Goal: Task Accomplishment & Management: Use online tool/utility

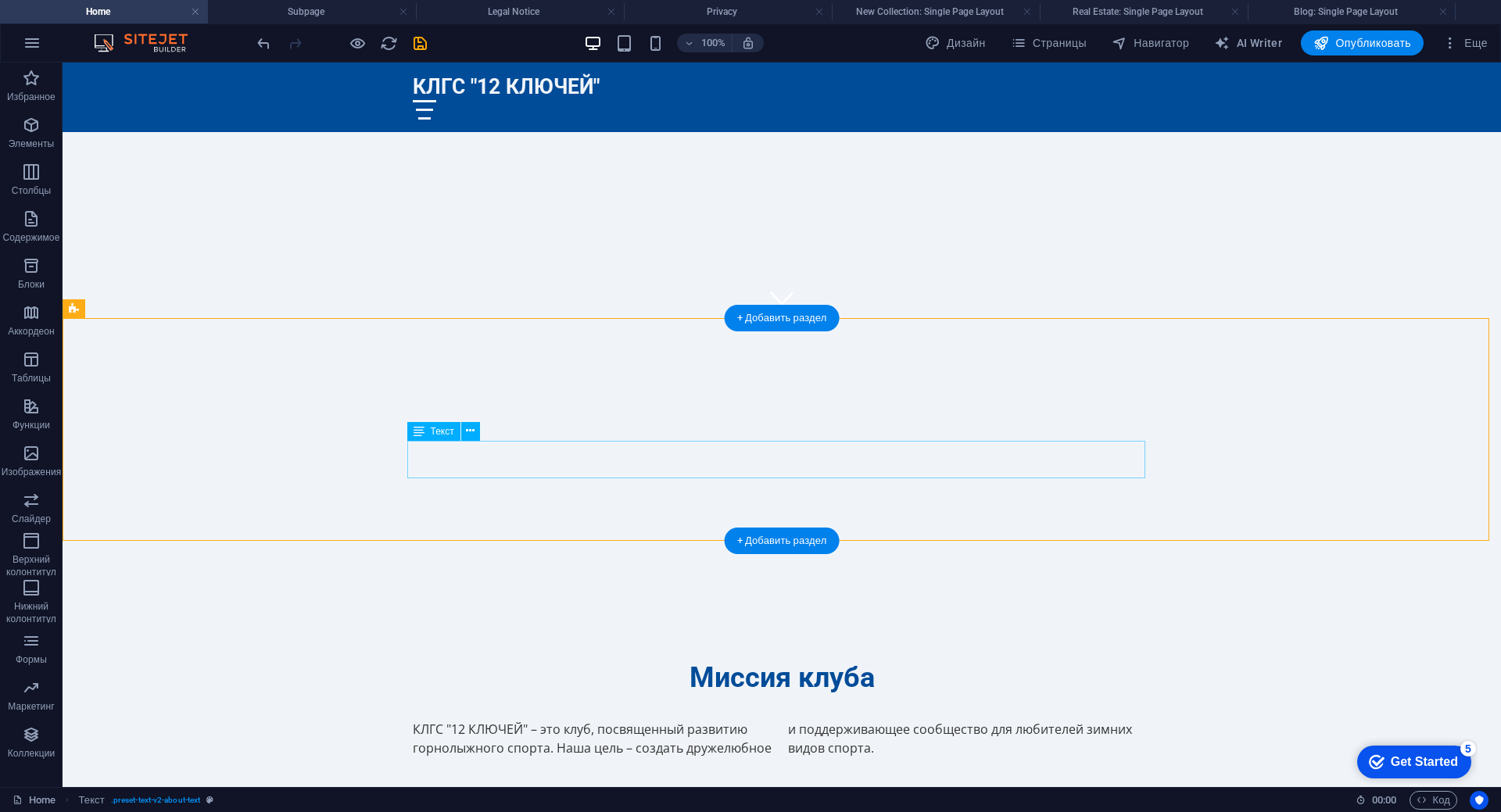
click at [465, 719] on div "КЛГС "12 КЛЮЧЕЙ" – это клуб, посвященный развитию горнолыжного спорта. Наша цел…" at bounding box center [781, 738] width 738 height 37
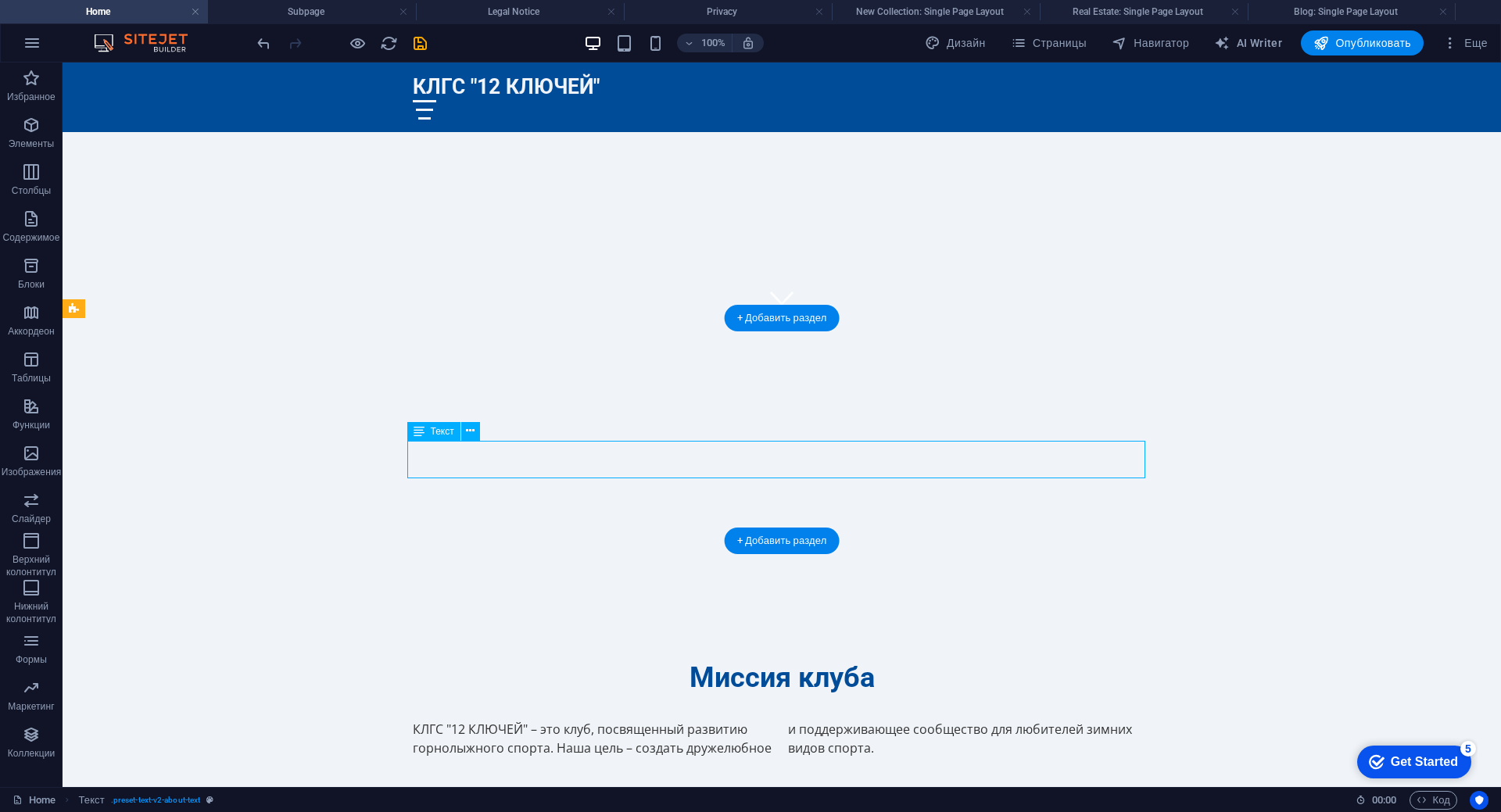
click at [465, 719] on div "КЛГС "12 КЛЮЧЕЙ" – это клуб, посвященный развитию горнолыжного спорта. Наша цел…" at bounding box center [781, 738] width 738 height 37
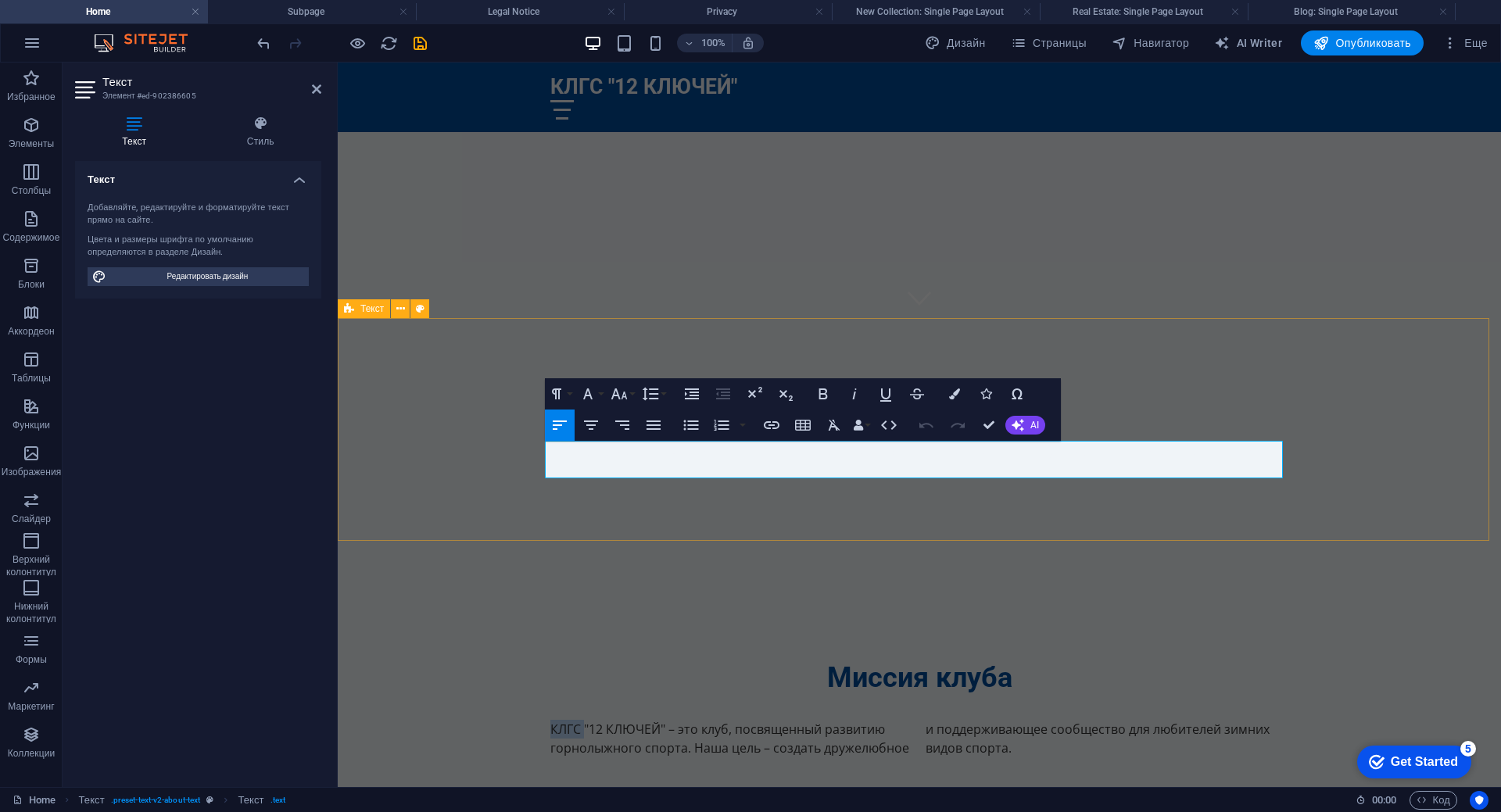
drag, startPoint x: 578, startPoint y: 452, endPoint x: 542, endPoint y: 449, distance: 36.1
click at [542, 597] on div "Миссия клуба КЛГС "12 КЛЮЧЕЙ" – это клуб, посвященный развитию горнолыжного спо…" at bounding box center [919, 709] width 1163 height 223
click at [698, 719] on p ""12 КЛЮЧЕЙ" – это клуб, посвященный развитию горнолыжного спорта. Наша цель – с…" at bounding box center [919, 738] width 738 height 37
drag, startPoint x: 607, startPoint y: 473, endPoint x: 629, endPoint y: 468, distance: 22.6
click at [629, 719] on p ""12 КЛЮЧЕЙ" – это клуб, деятельность которого посвященный развитию горнолыжного…" at bounding box center [919, 738] width 738 height 37
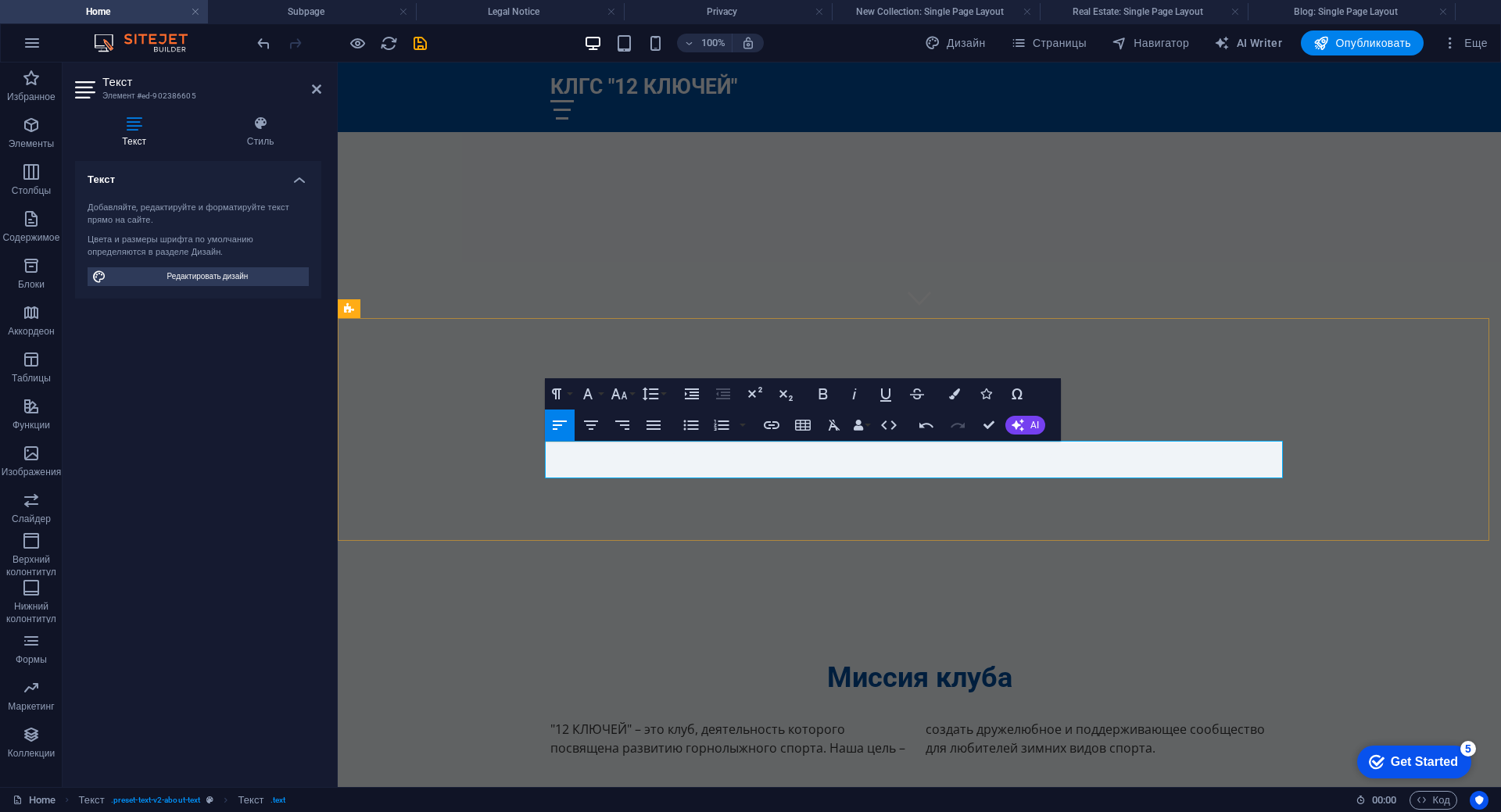
click at [822, 719] on p ""12 КЛЮЧЕЙ" – это клуб, деятельность которого посвящена развитию горнолыжного с…" at bounding box center [919, 738] width 738 height 37
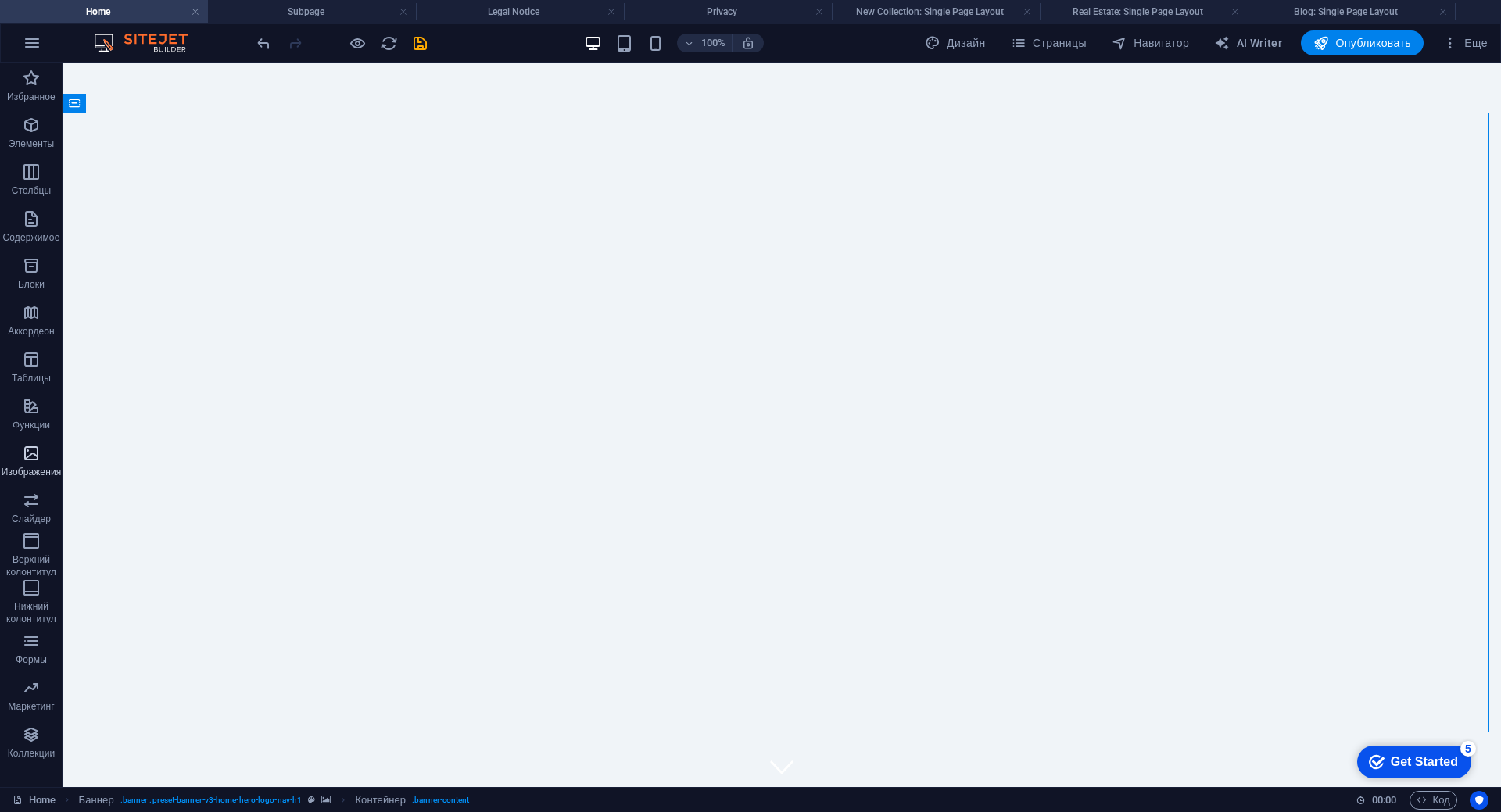
click at [32, 451] on icon "button" at bounding box center [31, 453] width 19 height 19
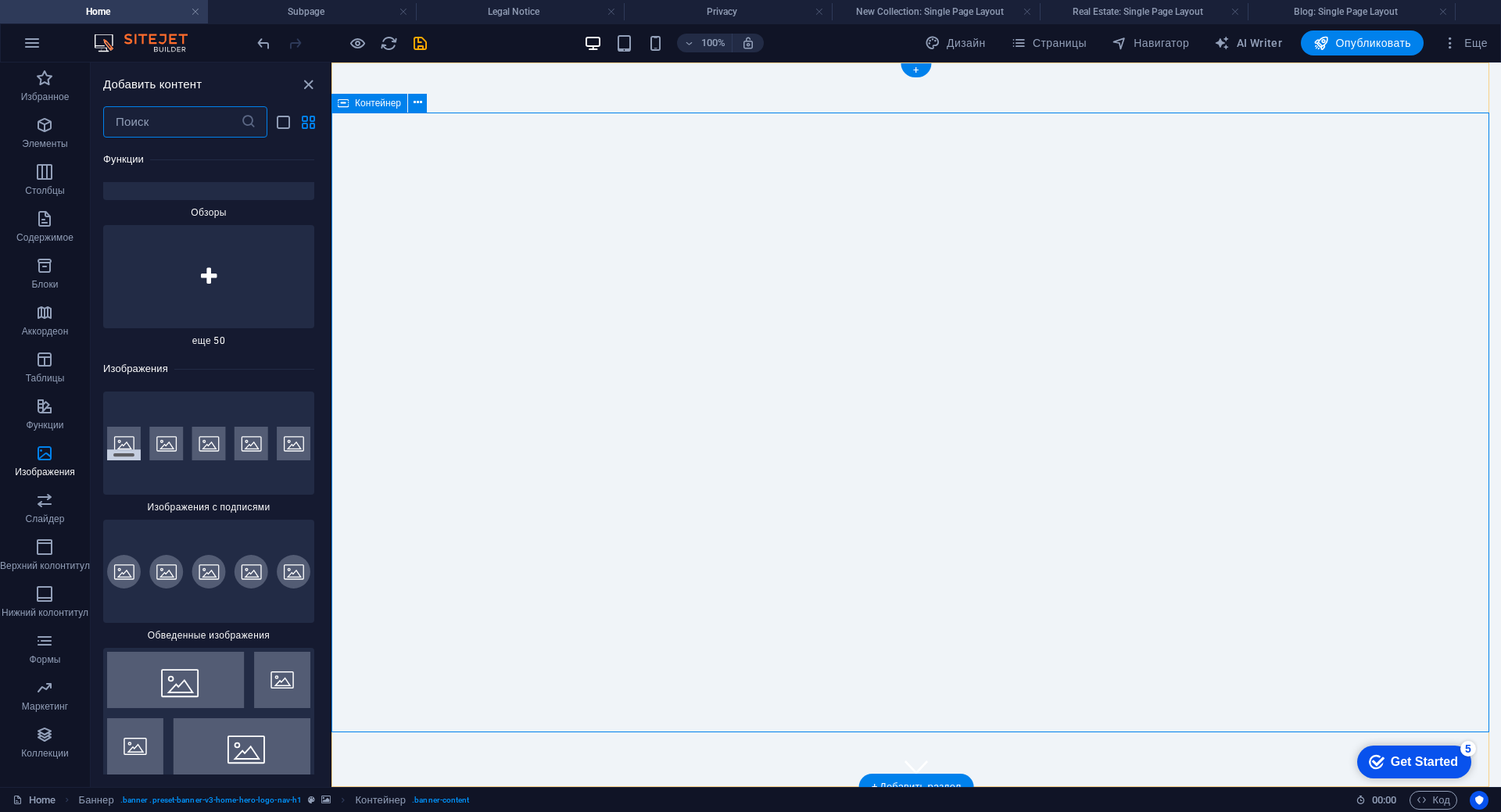
scroll to position [15426, 0]
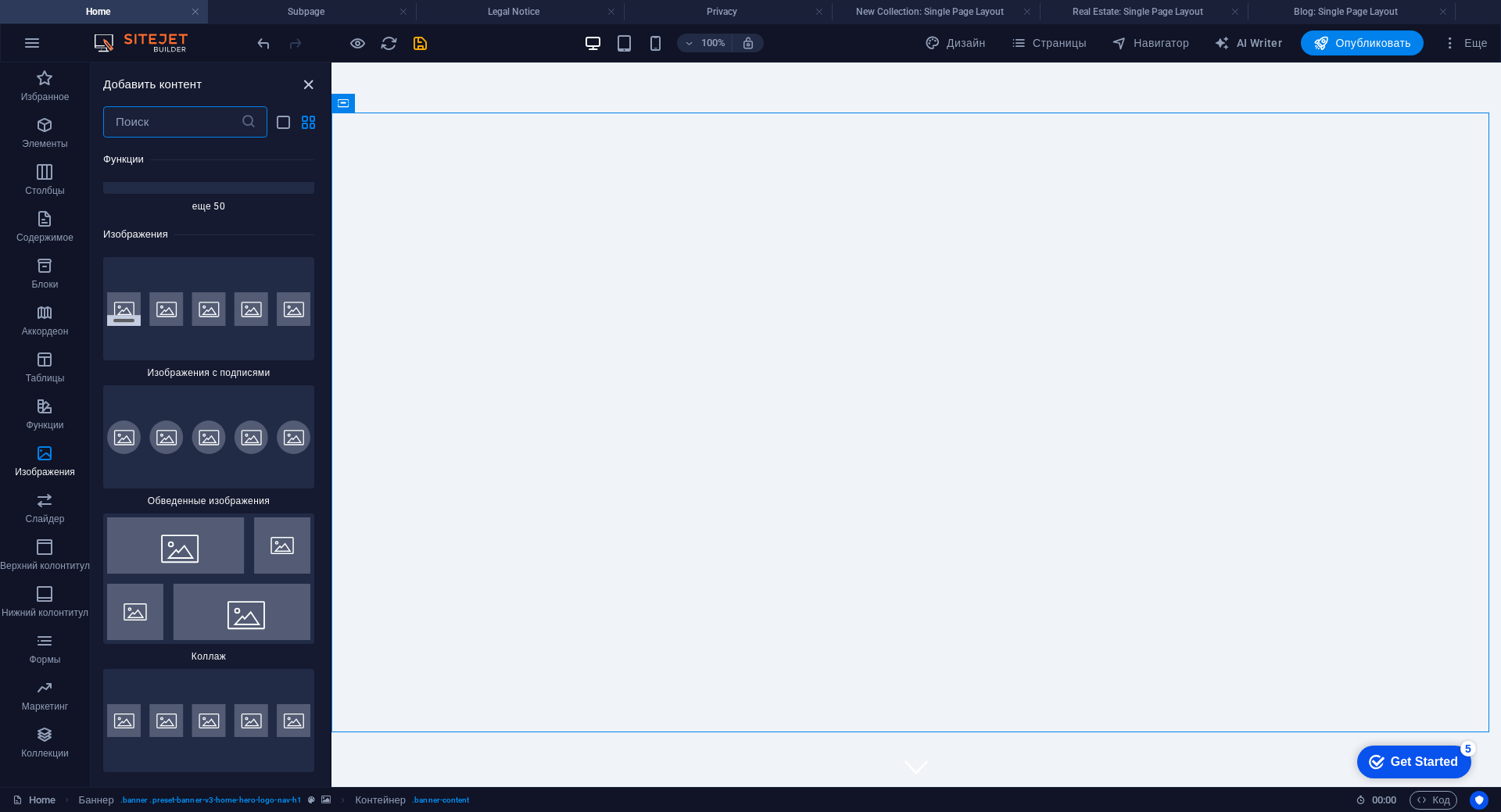
click at [305, 84] on icon "close panel" at bounding box center [308, 85] width 18 height 18
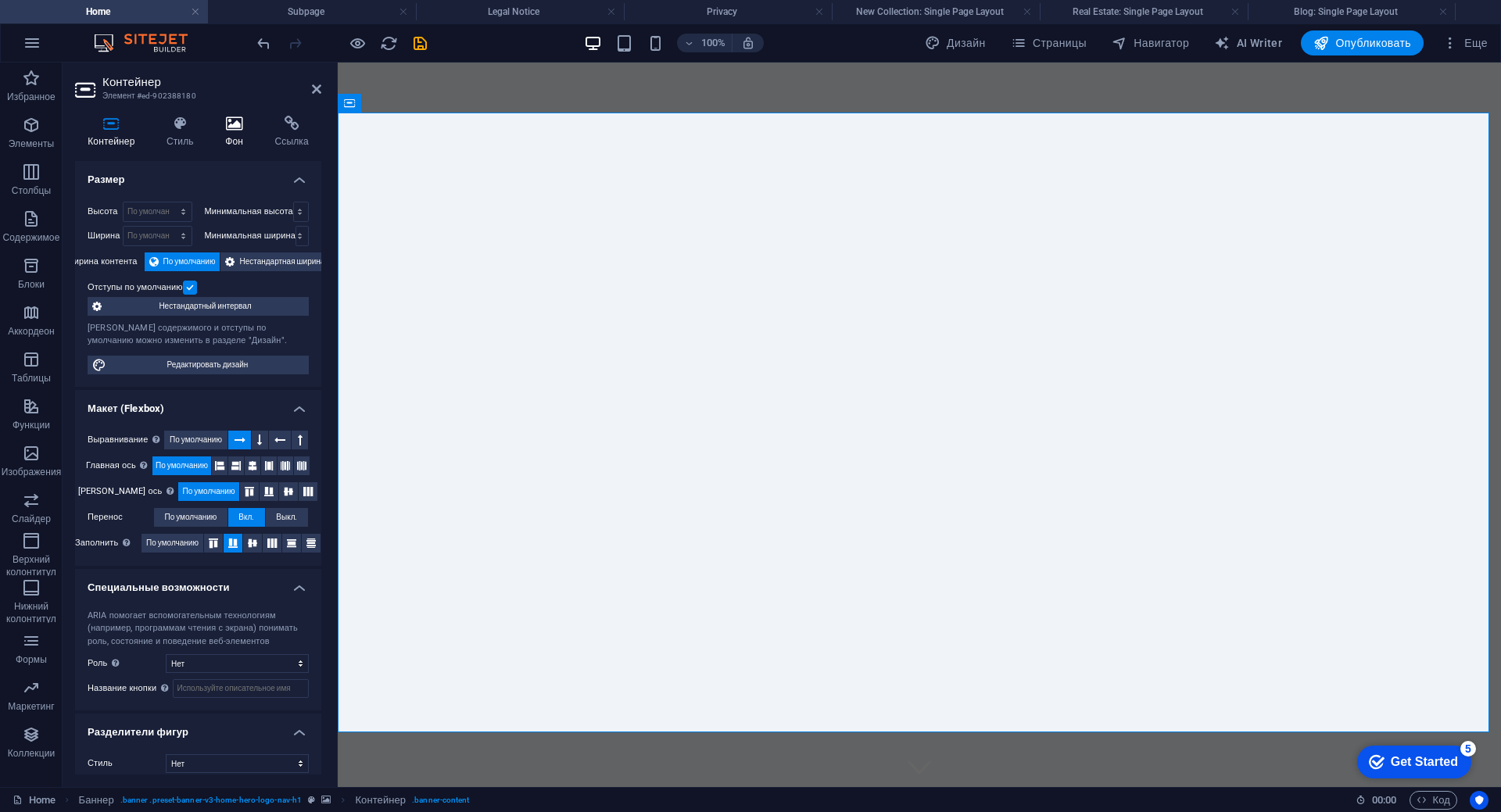
click at [241, 126] on icon at bounding box center [234, 123] width 43 height 16
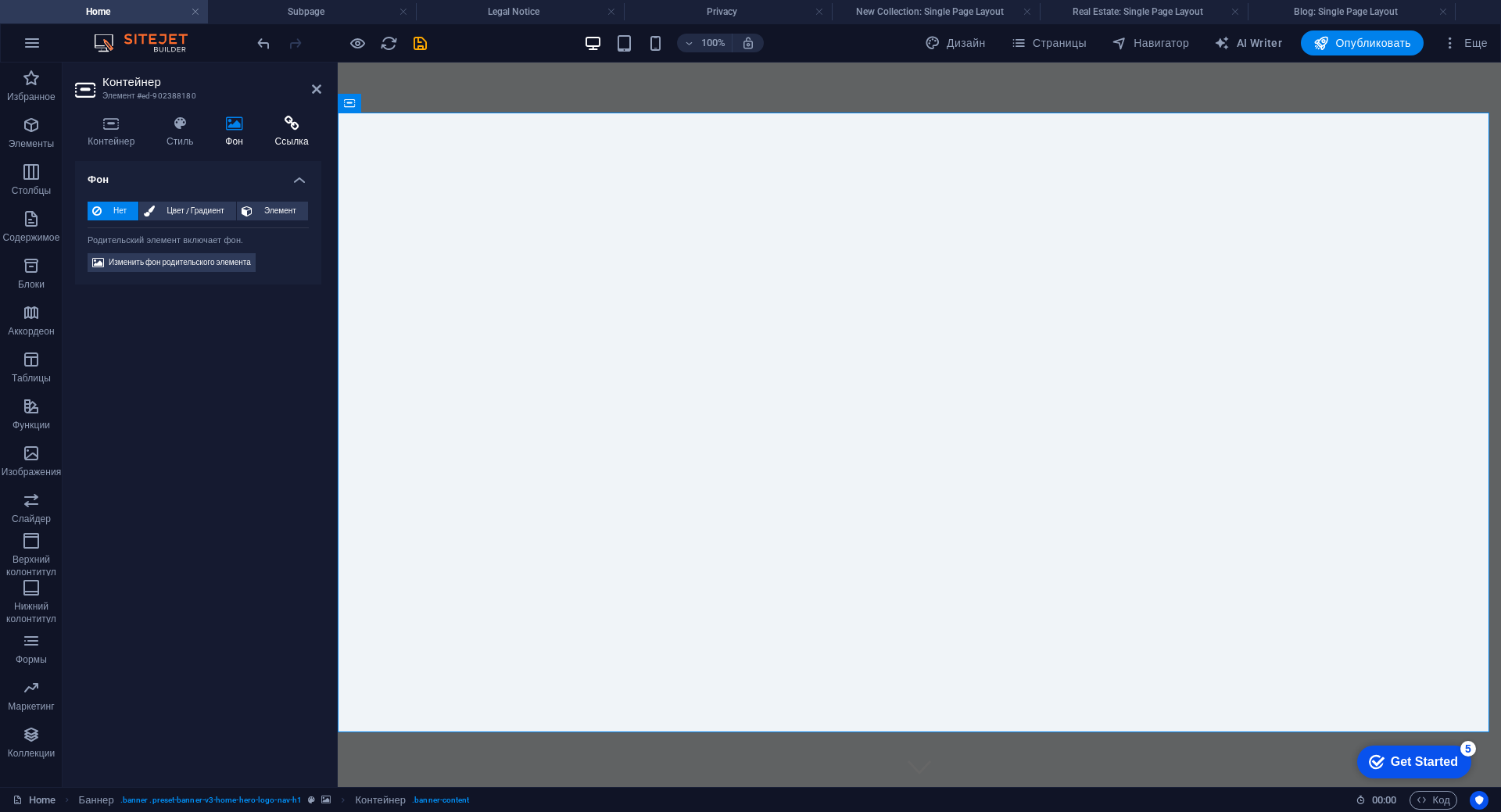
click at [279, 127] on icon at bounding box center [292, 123] width 60 height 16
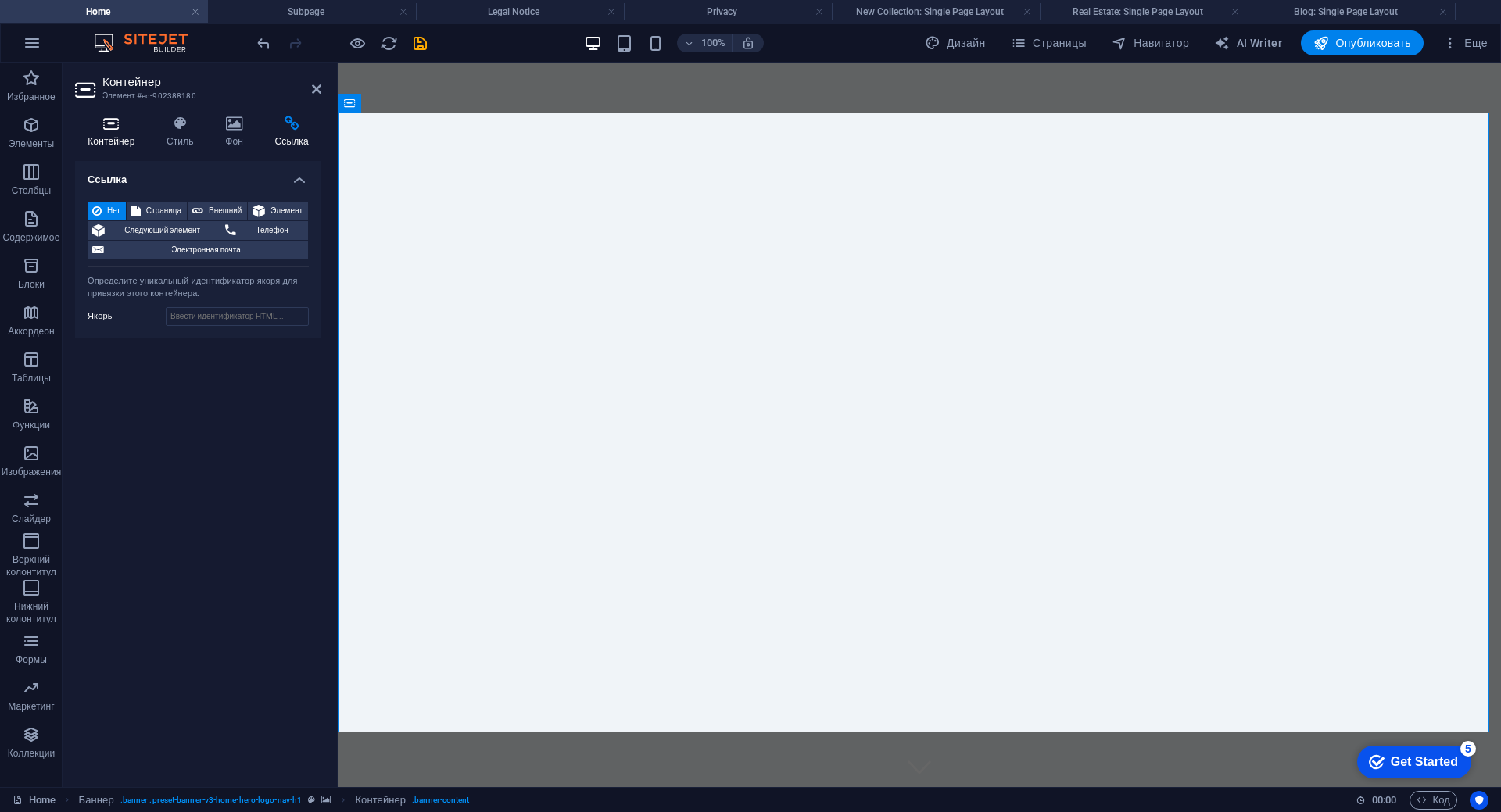
click at [119, 134] on h4 "Контейнер" at bounding box center [115, 132] width 79 height 33
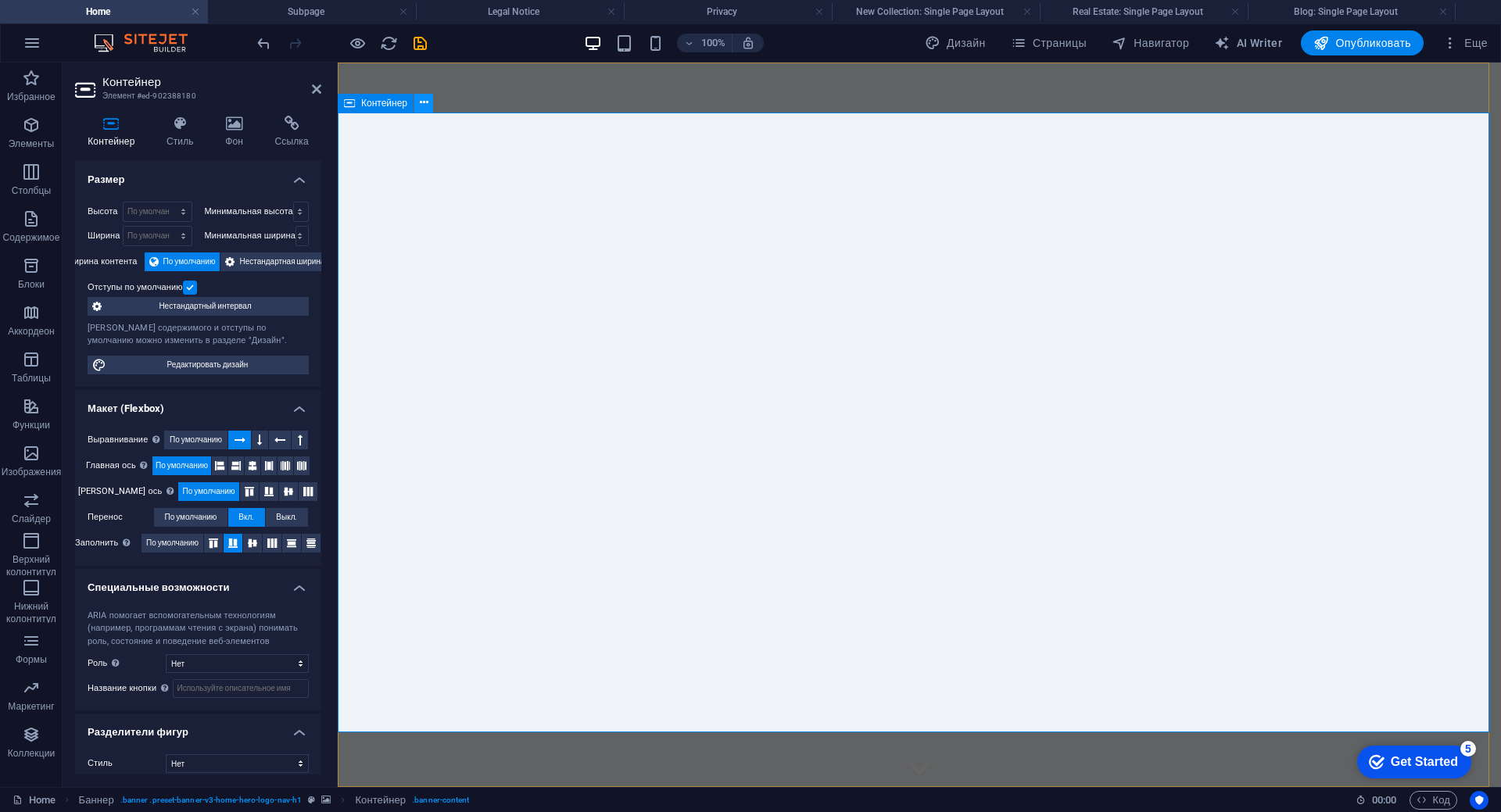
click at [422, 104] on icon at bounding box center [424, 102] width 8 height 17
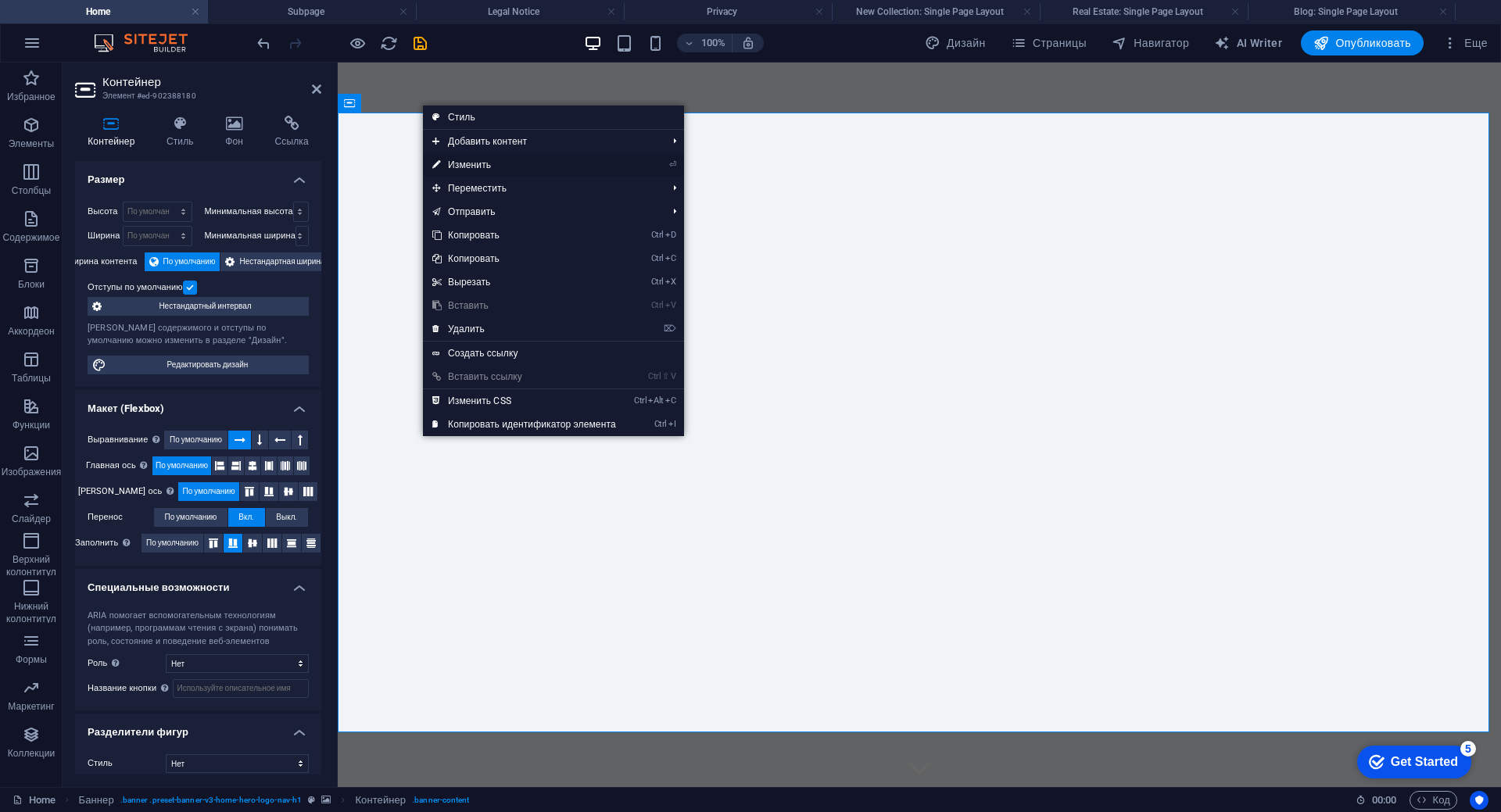
click at [474, 165] on link "⏎ Изменить" at bounding box center [524, 164] width 203 height 23
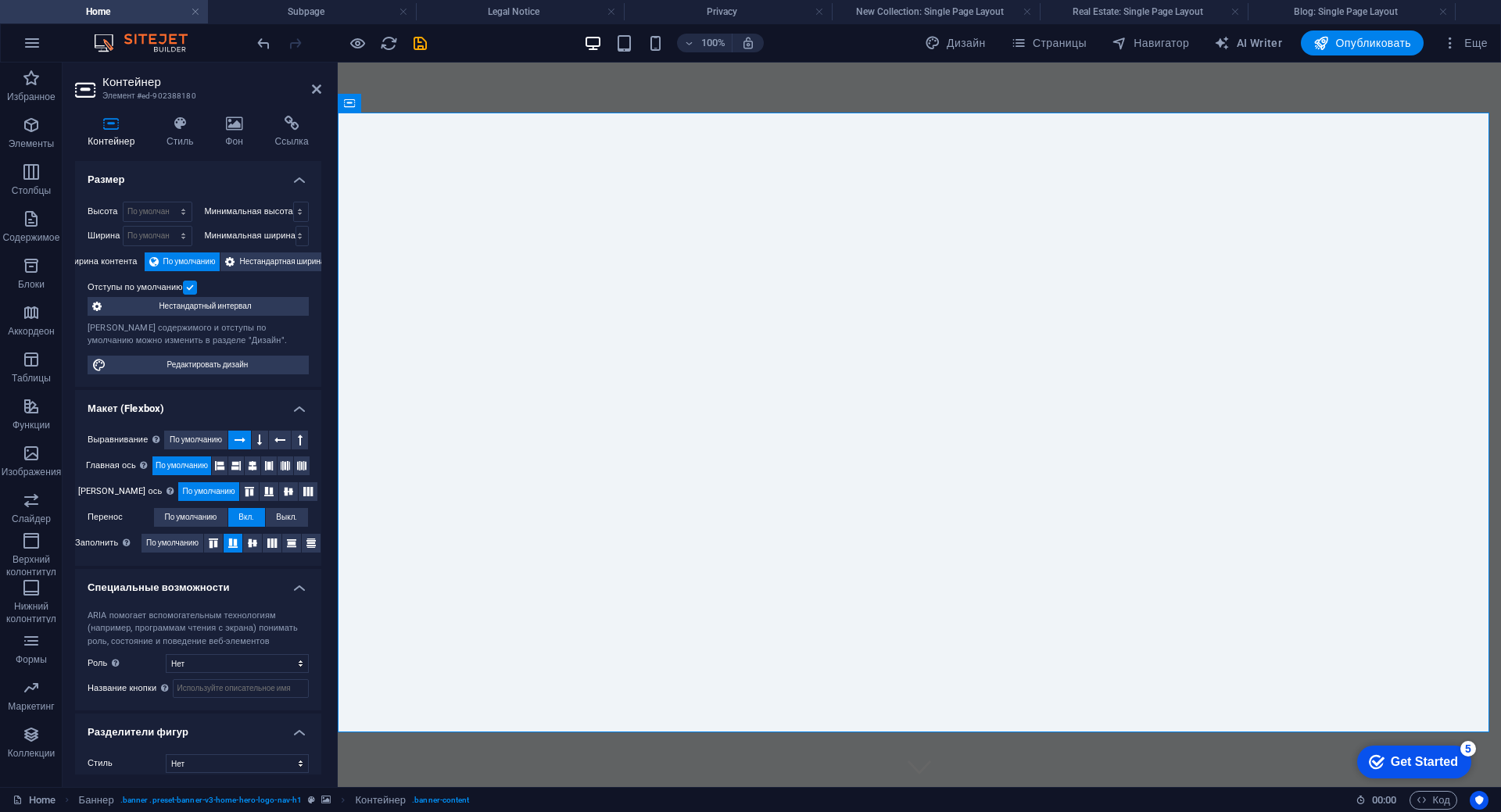
scroll to position [11, 0]
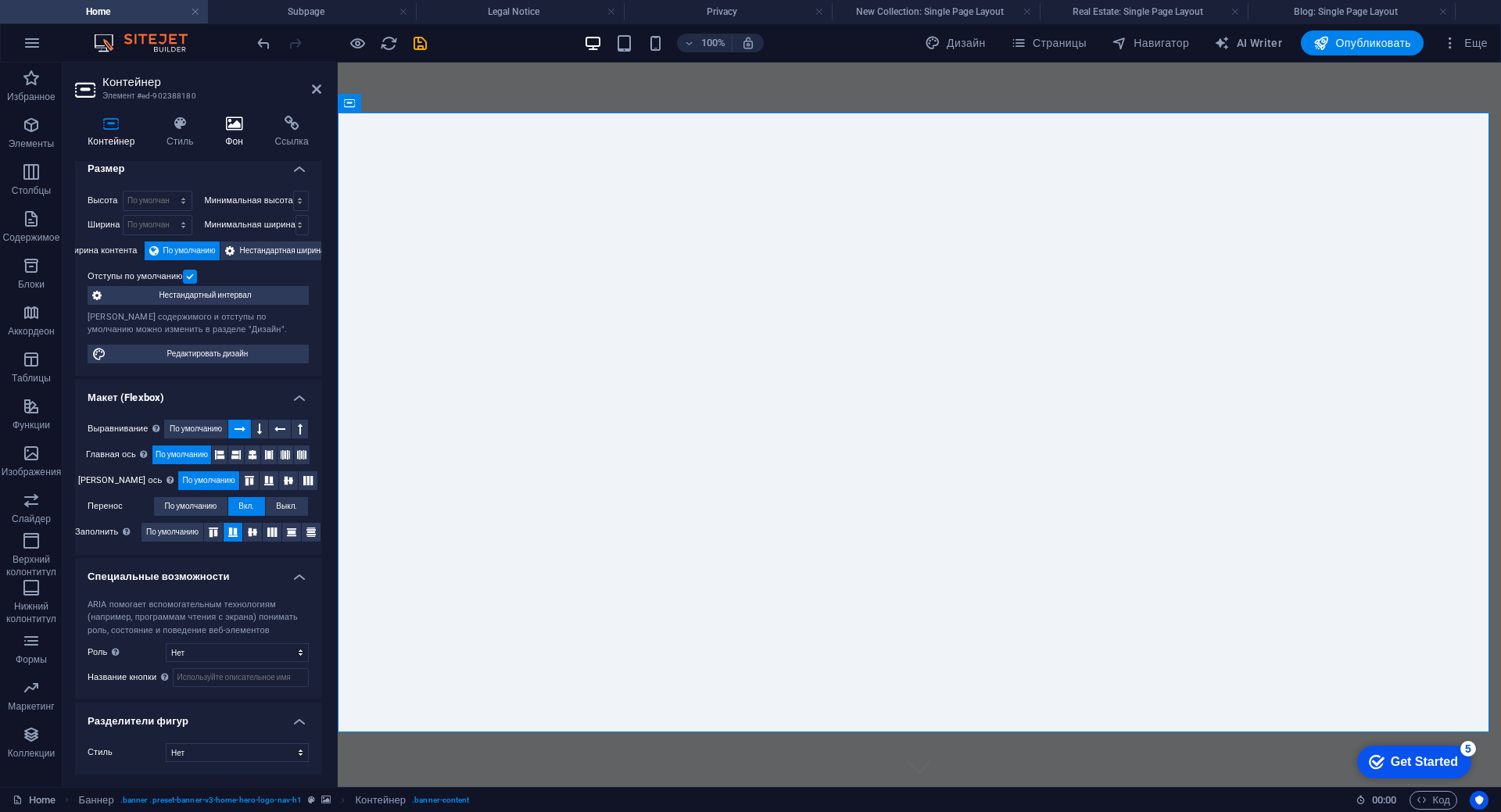
click at [236, 129] on icon at bounding box center [234, 123] width 43 height 16
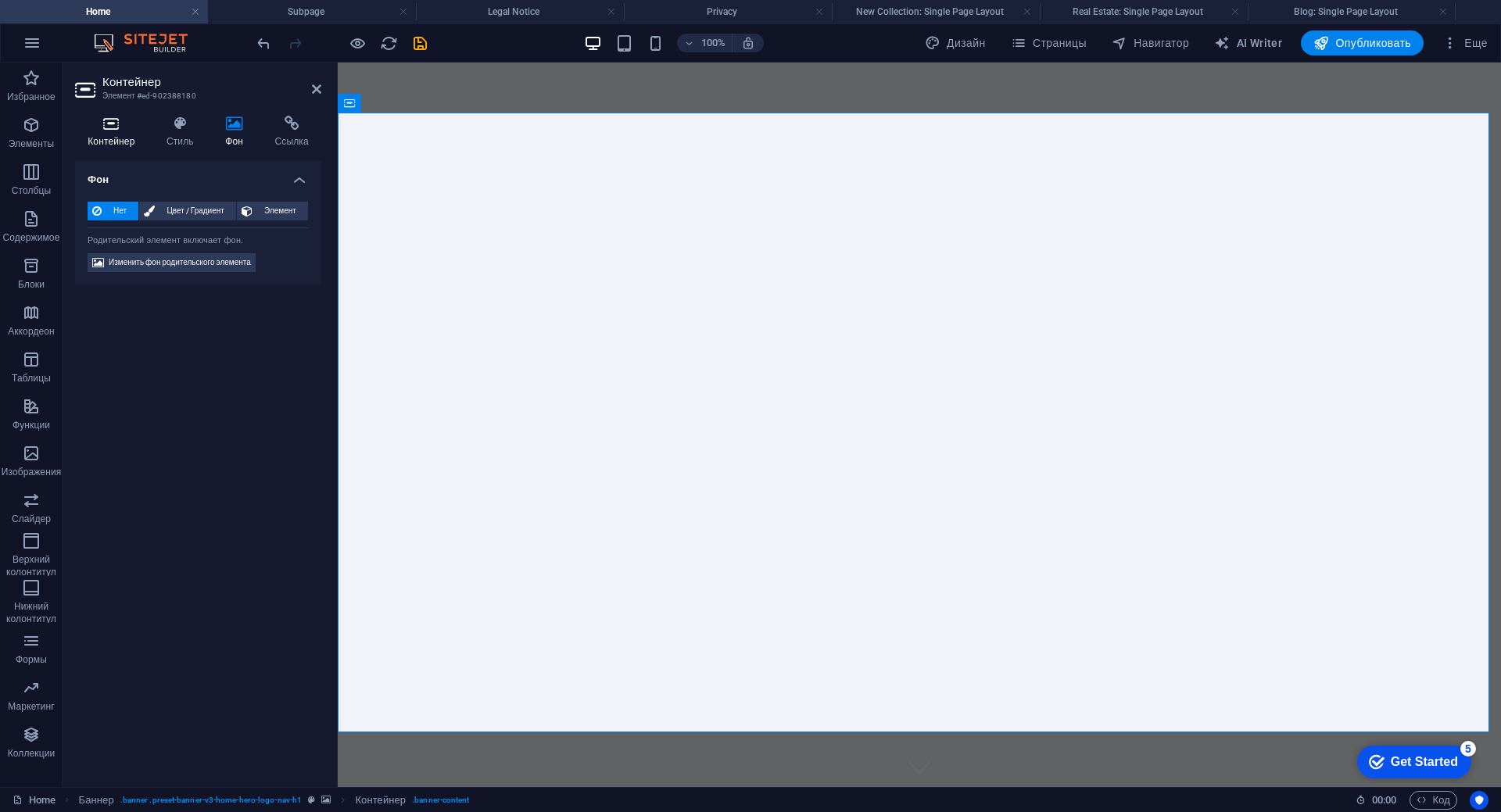
click at [115, 131] on icon at bounding box center [112, 123] width 73 height 16
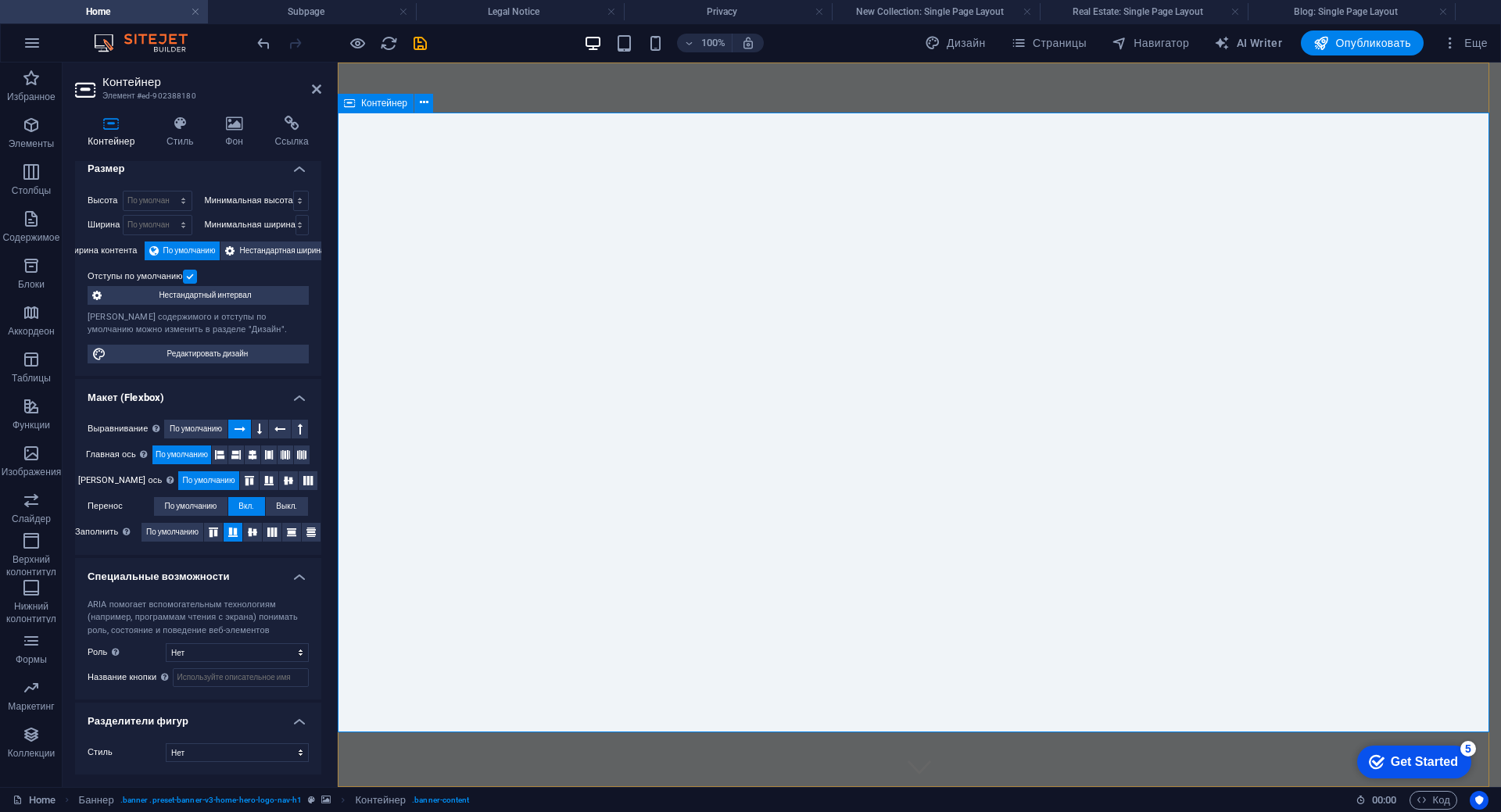
click at [317, 93] on icon at bounding box center [316, 88] width 9 height 12
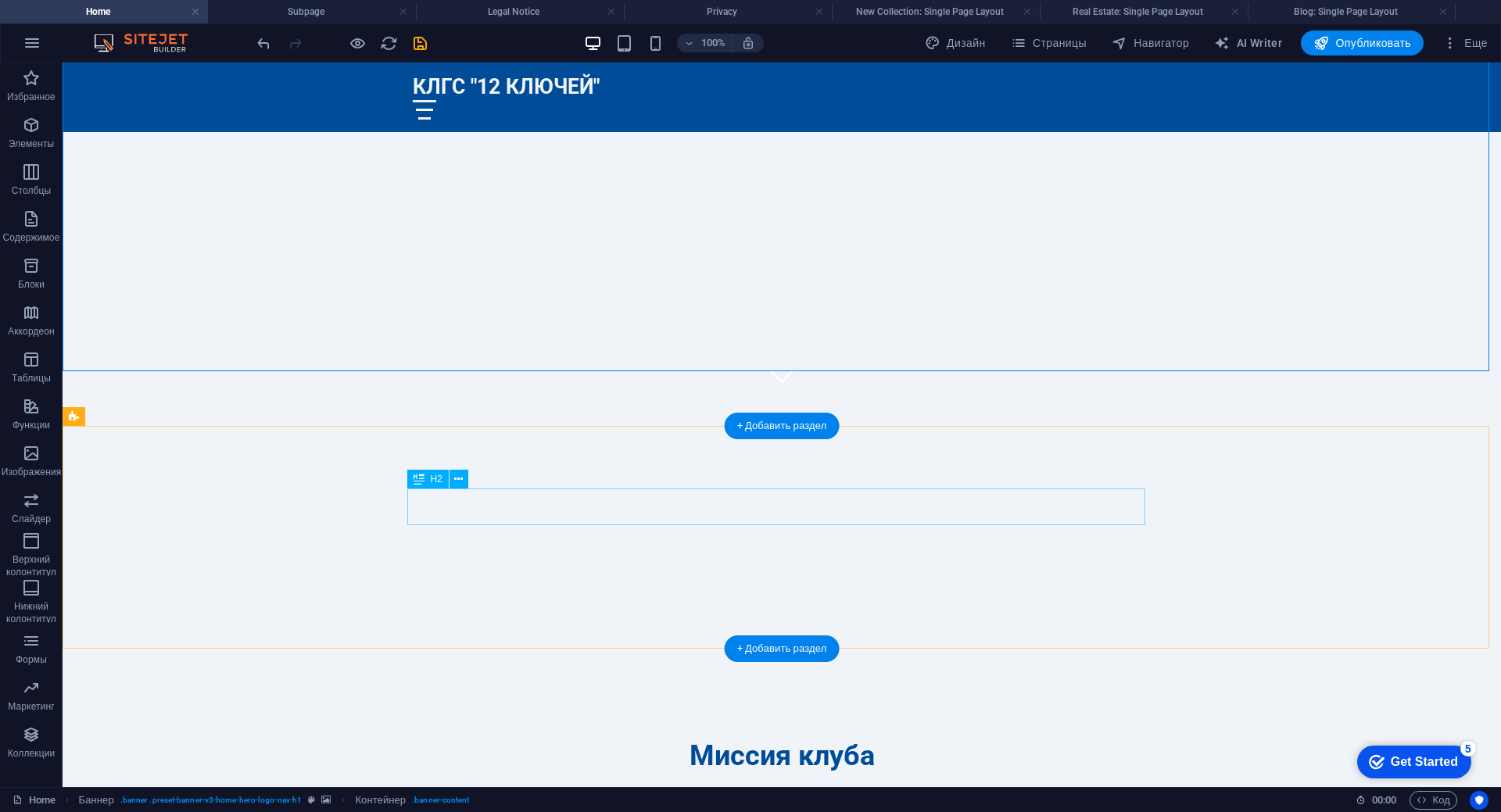
scroll to position [235, 0]
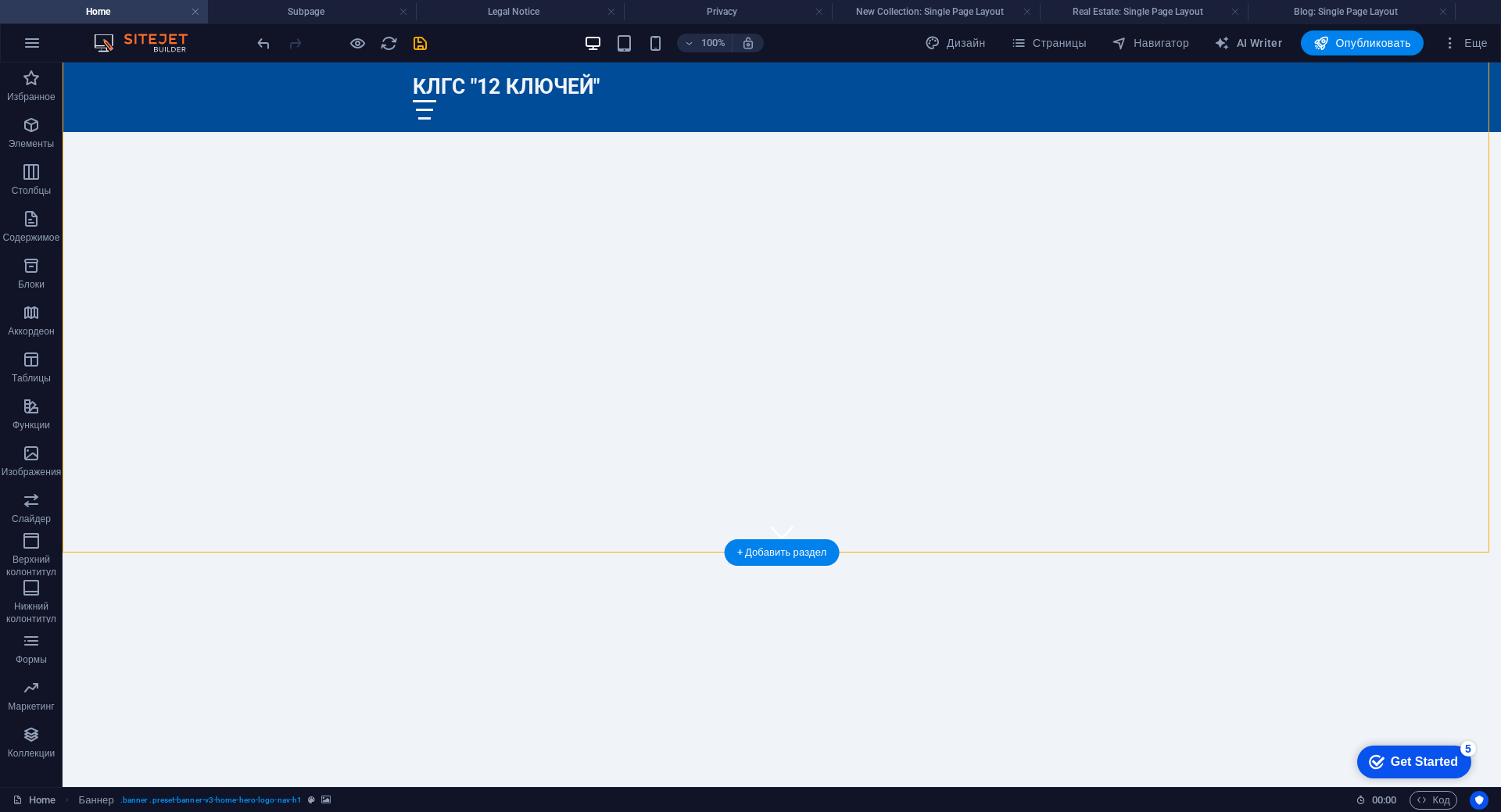
select select "vh"
select select "header"
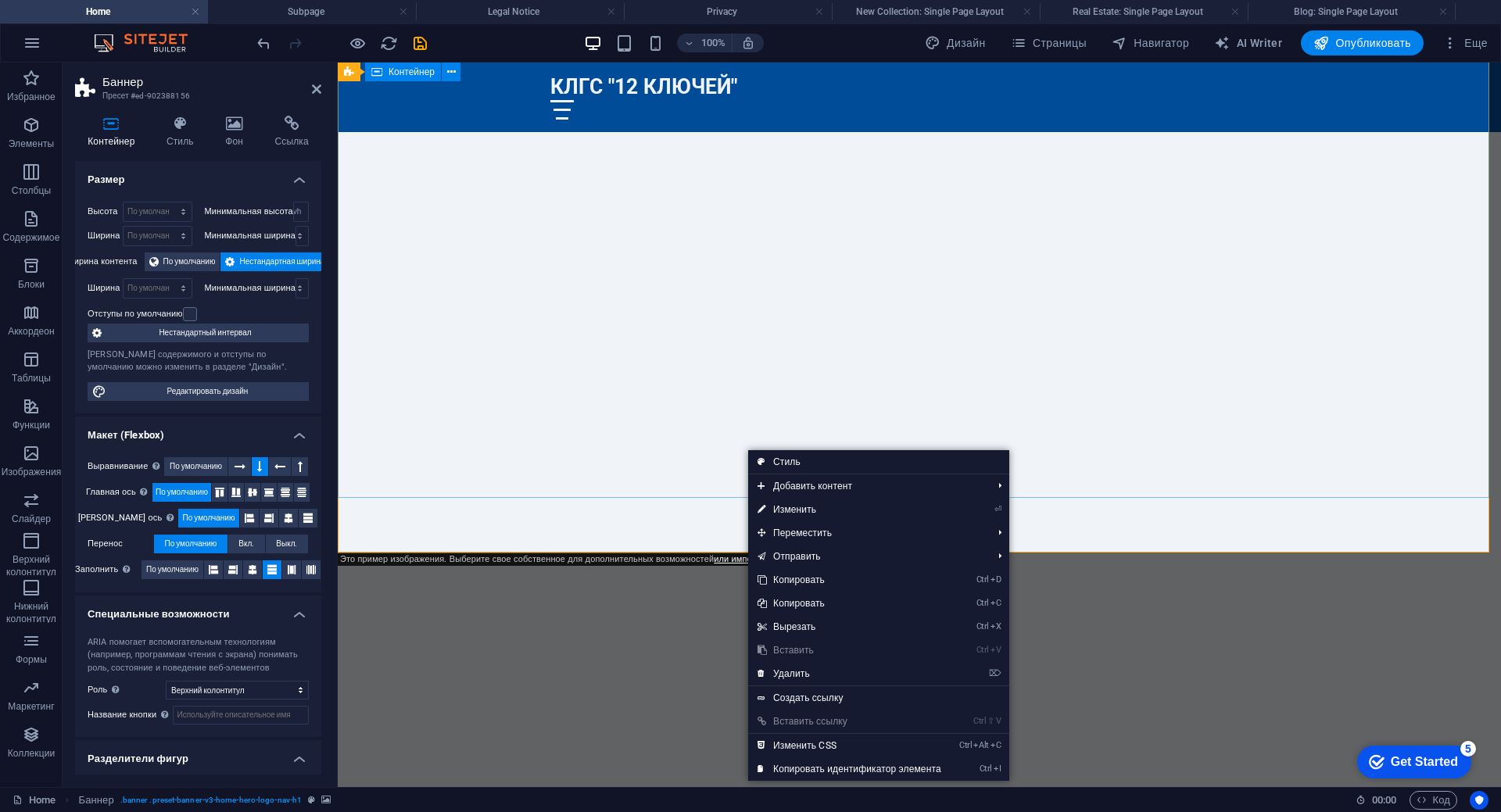
click at [716, 553] on div "Клуб любителей горнолыжного спорта "12 КЛЮЧЕЙ"" at bounding box center [919, 664] width 1163 height 224
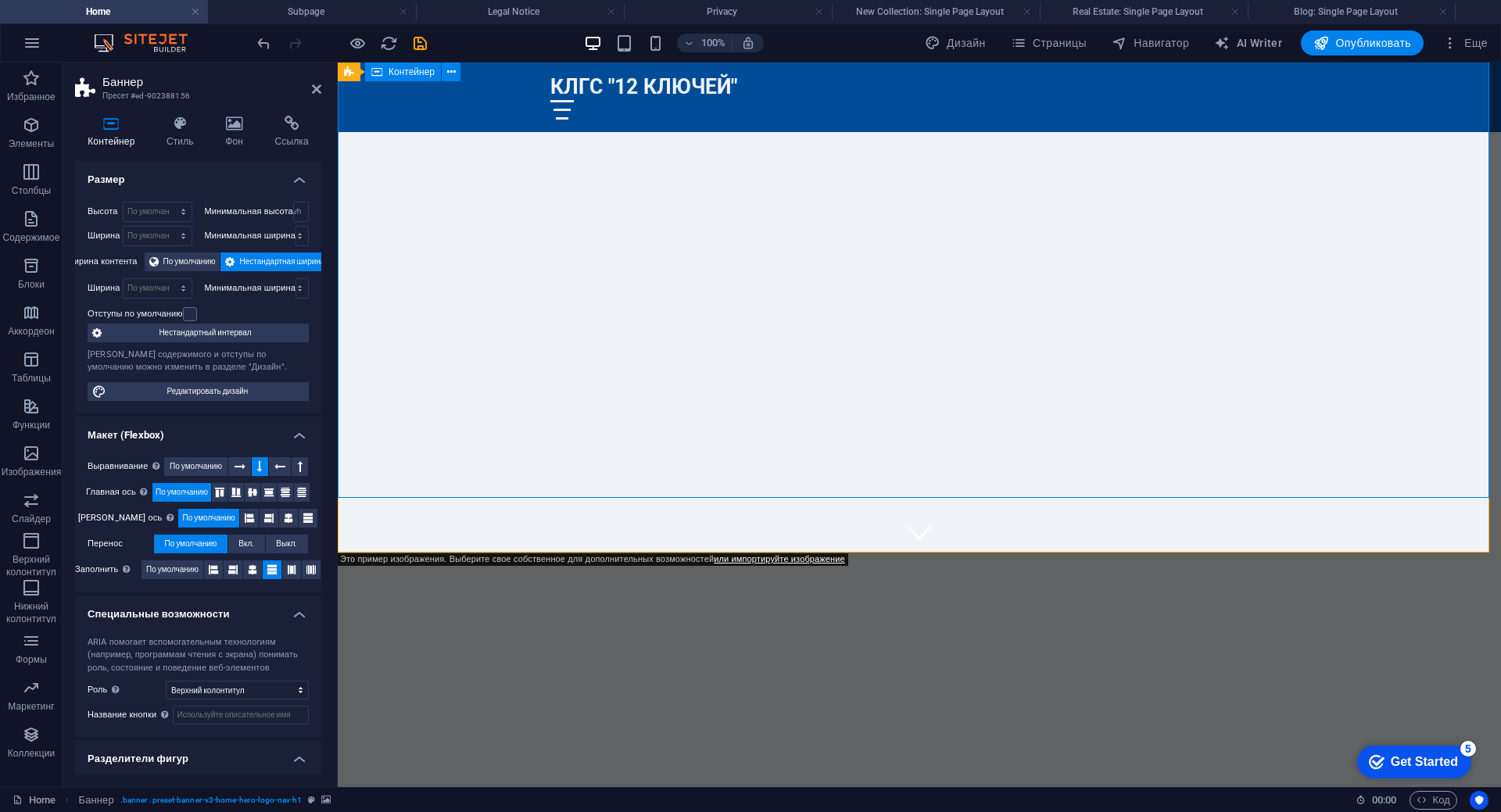
click at [716, 553] on div "Клуб любителей горнолыжного спорта "12 КЛЮЧЕЙ"" at bounding box center [919, 664] width 1163 height 224
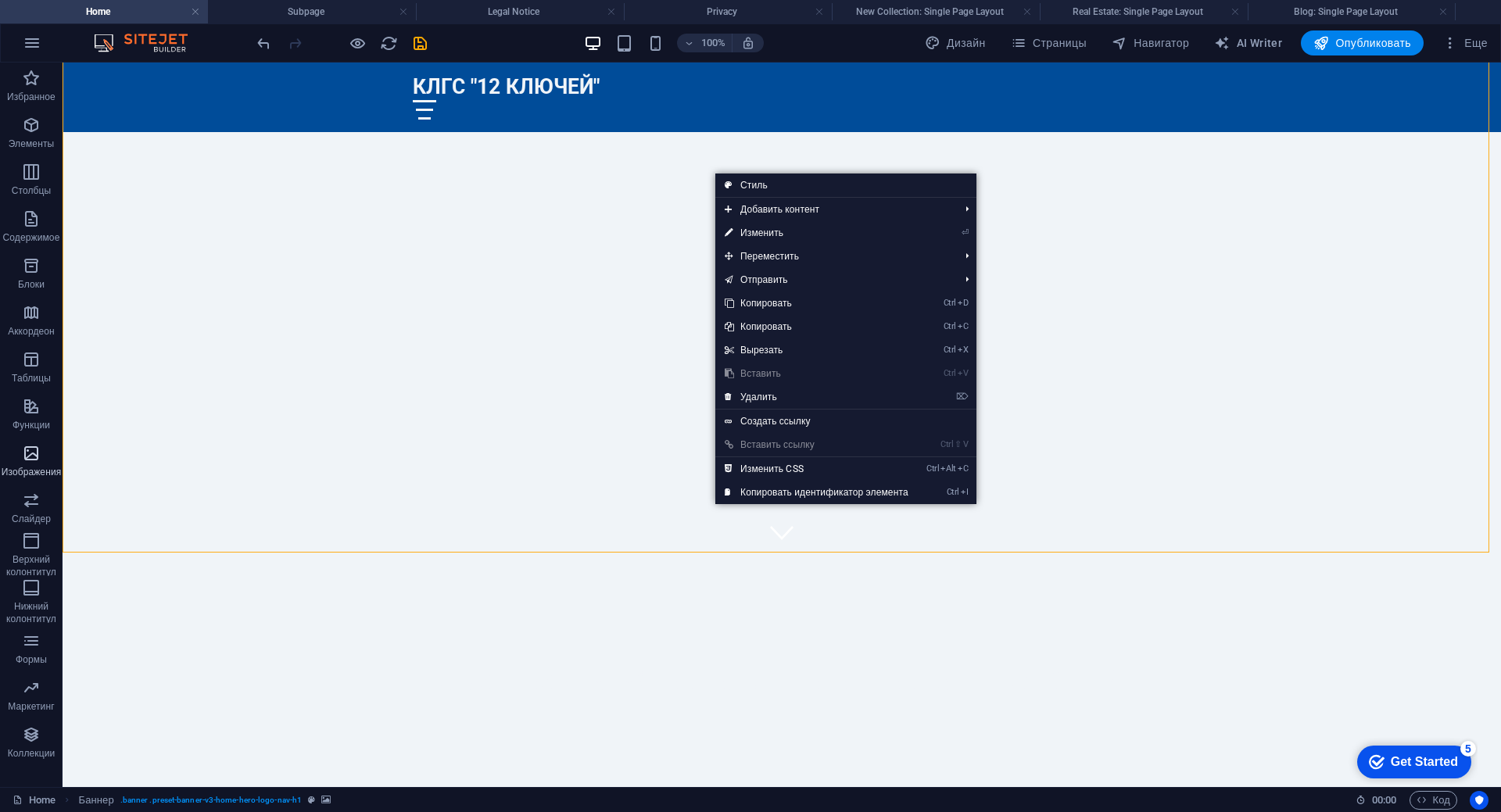
click at [50, 465] on span "Изображения" at bounding box center [31, 462] width 63 height 37
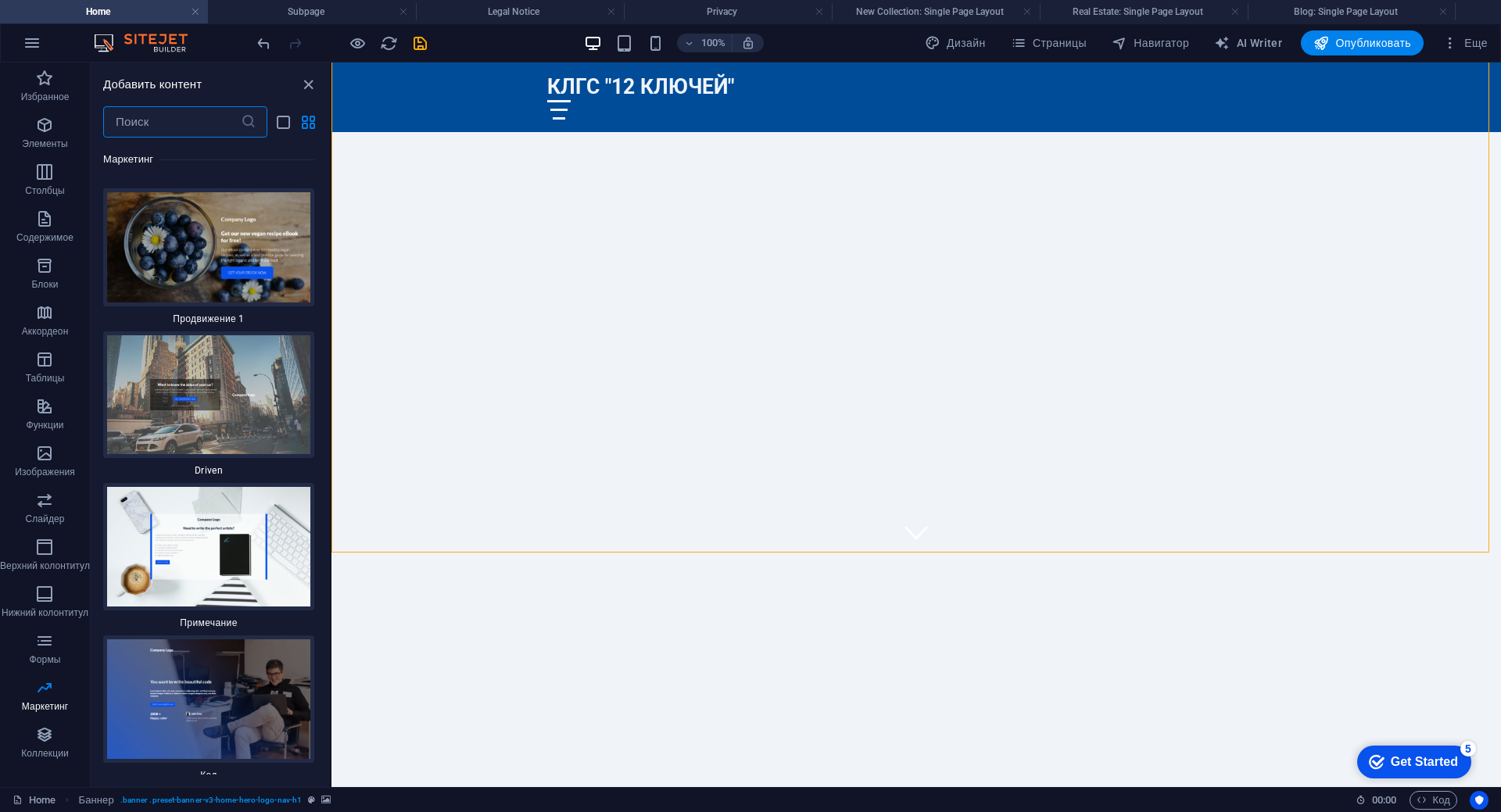
scroll to position [26855, 0]
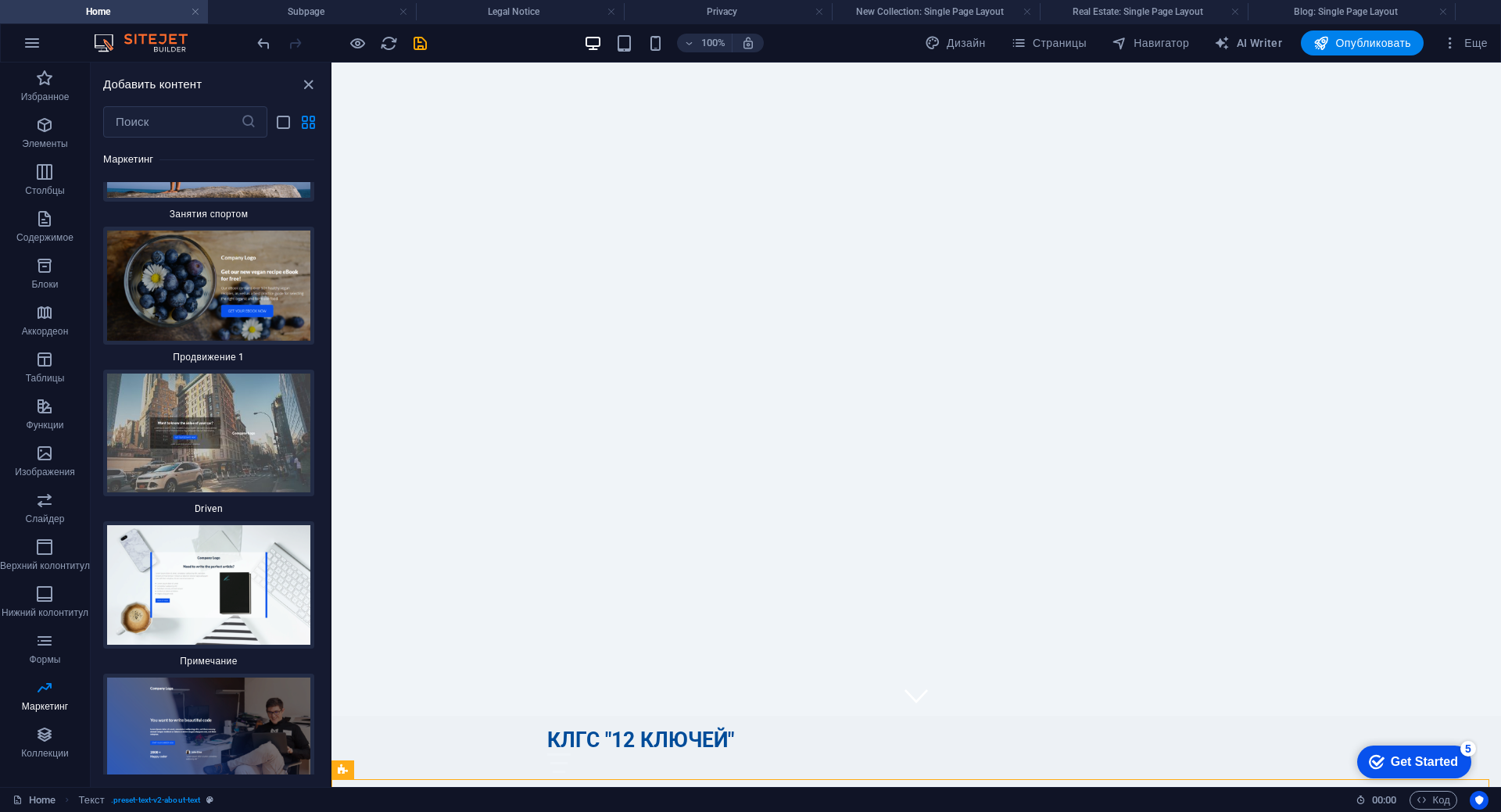
scroll to position [0, 0]
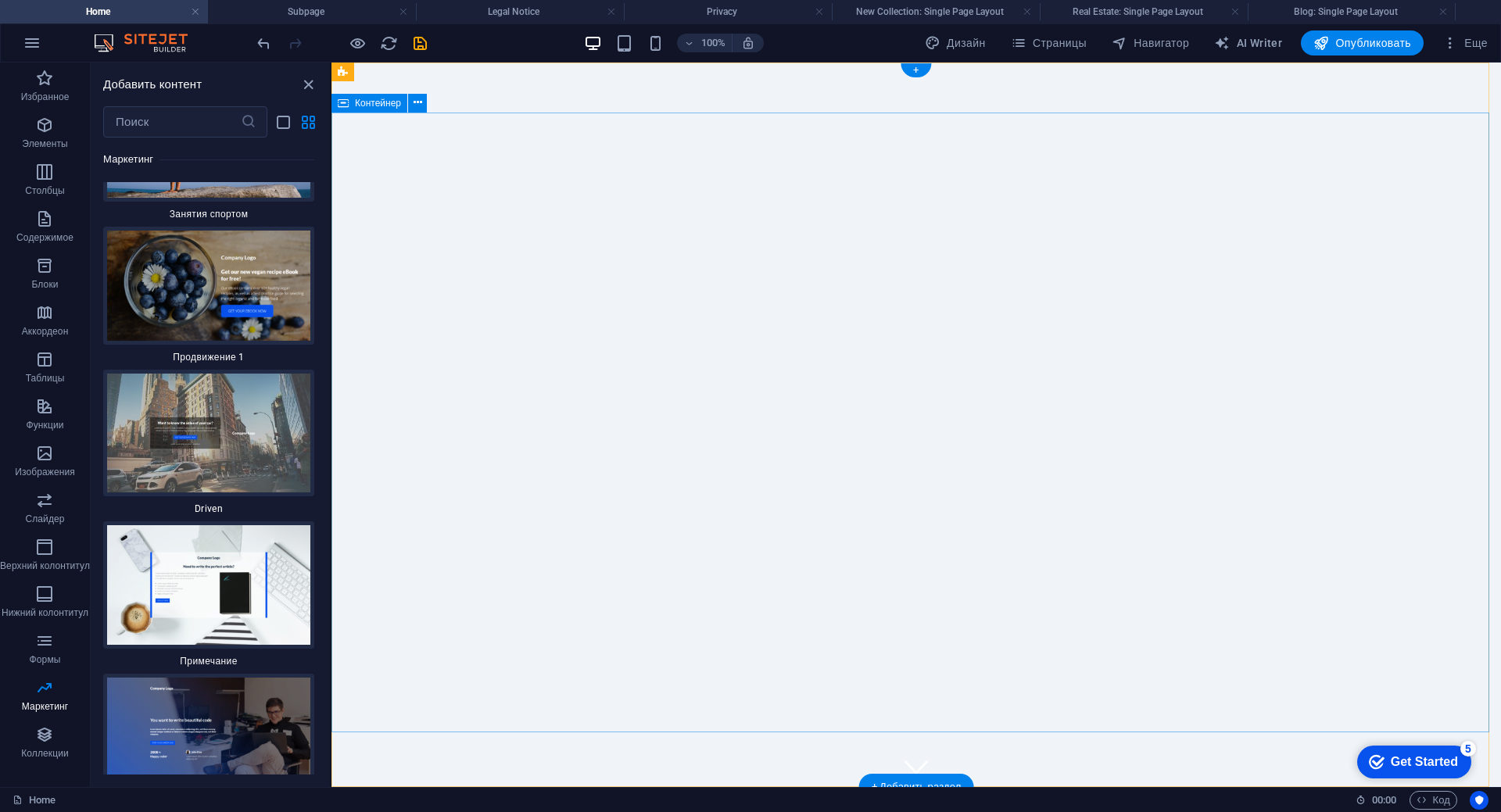
click at [831, 786] on div "КЛГС "12 КЛЮЧЕЙ" Главная О нас Услуги Галерея Часто задаваемые вопросы" at bounding box center [916, 821] width 1170 height 69
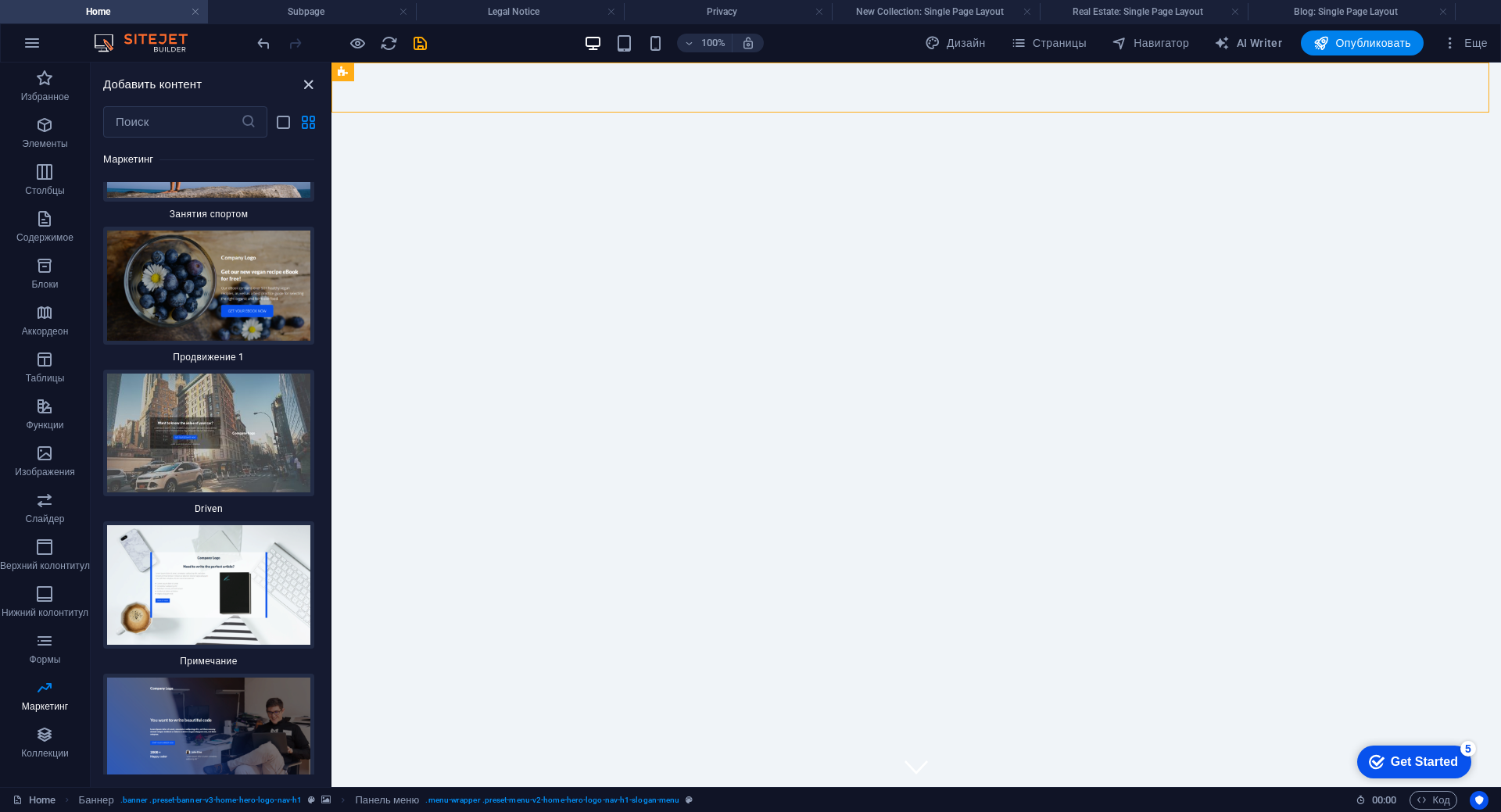
click at [310, 81] on icon "close panel" at bounding box center [308, 85] width 18 height 18
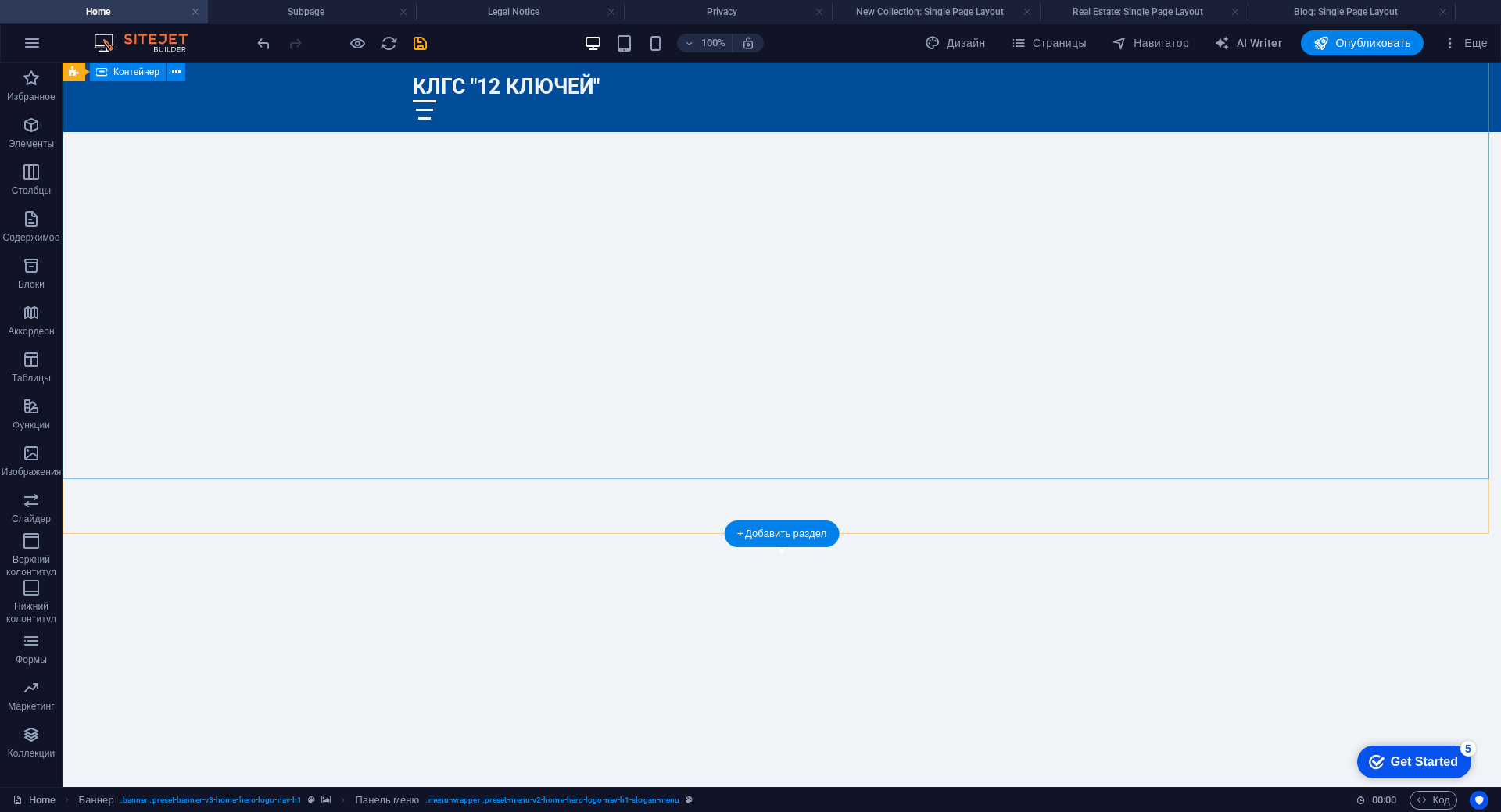
scroll to position [312, 0]
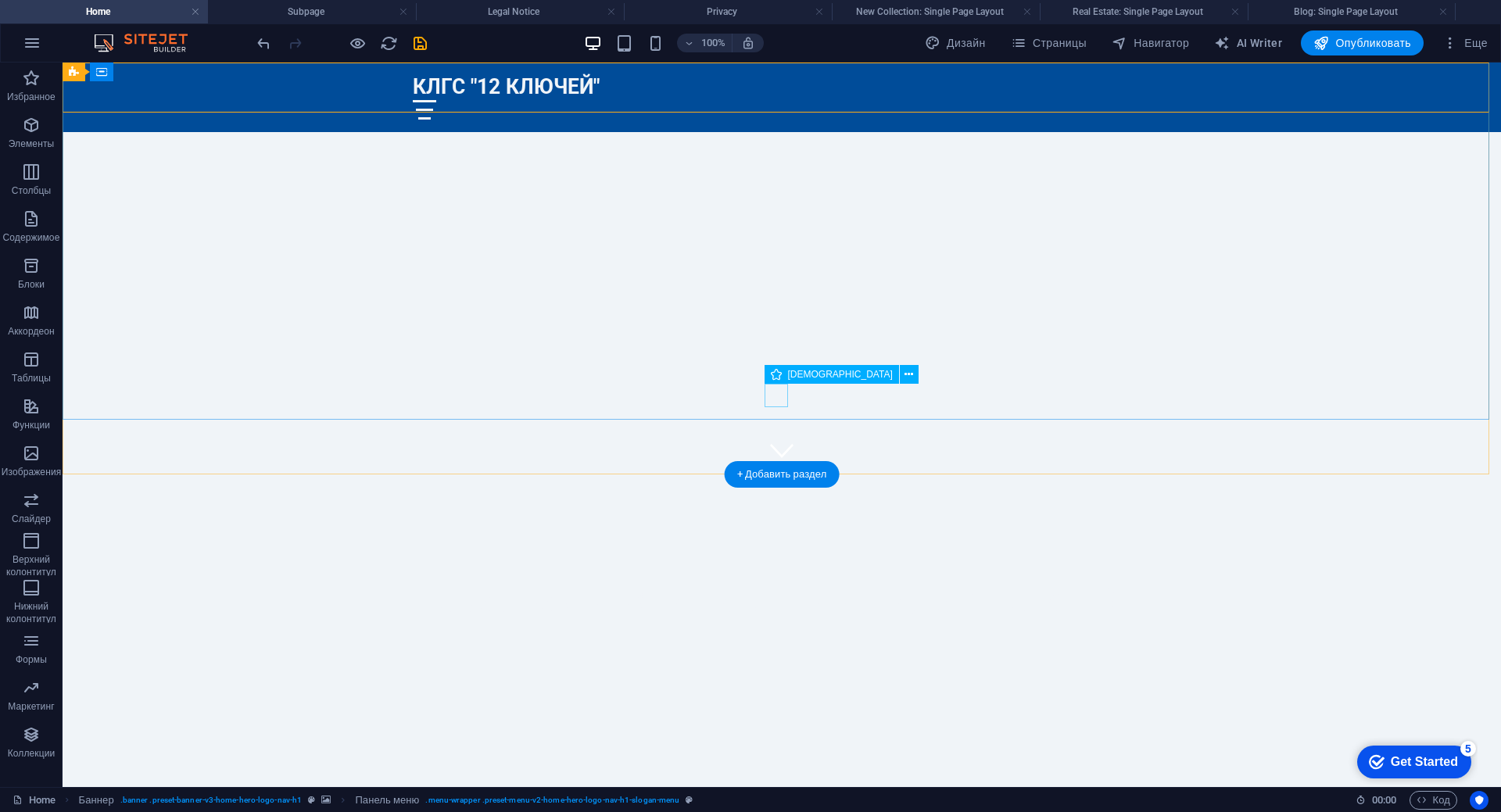
click at [784, 439] on figure at bounding box center [782, 450] width 23 height 23
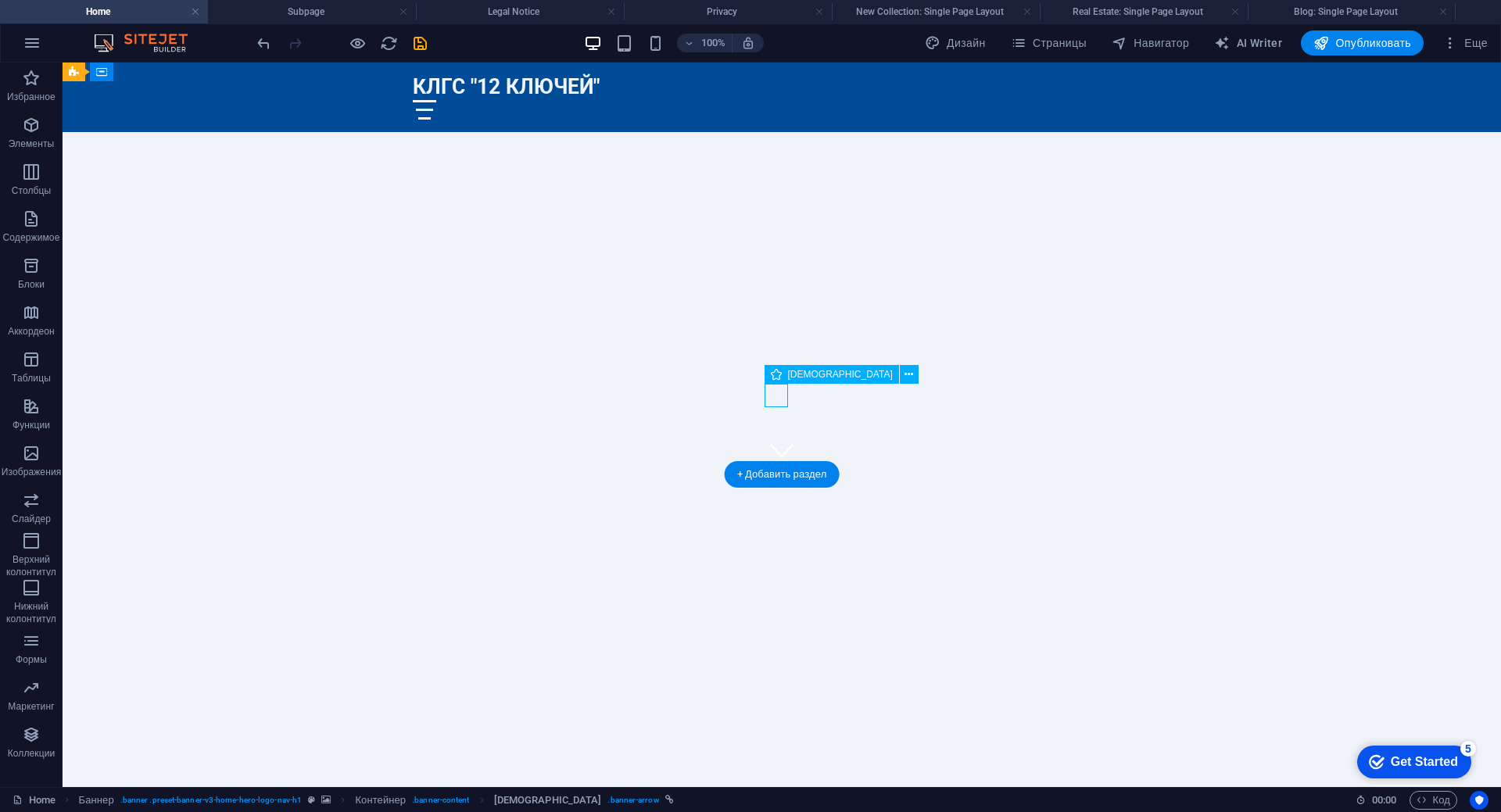
click at [775, 439] on figure at bounding box center [782, 450] width 23 height 23
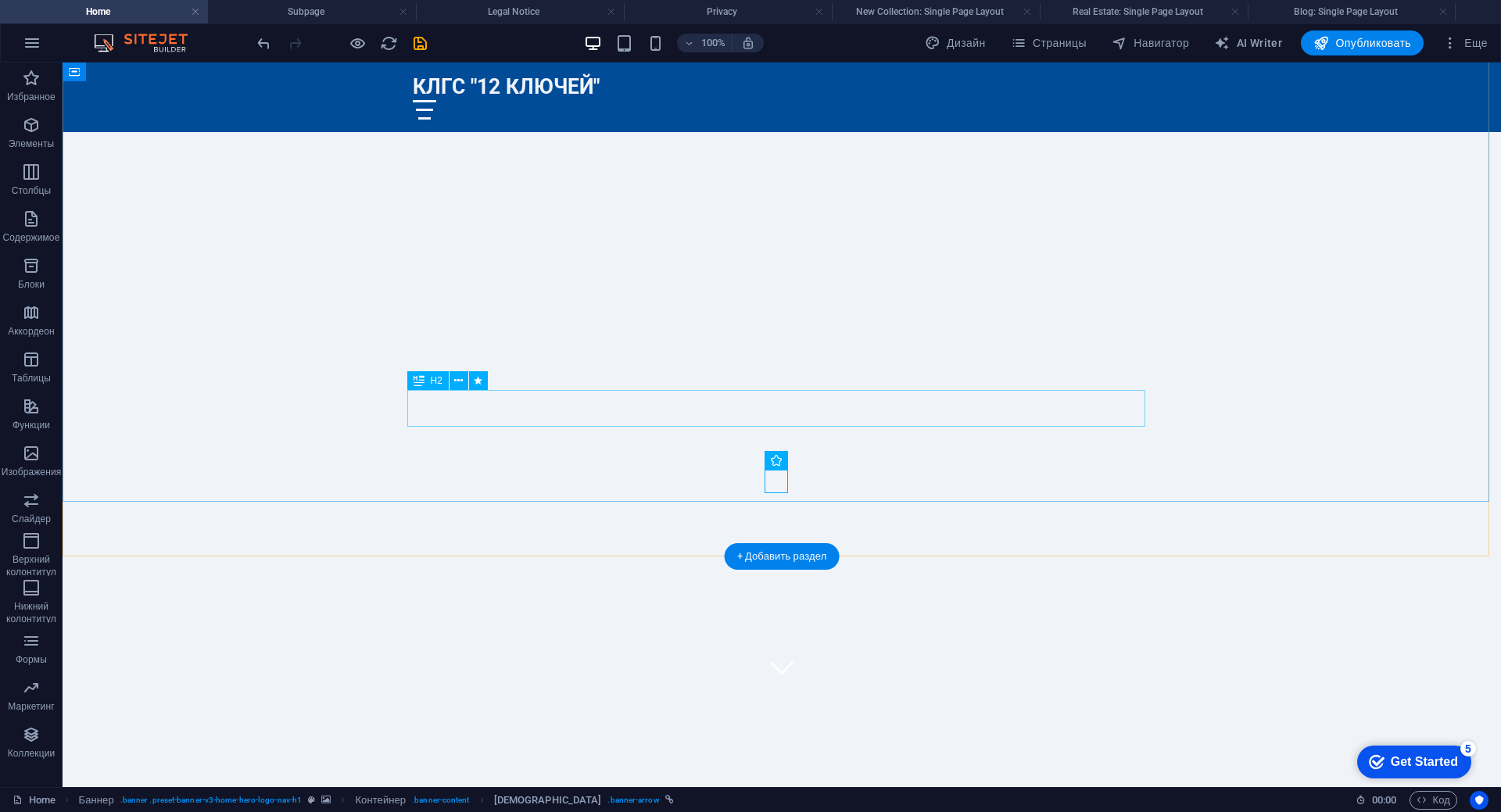
scroll to position [235, 0]
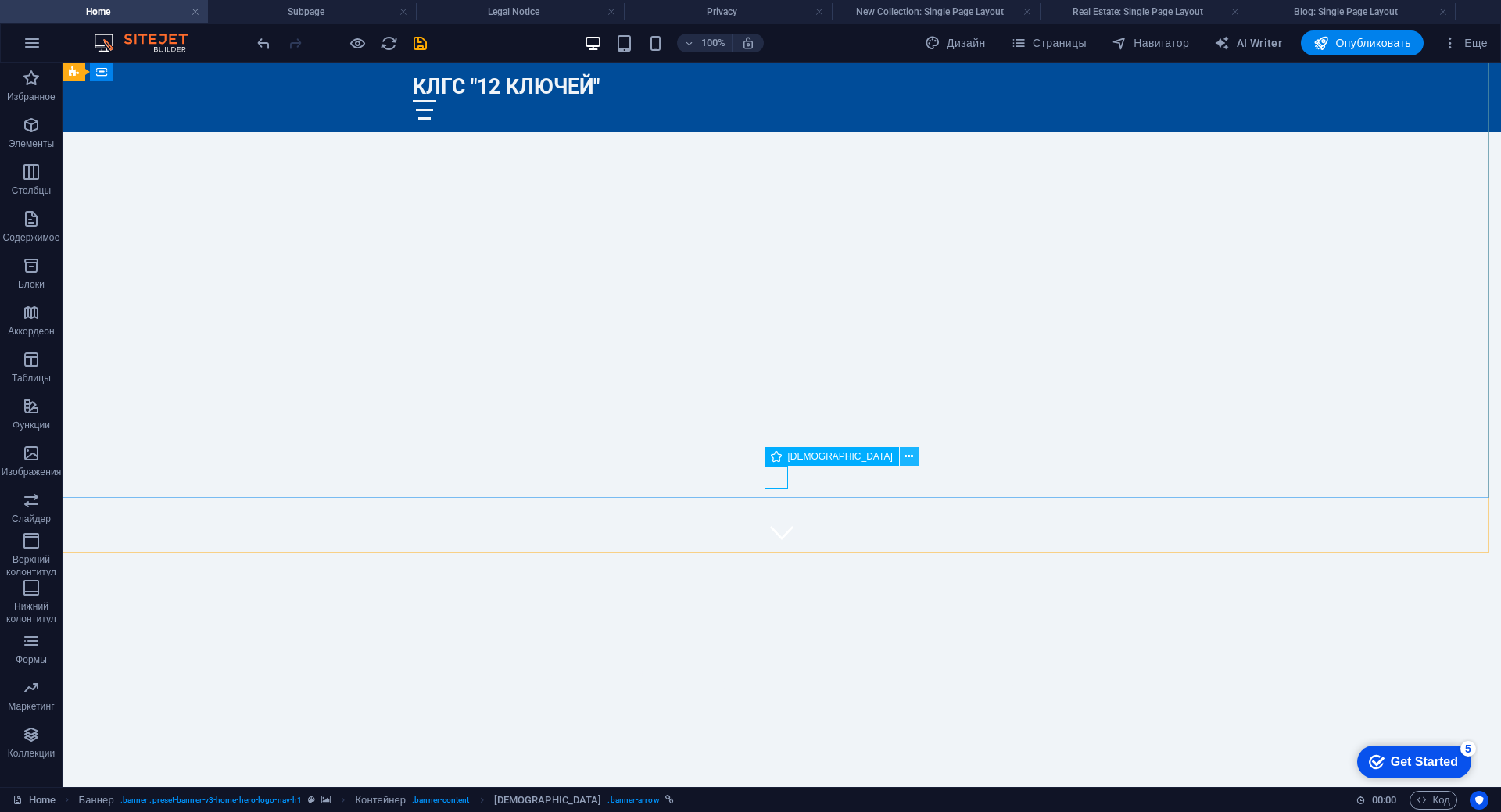
click at [904, 456] on icon at bounding box center [908, 457] width 8 height 17
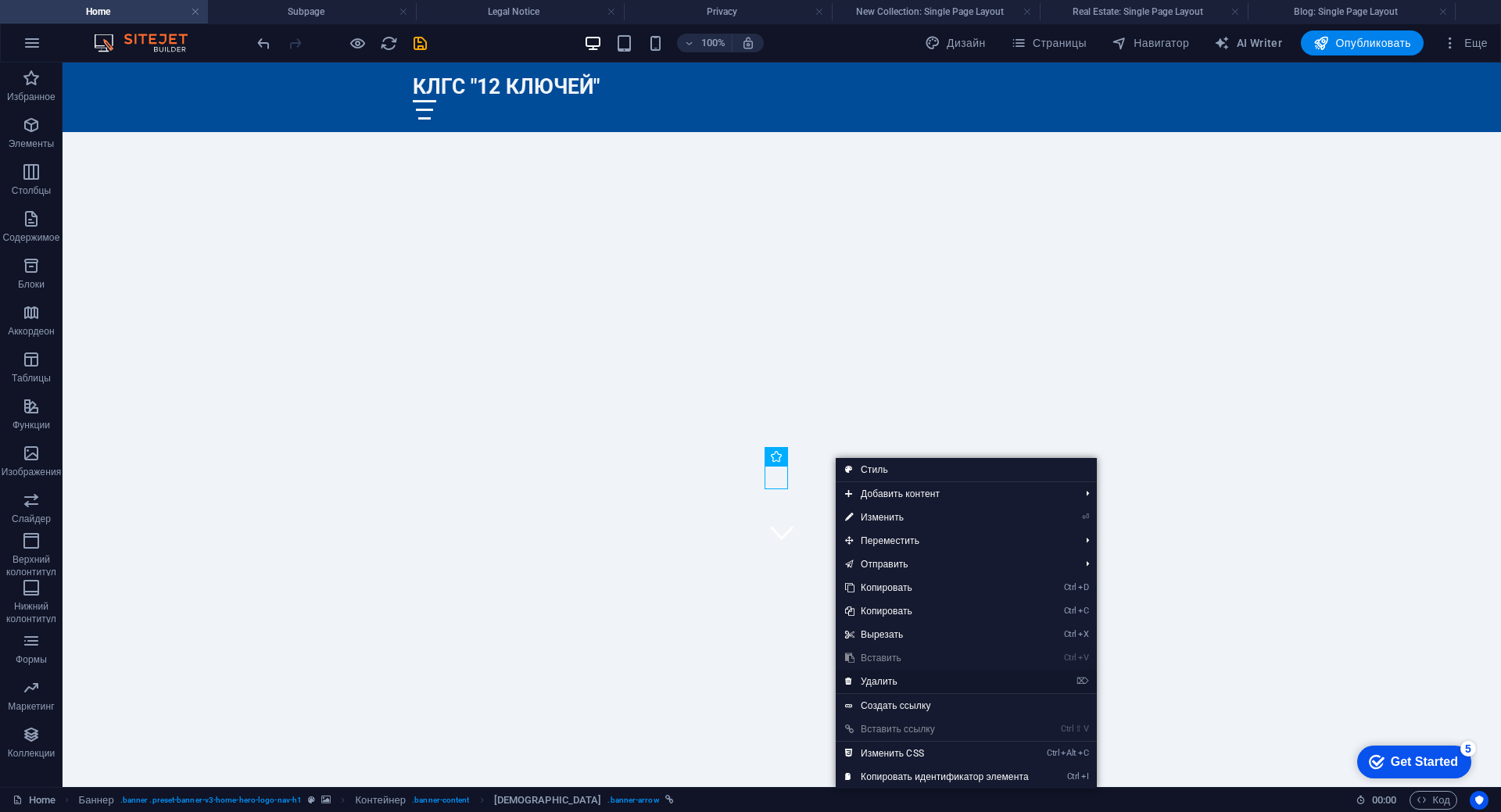
click at [881, 677] on link "⌦ Удалить" at bounding box center [936, 681] width 203 height 23
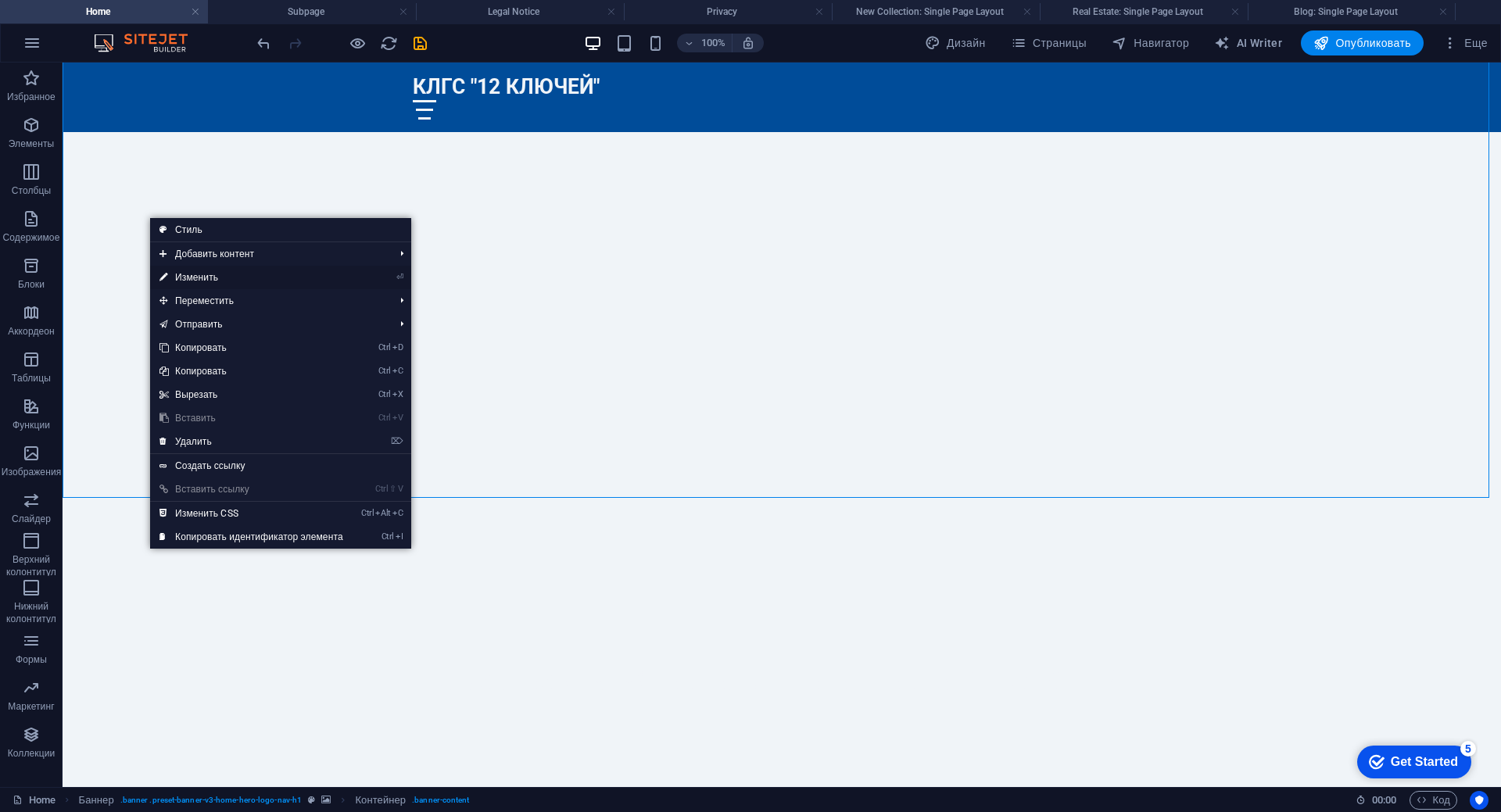
click at [216, 275] on link "⏎ Изменить" at bounding box center [251, 278] width 203 height 23
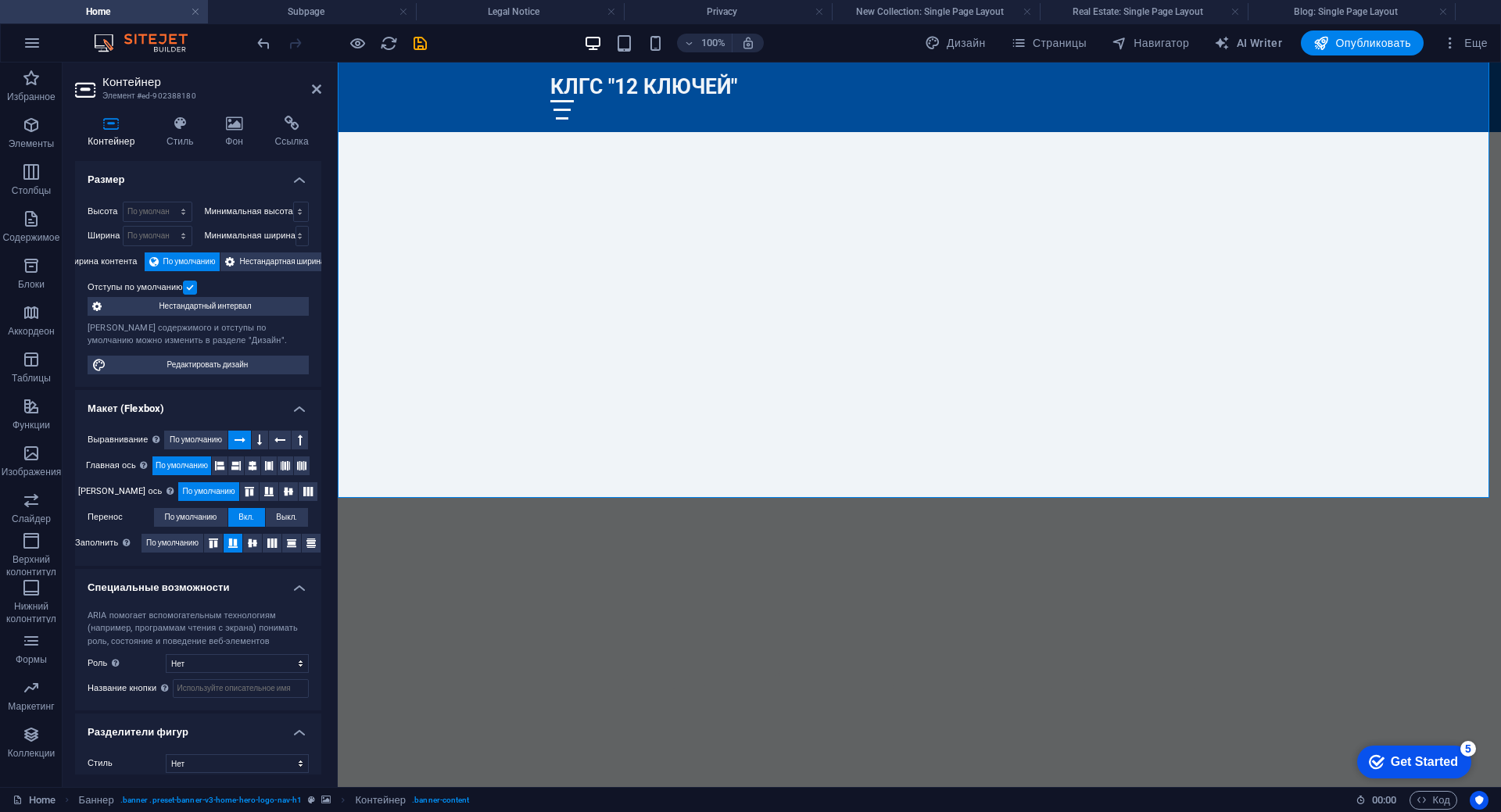
scroll to position [11, 0]
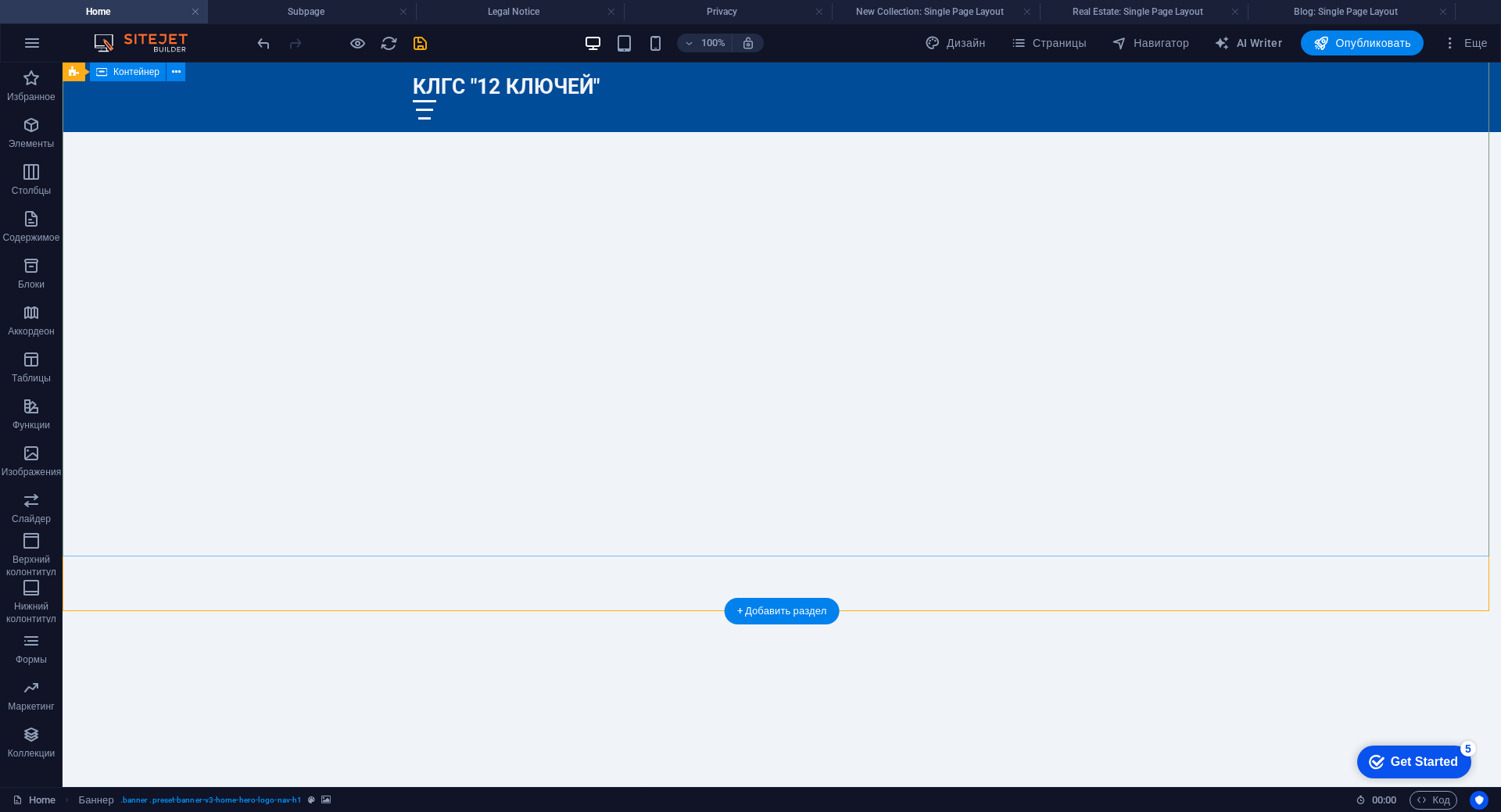
scroll to position [0, 0]
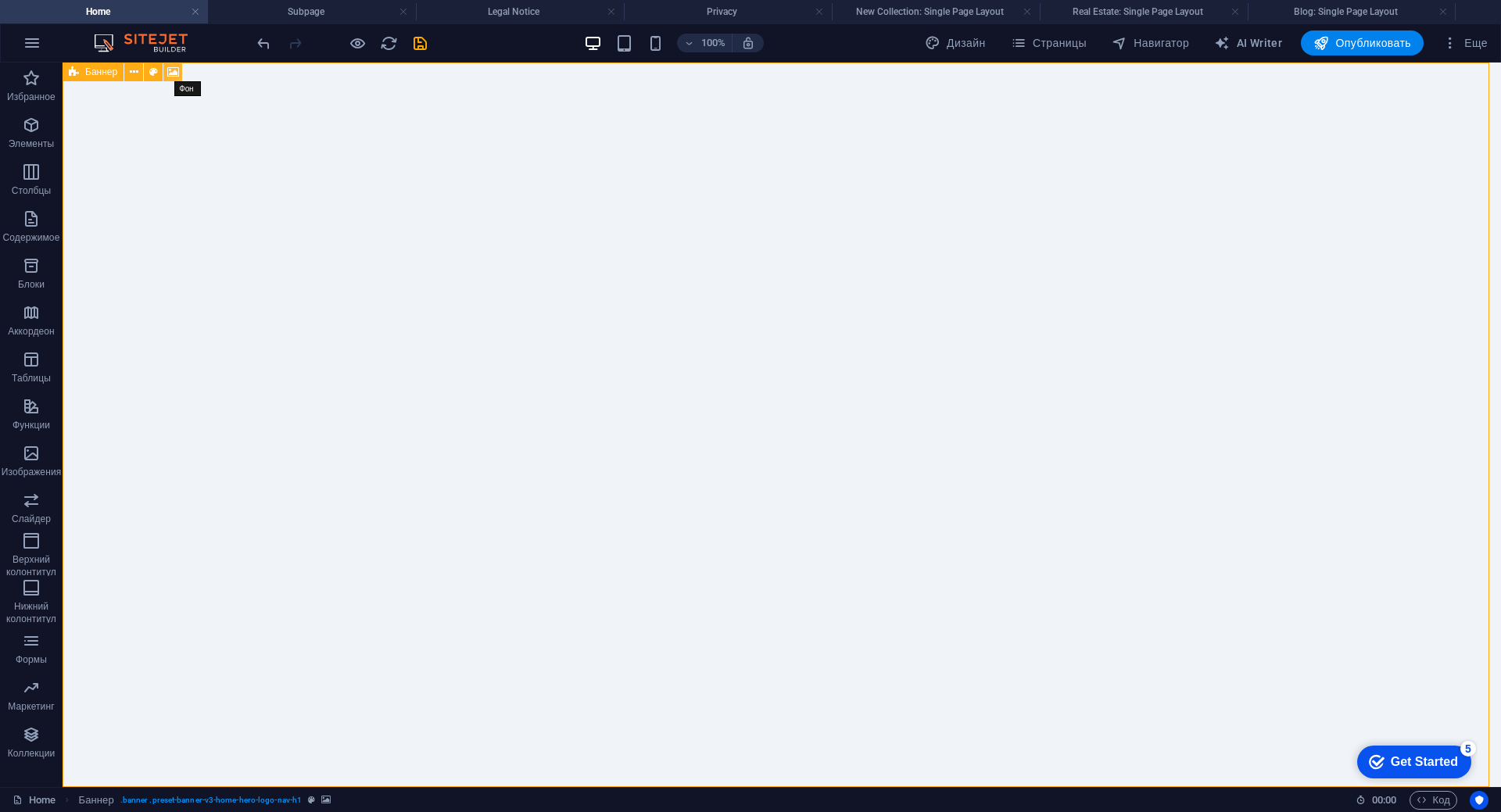
click at [174, 74] on icon at bounding box center [173, 73] width 12 height 17
select select "ms"
select select "s"
select select "progressive"
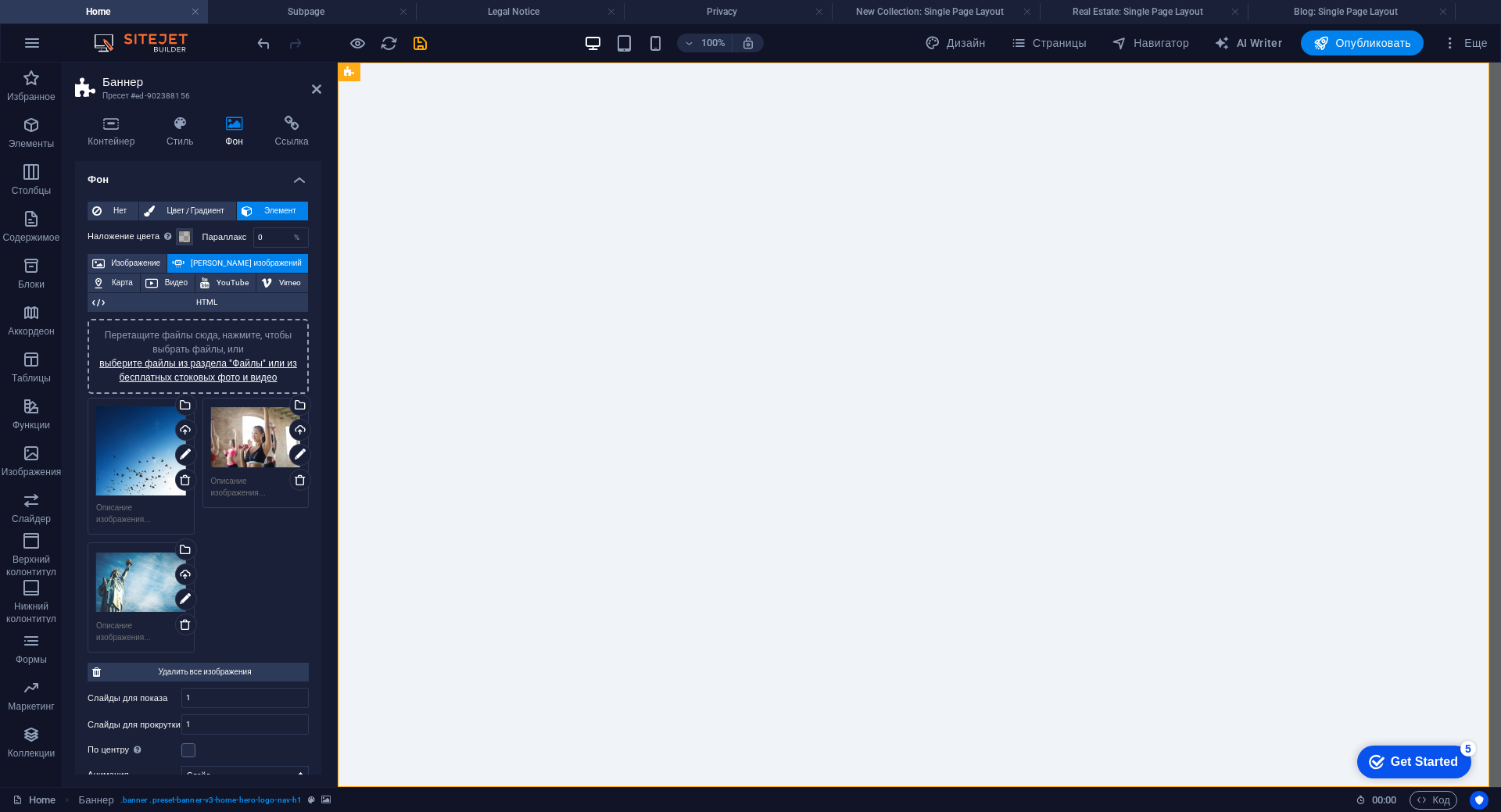
drag, startPoint x: 236, startPoint y: 564, endPoint x: 239, endPoint y: 577, distance: 13.3
click at [239, 577] on div "Перетащите файлы сюда, нажмите, чтобы выбрать файлы, или выберите файлы из разд…" at bounding box center [198, 525] width 229 height 264
click at [296, 410] on div "Выберите файлы из менеджера файлов или из стоковых фото либо загрузите файлы" at bounding box center [298, 406] width 23 height 23
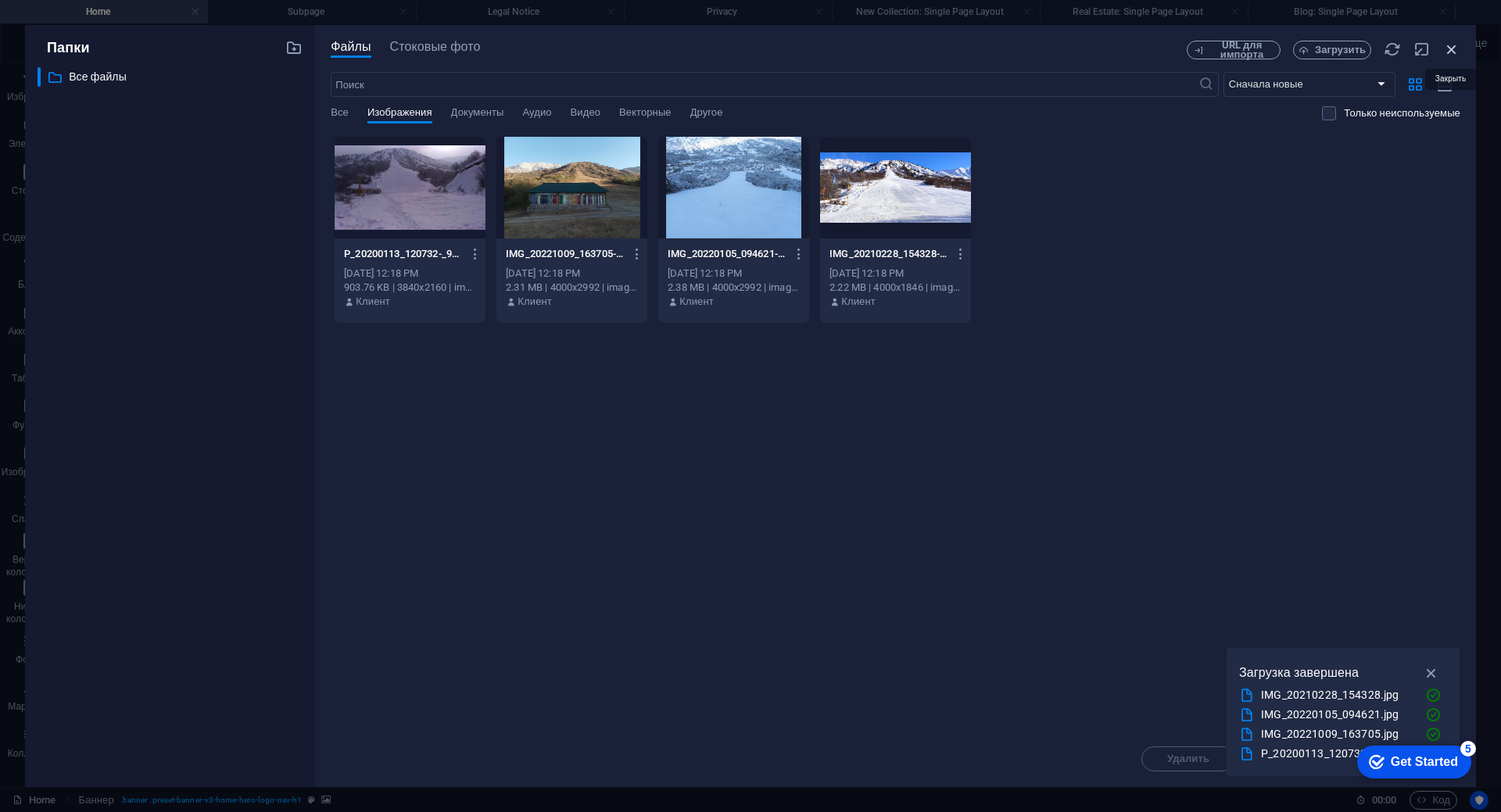
click at [1451, 47] on icon "button" at bounding box center [1451, 49] width 17 height 17
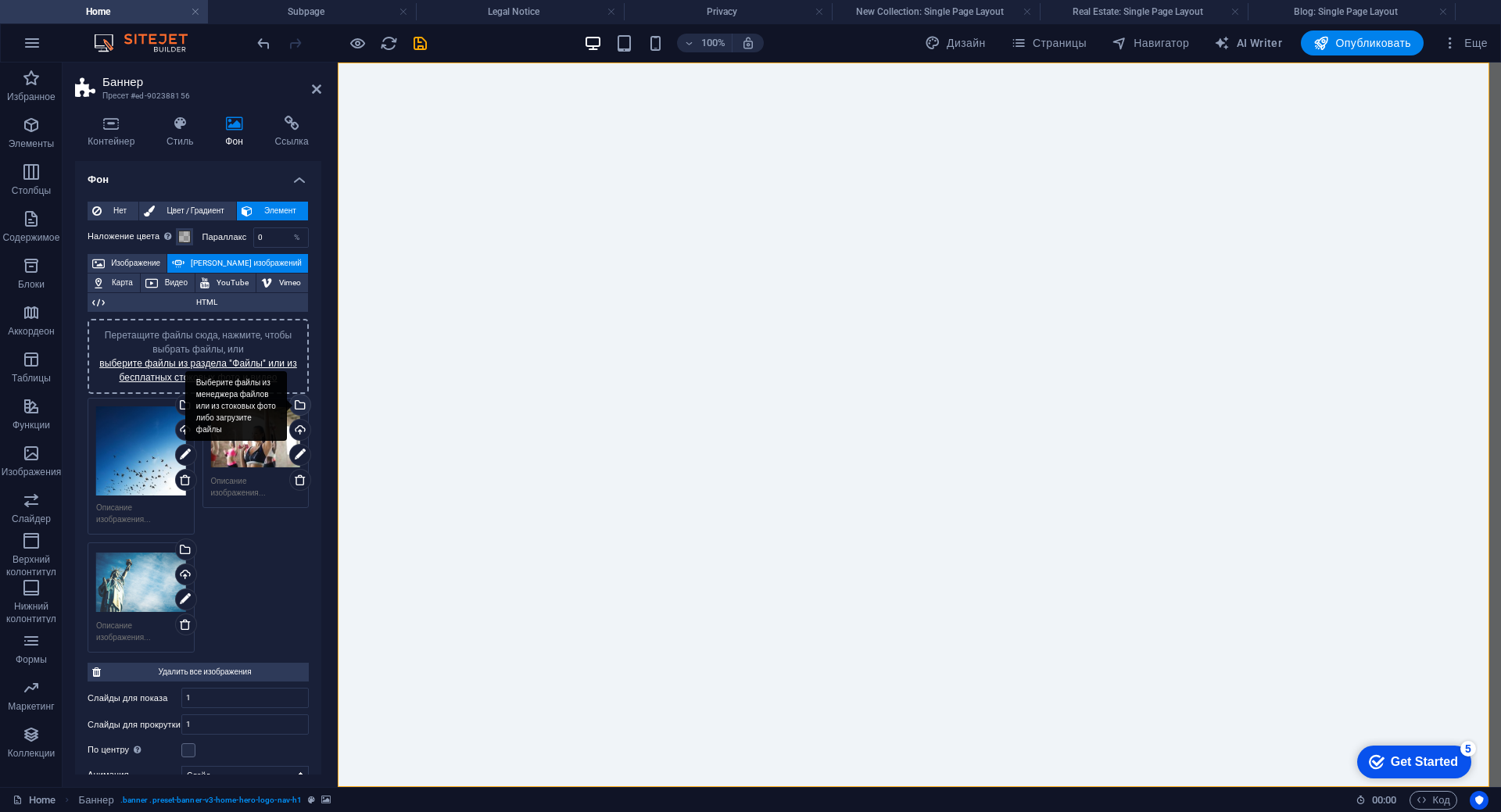
click at [298, 404] on div "Выберите файлы из менеджера файлов или из стоковых фото либо загрузите файлы" at bounding box center [298, 406] width 23 height 23
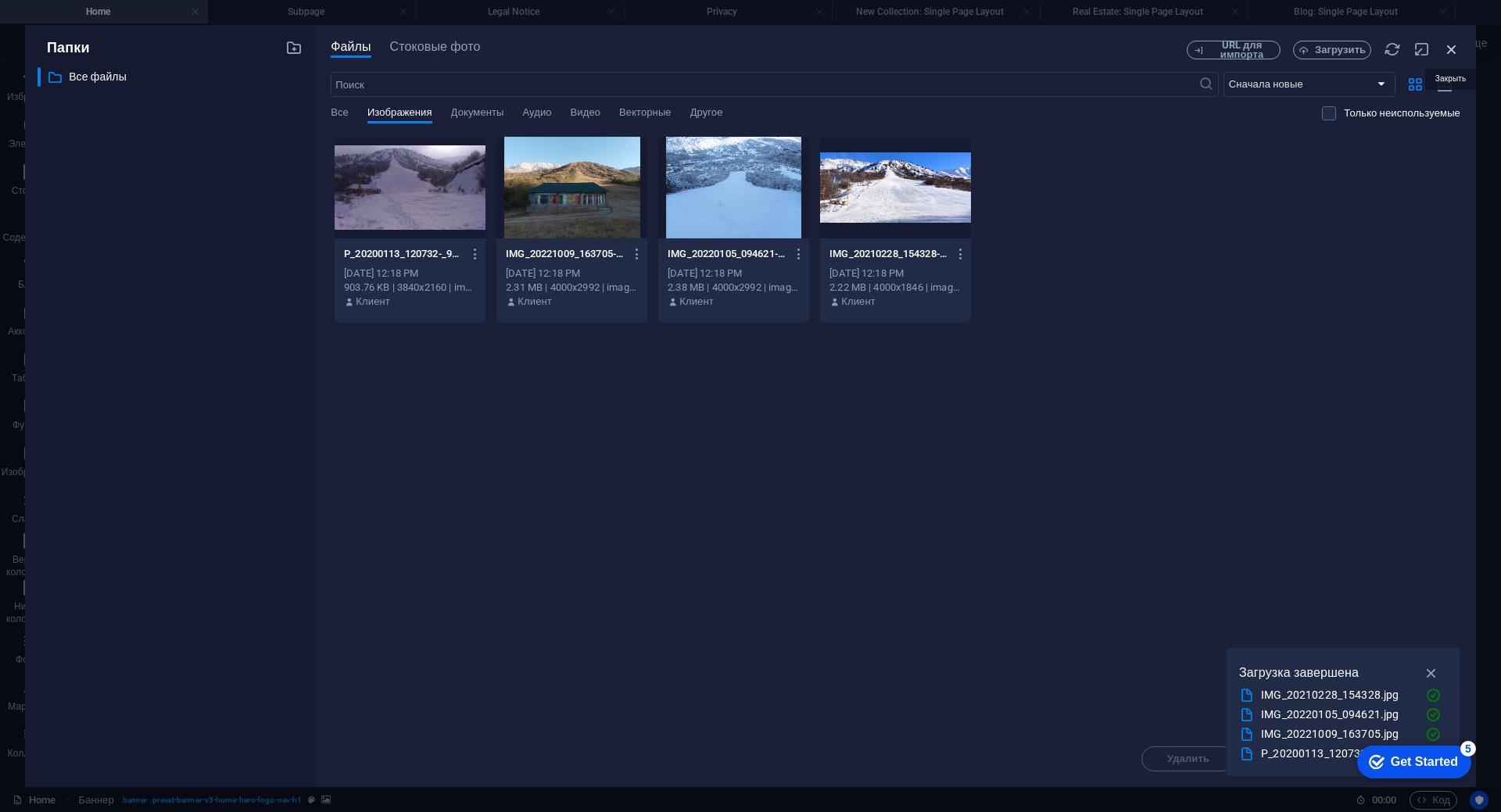
click at [1448, 52] on icon "button" at bounding box center [1451, 49] width 17 height 17
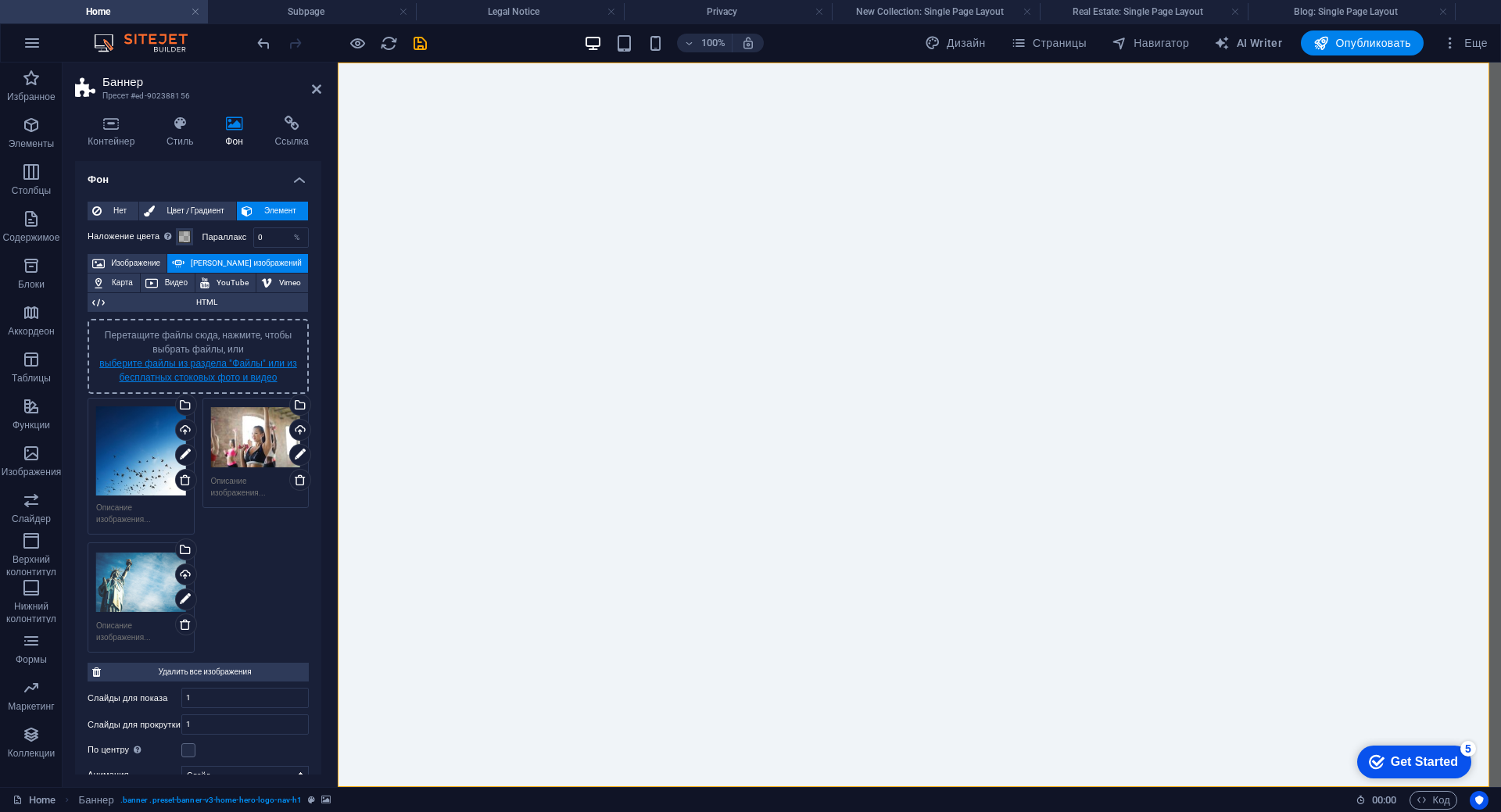
click at [223, 365] on link "выберите файлы из раздела "Файлы" или из бесплатных стоковых фото и видео" at bounding box center [198, 370] width 198 height 25
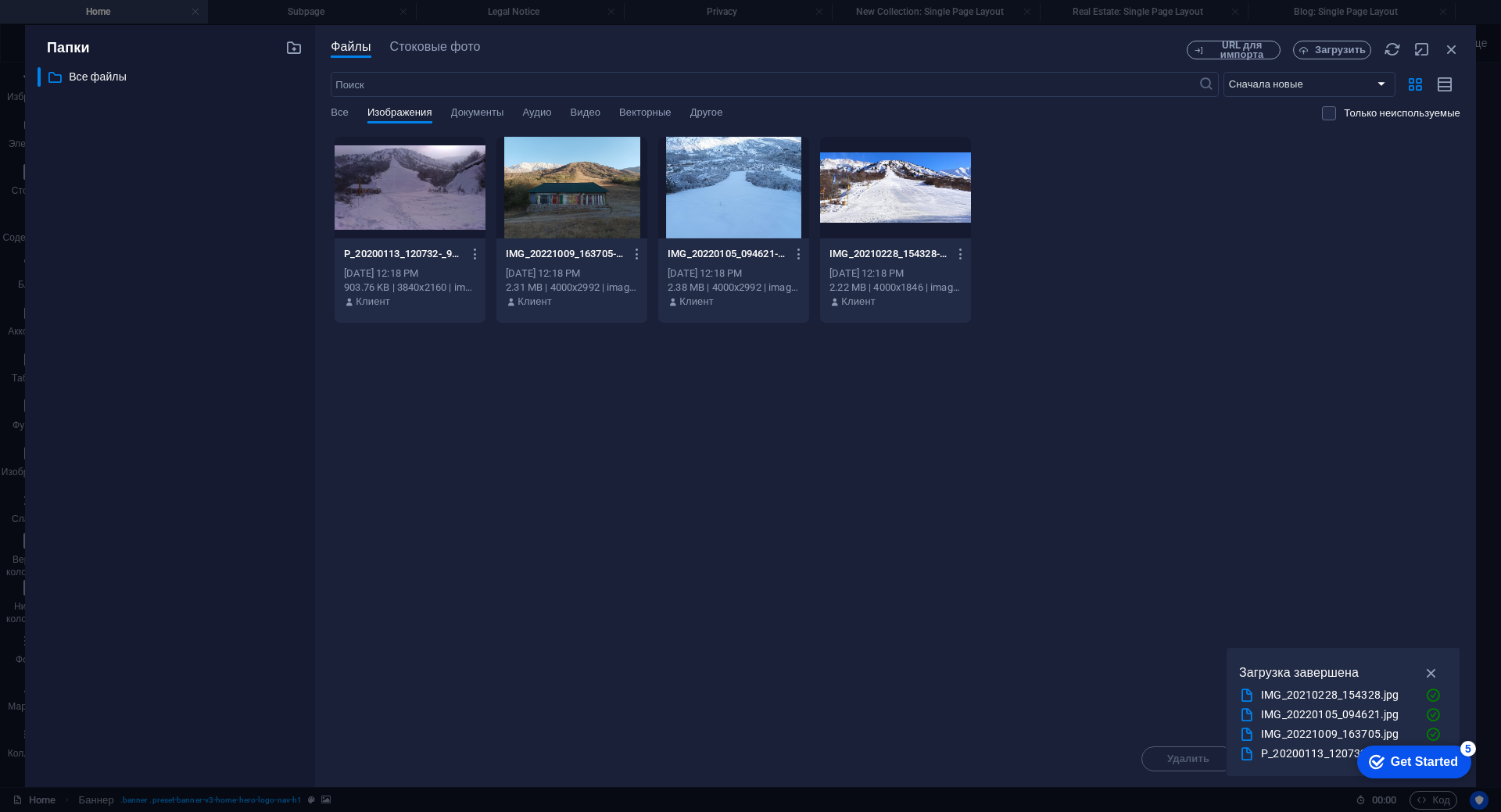
click at [414, 210] on div at bounding box center [410, 188] width 151 height 102
click at [588, 222] on div at bounding box center [572, 188] width 151 height 102
click at [893, 183] on div at bounding box center [895, 188] width 151 height 102
click at [1434, 669] on icon "button" at bounding box center [1432, 672] width 18 height 17
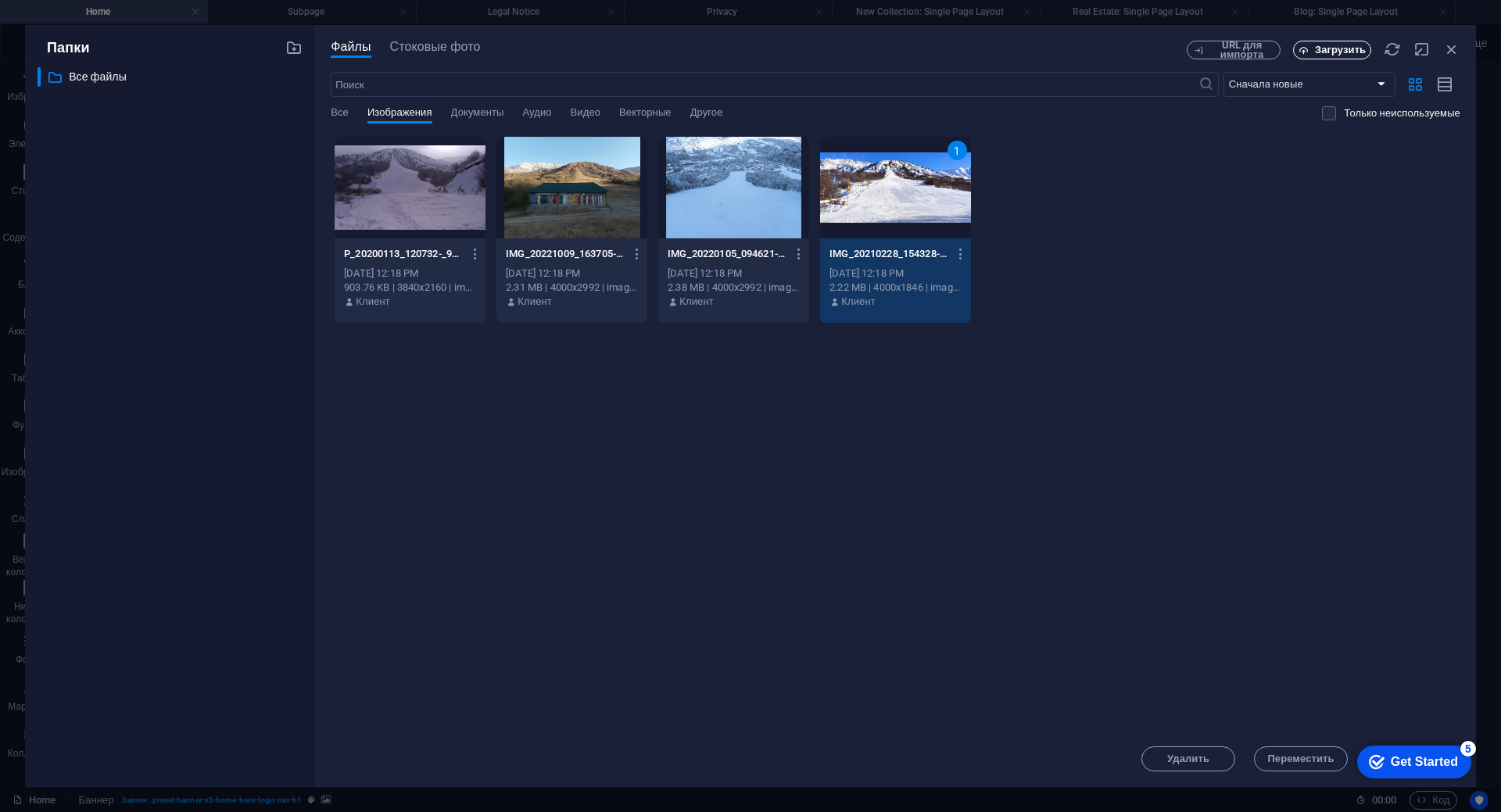
click at [1320, 55] on span "Загрузить" at bounding box center [1340, 50] width 50 height 9
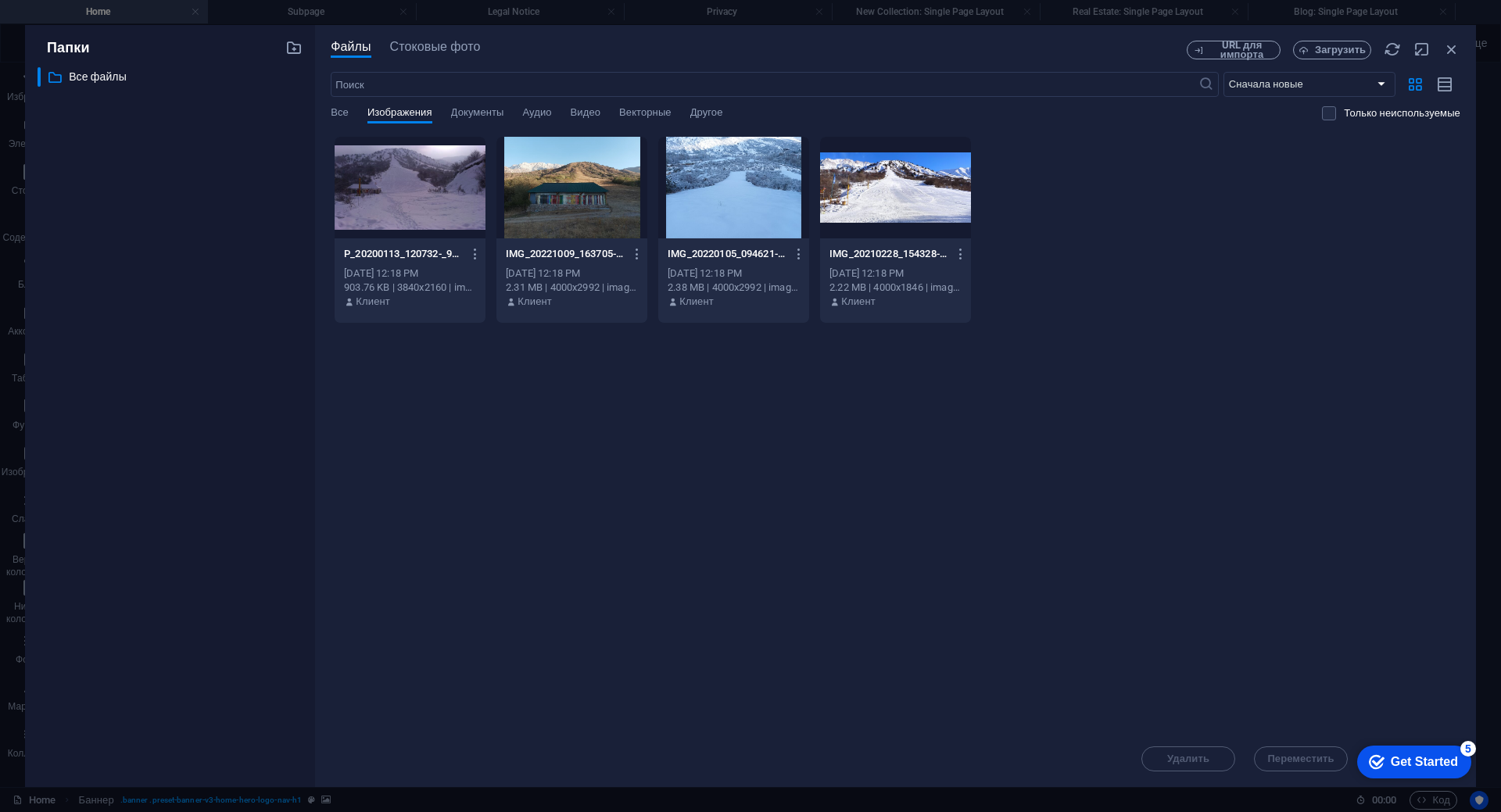
click at [908, 221] on div at bounding box center [895, 188] width 151 height 102
click at [957, 257] on icon "button" at bounding box center [961, 254] width 15 height 14
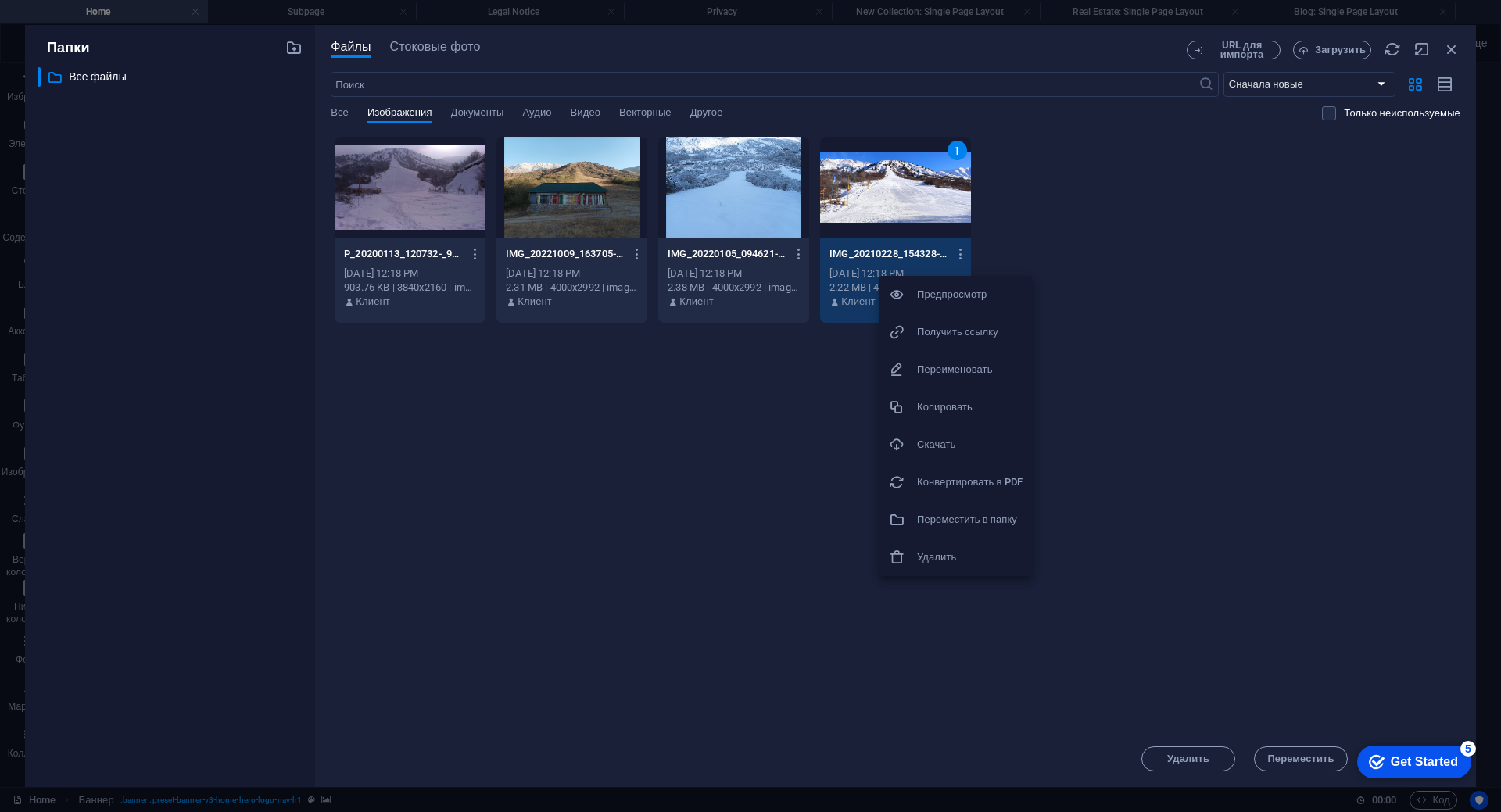
click at [1076, 256] on div at bounding box center [750, 406] width 1501 height 812
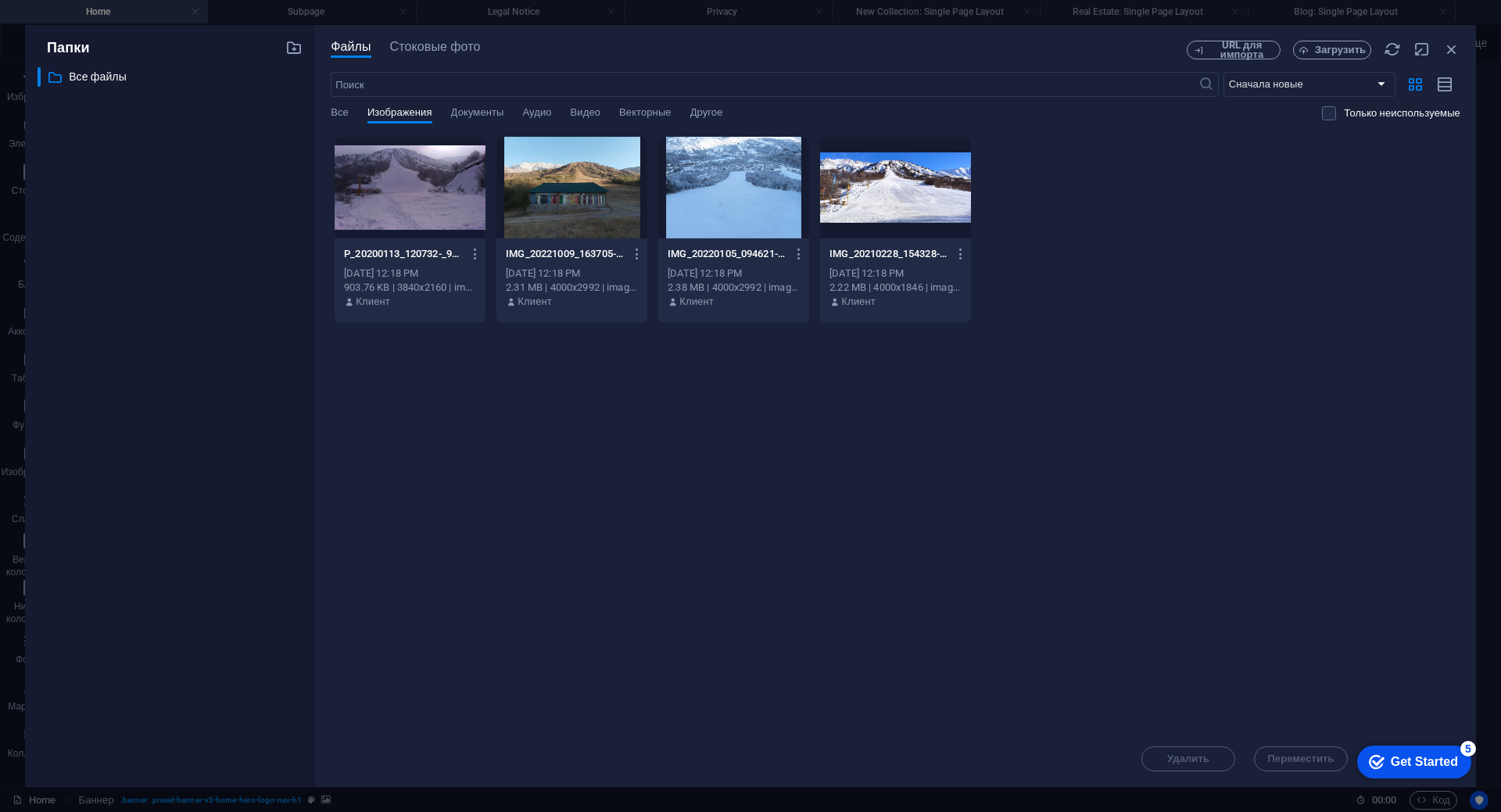
click at [922, 231] on div at bounding box center [895, 188] width 151 height 102
click at [922, 231] on div "1" at bounding box center [895, 188] width 151 height 102
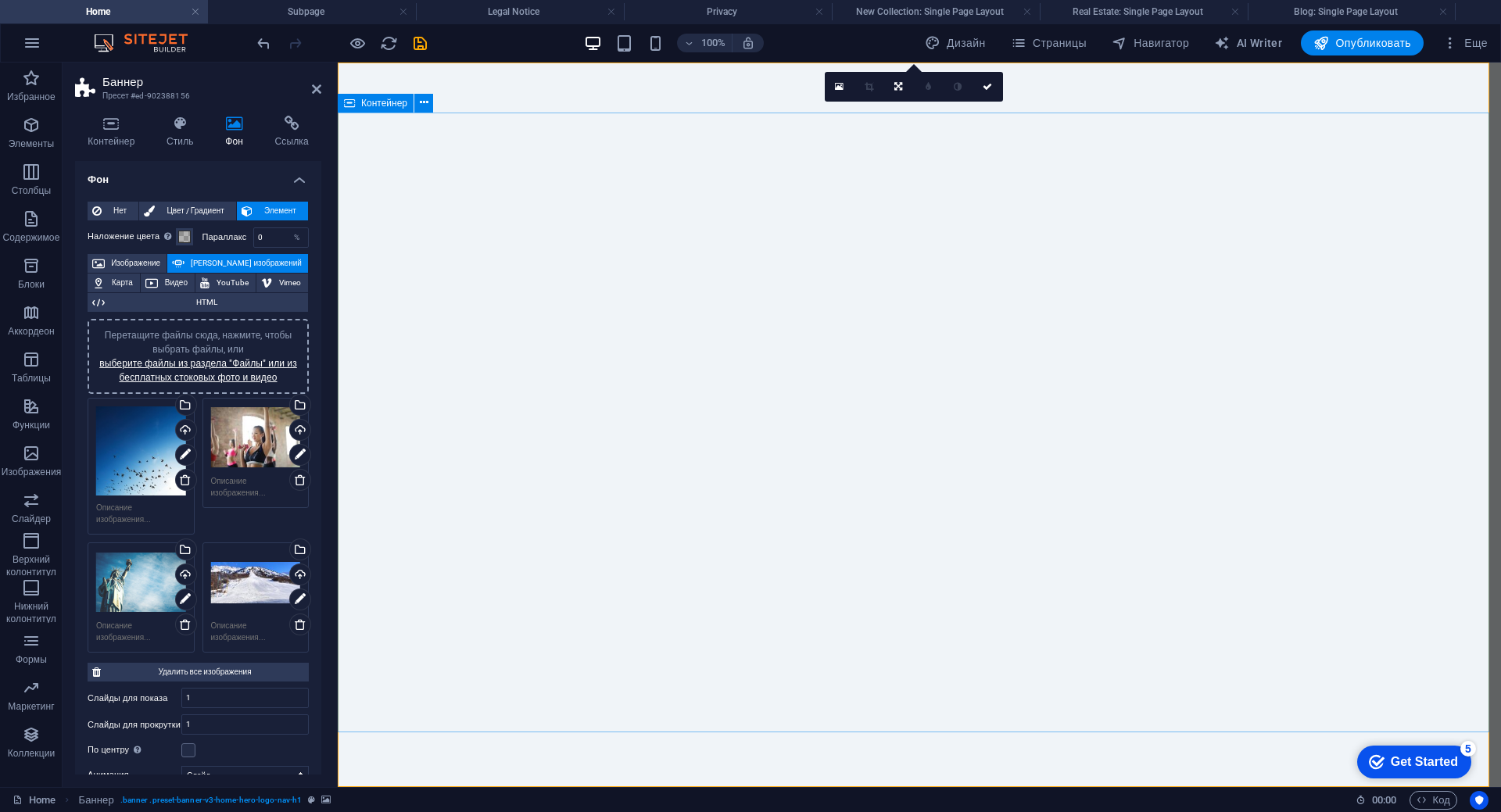
click at [314, 88] on icon at bounding box center [316, 88] width 9 height 12
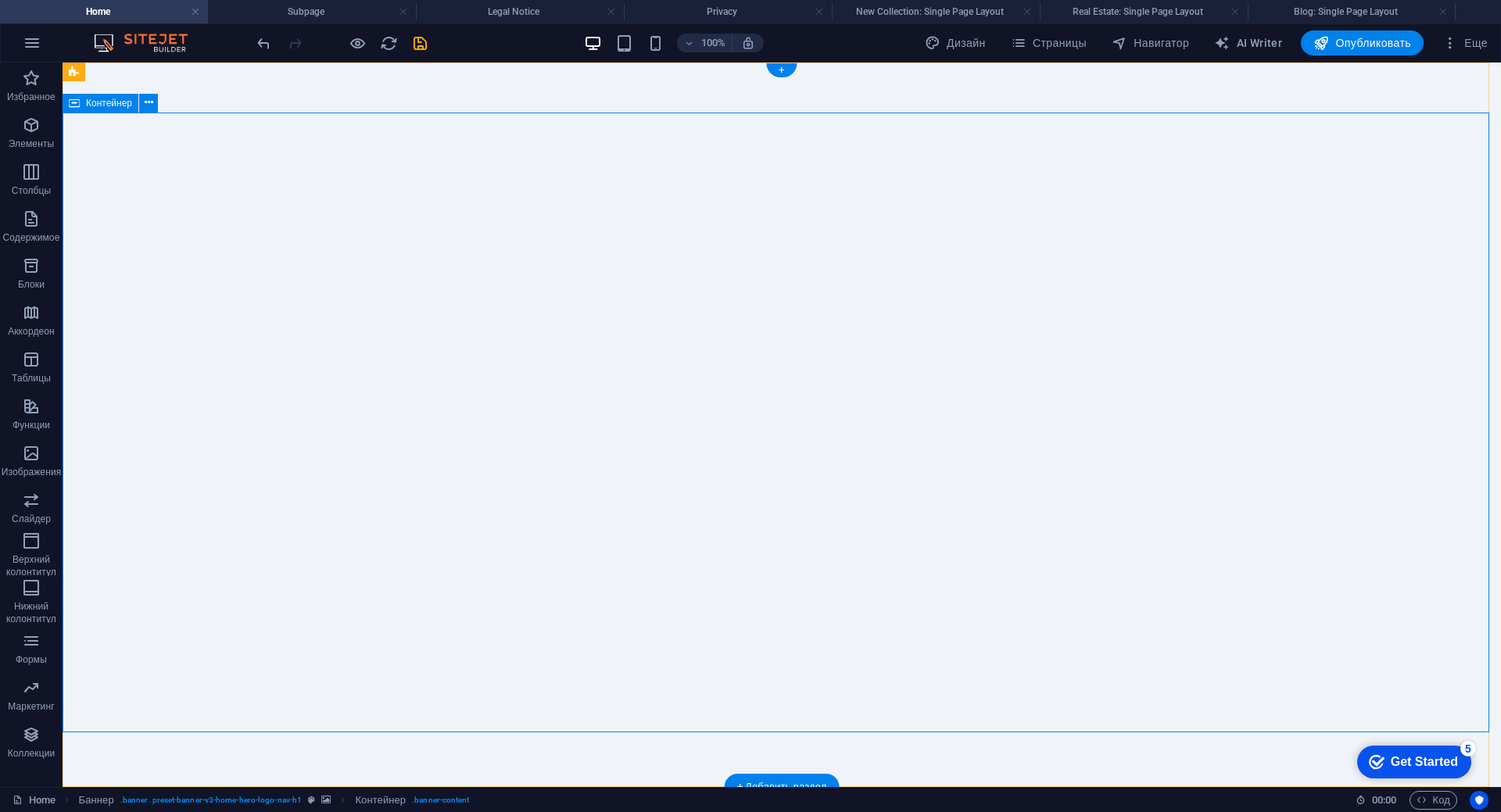
click at [36, 464] on span "Изображения" at bounding box center [31, 462] width 63 height 37
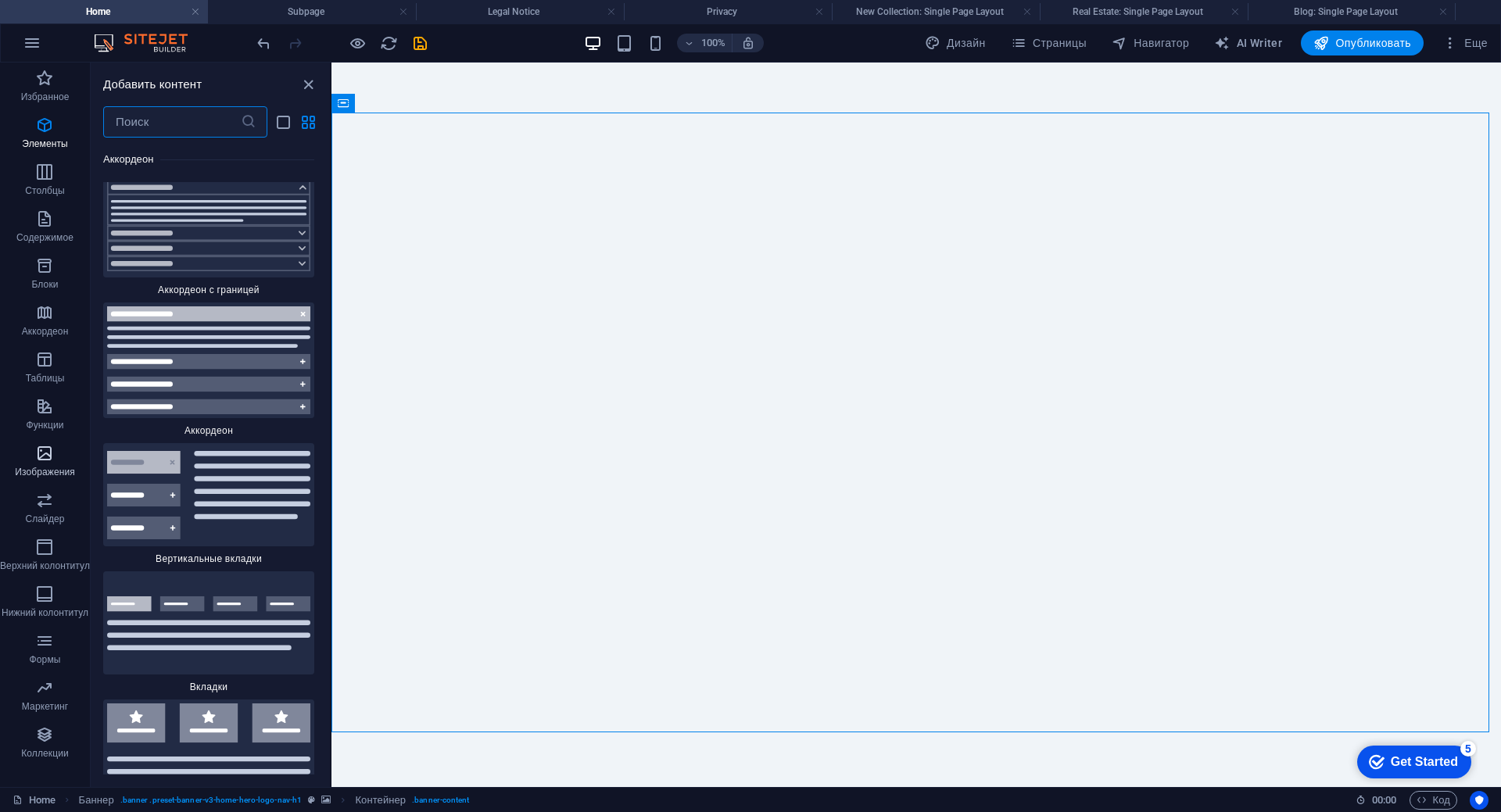
scroll to position [15458, 0]
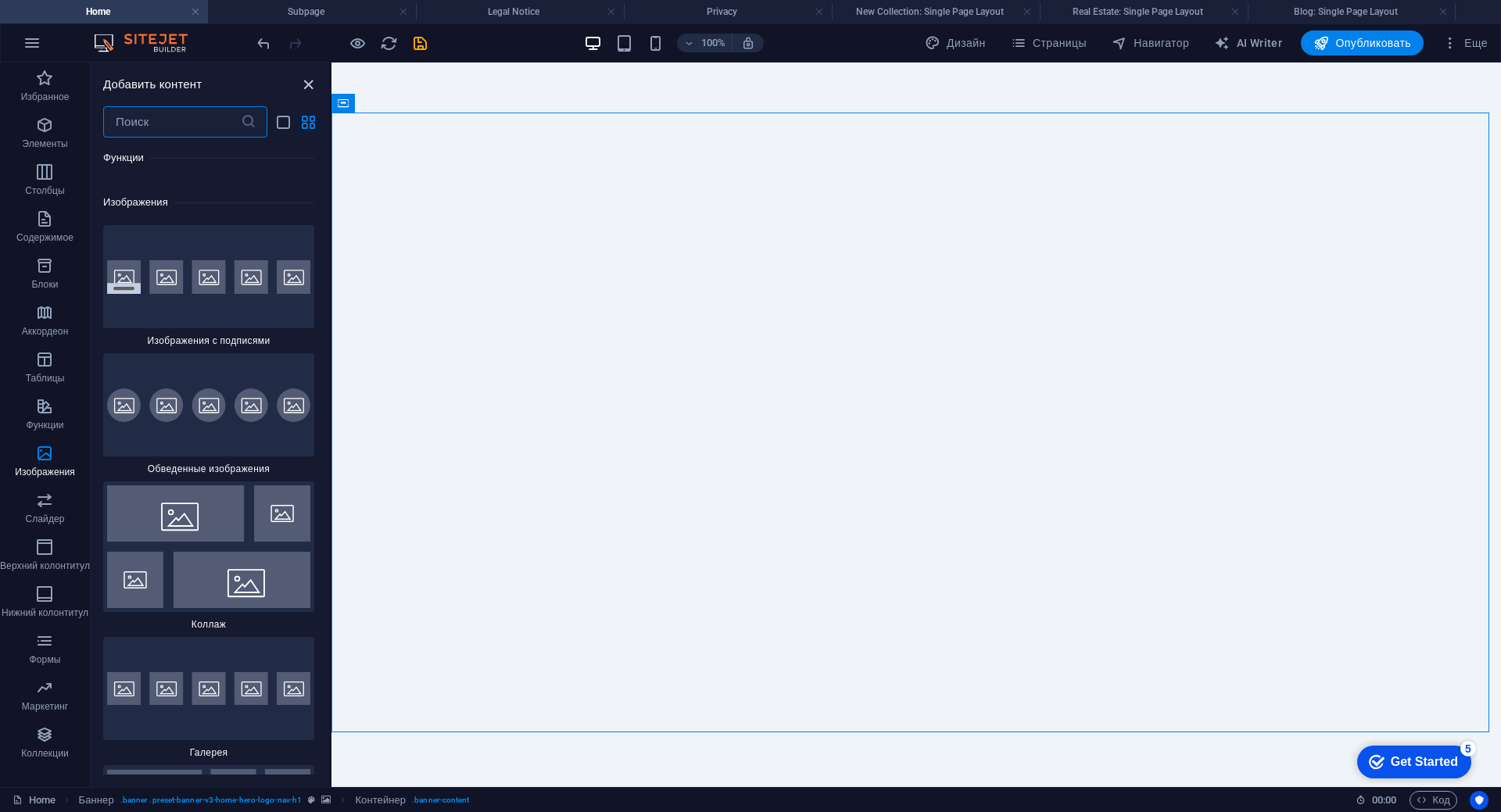
click at [307, 84] on icon "close panel" at bounding box center [308, 85] width 18 height 18
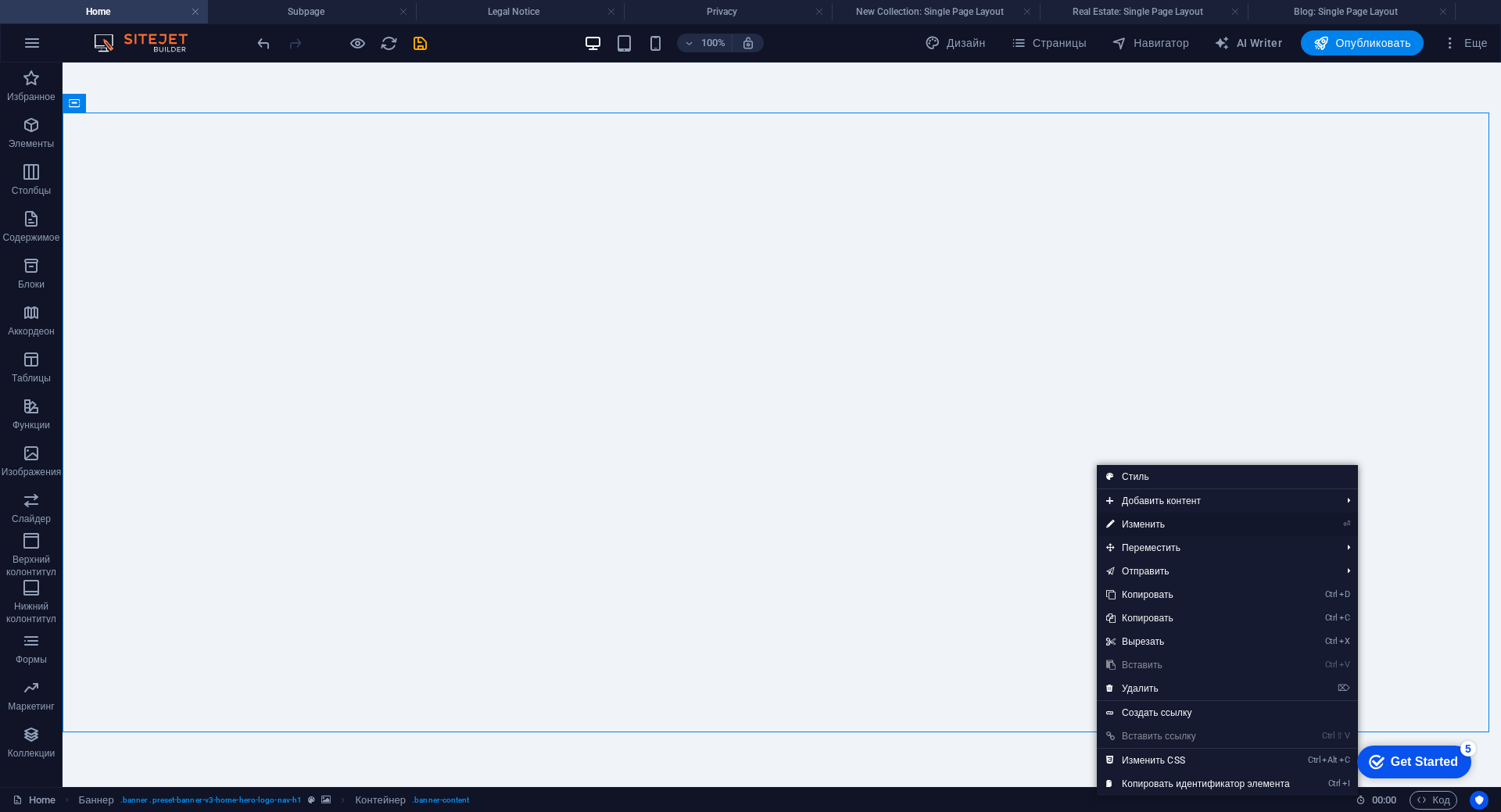
click at [1130, 525] on link "⏎ Изменить" at bounding box center [1198, 524] width 203 height 23
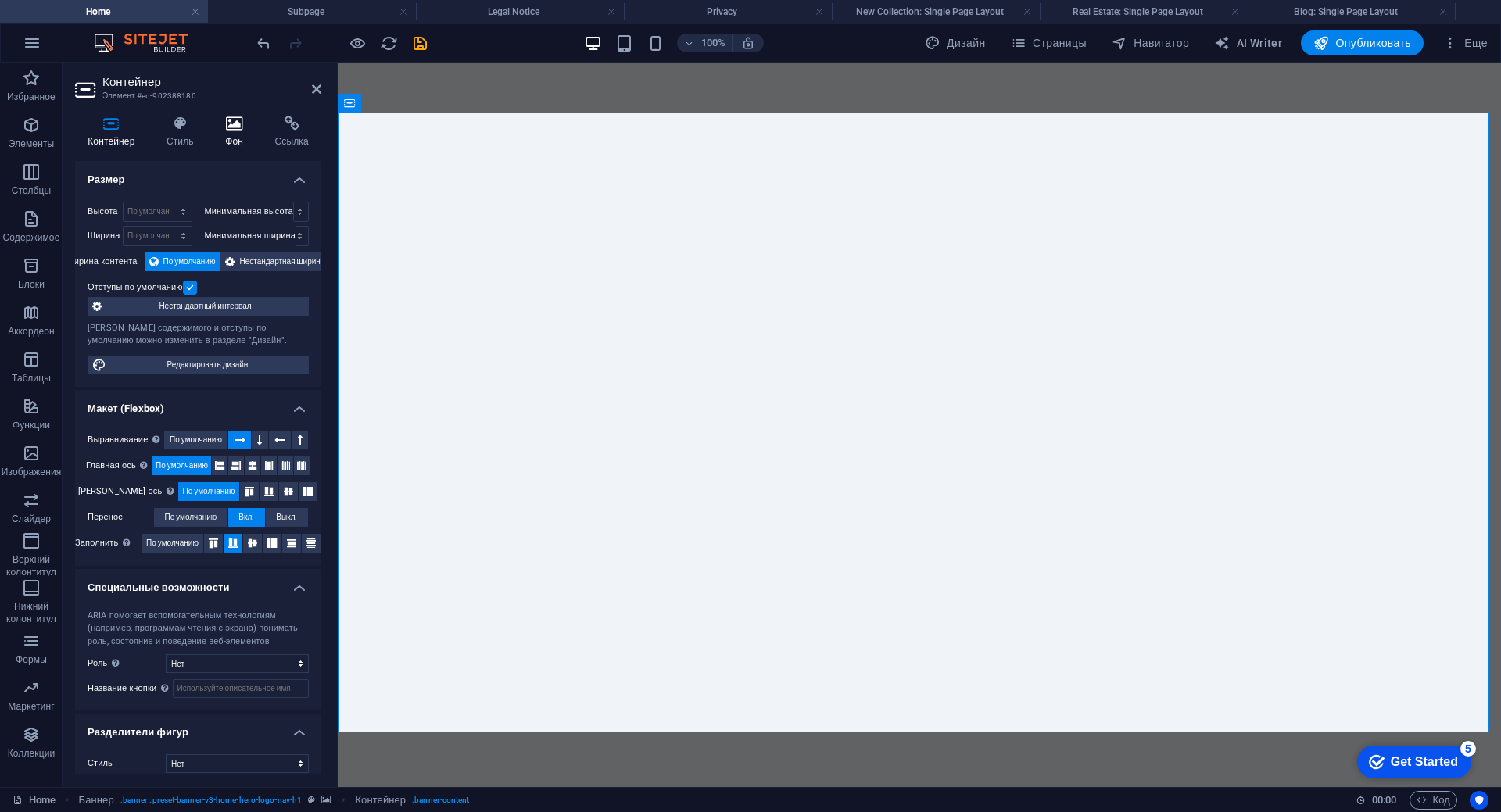
click at [231, 130] on icon at bounding box center [234, 123] width 43 height 16
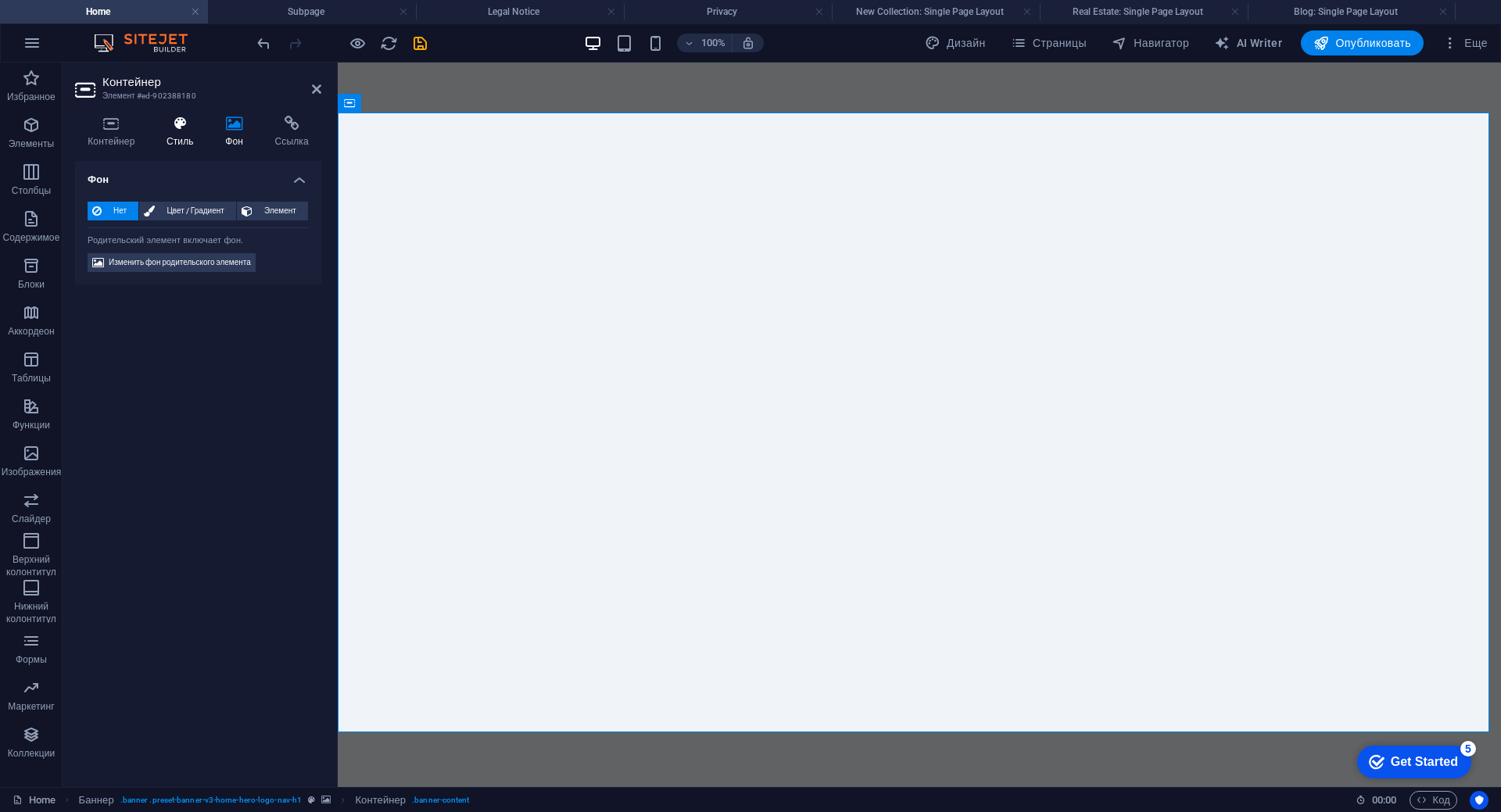
click at [195, 137] on h4 "Стиль" at bounding box center [183, 132] width 59 height 33
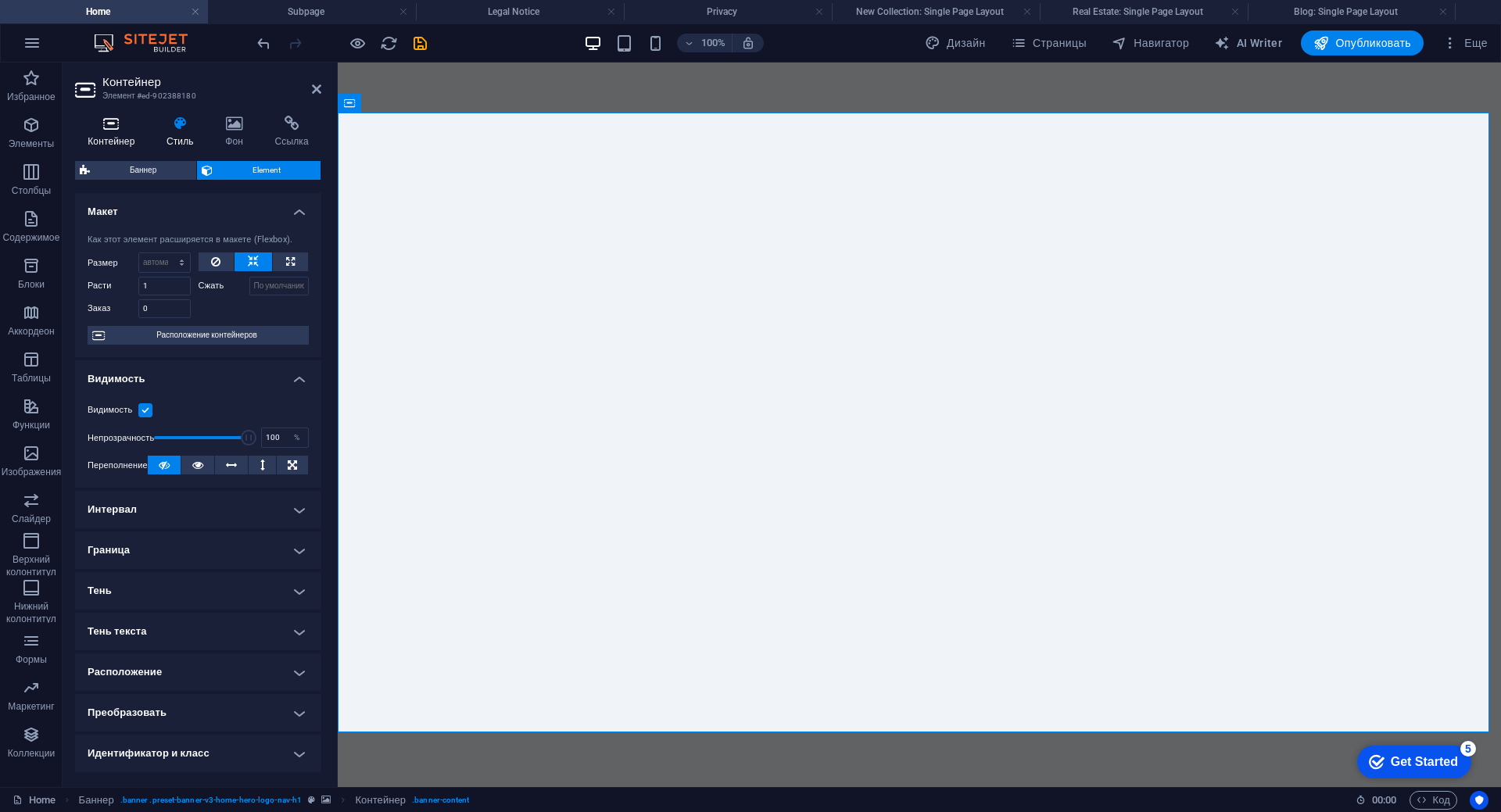
click at [122, 134] on h4 "Контейнер" at bounding box center [115, 132] width 79 height 33
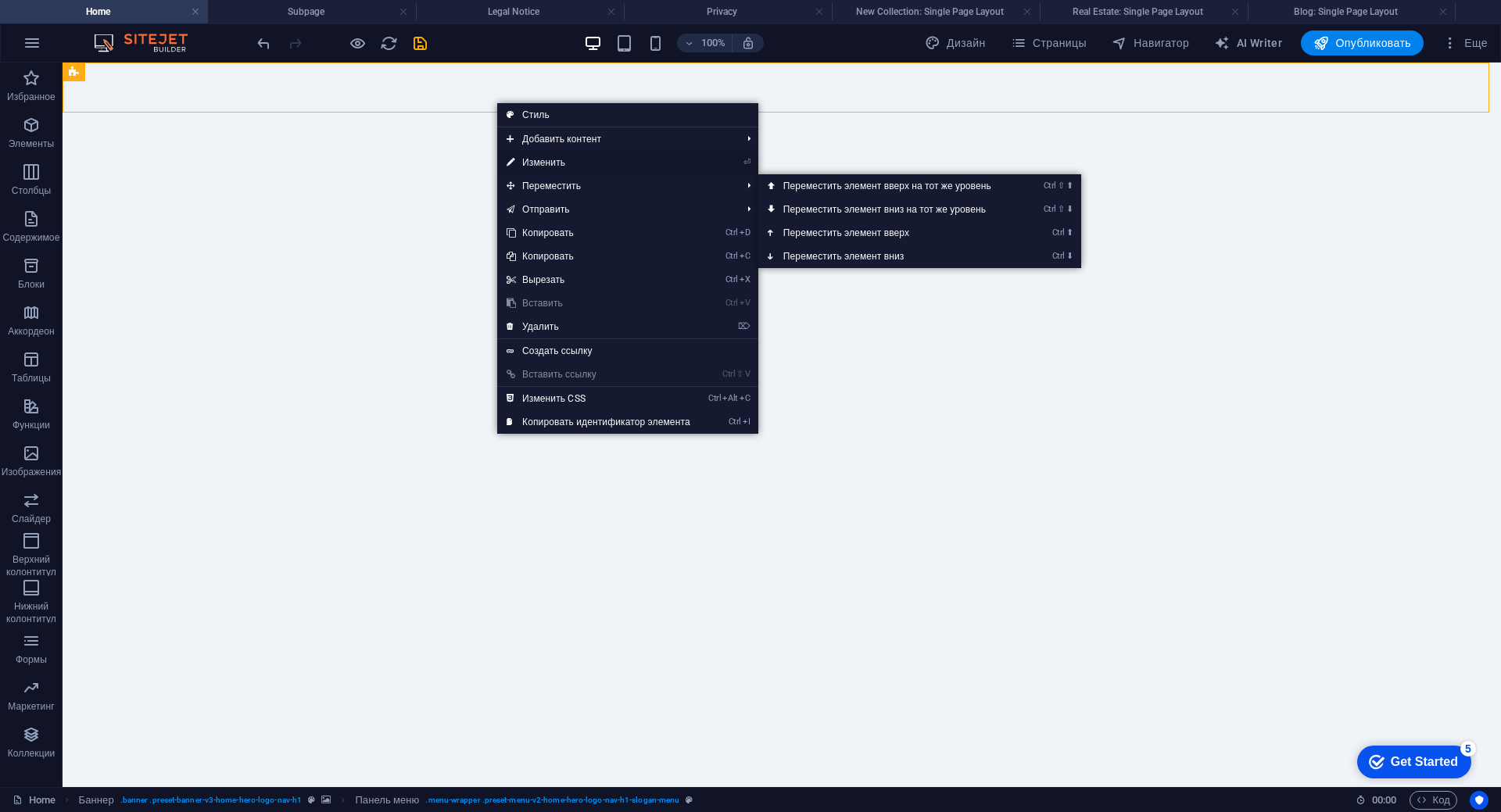
click at [558, 166] on link "⏎ Изменить" at bounding box center [598, 163] width 203 height 23
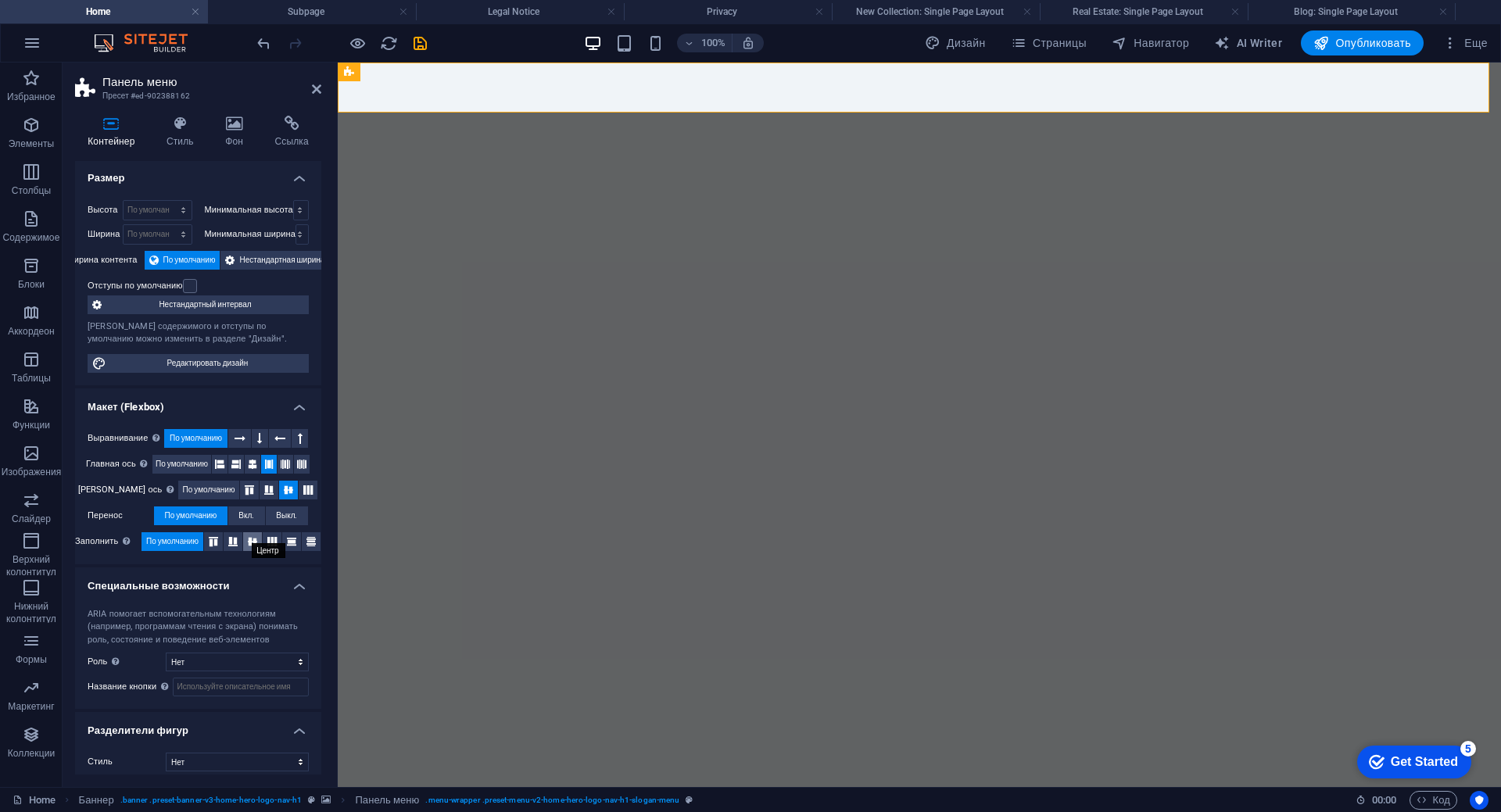
scroll to position [0, 0]
click at [229, 137] on h4 "Фон" at bounding box center [237, 132] width 50 height 33
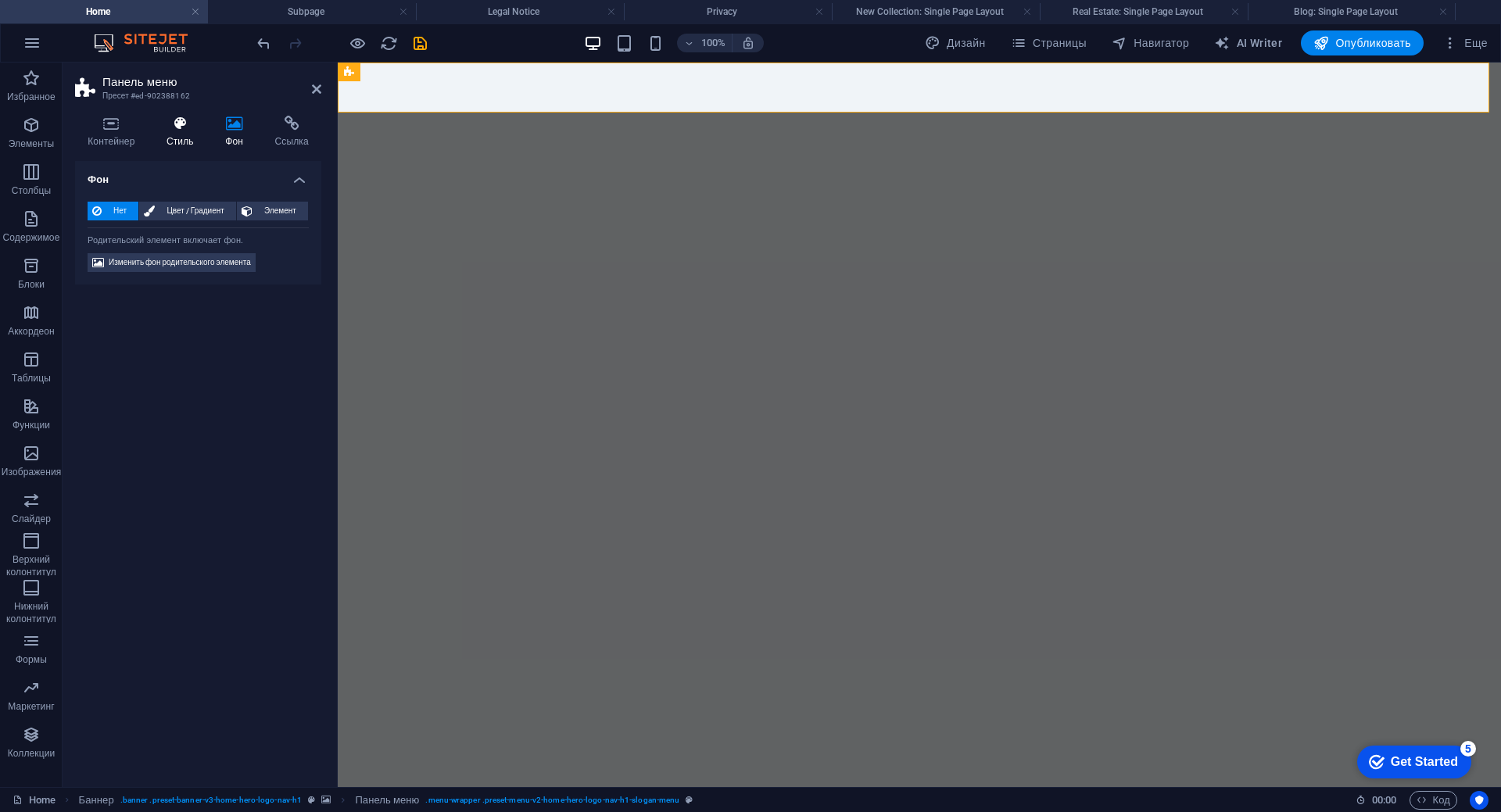
click at [173, 140] on h4 "Стиль" at bounding box center [183, 132] width 59 height 33
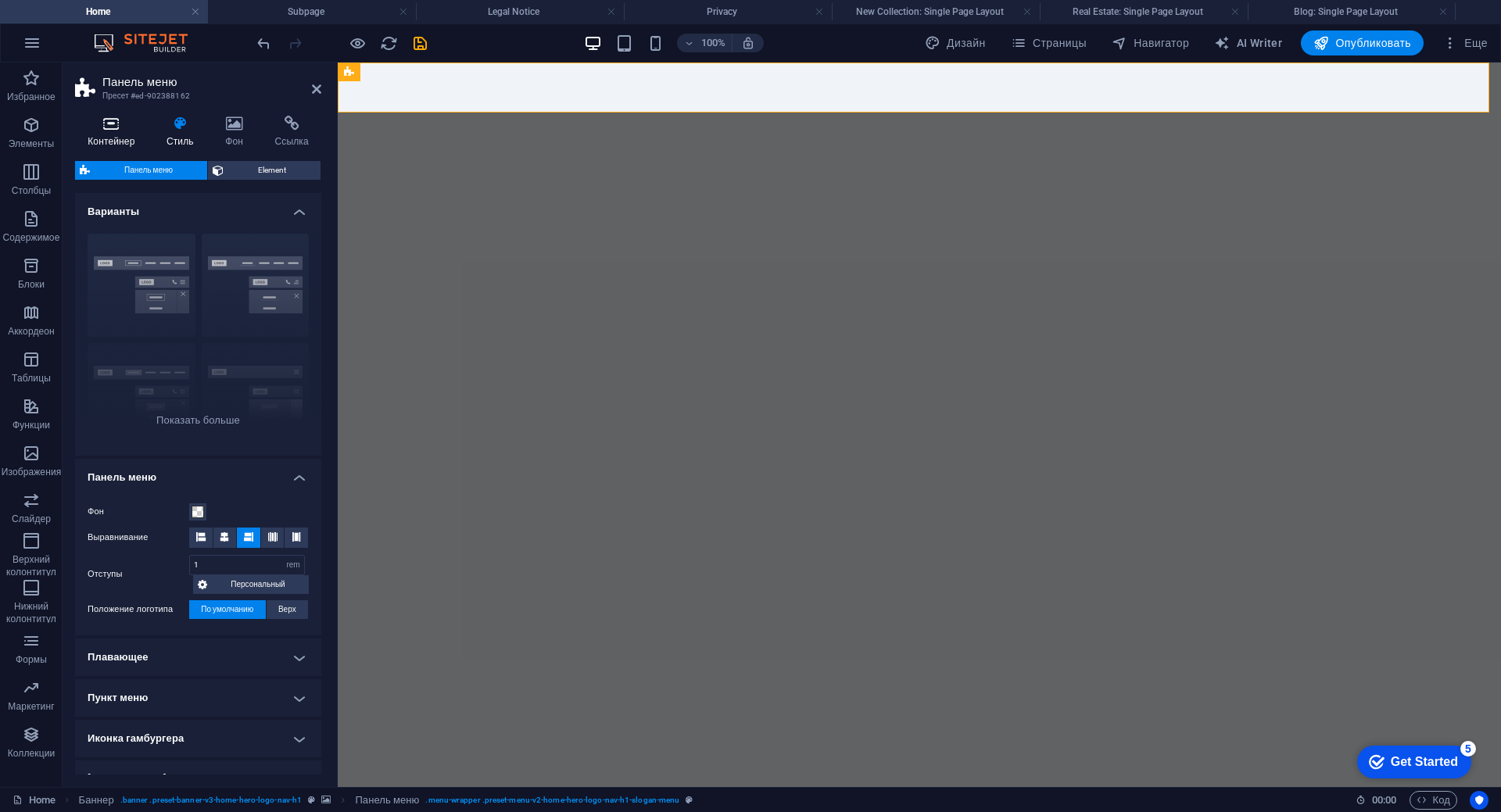
click at [113, 131] on h4 "Контейнер" at bounding box center [115, 132] width 79 height 33
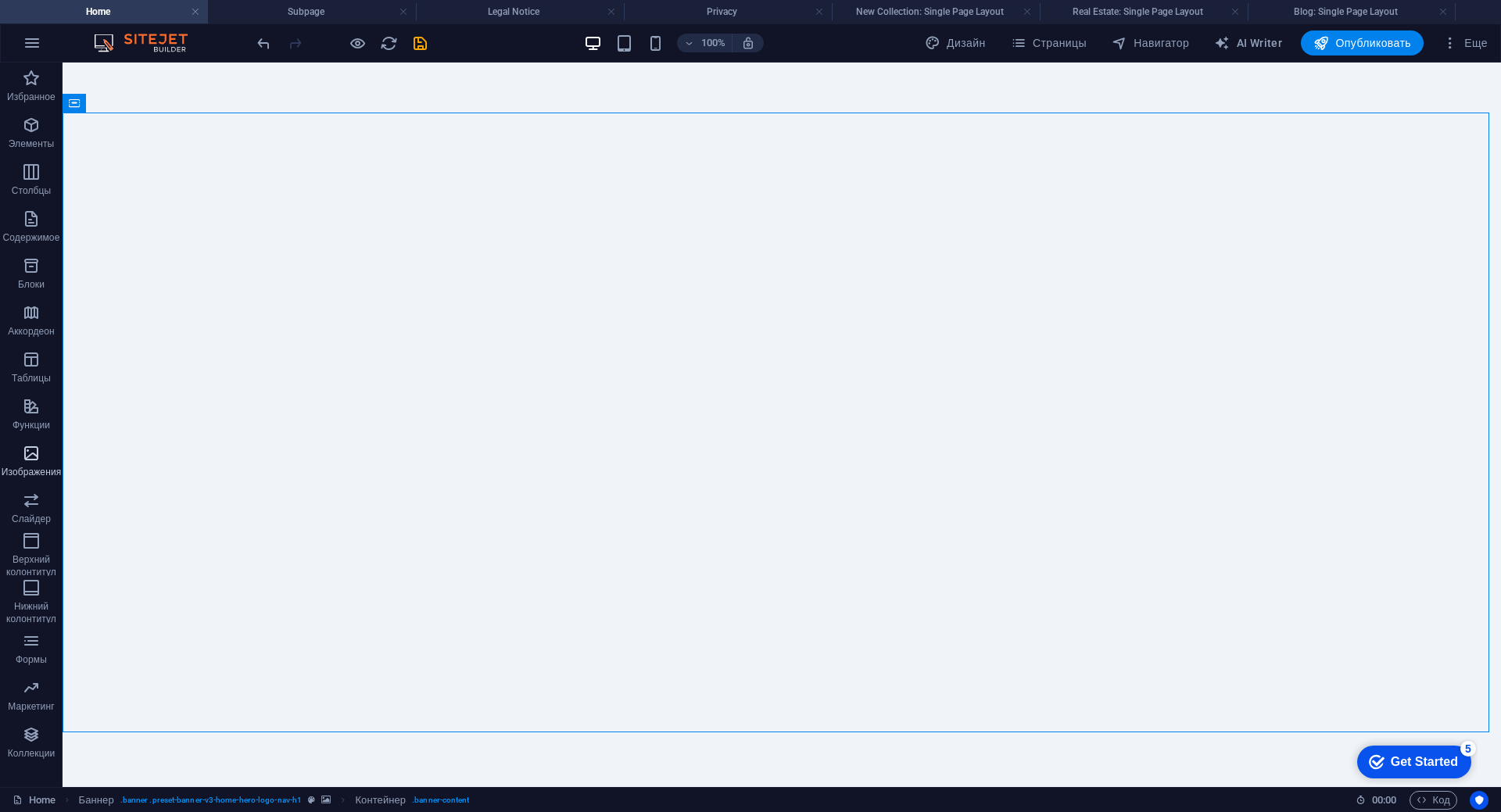
click at [29, 462] on icon "button" at bounding box center [31, 453] width 19 height 19
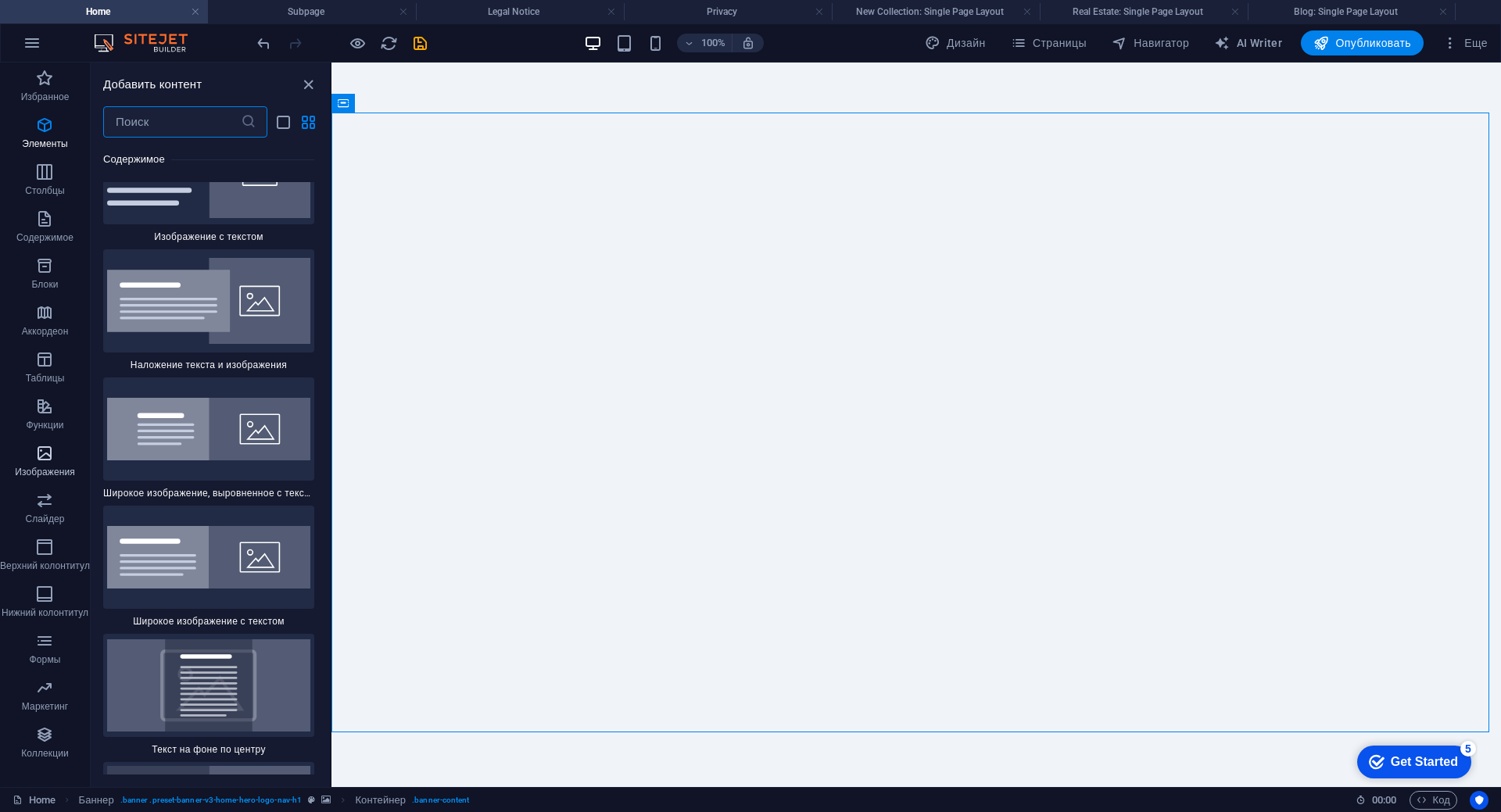
scroll to position [15458, 0]
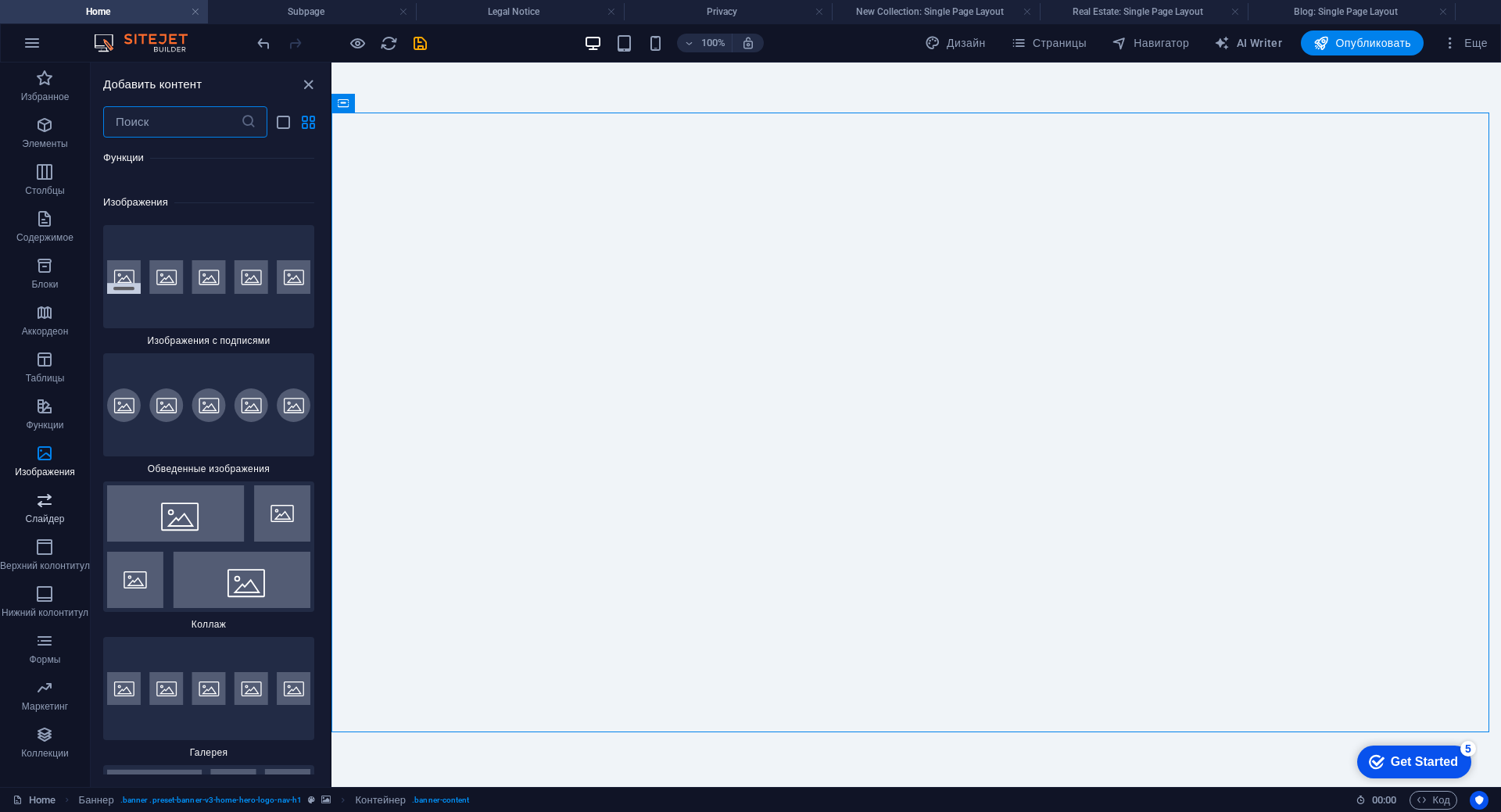
click at [50, 510] on span "Слайдер" at bounding box center [45, 509] width 90 height 37
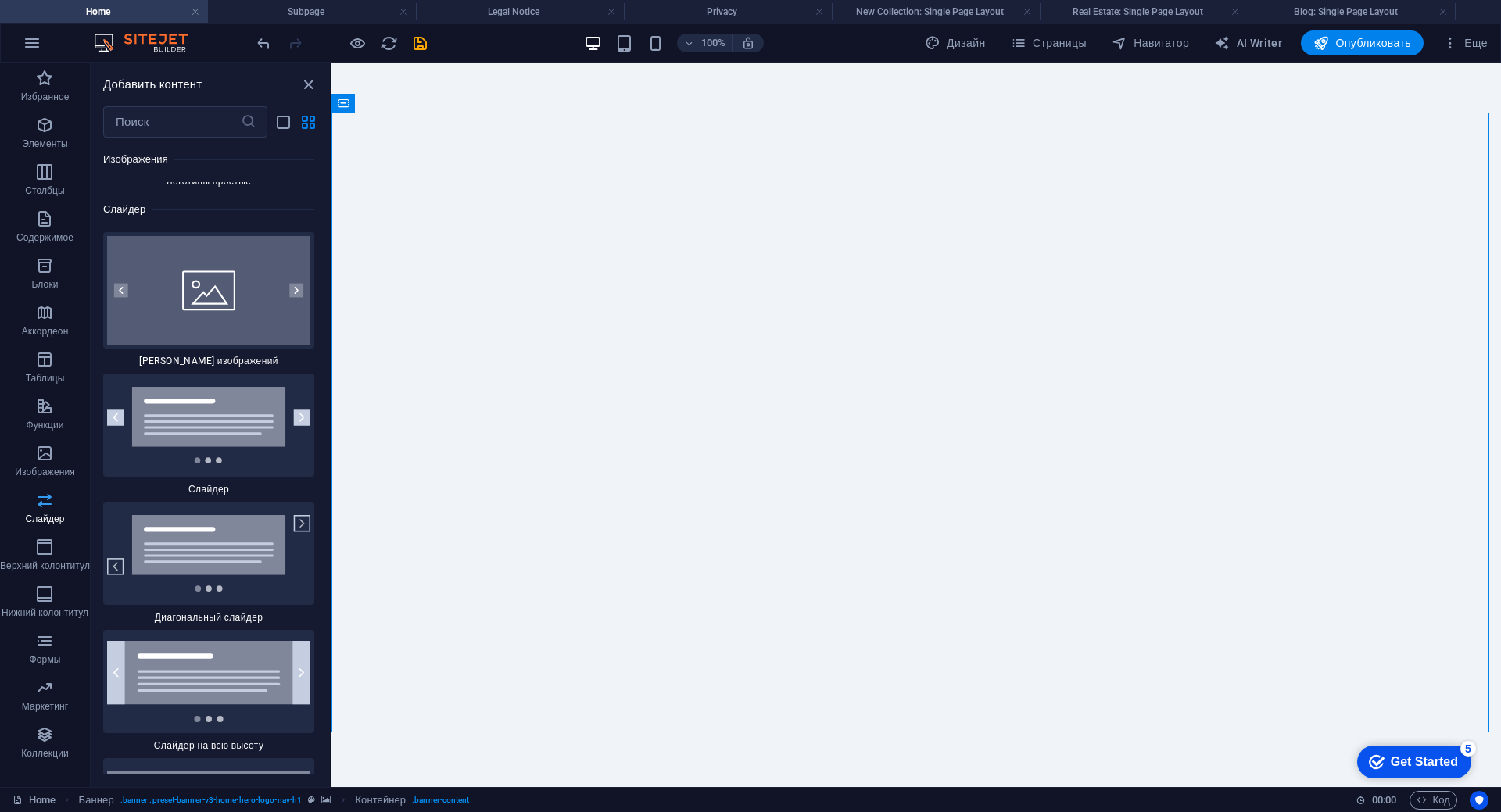
scroll to position [17480, 0]
click at [49, 467] on p "Изображения" at bounding box center [45, 472] width 60 height 12
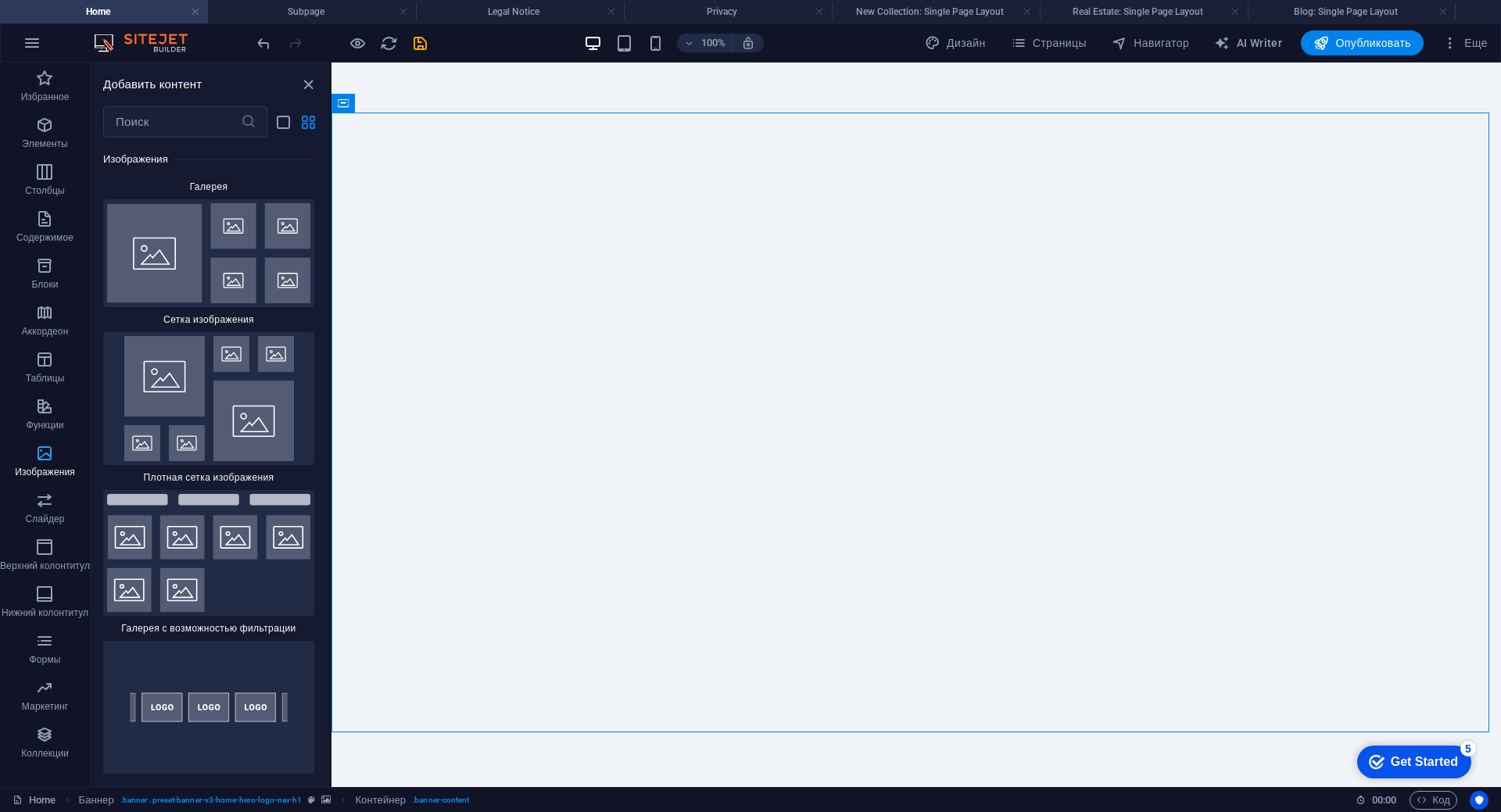
scroll to position [15458, 0]
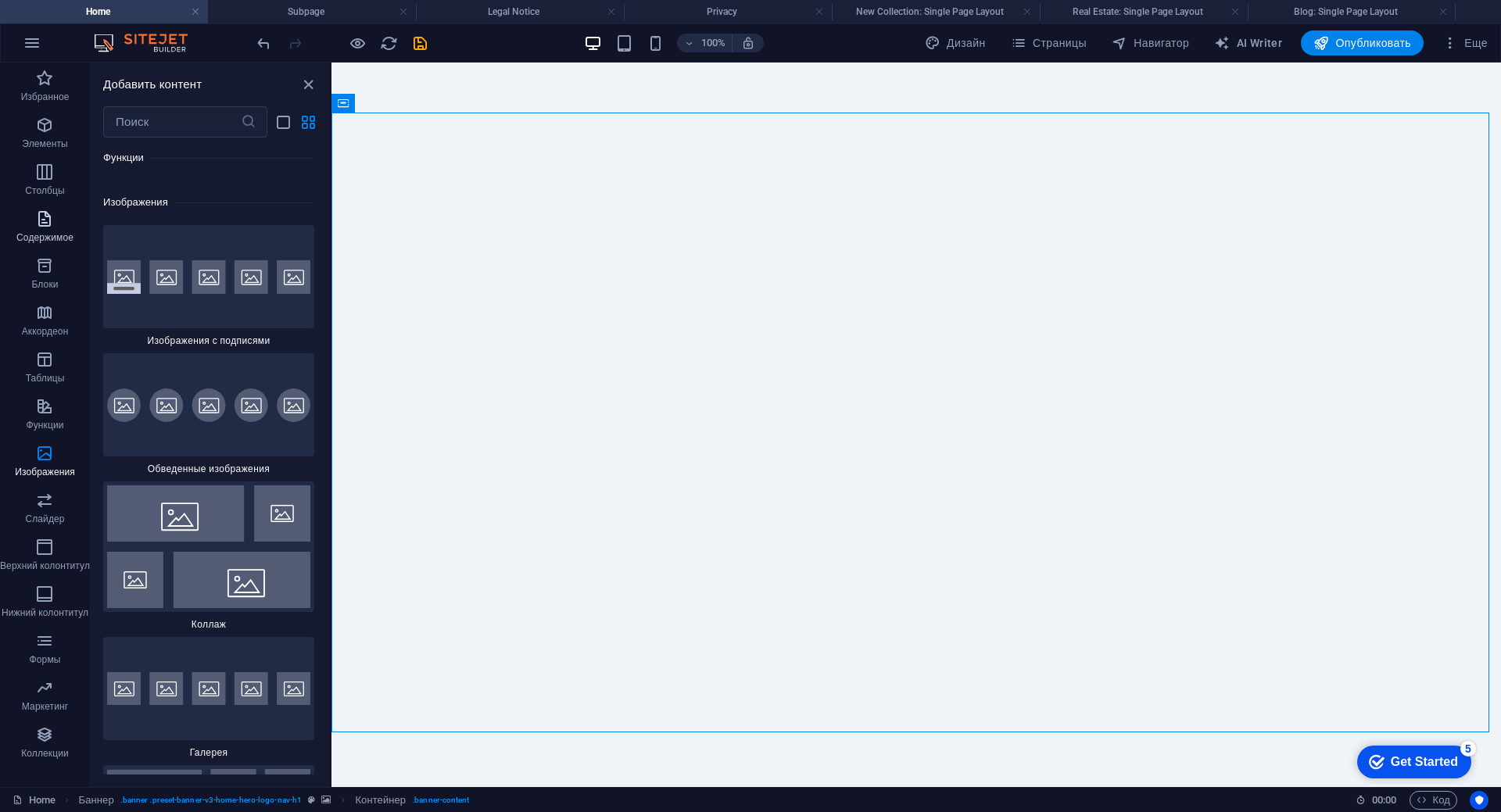
click at [45, 226] on icon "button" at bounding box center [45, 218] width 19 height 19
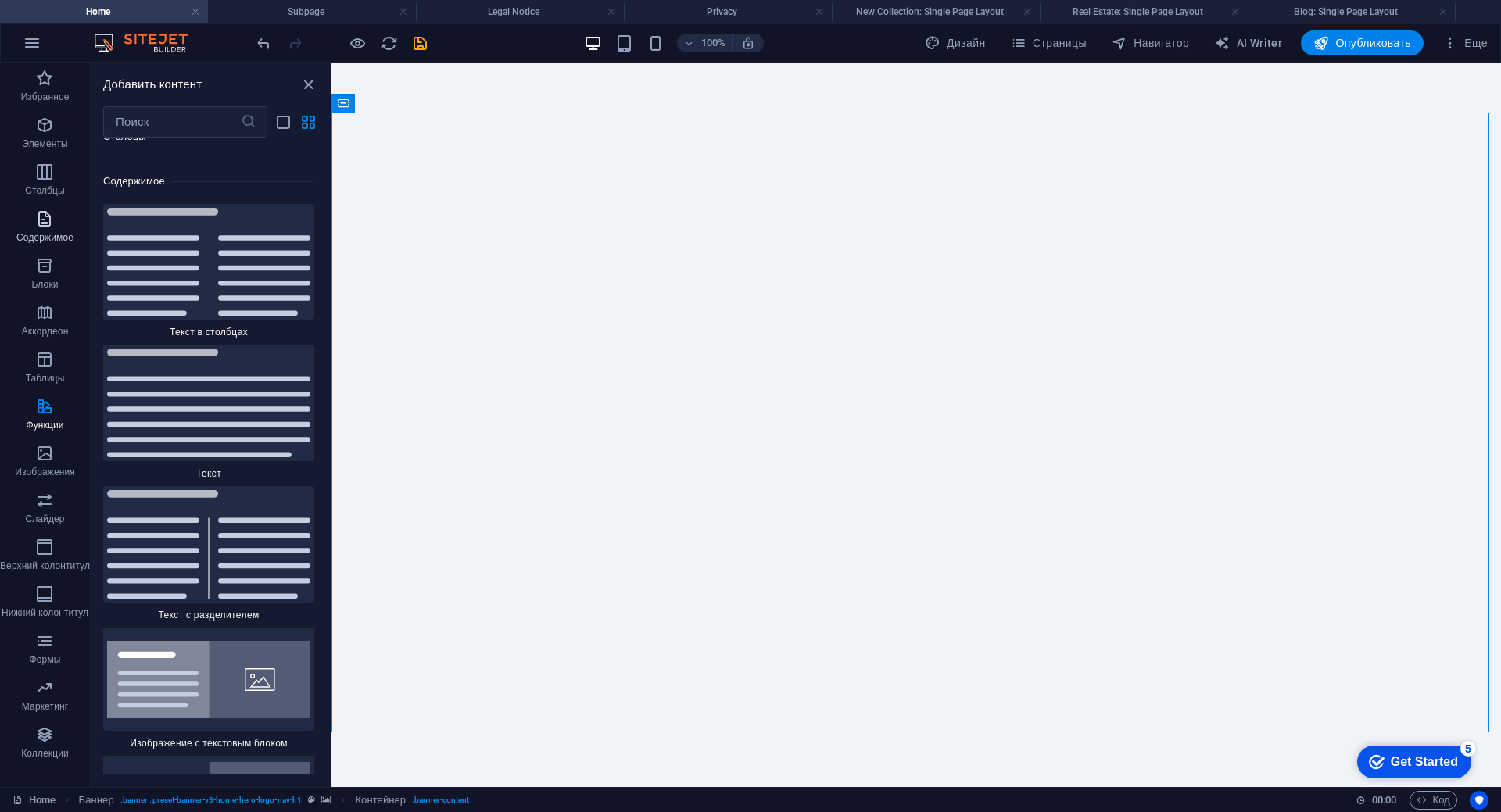
scroll to position [5261, 0]
click at [1450, 37] on icon "button" at bounding box center [1450, 43] width 16 height 16
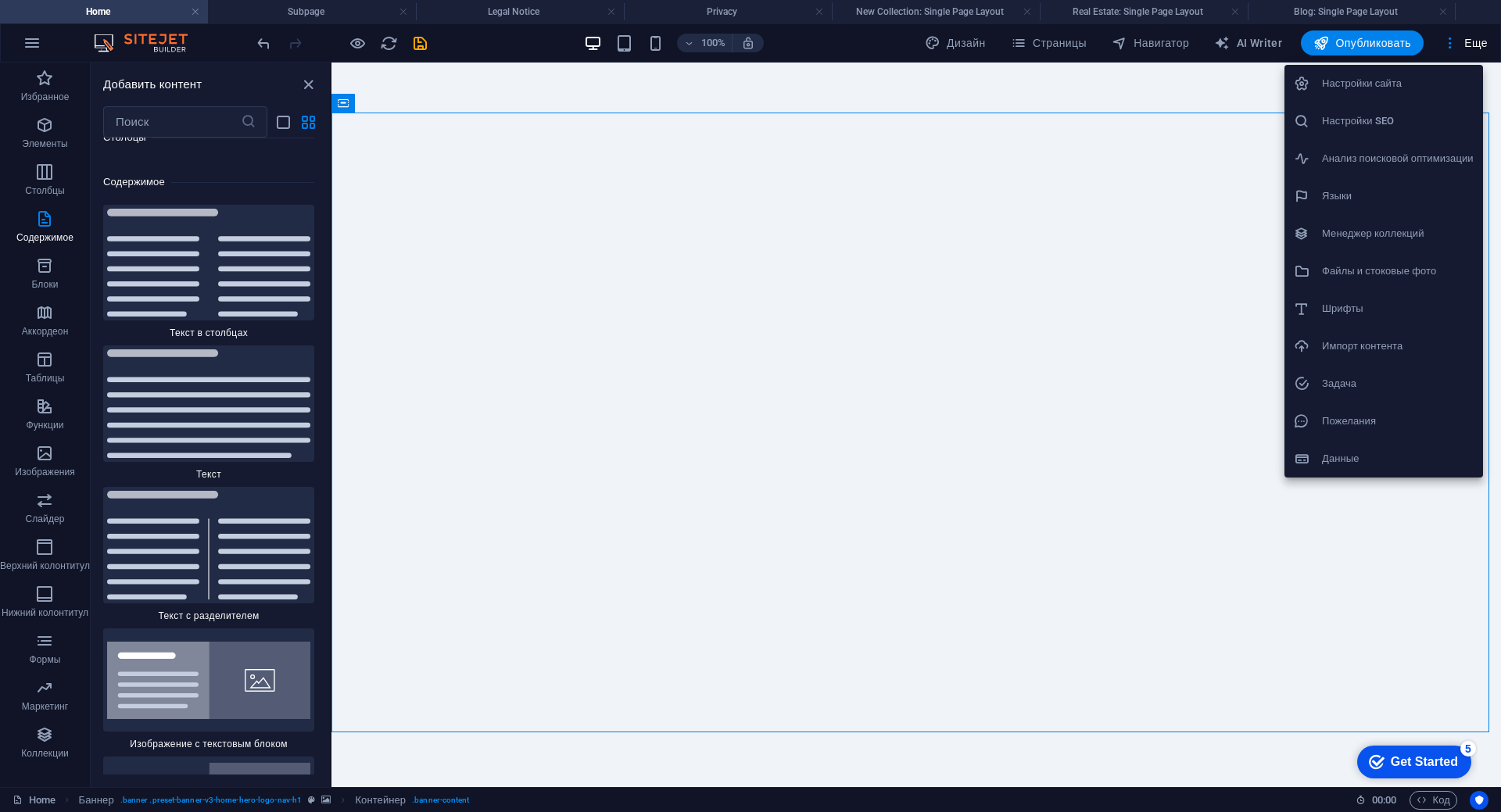
click at [879, 392] on div at bounding box center [750, 406] width 1501 height 812
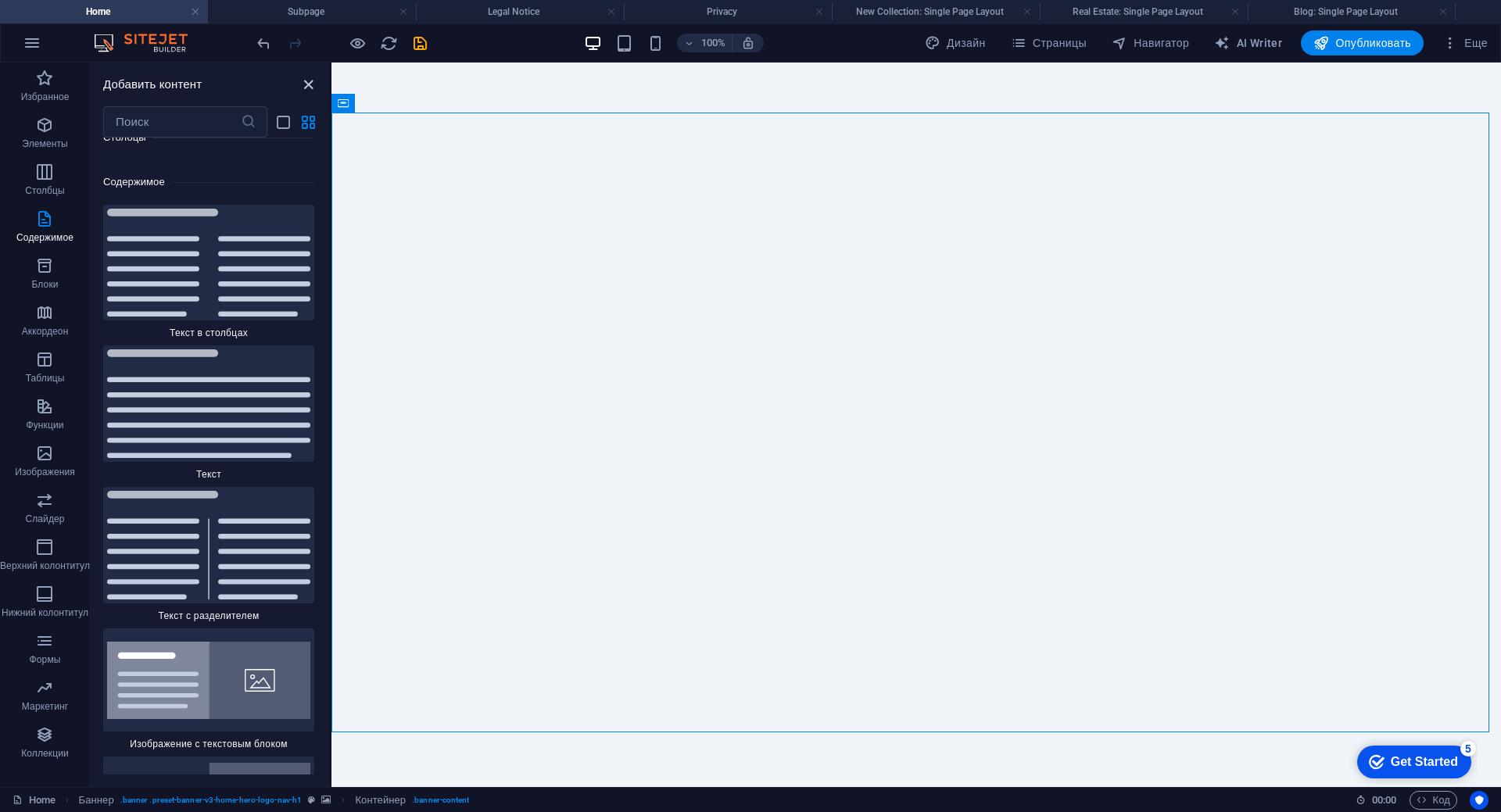
click at [306, 85] on icon "close panel" at bounding box center [308, 85] width 18 height 18
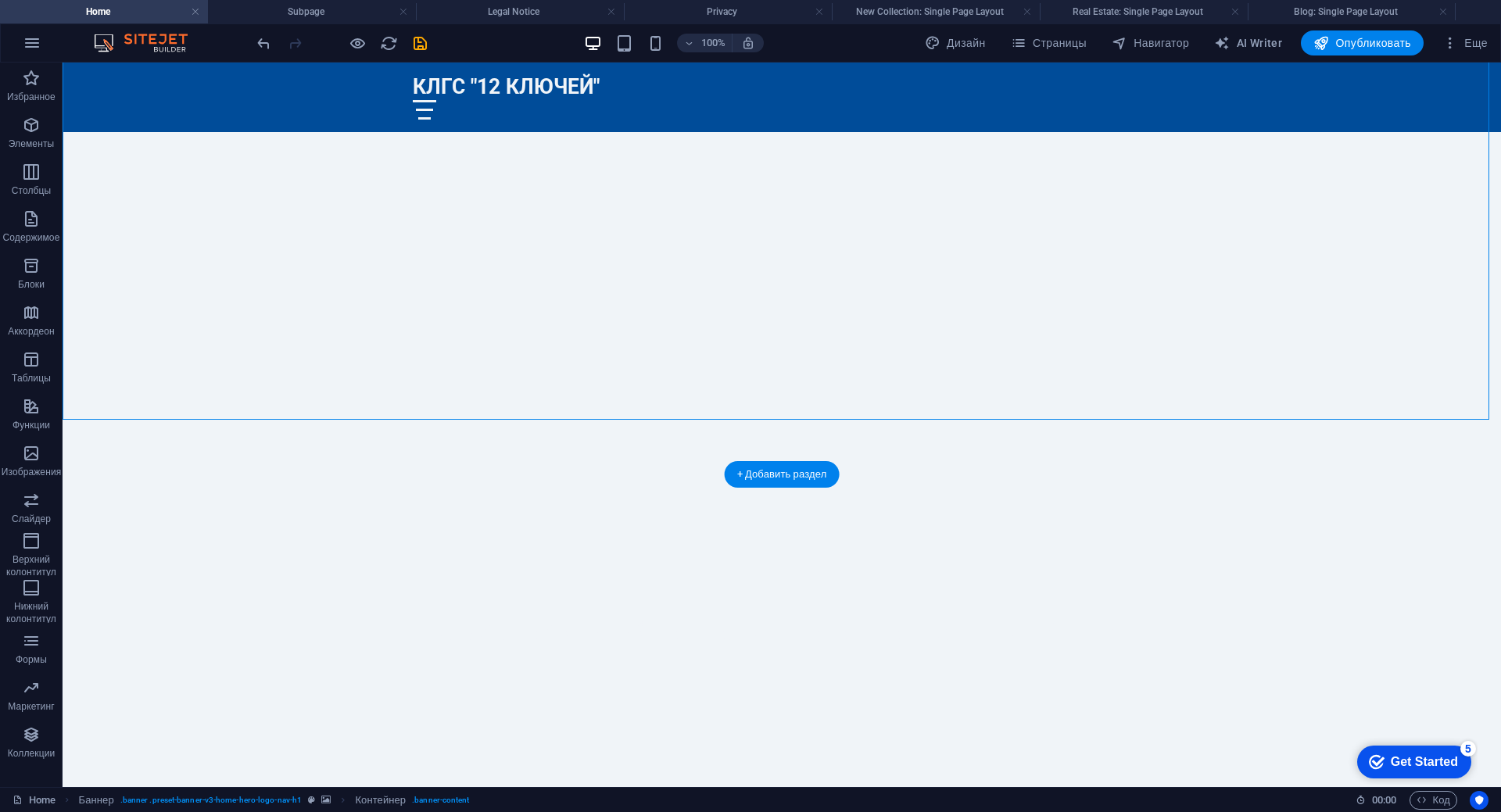
scroll to position [0, 0]
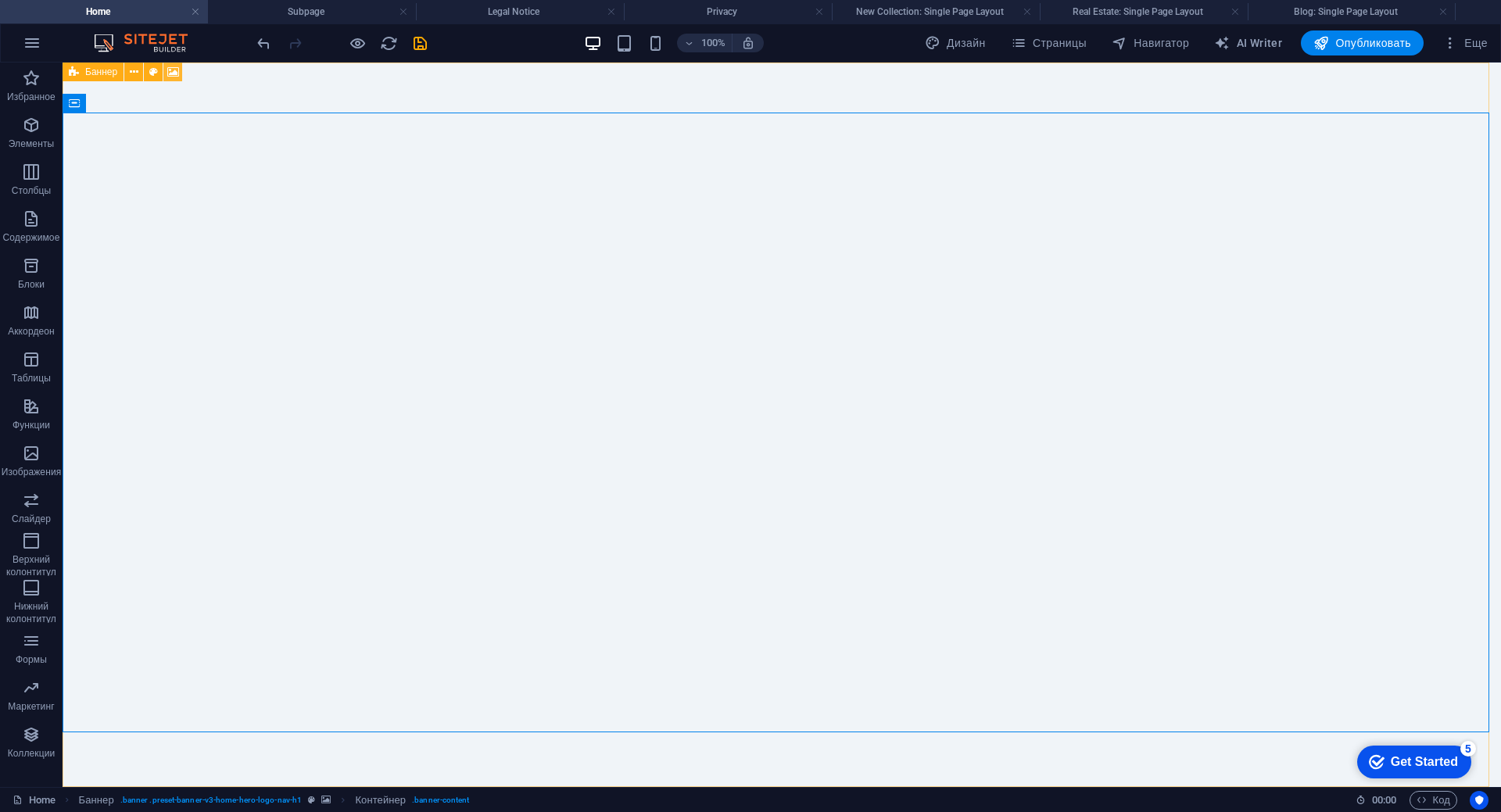
click at [173, 70] on icon at bounding box center [173, 73] width 12 height 17
select select "ms"
select select "s"
select select "progressive"
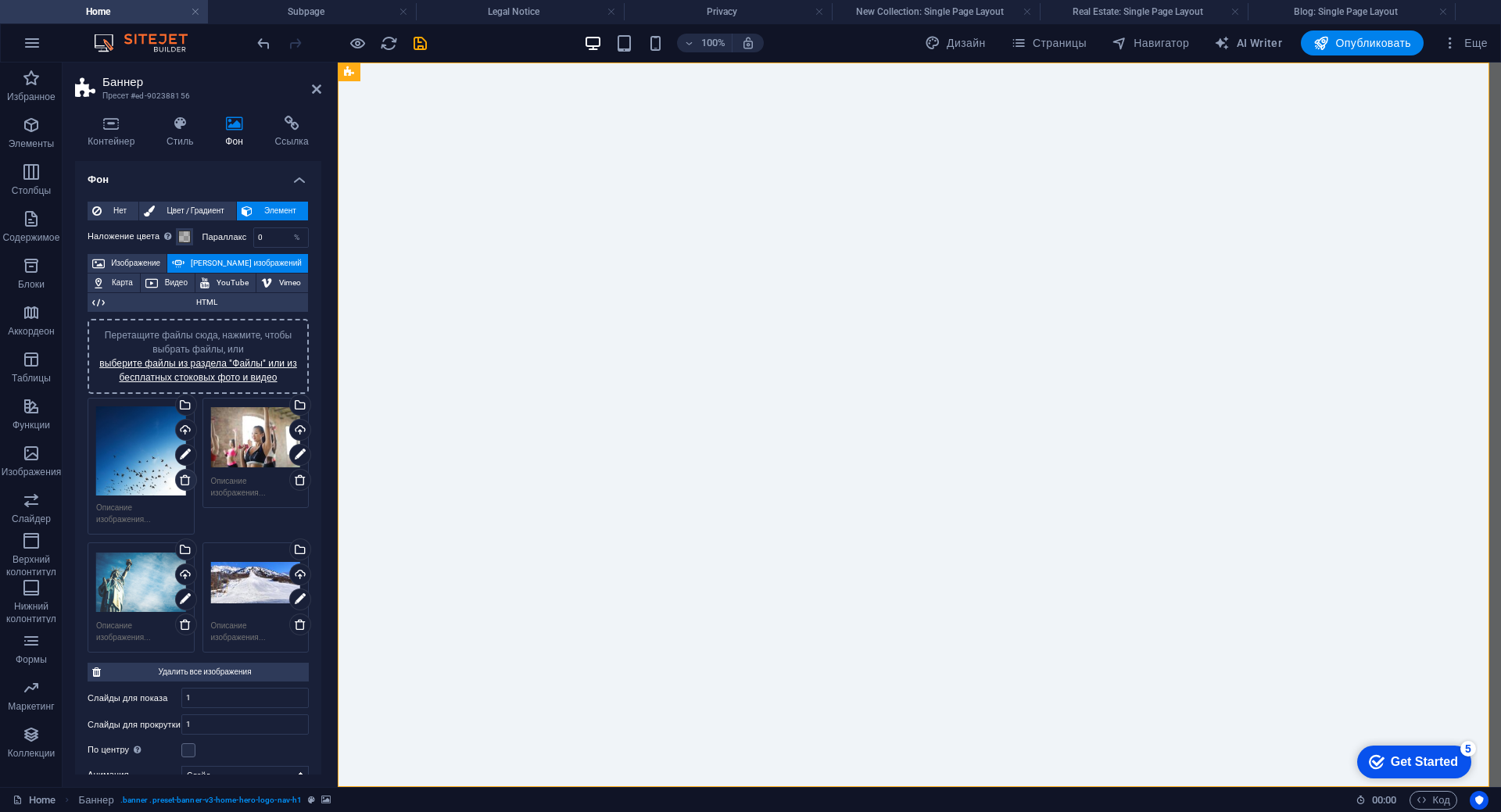
click at [180, 480] on icon at bounding box center [185, 479] width 12 height 12
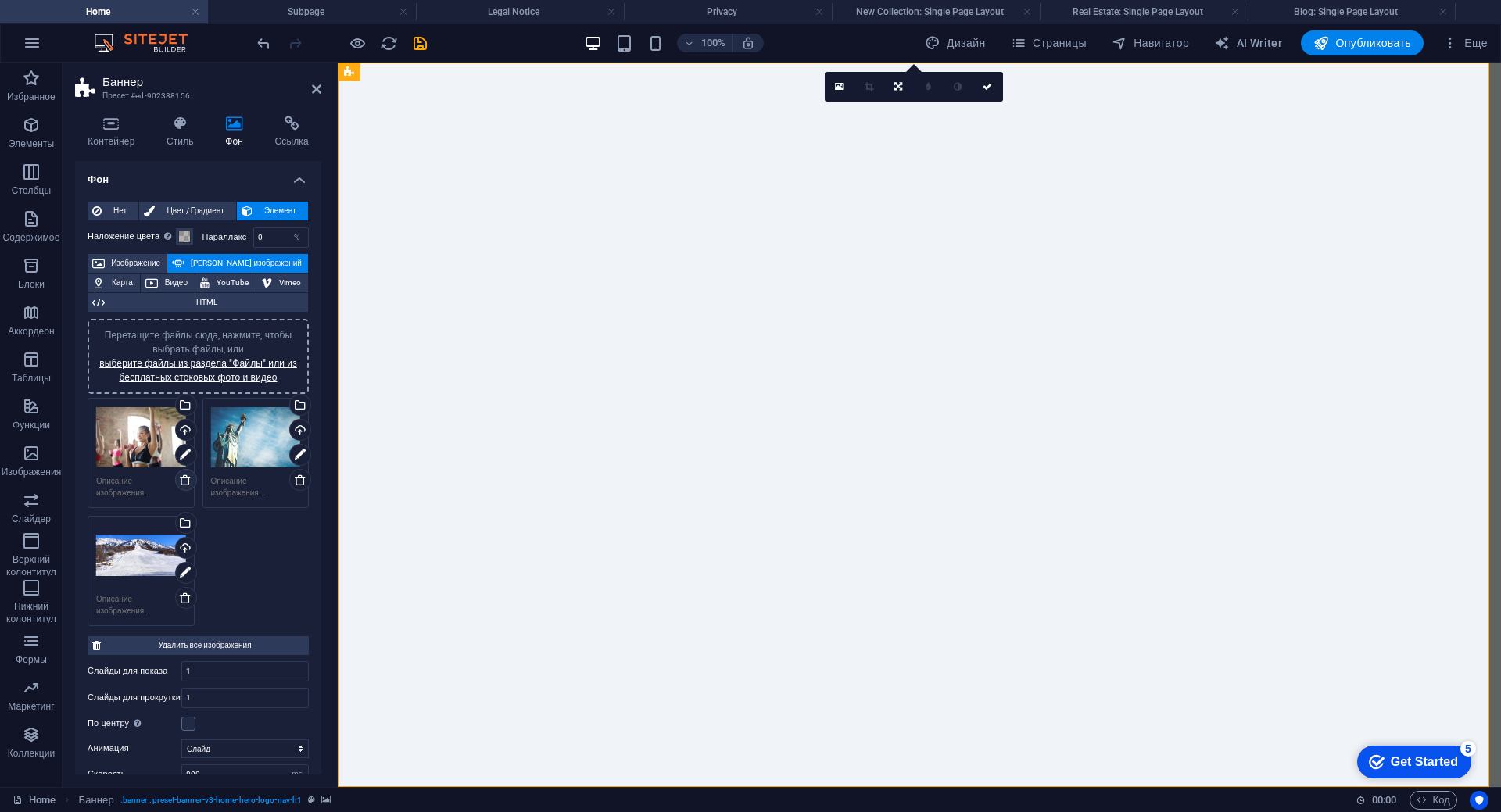
click at [180, 480] on icon at bounding box center [185, 479] width 12 height 12
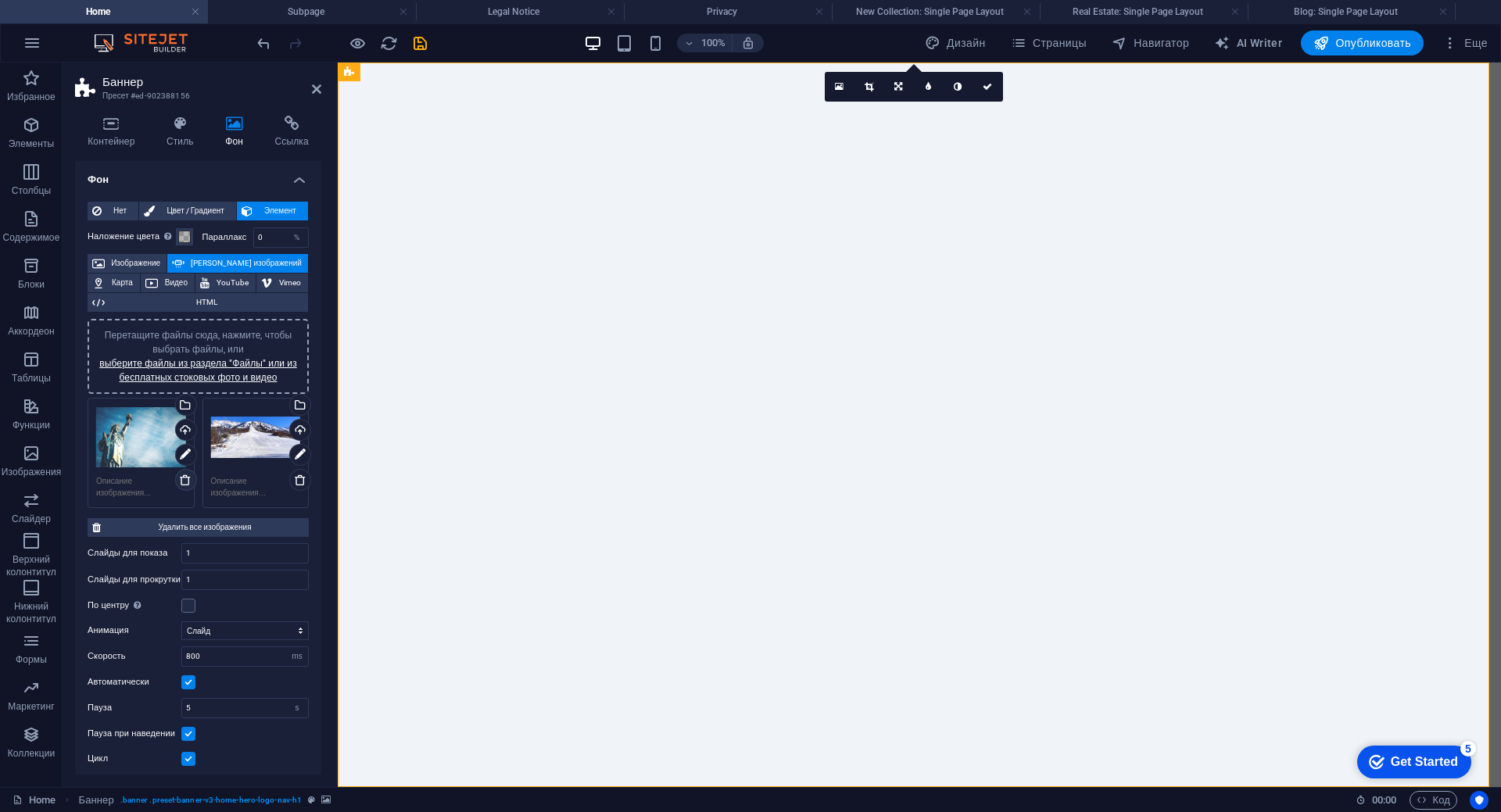
click at [180, 480] on icon at bounding box center [185, 479] width 12 height 12
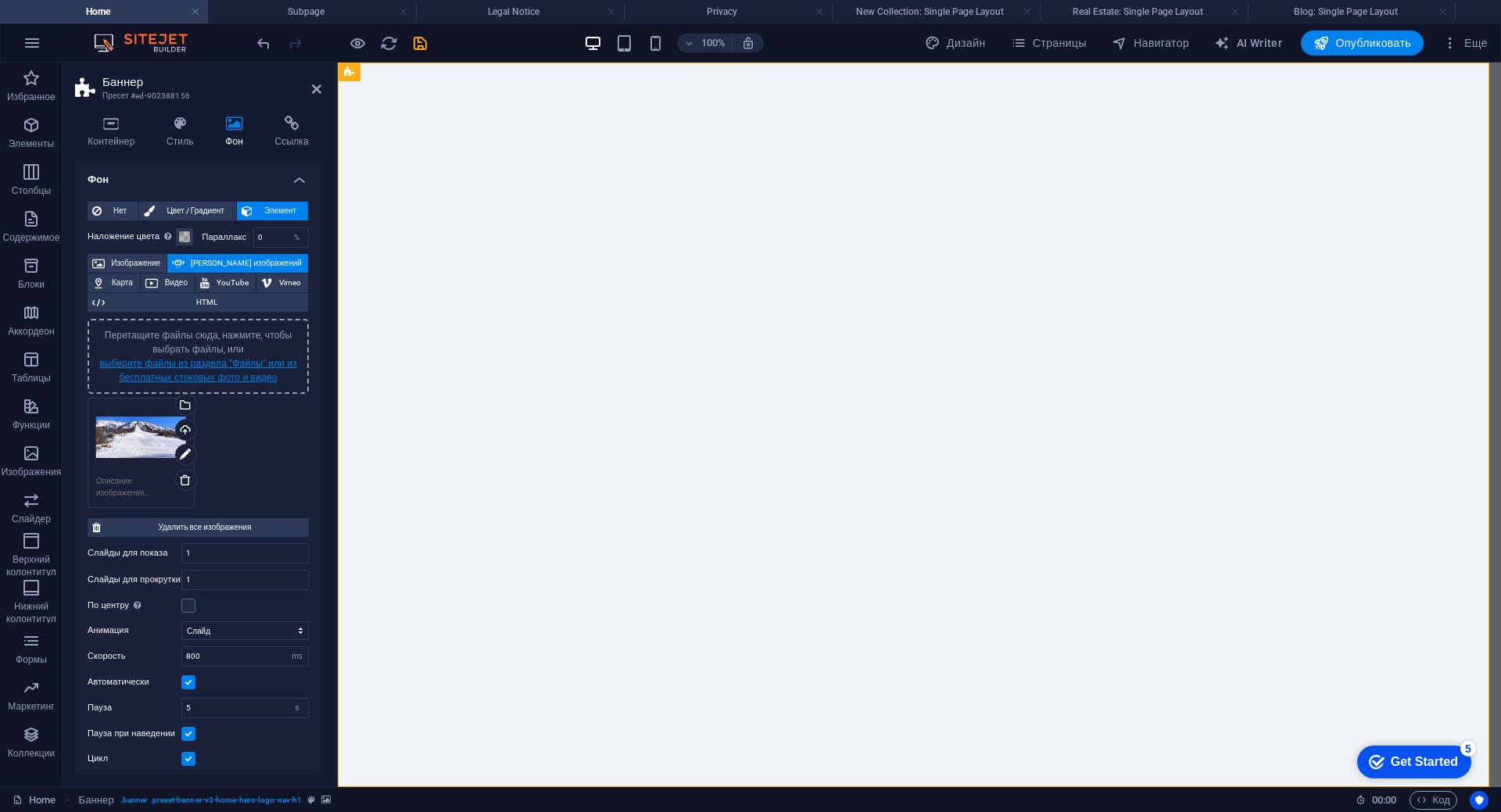
click at [232, 364] on link "выберите файлы из раздела "Файлы" или из бесплатных стоковых фото и видео" at bounding box center [198, 370] width 198 height 25
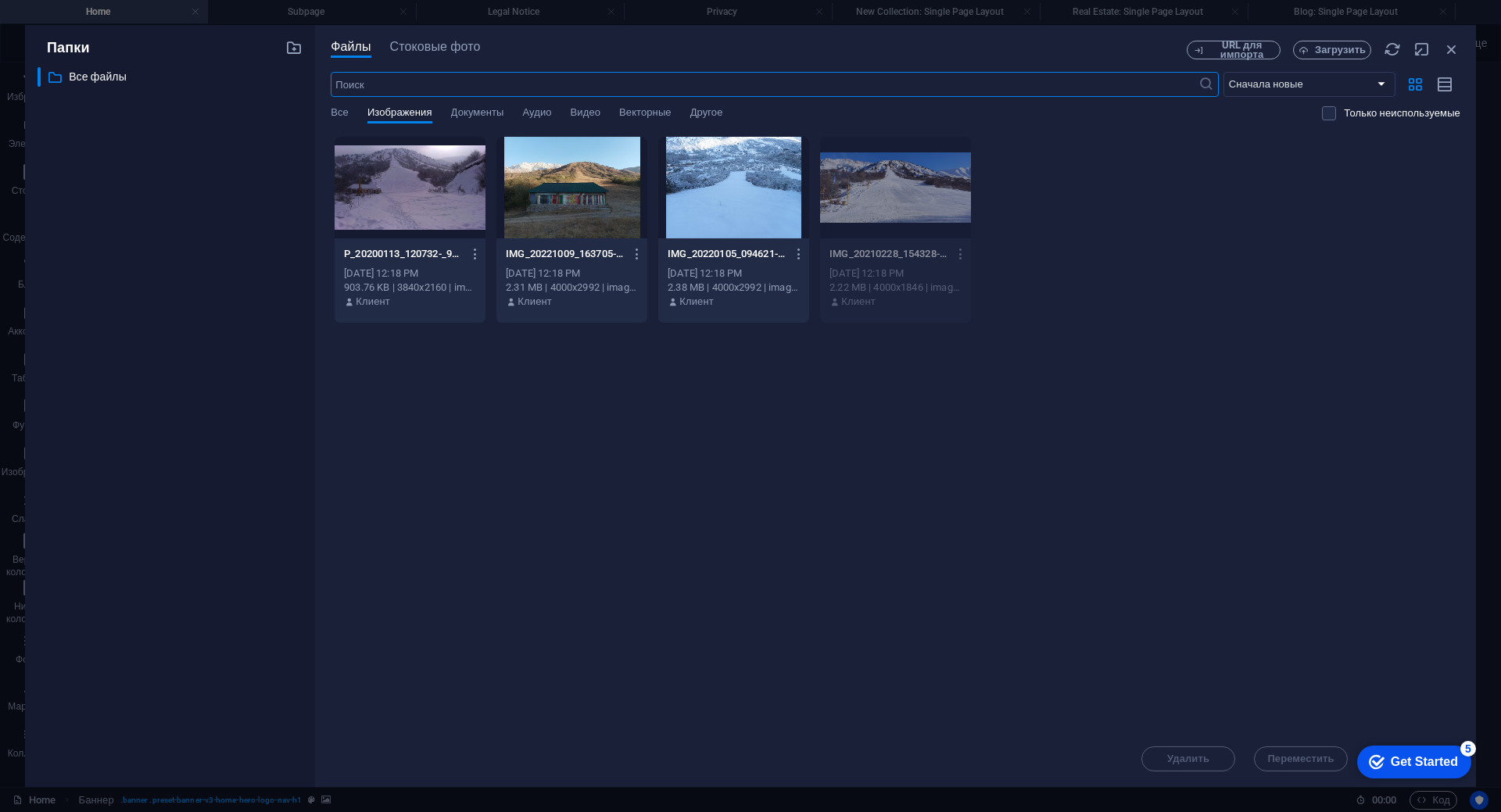
click at [552, 217] on div at bounding box center [572, 188] width 151 height 102
click at [574, 267] on div "Sep 4, 2025 12:18 PM" at bounding box center [572, 273] width 132 height 14
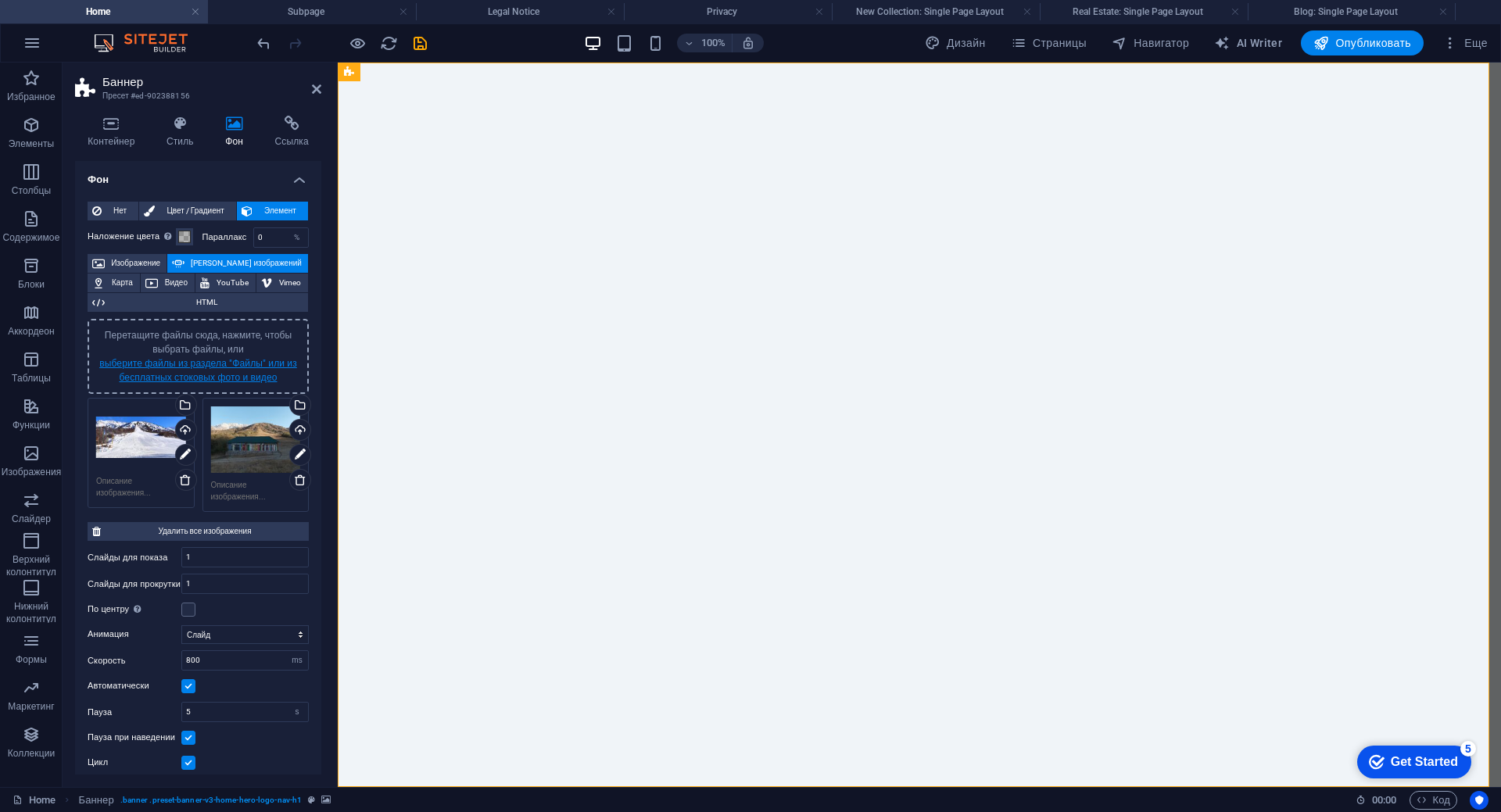
click at [194, 374] on link "выберите файлы из раздела "Файлы" или из бесплатных стоковых фото и видео" at bounding box center [198, 370] width 198 height 25
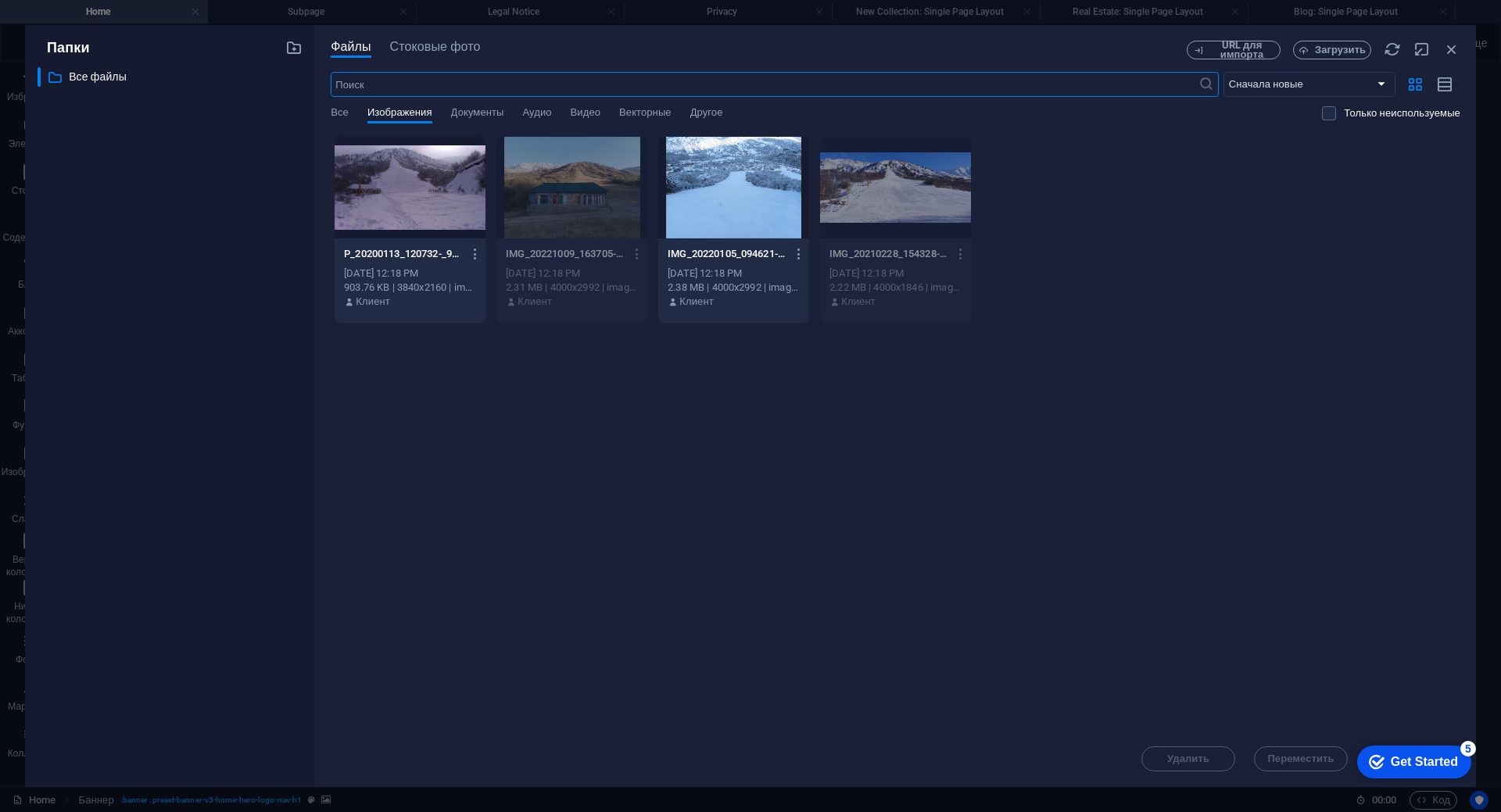
click at [424, 175] on div at bounding box center [410, 188] width 151 height 102
click at [424, 175] on div "1" at bounding box center [410, 188] width 151 height 102
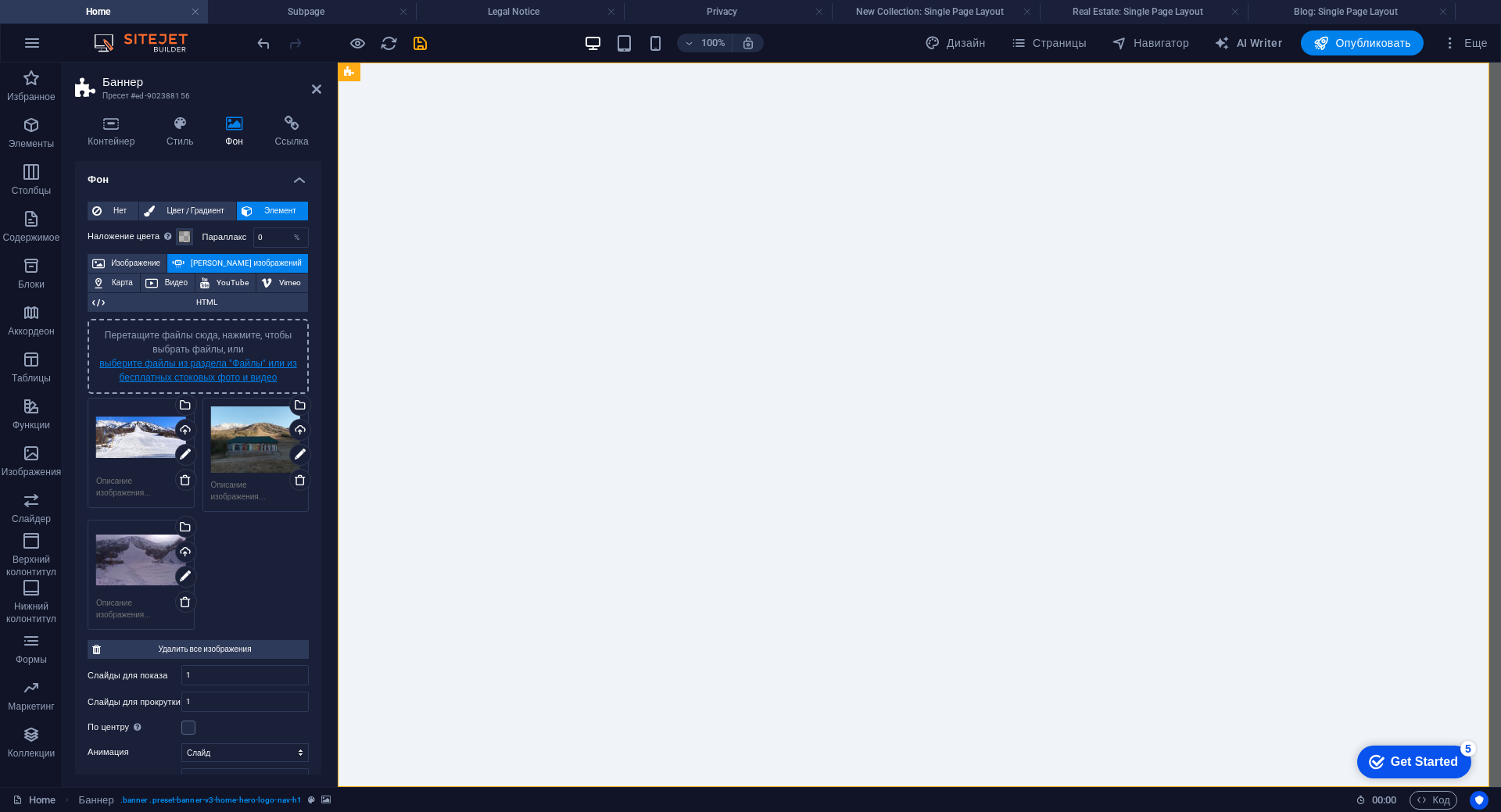
click at [196, 380] on link "выберите файлы из раздела "Файлы" или из бесплатных стоковых фото и видео" at bounding box center [198, 370] width 198 height 25
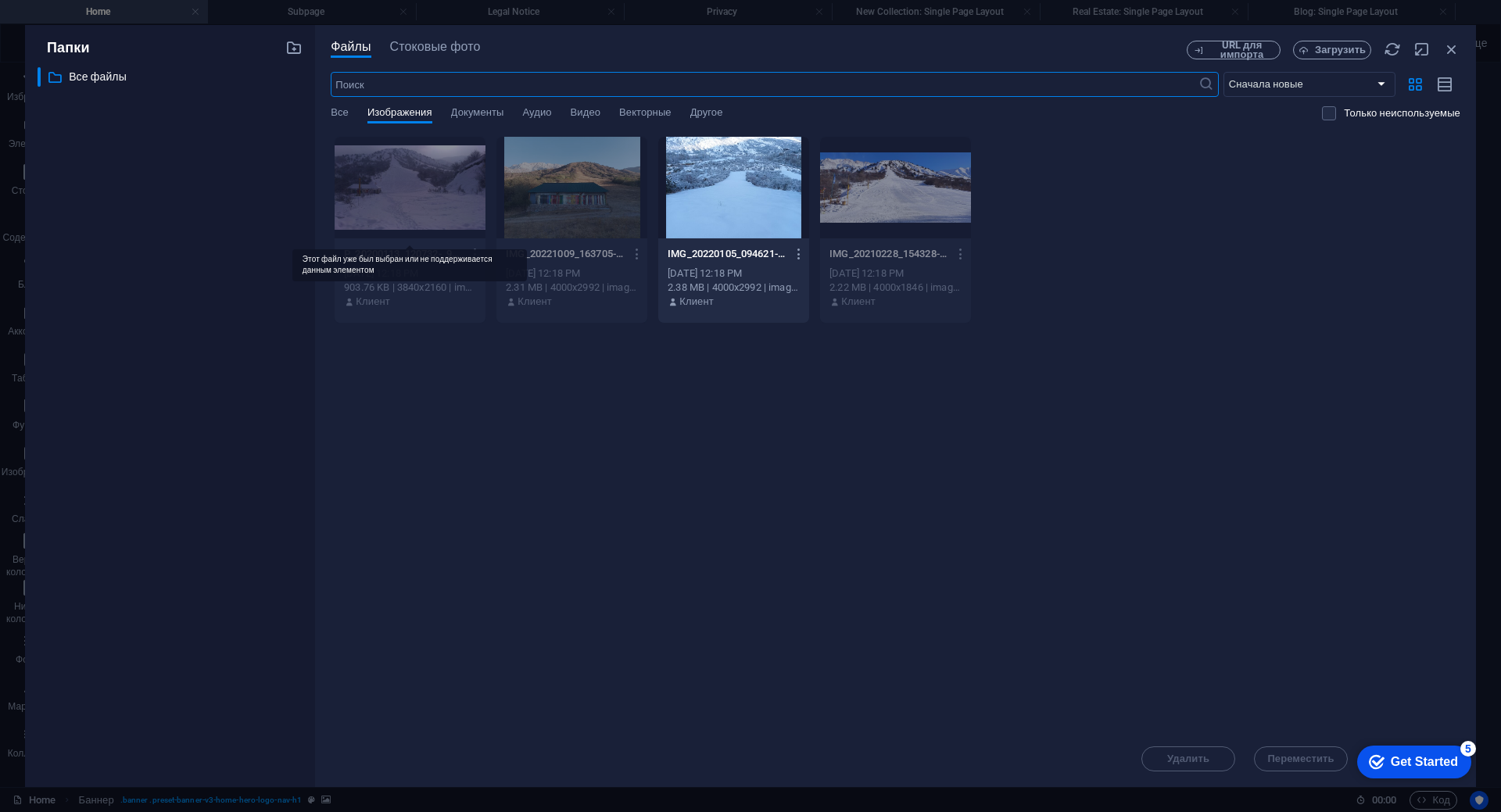
click at [443, 211] on div at bounding box center [410, 188] width 151 height 102
click at [412, 207] on div at bounding box center [410, 188] width 151 height 102
click at [507, 504] on div "Перетащите файлы сюда, чтобы быстро загрузить их P_20200113_120732-_9TcuPQ_c-rY…" at bounding box center [895, 434] width 1130 height 595
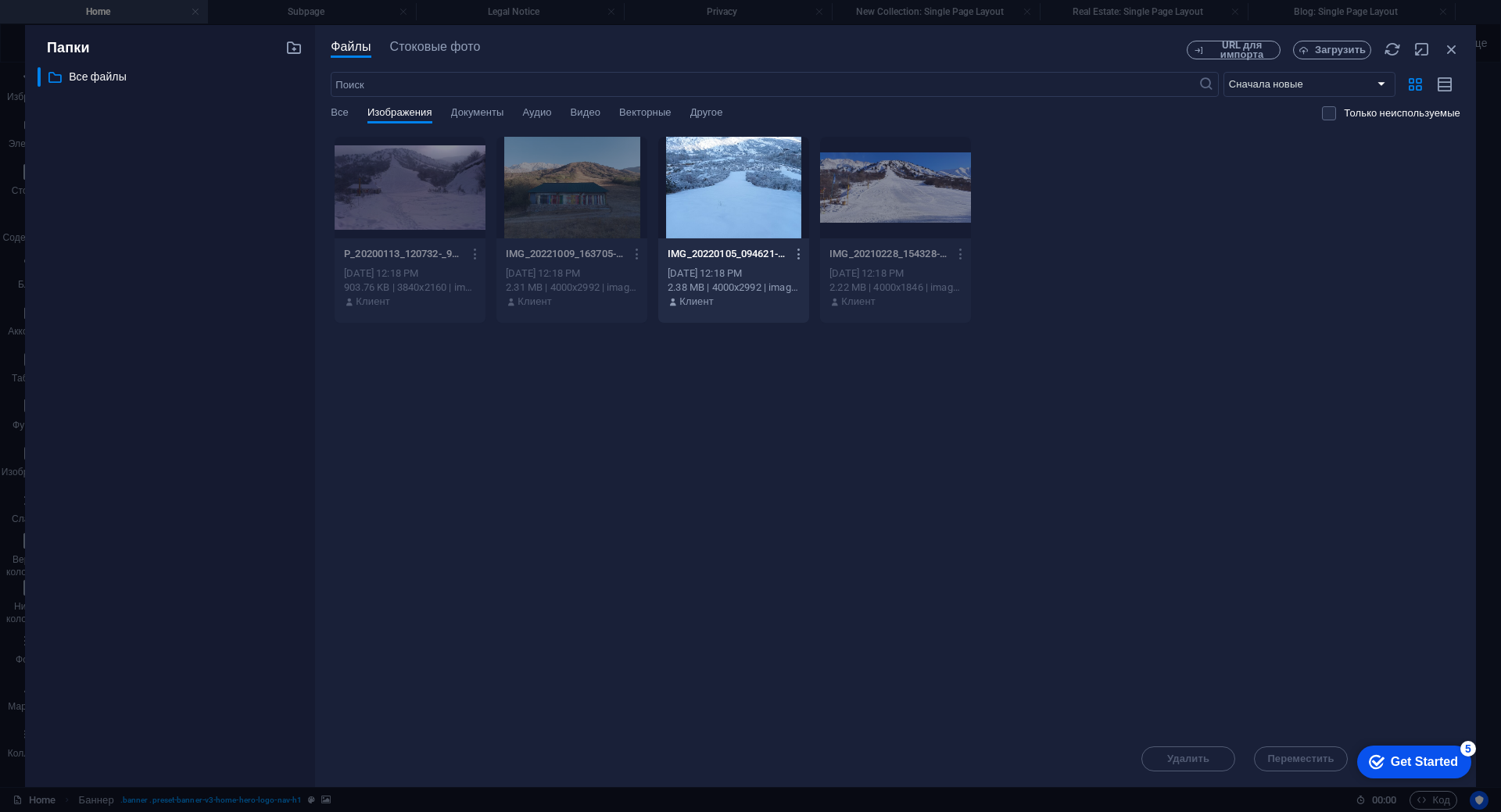
click at [1045, 504] on div "Перетащите файлы сюда, чтобы быстро загрузить их P_20200113_120732-_9TcuPQ_c-rY…" at bounding box center [895, 434] width 1130 height 595
click at [425, 152] on div at bounding box center [410, 188] width 151 height 102
click at [727, 567] on div "Перетащите файлы сюда, чтобы быстро загрузить их P_20200113_120732-_9TcuPQ_c-rY…" at bounding box center [895, 434] width 1130 height 595
click at [1452, 50] on icon "button" at bounding box center [1451, 49] width 17 height 17
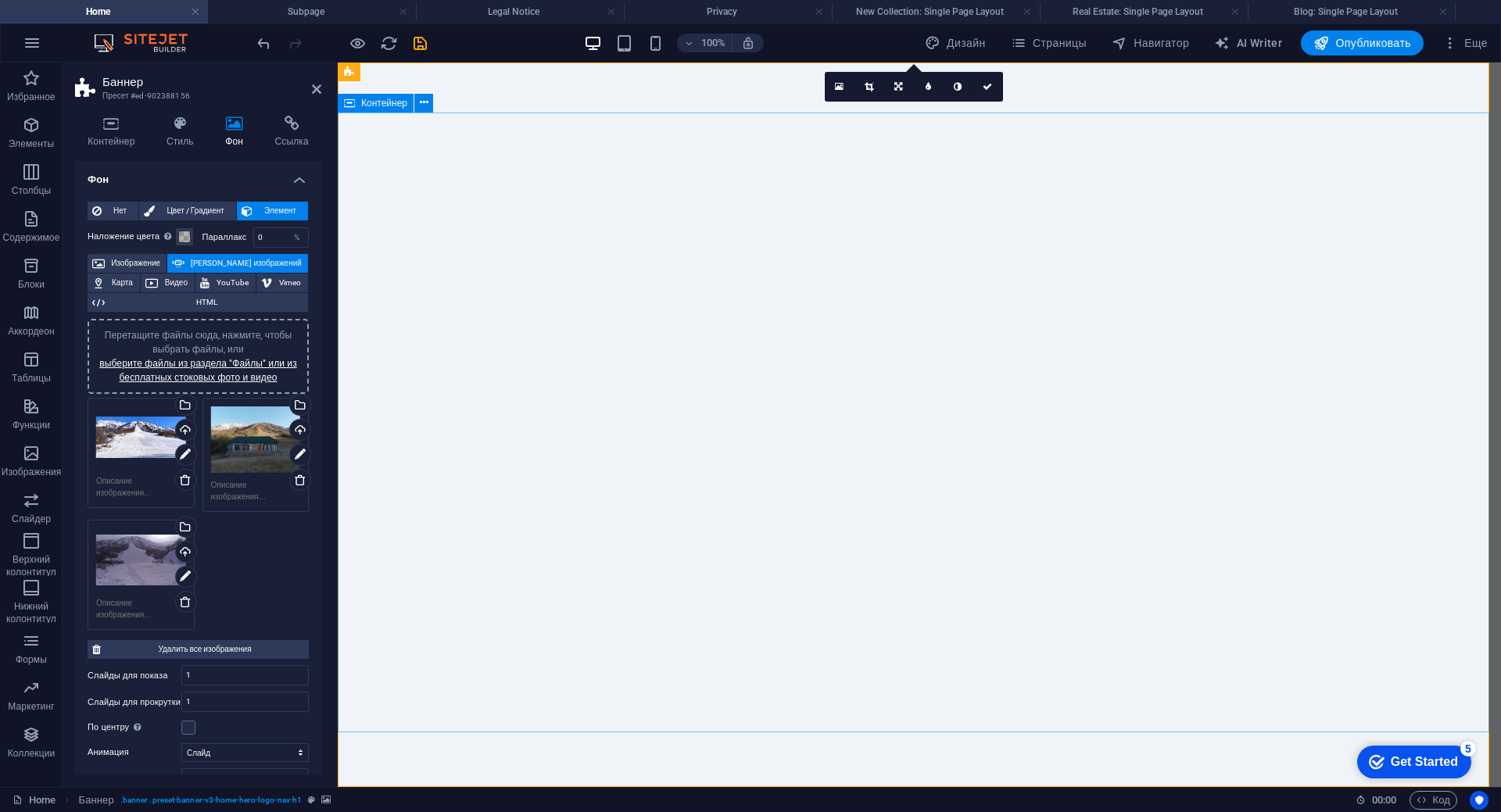
click at [314, 93] on icon at bounding box center [316, 88] width 9 height 12
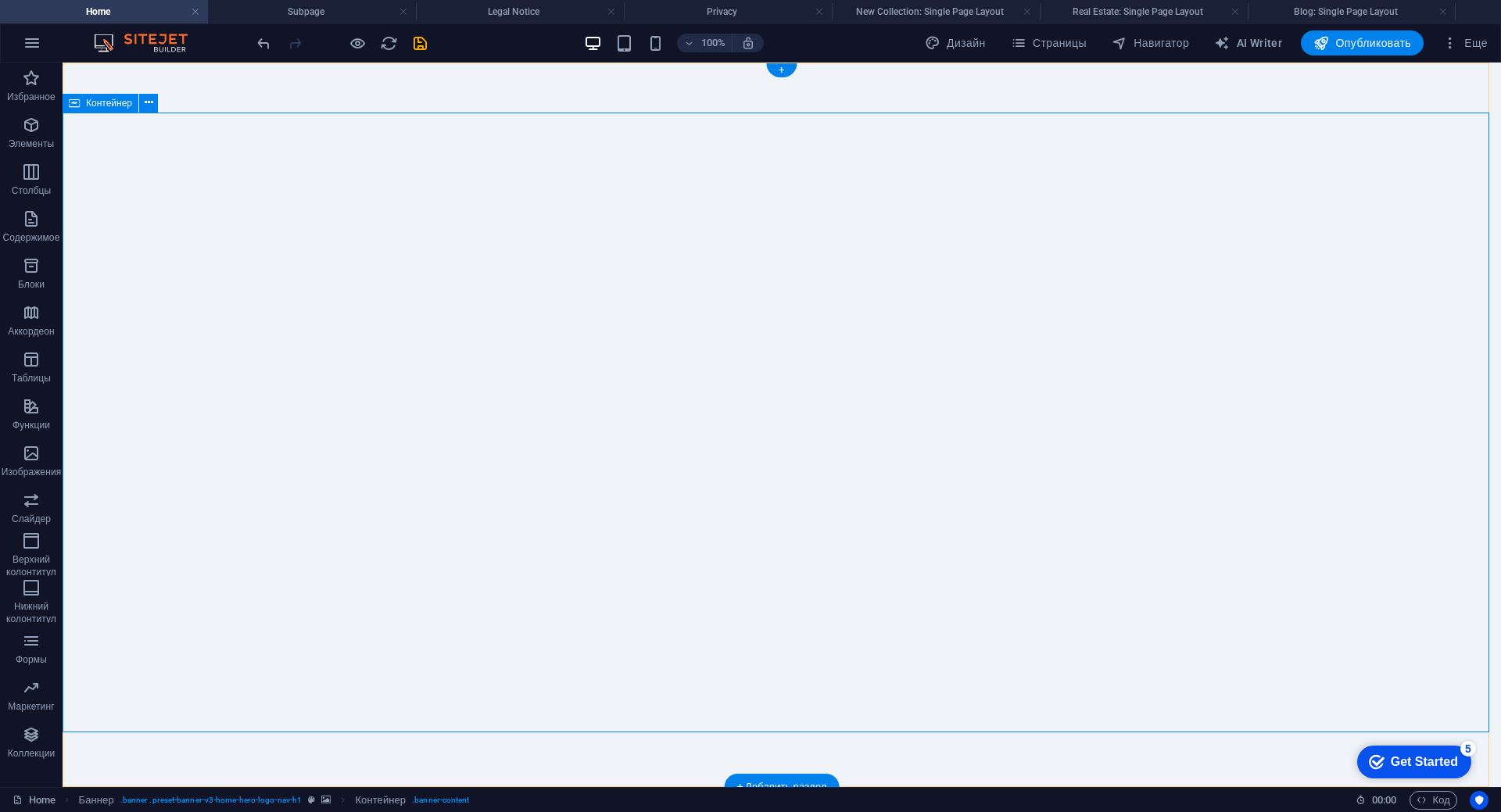
click at [173, 73] on icon at bounding box center [173, 73] width 12 height 17
select select "ms"
select select "s"
select select "progressive"
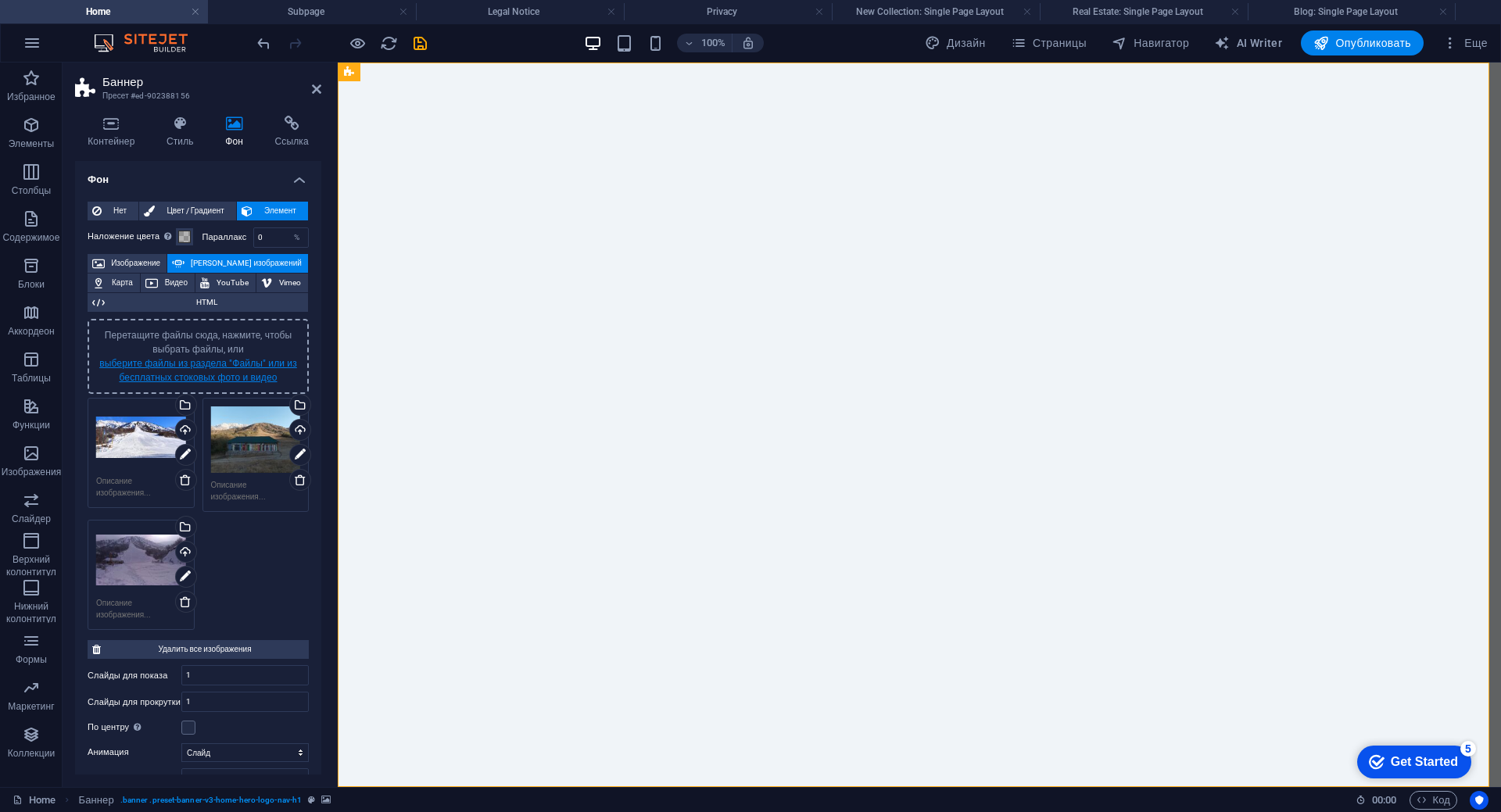
click at [217, 373] on link "выберите файлы из раздела "Файлы" или из бесплатных стоковых фото и видео" at bounding box center [198, 370] width 198 height 25
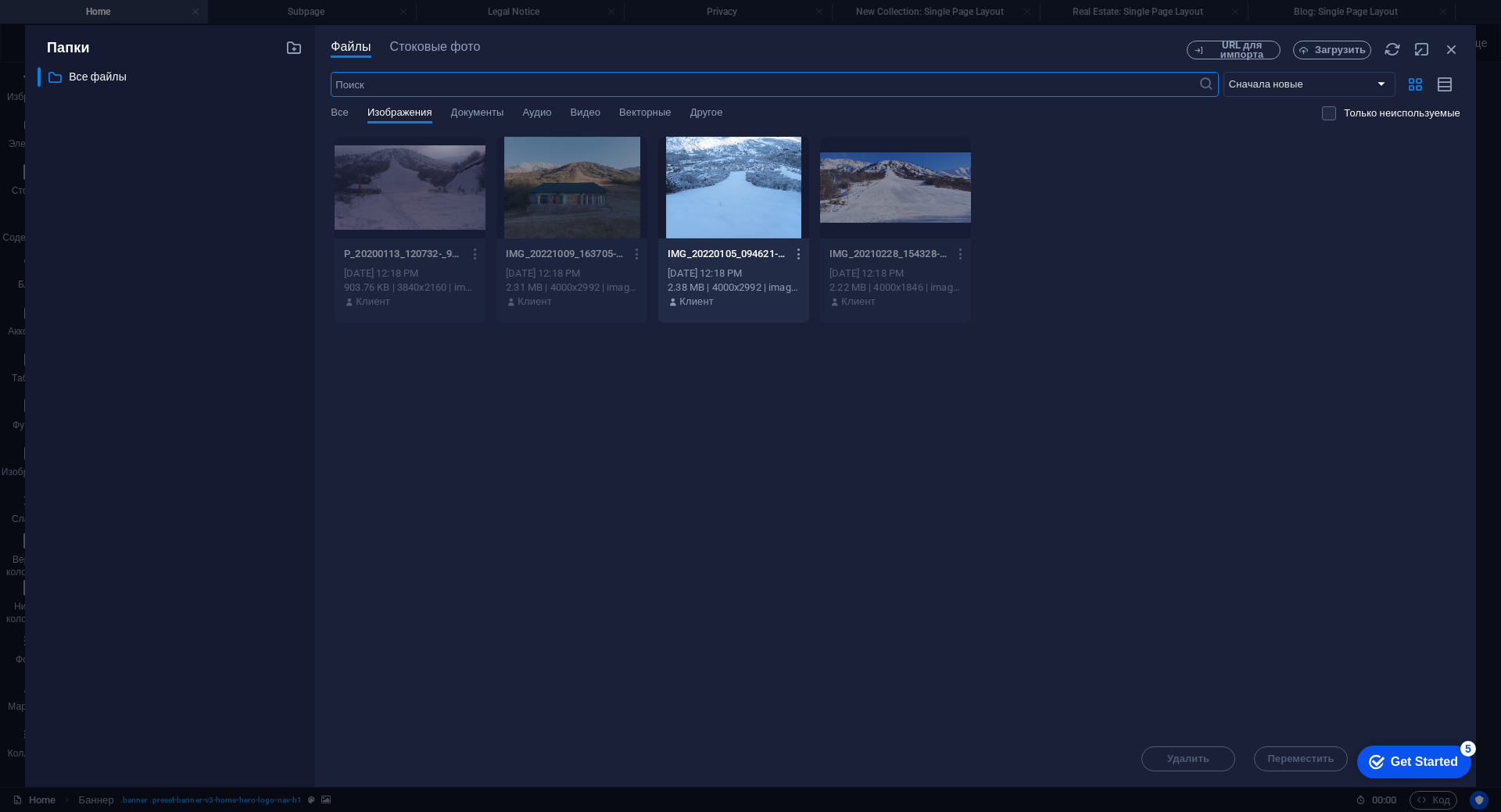
click at [725, 173] on div at bounding box center [733, 188] width 151 height 102
drag, startPoint x: 718, startPoint y: 197, endPoint x: 594, endPoint y: 564, distance: 387.4
click at [718, 197] on div "1" at bounding box center [733, 188] width 151 height 102
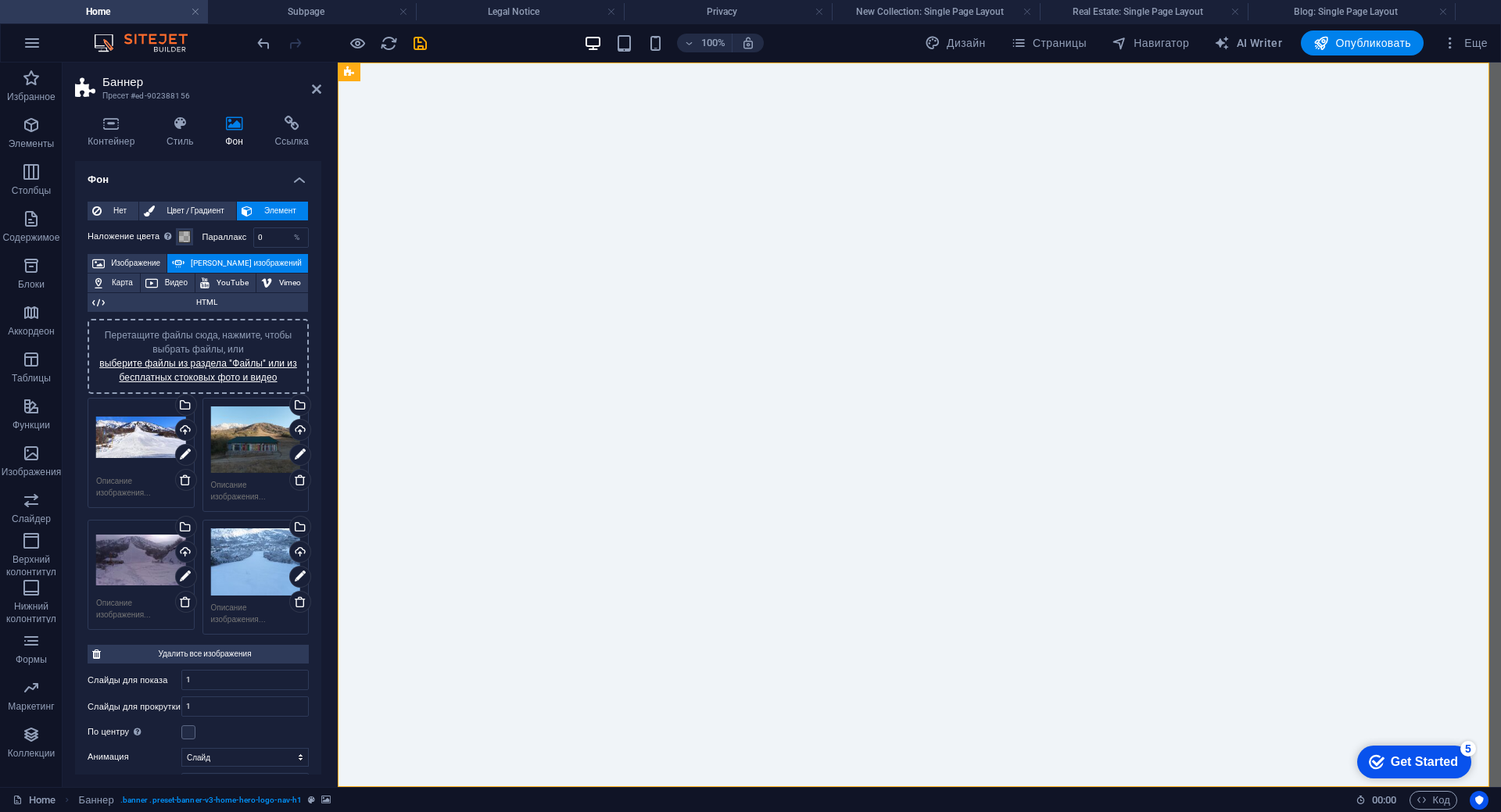
click at [308, 89] on header "Баннер Пресет #ed-902388156" at bounding box center [198, 83] width 246 height 40
click at [314, 92] on icon at bounding box center [316, 88] width 9 height 12
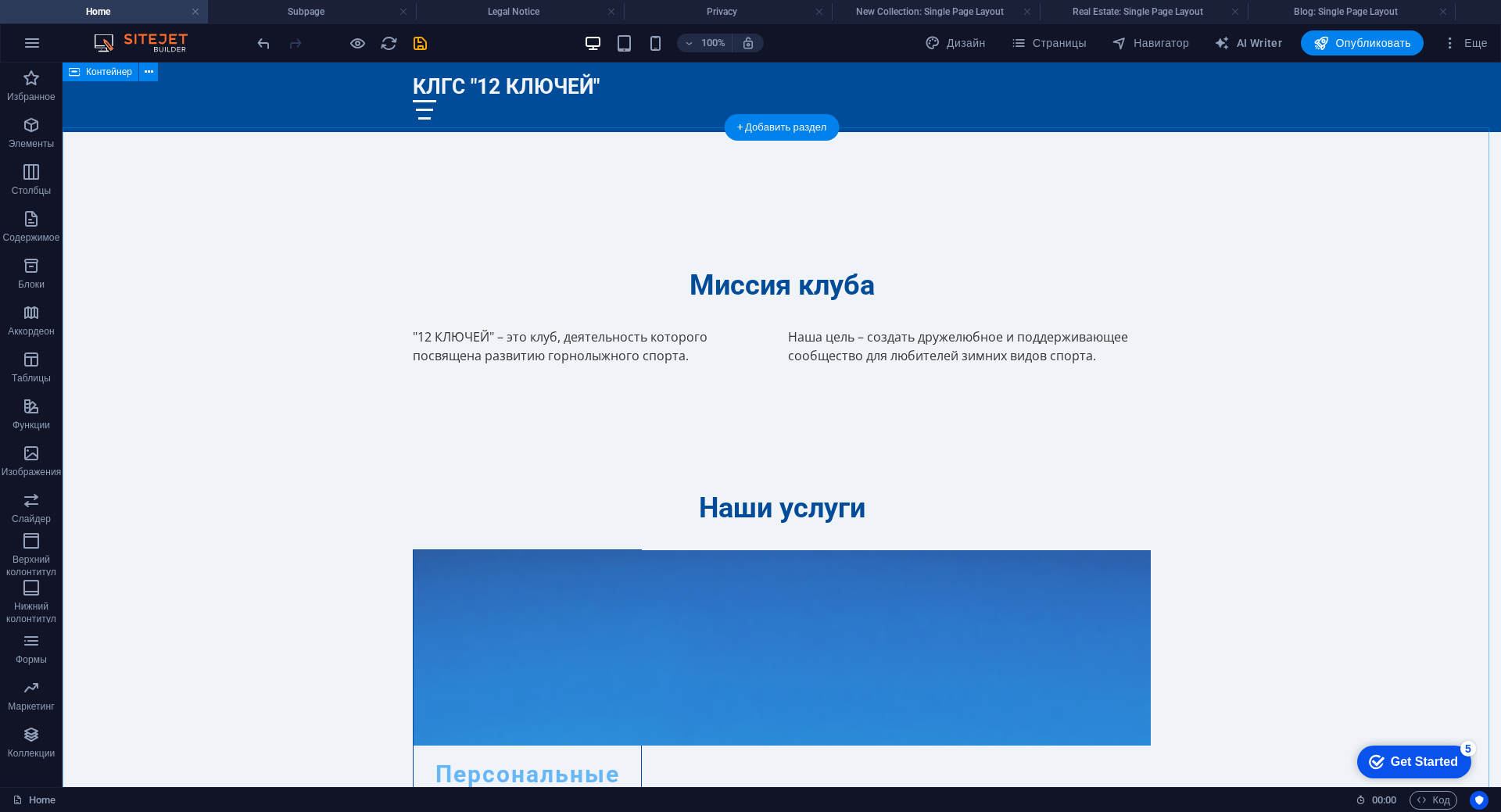
scroll to position [859, 0]
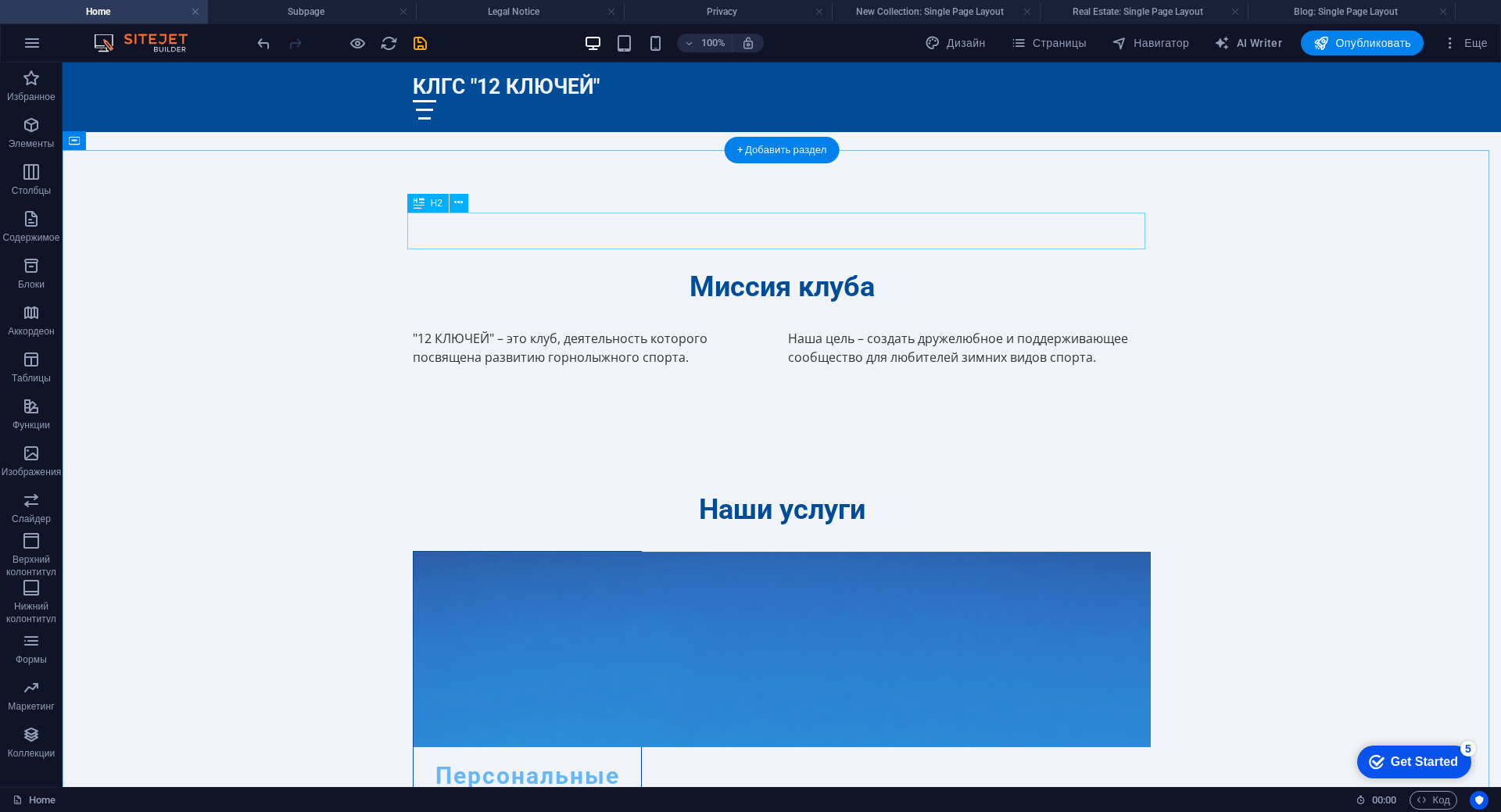
click at [761, 491] on div "Наши услуги" at bounding box center [781, 510] width 738 height 36
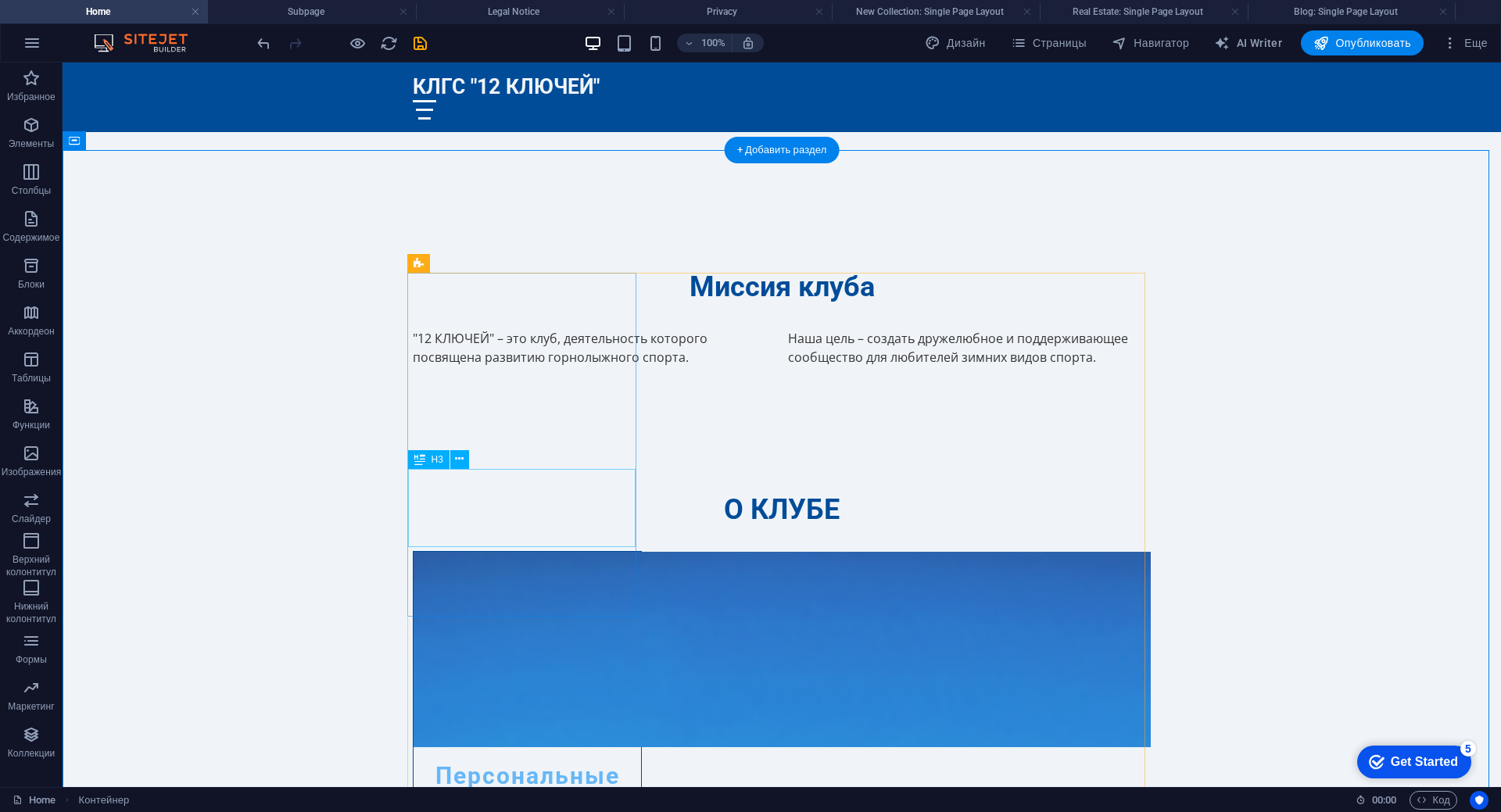
click at [509, 747] on div "Персональные тренировки" at bounding box center [527, 786] width 227 height 78
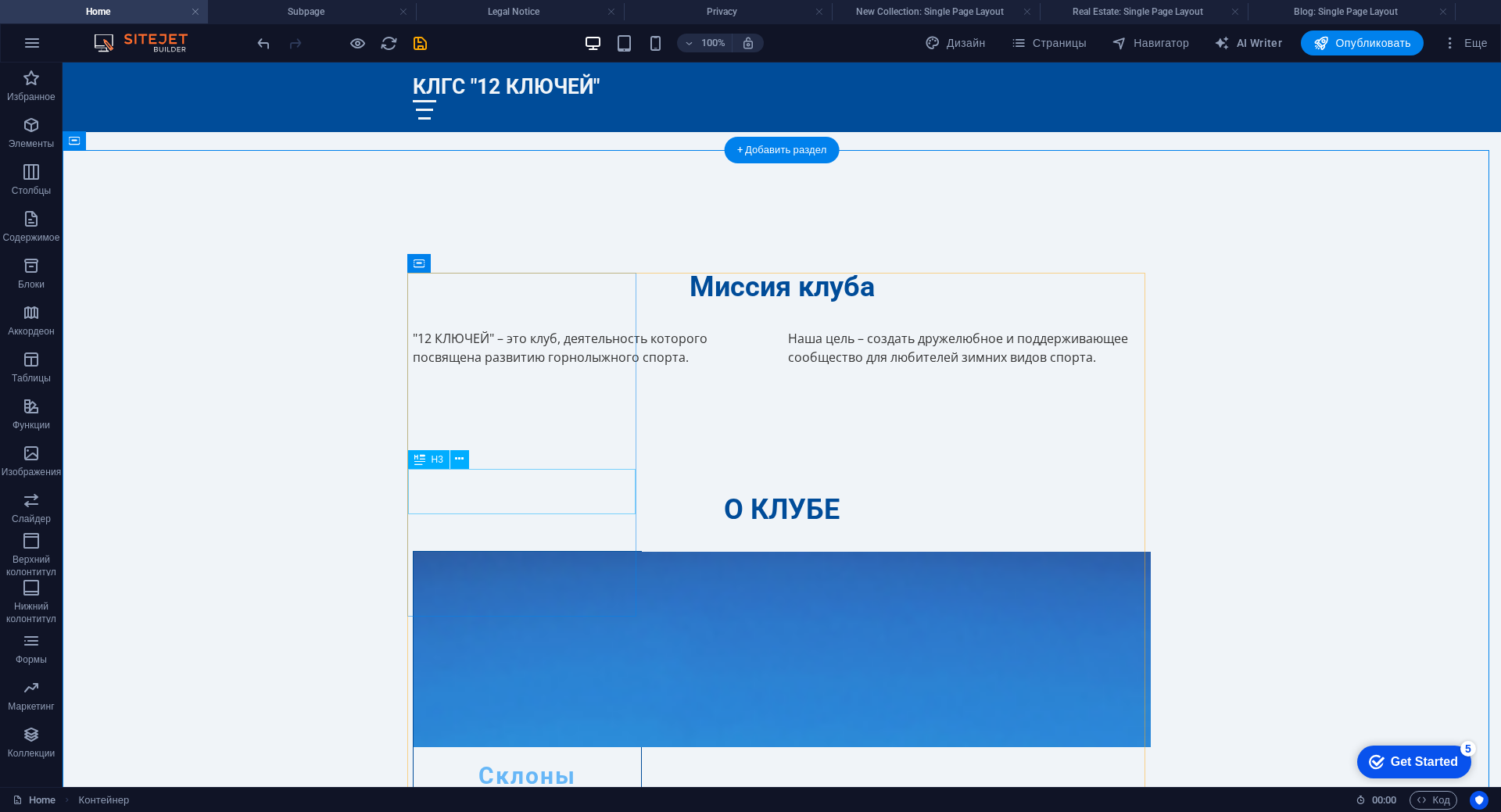
click at [528, 747] on div "Склоны" at bounding box center [527, 769] width 227 height 45
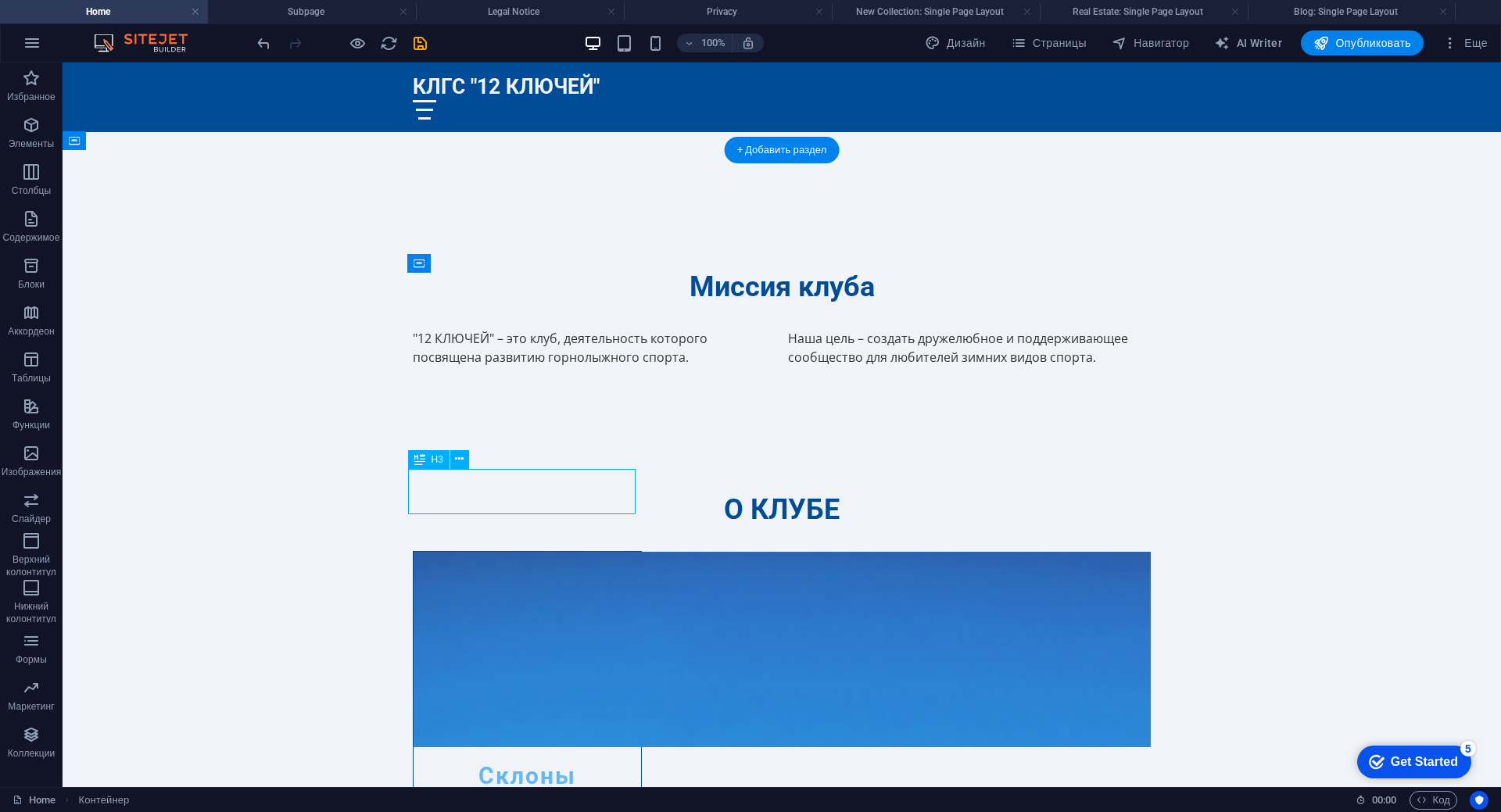
click at [528, 747] on div "Склоны" at bounding box center [527, 769] width 227 height 45
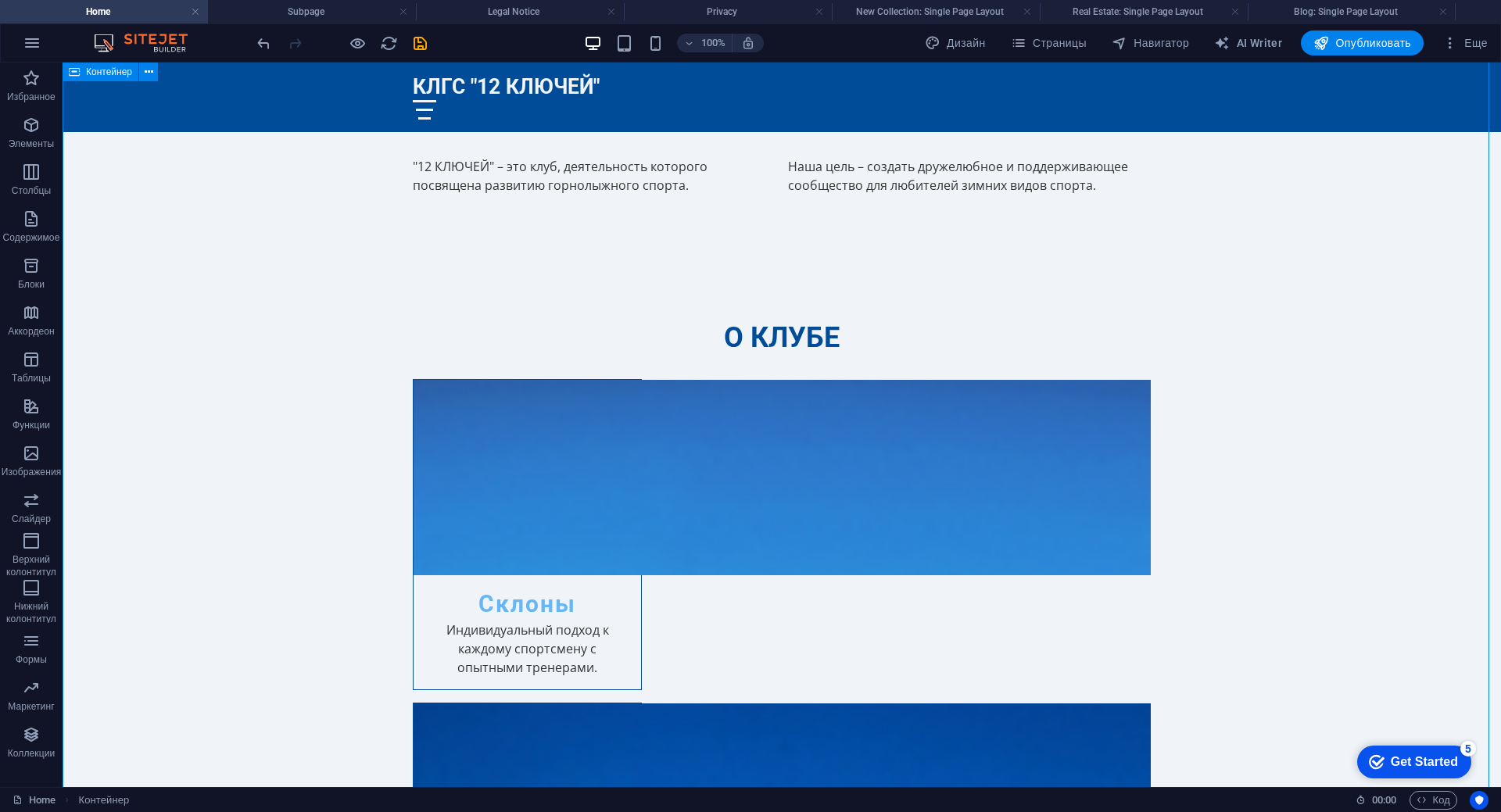
scroll to position [938, 0]
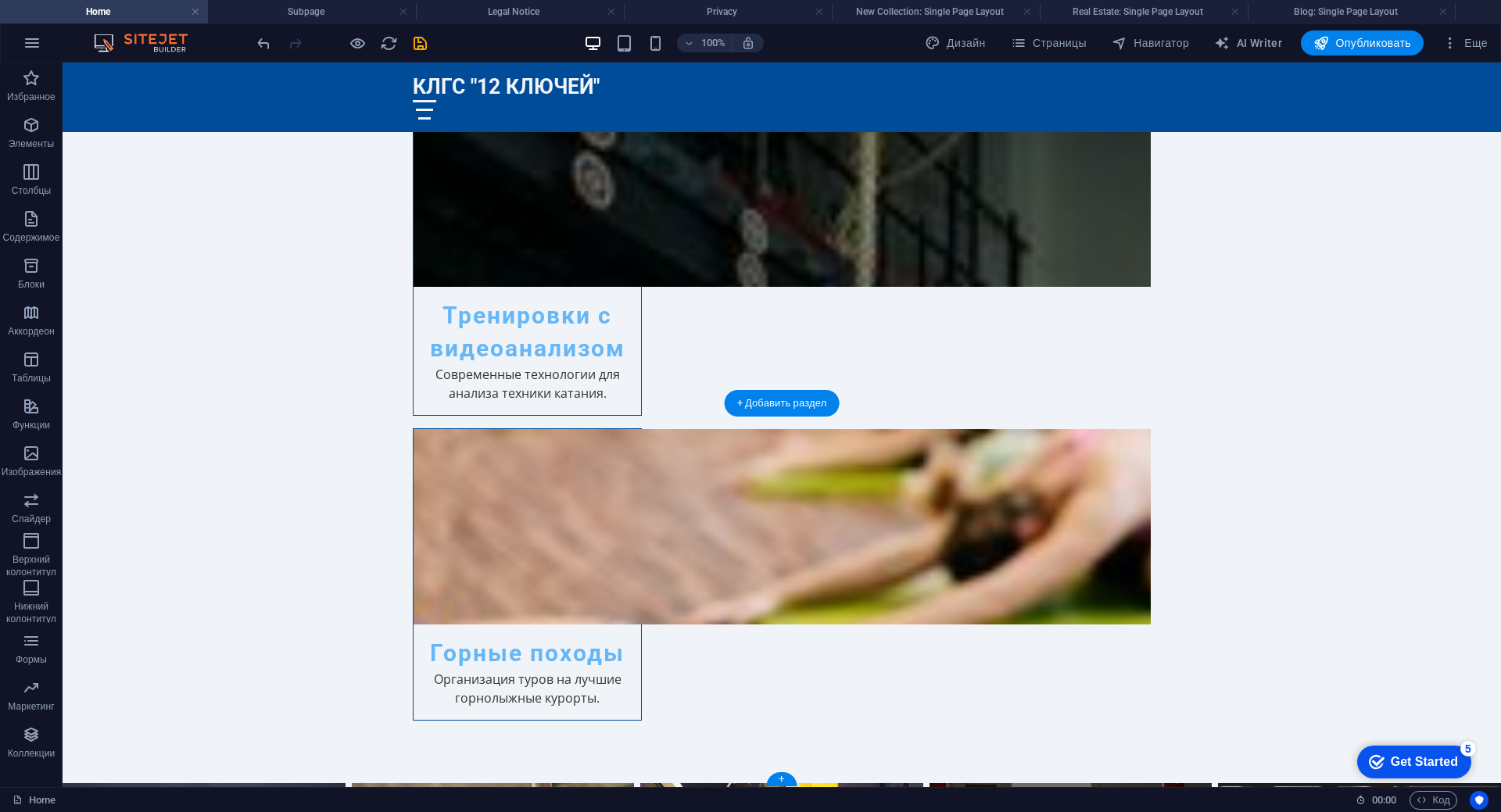
scroll to position [2634, 0]
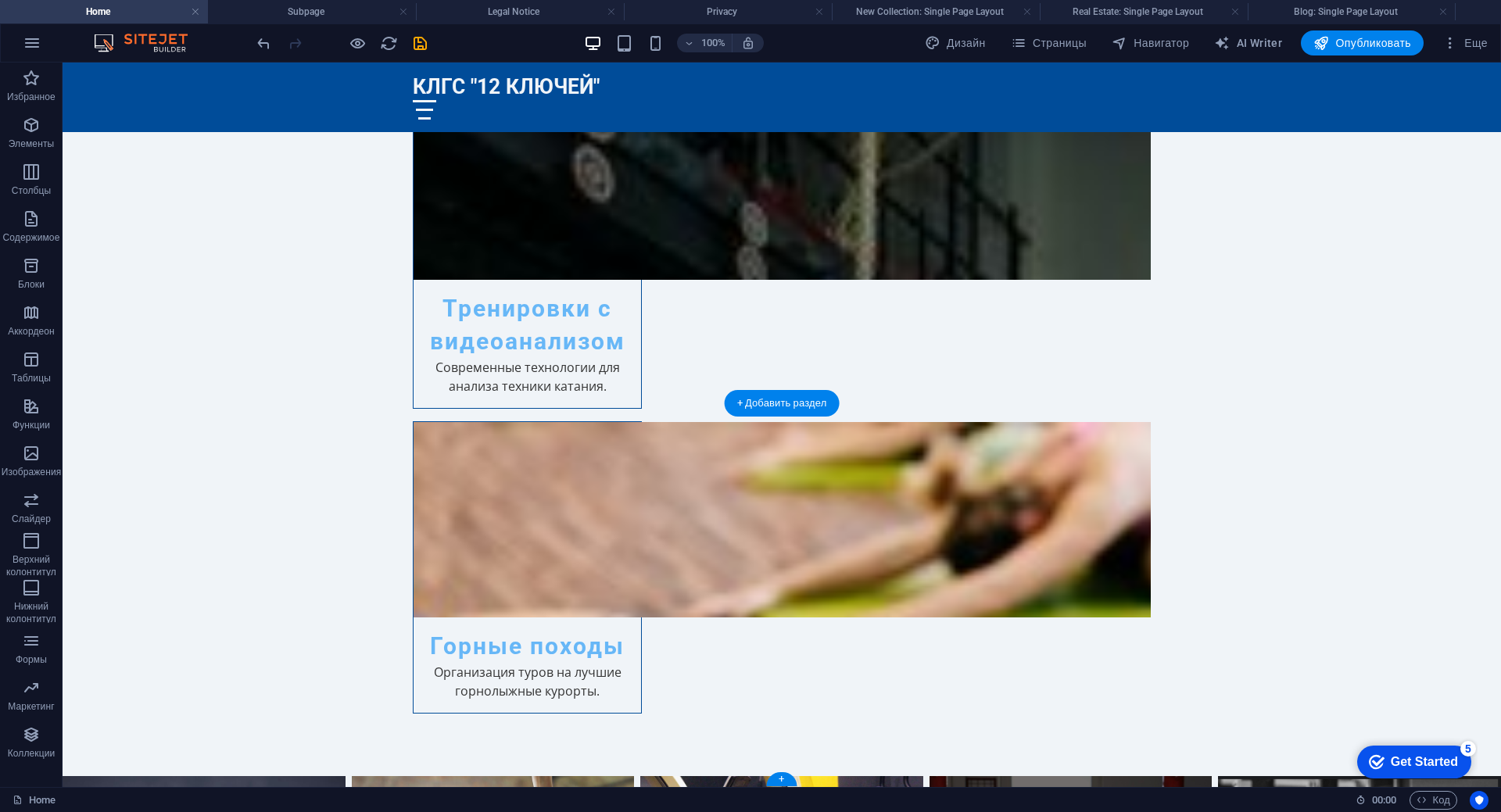
select select "px"
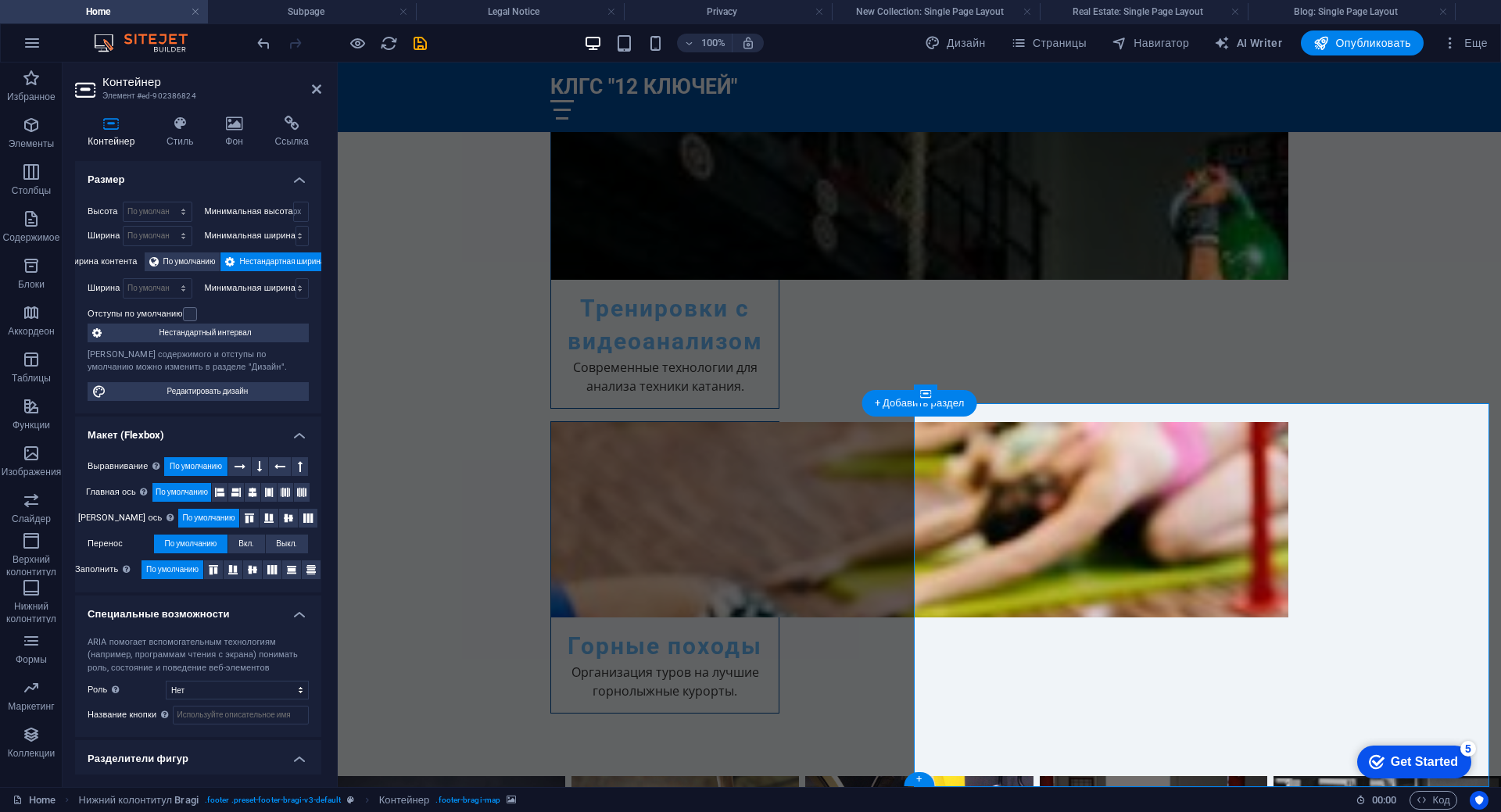
scroll to position [2580, 0]
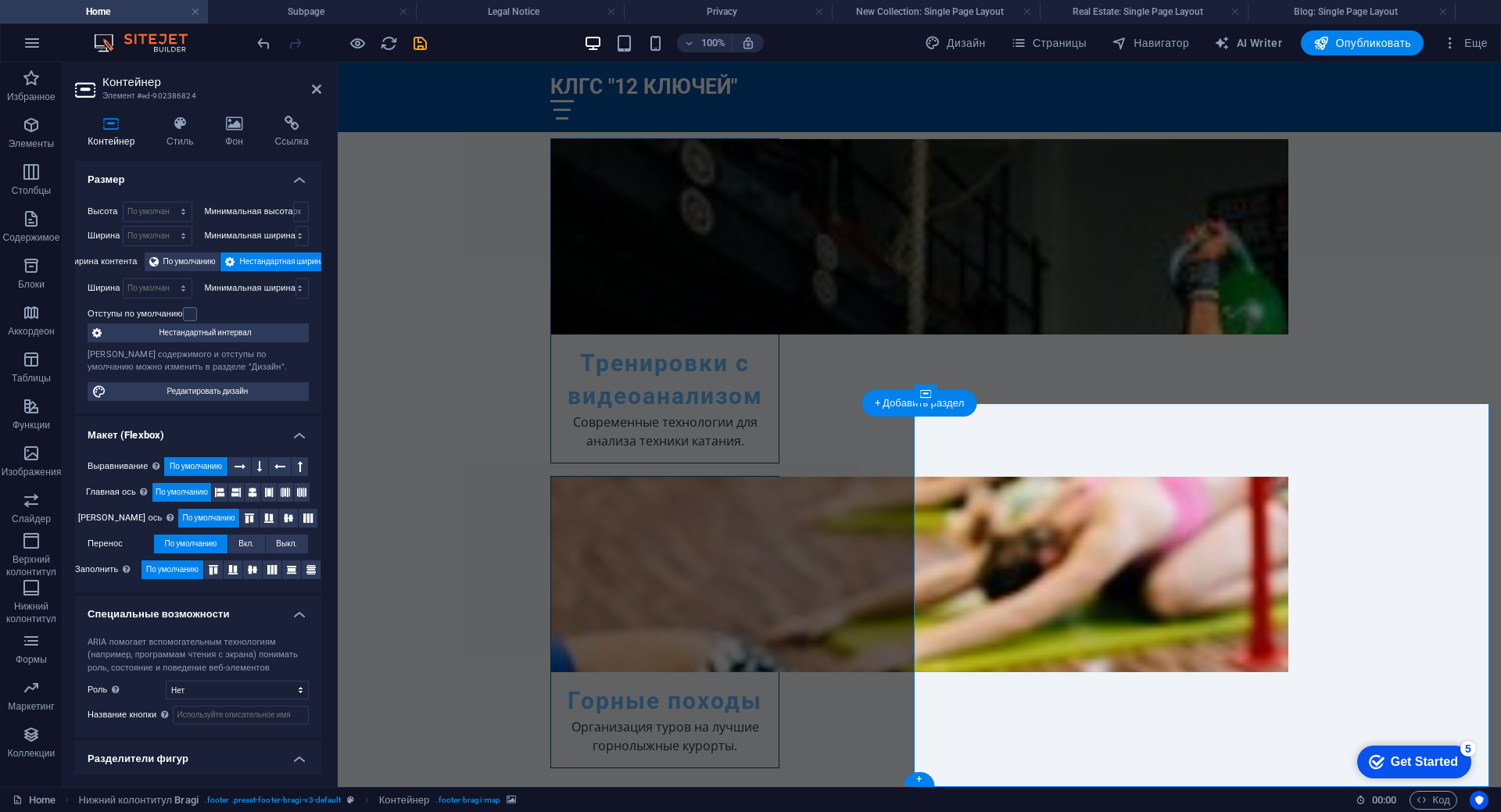
drag, startPoint x: 1304, startPoint y: 646, endPoint x: 1256, endPoint y: 651, distance: 48.3
click at [1022, 395] on icon at bounding box center [1020, 393] width 12 height 17
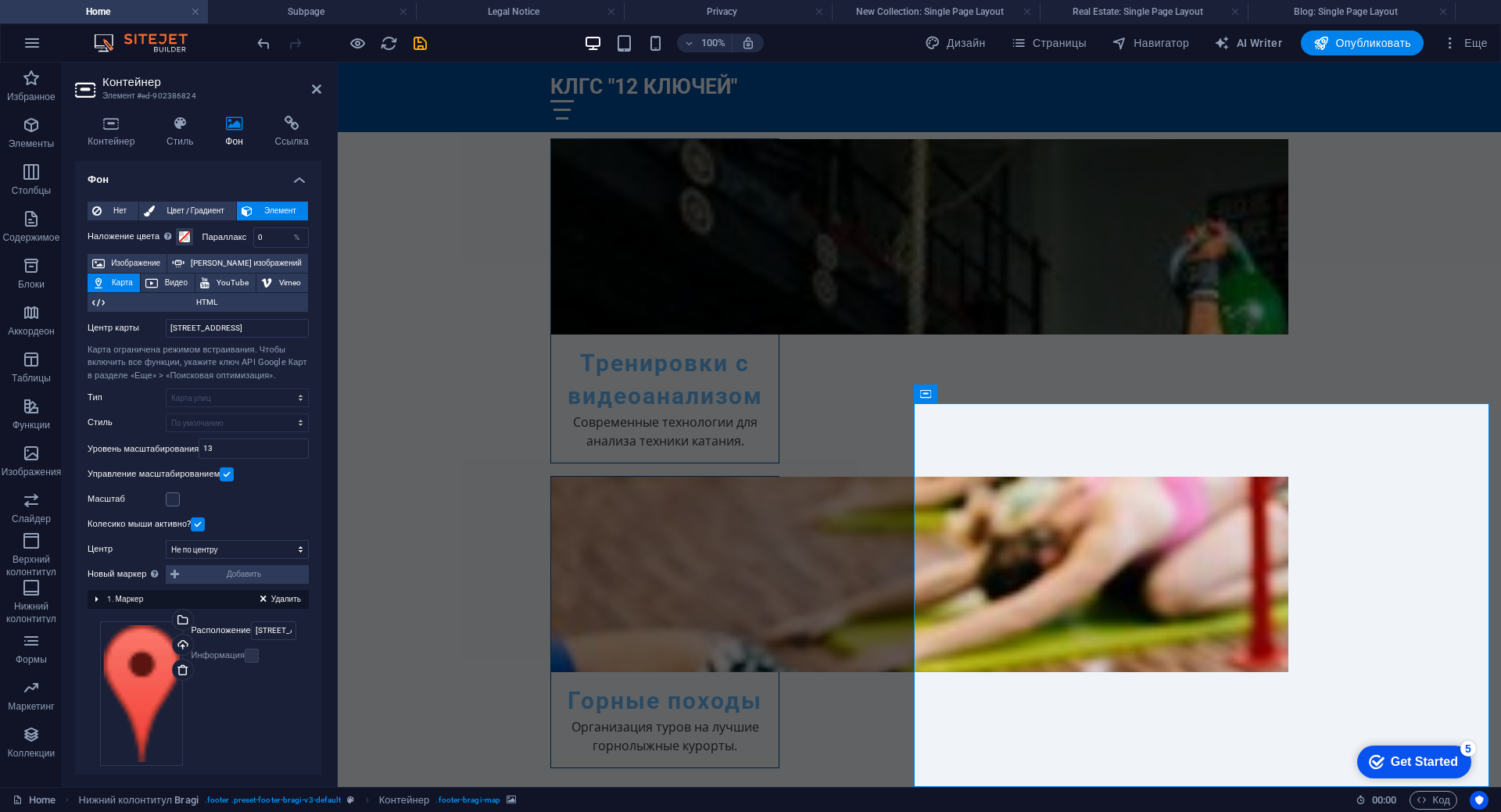
scroll to position [16, 0]
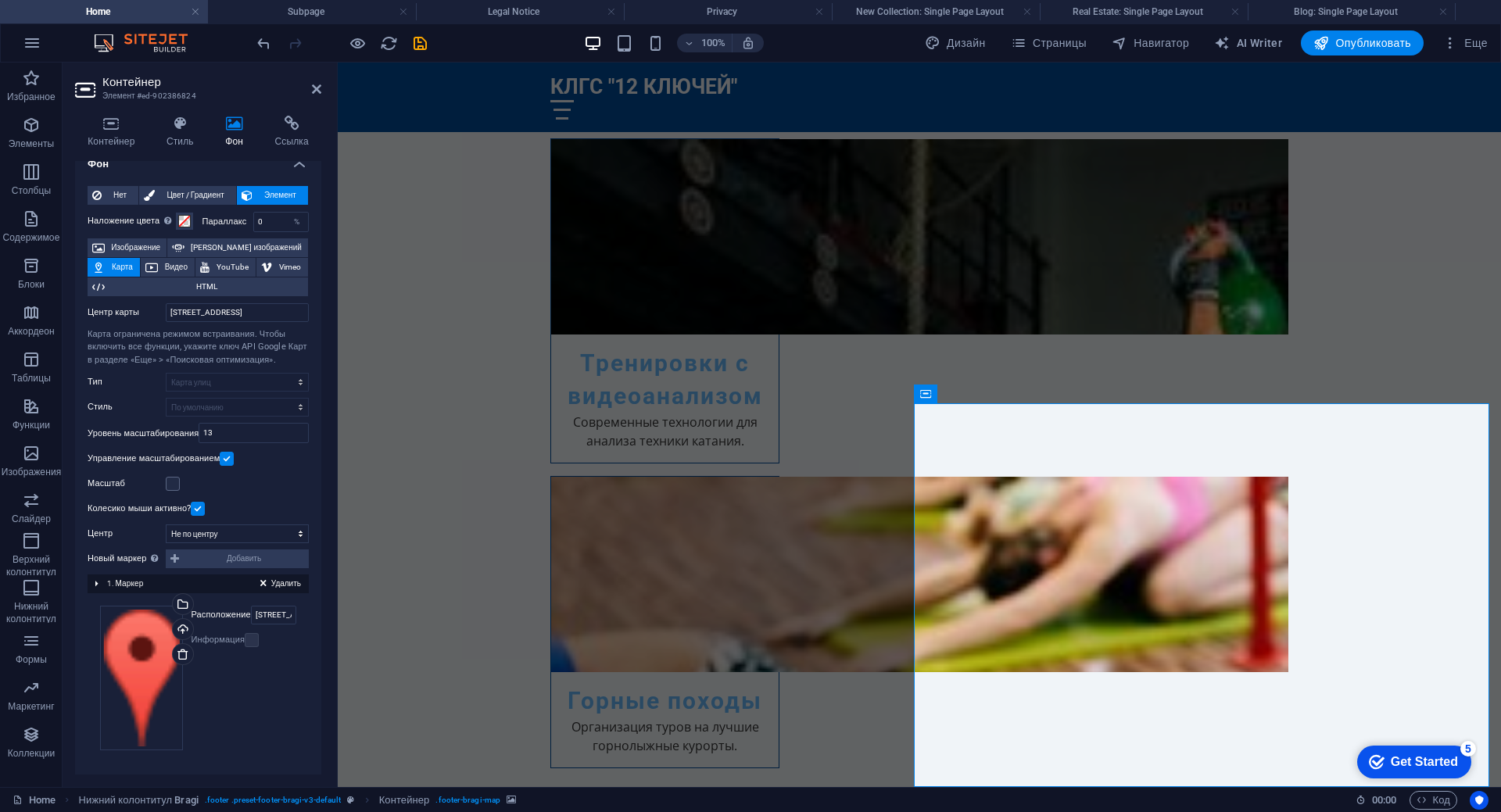
drag, startPoint x: 1282, startPoint y: 670, endPoint x: 1120, endPoint y: 622, distance: 169.0
click at [271, 617] on input "Спортивная ул., 12, 101000 Москва" at bounding box center [274, 615] width 45 height 19
click at [287, 658] on div "Перетащите файлы сюда, нажмите, чтобы выбрать файлы, или выберите файлы из разд…" at bounding box center [198, 677] width 196 height 145
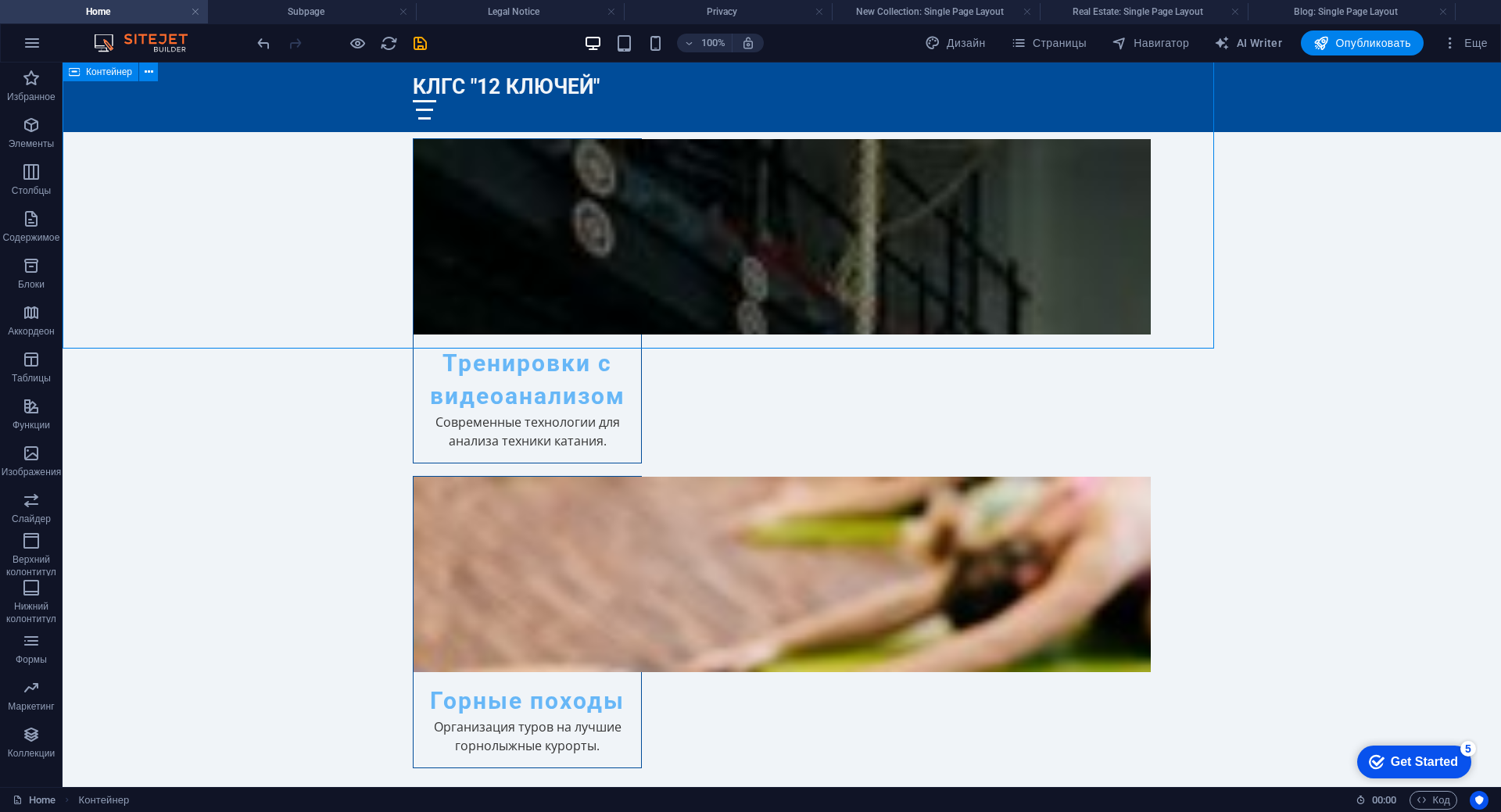
scroll to position [2634, 0]
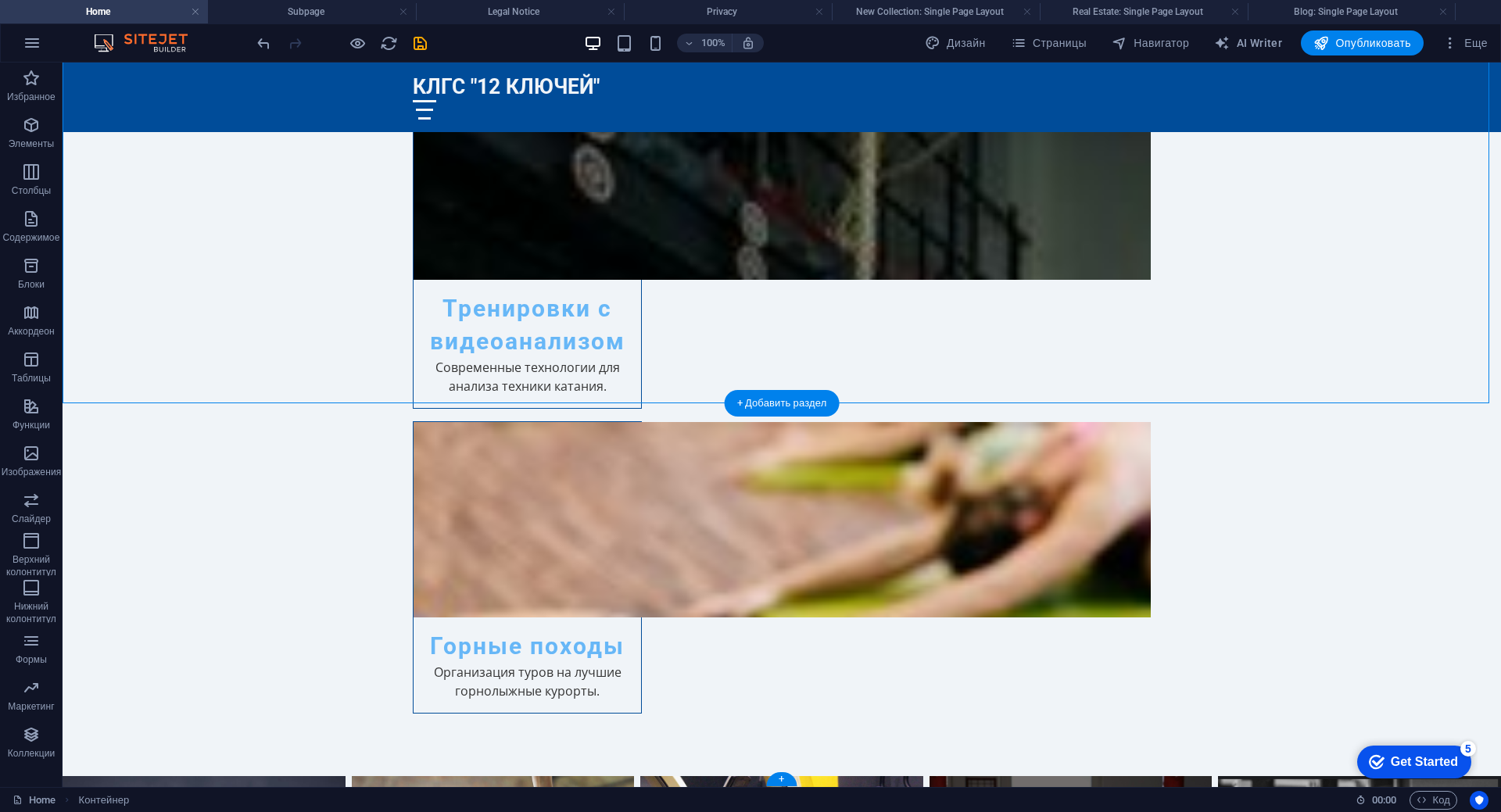
drag, startPoint x: 1293, startPoint y: 615, endPoint x: 1175, endPoint y: 615, distance: 118.0
drag, startPoint x: 1162, startPoint y: 685, endPoint x: 1103, endPoint y: 593, distance: 109.3
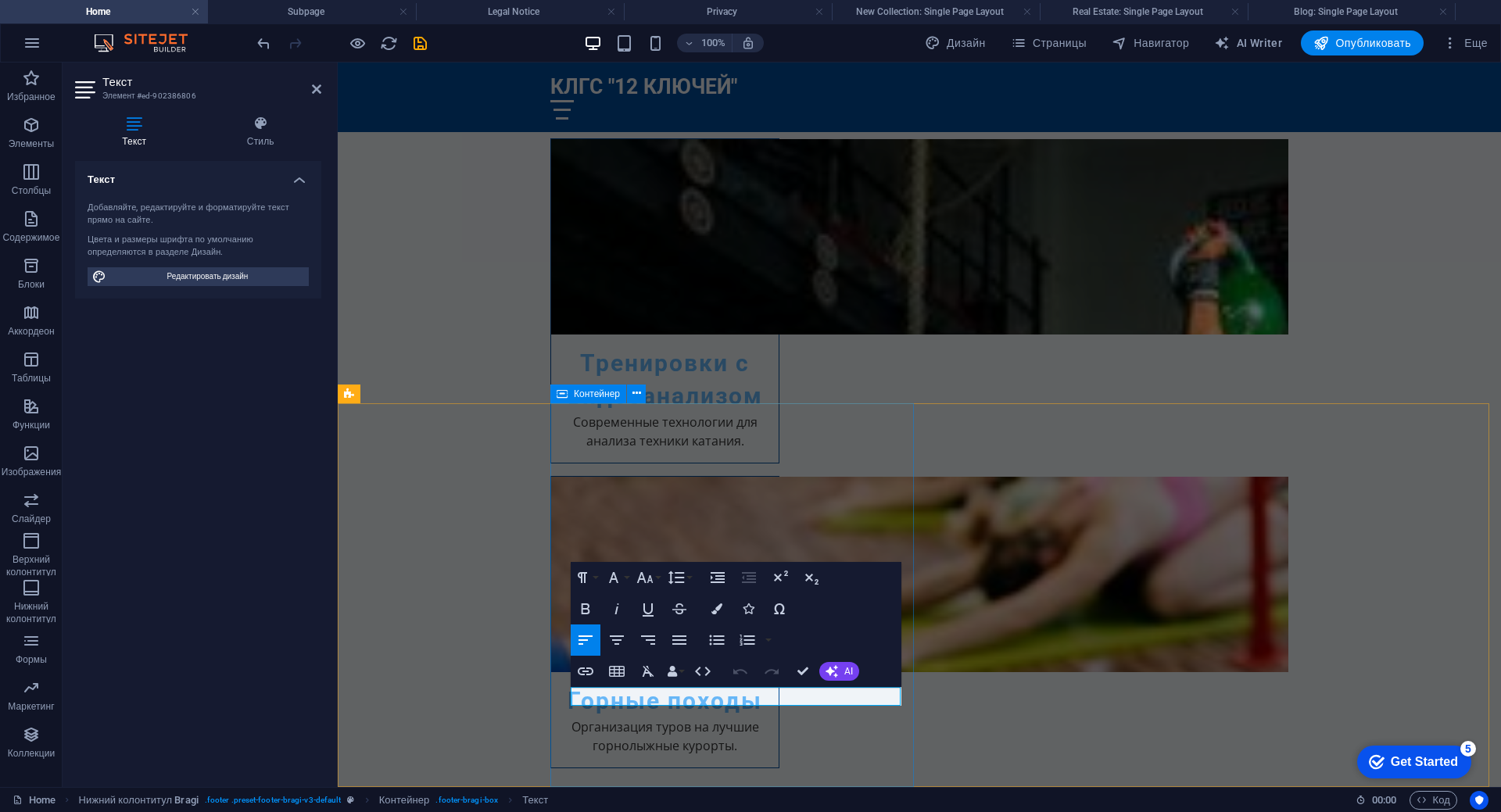
scroll to position [0, 5]
drag, startPoint x: 801, startPoint y: 696, endPoint x: 712, endPoint y: 696, distance: 89.0
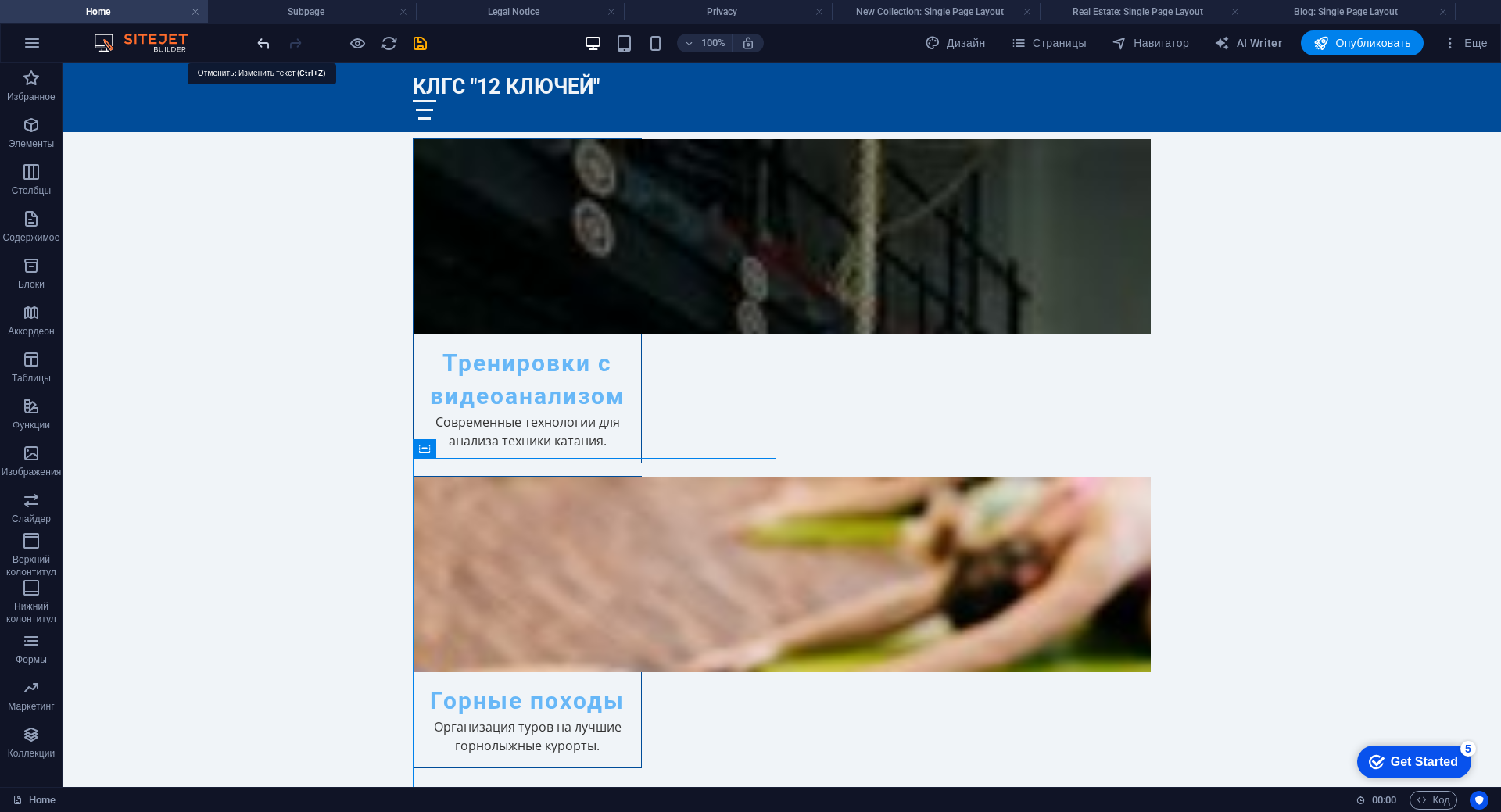
click at [257, 44] on icon "undo" at bounding box center [264, 44] width 18 height 18
drag, startPoint x: 488, startPoint y: 752, endPoint x: 660, endPoint y: 781, distance: 174.4
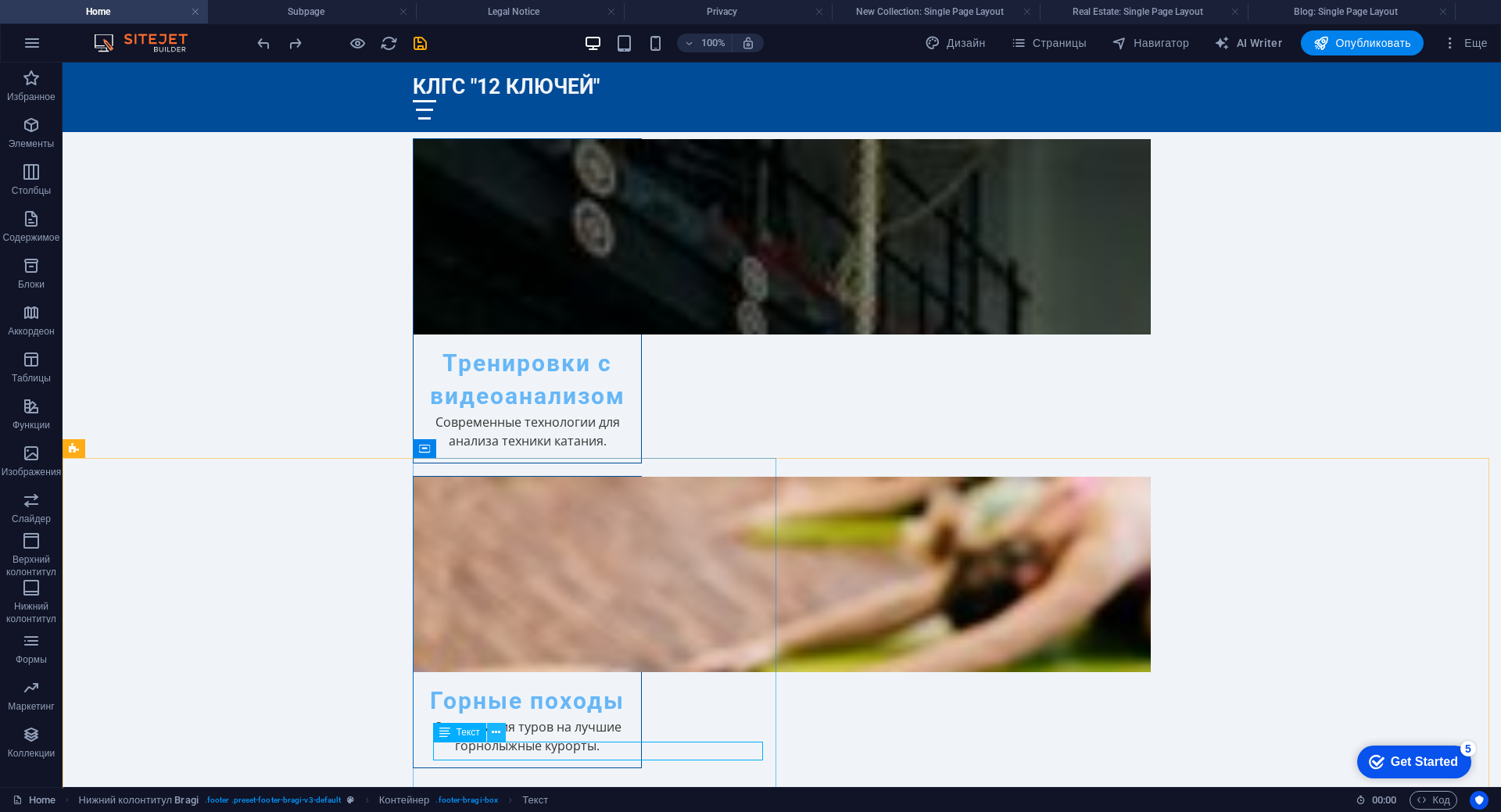
click at [496, 730] on icon at bounding box center [496, 733] width 8 height 17
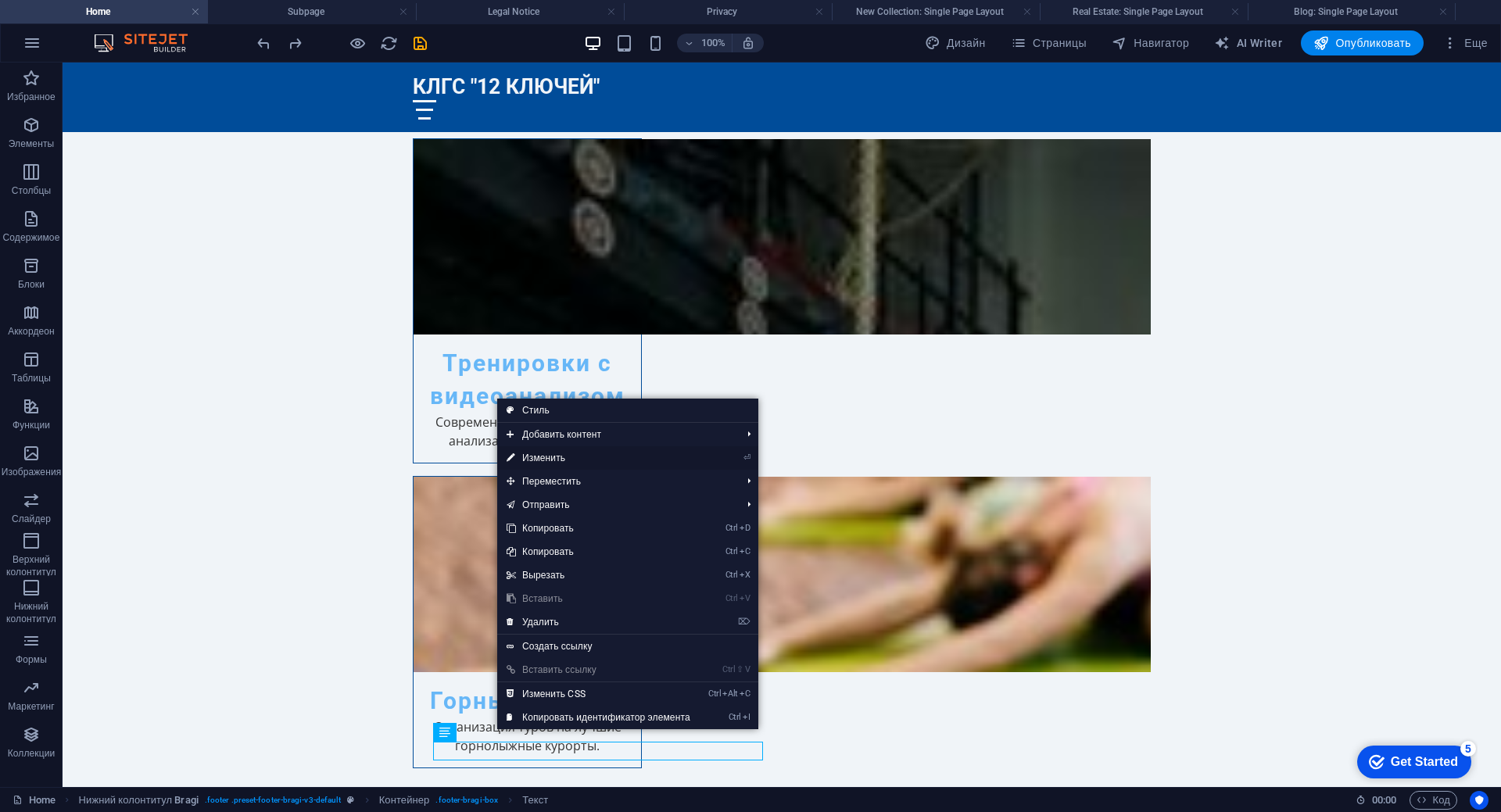
click at [574, 456] on link "⏎ Изменить" at bounding box center [598, 458] width 203 height 23
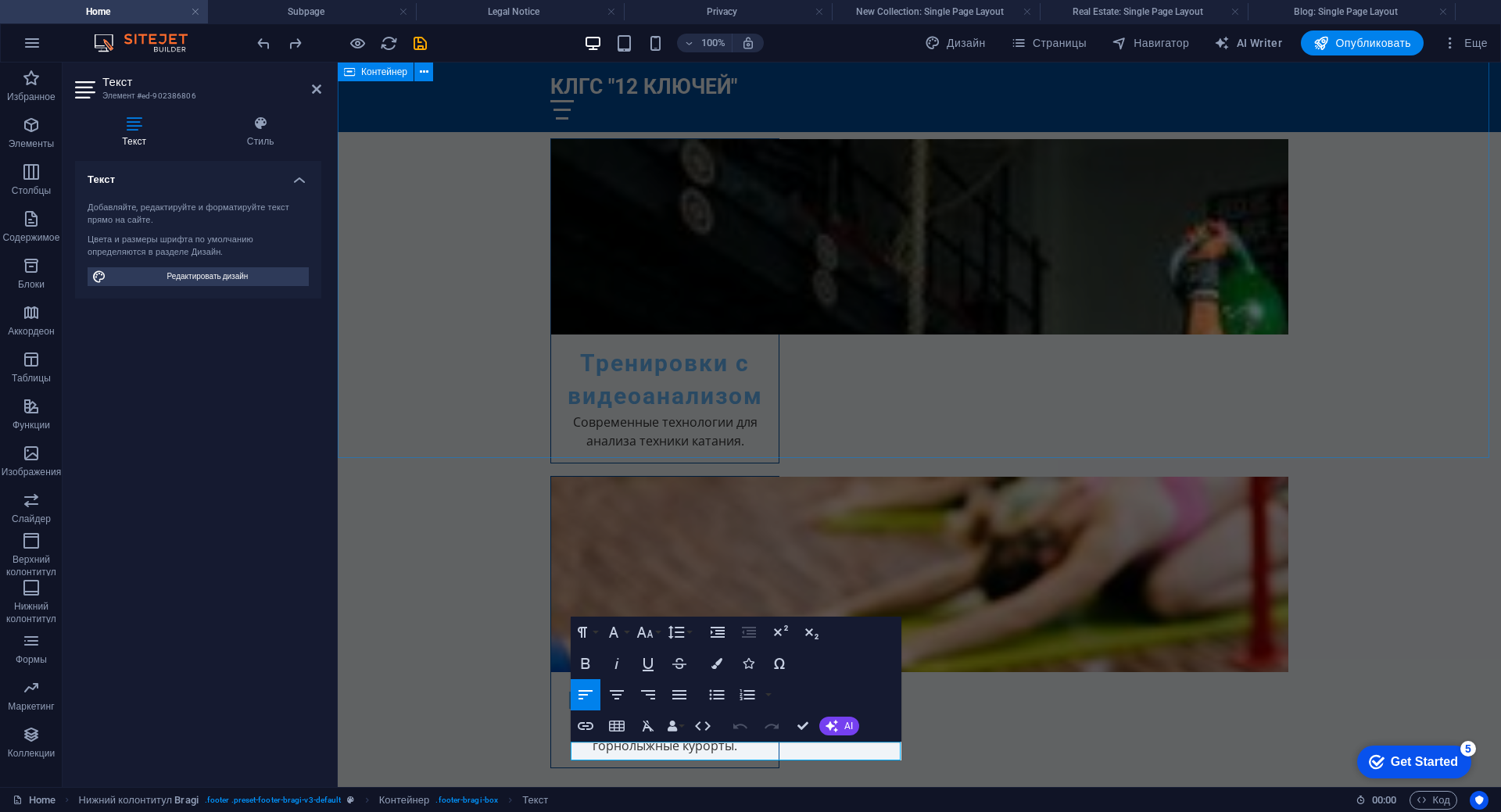
scroll to position [2525, 0]
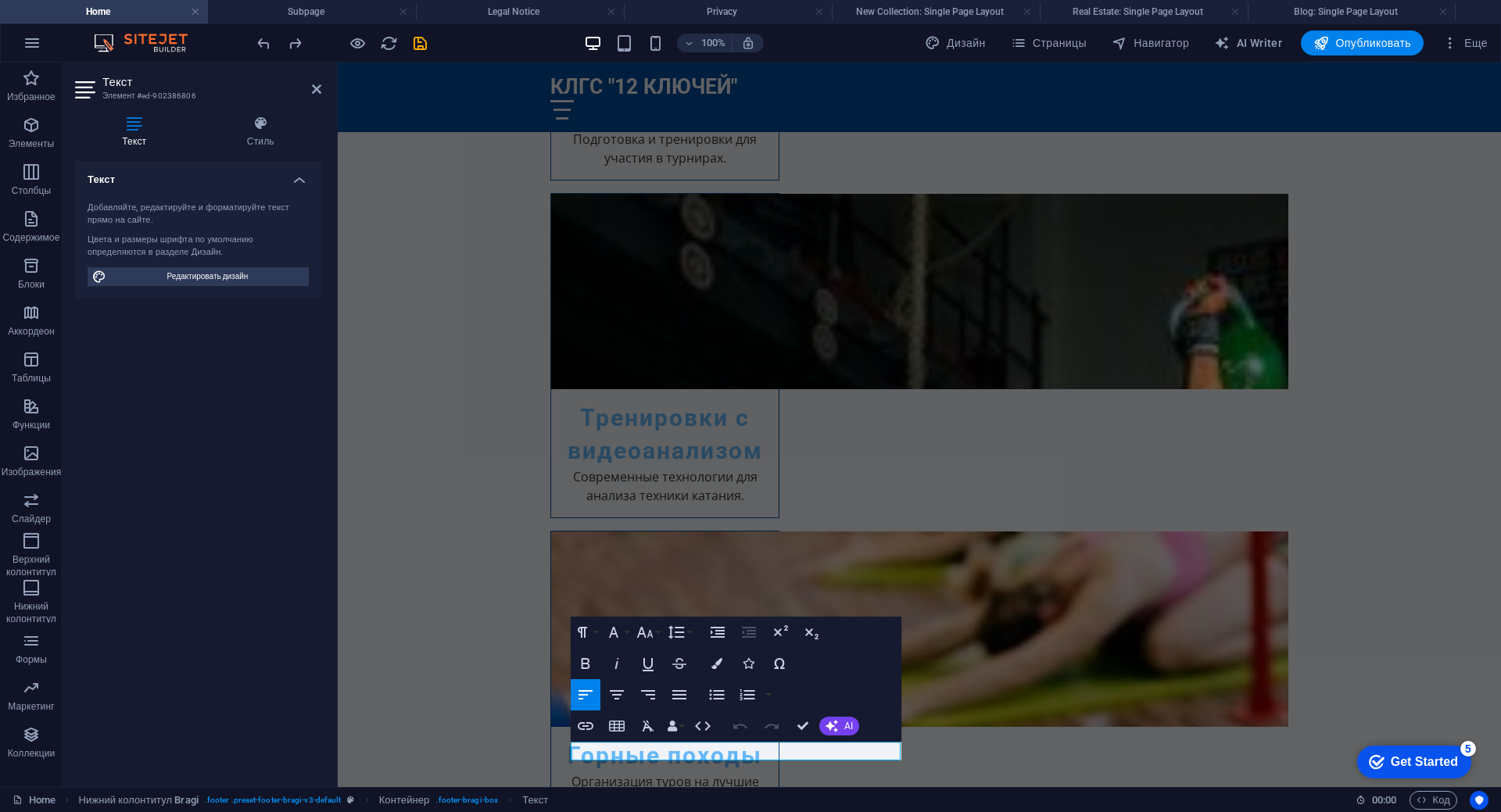
click at [300, 182] on h4 "Текст" at bounding box center [198, 175] width 246 height 28
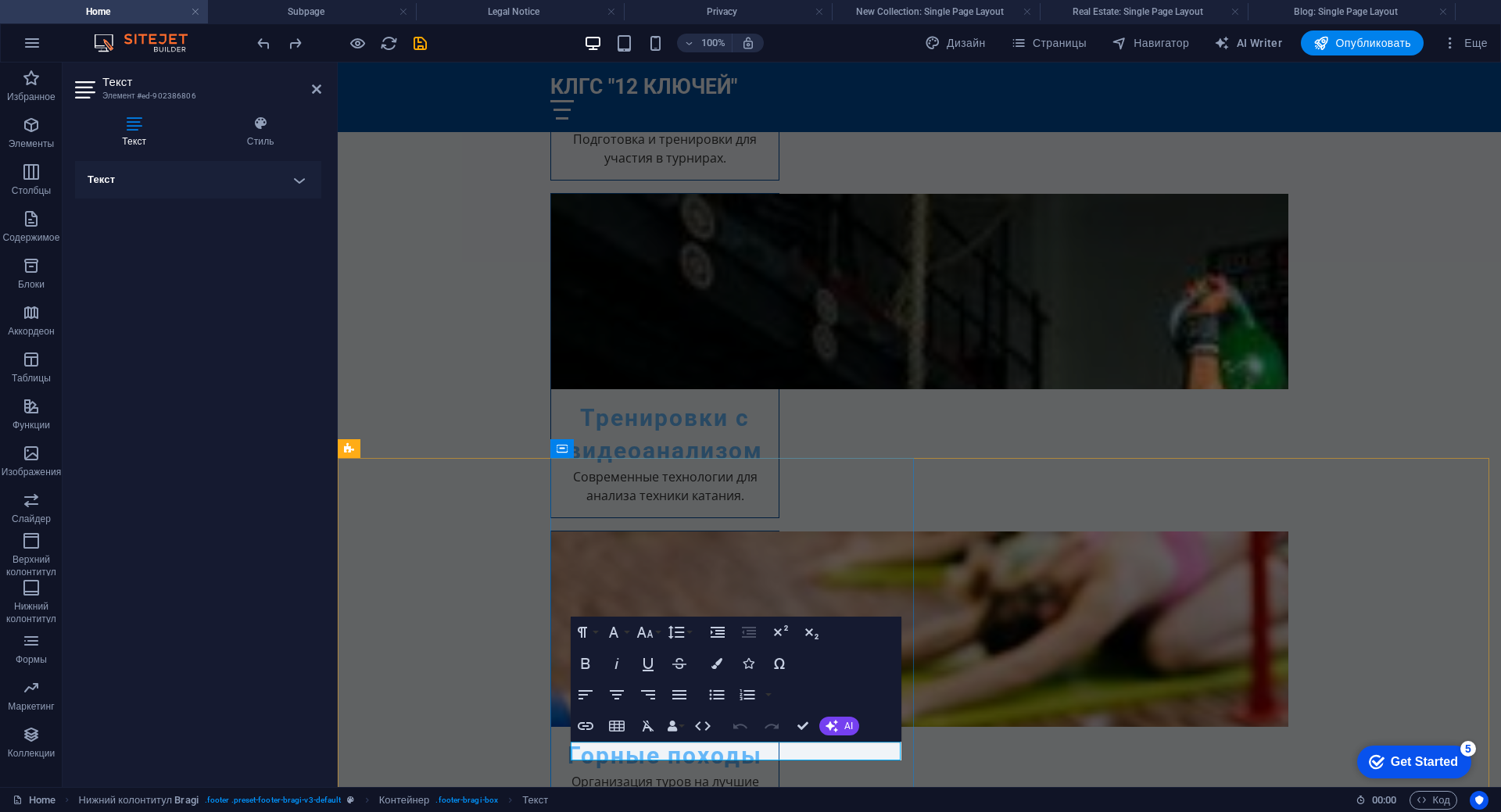
drag, startPoint x: 695, startPoint y: 747, endPoint x: 642, endPoint y: 748, distance: 53.0
drag, startPoint x: 630, startPoint y: 752, endPoint x: 693, endPoint y: 757, distance: 63.2
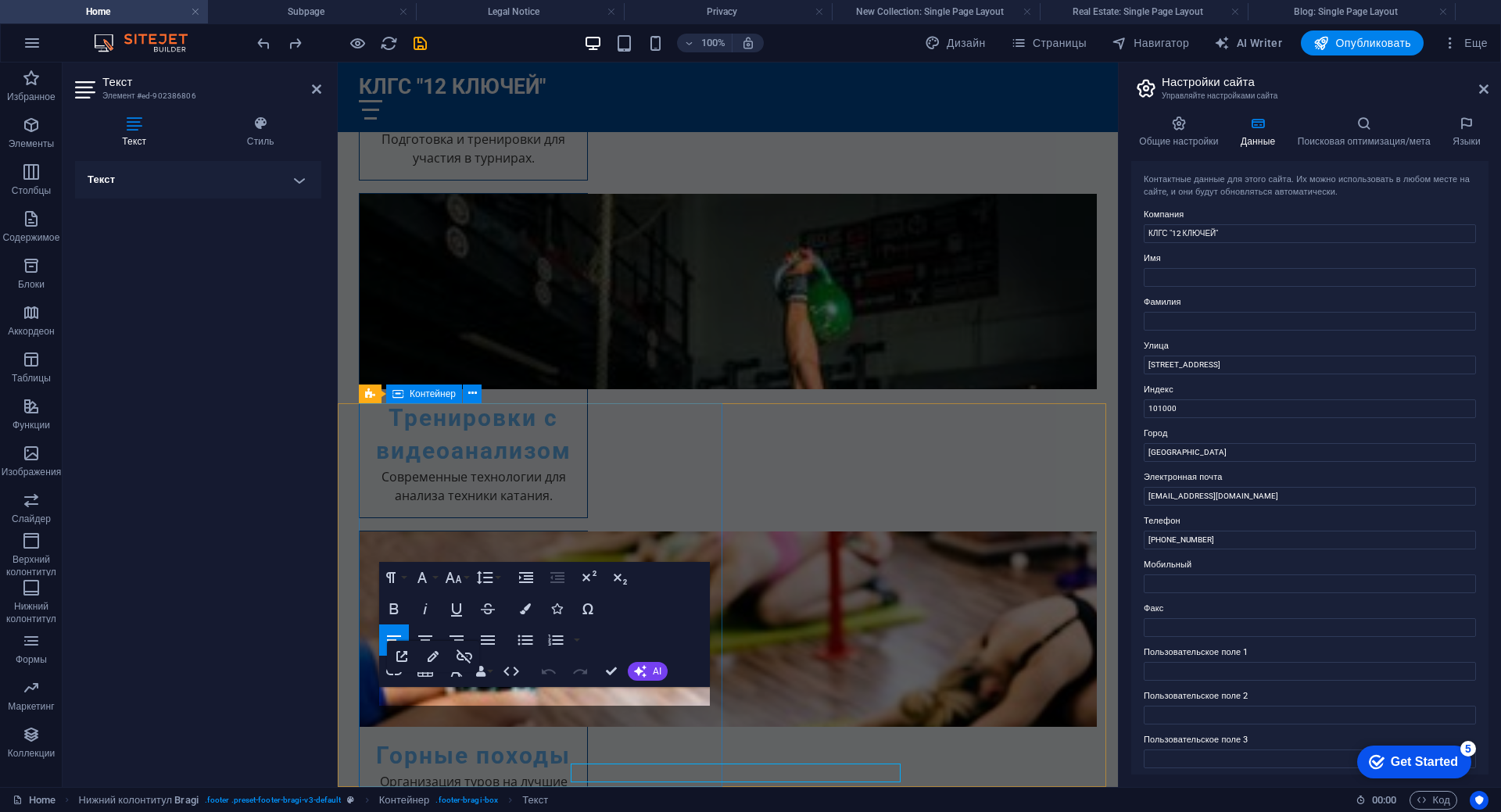
scroll to position [2503, 0]
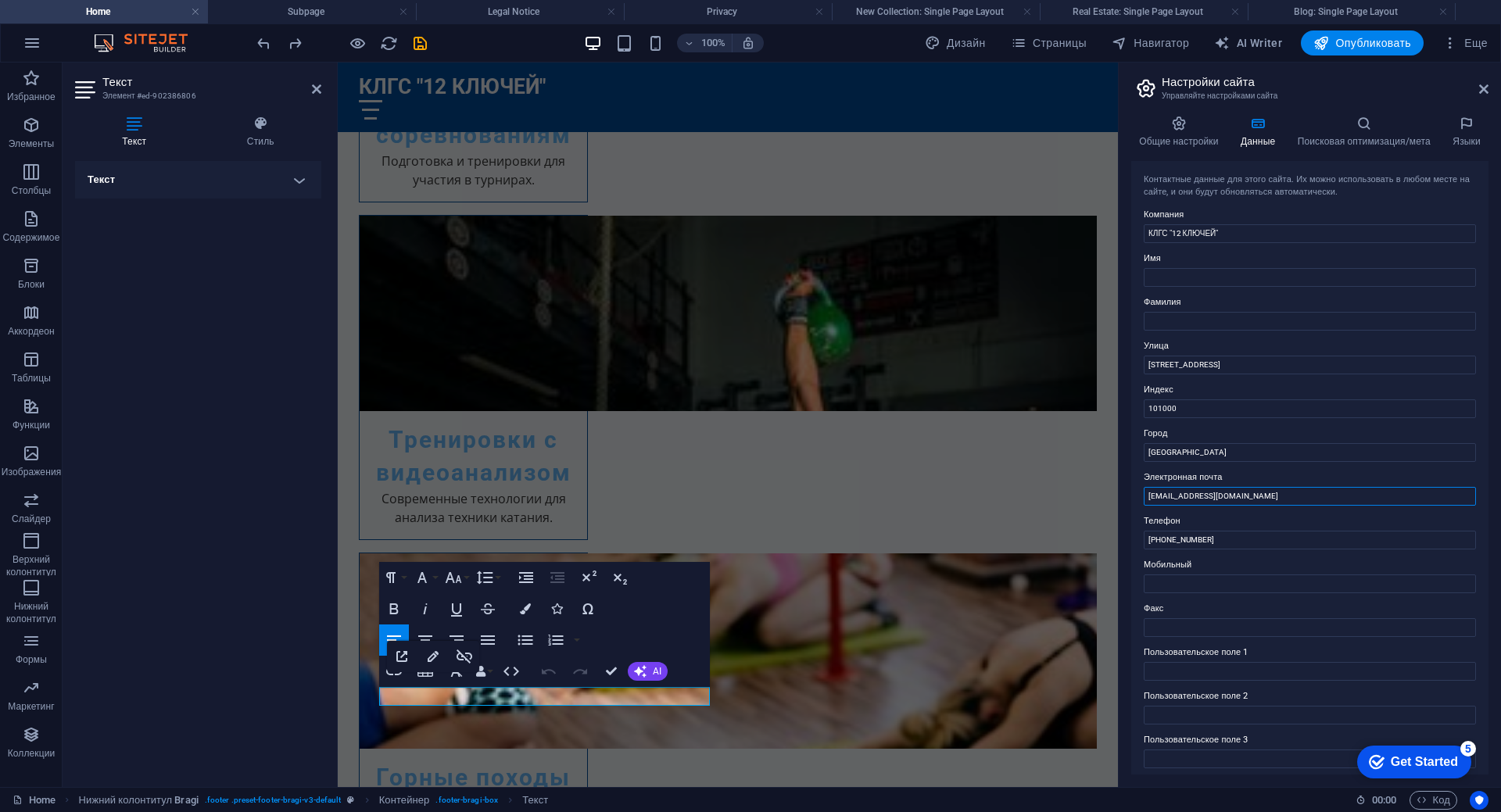
click at [1223, 500] on input "info@12klyuchy.ru" at bounding box center [1310, 496] width 332 height 19
type input "[EMAIL_ADDRESS][DOMAIN_NAME]"
click at [1249, 540] on input "+7 (495) 123-45-67" at bounding box center [1310, 539] width 332 height 19
type input "[PHONE_NUMBER]"
drag, startPoint x: 1578, startPoint y: 429, endPoint x: 1112, endPoint y: 339, distance: 474.6
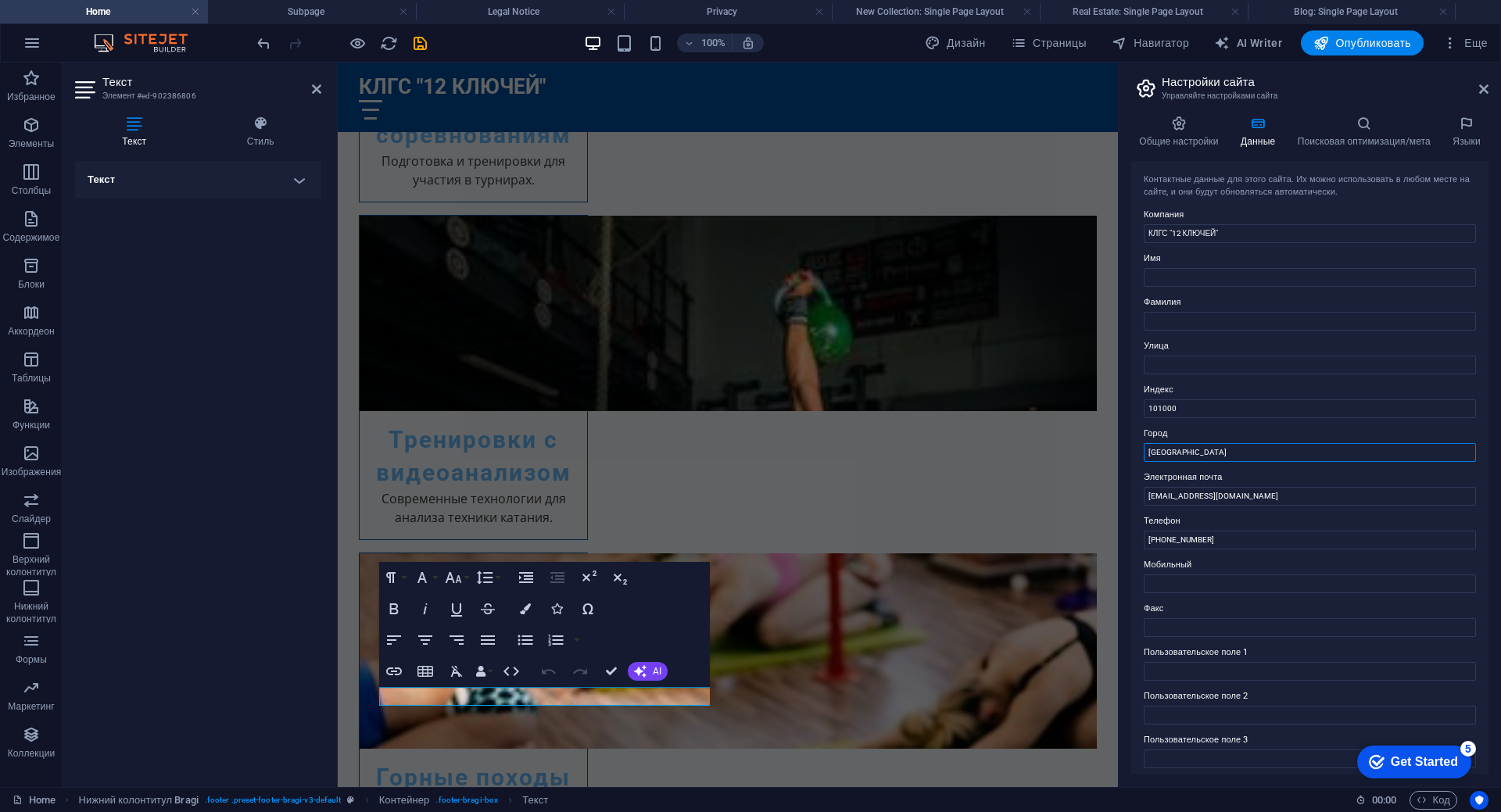
drag, startPoint x: 1198, startPoint y: 454, endPoint x: 1140, endPoint y: 449, distance: 58.2
click at [1140, 449] on div "Контактные данные для этого сайта. Их можно использовать в любом месте на сайте…" at bounding box center [1310, 468] width 357 height 613
type input "g"
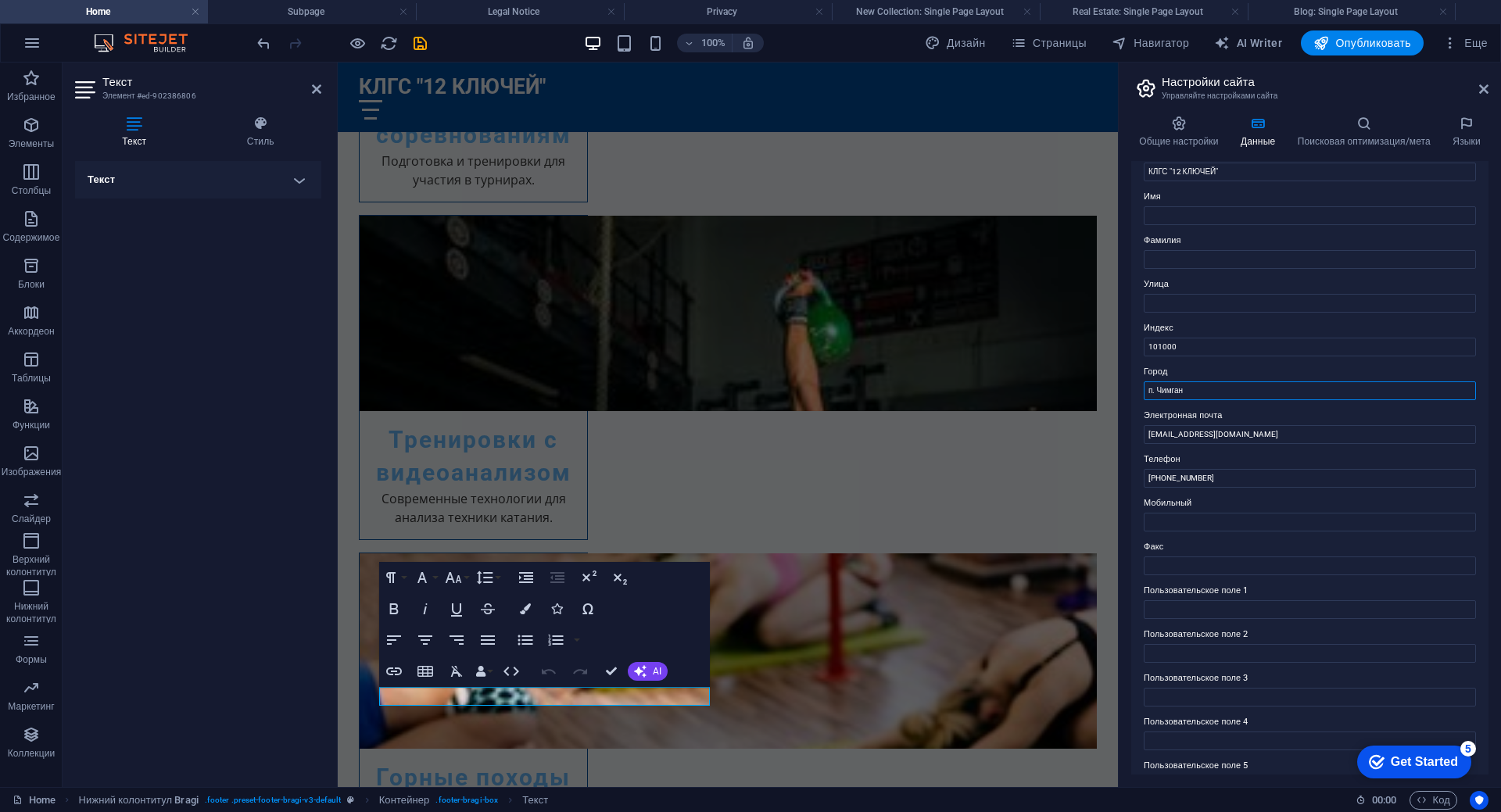
scroll to position [137, 0]
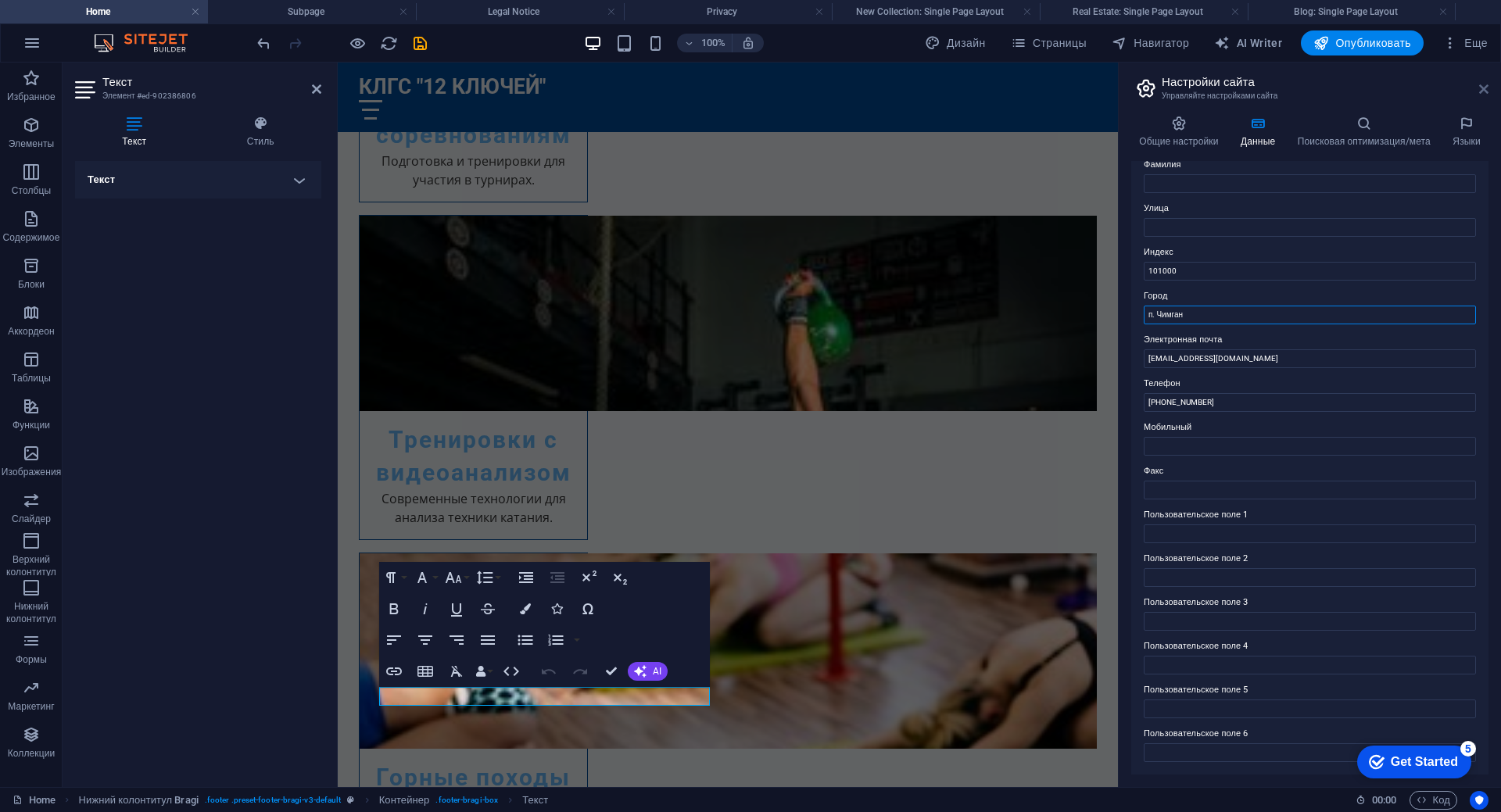
type input "п. Чимган"
click at [1484, 89] on icon at bounding box center [1483, 88] width 9 height 12
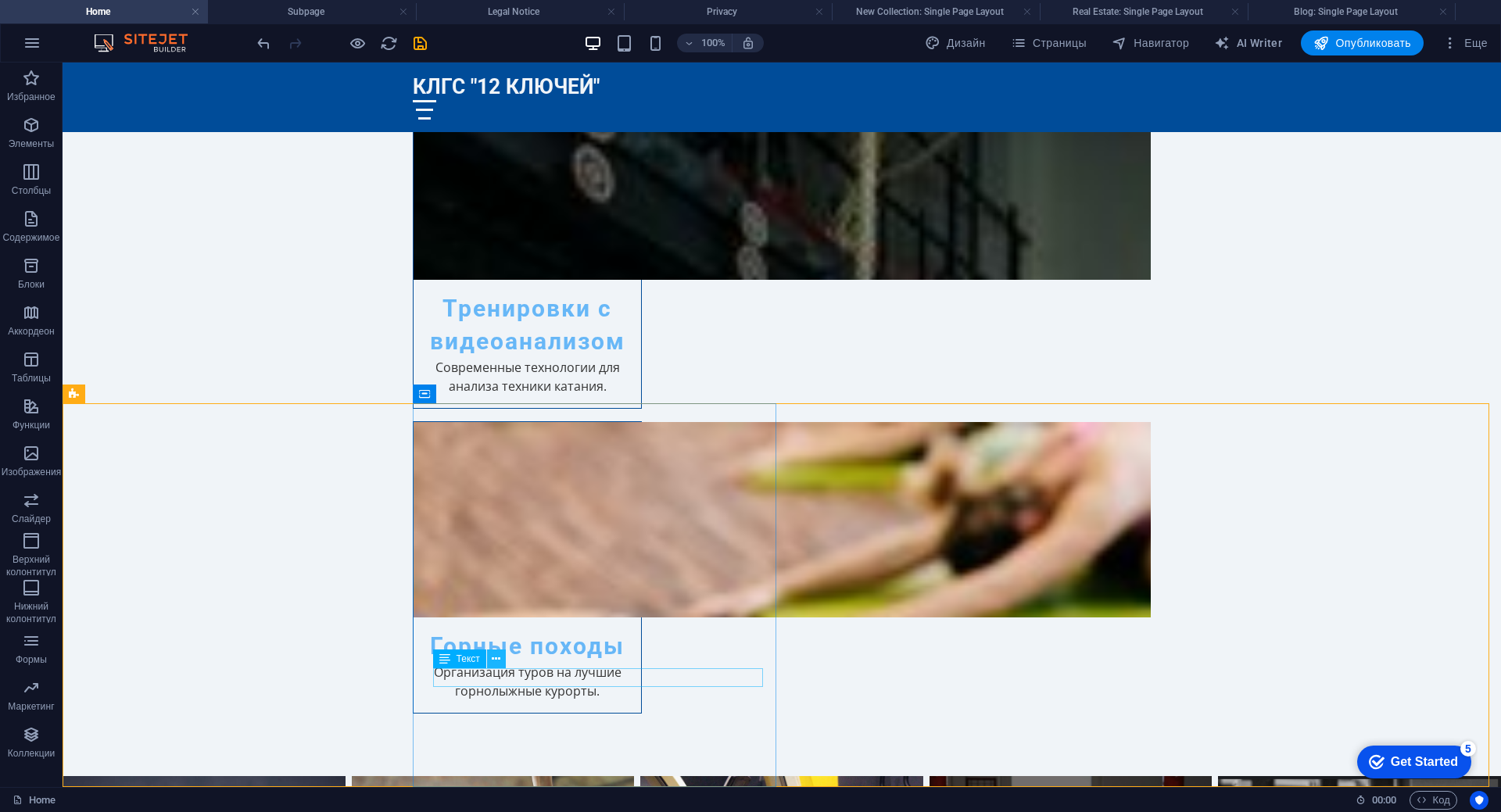
click at [498, 662] on icon at bounding box center [496, 659] width 8 height 17
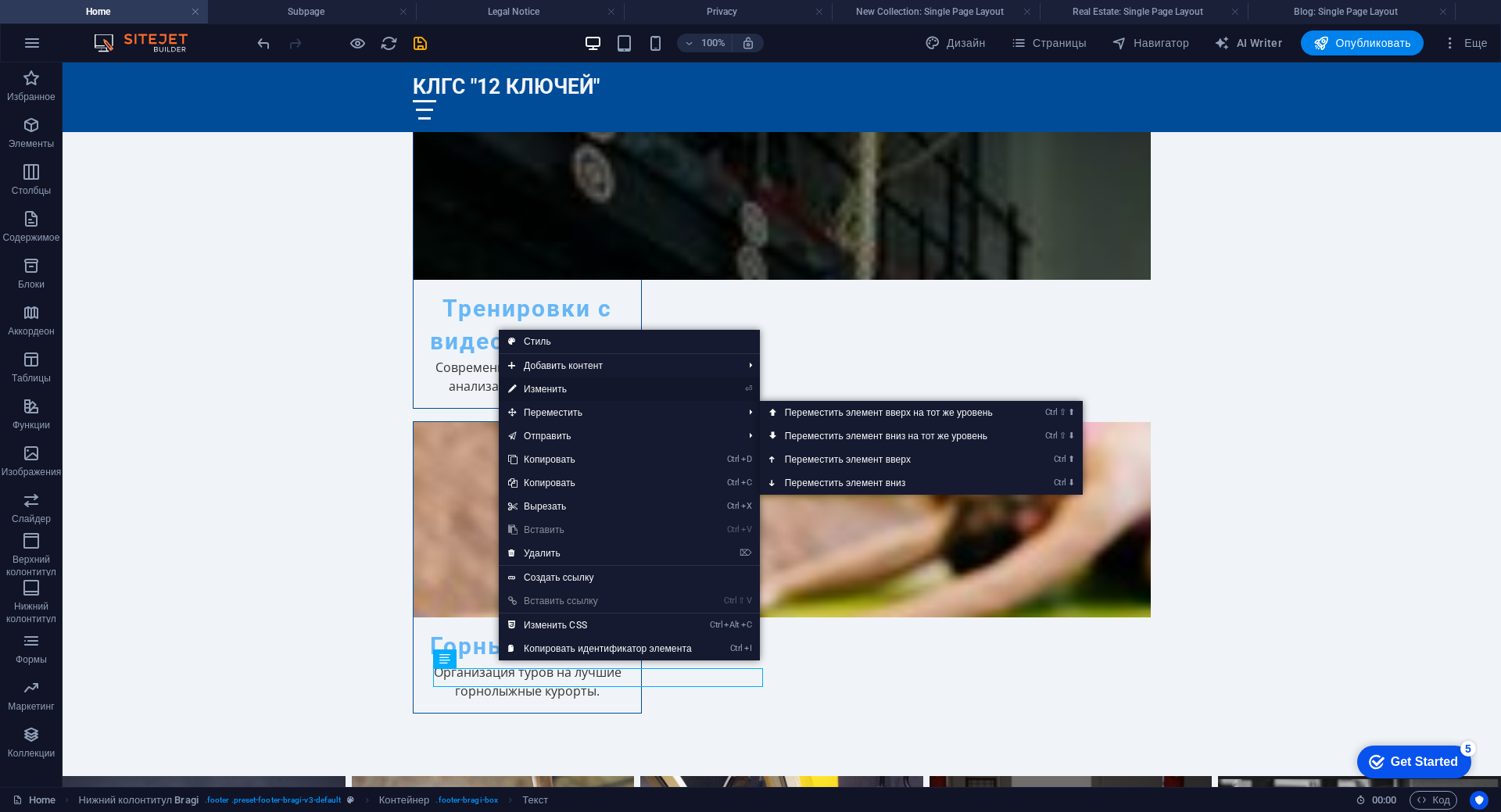
click at [572, 387] on link "⏎ Изменить" at bounding box center [599, 389] width 203 height 23
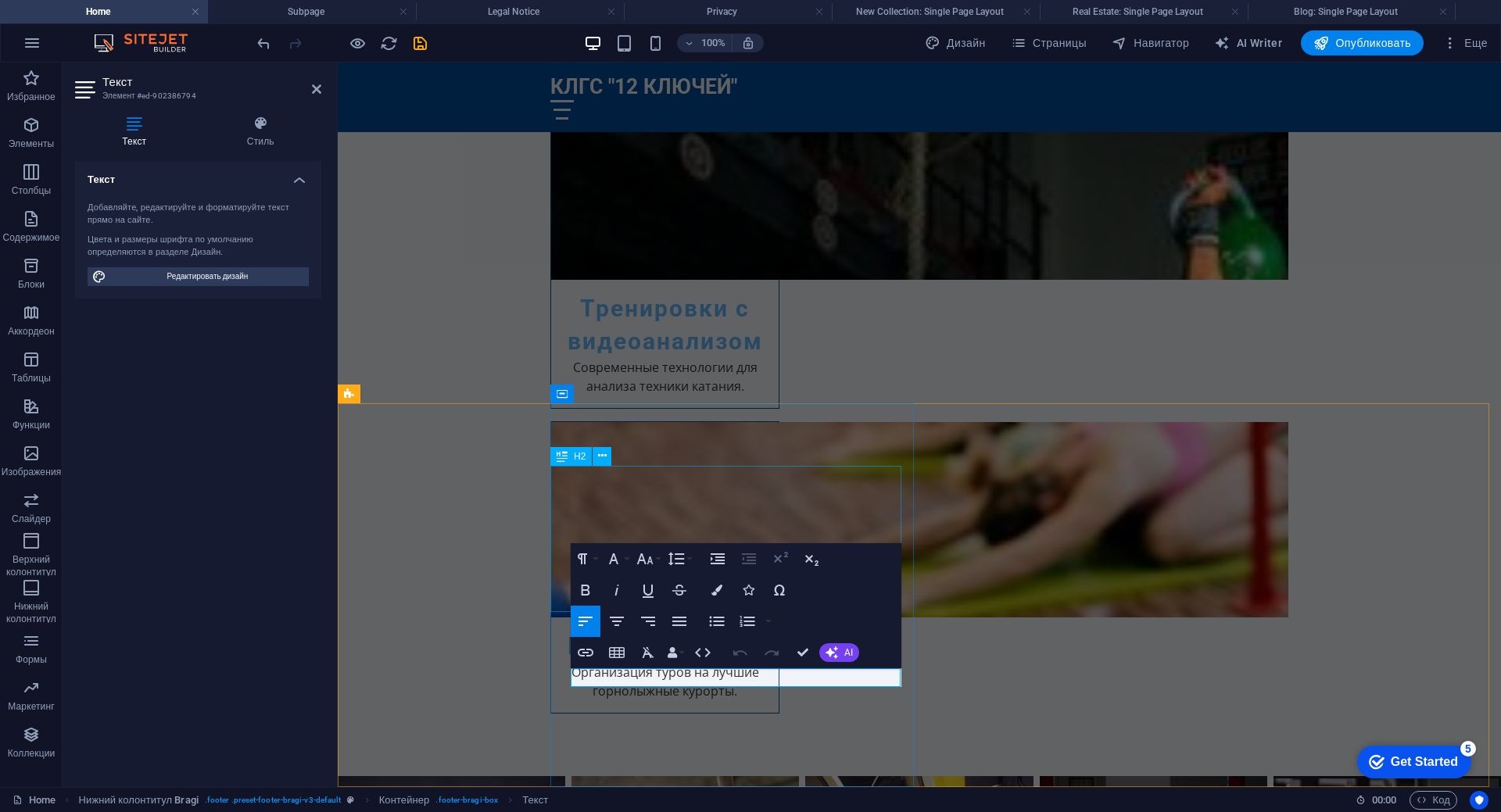
scroll to position [2580, 0]
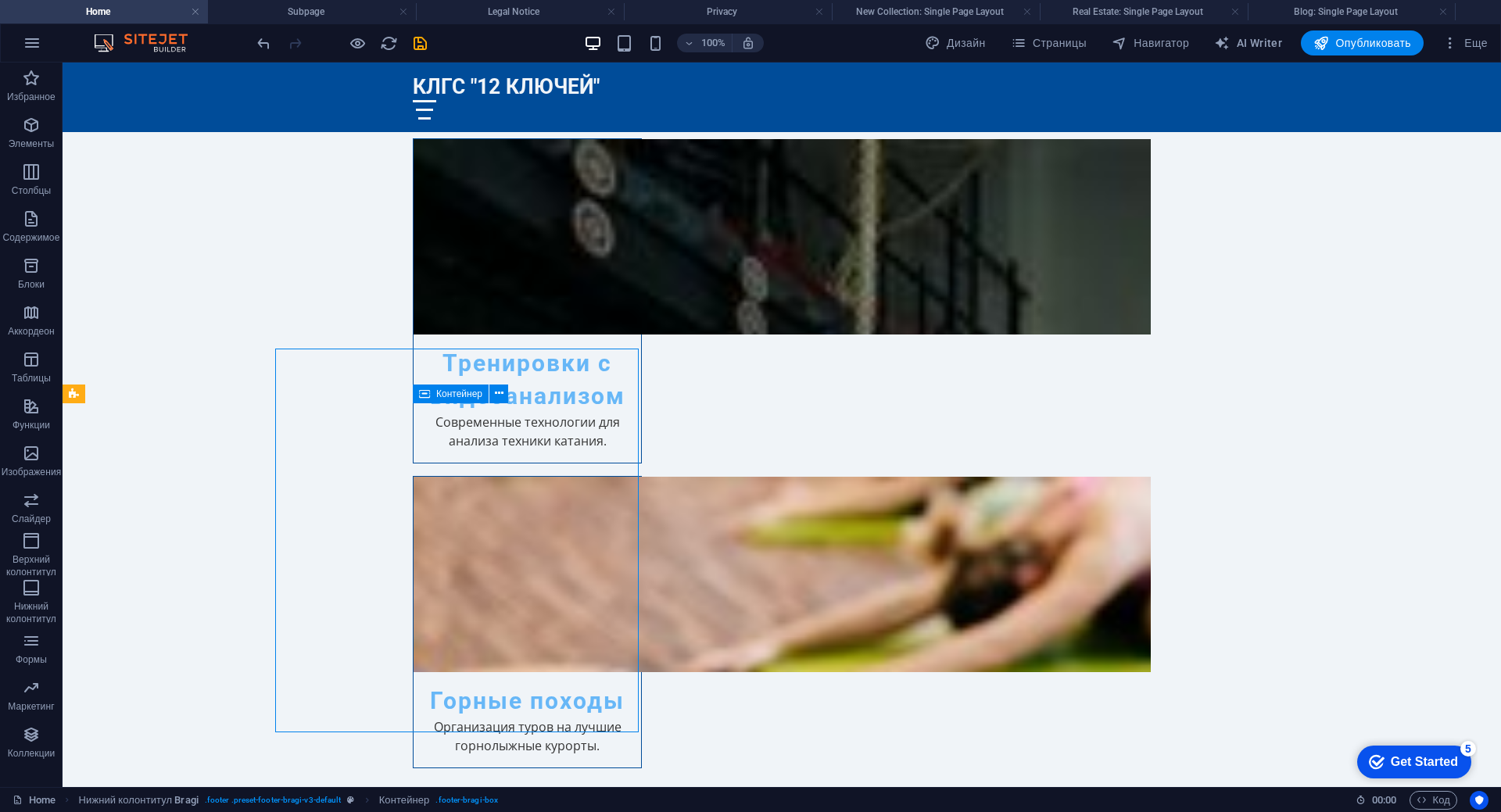
scroll to position [2634, 0]
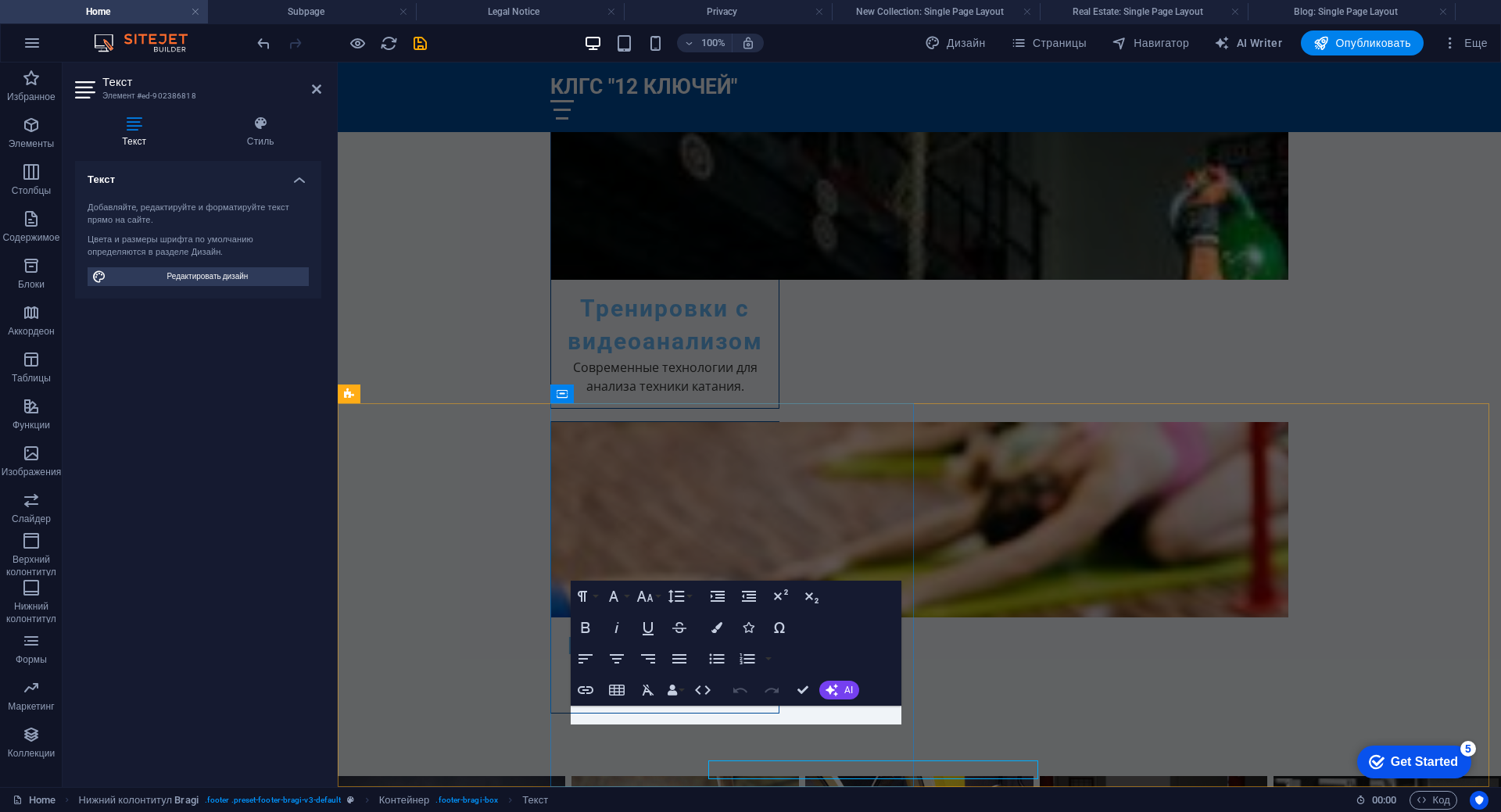
scroll to position [2580, 0]
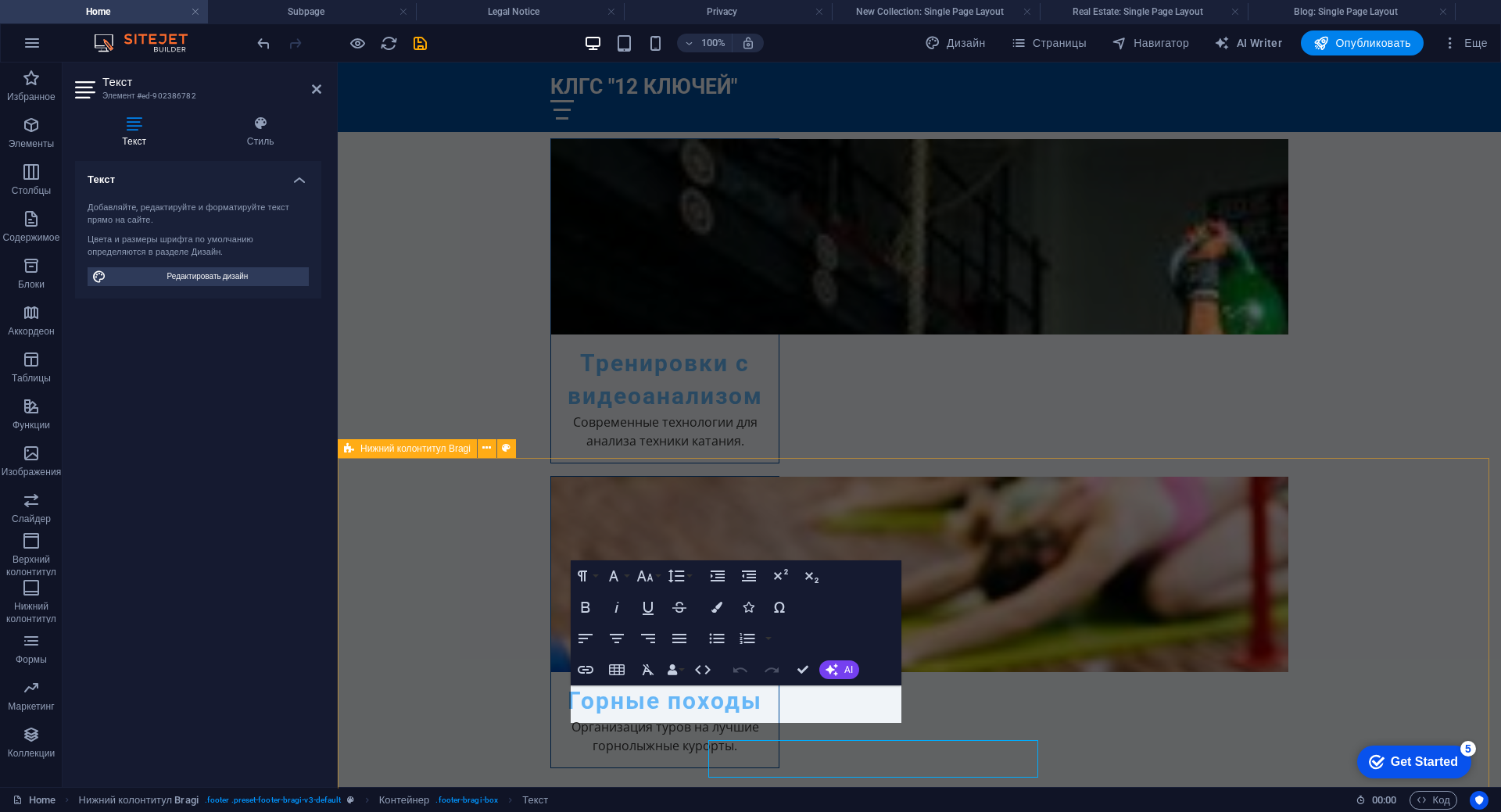
scroll to position [2525, 0]
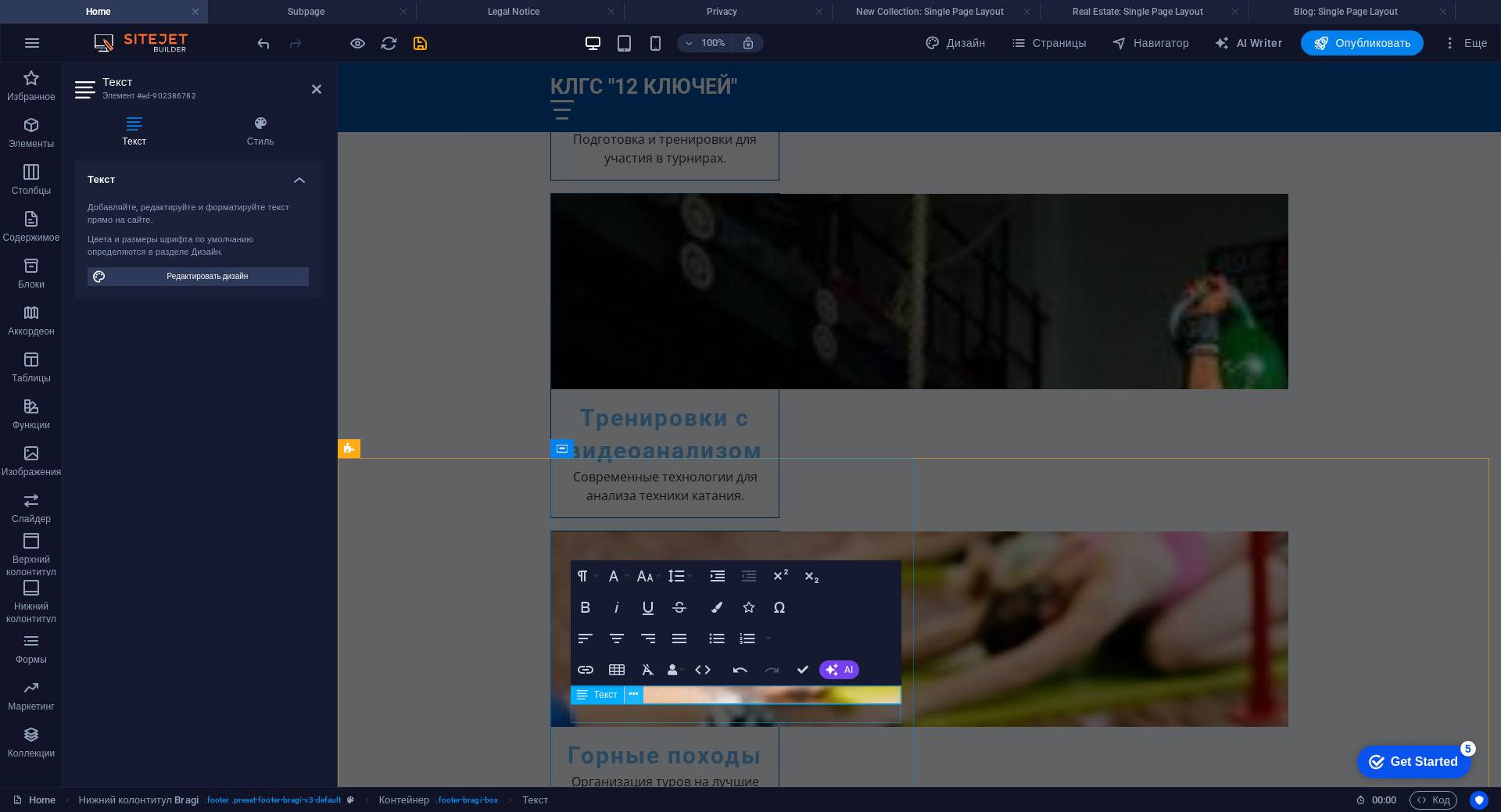
click at [631, 696] on icon at bounding box center [633, 694] width 8 height 17
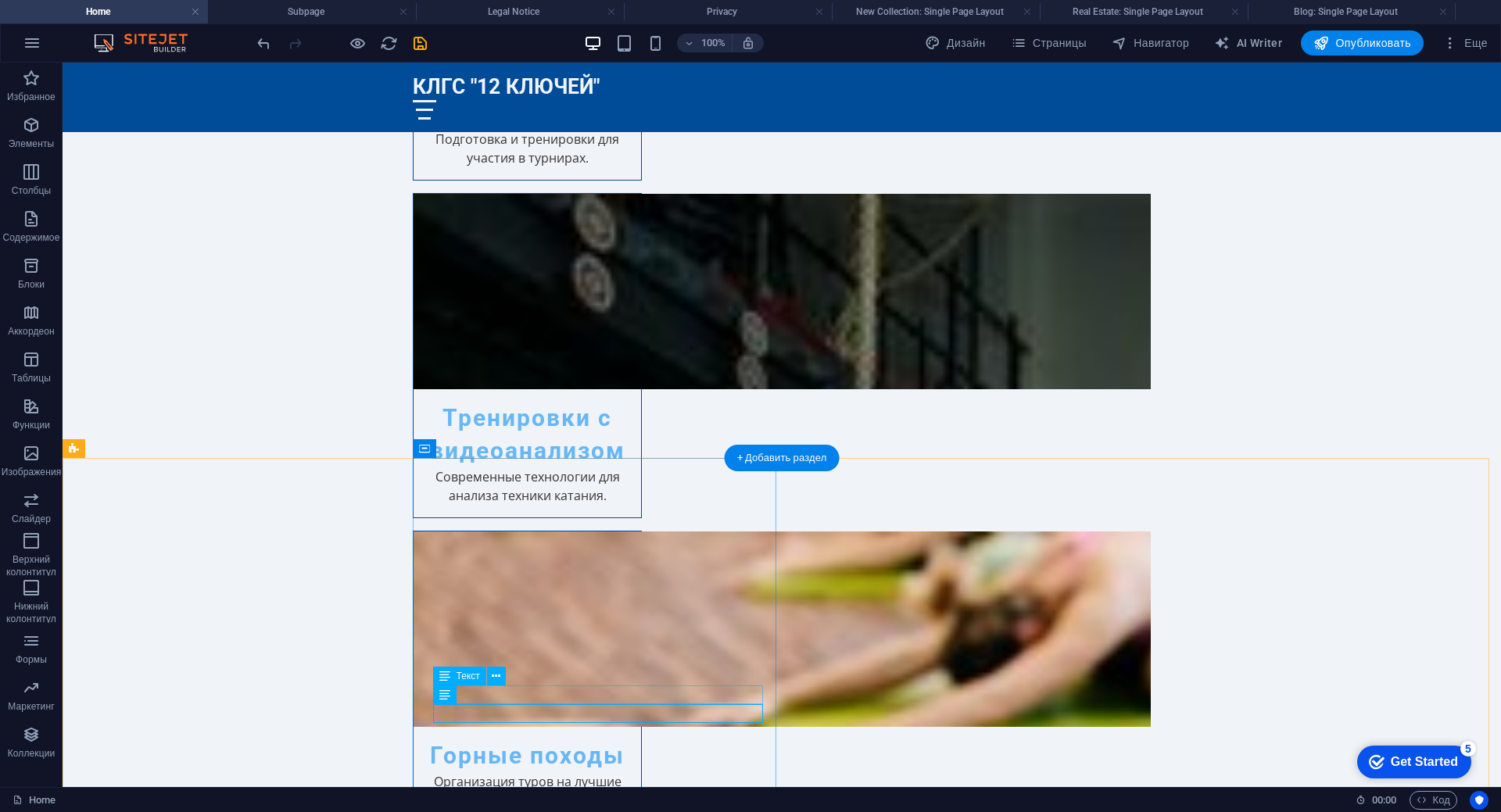
scroll to position [2580, 0]
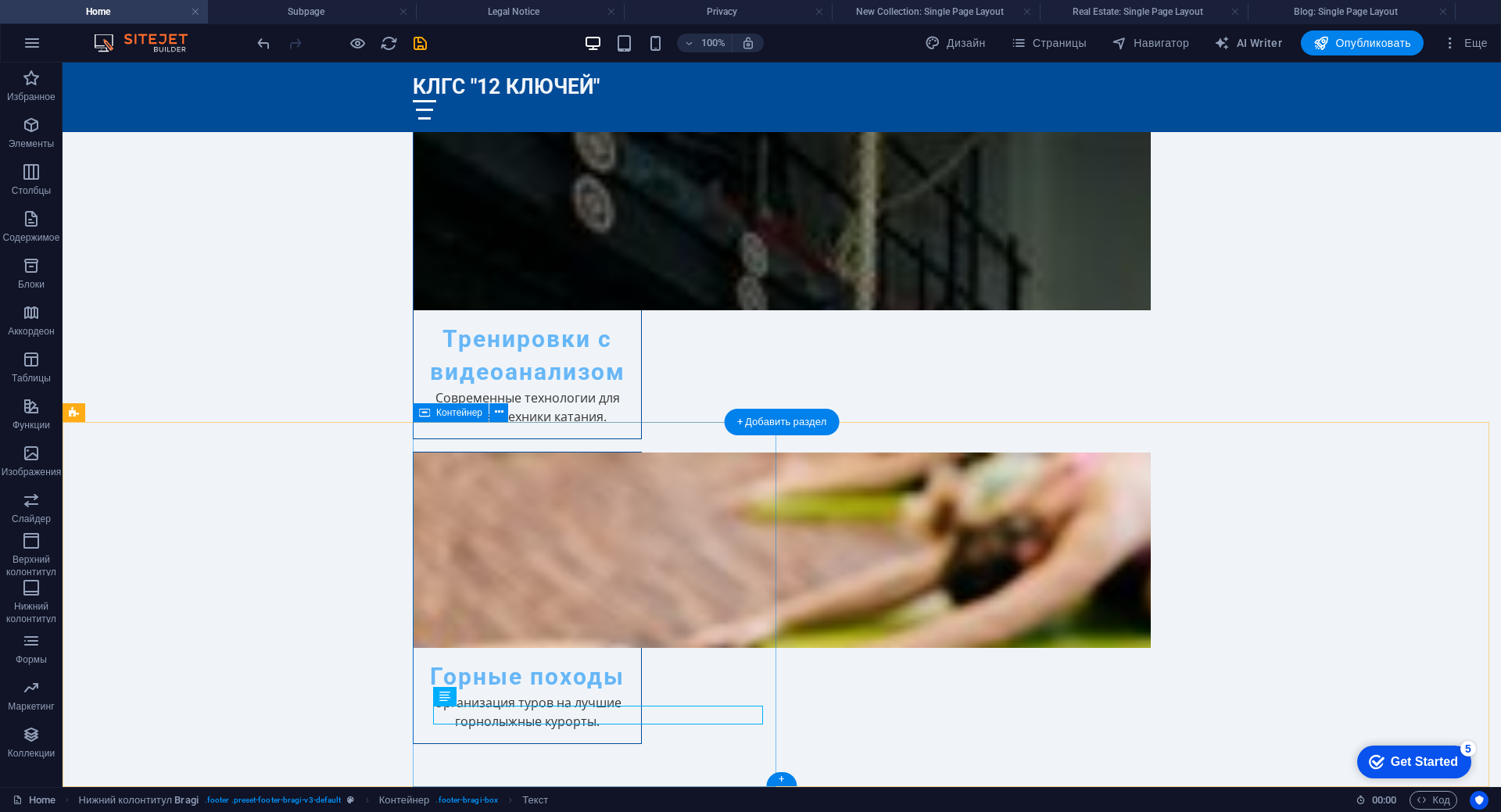
scroll to position [2615, 0]
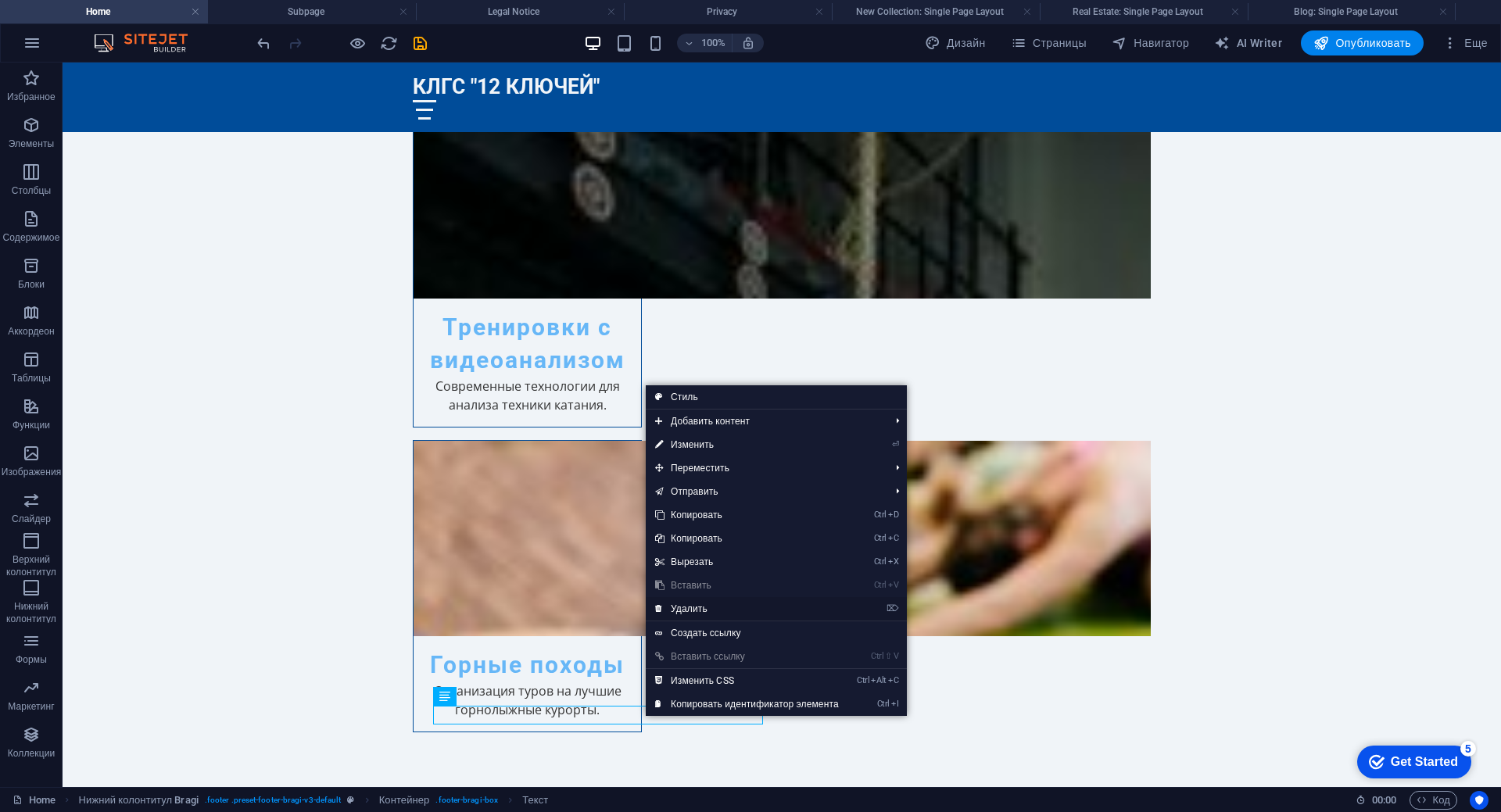
click at [696, 610] on link "⌦ Удалить" at bounding box center [746, 609] width 203 height 23
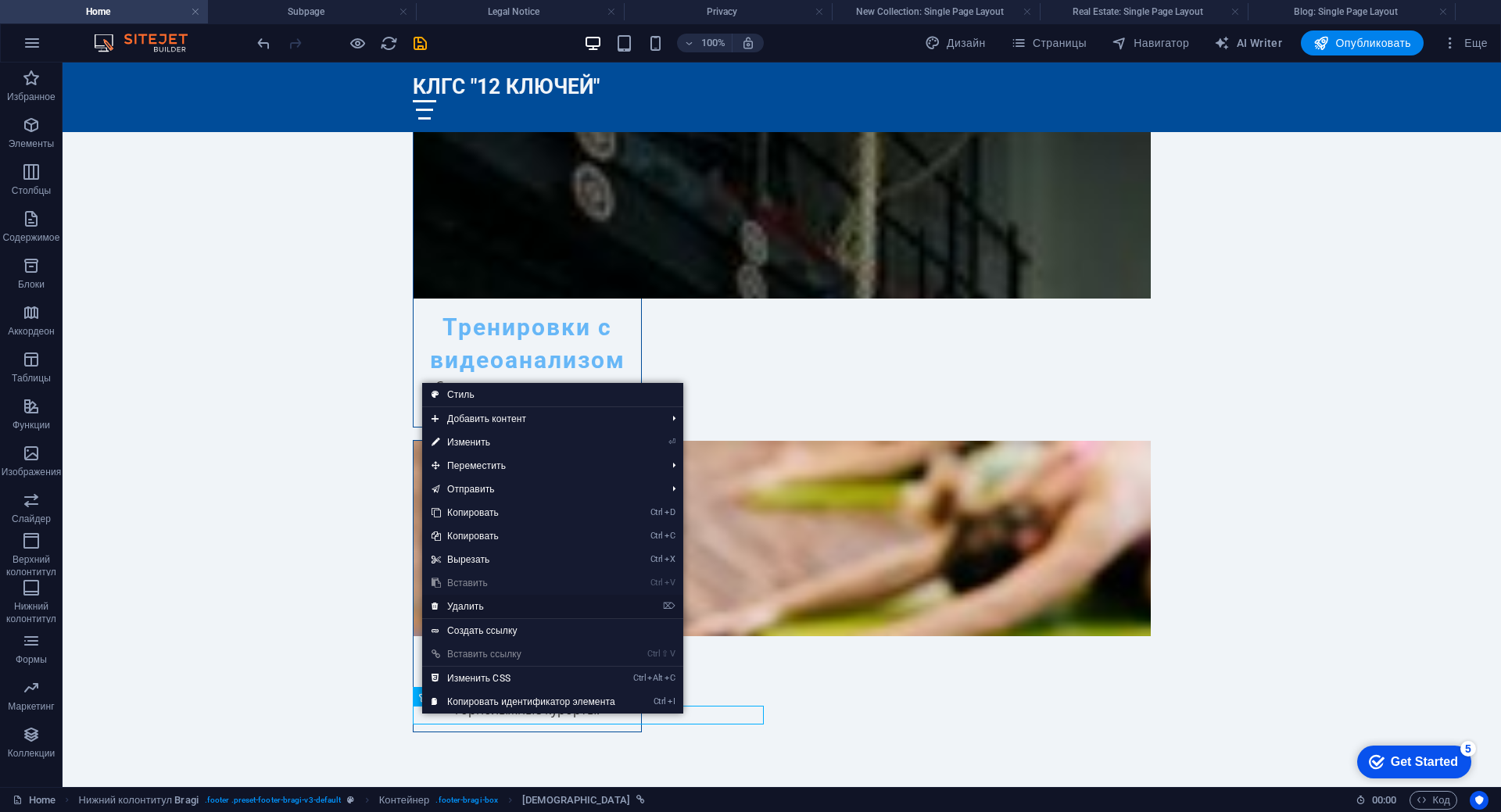
click at [498, 603] on link "⌦ Удалить" at bounding box center [523, 606] width 203 height 23
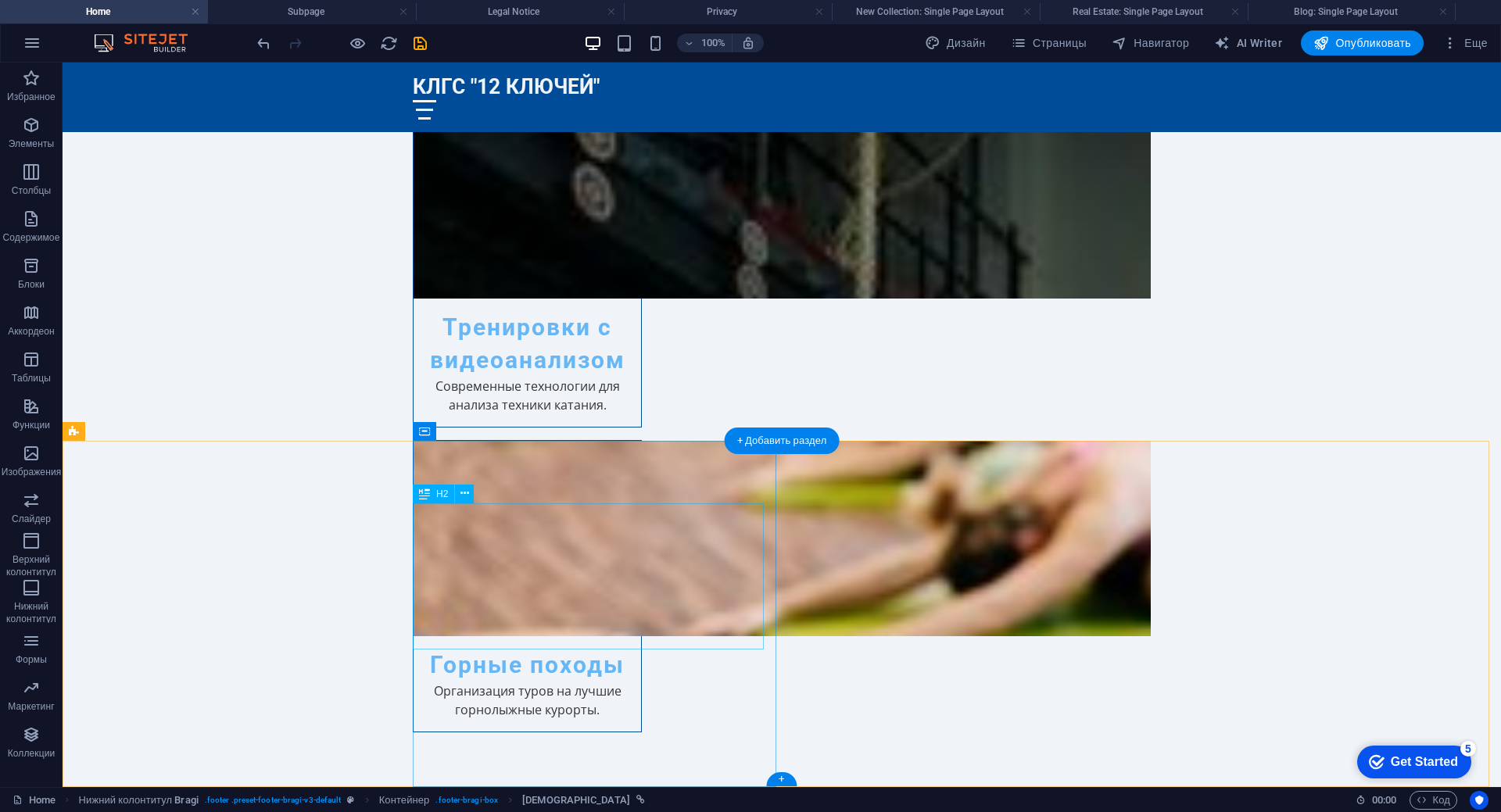
scroll to position [2597, 0]
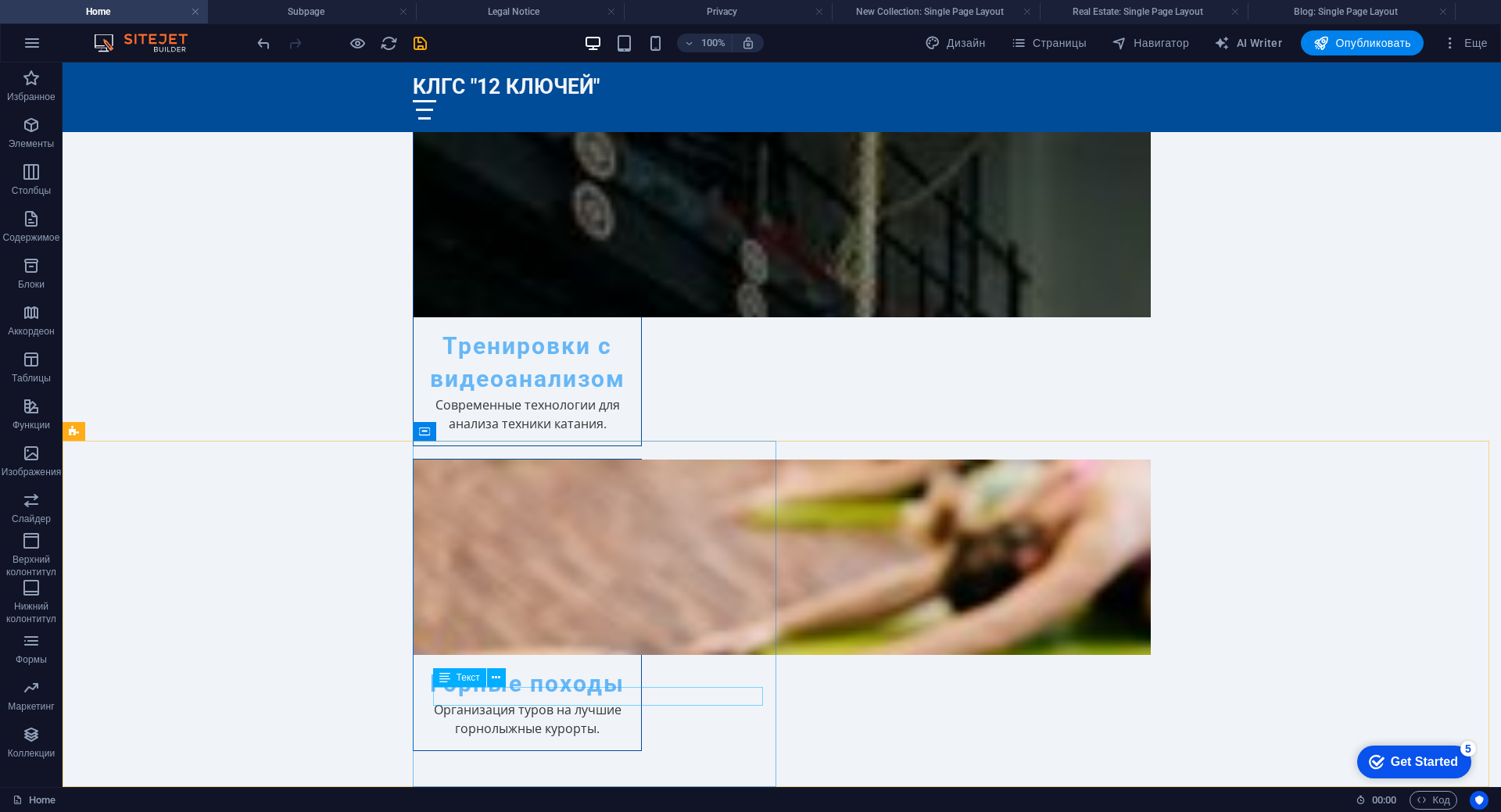
click at [467, 679] on span "Текст" at bounding box center [468, 677] width 23 height 9
click at [497, 677] on icon at bounding box center [496, 678] width 8 height 17
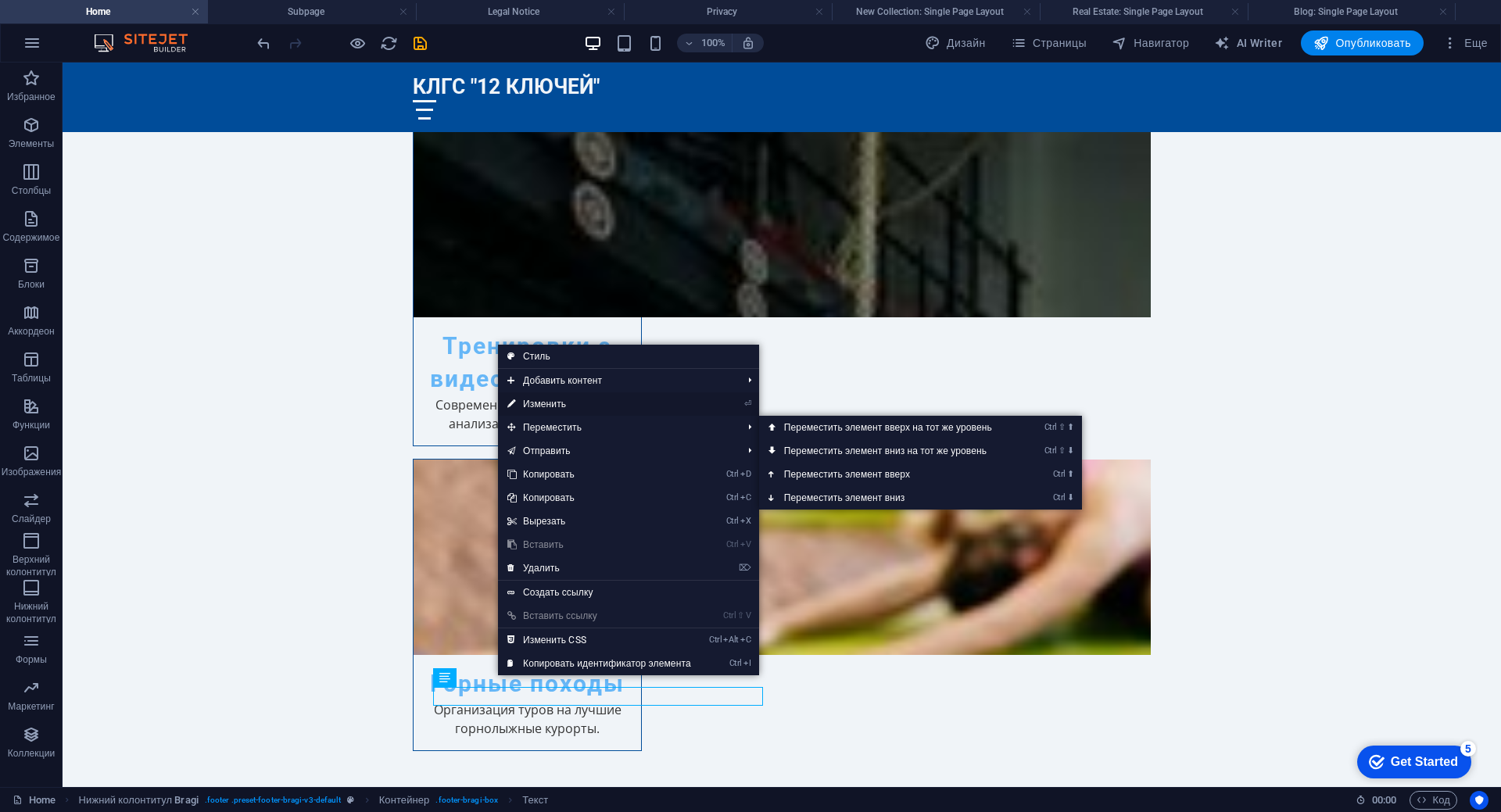
click at [568, 406] on link "⏎ Изменить" at bounding box center [598, 404] width 203 height 23
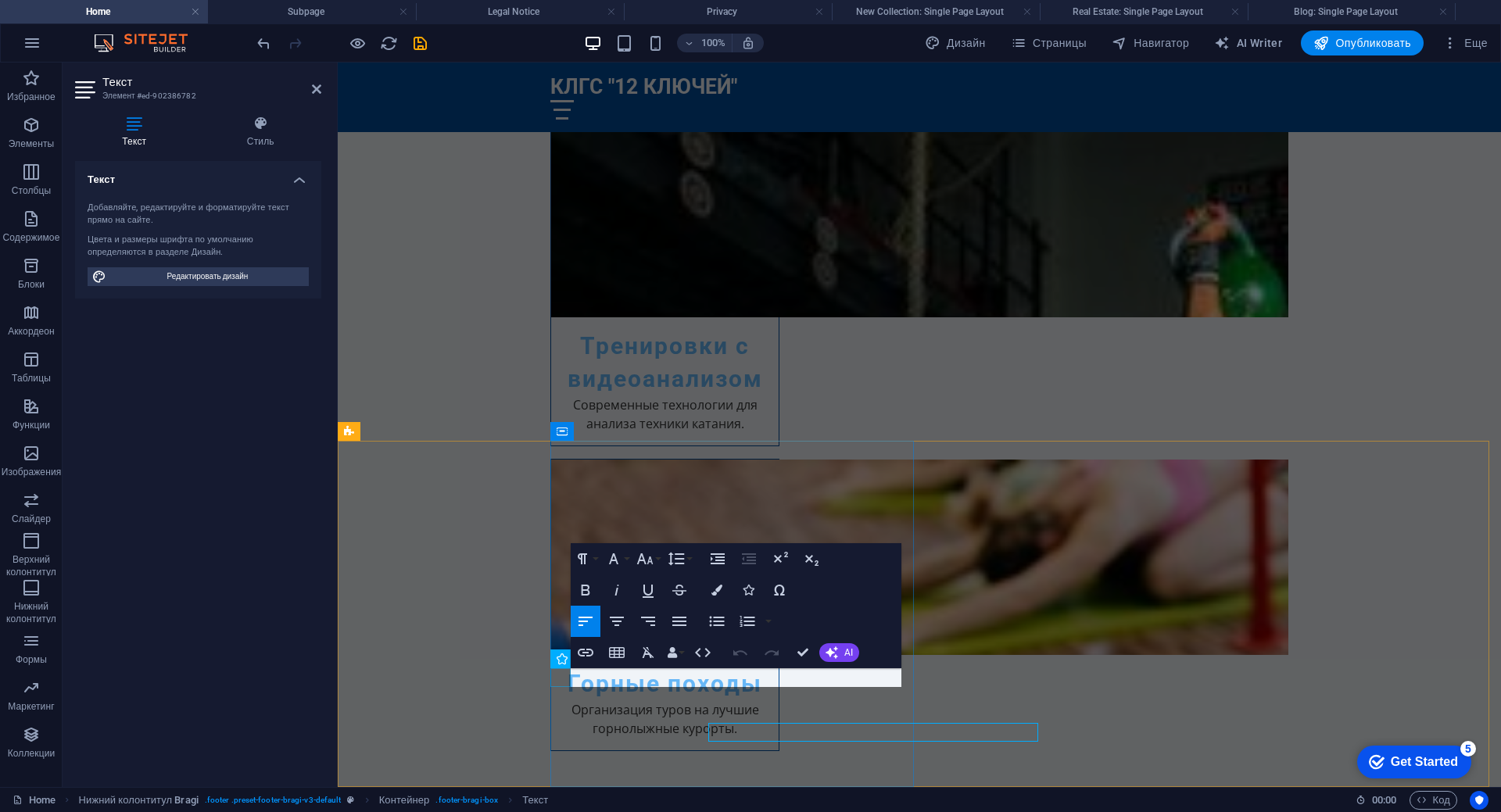
scroll to position [2543, 0]
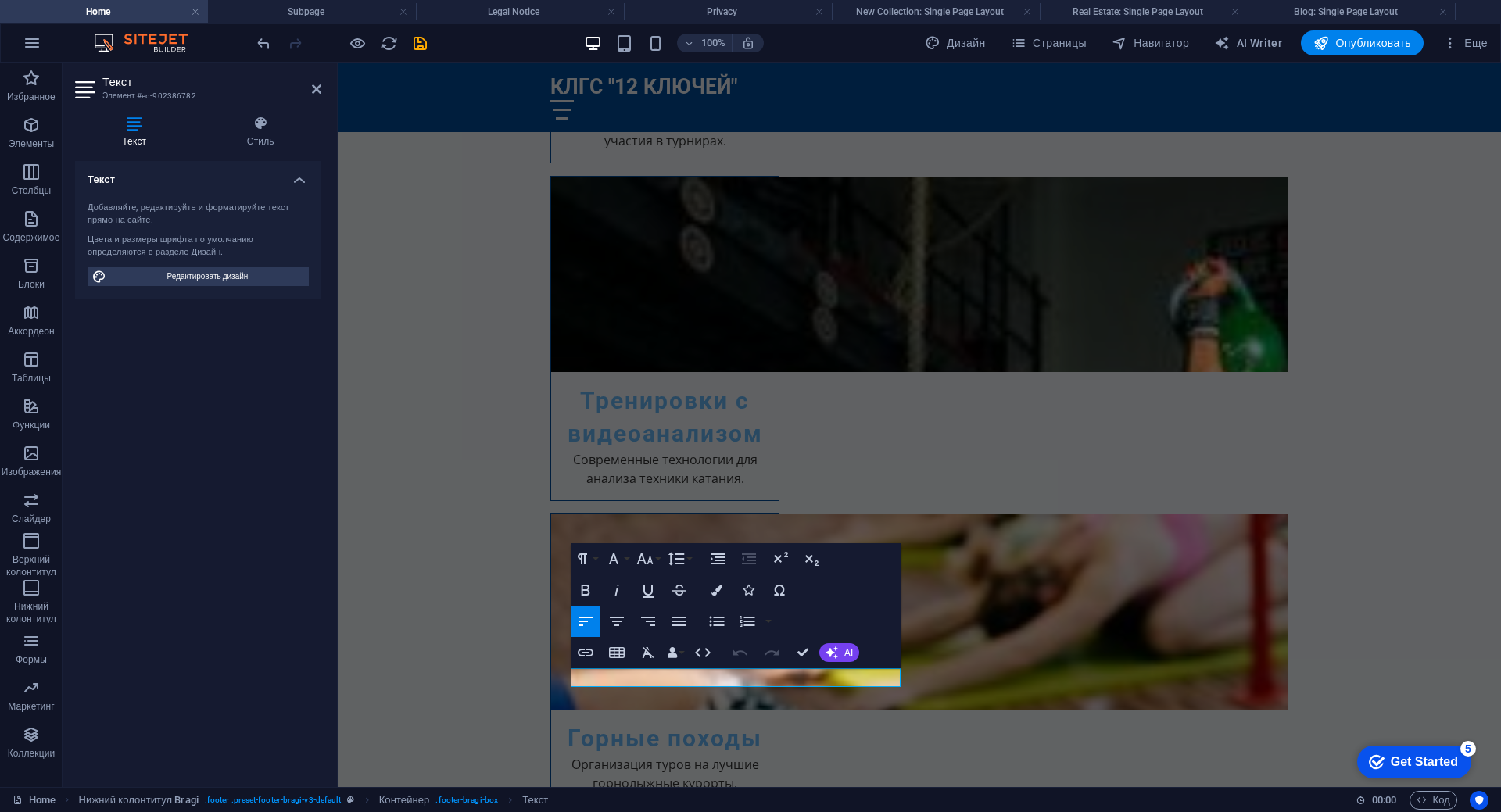
click at [134, 135] on h4 "Текст" at bounding box center [137, 132] width 125 height 33
click at [604, 605] on button "Italic" at bounding box center [617, 590] width 30 height 31
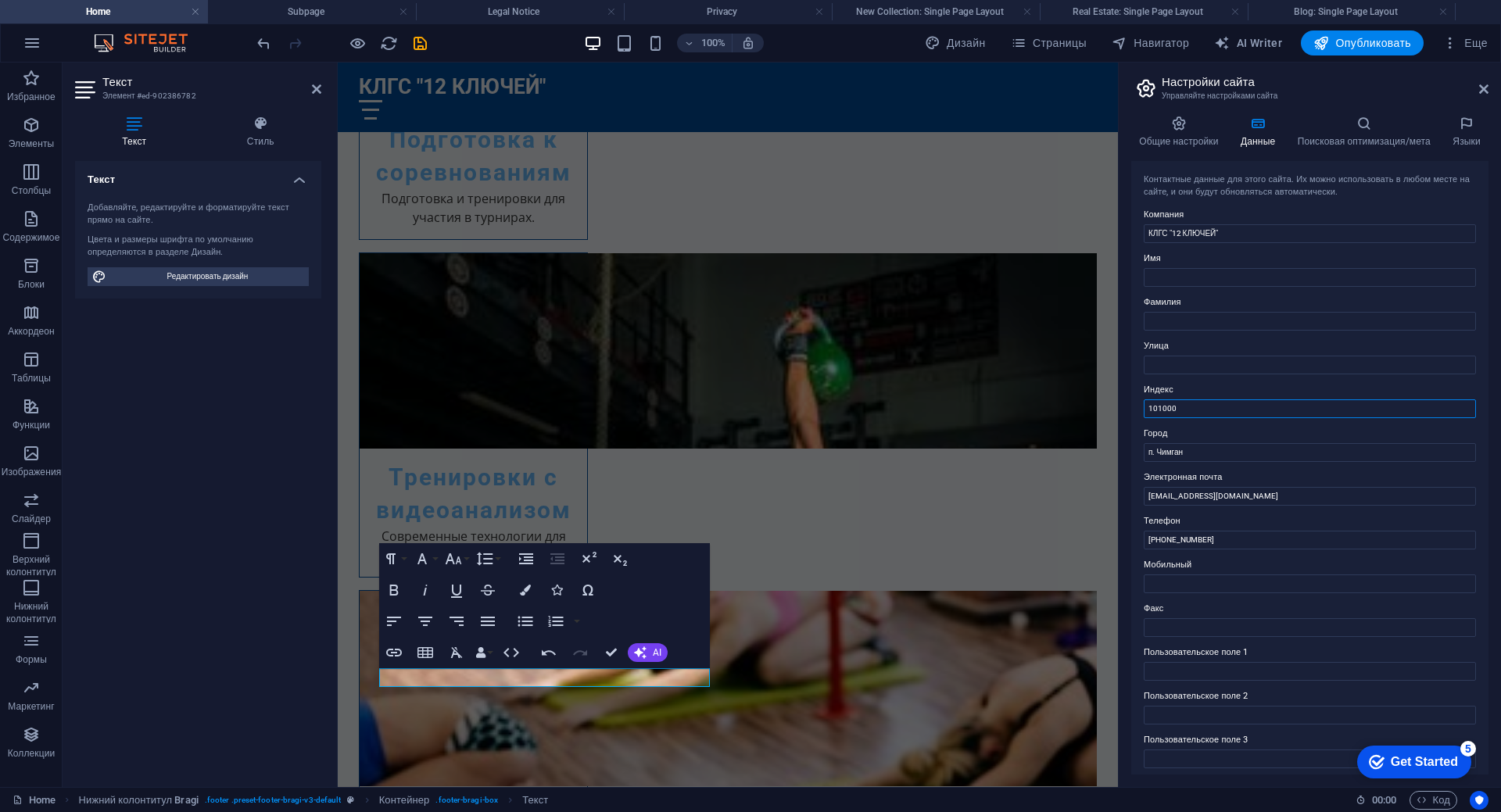
drag, startPoint x: 1246, startPoint y: 413, endPoint x: 1122, endPoint y: 406, distance: 124.2
click at [1122, 406] on div "Общие настройки Данные Поисковая оптимизация/мета Языки Название сайта 12kluche…" at bounding box center [1309, 445] width 382 height 684
click at [1487, 85] on icon at bounding box center [1483, 88] width 9 height 12
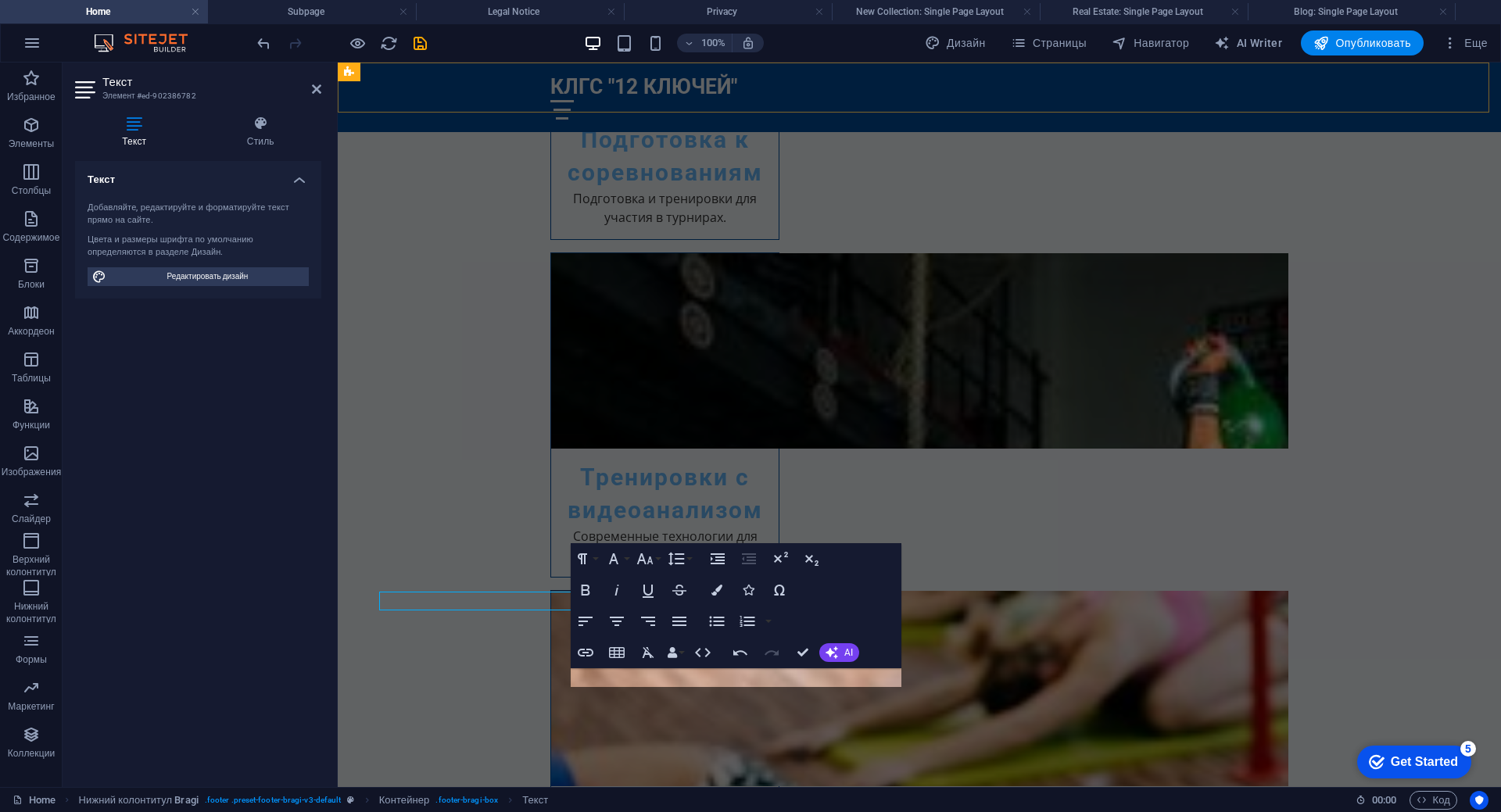
scroll to position [2543, 0]
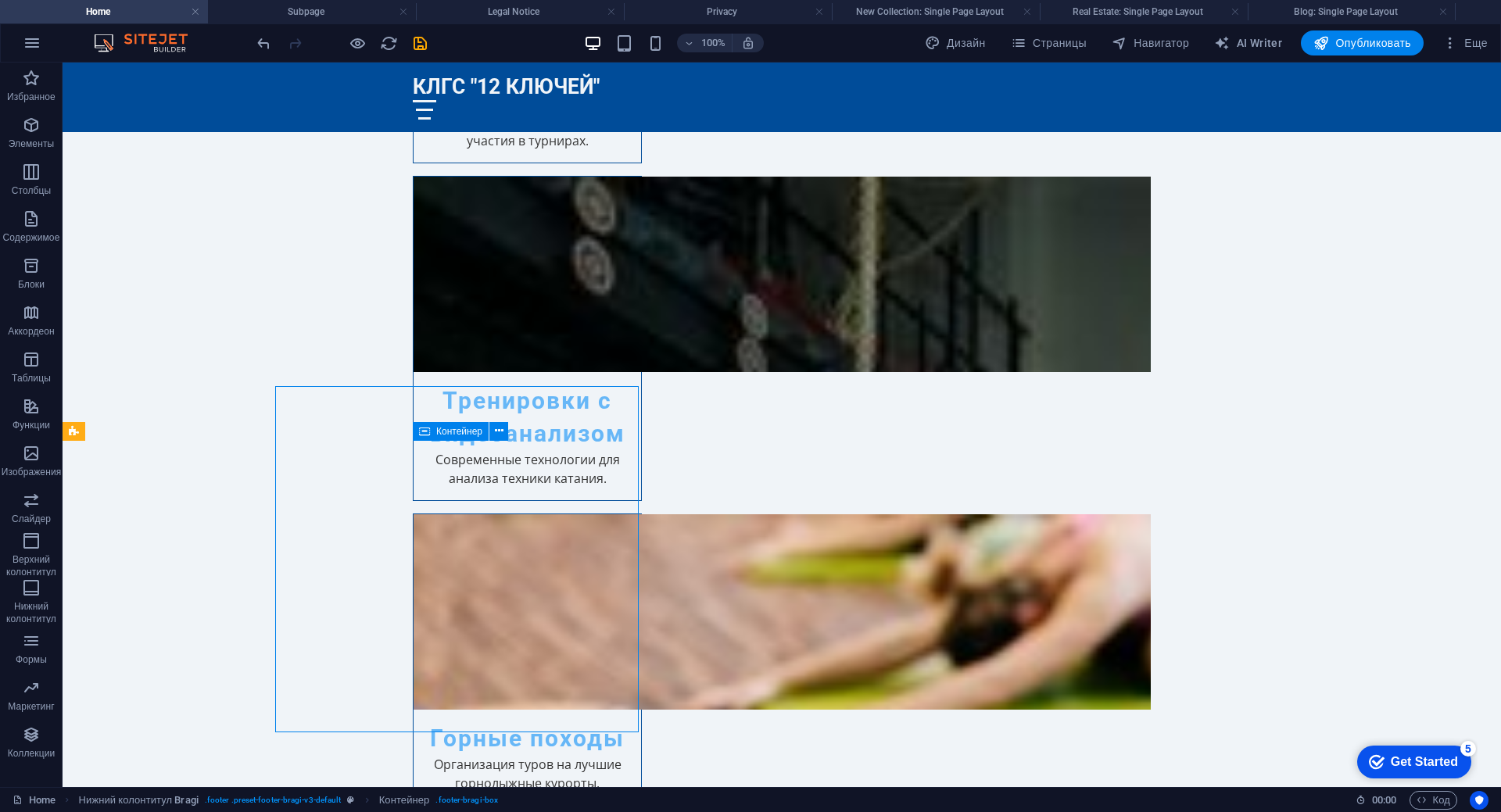
scroll to position [2597, 0]
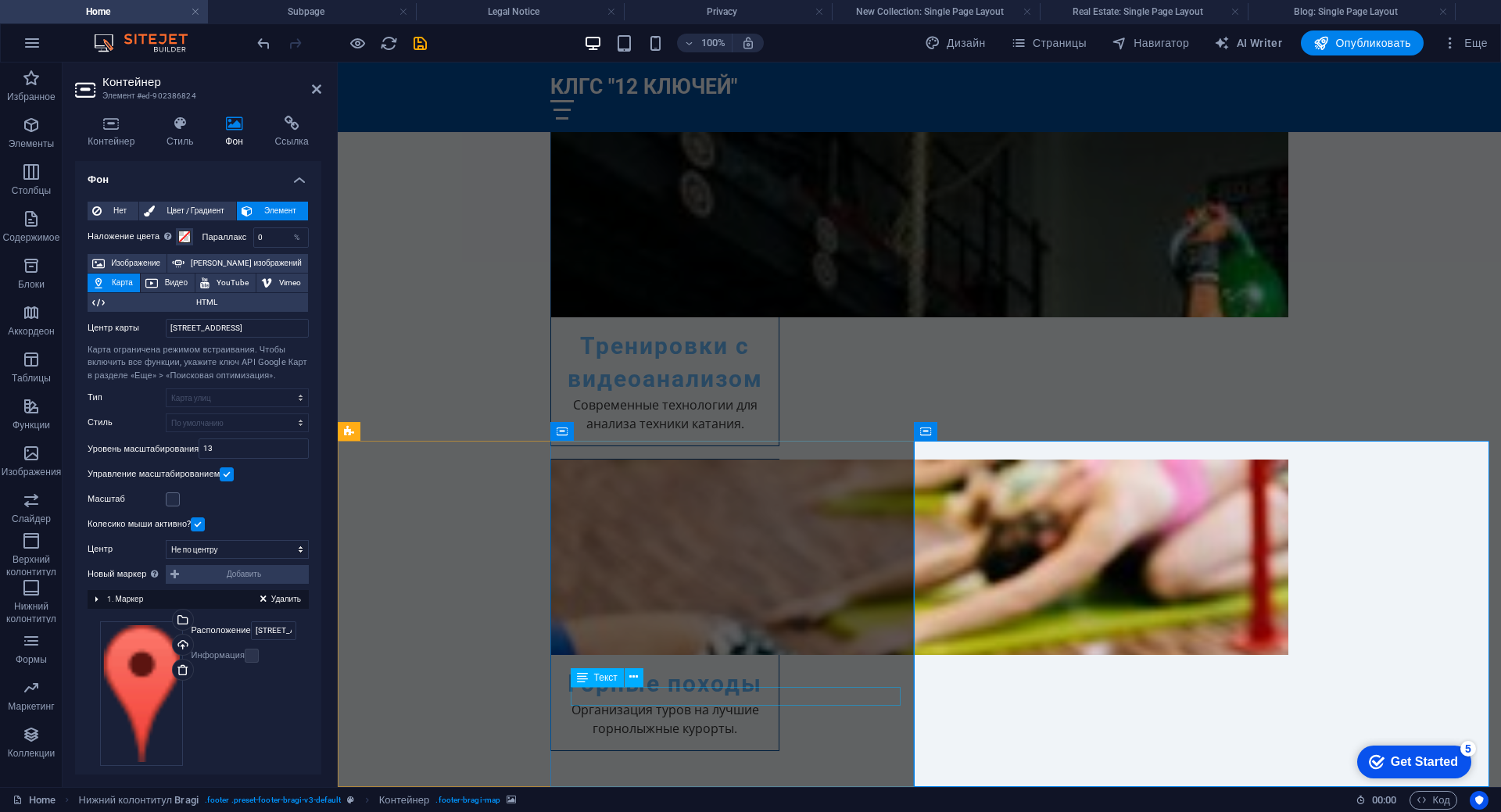
scroll to position [2543, 0]
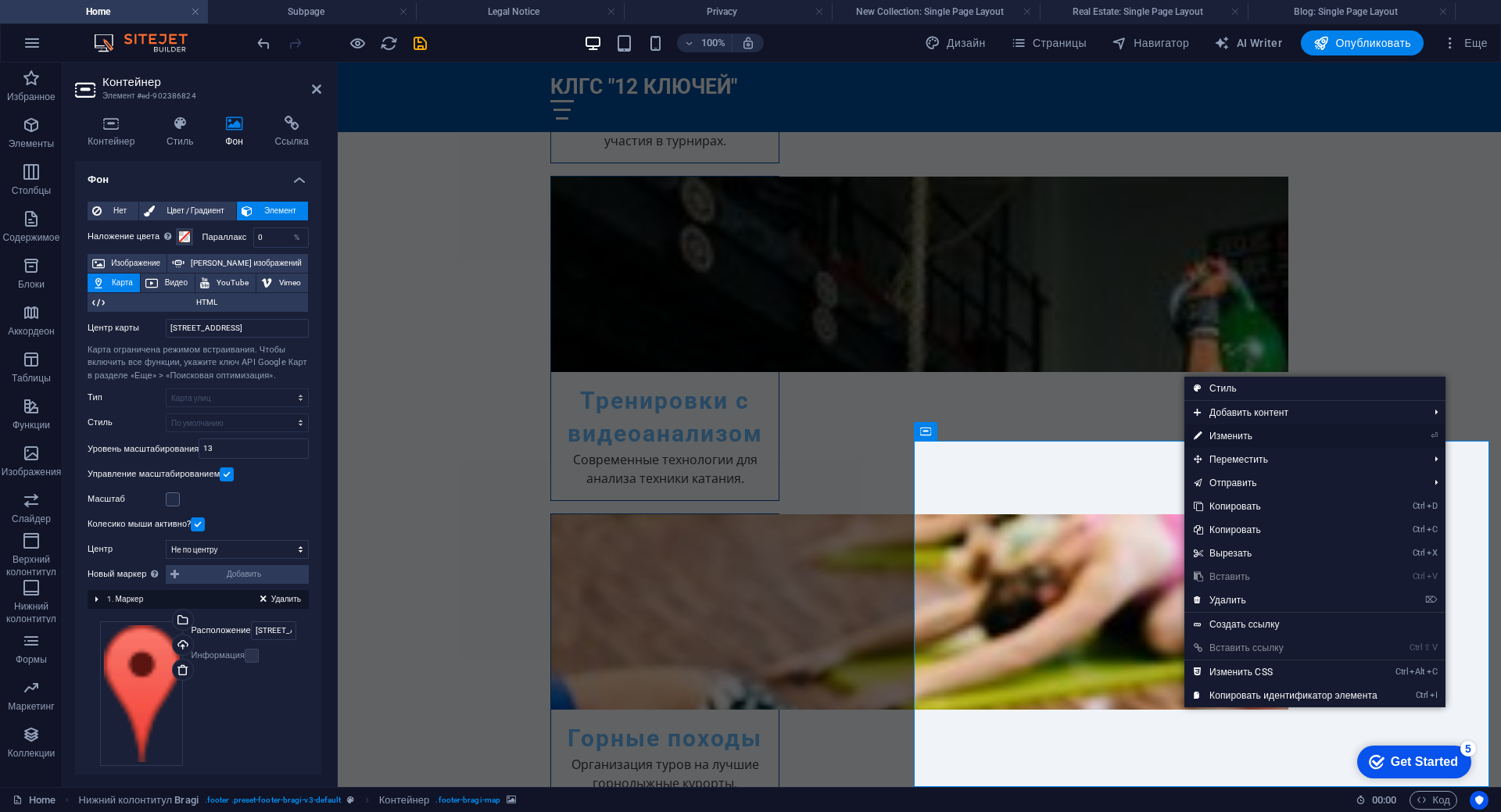
click at [1254, 439] on link "⏎ Изменить" at bounding box center [1285, 436] width 203 height 23
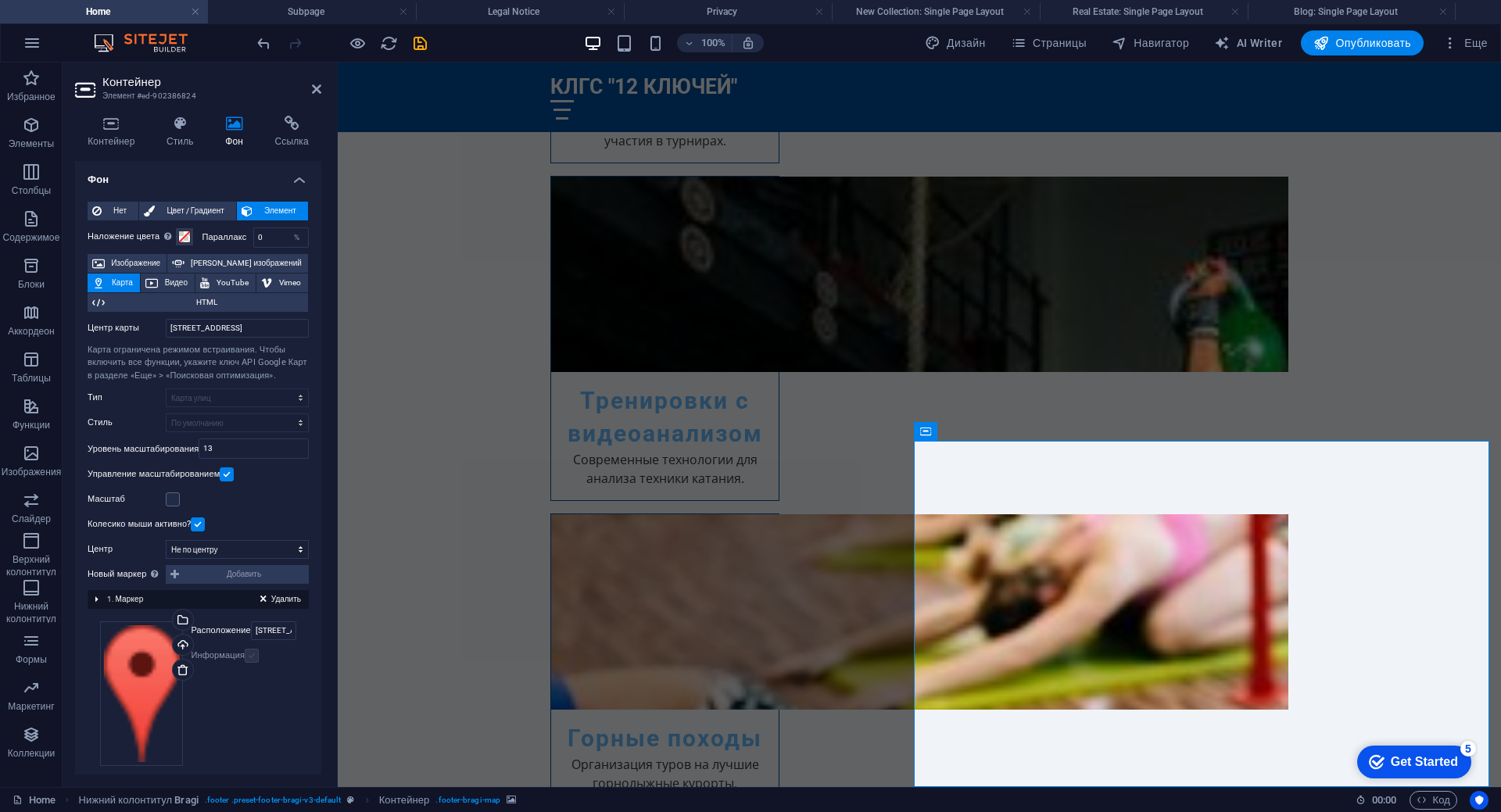
click at [251, 658] on label at bounding box center [251, 655] width 14 height 14
click at [272, 639] on input "Спортивная ул., 12, 101000 Москва" at bounding box center [274, 630] width 45 height 19
click at [275, 725] on div "Перетащите файлы сюда, нажмите, чтобы выбрать файлы, или выберите файлы из разд…" at bounding box center [198, 693] width 196 height 145
click at [208, 328] on input "Спортивная ул., 12, 101000 Москва" at bounding box center [237, 328] width 143 height 19
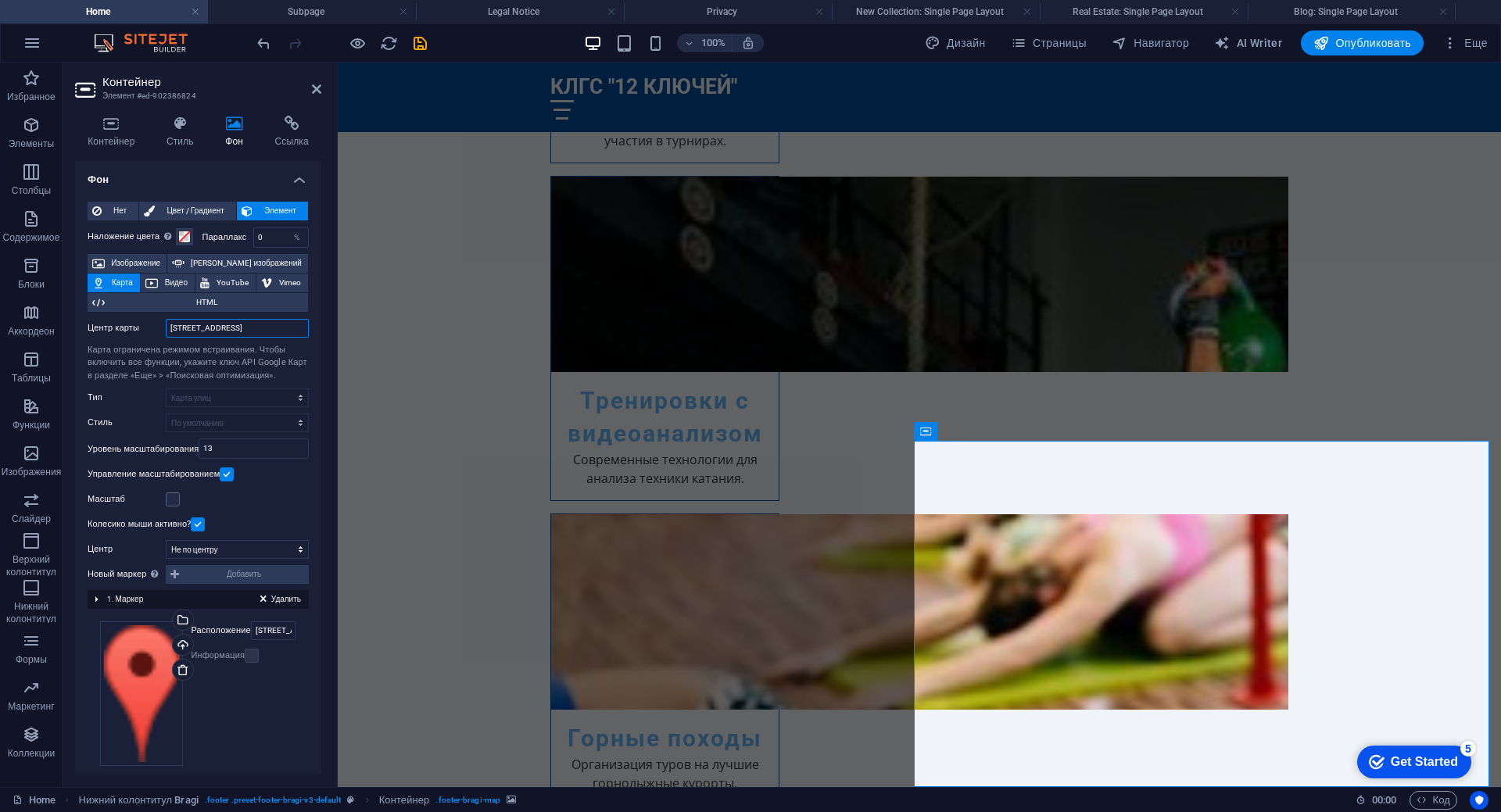
click at [208, 328] on input "Спортивная ул., 12, 101000 Москва" at bounding box center [237, 328] width 143 height 19
type input "е"
type input "т"
type input "чимган"
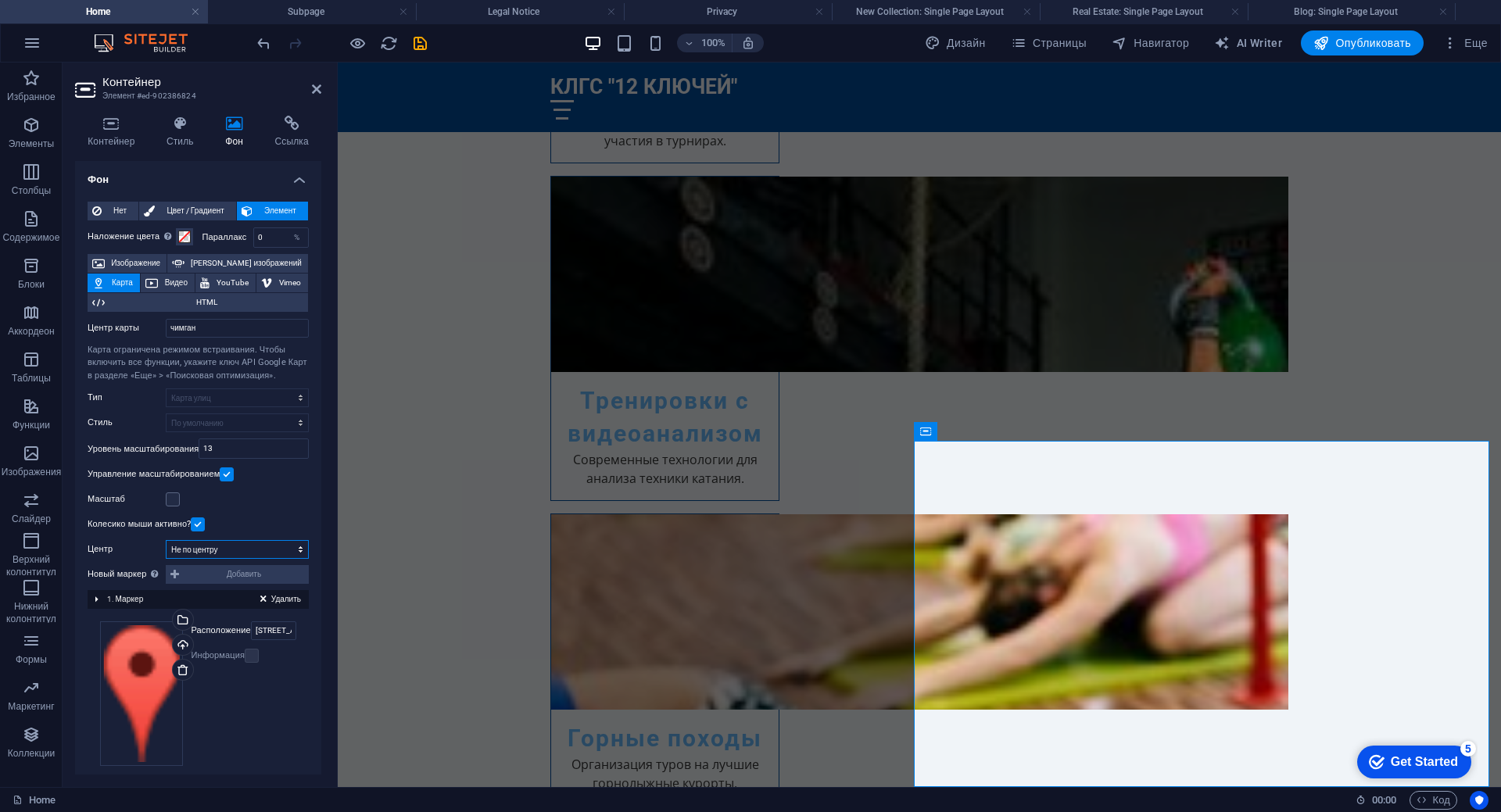
click at [296, 552] on select "Не по центру Маркеры по центру Маркеры по центру и масштабировать" at bounding box center [237, 549] width 143 height 19
click at [166, 540] on select "Не по центру Маркеры по центру Маркеры по центру и масштабировать" at bounding box center [237, 549] width 143 height 19
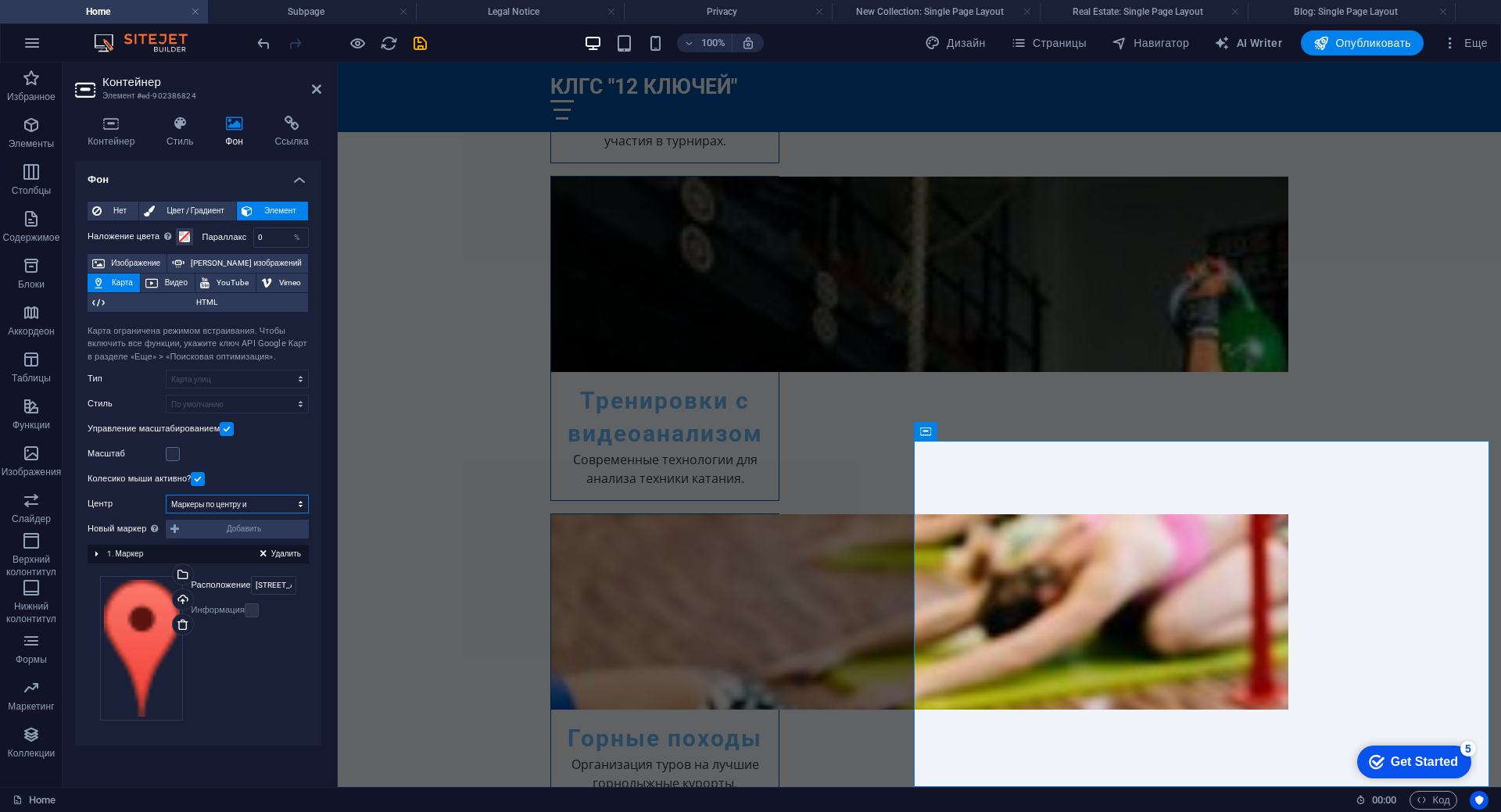
click at [304, 502] on select "Не по центру Маркеры по центру Маркеры по центру и масштабировать" at bounding box center [237, 504] width 143 height 19
click at [166, 513] on select "Не по центру Маркеры по центру Маркеры по центру и масштабировать" at bounding box center [237, 504] width 143 height 19
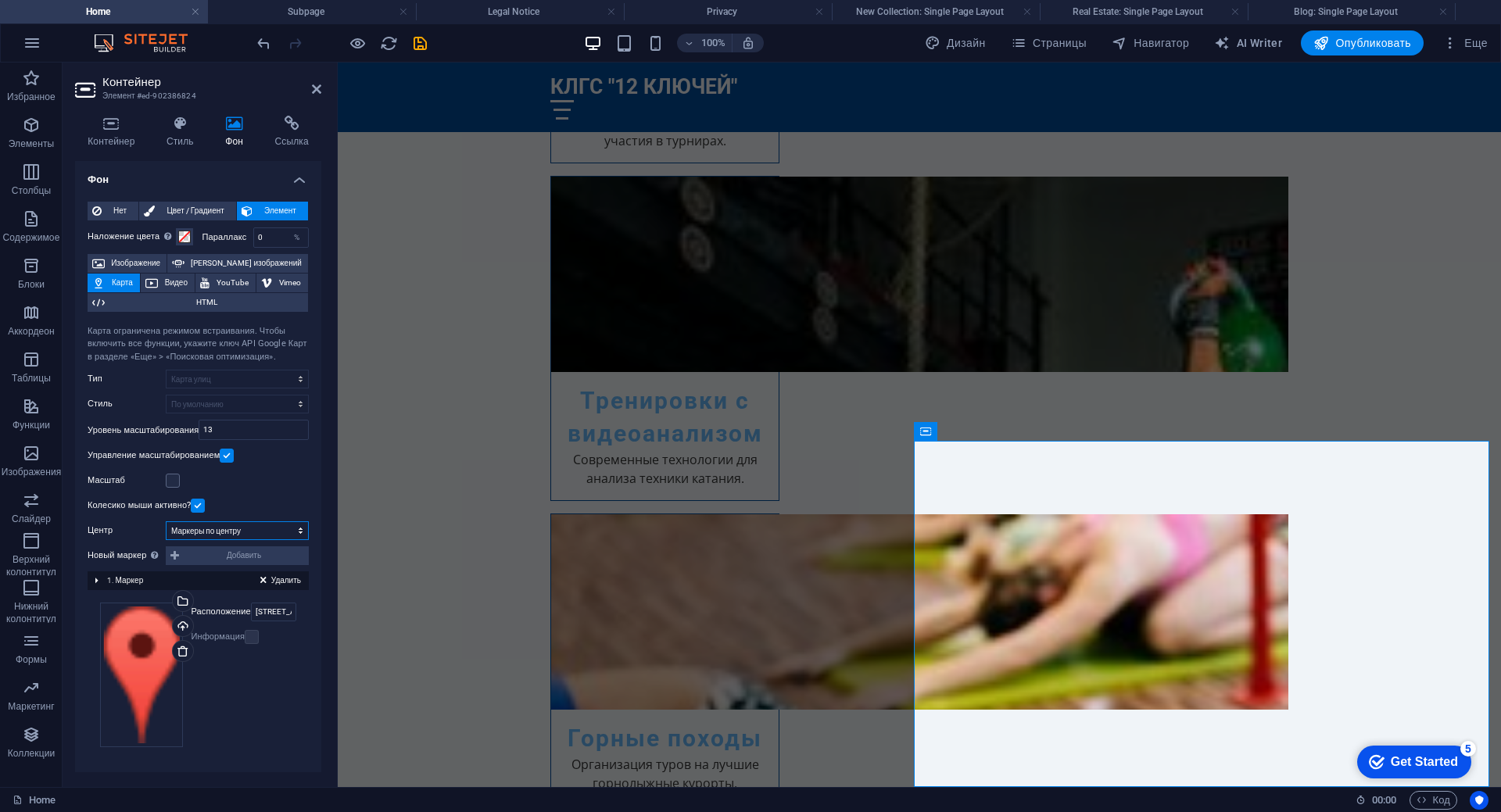
click at [300, 530] on select "Не по центру Маркеры по центру Маркеры по центру и масштабировать" at bounding box center [237, 530] width 143 height 19
select select "0"
click at [166, 540] on select "Не по центру Маркеры по центру Маркеры по центру и масштабировать" at bounding box center [237, 530] width 143 height 19
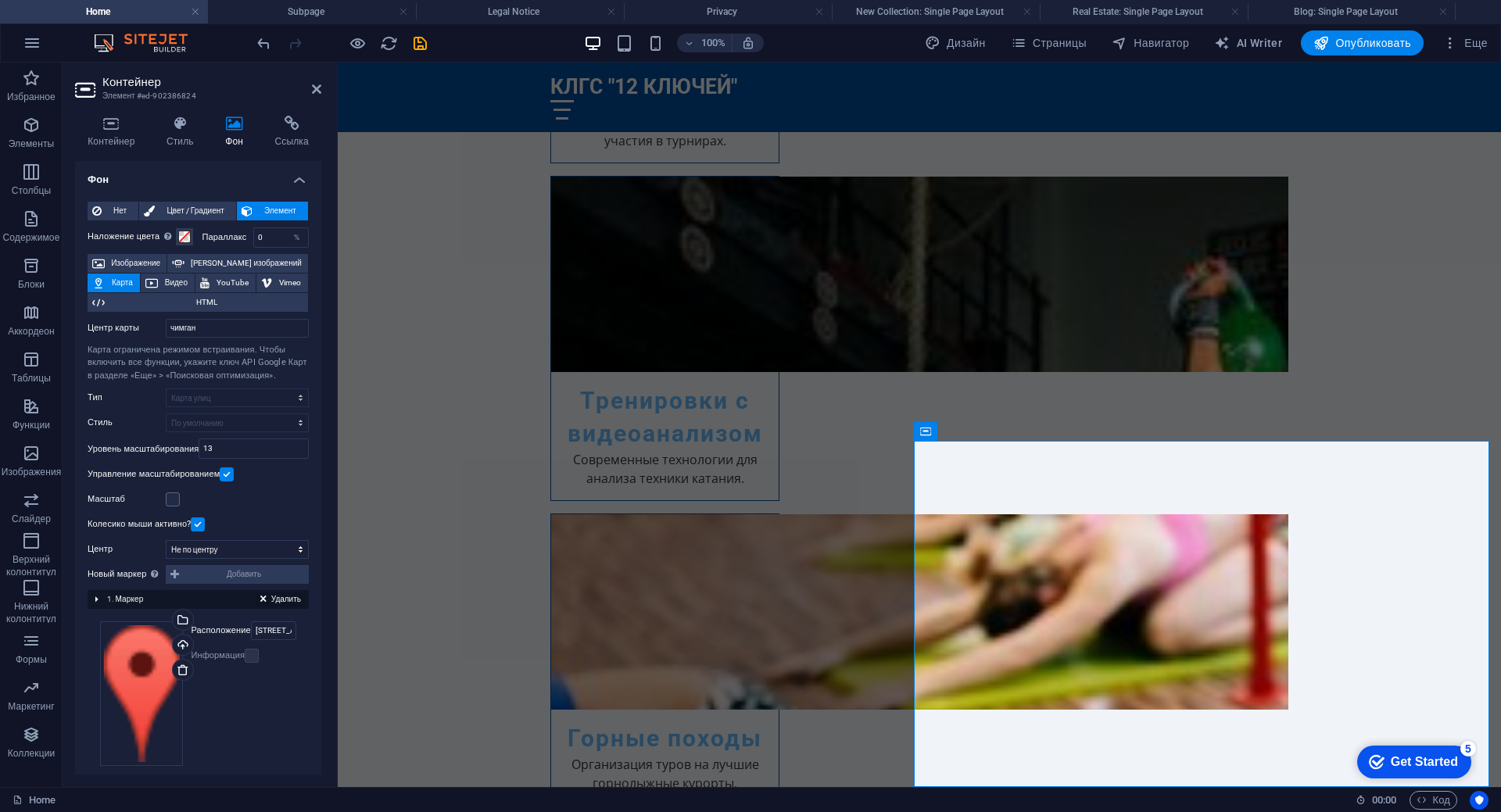
click at [275, 601] on span "Удалить" at bounding box center [286, 599] width 30 height 14
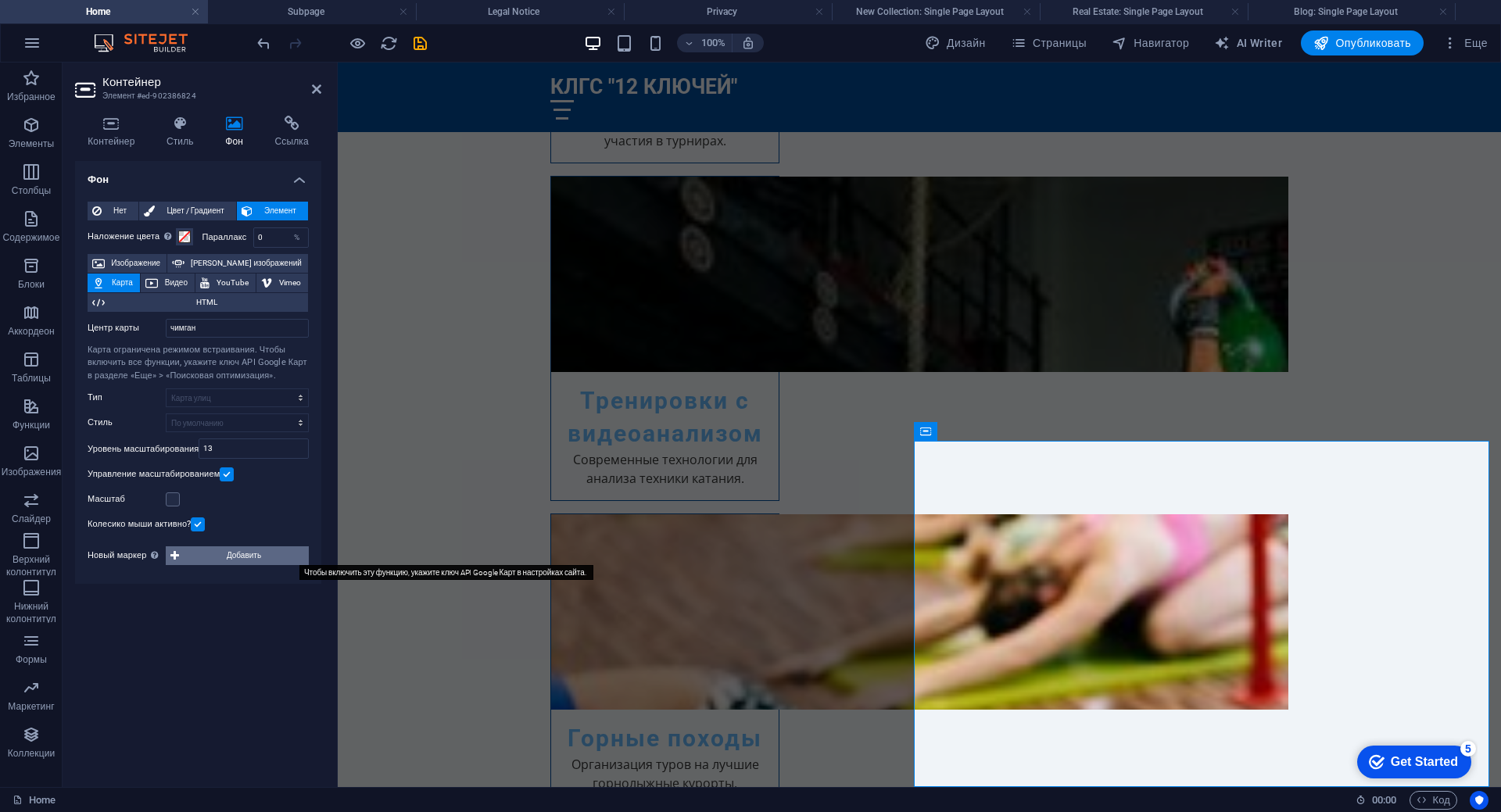
click at [246, 553] on span "Добавить" at bounding box center [244, 555] width 121 height 19
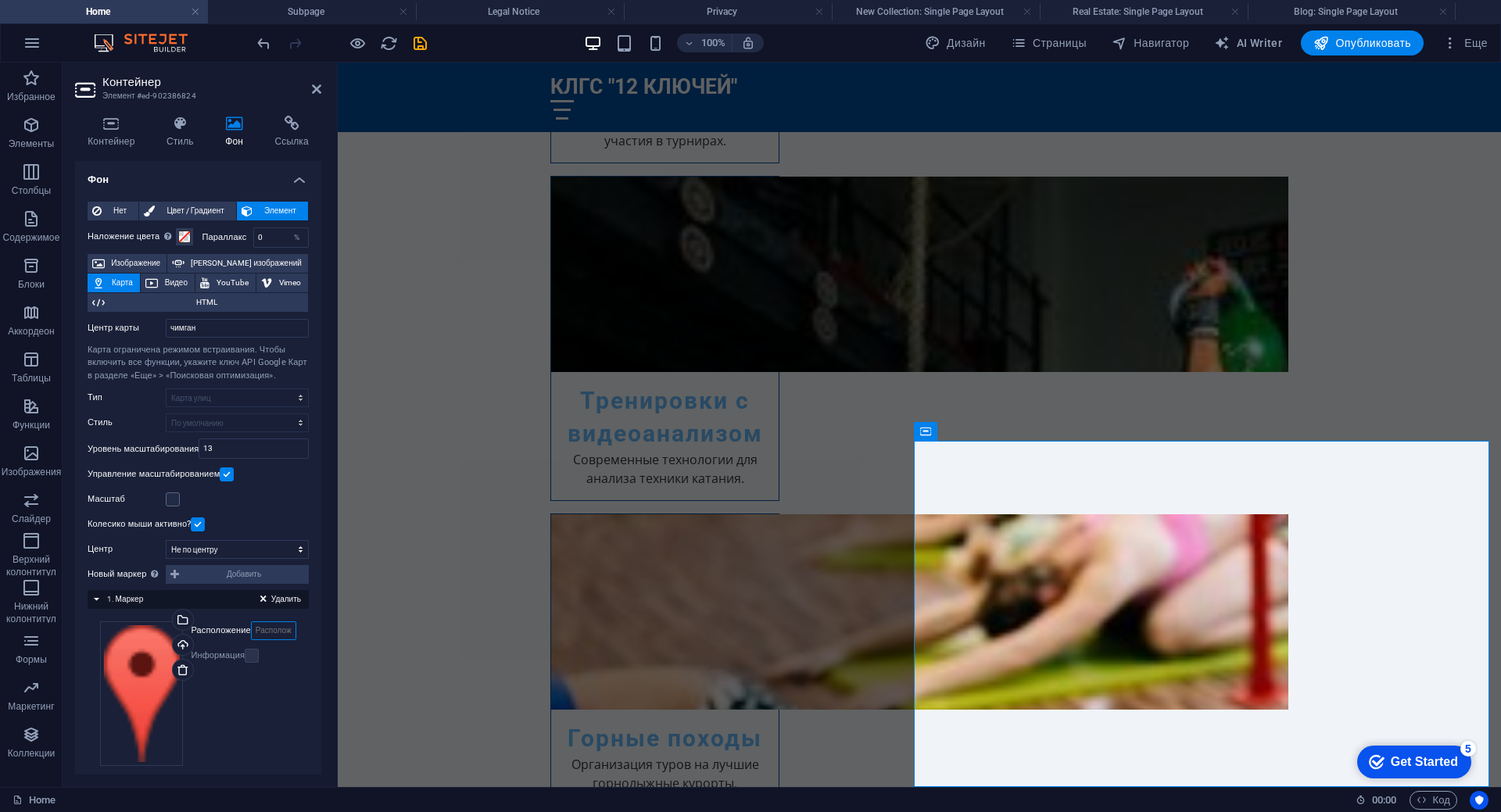
click at [271, 634] on input "Расположение" at bounding box center [274, 630] width 45 height 19
type input "чимган"
click at [217, 452] on input "13" at bounding box center [253, 449] width 108 height 19
click at [223, 449] on input "18" at bounding box center [253, 449] width 108 height 19
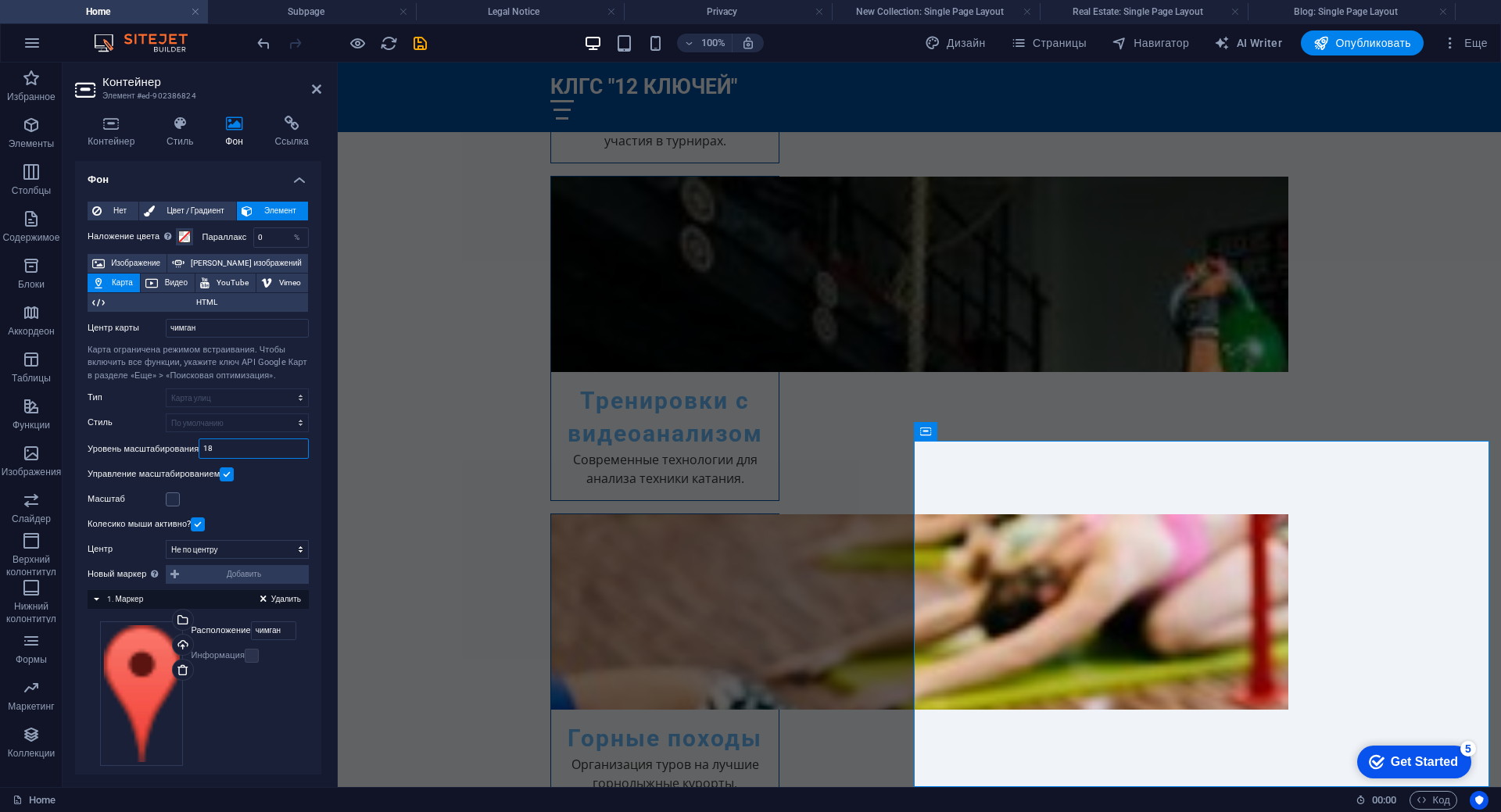
click at [223, 449] on input "18" at bounding box center [253, 449] width 108 height 19
click at [214, 441] on input "10" at bounding box center [253, 449] width 108 height 19
click at [245, 450] on input "12" at bounding box center [253, 449] width 108 height 19
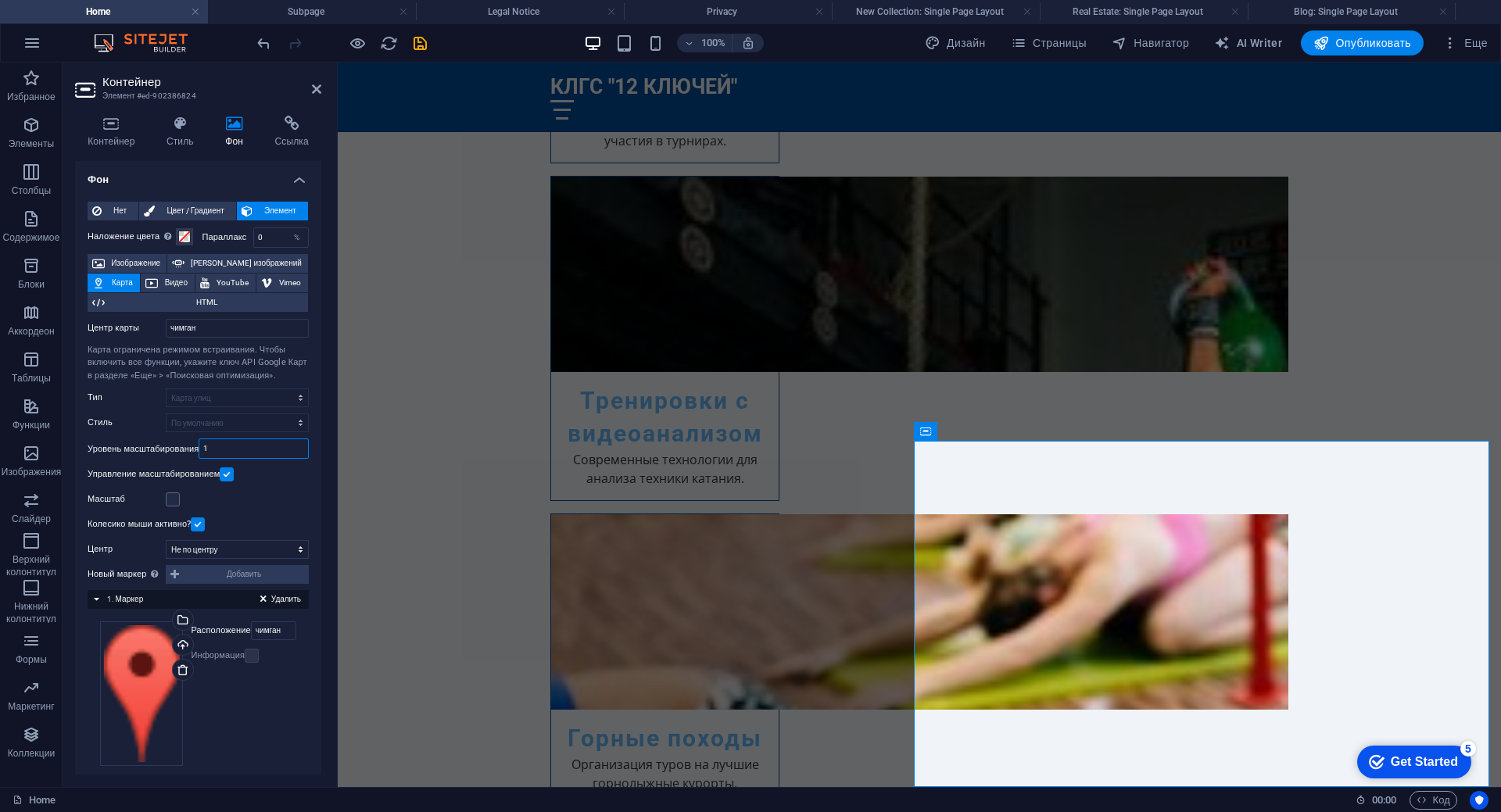
type input "13"
click at [224, 329] on input "чимган" at bounding box center [237, 328] width 143 height 19
type input "c"
click at [166, 328] on input "спортивная база 12 ключей" at bounding box center [237, 328] width 143 height 19
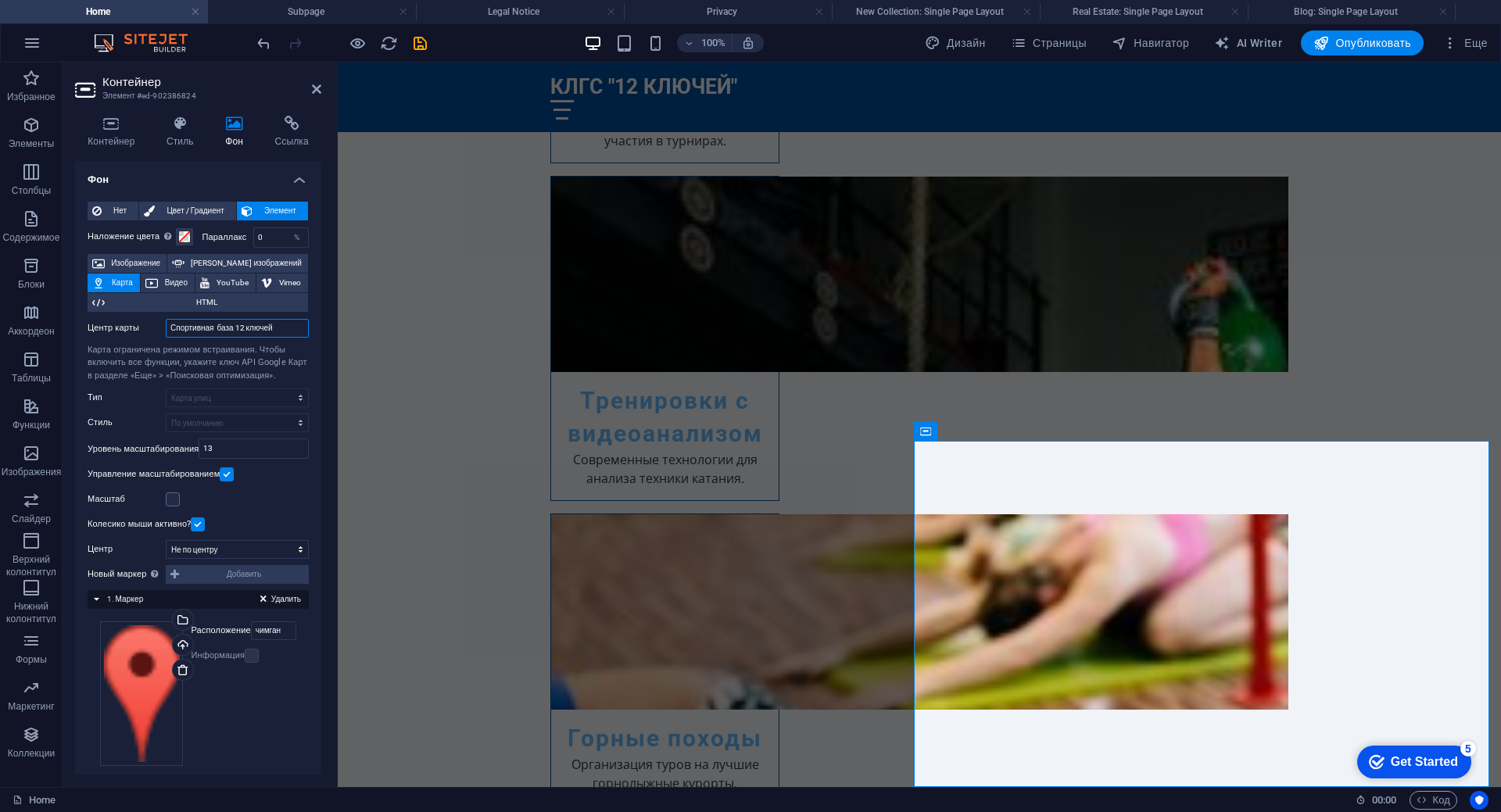
drag, startPoint x: 286, startPoint y: 328, endPoint x: 162, endPoint y: 330, distance: 124.0
click at [162, 330] on div "Центр карты Спортивная база 12 ключей" at bounding box center [198, 328] width 222 height 19
type input "Спортивная база 12 ключей"
click at [281, 637] on input "чимган" at bounding box center [274, 630] width 45 height 19
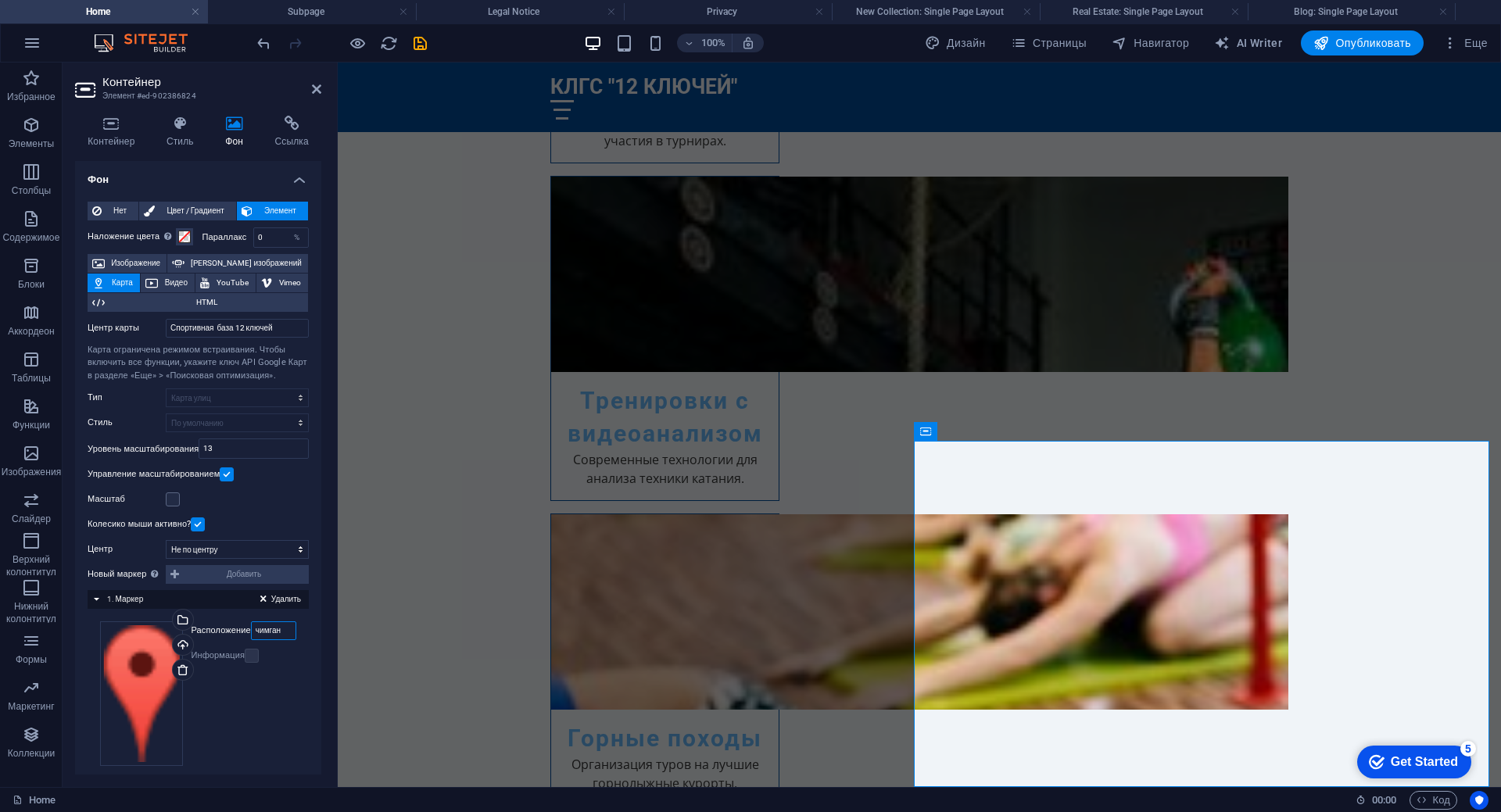
paste input "Спортивная база 12 ключей"
type input "Спортивная база 12 ключей"
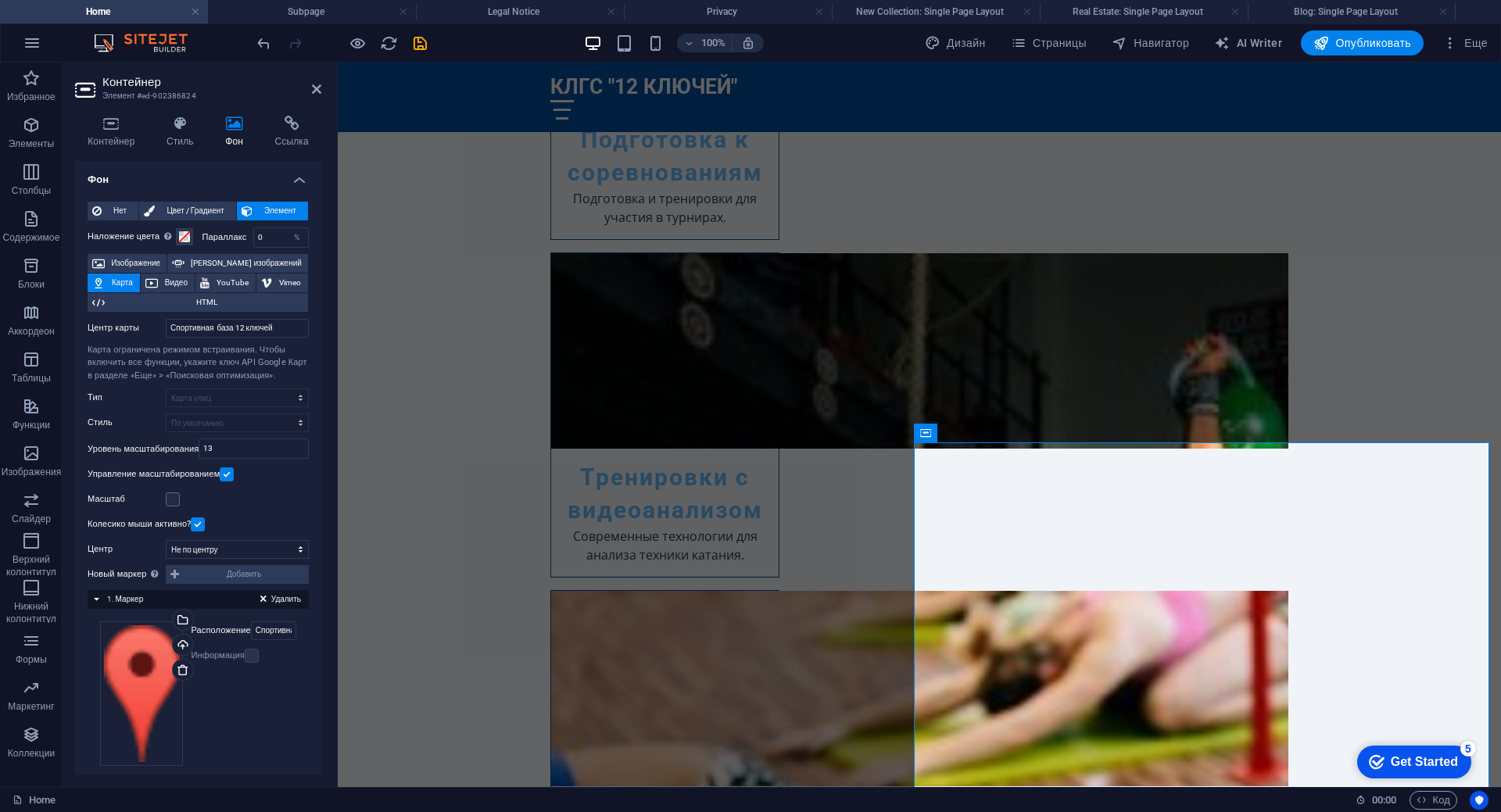
scroll to position [2543, 0]
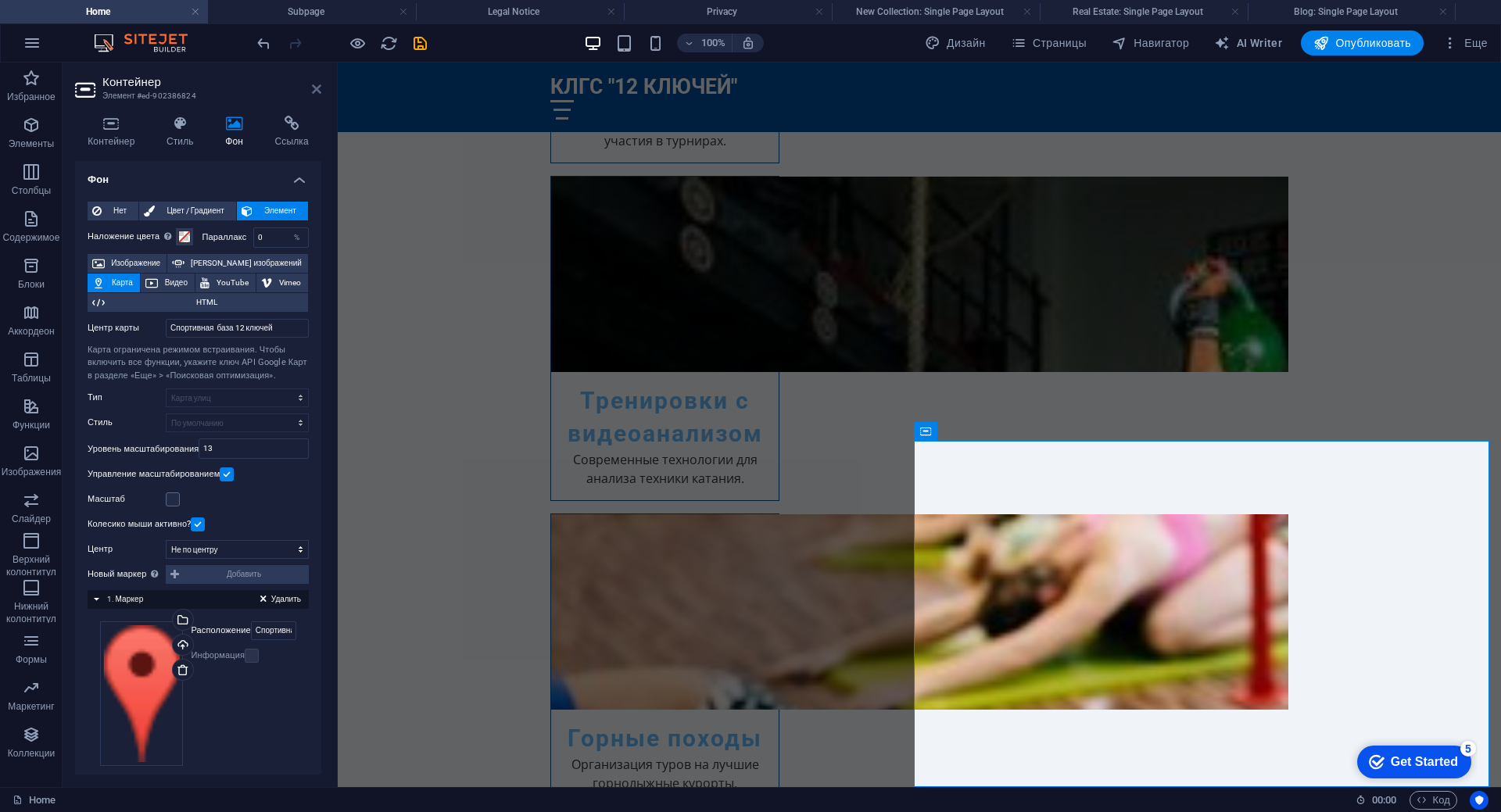
click at [317, 92] on icon at bounding box center [316, 88] width 9 height 12
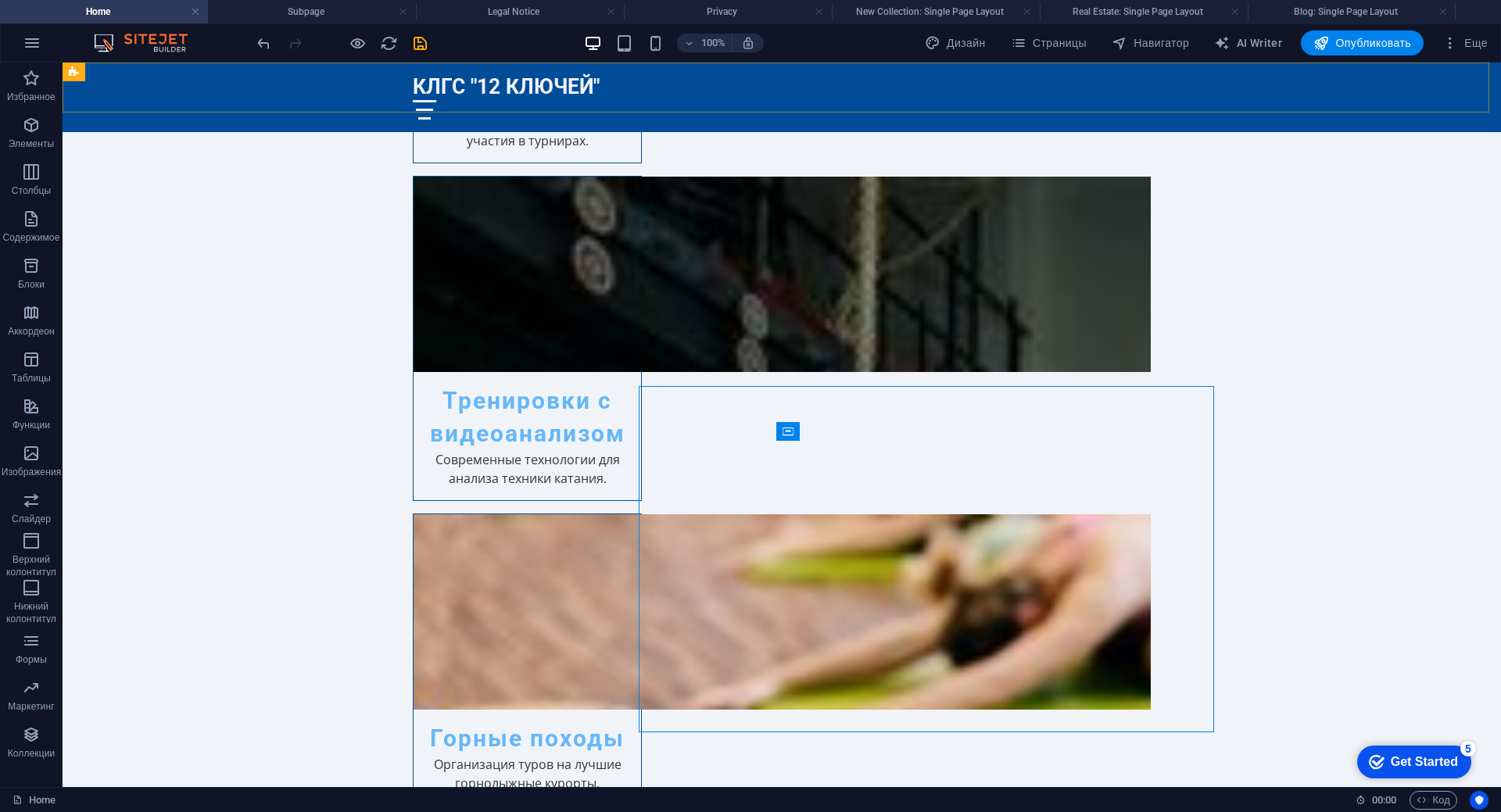
scroll to position [2597, 0]
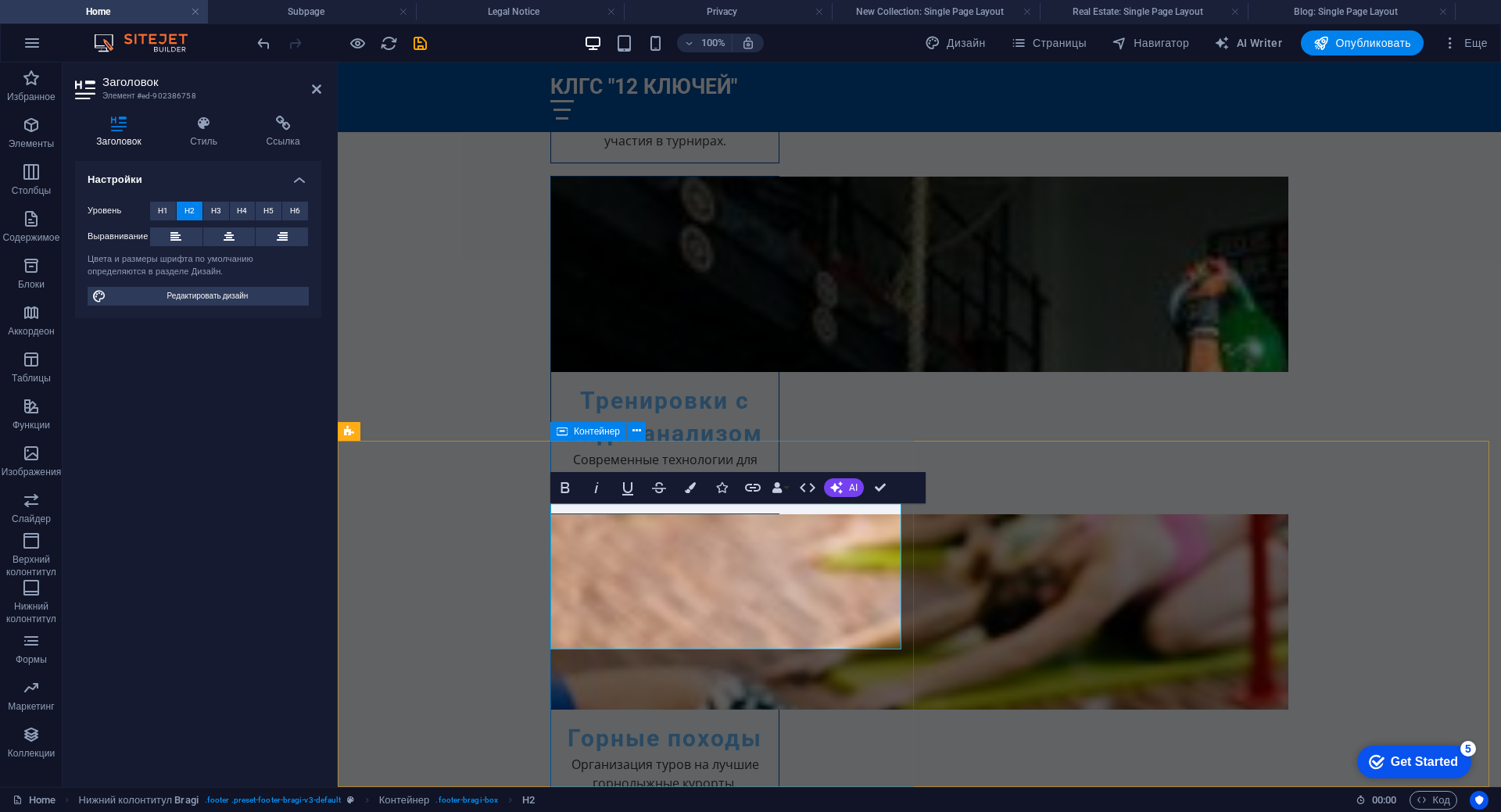
drag, startPoint x: 552, startPoint y: 553, endPoint x: 903, endPoint y: 593, distance: 353.3
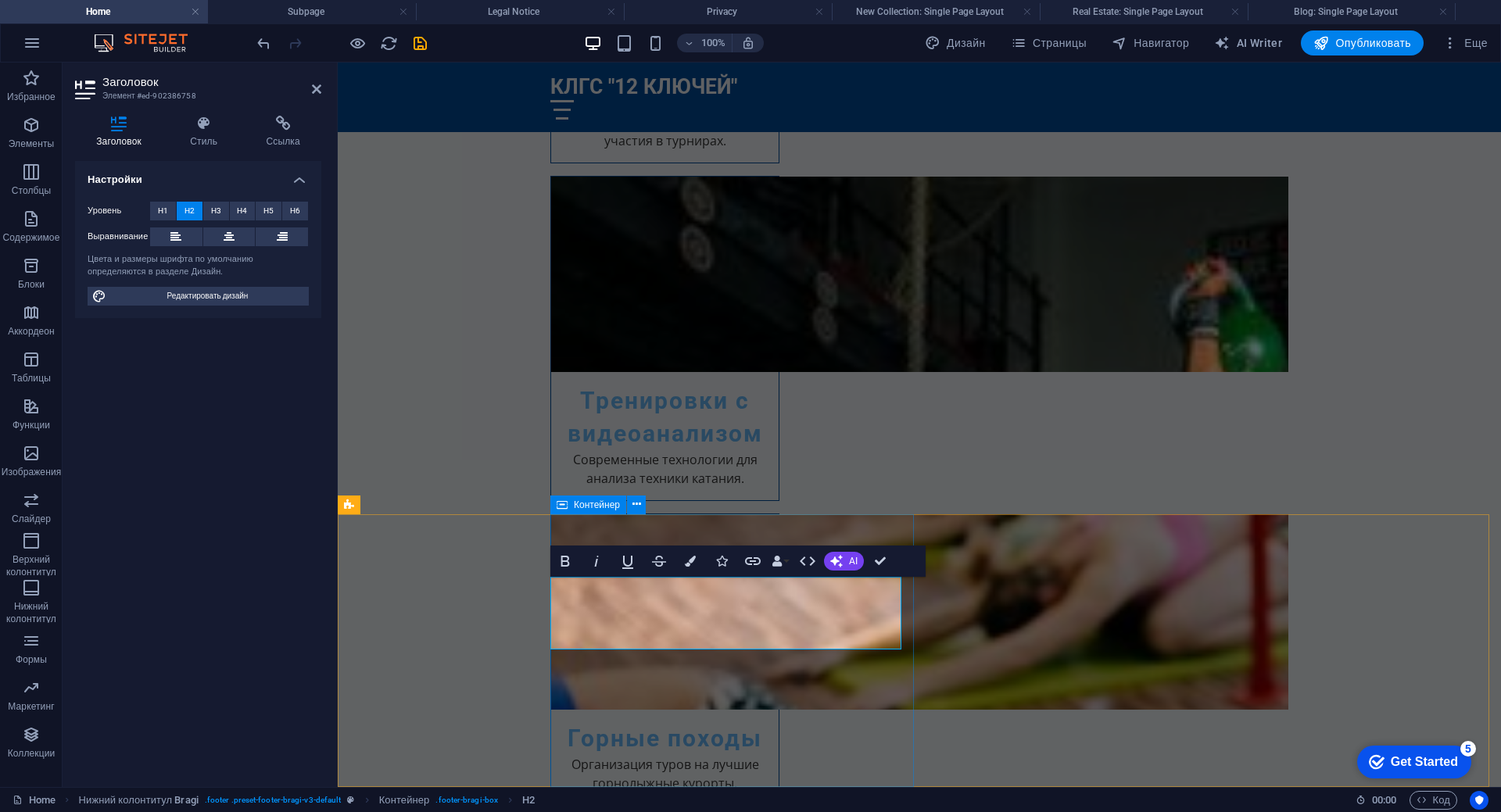
scroll to position [2469, 0]
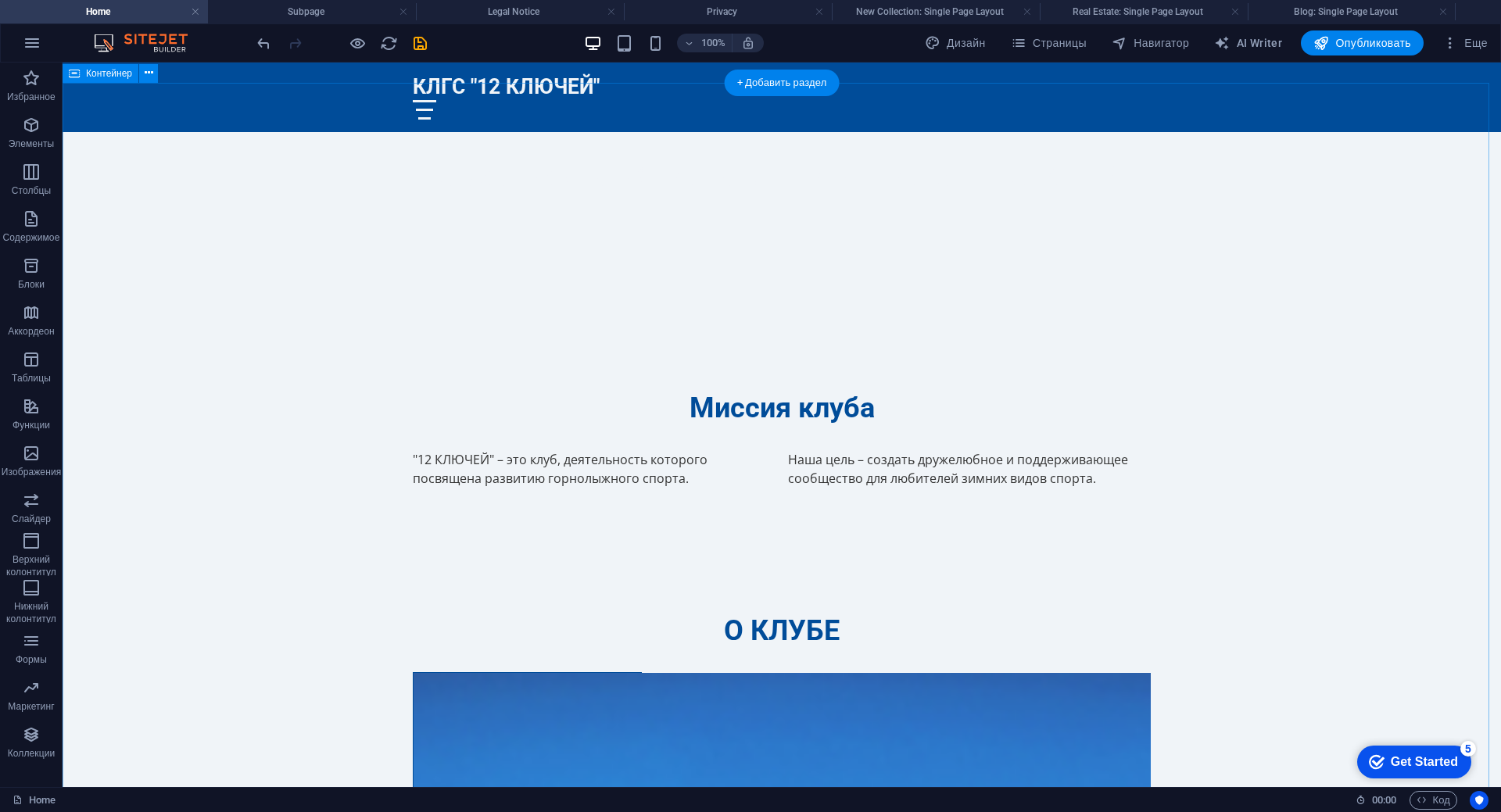
scroll to position [1040, 0]
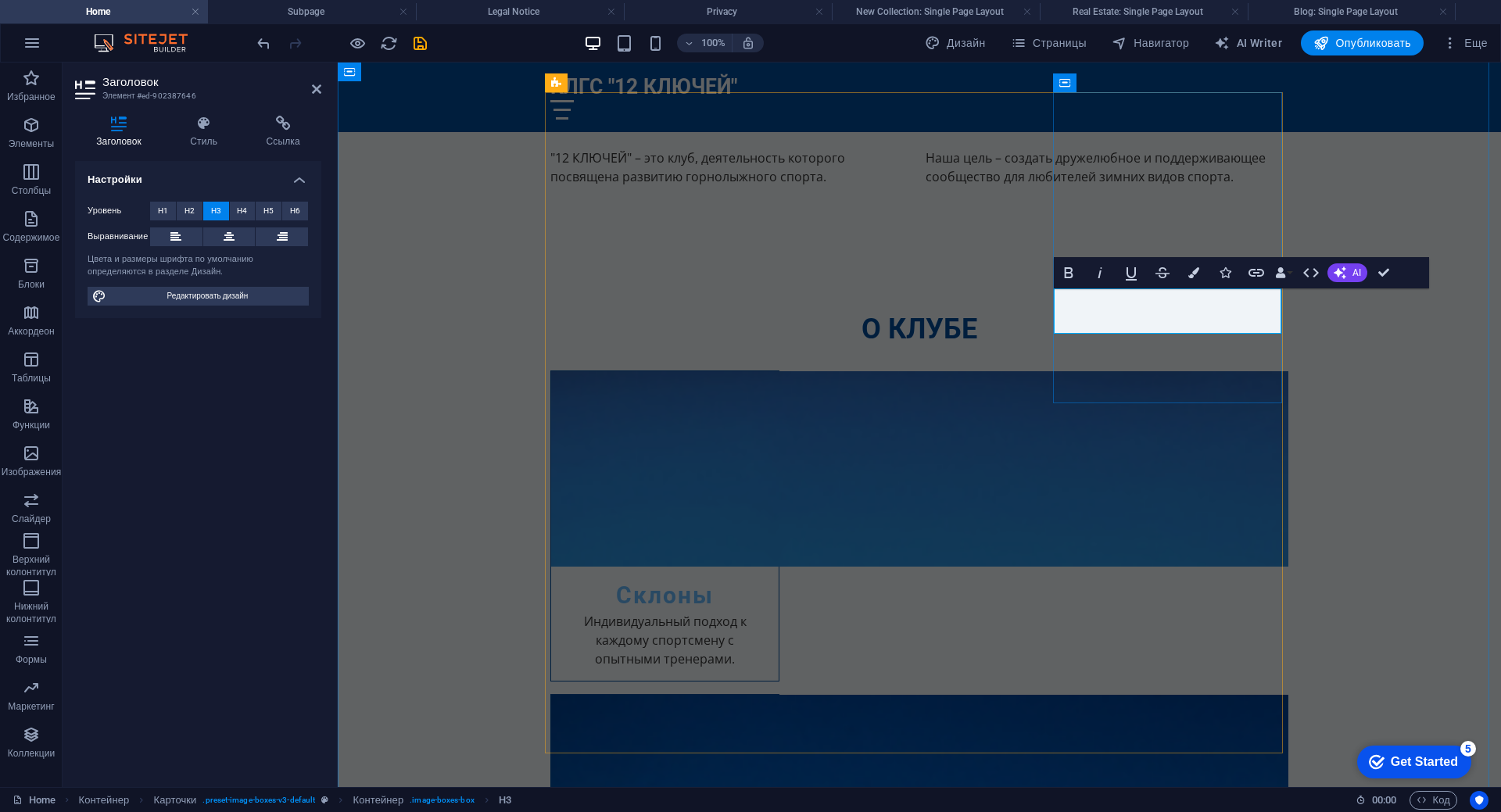
drag, startPoint x: 1251, startPoint y: 319, endPoint x: 1103, endPoint y: 325, distance: 148.1
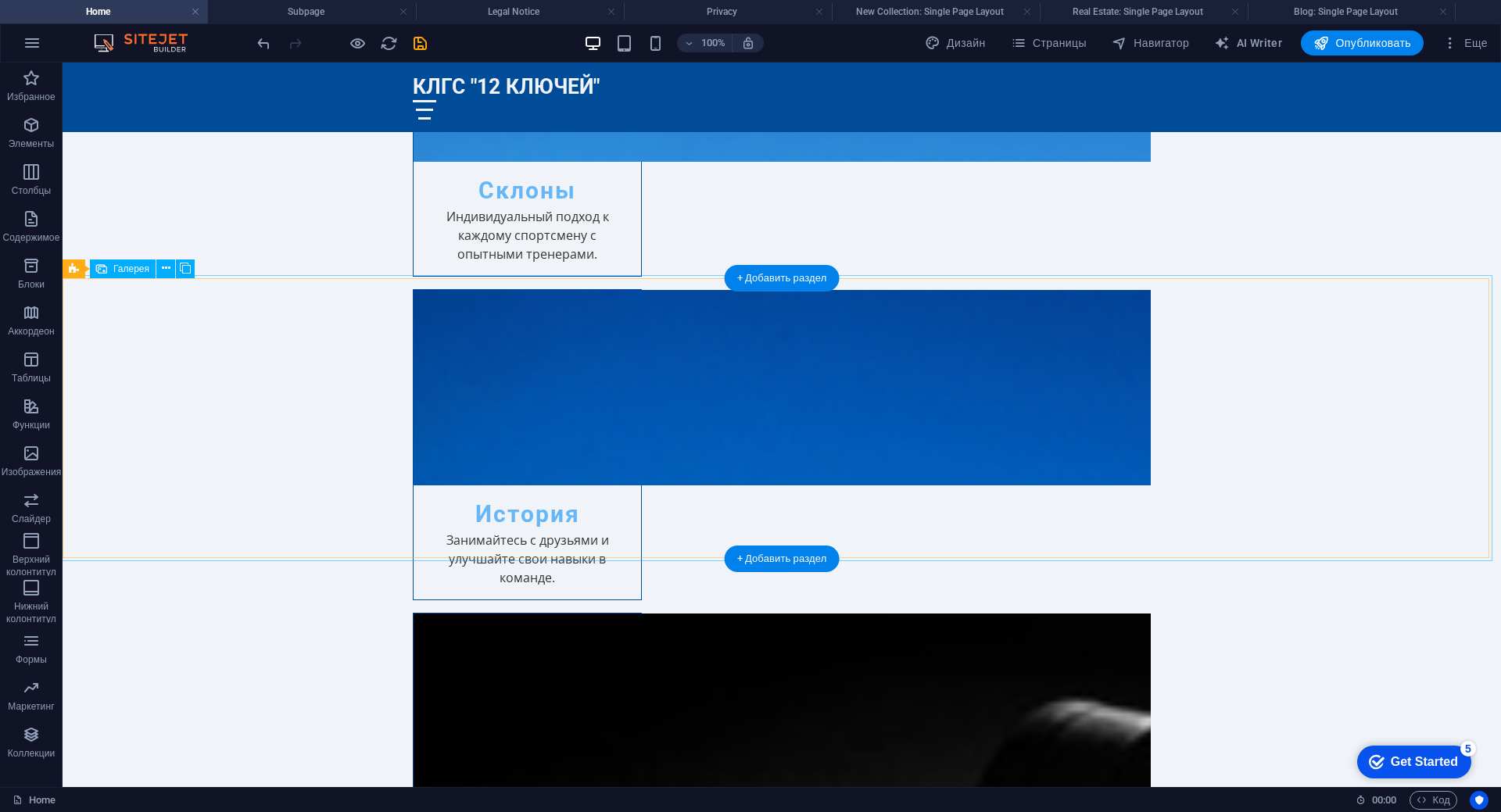
scroll to position [1431, 0]
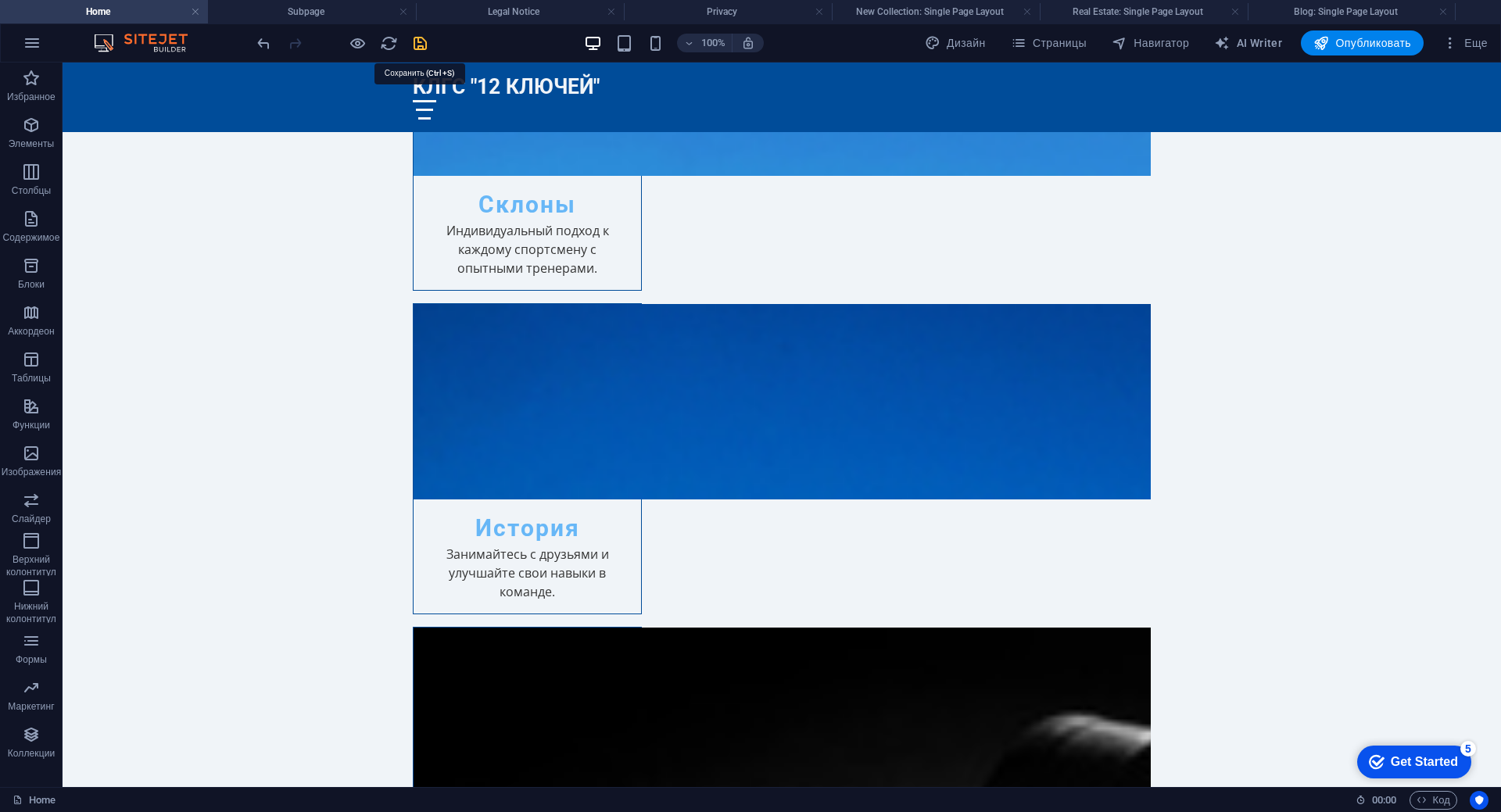
click at [418, 46] on icon "save" at bounding box center [420, 44] width 18 height 18
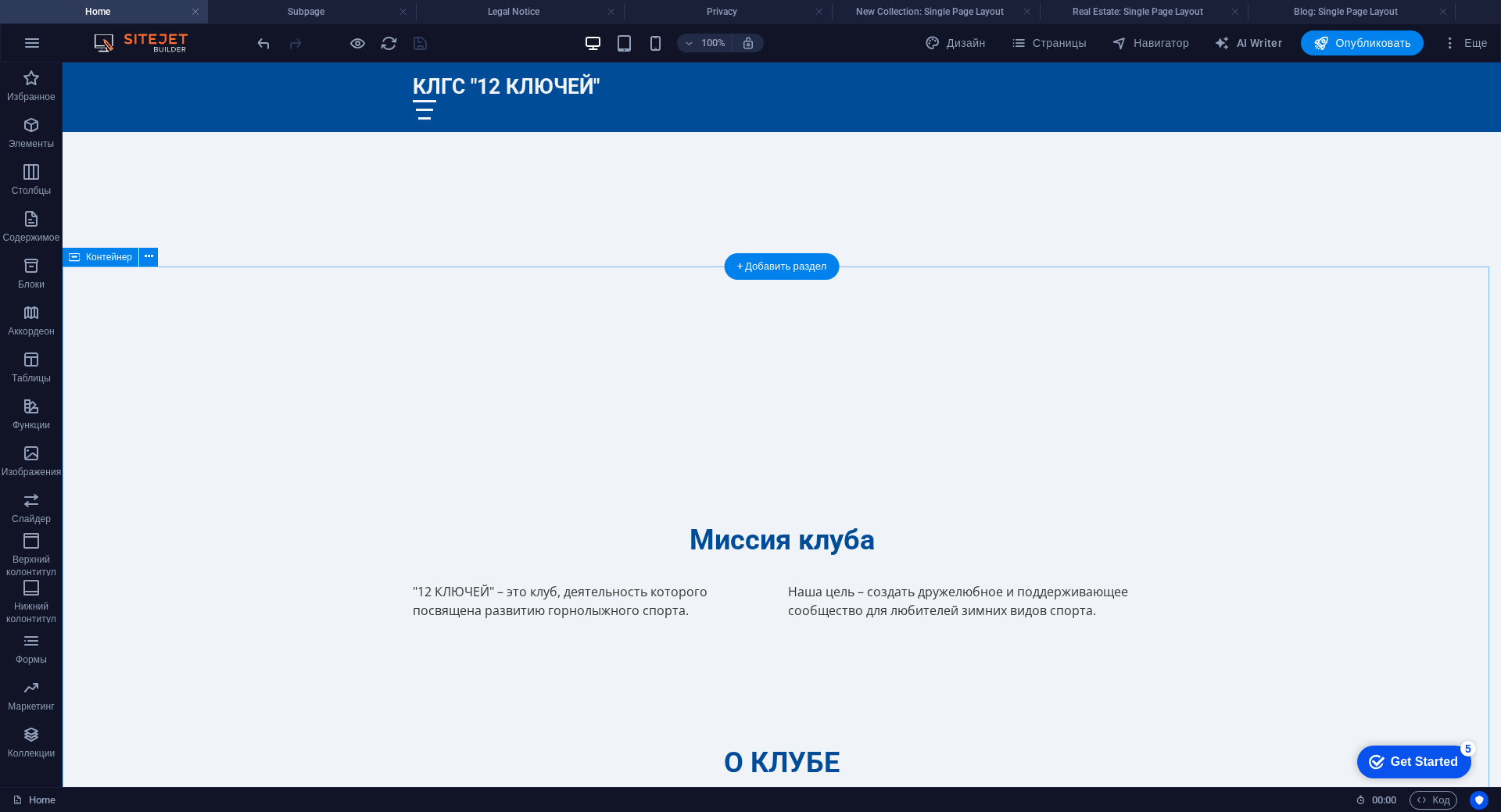
scroll to position [781, 0]
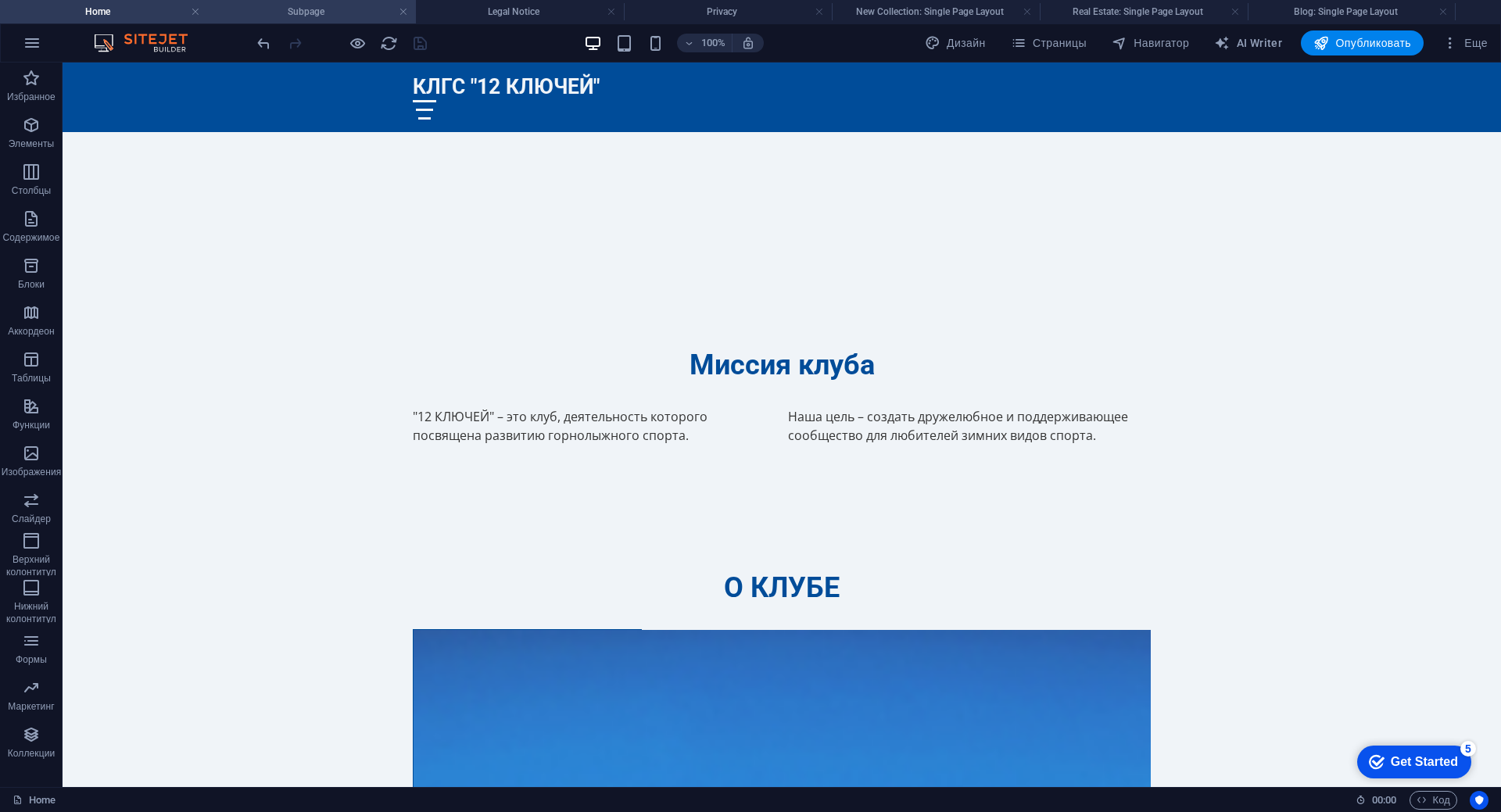
click at [316, 12] on h4 "Subpage" at bounding box center [312, 12] width 208 height 17
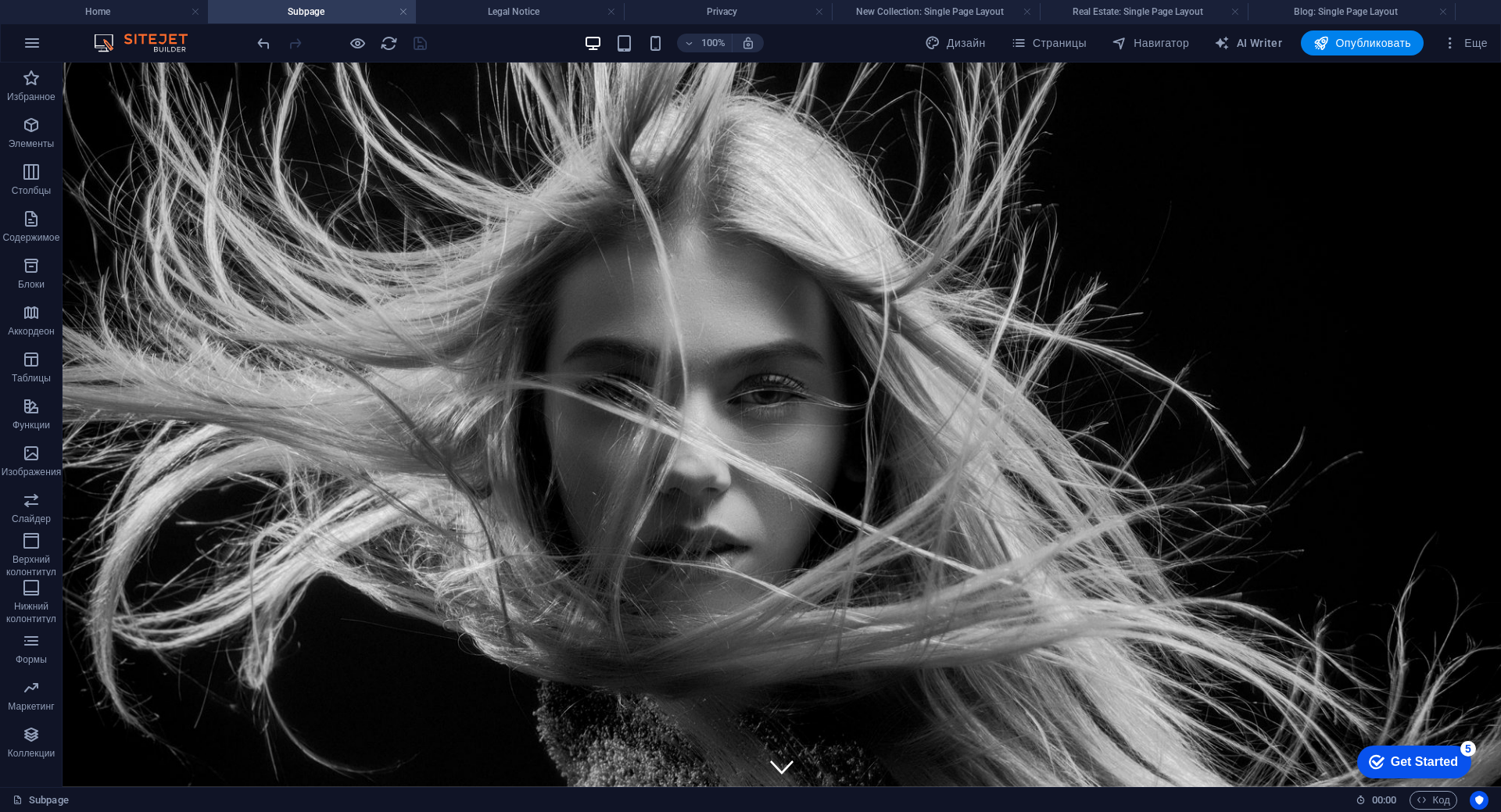
scroll to position [15, 0]
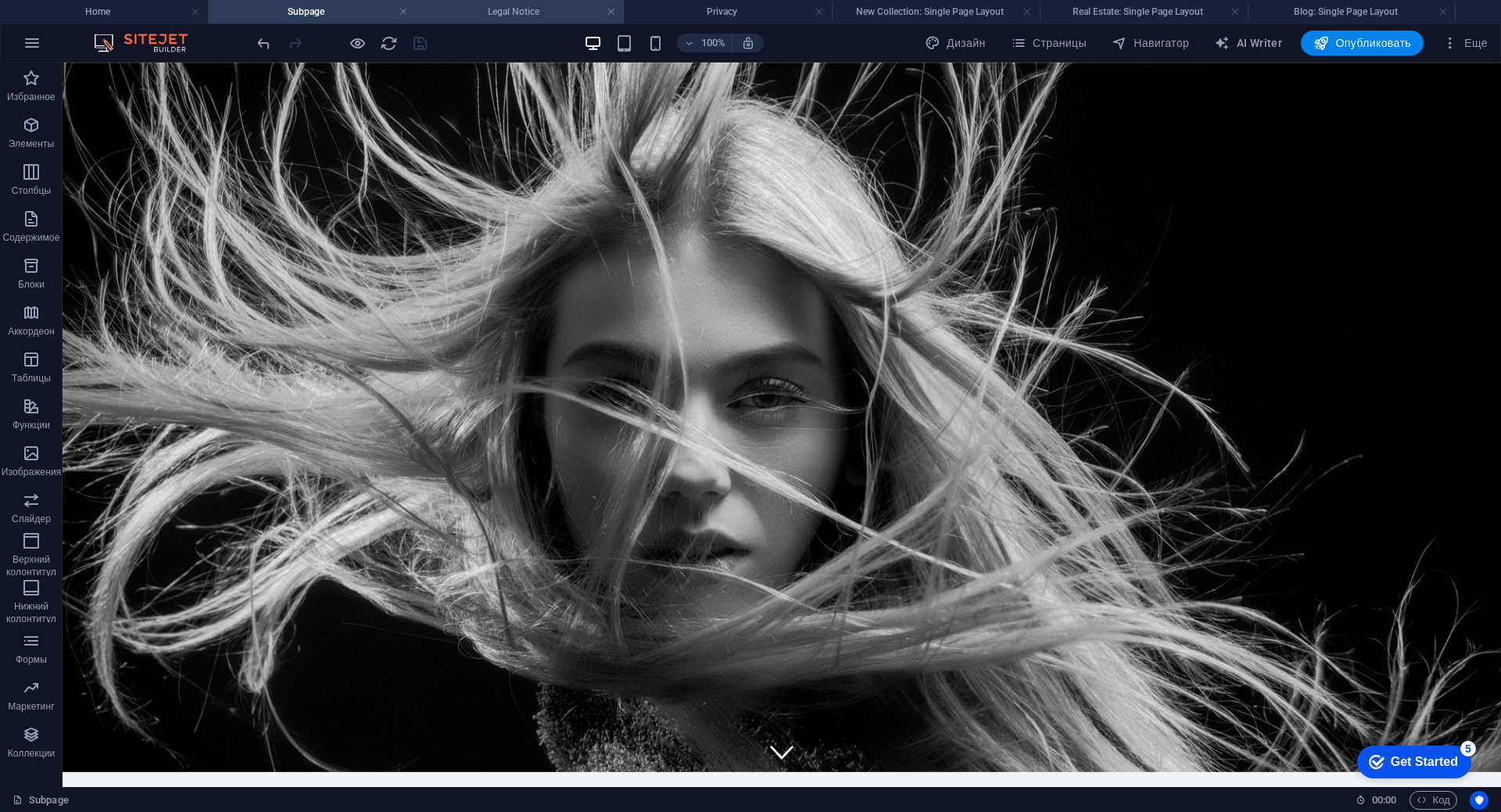
click at [517, 16] on h4 "Legal Notice" at bounding box center [520, 12] width 208 height 17
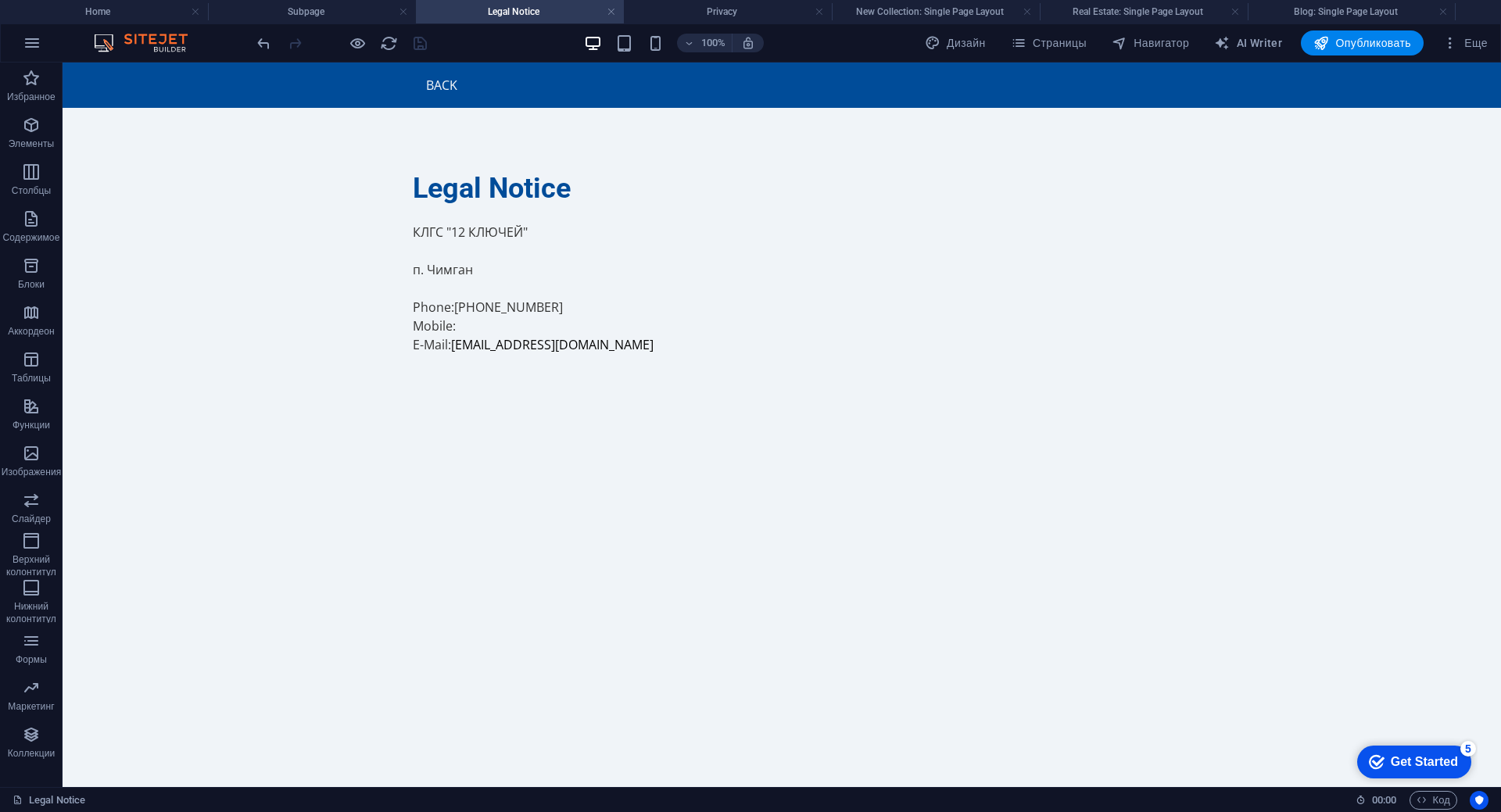
scroll to position [0, 0]
click at [707, 10] on h4 "Privacy" at bounding box center [728, 12] width 208 height 17
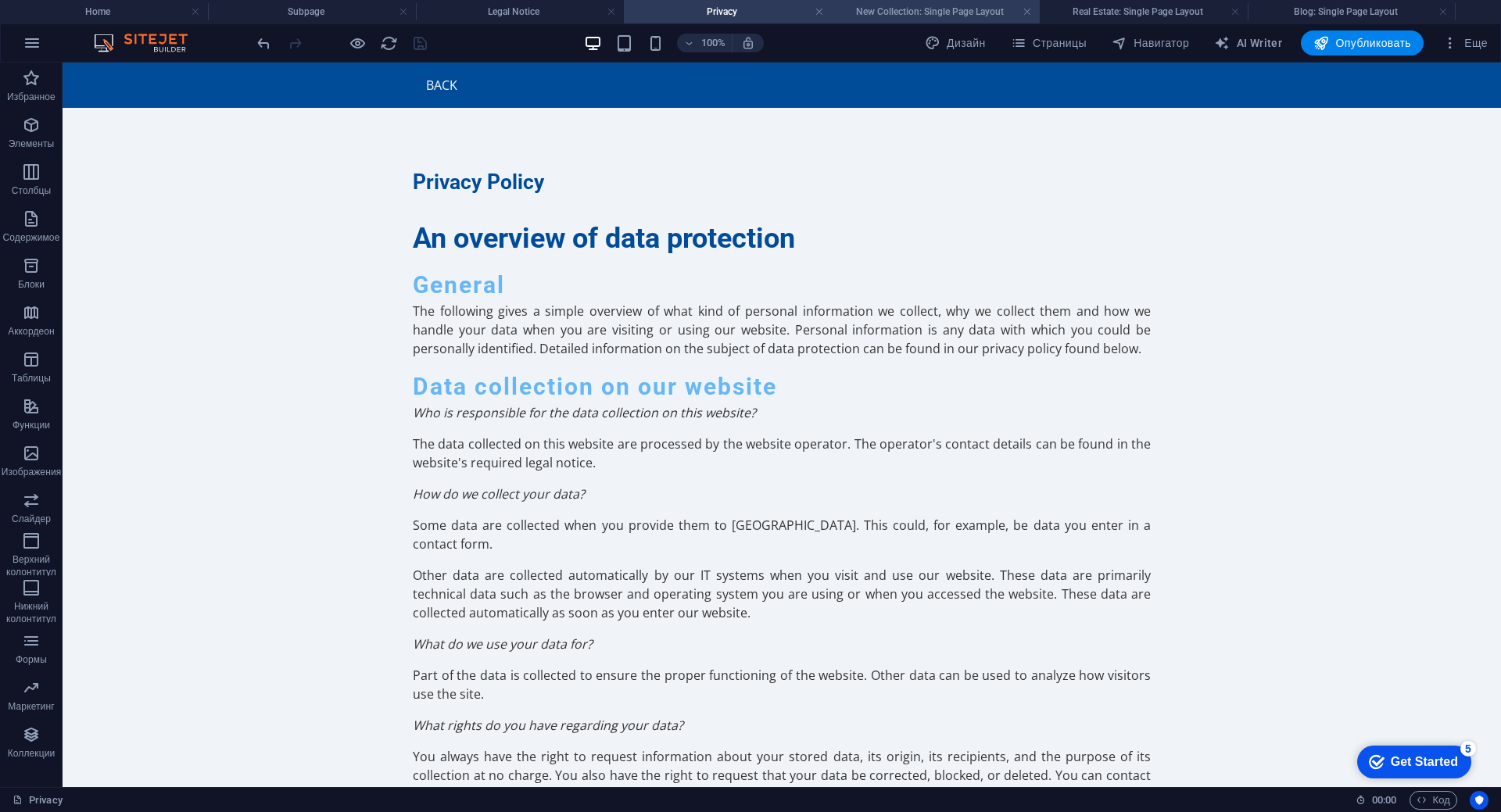
click at [901, 14] on h4 "New Collection: Single Page Layout" at bounding box center [936, 12] width 208 height 17
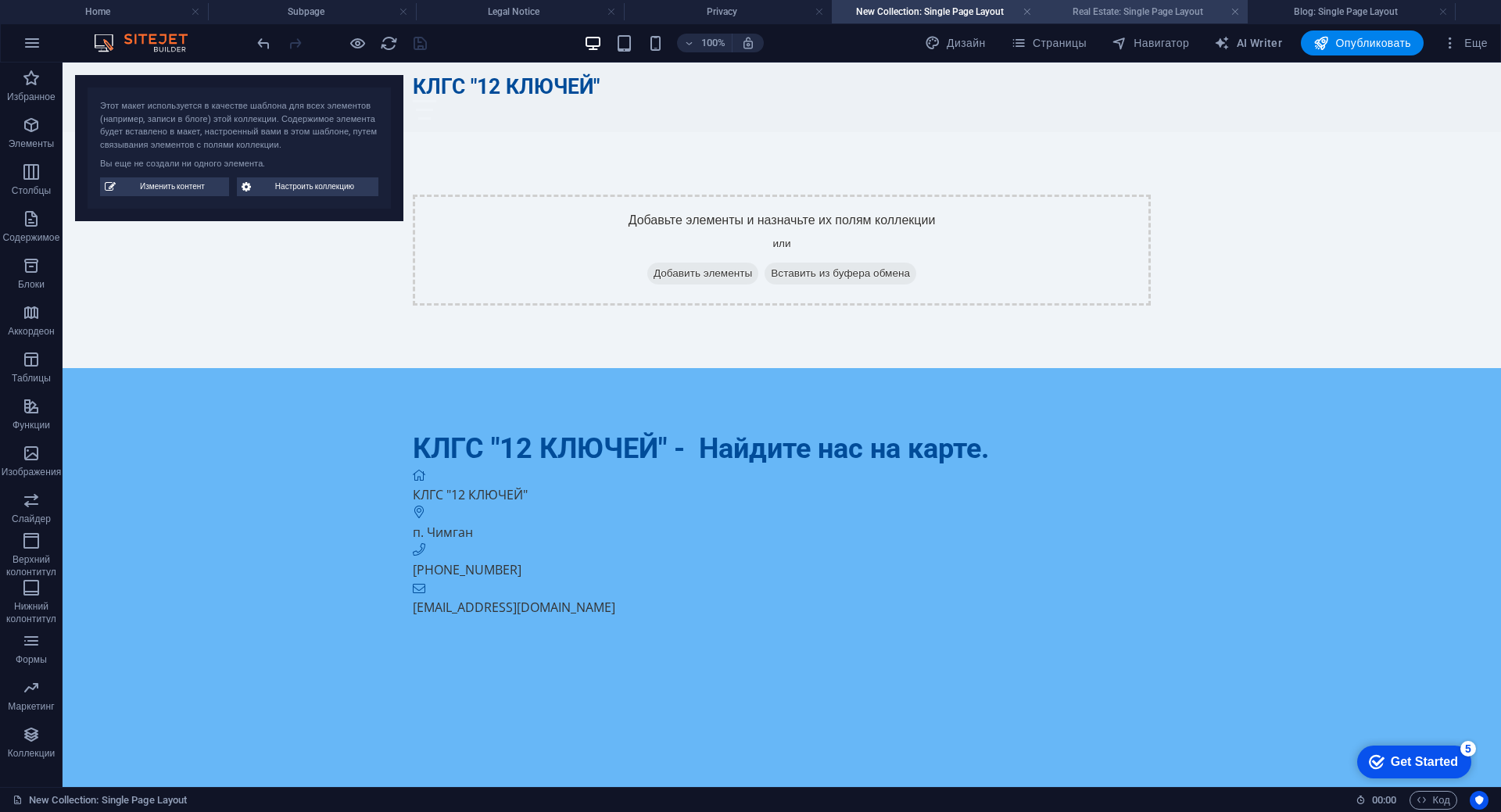
click at [1129, 15] on h4 "Real Estate: Single Page Layout" at bounding box center [1144, 12] width 208 height 17
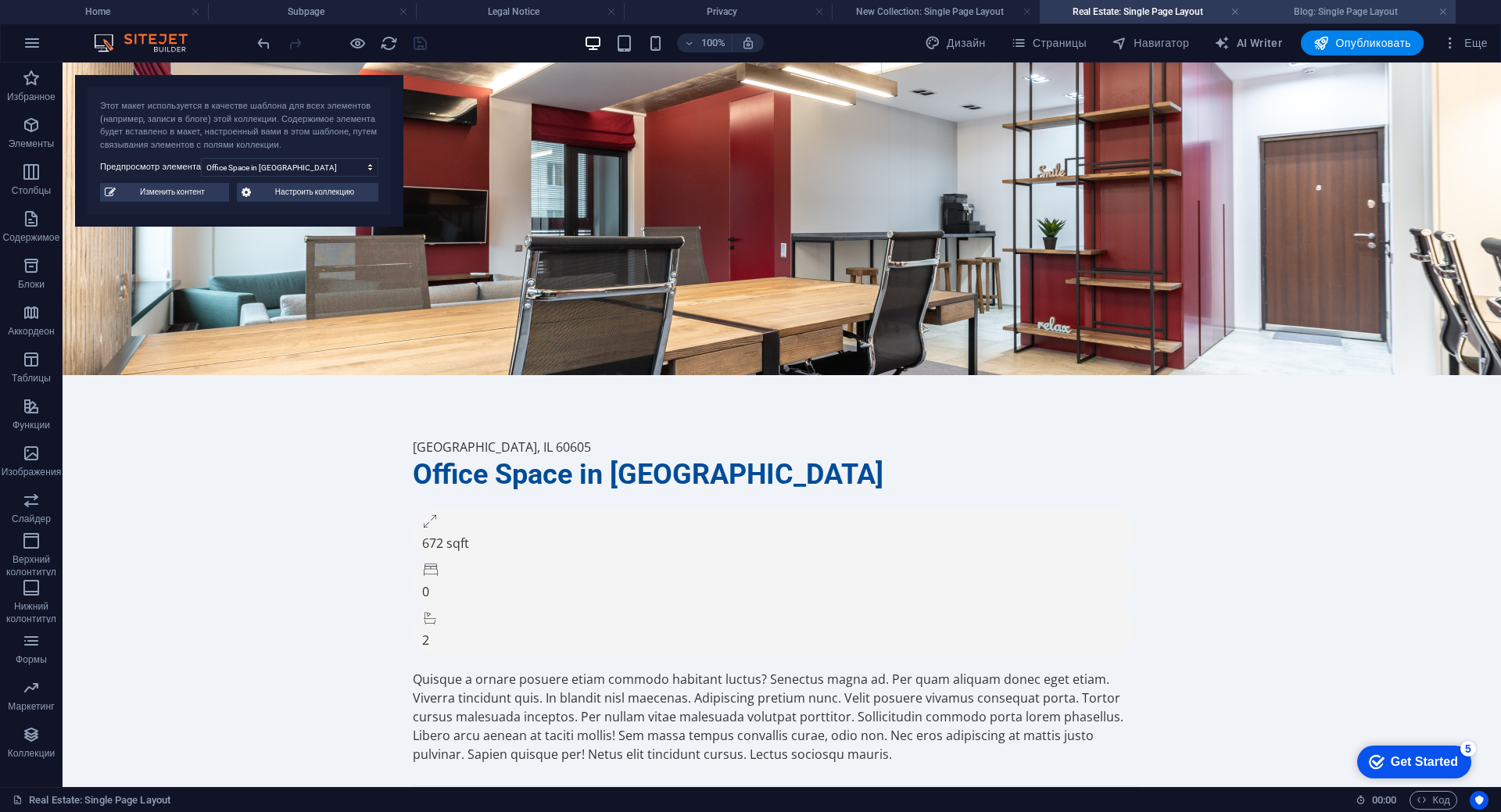
click at [1308, 11] on h4 "Blog: Single Page Layout" at bounding box center [1351, 12] width 208 height 17
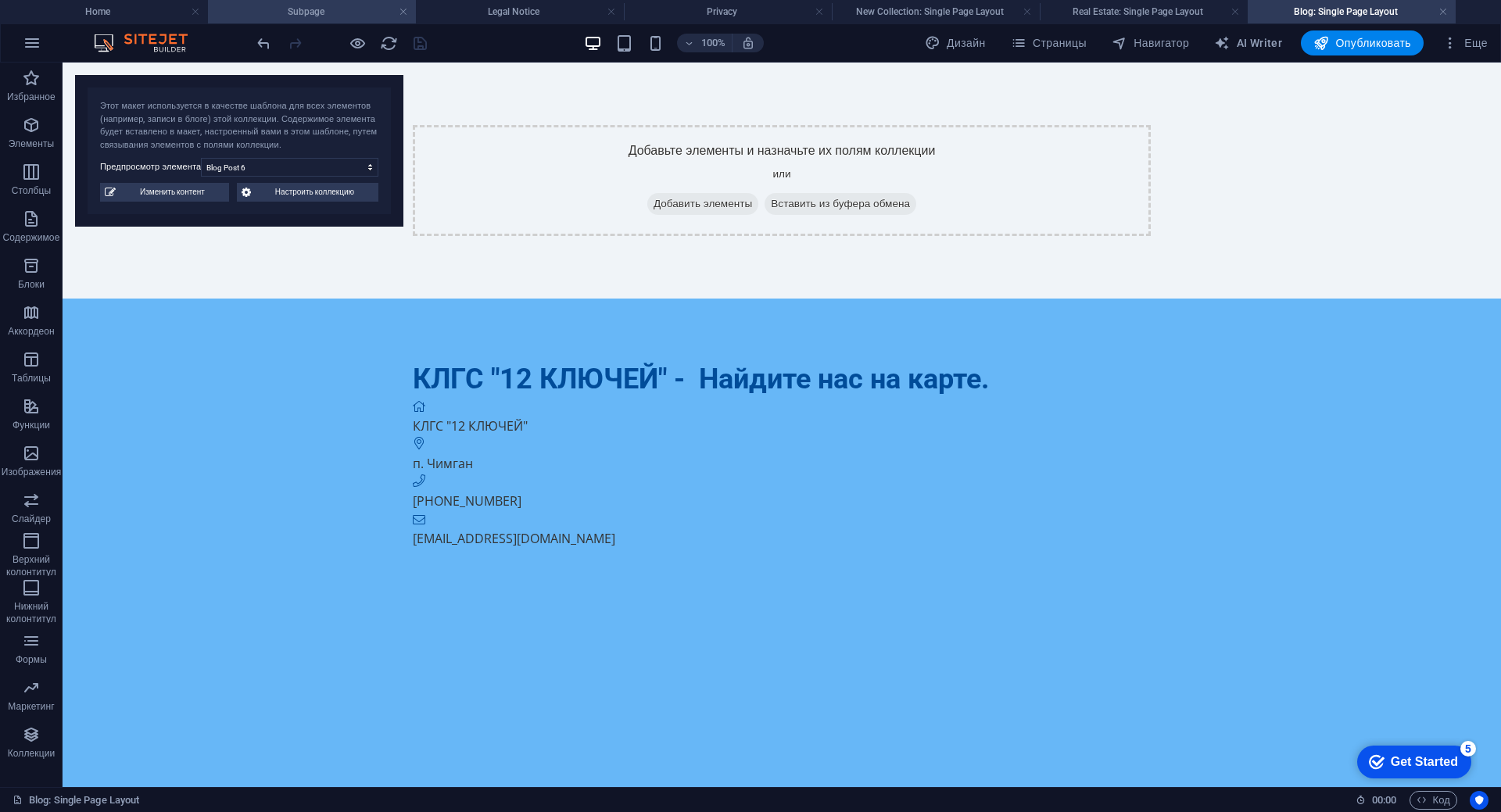
click at [315, 11] on h4 "Subpage" at bounding box center [312, 12] width 208 height 17
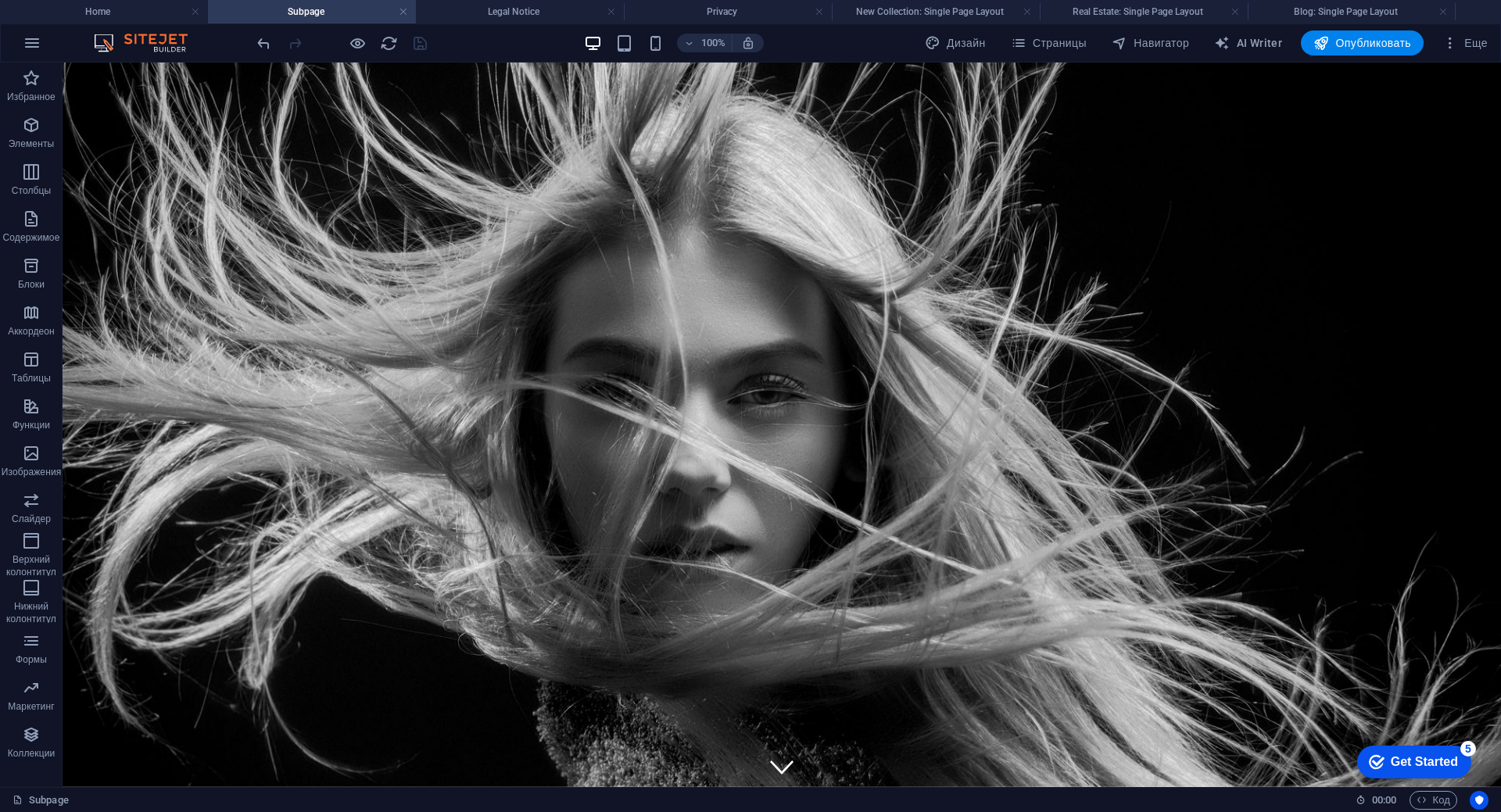
scroll to position [15, 0]
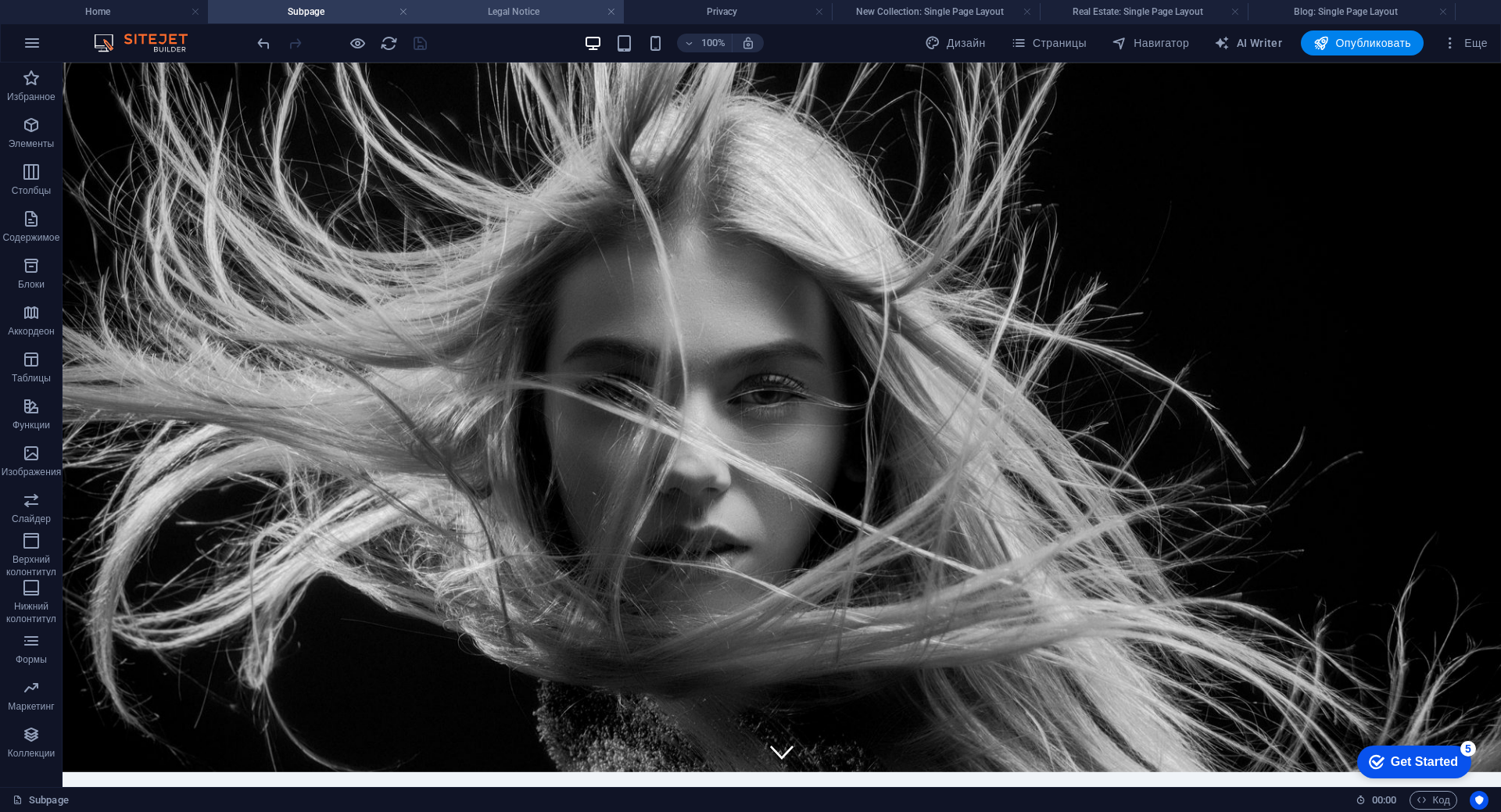
click at [454, 13] on h4 "Legal Notice" at bounding box center [520, 12] width 208 height 17
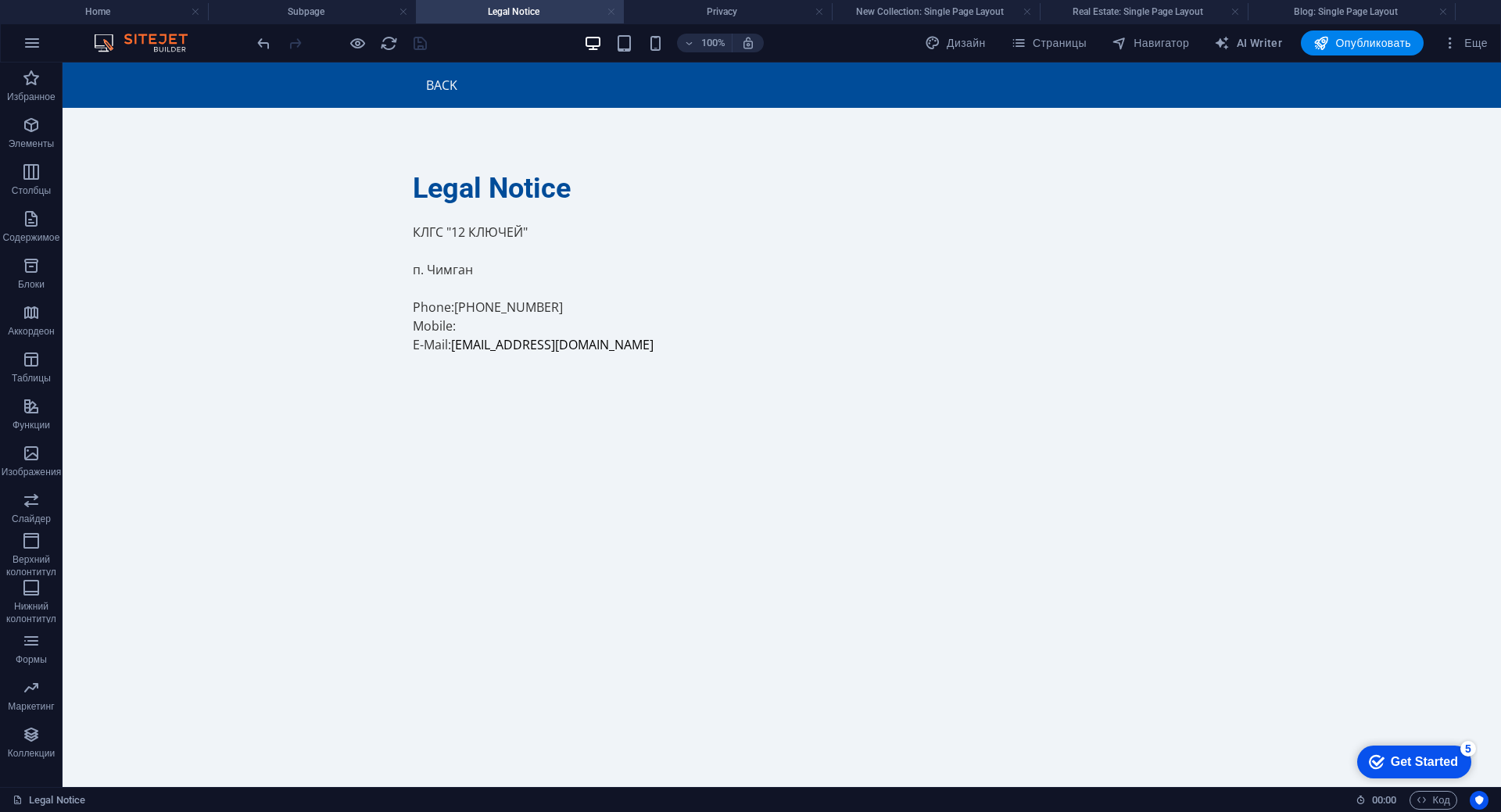
click at [608, 14] on link at bounding box center [611, 12] width 9 height 15
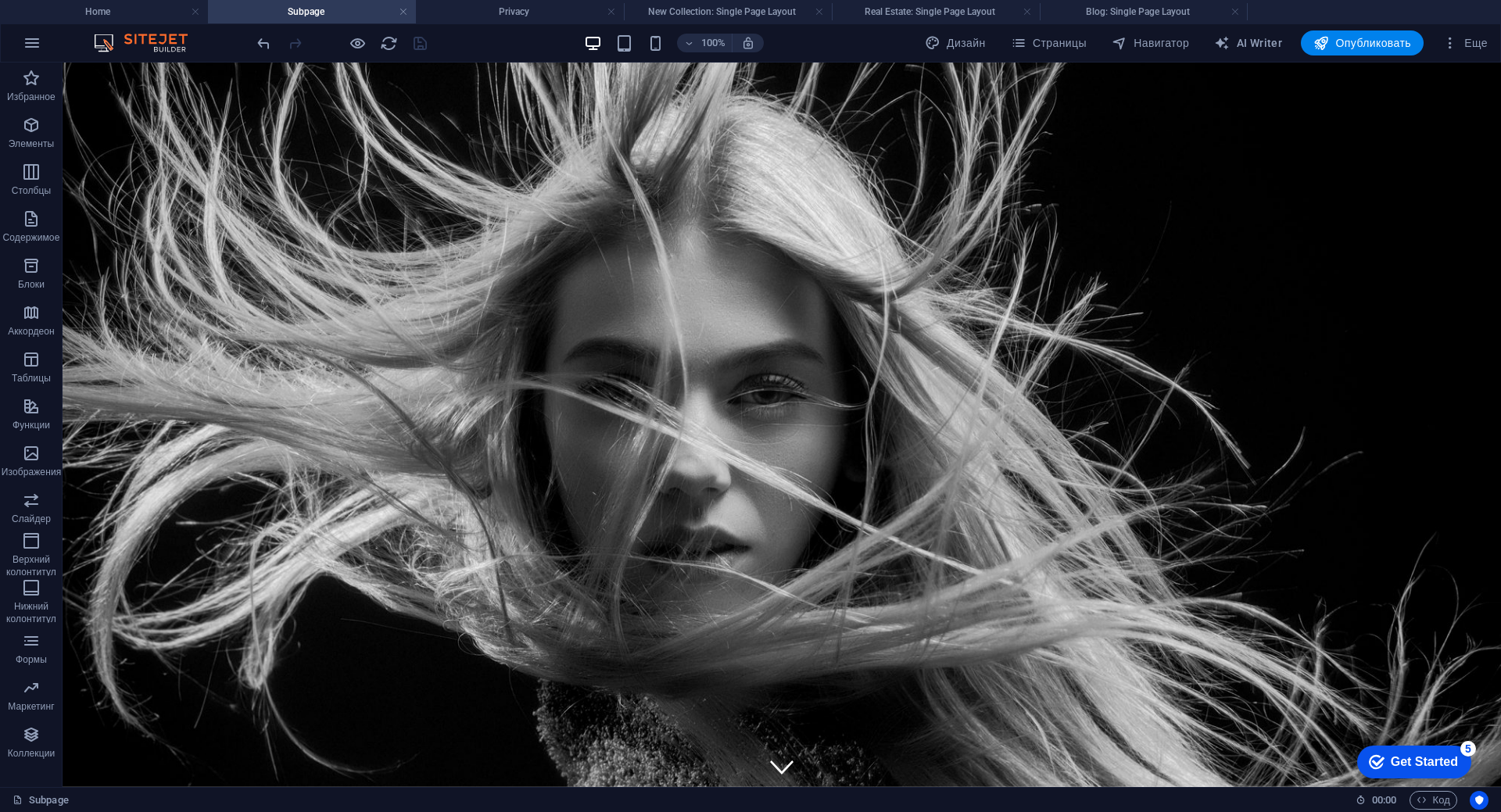
scroll to position [15, 0]
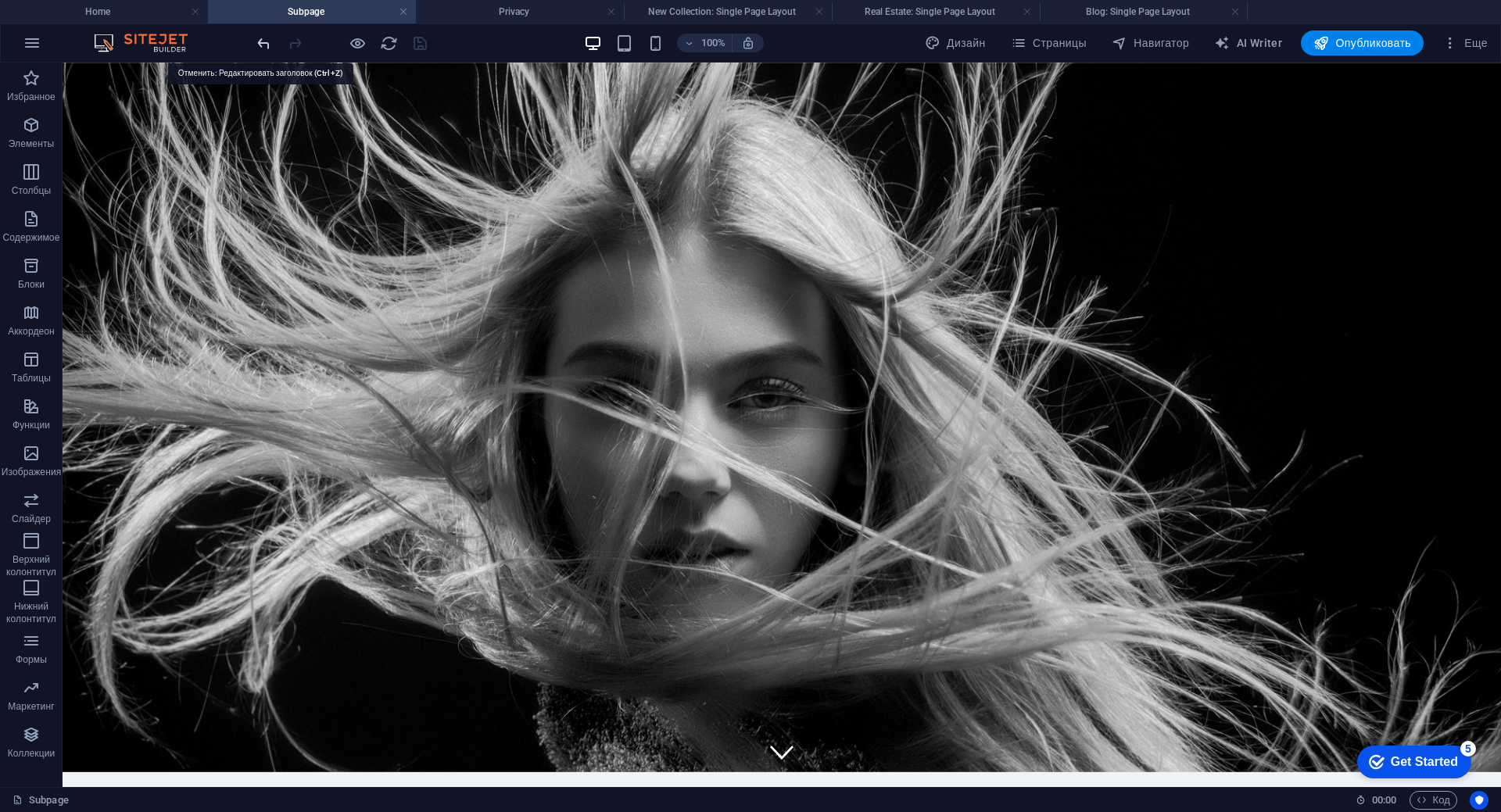
click at [264, 40] on icon "undo" at bounding box center [264, 44] width 18 height 18
click at [506, 17] on h4 "Privacy" at bounding box center [520, 12] width 208 height 17
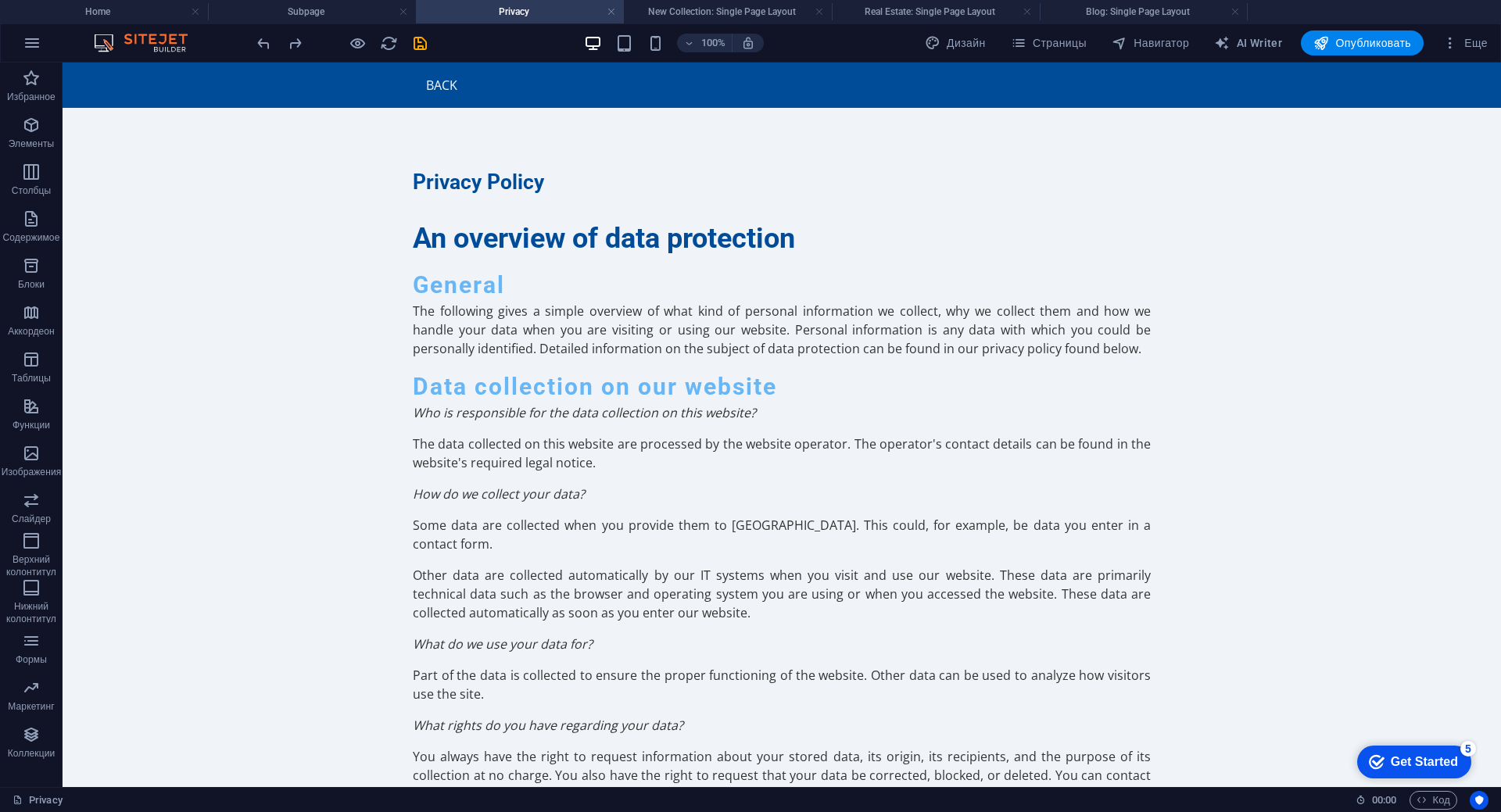
scroll to position [0, 0]
click at [1166, 12] on h4 "Blog: Single Page Layout" at bounding box center [1144, 12] width 208 height 17
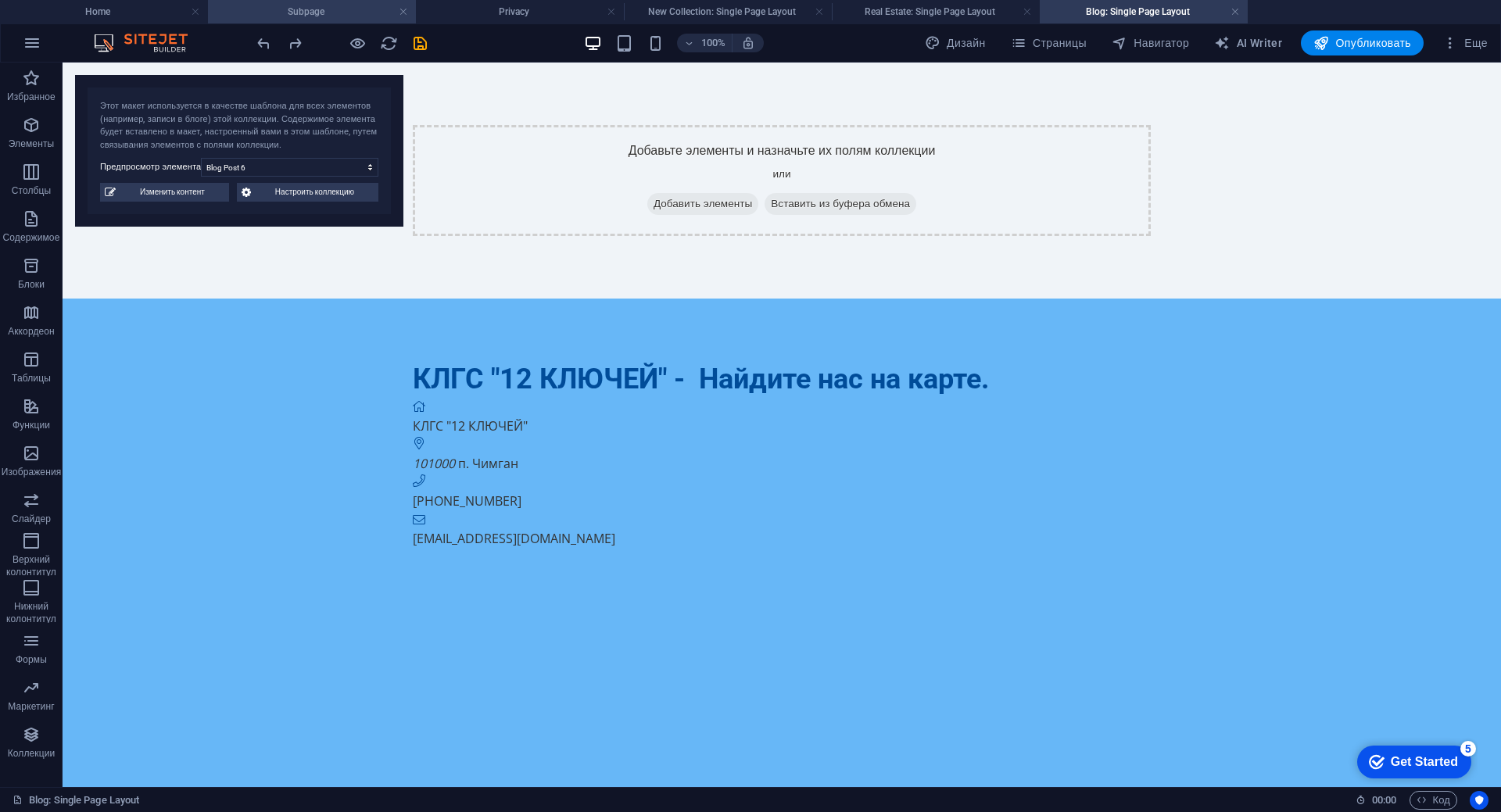
click at [345, 11] on h4 "Subpage" at bounding box center [312, 12] width 208 height 17
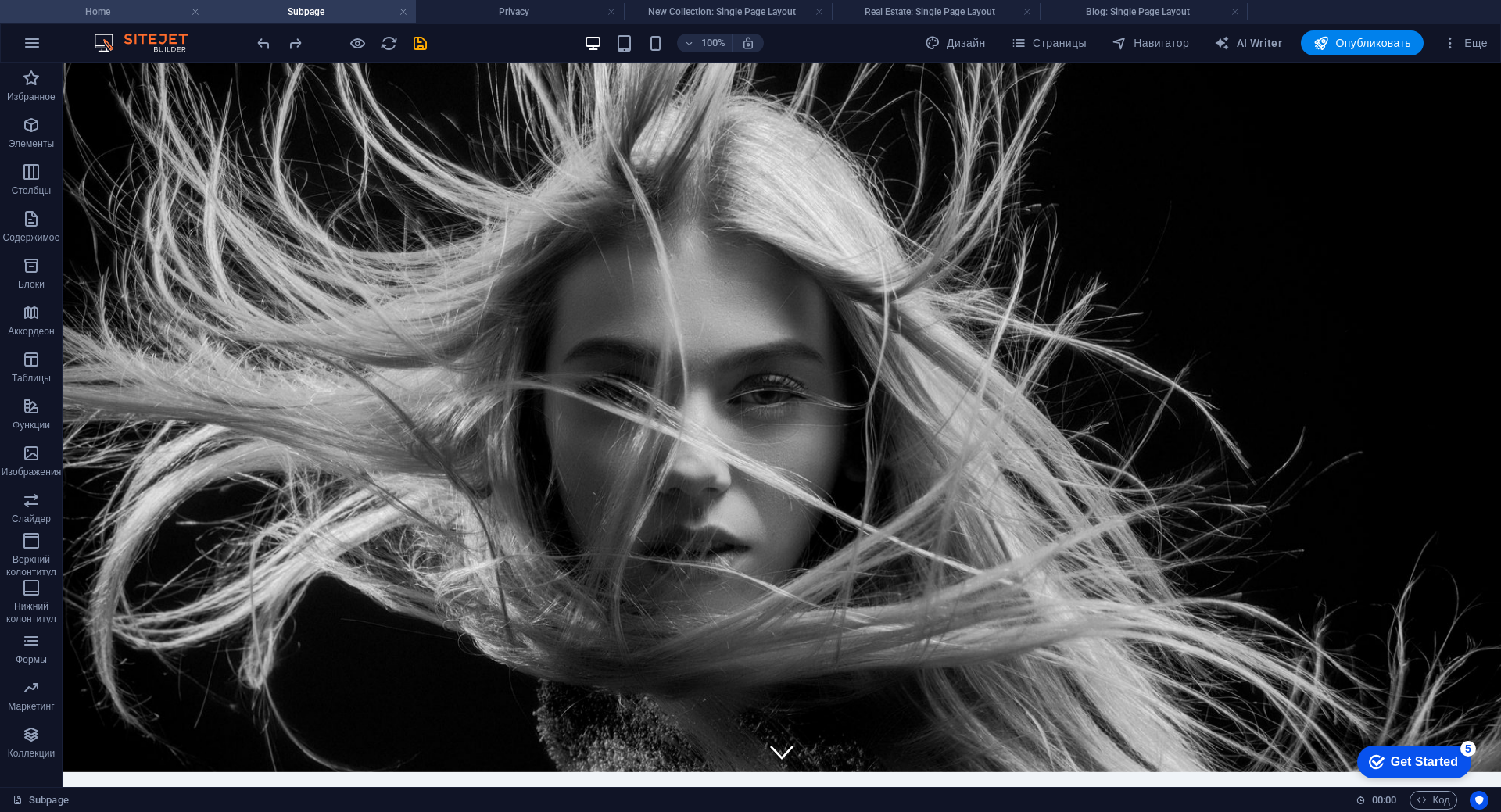
click at [136, 9] on h4 "Home" at bounding box center [104, 12] width 208 height 17
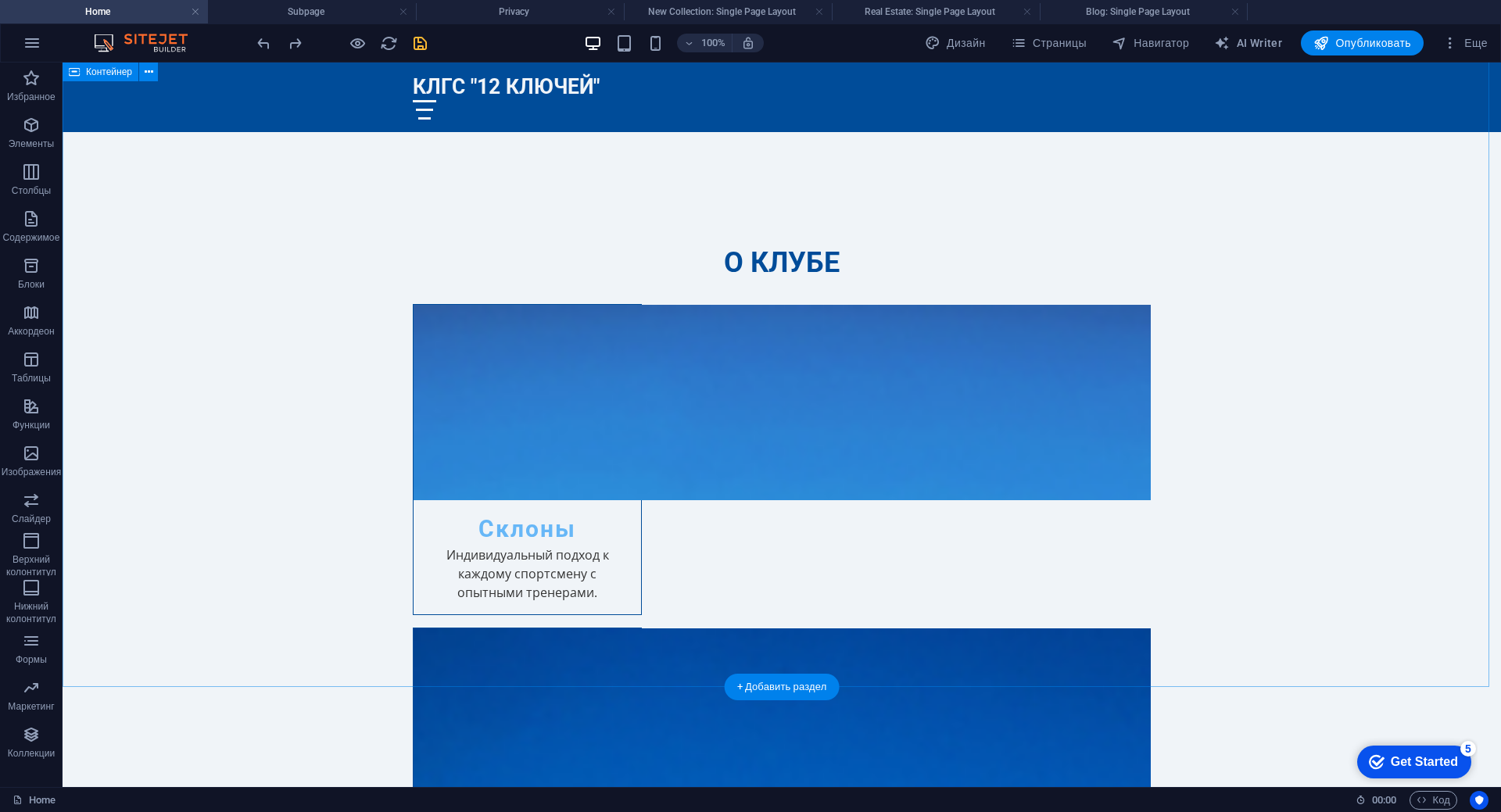
scroll to position [1172, 0]
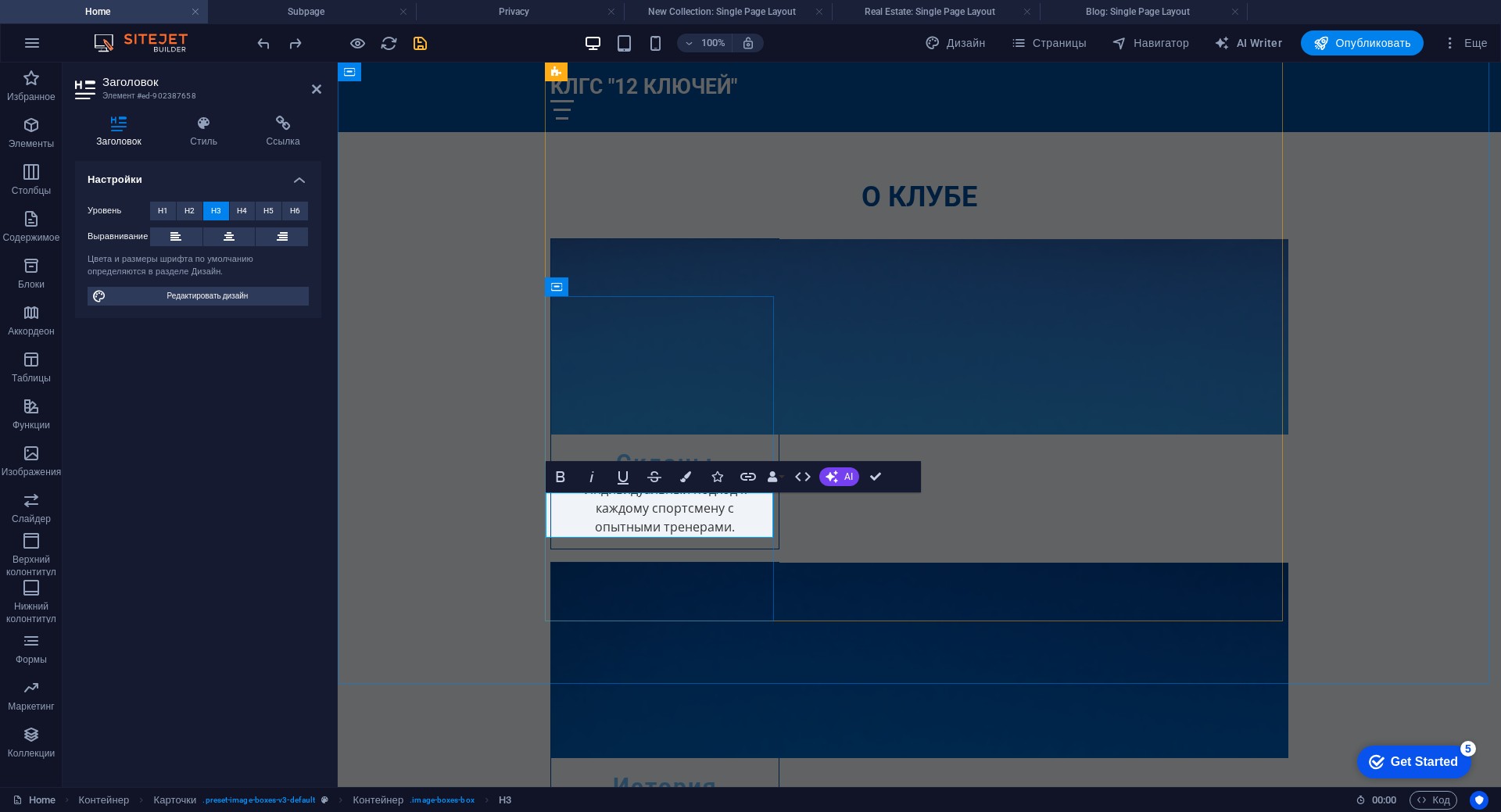
drag, startPoint x: 712, startPoint y: 521, endPoint x: 621, endPoint y: 515, distance: 91.2
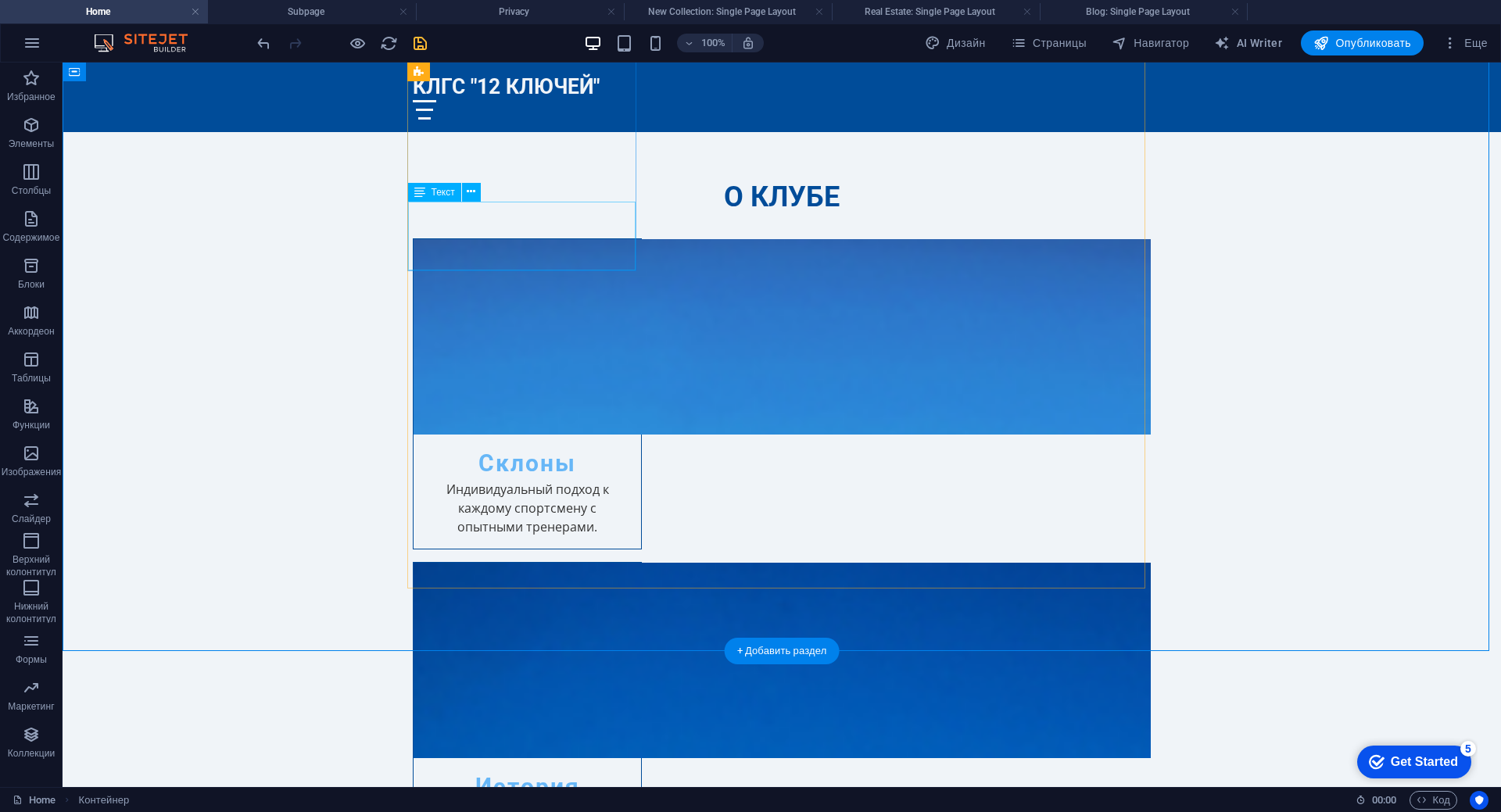
click at [464, 480] on div "Индивидуальный подход к каждому спортсмену с опытными тренерами." at bounding box center [527, 514] width 227 height 69
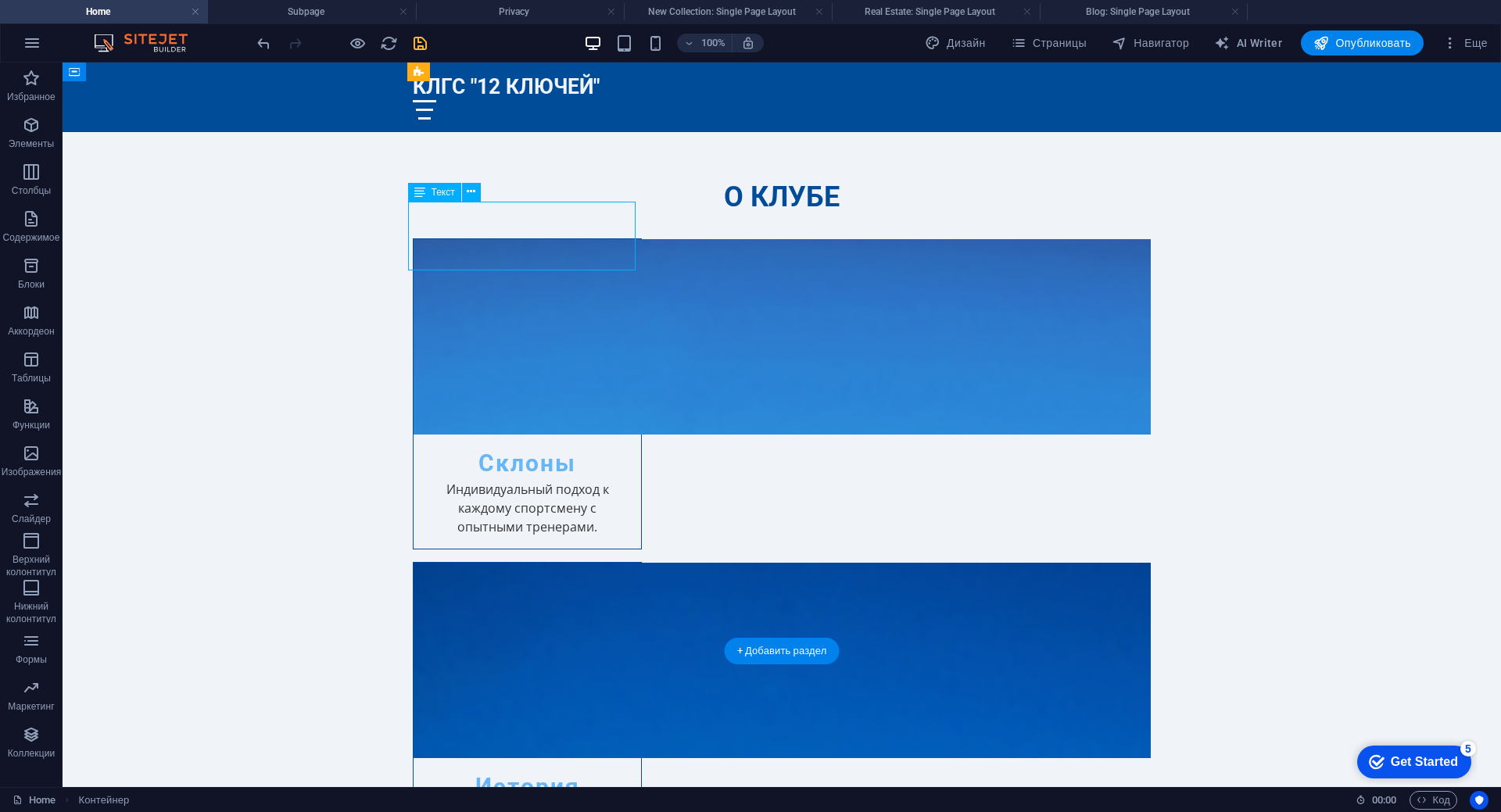
click at [464, 480] on div "Индивидуальный подход к каждому спортсмену с опытными тренерами." at bounding box center [527, 514] width 227 height 69
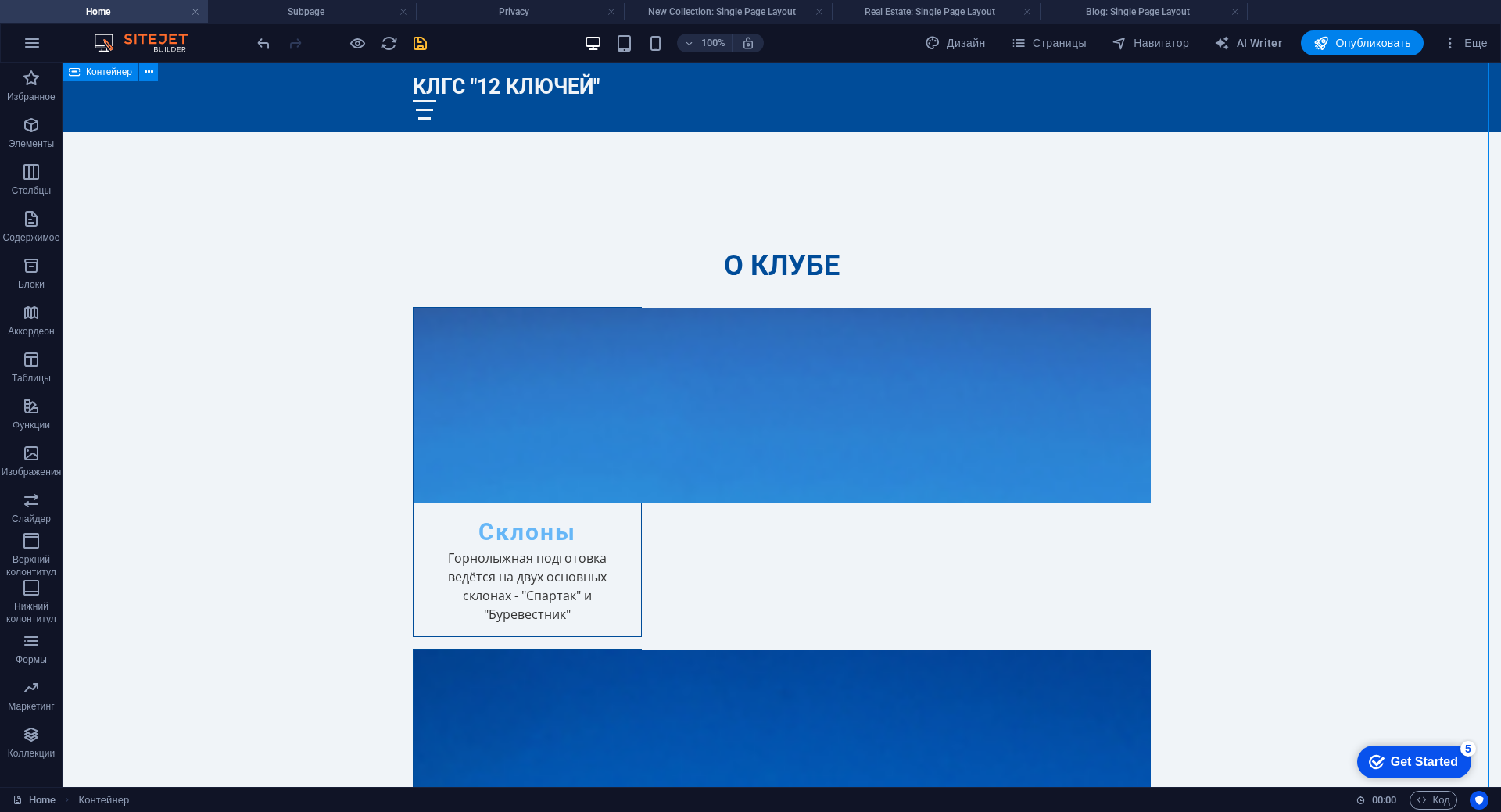
scroll to position [1015, 0]
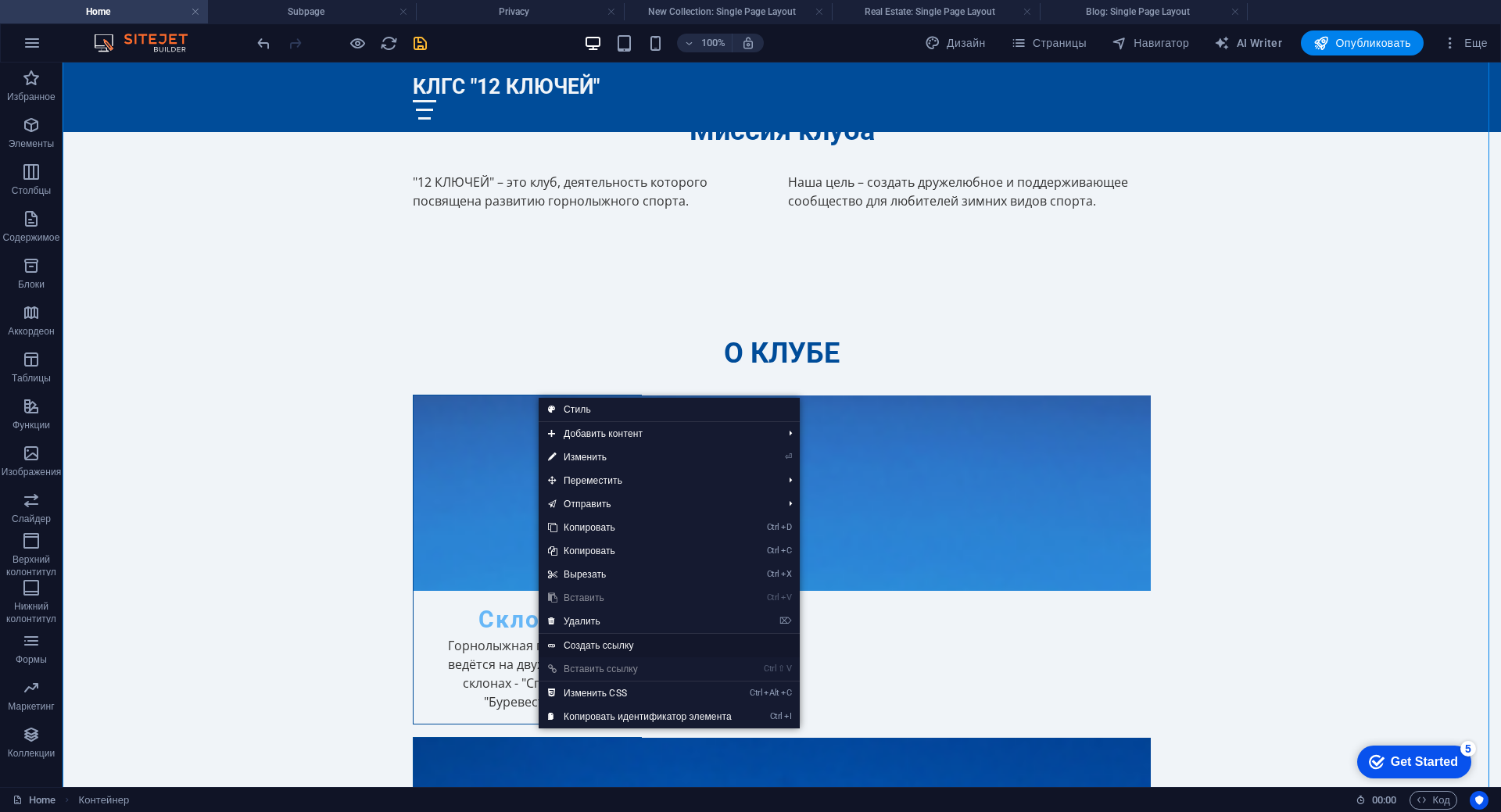
click at [623, 643] on link "Создать ссылку" at bounding box center [669, 645] width 261 height 23
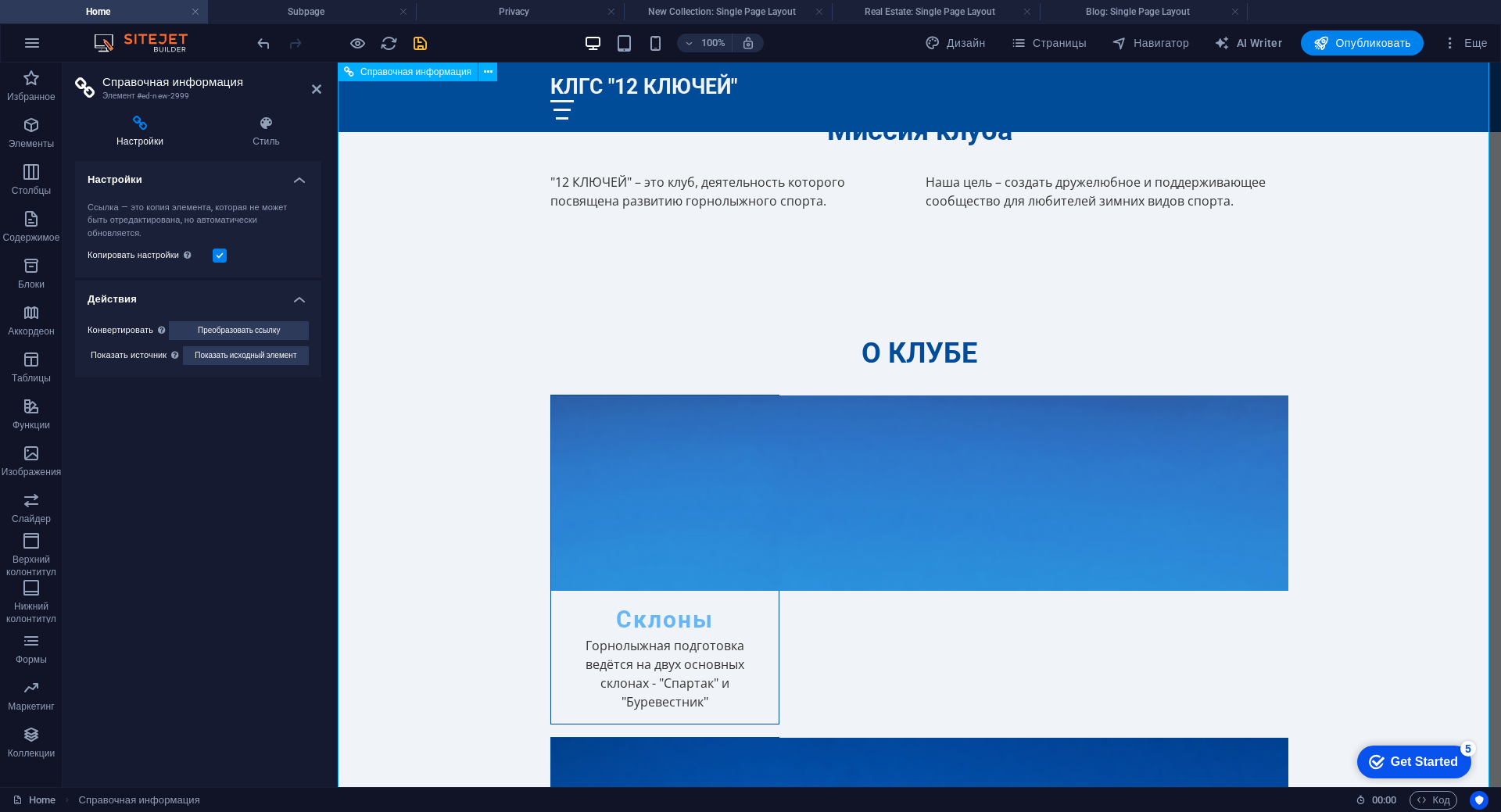
scroll to position [1833, 0]
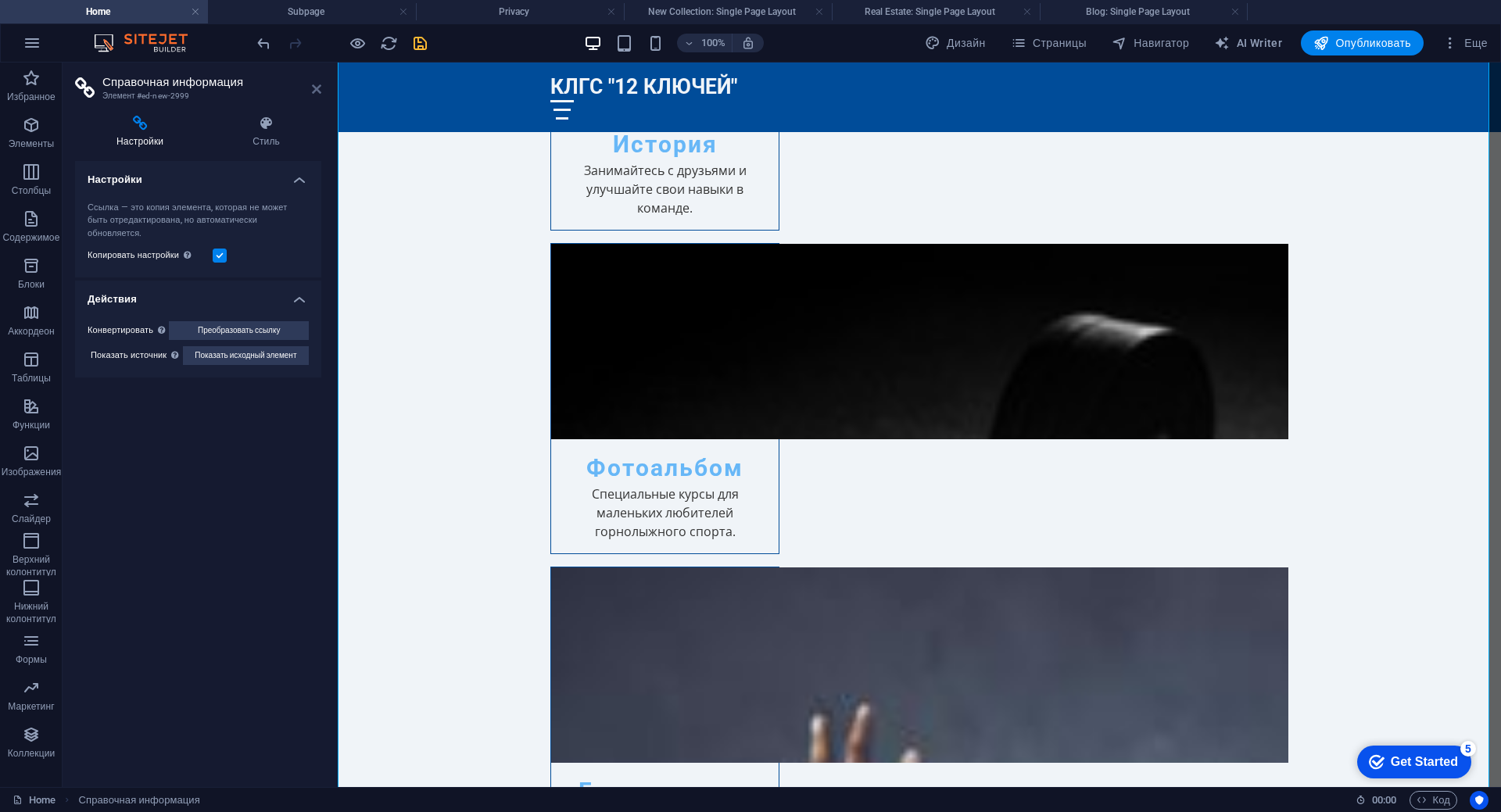
click at [313, 90] on icon at bounding box center [316, 88] width 9 height 12
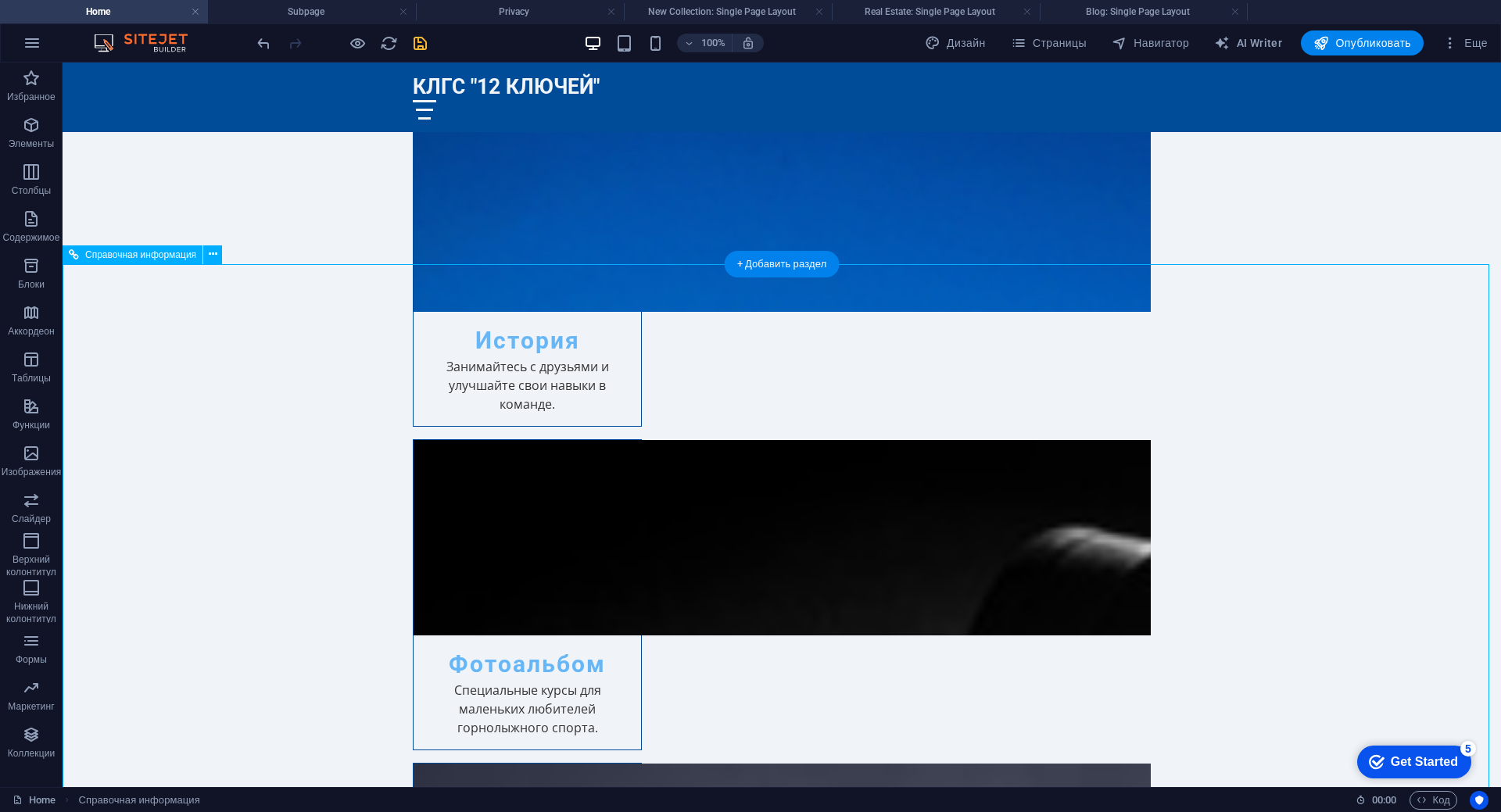
scroll to position [1677, 0]
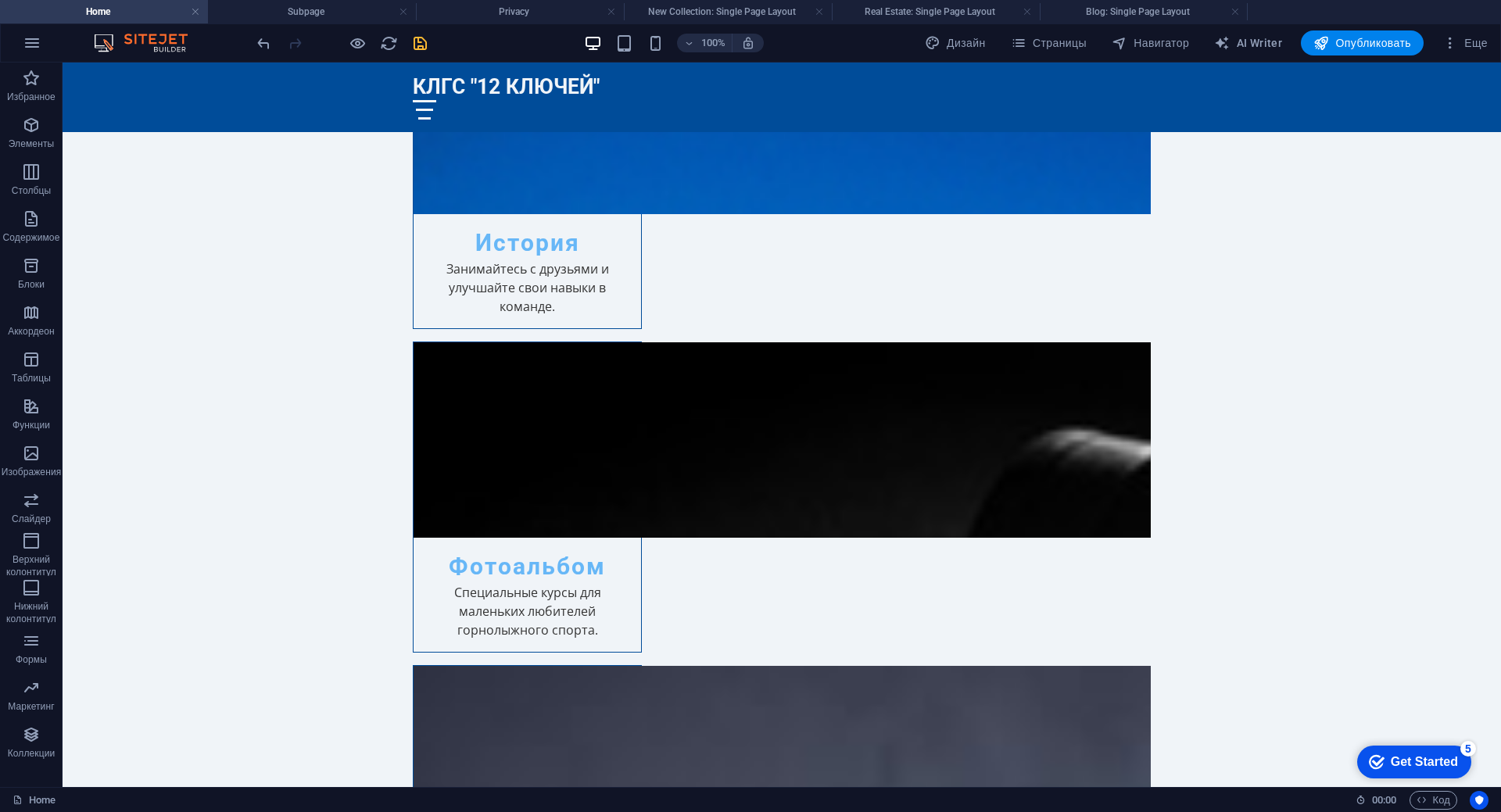
scroll to position [1621, 0]
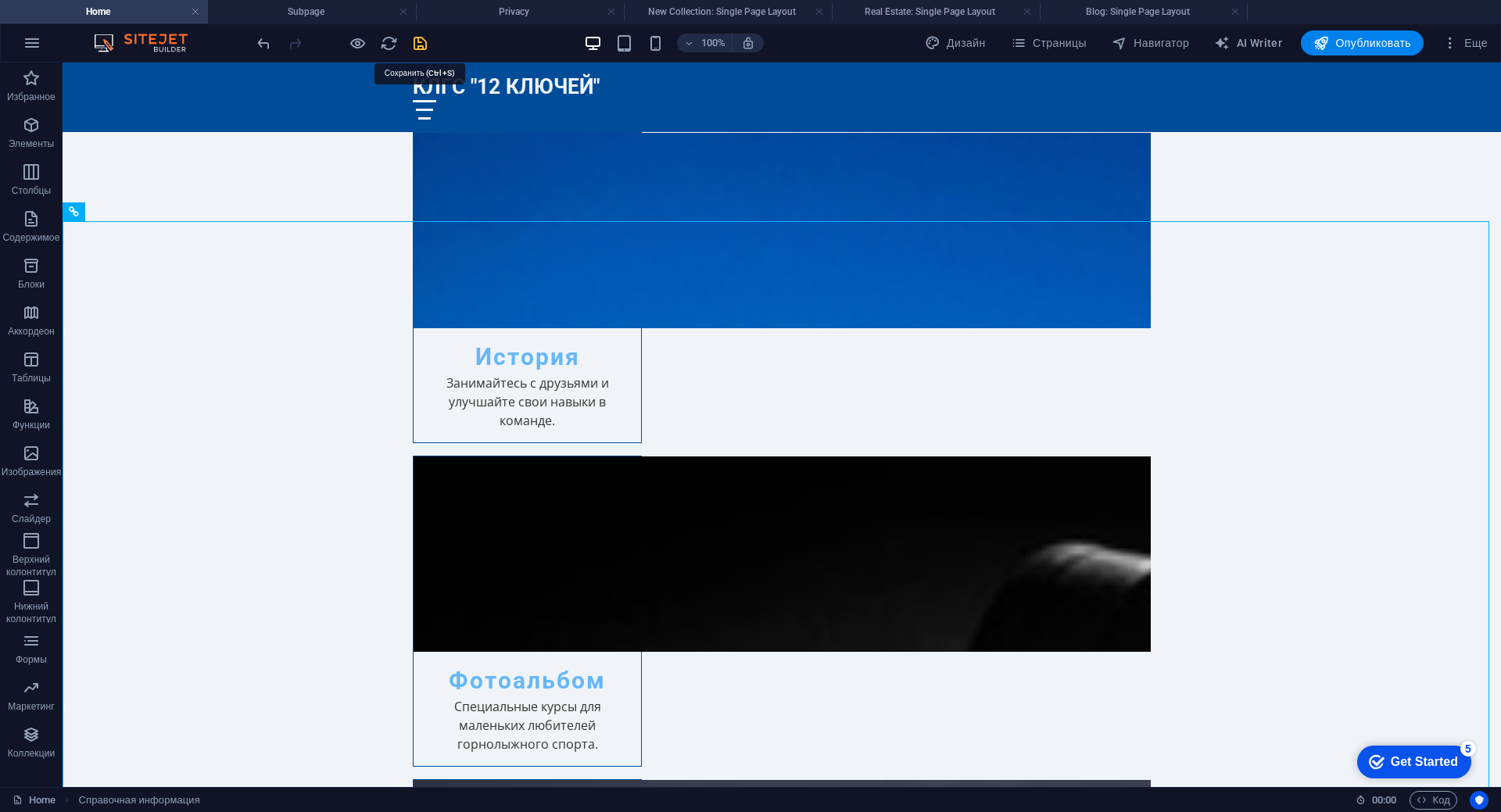
click at [418, 42] on icon "save" at bounding box center [420, 44] width 18 height 18
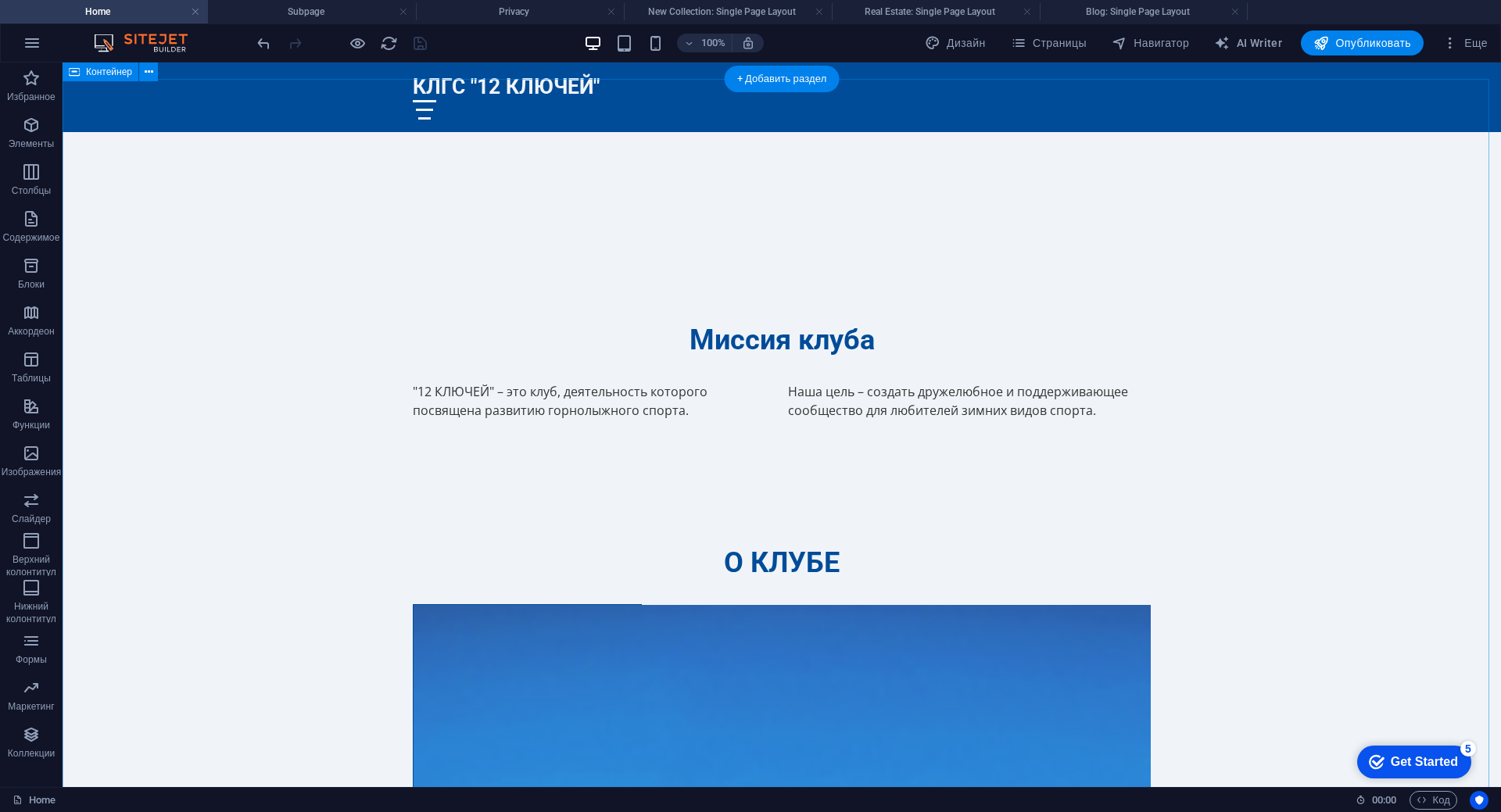
scroll to position [761, 0]
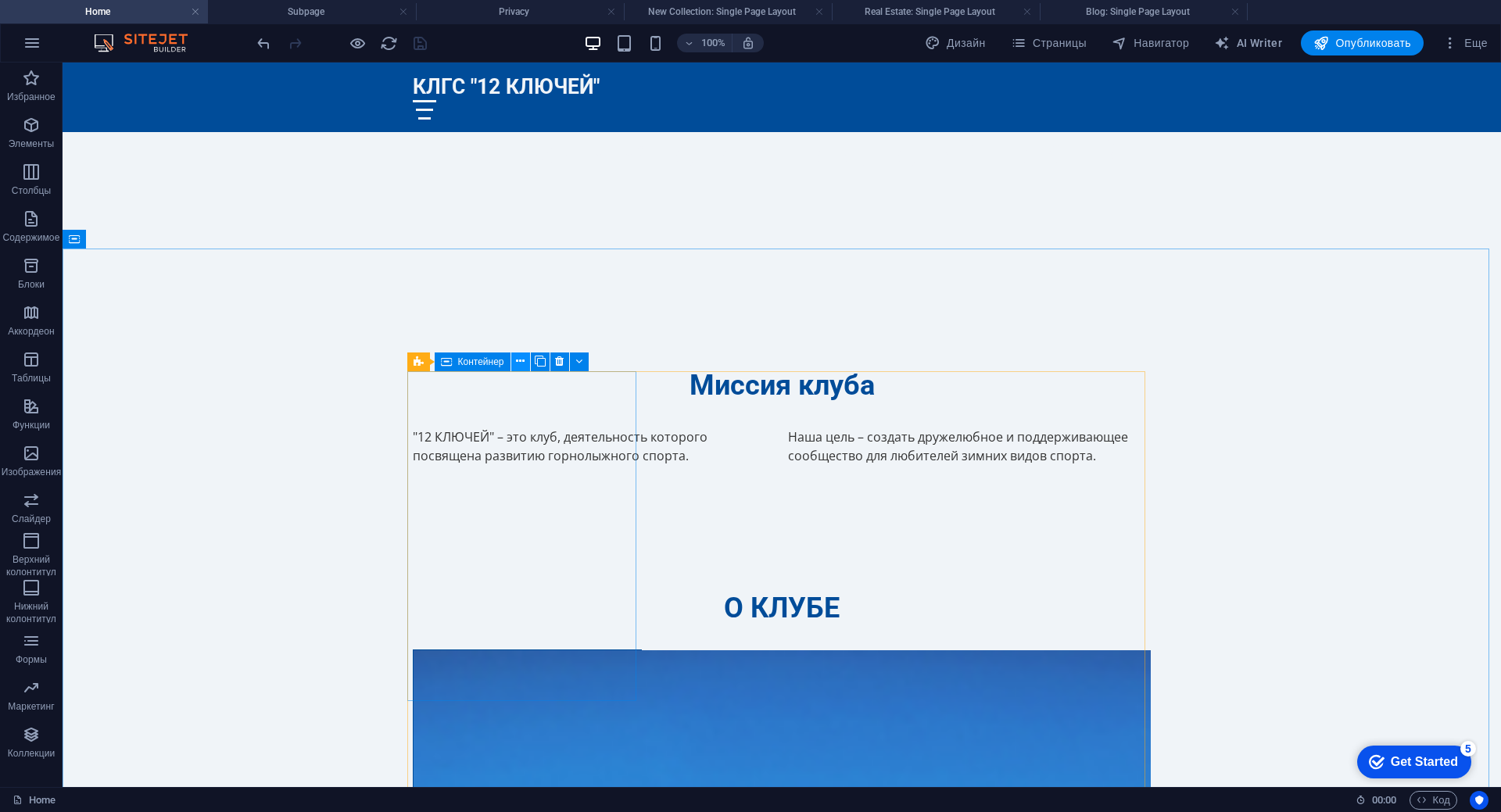
click at [522, 363] on icon at bounding box center [520, 361] width 8 height 17
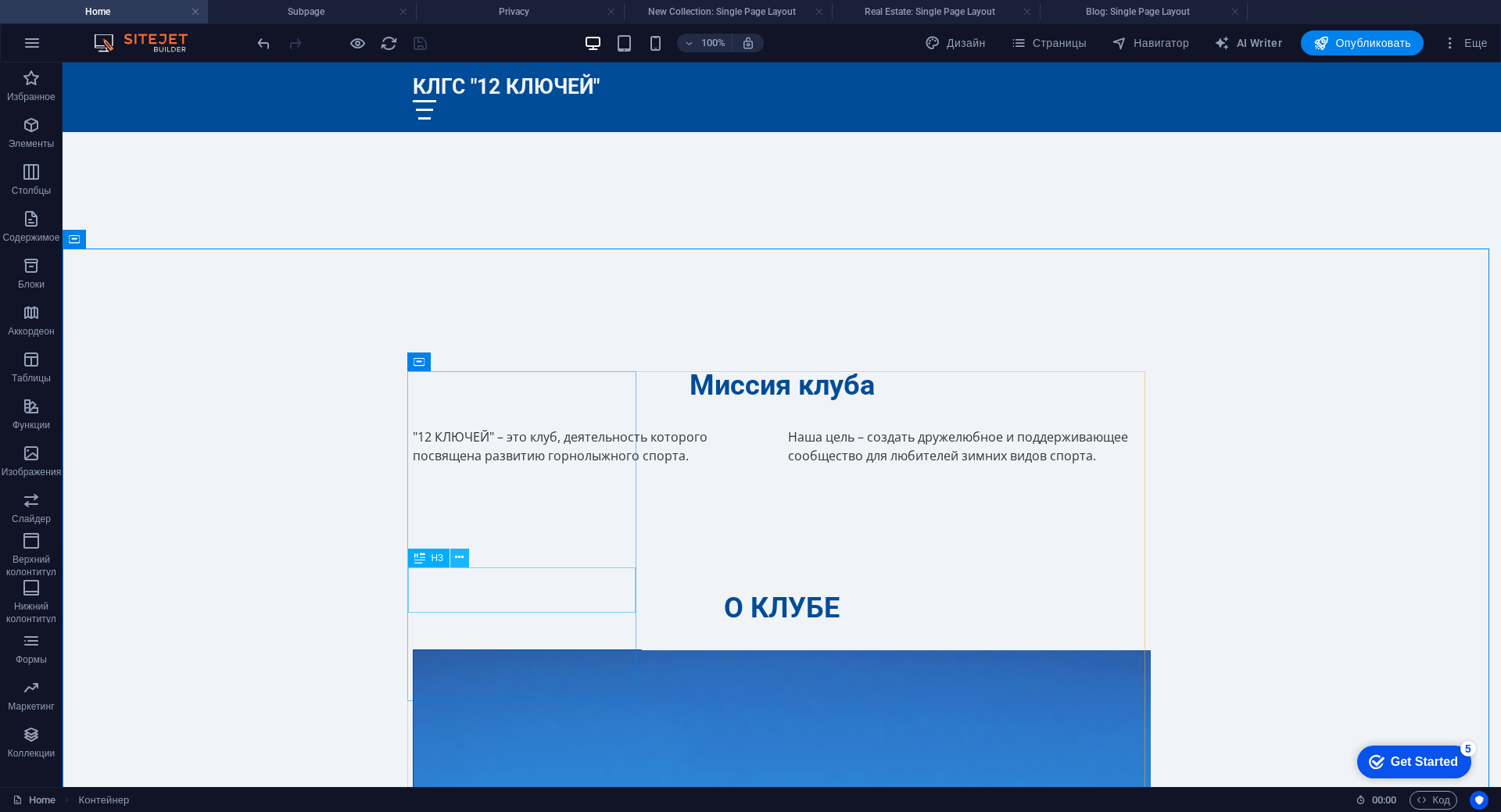
click at [461, 558] on icon at bounding box center [459, 558] width 8 height 17
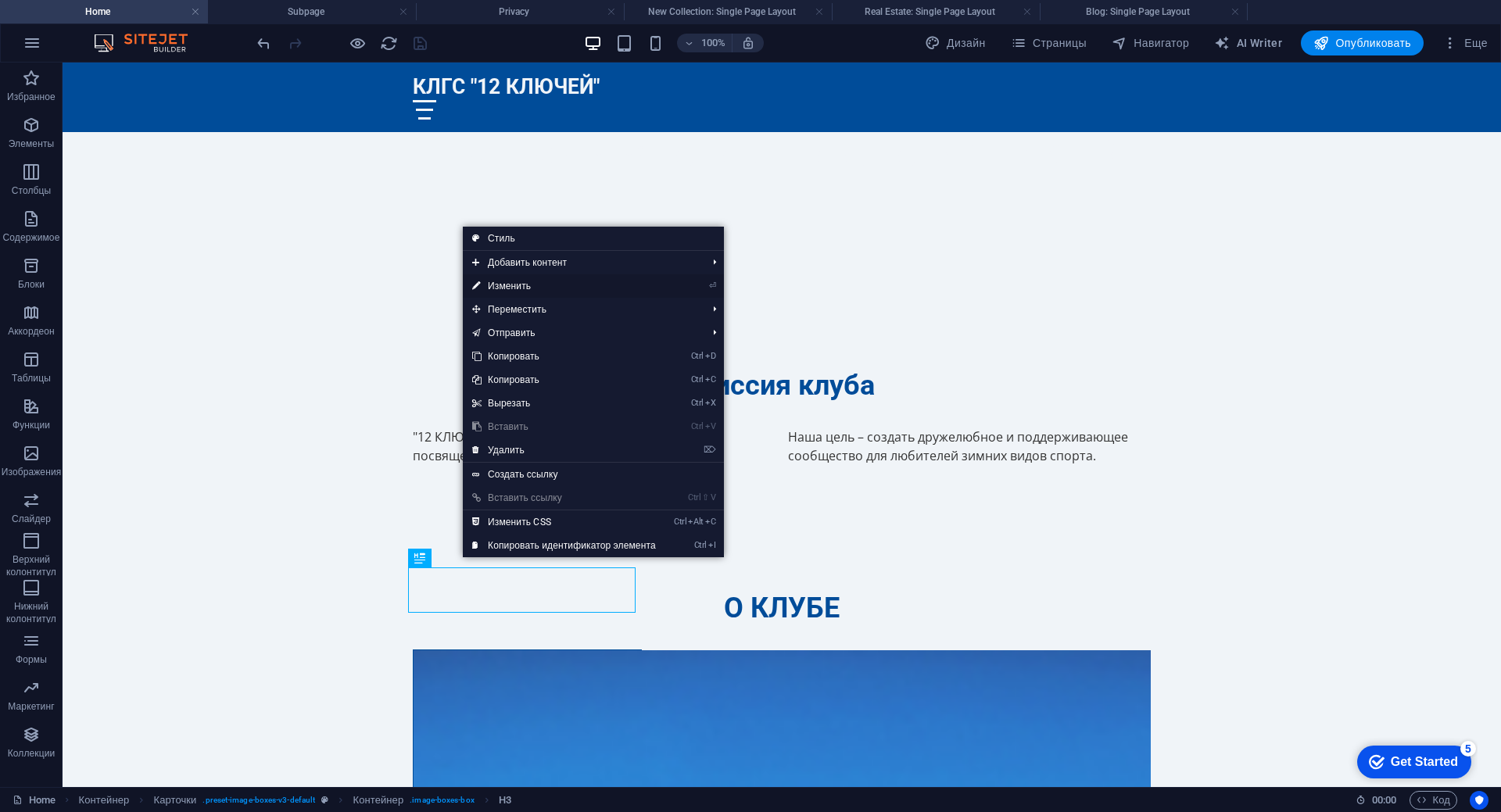
click at [538, 283] on link "⏎ Изменить" at bounding box center [564, 286] width 203 height 23
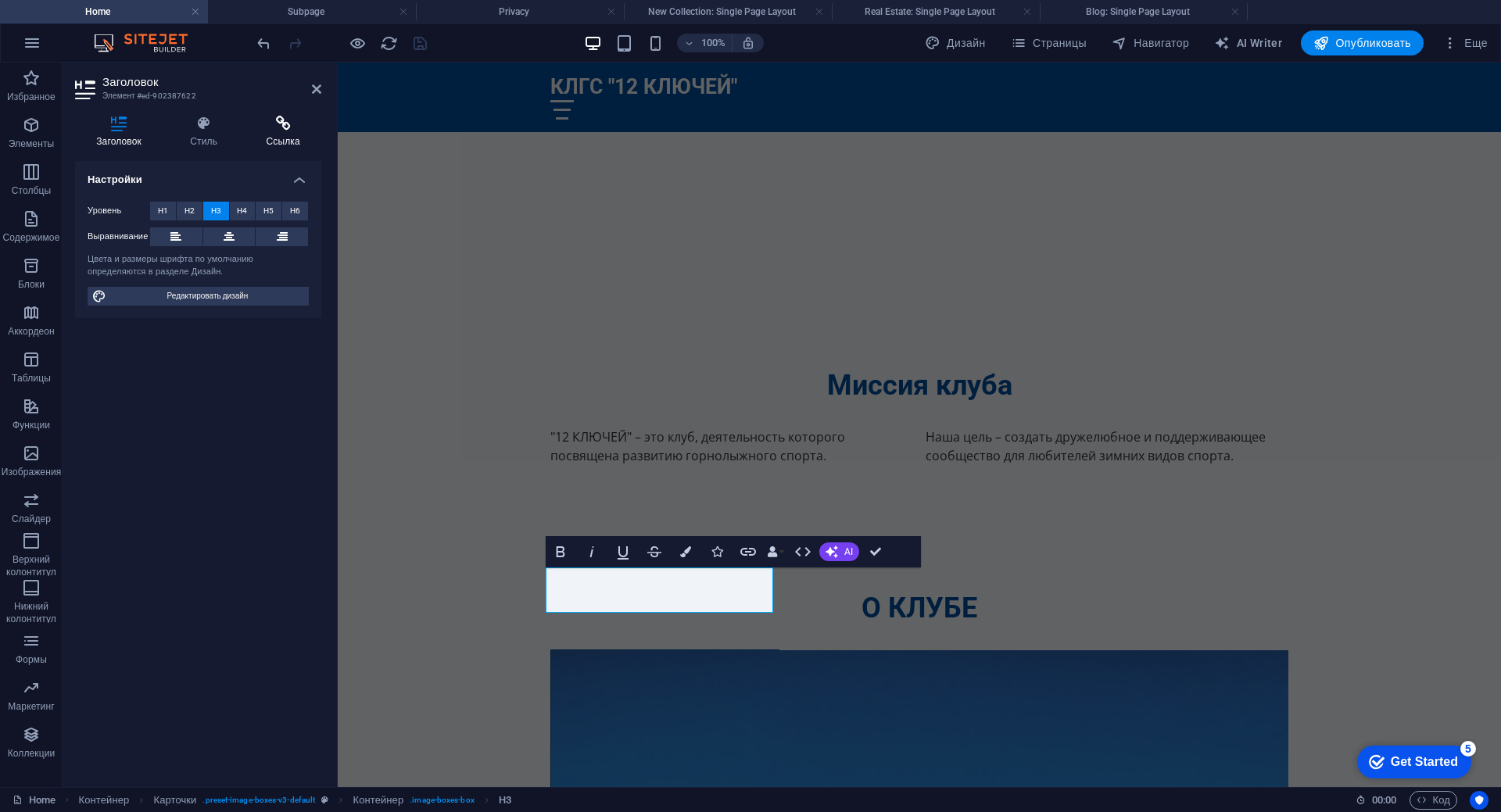
click at [281, 122] on icon at bounding box center [283, 123] width 77 height 16
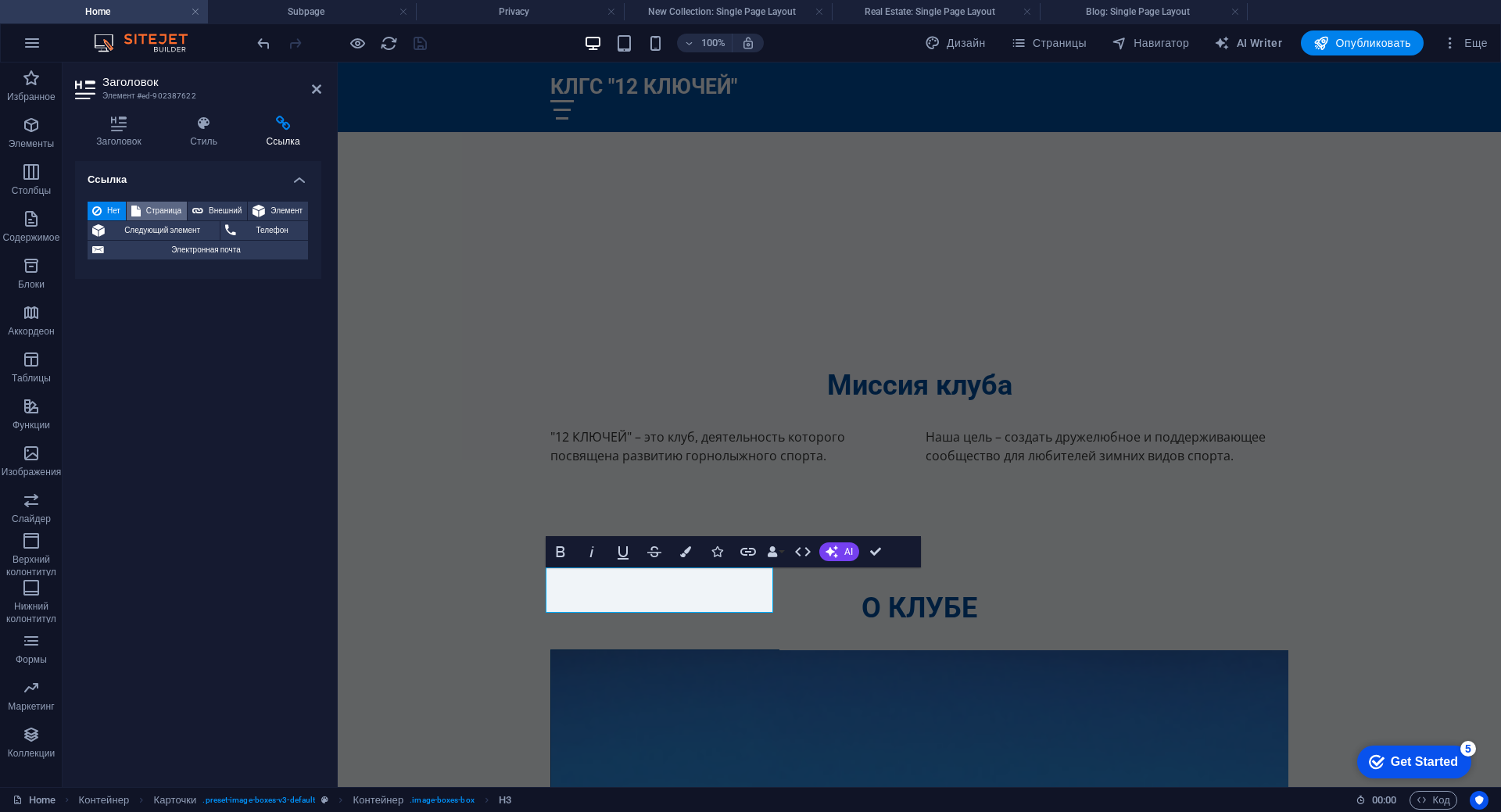
click at [160, 207] on span "Страница" at bounding box center [164, 211] width 36 height 19
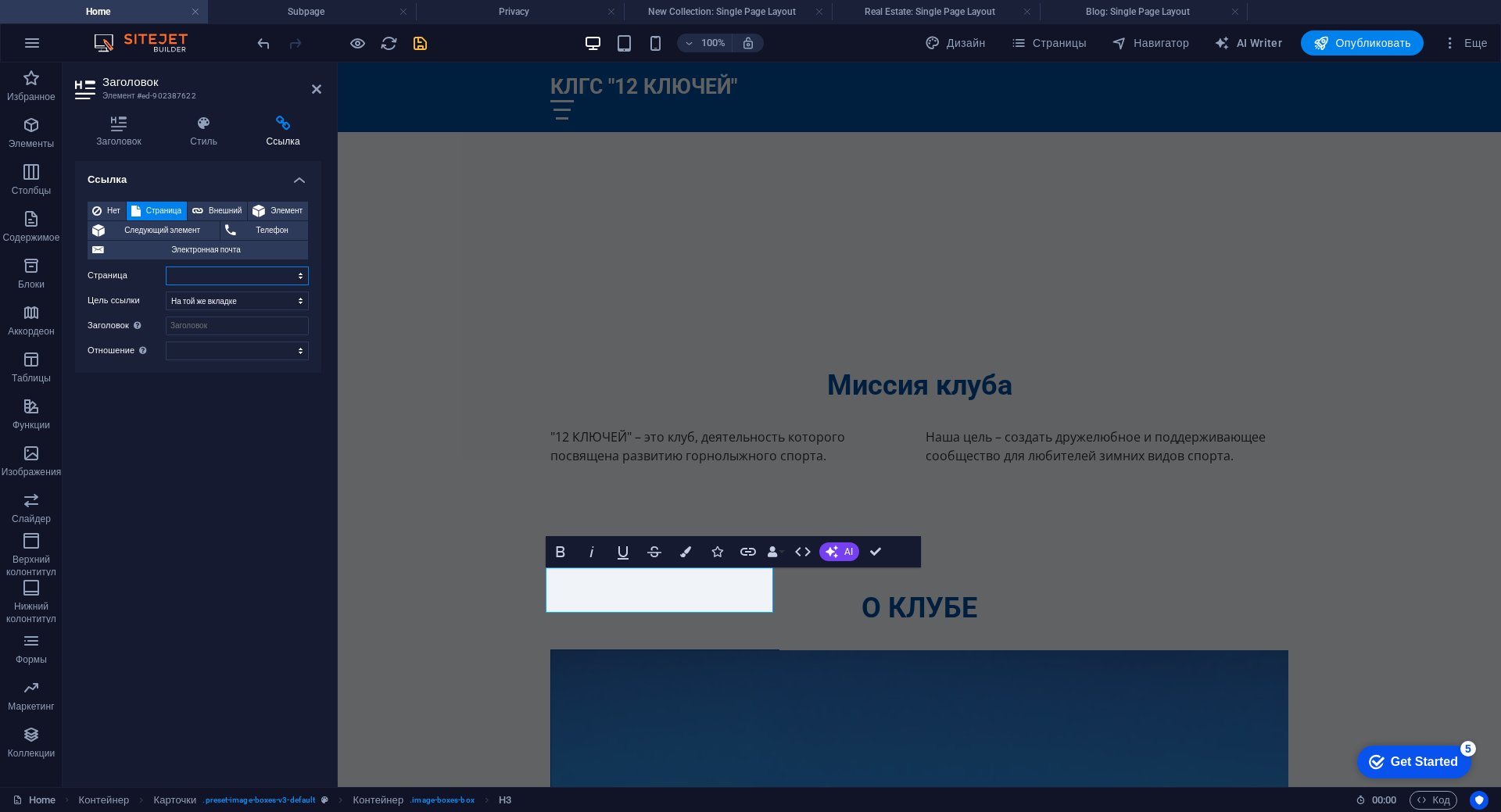
click at [300, 272] on select "Home Subpage Legal Notice Privacy" at bounding box center [237, 276] width 143 height 19
select select "1"
click at [166, 267] on select "Home Subpage Legal Notice Privacy" at bounding box center [237, 276] width 143 height 19
click at [296, 353] on select "чередовать автор закладка внешние справка license далее nofollow noreferrer noo…" at bounding box center [237, 350] width 143 height 19
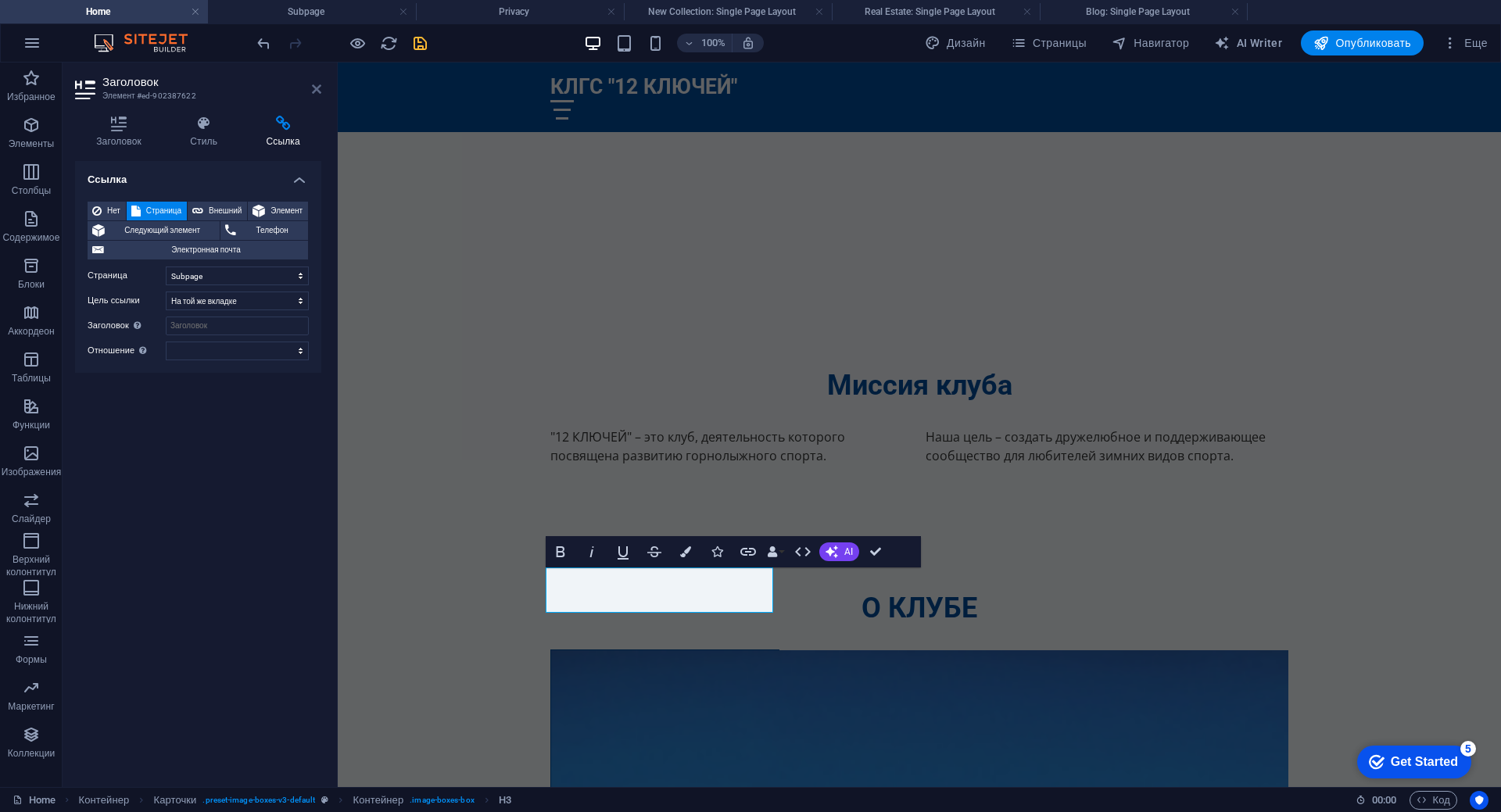
click at [316, 93] on icon at bounding box center [316, 88] width 9 height 12
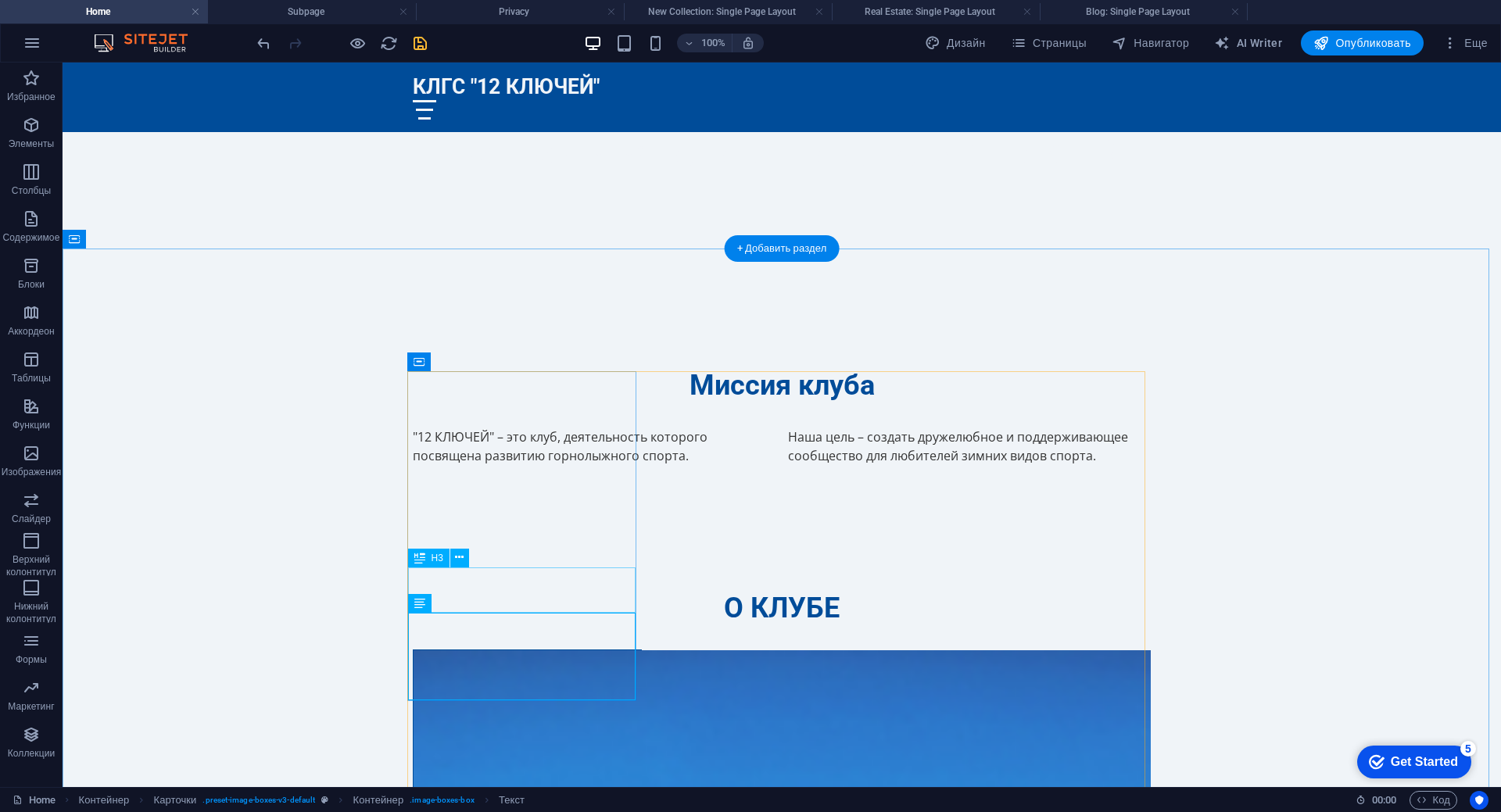
click at [527, 650] on figure at bounding box center [527, 748] width 227 height 195
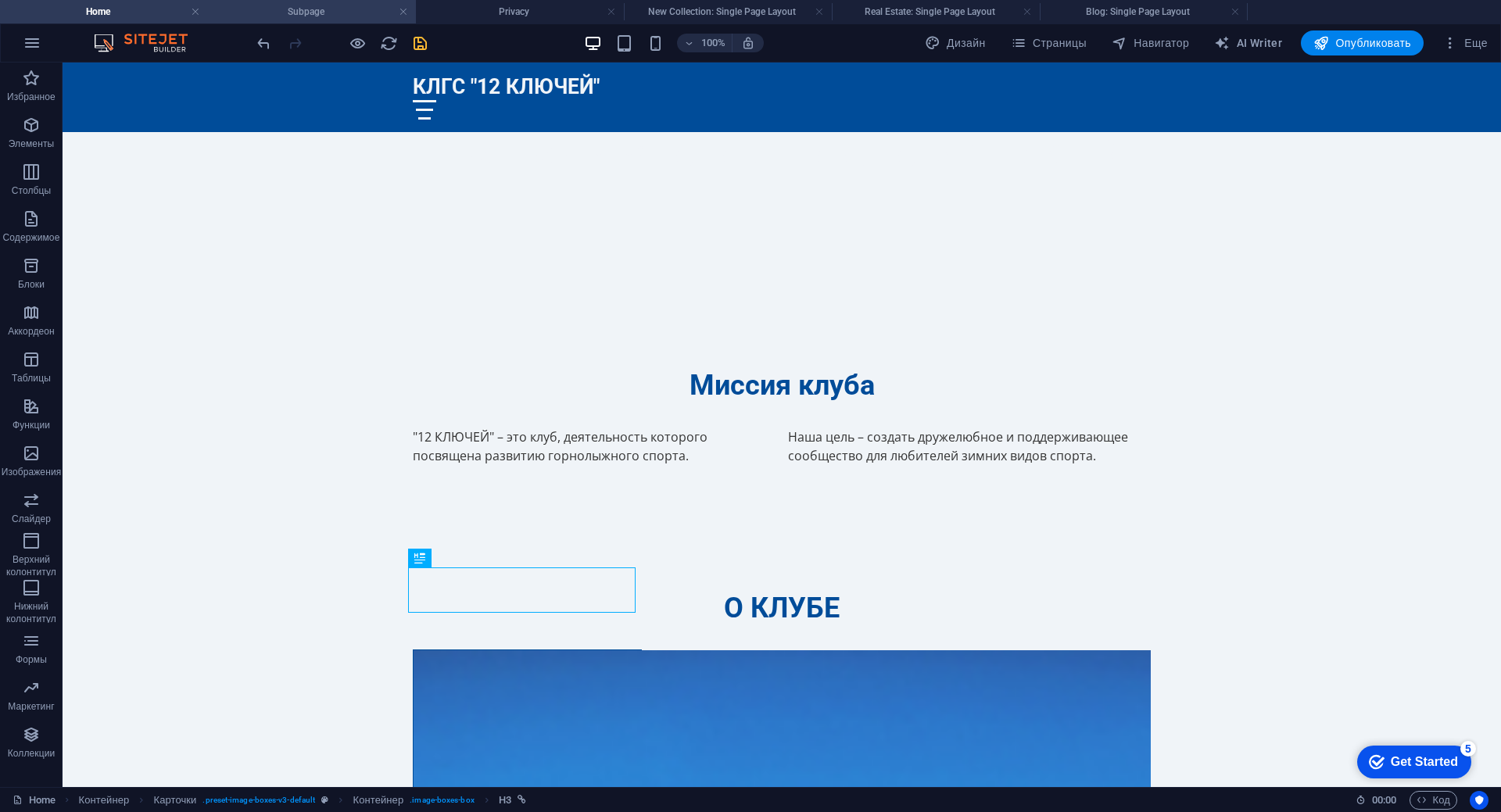
click at [326, 13] on h4 "Subpage" at bounding box center [312, 12] width 208 height 17
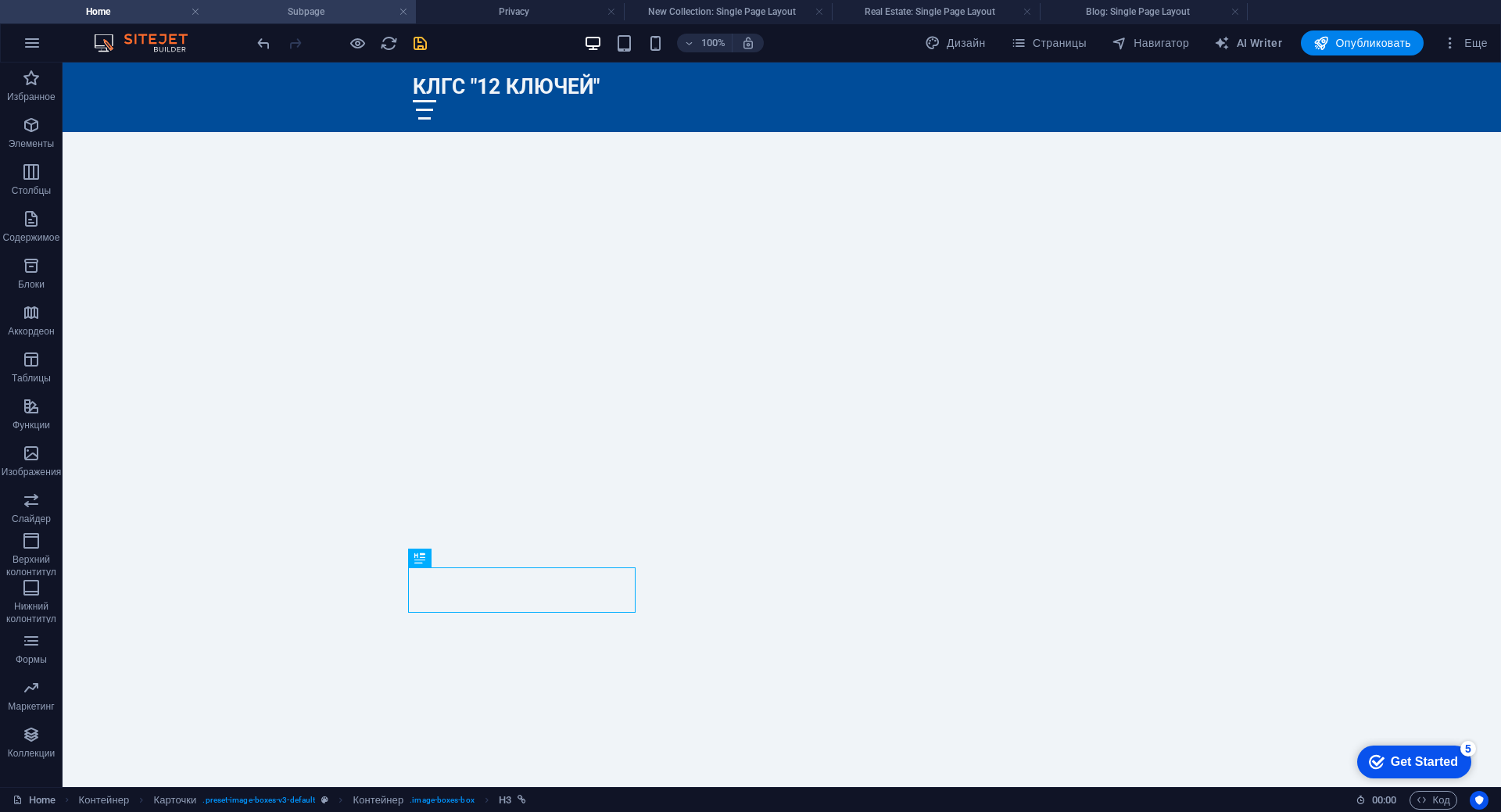
scroll to position [15, 0]
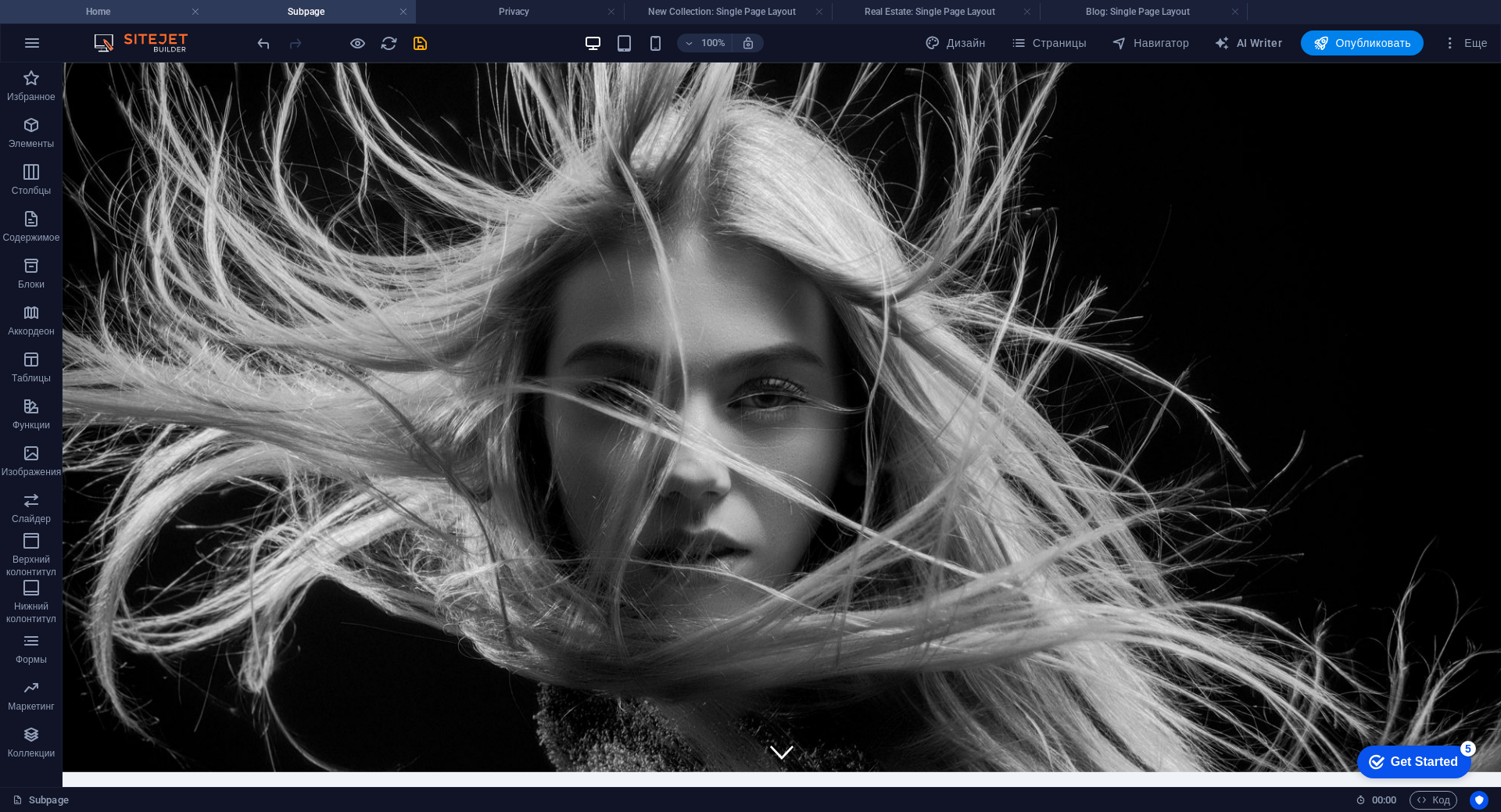
click at [134, 9] on h4 "Home" at bounding box center [104, 12] width 208 height 17
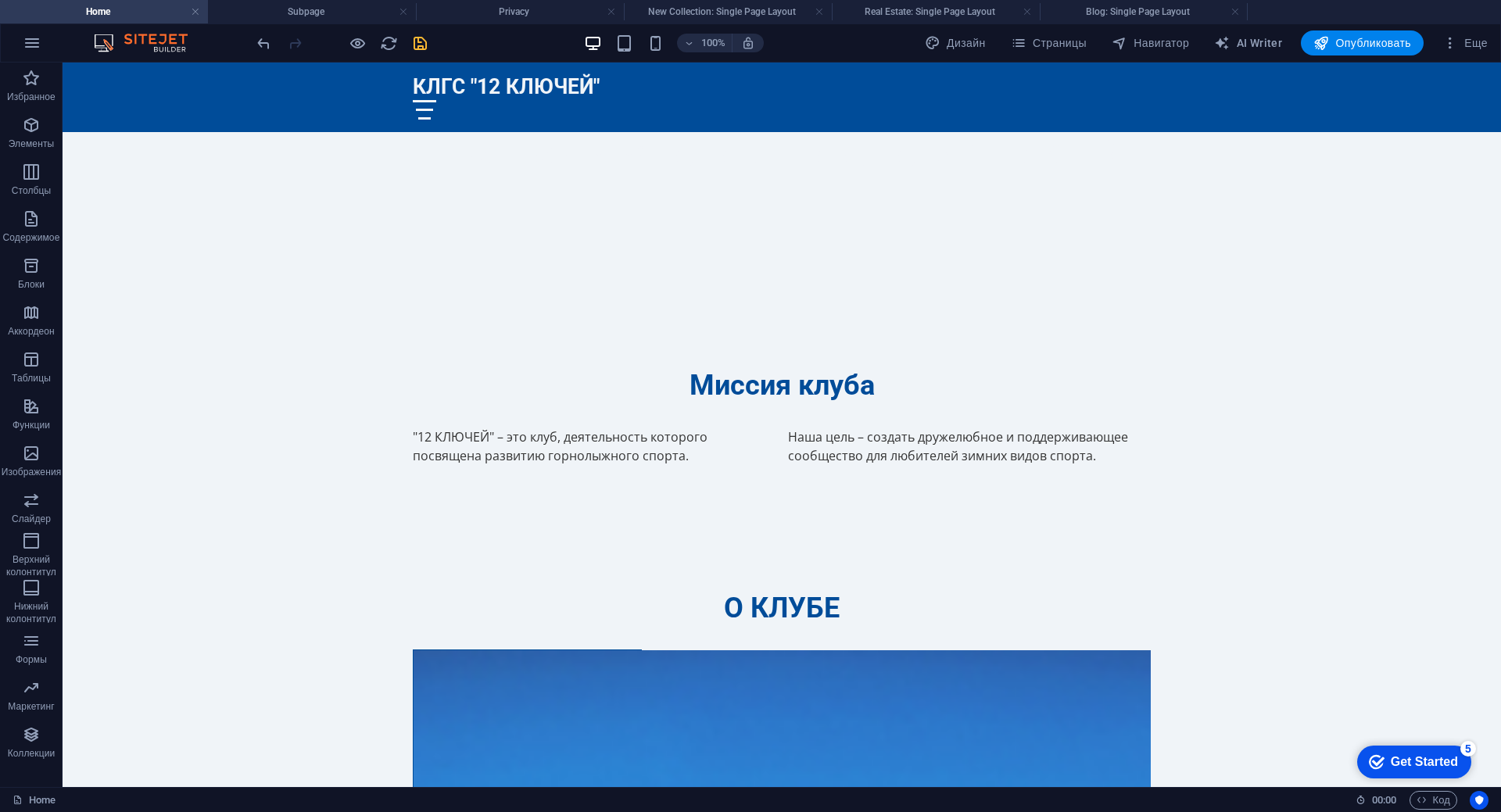
scroll to position [0, 0]
click at [1450, 43] on icon "button" at bounding box center [1450, 43] width 16 height 16
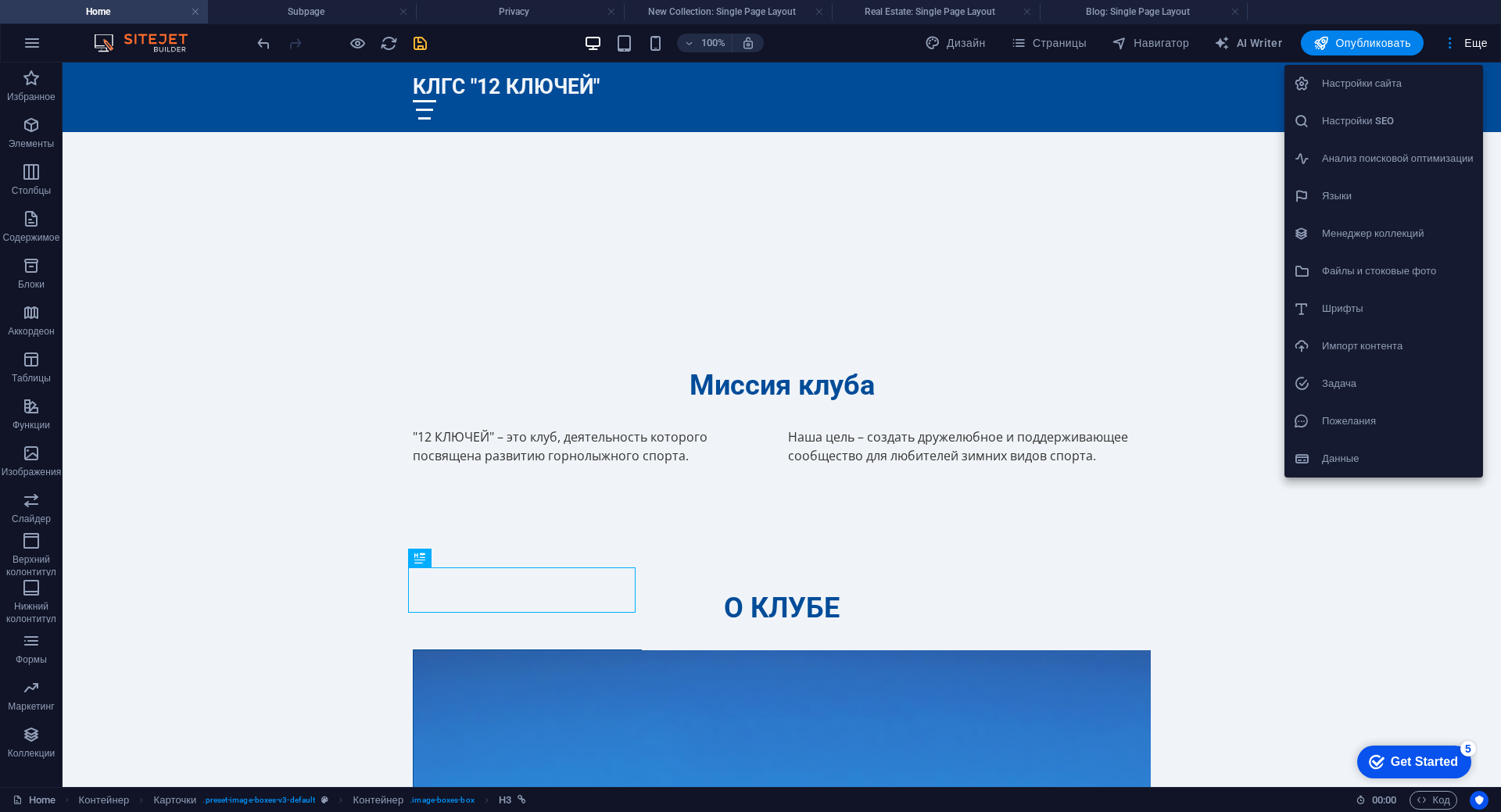
click at [1325, 584] on div at bounding box center [750, 406] width 1501 height 812
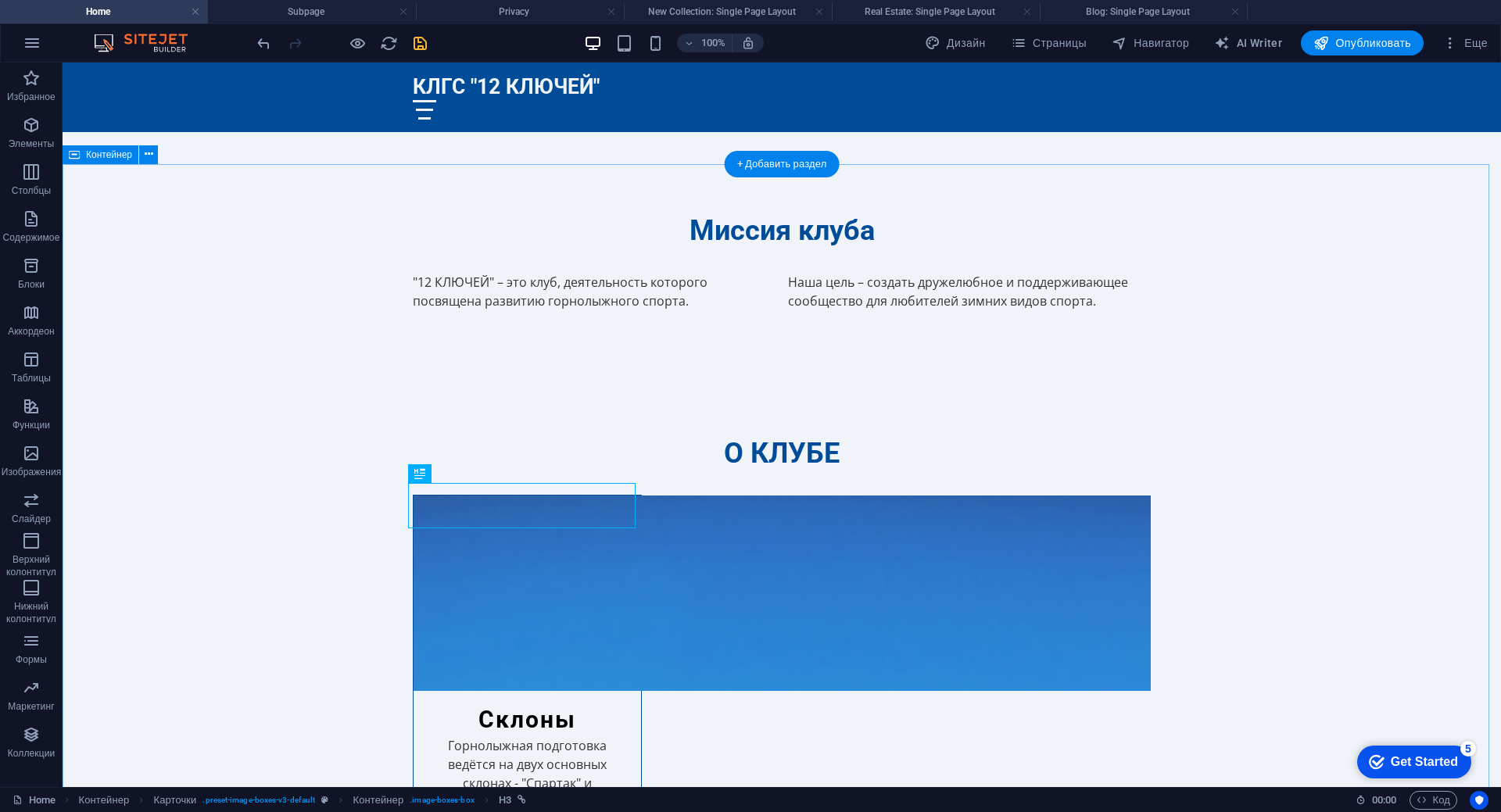
scroll to position [917, 0]
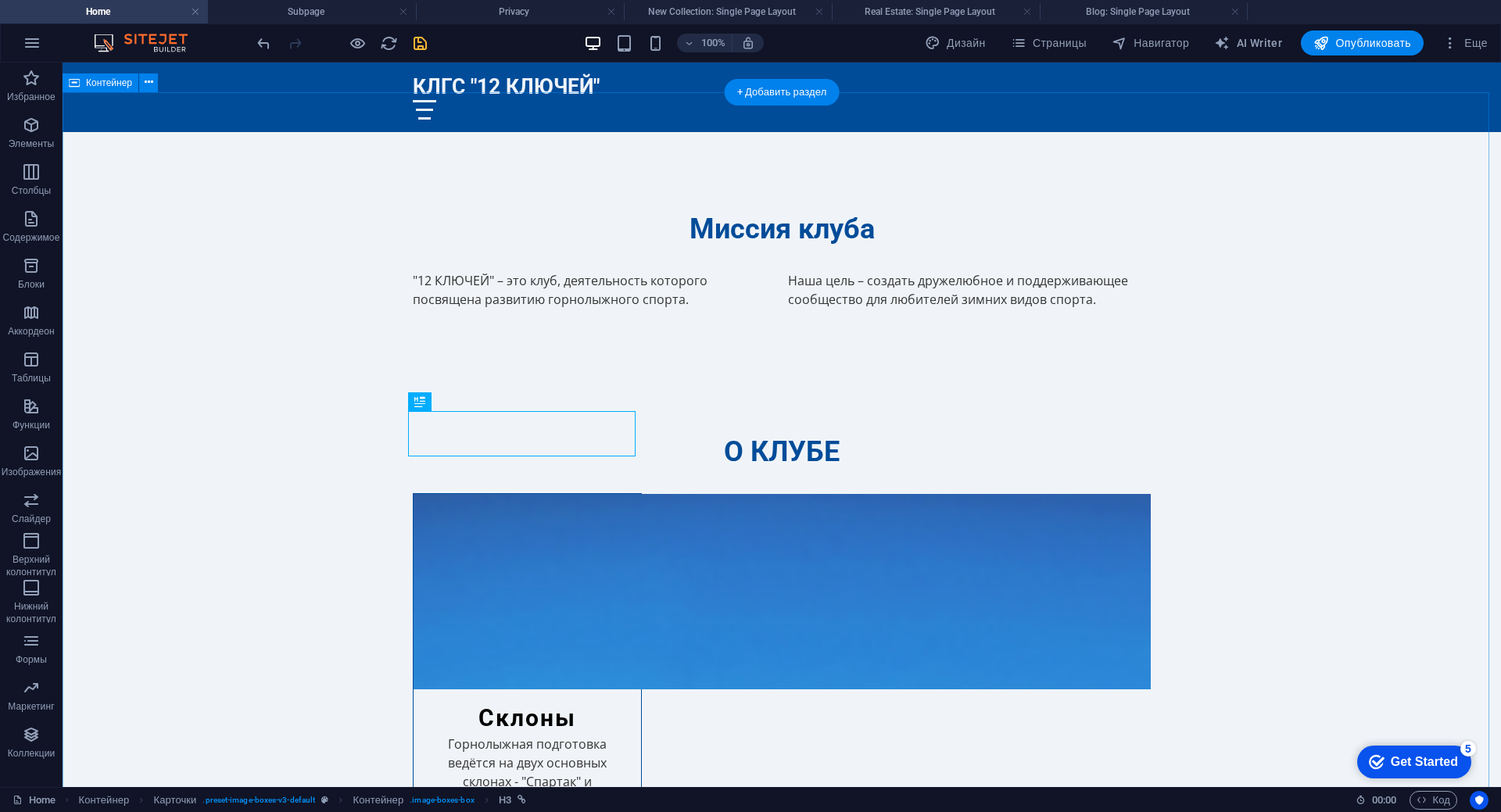
click at [557, 689] on div "Склоны" at bounding box center [527, 711] width 227 height 45
click at [263, 43] on icon "undo" at bounding box center [264, 44] width 18 height 18
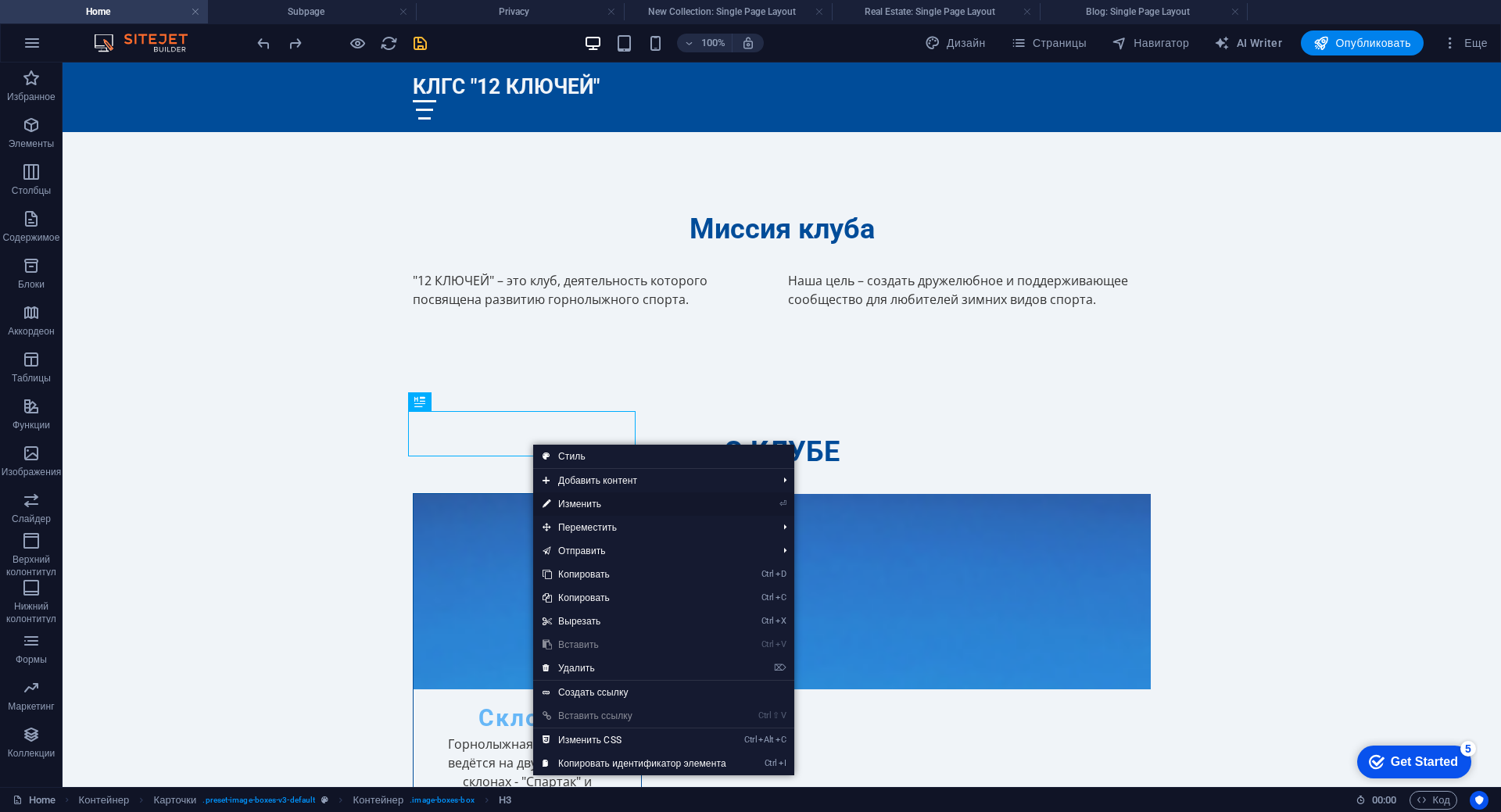
click at [573, 499] on link "⏎ Изменить" at bounding box center [634, 504] width 203 height 23
select select
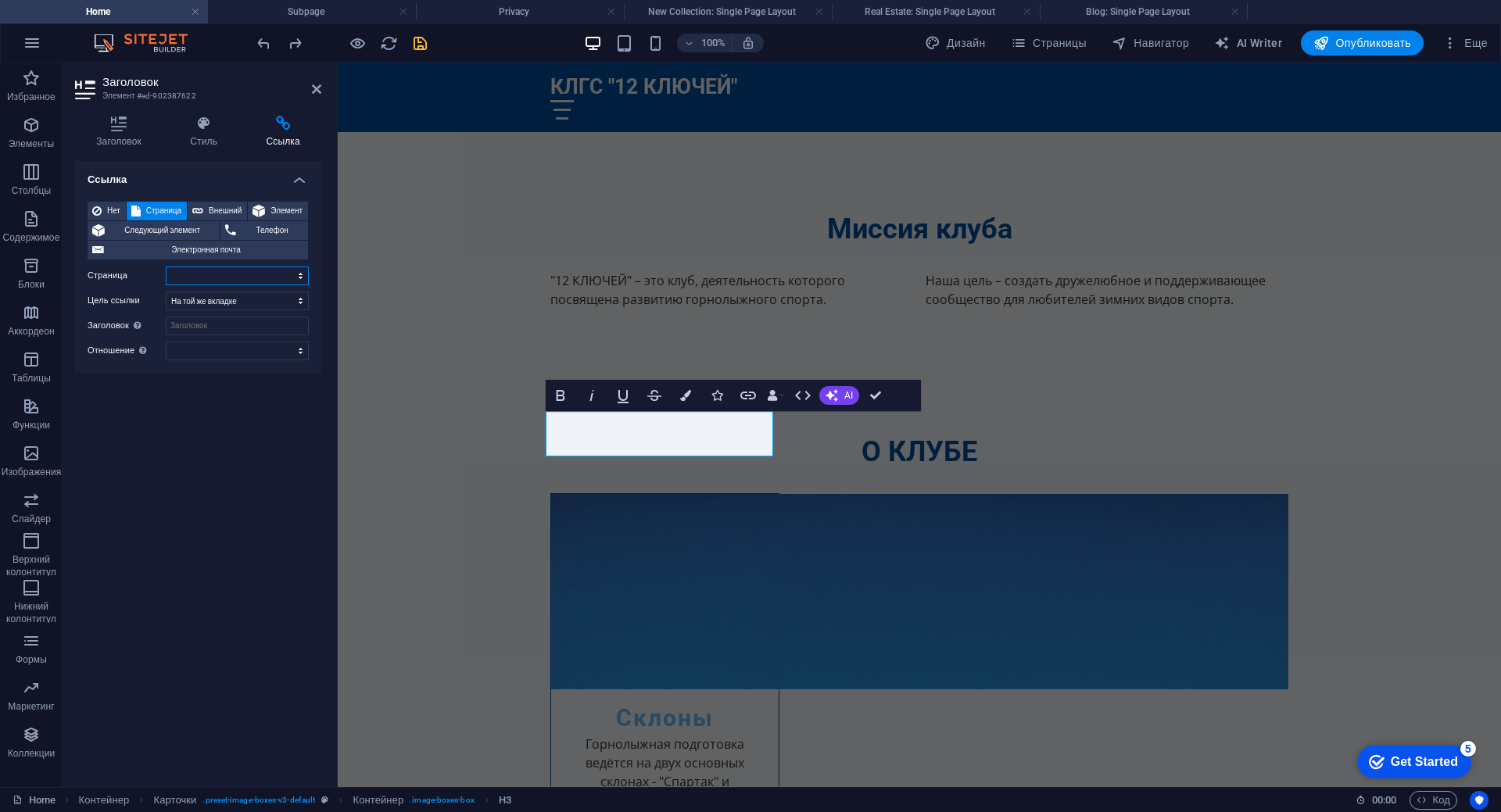
click at [301, 278] on select "Home Subpage Legal Notice Privacy" at bounding box center [237, 276] width 143 height 19
select select "1"
click at [166, 267] on select "Home Subpage Legal Notice Privacy" at bounding box center [237, 276] width 143 height 19
click at [298, 305] on select "Новая вкладка На той же вкладке Наложение" at bounding box center [237, 301] width 143 height 19
click at [166, 292] on select "Новая вкладка На той же вкладке Наложение" at bounding box center [237, 301] width 143 height 19
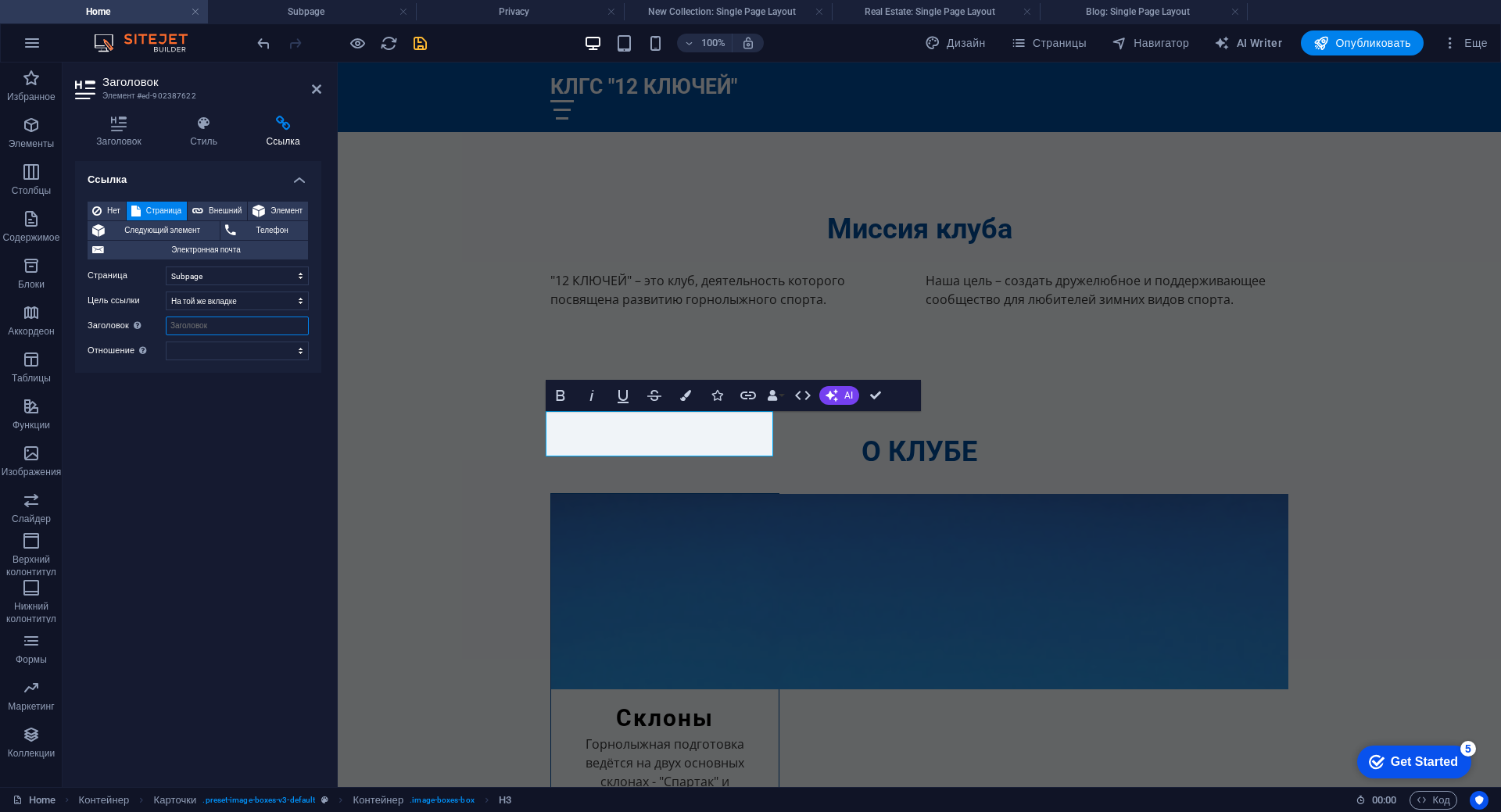
click at [290, 332] on input "Заголовок Дополнительное описание ссылки не должно совпадать с текстом ссылки. …" at bounding box center [237, 325] width 143 height 19
click at [299, 353] on select "чередовать автор закладка внешние справка license далее nofollow noreferrer noo…" at bounding box center [237, 350] width 143 height 19
click at [300, 353] on select "чередовать автор закладка внешние справка license далее nofollow noreferrer noo…" at bounding box center [237, 350] width 143 height 19
click at [305, 543] on div "Ссылка Нет Страница Внешний Элемент Следующий элемент Телефон Электронная почта…" at bounding box center [198, 468] width 246 height 613
click at [315, 92] on icon at bounding box center [316, 88] width 9 height 12
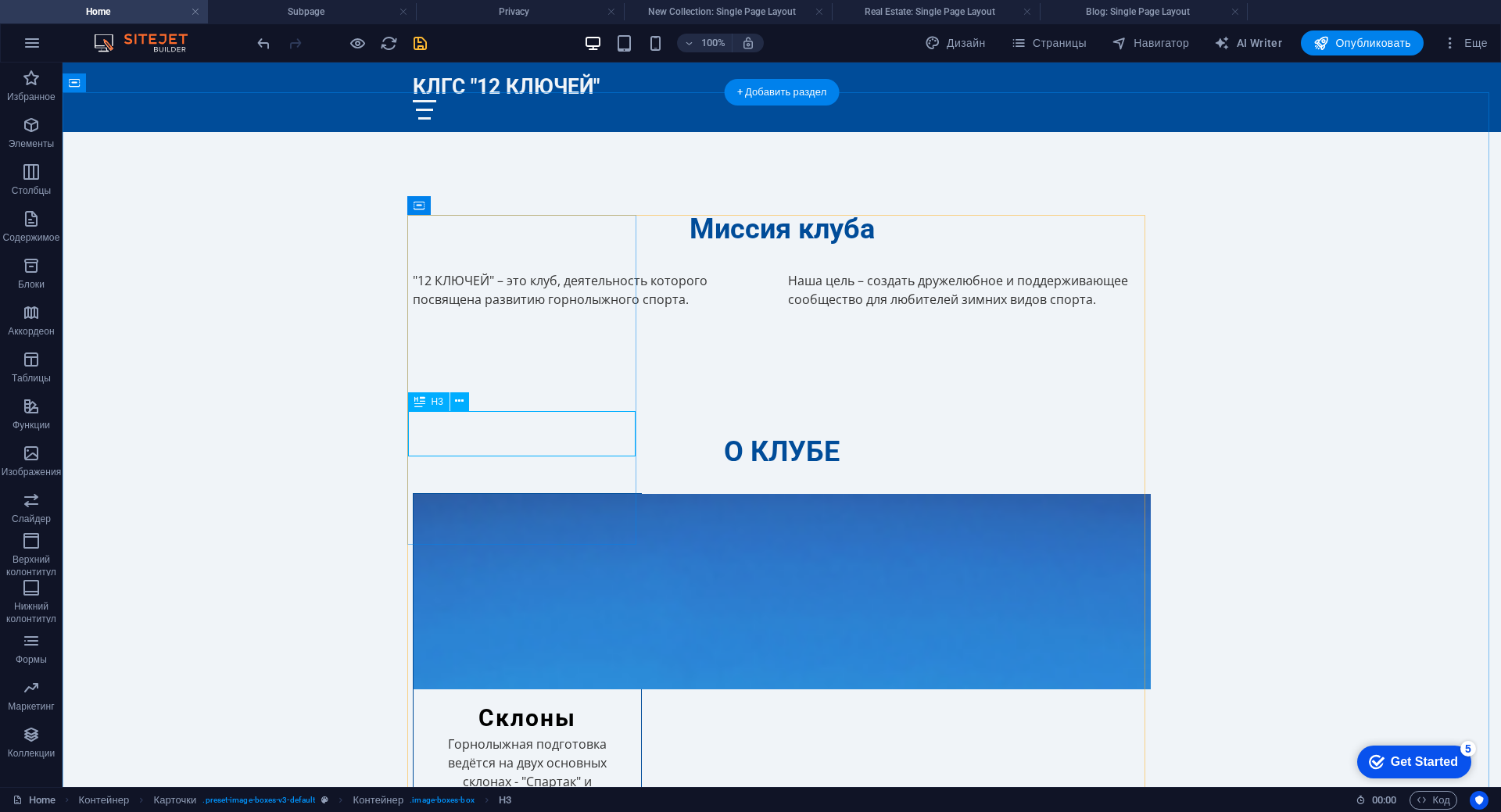
click at [516, 689] on div "Склоны" at bounding box center [527, 711] width 227 height 45
drag, startPoint x: 516, startPoint y: 438, endPoint x: 241, endPoint y: 437, distance: 275.0
click at [516, 689] on div "Склоны" at bounding box center [527, 711] width 227 height 45
select select "1"
select select
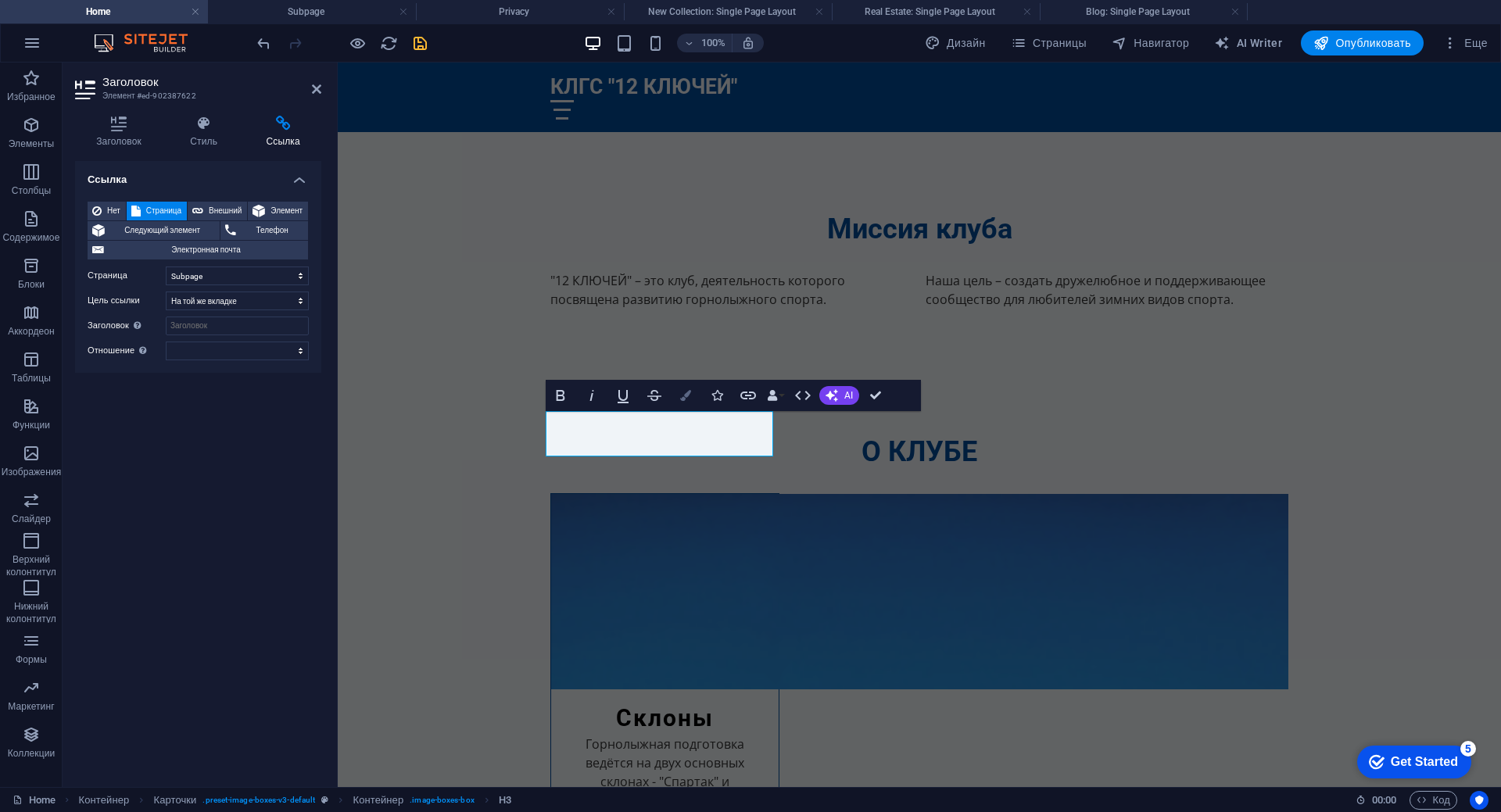
click at [684, 398] on icon "button" at bounding box center [685, 395] width 11 height 11
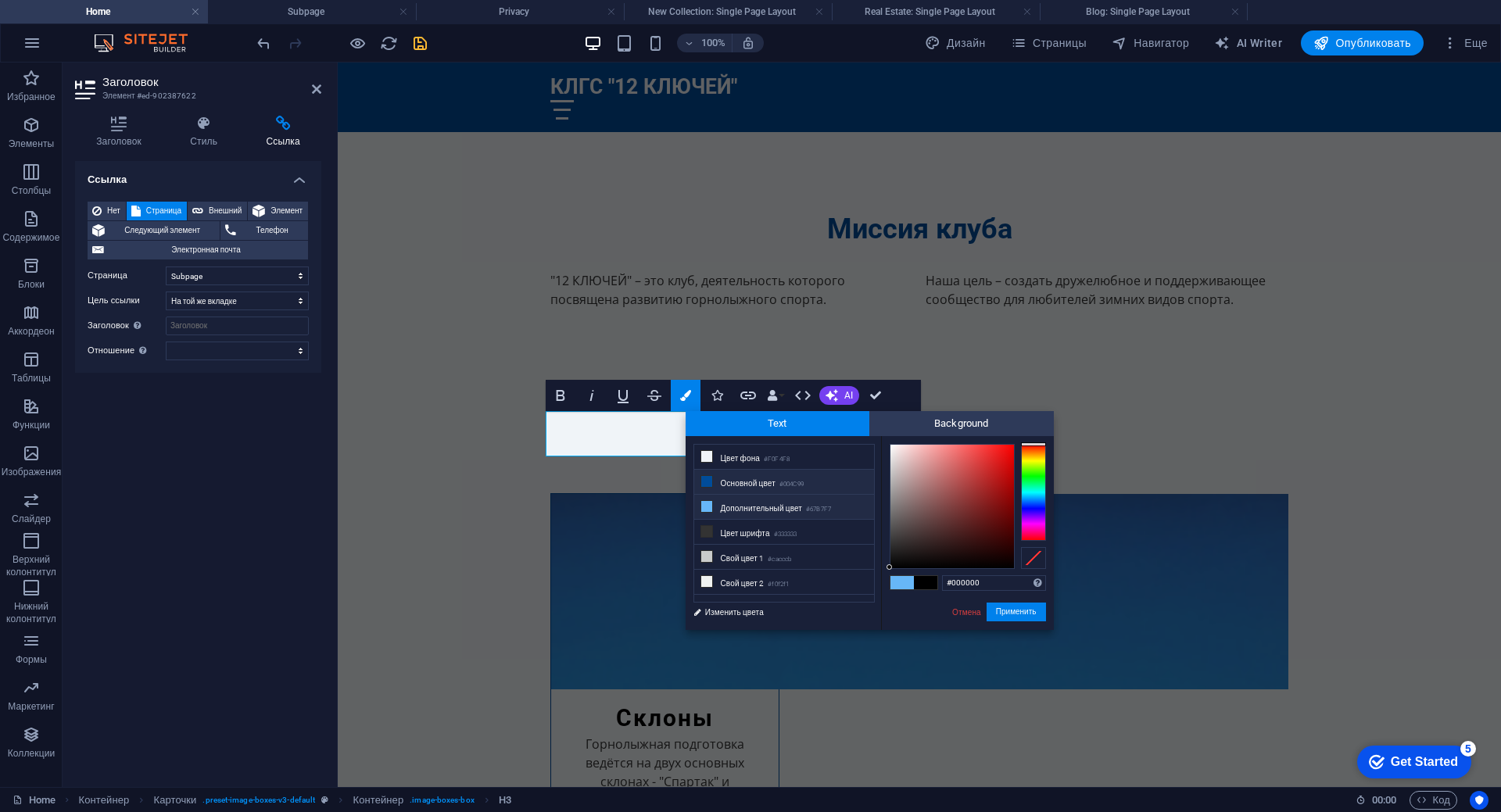
click at [715, 482] on li "Основной цвет #004C99" at bounding box center [784, 482] width 180 height 25
type input "#004c99"
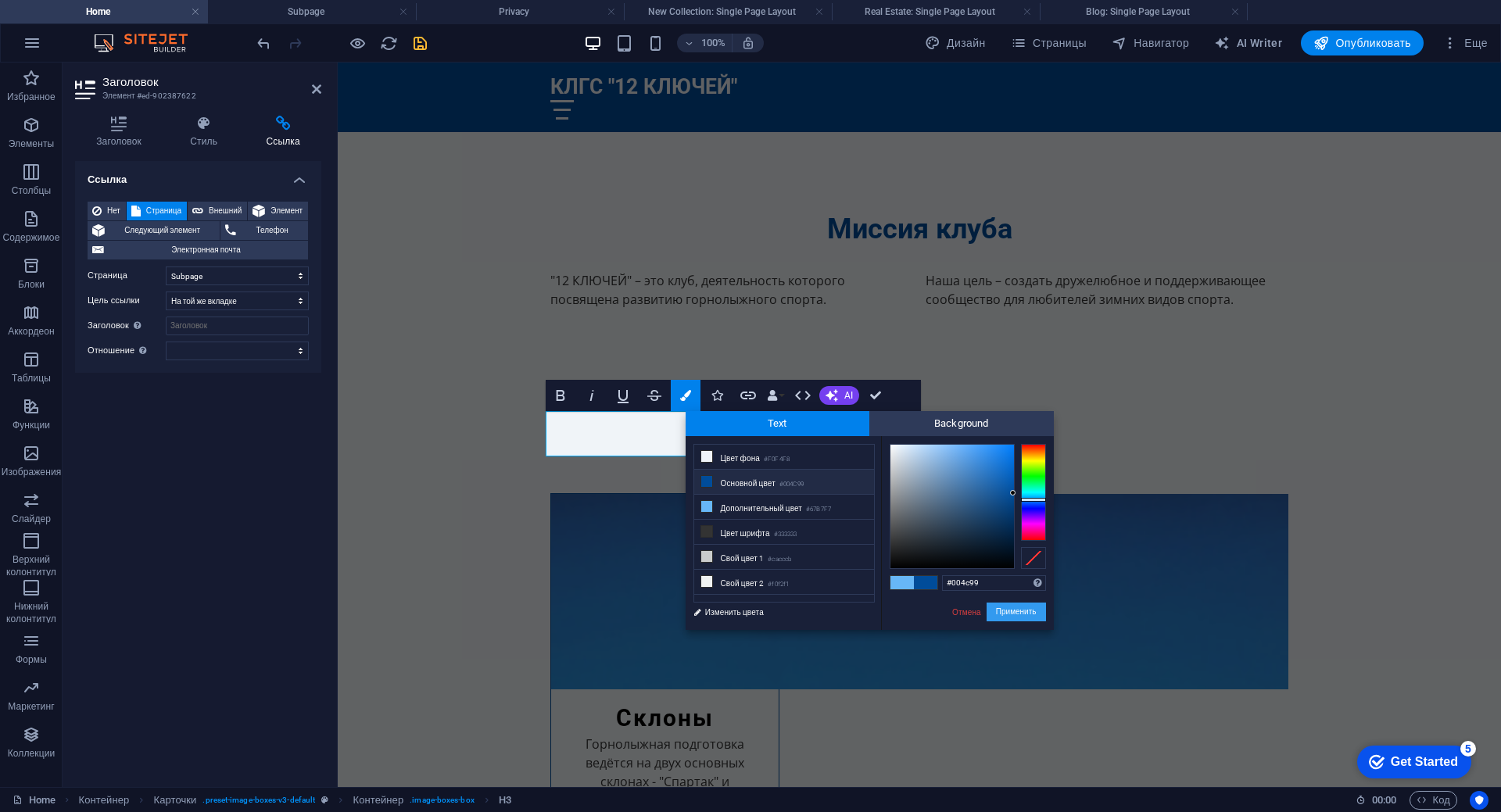
click at [1009, 611] on button "Применить" at bounding box center [1017, 611] width 60 height 19
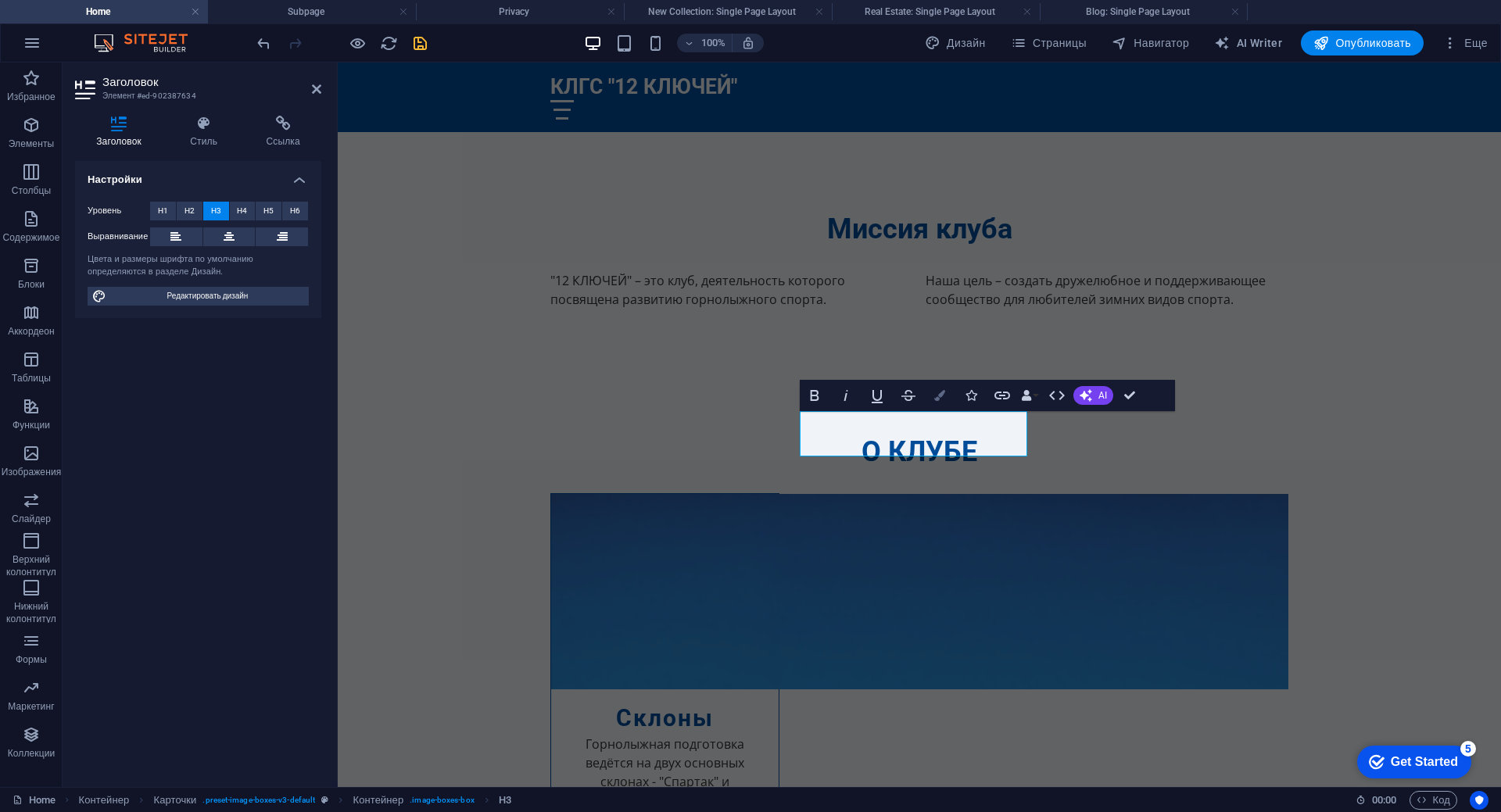
click at [935, 399] on icon "button" at bounding box center [939, 395] width 11 height 11
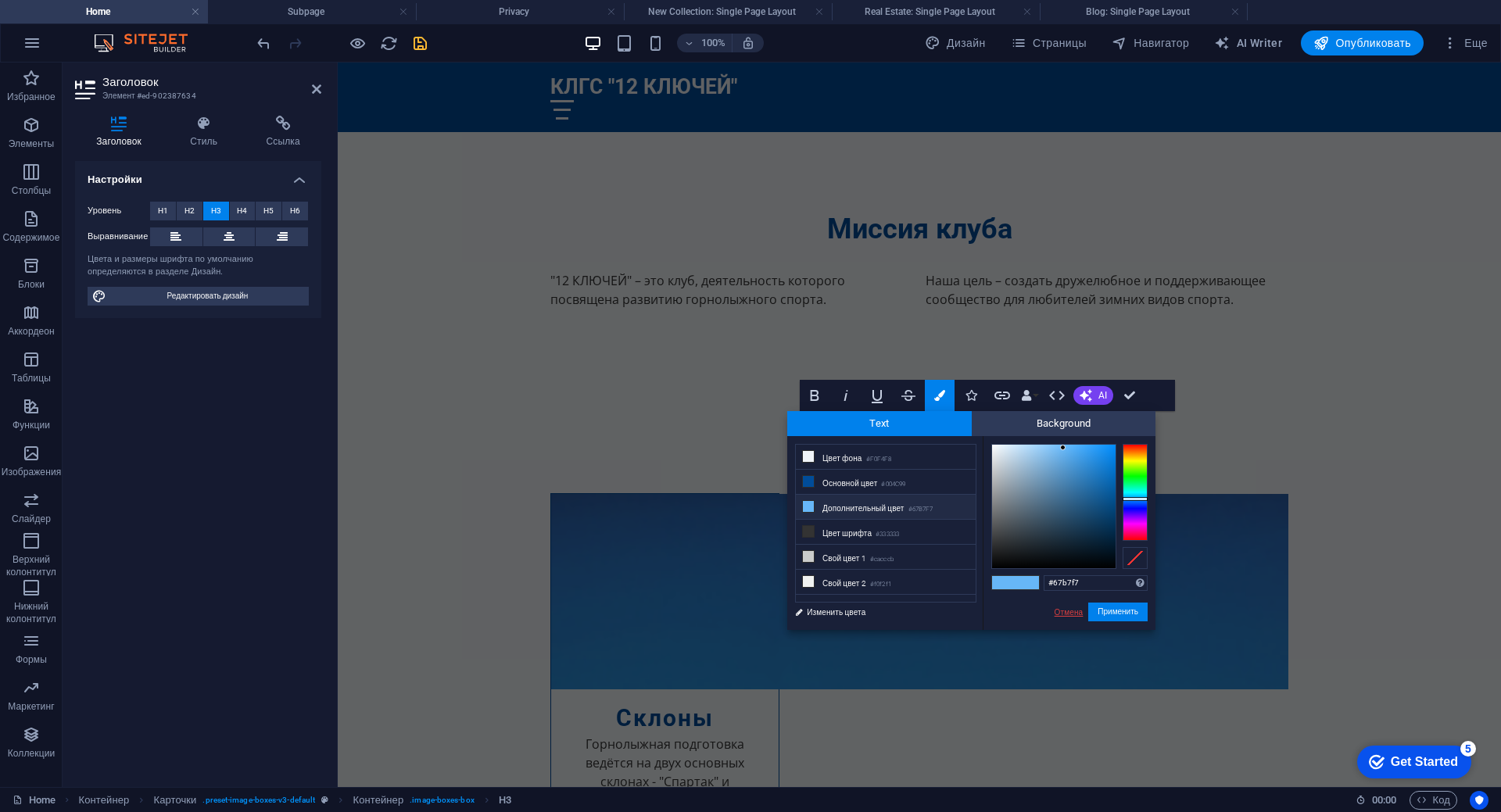
click at [1066, 612] on link "Отмена" at bounding box center [1069, 612] width 32 height 12
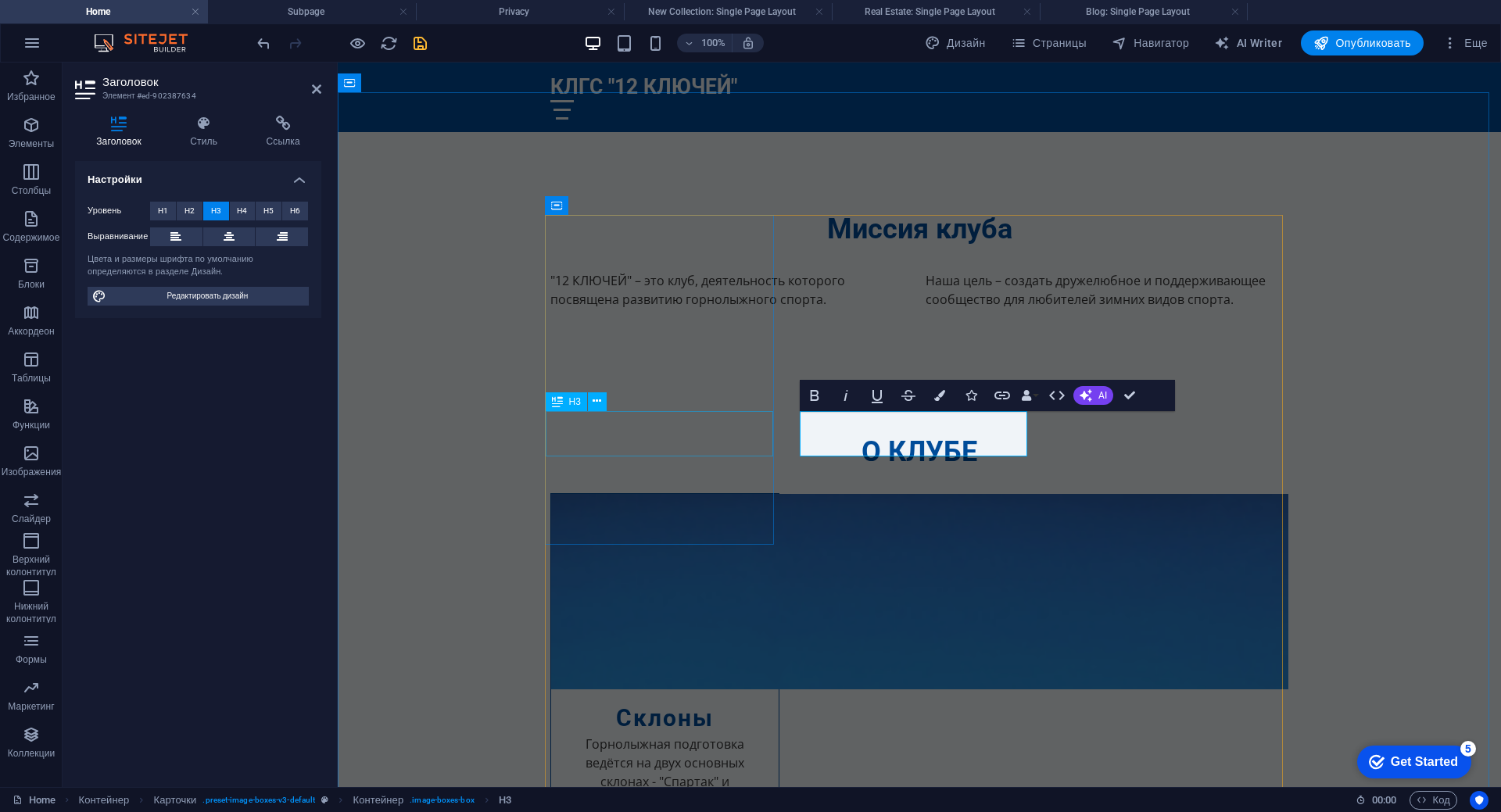
click at [680, 689] on div "Склоны" at bounding box center [665, 711] width 227 height 45
select select "1"
select select
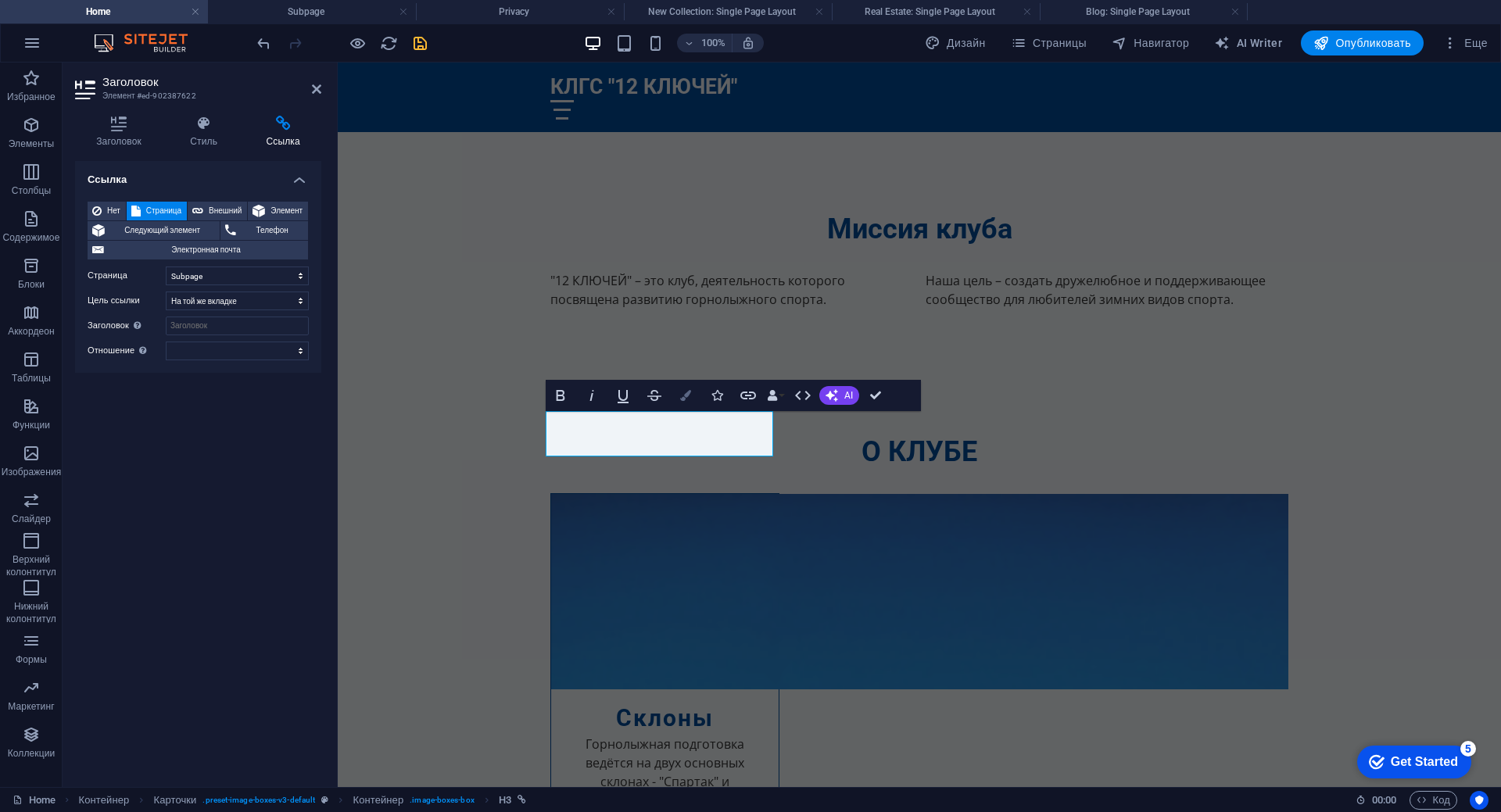
click at [683, 397] on icon "button" at bounding box center [685, 395] width 11 height 11
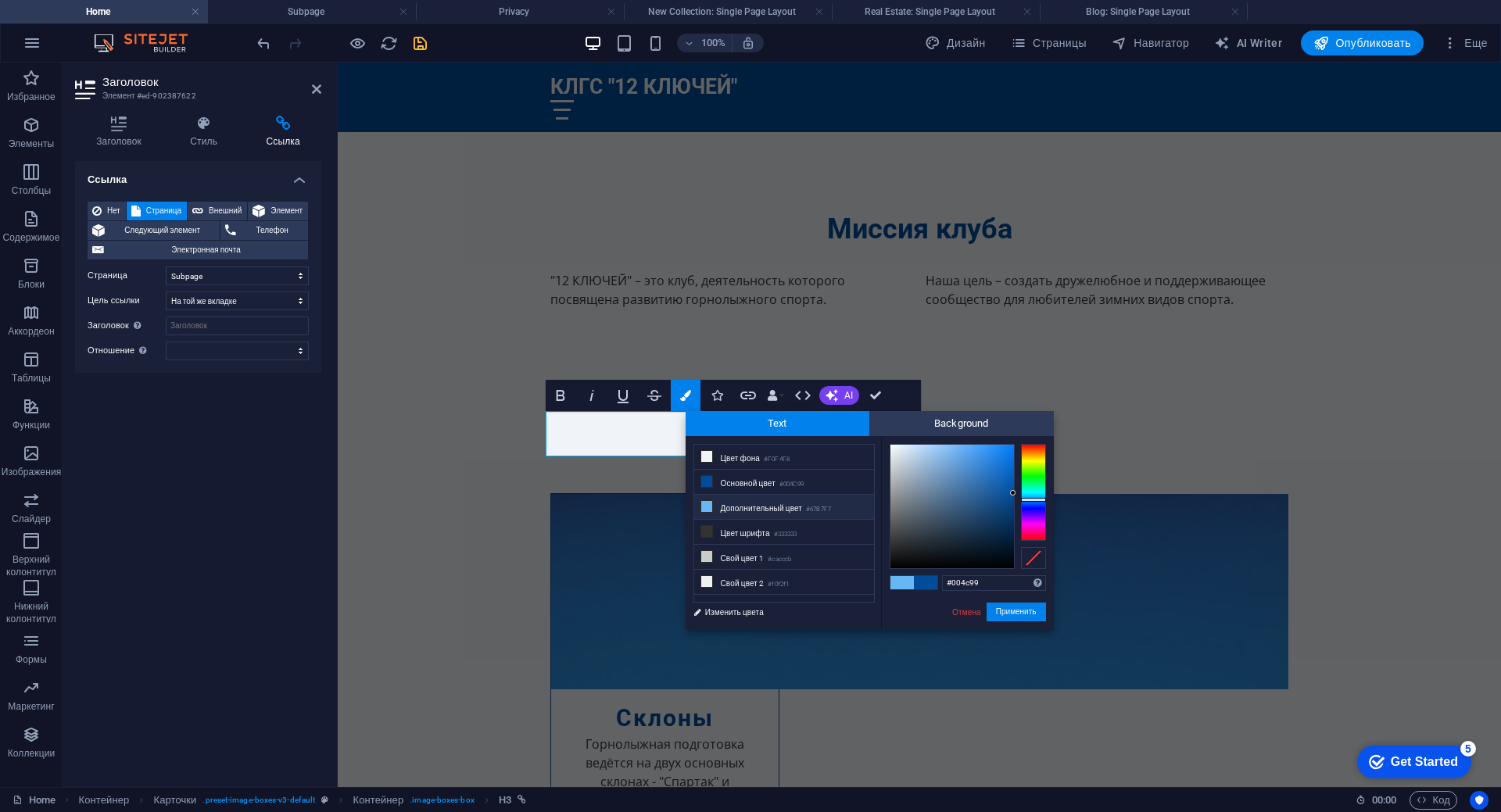
click at [767, 508] on li "Дополнительный цвет #67B7F7" at bounding box center [784, 507] width 180 height 25
type input "#67b7f7"
click at [1010, 613] on button "Применить" at bounding box center [1017, 611] width 60 height 19
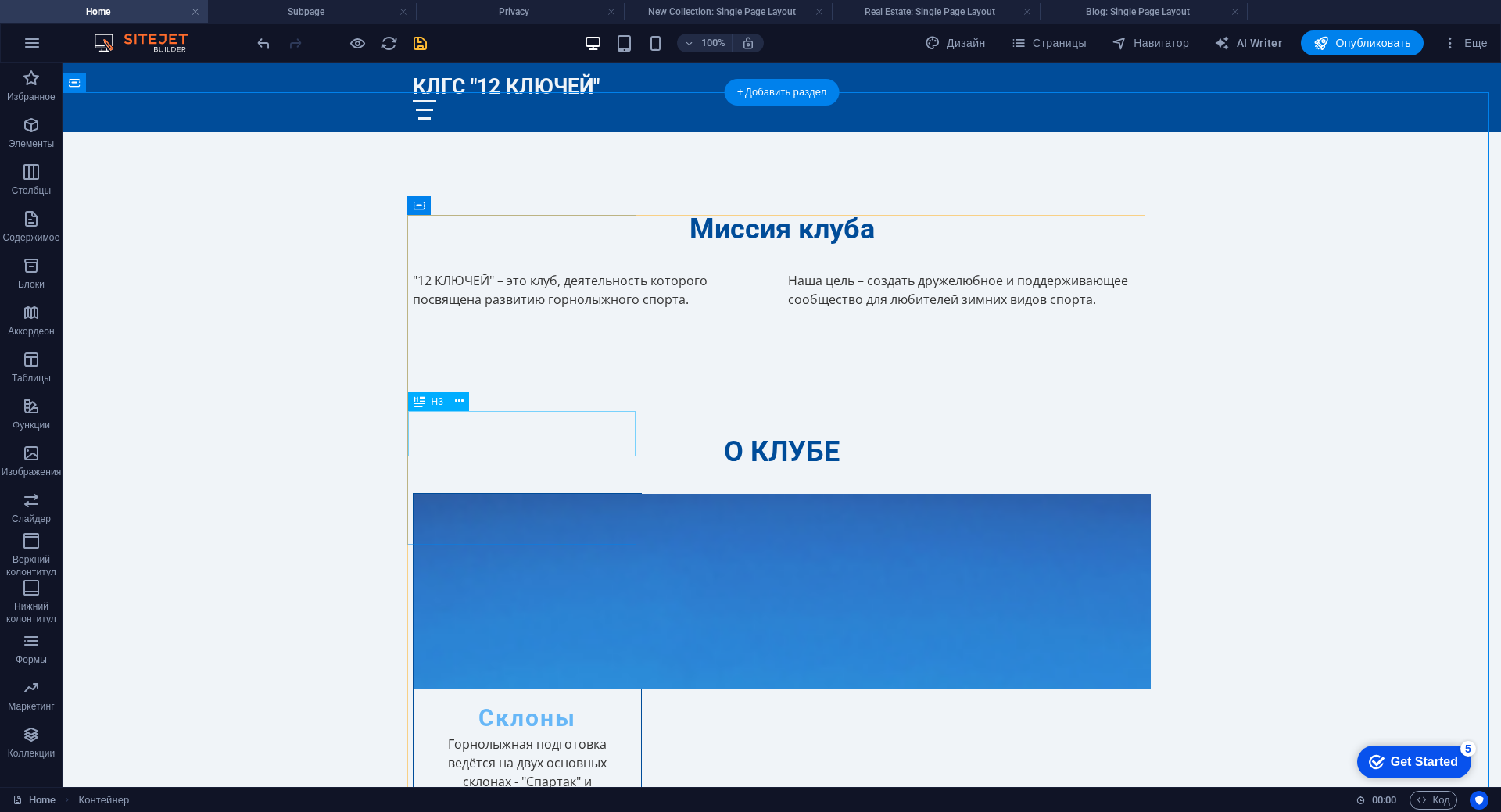
click at [555, 689] on div "Склоны" at bounding box center [527, 711] width 227 height 45
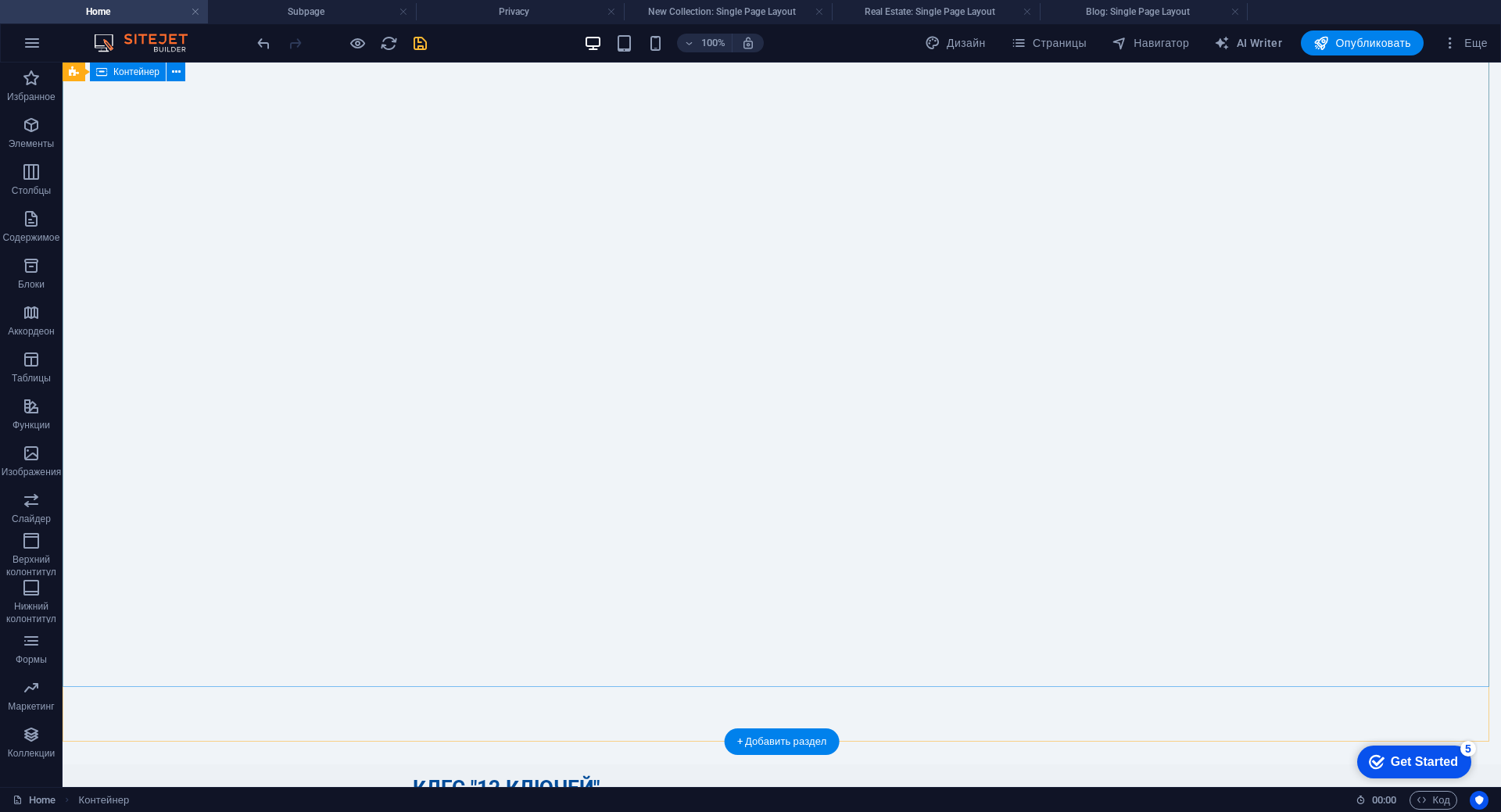
scroll to position [0, 0]
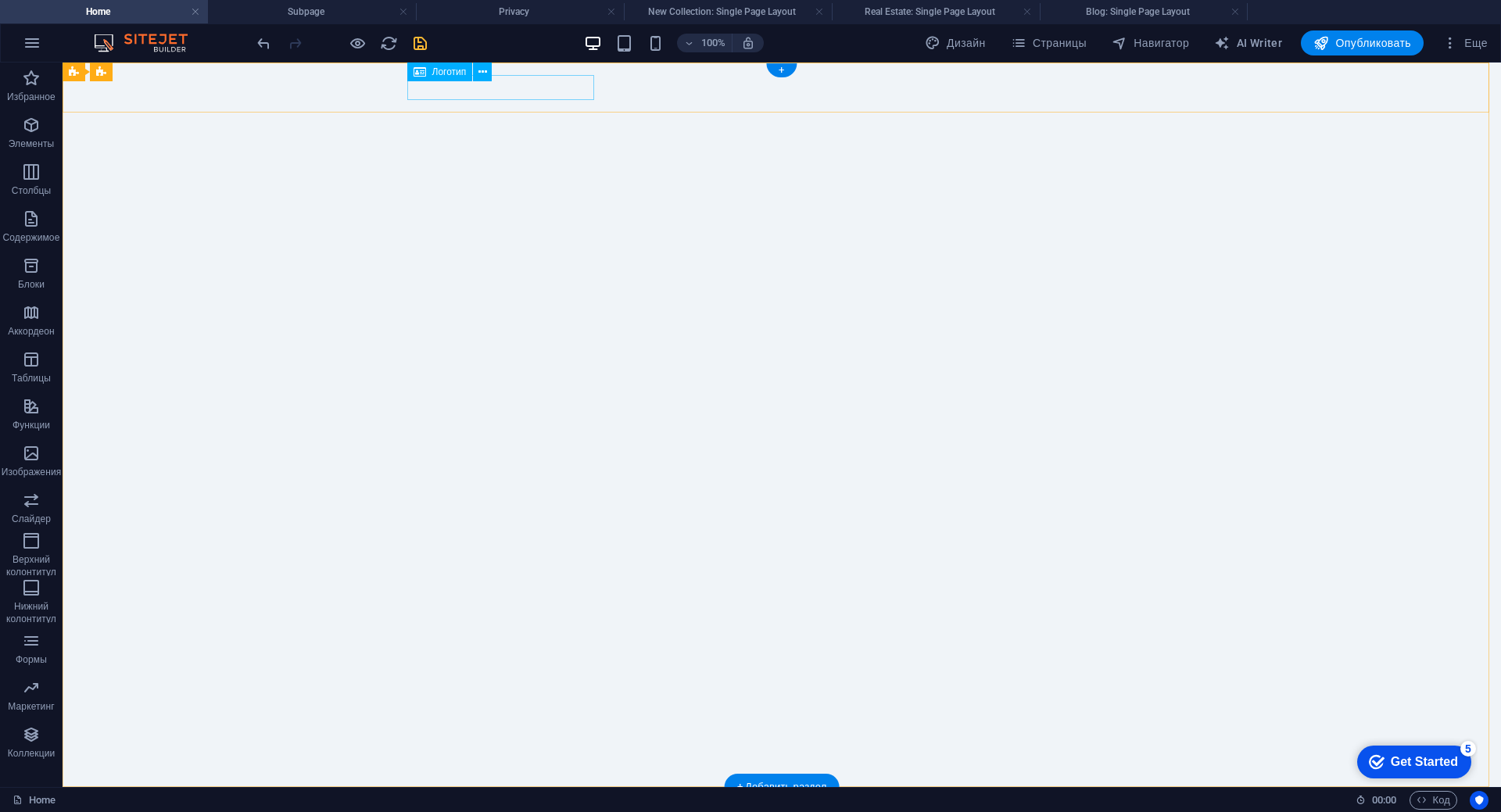
click at [530, 800] on div "КЛГС "12 КЛЮЧЕЙ"" at bounding box center [781, 812] width 738 height 25
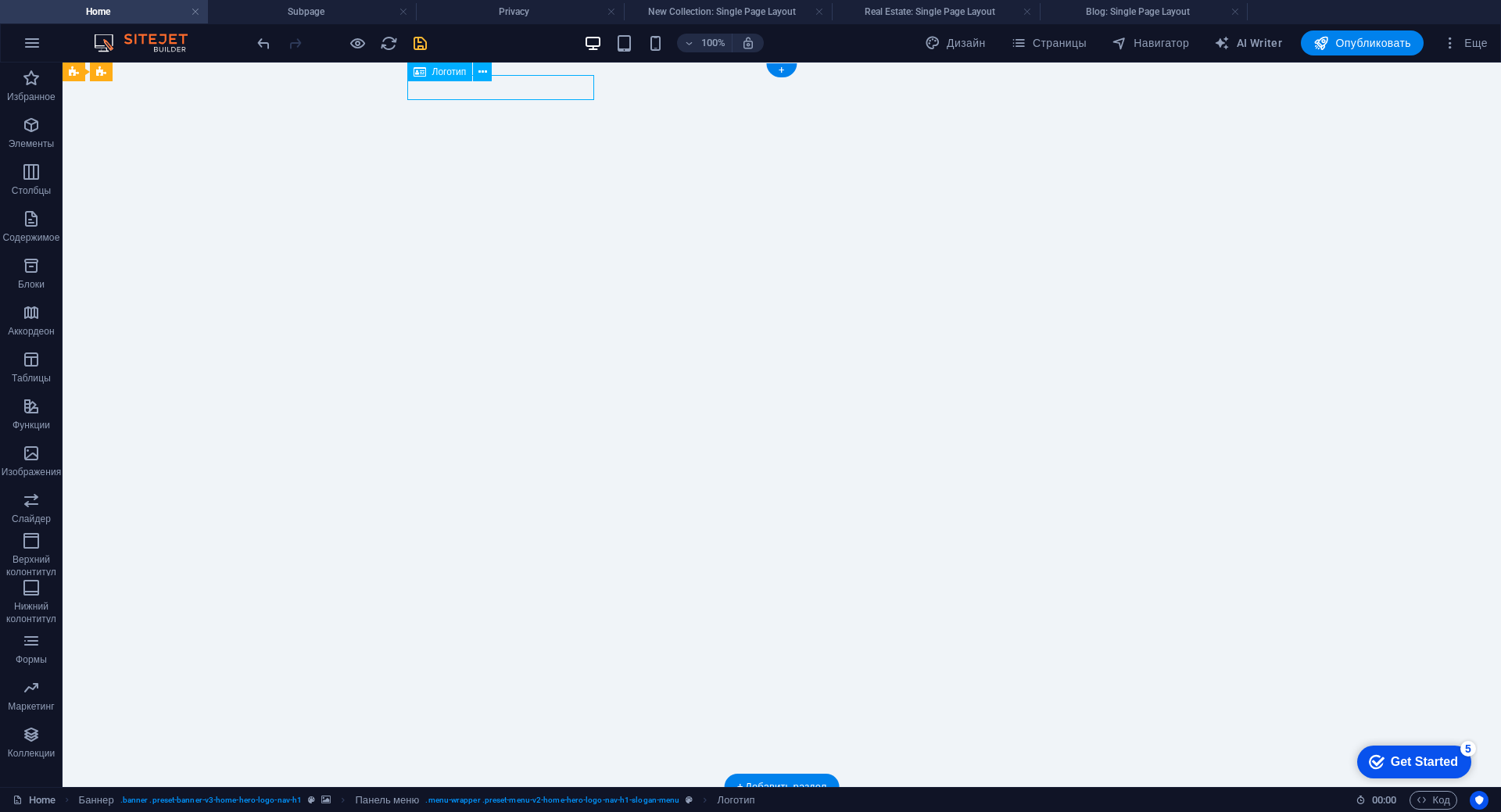
click at [530, 800] on div "КЛГС "12 КЛЮЧЕЙ"" at bounding box center [781, 812] width 738 height 25
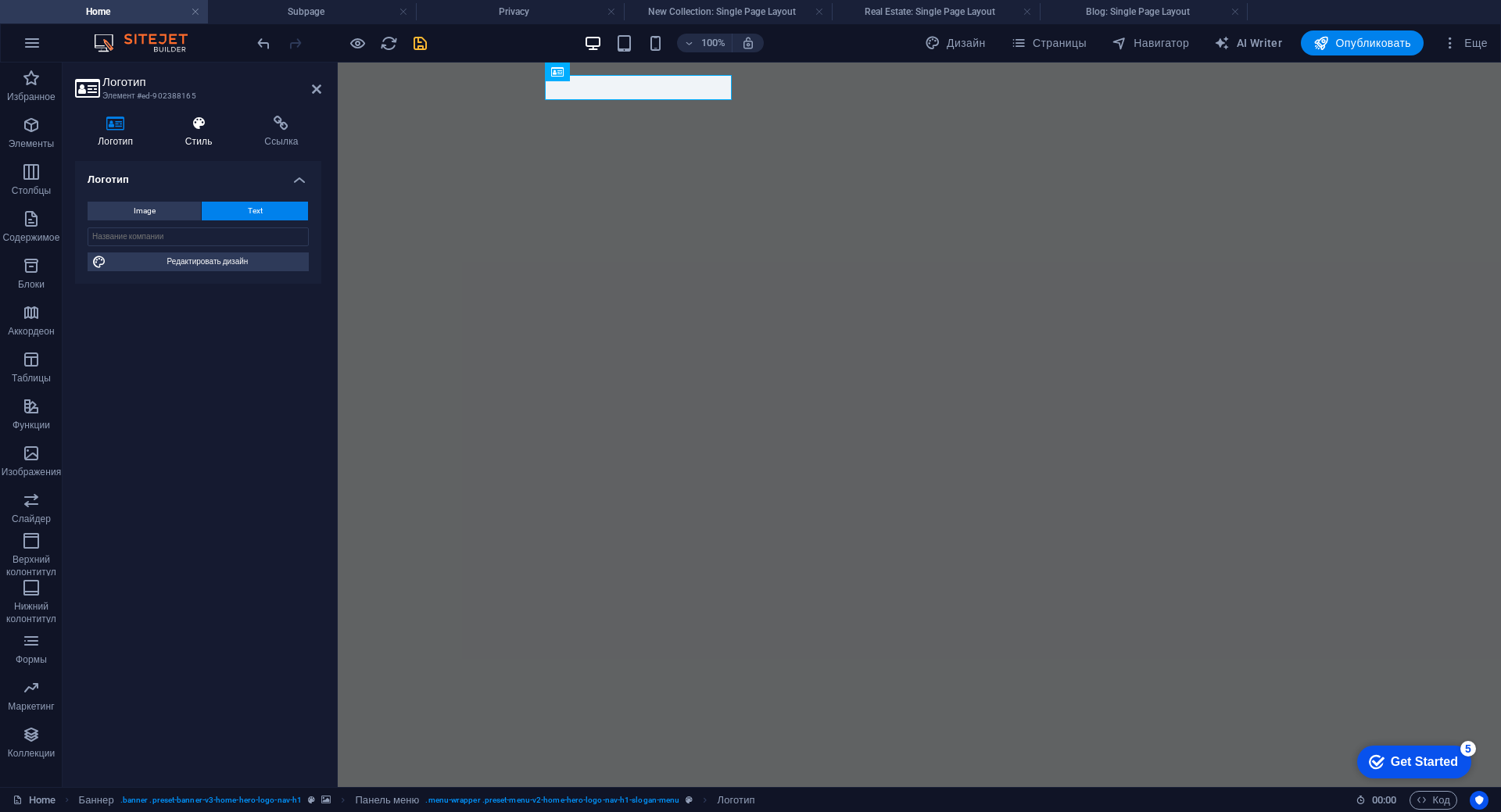
click at [198, 129] on icon at bounding box center [198, 123] width 74 height 16
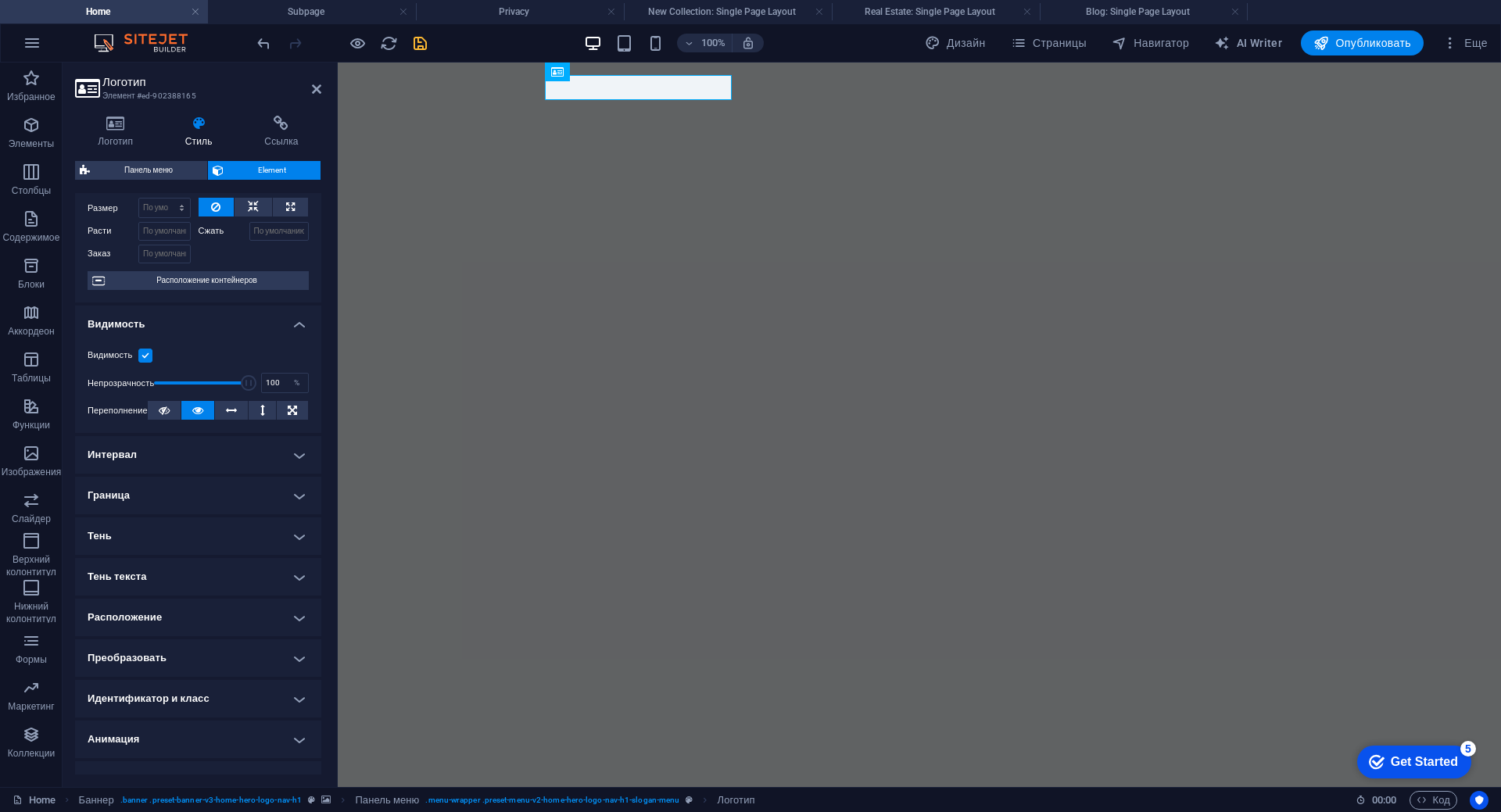
scroll to position [79, 0]
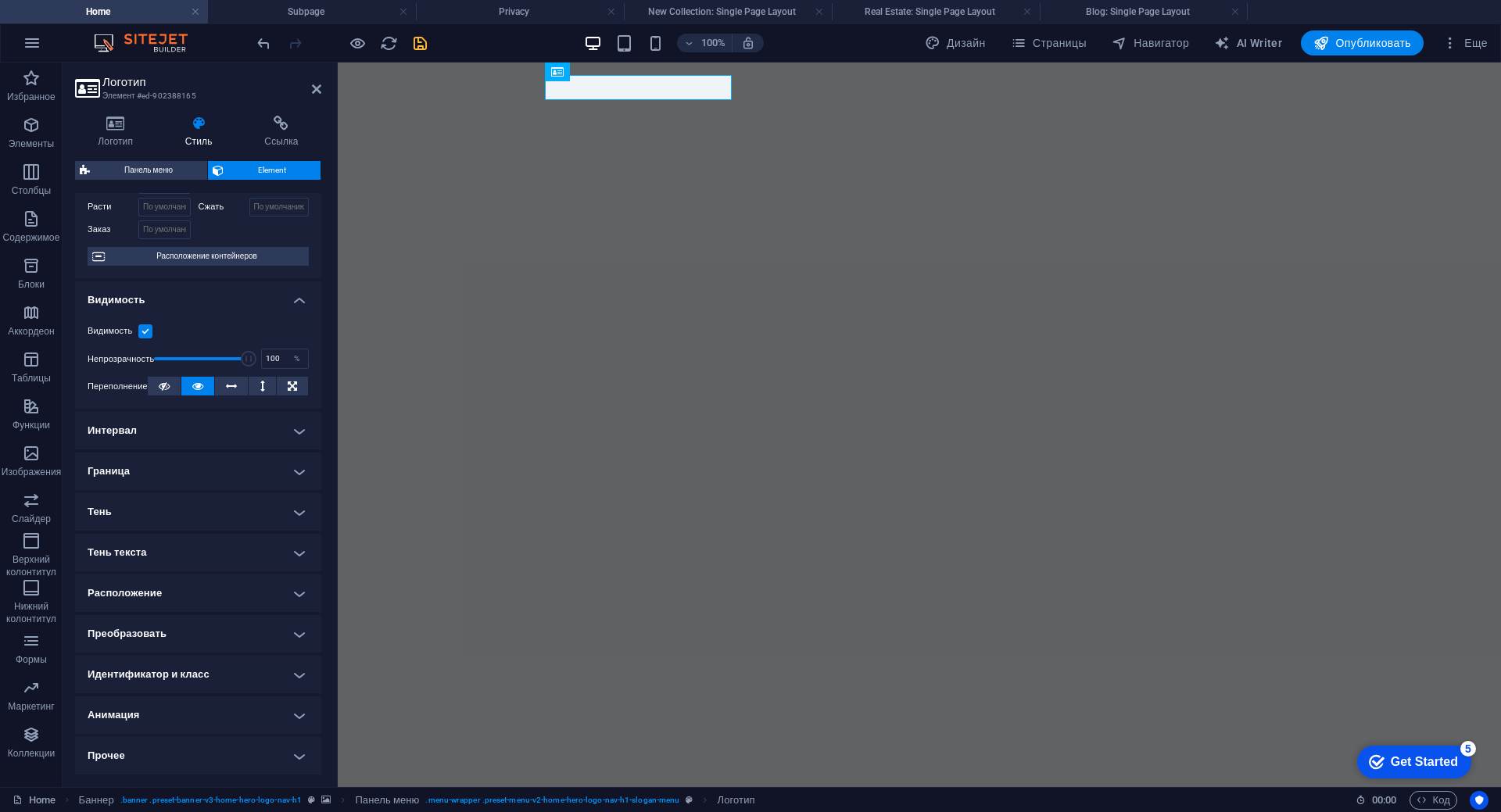
click at [297, 715] on h4 "Анимация" at bounding box center [198, 715] width 246 height 37
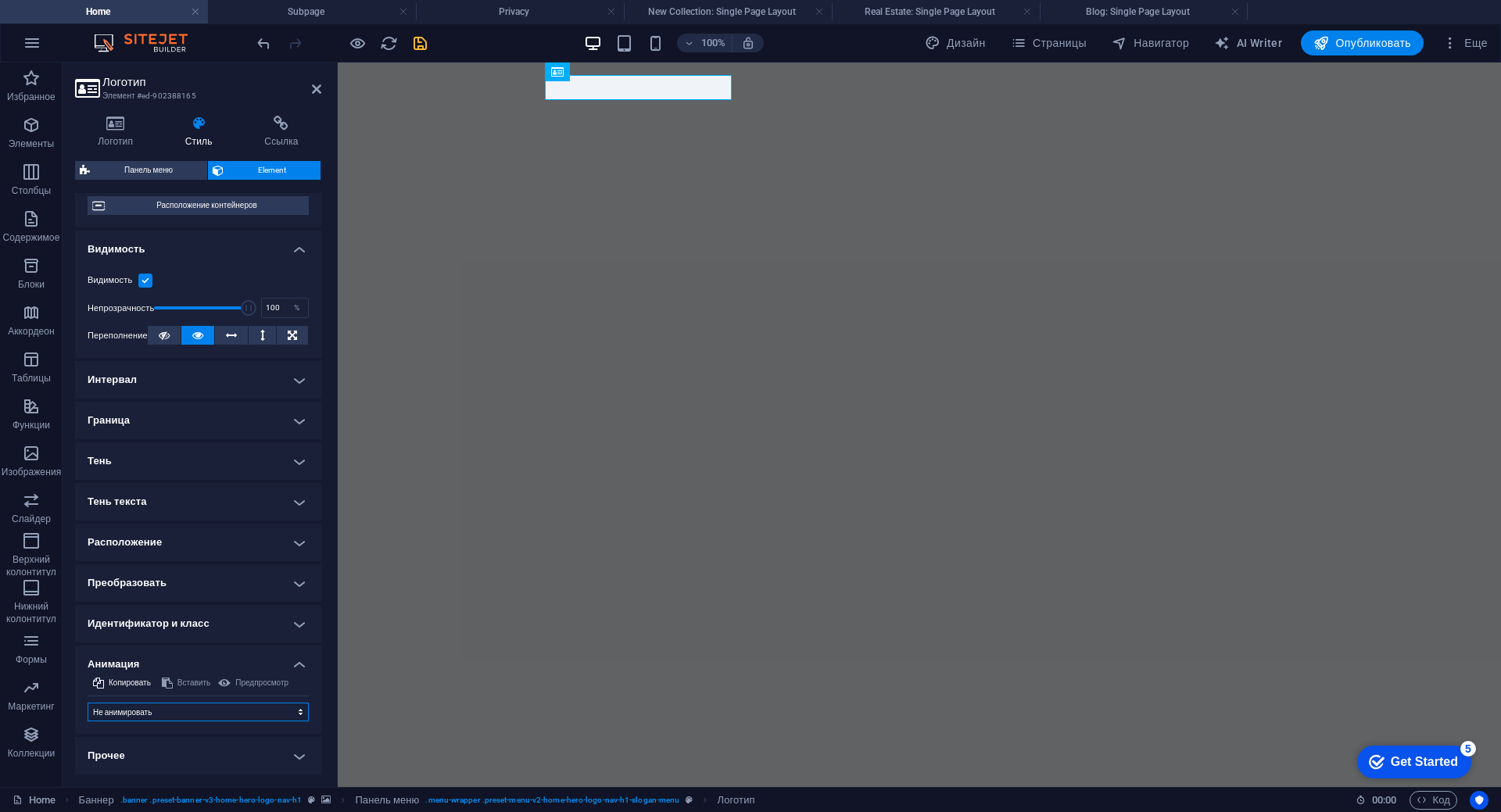
click at [296, 715] on select "Не анимировать Показать / скрыть Сдвинуть вверх / вниз Увеличить/уменьшить Сдви…" at bounding box center [198, 711] width 222 height 19
select select "shrink"
click at [88, 702] on select "Не анимировать Показать / скрыть Сдвинуть вверх / вниз Увеличить/уменьшить Сдви…" at bounding box center [198, 711] width 222 height 19
select select "scroll"
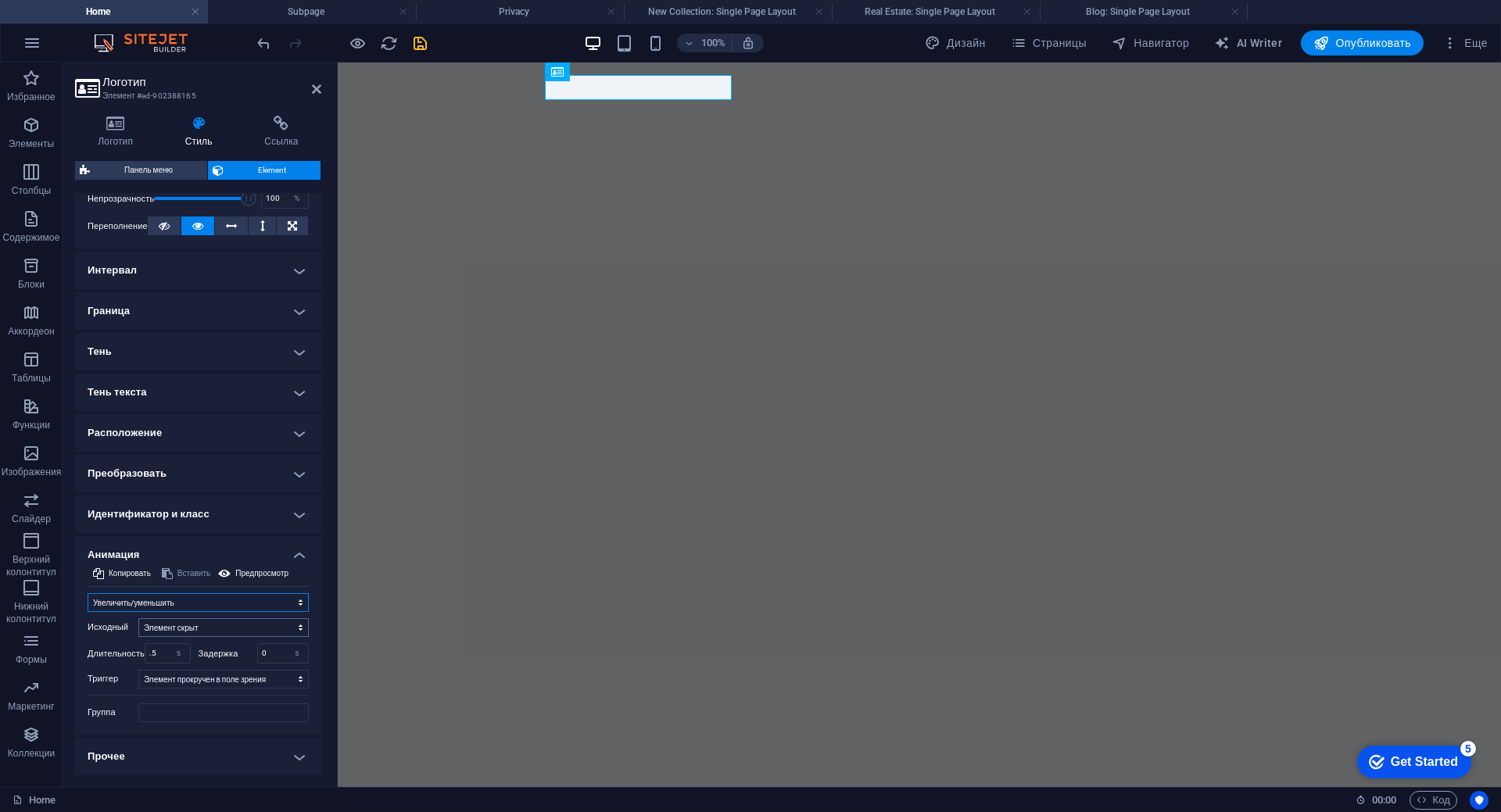
scroll to position [240, 0]
click at [245, 574] on span "Предпросмотр" at bounding box center [262, 572] width 53 height 19
click at [236, 608] on select "Не анимировать Показать / скрыть Сдвинуть вверх / вниз Увеличить/уменьшить Сдви…" at bounding box center [198, 601] width 222 height 19
click at [88, 603] on select "Не анимировать Показать / скрыть Сдвинуть вверх / вниз Увеличить/уменьшить Сдви…" at bounding box center [198, 601] width 222 height 19
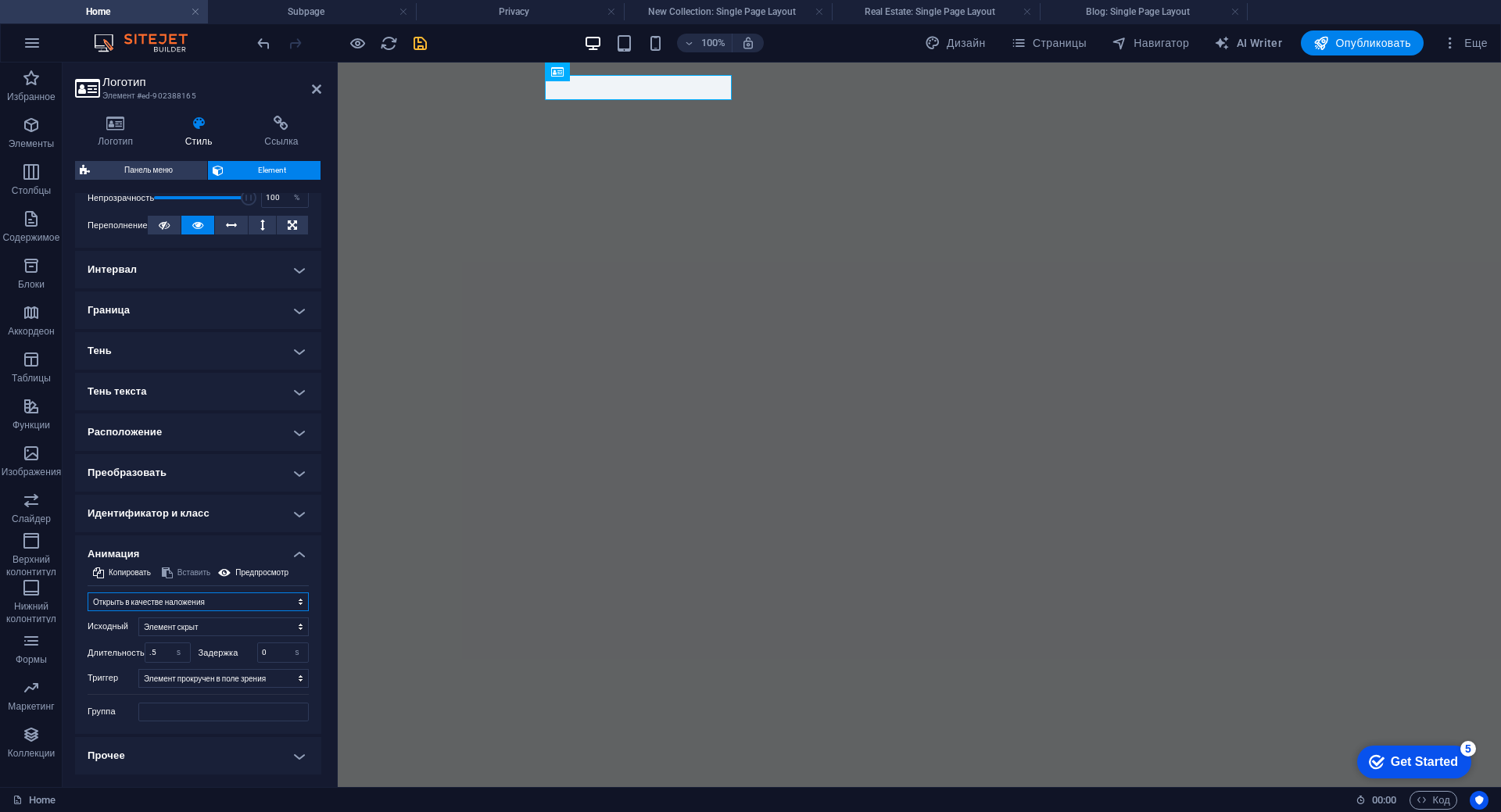
scroll to position [229, 0]
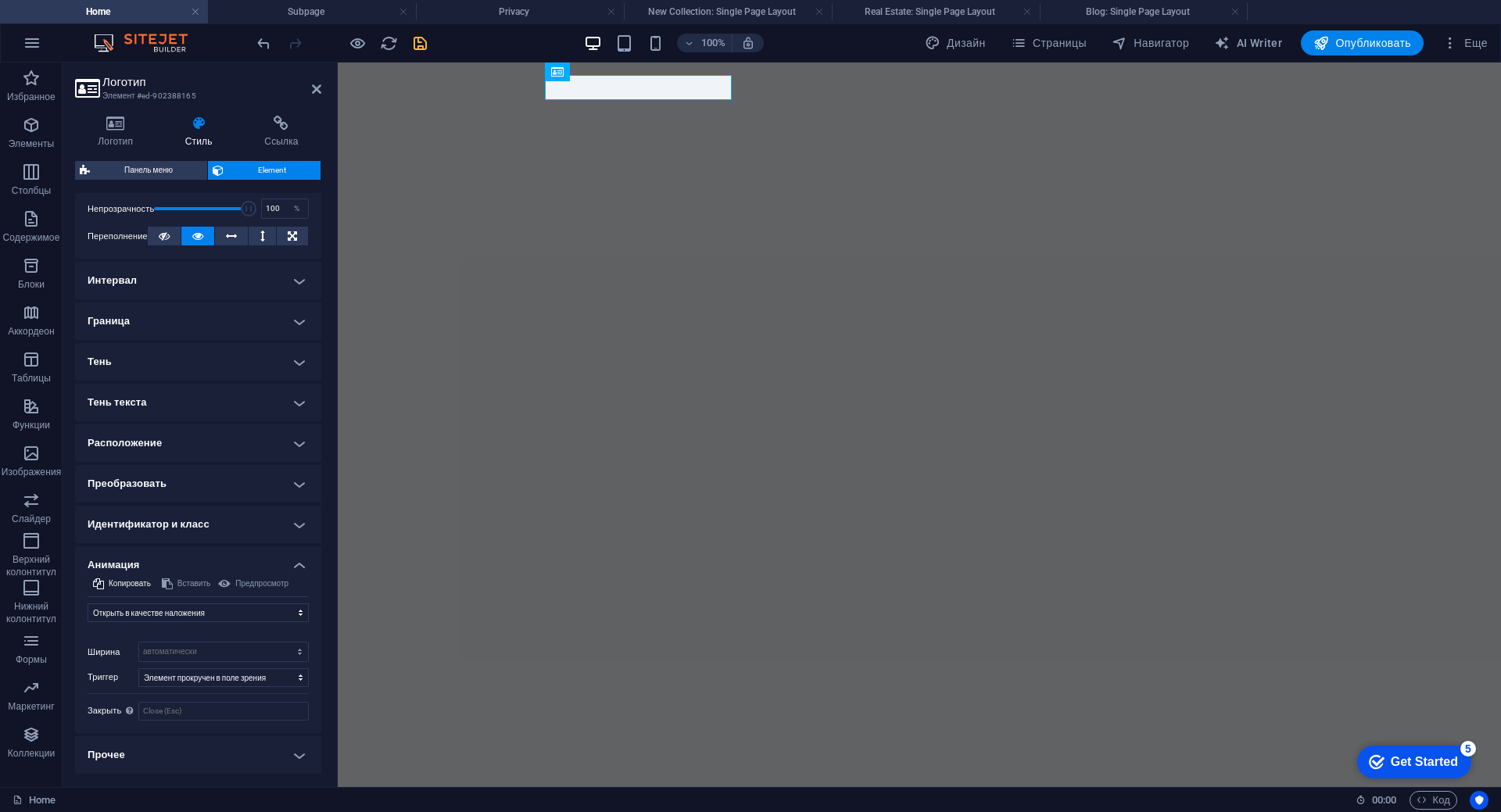
click at [245, 582] on div "Предпросмотр" at bounding box center [253, 583] width 75 height 19
click at [273, 612] on select "Не анимировать Показать / скрыть Сдвинуть вверх / вниз Увеличить/уменьшить Сдви…" at bounding box center [198, 612] width 222 height 19
click at [88, 603] on select "Не анимировать Показать / скрыть Сдвинуть вверх / вниз Увеличить/уменьшить Сдви…" at bounding box center [198, 612] width 222 height 19
click at [235, 612] on select "Не анимировать Показать / скрыть Сдвинуть вверх / вниз Увеличить/уменьшить Сдви…" at bounding box center [198, 612] width 222 height 19
select select "slide"
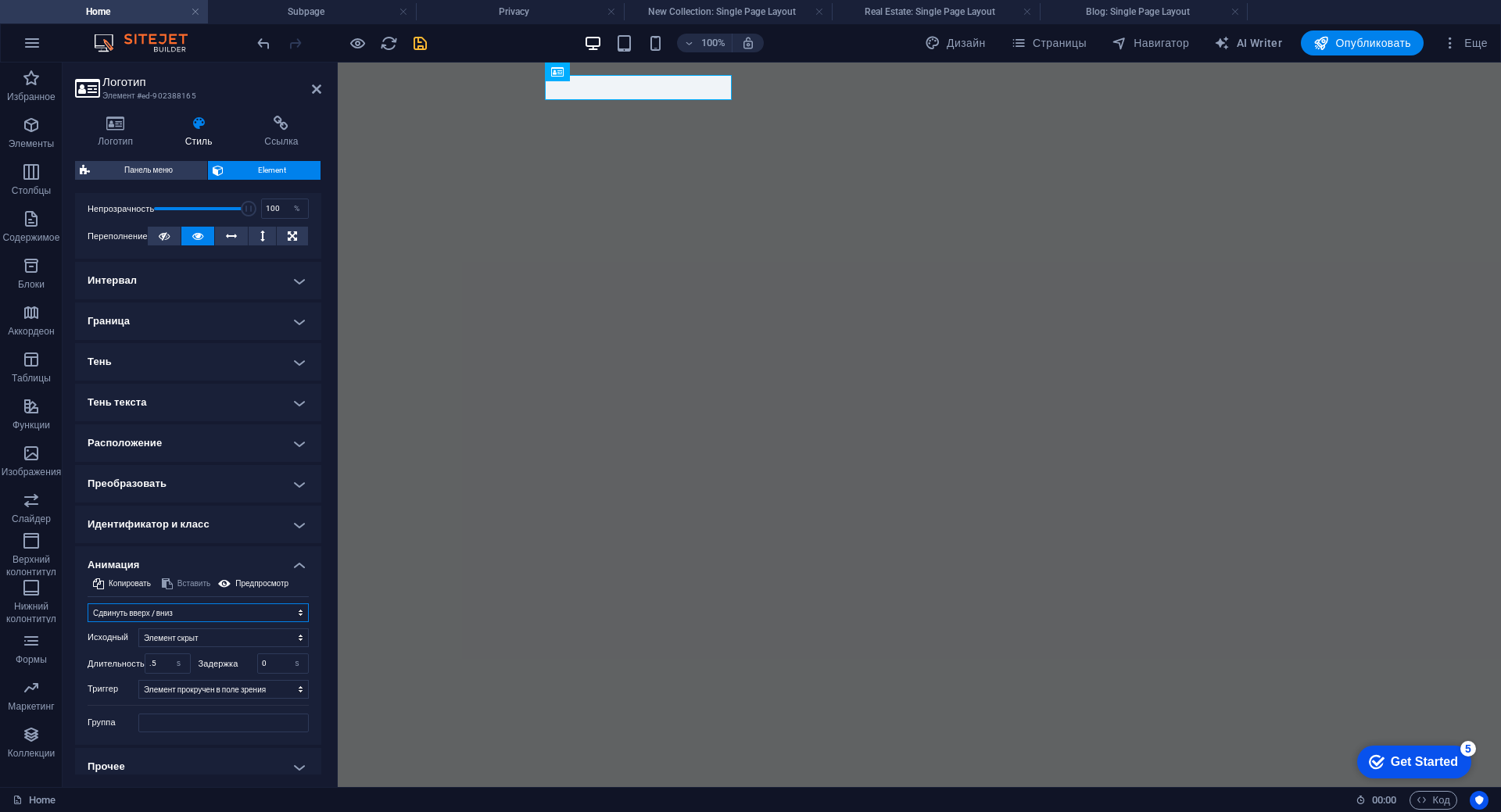
click at [88, 603] on select "Не анимировать Показать / скрыть Сдвинуть вверх / вниз Увеличить/уменьшить Сдви…" at bounding box center [198, 612] width 222 height 19
click at [296, 639] on select "Элемент скрыт Элемент показан" at bounding box center [223, 637] width 170 height 19
select select "show"
click at [138, 628] on select "Элемент скрыт Элемент показан" at bounding box center [223, 637] width 170 height 19
click at [295, 561] on h4 "Анимация" at bounding box center [198, 560] width 246 height 28
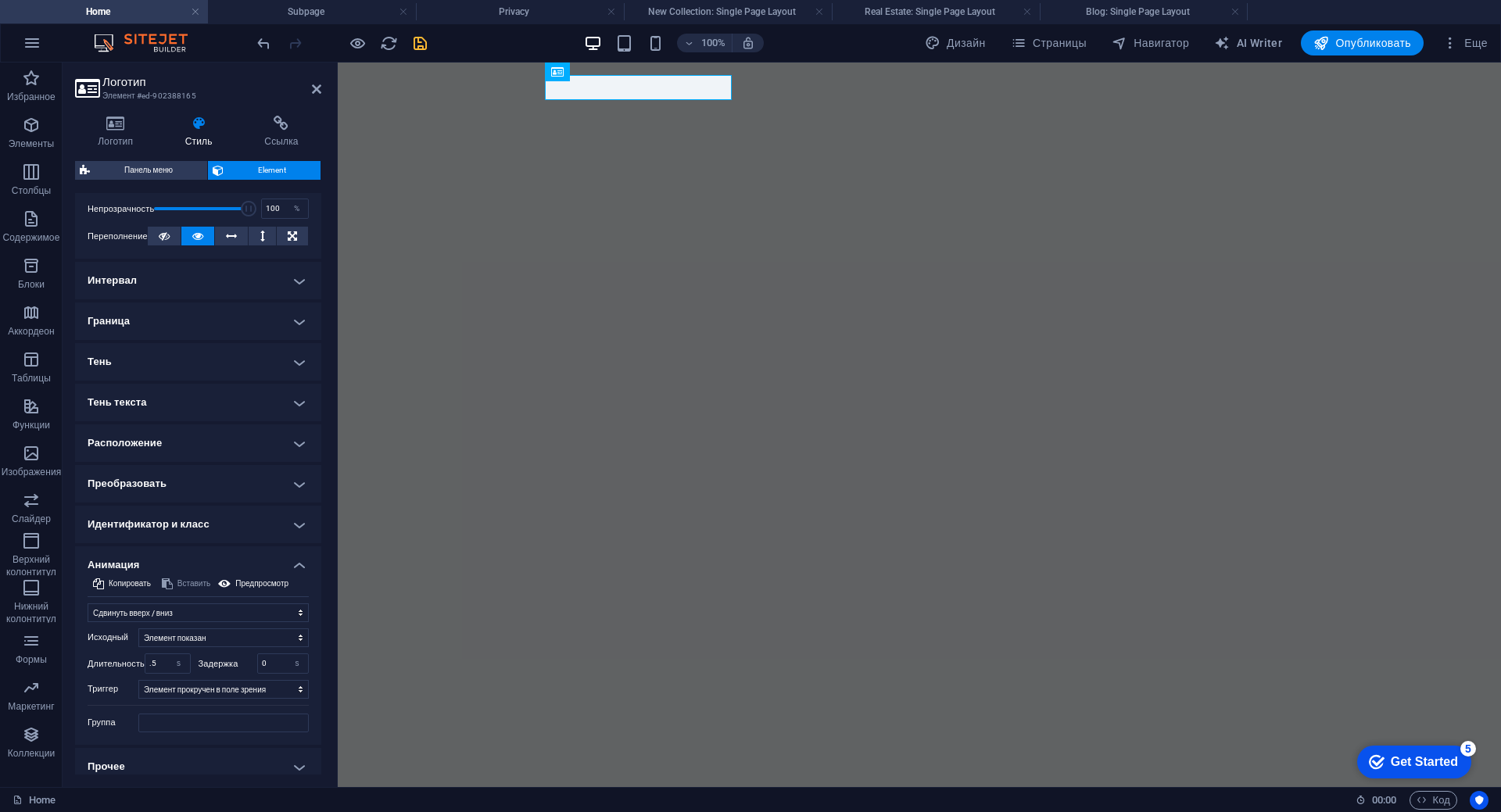
scroll to position [79, 0]
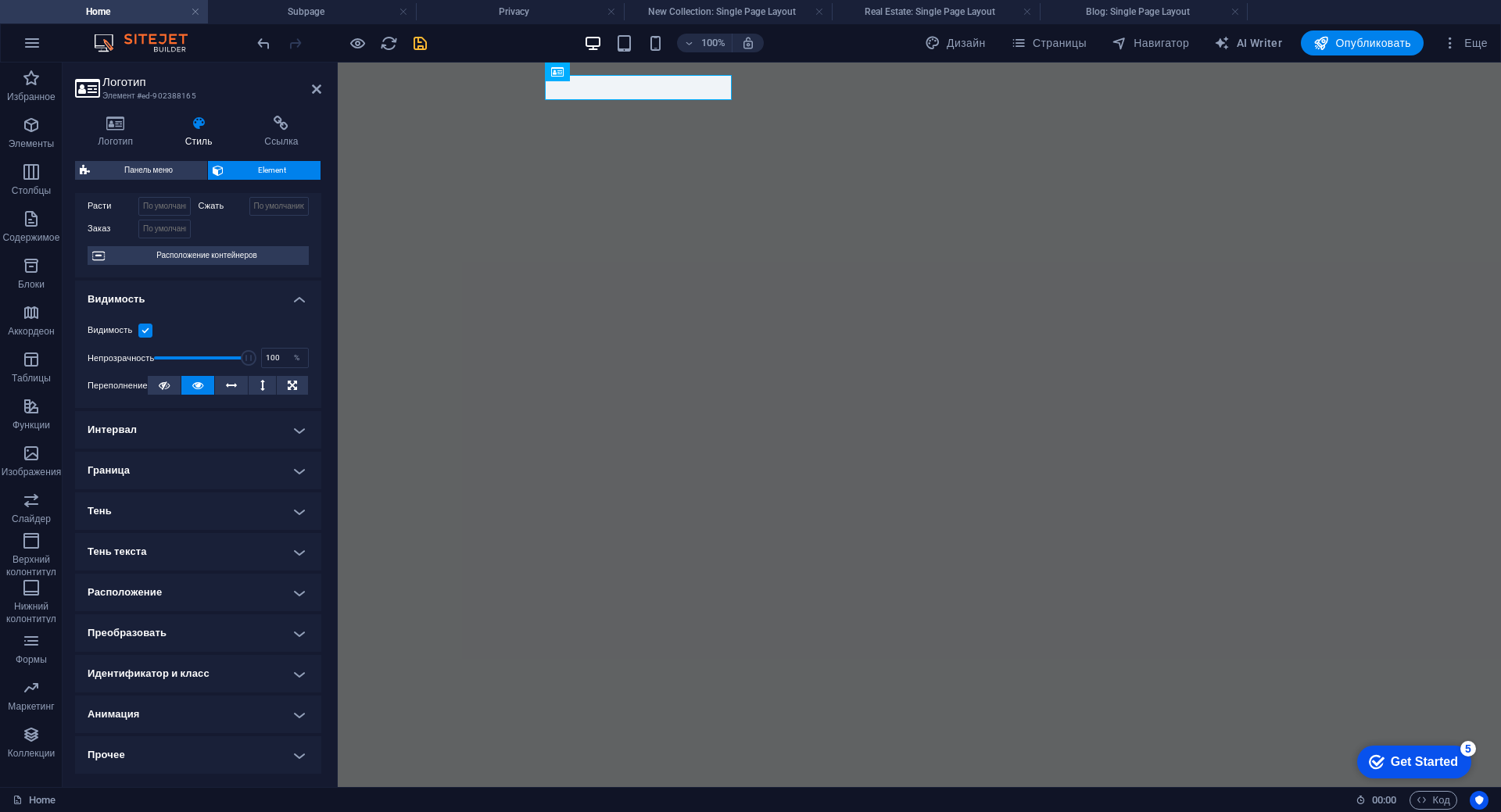
click at [294, 552] on h4 "Тень текста" at bounding box center [198, 551] width 246 height 37
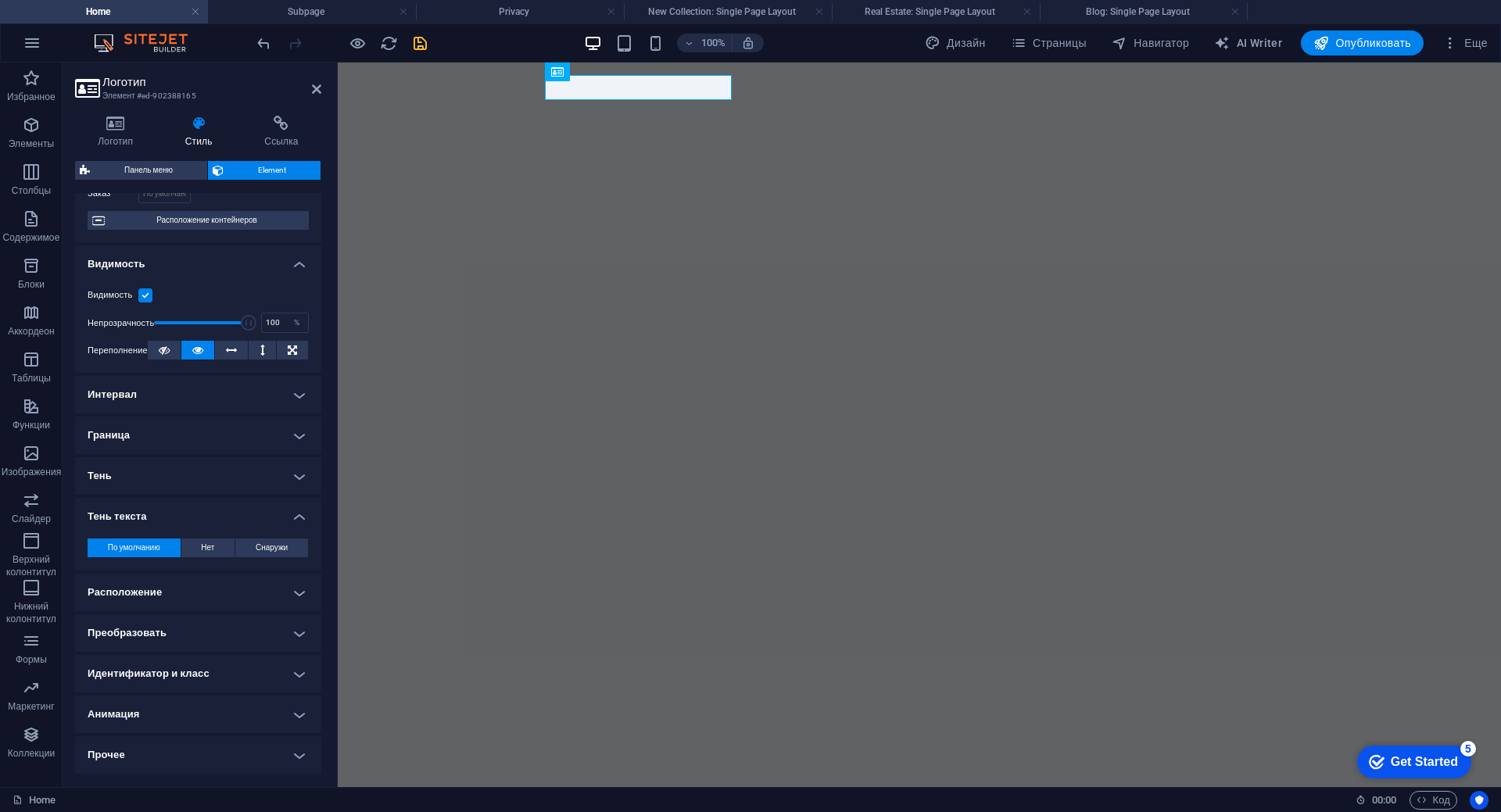
click at [294, 519] on h4 "Тень текста" at bounding box center [198, 511] width 246 height 28
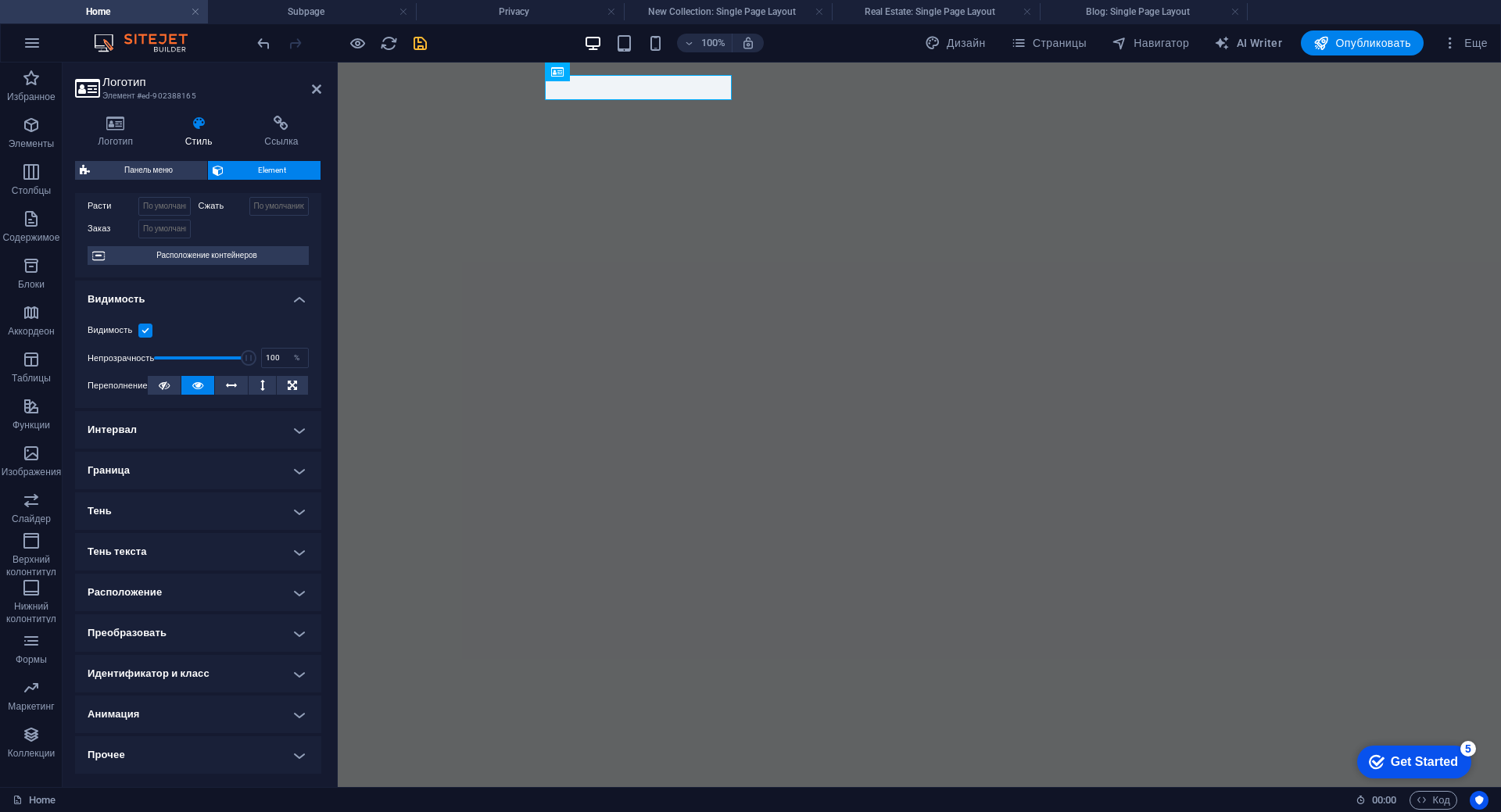
scroll to position [79, 0]
click at [293, 598] on h4 "Расположение" at bounding box center [198, 591] width 246 height 37
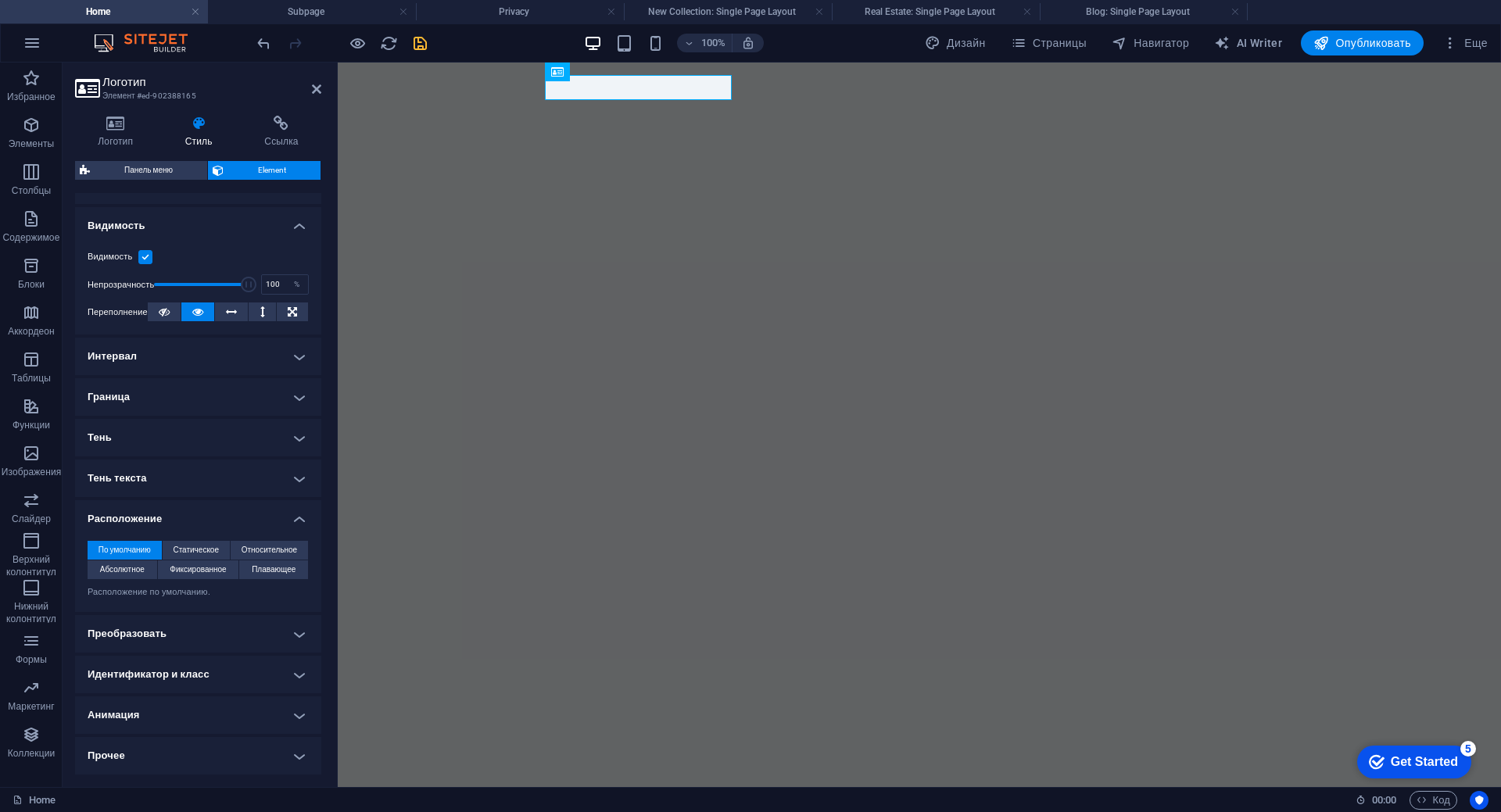
click at [301, 519] on h4 "Расположение" at bounding box center [198, 514] width 246 height 28
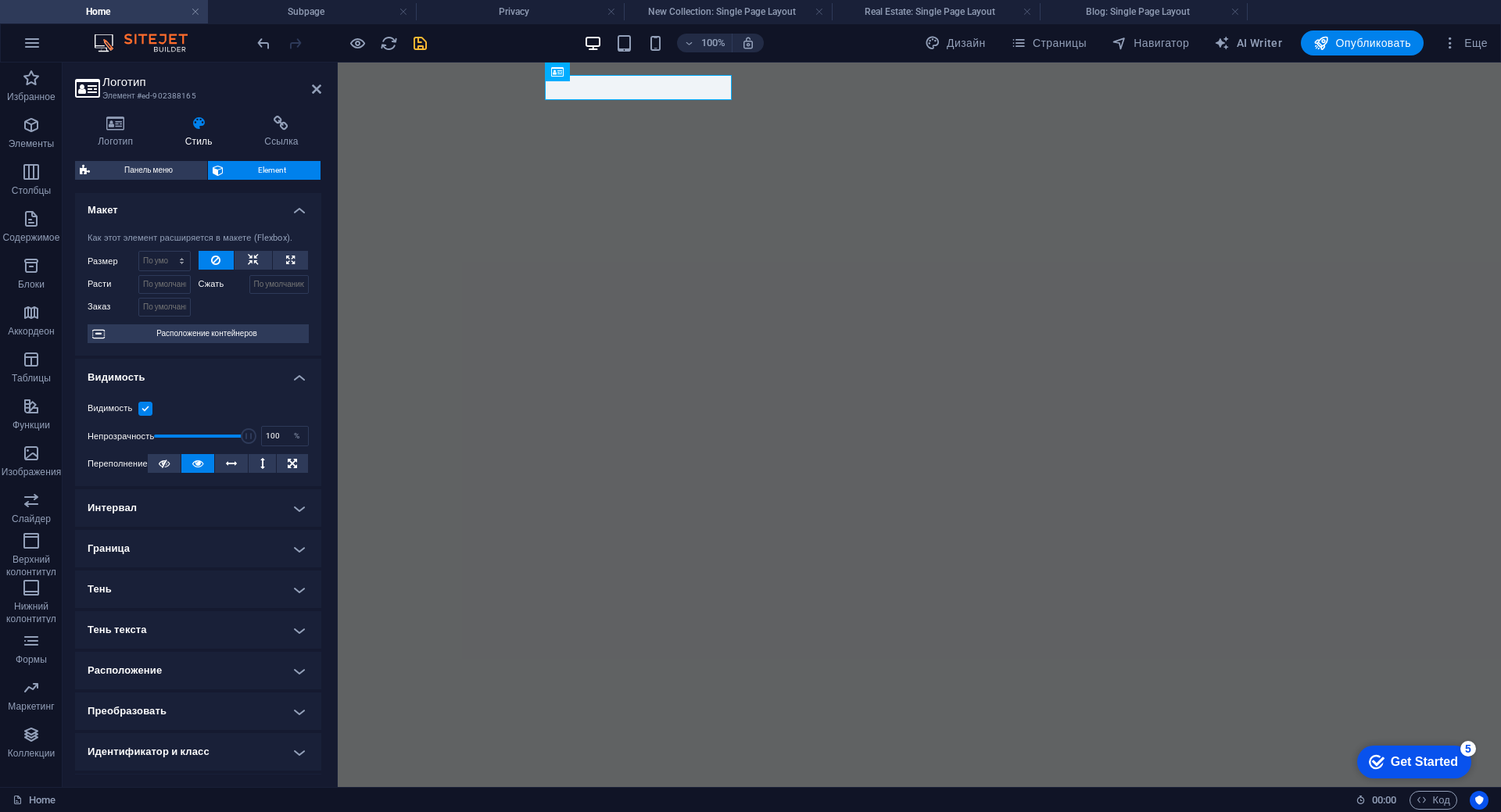
scroll to position [0, 0]
click at [206, 136] on h4 "Стиль" at bounding box center [202, 132] width 79 height 33
click at [317, 92] on icon at bounding box center [316, 88] width 9 height 12
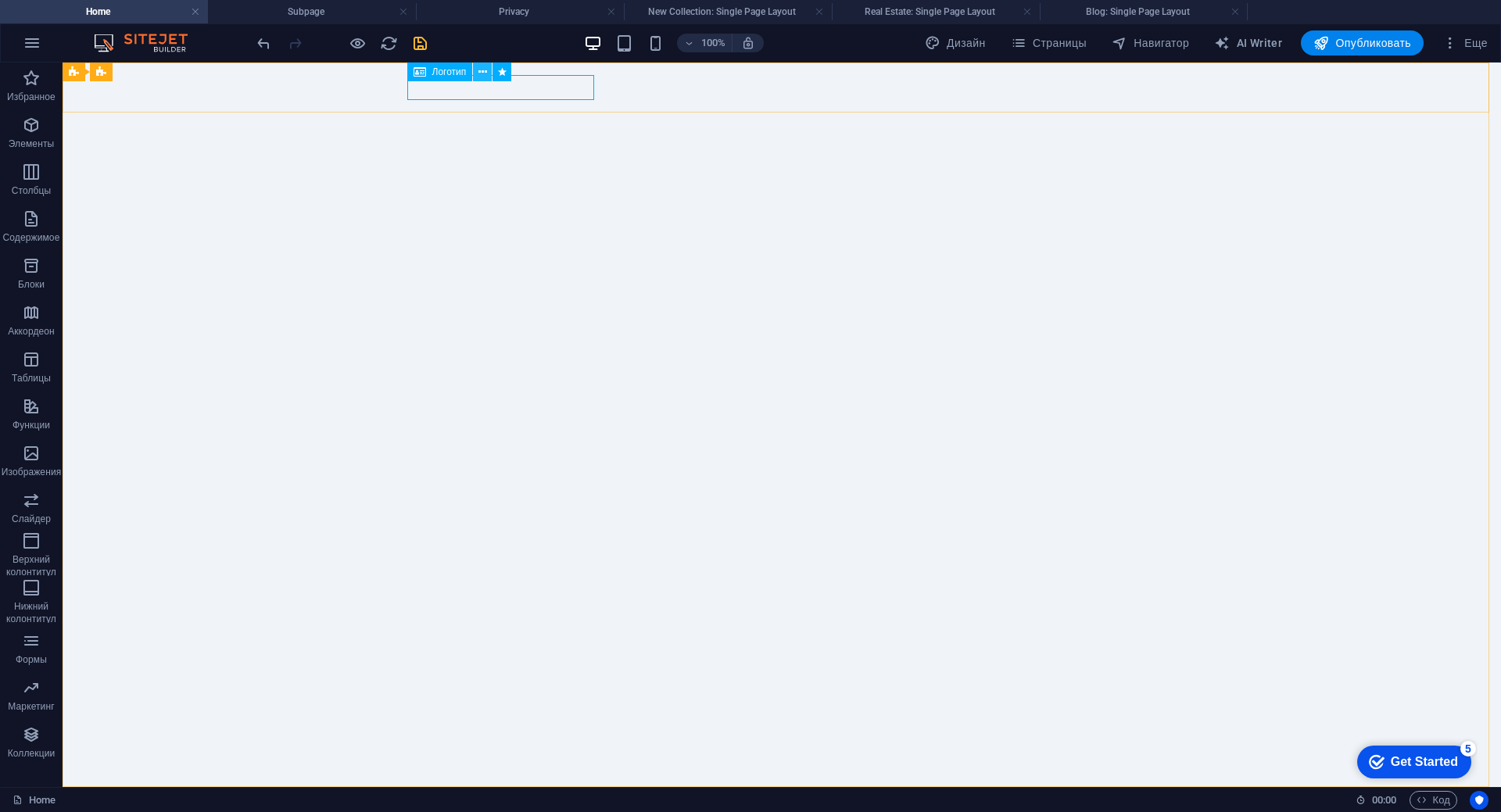
click at [484, 76] on icon at bounding box center [483, 73] width 8 height 17
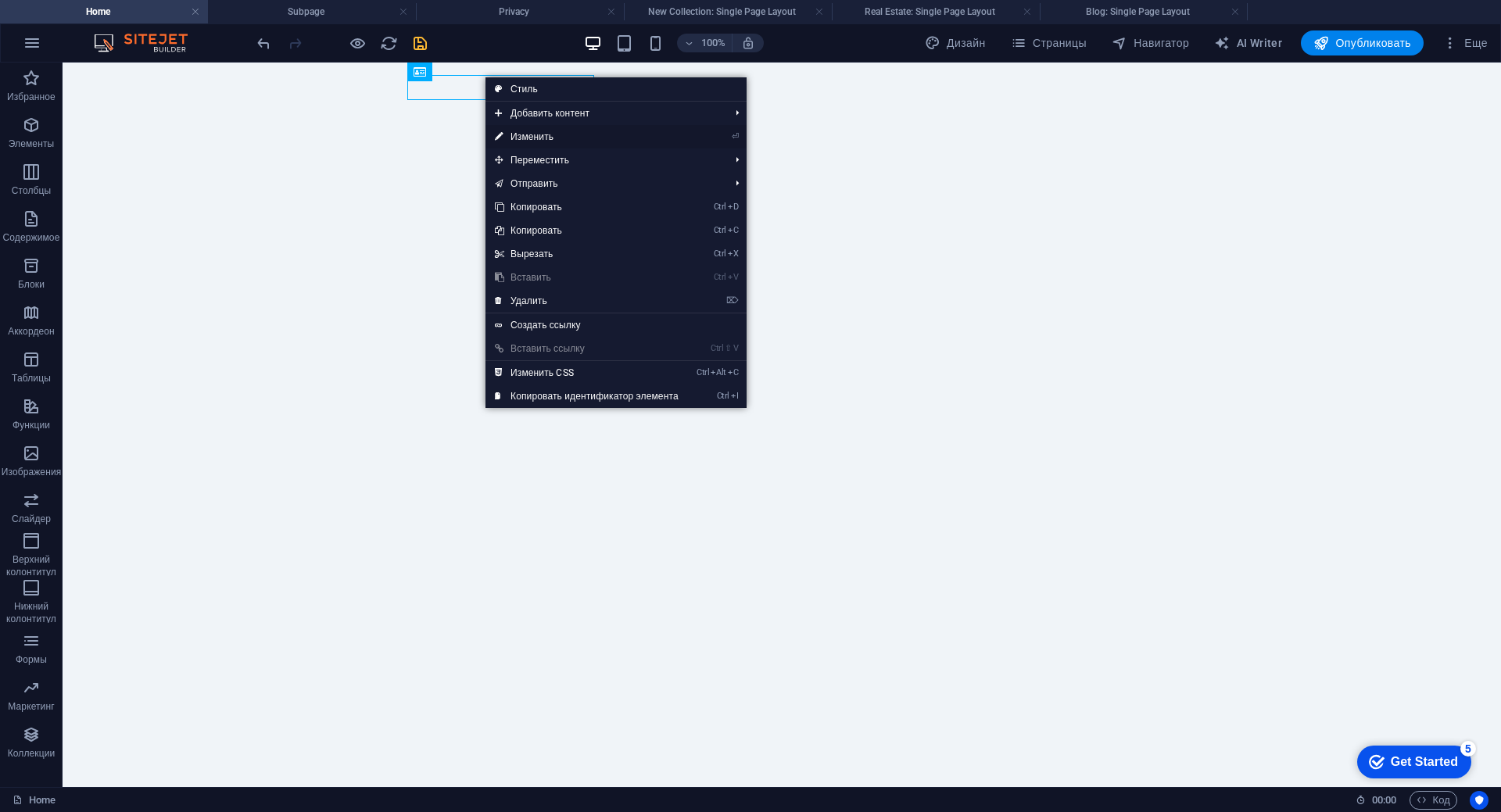
click at [550, 137] on link "⏎ Изменить" at bounding box center [586, 136] width 203 height 23
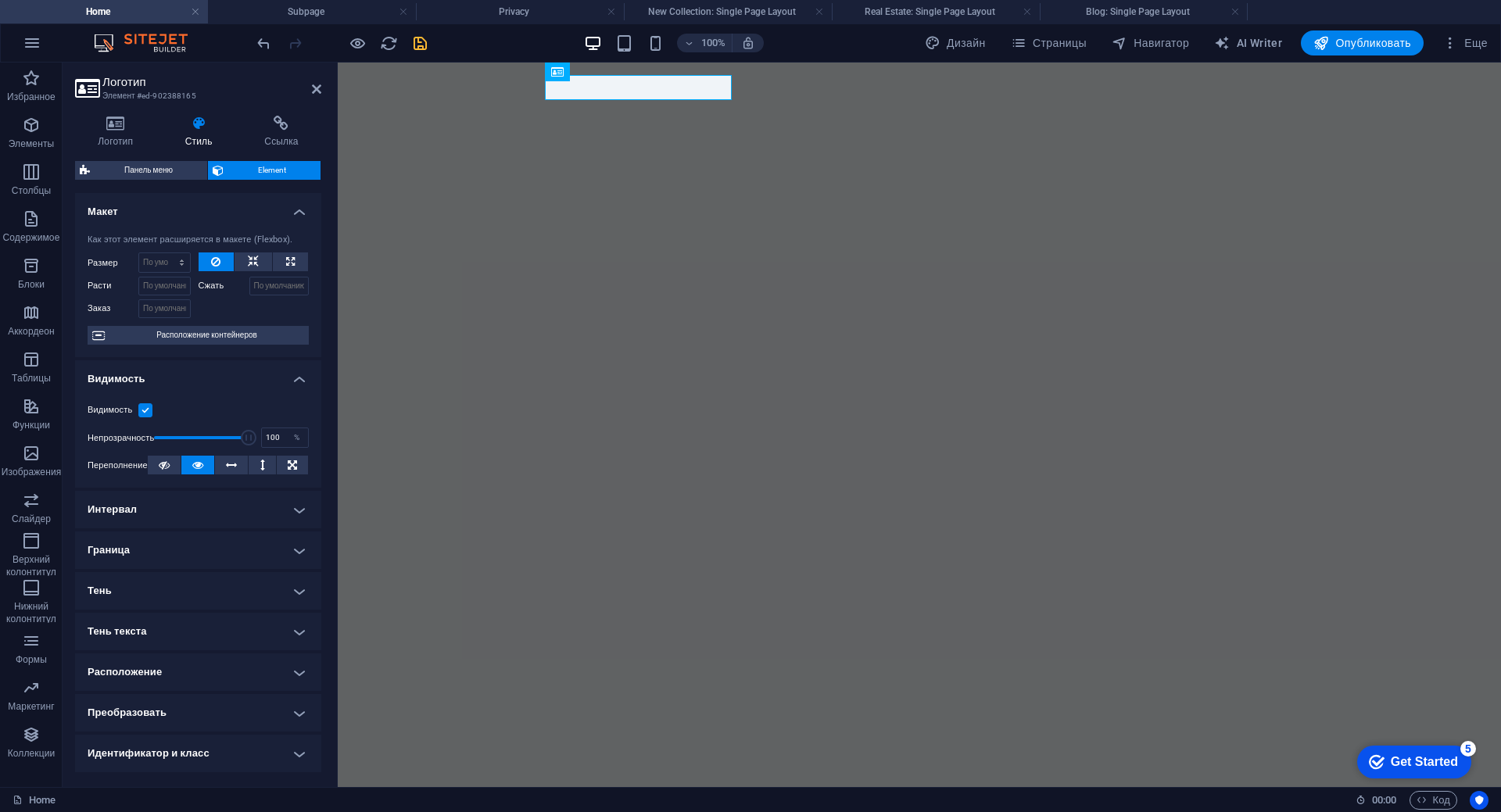
click at [303, 548] on h4 "Граница" at bounding box center [198, 549] width 246 height 37
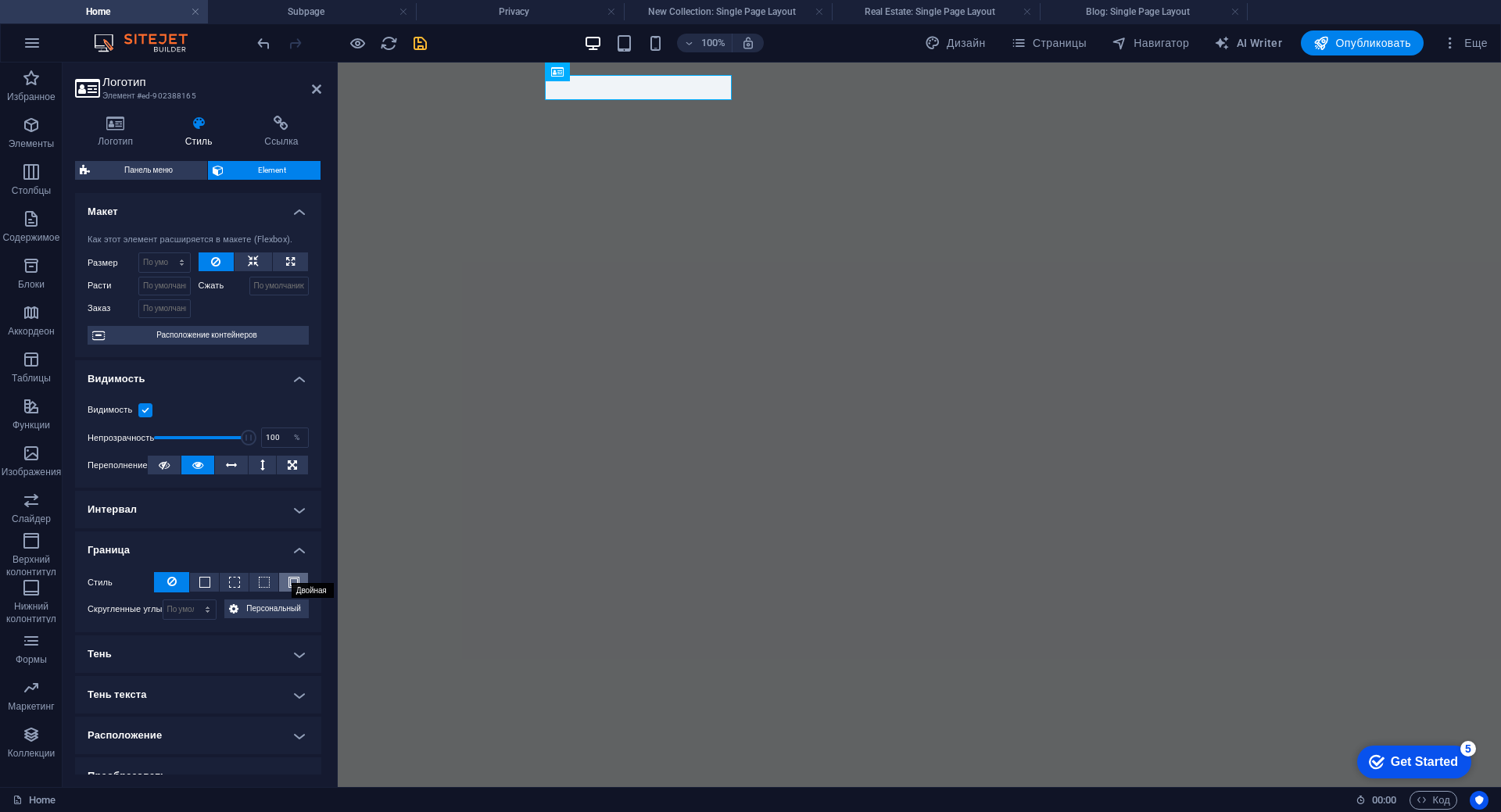
click at [292, 587] on span at bounding box center [293, 582] width 11 height 11
click at [166, 636] on span at bounding box center [162, 634] width 12 height 12
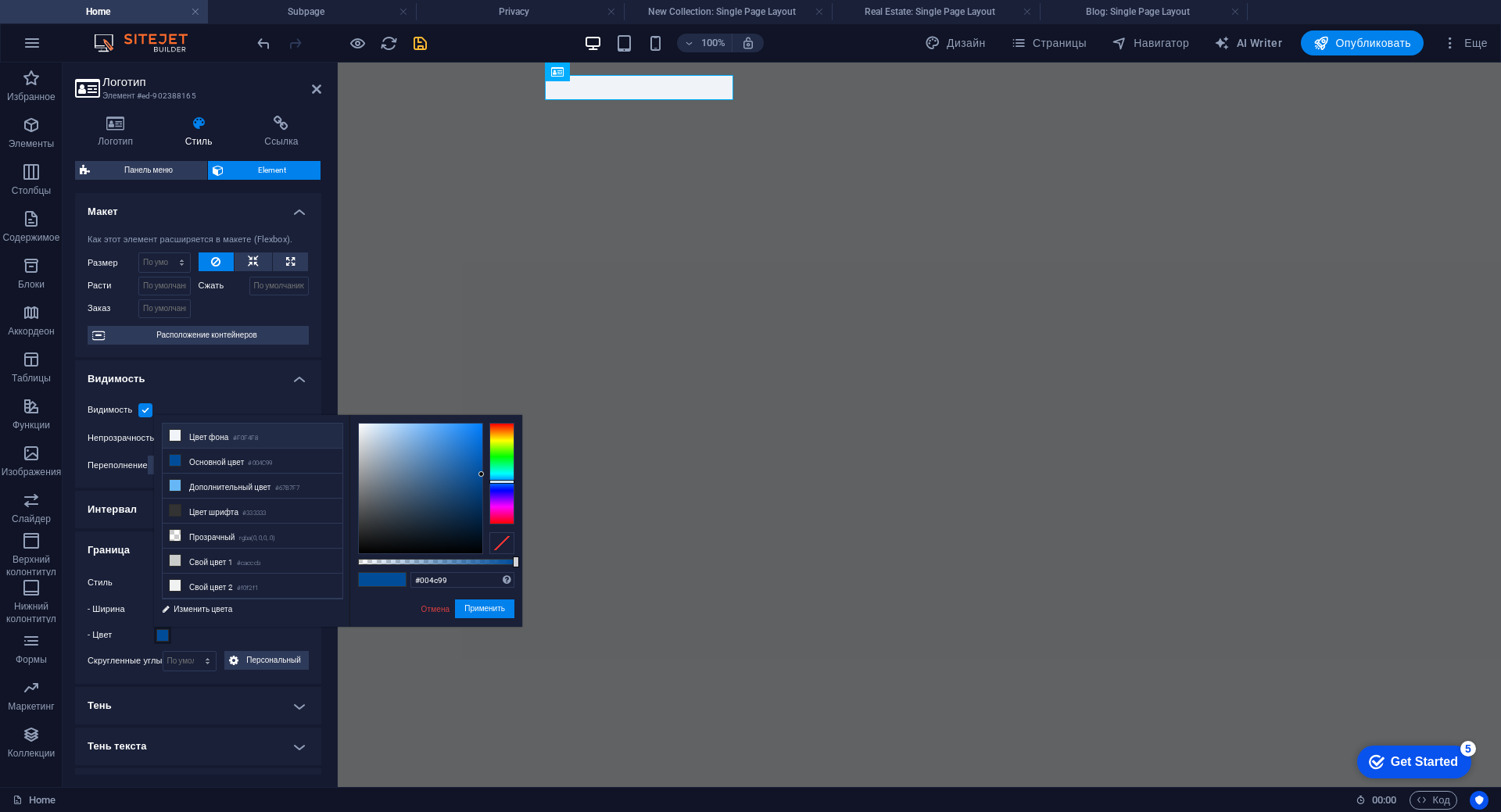
click at [181, 438] on li "Цвет фона #F0F4F8" at bounding box center [253, 436] width 180 height 25
type input "#f0f4f8"
click at [478, 606] on button "Применить" at bounding box center [484, 608] width 60 height 19
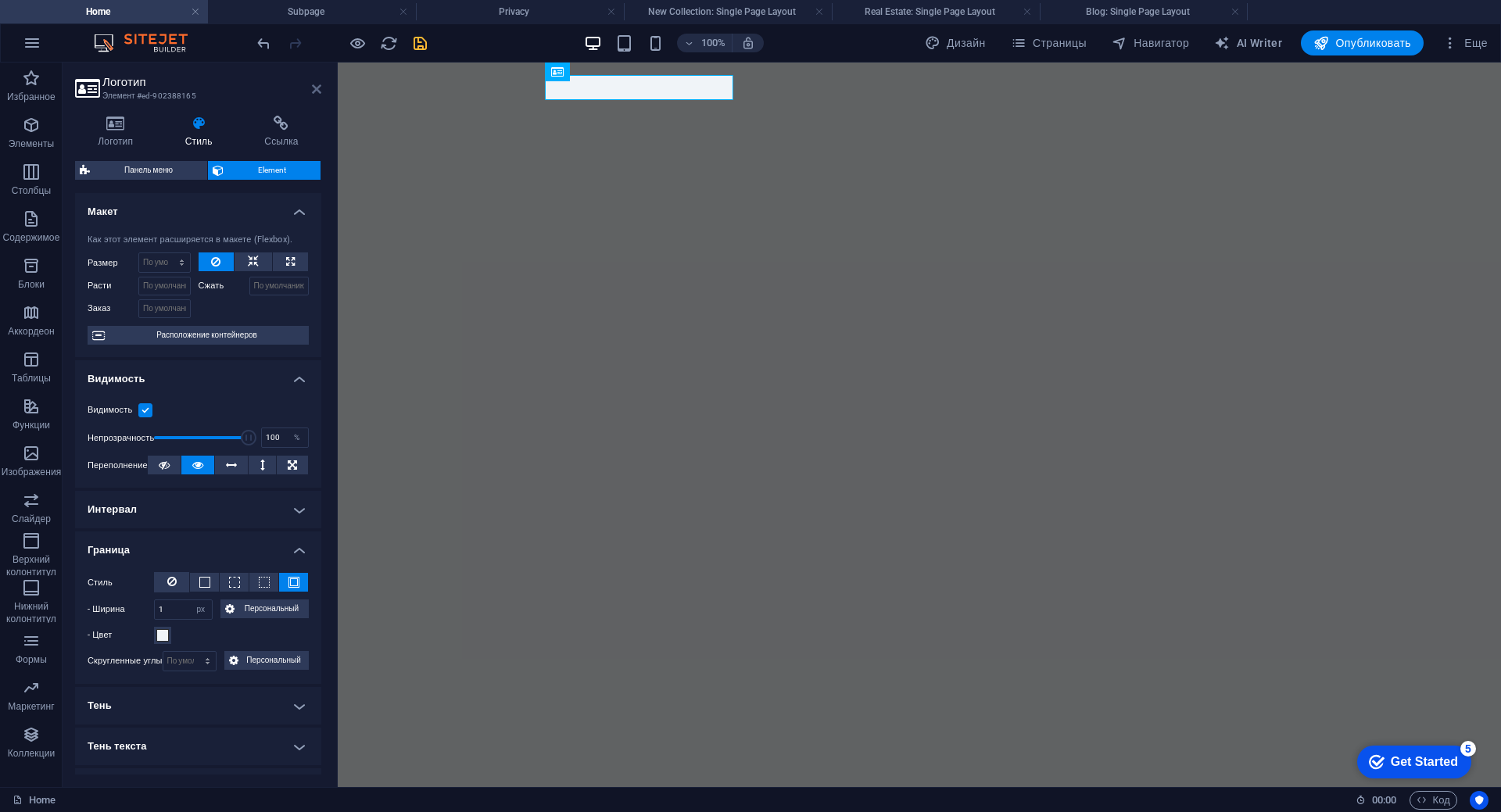
click at [317, 93] on icon at bounding box center [316, 88] width 9 height 12
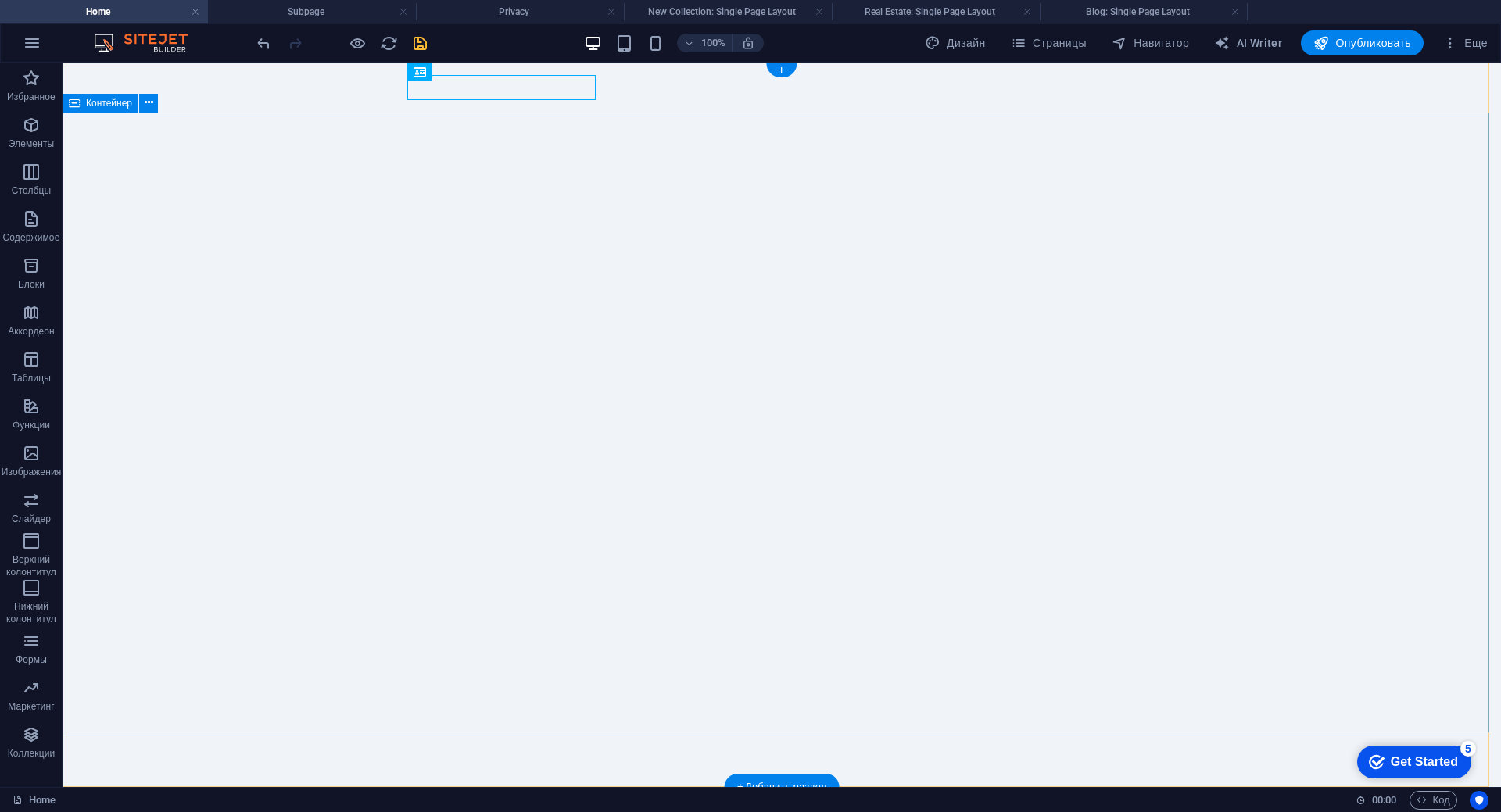
click at [500, 800] on div "КЛГС "12 КЛЮЧЕЙ"" at bounding box center [781, 812] width 738 height 25
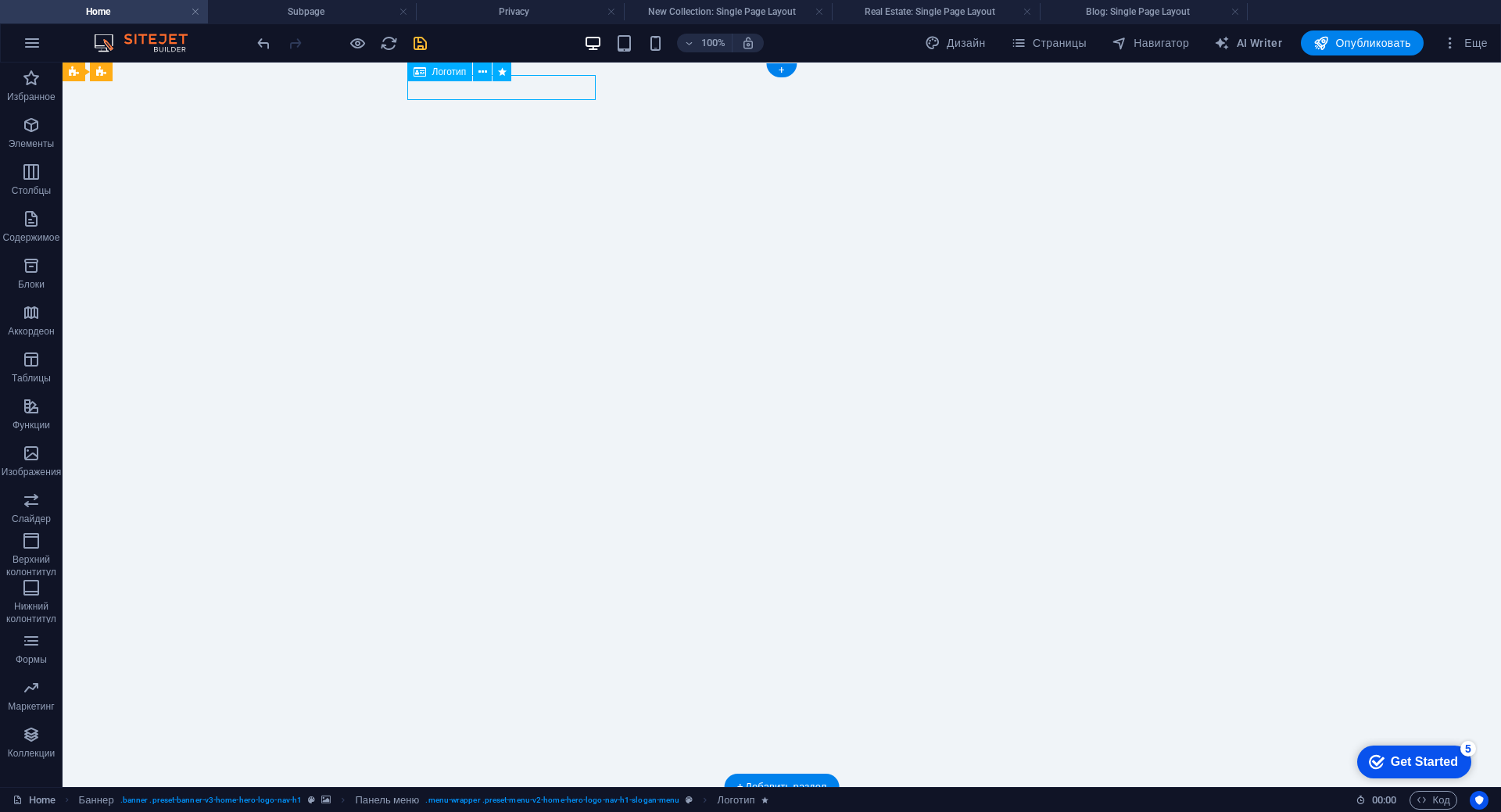
click at [500, 800] on div "КЛГС "12 КЛЮЧЕЙ"" at bounding box center [781, 812] width 738 height 25
select select "px"
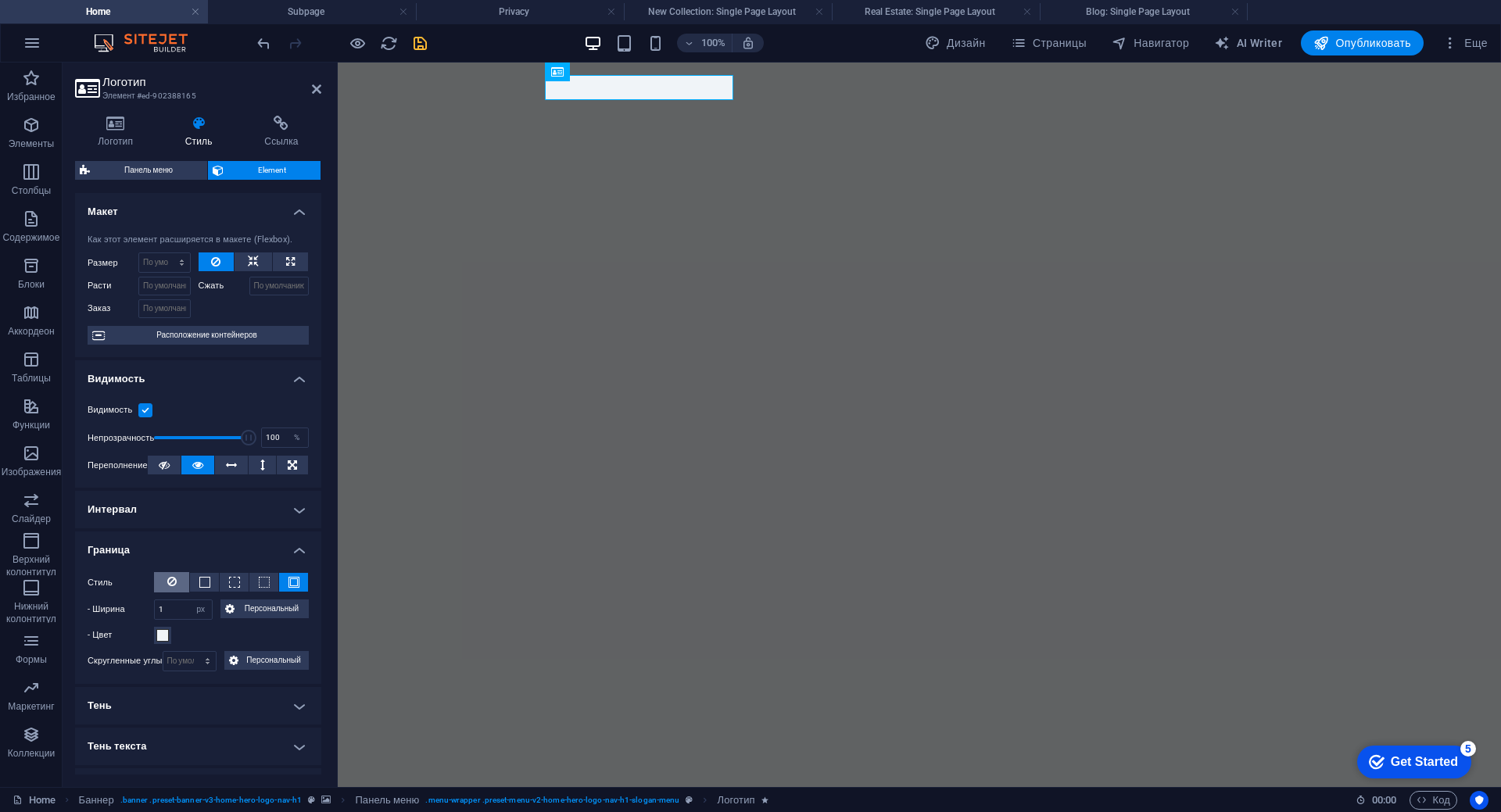
click at [176, 588] on button at bounding box center [171, 582] width 36 height 21
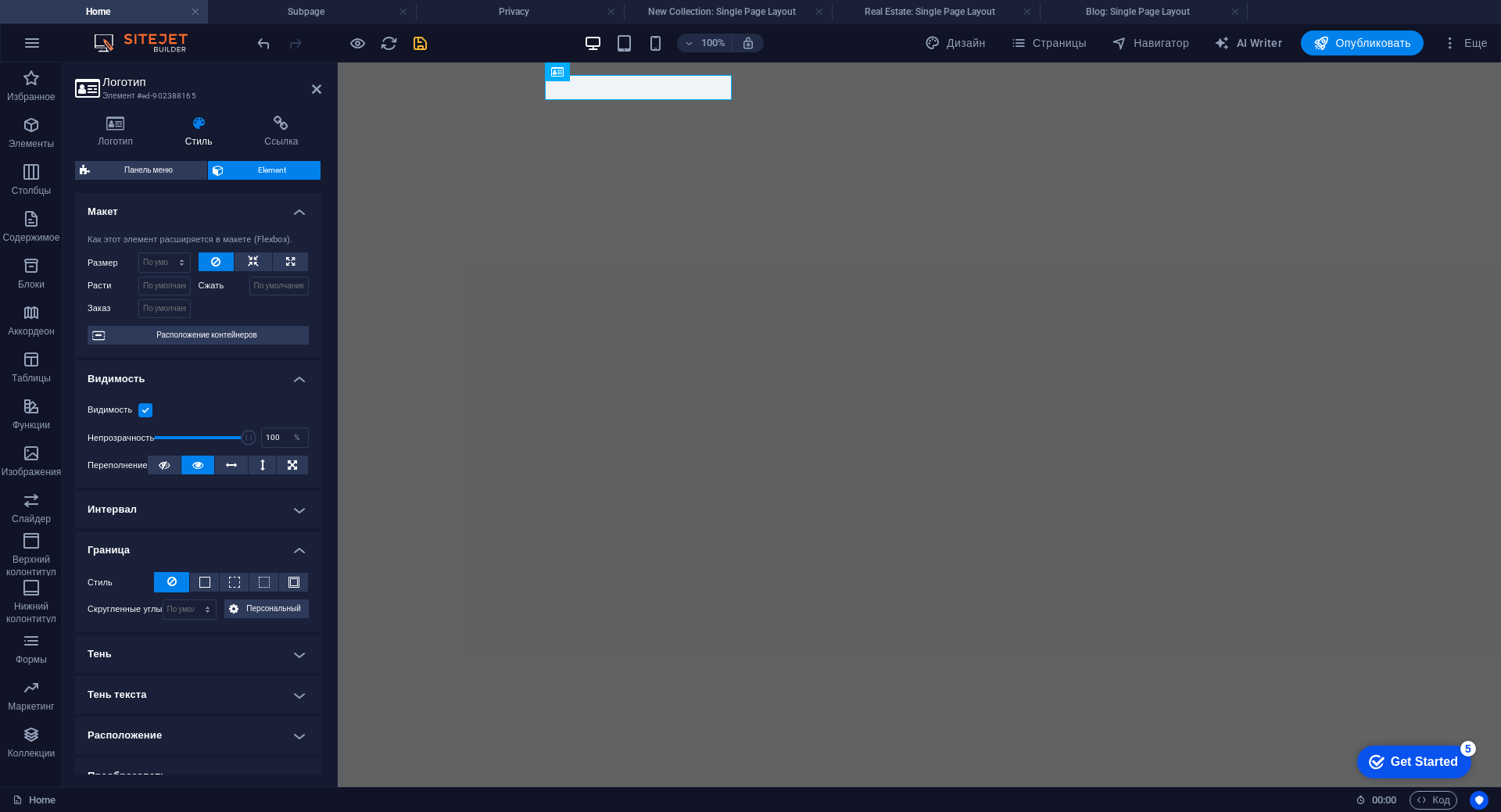
click at [294, 550] on h4 "Граница" at bounding box center [198, 545] width 246 height 28
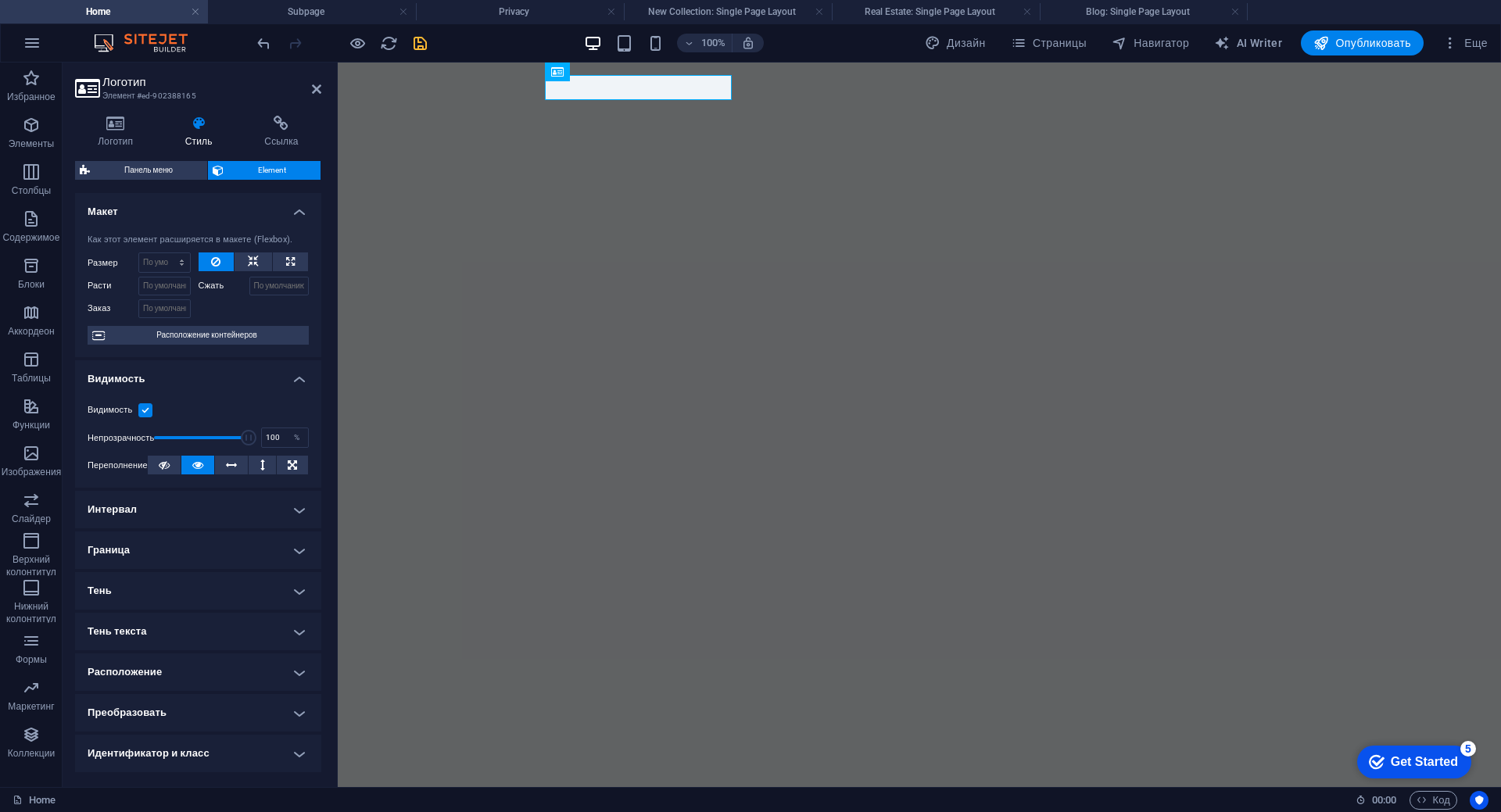
click at [291, 369] on h4 "Видимость" at bounding box center [198, 374] width 246 height 28
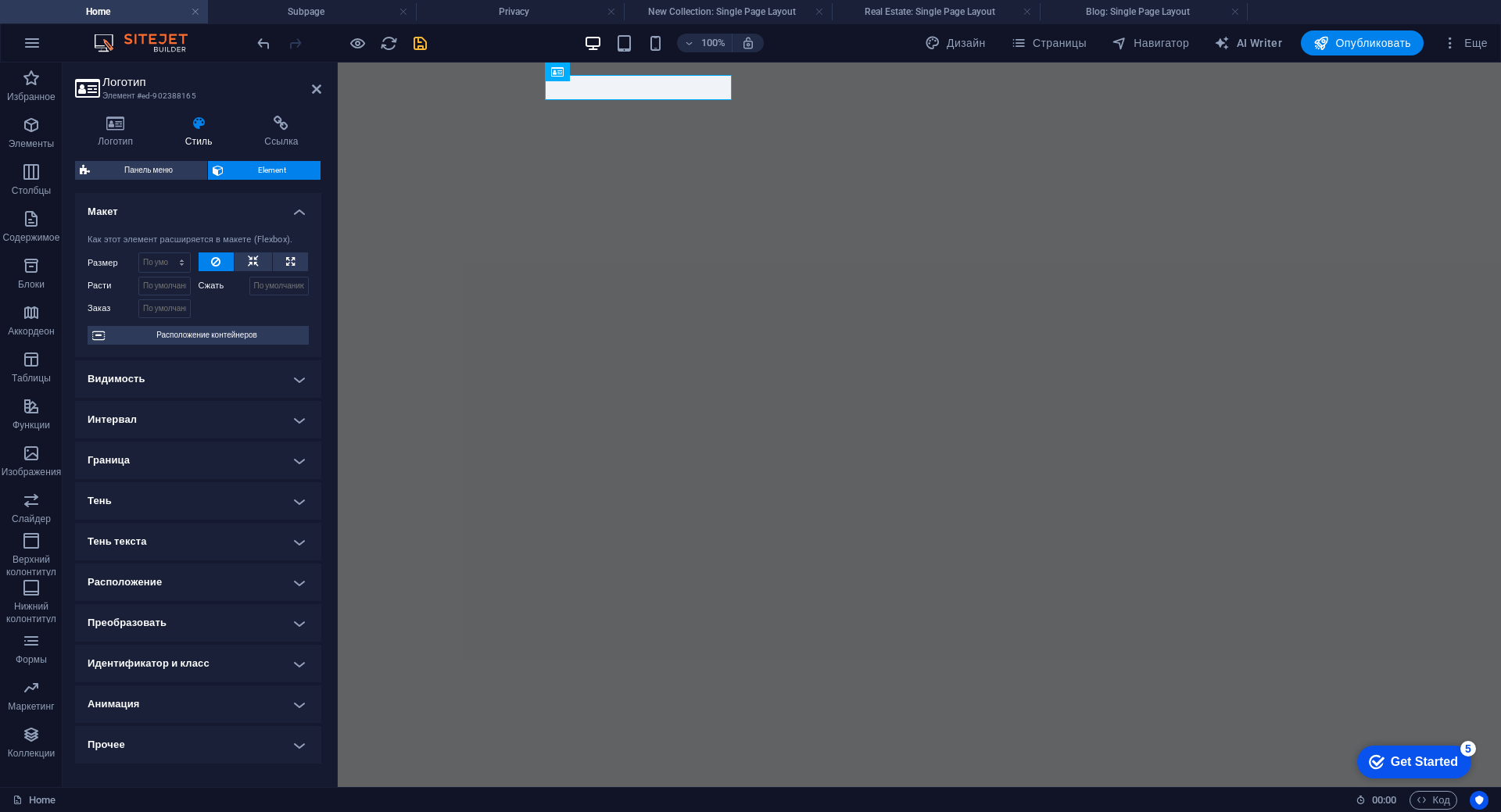
click at [306, 207] on h4 "Макет" at bounding box center [198, 207] width 246 height 28
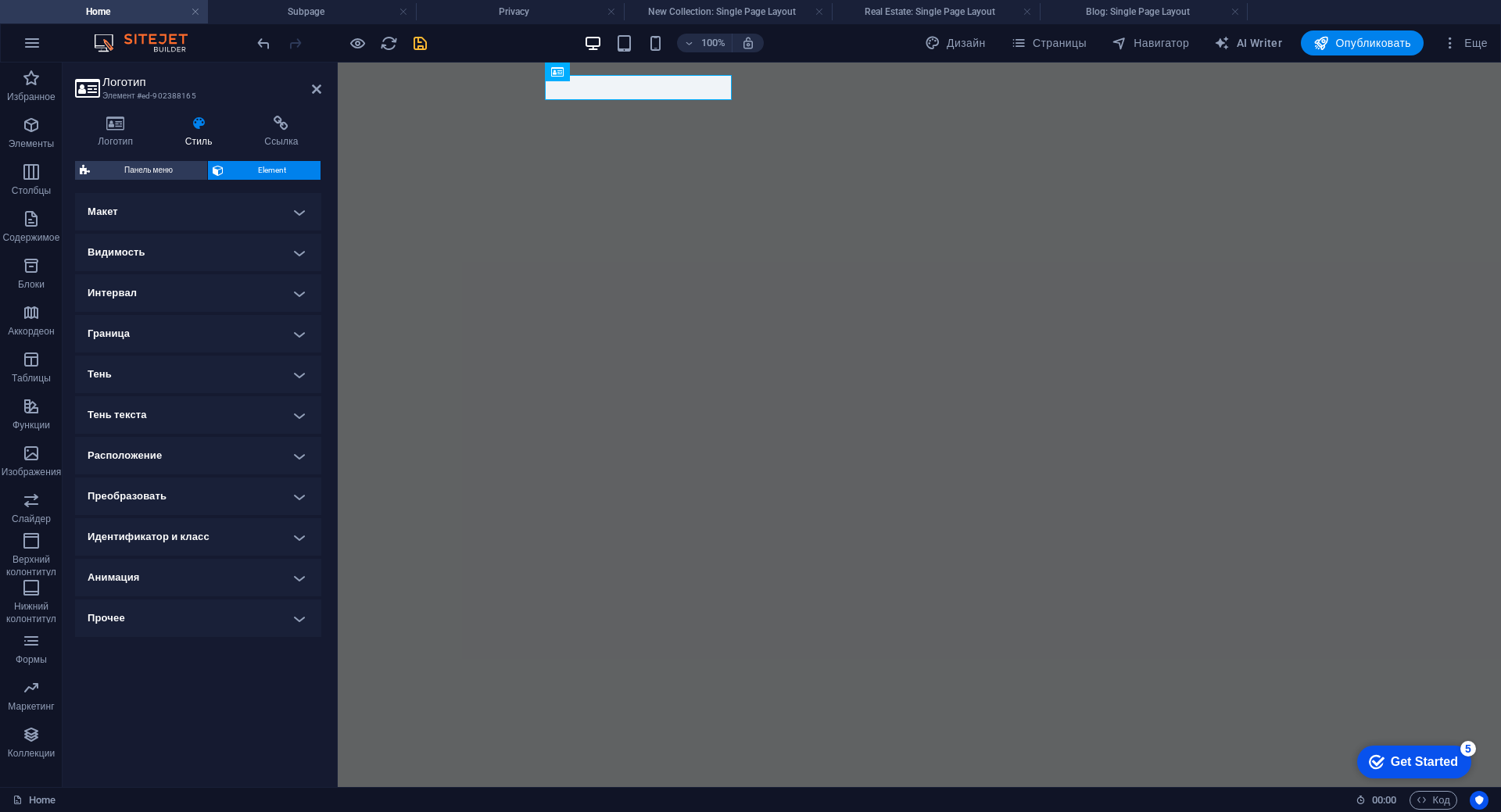
click at [298, 416] on h4 "Тень текста" at bounding box center [198, 415] width 246 height 37
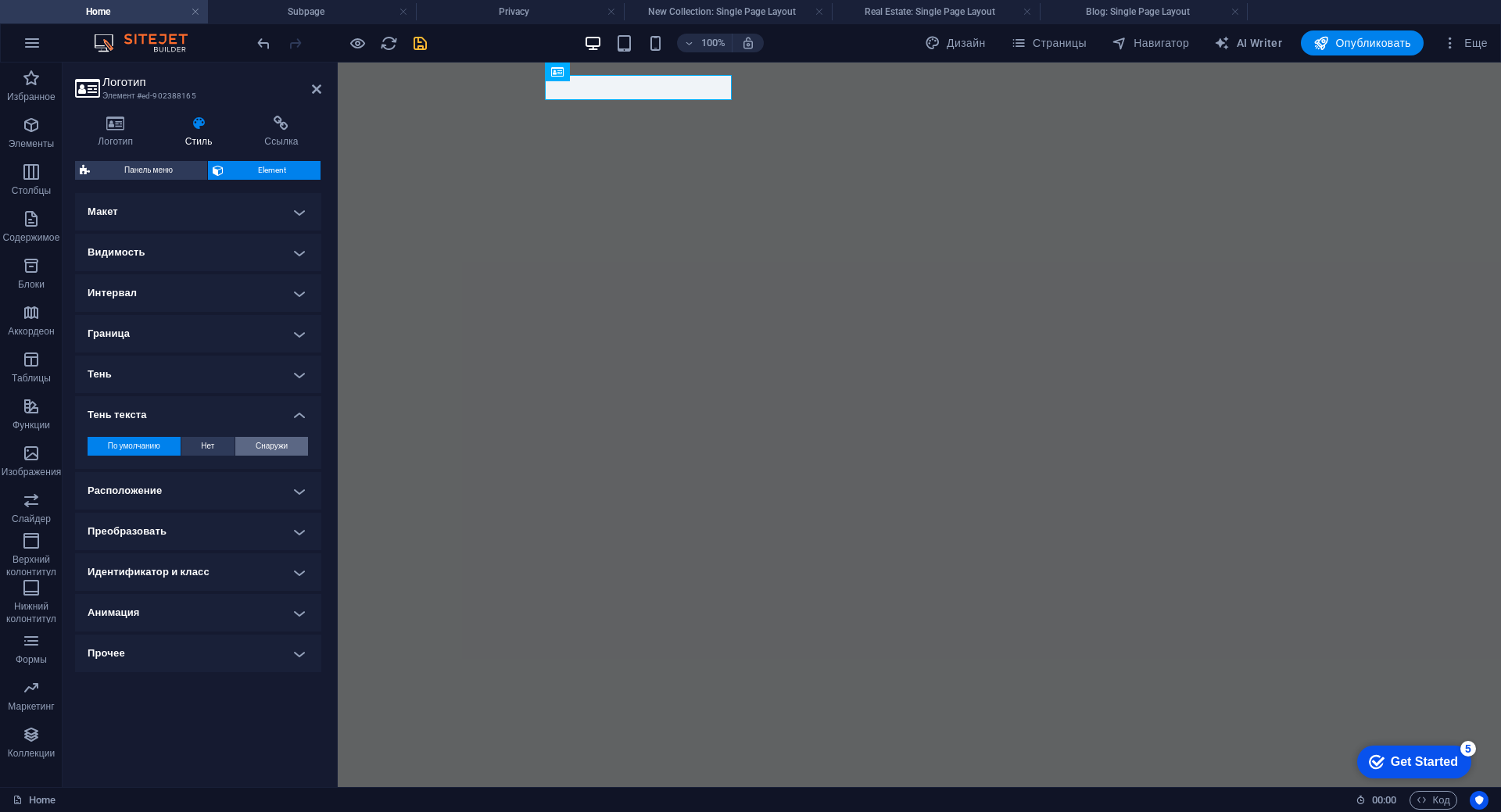
click at [277, 449] on span "Снаружи" at bounding box center [271, 446] width 32 height 19
type input "2"
type input "4"
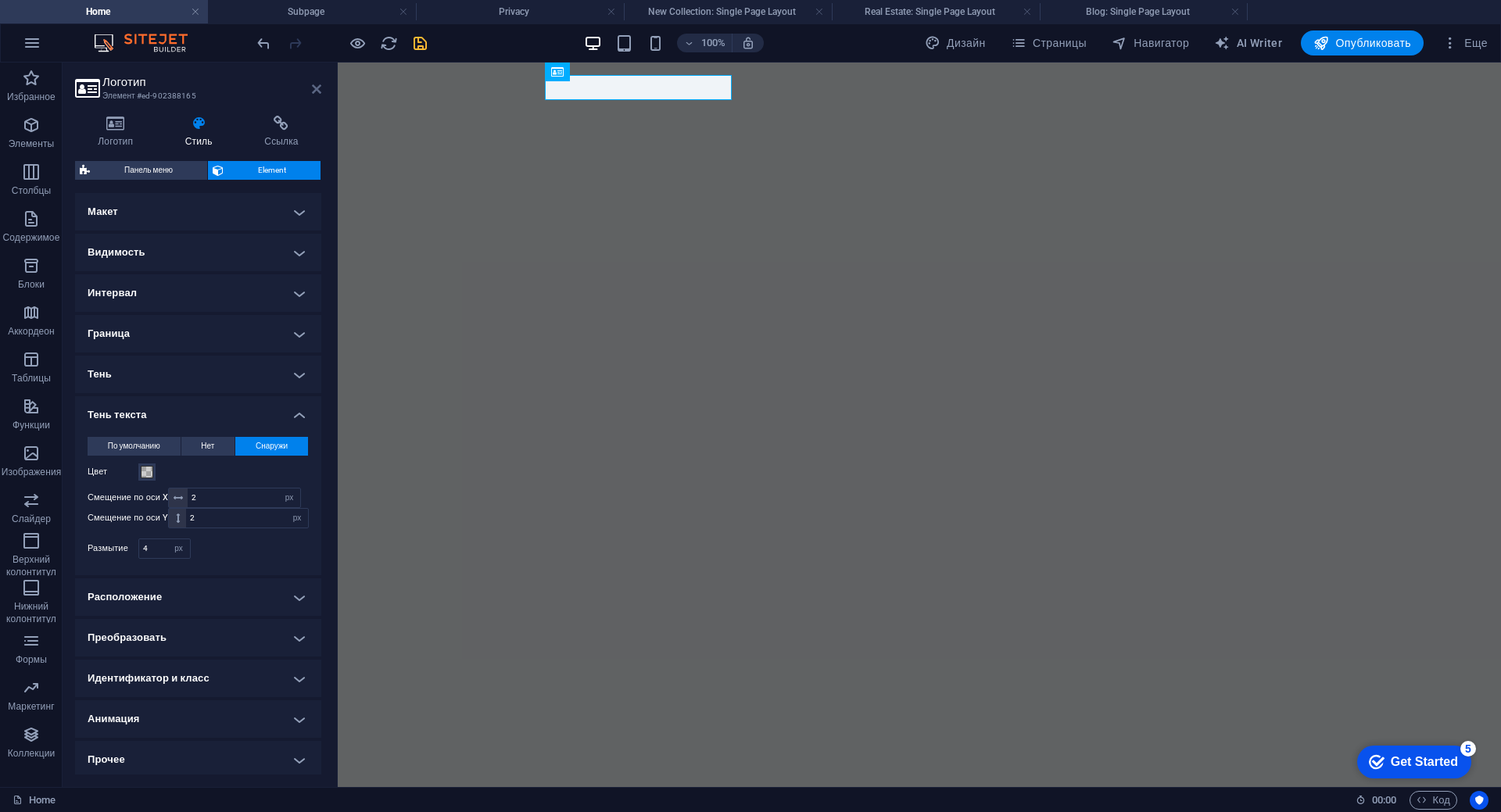
click at [314, 93] on icon at bounding box center [316, 88] width 9 height 12
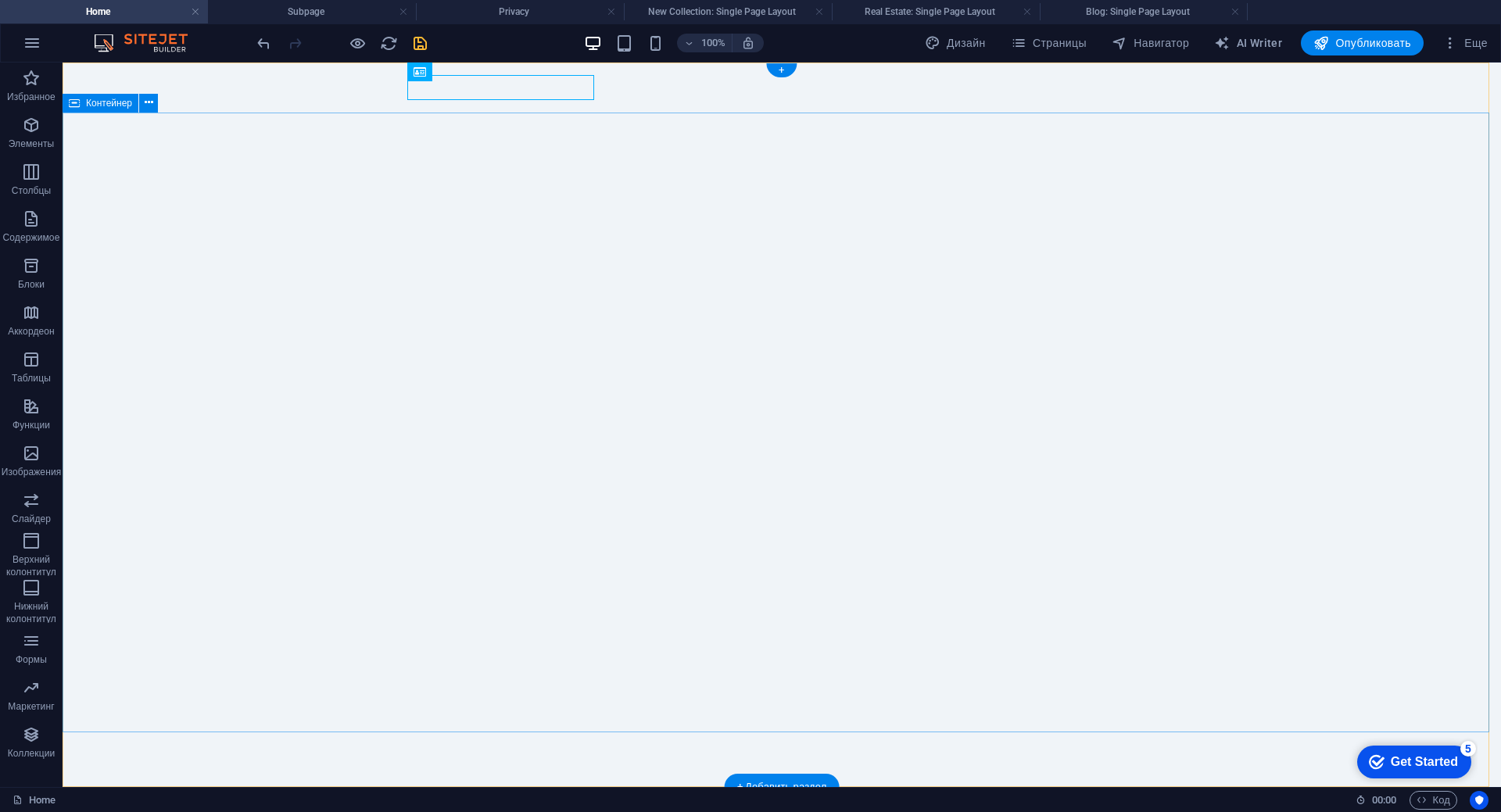
click at [512, 800] on div "КЛГС "12 КЛЮЧЕЙ"" at bounding box center [781, 812] width 738 height 25
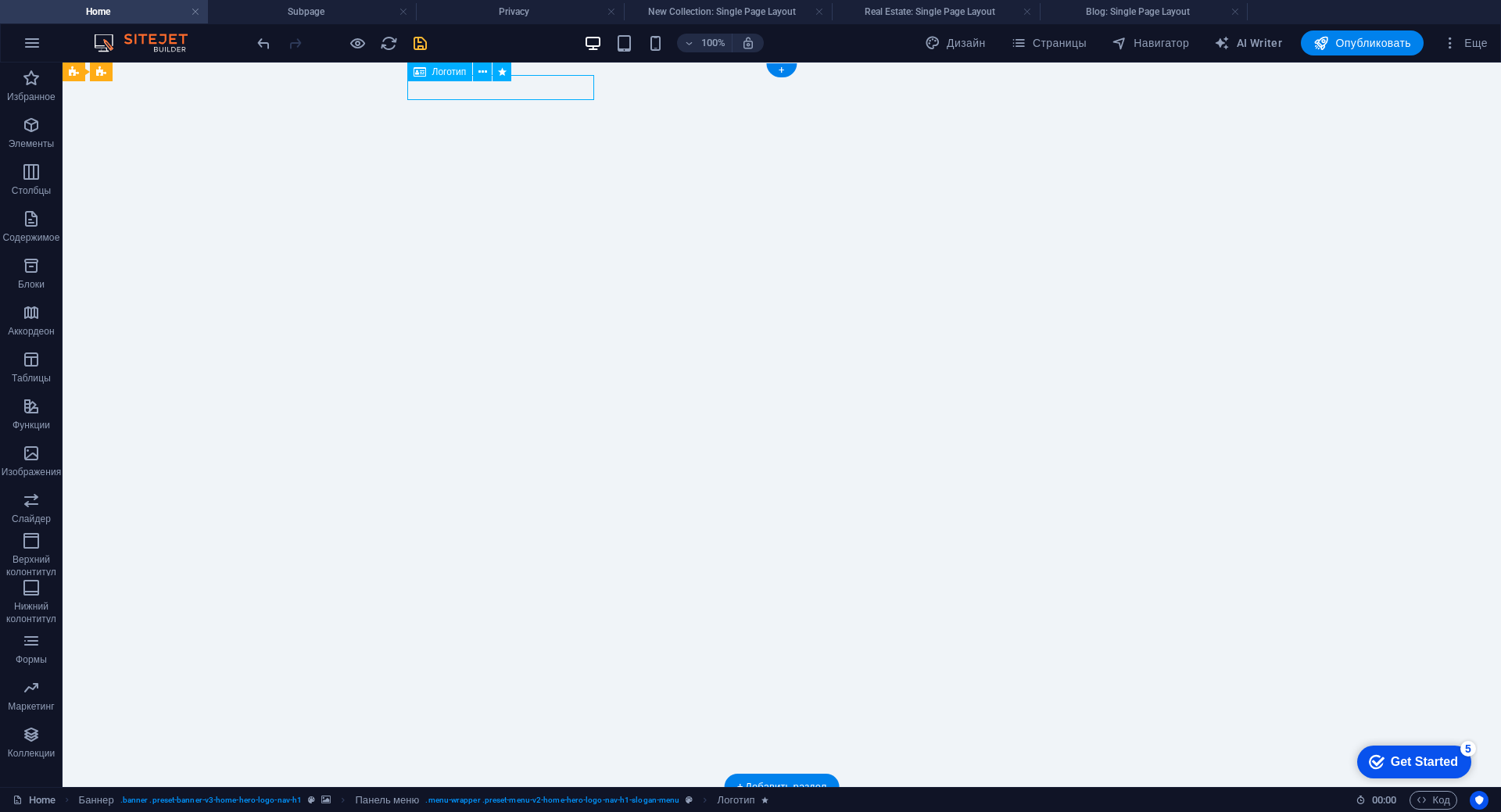
click at [512, 800] on div "КЛГС "12 КЛЮЧЕЙ"" at bounding box center [781, 812] width 738 height 25
select select "px"
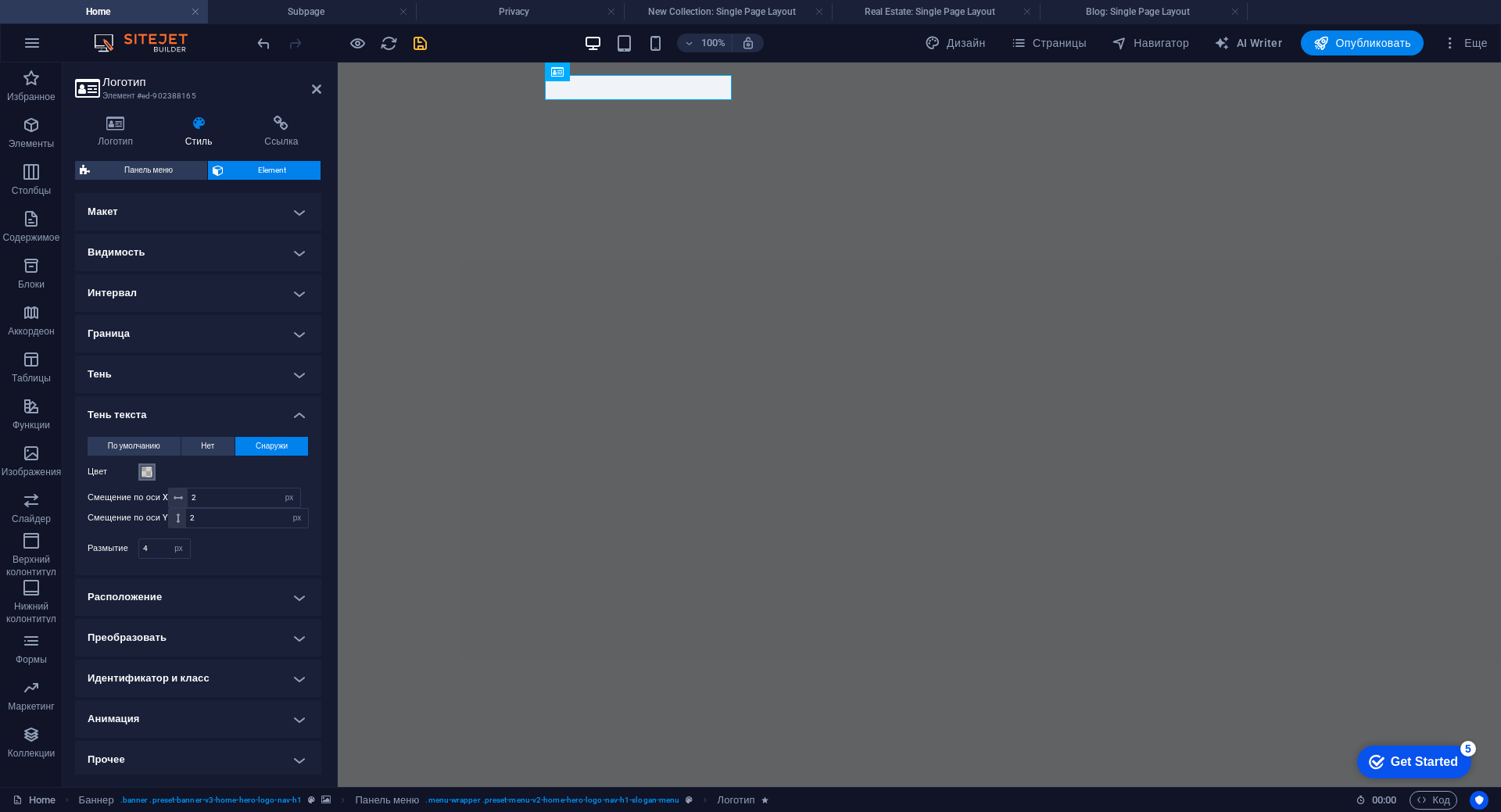
click at [148, 472] on span at bounding box center [146, 472] width 12 height 12
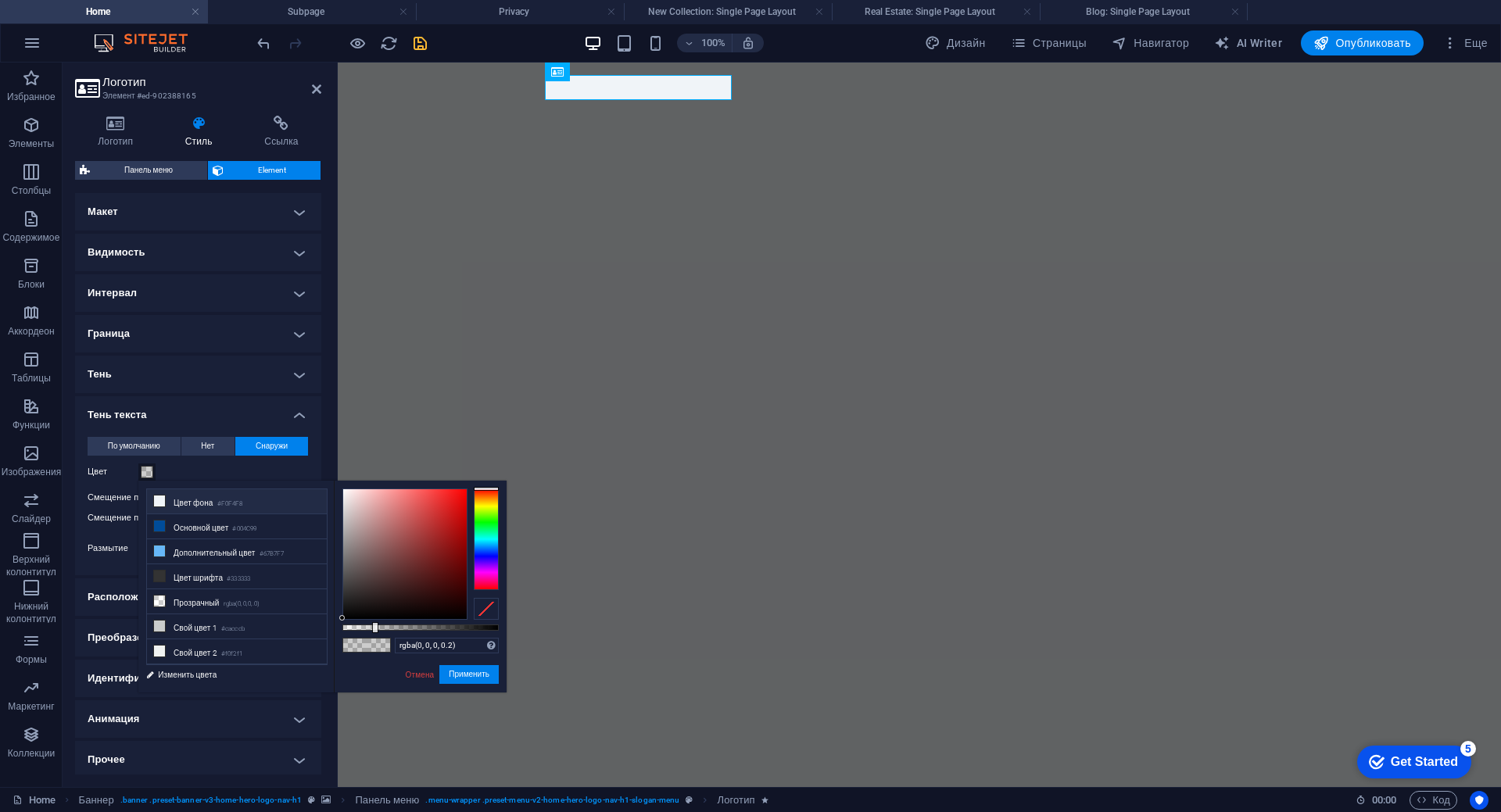
click at [171, 497] on li "Цвет фона #F0F4F8" at bounding box center [237, 501] width 180 height 25
type input "#f0f4f8"
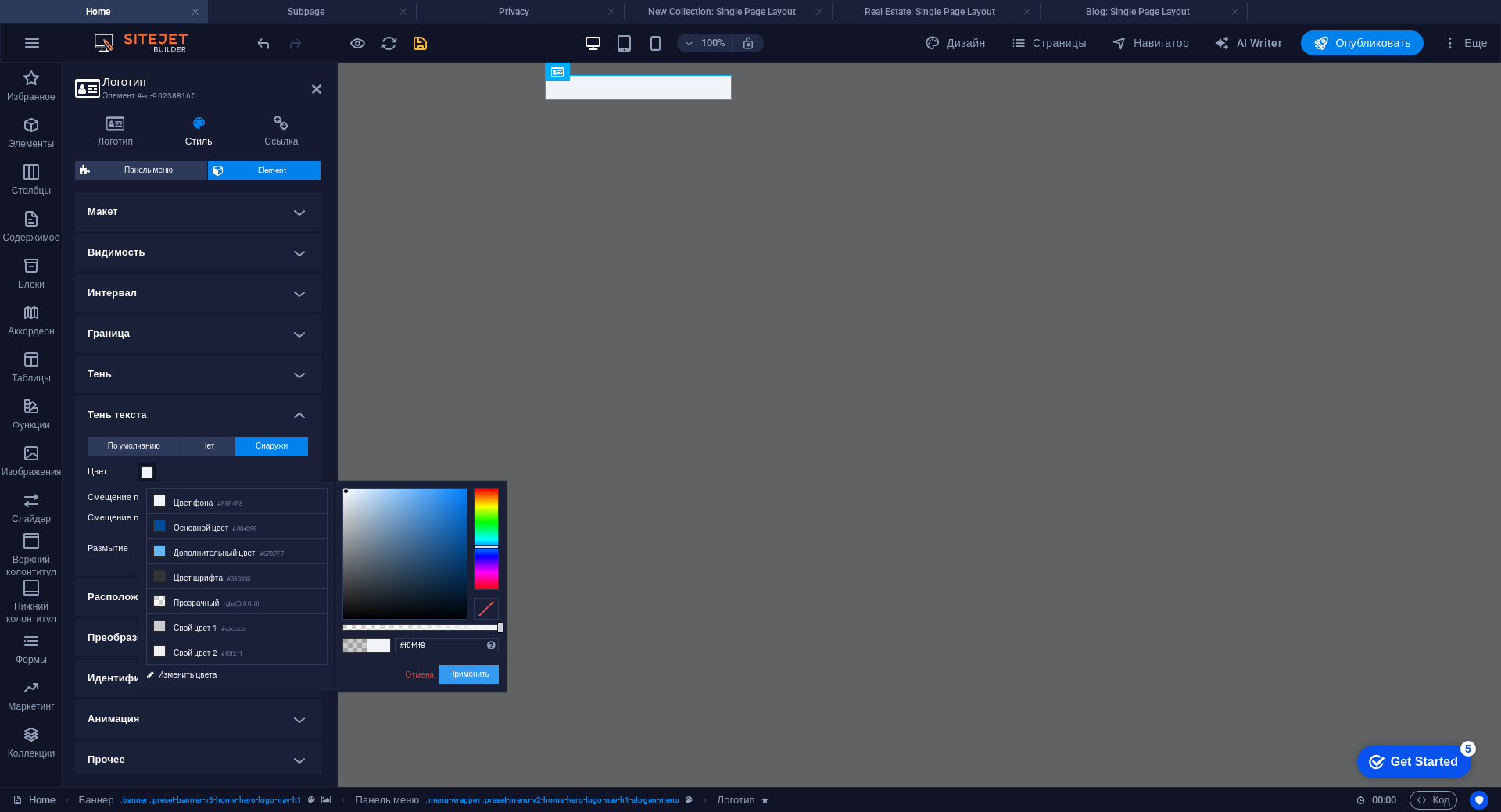
click at [462, 677] on button "Применить" at bounding box center [469, 674] width 60 height 19
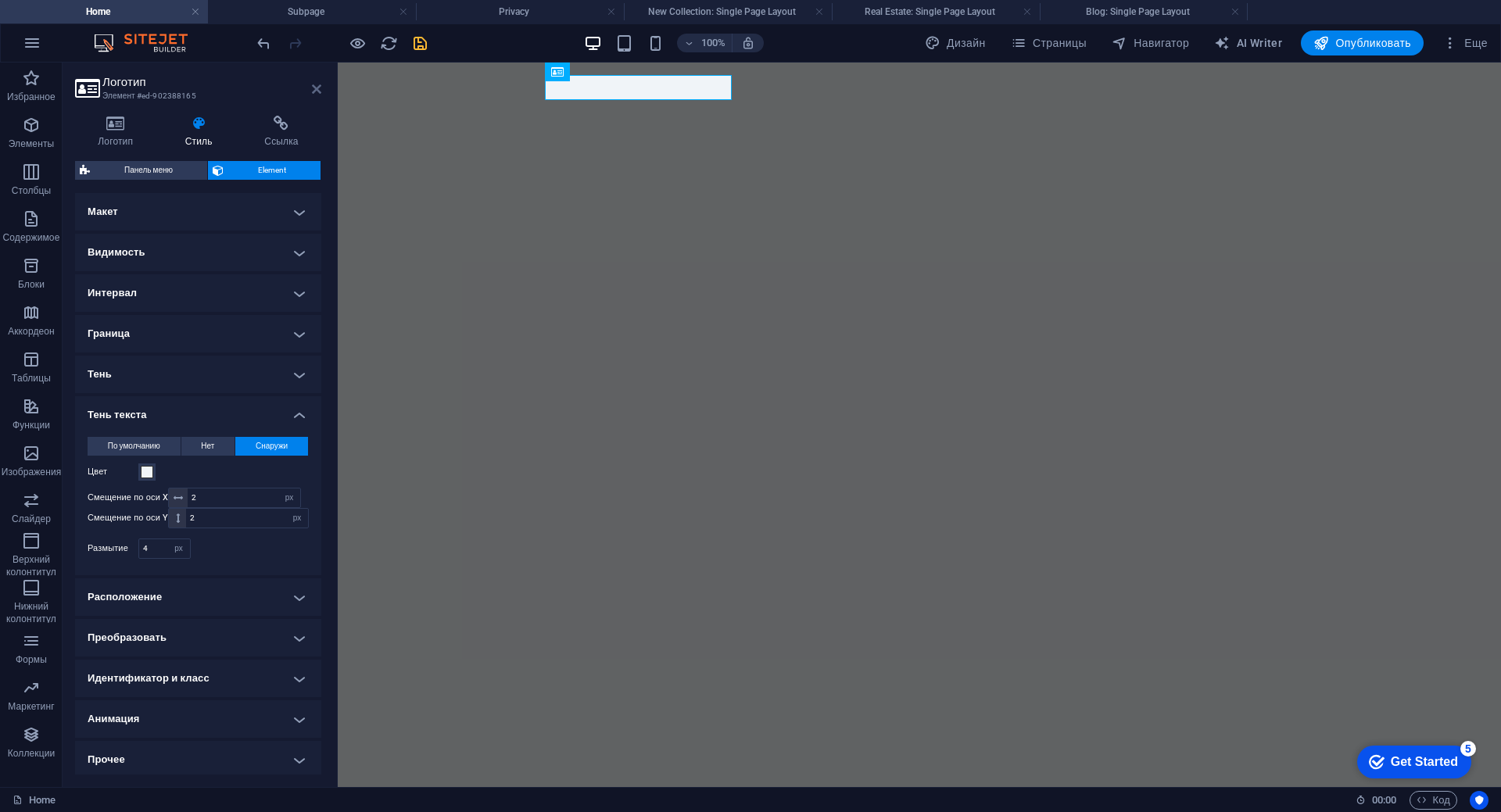
click at [317, 93] on icon at bounding box center [316, 88] width 9 height 12
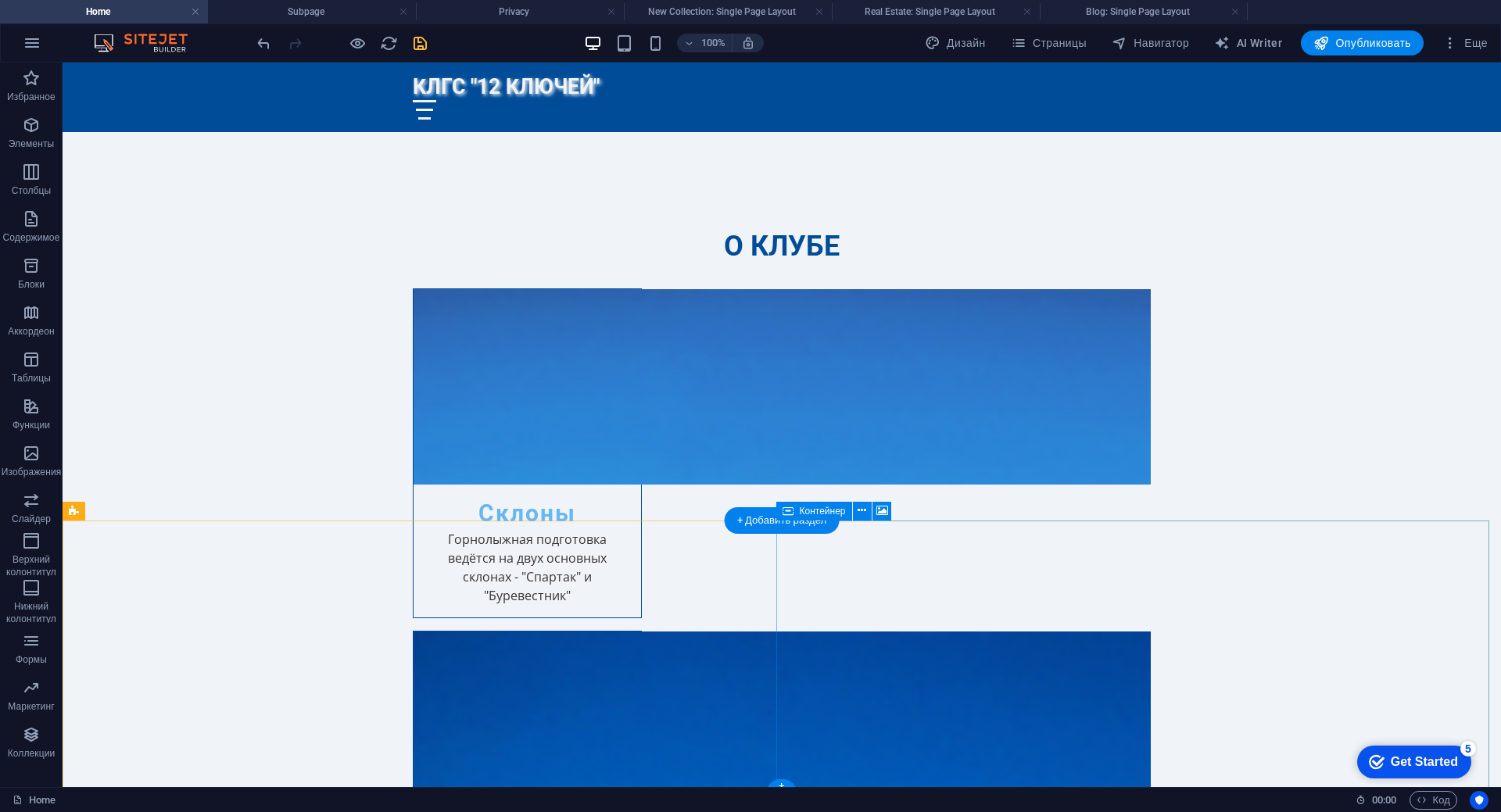
scroll to position [3341, 0]
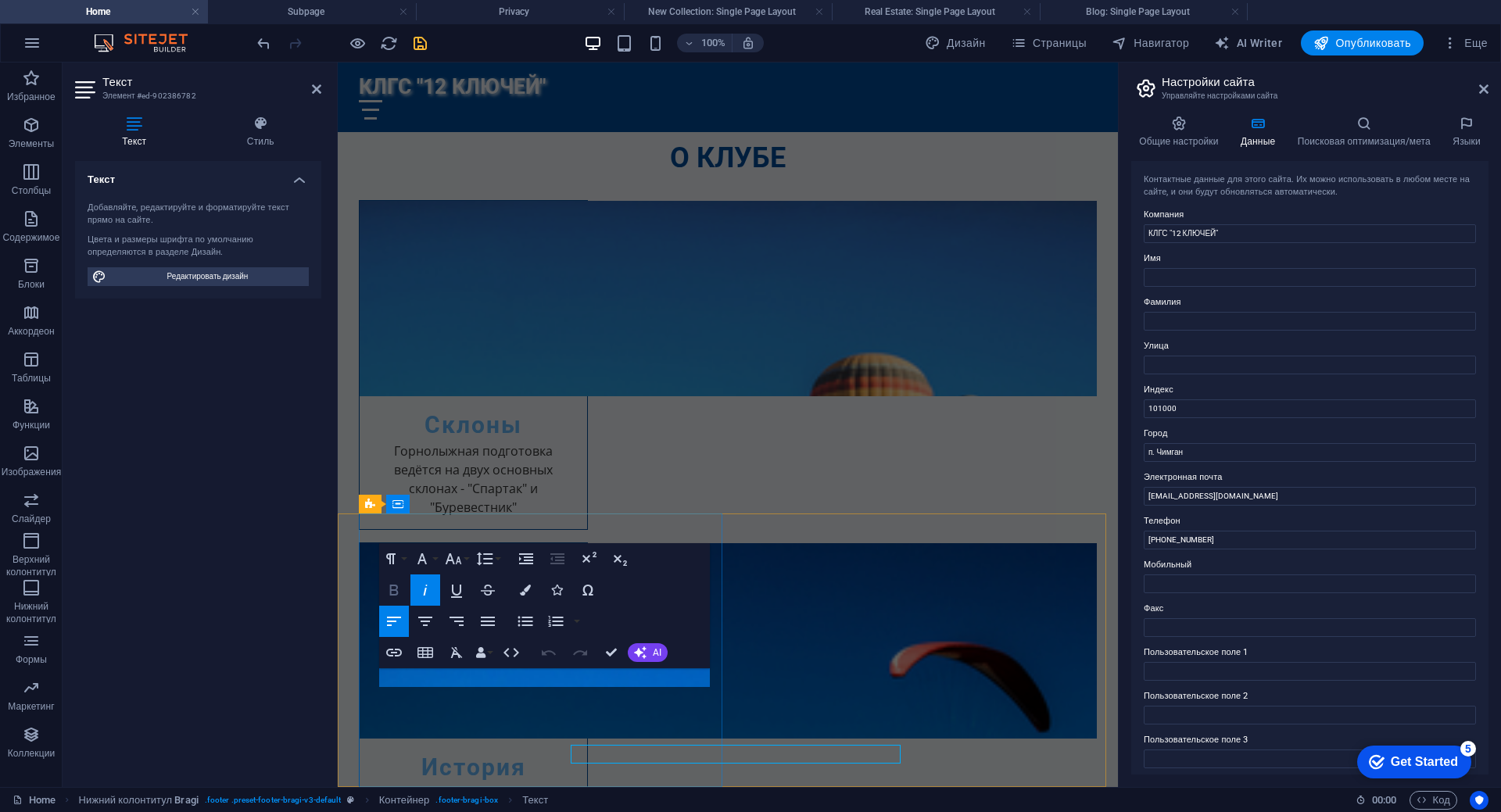
scroll to position [3210, 0]
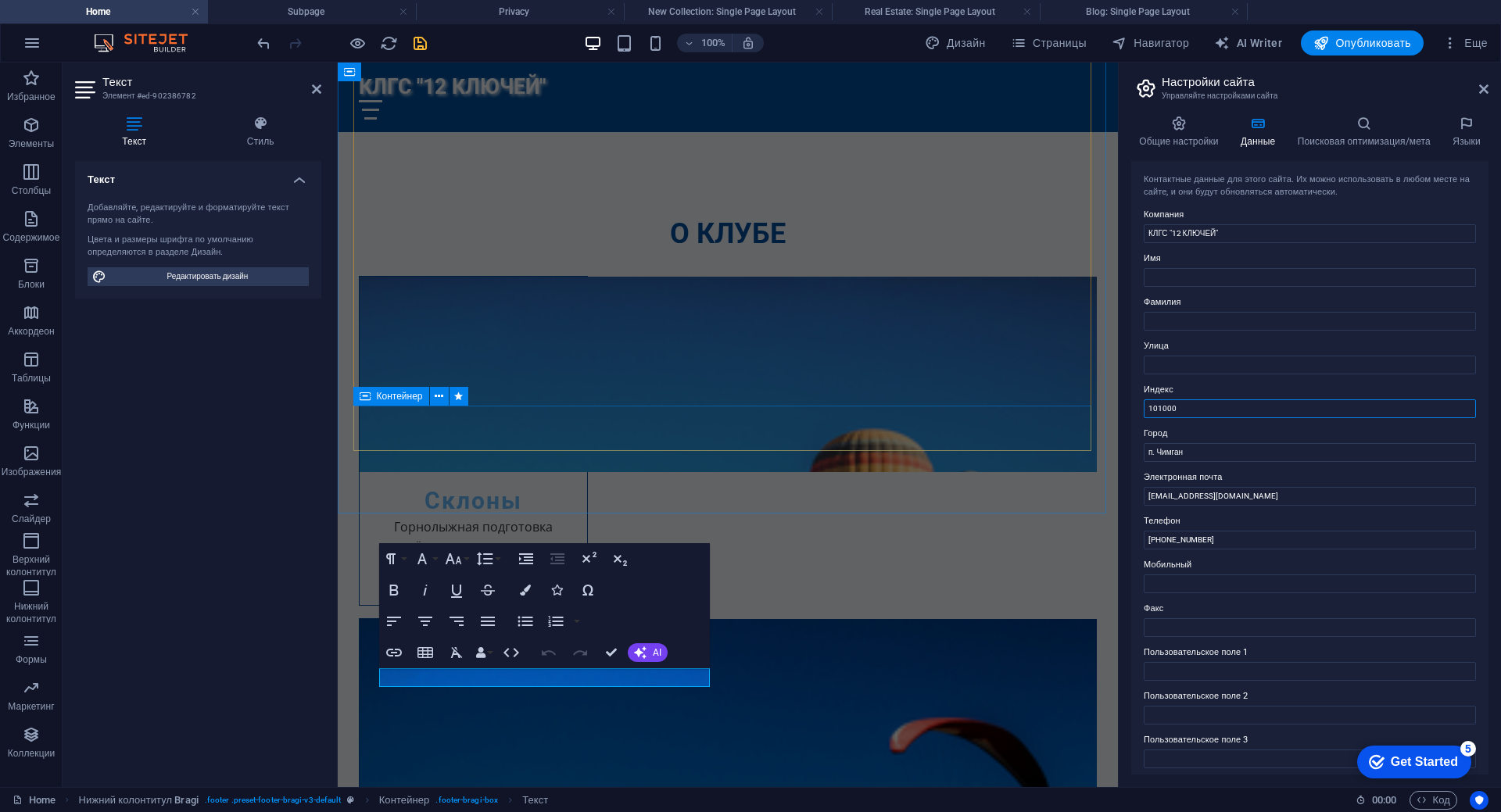
drag, startPoint x: 1559, startPoint y: 472, endPoint x: 1089, endPoint y: 410, distance: 474.1
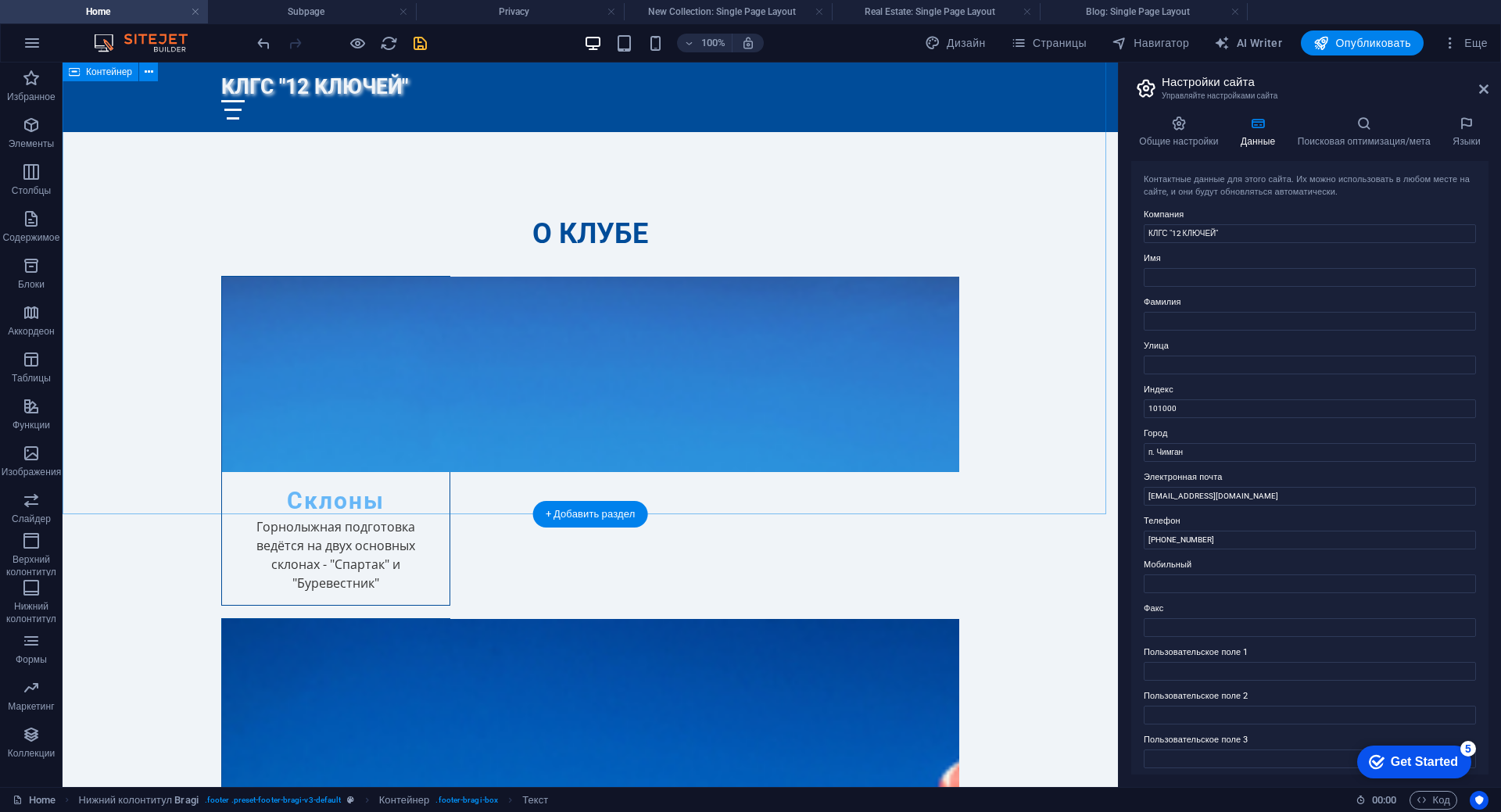
scroll to position [3265, 0]
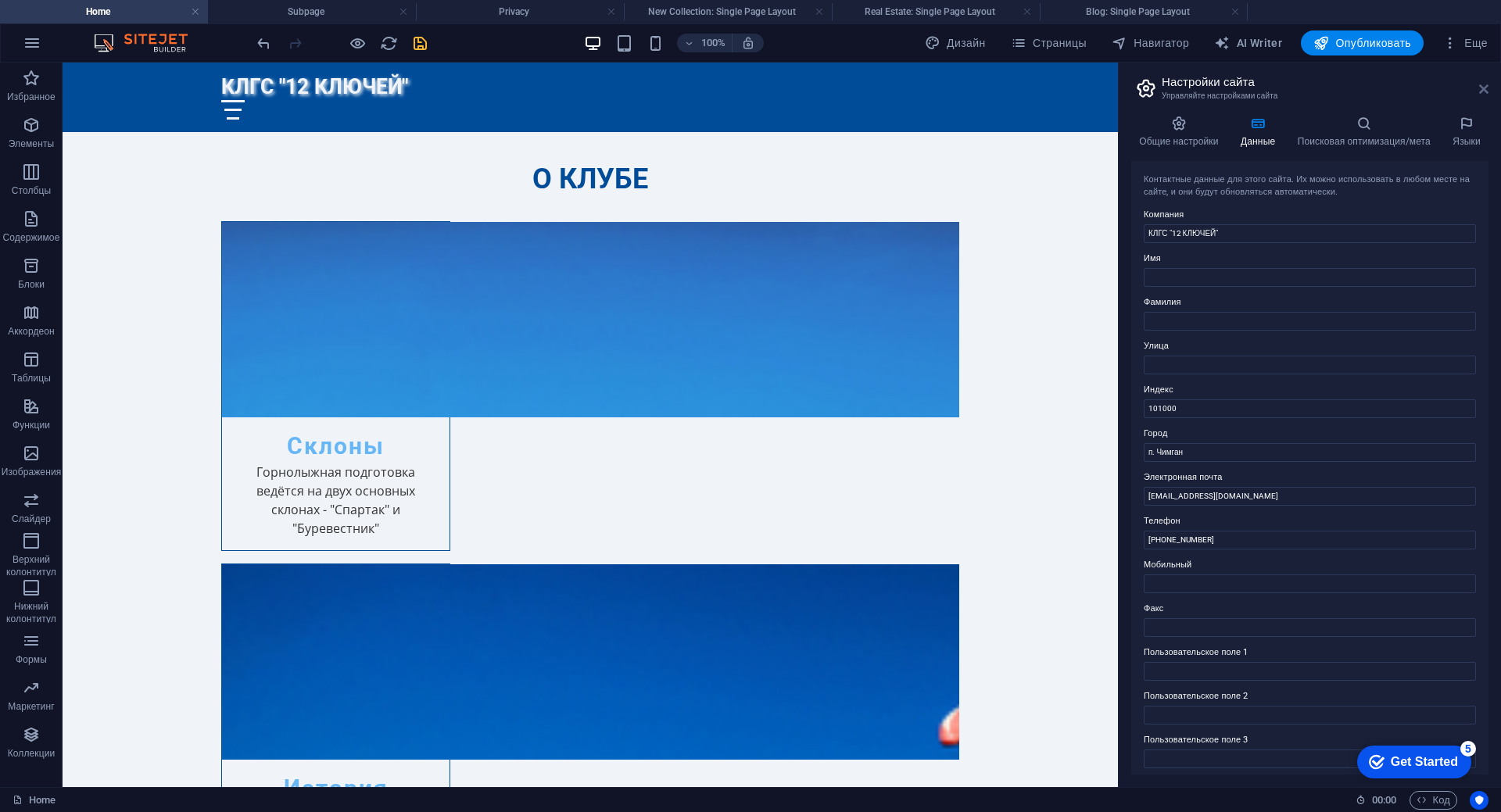
click at [1483, 88] on icon at bounding box center [1483, 88] width 9 height 12
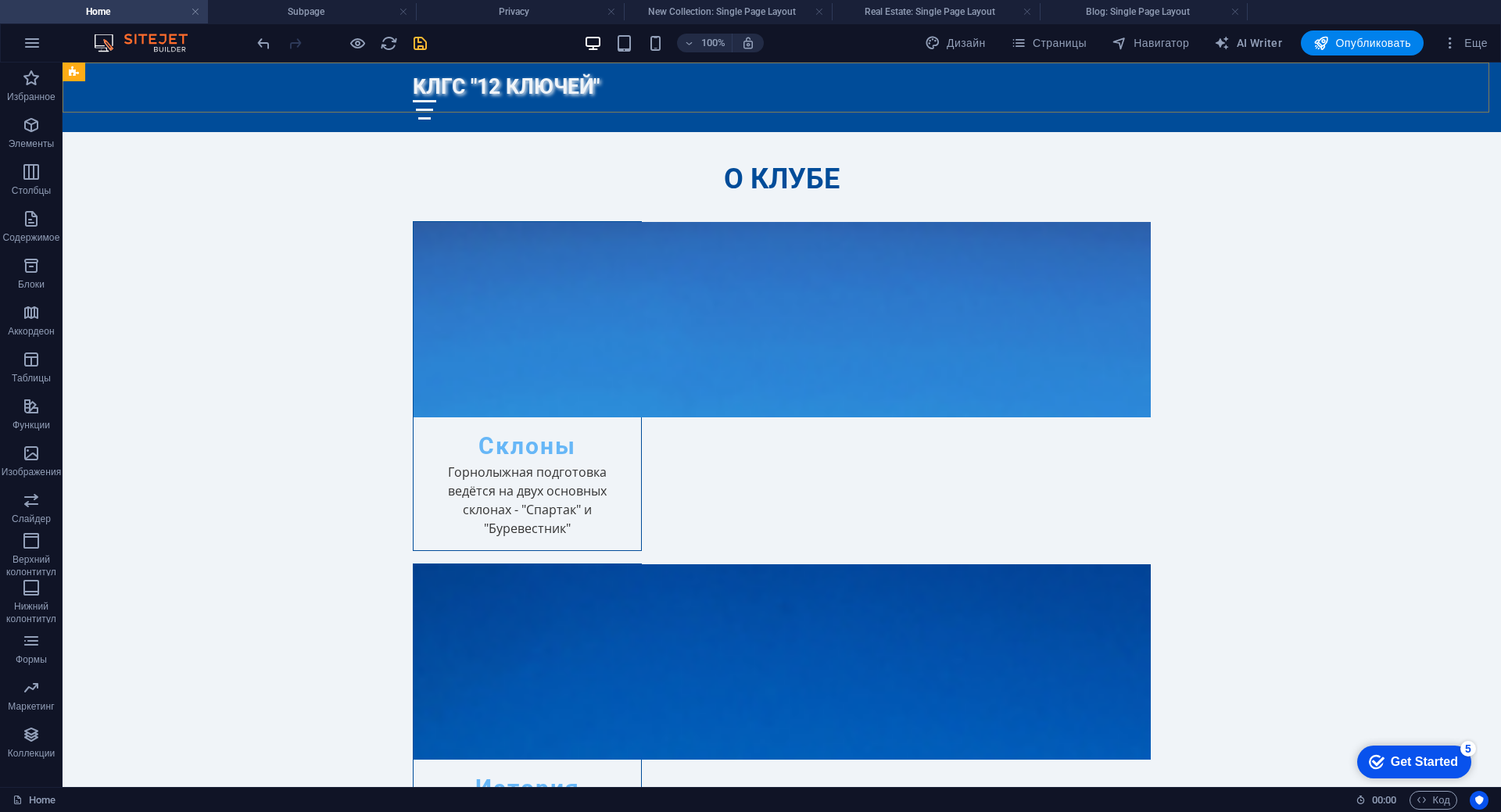
scroll to position [3341, 0]
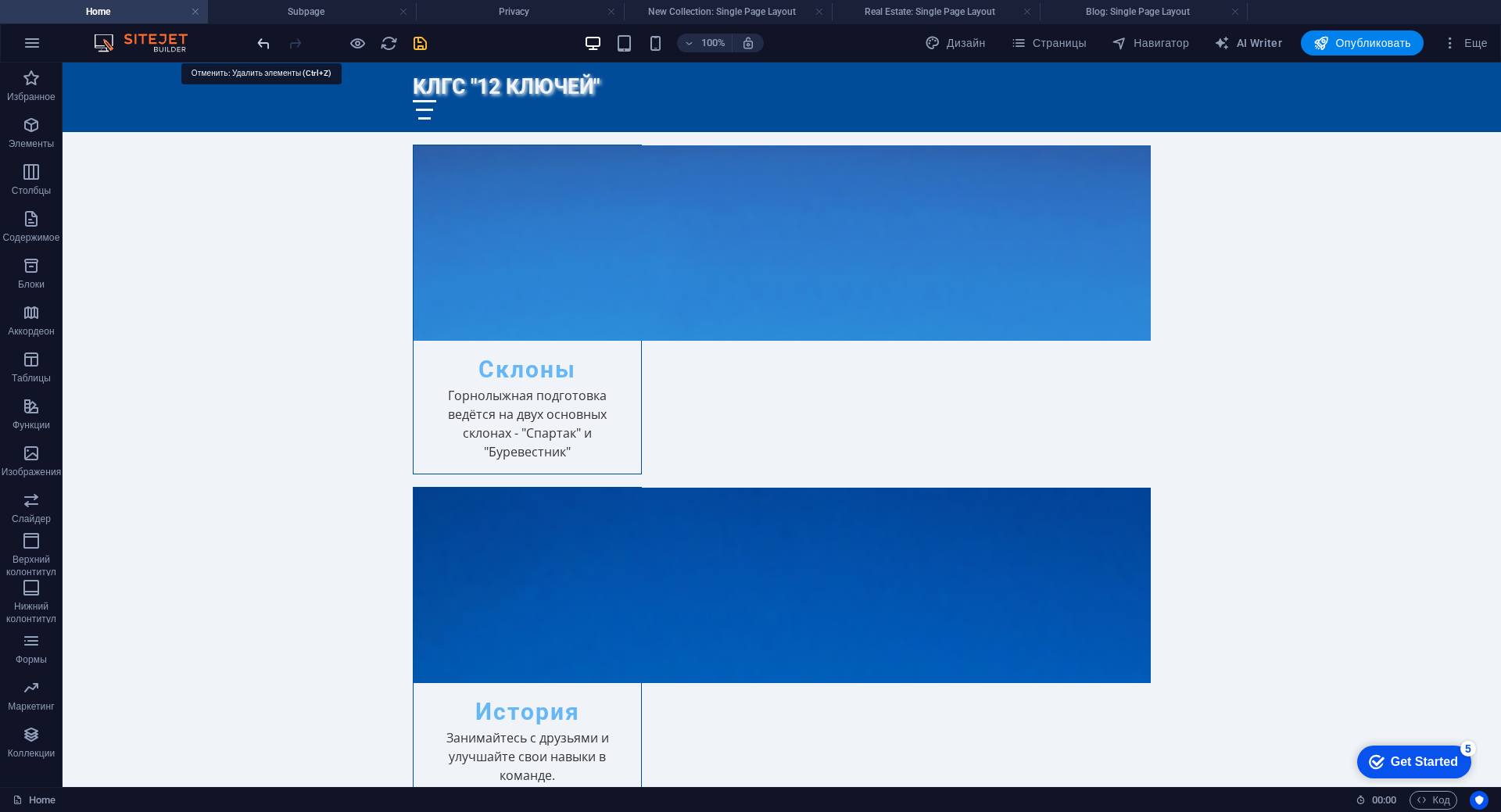
click at [264, 44] on icon "undo" at bounding box center [264, 44] width 18 height 18
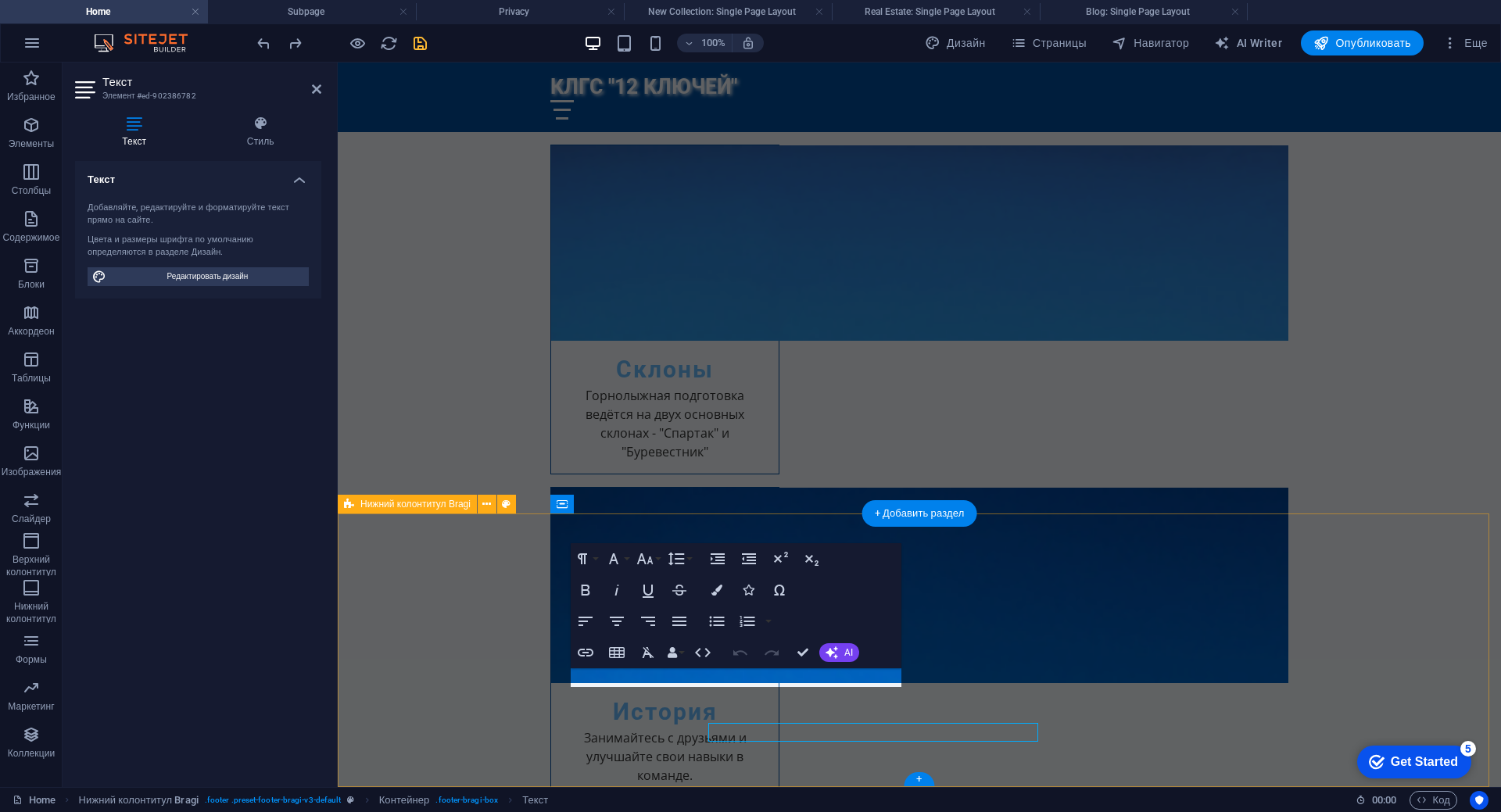
scroll to position [3287, 0]
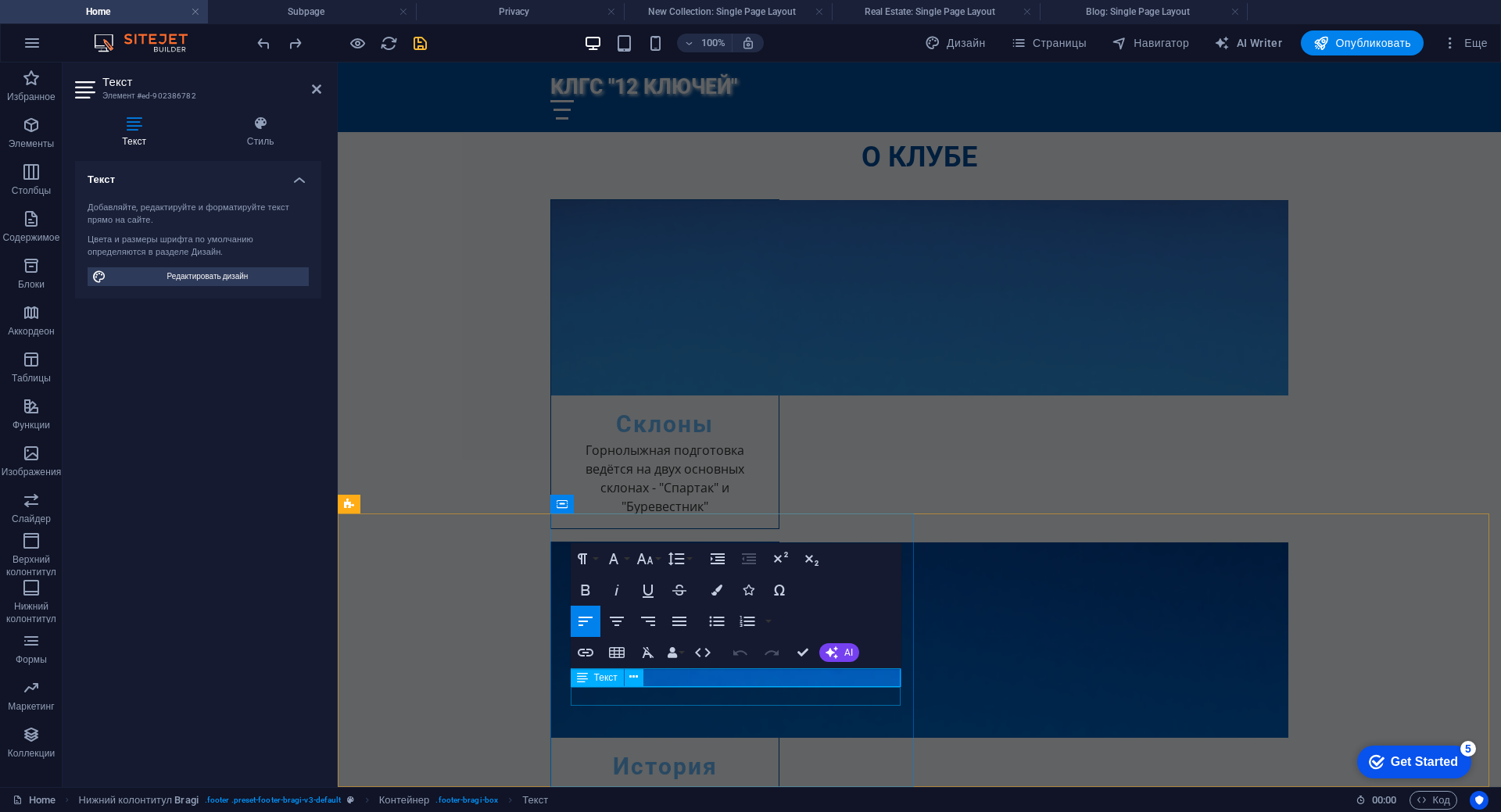
click at [598, 677] on span "Текст" at bounding box center [606, 677] width 23 height 9
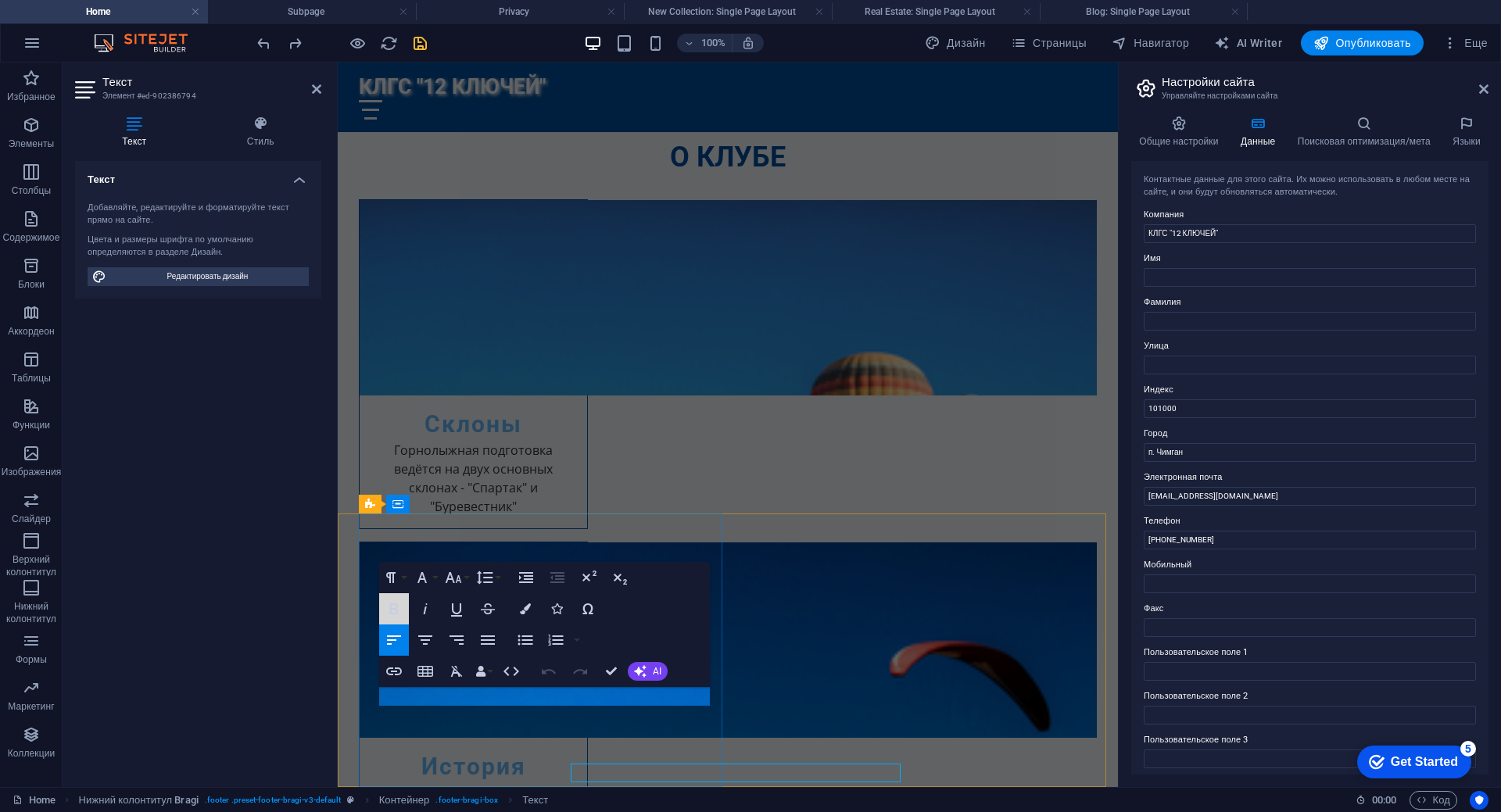
scroll to position [3210, 0]
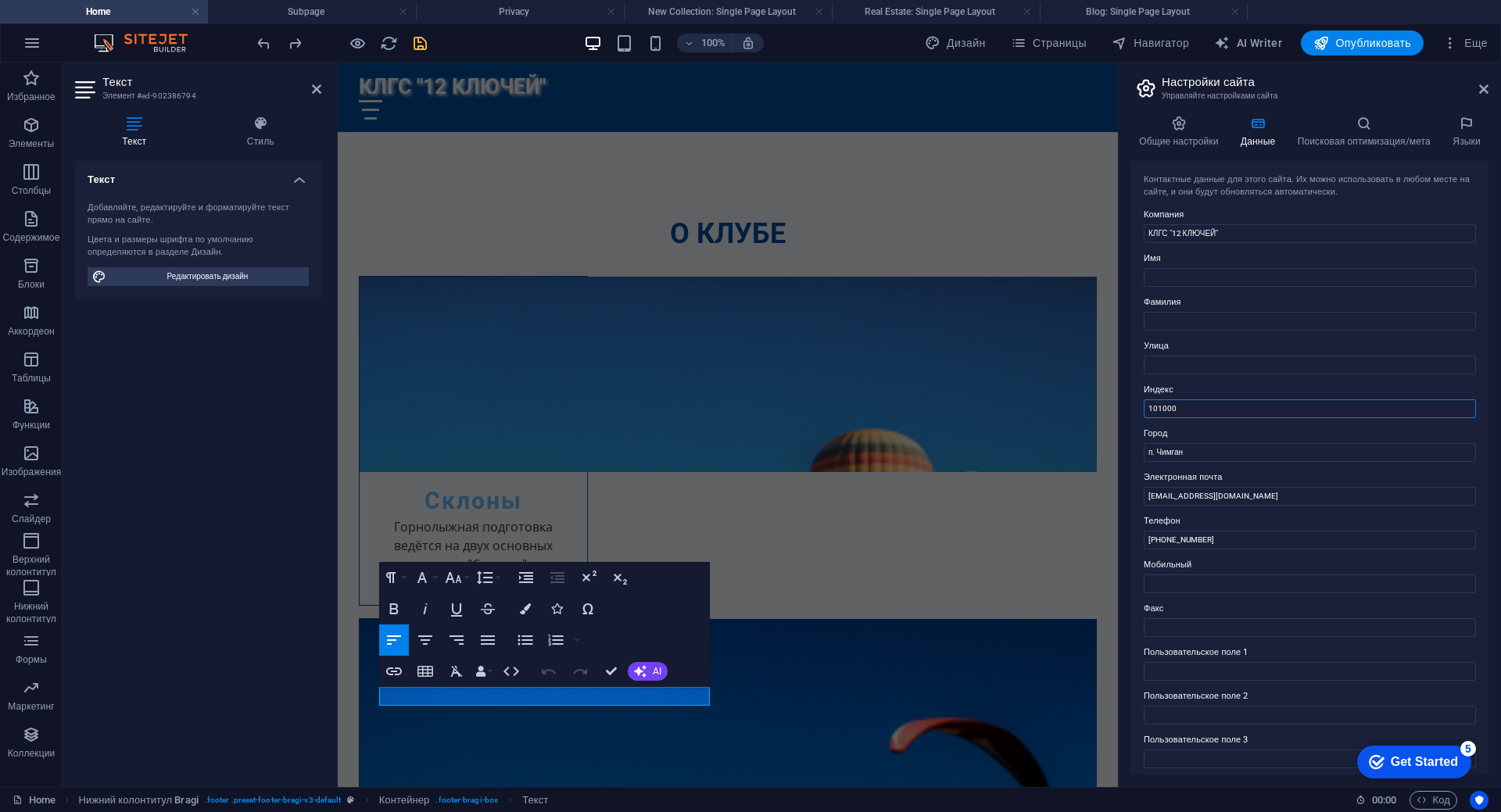
click at [1192, 406] on input "101000" at bounding box center [1310, 408] width 332 height 19
click at [1481, 93] on icon at bounding box center [1483, 88] width 9 height 12
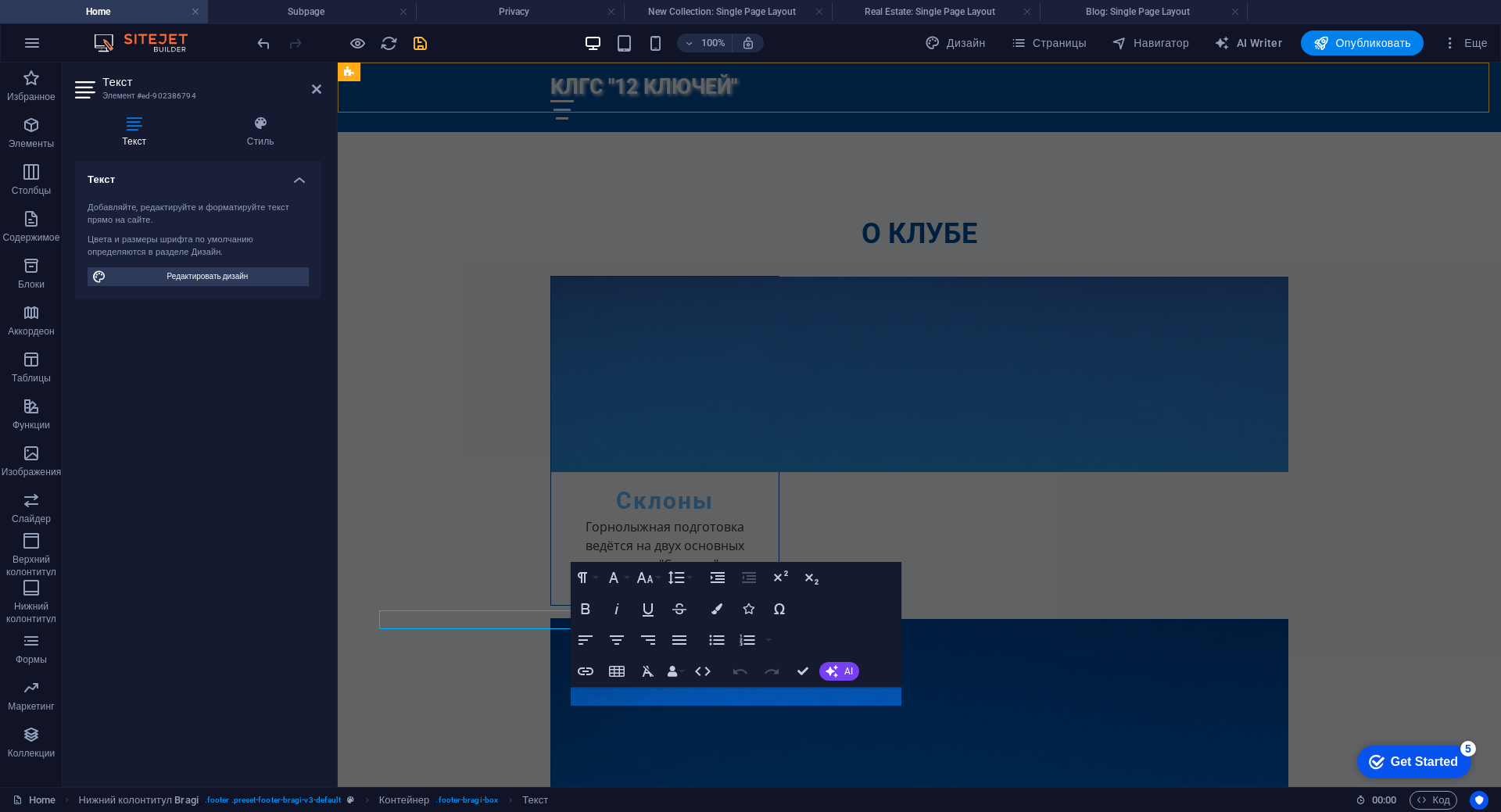
scroll to position [3287, 0]
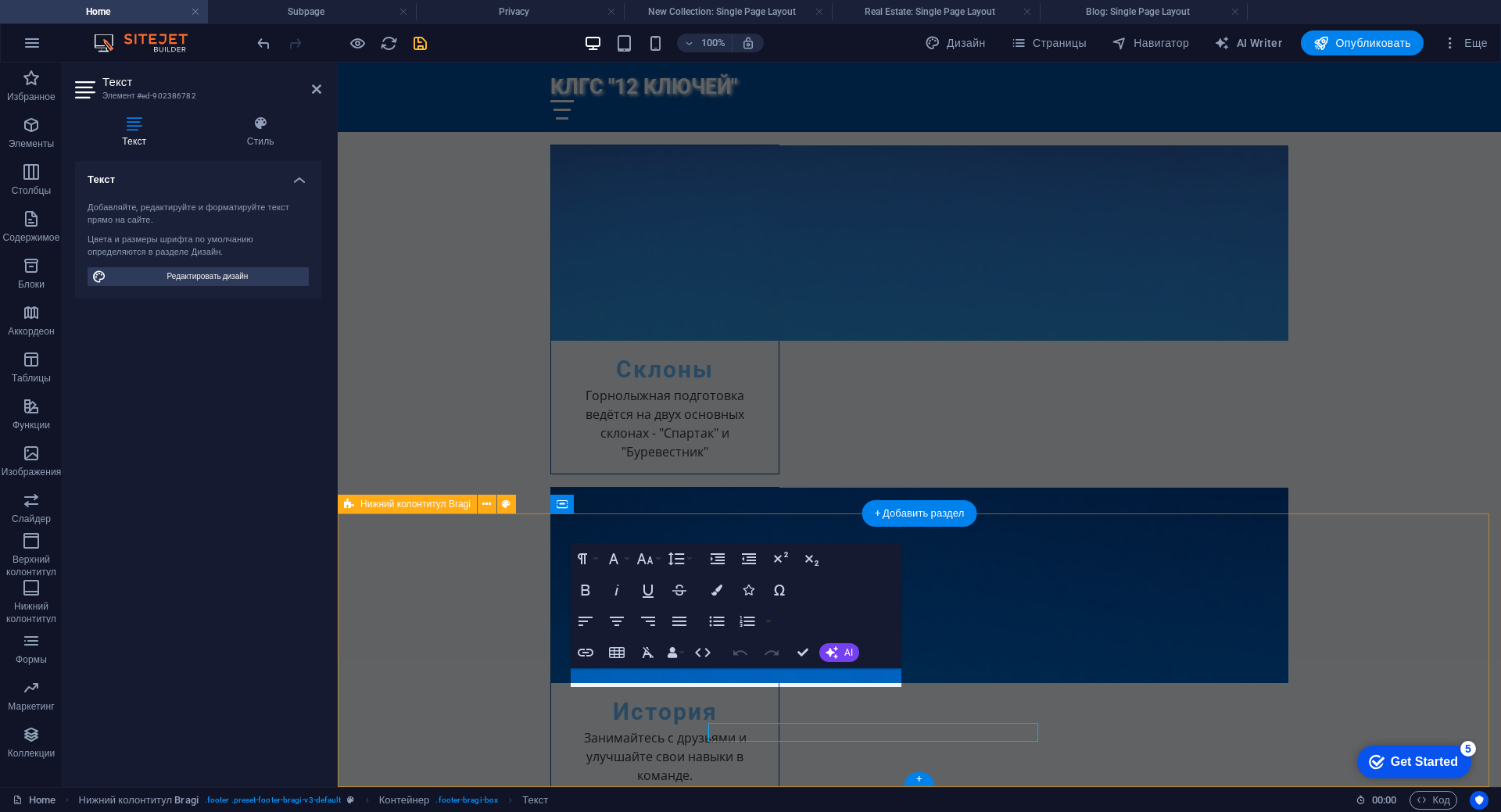
scroll to position [3287, 0]
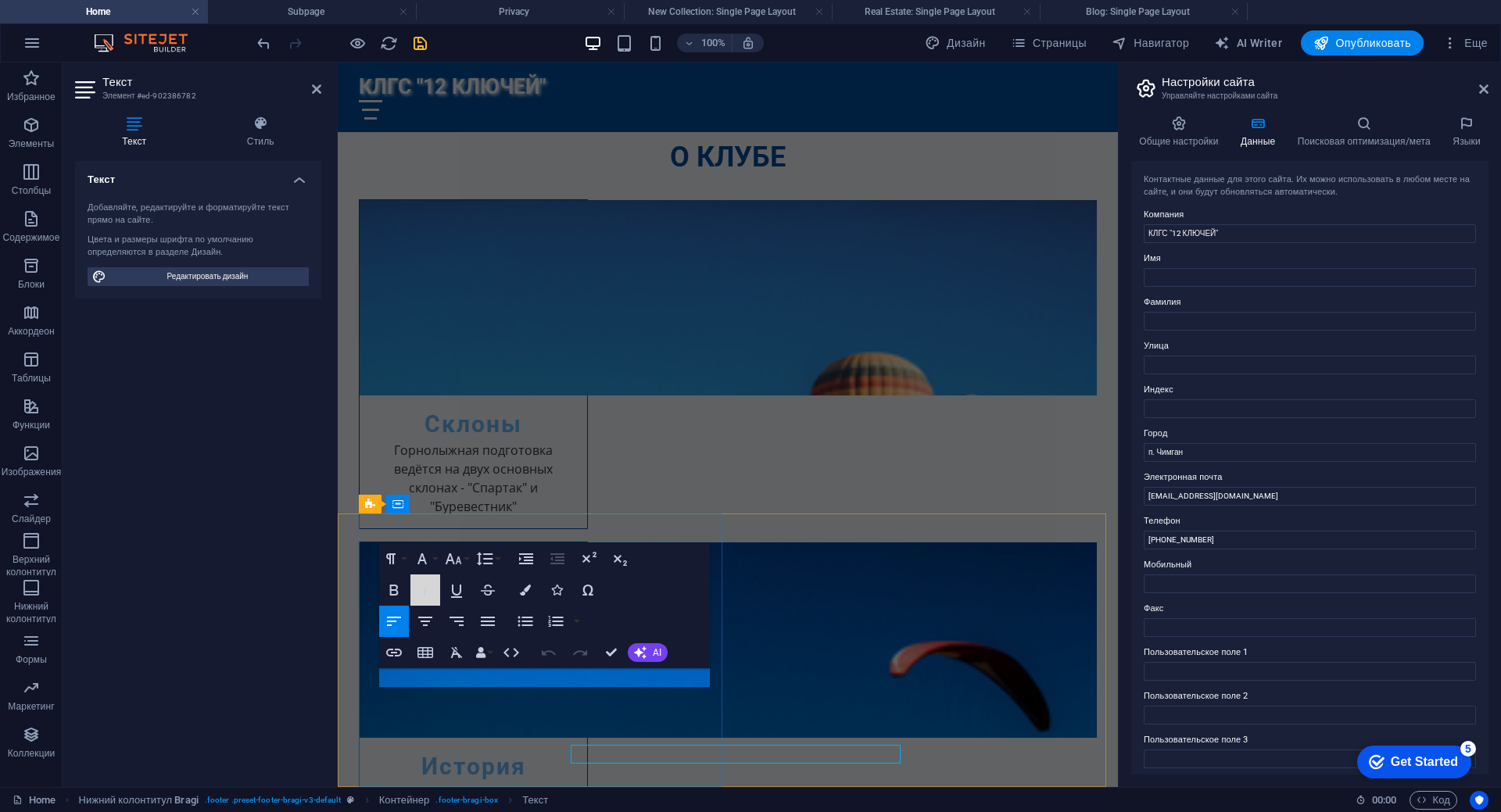
scroll to position [3210, 0]
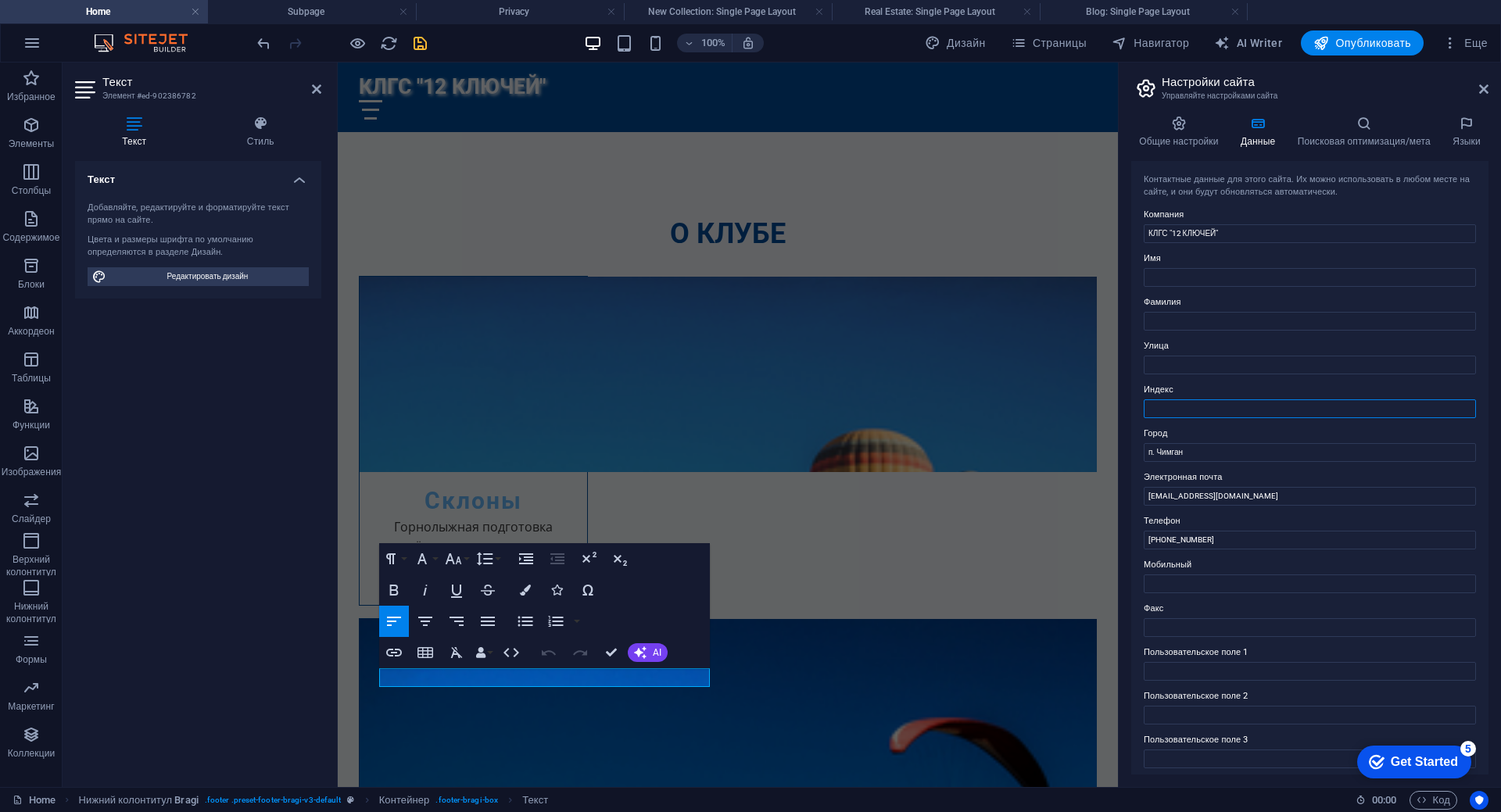
click at [1217, 406] on input "Индекс" at bounding box center [1310, 408] width 332 height 19
type input "Бостанлыкский р-н,"
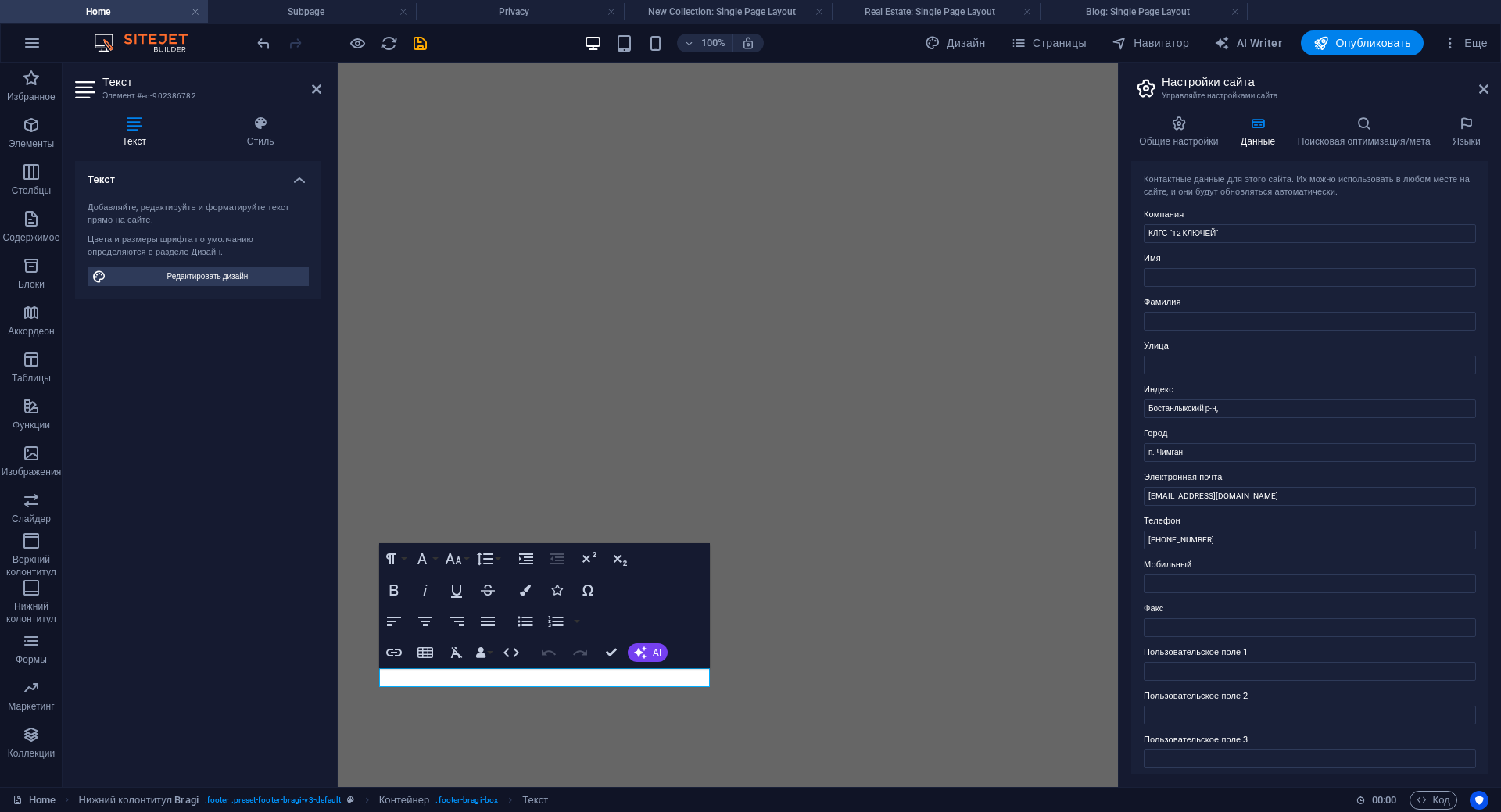
click at [1482, 92] on icon at bounding box center [1483, 88] width 9 height 12
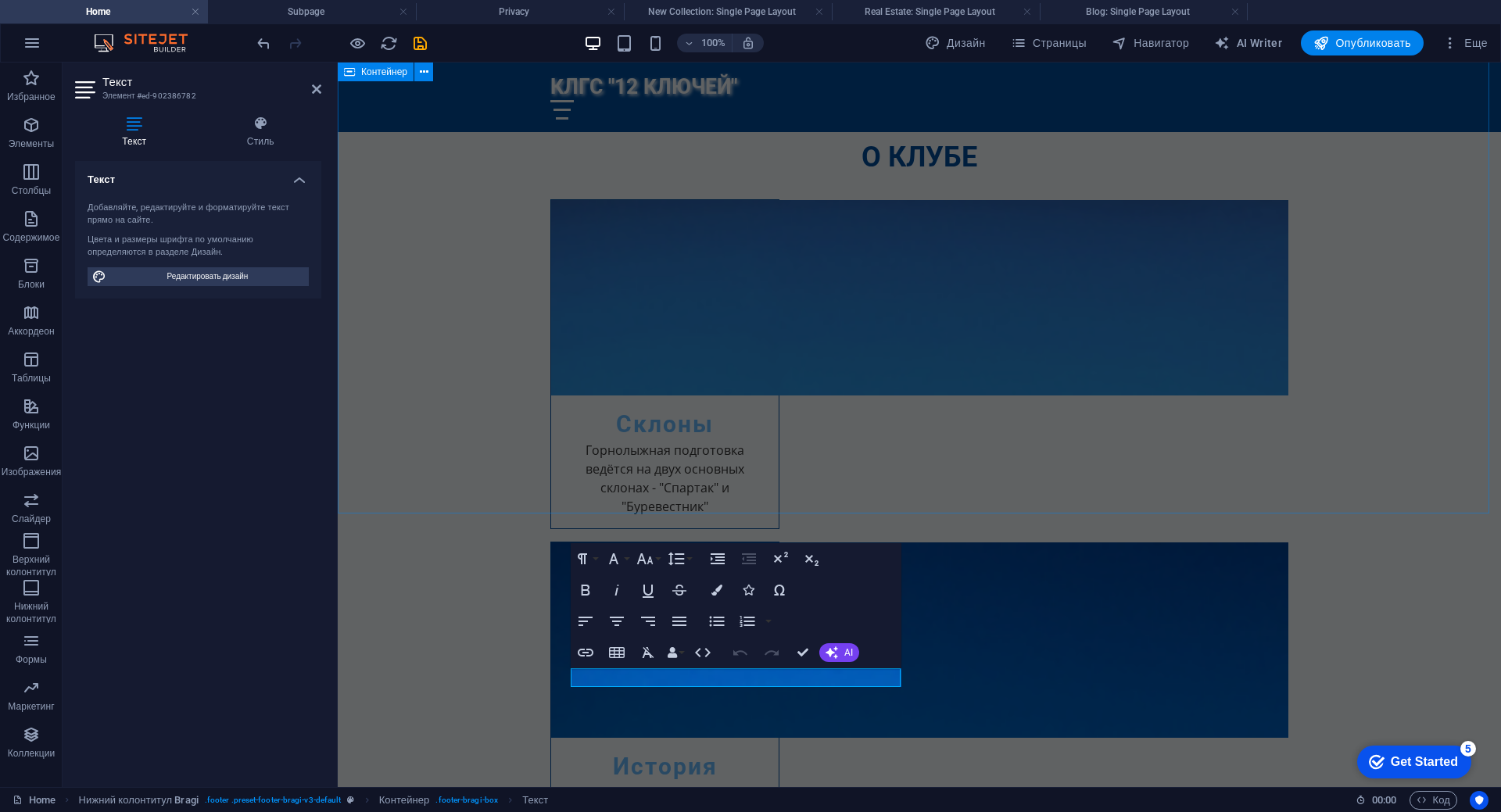
scroll to position [3287, 0]
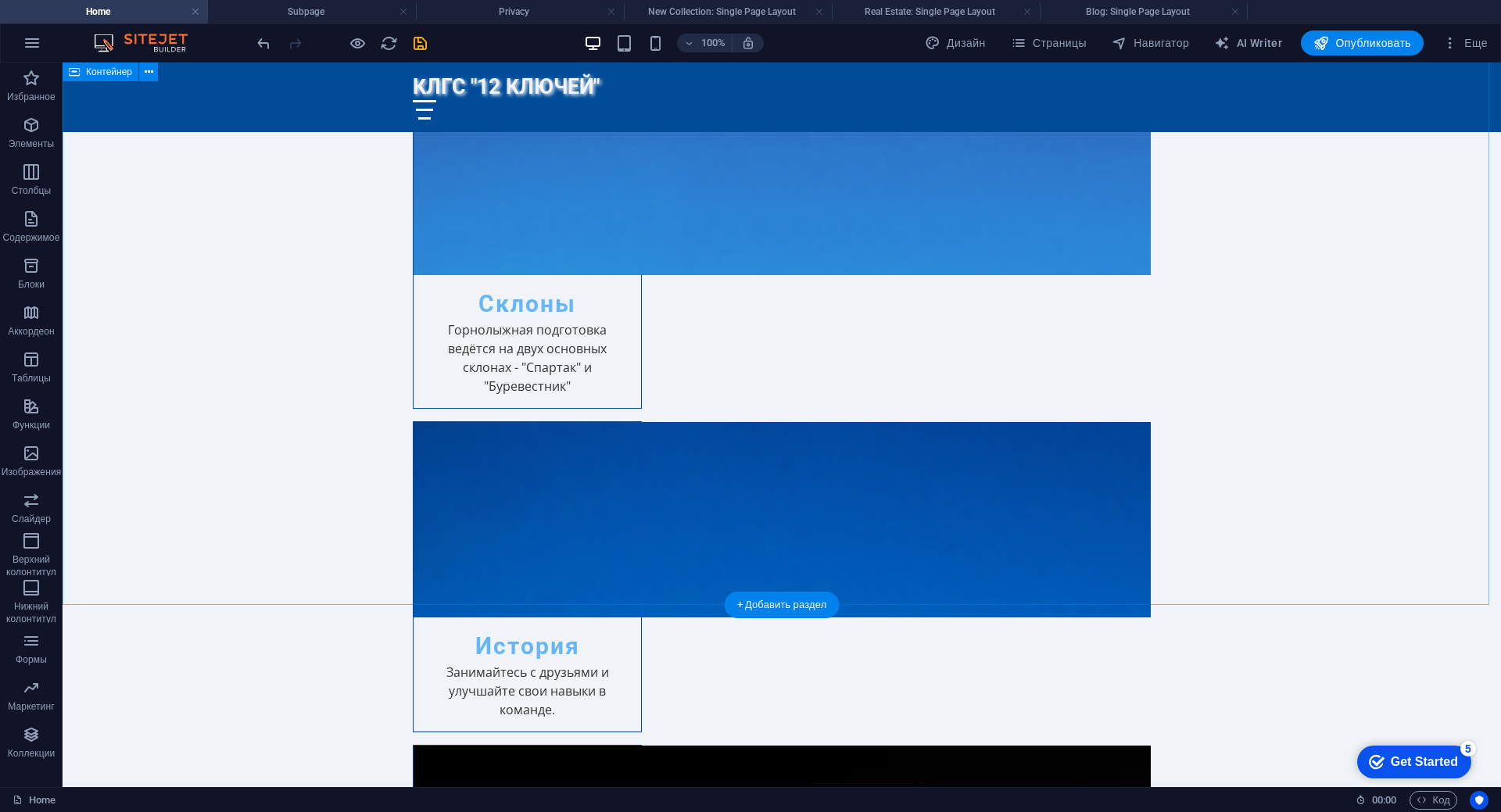
scroll to position [1545, 0]
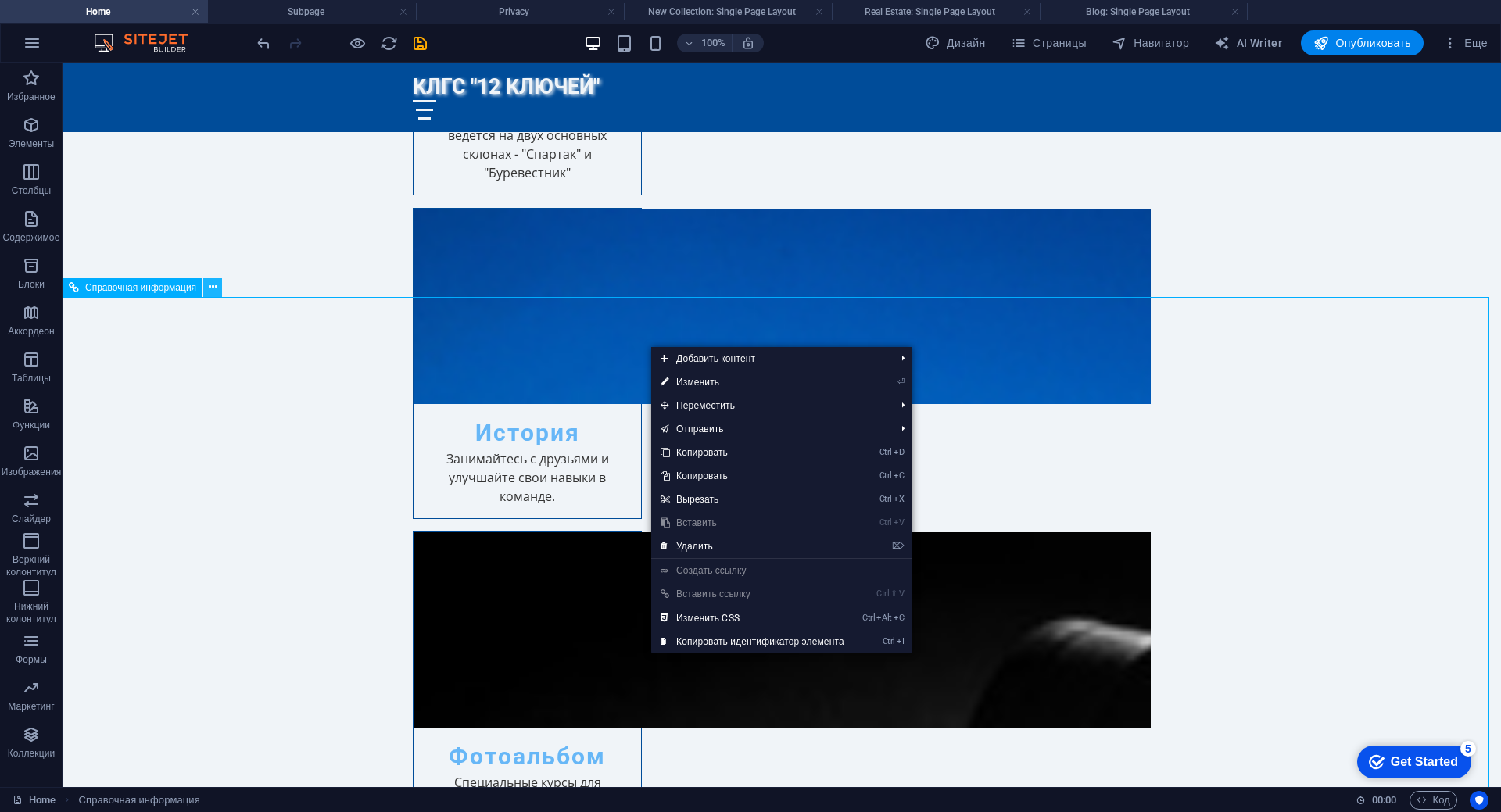
click at [219, 284] on button at bounding box center [212, 287] width 19 height 19
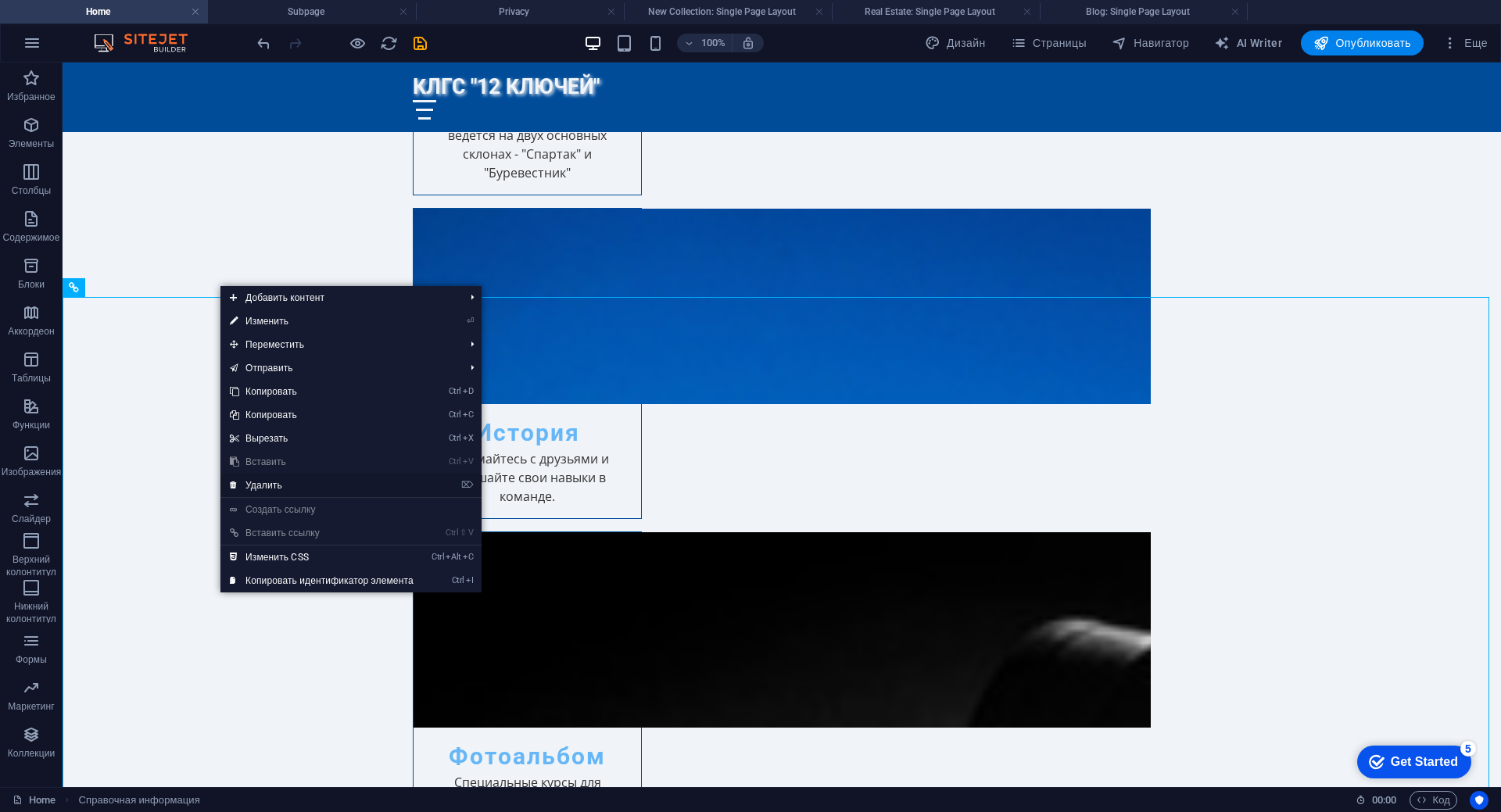
click at [271, 489] on link "⌦ Удалить" at bounding box center [322, 485] width 203 height 23
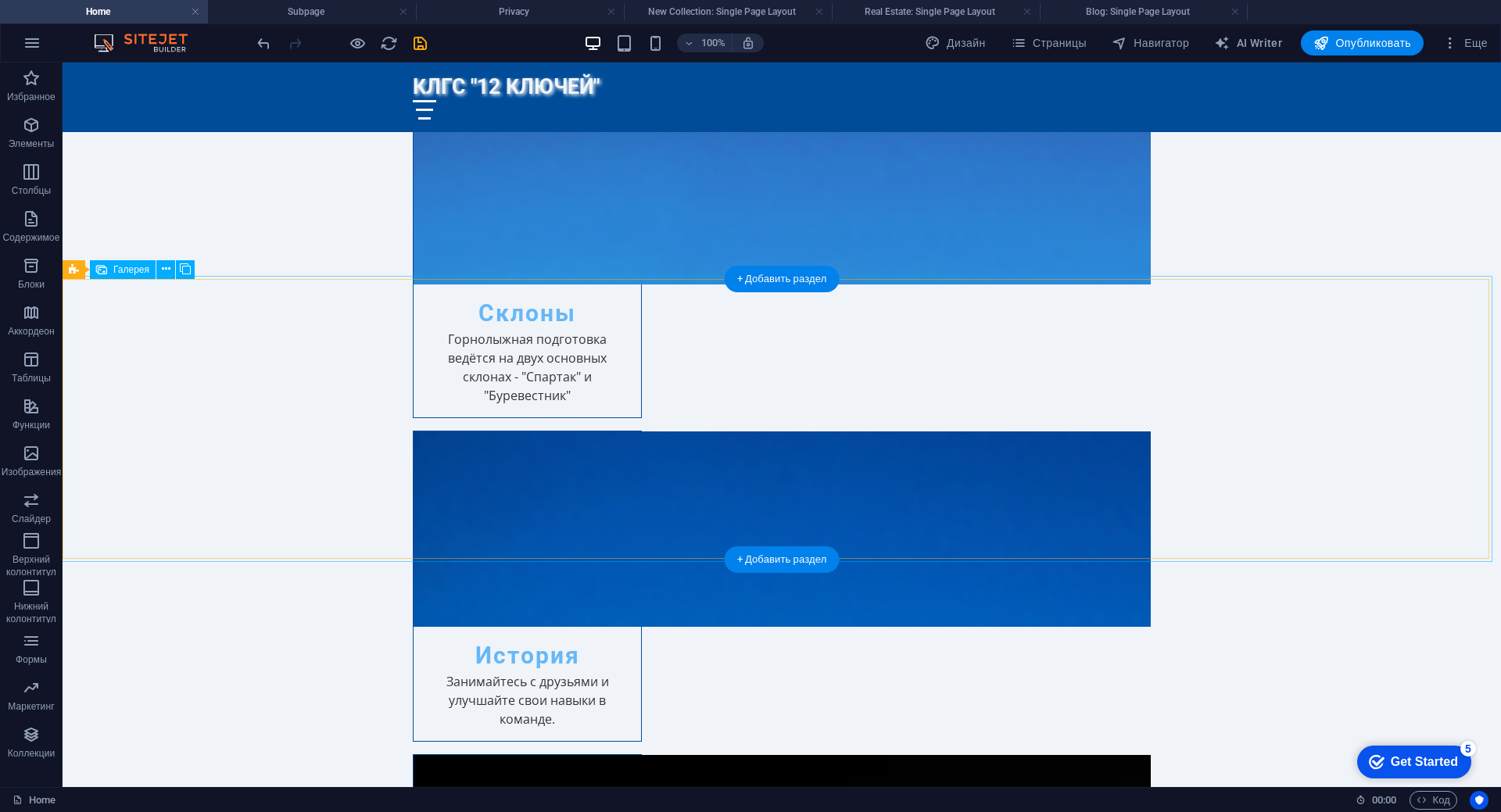
scroll to position [1650, 0]
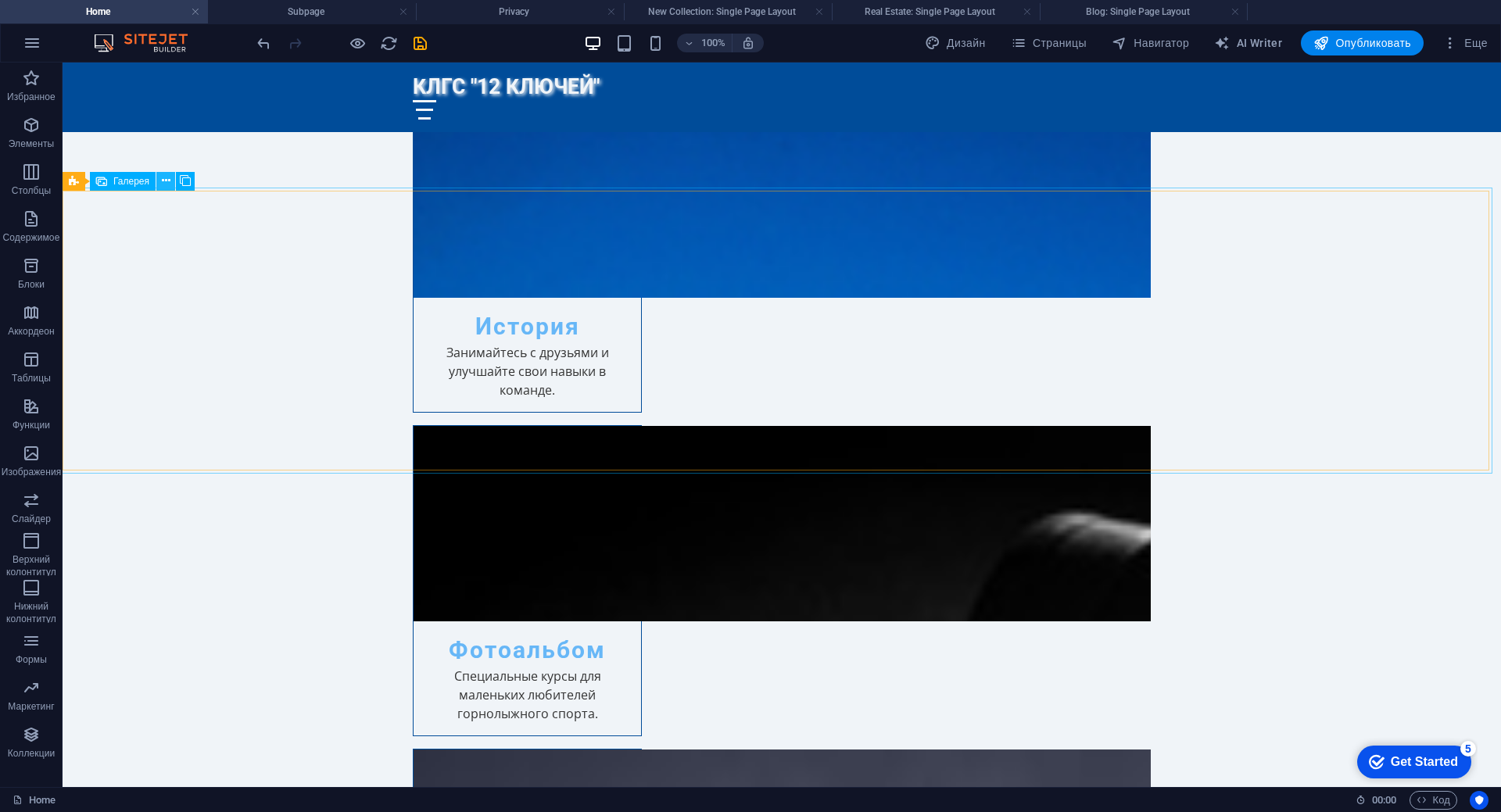
click at [166, 183] on icon at bounding box center [166, 181] width 8 height 17
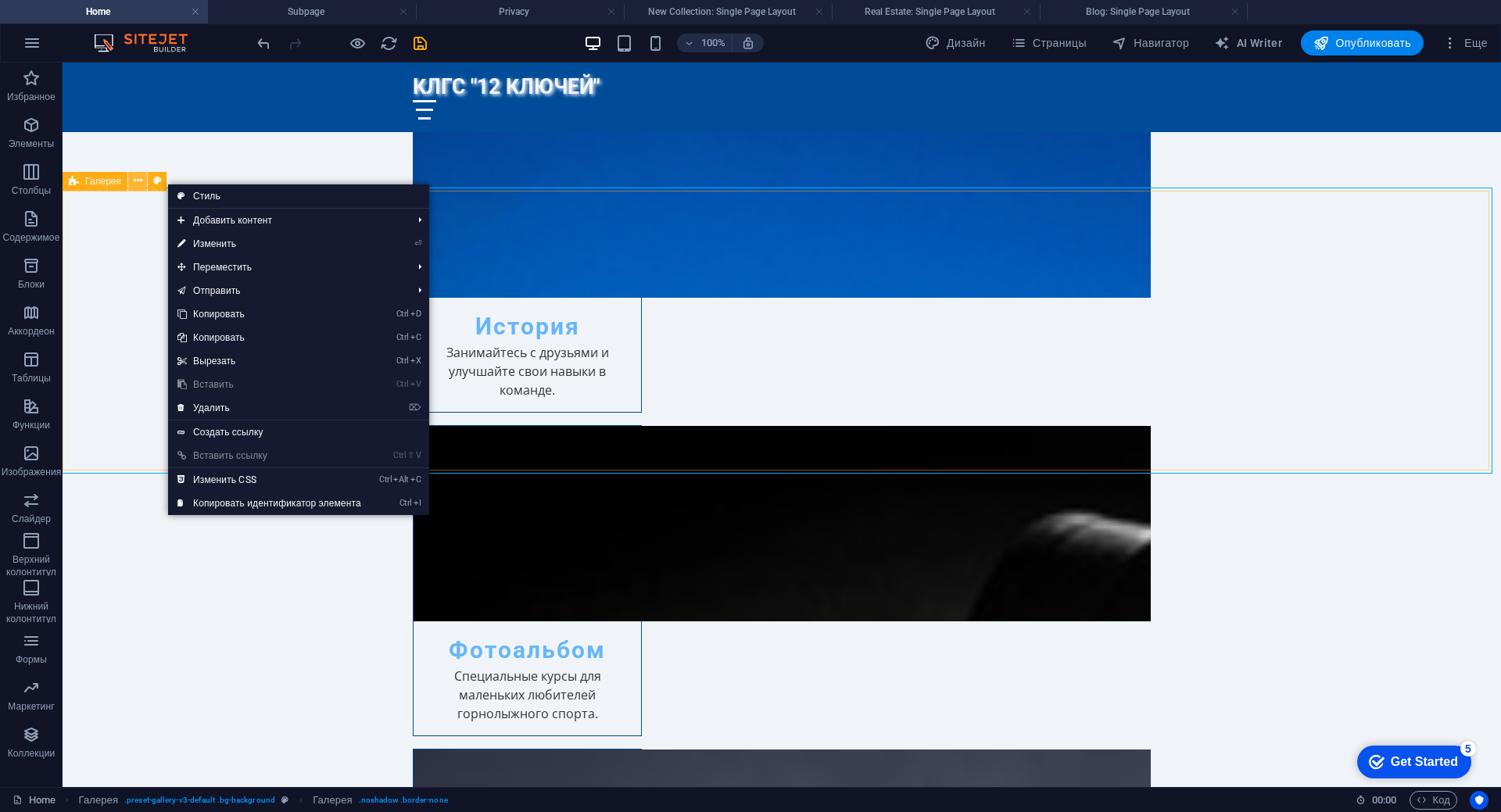
click at [136, 185] on icon at bounding box center [138, 181] width 8 height 17
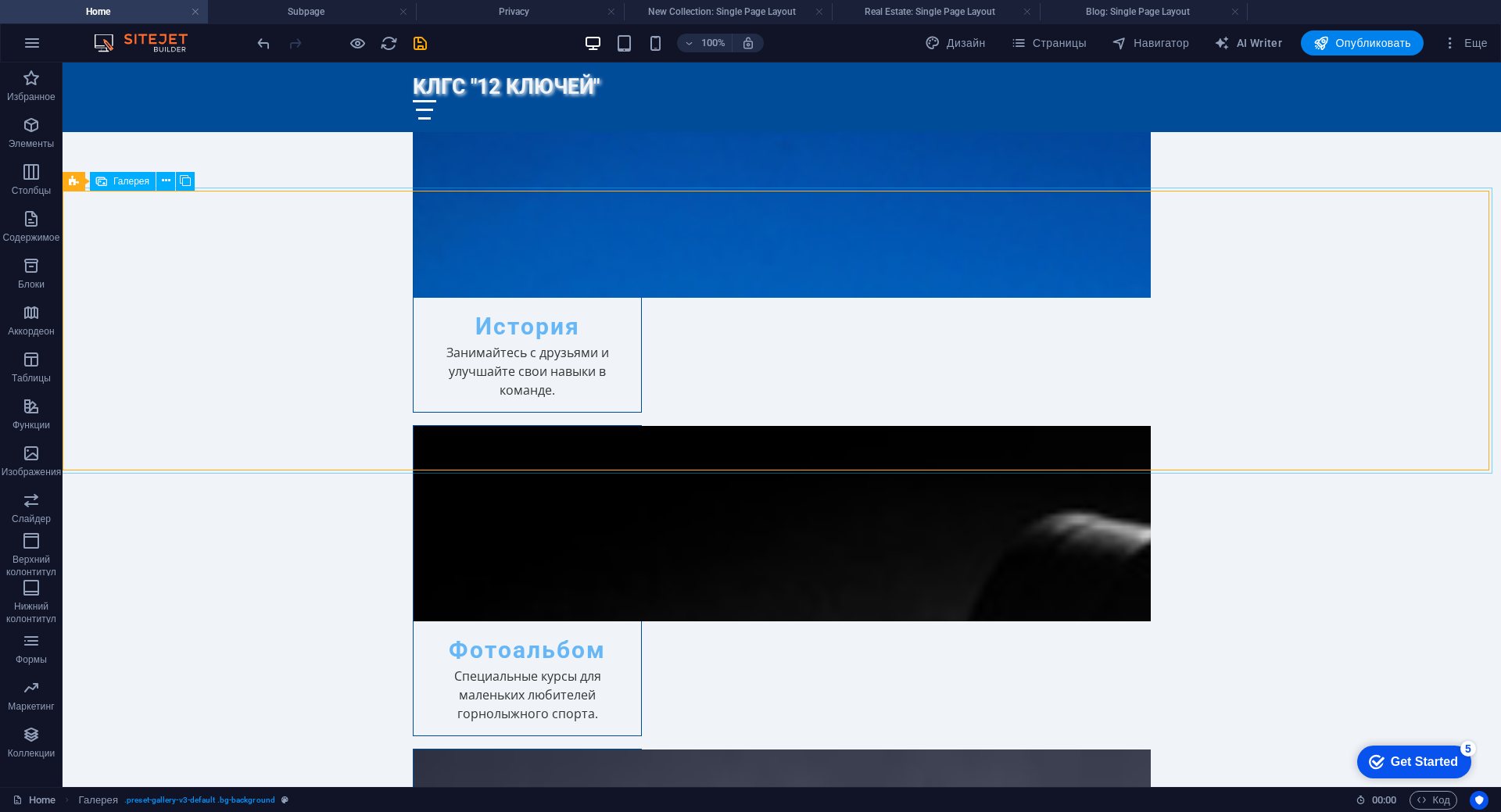
click at [116, 181] on span "Галерея" at bounding box center [131, 181] width 36 height 9
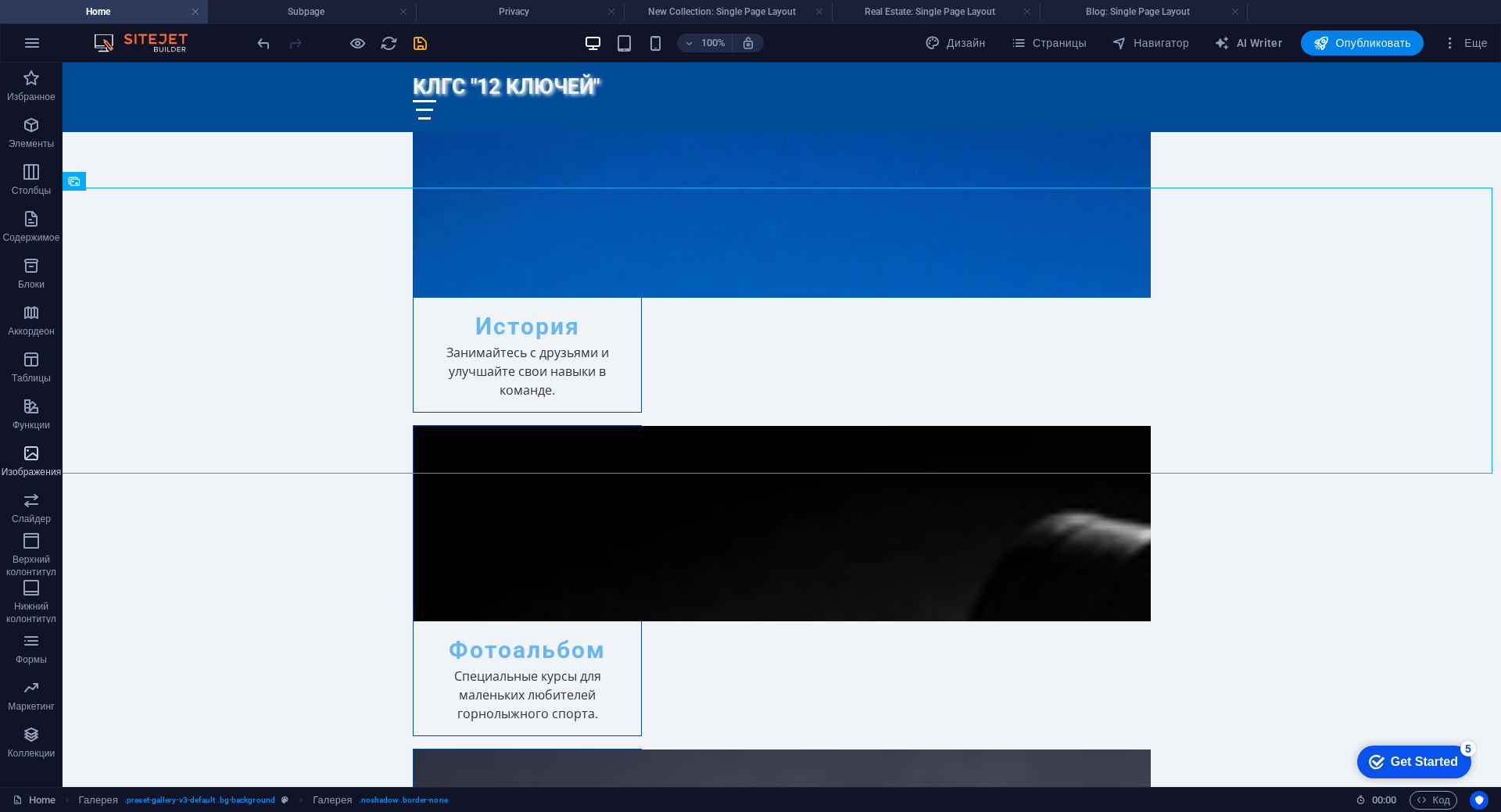
click at [30, 443] on button "Изображения" at bounding box center [31, 461] width 63 height 47
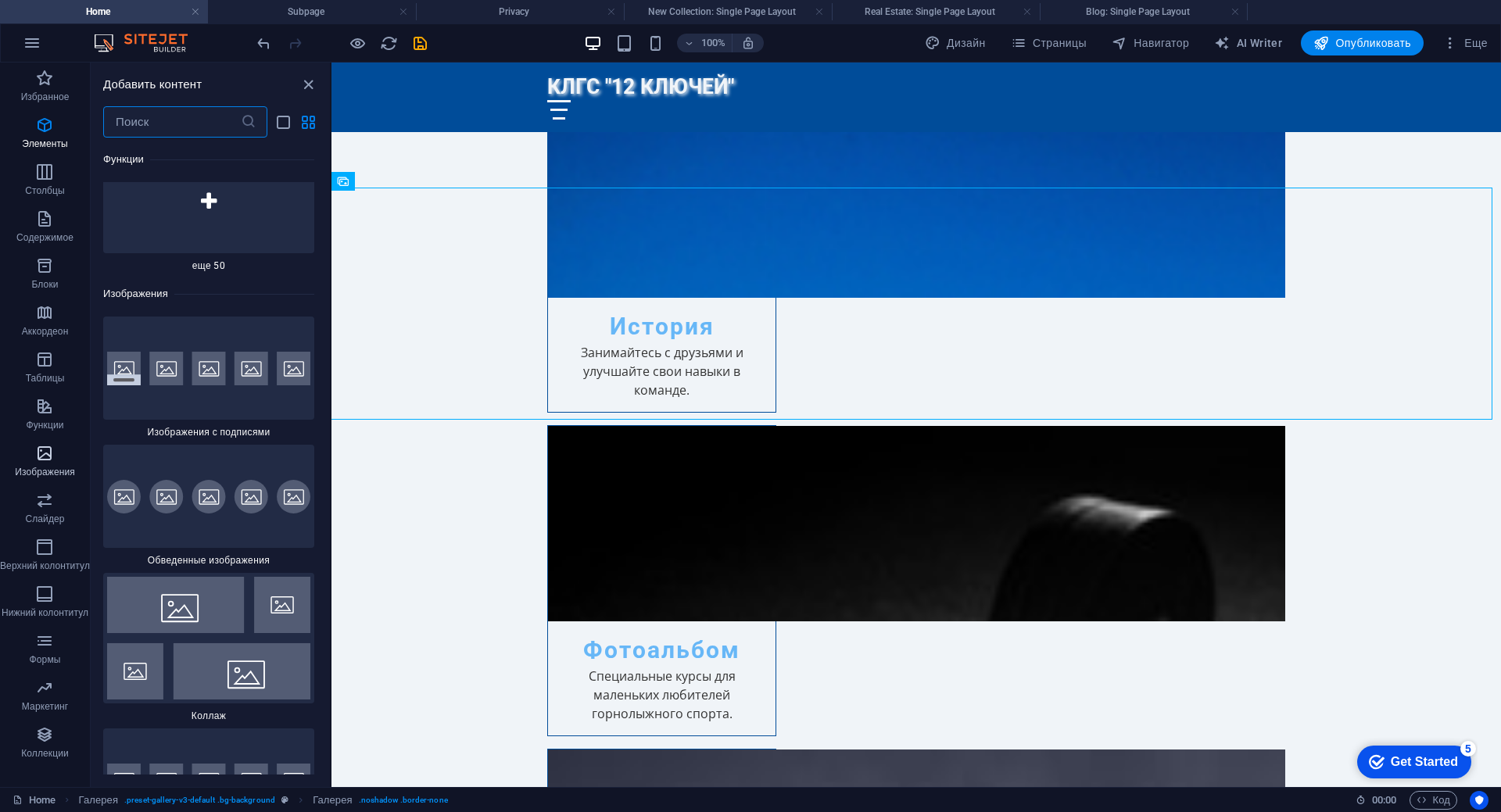
scroll to position [15458, 0]
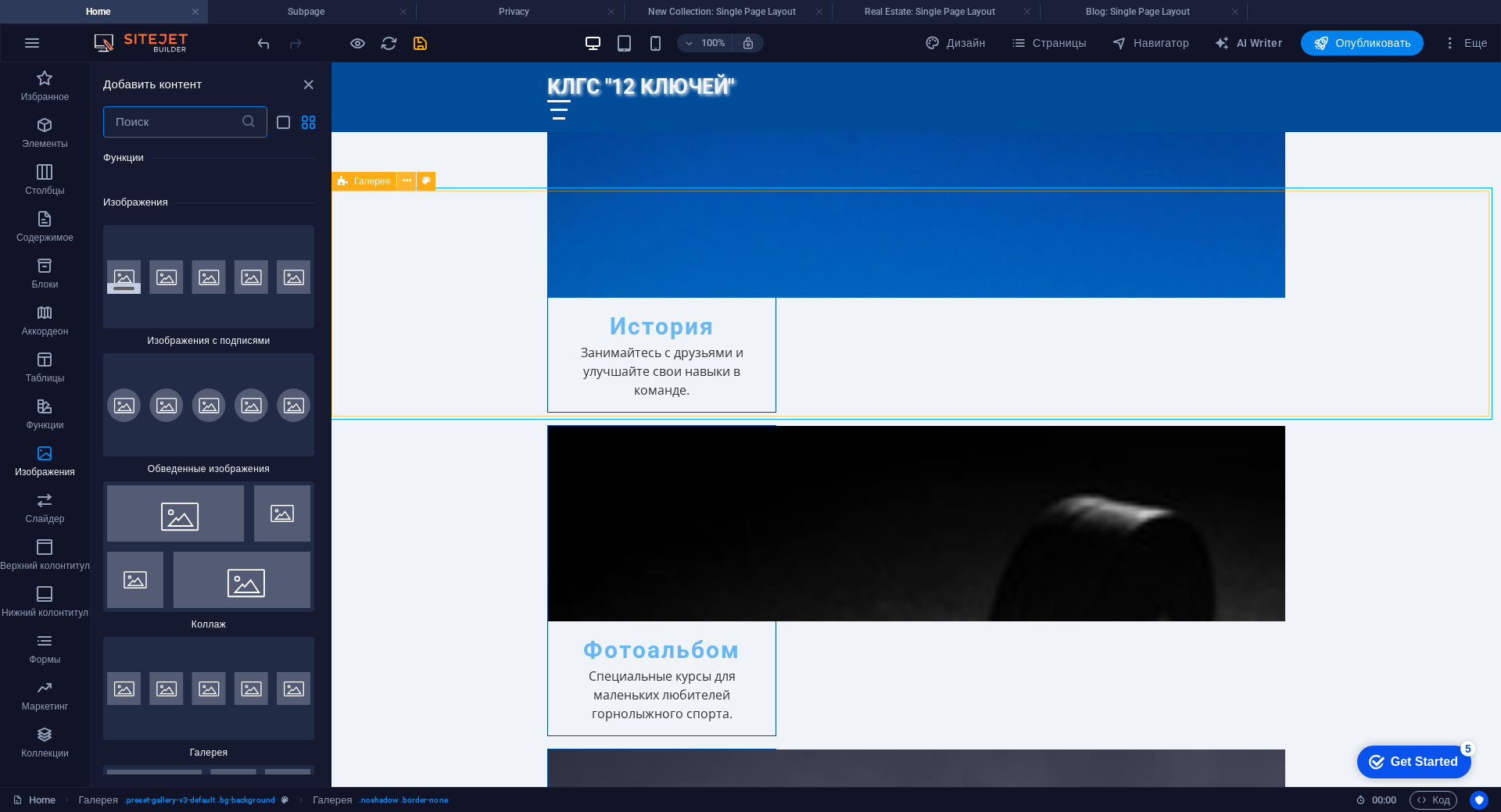
click at [405, 180] on icon at bounding box center [407, 181] width 8 height 17
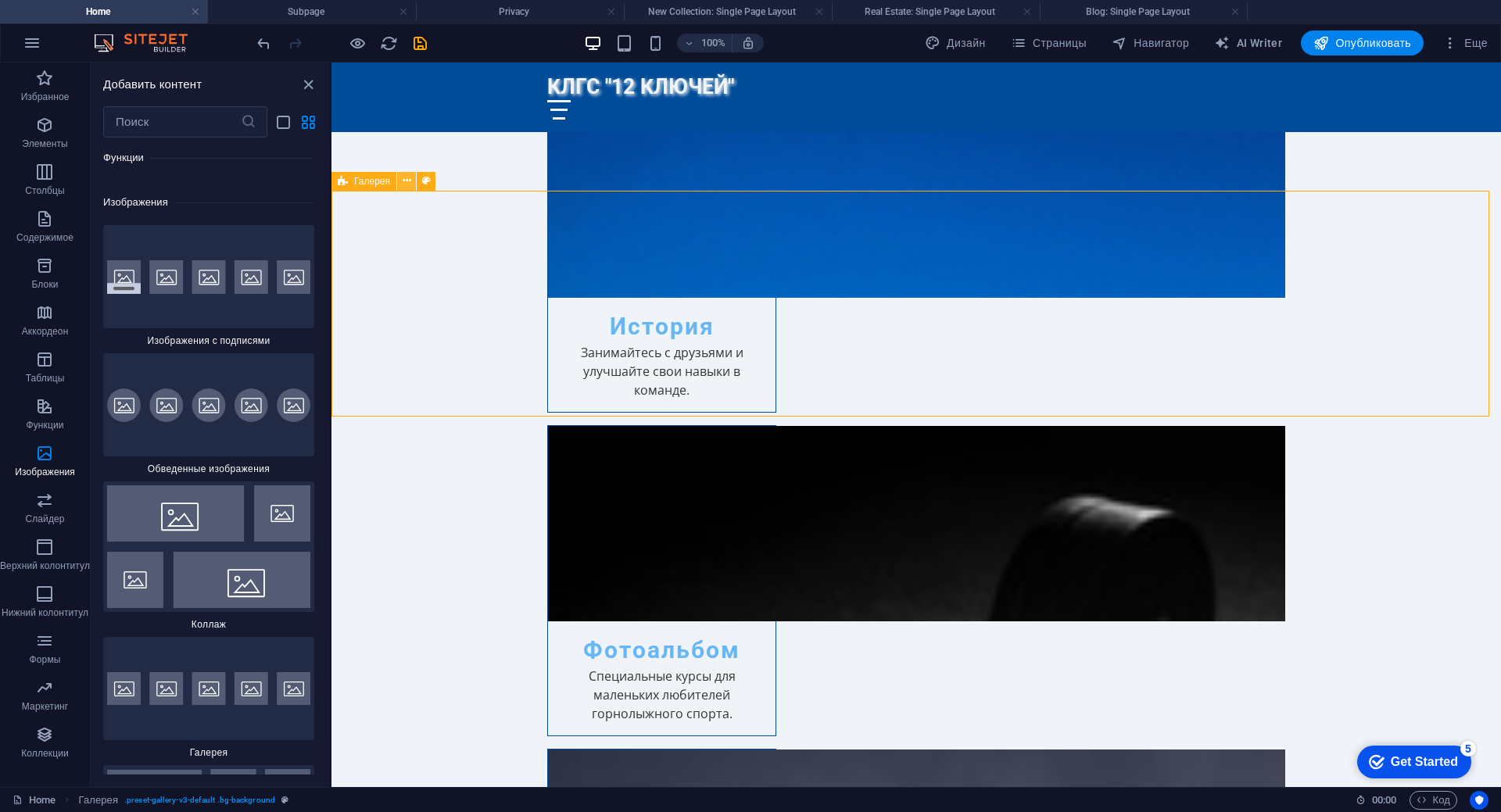
click at [405, 182] on icon at bounding box center [407, 181] width 8 height 17
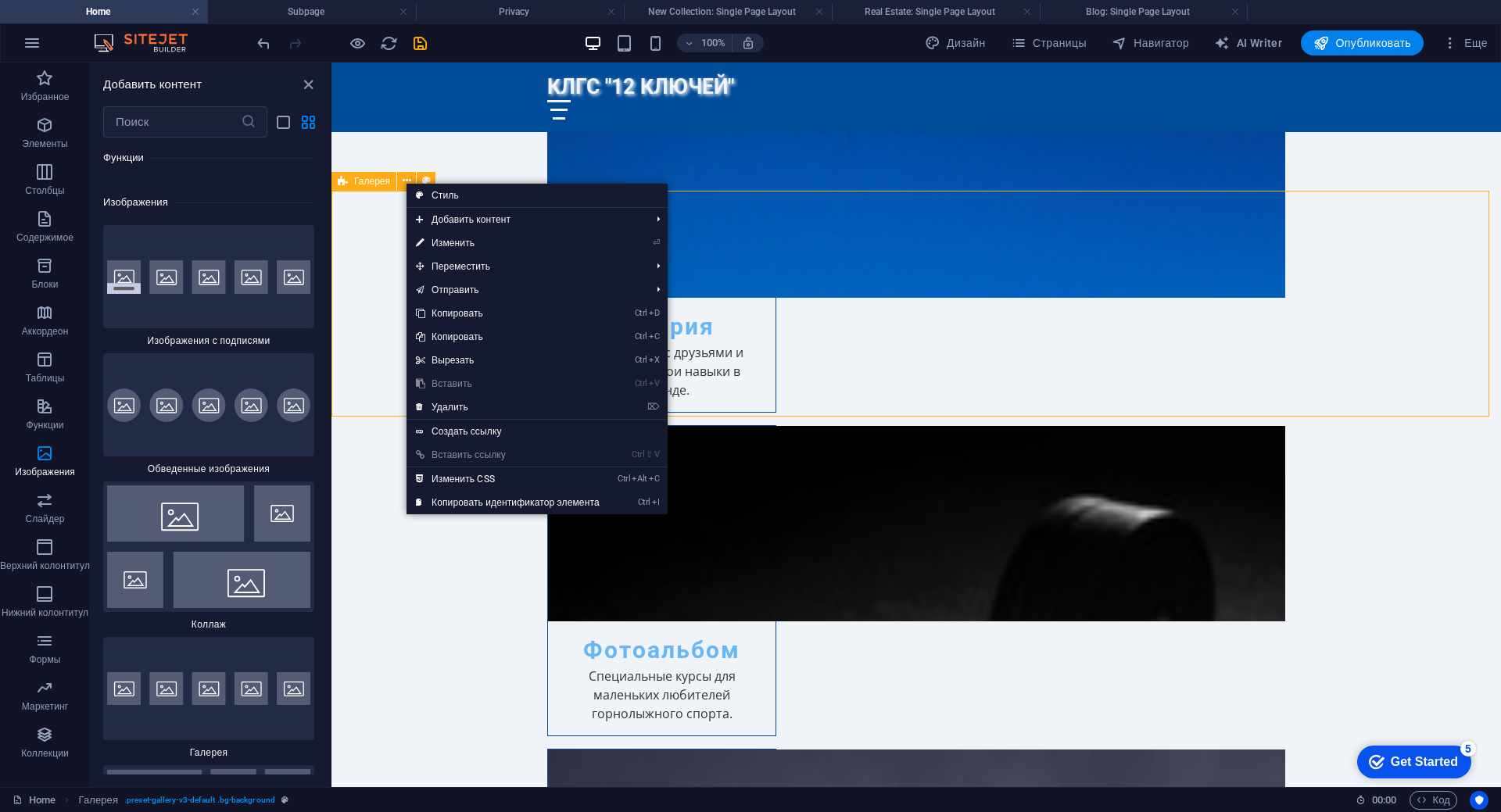
click at [374, 182] on span "Галерея" at bounding box center [372, 181] width 36 height 9
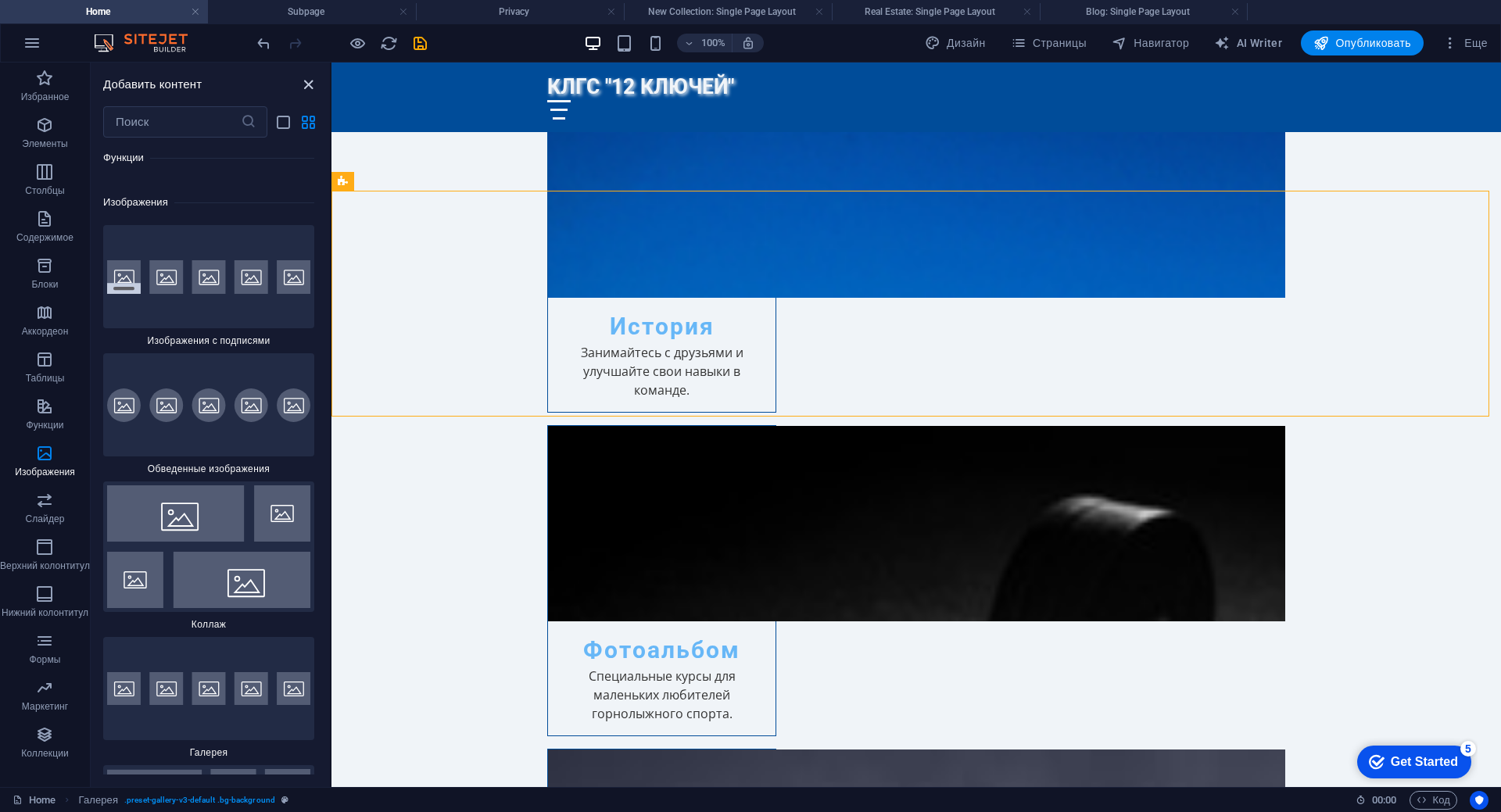
click at [310, 86] on icon "close panel" at bounding box center [308, 85] width 18 height 18
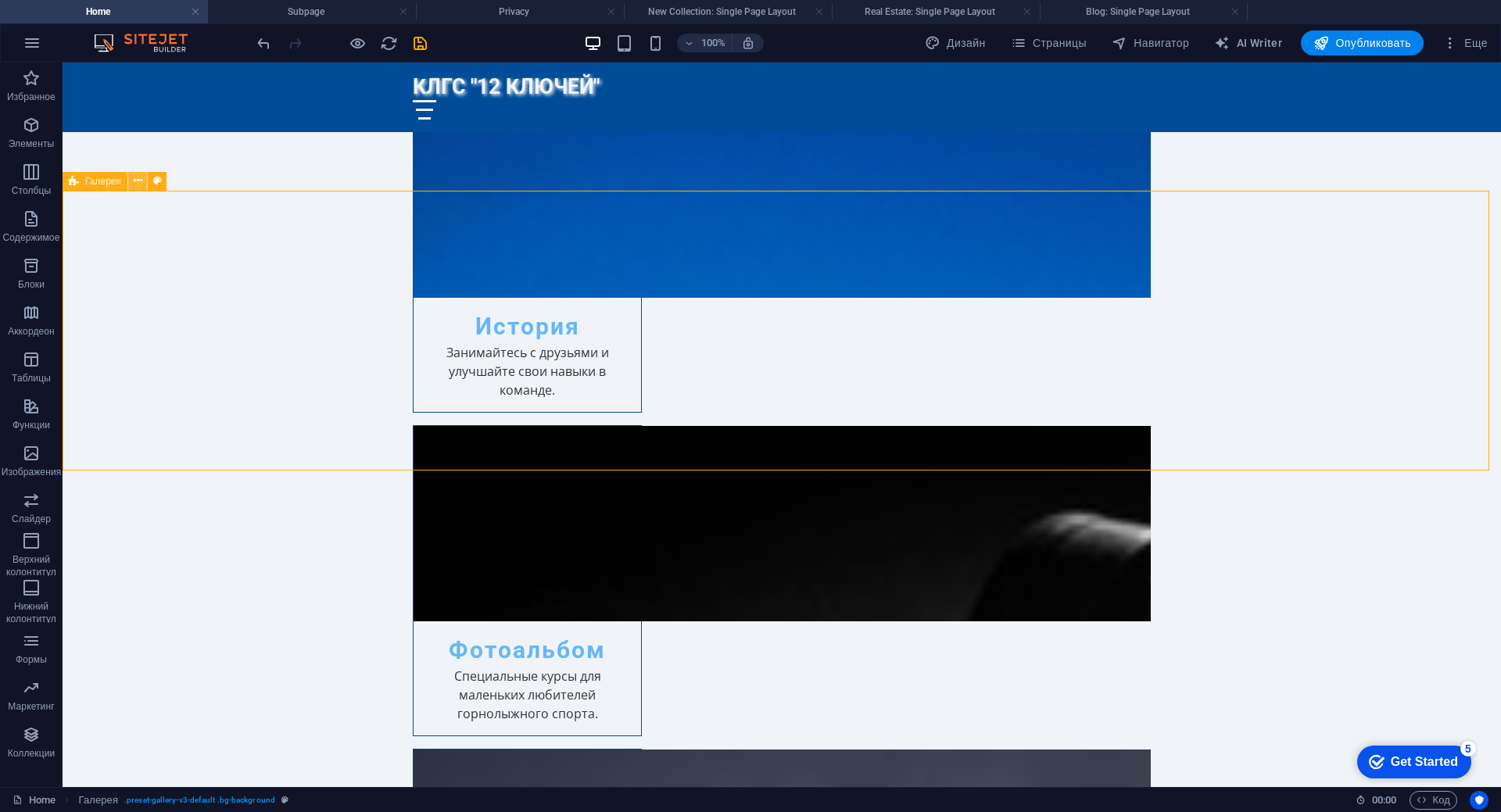
click at [138, 183] on icon at bounding box center [138, 181] width 8 height 17
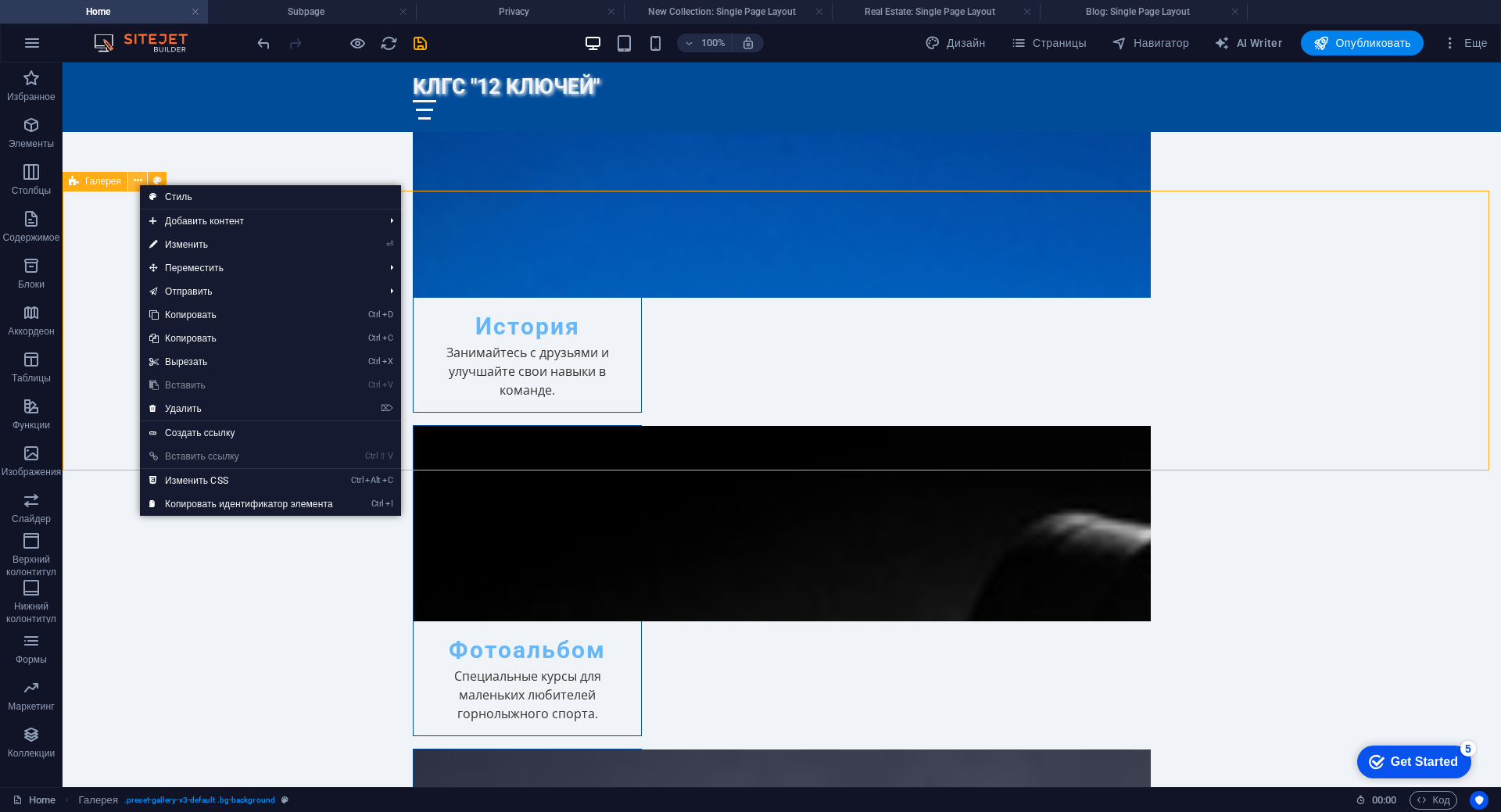
click at [138, 183] on icon at bounding box center [138, 181] width 8 height 17
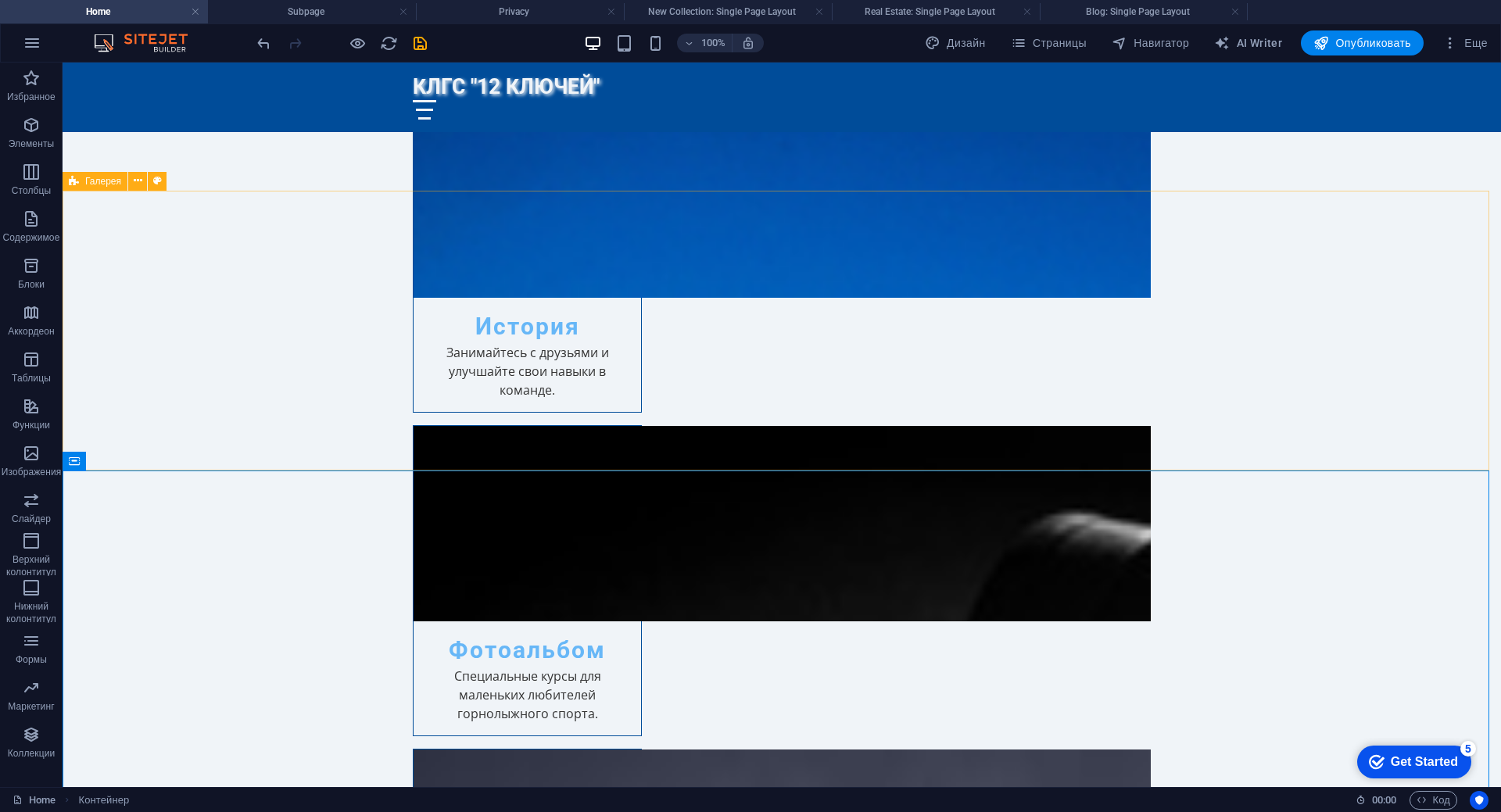
click at [105, 185] on span "Галерея" at bounding box center [103, 181] width 36 height 9
click at [137, 182] on icon at bounding box center [138, 181] width 8 height 17
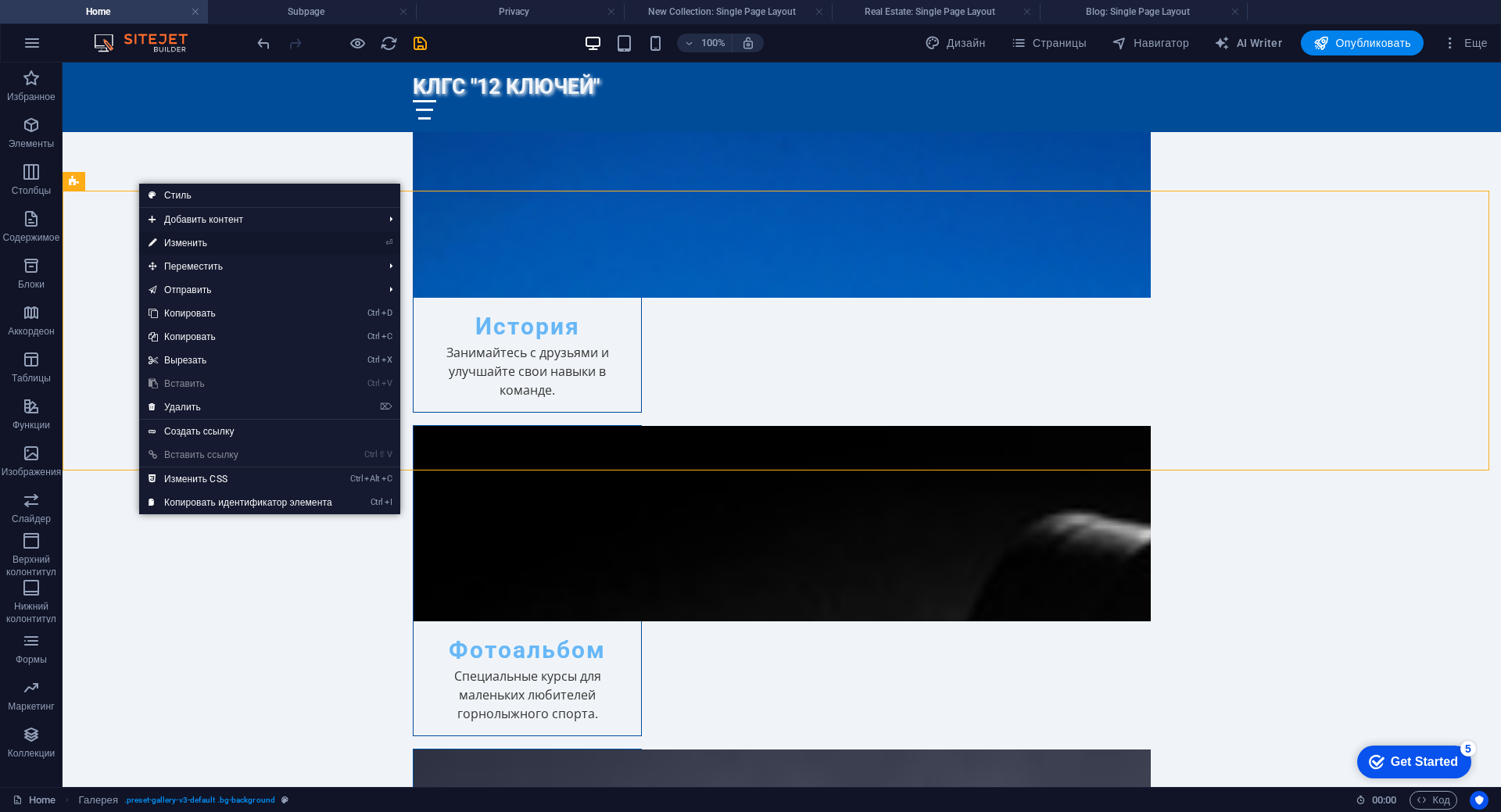
click at [181, 242] on link "⏎ Изменить" at bounding box center [240, 243] width 203 height 23
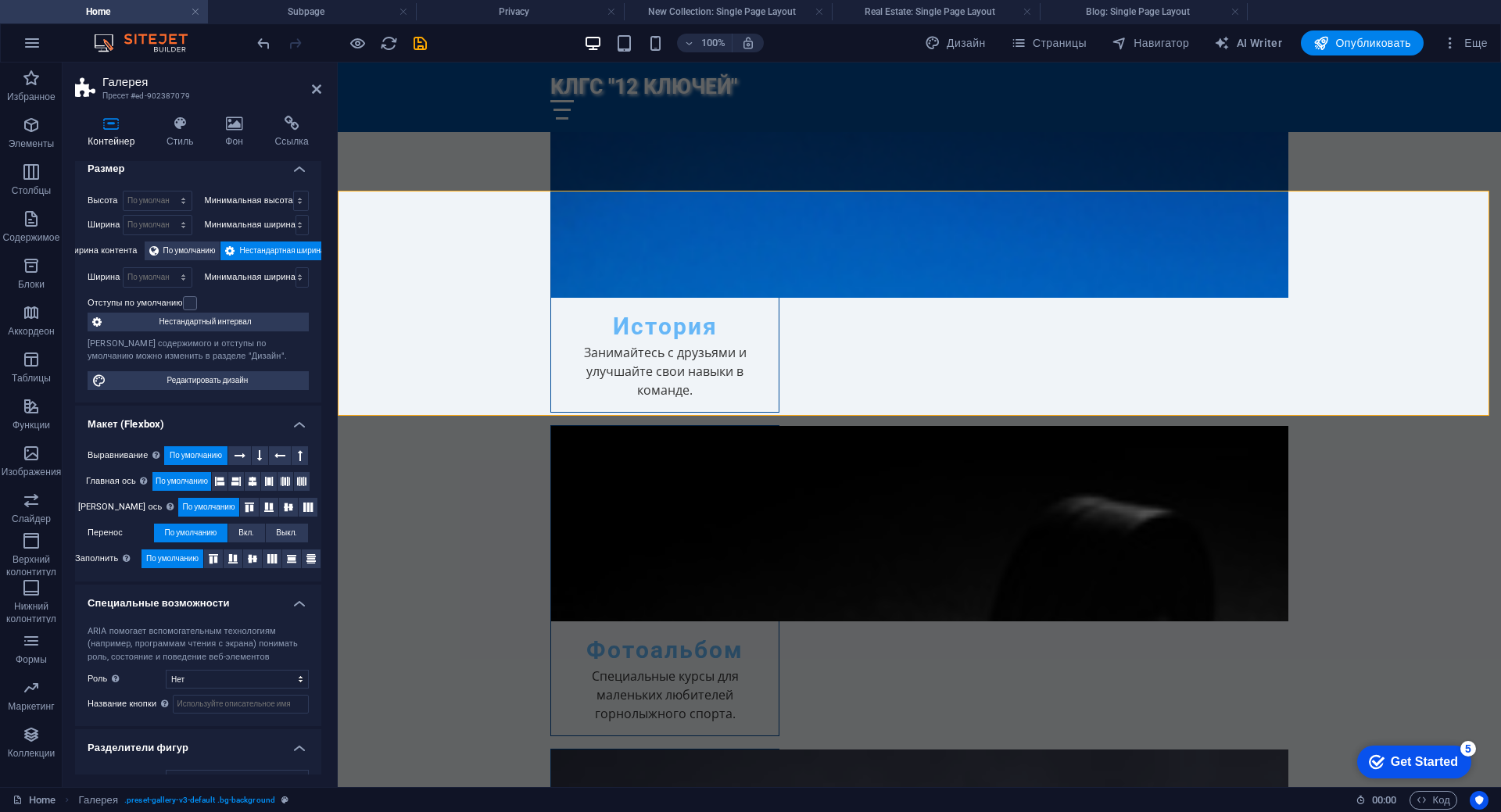
scroll to position [0, 0]
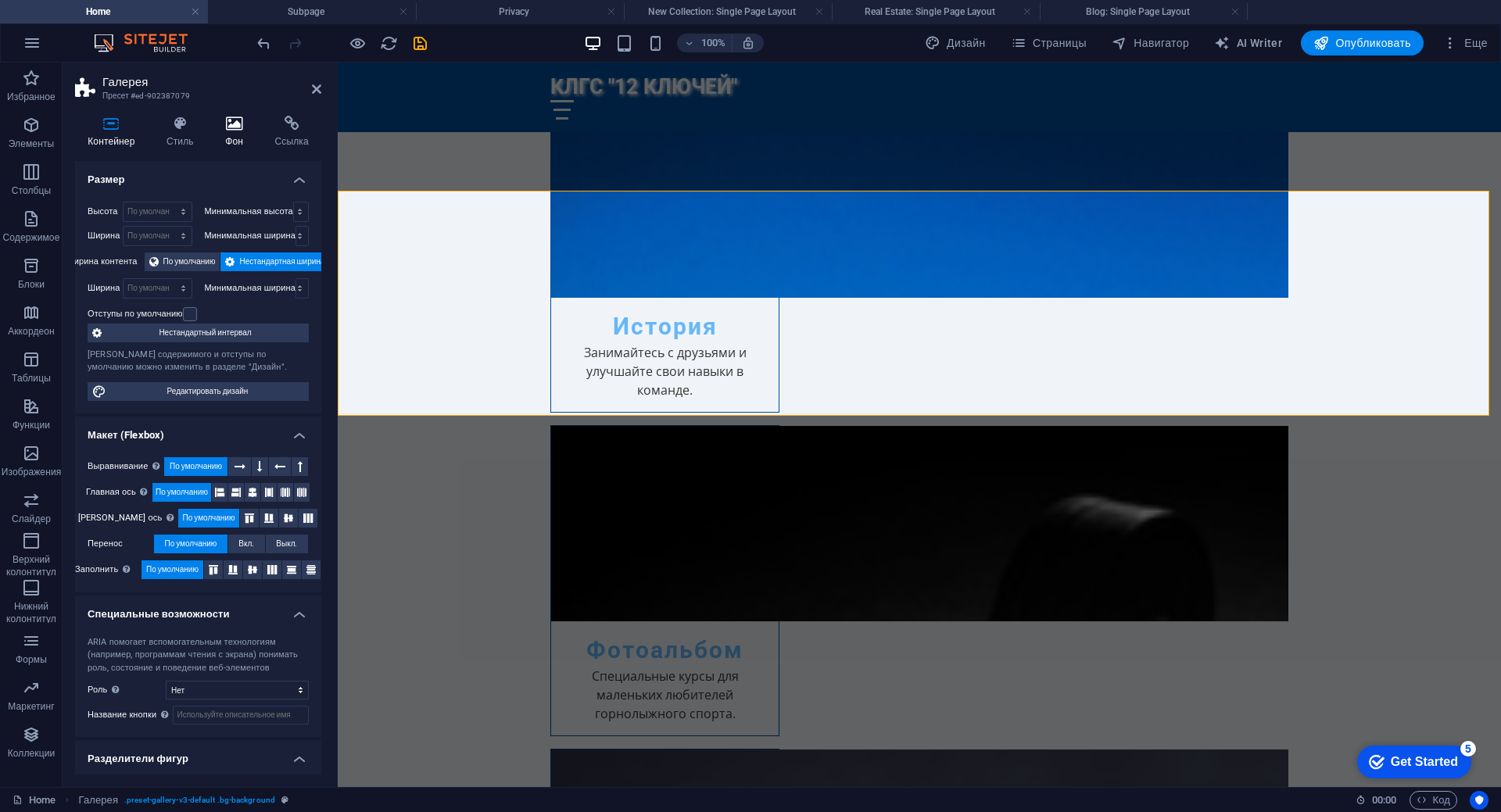
click at [226, 128] on icon at bounding box center [234, 123] width 43 height 16
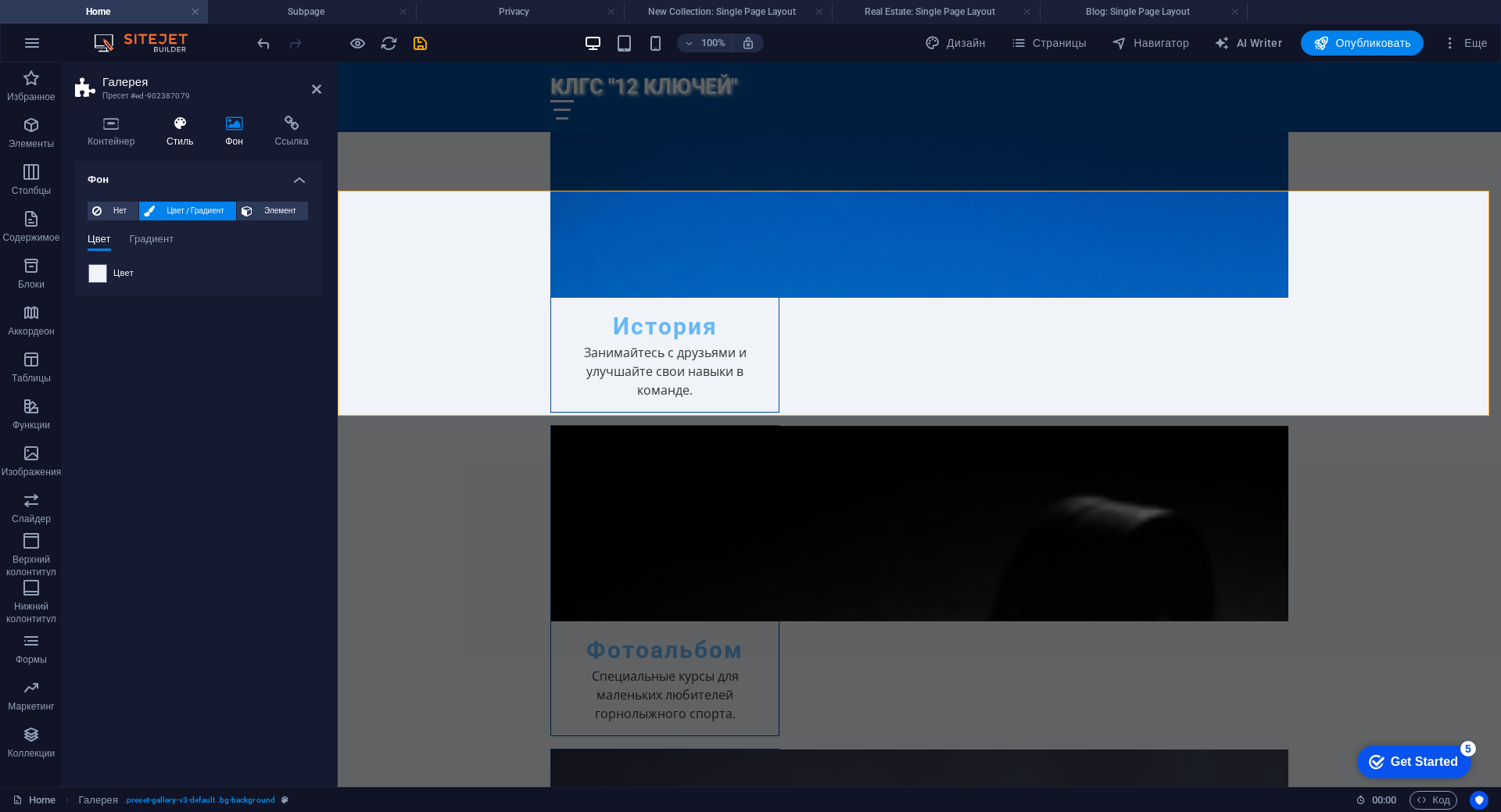
click at [166, 128] on icon at bounding box center [179, 123] width 52 height 16
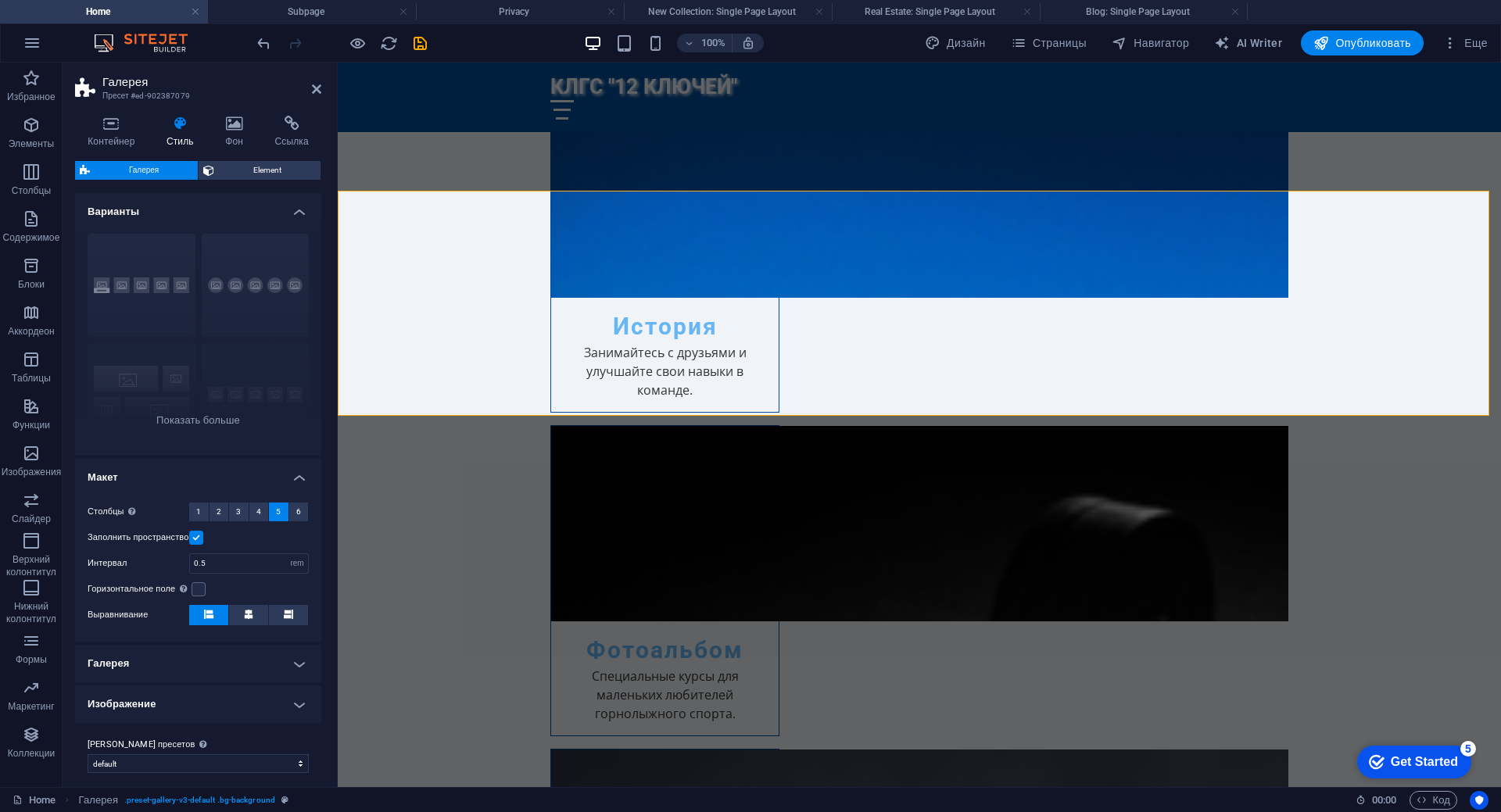
scroll to position [11, 0]
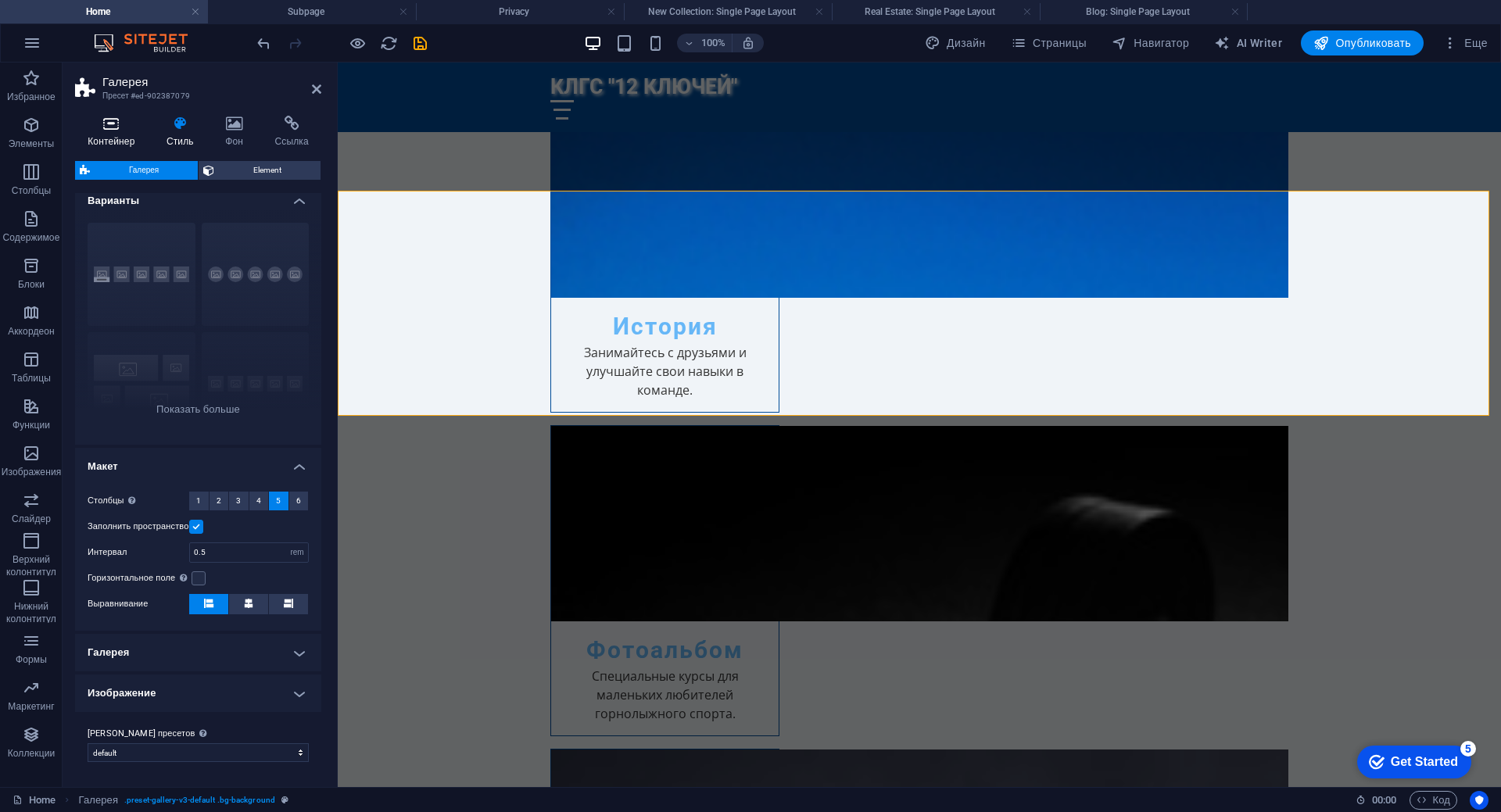
click at [108, 136] on h4 "Контейнер" at bounding box center [115, 132] width 79 height 33
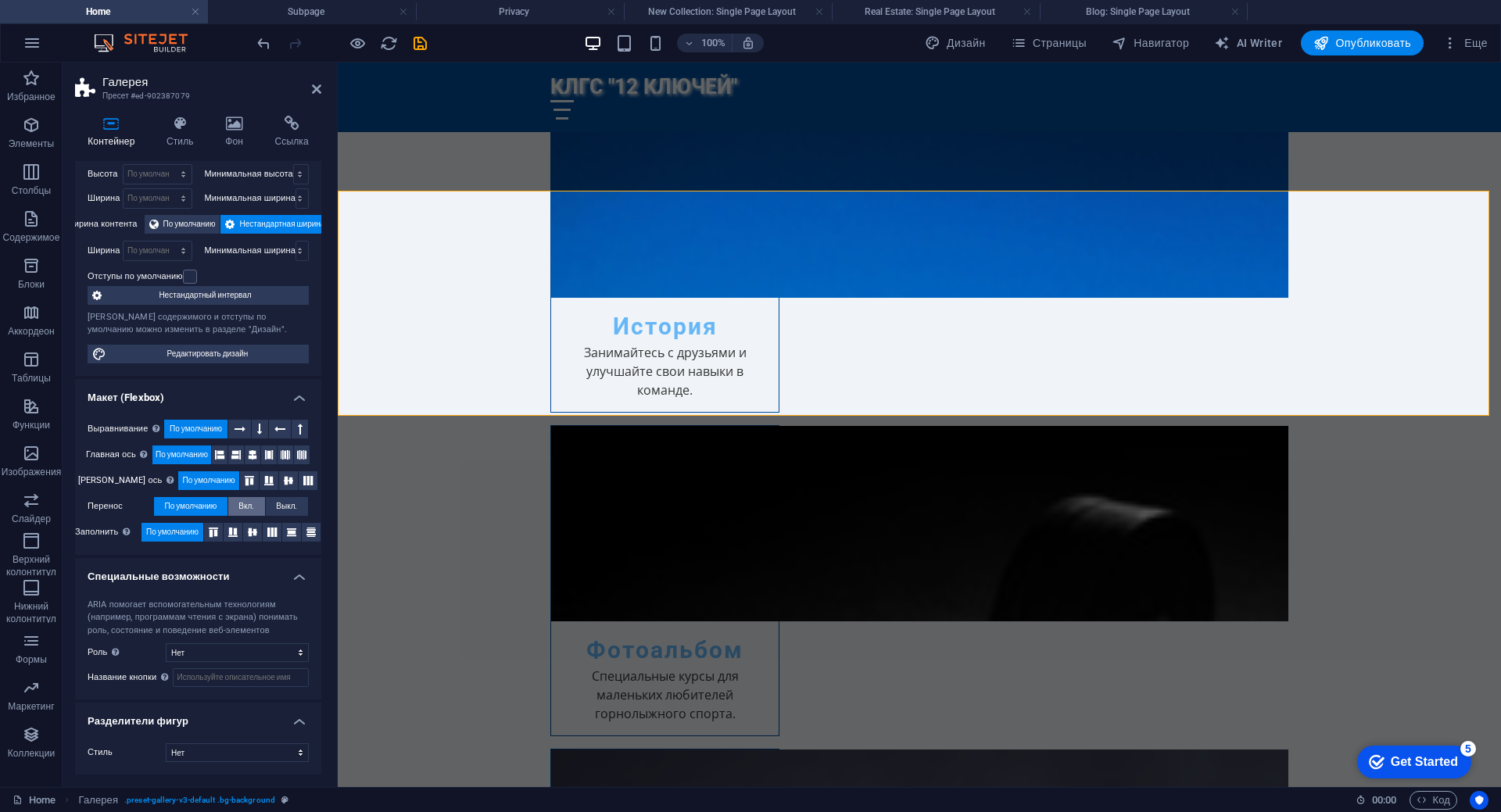
scroll to position [0, 0]
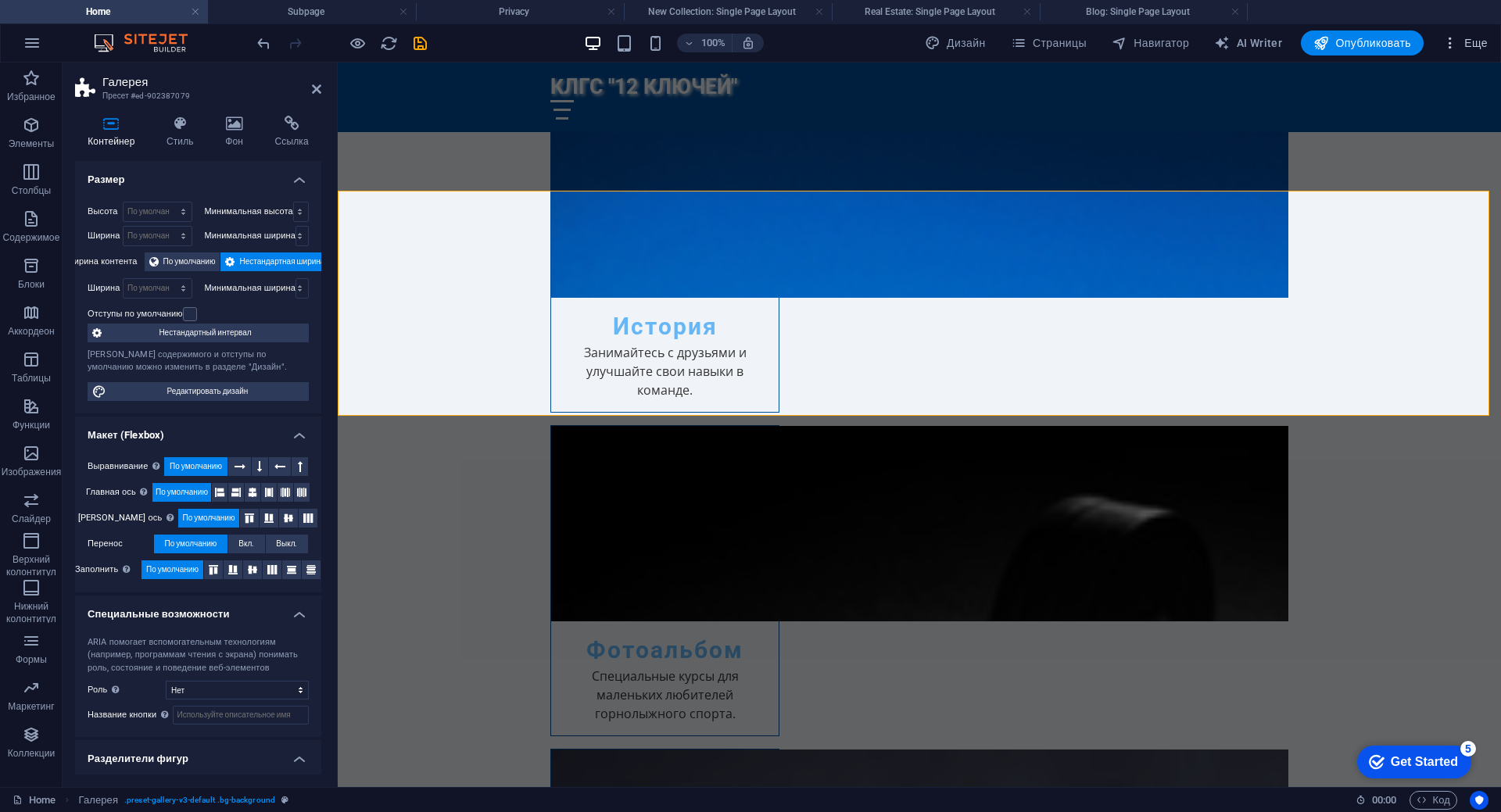
click at [1470, 47] on span "Еще" at bounding box center [1465, 43] width 45 height 16
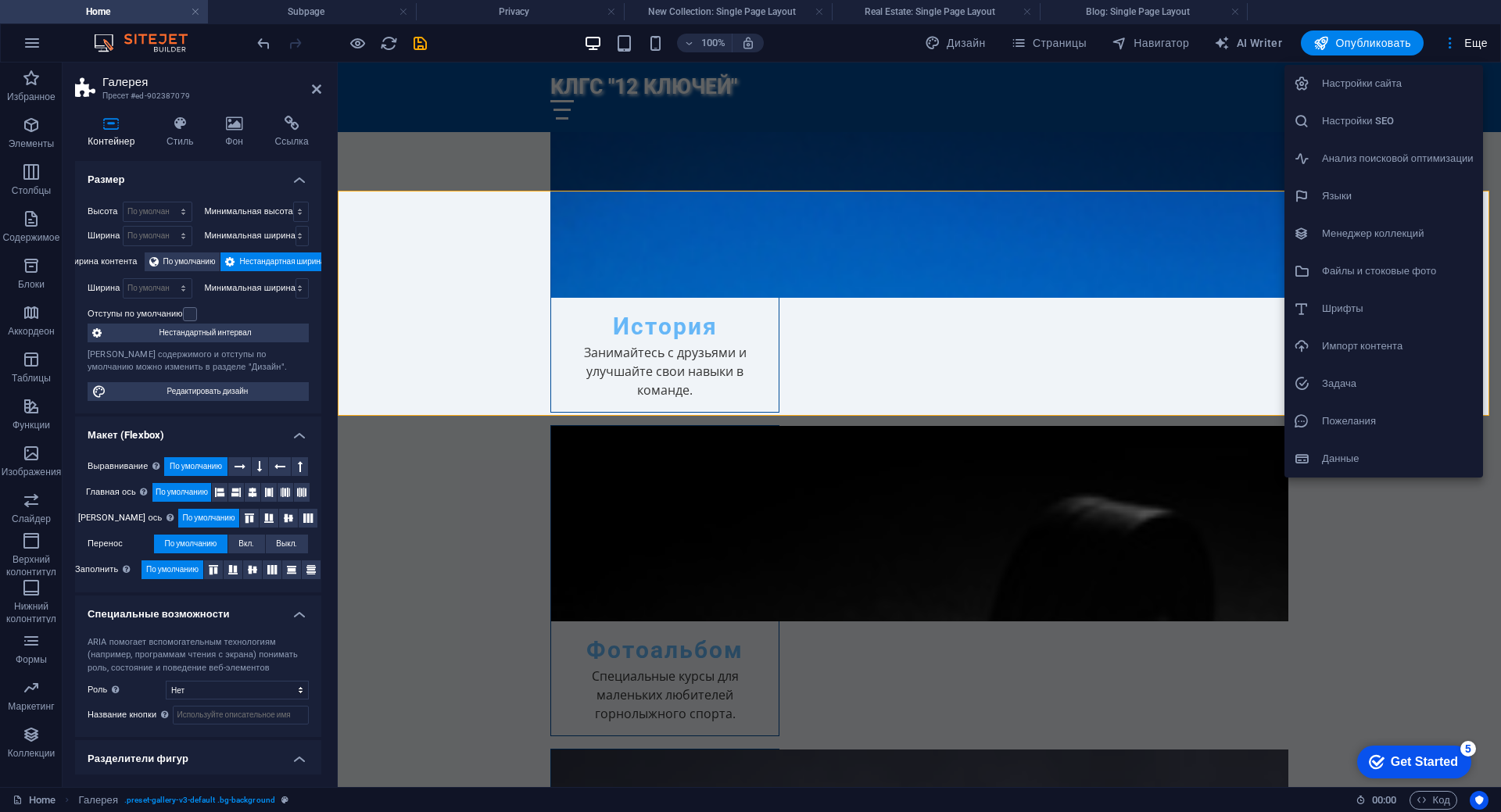
click at [1391, 268] on h6 "Файлы и стоковые фото" at bounding box center [1397, 271] width 151 height 19
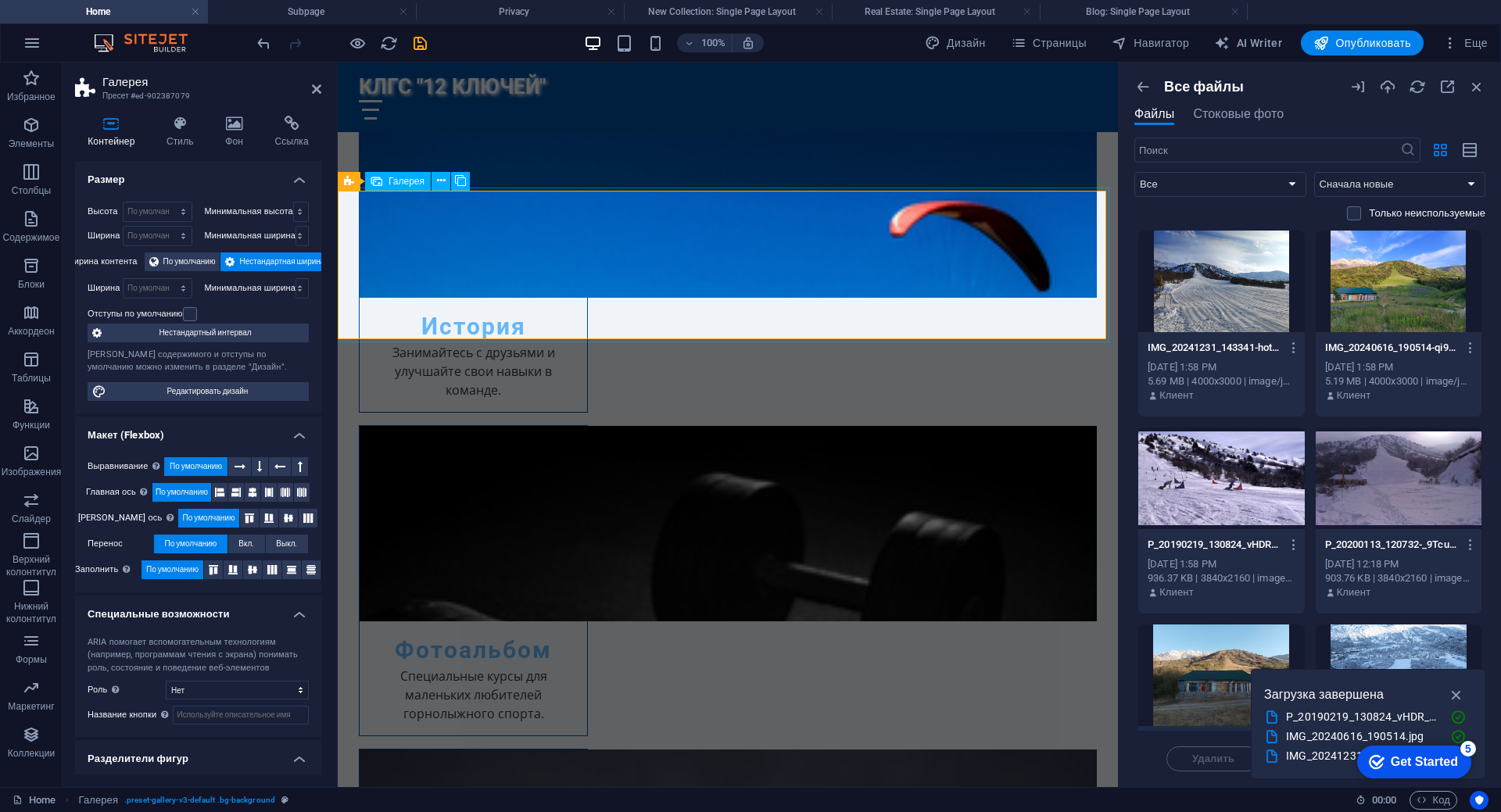
select select "px"
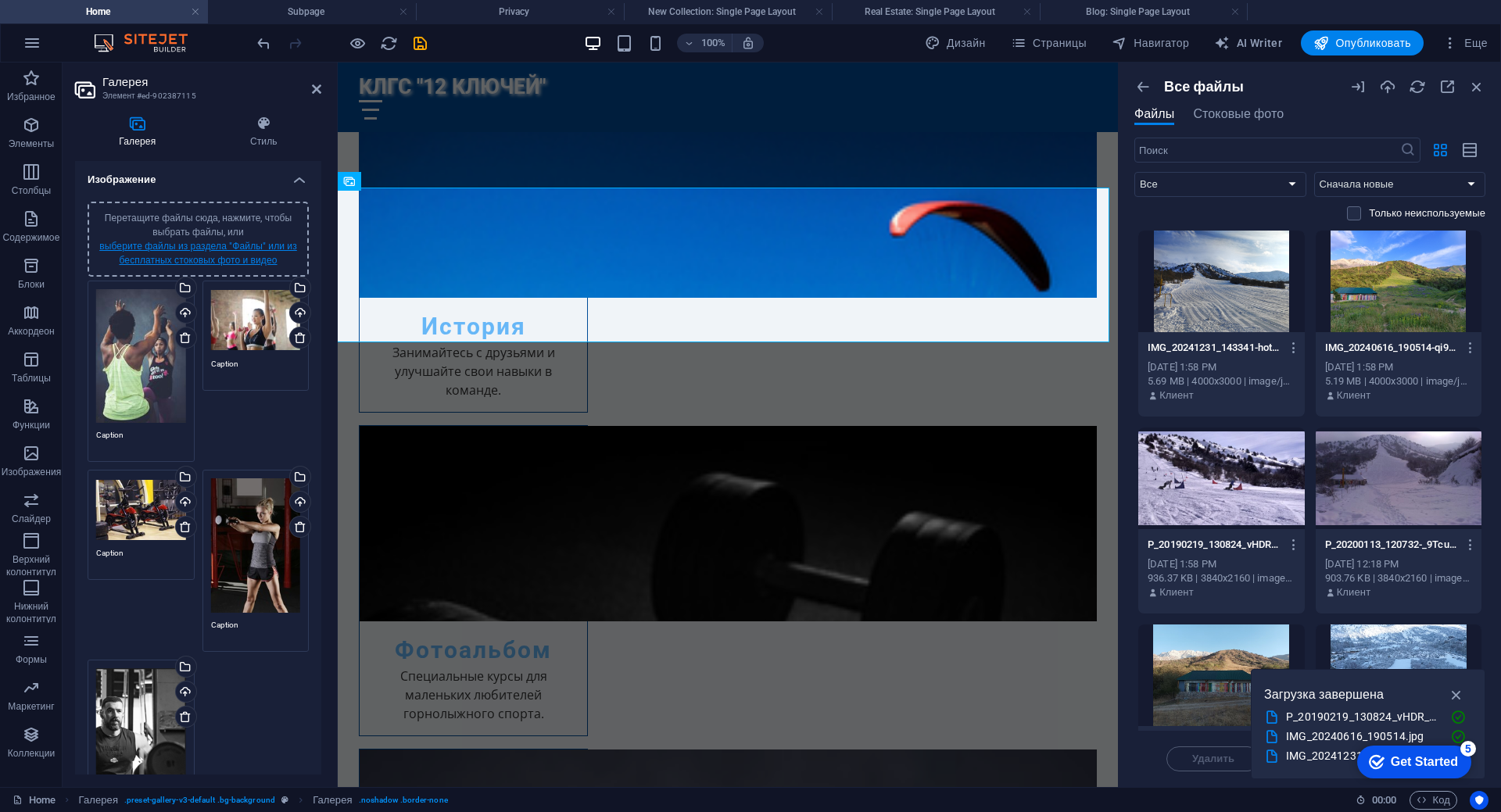
click at [190, 249] on link "выберите файлы из раздела "Файлы" или из бесплатных стоковых фото и видео" at bounding box center [198, 253] width 198 height 25
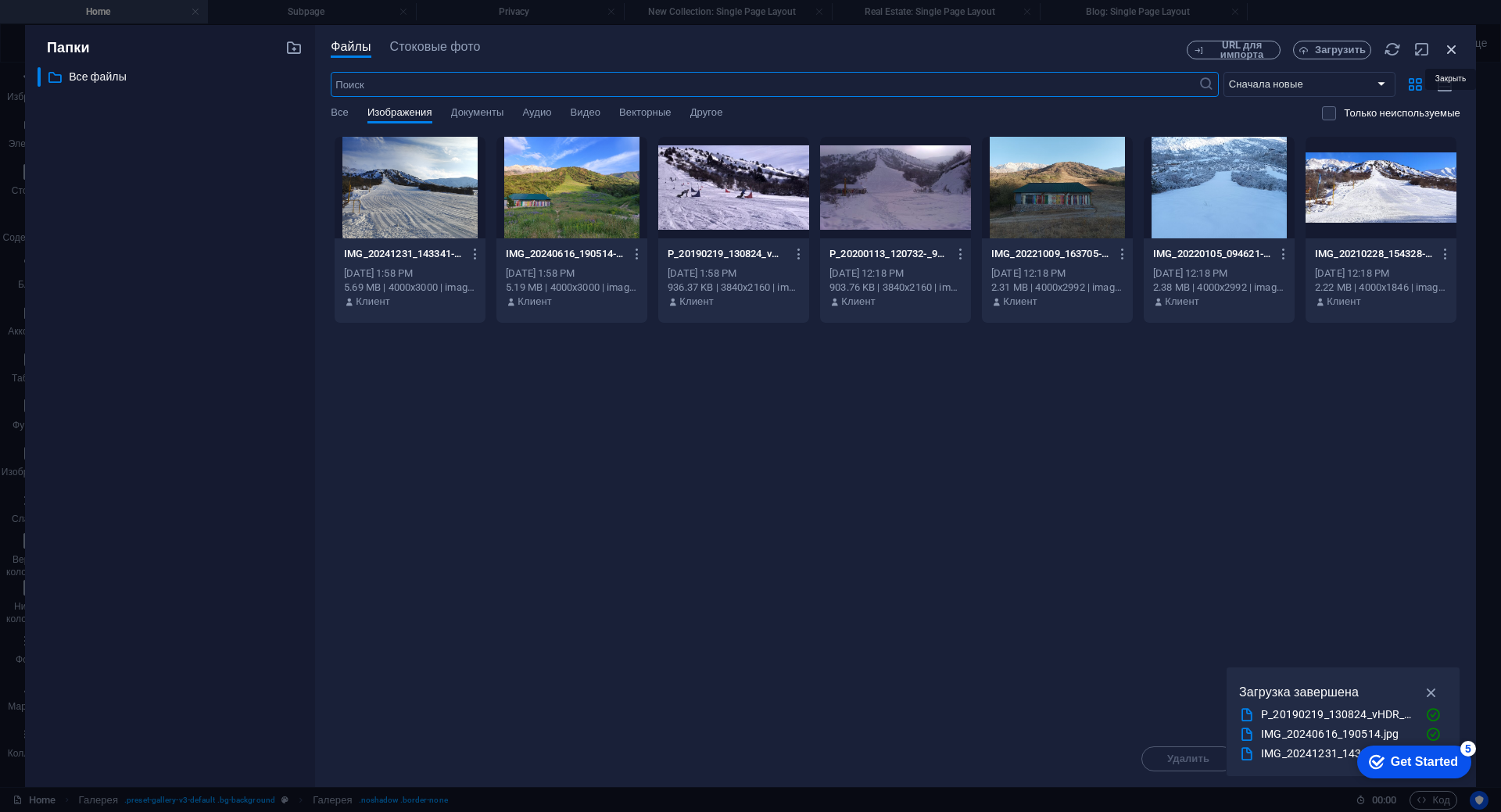
click at [1450, 50] on icon "button" at bounding box center [1451, 49] width 17 height 17
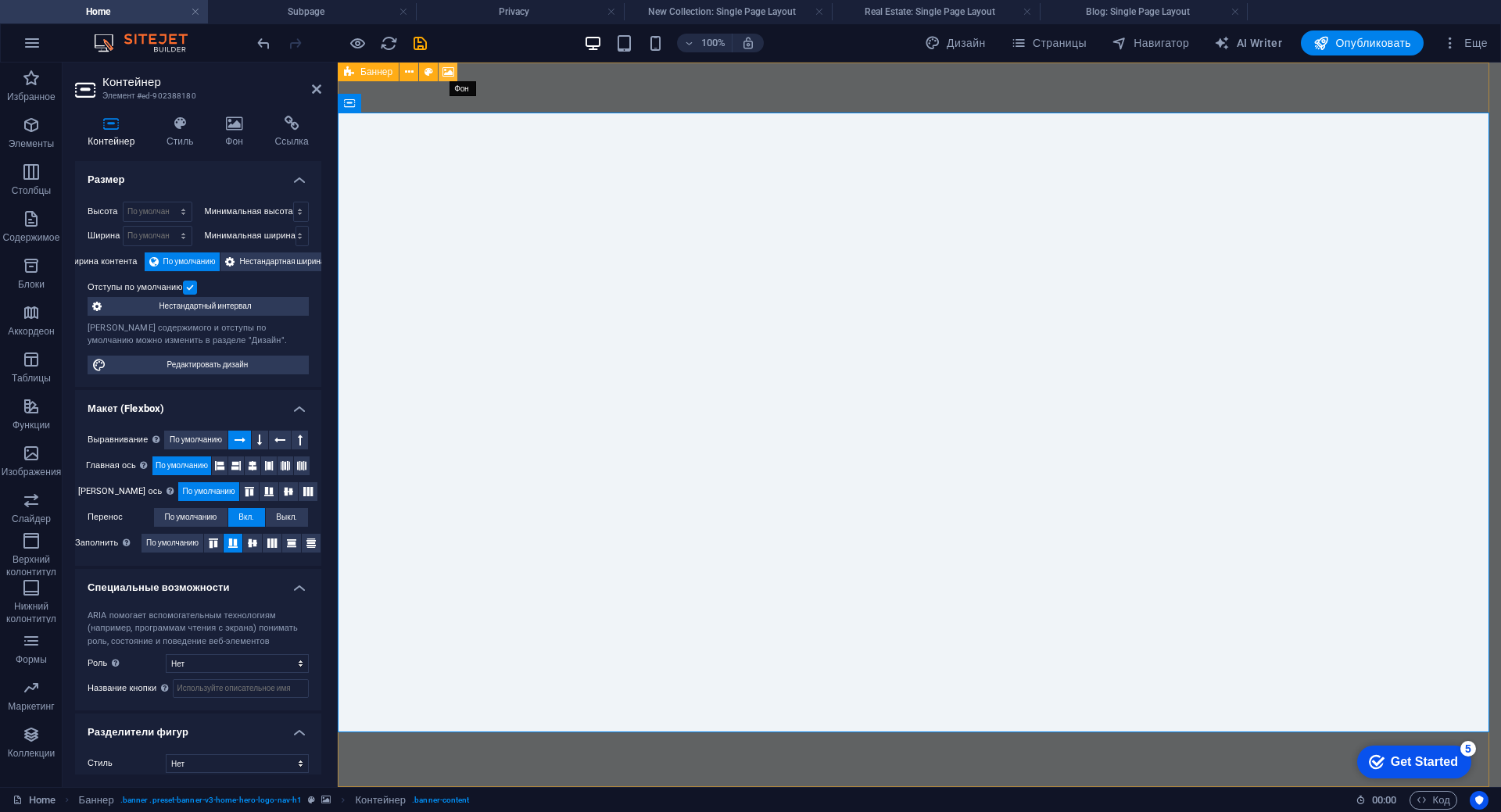
click at [450, 74] on icon at bounding box center [448, 73] width 12 height 17
select select "ms"
select select "s"
select select "progressive"
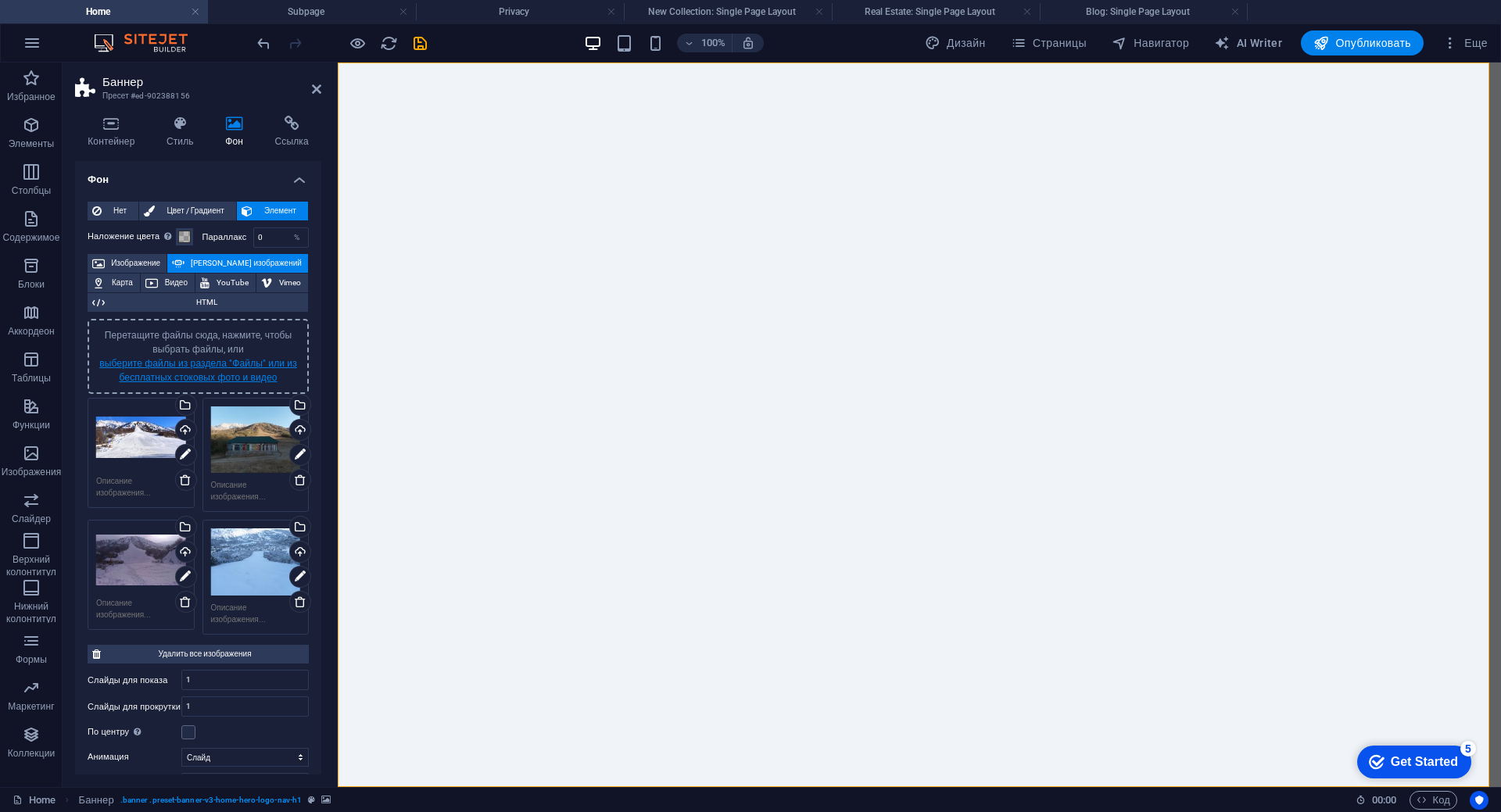
click at [231, 367] on link "выберите файлы из раздела "Файлы" или из бесплатных стоковых фото и видео" at bounding box center [198, 370] width 198 height 25
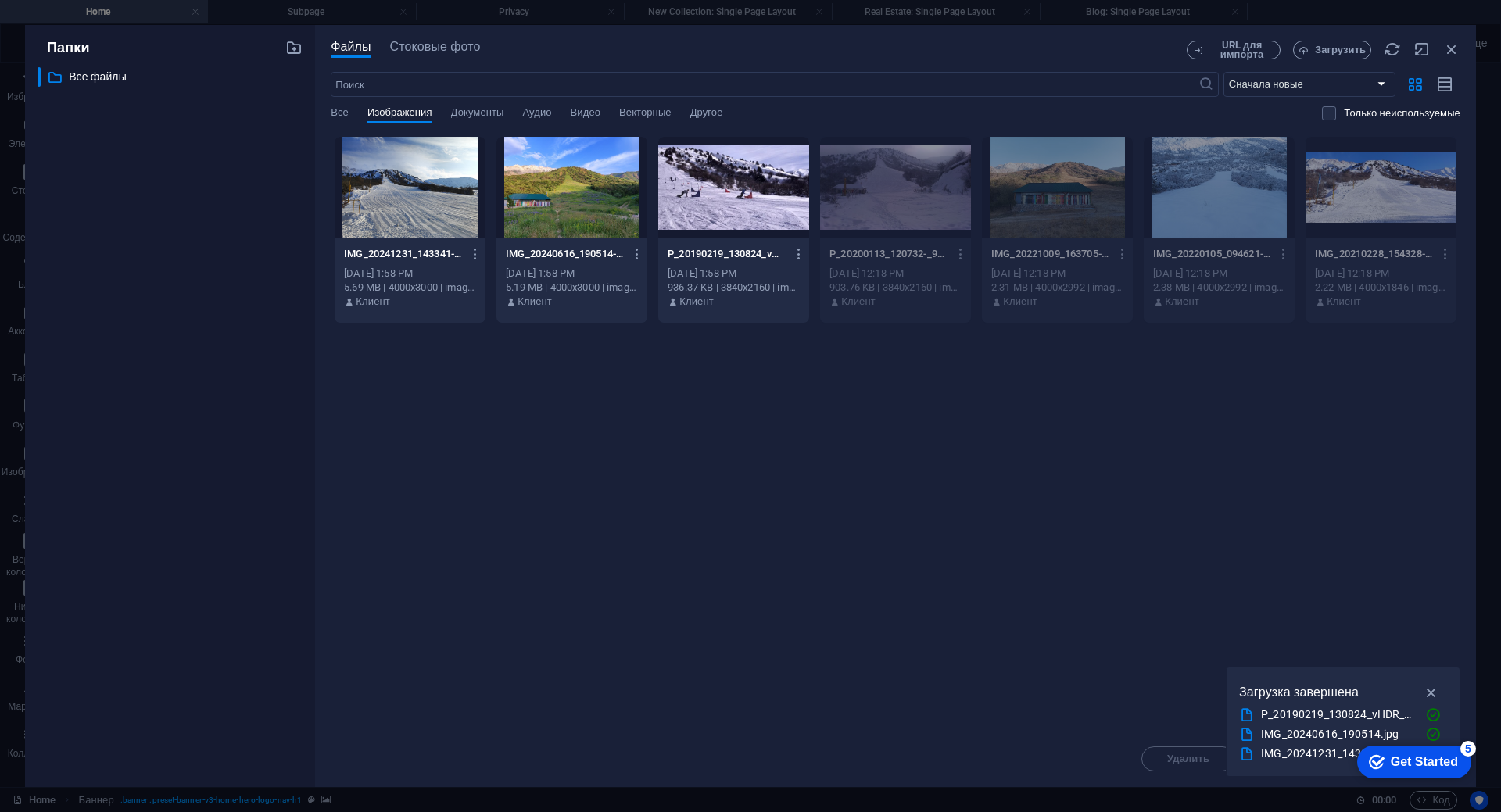
click at [569, 195] on div at bounding box center [572, 188] width 151 height 102
click at [594, 207] on div "1" at bounding box center [572, 188] width 151 height 102
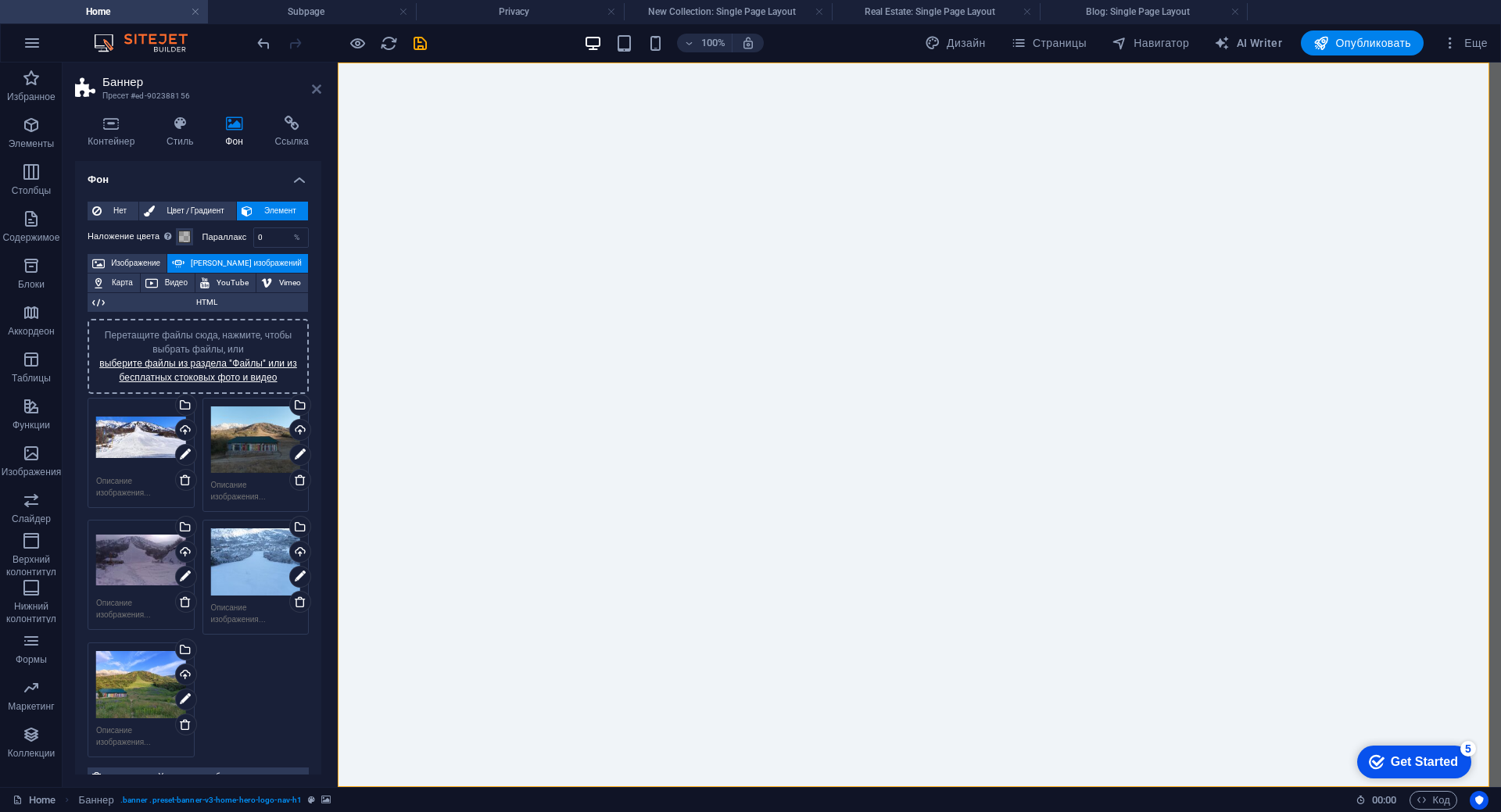
drag, startPoint x: 317, startPoint y: 93, endPoint x: 256, endPoint y: 34, distance: 84.9
click at [317, 93] on icon at bounding box center [316, 88] width 9 height 12
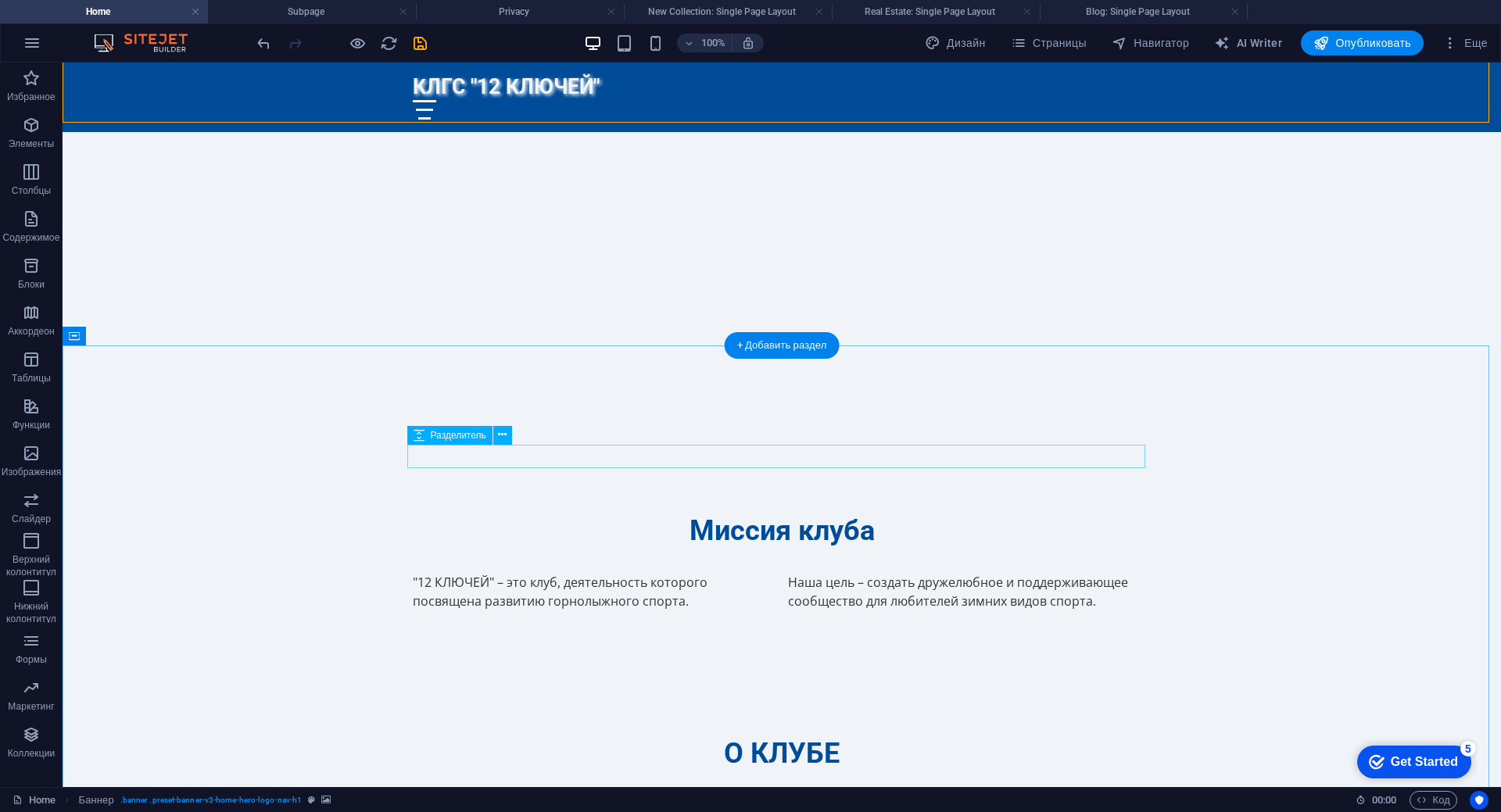
scroll to position [938, 0]
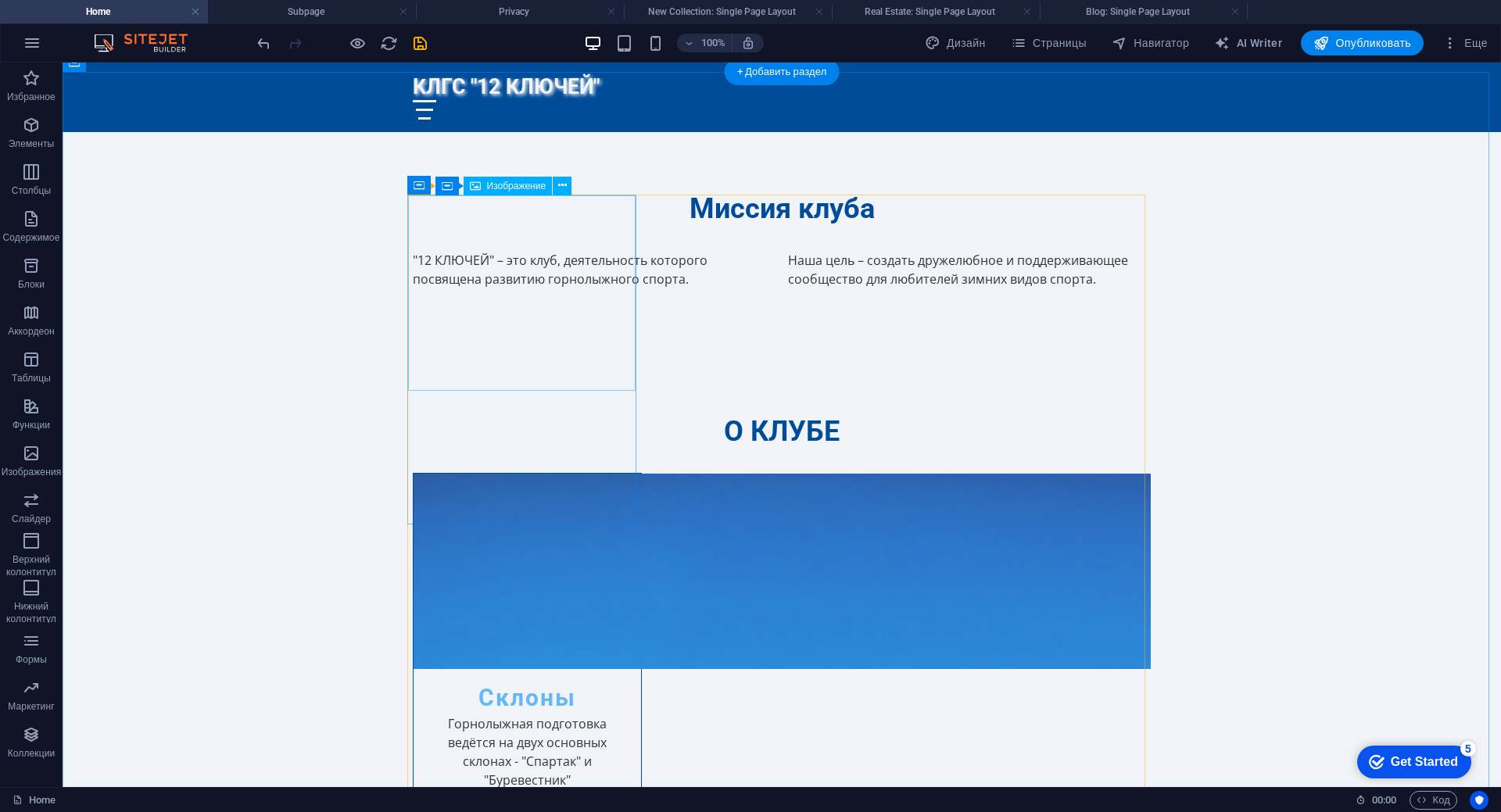
click at [517, 473] on figure at bounding box center [527, 571] width 227 height 195
select select "vw"
select select "px"
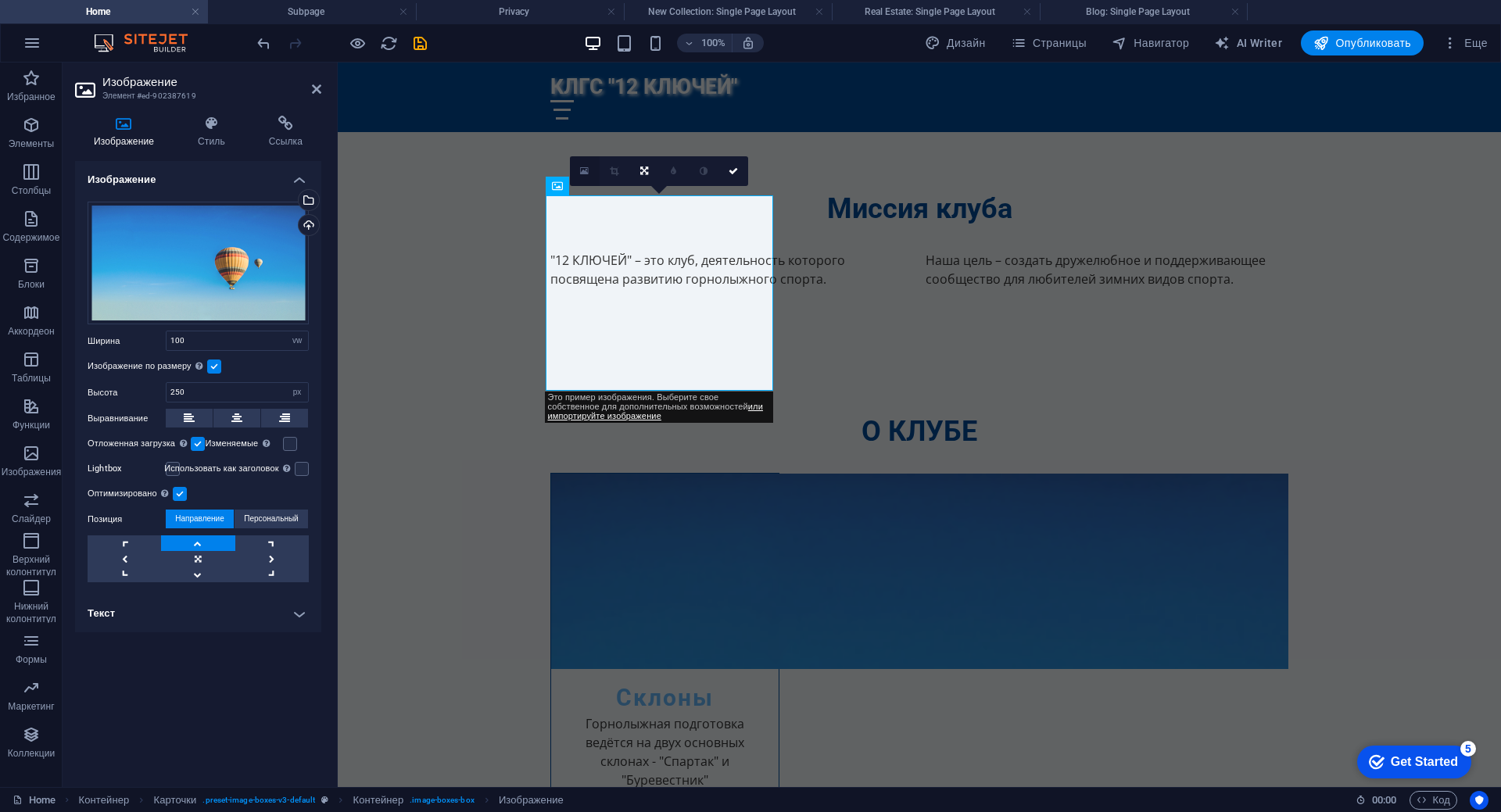
click at [585, 166] on icon at bounding box center [584, 171] width 8 height 11
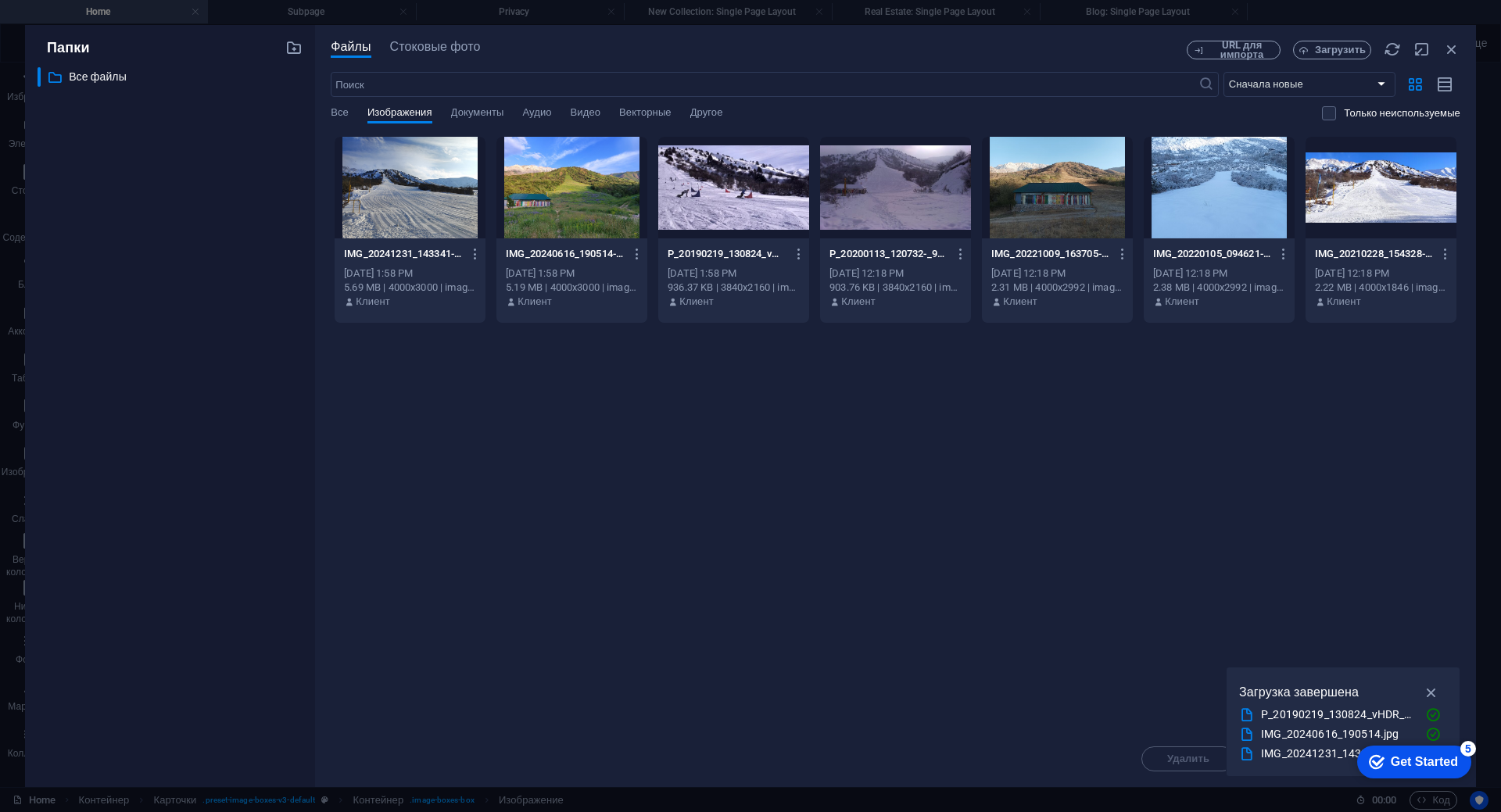
click at [404, 209] on div at bounding box center [410, 188] width 151 height 102
click at [429, 188] on div "1" at bounding box center [410, 188] width 151 height 102
click at [429, 188] on div at bounding box center [410, 188] width 151 height 102
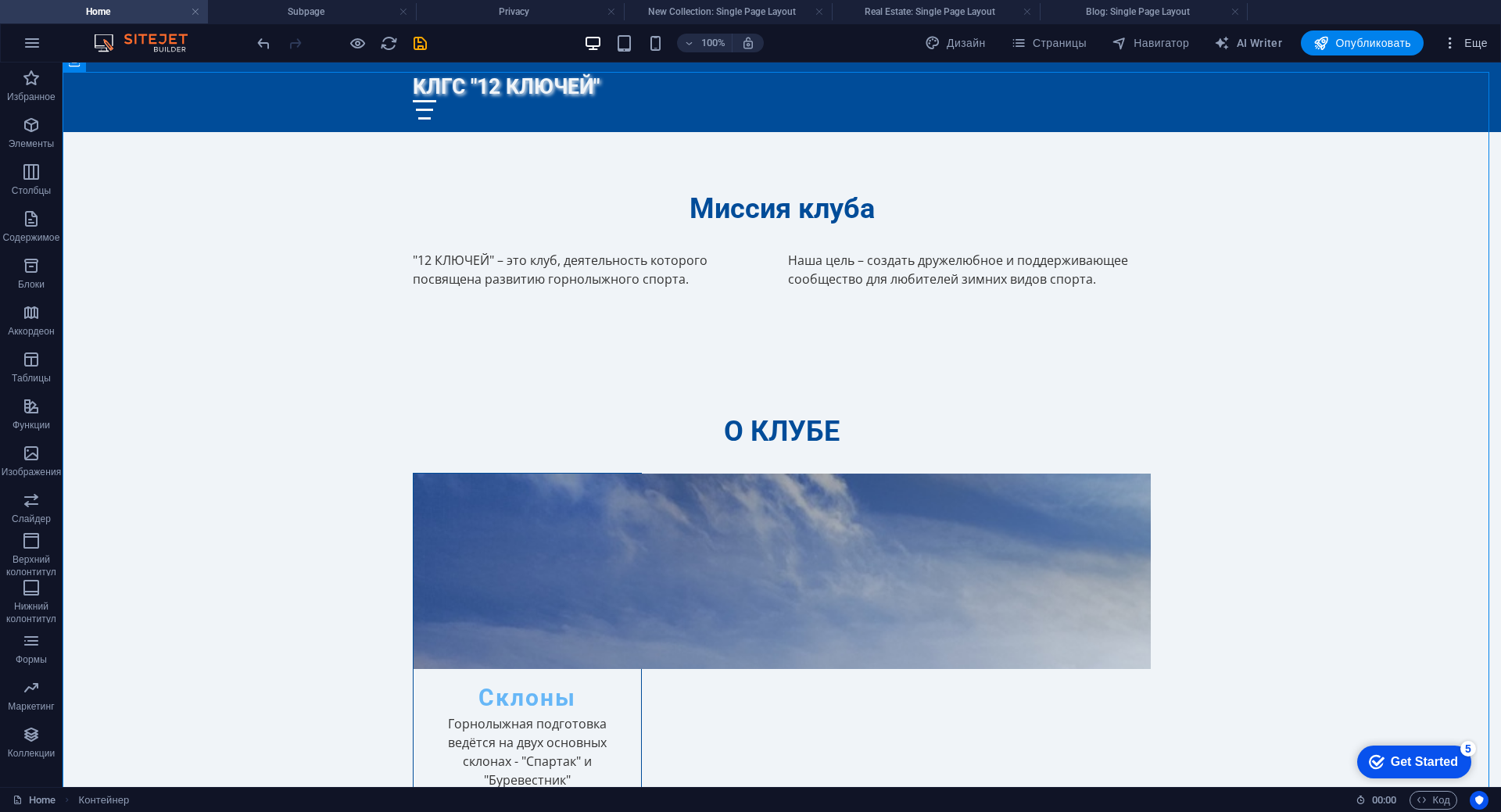
click at [1461, 36] on span "Еще" at bounding box center [1465, 43] width 45 height 16
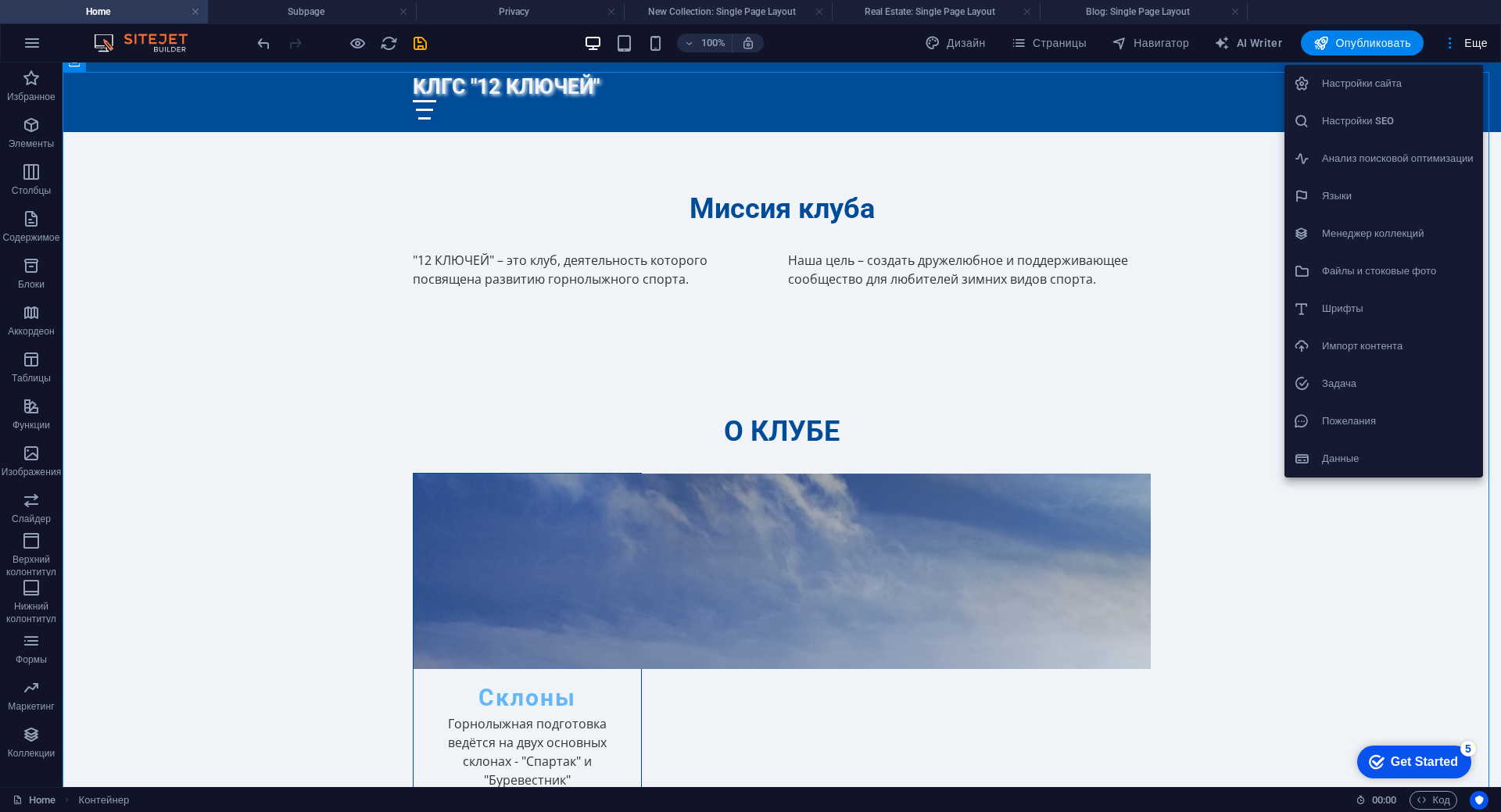
click at [1359, 267] on h6 "Файлы и стоковые фото" at bounding box center [1397, 271] width 151 height 19
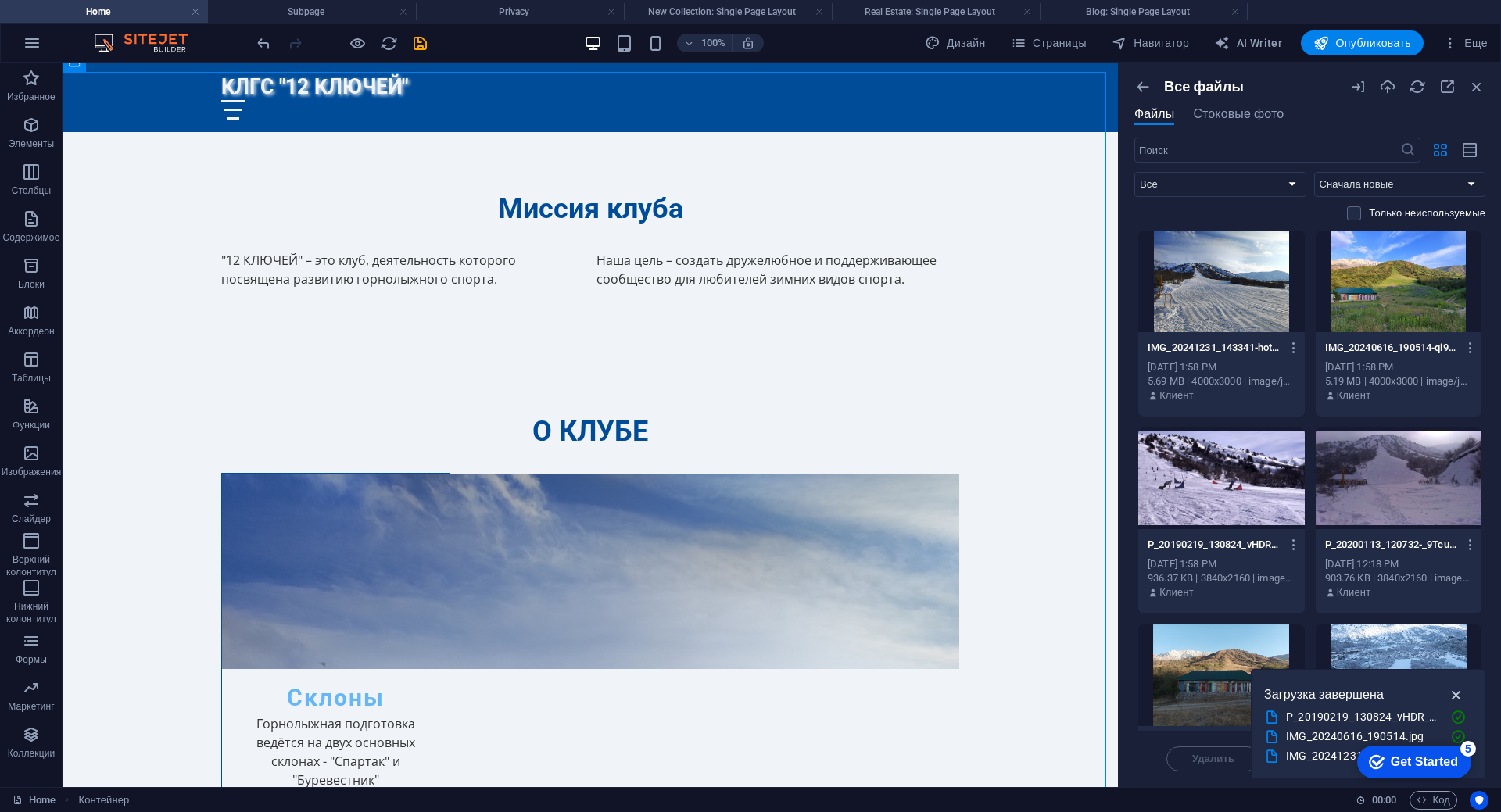
click at [1458, 691] on icon "button" at bounding box center [1457, 694] width 18 height 17
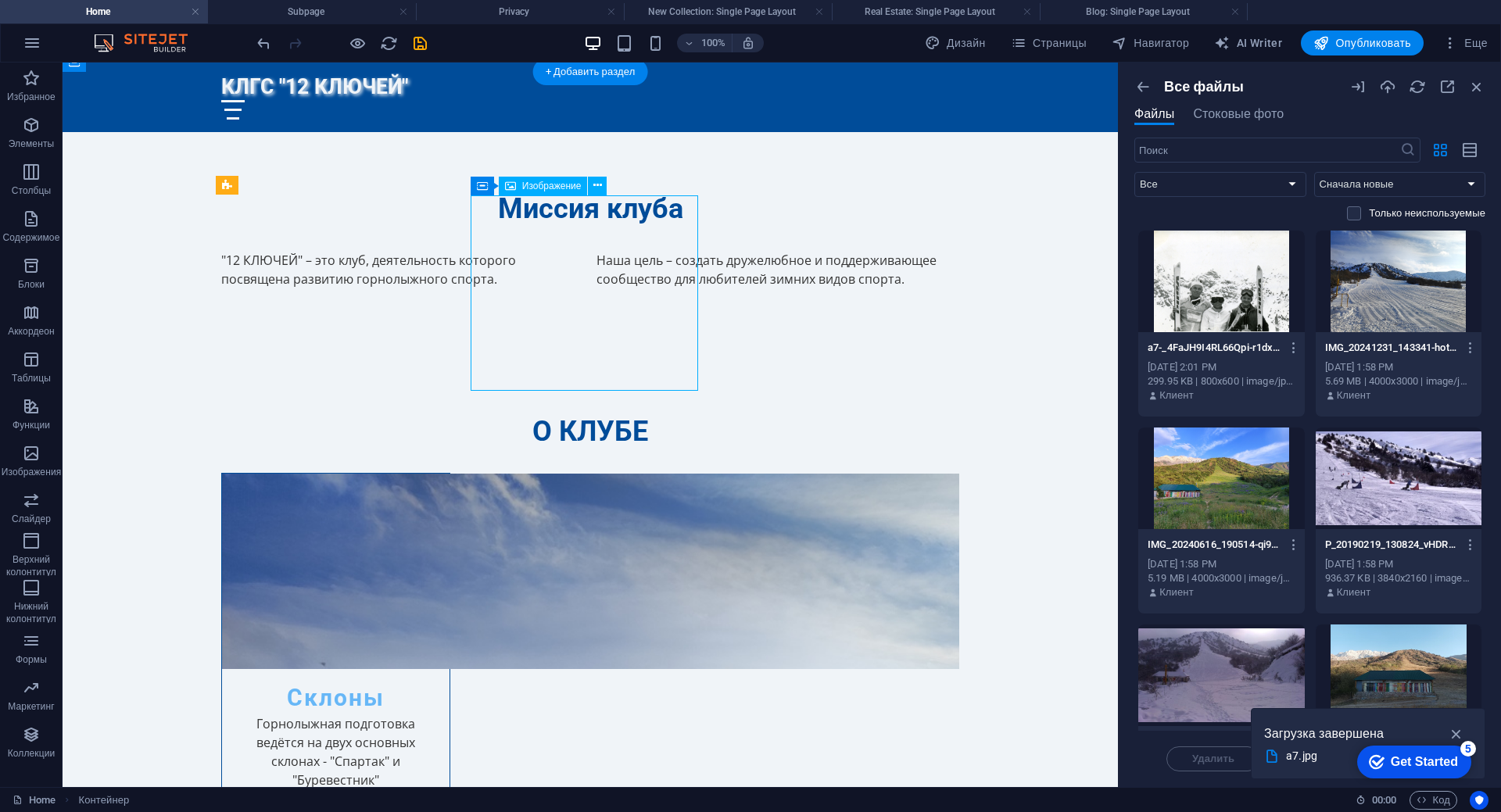
select select "vw"
select select "px"
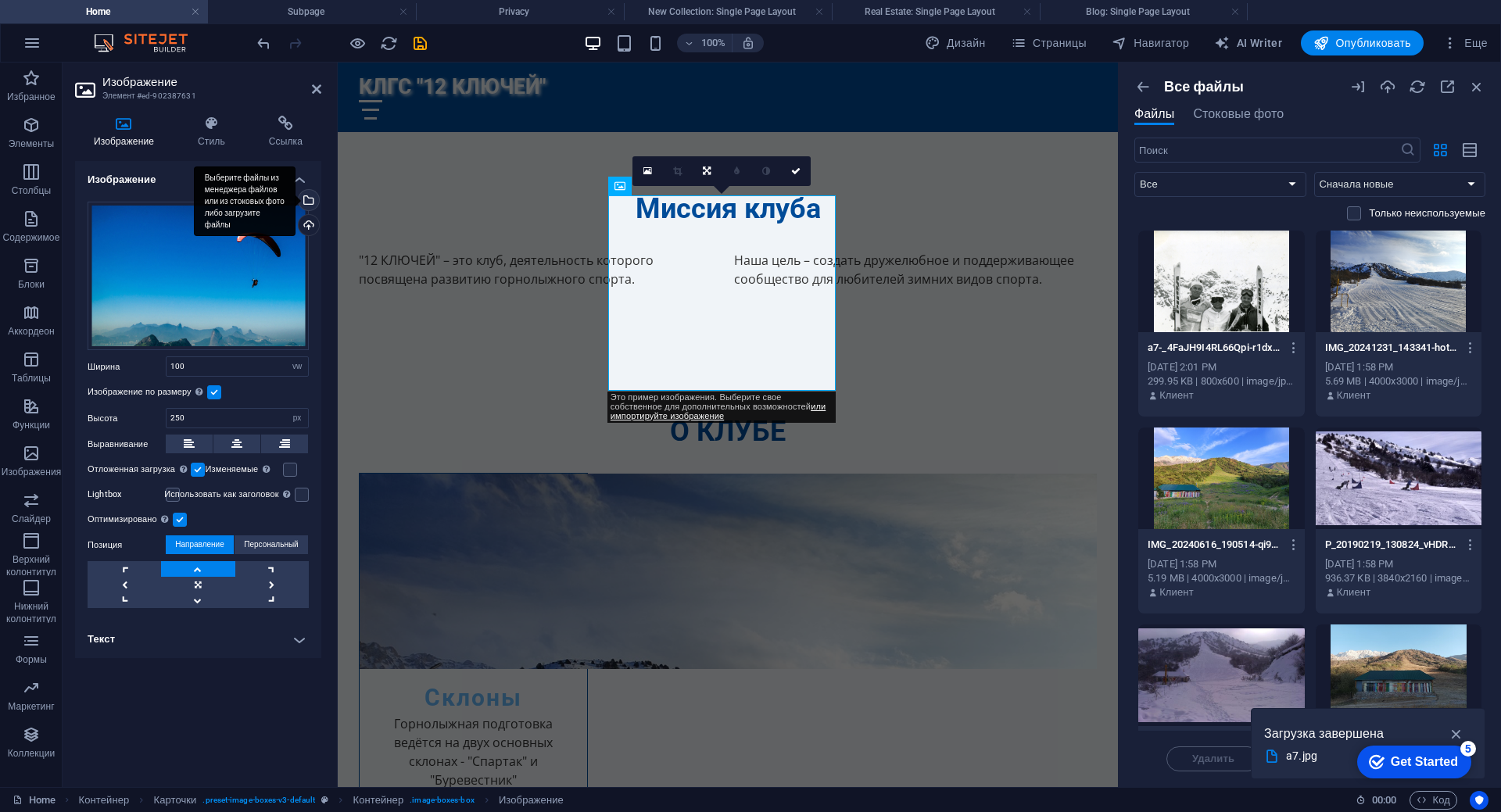
click at [295, 202] on div "Выберите файлы из менеджера файлов или из стоковых фото либо загрузите файлы" at bounding box center [245, 201] width 102 height 70
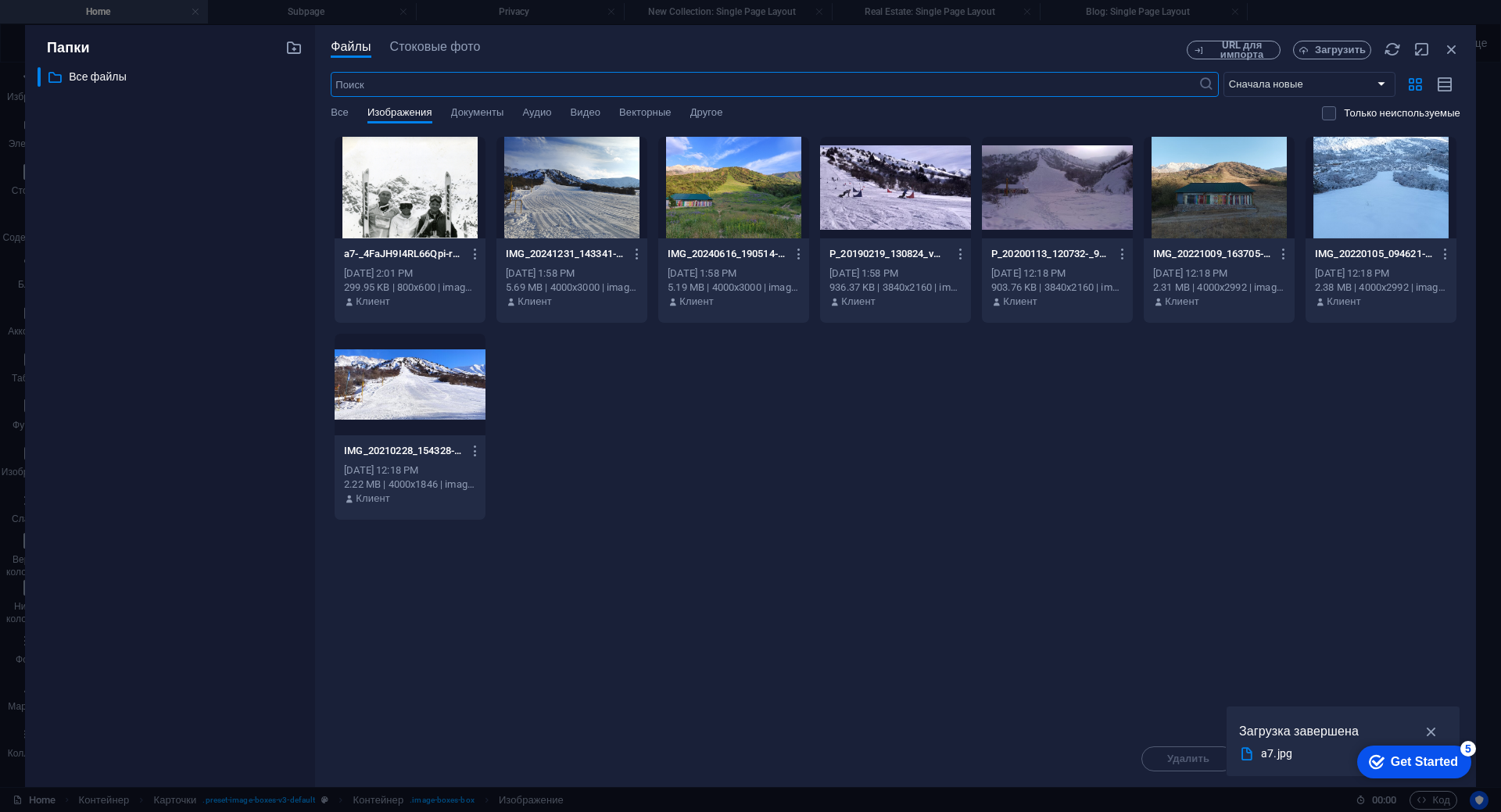
click at [409, 220] on div at bounding box center [410, 188] width 151 height 102
click at [409, 220] on div "1" at bounding box center [410, 188] width 151 height 102
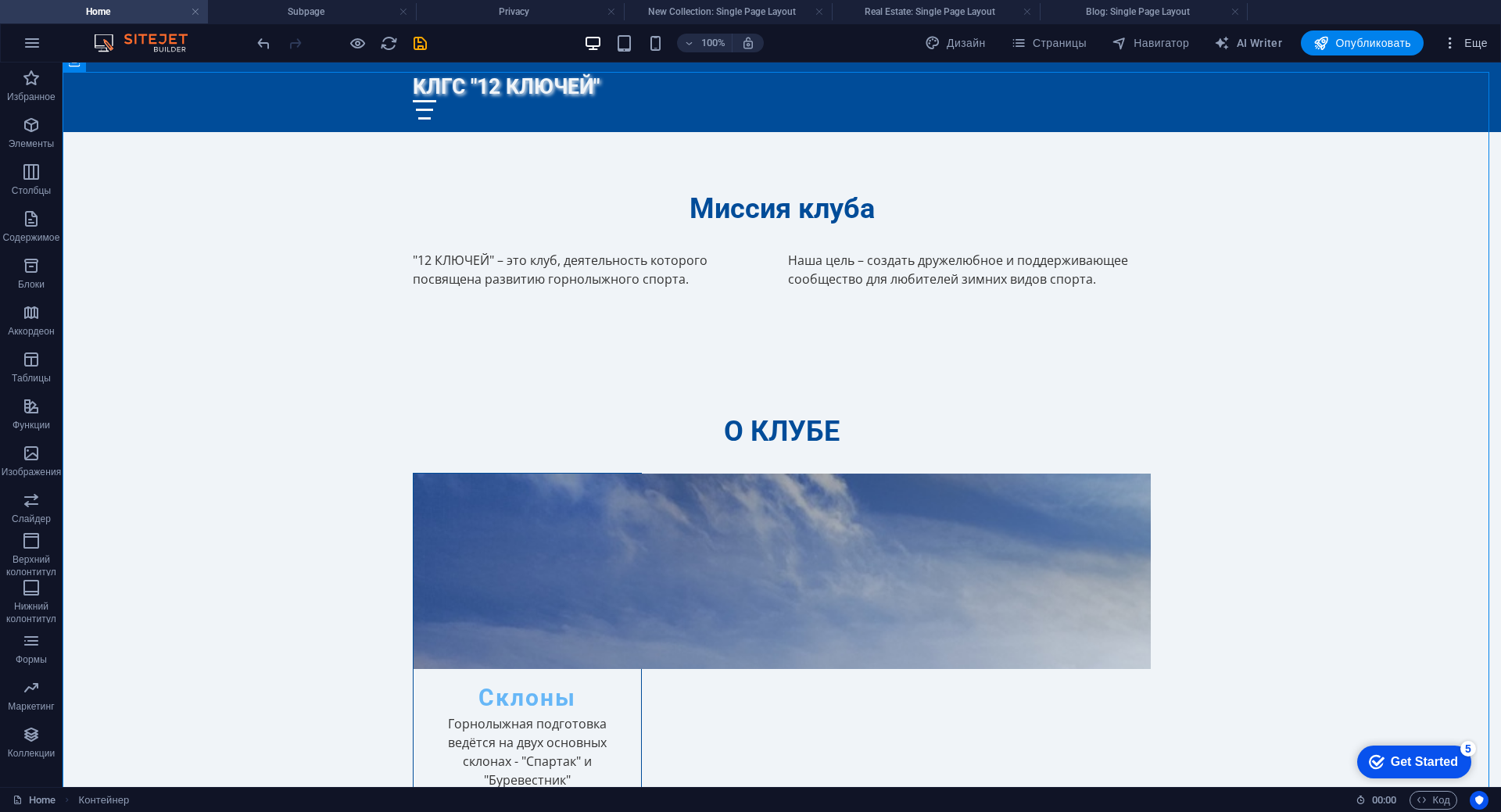
click at [1443, 40] on icon "button" at bounding box center [1450, 43] width 16 height 16
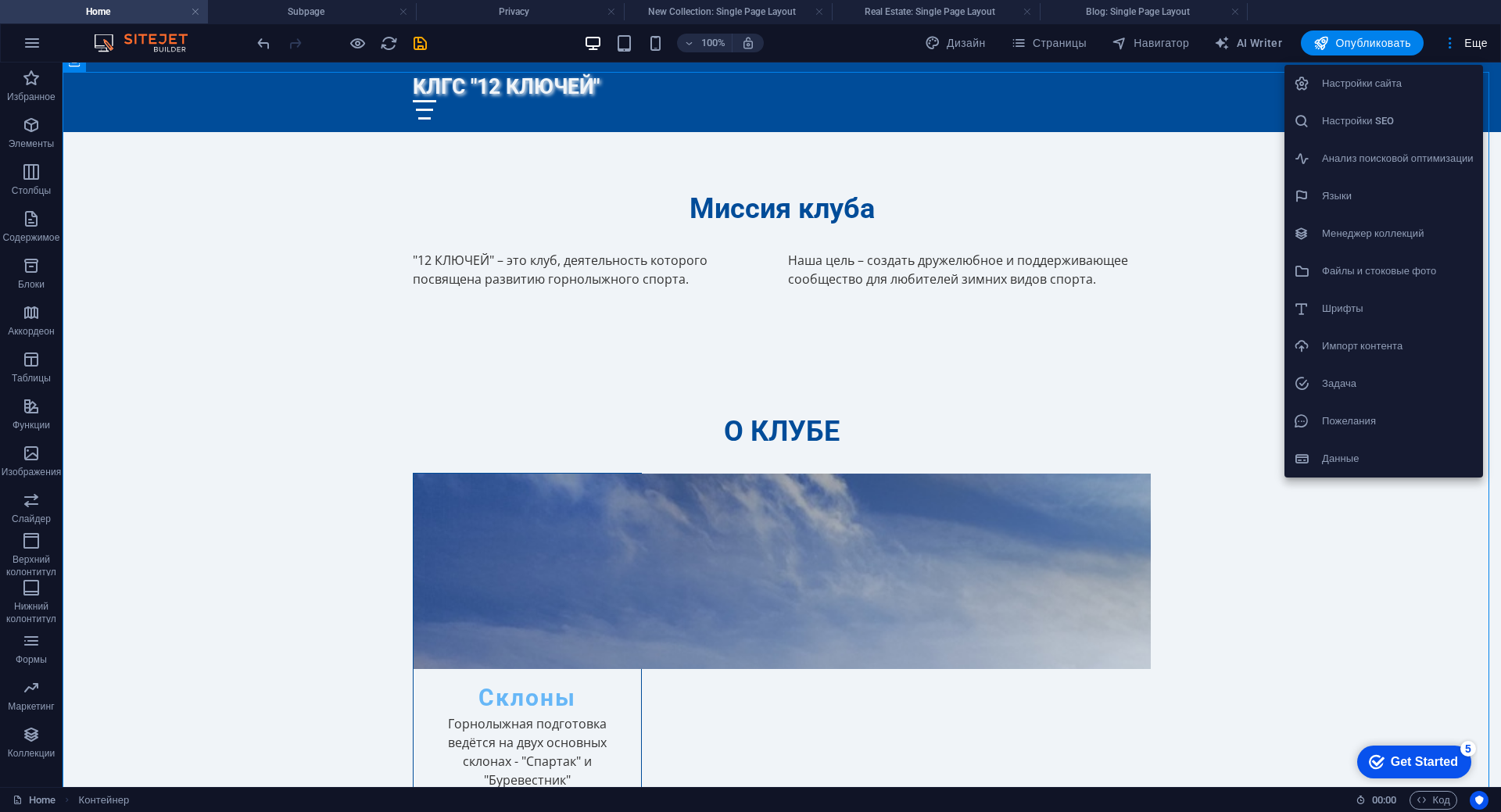
click at [1389, 273] on h6 "Файлы и стоковые фото" at bounding box center [1397, 271] width 151 height 19
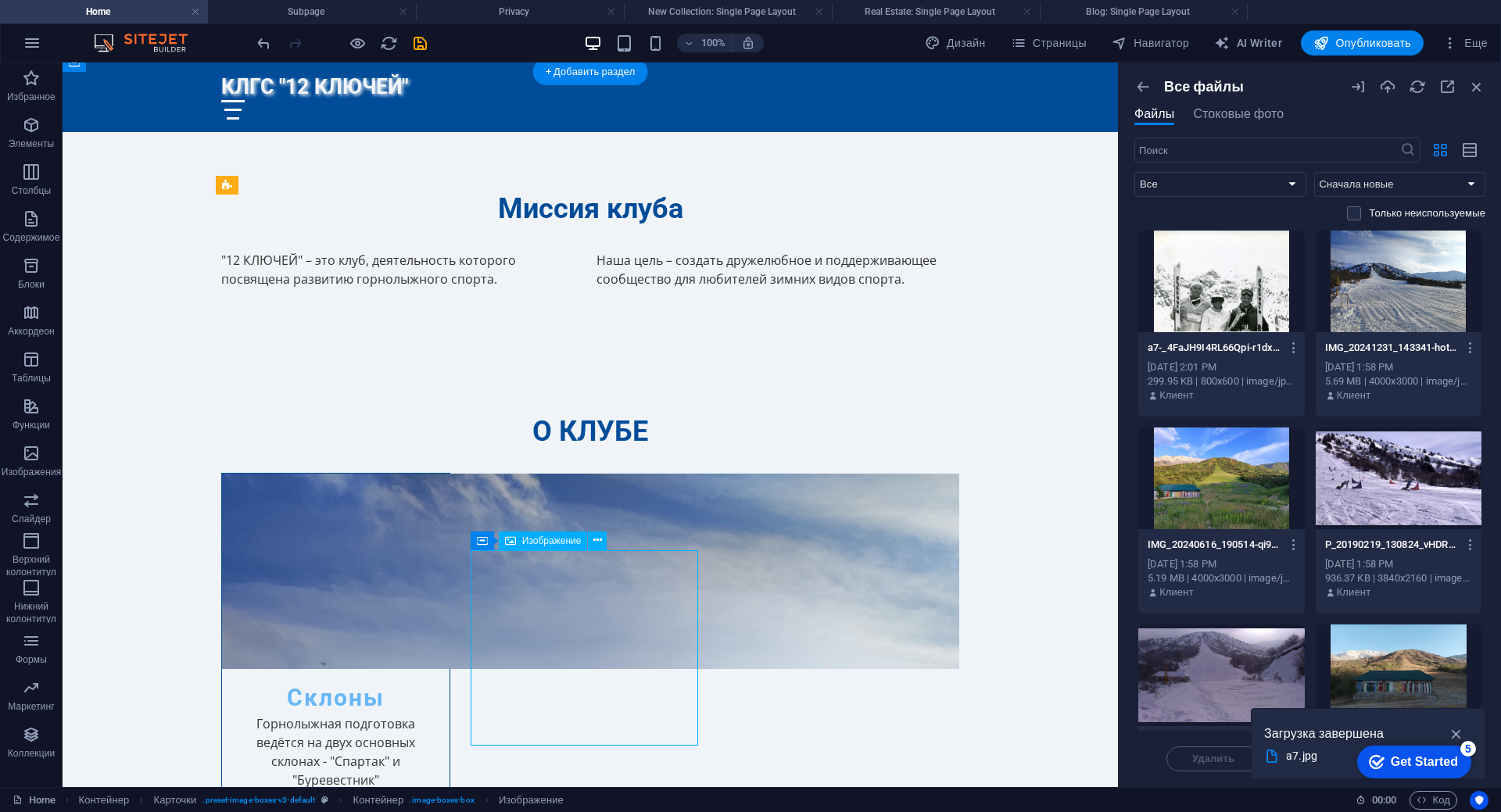
select select "vw"
select select "px"
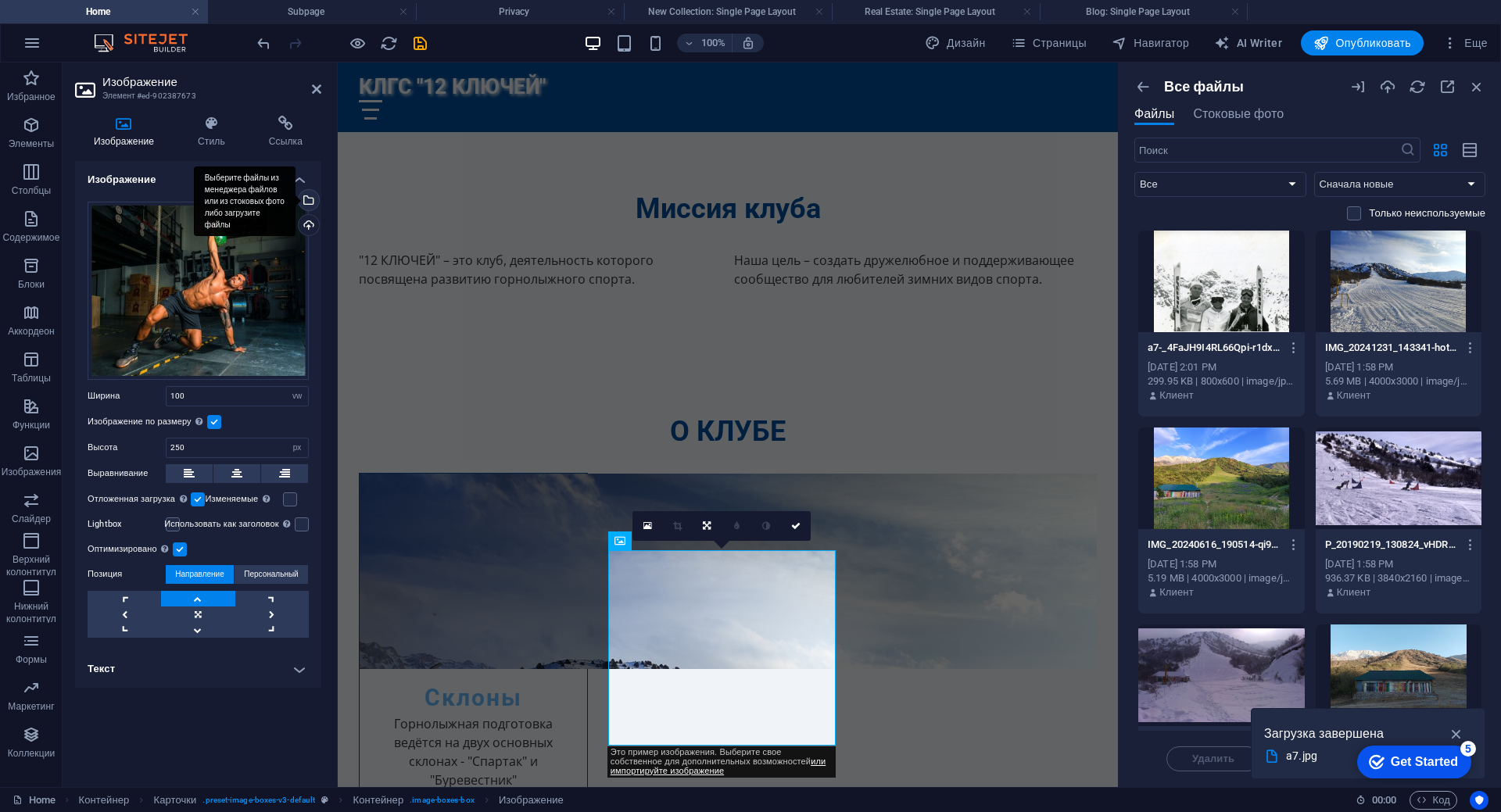
click at [310, 201] on div "Выберите файлы из менеджера файлов или из стоковых фото либо загрузите файлы" at bounding box center [307, 202] width 23 height 23
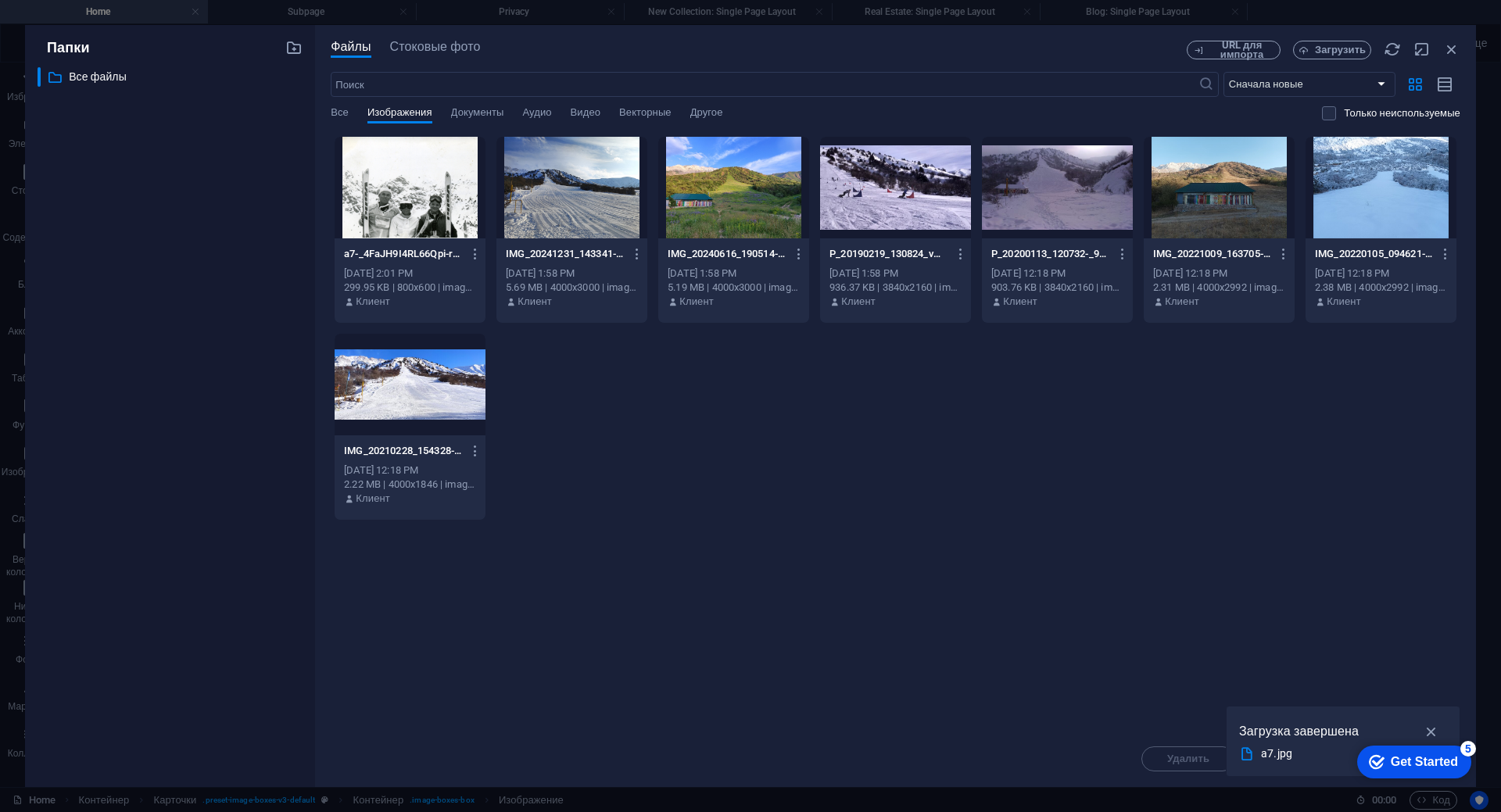
click at [874, 209] on div at bounding box center [895, 188] width 151 height 102
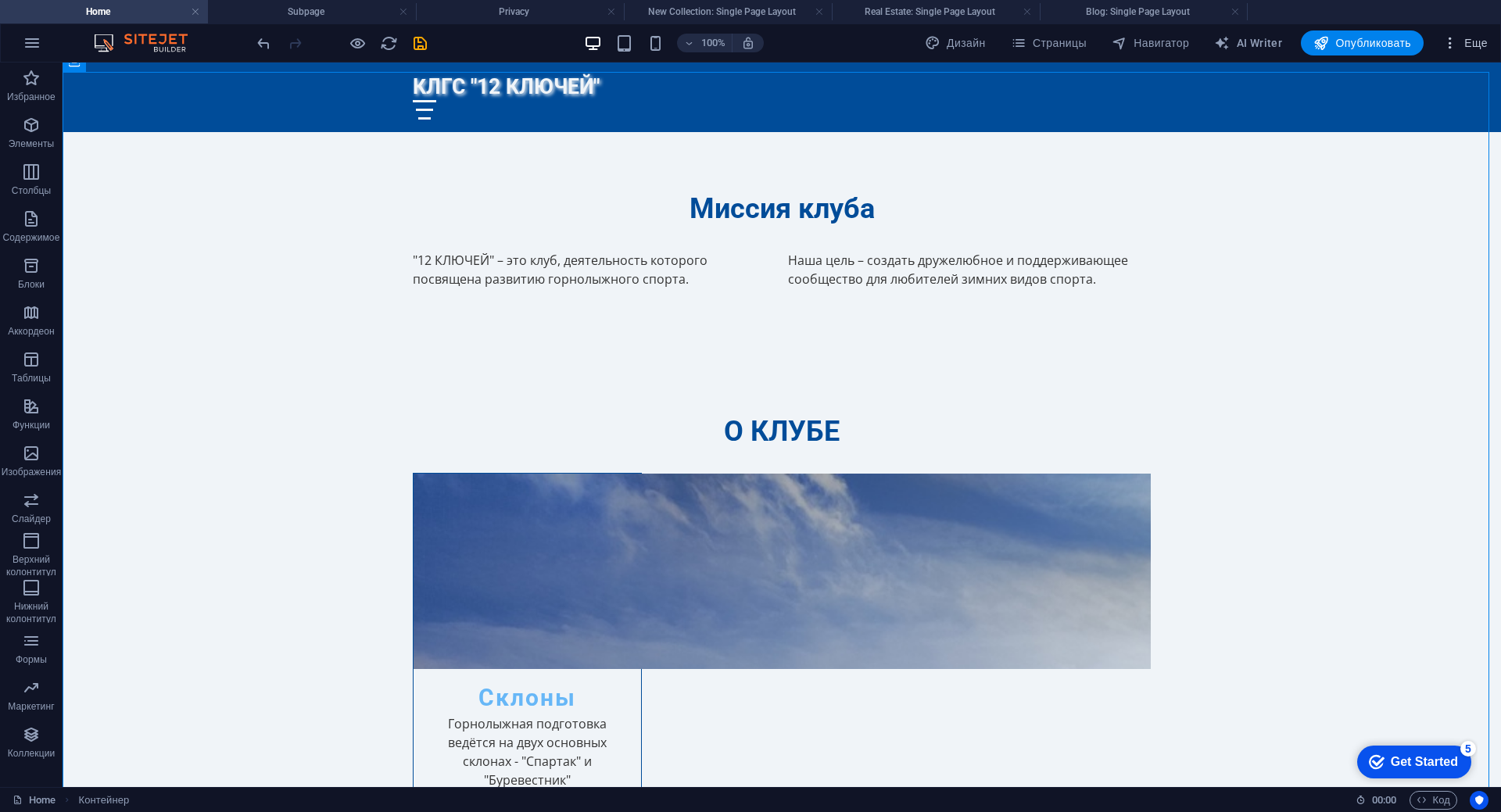
click at [1468, 41] on span "Еще" at bounding box center [1465, 43] width 45 height 16
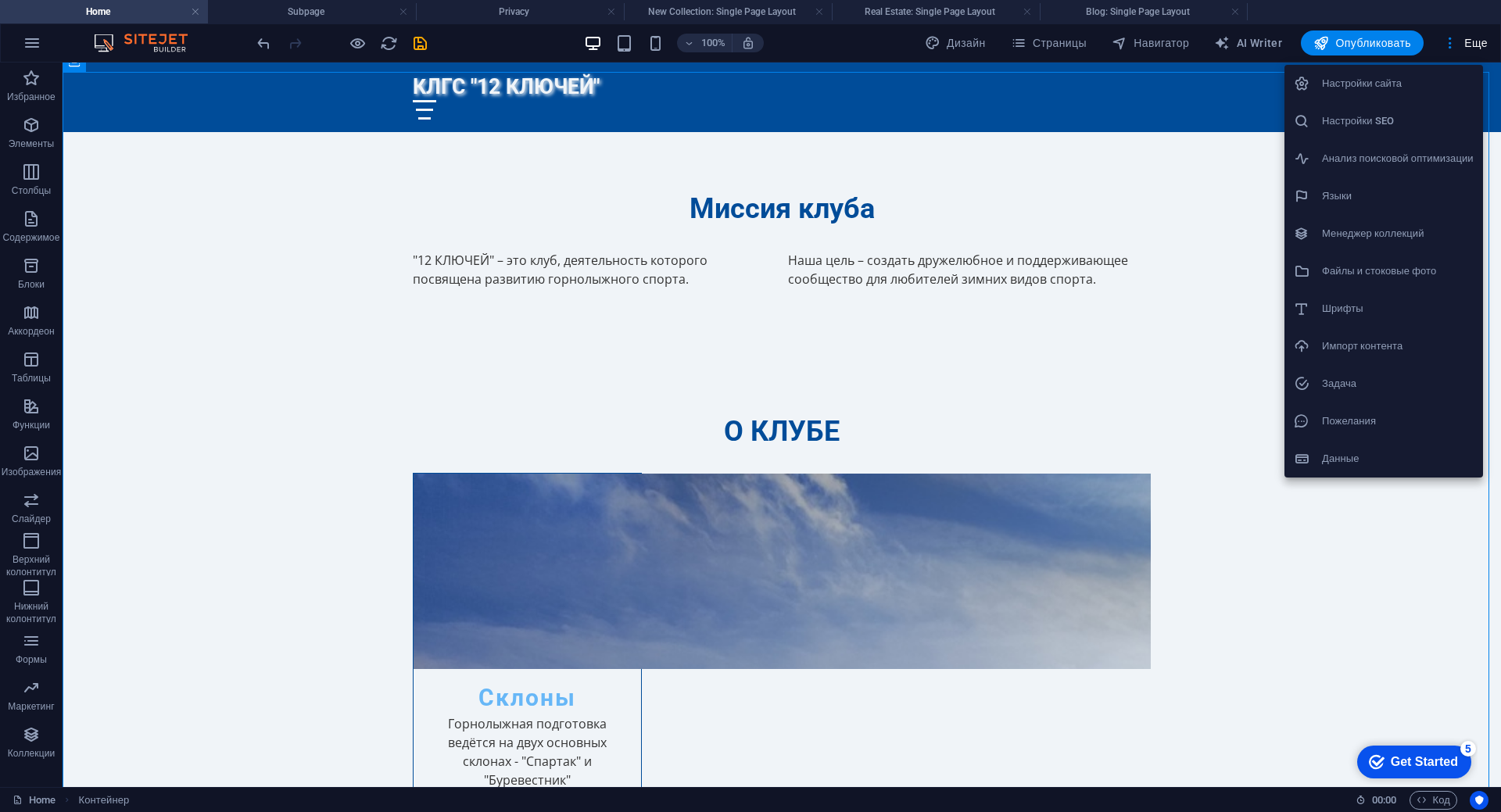
click at [1392, 282] on li "Файлы и стоковые фото" at bounding box center [1384, 270] width 198 height 37
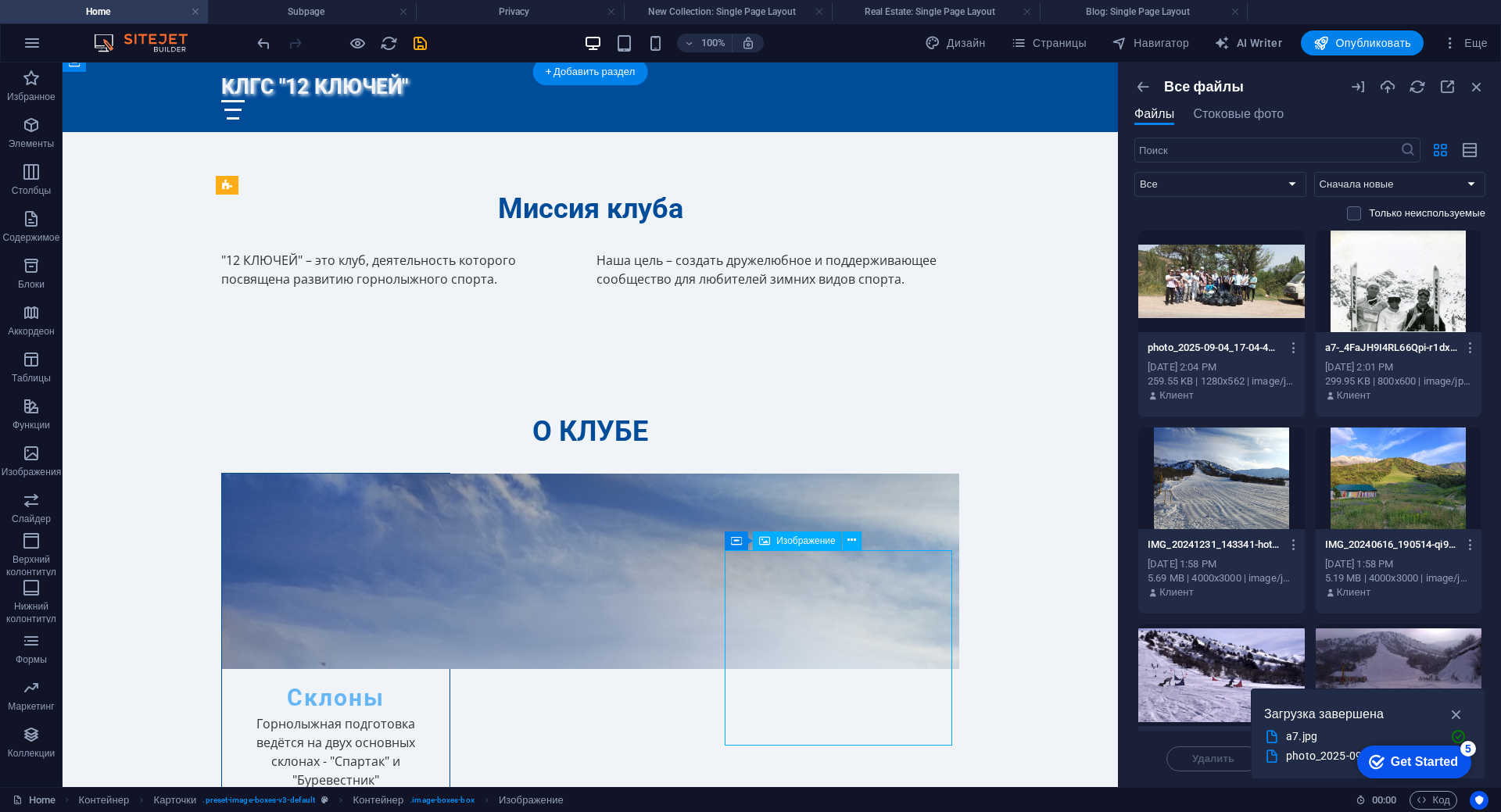
select select "vw"
select select "px"
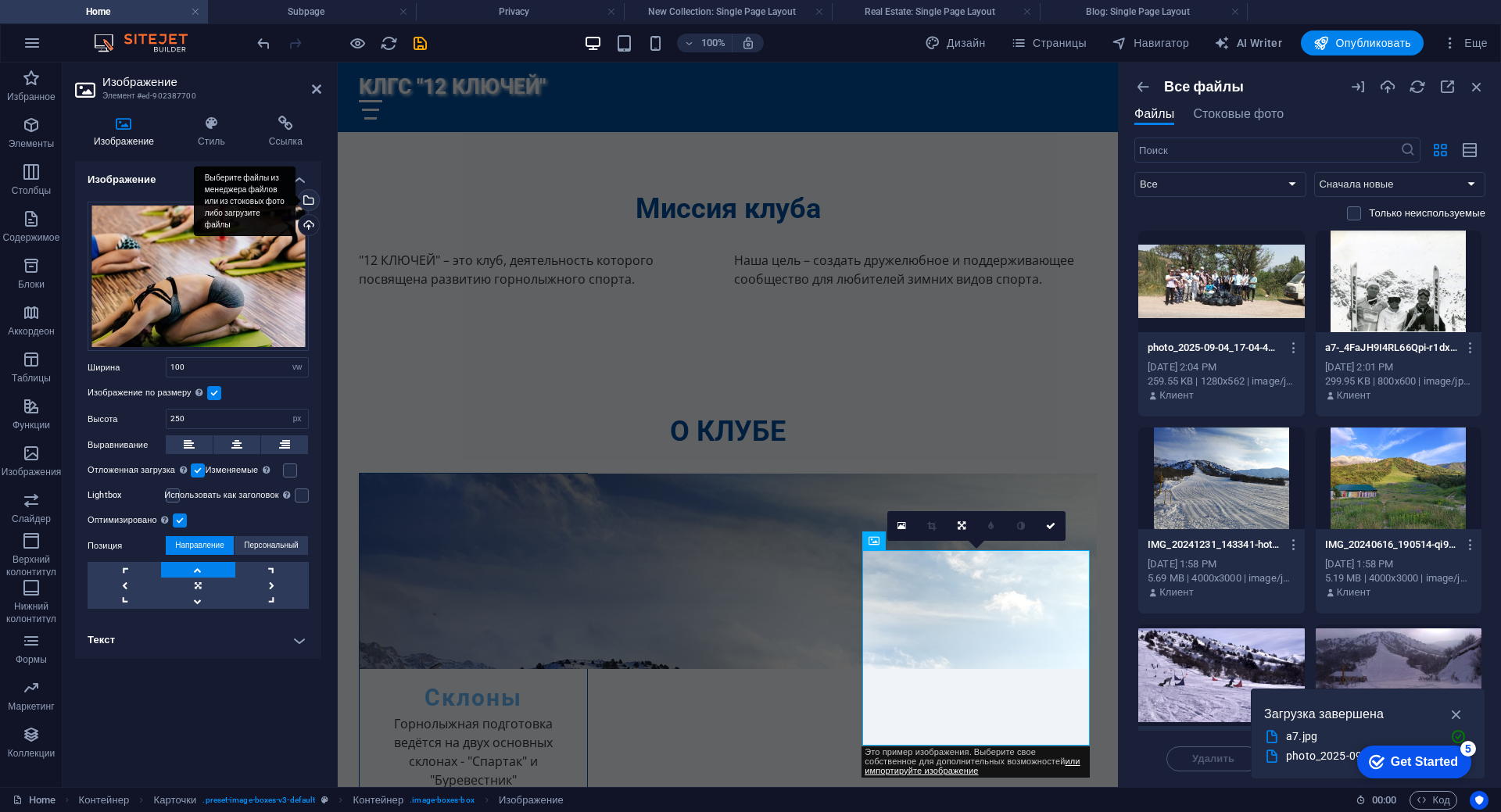
click at [309, 202] on div "Выберите файлы из менеджера файлов или из стоковых фото либо загрузите файлы" at bounding box center [307, 202] width 23 height 23
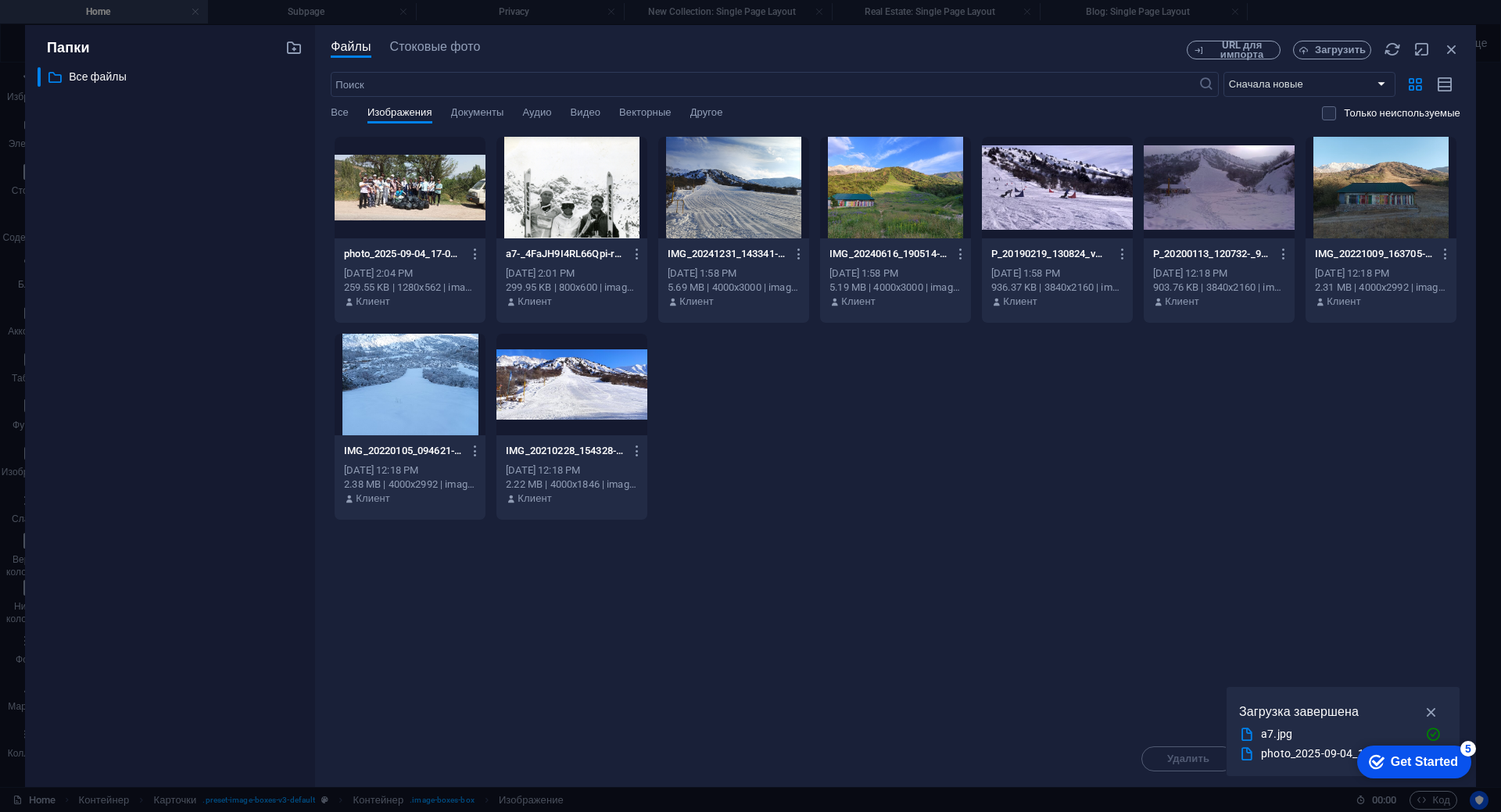
click at [421, 197] on div at bounding box center [410, 188] width 151 height 102
drag, startPoint x: 421, startPoint y: 197, endPoint x: 198, endPoint y: 229, distance: 225.3
click at [421, 197] on div "1" at bounding box center [410, 188] width 151 height 102
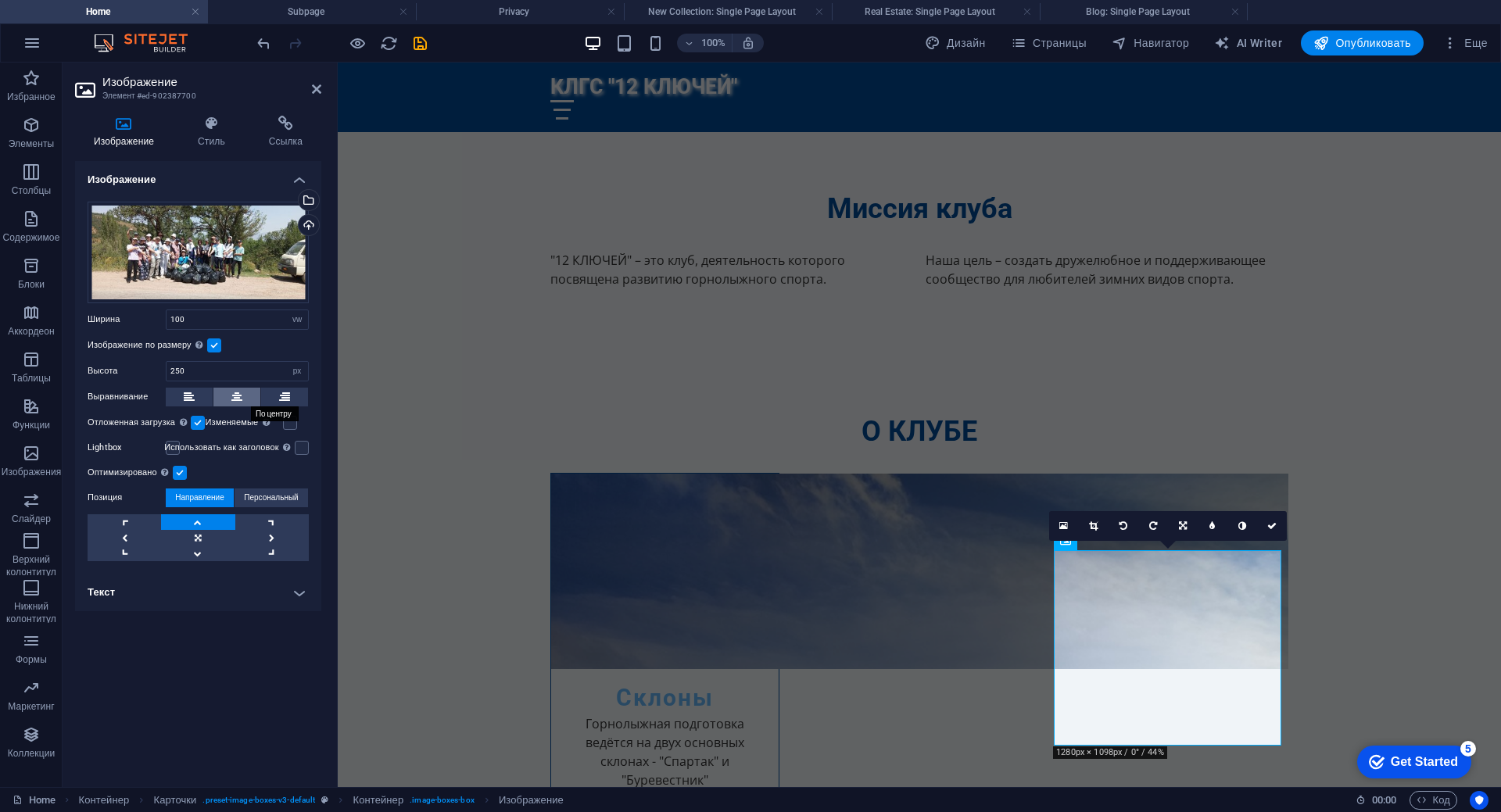
click at [234, 393] on icon at bounding box center [236, 397] width 11 height 19
click at [205, 397] on button at bounding box center [189, 397] width 47 height 19
click at [131, 535] on link at bounding box center [124, 537] width 74 height 16
click at [275, 539] on link at bounding box center [272, 537] width 74 height 16
click at [200, 534] on link at bounding box center [198, 537] width 74 height 16
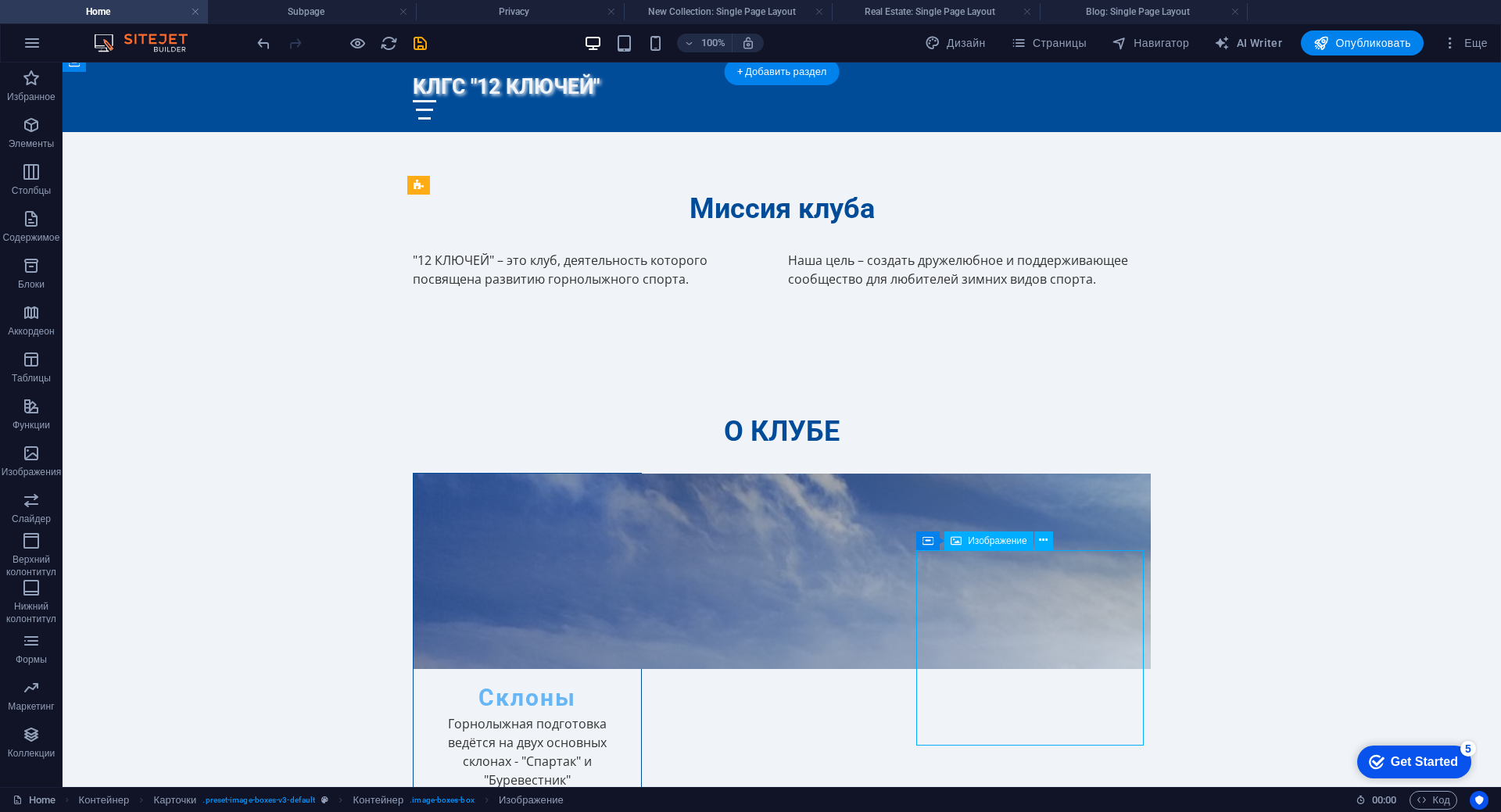
select select "vw"
select select "px"
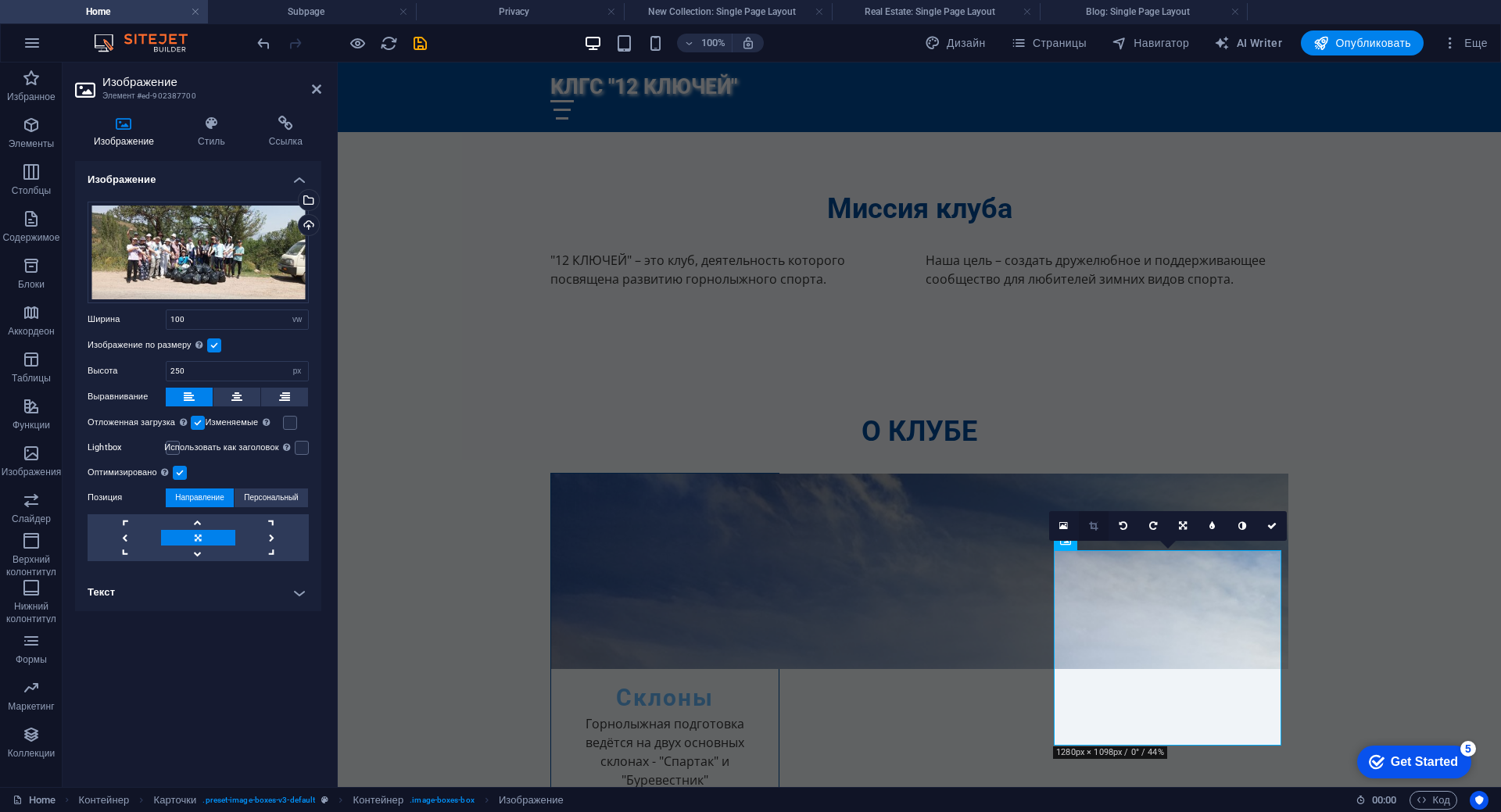
click at [1094, 527] on icon at bounding box center [1093, 525] width 8 height 9
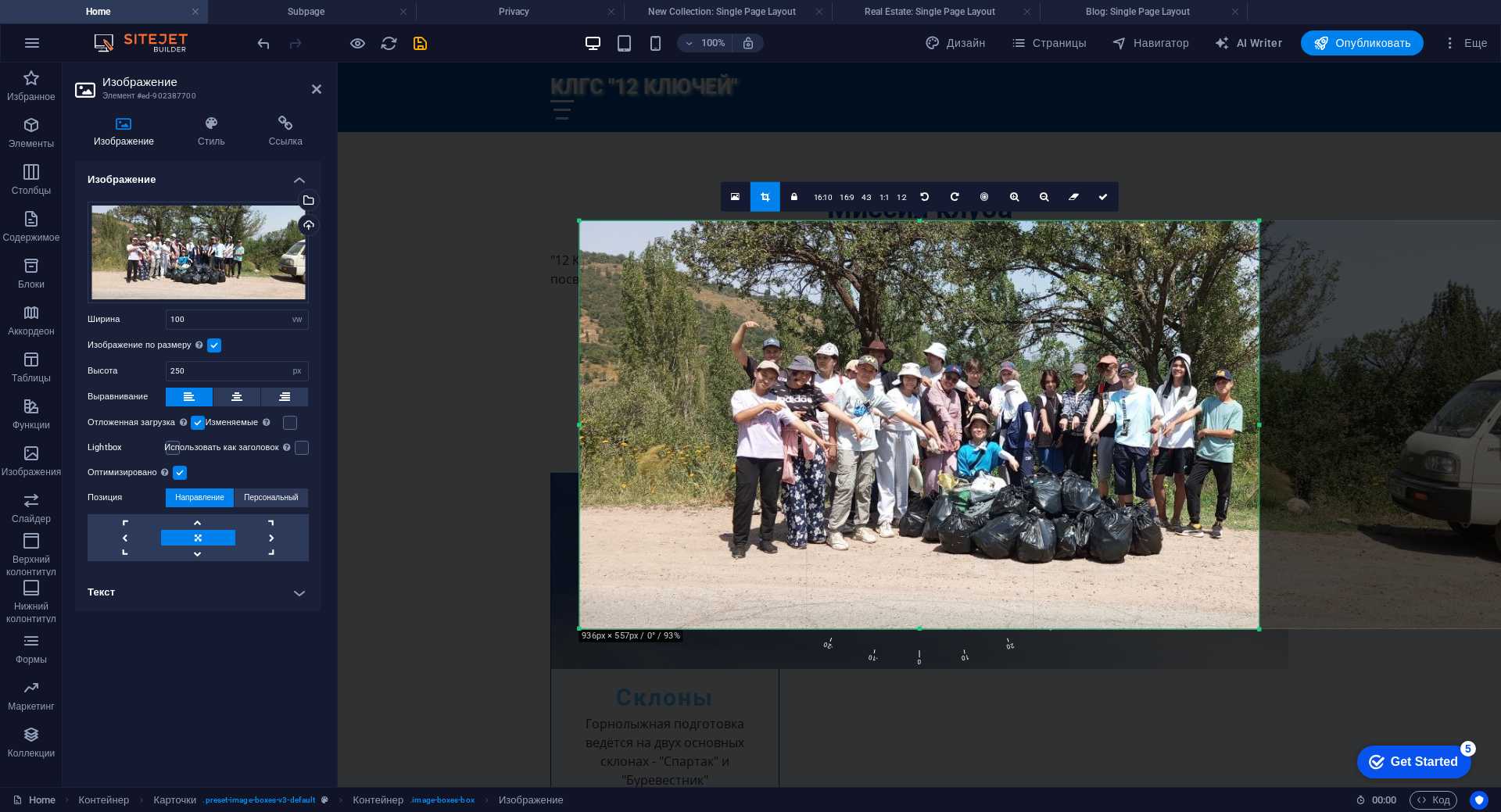
drag, startPoint x: 1385, startPoint y: 631, endPoint x: 1134, endPoint y: 627, distance: 251.0
click at [1134, 627] on div "180 170 160 150 140 130 120 110 100 90 80 70 60 50 40 30 20 10 0 -10 -20 -30 -4…" at bounding box center [919, 425] width 679 height 409
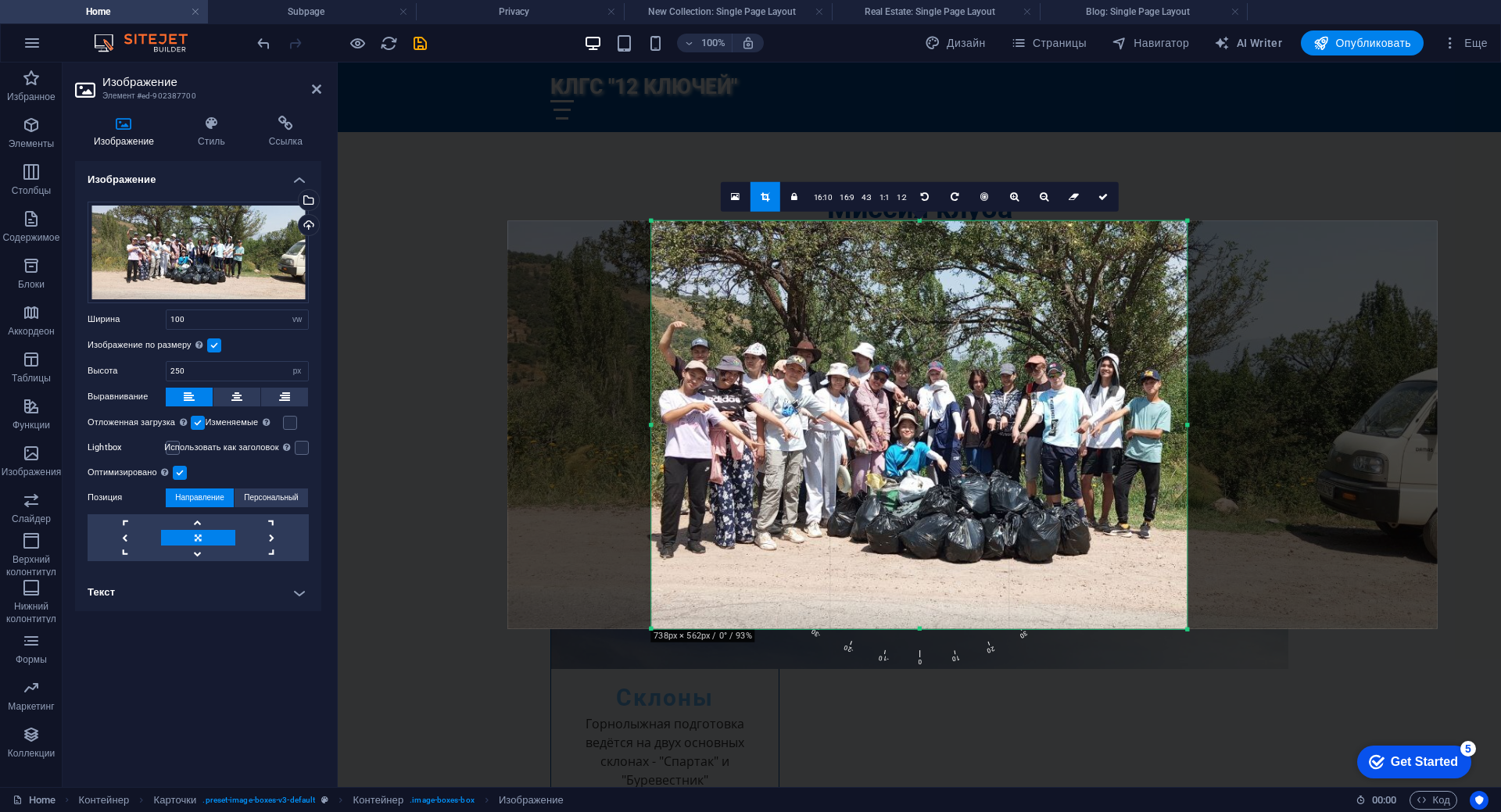
drag, startPoint x: 579, startPoint y: 628, endPoint x: 722, endPoint y: 628, distance: 143.0
click at [722, 628] on div "180 170 160 150 140 130 120 110 100 90 80 70 60 50 40 30 20 10 0 -10 -20 -30 -4…" at bounding box center [919, 425] width 536 height 409
click at [1275, 707] on div at bounding box center [919, 775] width 1163 height 1425
drag, startPoint x: 1105, startPoint y: 199, endPoint x: 769, endPoint y: 137, distance: 341.7
click at [1105, 199] on icon at bounding box center [1103, 196] width 9 height 9
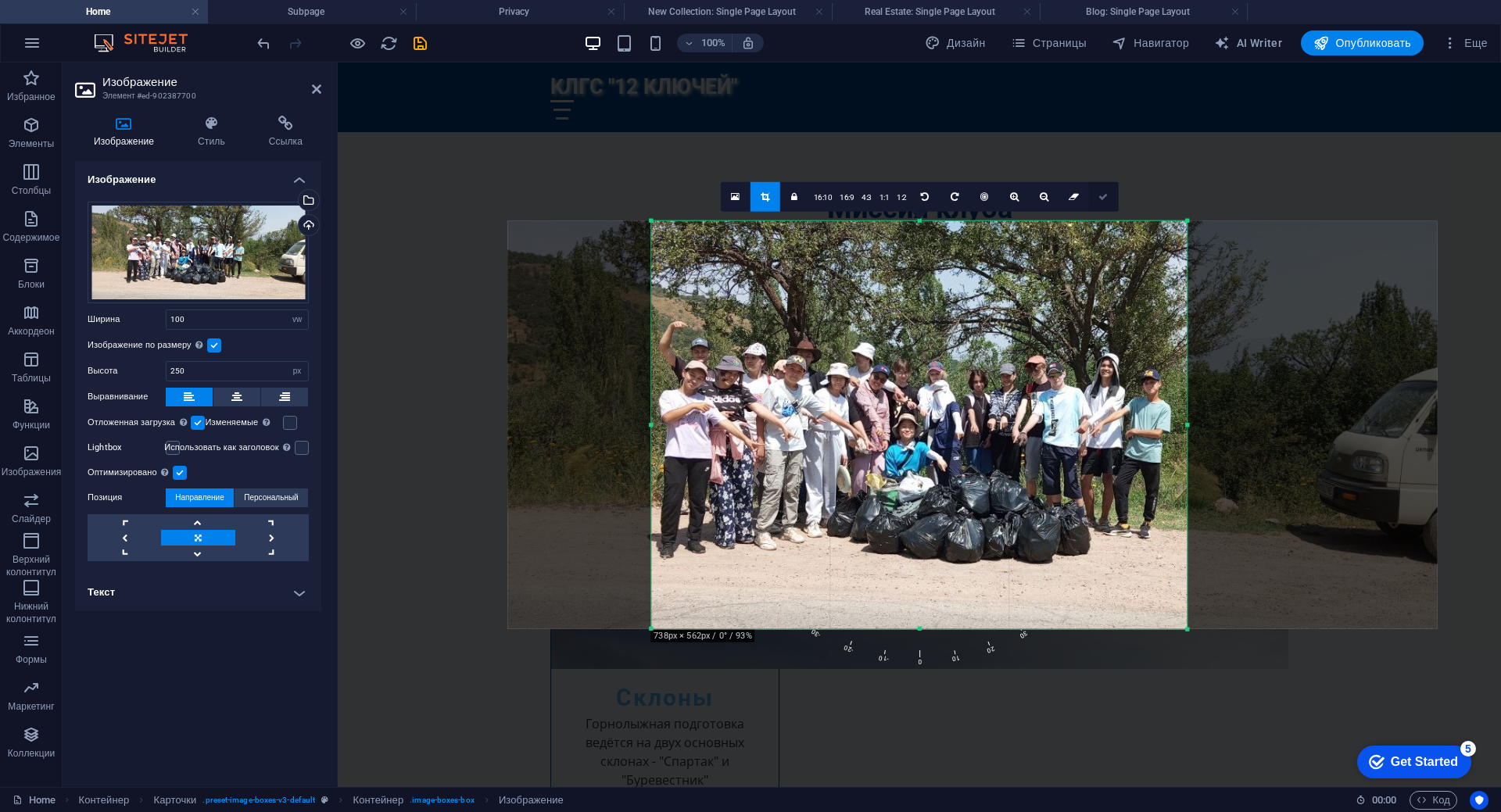
type input "685"
select select "px"
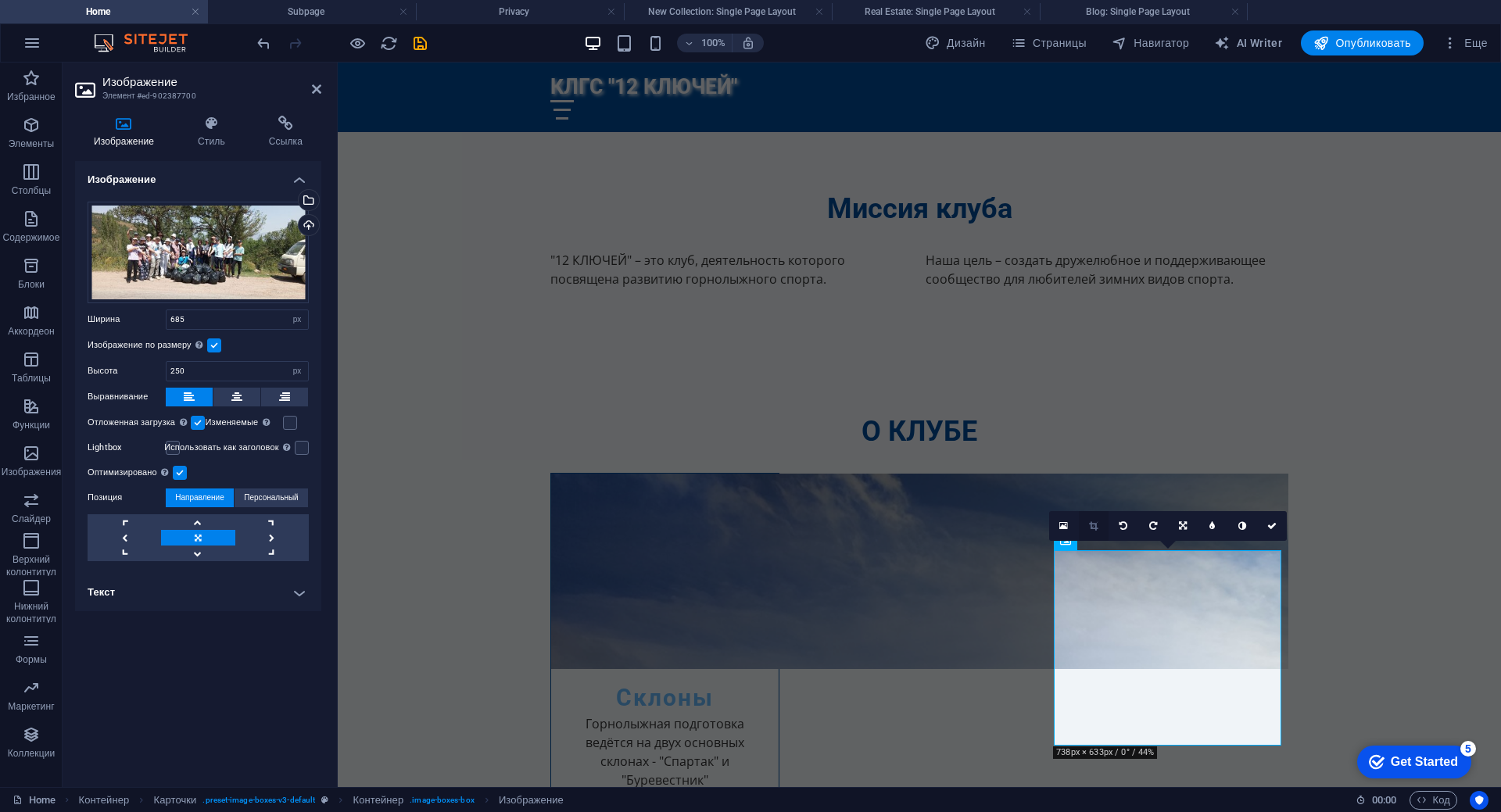
click at [1096, 526] on icon at bounding box center [1093, 525] width 8 height 9
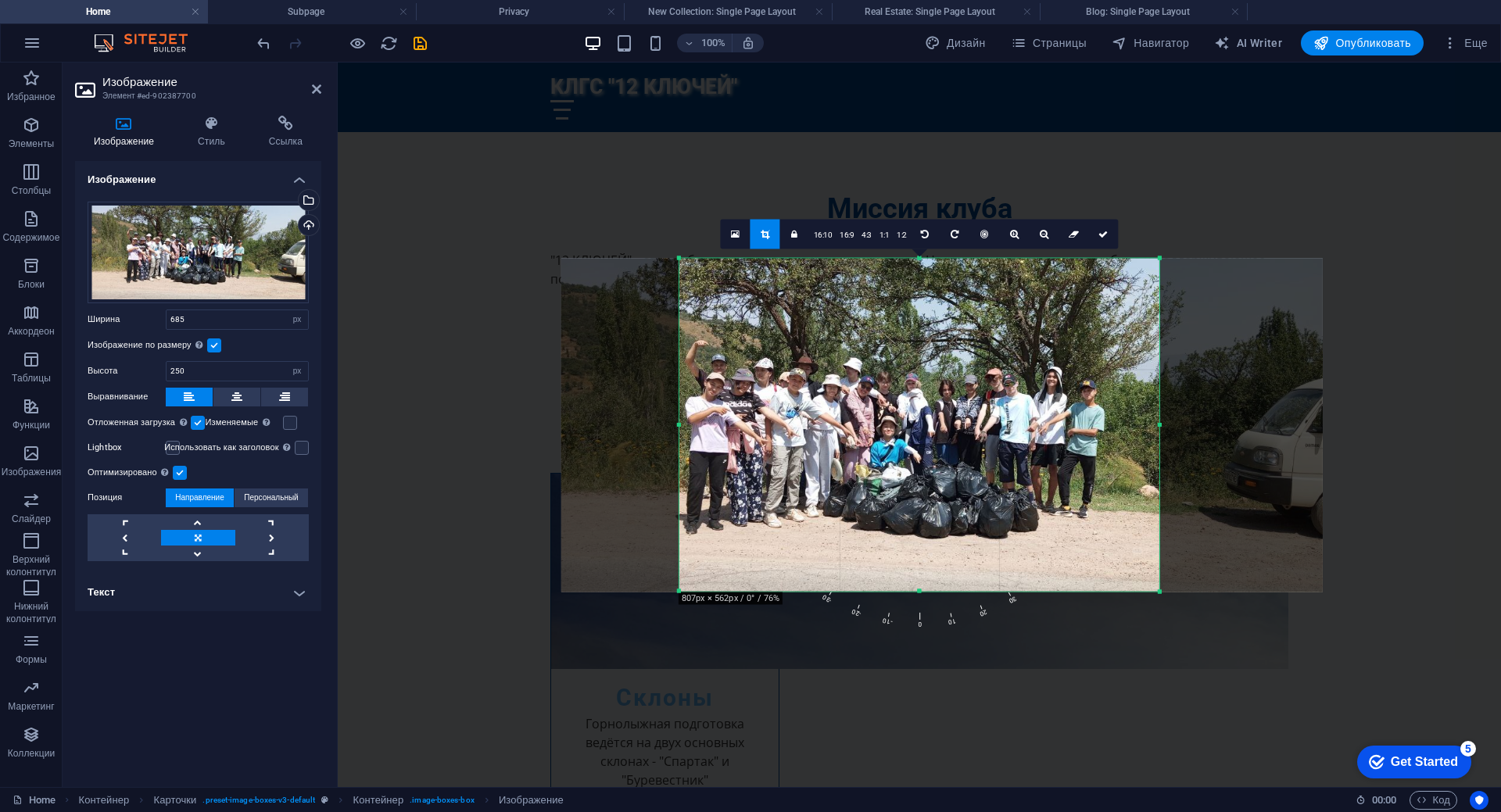
drag, startPoint x: 1139, startPoint y: 423, endPoint x: 1180, endPoint y: 423, distance: 41.0
click at [1160, 423] on div "180 170 160 150 140 130 120 110 100 90 80 70 60 50 40 30 20 10 0 -10 -20 -30 -4…" at bounding box center [919, 425] width 480 height 334
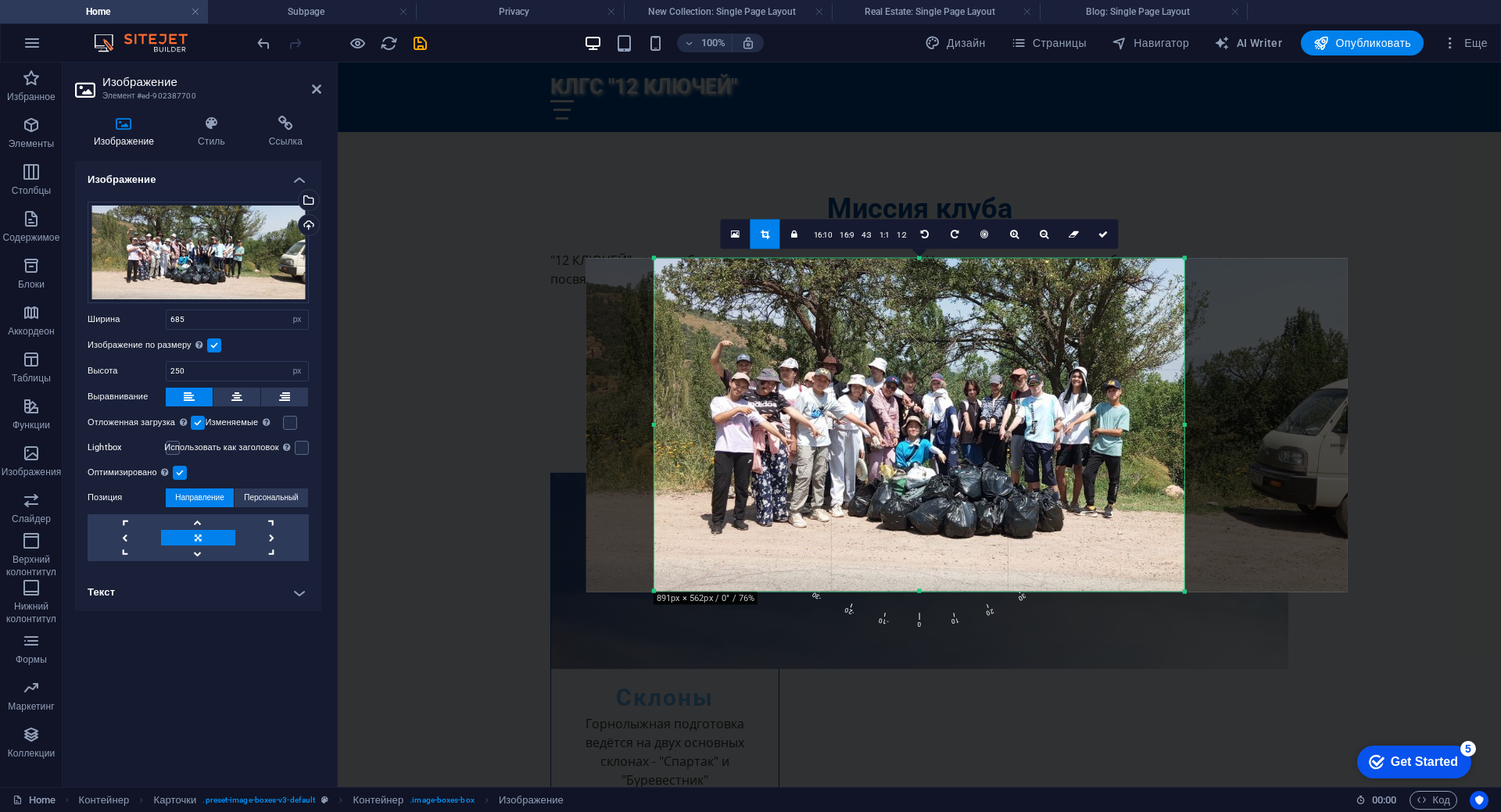
drag, startPoint x: 676, startPoint y: 427, endPoint x: 627, endPoint y: 428, distance: 49.0
click at [655, 428] on div "180 170 160 150 140 130 120 110 100 90 80 70 60 50 40 30 20 10 0 -10 -20 -30 -4…" at bounding box center [919, 425] width 530 height 334
click at [1102, 237] on icon at bounding box center [1103, 233] width 9 height 9
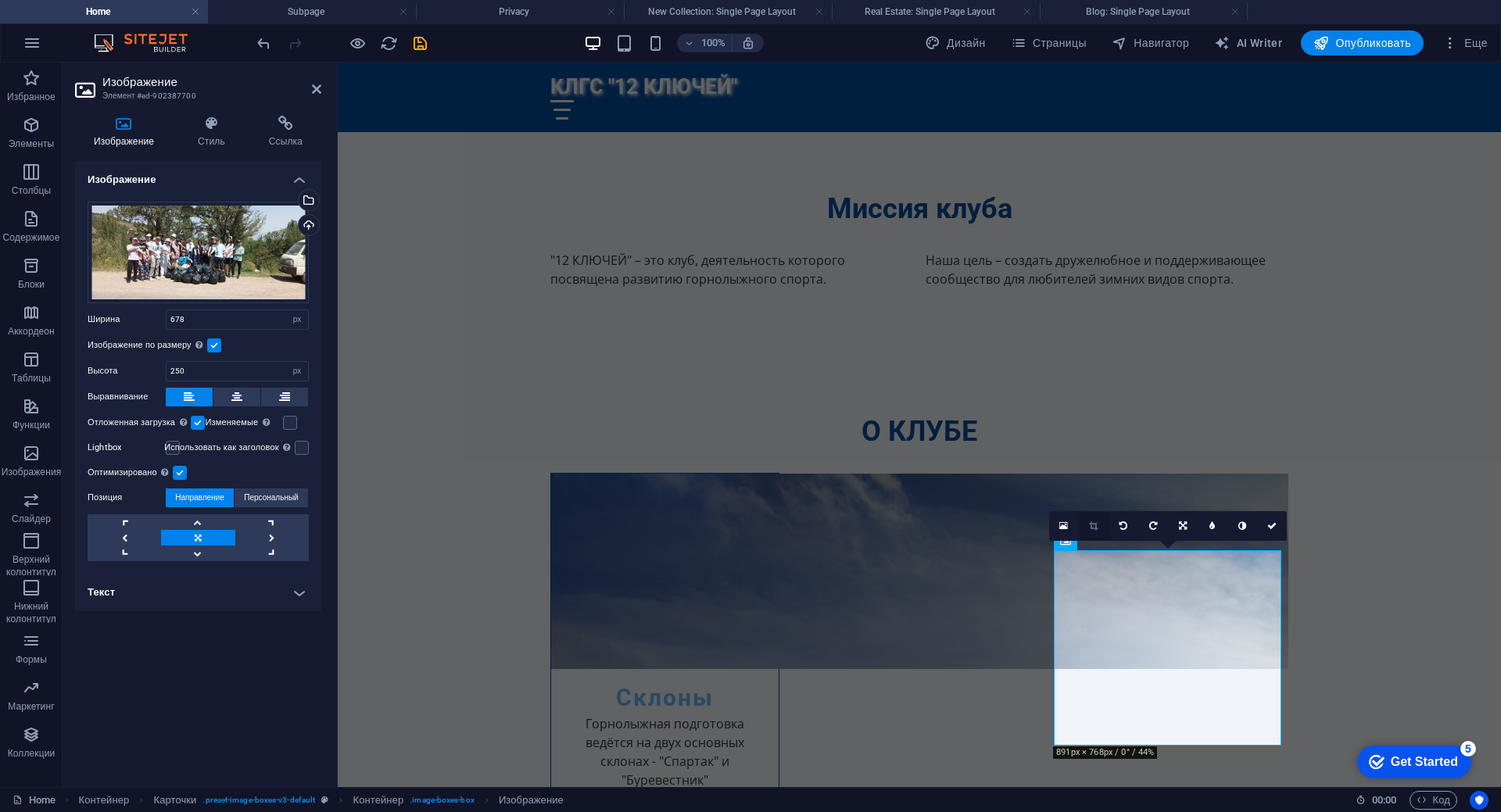
click at [1096, 527] on icon at bounding box center [1093, 525] width 8 height 9
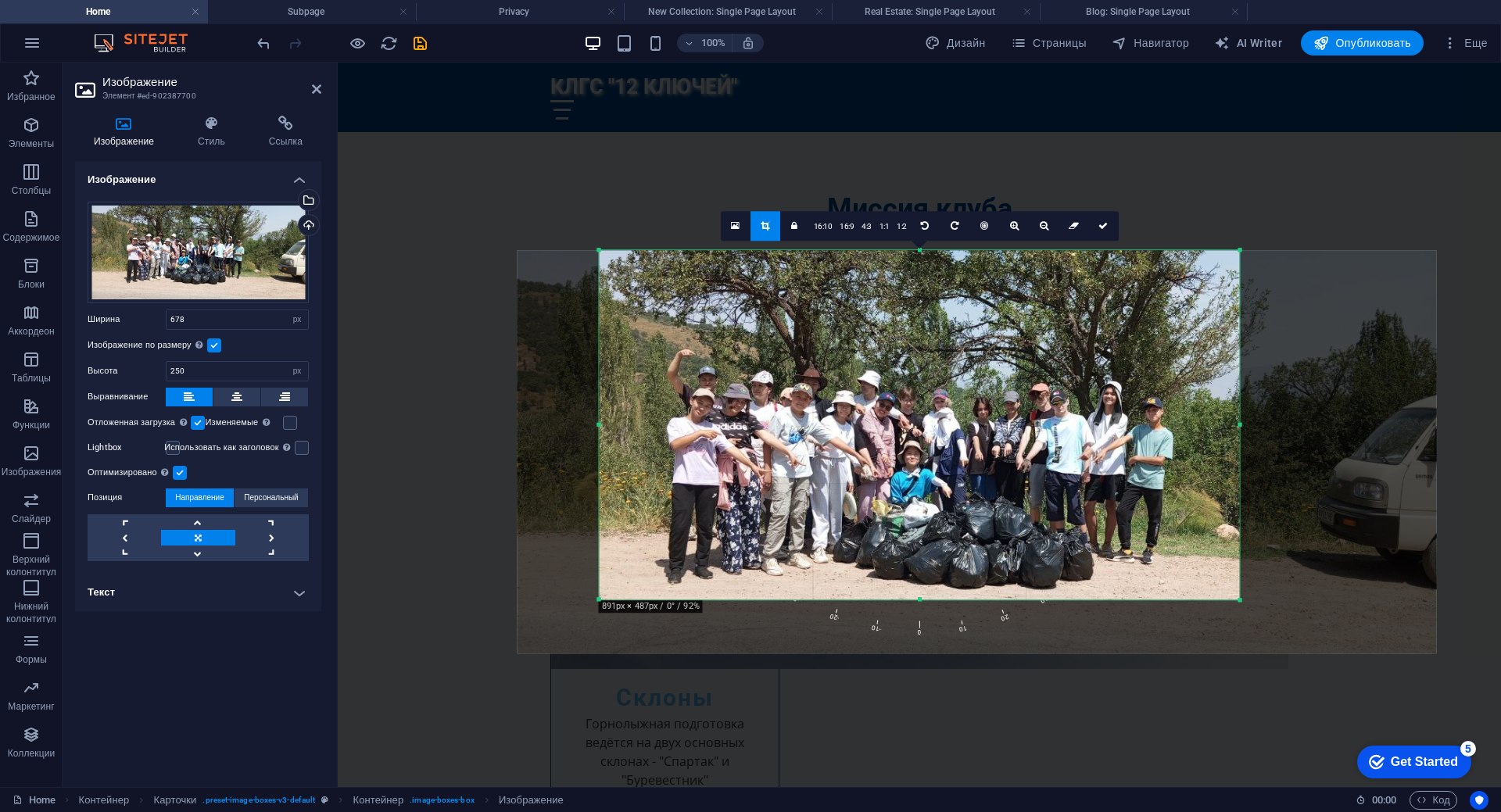
drag, startPoint x: 926, startPoint y: 627, endPoint x: 923, endPoint y: 573, distance: 54.1
click at [923, 573] on div "180 170 160 150 140 130 120 110 100 90 80 70 60 50 40 30 20 10 0 -10 -20 -30 -4…" at bounding box center [919, 425] width 641 height 349
drag, startPoint x: 1098, startPoint y: 223, endPoint x: 762, endPoint y: 164, distance: 341.1
click at [1098, 223] on icon at bounding box center [1103, 226] width 9 height 9
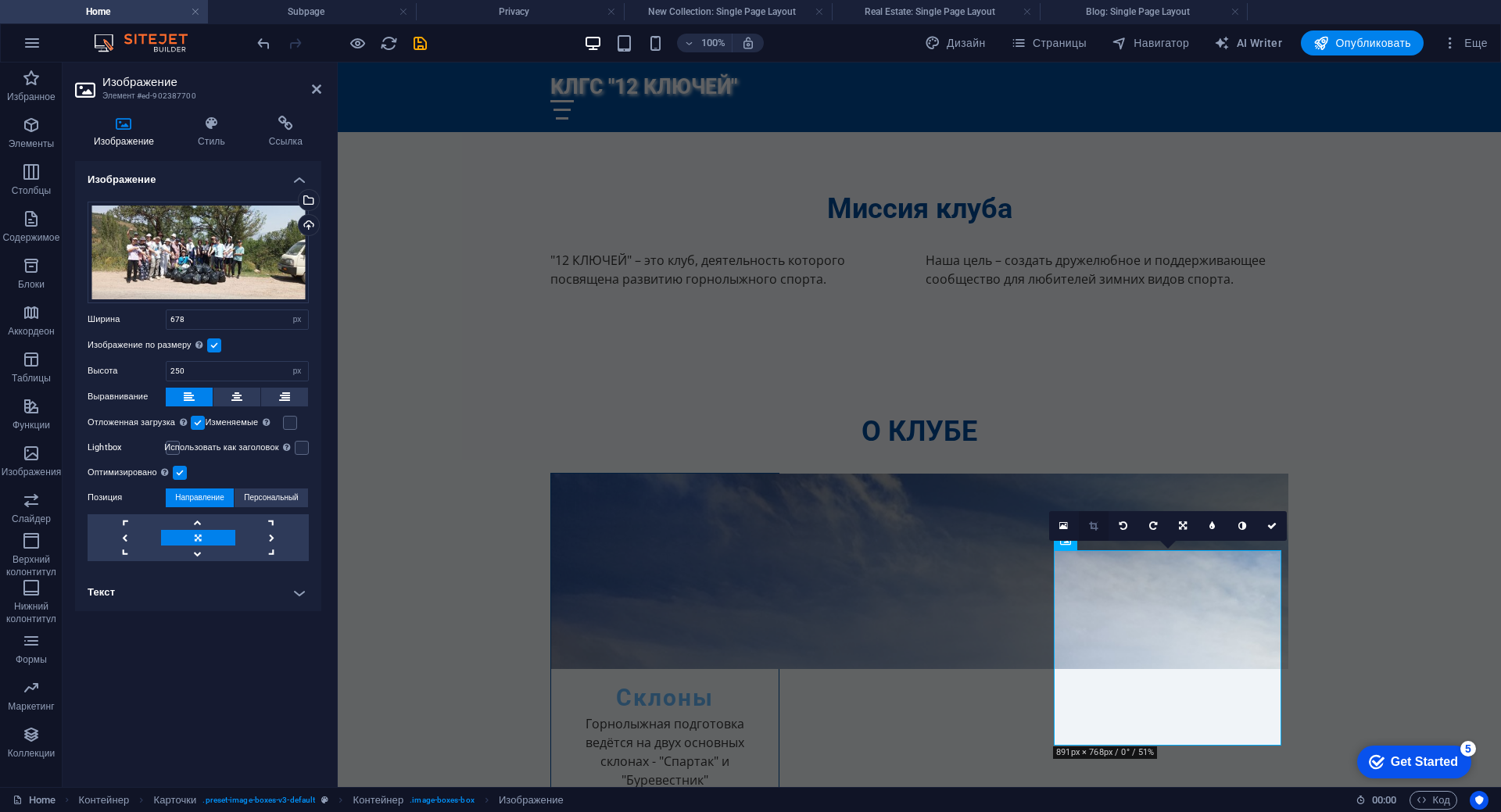
click at [1089, 529] on icon at bounding box center [1093, 525] width 8 height 9
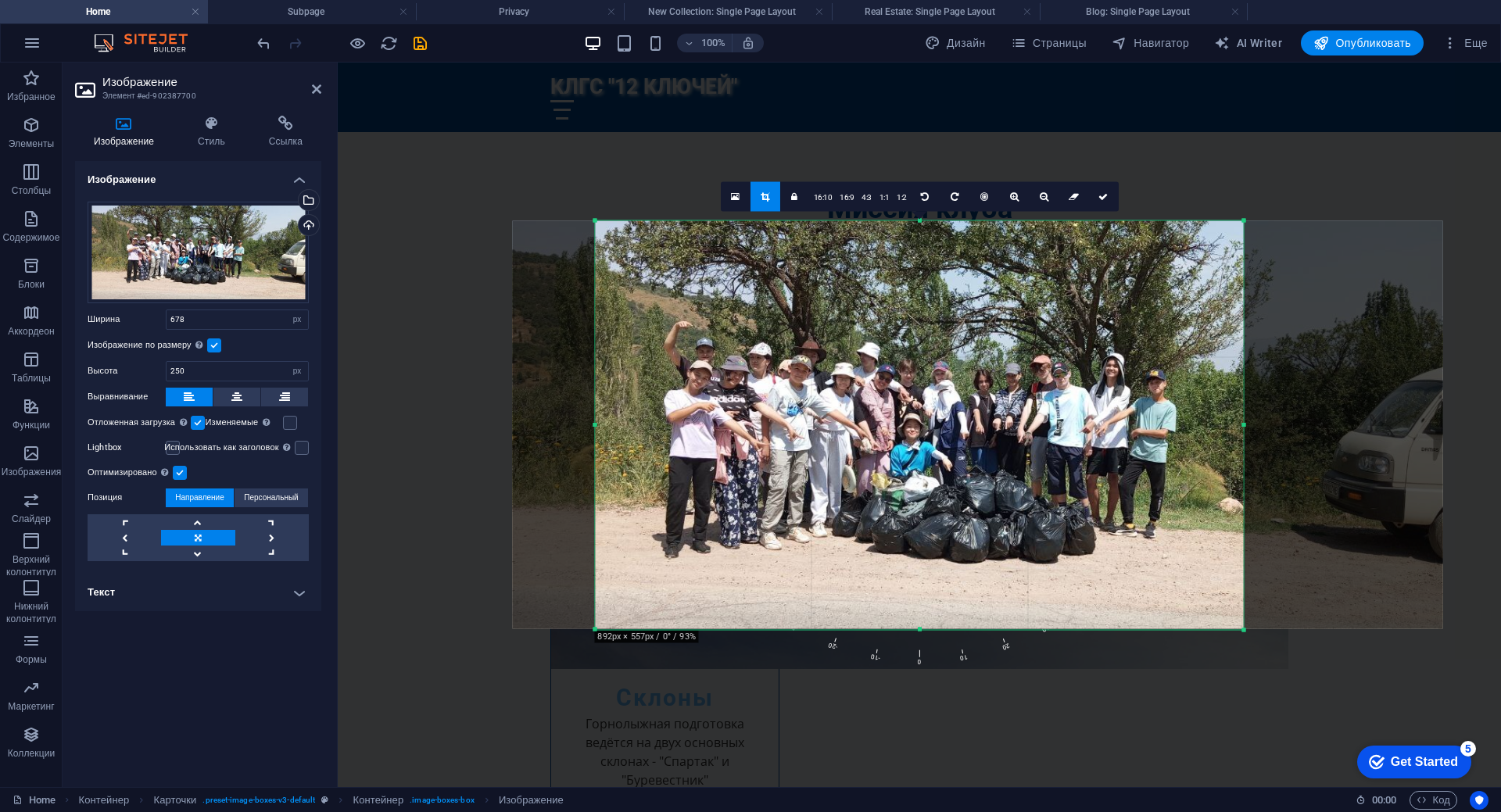
drag, startPoint x: 916, startPoint y: 600, endPoint x: 917, endPoint y: 651, distance: 51.0
click at [917, 629] on div "180 170 160 150 140 130 120 110 100 90 80 70 60 50 40 30 20 10 0 -10 -20 -30 -4…" at bounding box center [919, 425] width 648 height 409
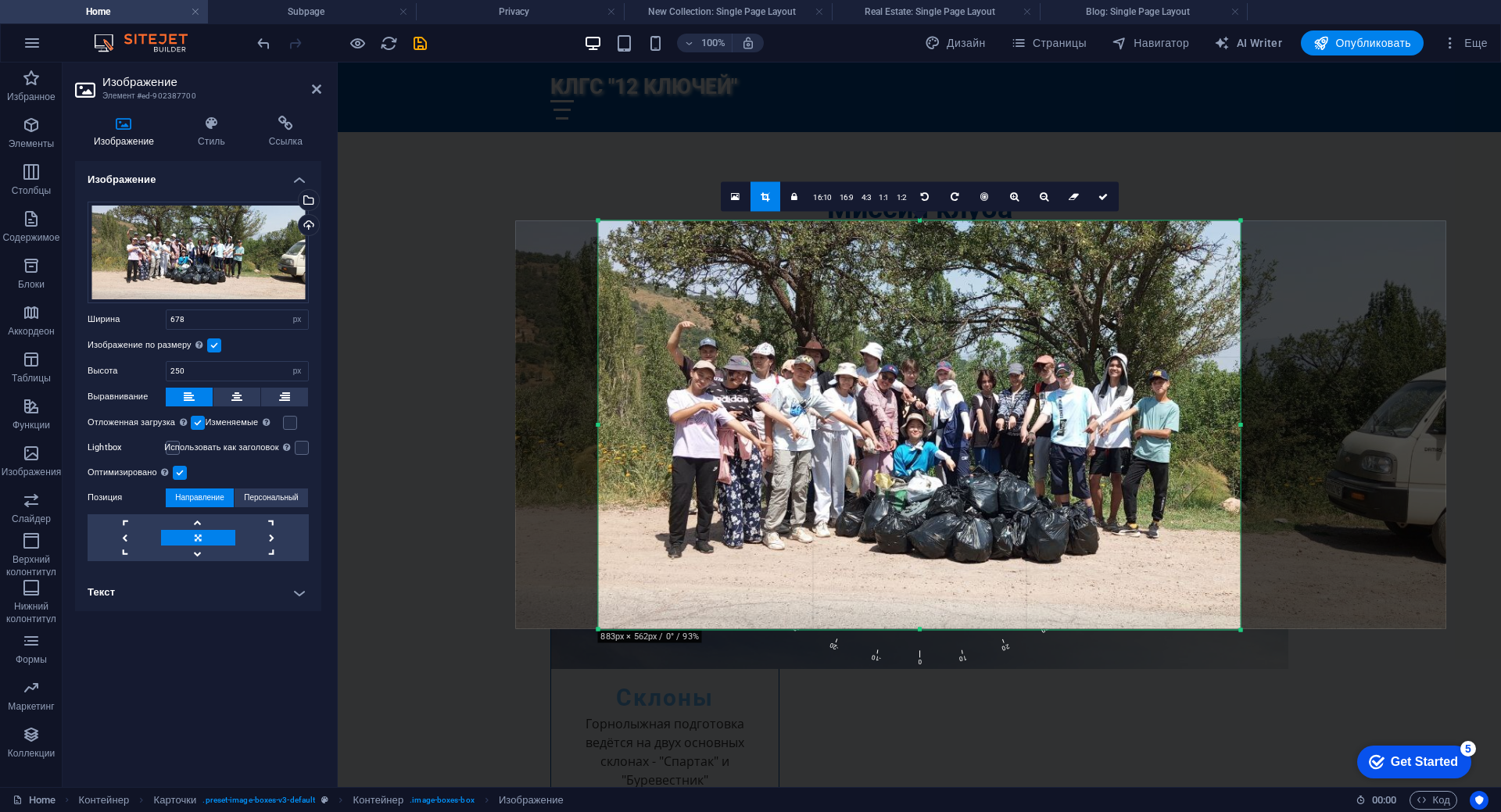
click at [1240, 425] on div at bounding box center [1241, 425] width 6 height 409
drag, startPoint x: 1103, startPoint y: 200, endPoint x: 777, endPoint y: 158, distance: 328.7
click at [1103, 200] on icon at bounding box center [1103, 196] width 9 height 9
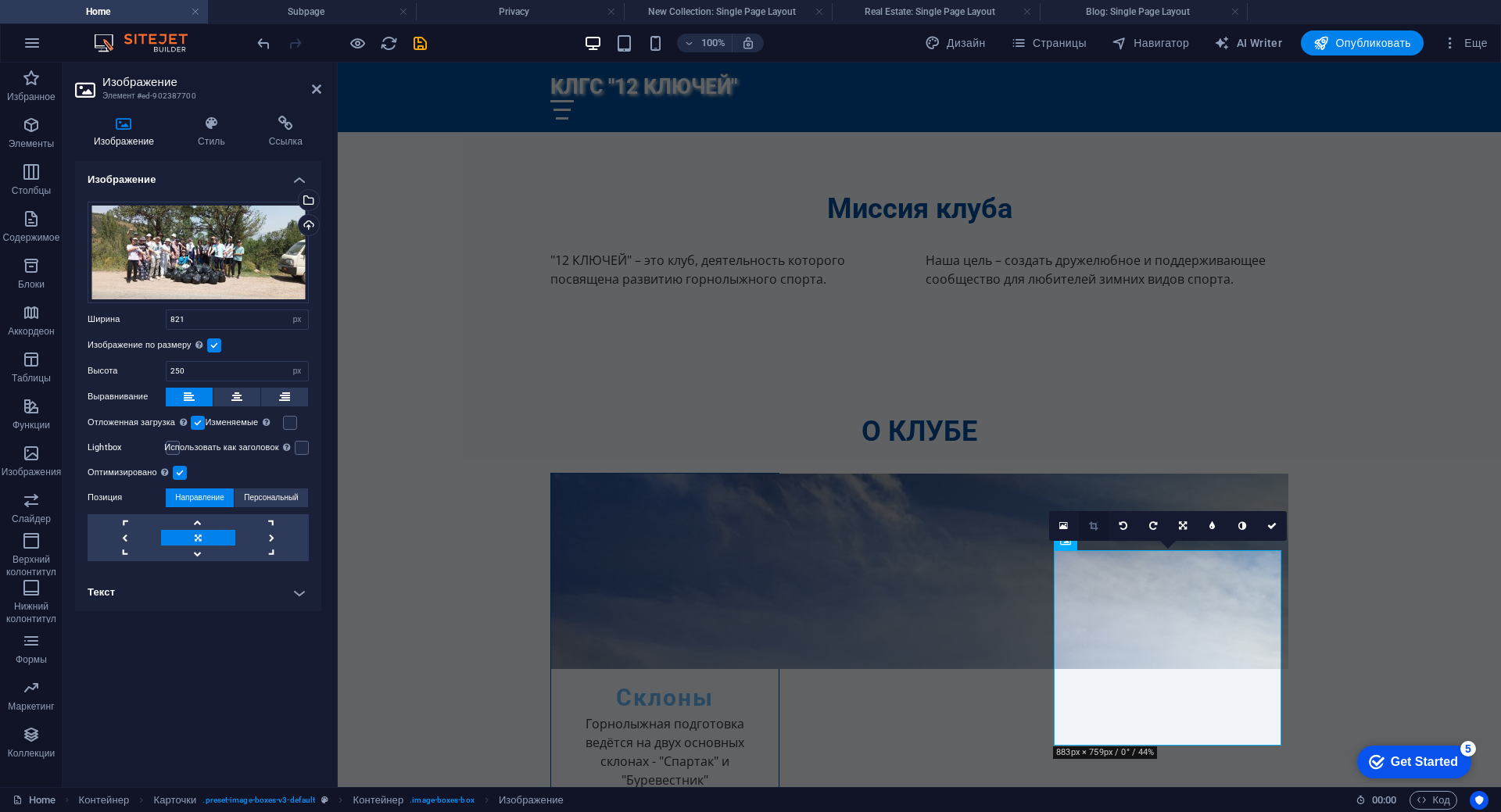
click at [1089, 527] on icon at bounding box center [1093, 525] width 8 height 9
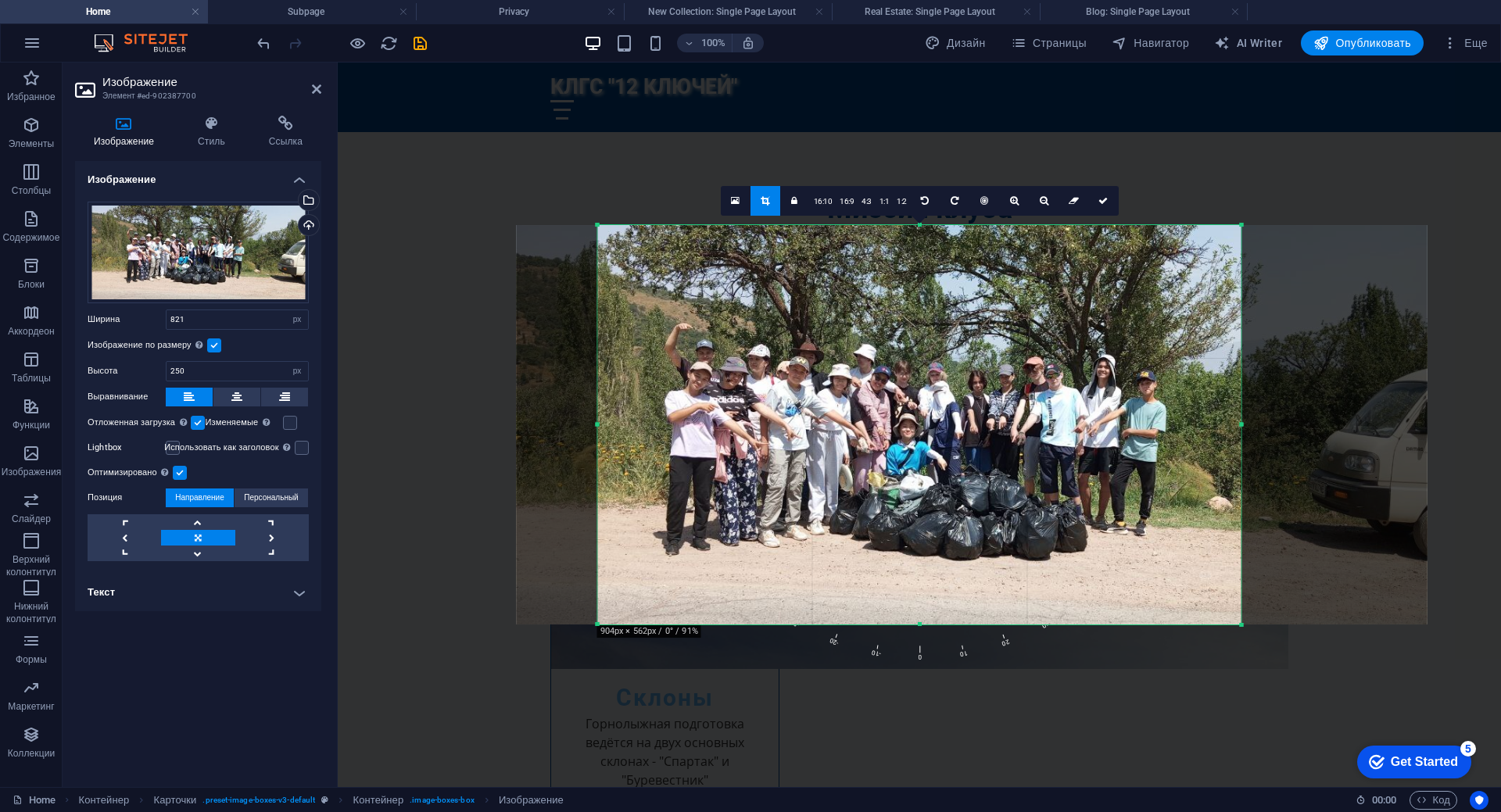
drag, startPoint x: 1233, startPoint y: 426, endPoint x: 1248, endPoint y: 426, distance: 15.0
click at [1241, 426] on div "180 170 160 150 140 130 120 110 100 90 80 70 60 50 40 30 20 10 0 -10 -20 -30 -4…" at bounding box center [920, 425] width 643 height 400
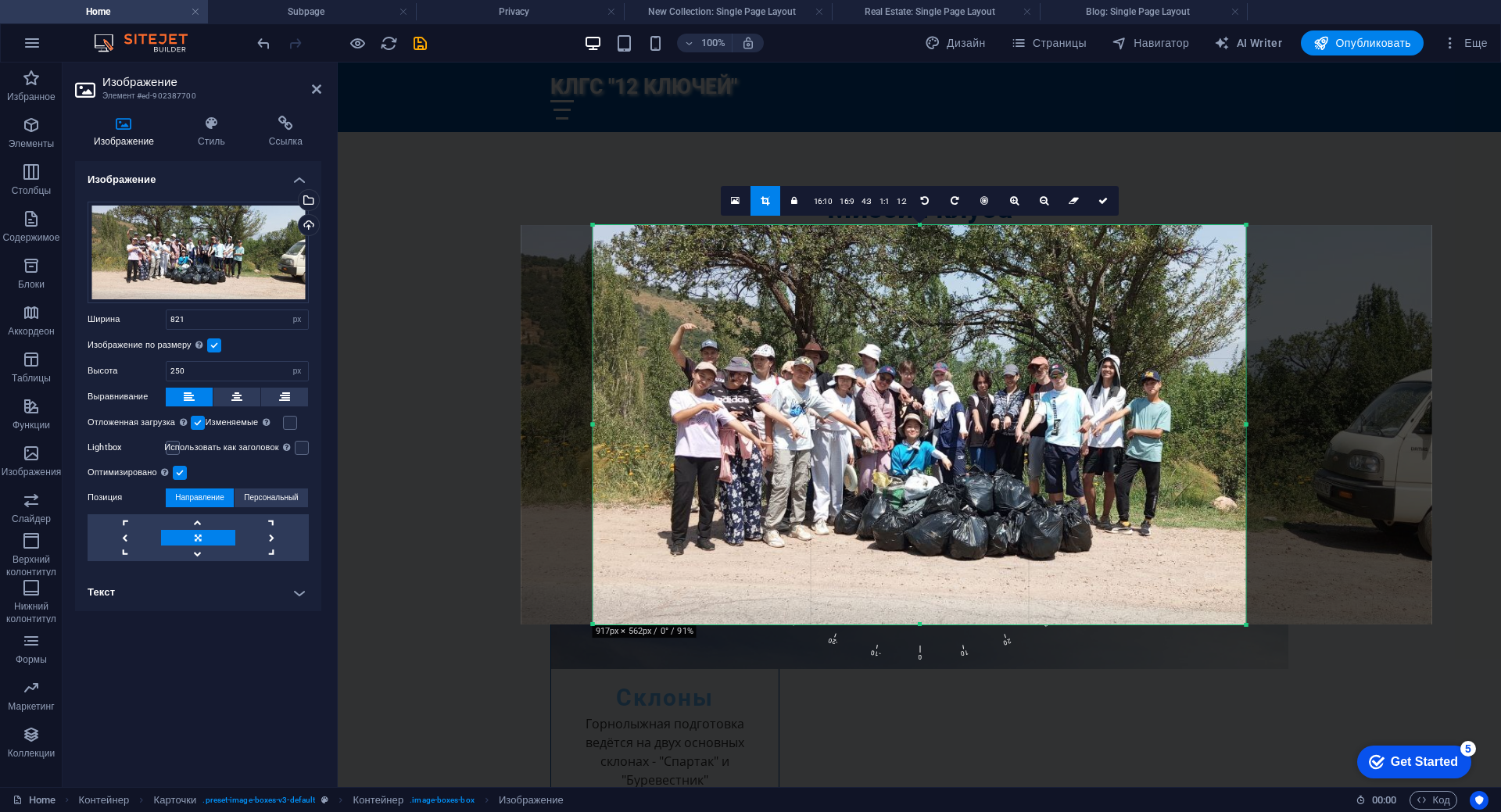
drag, startPoint x: 598, startPoint y: 425, endPoint x: 588, endPoint y: 425, distance: 10.0
click at [593, 425] on div "180 170 160 150 140 130 120 110 100 90 80 70 60 50 40 30 20 10 0 -10 -20 -30 -4…" at bounding box center [920, 425] width 653 height 400
drag, startPoint x: 1103, startPoint y: 202, endPoint x: 844, endPoint y: 268, distance: 267.3
click at [1103, 202] on icon at bounding box center [1103, 200] width 9 height 9
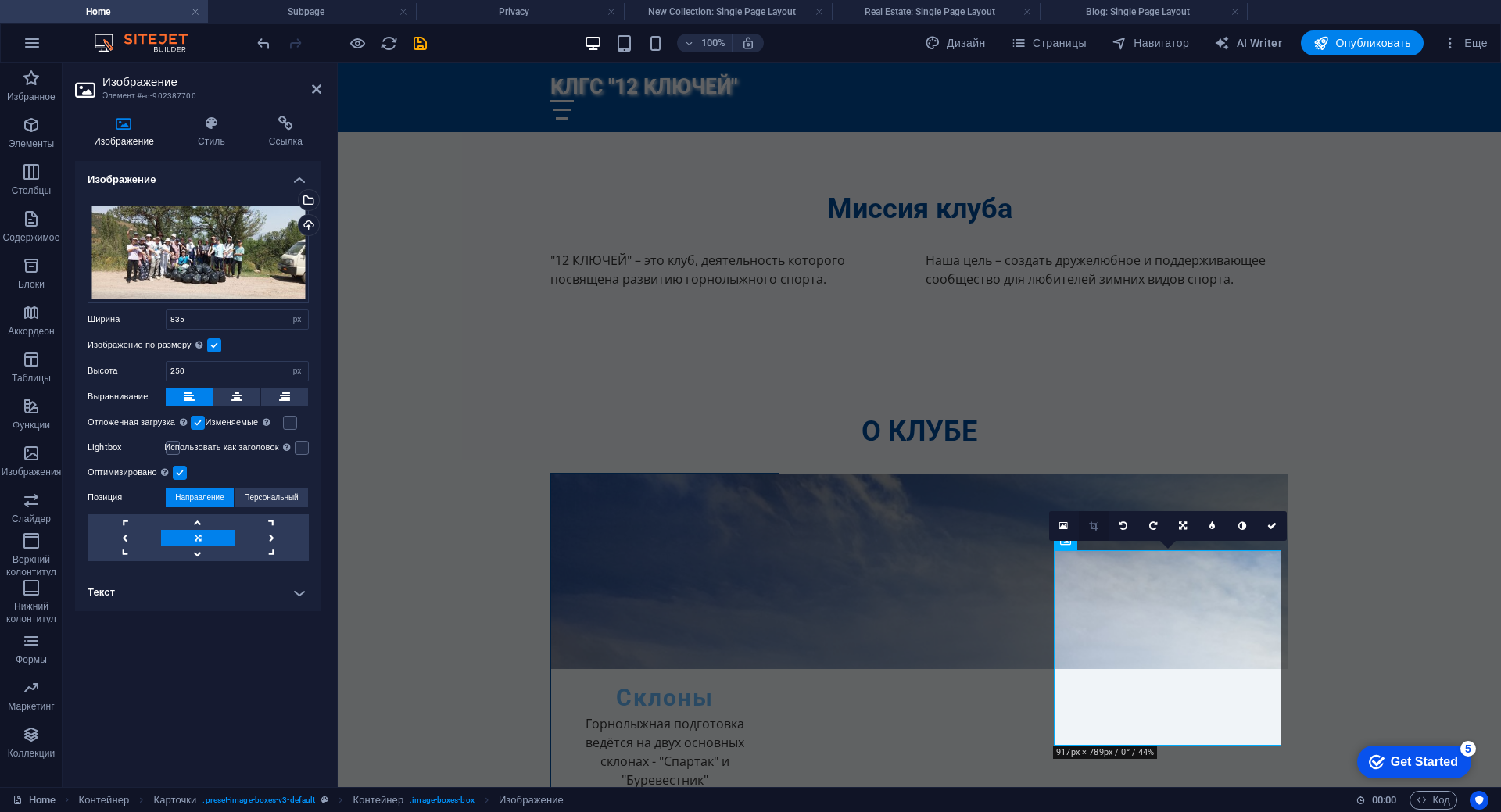
click at [1096, 528] on icon at bounding box center [1093, 525] width 8 height 9
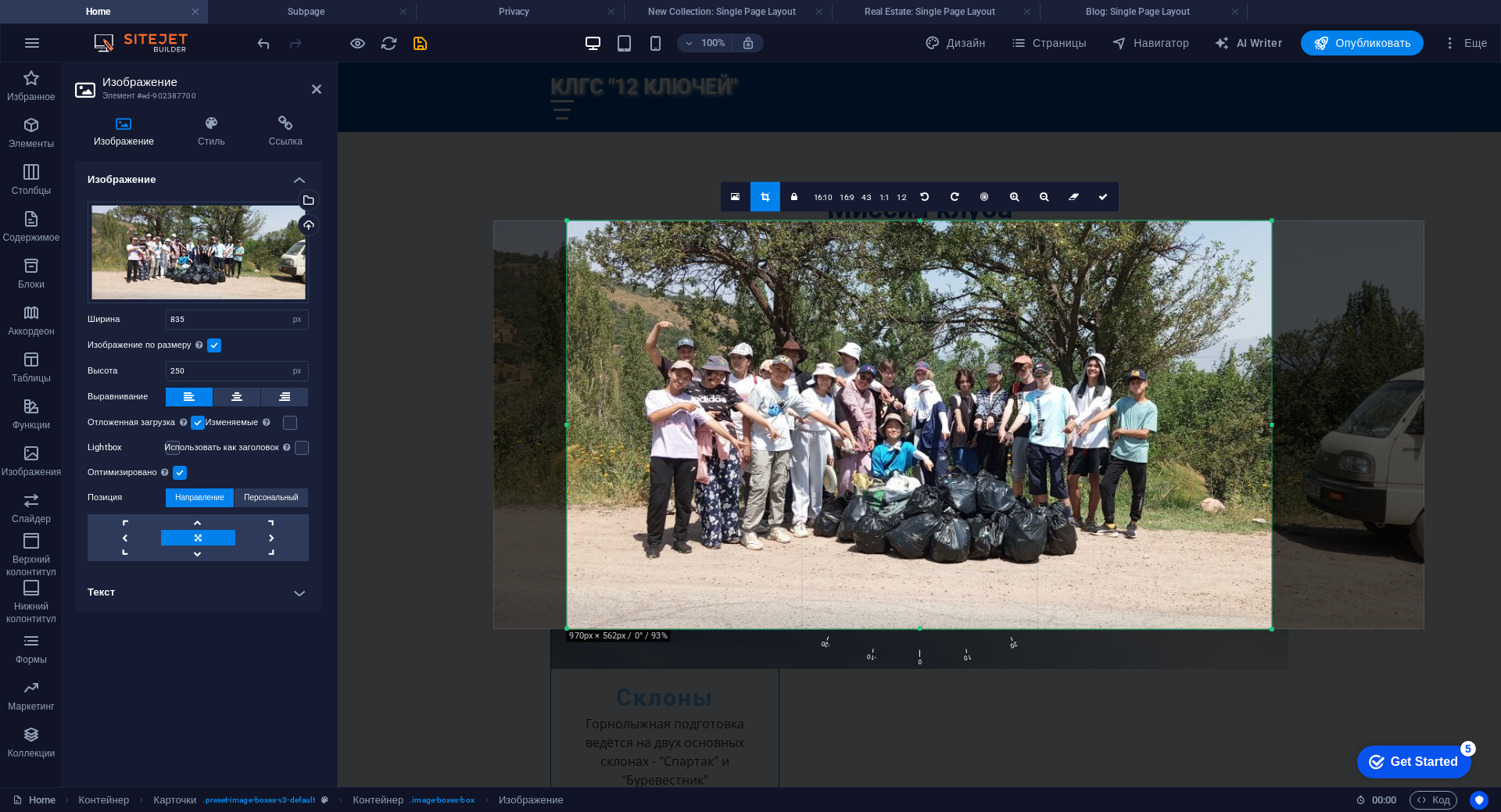
drag, startPoint x: 1253, startPoint y: 424, endPoint x: 1290, endPoint y: 423, distance: 37.0
click at [1271, 423] on div "180 170 160 150 140 130 120 110 100 90 80 70 60 50 40 30 20 10 0 -10 -20 -30 -4…" at bounding box center [919, 425] width 704 height 409
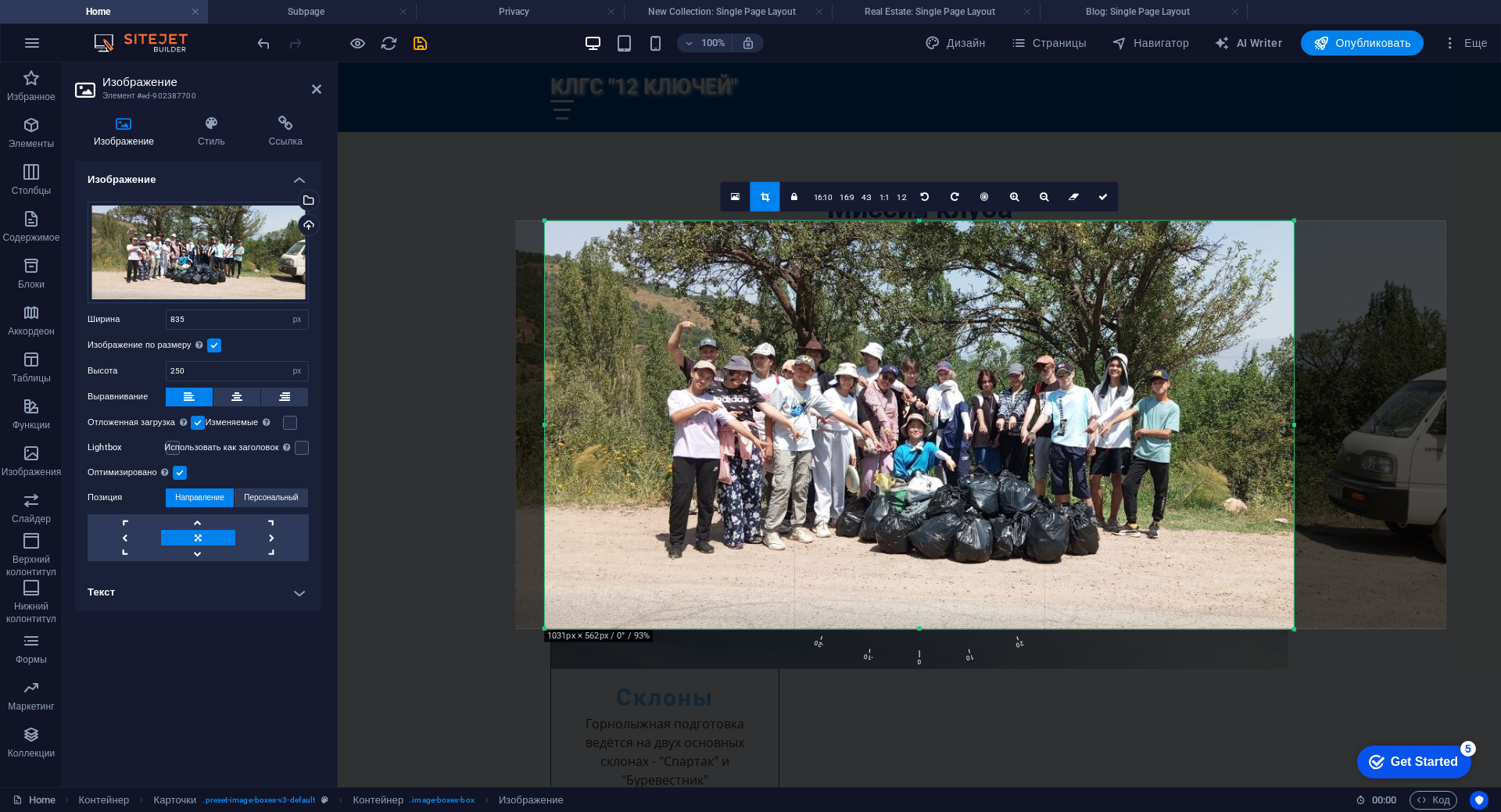
drag, startPoint x: 567, startPoint y: 425, endPoint x: 522, endPoint y: 430, distance: 45.3
click at [545, 430] on div "180 170 160 150 140 130 120 110 100 90 80 70 60 50 40 30 20 10 0 -10 -20 -30 -4…" at bounding box center [919, 425] width 749 height 409
drag, startPoint x: 1103, startPoint y: 197, endPoint x: 798, endPoint y: 182, distance: 305.4
click at [1103, 197] on icon at bounding box center [1103, 196] width 9 height 9
type input "958"
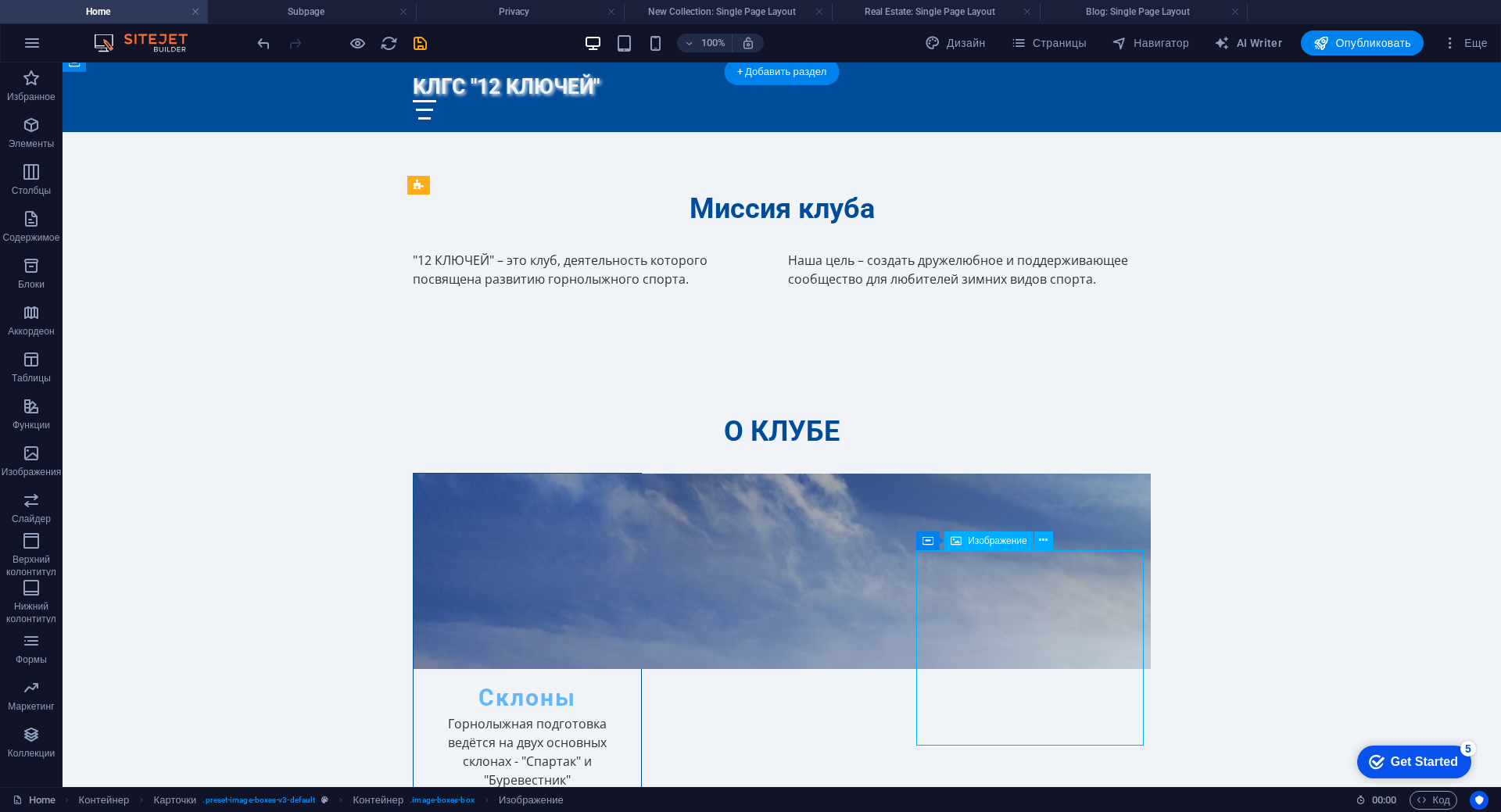
select select "px"
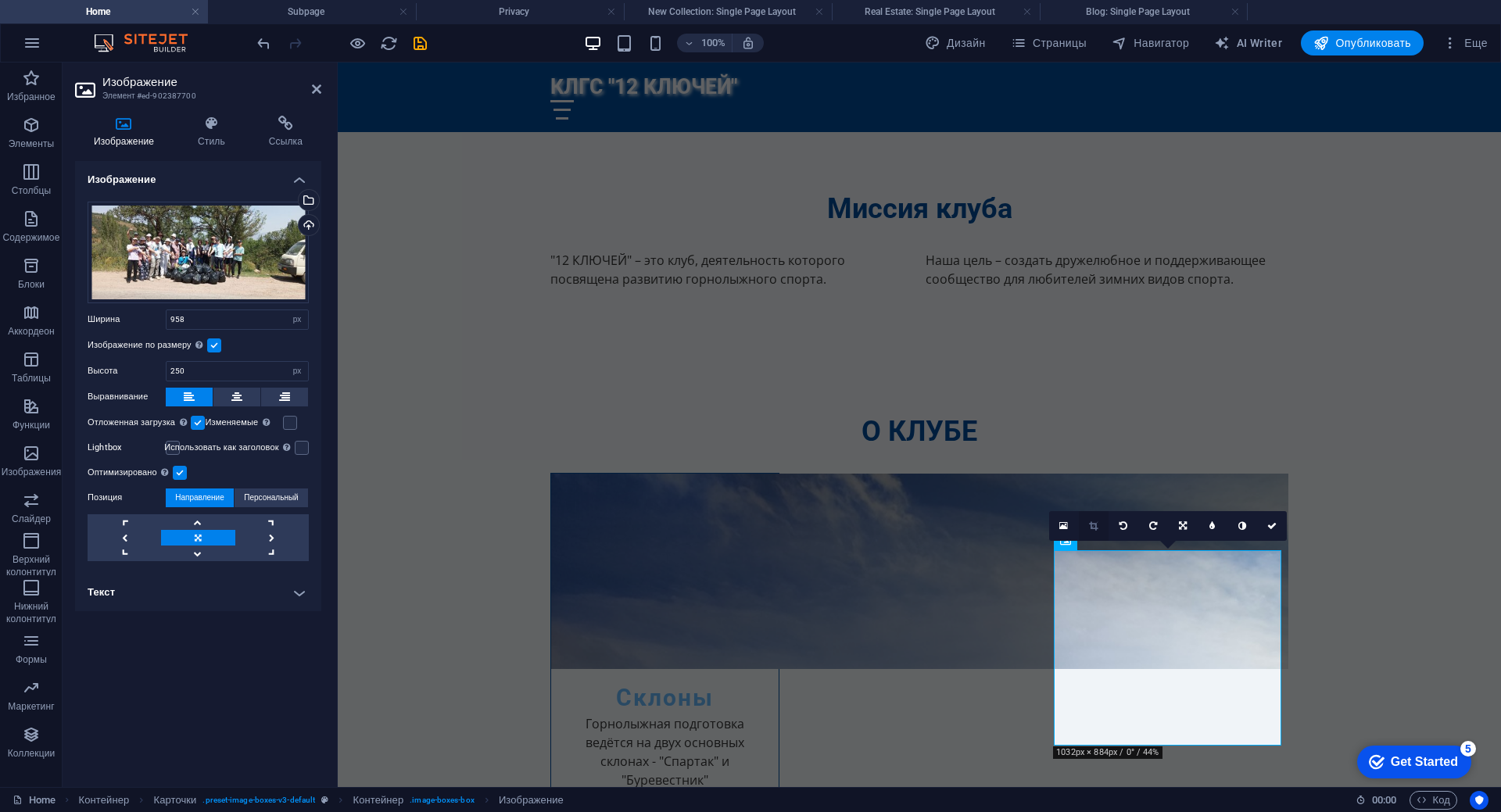
click at [1090, 531] on link at bounding box center [1094, 526] width 30 height 30
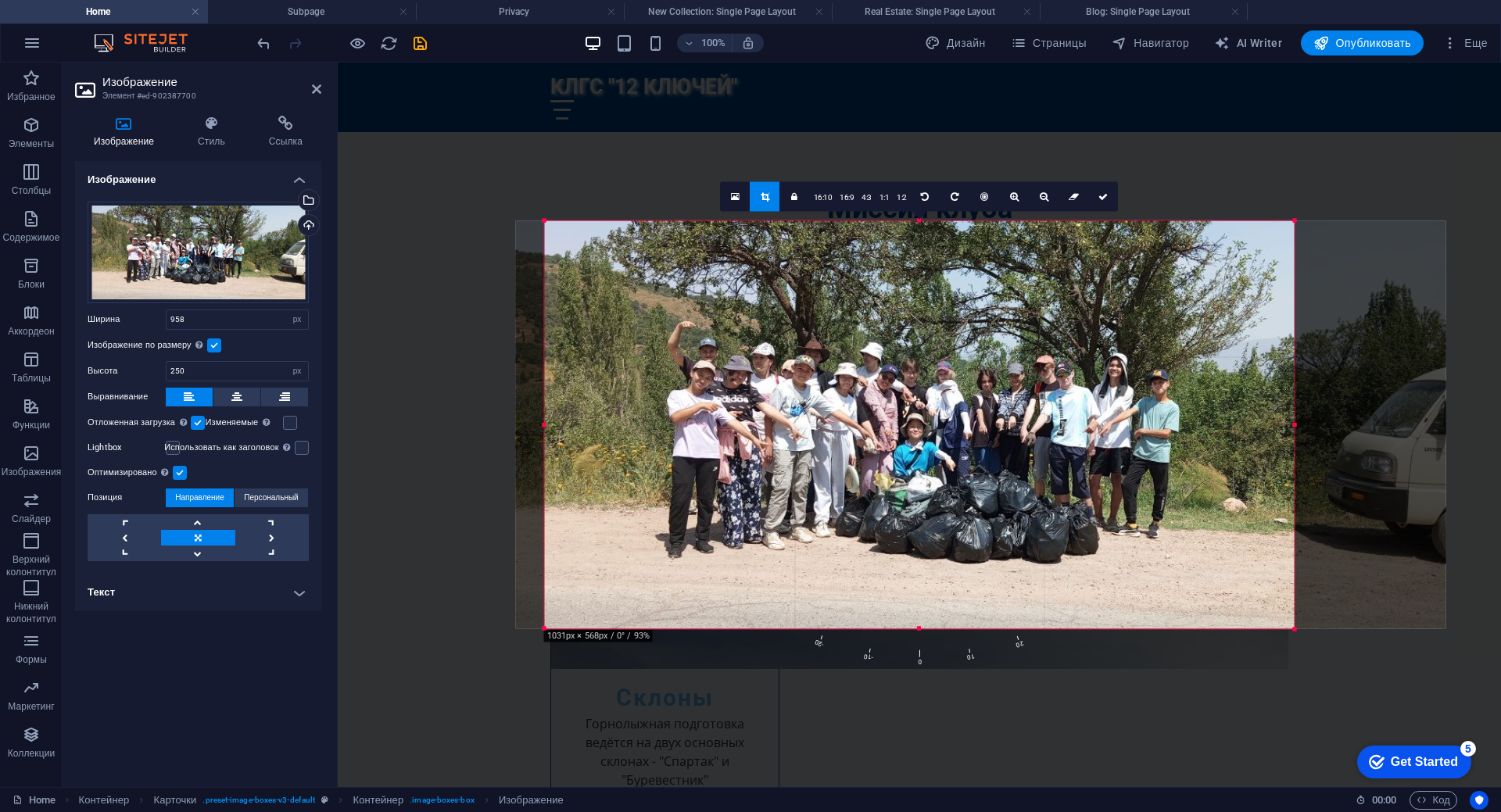
click at [919, 629] on div "180 170 160 150 140 130 120 110 100 90 80 70 60 50 40 30 20 10 0 -10 -20 -30 -4…" at bounding box center [919, 425] width 750 height 409
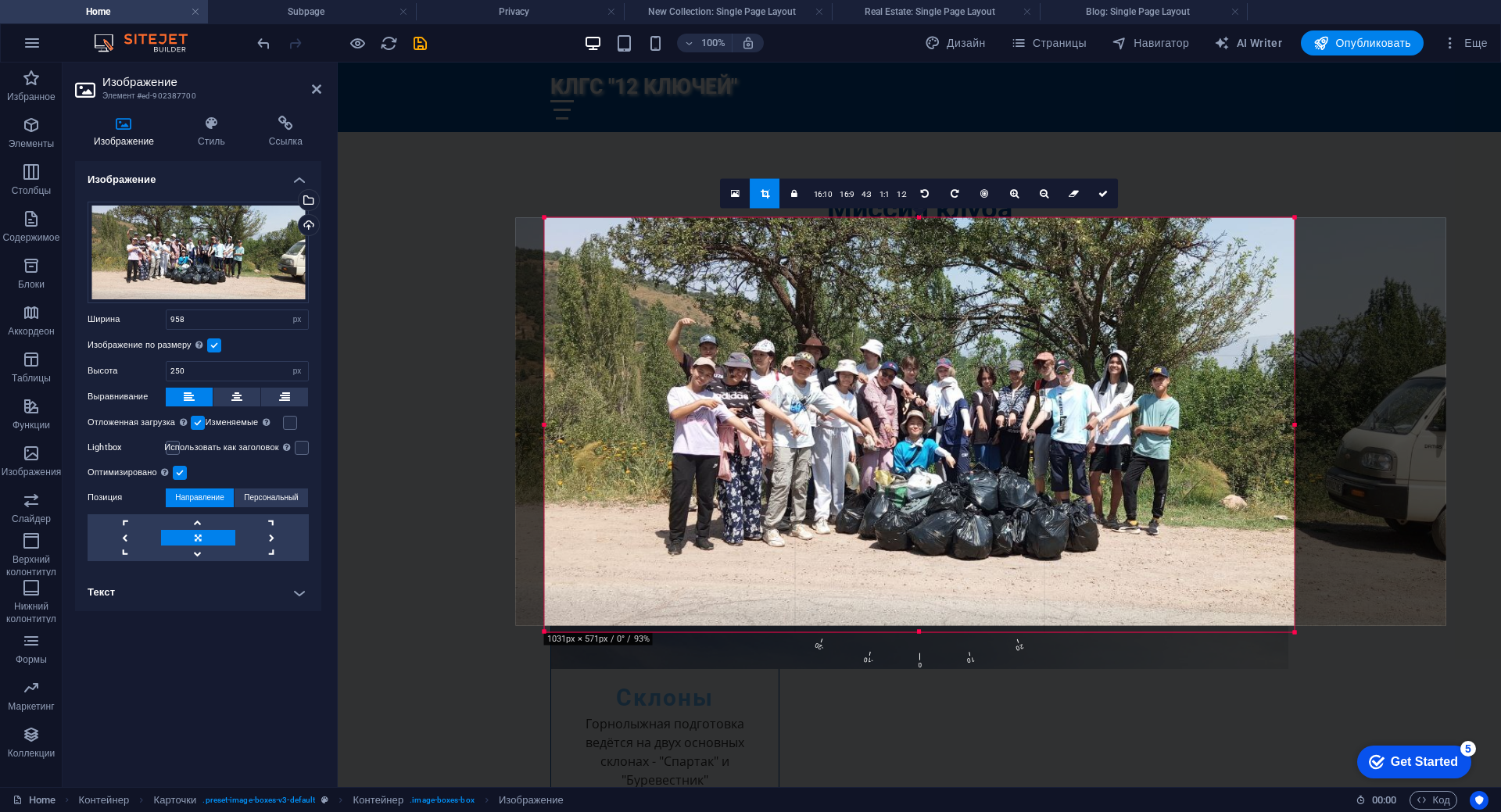
drag, startPoint x: 918, startPoint y: 221, endPoint x: 913, endPoint y: 215, distance: 7.8
click at [913, 215] on div at bounding box center [919, 216] width 750 height 6
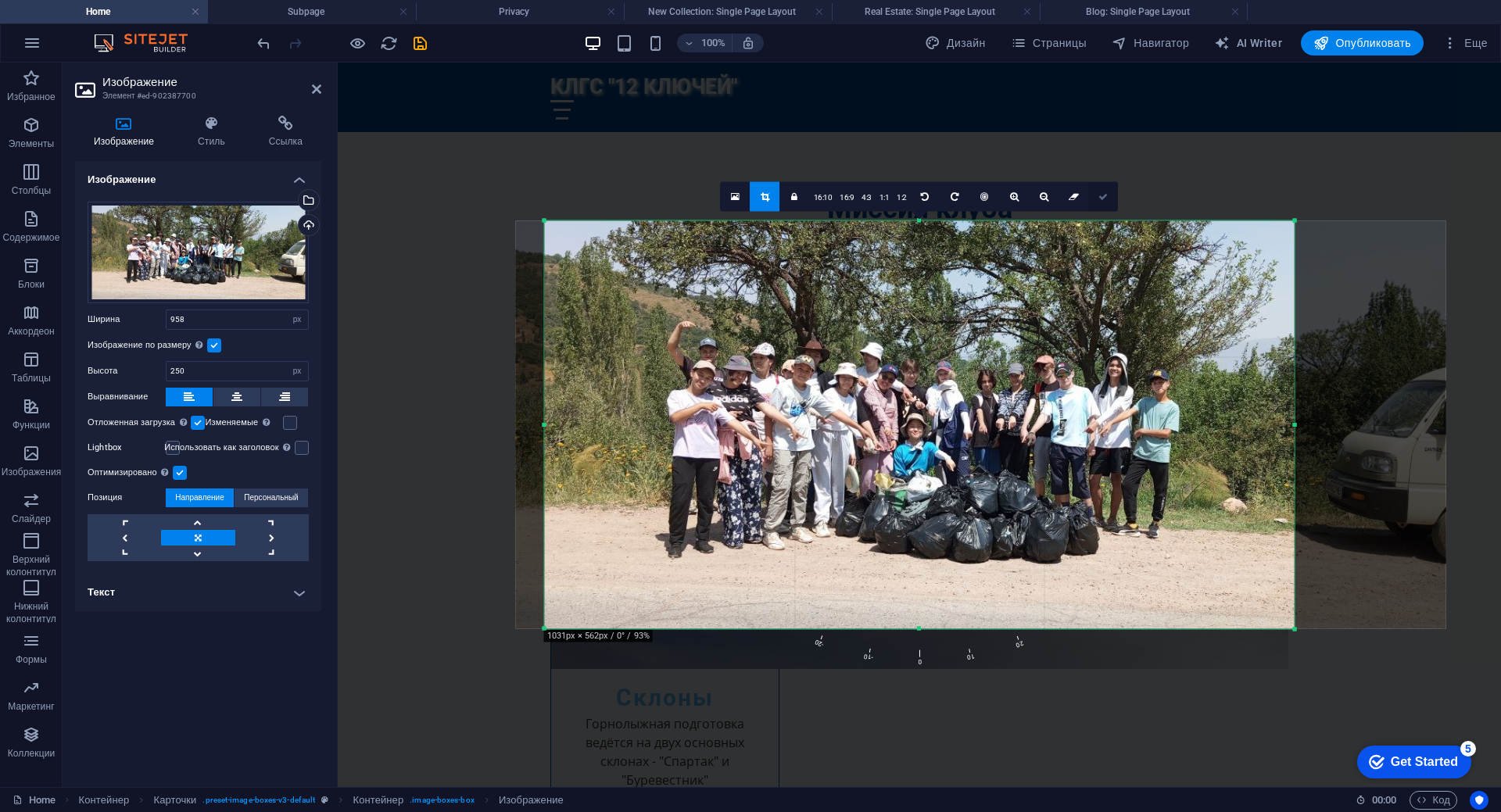
drag, startPoint x: 1105, startPoint y: 197, endPoint x: 775, endPoint y: 152, distance: 333.1
click at [1105, 197] on icon at bounding box center [1103, 196] width 9 height 9
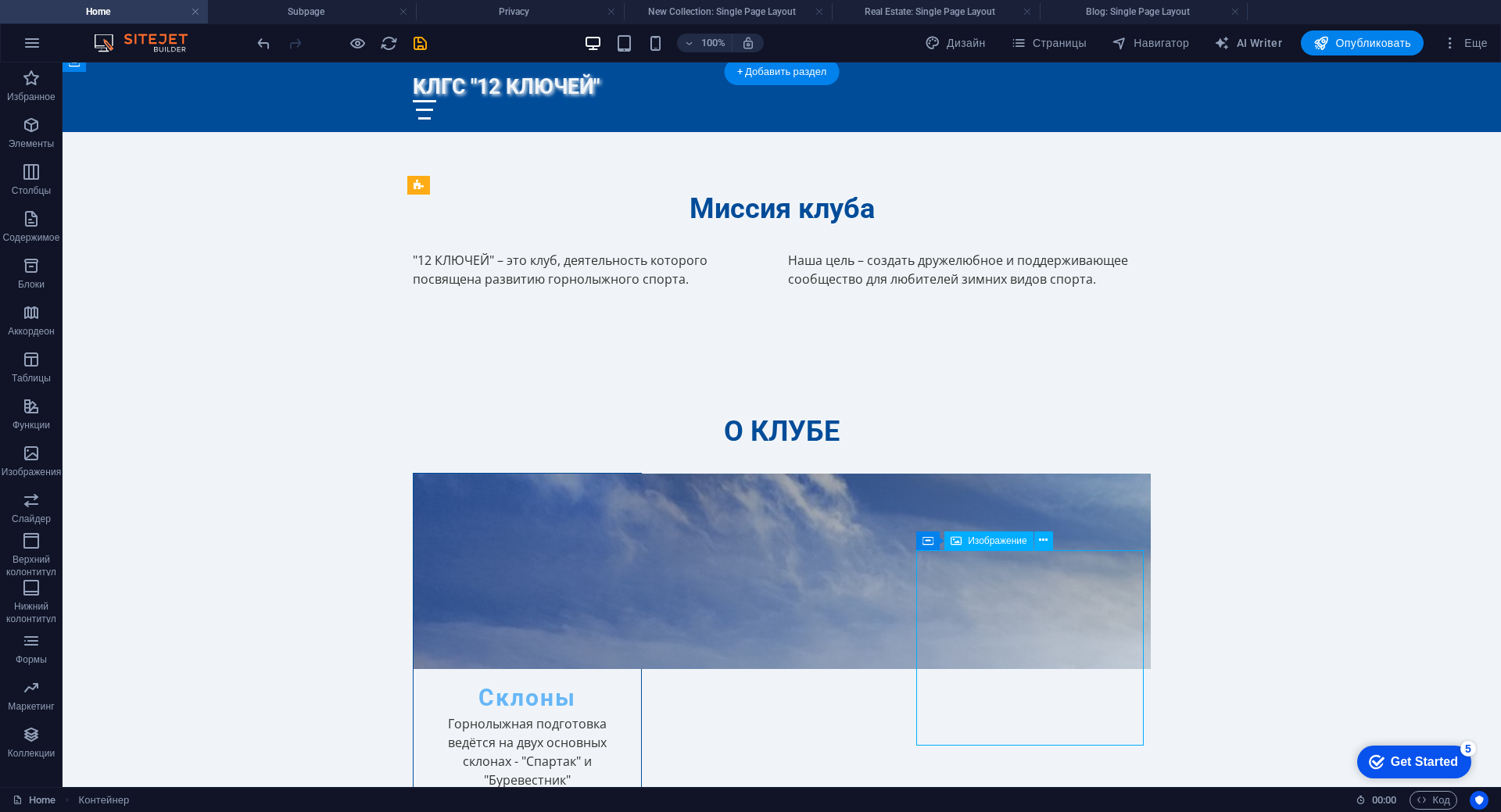
select select "px"
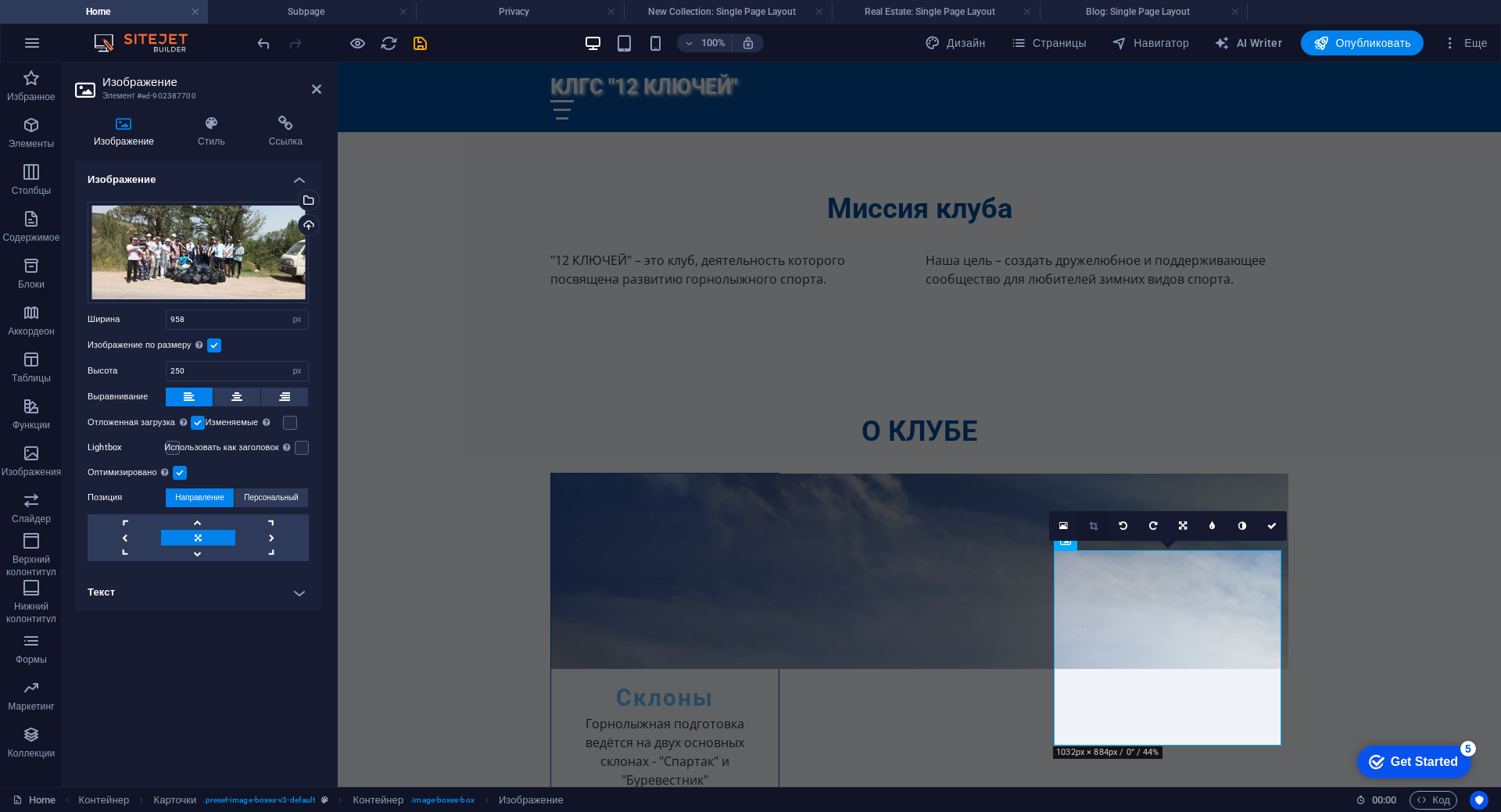
click at [1095, 528] on icon at bounding box center [1093, 525] width 8 height 9
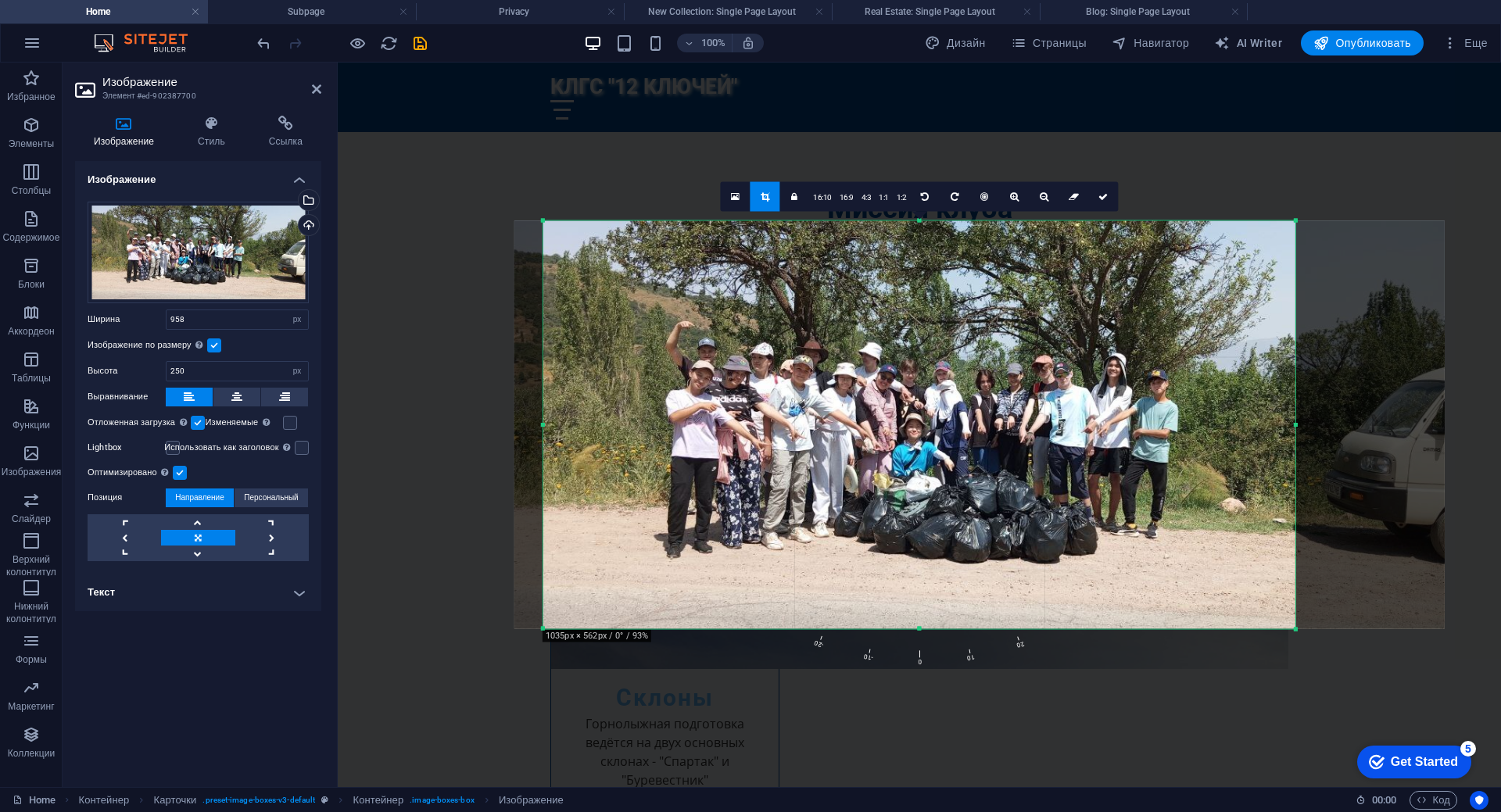
click at [1298, 425] on div at bounding box center [1295, 425] width 6 height 409
click at [1103, 200] on icon at bounding box center [1103, 196] width 9 height 9
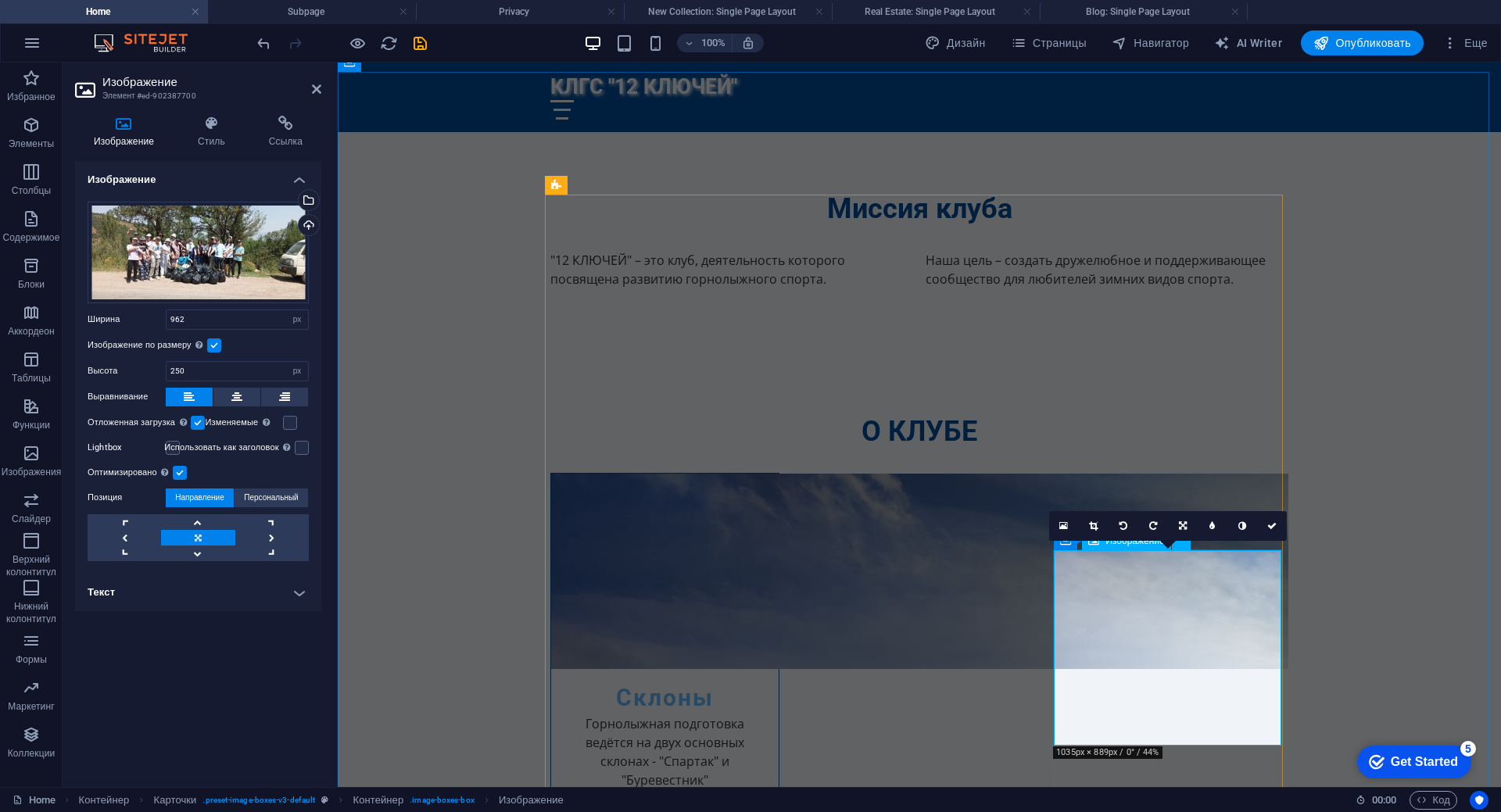
click at [1094, 527] on icon at bounding box center [1093, 525] width 8 height 9
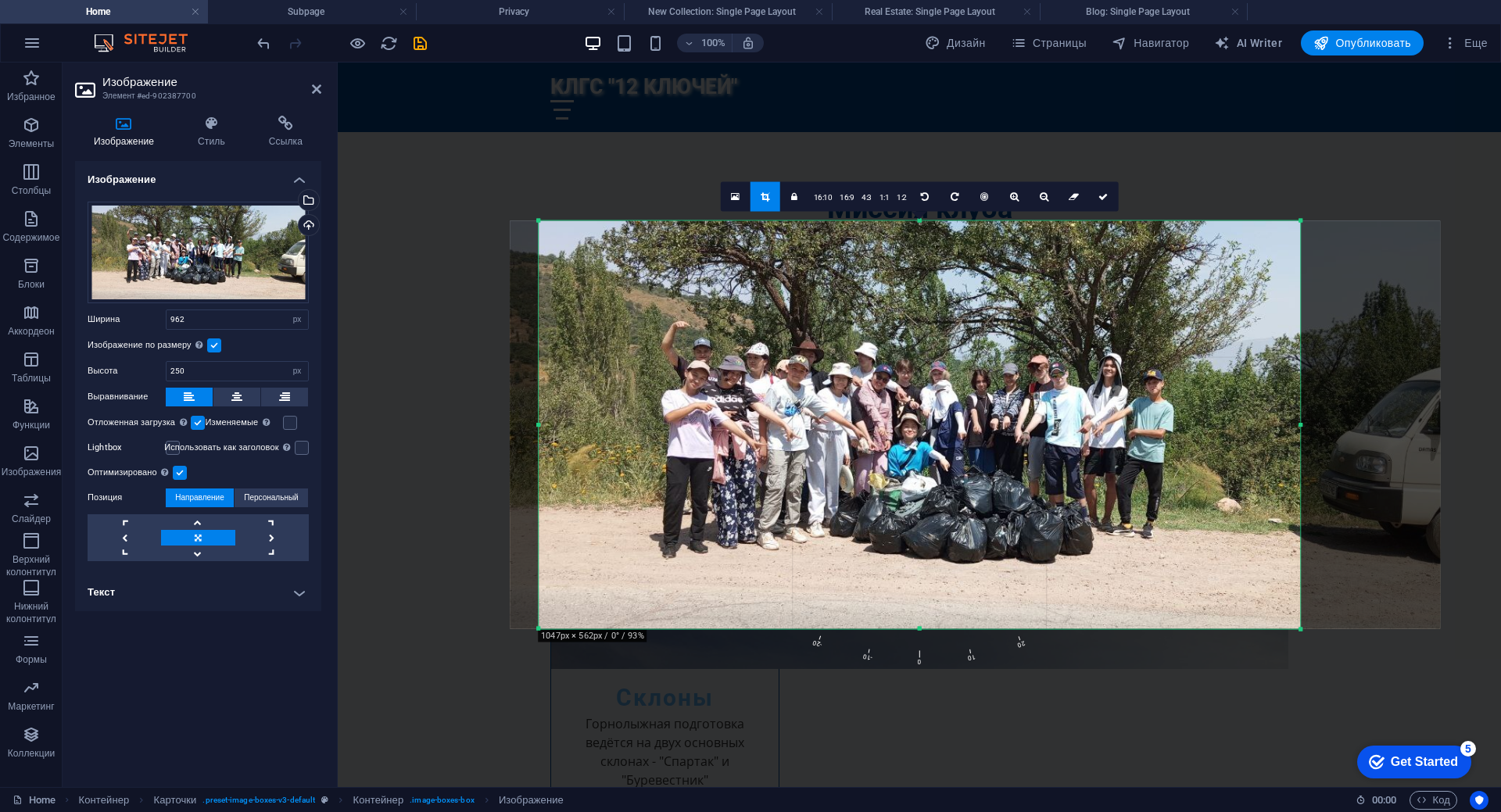
drag, startPoint x: 1296, startPoint y: 425, endPoint x: 1304, endPoint y: 425, distance: 8.0
click at [1300, 425] on div "180 170 160 150 140 130 120 110 100 90 80 70 60 50 40 30 20 10 0 -10 -20 -30 -4…" at bounding box center [919, 425] width 761 height 409
click at [230, 401] on button at bounding box center [236, 397] width 47 height 19
click at [1103, 197] on icon at bounding box center [1103, 196] width 9 height 9
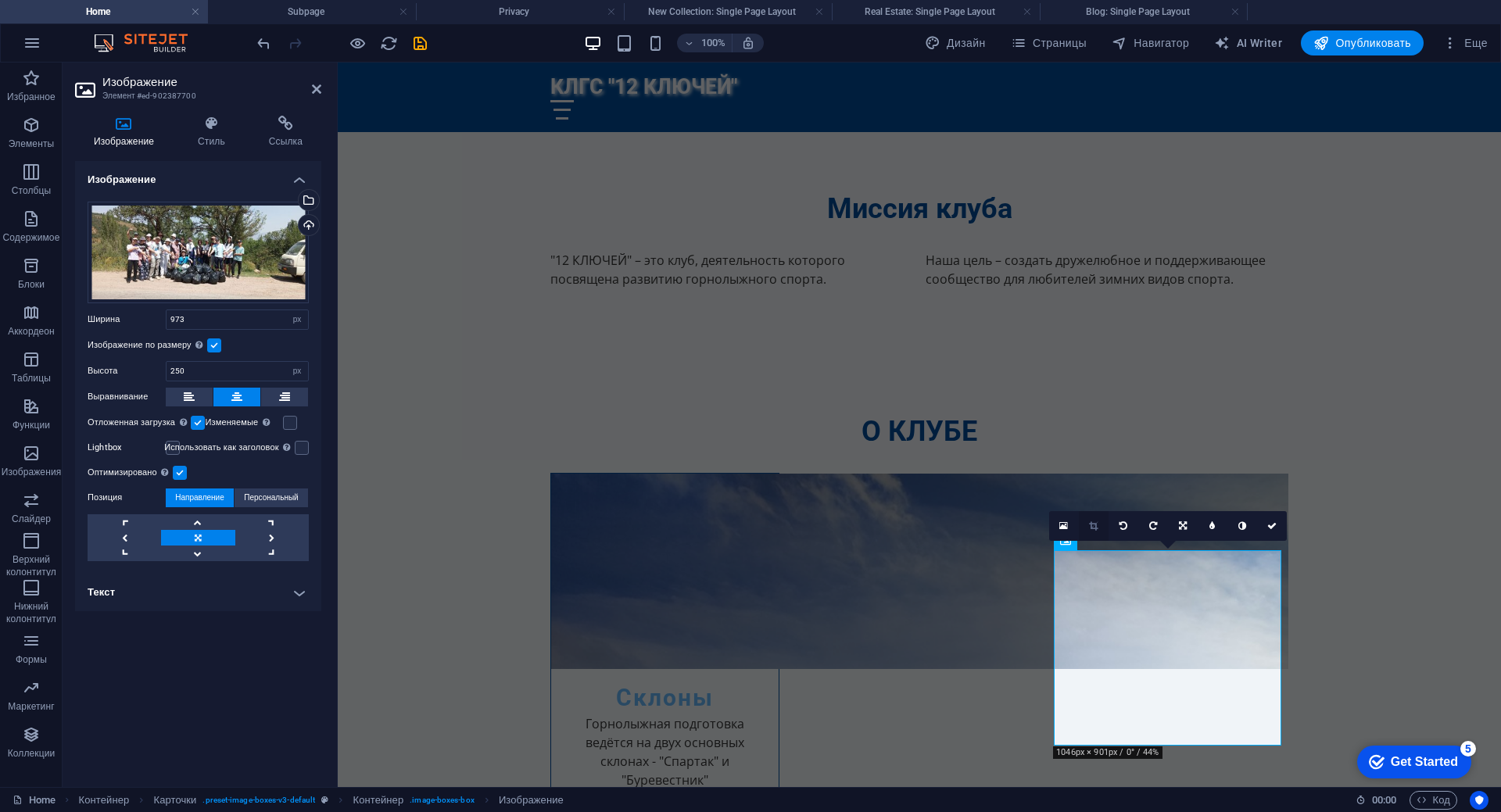
click at [1096, 526] on icon at bounding box center [1093, 525] width 8 height 9
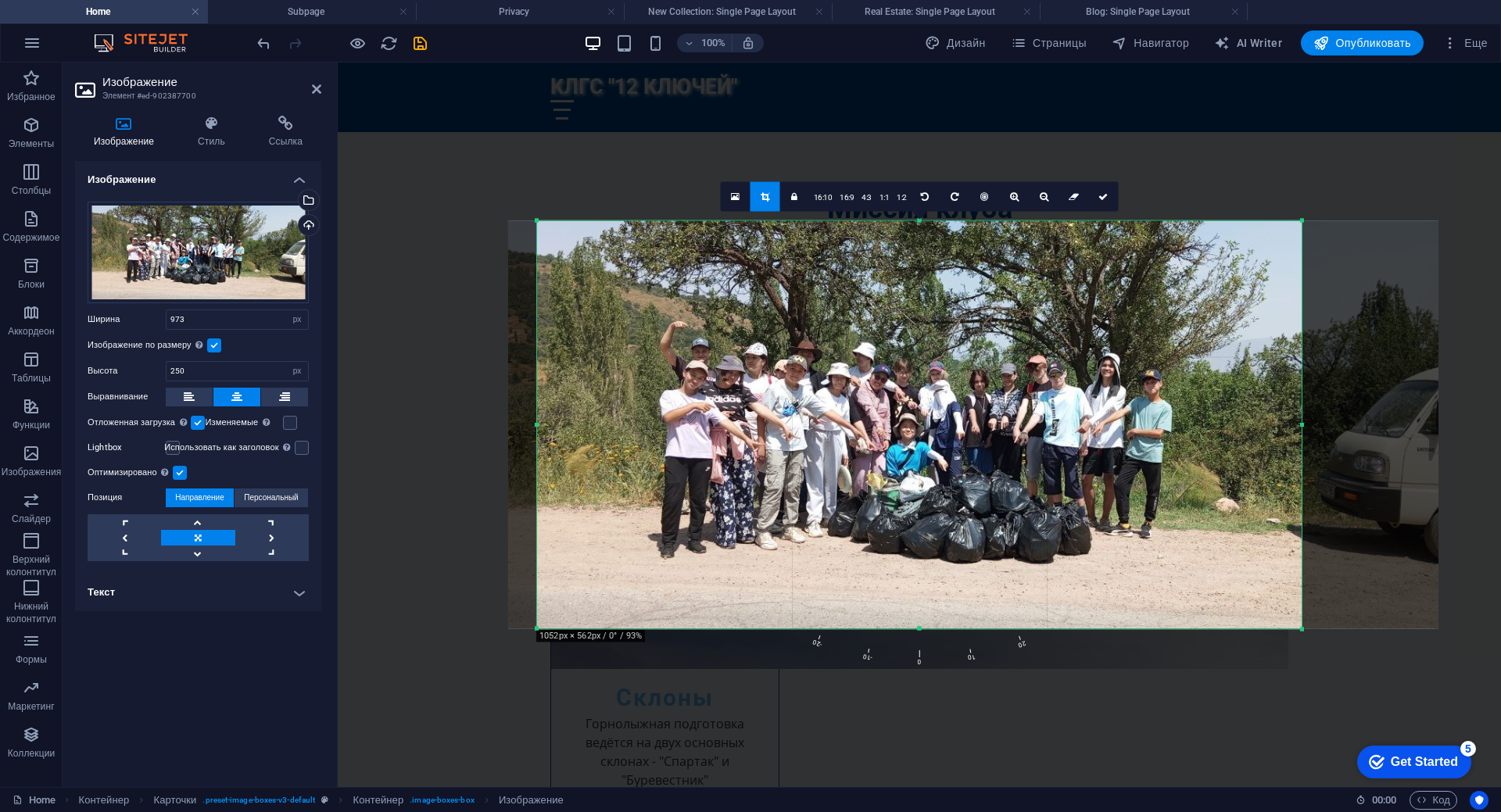
click at [1303, 425] on div at bounding box center [1302, 425] width 6 height 409
drag, startPoint x: 1103, startPoint y: 193, endPoint x: 803, endPoint y: 170, distance: 300.9
click at [1103, 193] on icon at bounding box center [1103, 196] width 9 height 9
type input "978"
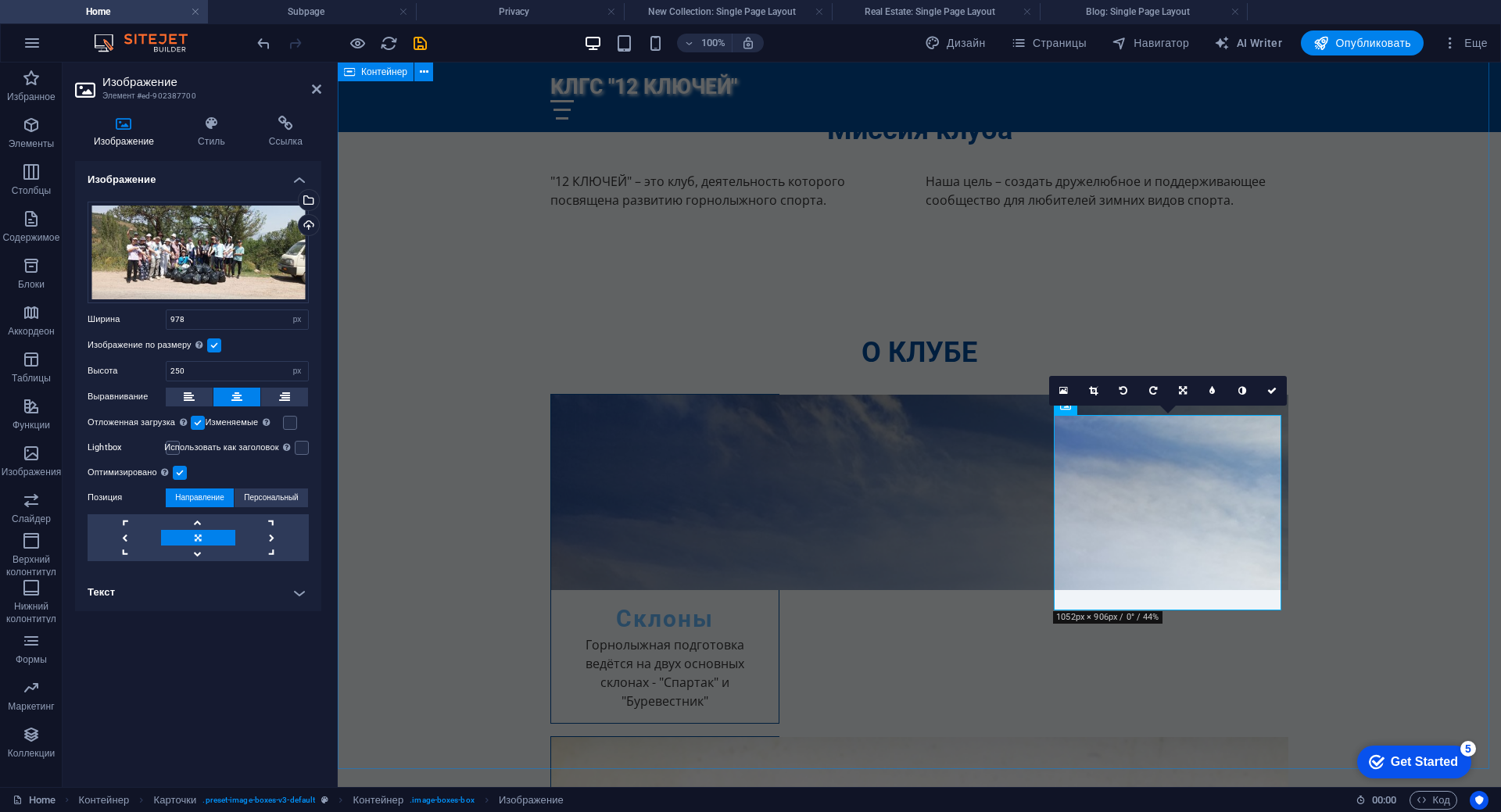
scroll to position [1015, 0]
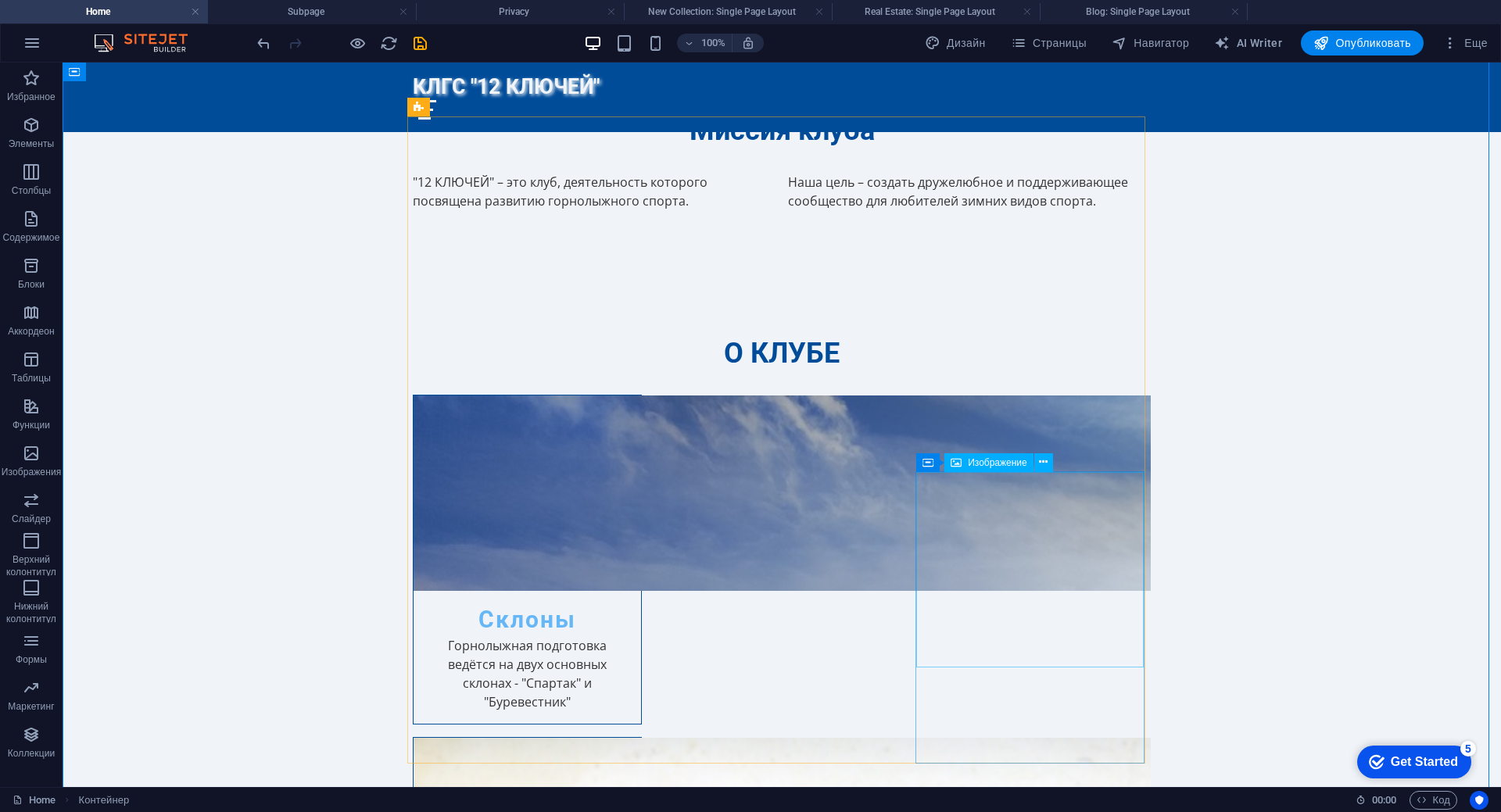
select select "px"
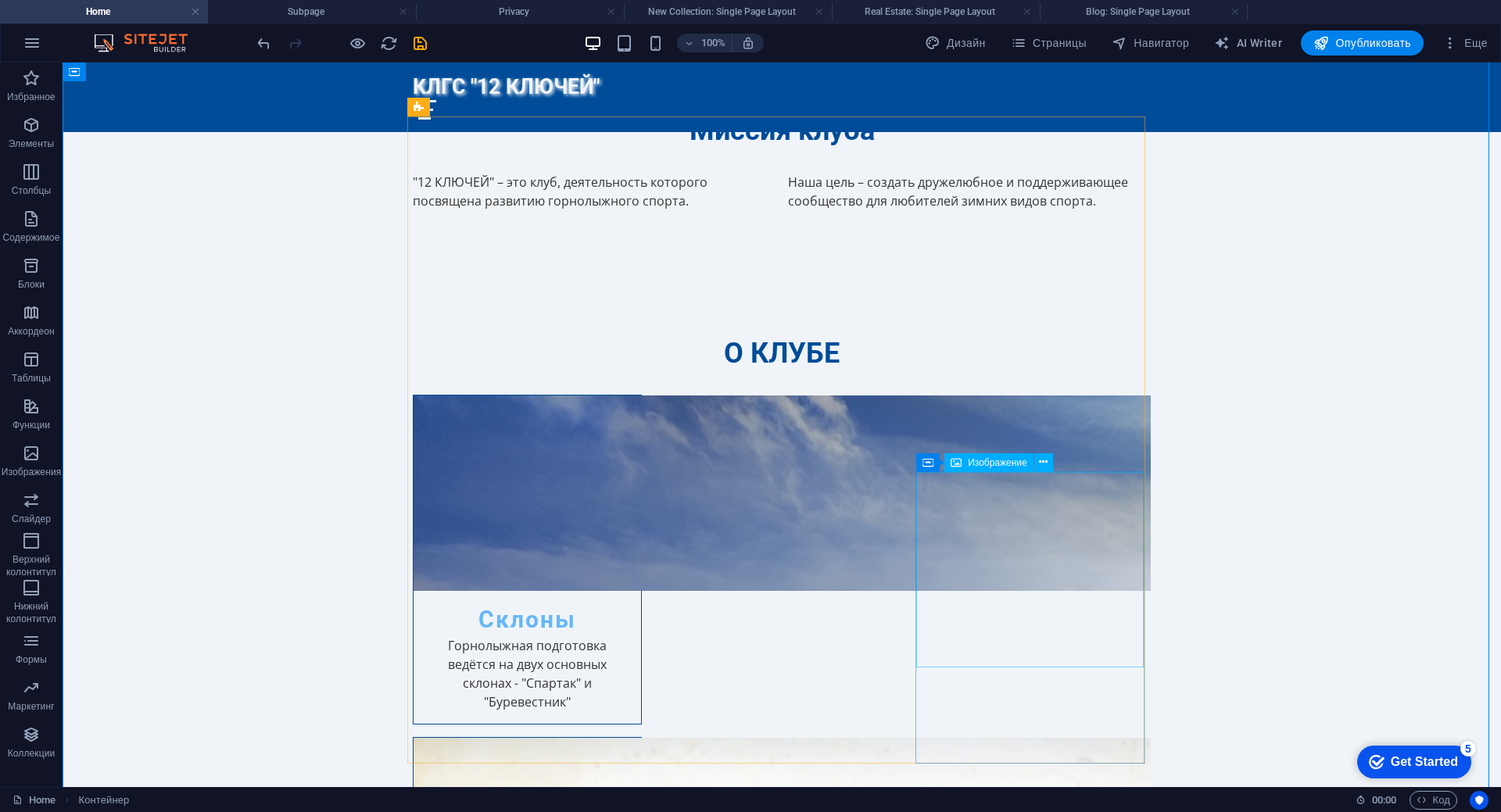
select select "px"
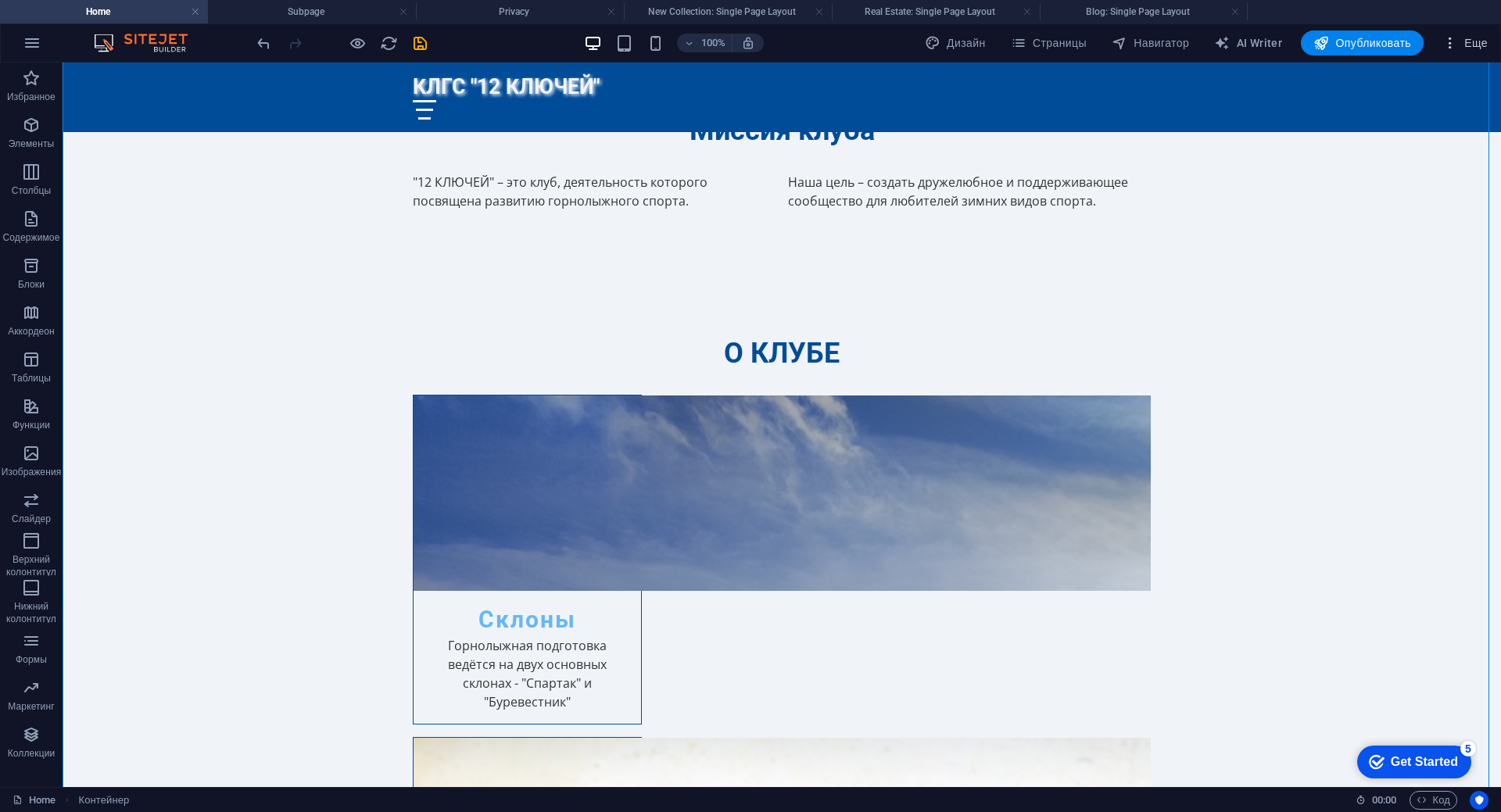
click at [1461, 40] on span "Еще" at bounding box center [1465, 43] width 45 height 16
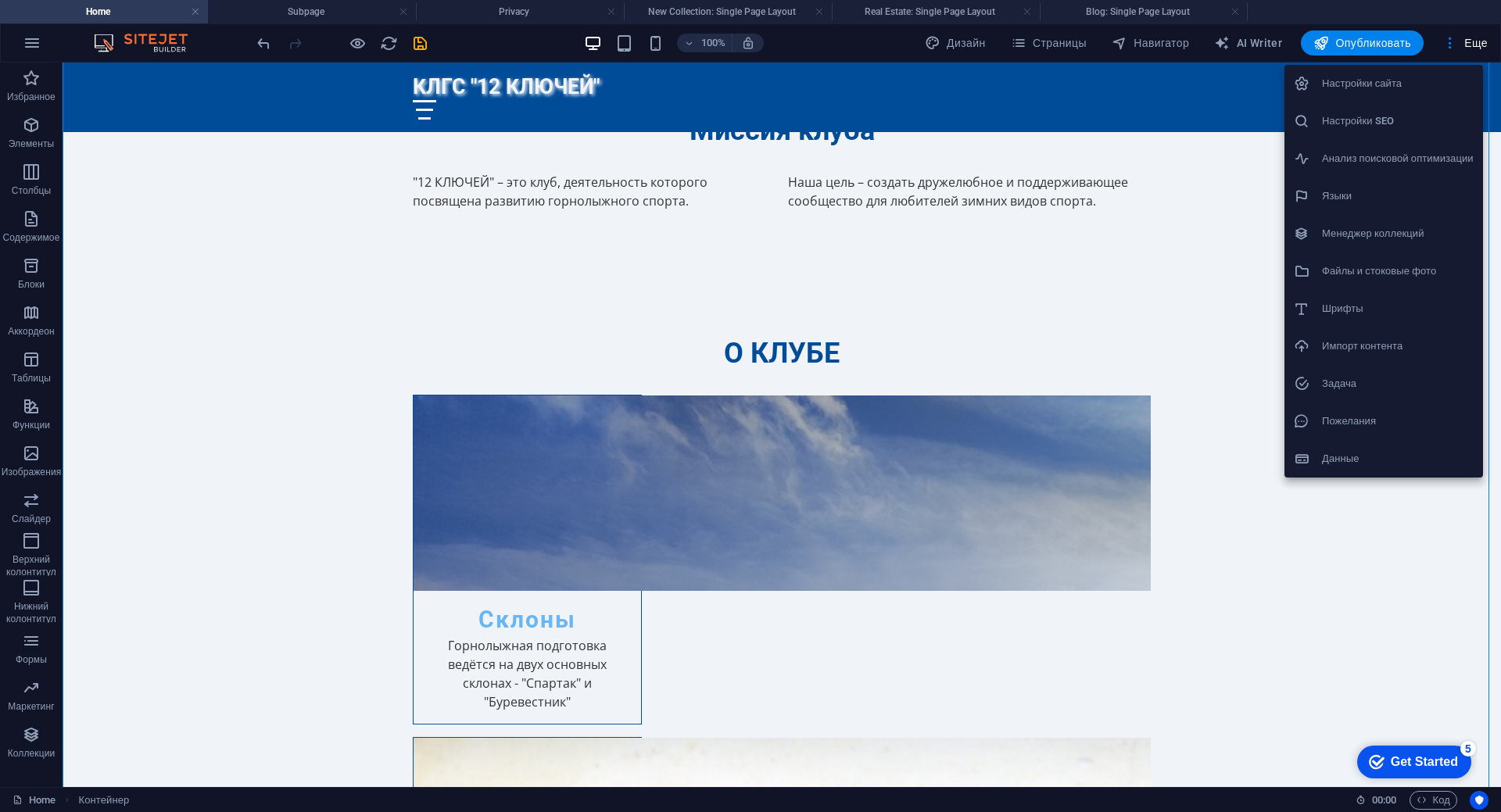
click at [1380, 276] on h6 "Файлы и стоковые фото" at bounding box center [1397, 271] width 151 height 19
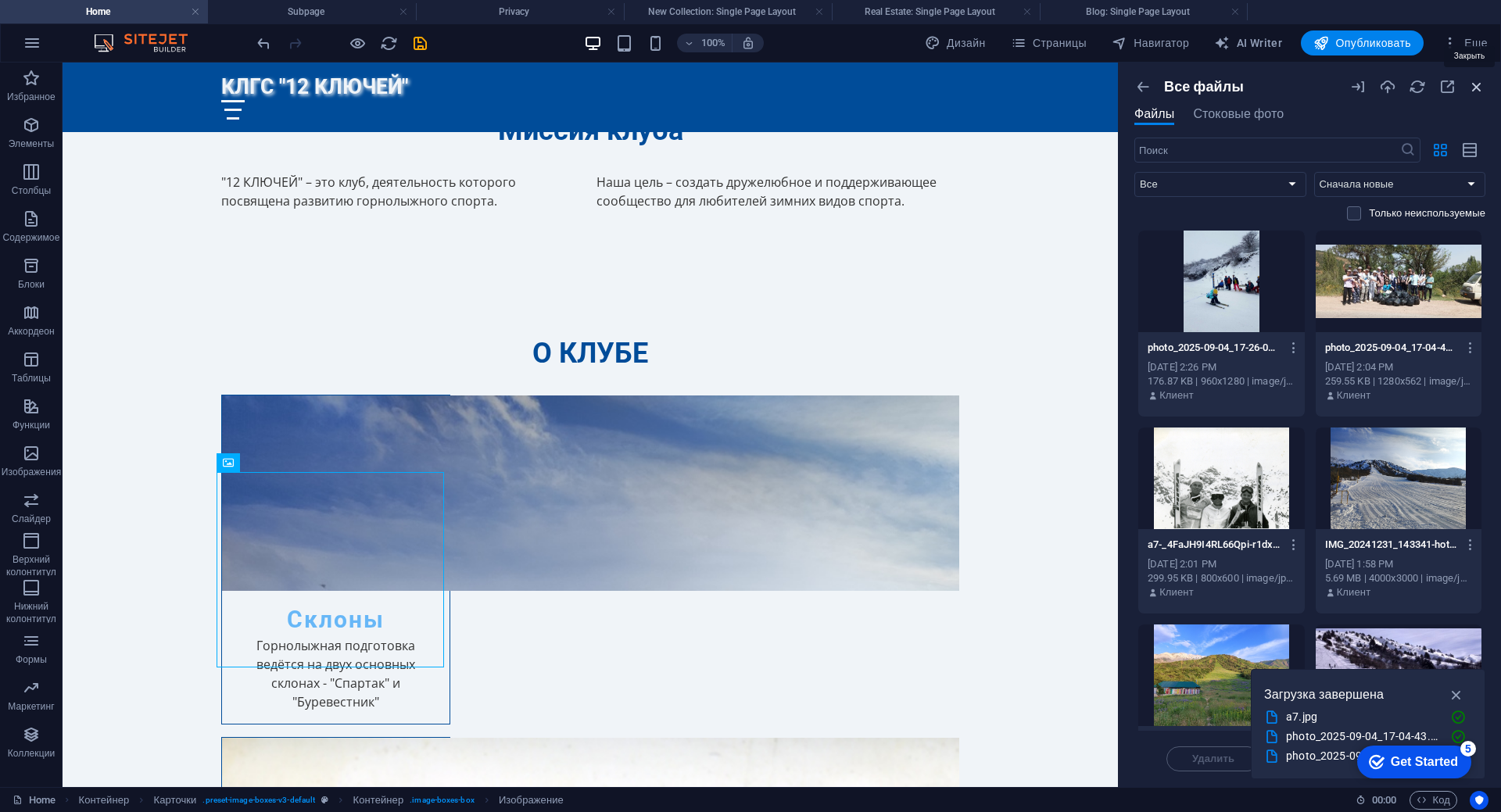
click at [1478, 89] on icon "button" at bounding box center [1476, 87] width 17 height 17
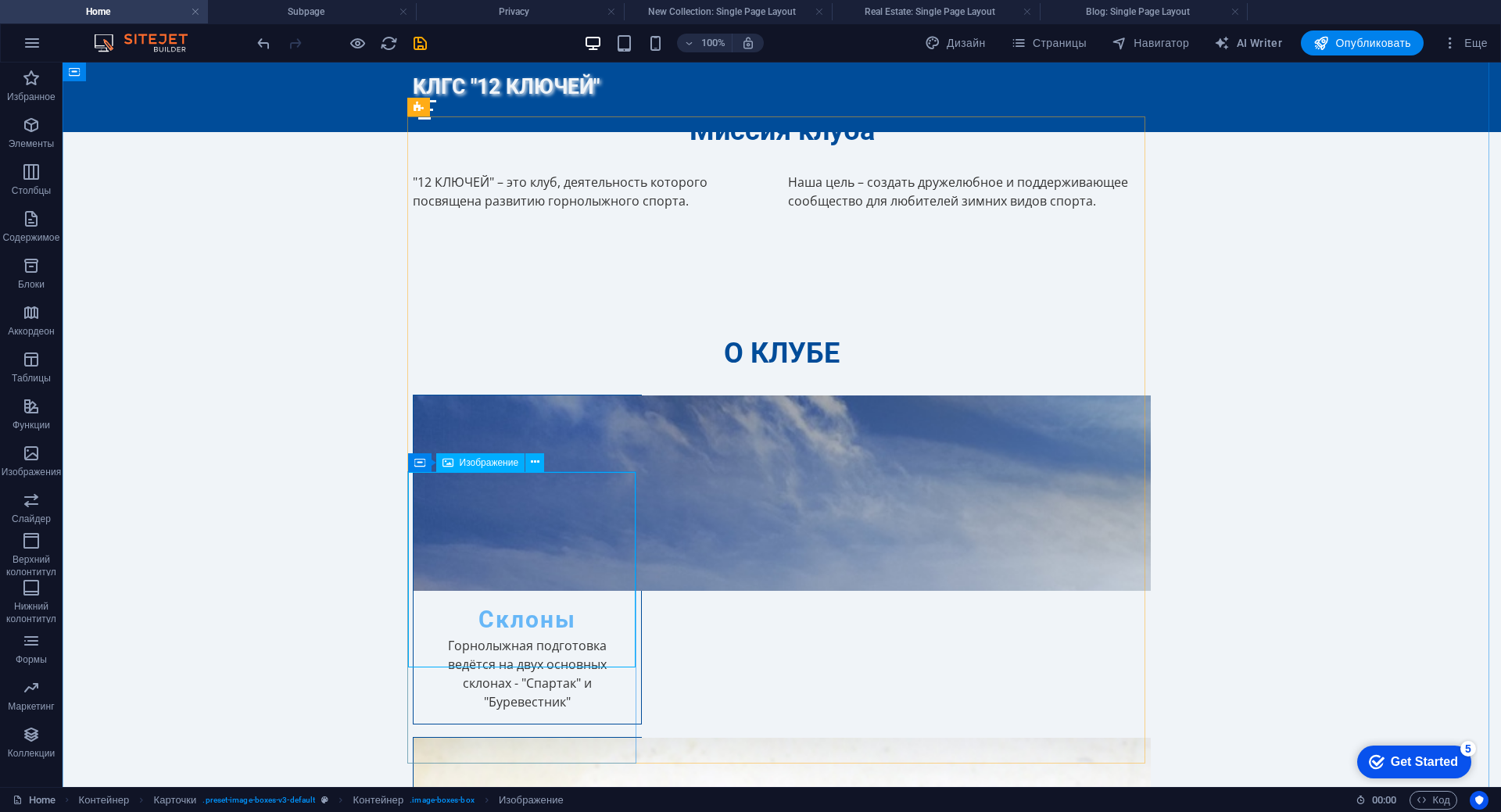
select select "vw"
select select "px"
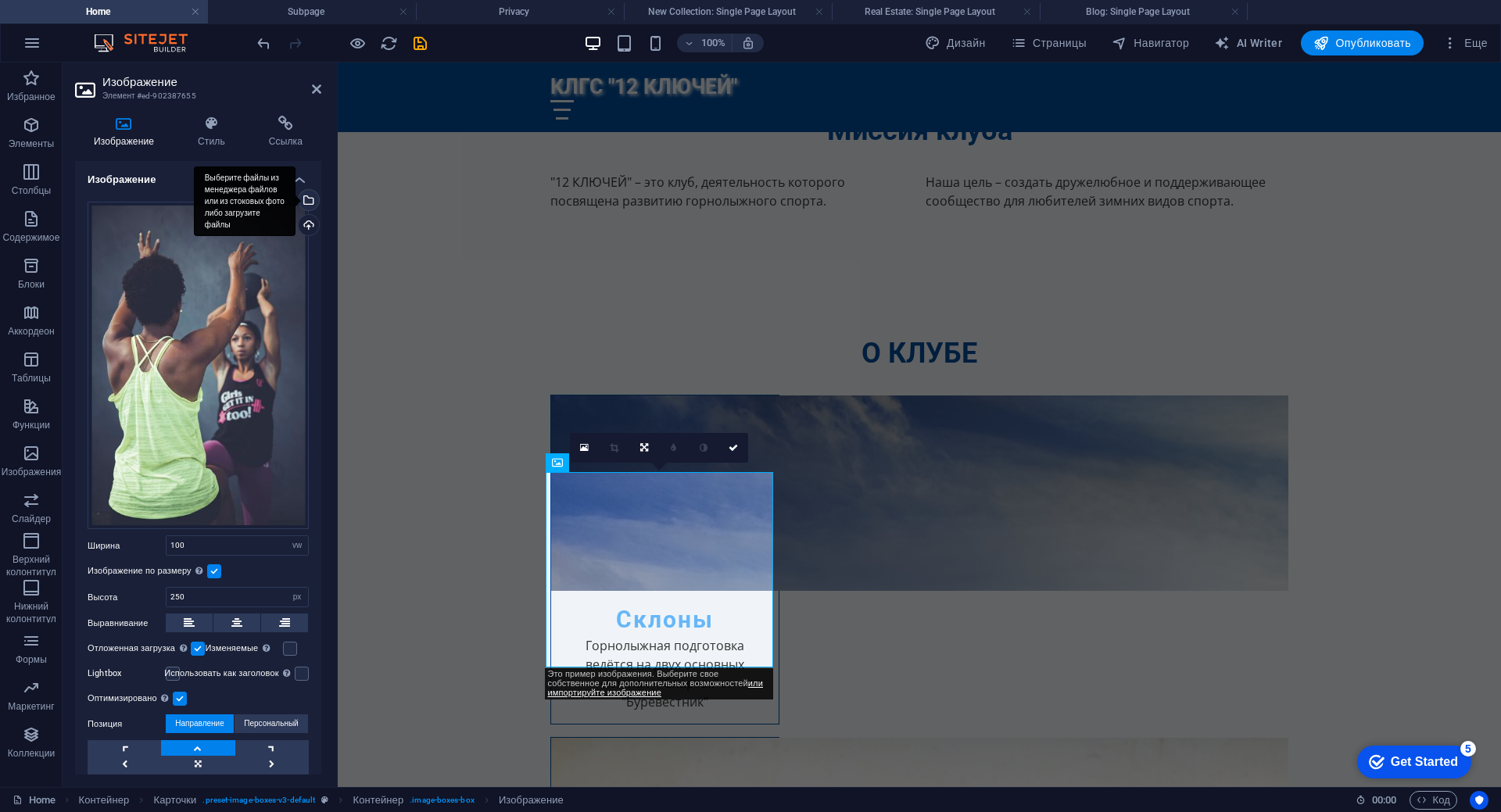
click at [295, 202] on div "Выберите файлы из менеджера файлов или из стоковых фото либо загрузите файлы" at bounding box center [245, 201] width 102 height 70
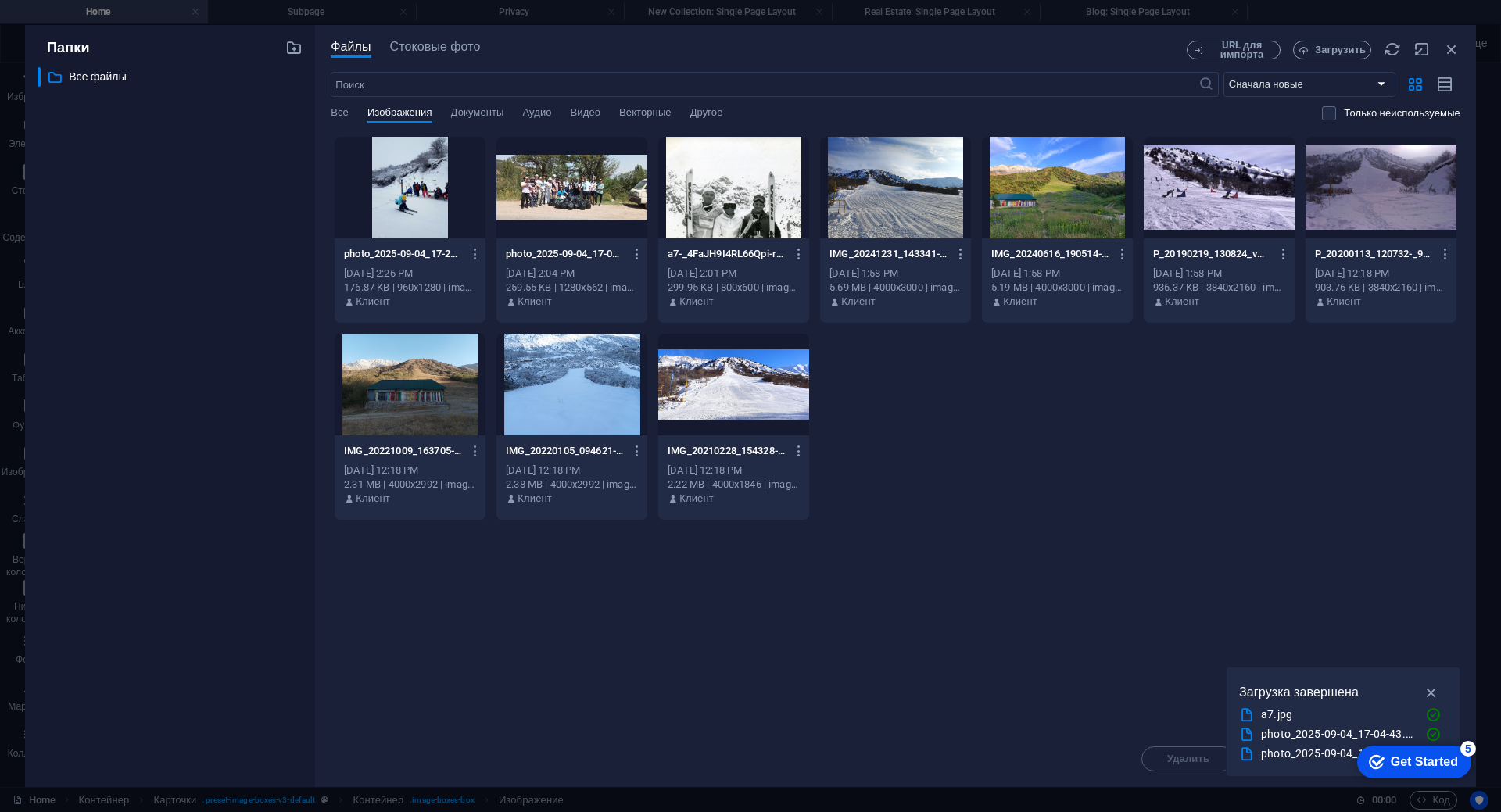
click at [409, 194] on div at bounding box center [410, 188] width 151 height 102
click at [409, 194] on div "1" at bounding box center [410, 188] width 151 height 102
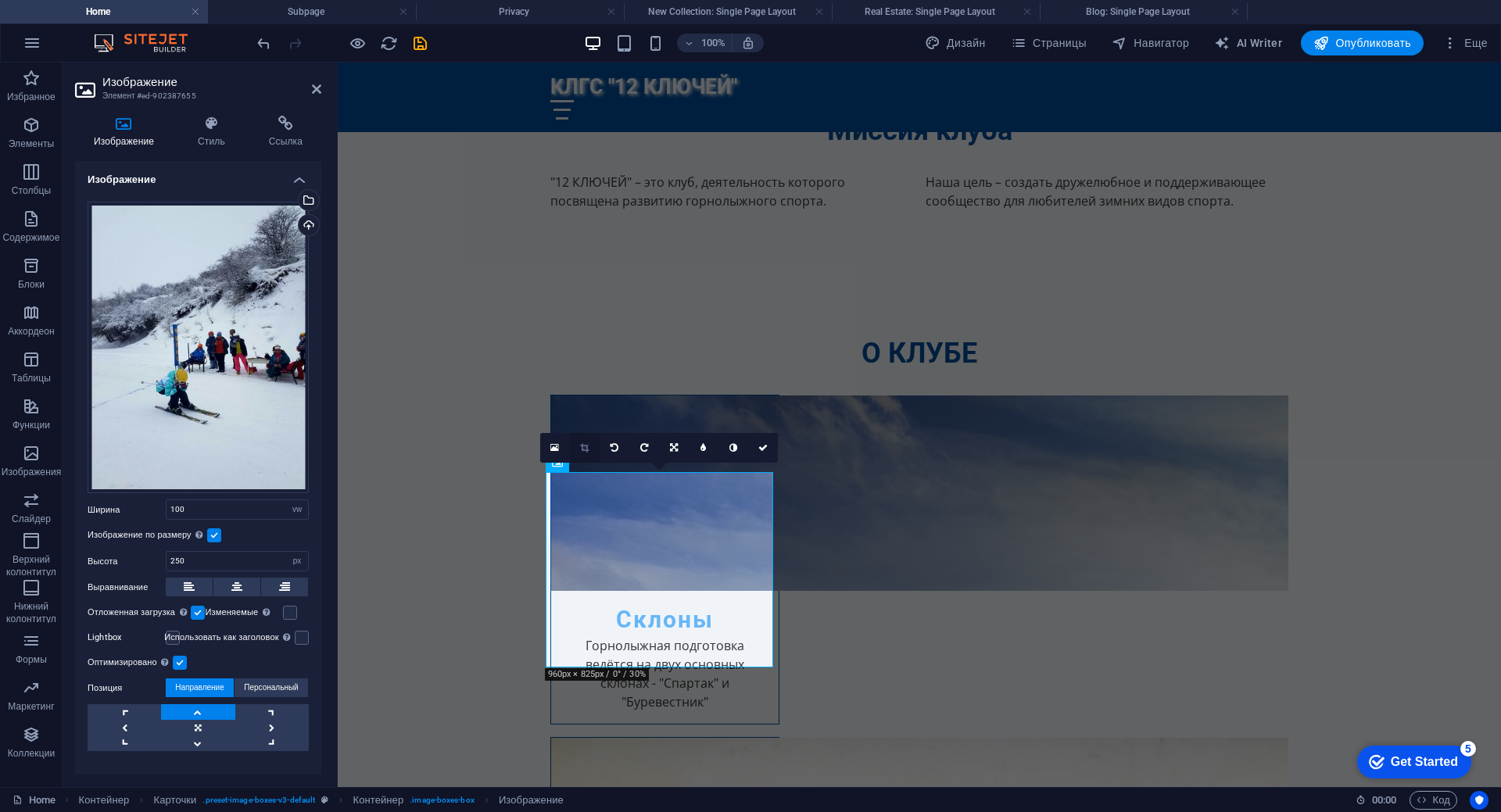
click at [588, 445] on icon at bounding box center [584, 447] width 8 height 9
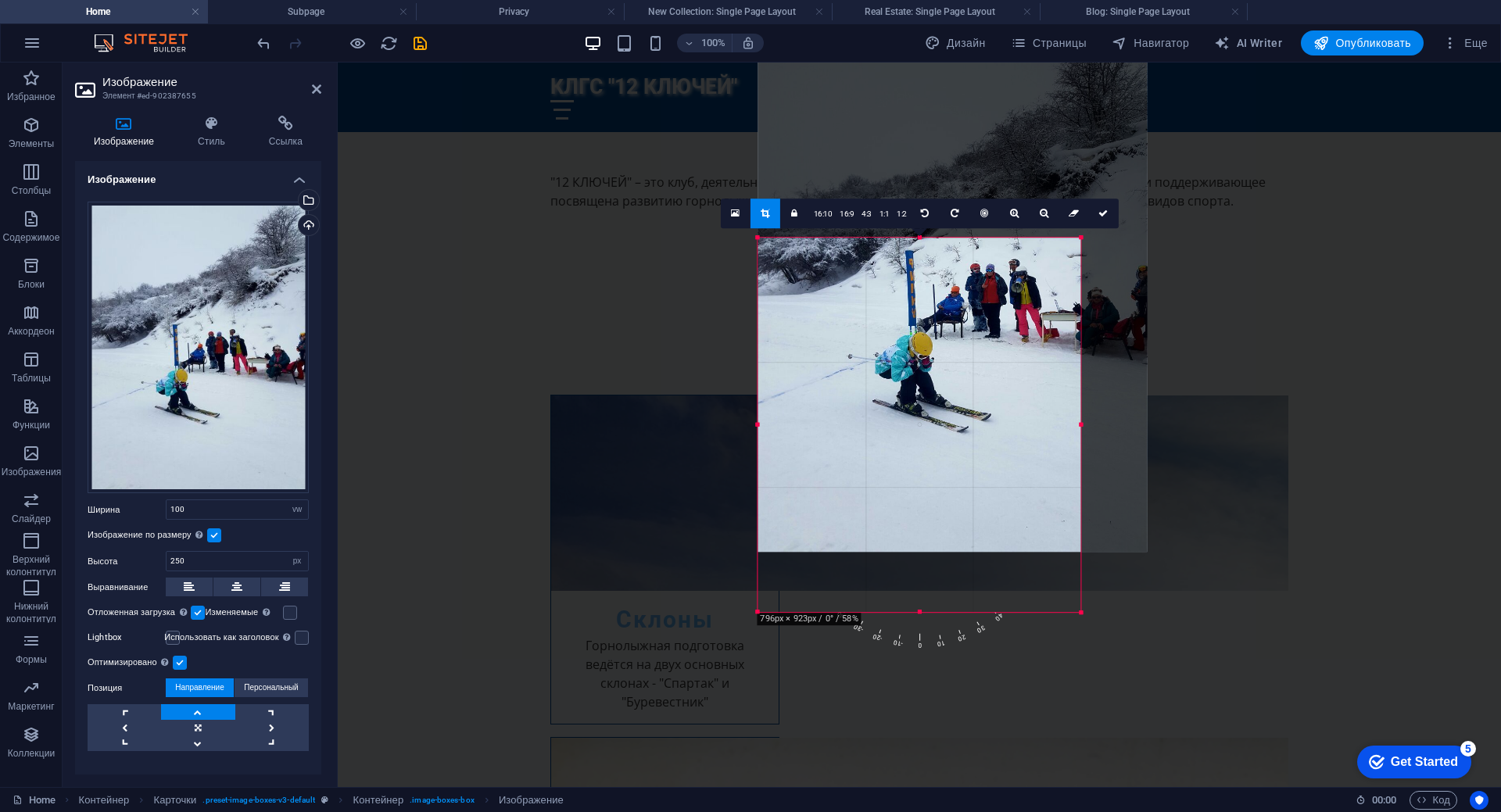
drag, startPoint x: 1138, startPoint y: 135, endPoint x: 1027, endPoint y: 339, distance: 232.2
click at [1027, 339] on div "180 170 160 150 140 130 120 110 100 90 80 70 60 50 40 30 20 10 0 -10 -20 -30 -4…" at bounding box center [918, 425] width 323 height 375
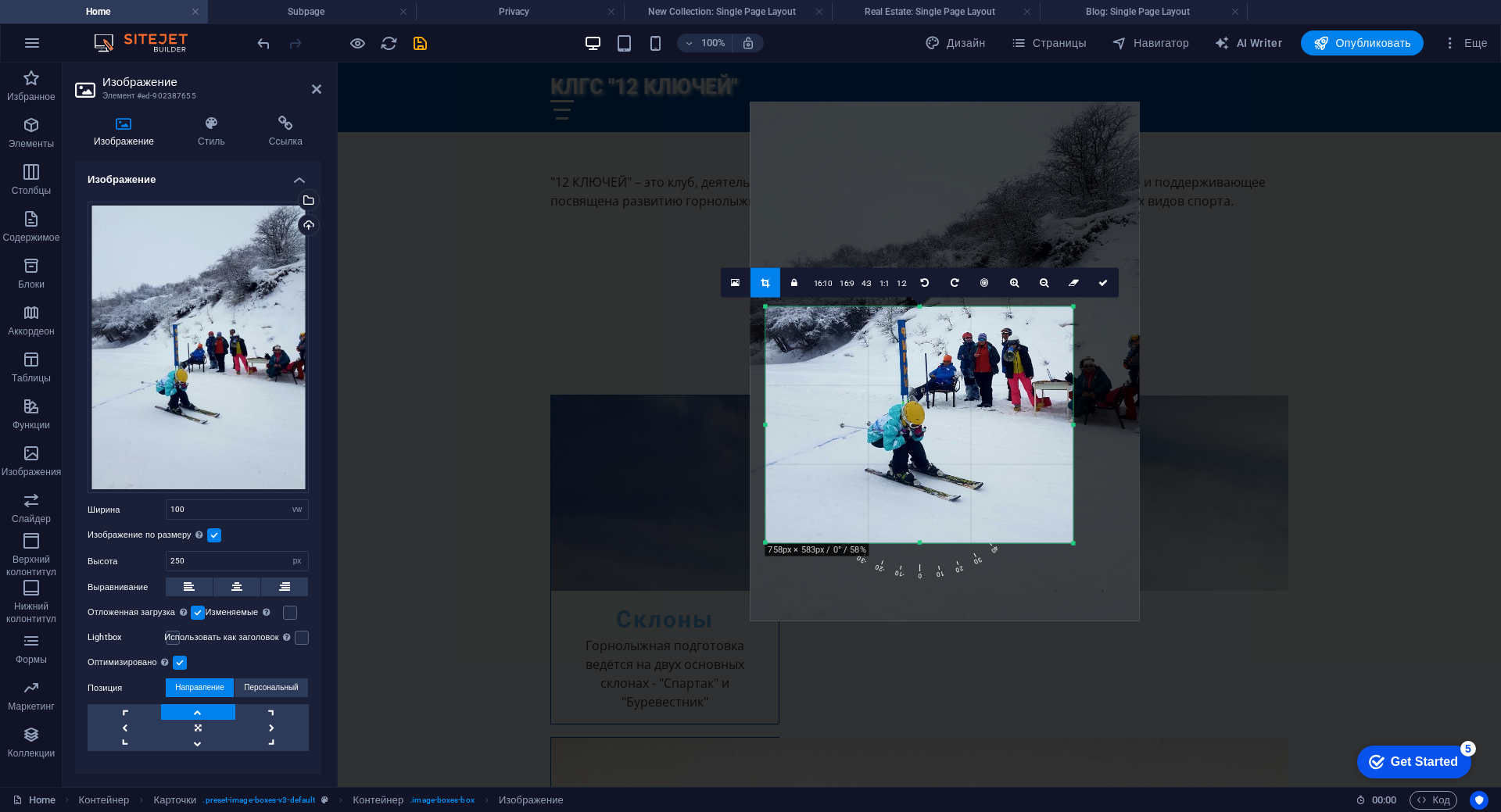
drag, startPoint x: 759, startPoint y: 582, endPoint x: 774, endPoint y: 504, distance: 79.4
click at [774, 504] on div "180 170 160 150 140 130 120 110 100 90 80 70 60 50 40 30 20 10 0 -10 -20 -30 -4…" at bounding box center [919, 425] width 307 height 237
click at [1106, 281] on icon at bounding box center [1103, 282] width 9 height 9
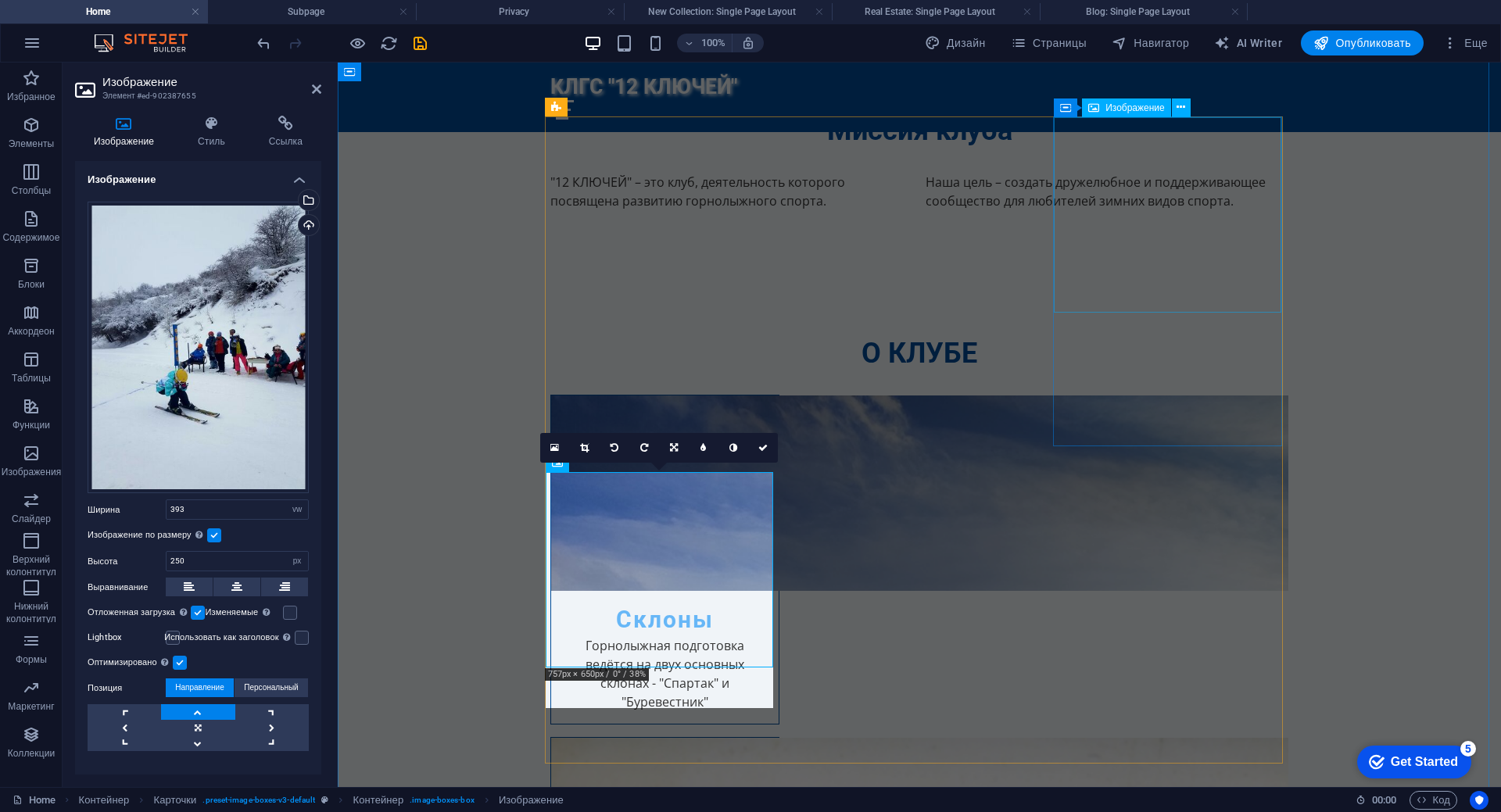
type input "393"
select select "px"
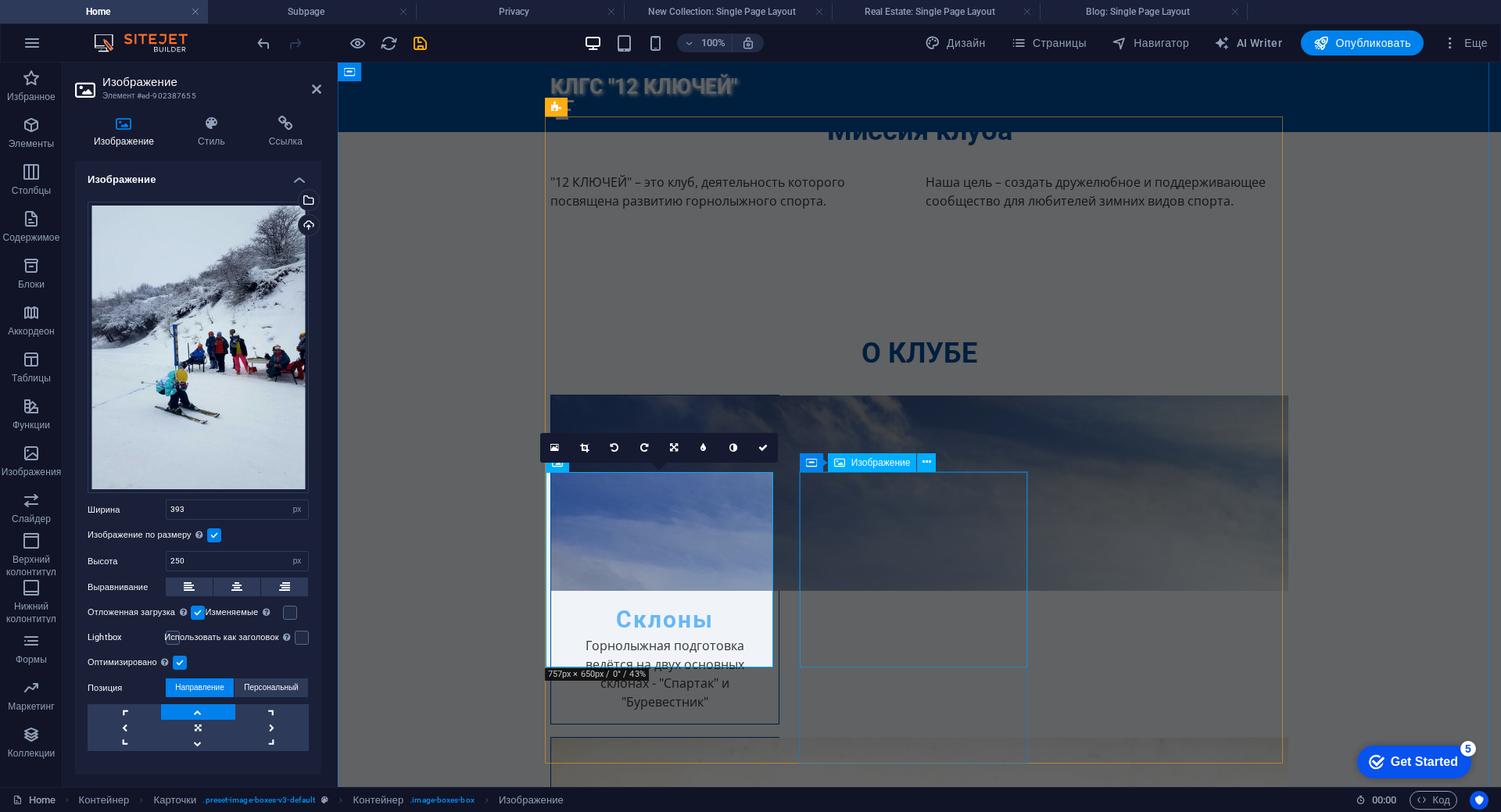
select select "vw"
select select "px"
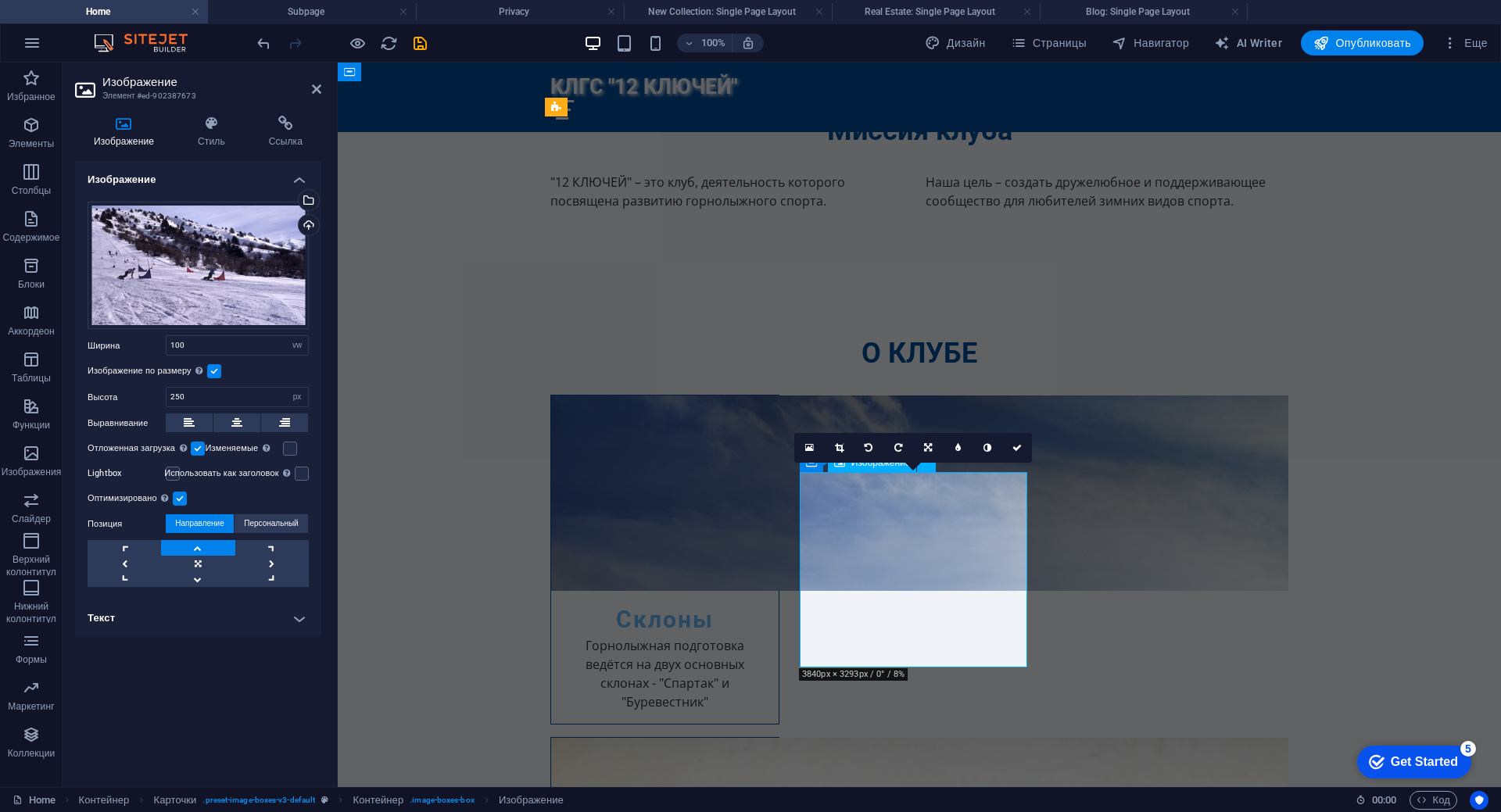
click at [843, 450] on icon at bounding box center [839, 447] width 8 height 9
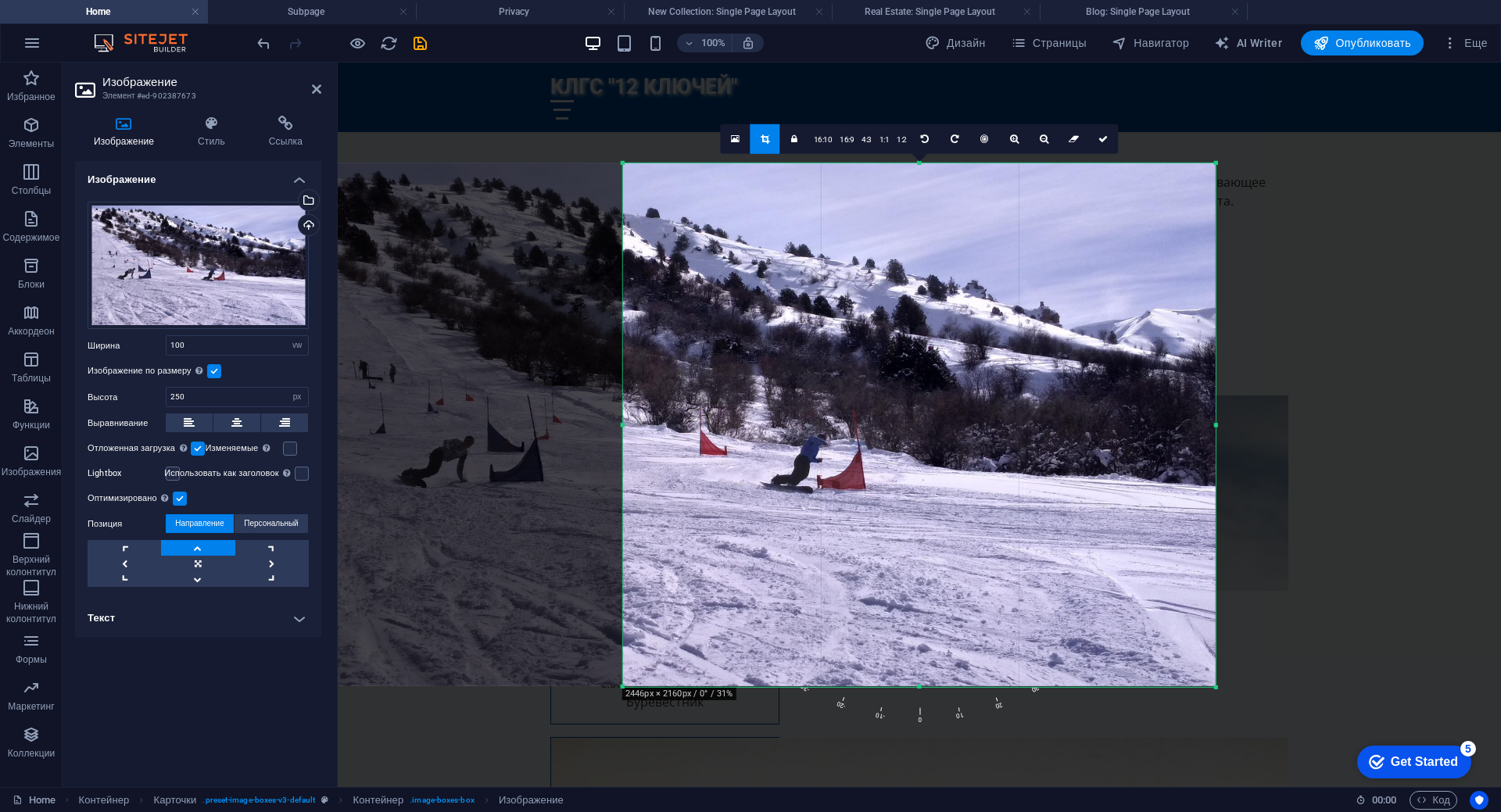
drag, startPoint x: 454, startPoint y: 425, endPoint x: 792, endPoint y: 428, distance: 338.0
click at [792, 428] on div "180 170 160 150 140 130 120 110 100 90 80 70 60 50 40 30 20 10 0 -10 -20 -30 -4…" at bounding box center [919, 425] width 593 height 524
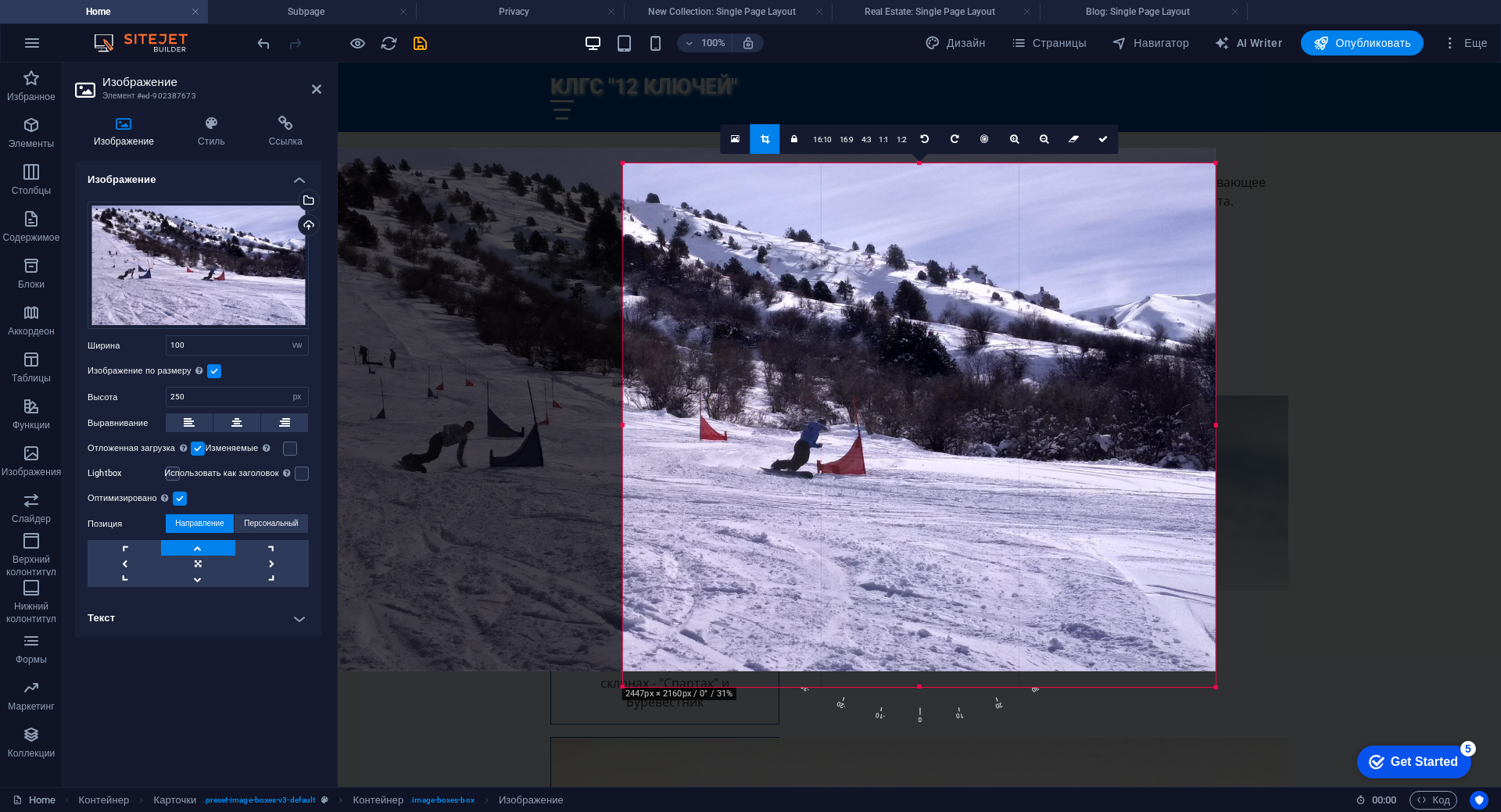
drag, startPoint x: 919, startPoint y: 681, endPoint x: 917, endPoint y: 666, distance: 15.1
click at [917, 666] on div at bounding box center [750, 410] width 930 height 524
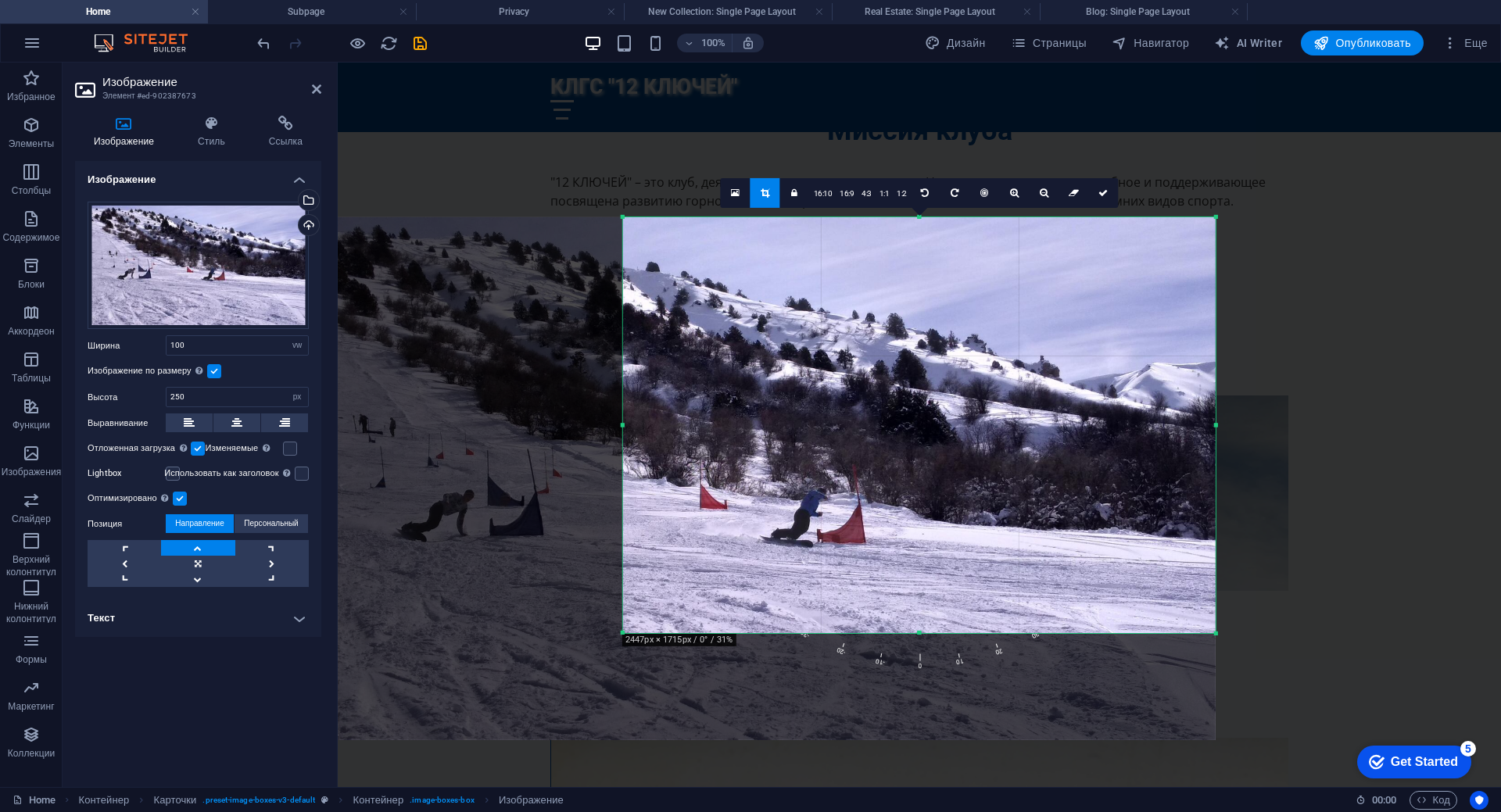
drag, startPoint x: 919, startPoint y: 689, endPoint x: 904, endPoint y: 582, distance: 108.0
click at [904, 582] on div "180 170 160 150 140 130 120 110 100 90 80 70 60 50 40 30 20 10 0 -10 -20 -30 -4…" at bounding box center [919, 424] width 593 height 415
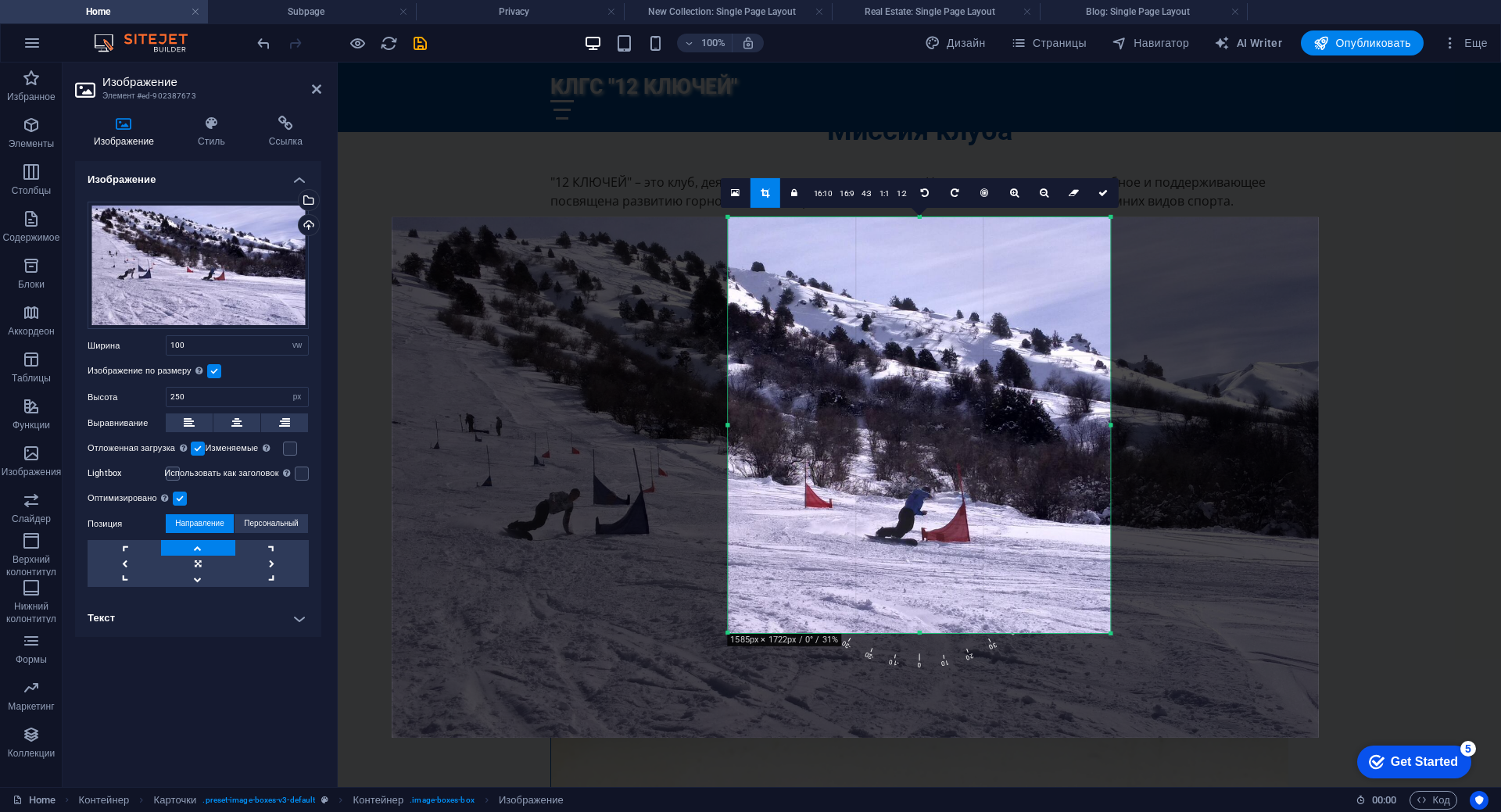
drag, startPoint x: 1214, startPoint y: 426, endPoint x: 1003, endPoint y: 431, distance: 211.1
click at [1003, 431] on div "180 170 160 150 140 130 120 110 100 90 80 70 60 50 40 30 20 10 0 -10 -20 -30 -4…" at bounding box center [919, 424] width 382 height 415
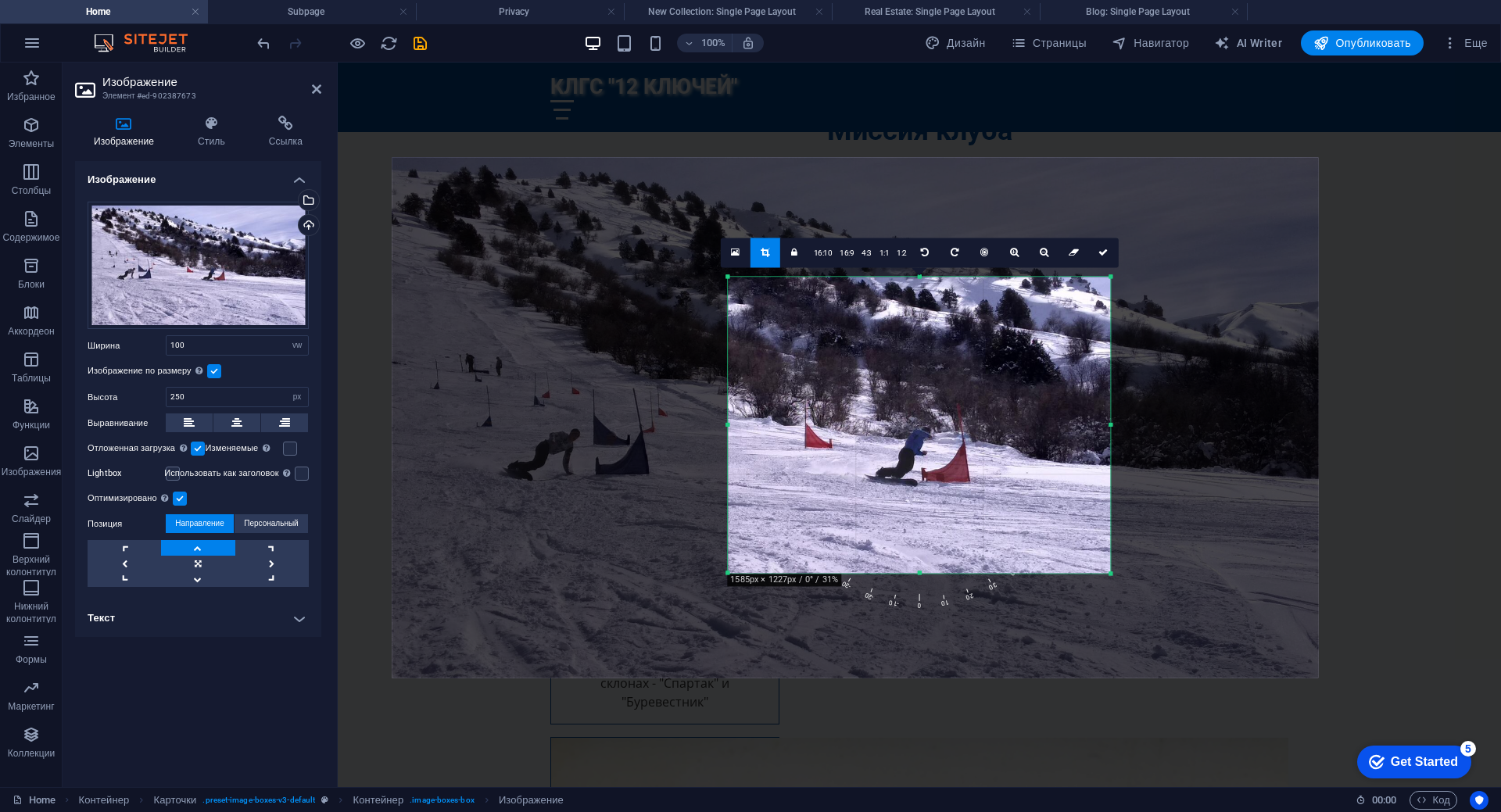
drag, startPoint x: 922, startPoint y: 217, endPoint x: 912, endPoint y: 337, distance: 120.4
click at [912, 337] on div "180 170 160 150 140 130 120 110 100 90 80 70 60 50 40 30 20 10 0 -10 -20 -30 -4…" at bounding box center [919, 425] width 382 height 296
click at [1103, 248] on icon at bounding box center [1103, 252] width 9 height 9
type input "489"
select select "px"
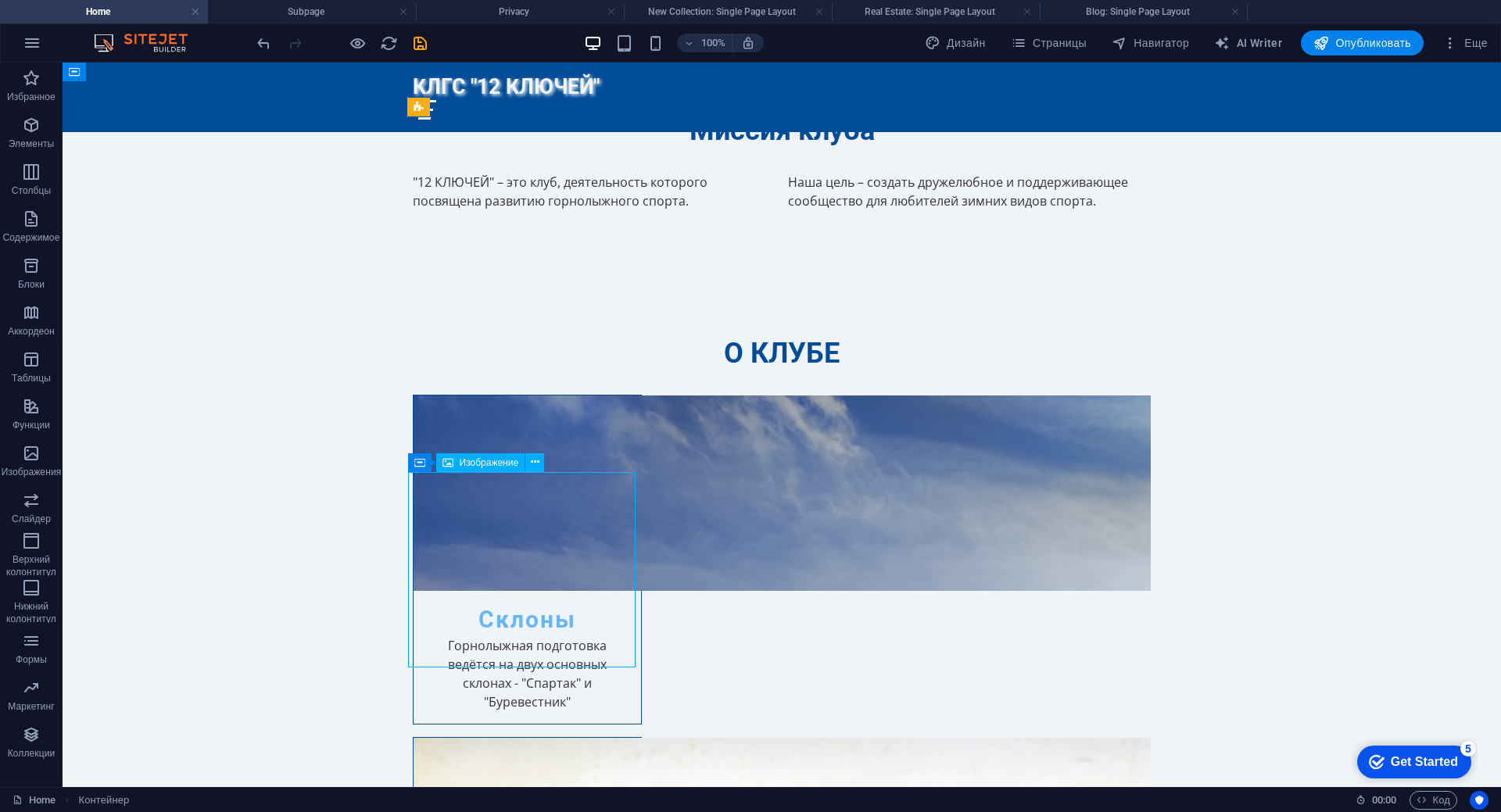
select select "px"
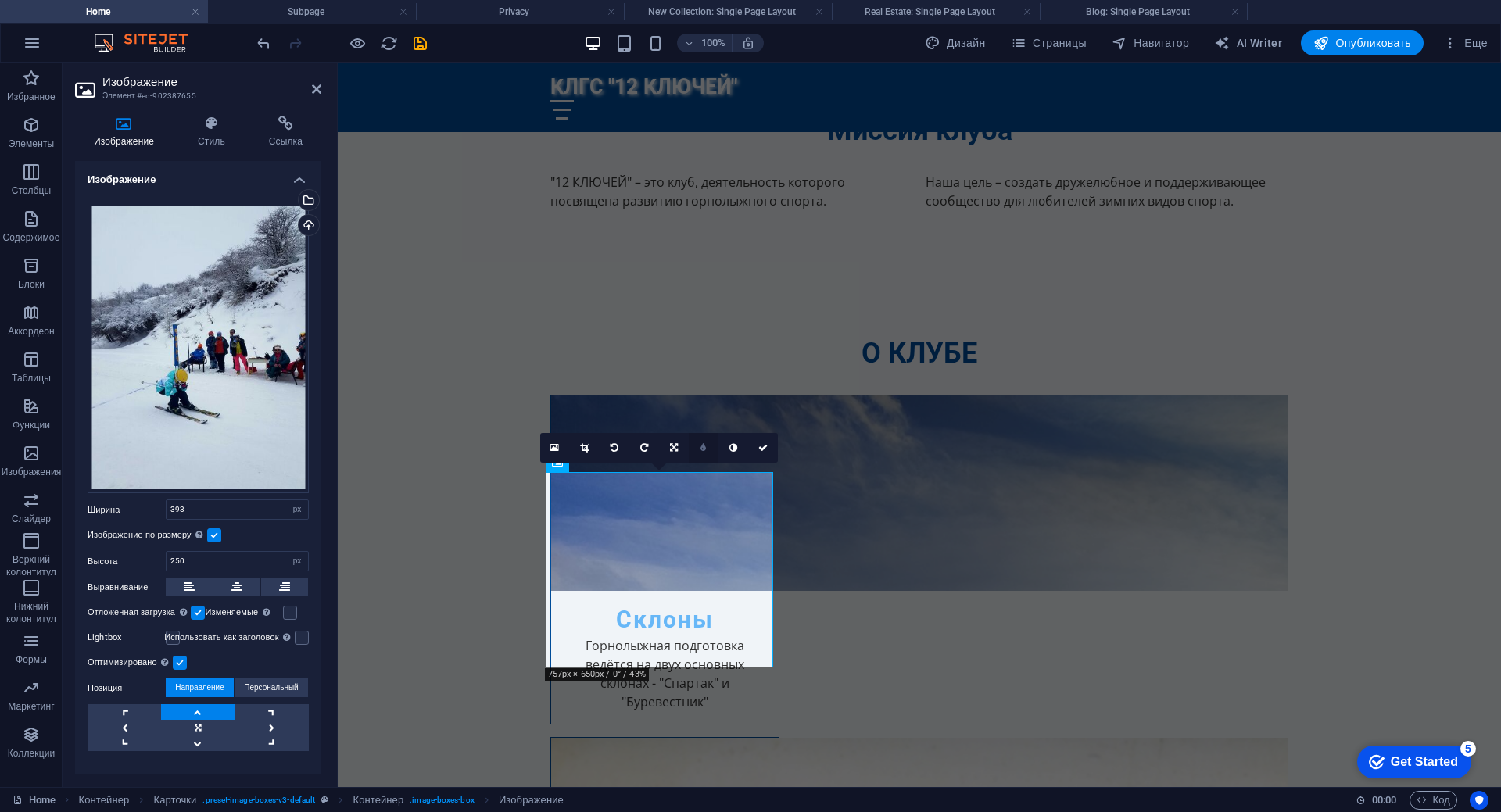
click at [704, 449] on icon at bounding box center [703, 447] width 6 height 9
type input "291"
type input "4"
type input "3"
type input "2"
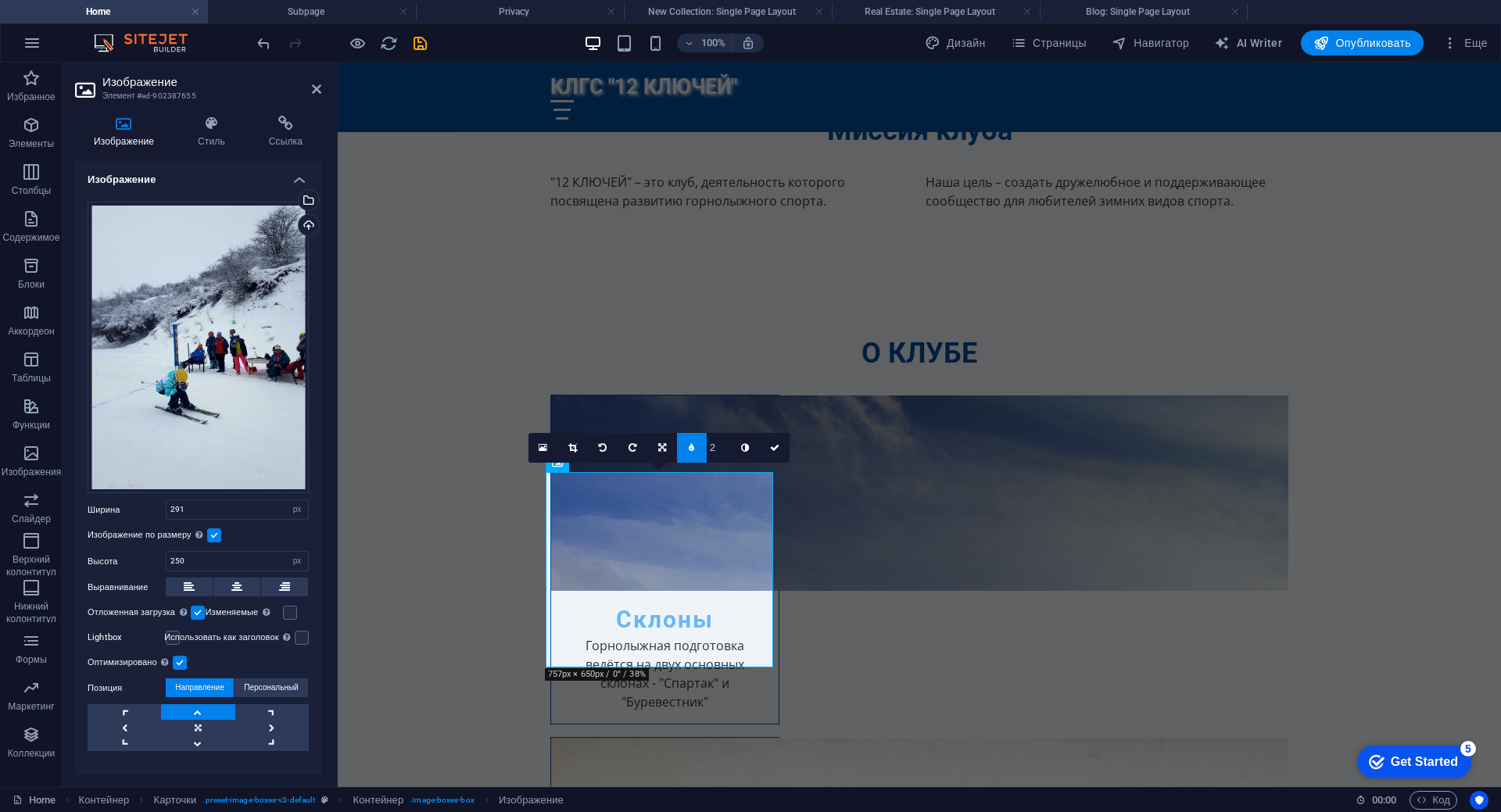
type input "1"
click at [724, 453] on input "1" at bounding box center [718, 447] width 23 height 29
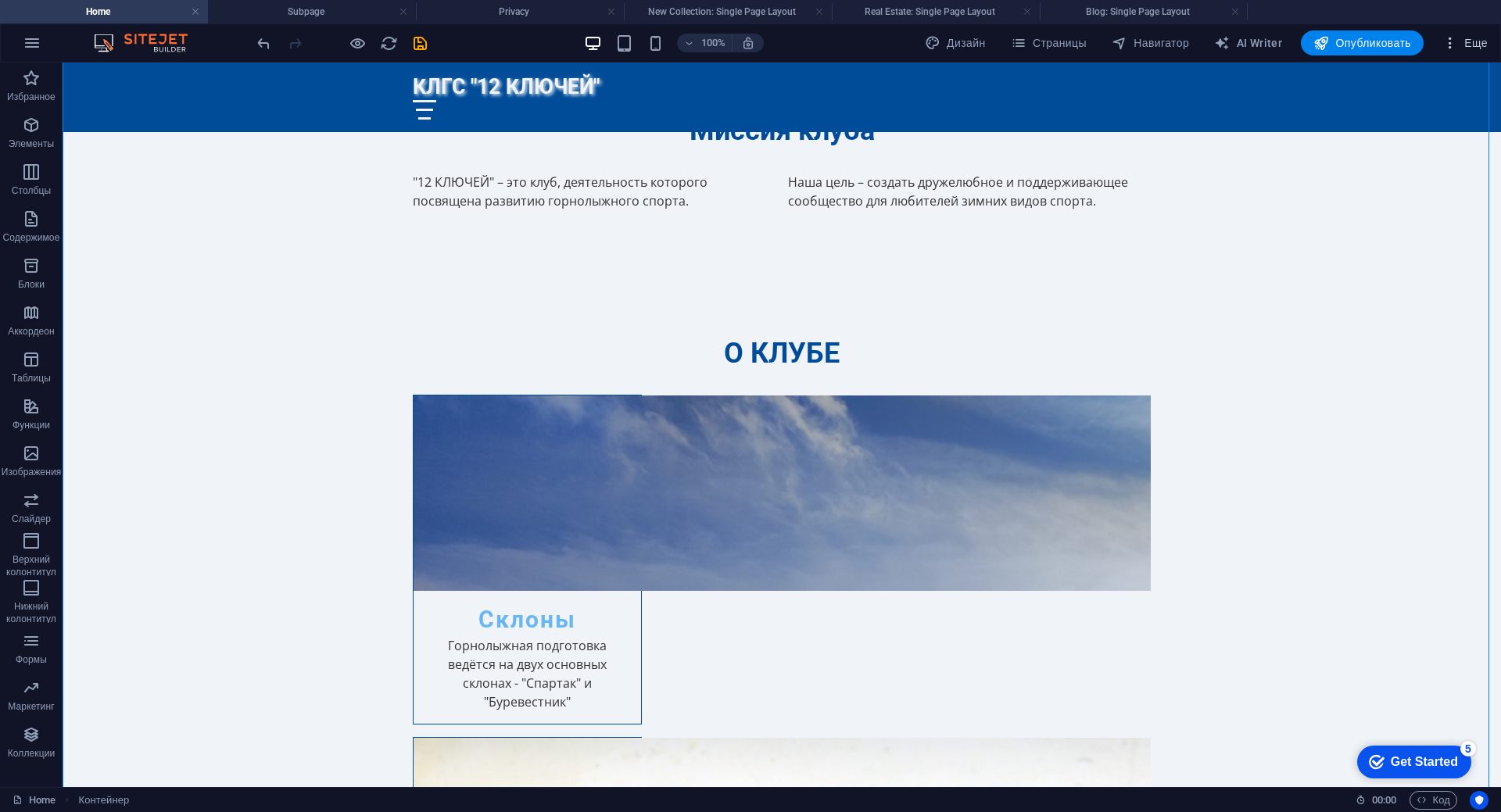
click at [1463, 43] on span "Еще" at bounding box center [1465, 43] width 45 height 16
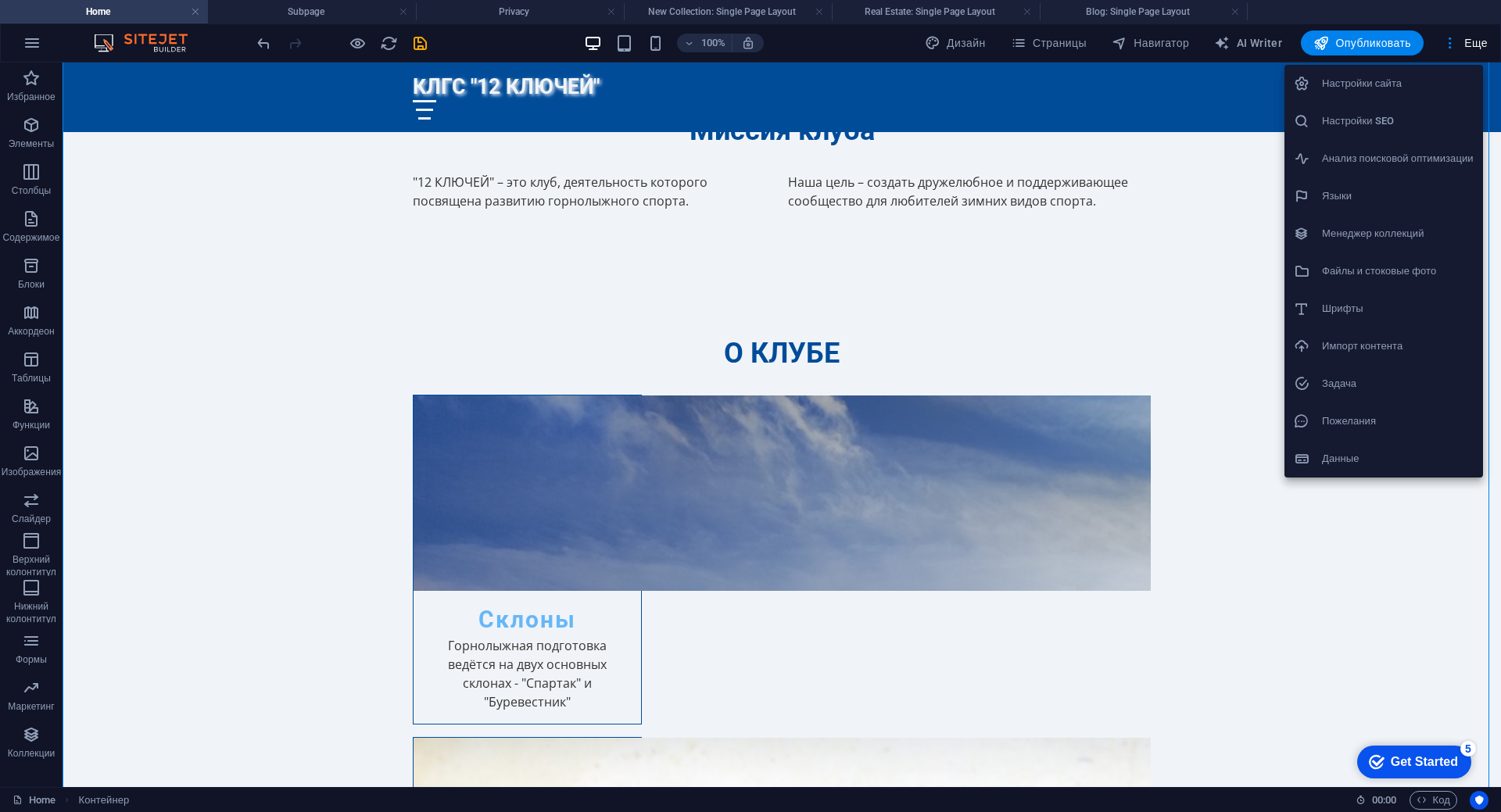
click at [1413, 269] on h6 "Файлы и стоковые фото" at bounding box center [1397, 271] width 151 height 19
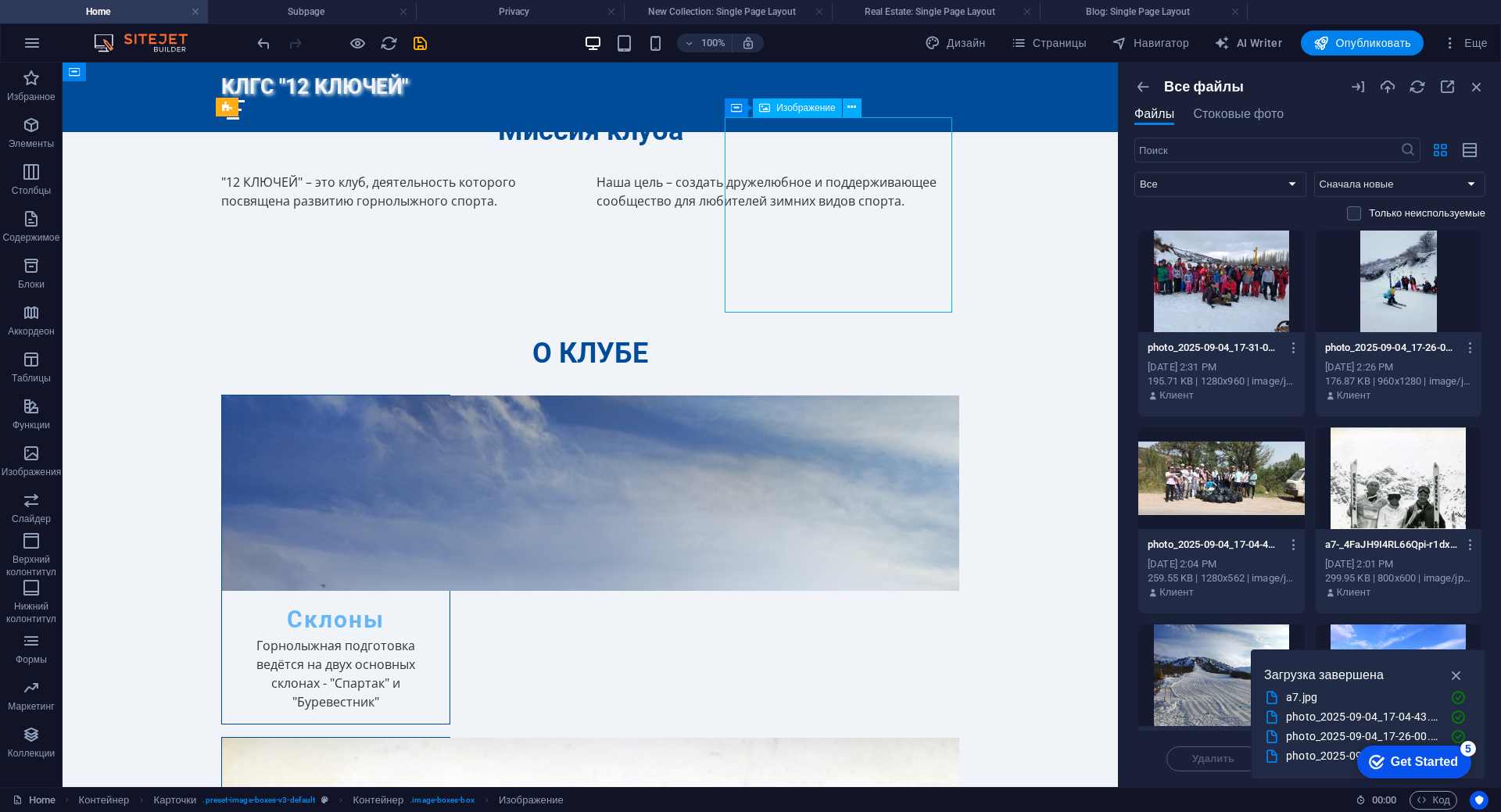
select select "vw"
select select "px"
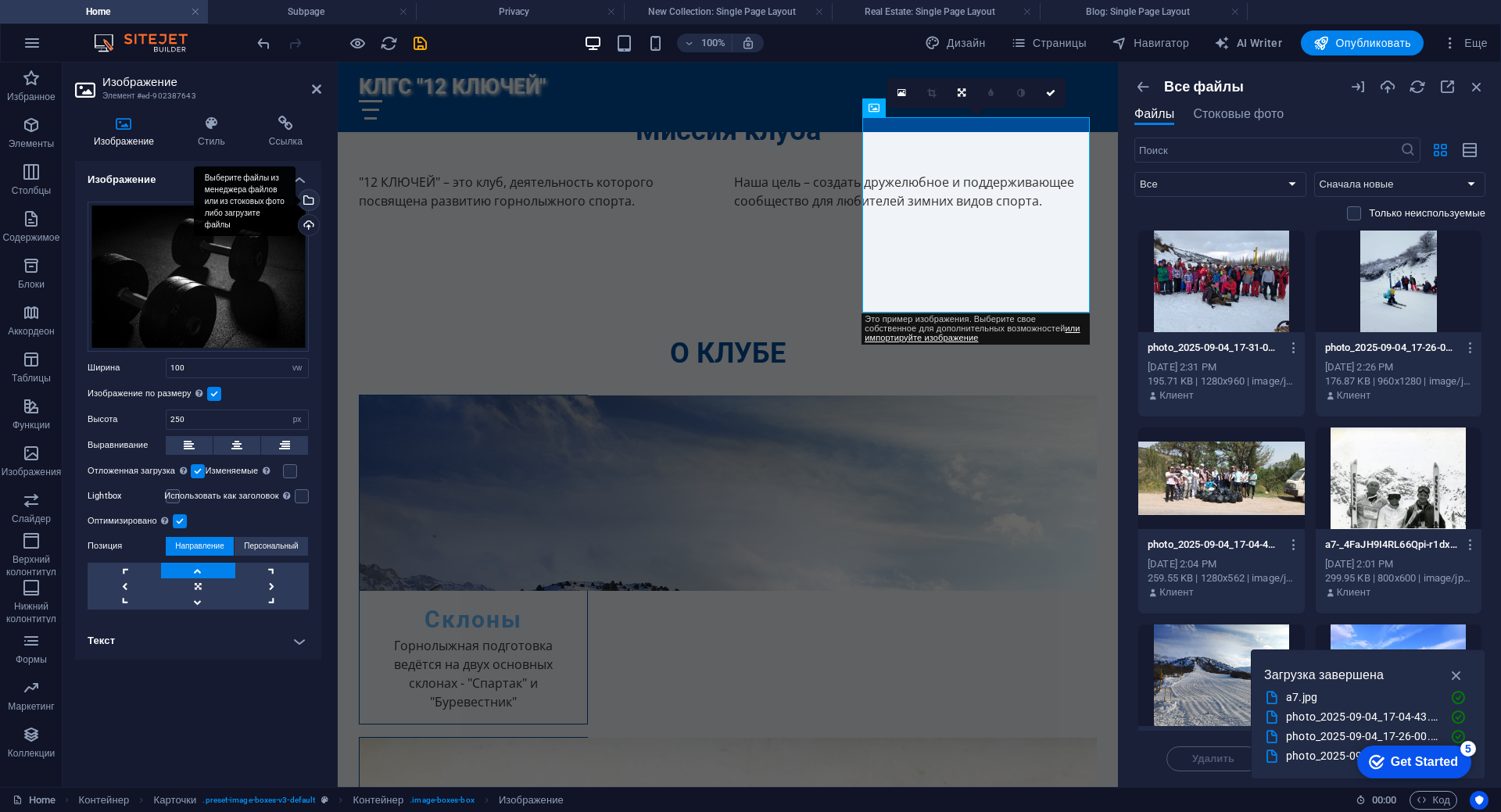
click at [309, 192] on div "Выберите файлы из менеджера файлов или из стоковых фото либо загрузите файлы" at bounding box center [307, 202] width 23 height 23
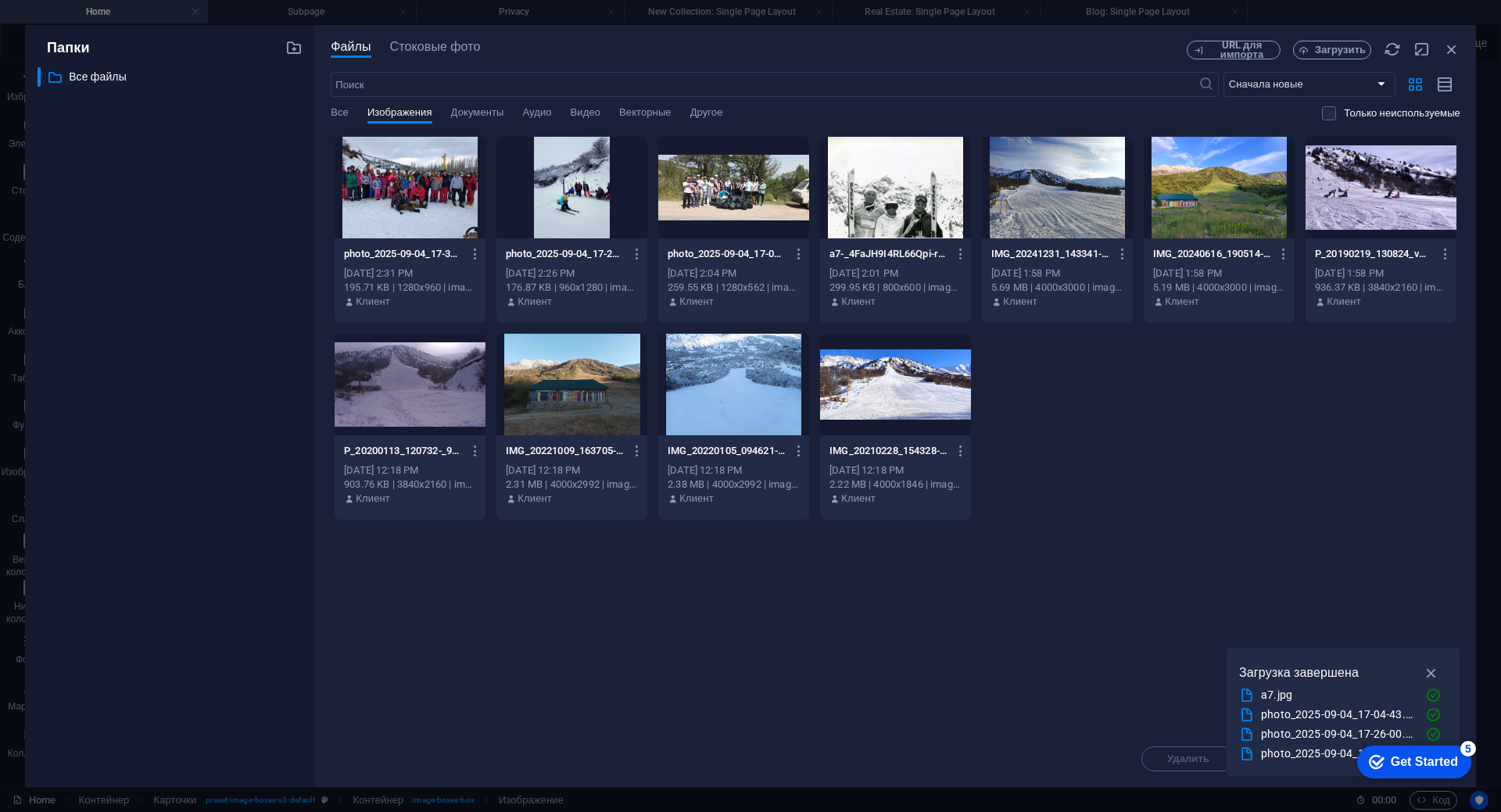
click at [432, 191] on div at bounding box center [410, 188] width 151 height 102
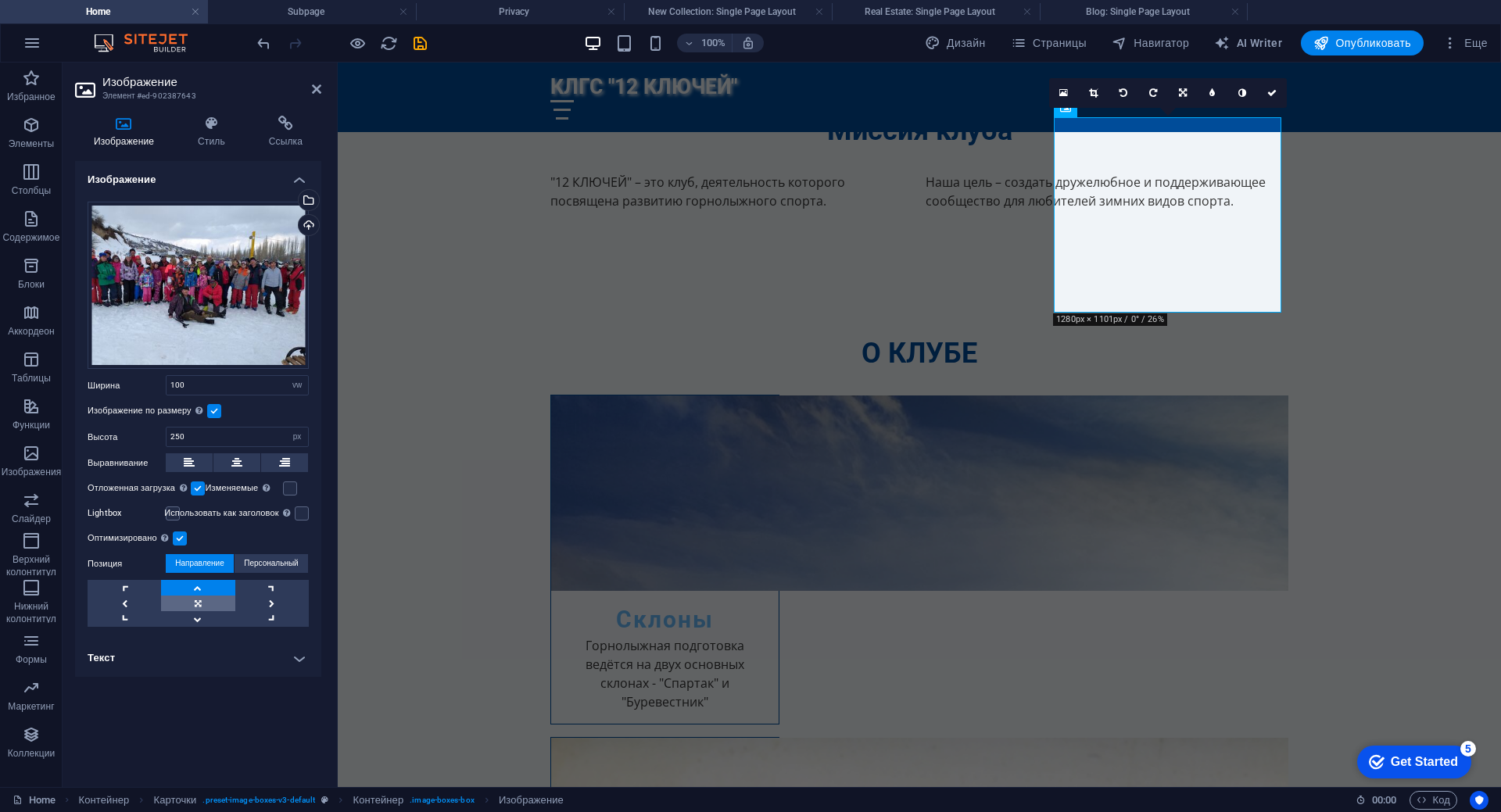
click at [194, 607] on link at bounding box center [198, 603] width 74 height 16
click at [255, 384] on input "100" at bounding box center [236, 385] width 141 height 19
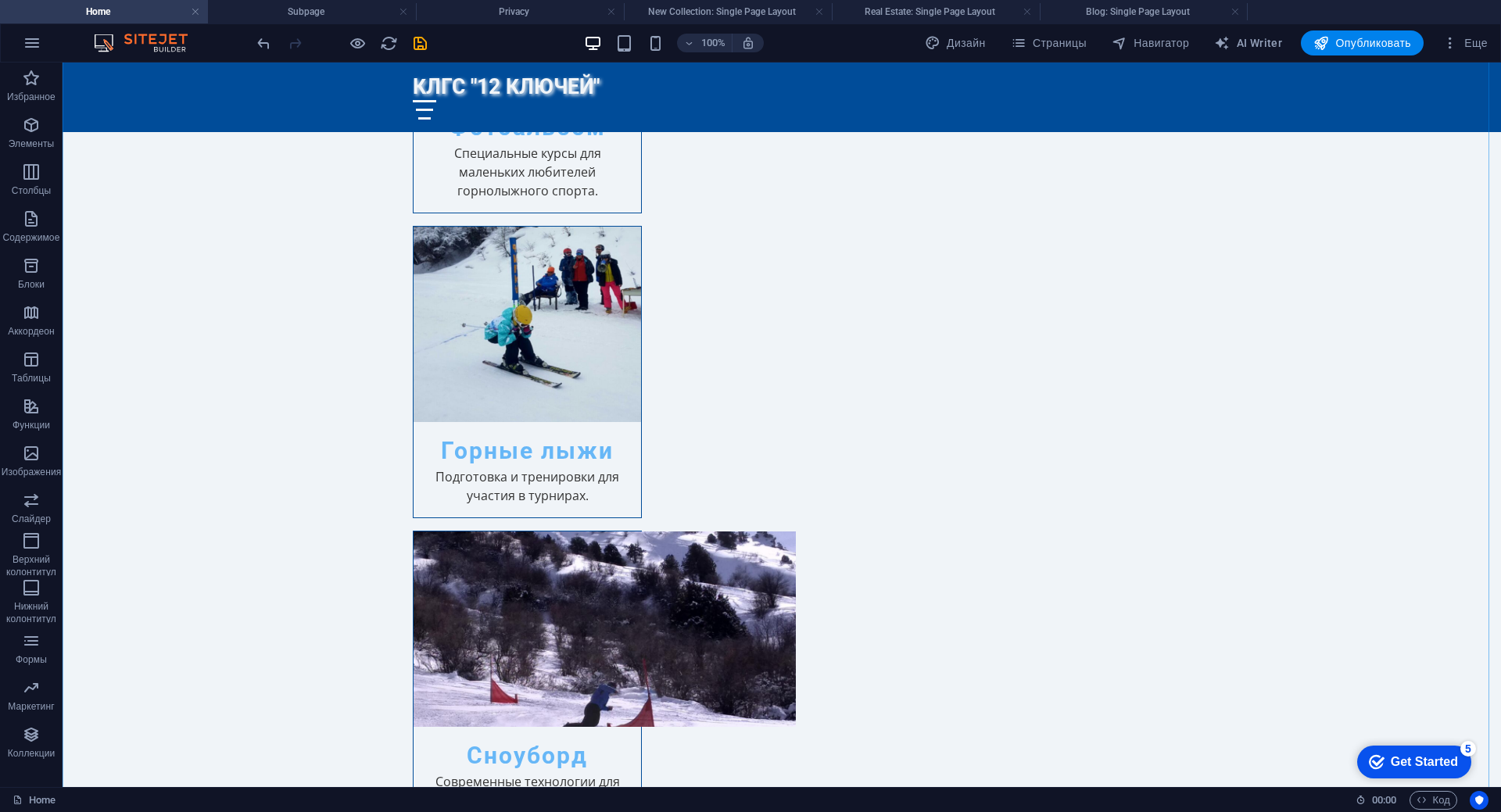
scroll to position [2187, 0]
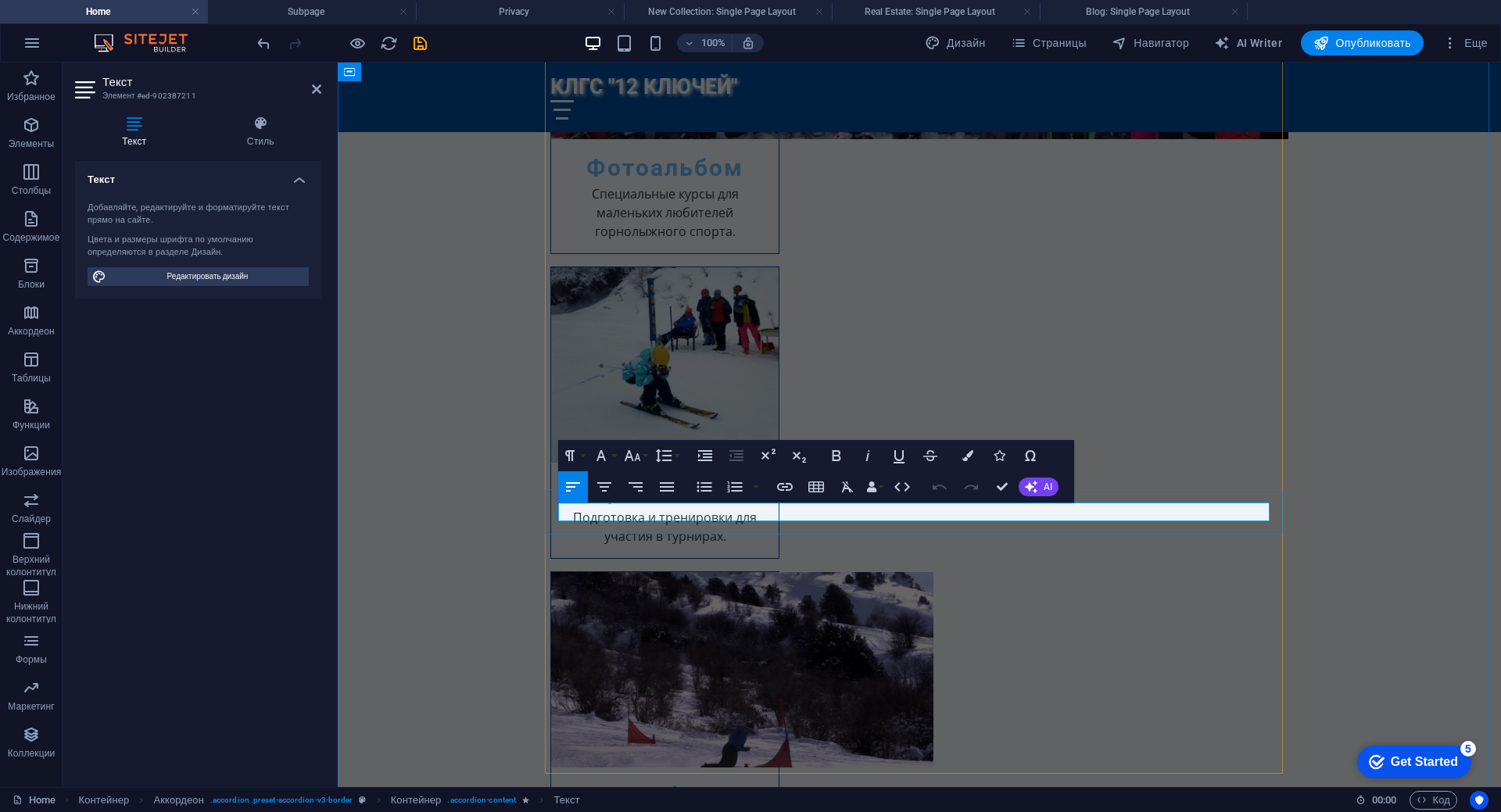
drag, startPoint x: 569, startPoint y: 515, endPoint x: 558, endPoint y: 515, distance: 11.0
drag, startPoint x: 621, startPoint y: 515, endPoint x: 645, endPoint y: 513, distance: 24.1
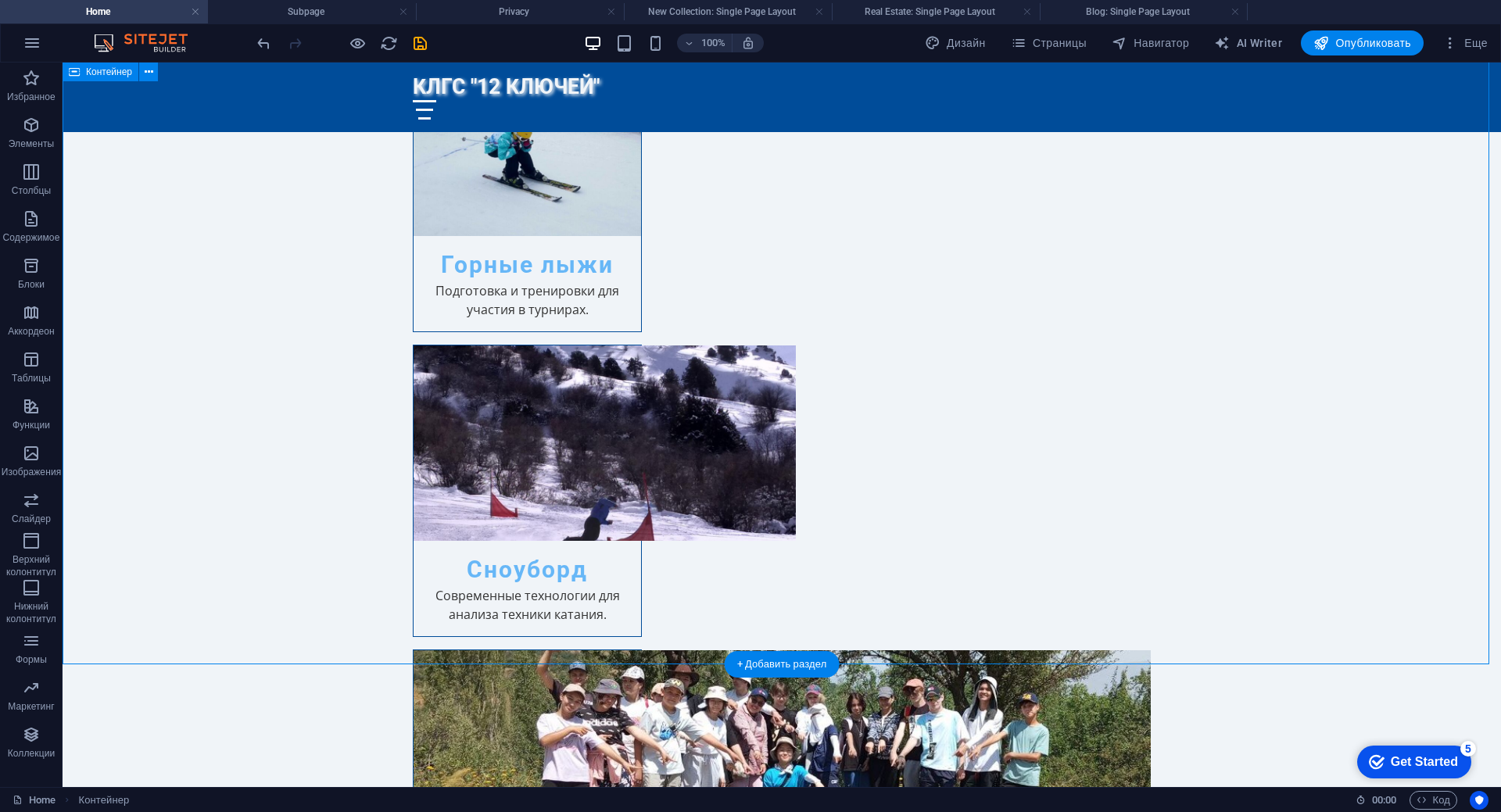
scroll to position [2354, 0]
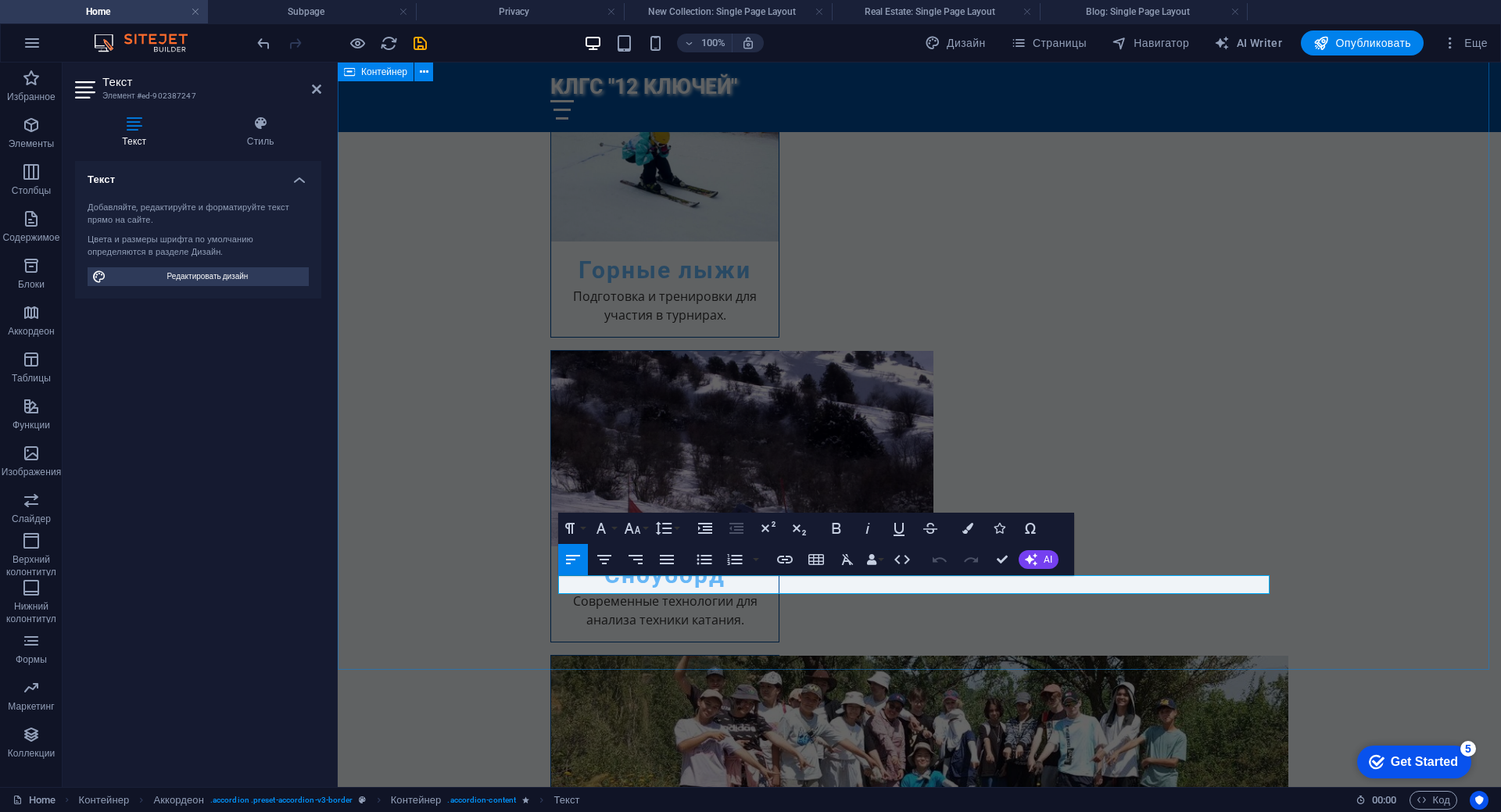
scroll to position [2299, 0]
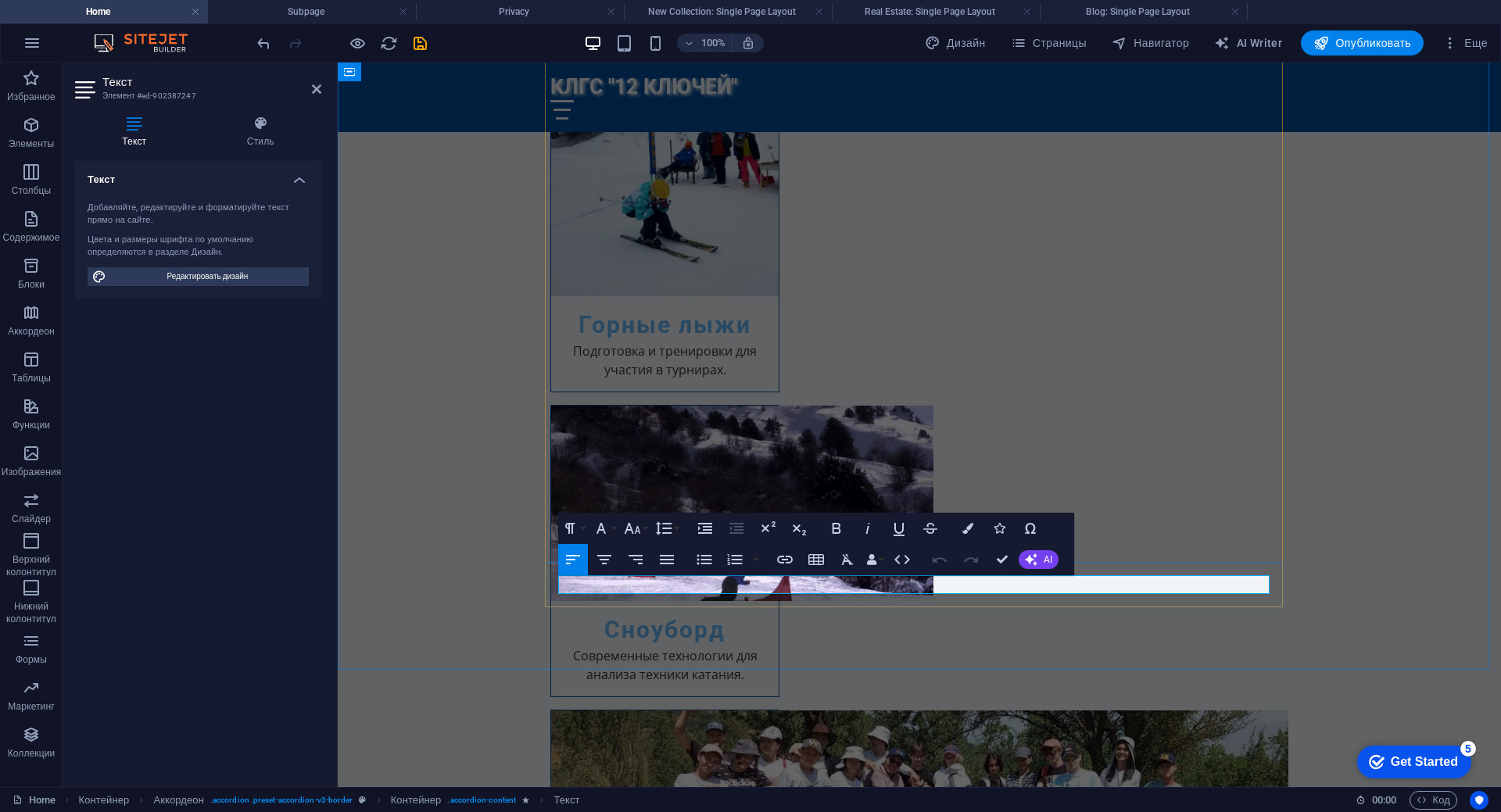
drag, startPoint x: 560, startPoint y: 586, endPoint x: 994, endPoint y: 586, distance: 434.0
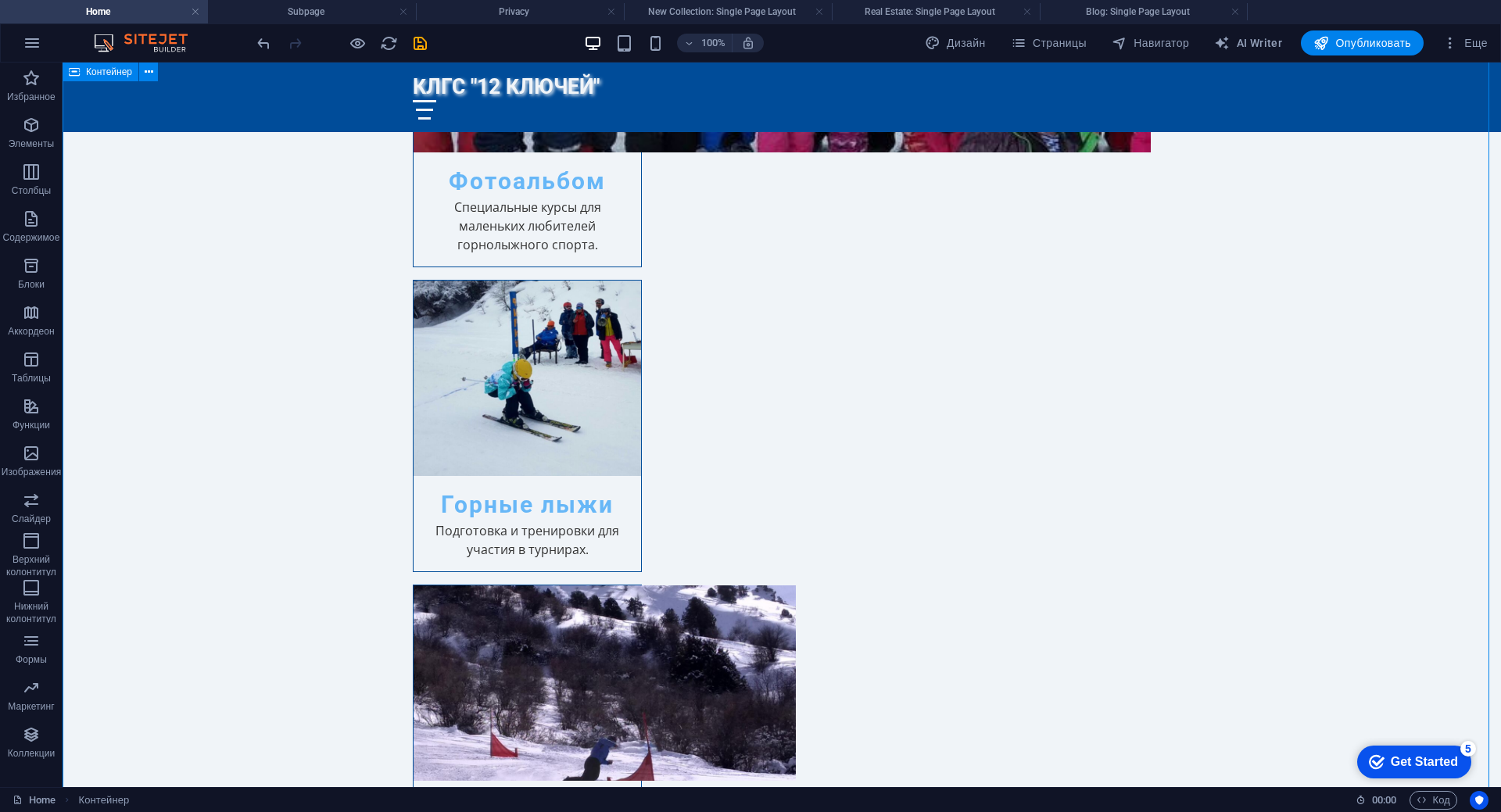
scroll to position [2041, 0]
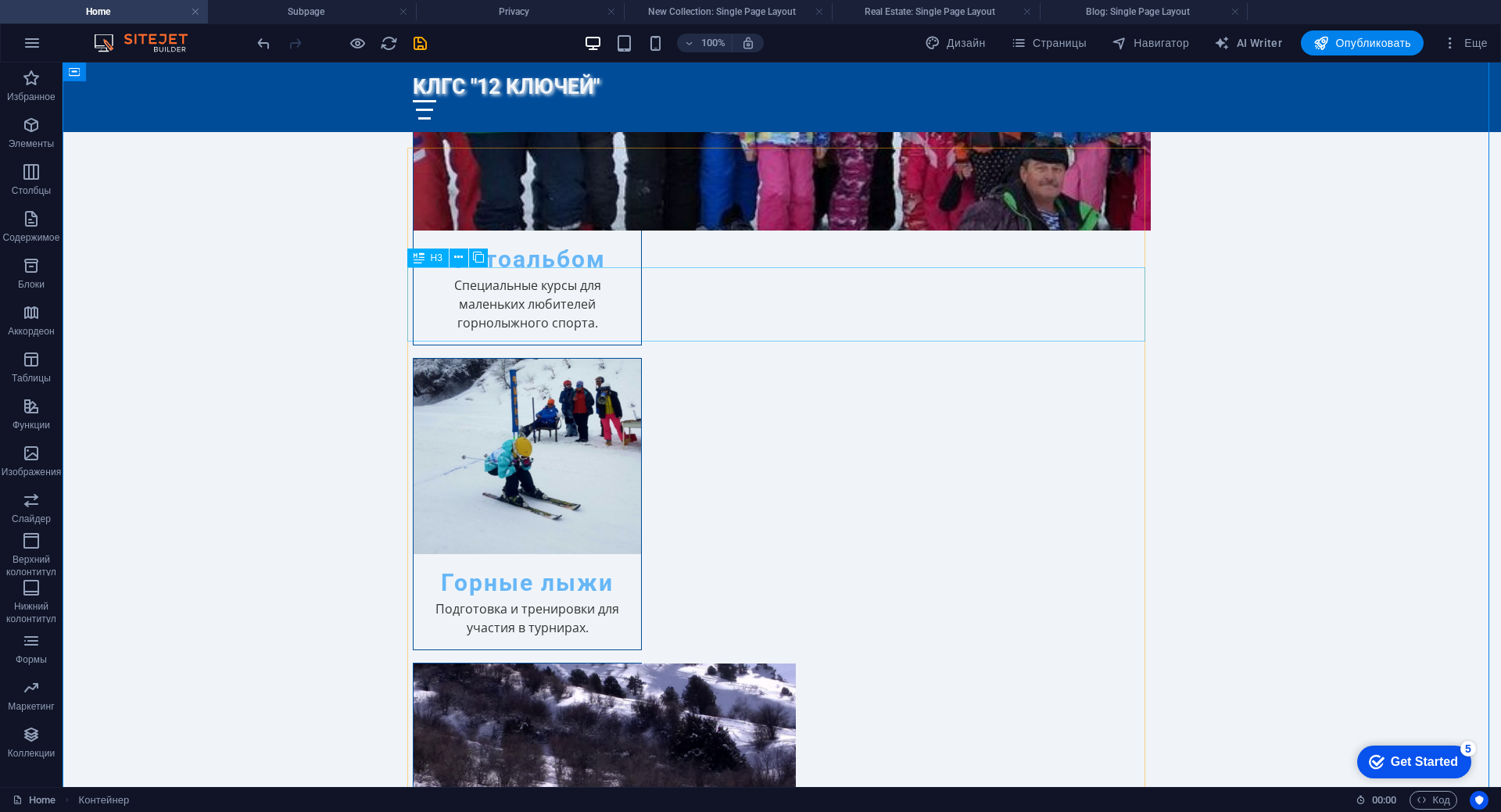
scroll to position [2096, 0]
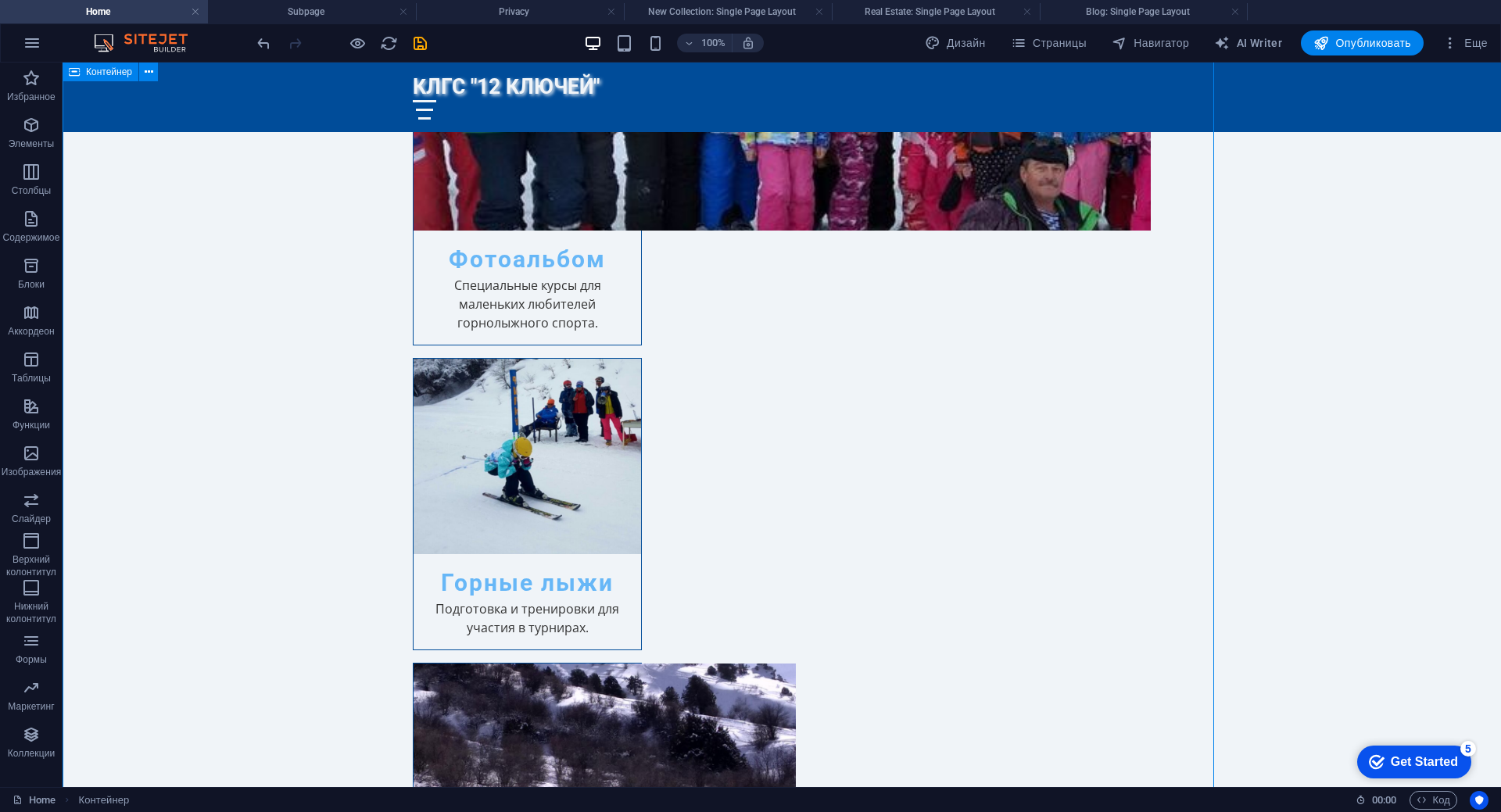
scroll to position [2096, 0]
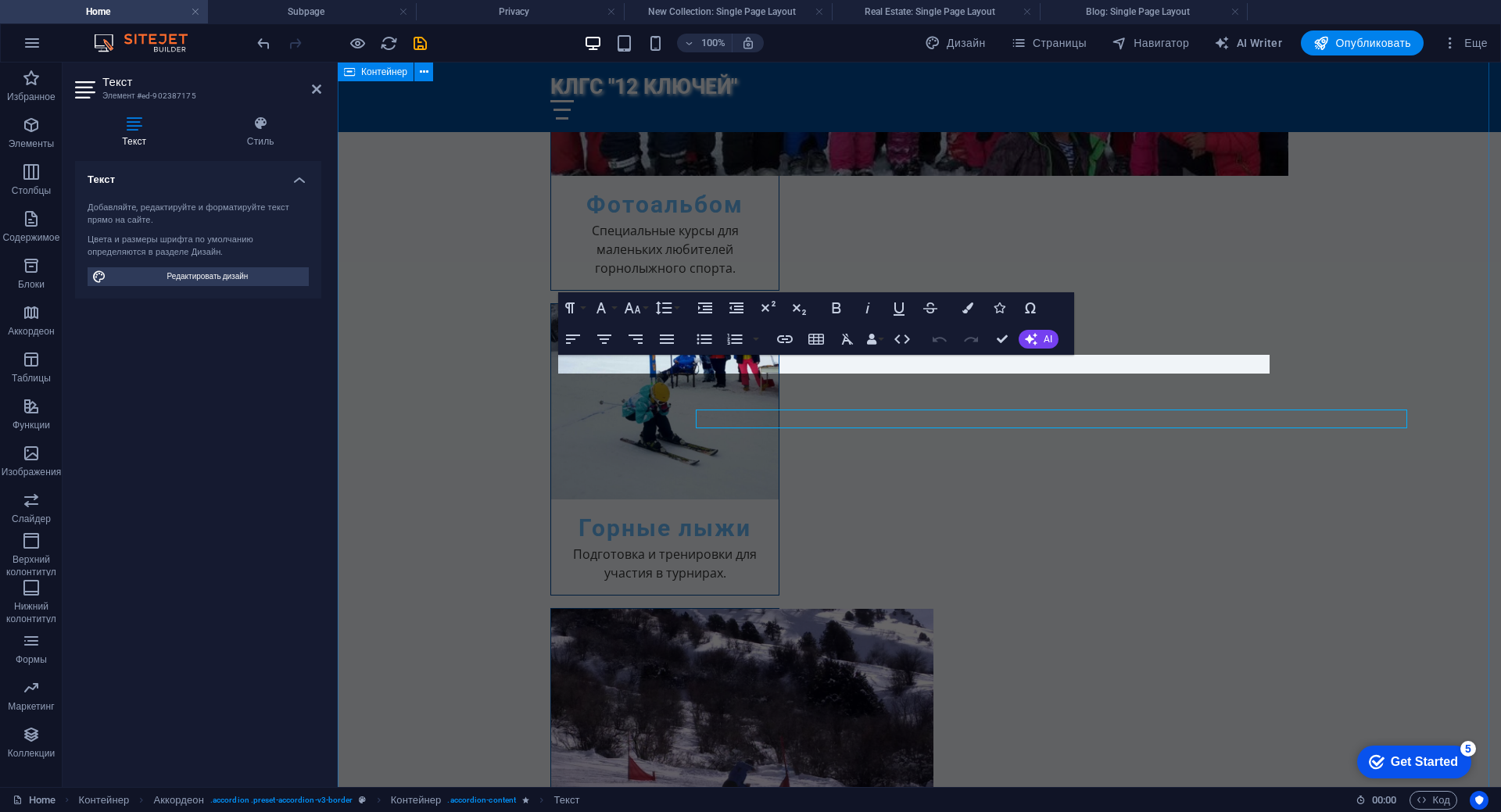
scroll to position [2041, 0]
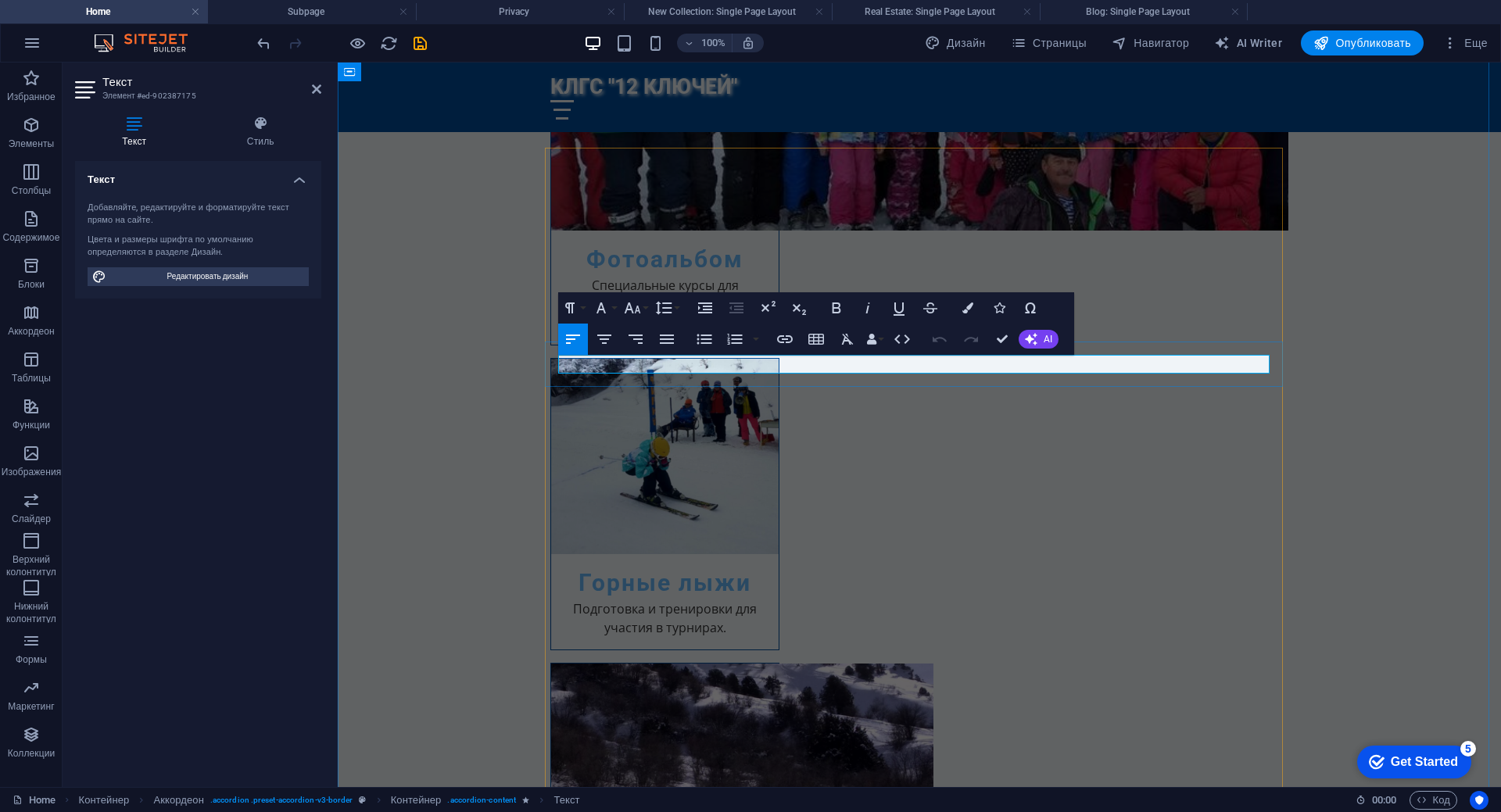
drag, startPoint x: 573, startPoint y: 365, endPoint x: 558, endPoint y: 365, distance: 15.0
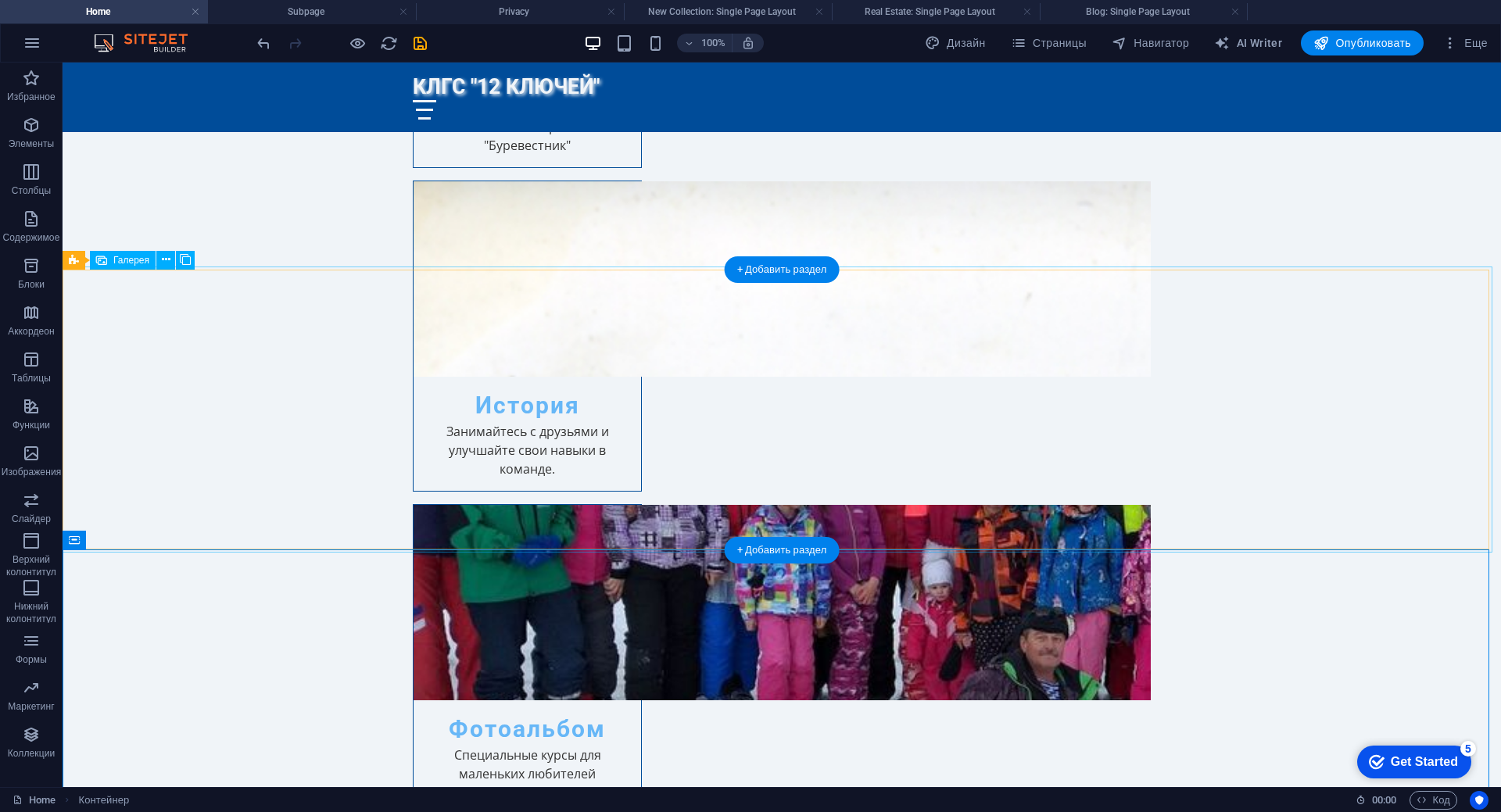
scroll to position [1549, 0]
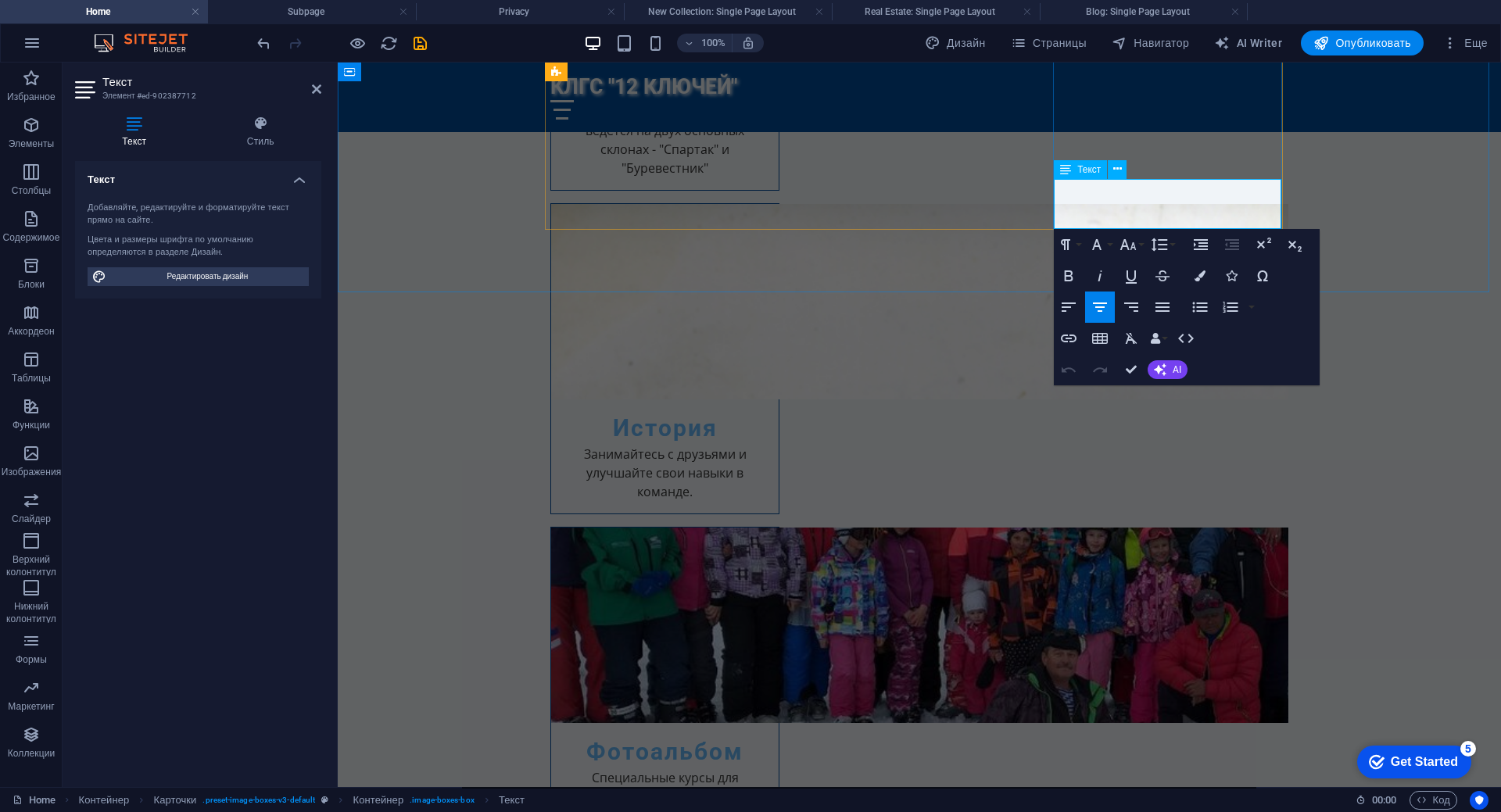
drag, startPoint x: 1071, startPoint y: 209, endPoint x: 1117, endPoint y: 205, distance: 46.2
drag, startPoint x: 1122, startPoint y: 206, endPoint x: 1179, endPoint y: 209, distance: 57.1
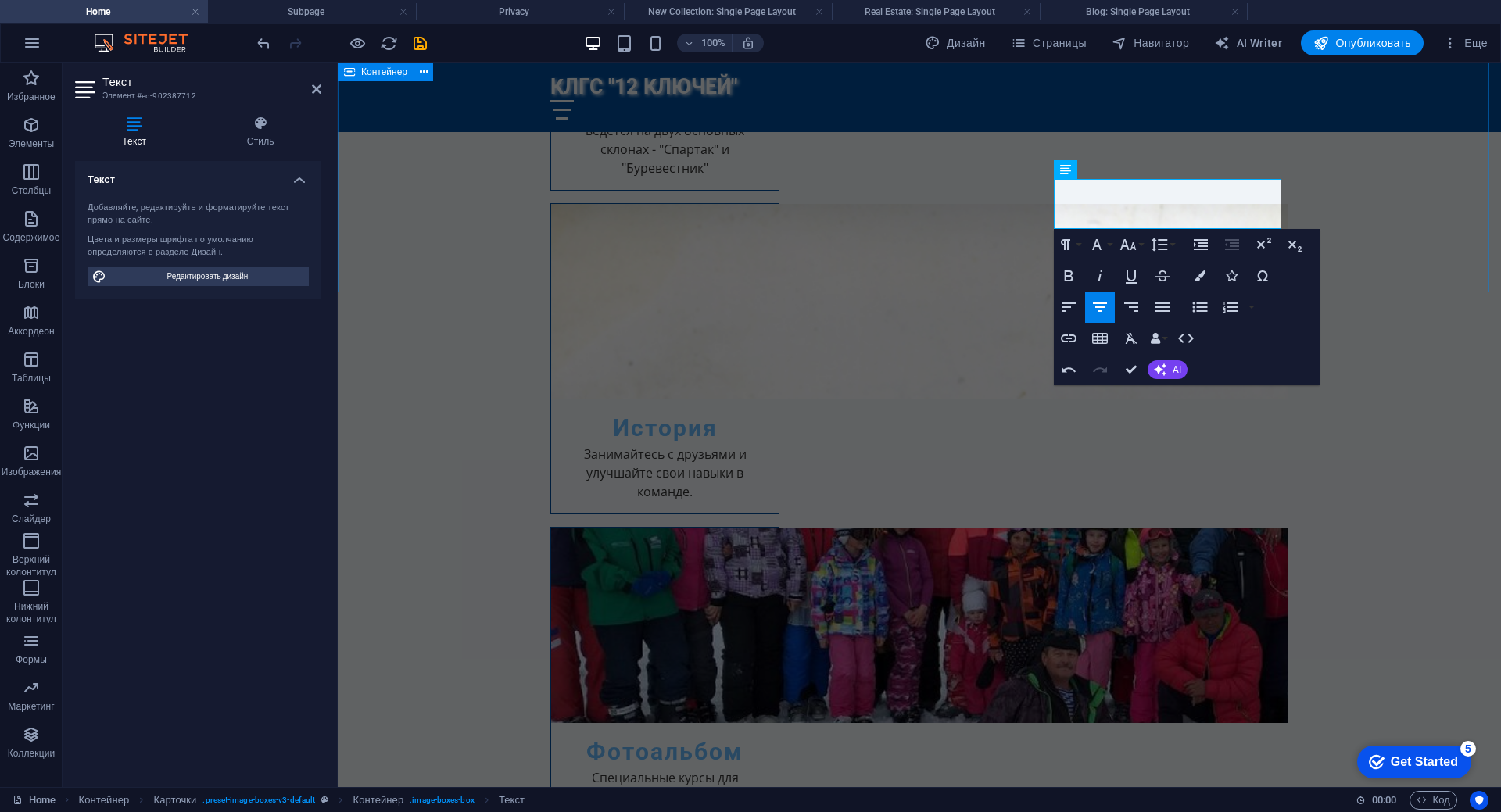
click at [1413, 208] on div "О КЛУБЕ Склоны Горнолыжная подготовка ведётся на двух основных склонах - "Спарт…" at bounding box center [919, 776] width 1163 height 2076
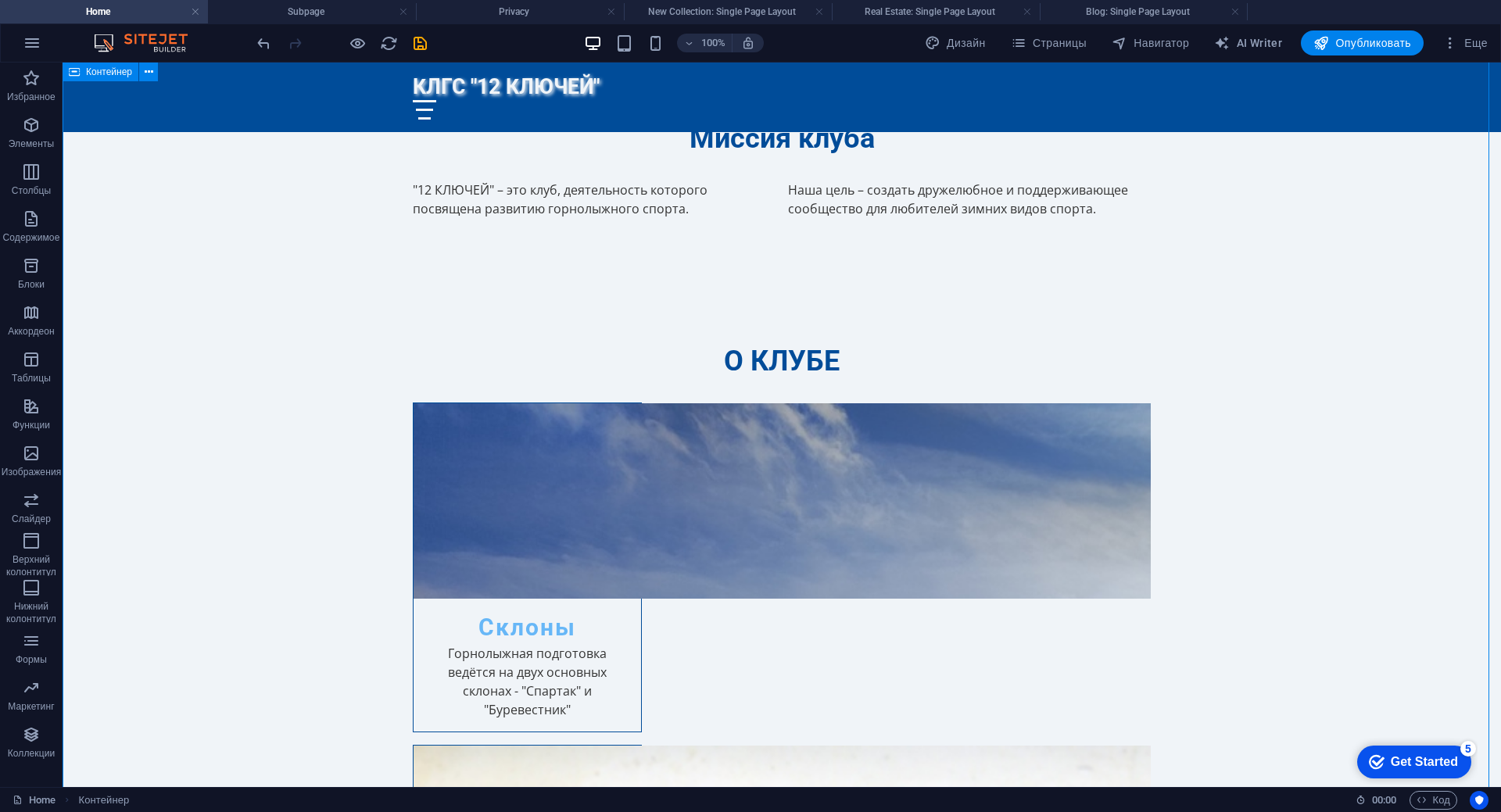
scroll to position [1002, 0]
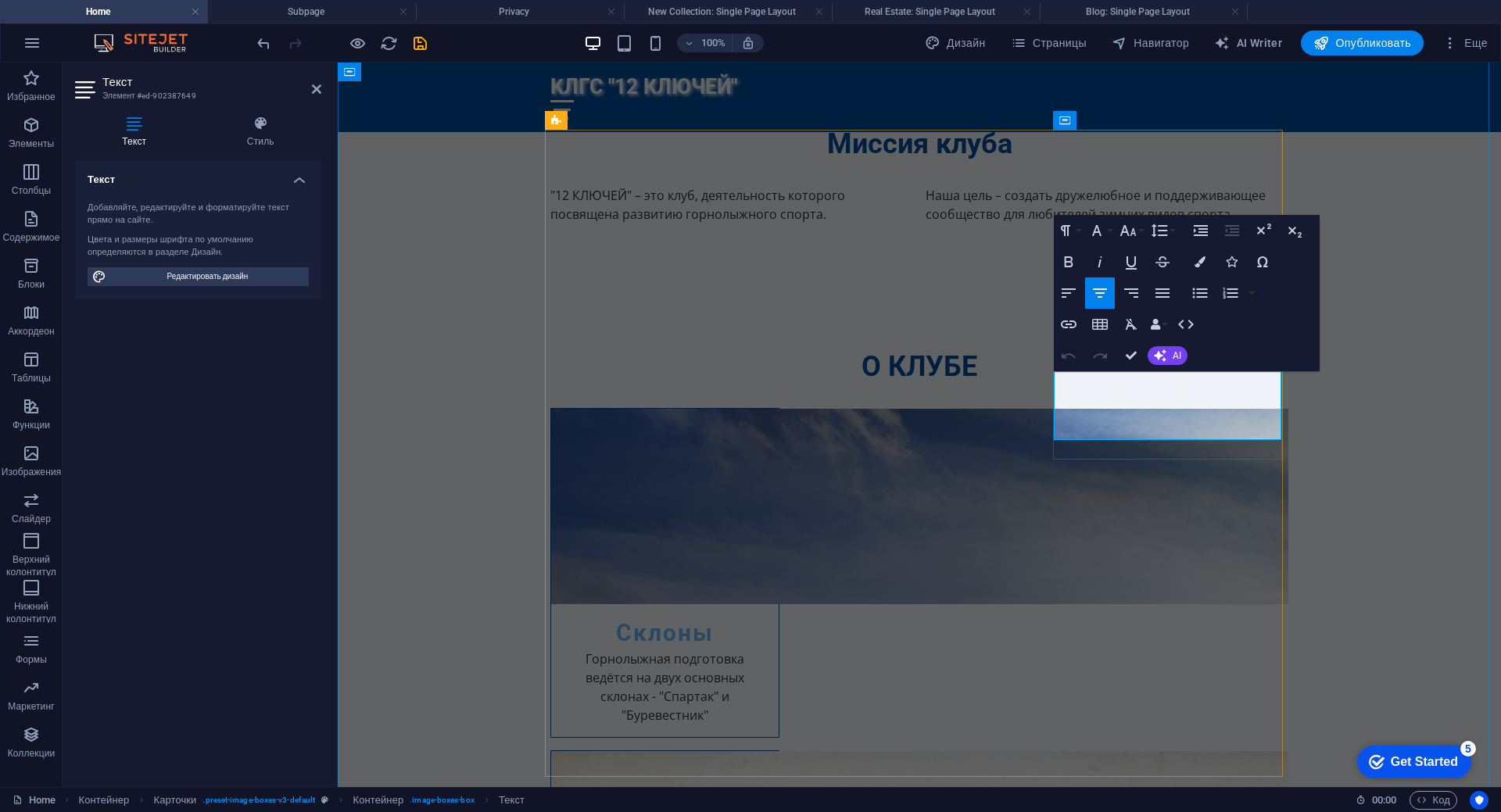
drag, startPoint x: 1094, startPoint y: 382, endPoint x: 1232, endPoint y: 421, distance: 143.4
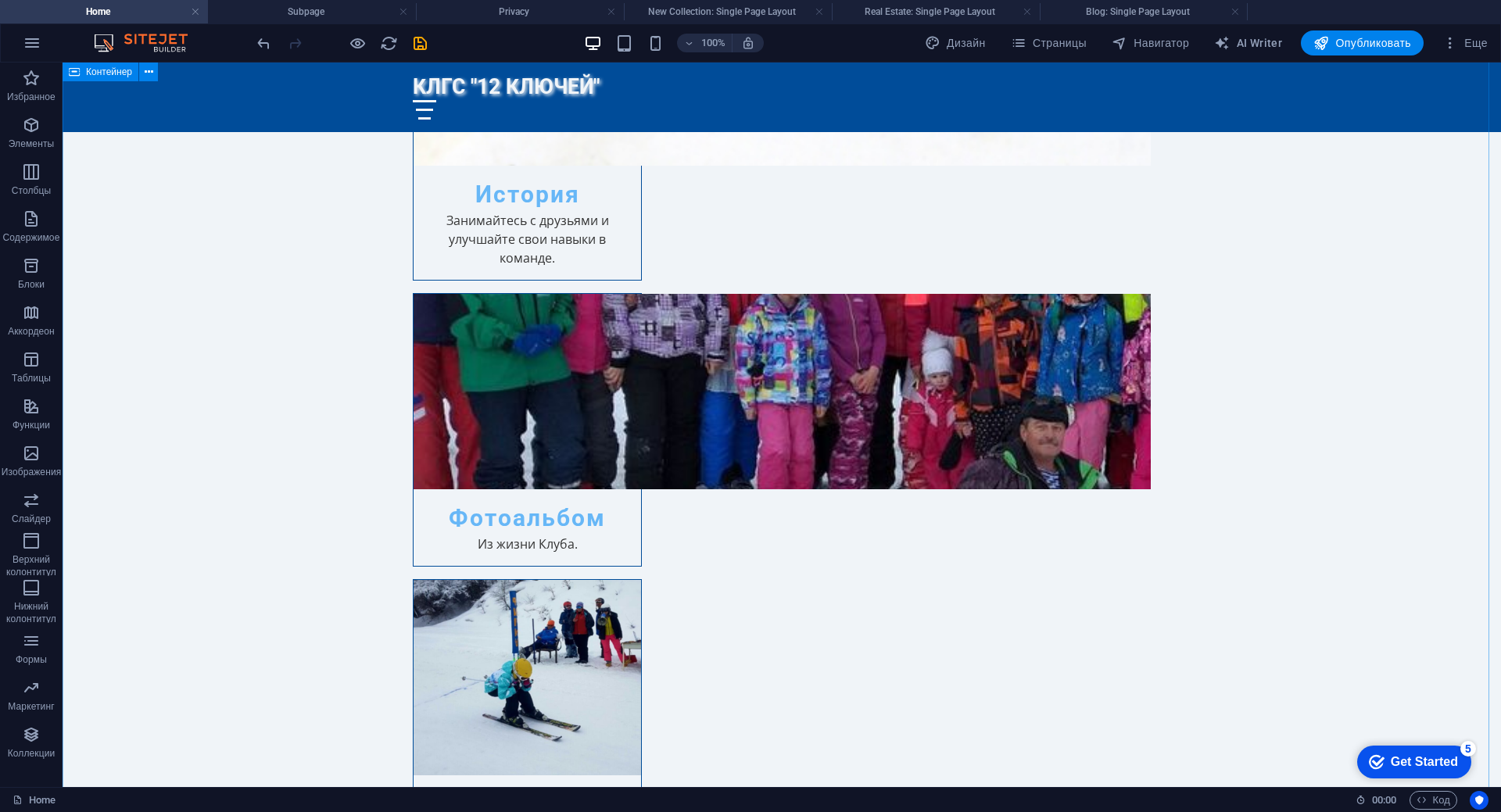
scroll to position [1729, 0]
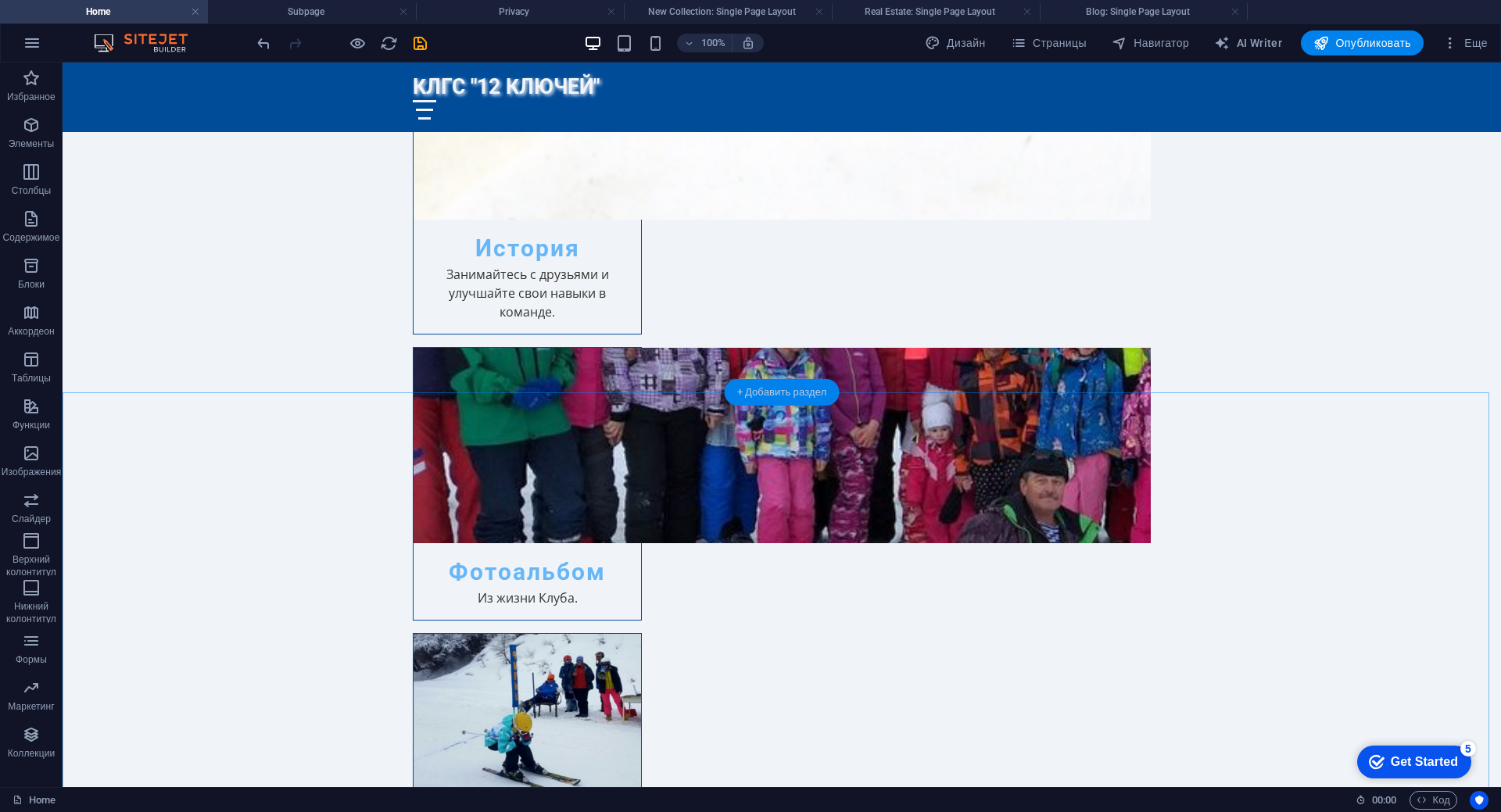
click at [790, 397] on div "+ Добавить раздел" at bounding box center [782, 392] width 115 height 26
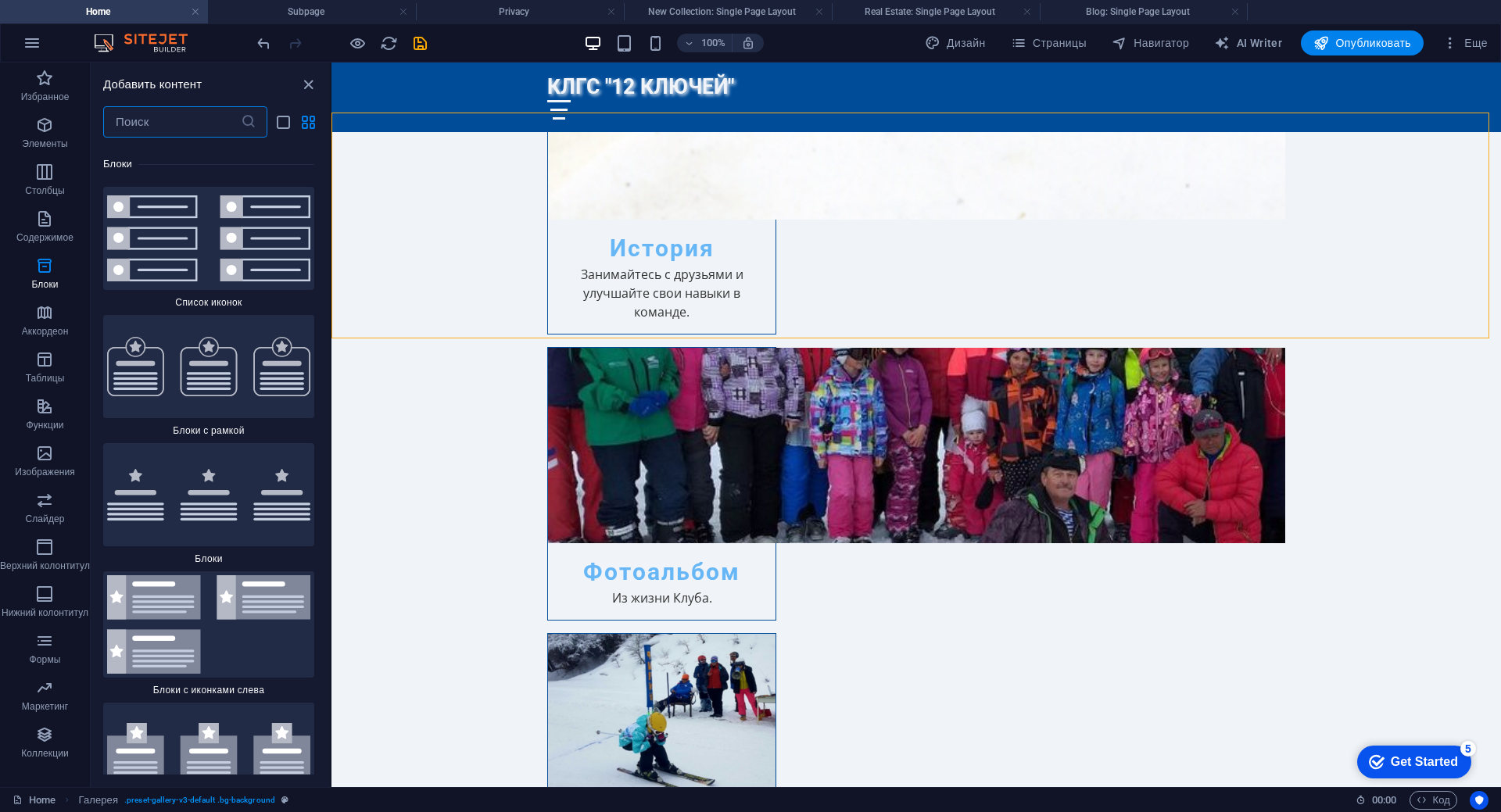
scroll to position [8386, 0]
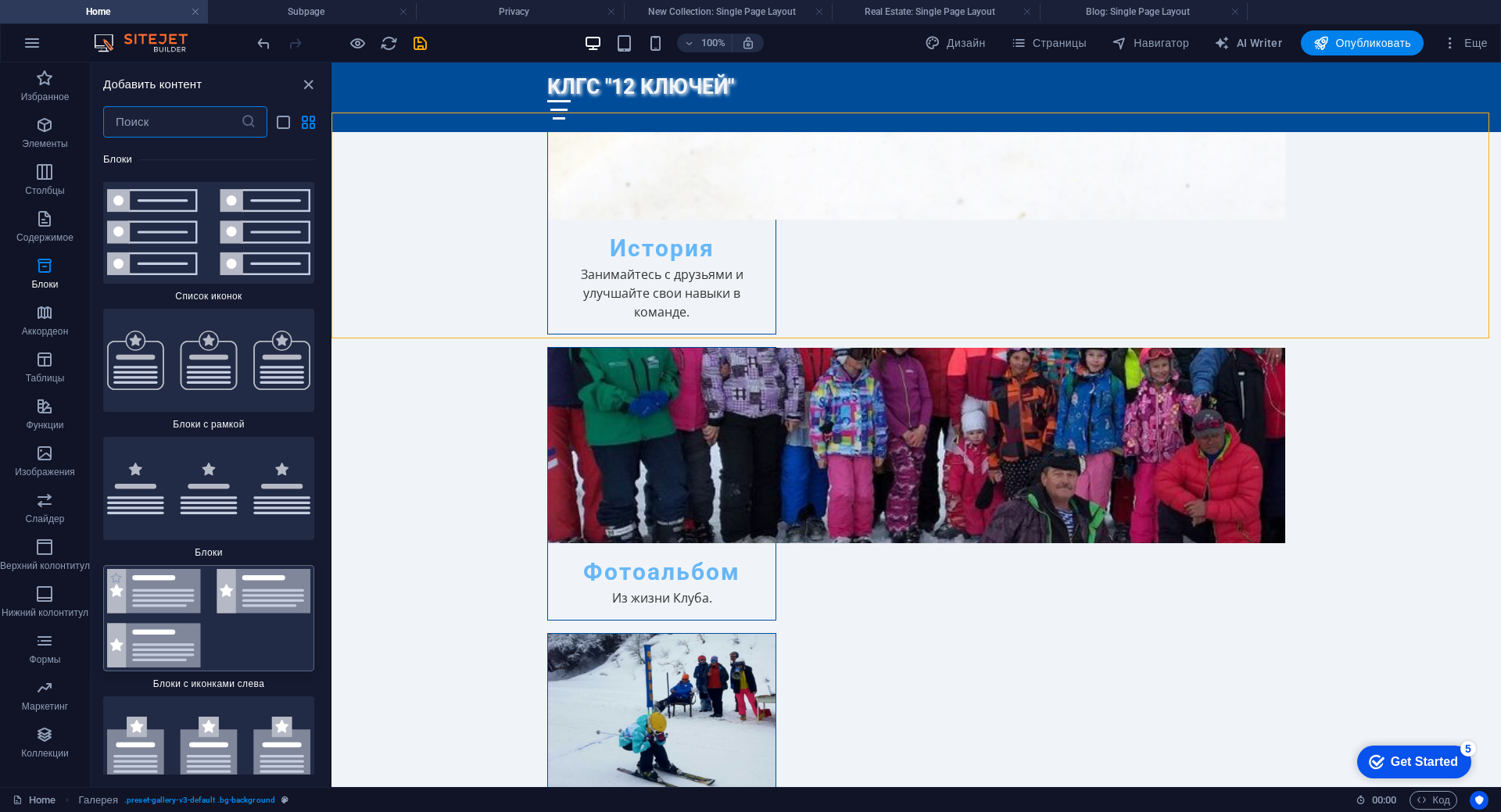
click at [189, 569] on img at bounding box center [209, 618] width 203 height 98
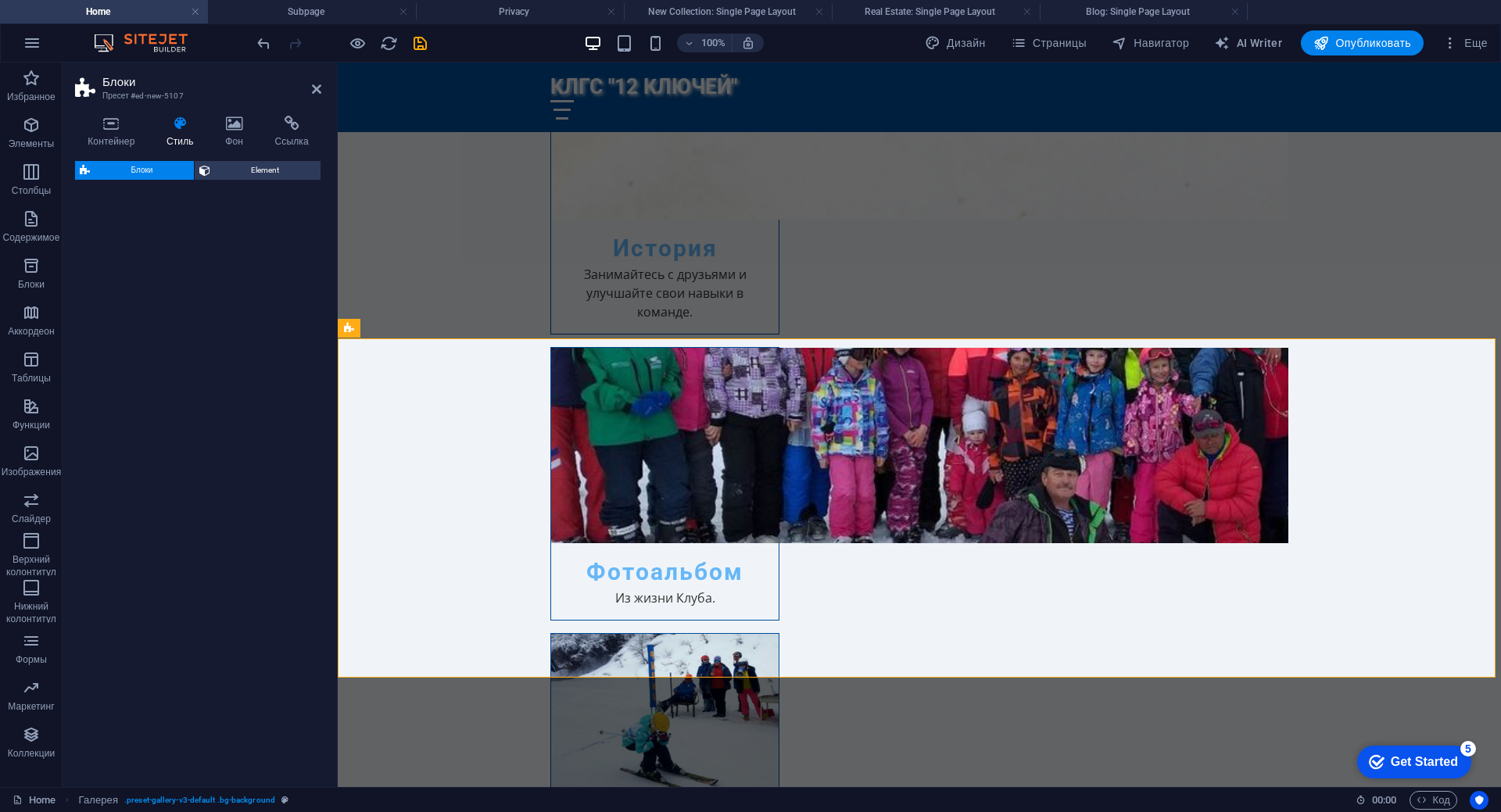
select select "rem"
select select "preset-boxes-v3-icons-left"
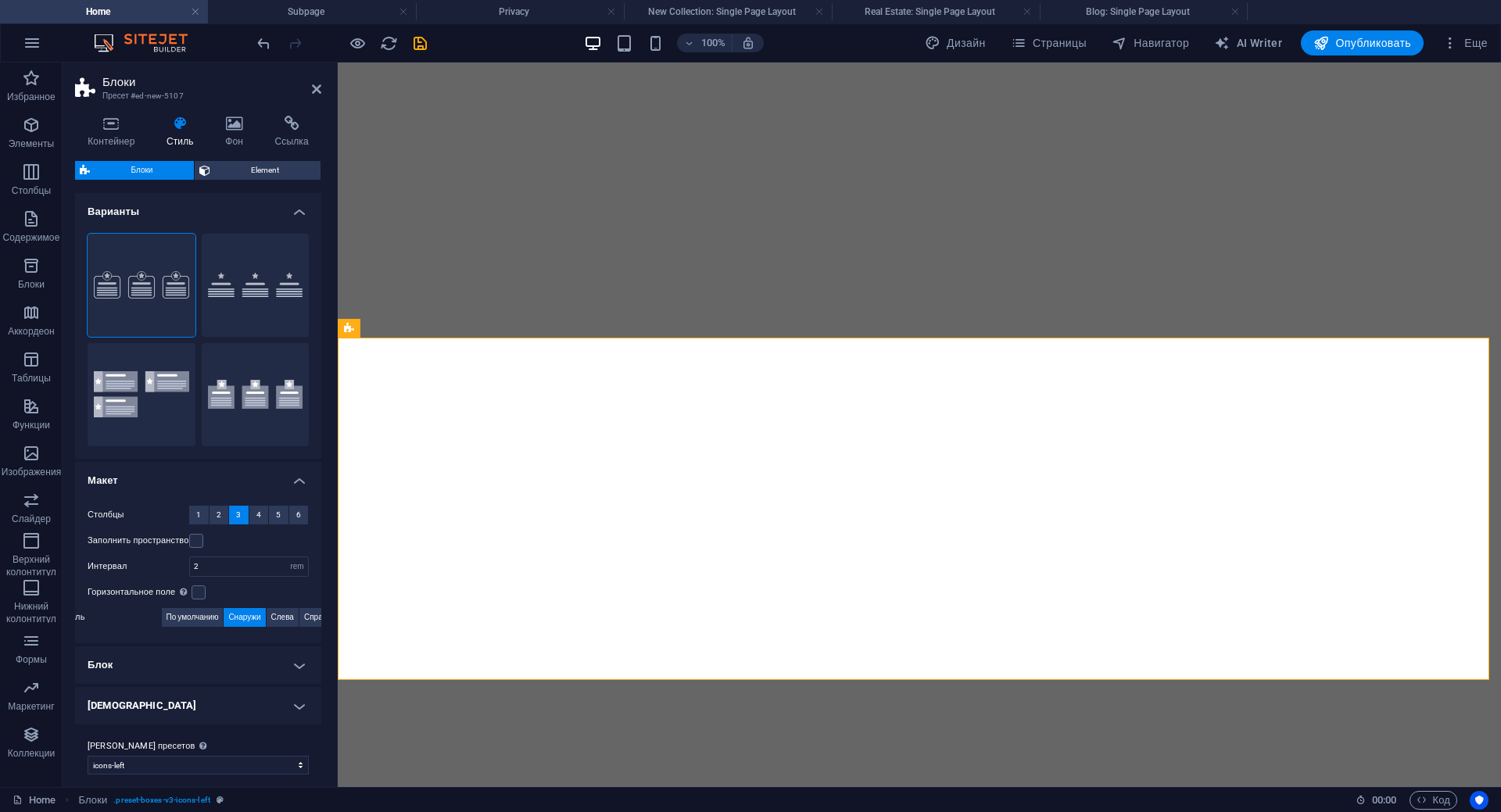
select select "rem"
select select "preset-boxes-v3-icons-left"
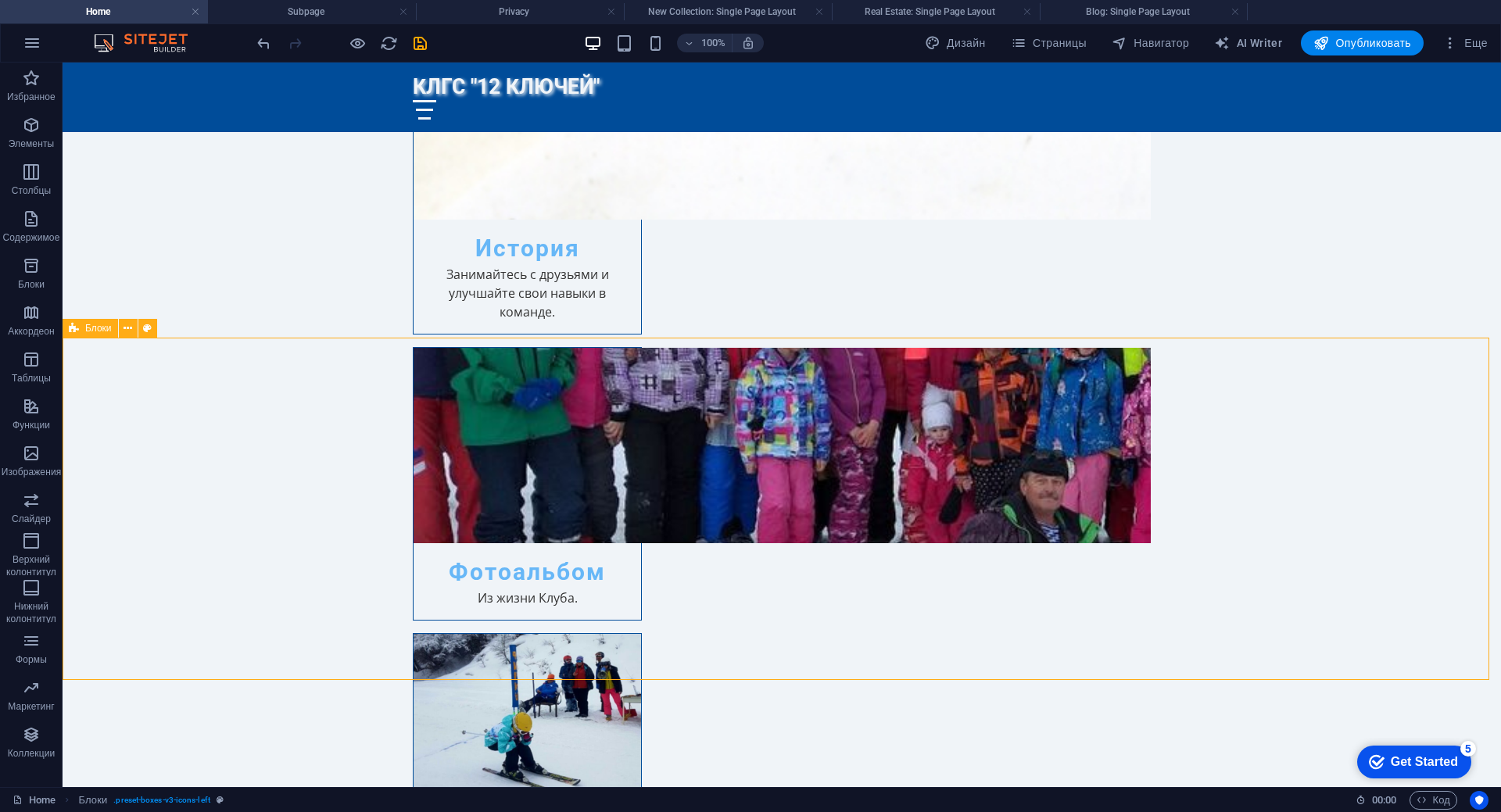
scroll to position [1783, 0]
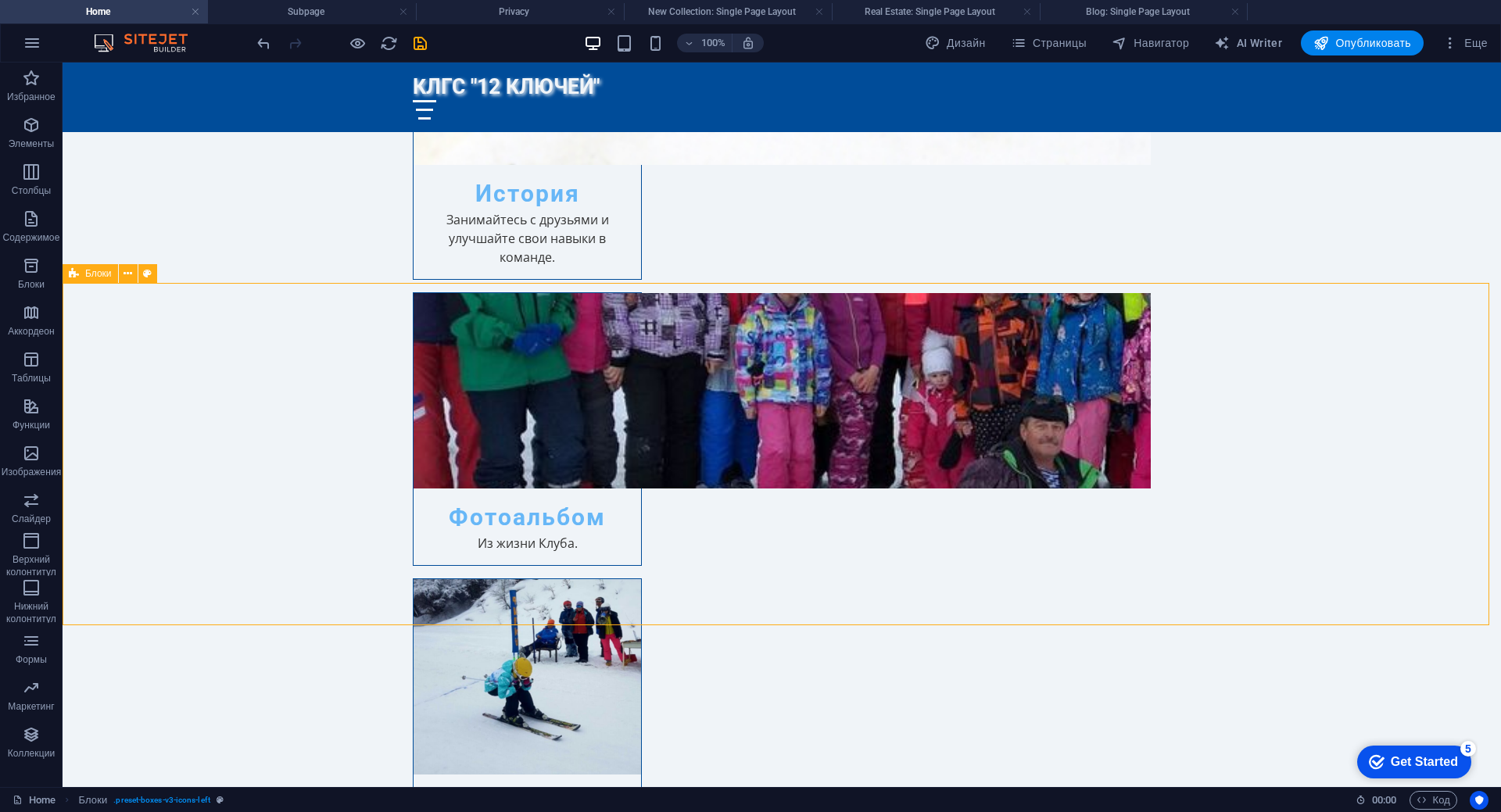
scroll to position [1838, 0]
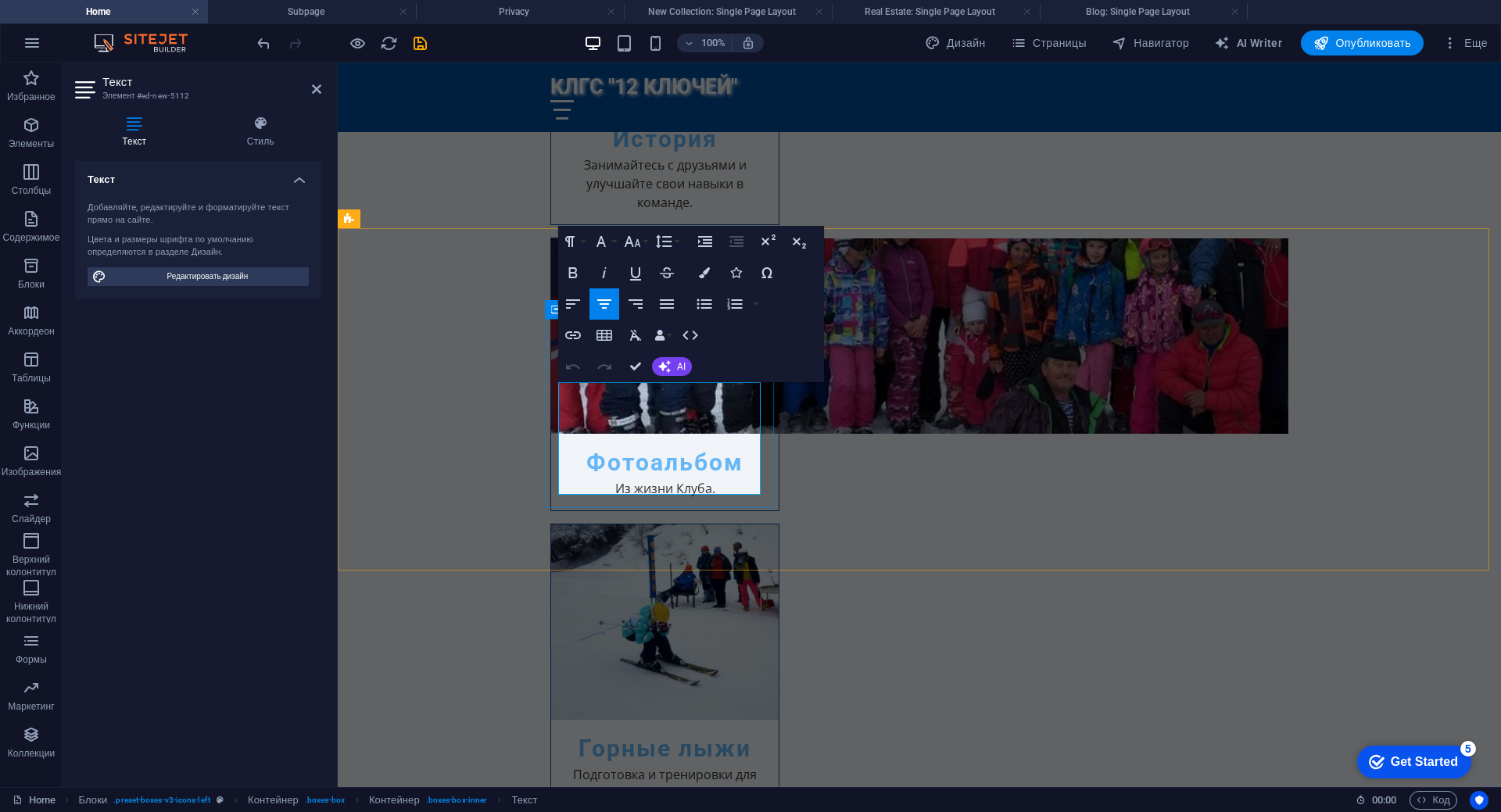
drag, startPoint x: 577, startPoint y: 396, endPoint x: 691, endPoint y: 496, distance: 151.6
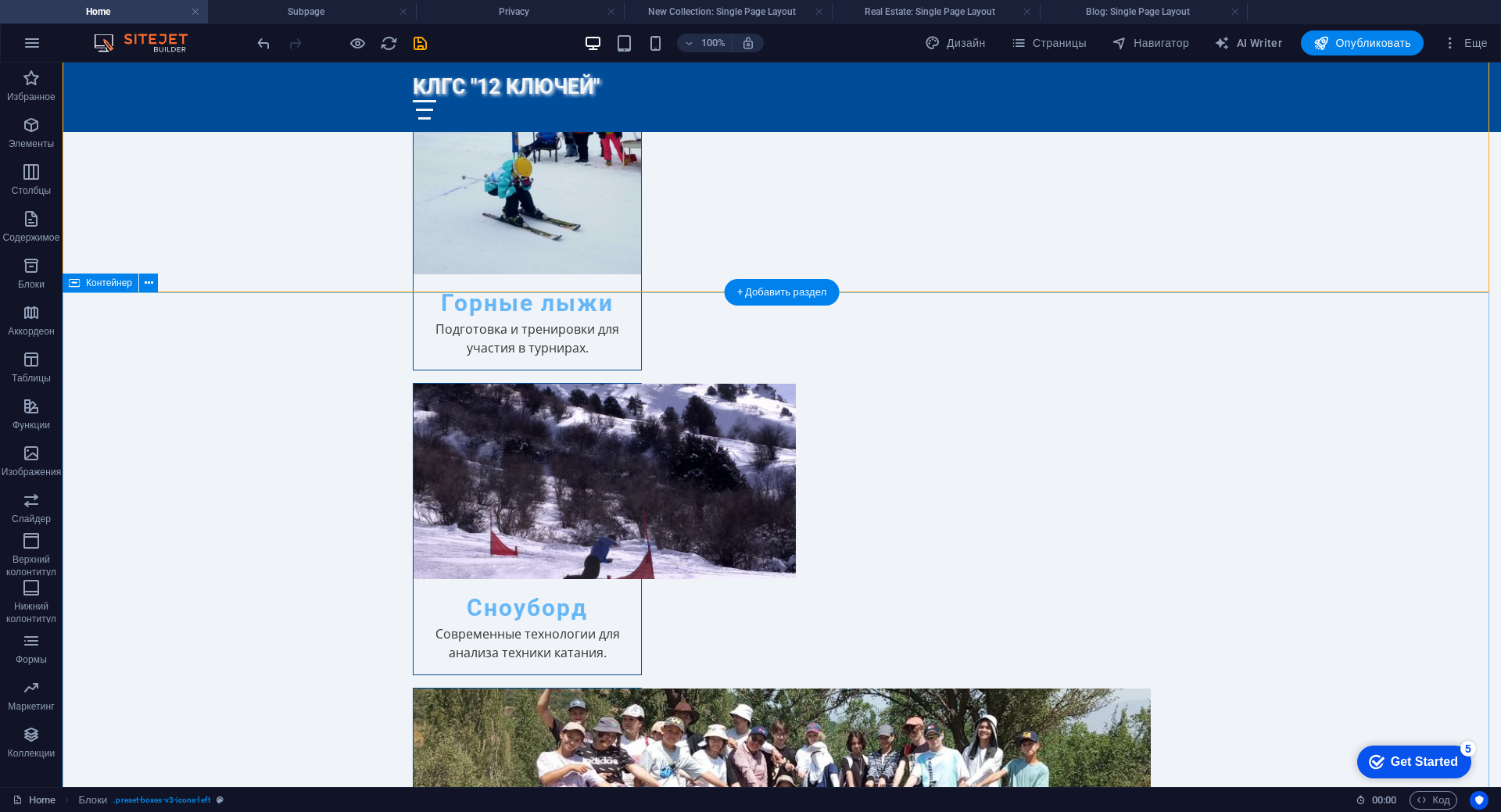
scroll to position [2049, 0]
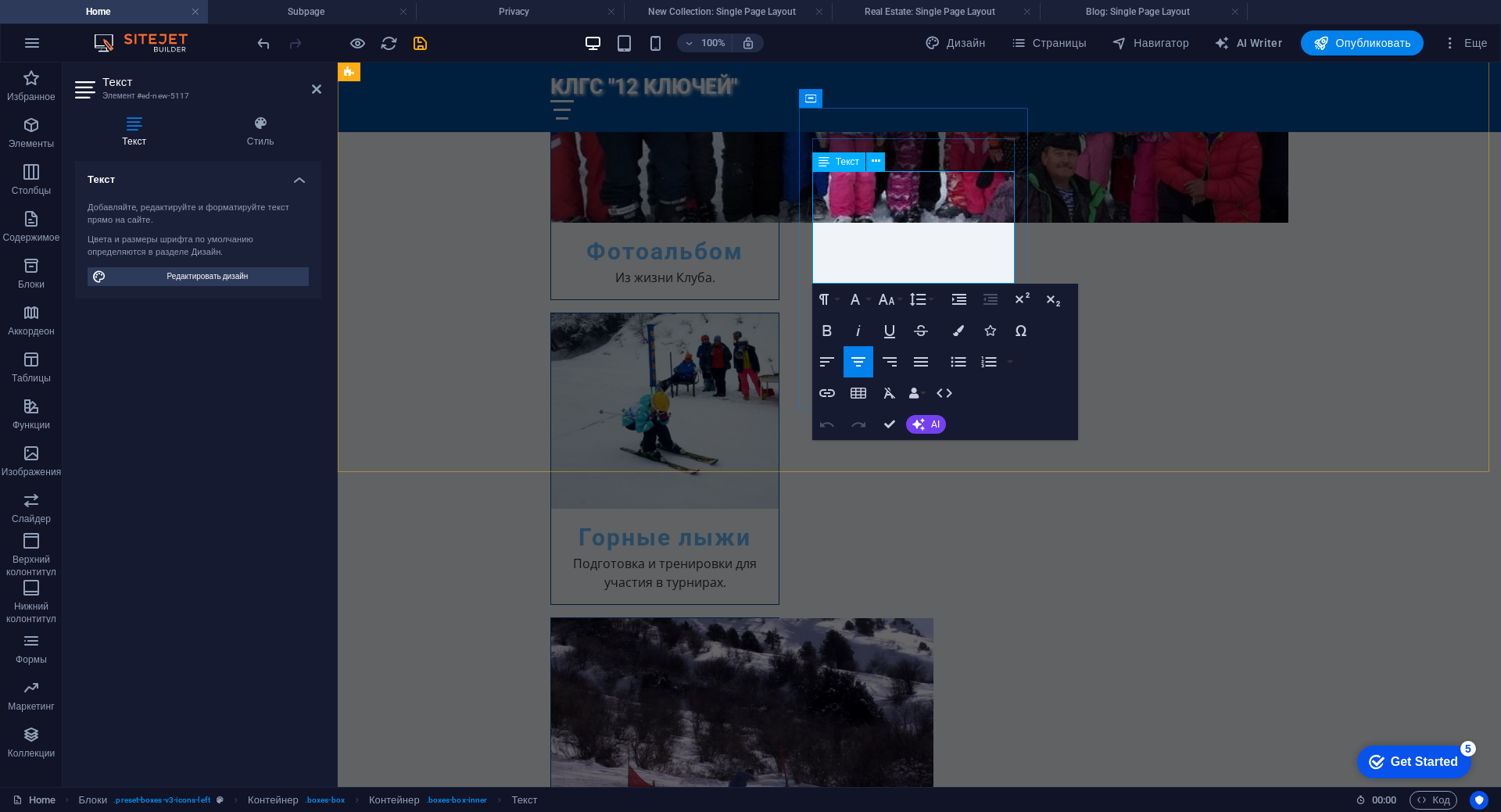
drag, startPoint x: 831, startPoint y: 179, endPoint x: 984, endPoint y: 273, distance: 179.6
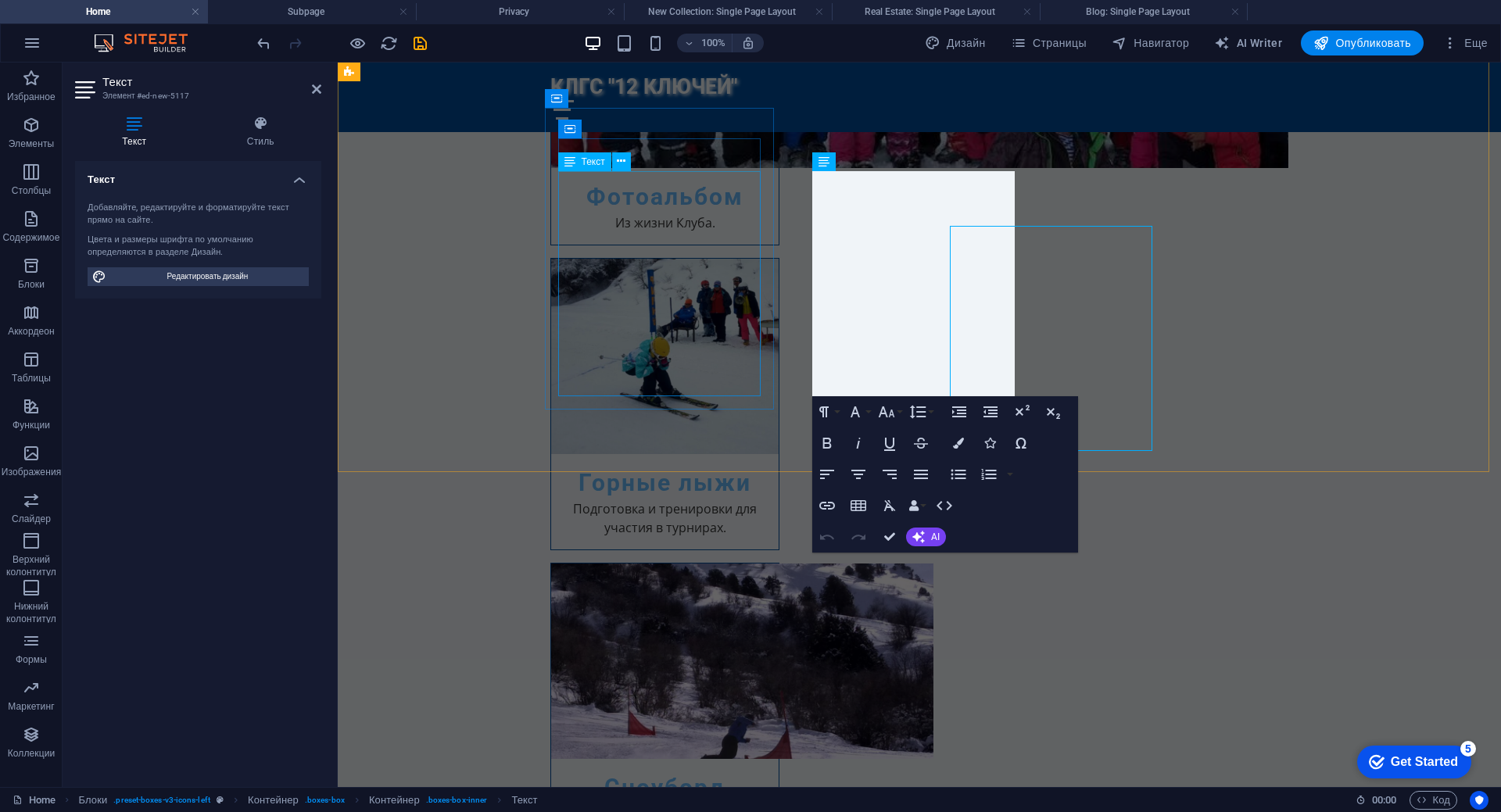
scroll to position [2049, 0]
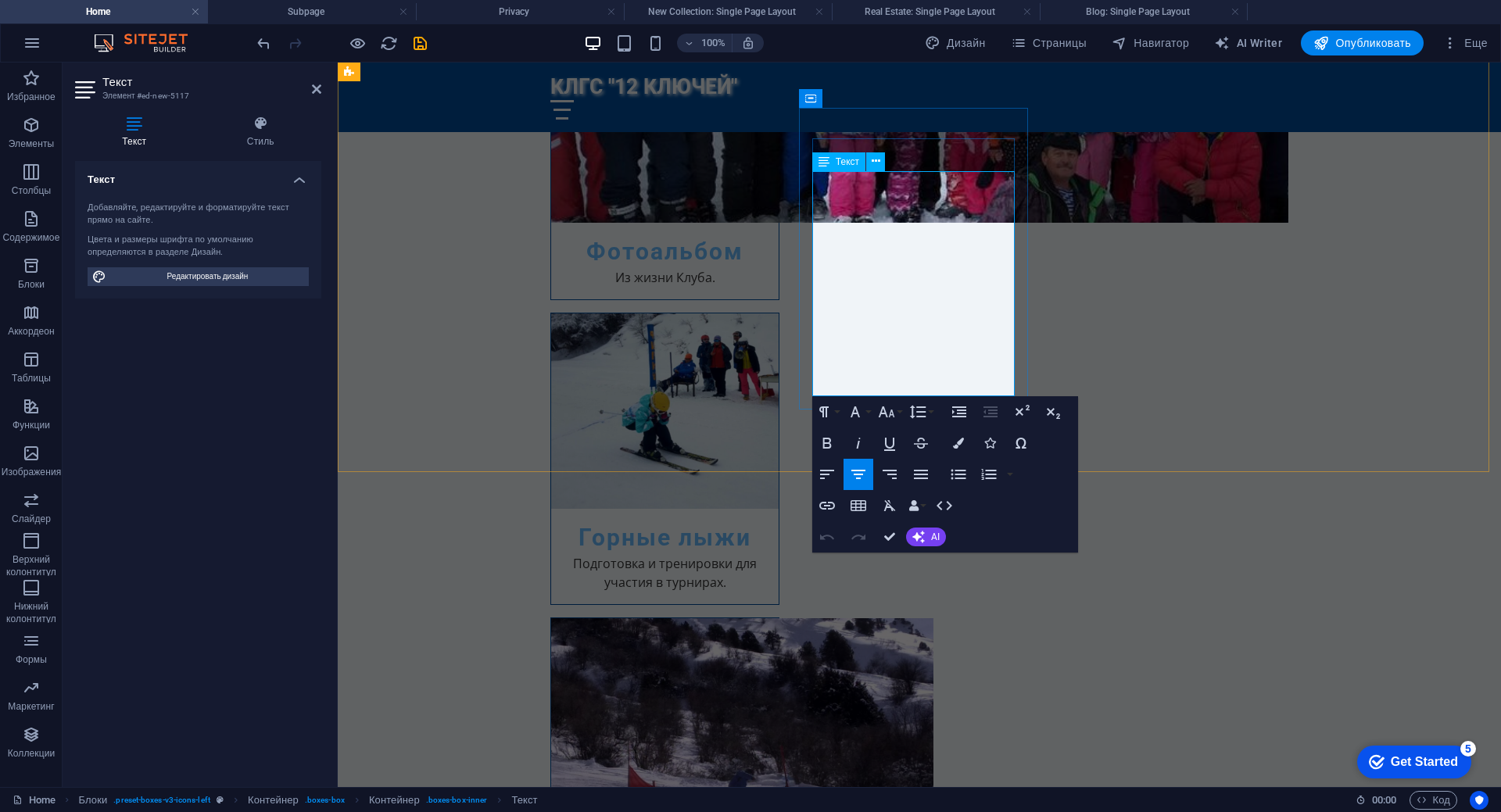
drag, startPoint x: 829, startPoint y: 200, endPoint x: 1008, endPoint y: 389, distance: 260.3
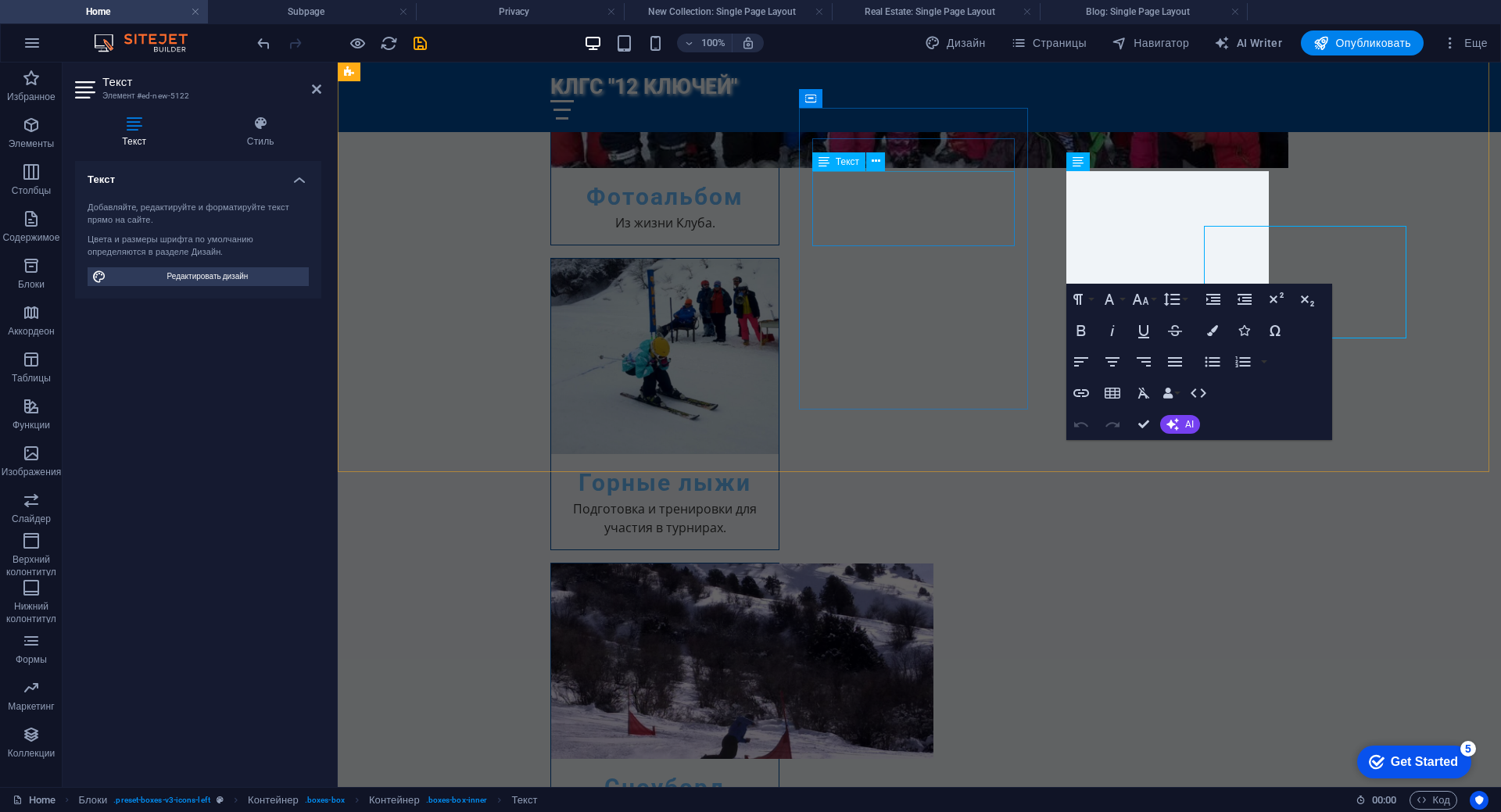
scroll to position [2049, 0]
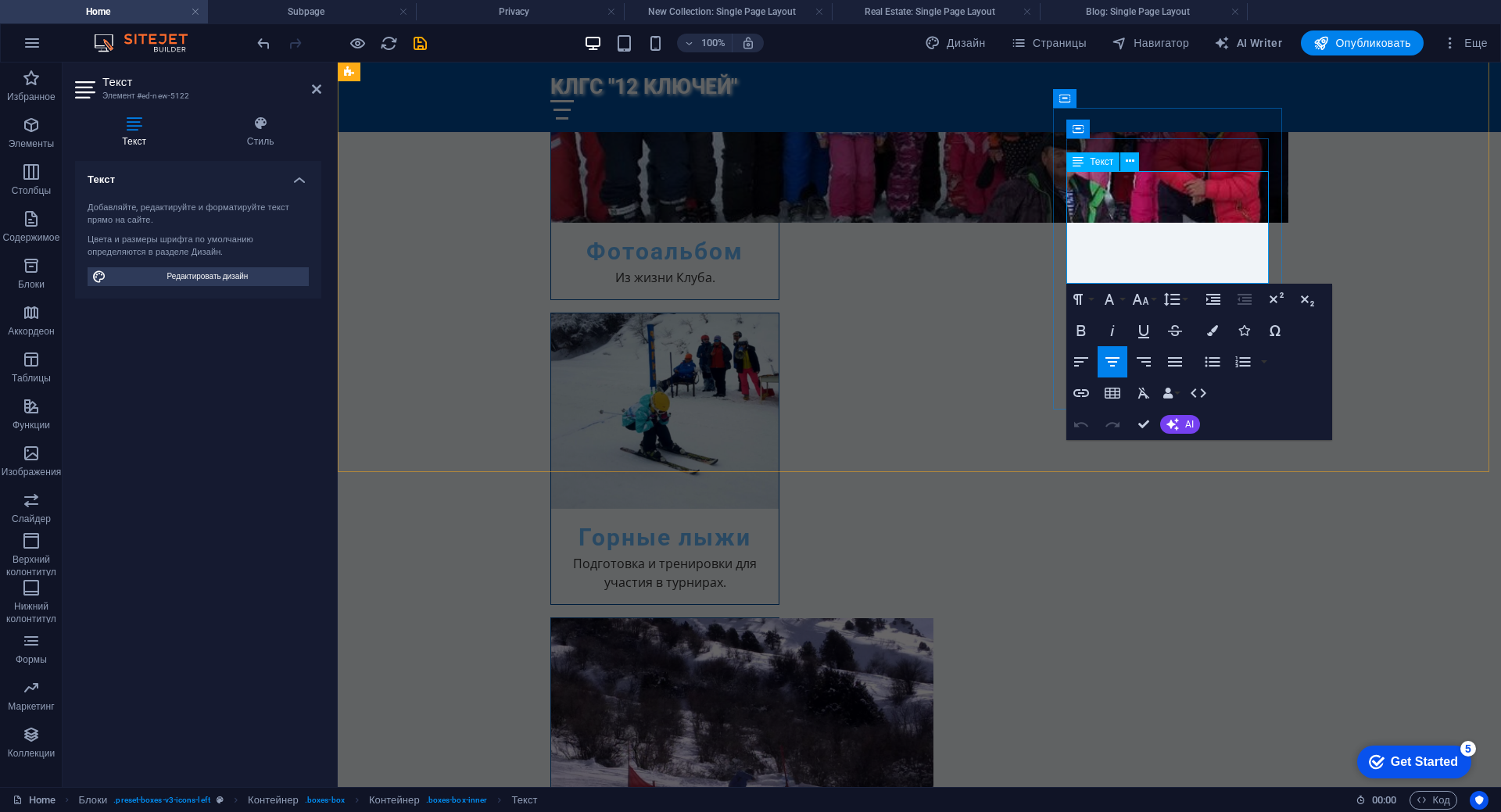
drag, startPoint x: 1084, startPoint y: 178, endPoint x: 1229, endPoint y: 270, distance: 171.7
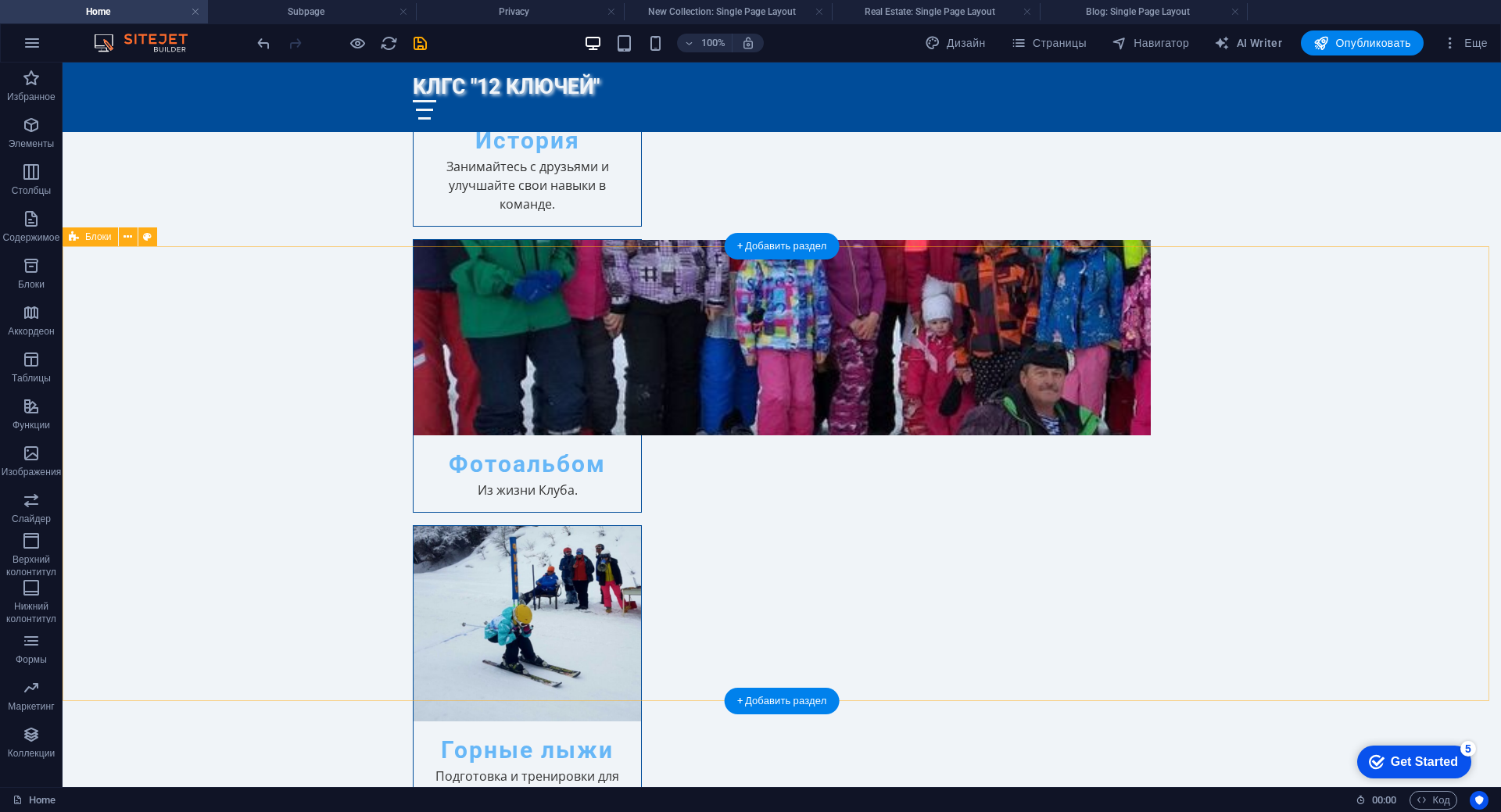
scroll to position [1875, 0]
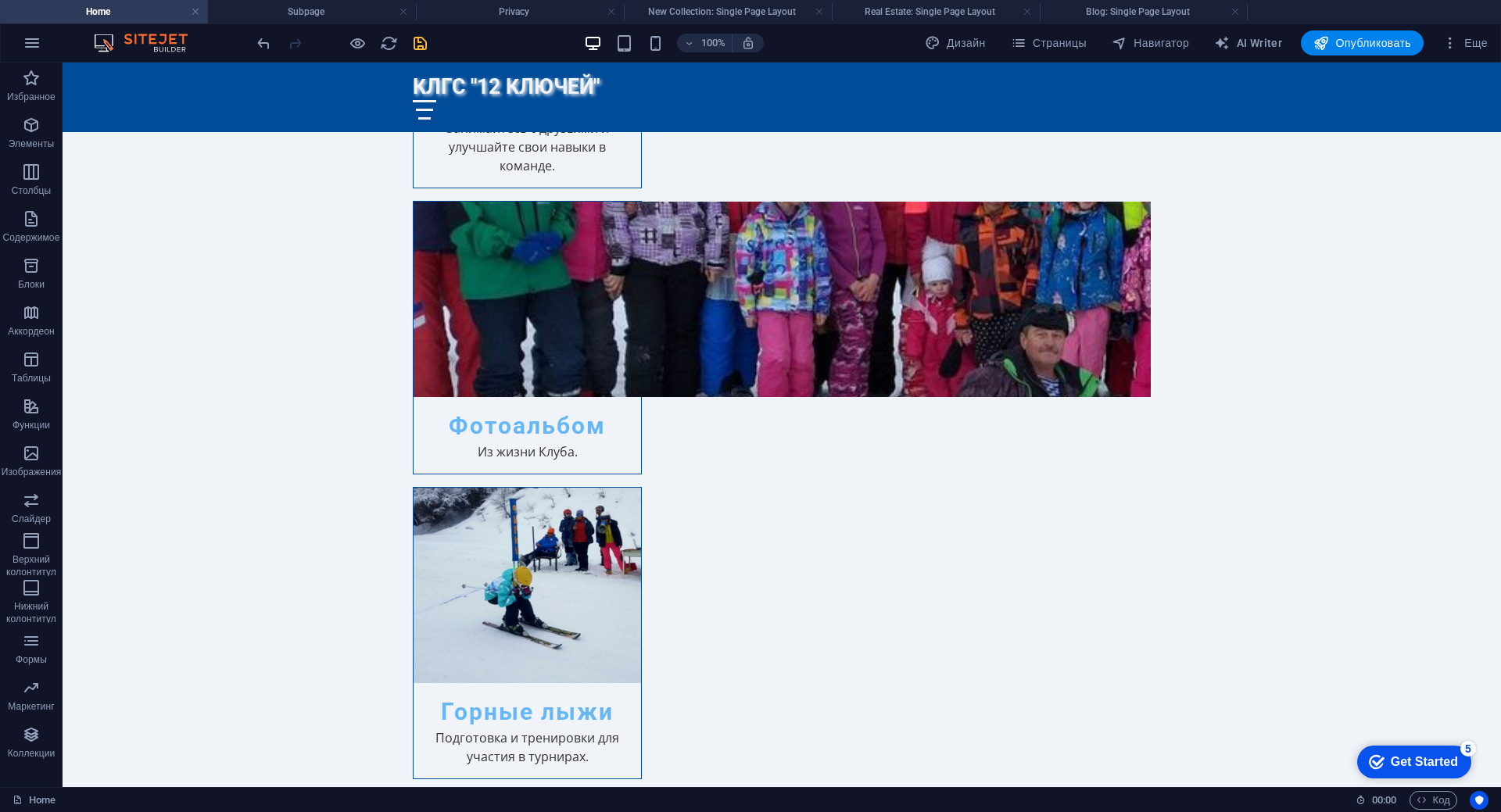
click at [416, 40] on icon "save" at bounding box center [420, 44] width 18 height 18
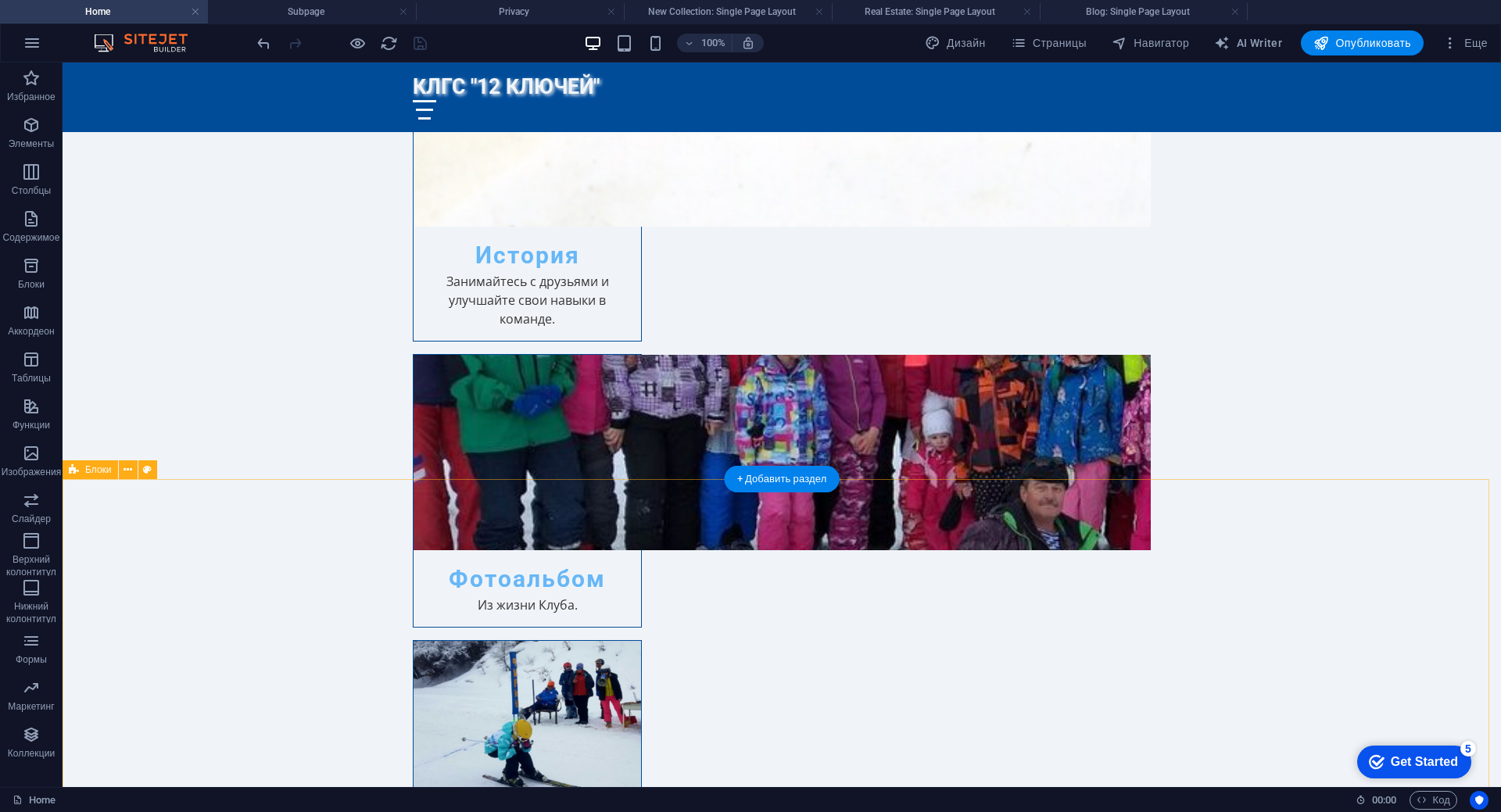
scroll to position [1797, 0]
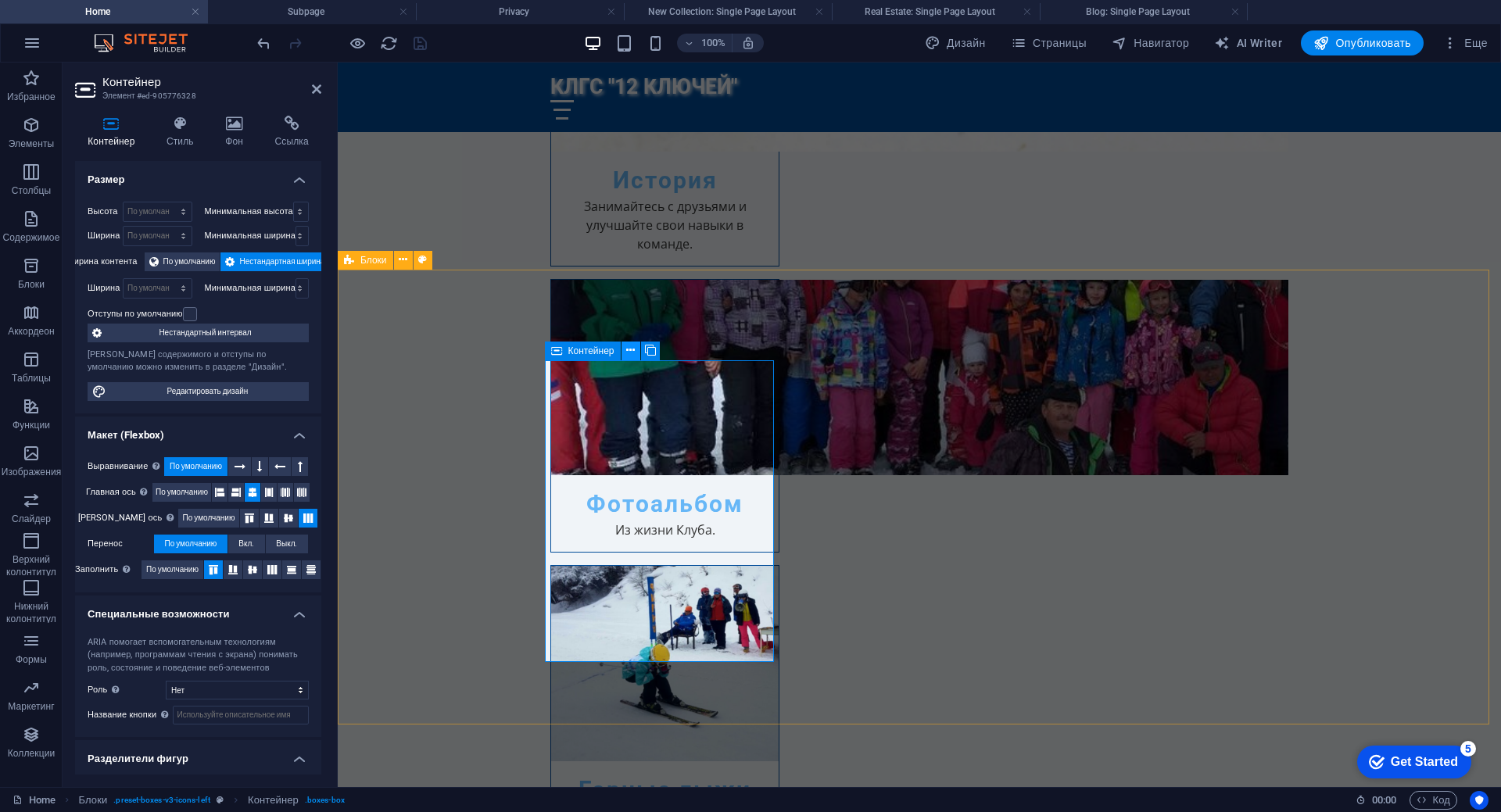
click at [631, 354] on icon at bounding box center [631, 350] width 8 height 17
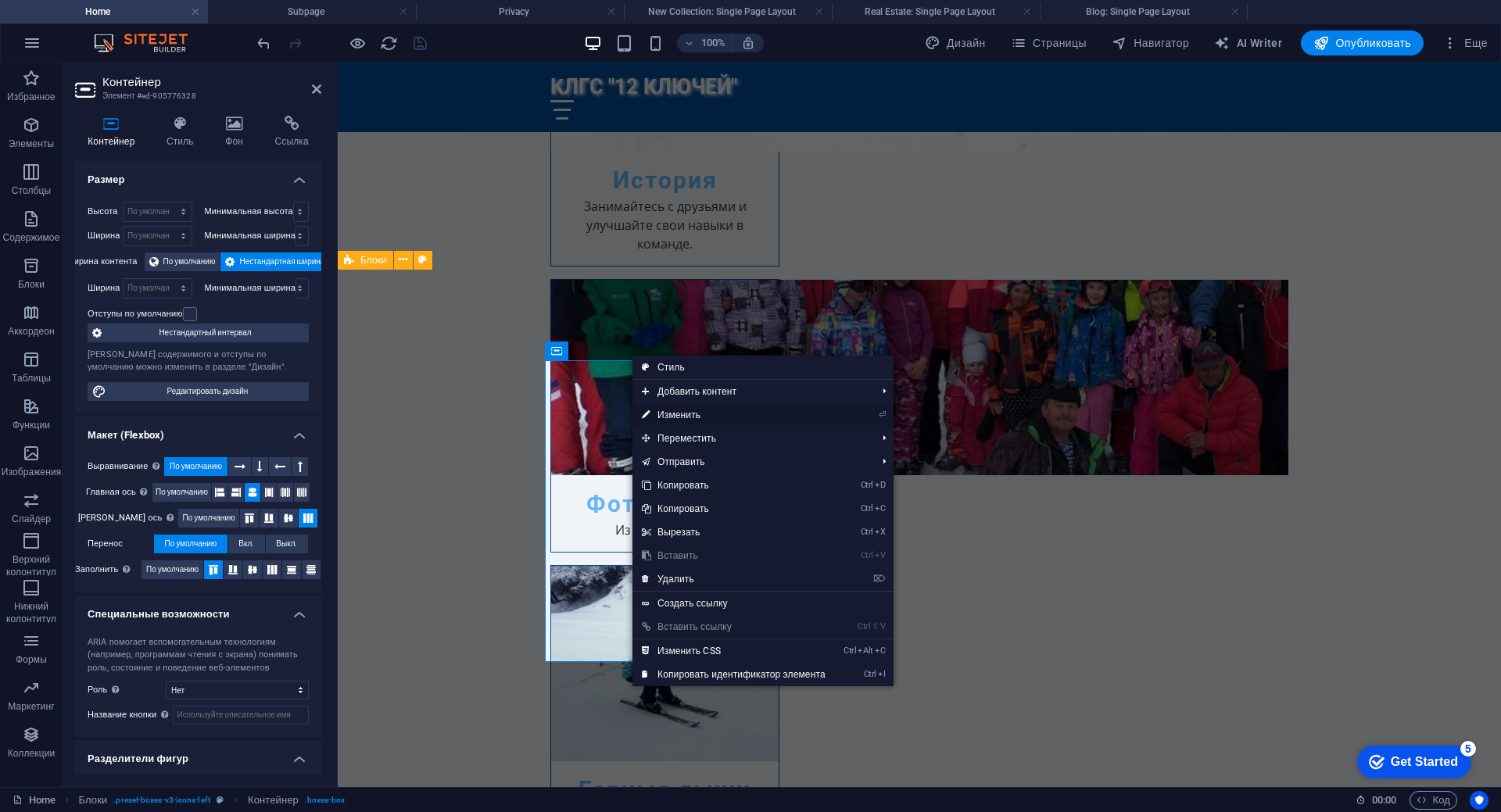
click at [675, 413] on link "⏎ Изменить" at bounding box center [733, 415] width 203 height 23
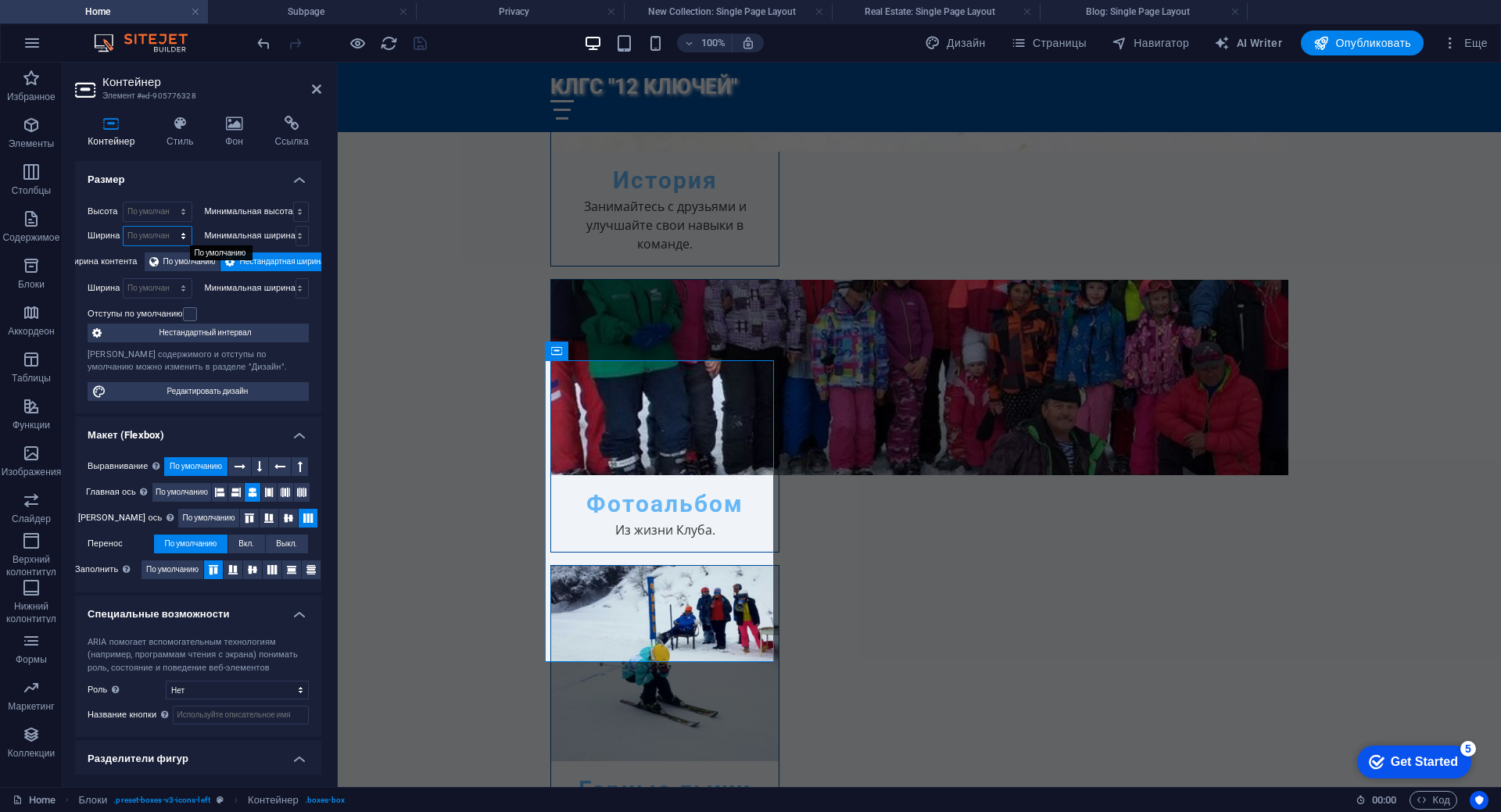
click at [180, 240] on select "По умолчанию px rem % em vh vw" at bounding box center [157, 235] width 68 height 19
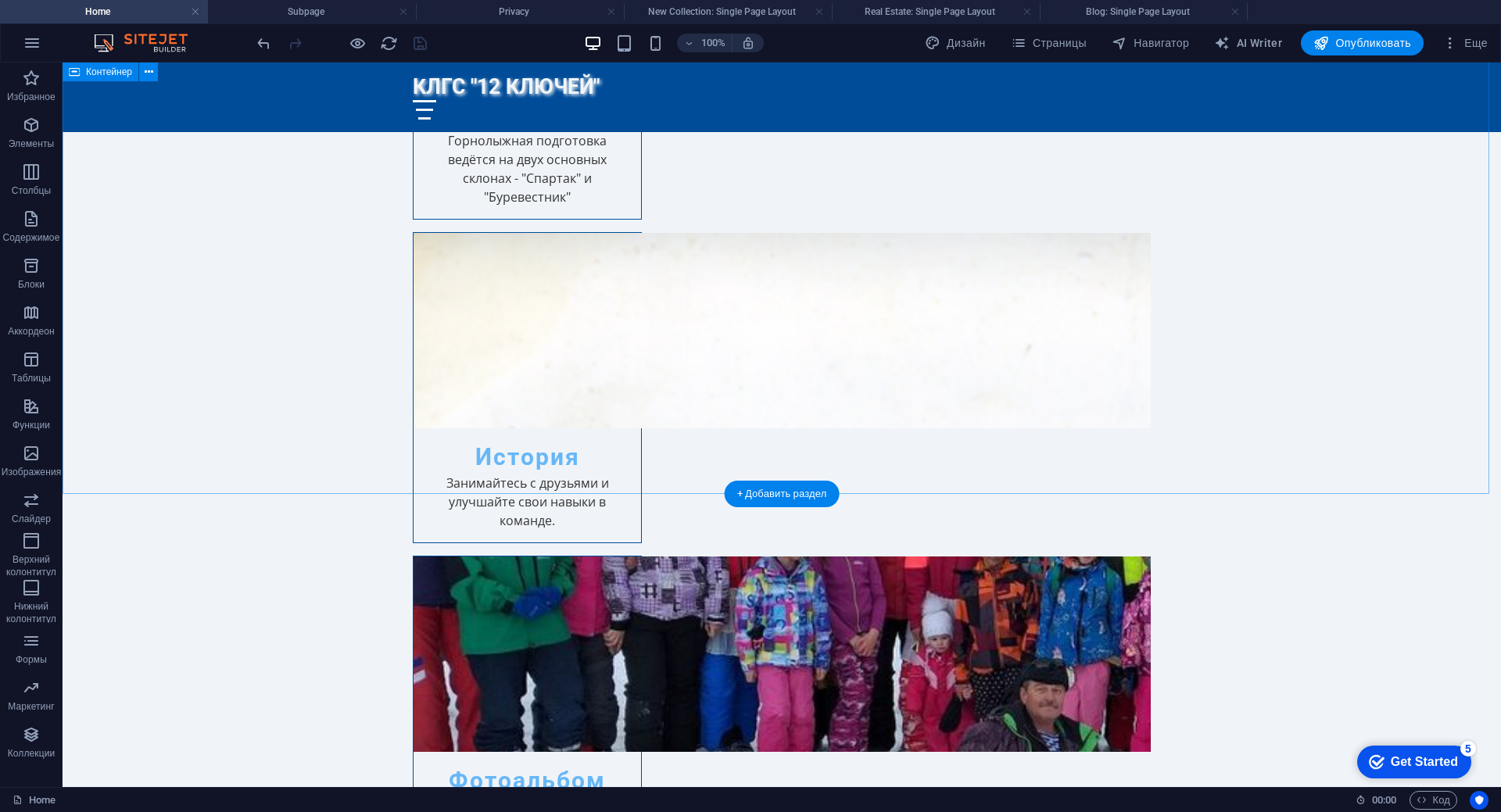
scroll to position [1641, 0]
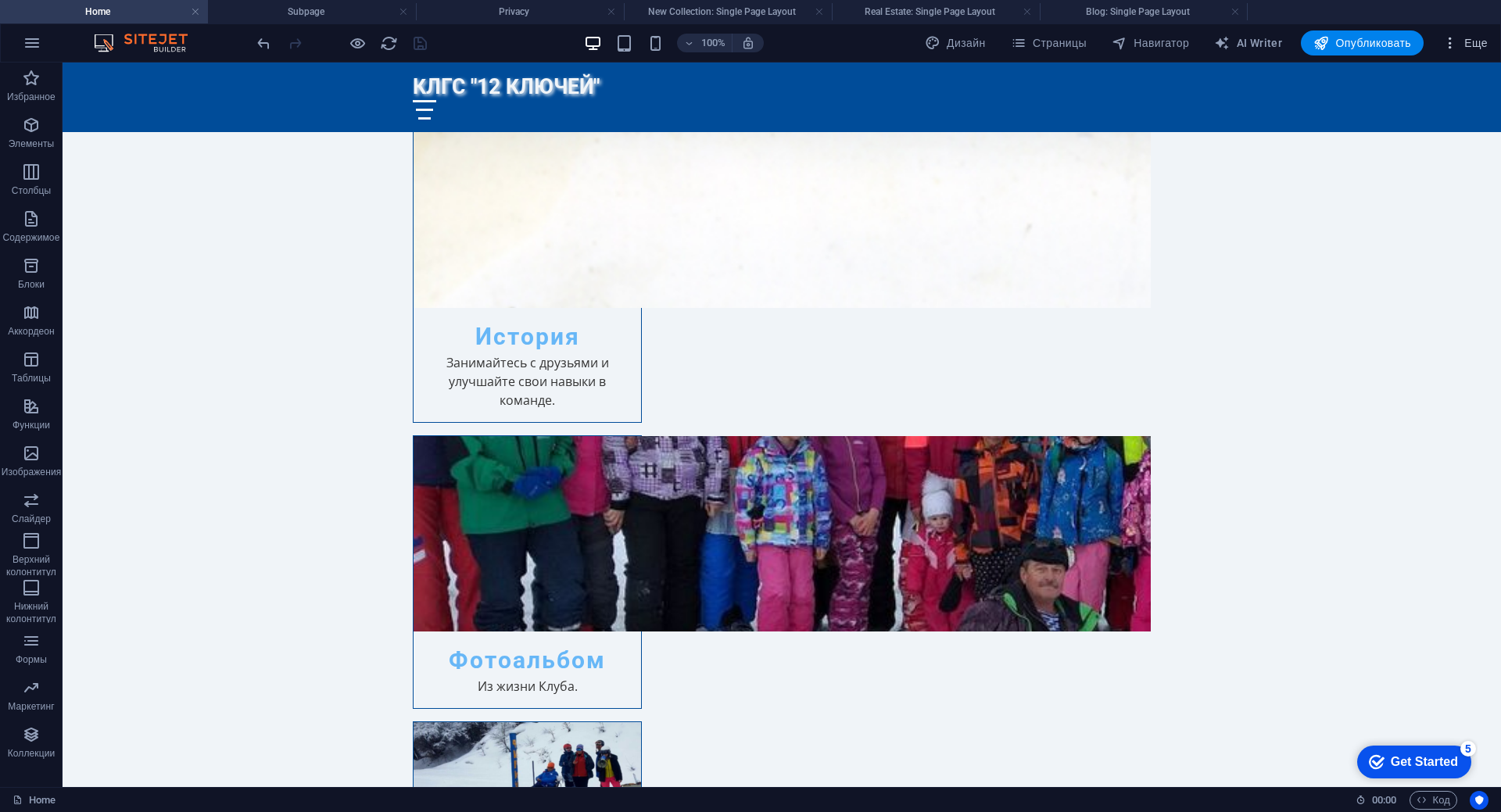
click at [1455, 40] on icon "button" at bounding box center [1450, 43] width 16 height 16
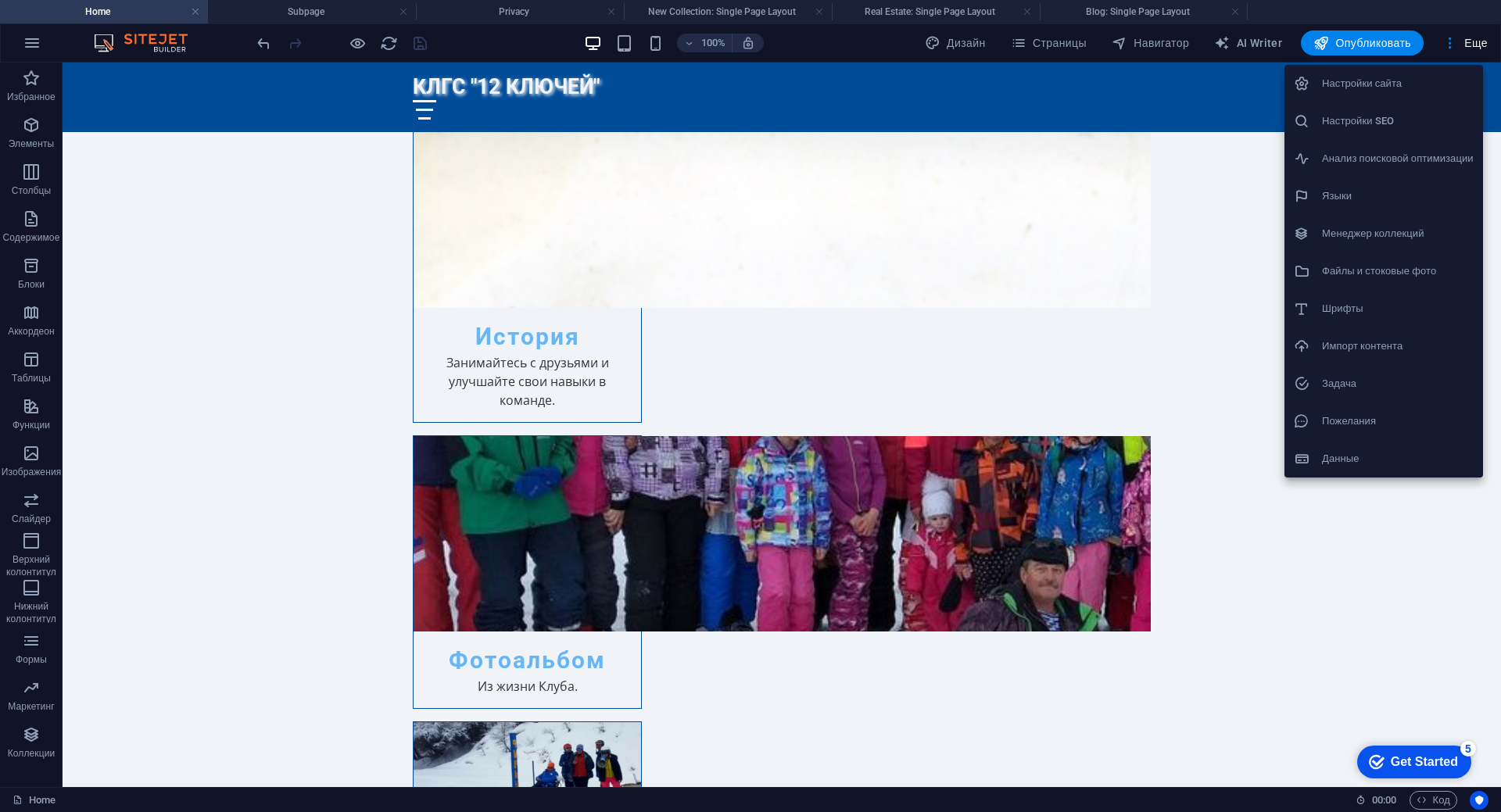
click at [1391, 274] on h6 "Файлы и стоковые фото" at bounding box center [1397, 271] width 151 height 19
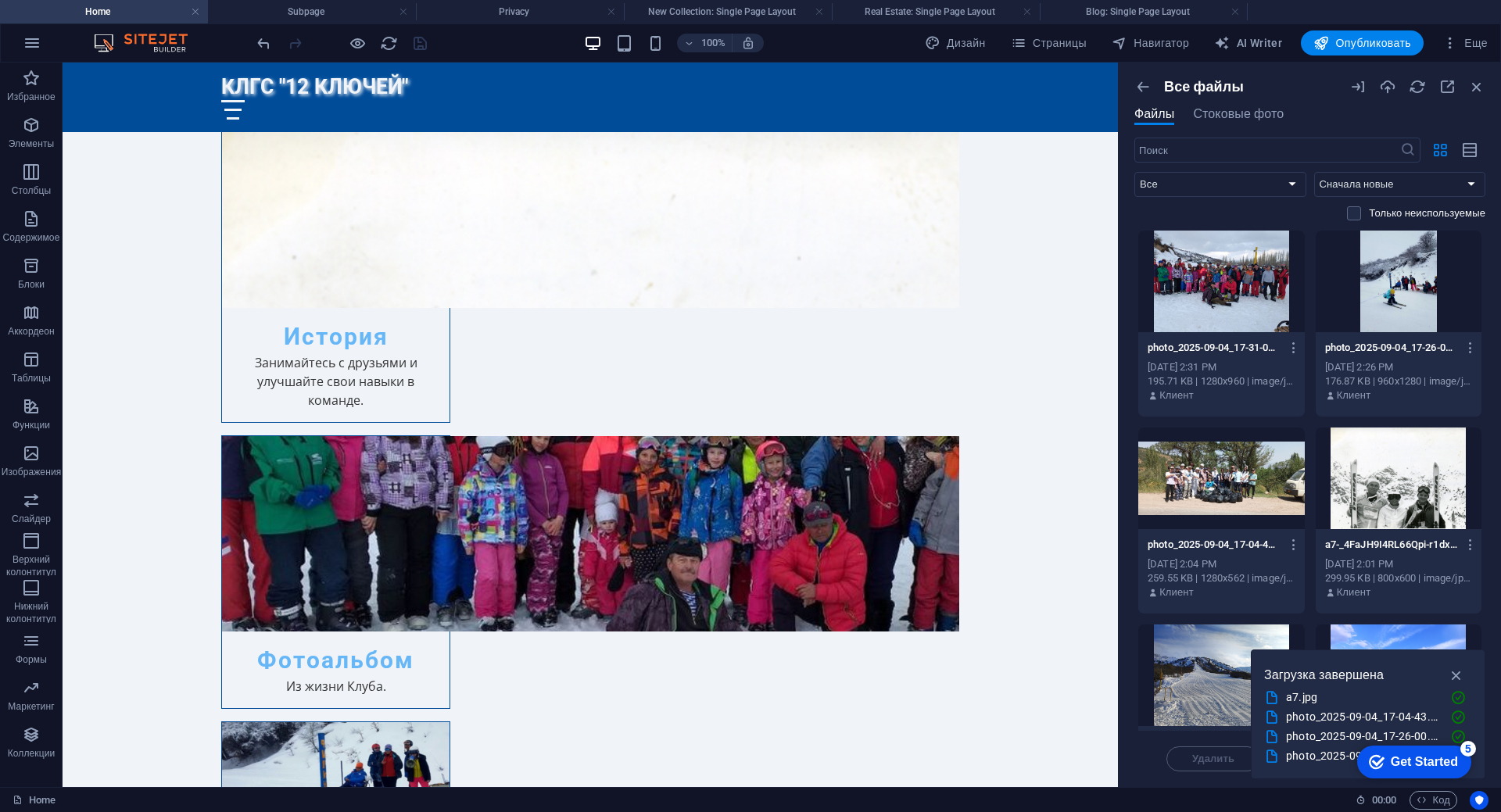
drag, startPoint x: 1485, startPoint y: 325, endPoint x: 1484, endPoint y: 384, distance: 59.0
click at [1484, 384] on div "Все файлы Файлы Стоковые фото ​ Все Изображения Документы Аудио Видео Векторные…" at bounding box center [1309, 425] width 382 height 724
drag, startPoint x: 1481, startPoint y: 360, endPoint x: 1482, endPoint y: 429, distance: 69.0
click at [1482, 429] on div "Перетащите файлы сюда, чтобы быстро загрузить их photo_2025-09-04_17-31-06-mzlA…" at bounding box center [1309, 480] width 351 height 501
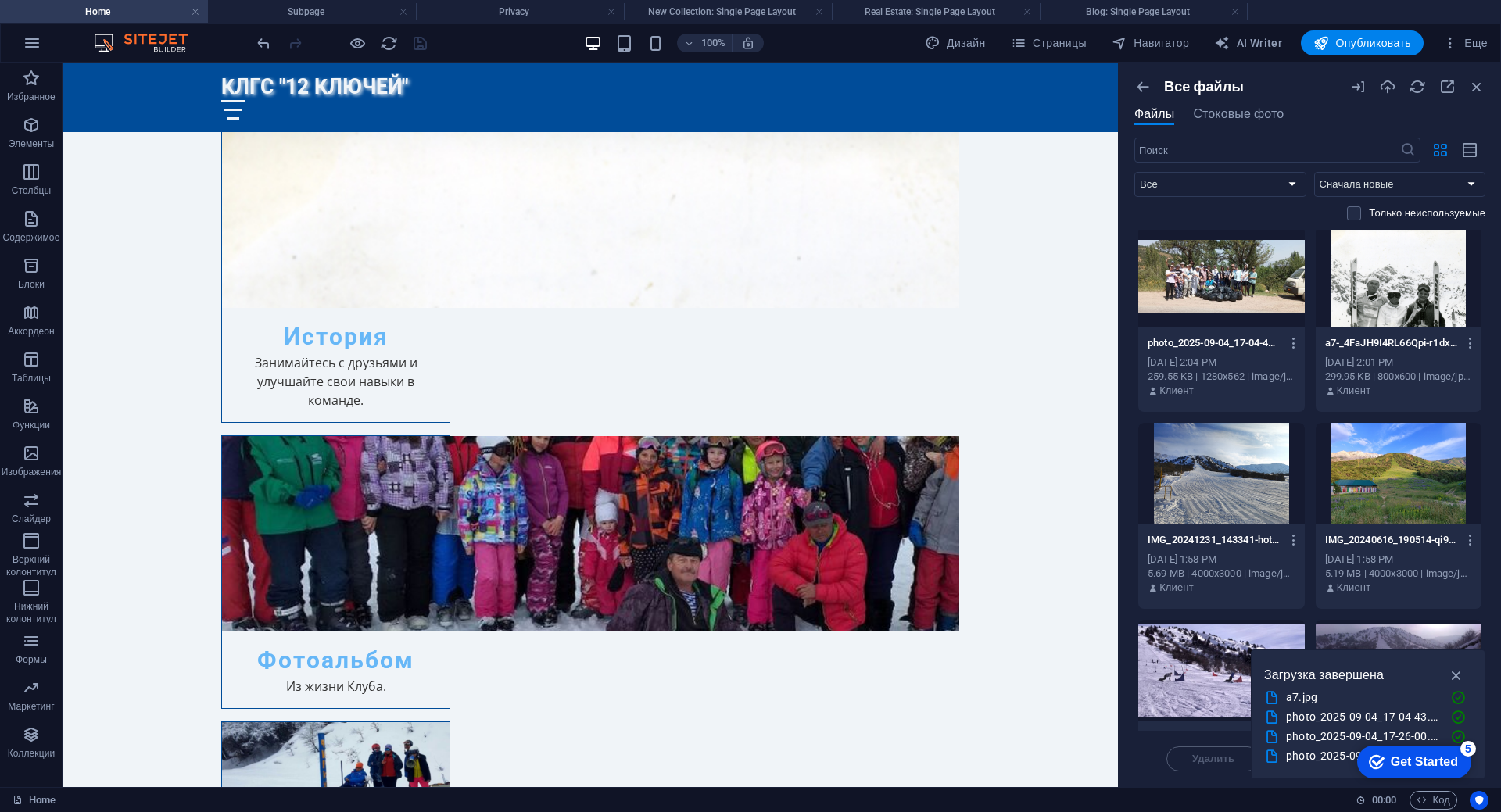
scroll to position [0, 0]
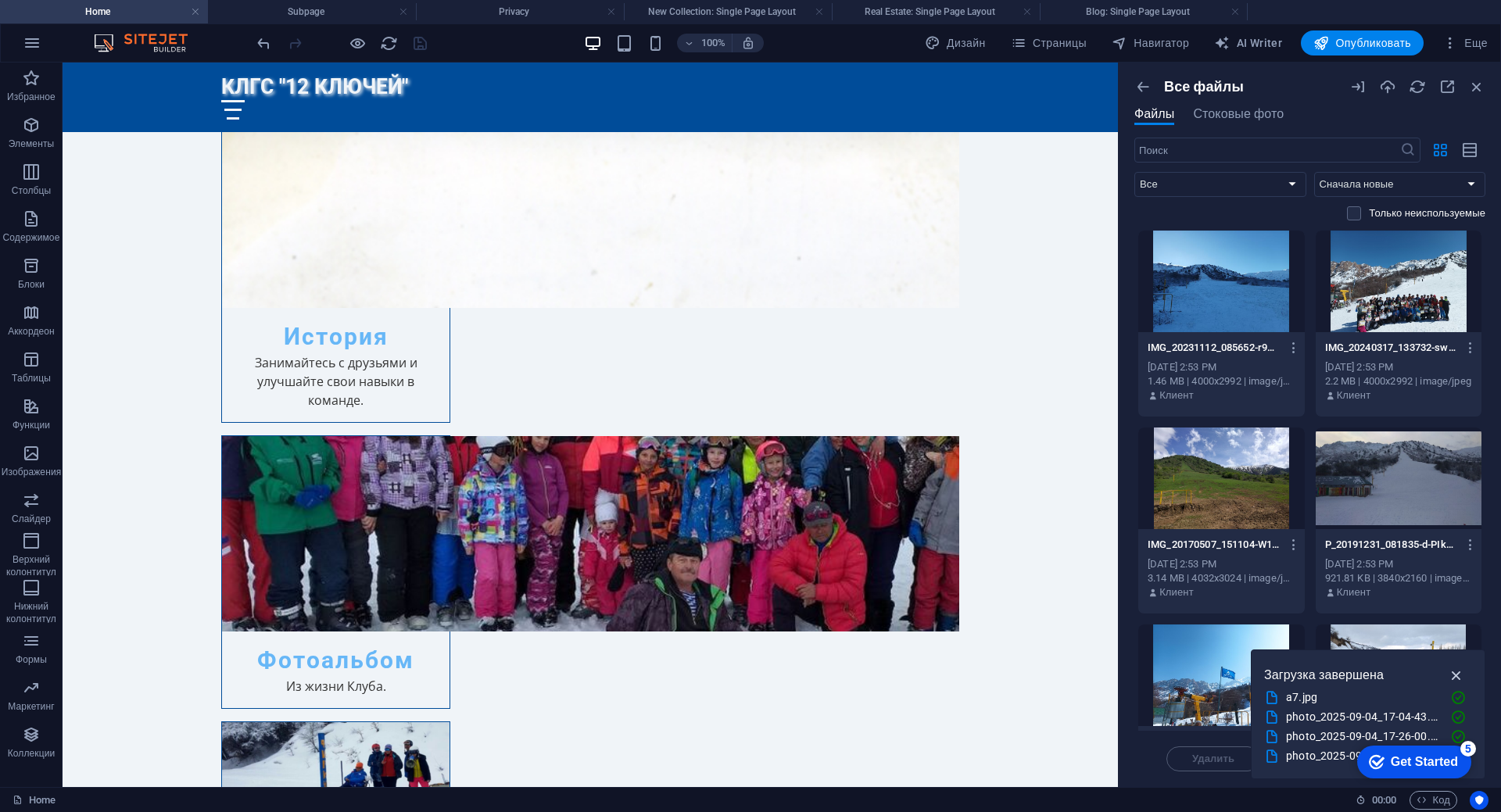
click at [1455, 673] on icon "button" at bounding box center [1457, 675] width 18 height 17
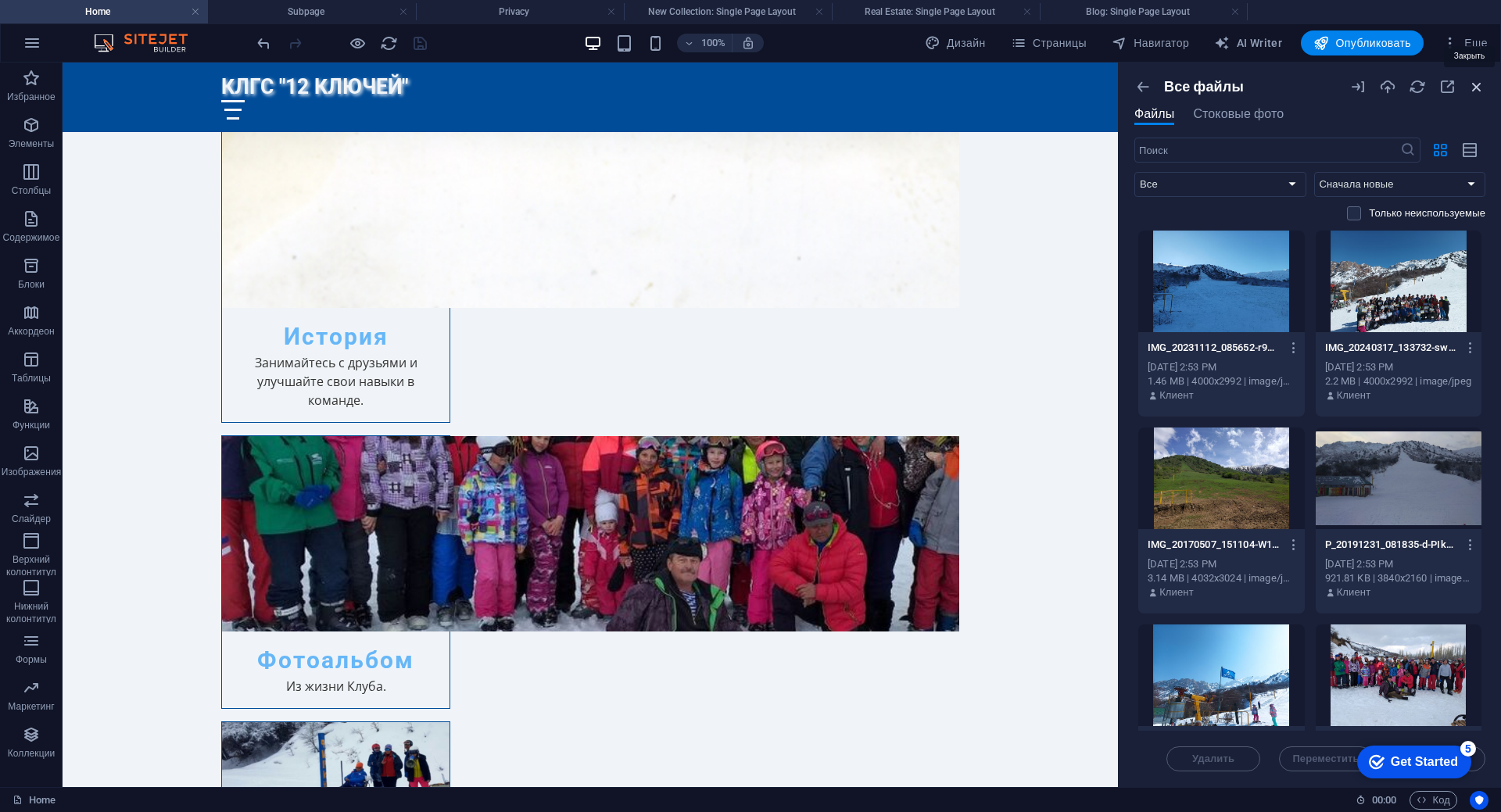
click at [1480, 84] on icon "button" at bounding box center [1476, 87] width 17 height 17
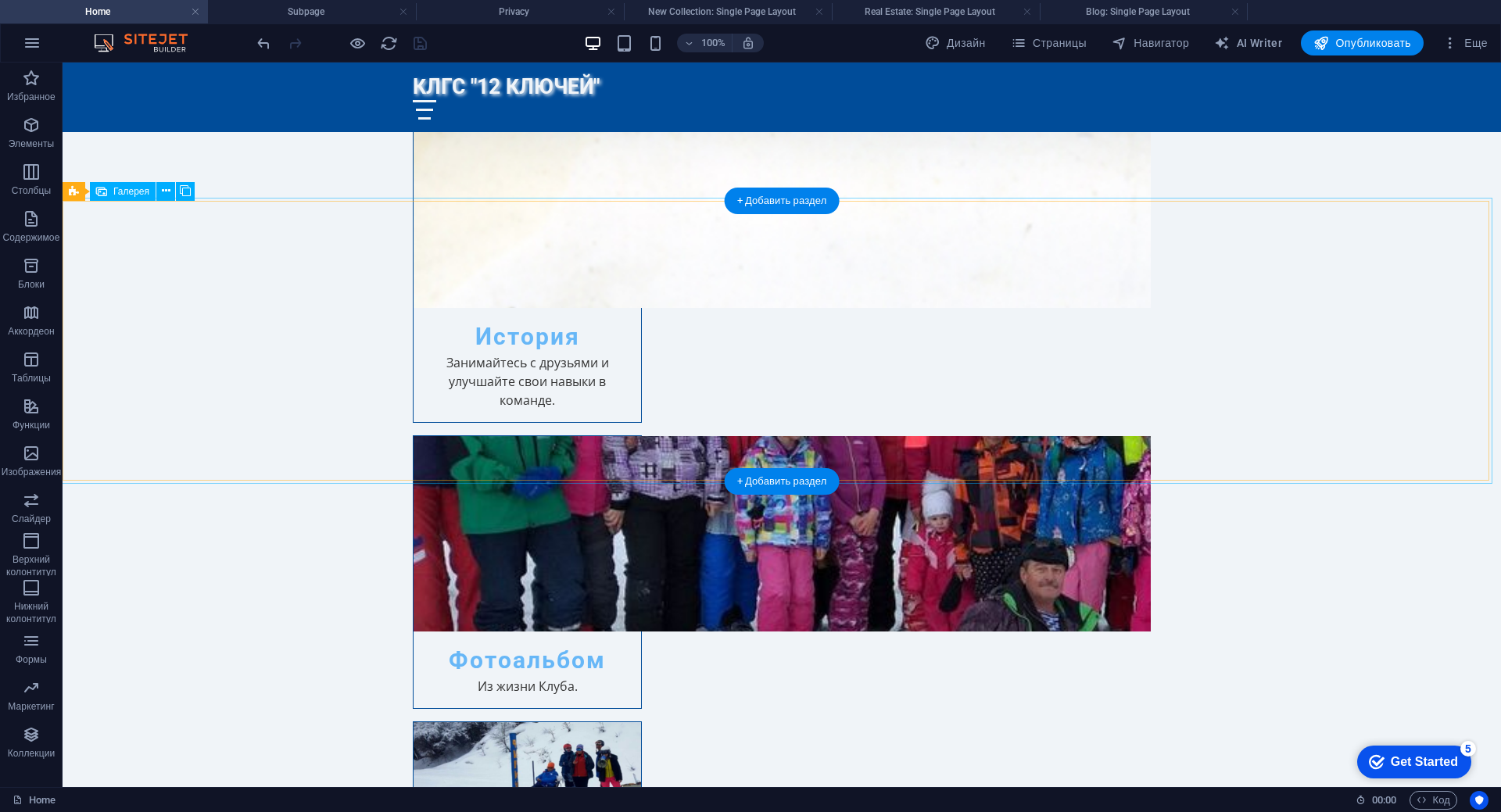
select select "px"
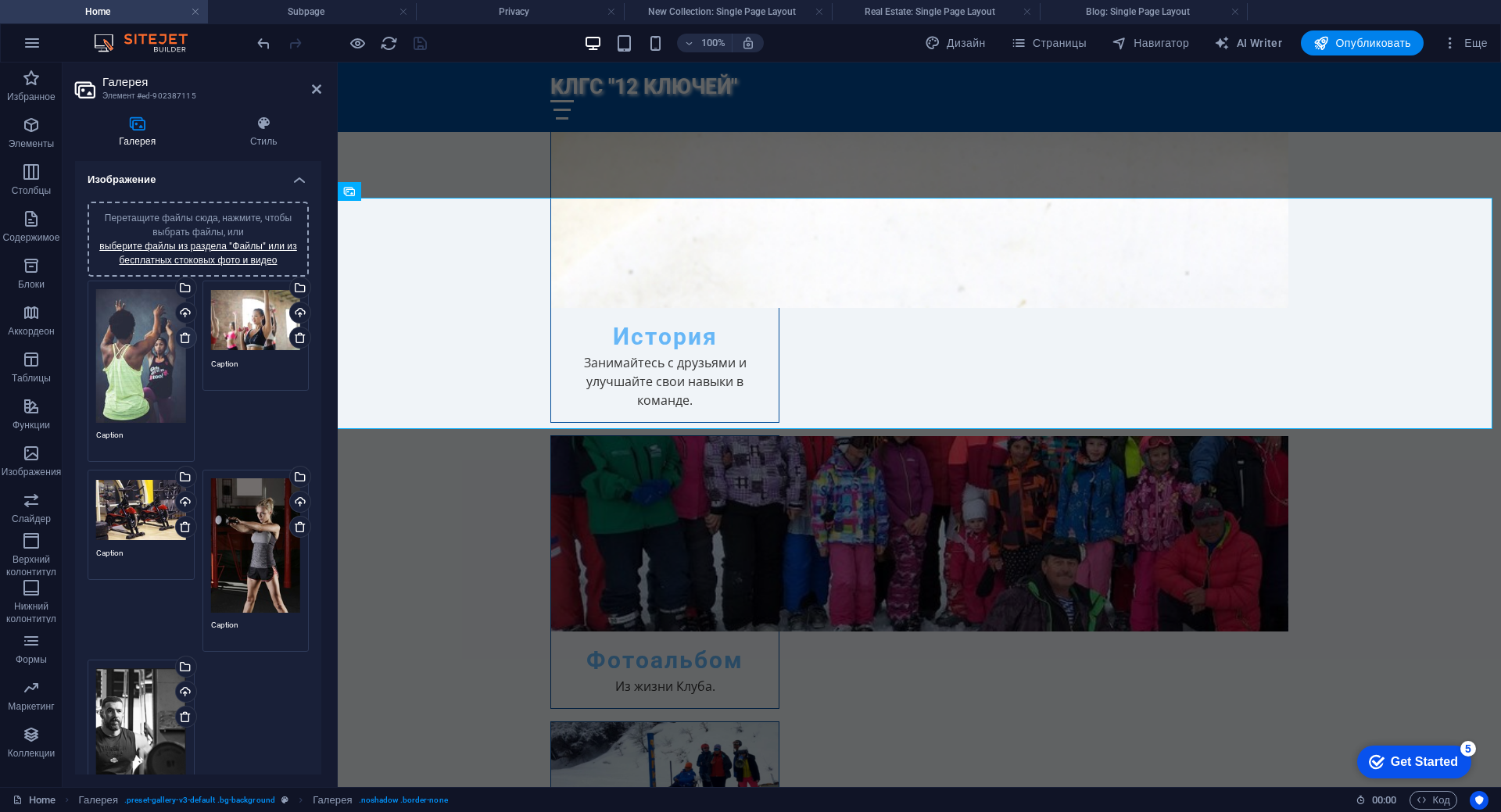
click at [184, 339] on icon at bounding box center [185, 337] width 12 height 12
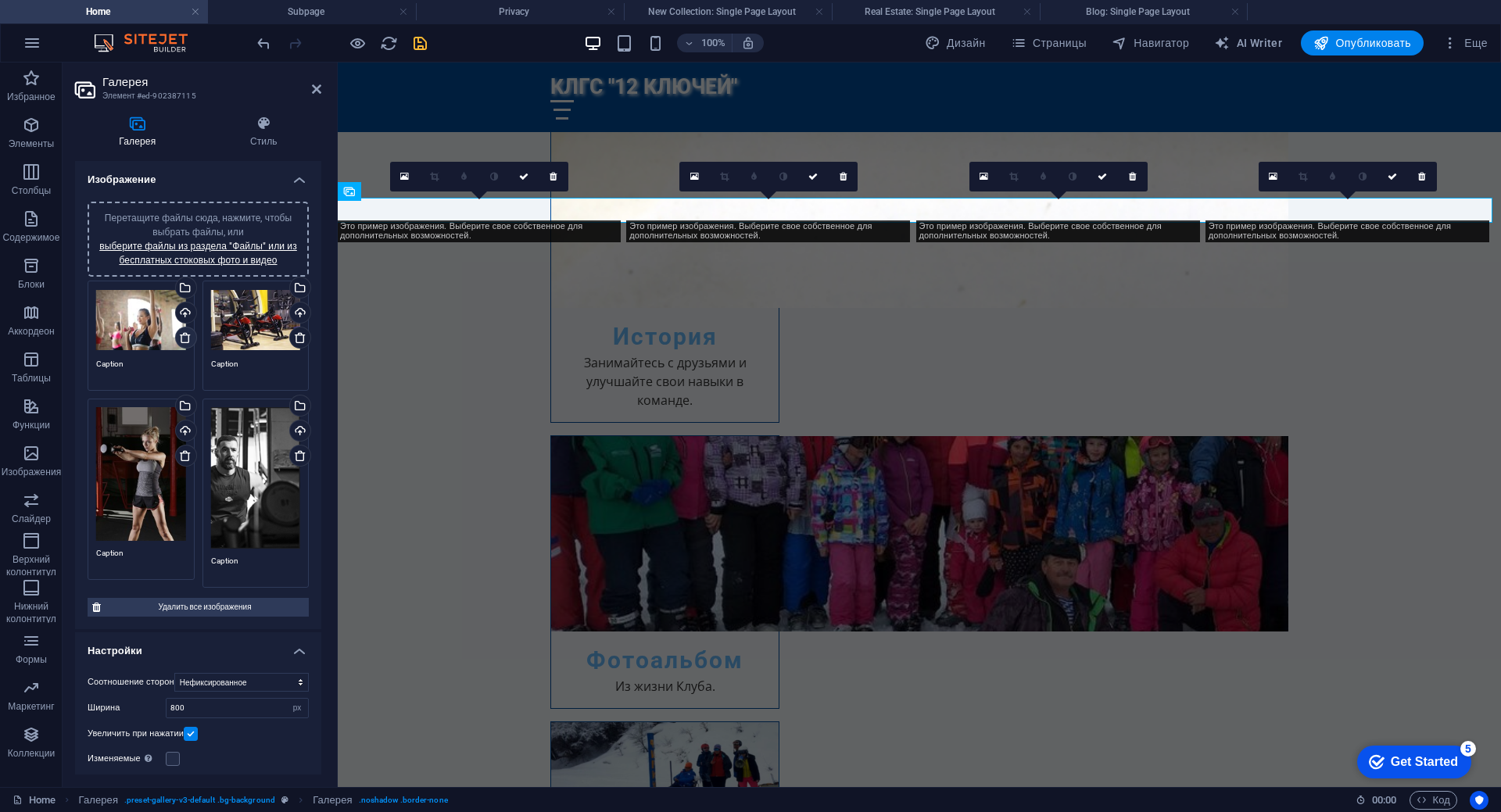
click at [184, 339] on icon at bounding box center [185, 337] width 12 height 12
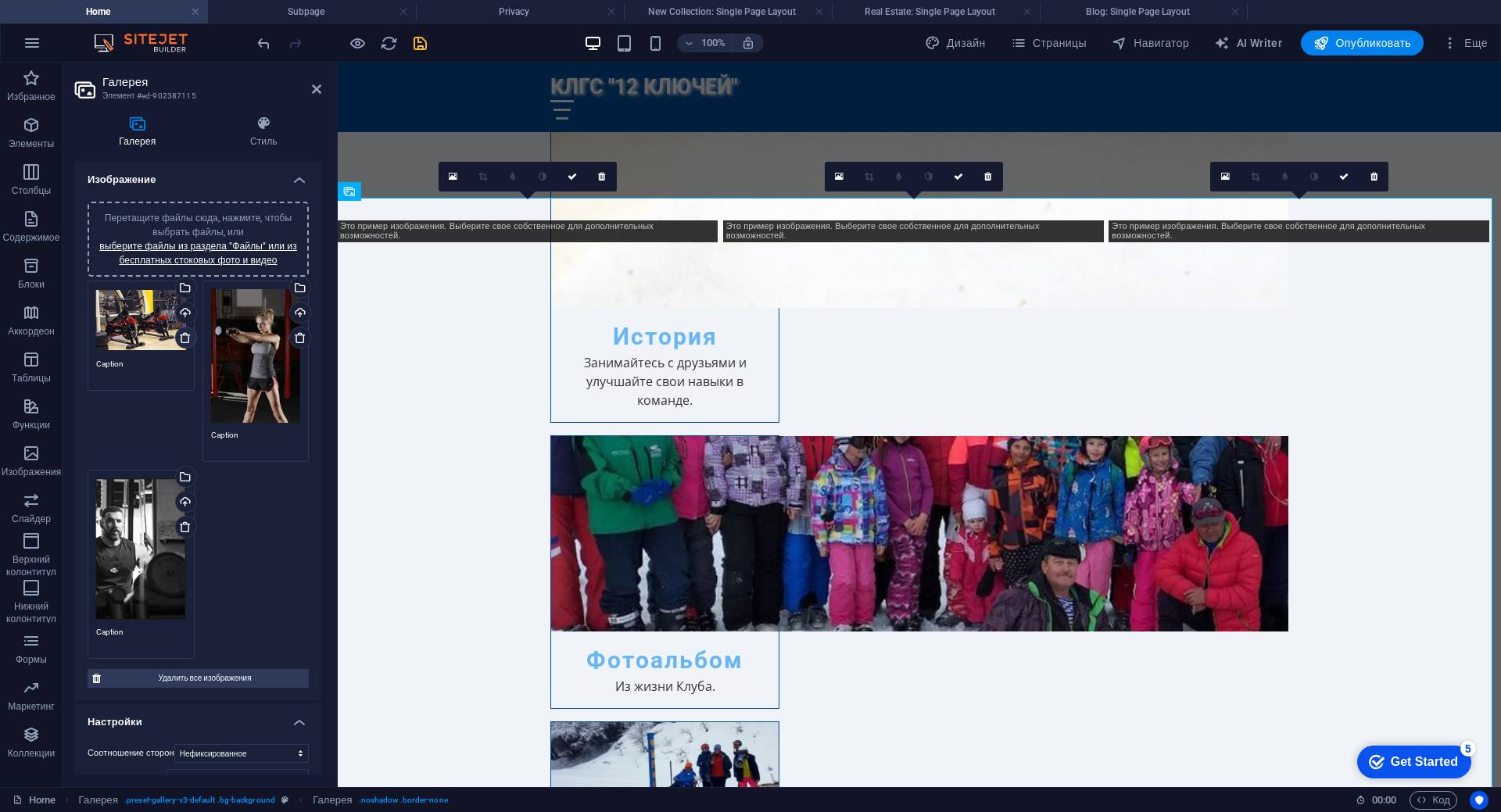
click at [184, 339] on icon at bounding box center [185, 337] width 12 height 12
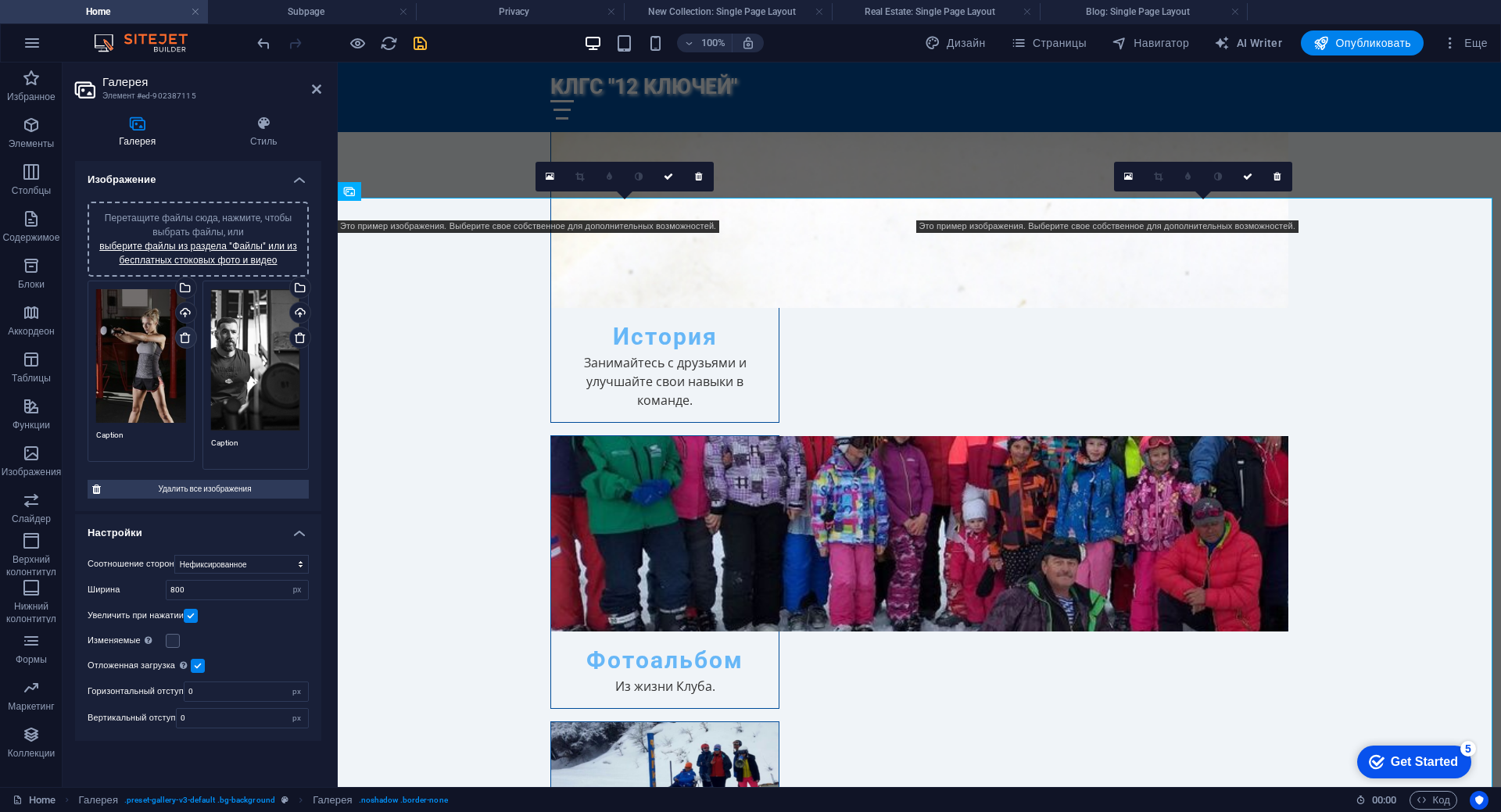
click at [184, 339] on icon at bounding box center [185, 337] width 12 height 12
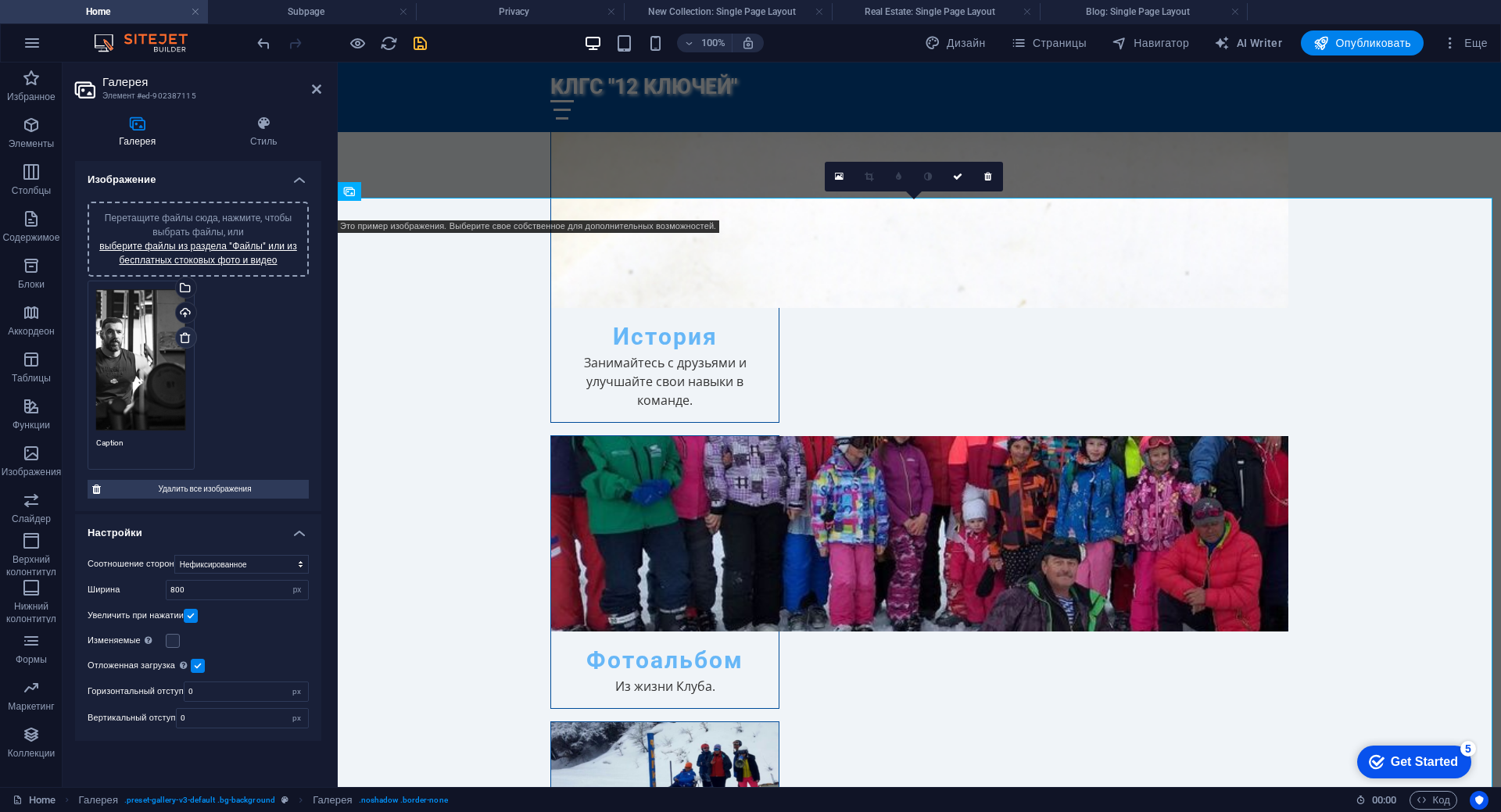
click at [184, 339] on icon at bounding box center [185, 337] width 12 height 12
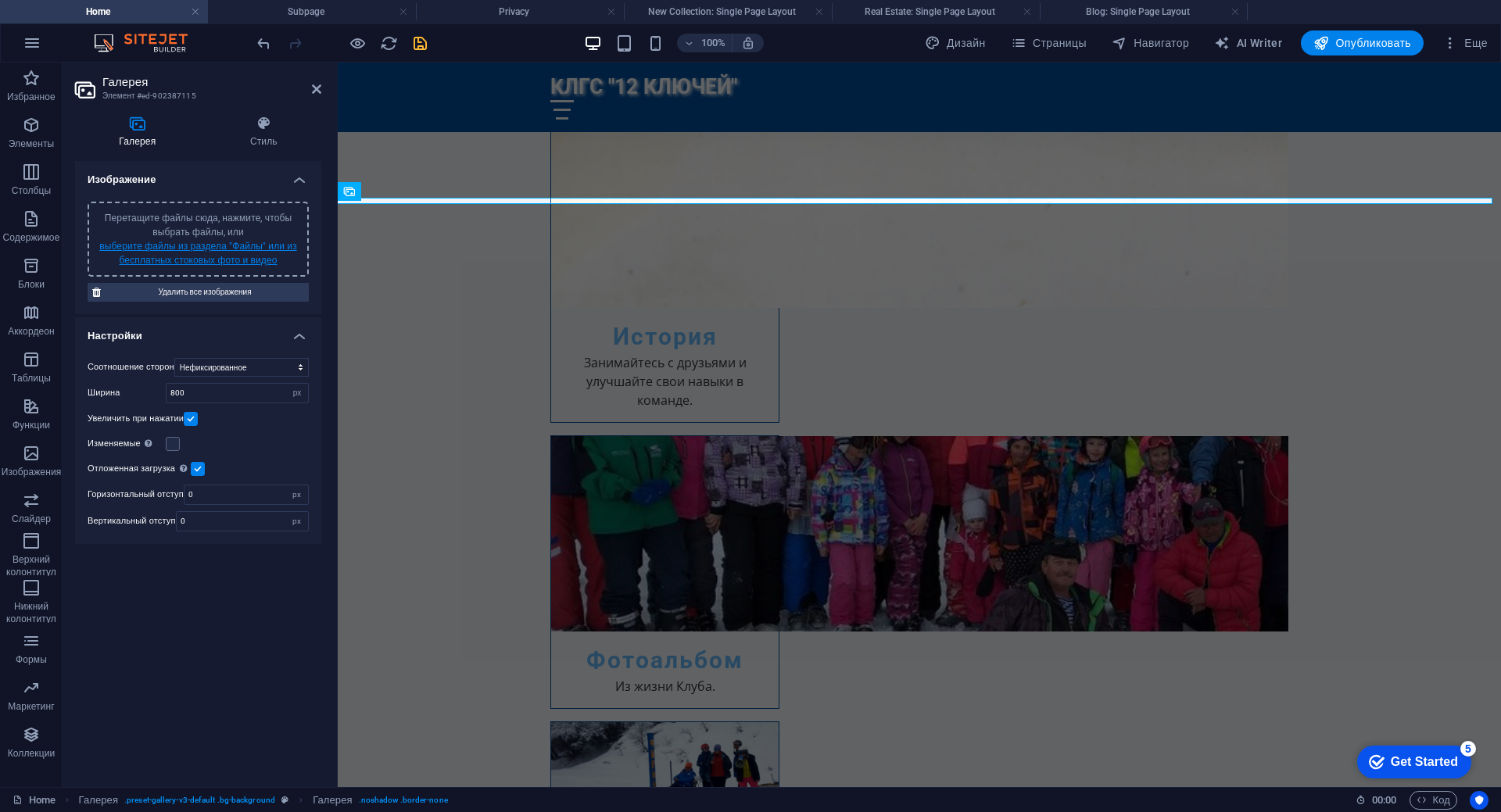
click at [188, 249] on link "выберите файлы из раздела "Файлы" или из бесплатных стоковых фото и видео" at bounding box center [198, 253] width 198 height 25
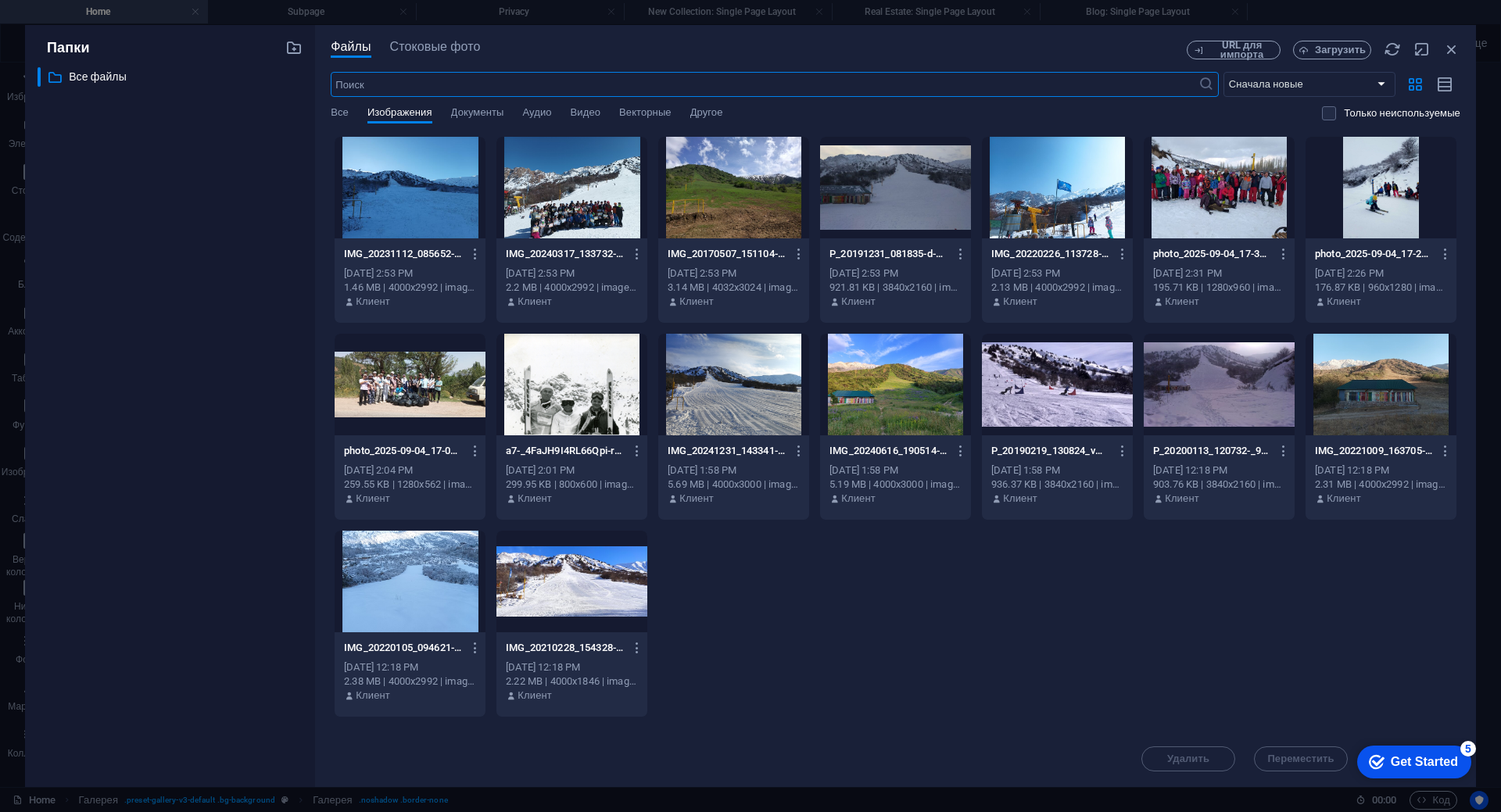
click at [599, 202] on div at bounding box center [572, 188] width 151 height 102
click at [599, 202] on div "1" at bounding box center [572, 188] width 151 height 102
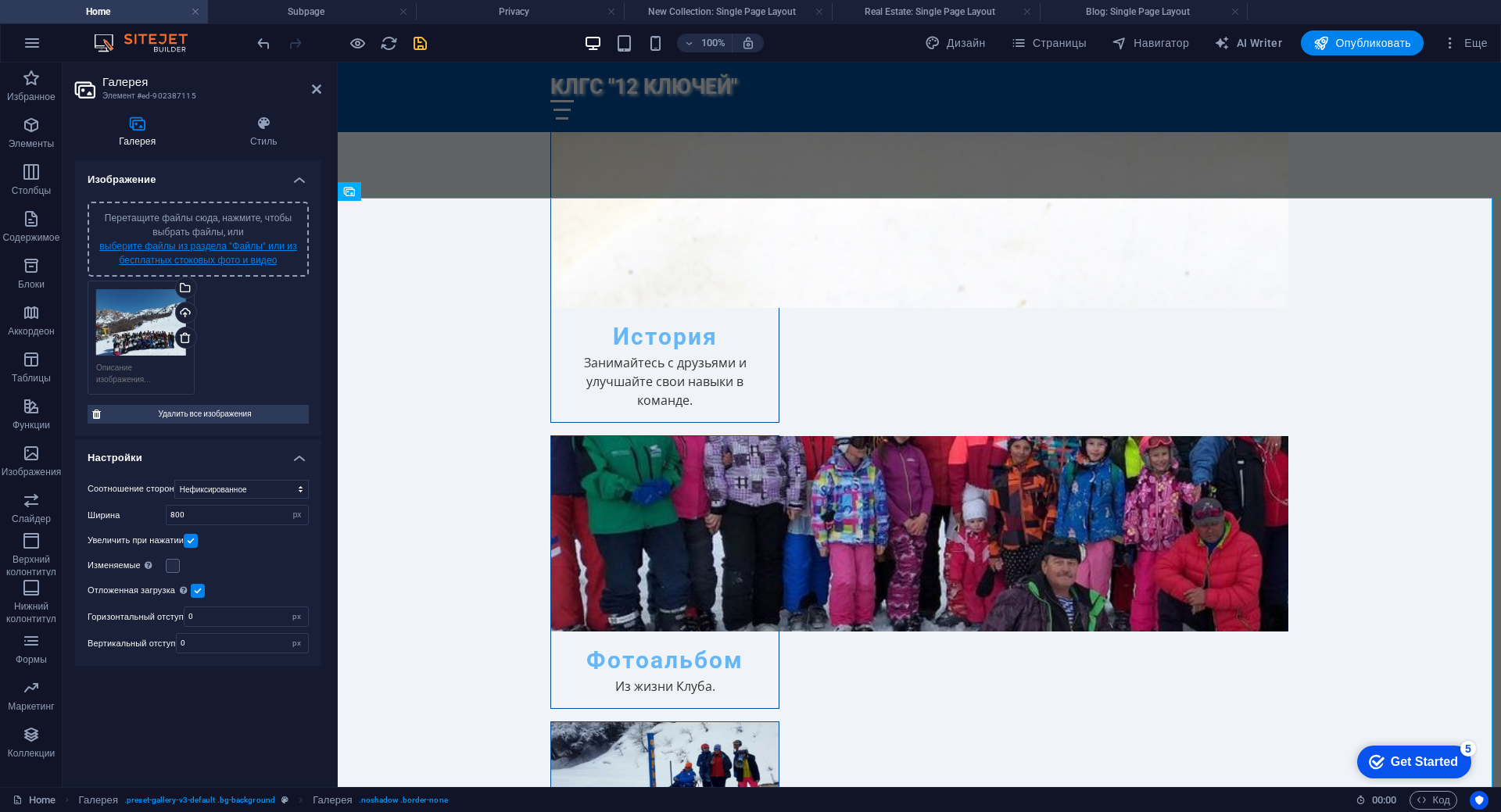
click at [212, 257] on link "выберите файлы из раздела "Файлы" или из бесплатных стоковых фото и видео" at bounding box center [198, 253] width 198 height 25
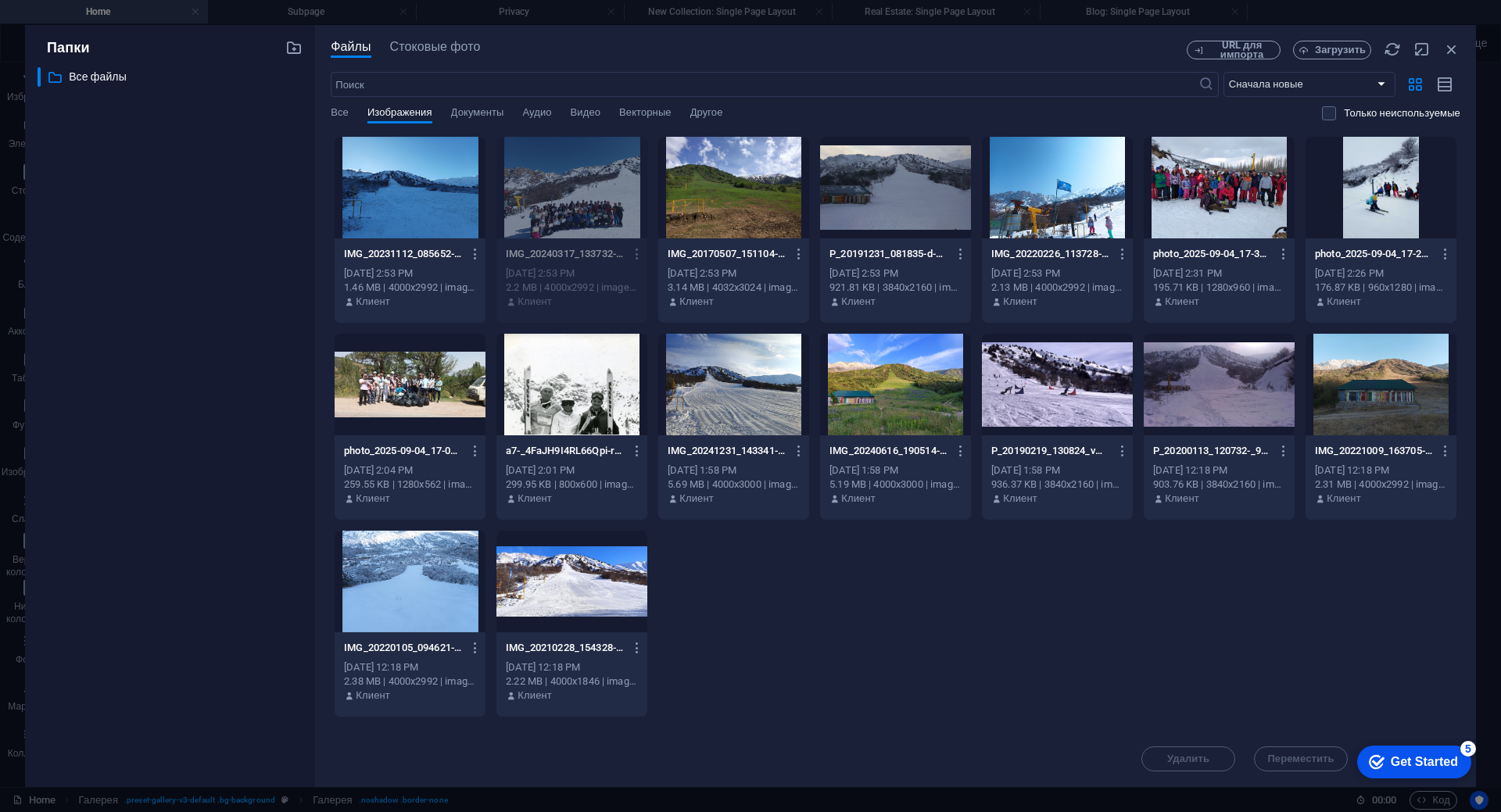
click at [712, 197] on div at bounding box center [733, 188] width 151 height 102
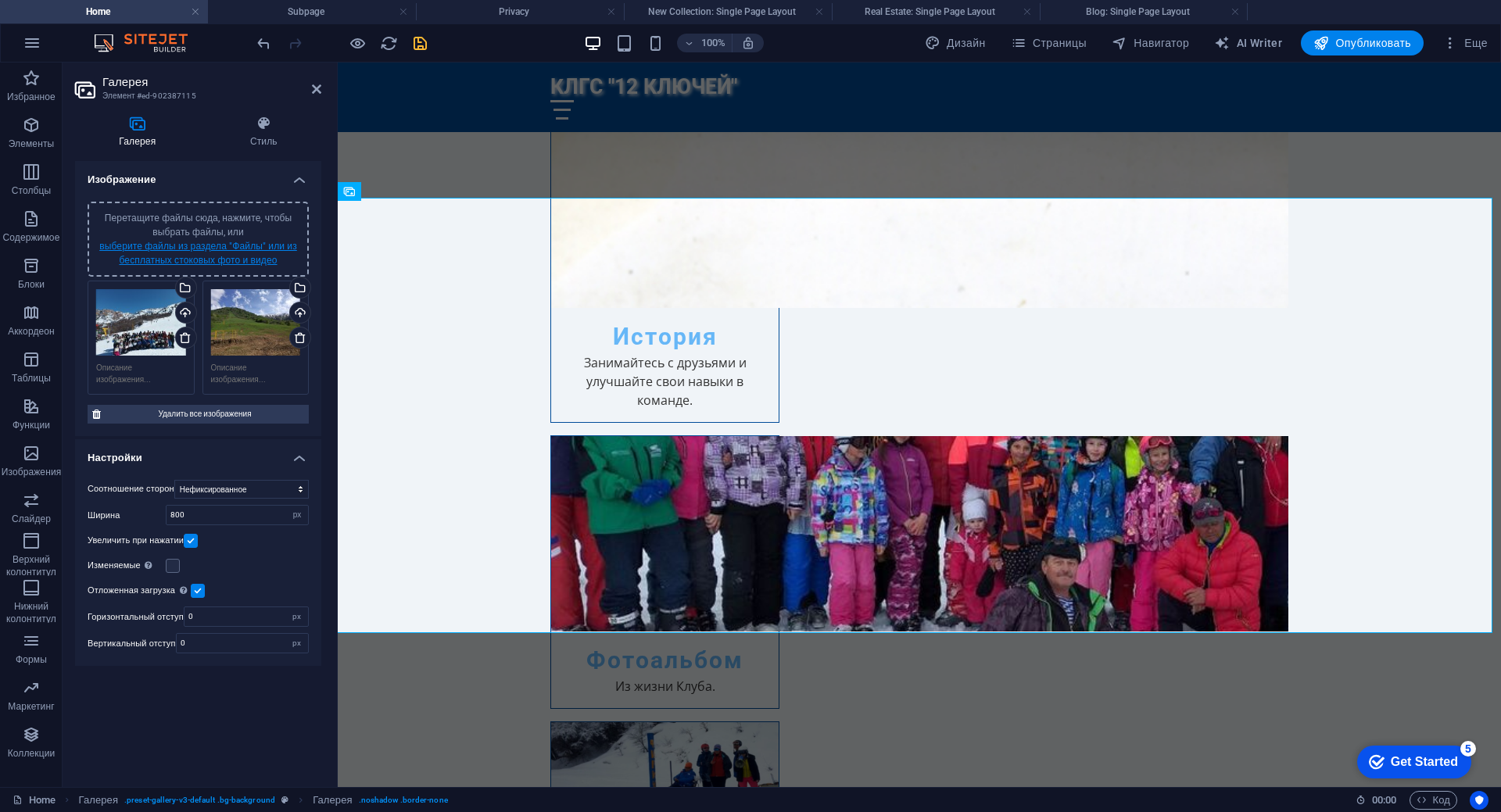
click at [193, 259] on link "выберите файлы из раздела "Файлы" или из бесплатных стоковых фото и видео" at bounding box center [198, 253] width 198 height 25
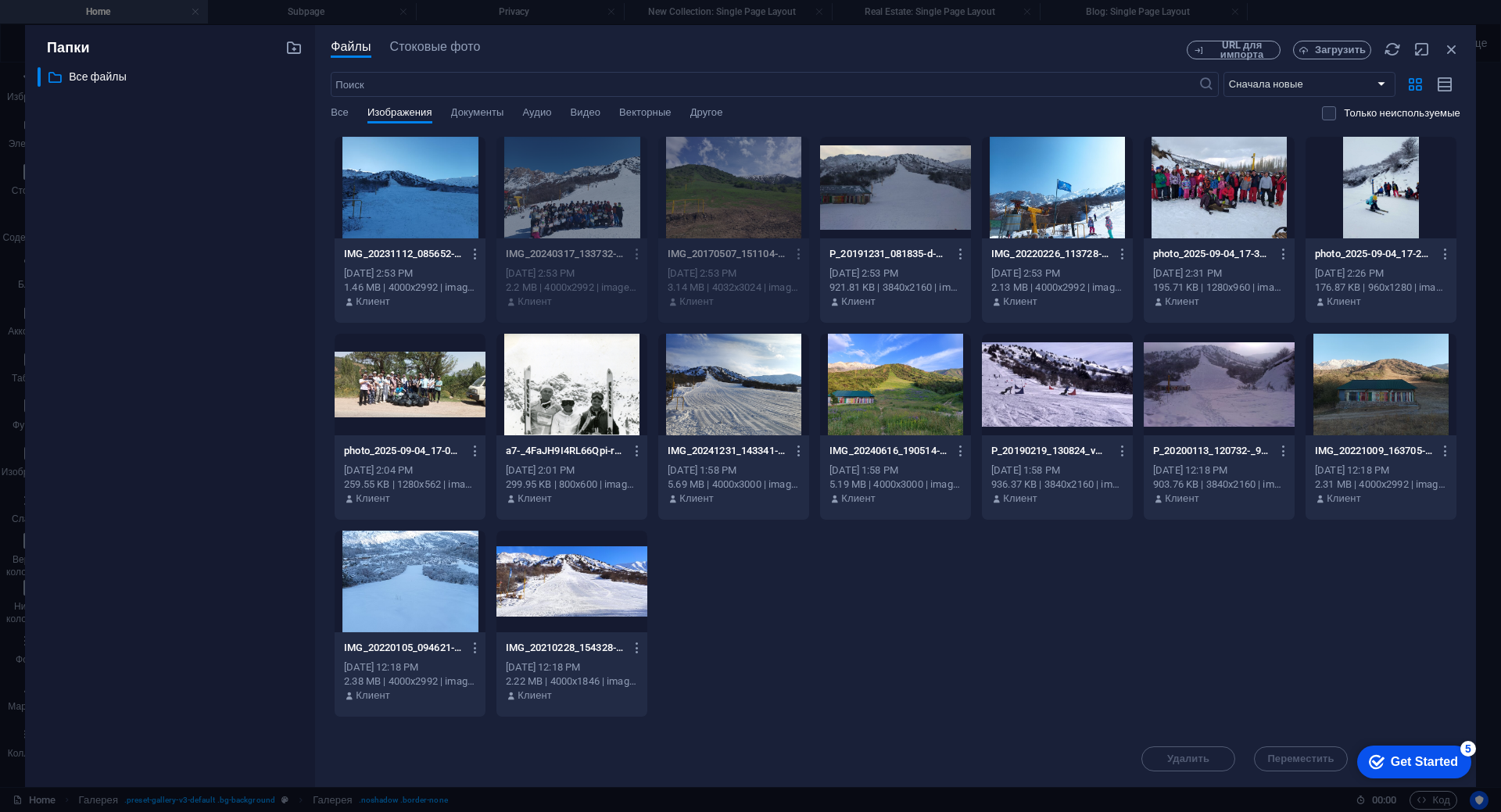
click at [416, 218] on div at bounding box center [410, 188] width 151 height 102
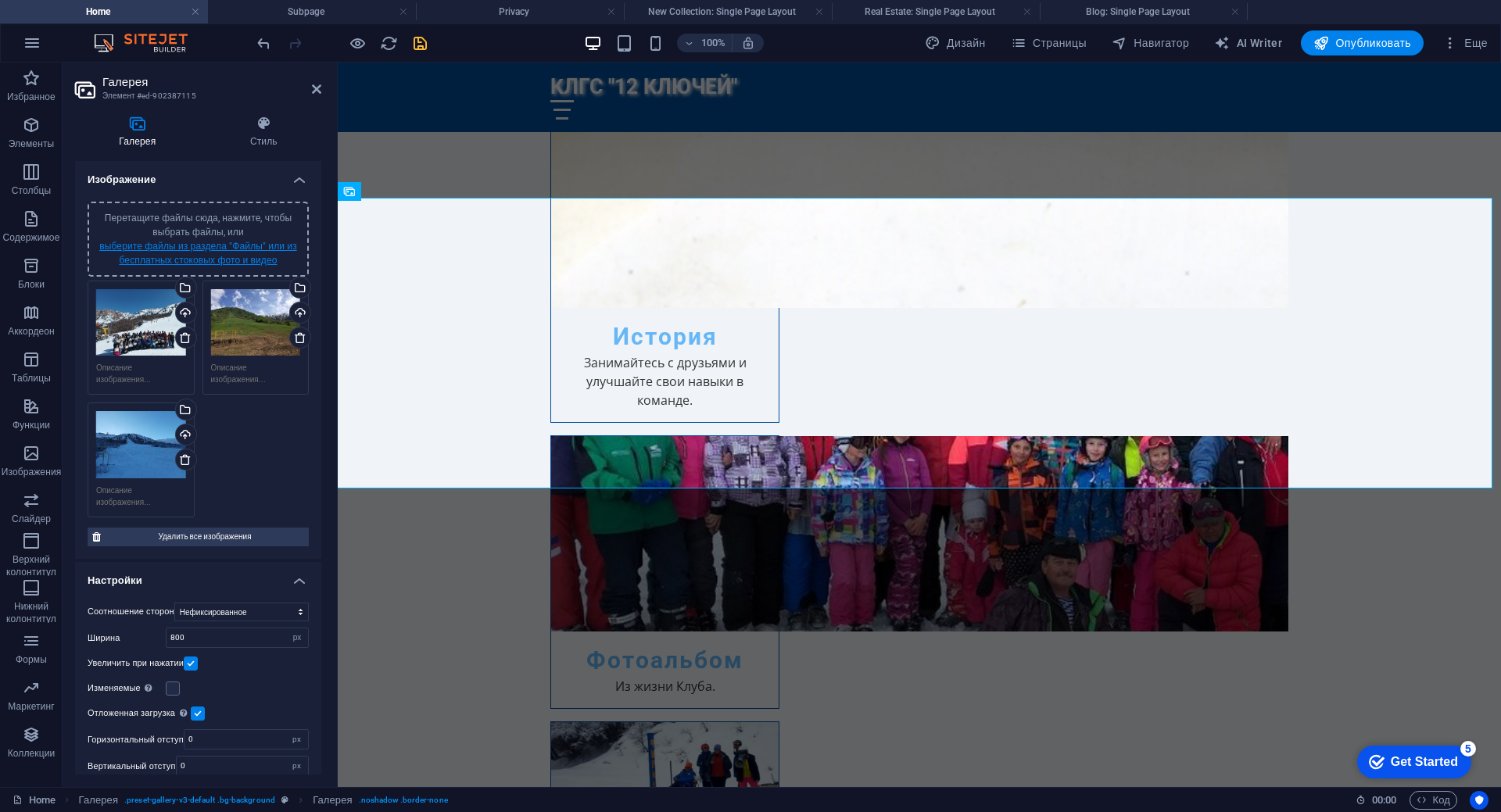
click at [180, 245] on link "выберите файлы из раздела "Файлы" или из бесплатных стоковых фото и видео" at bounding box center [198, 253] width 198 height 25
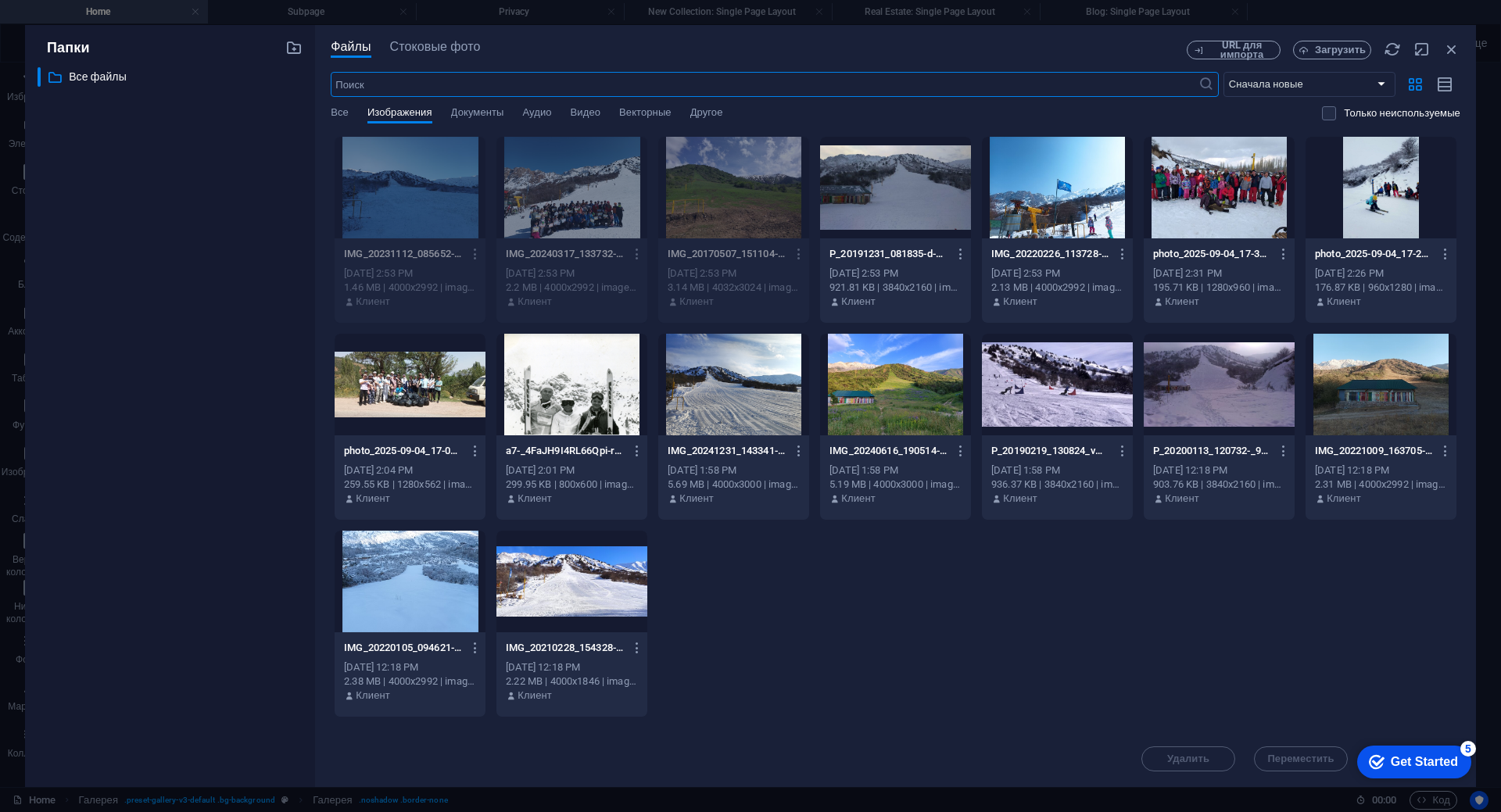
click at [1060, 210] on div at bounding box center [1057, 188] width 151 height 102
drag, startPoint x: 1060, startPoint y: 210, endPoint x: 723, endPoint y: 147, distance: 342.8
click at [1060, 210] on div "1" at bounding box center [1057, 188] width 151 height 102
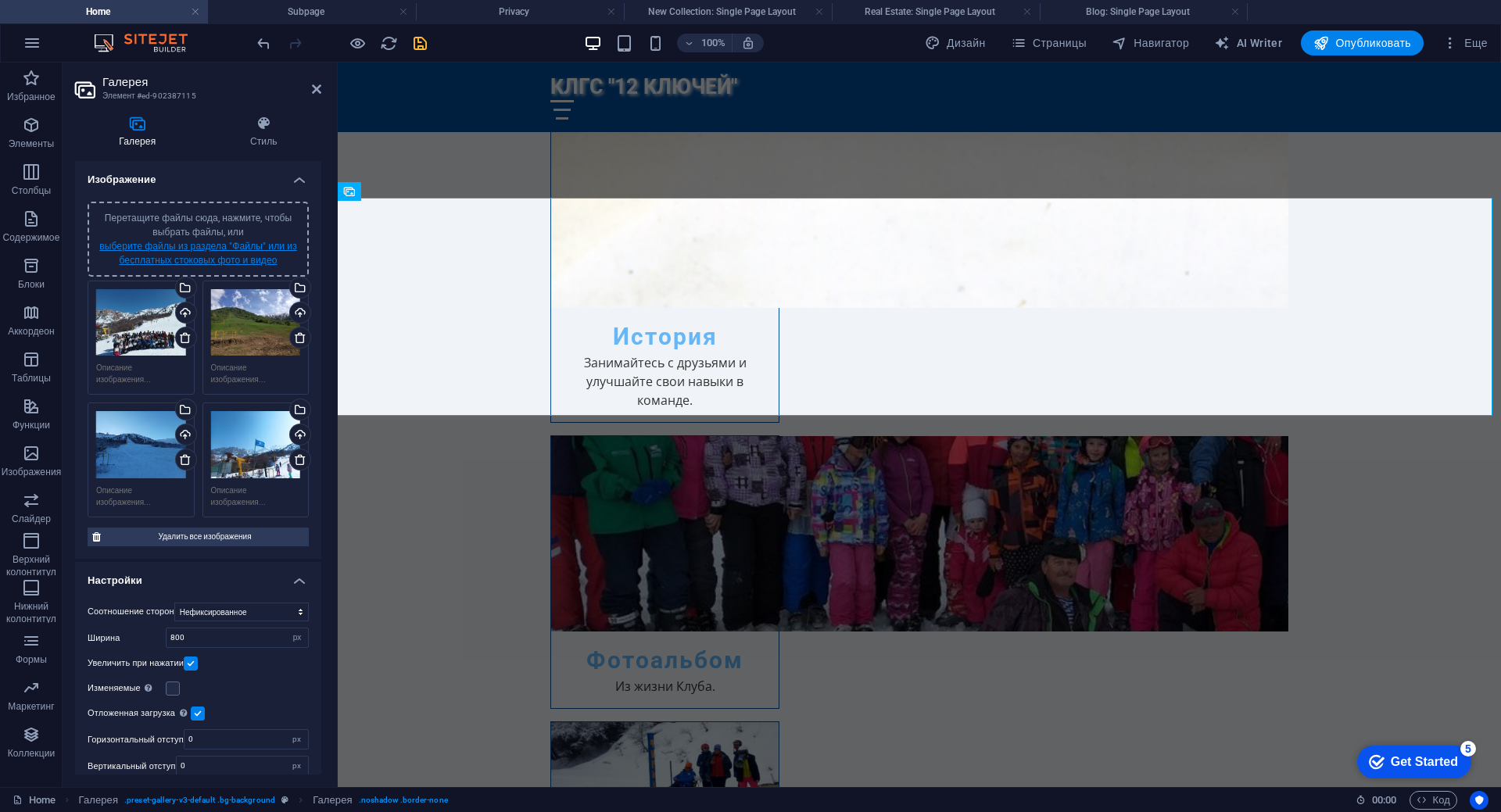
click at [214, 248] on link "выберите файлы из раздела "Файлы" или из бесплатных стоковых фото и видео" at bounding box center [198, 253] width 198 height 25
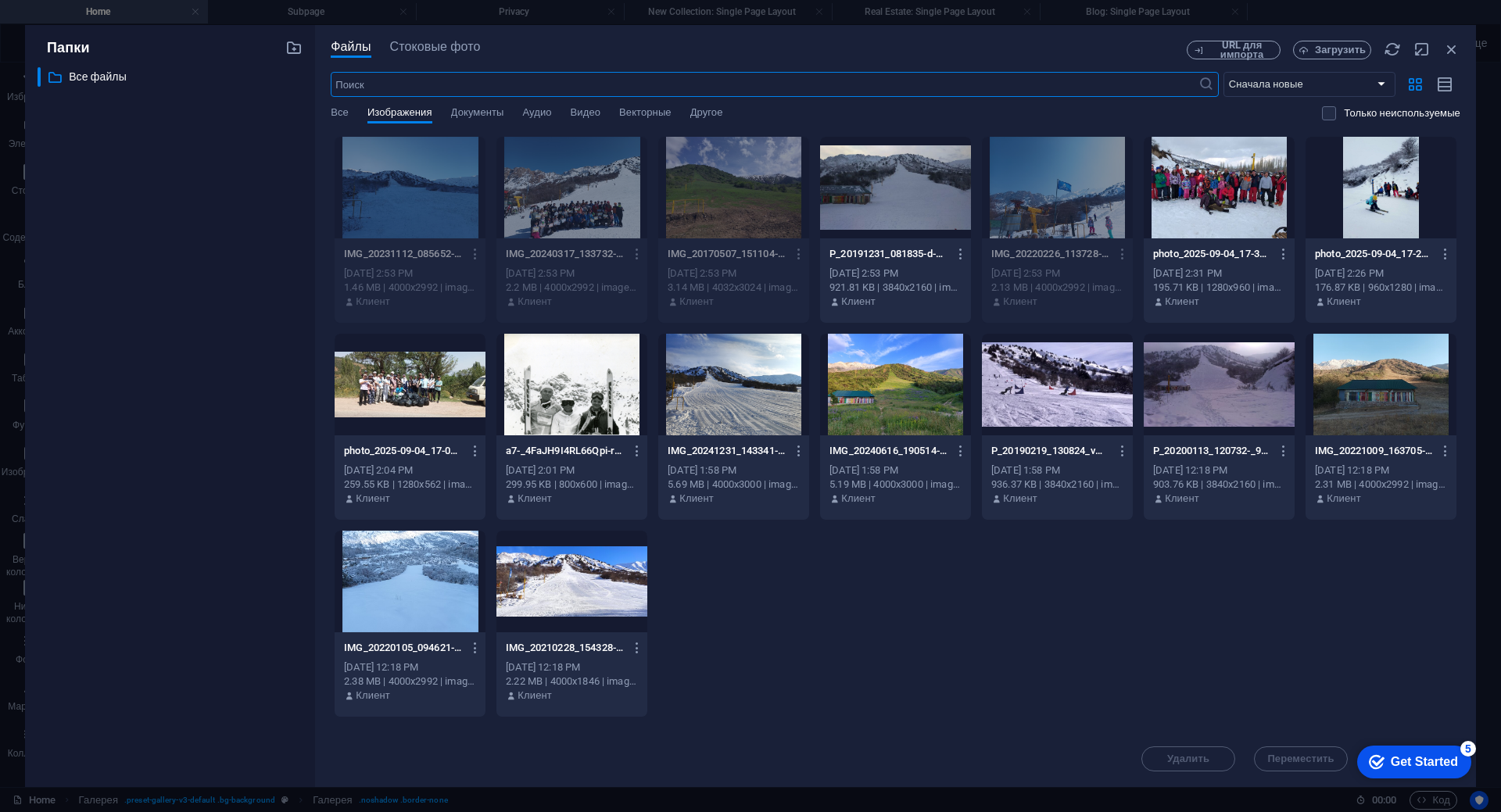
click at [918, 206] on div at bounding box center [895, 188] width 151 height 102
click at [918, 206] on div "1" at bounding box center [895, 188] width 151 height 102
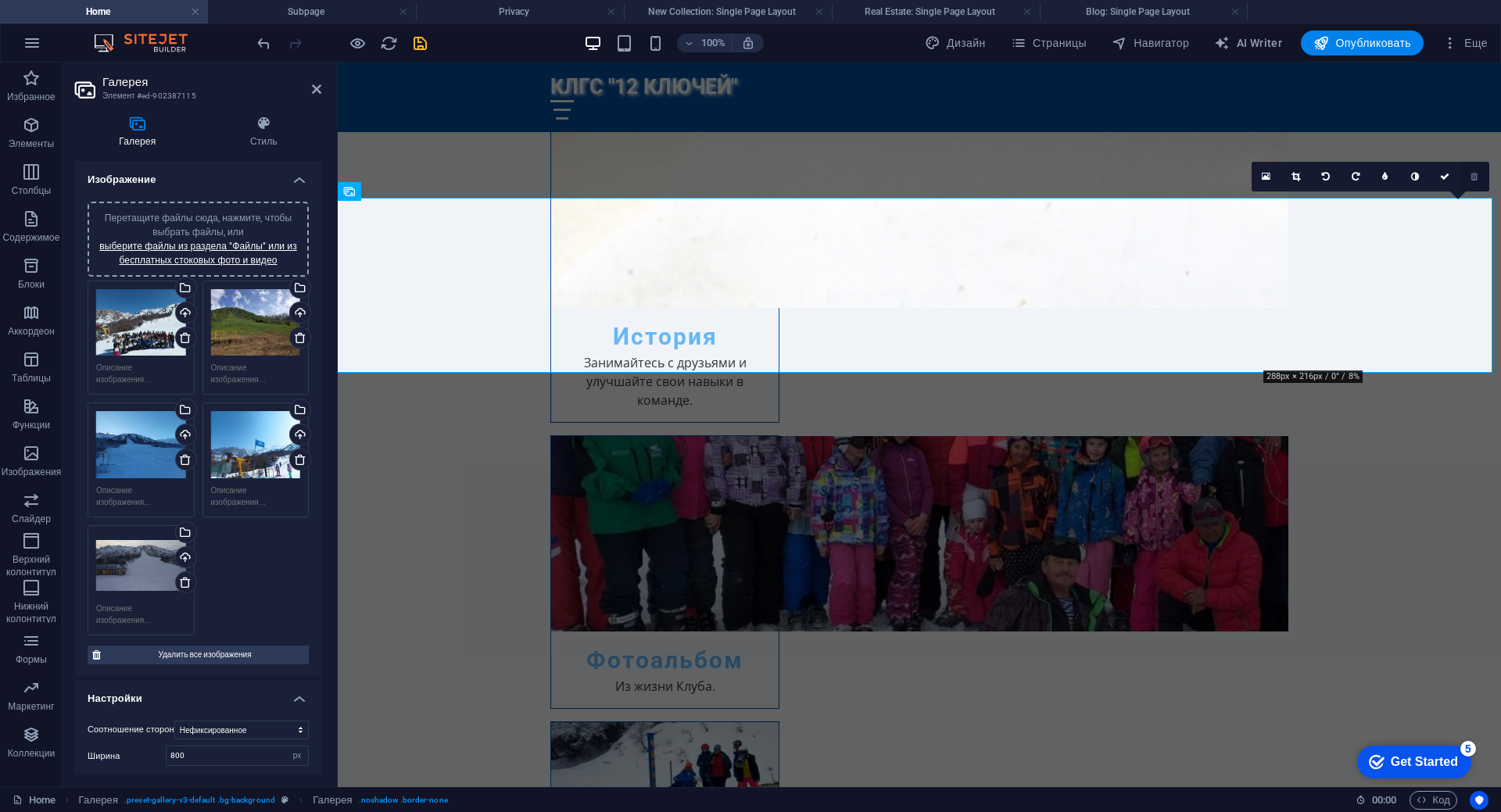
click at [1477, 183] on link at bounding box center [1475, 177] width 30 height 30
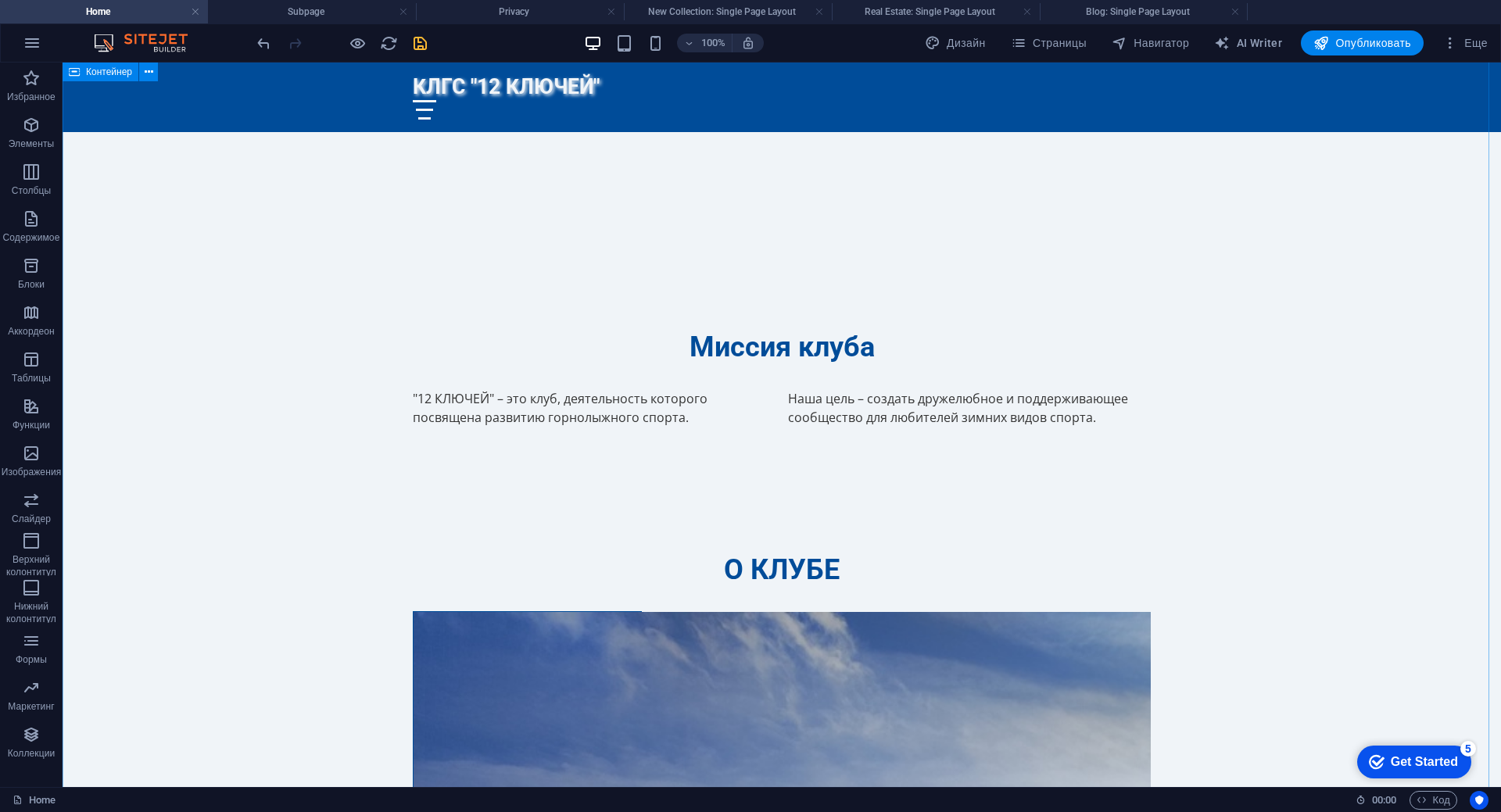
scroll to position [625, 0]
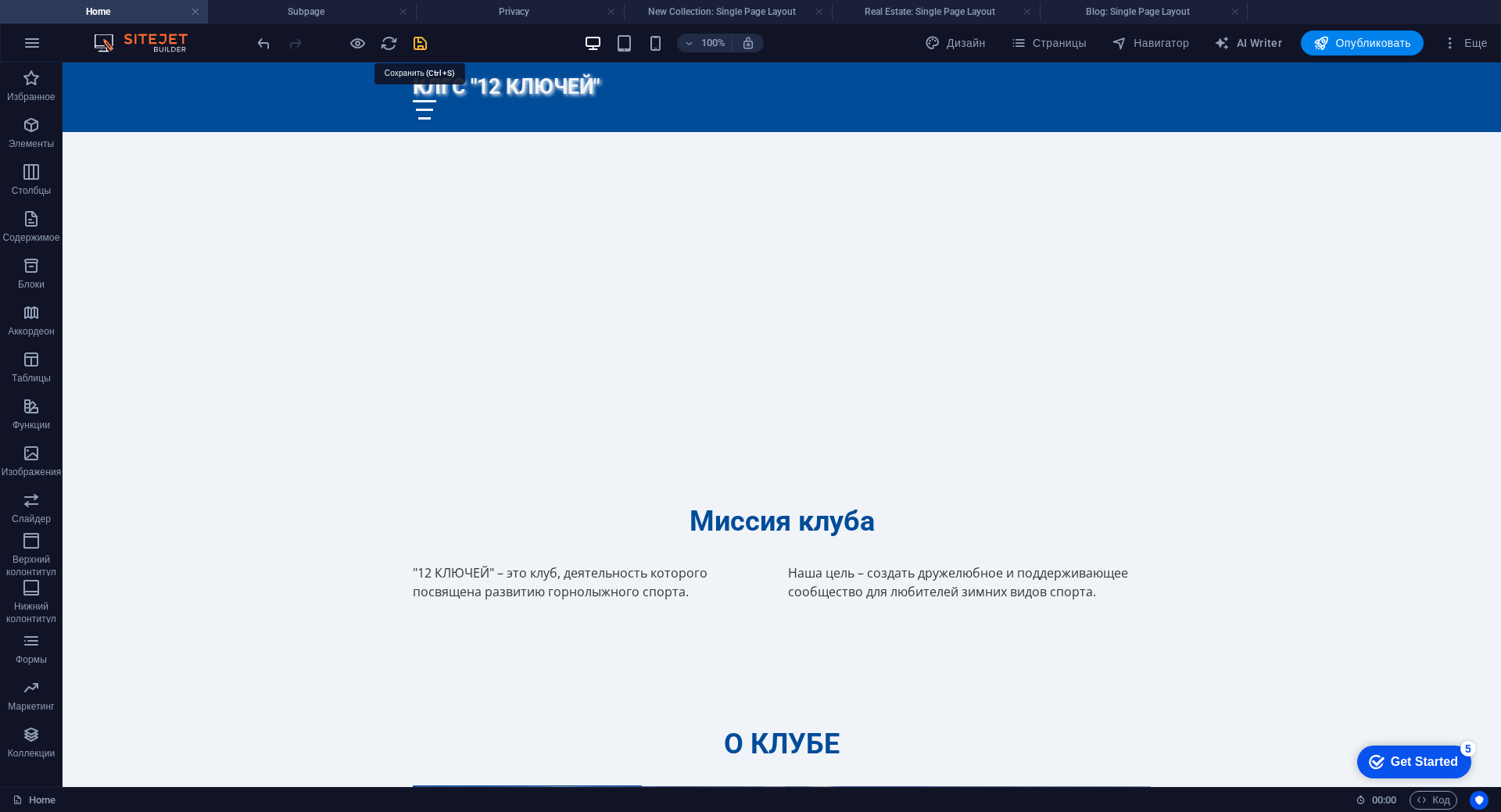
click at [423, 40] on icon "save" at bounding box center [420, 44] width 18 height 18
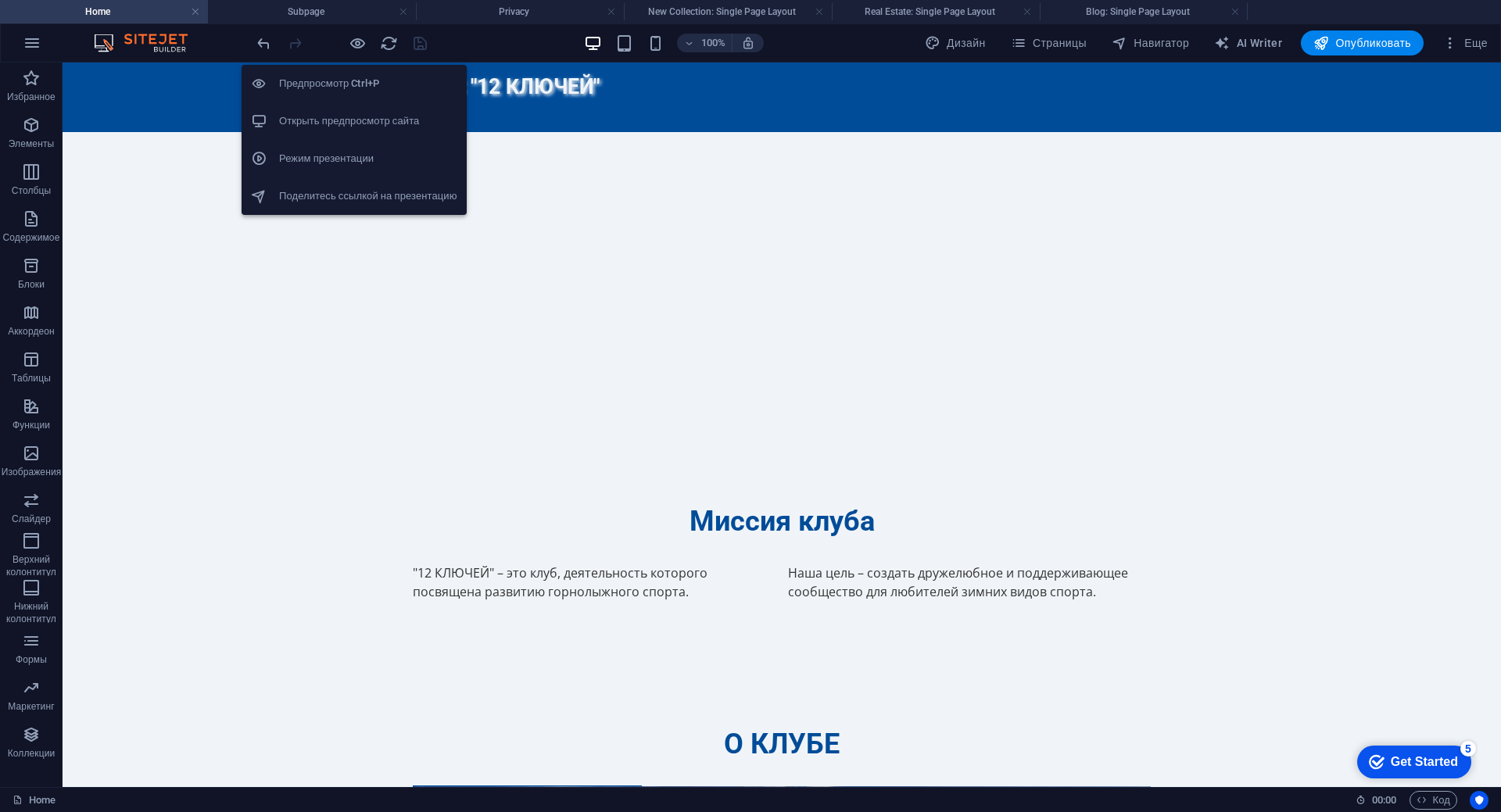
click at [342, 85] on h6 "Предпросмотр Ctrl+P" at bounding box center [369, 83] width 179 height 19
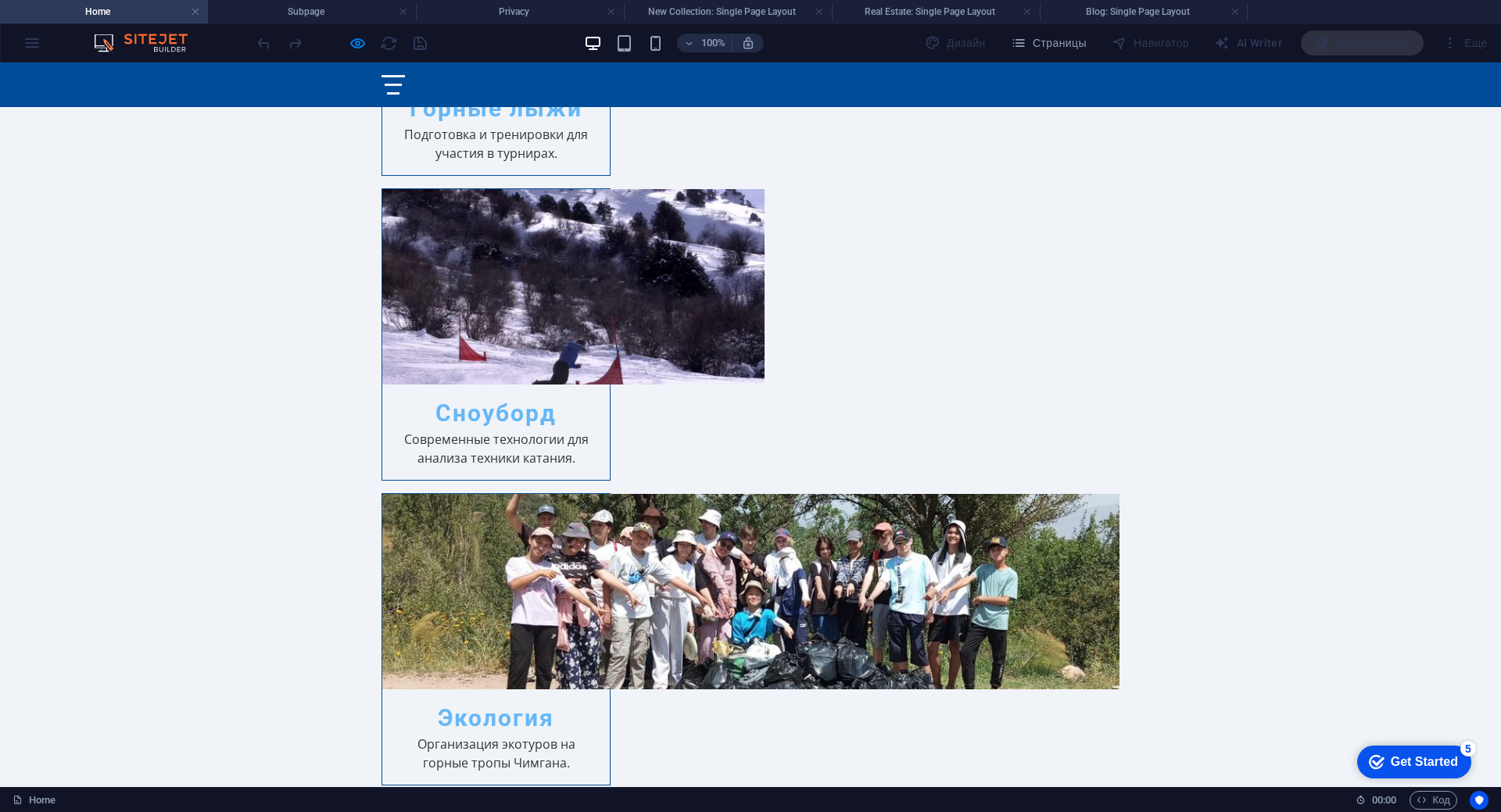
scroll to position [2500, 0]
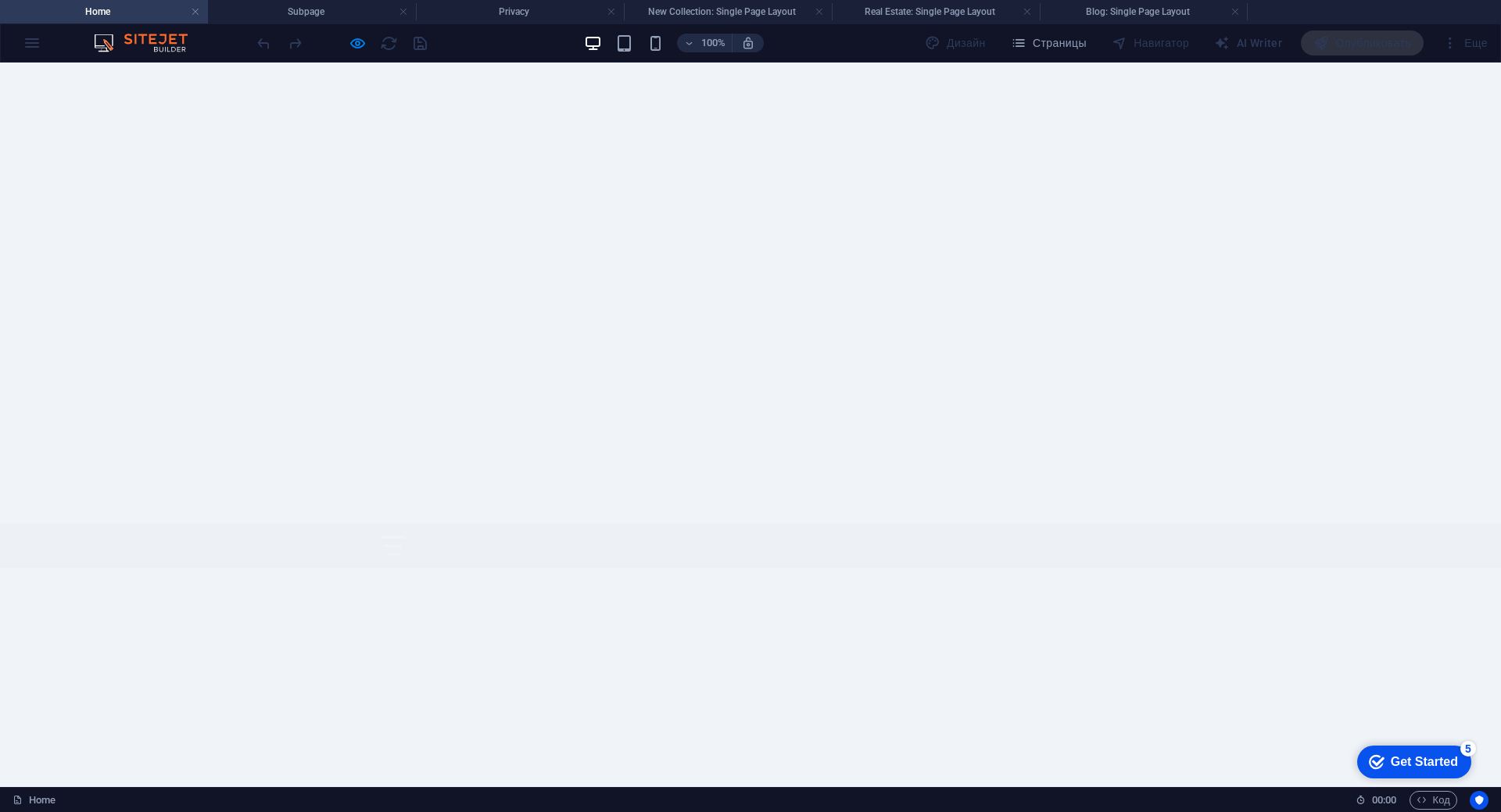
scroll to position [0, 0]
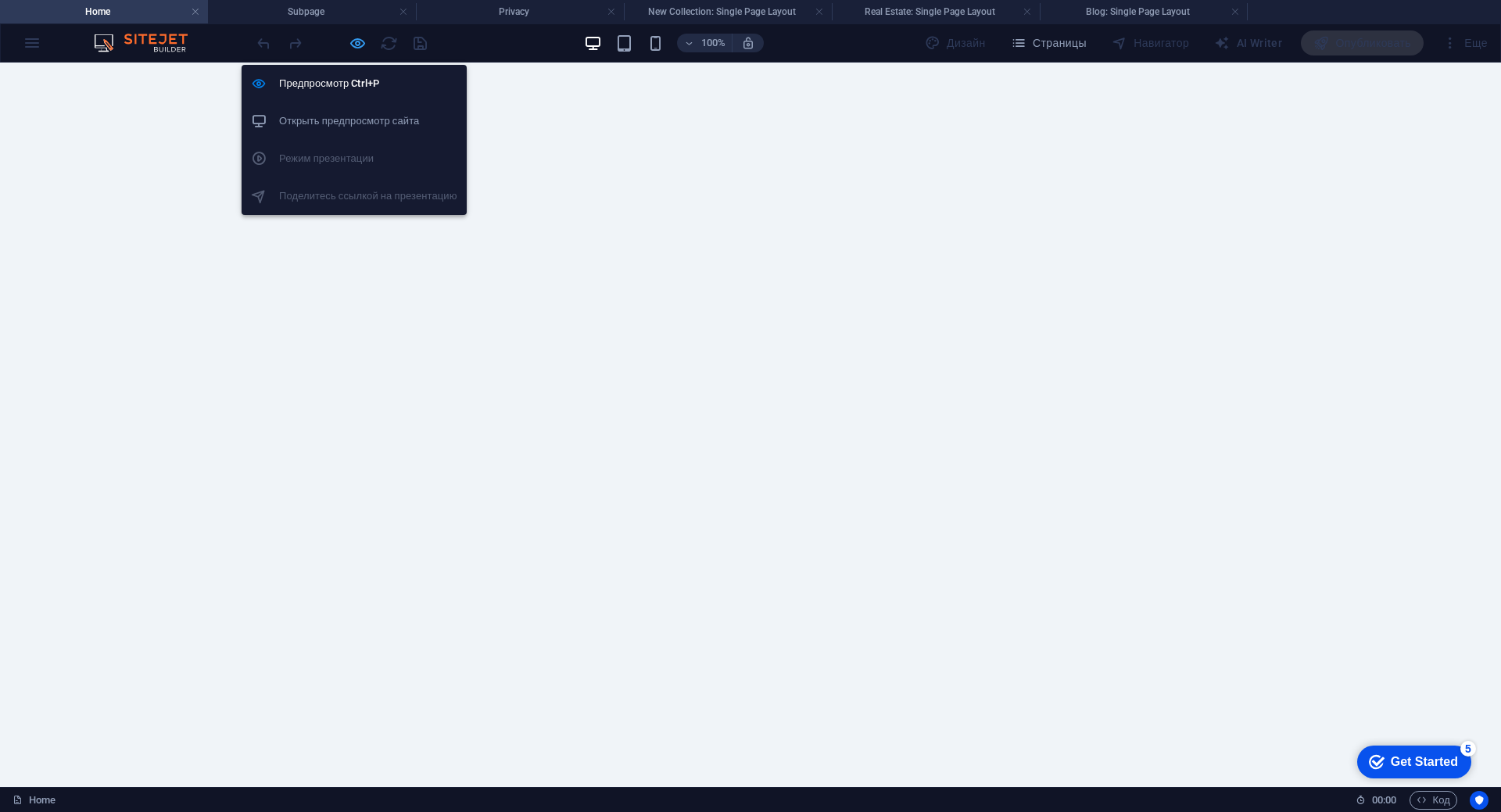
click at [353, 47] on icon "button" at bounding box center [358, 44] width 18 height 18
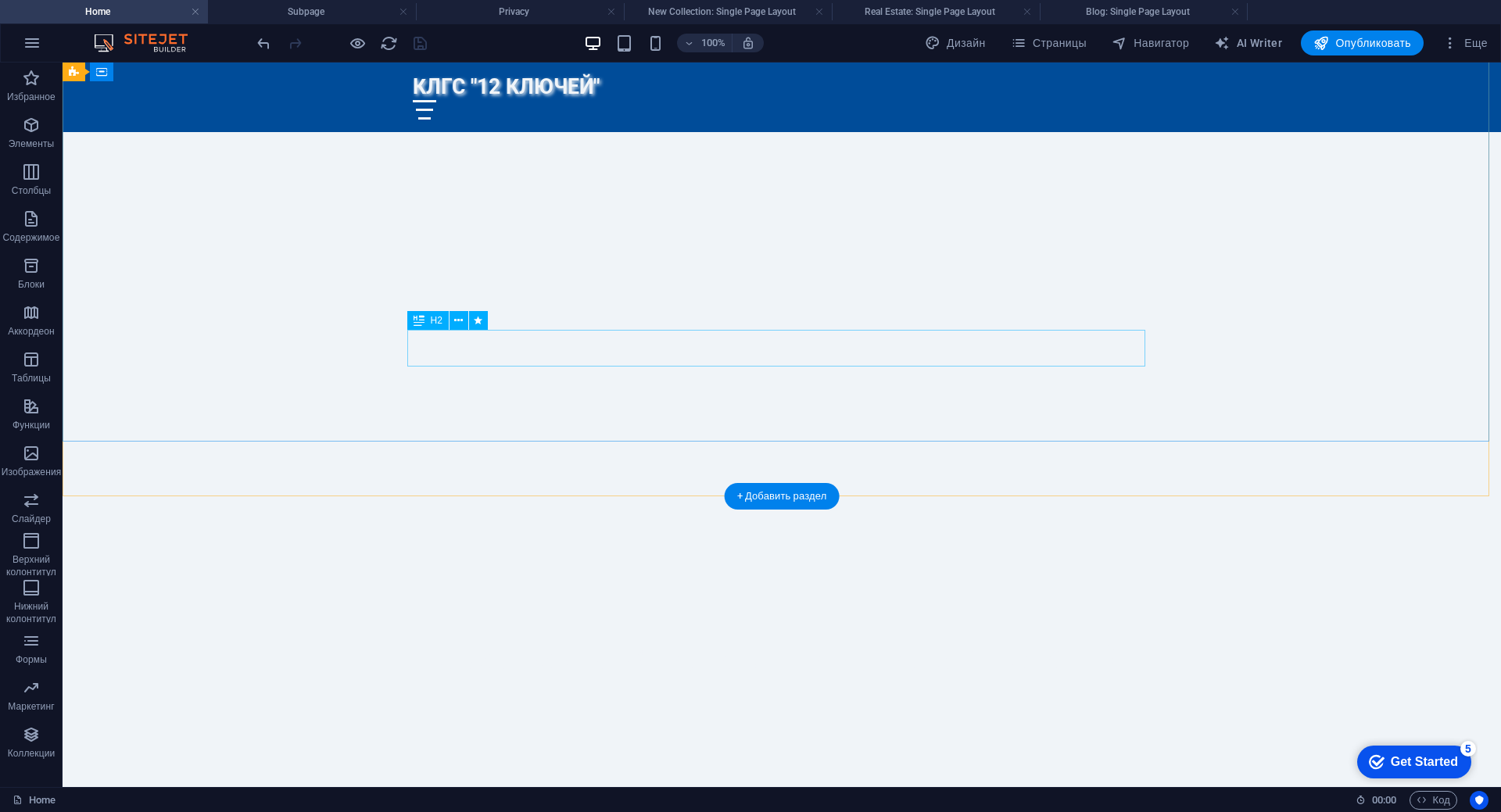
scroll to position [235, 0]
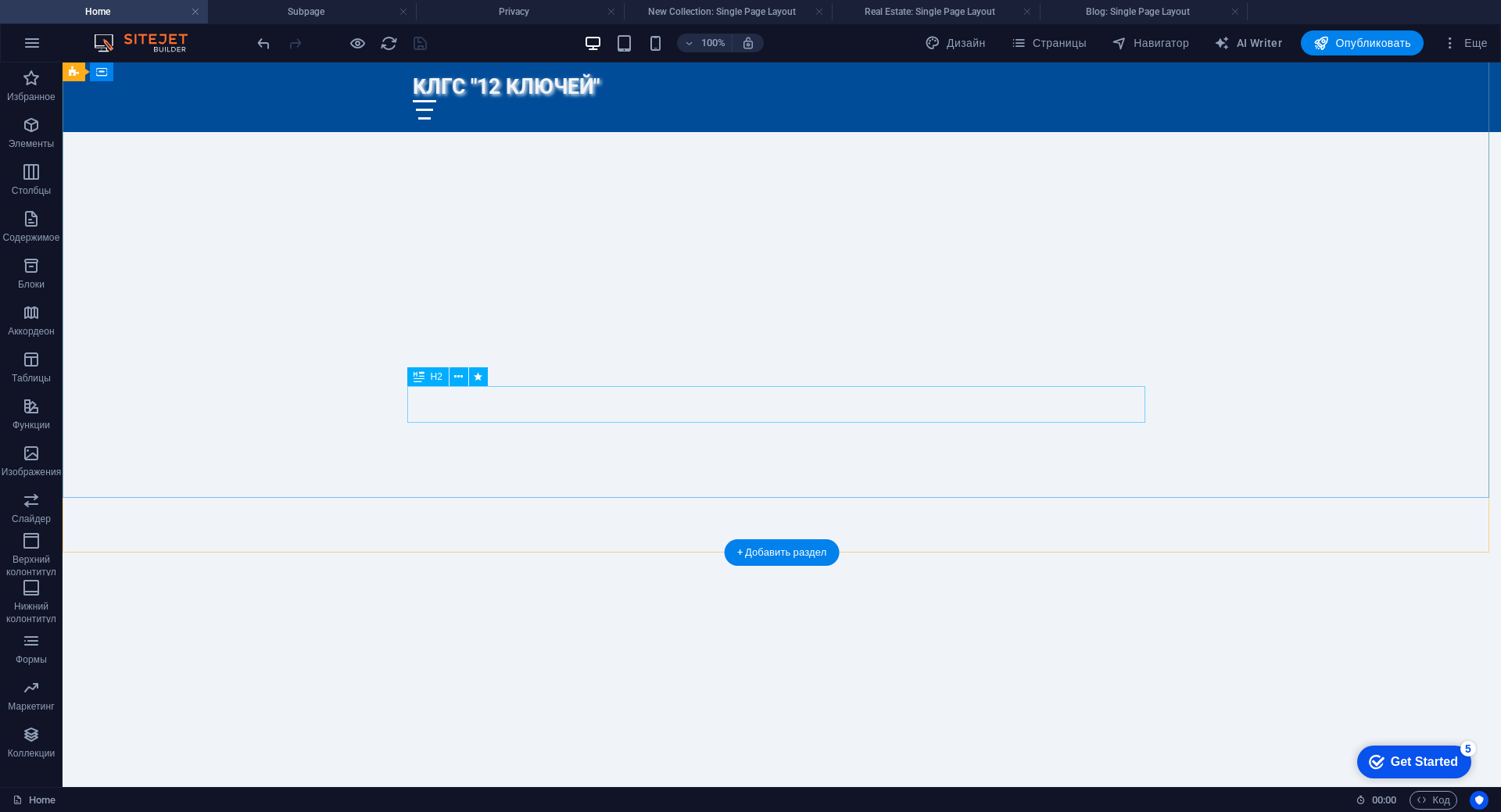
click at [603, 665] on div "Клуб любителей горнолыжного спорта "12 КЛЮЧЕЙ"" at bounding box center [781, 683] width 738 height 36
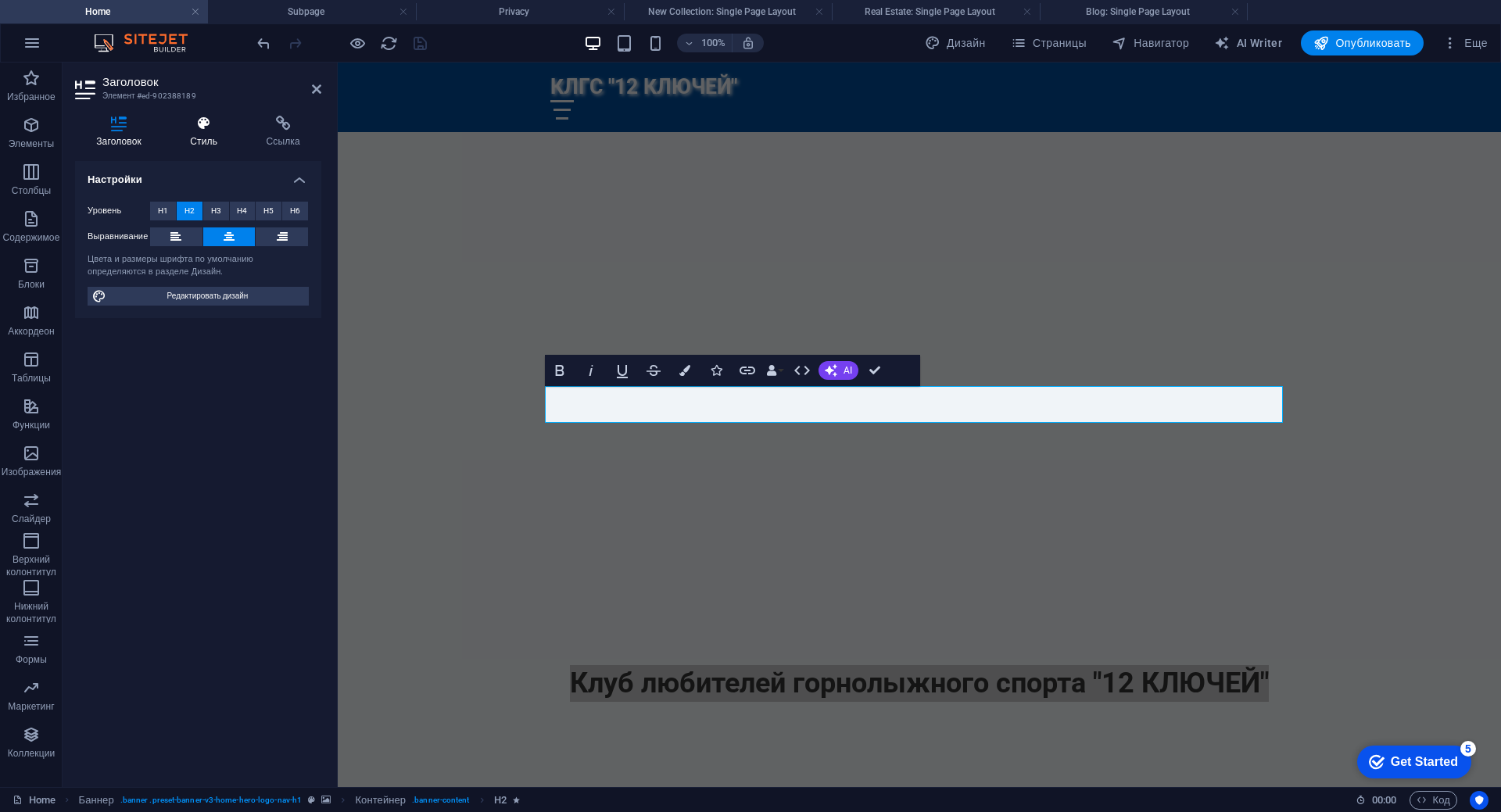
click at [211, 135] on h4 "Стиль" at bounding box center [207, 132] width 76 height 33
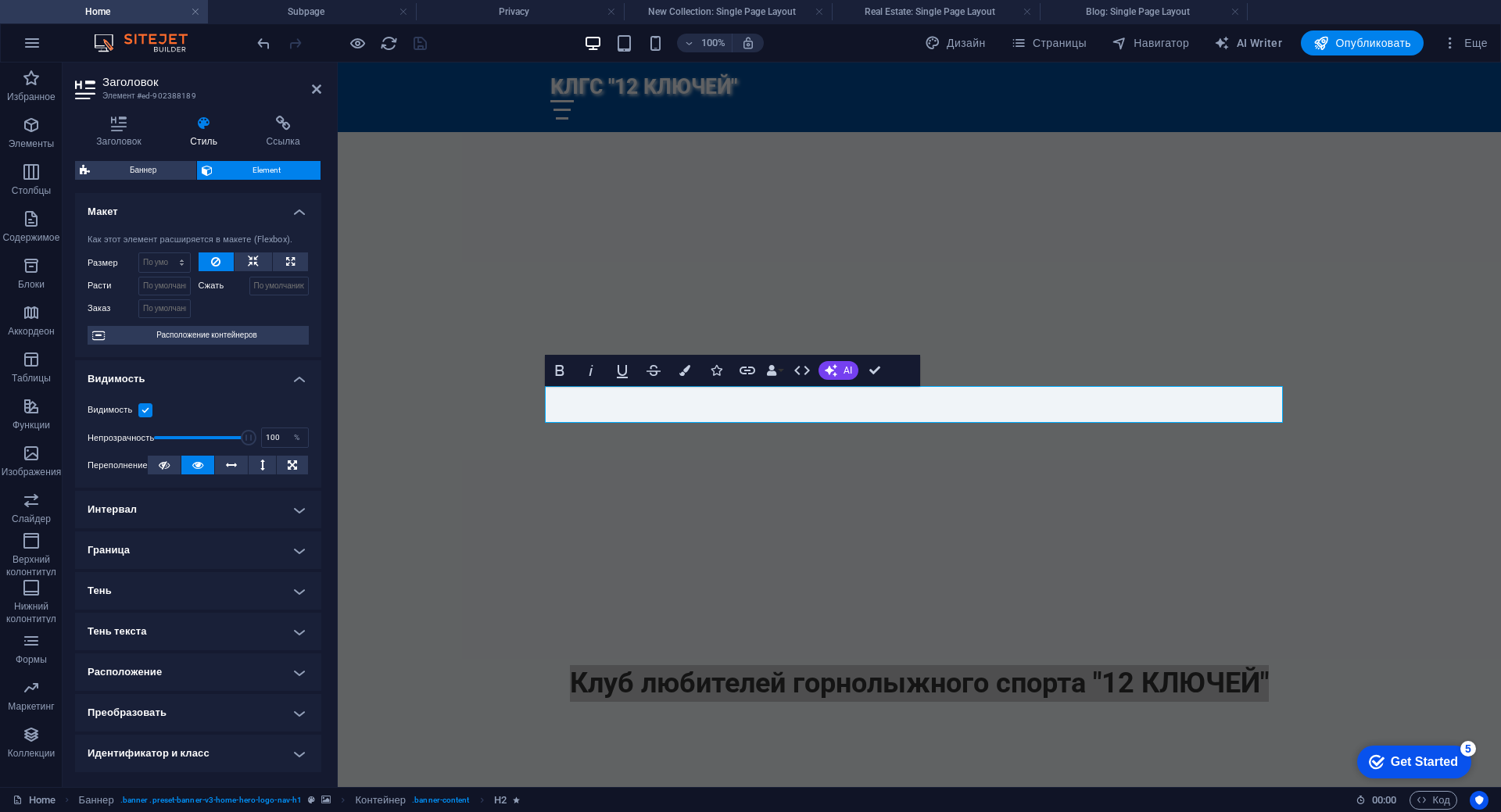
click at [295, 590] on h4 "Тень" at bounding box center [198, 590] width 246 height 37
click at [279, 624] on span "Внутри" at bounding box center [283, 621] width 26 height 19
type input "rgba(0, 0, 0, 0.2)"
type input "2"
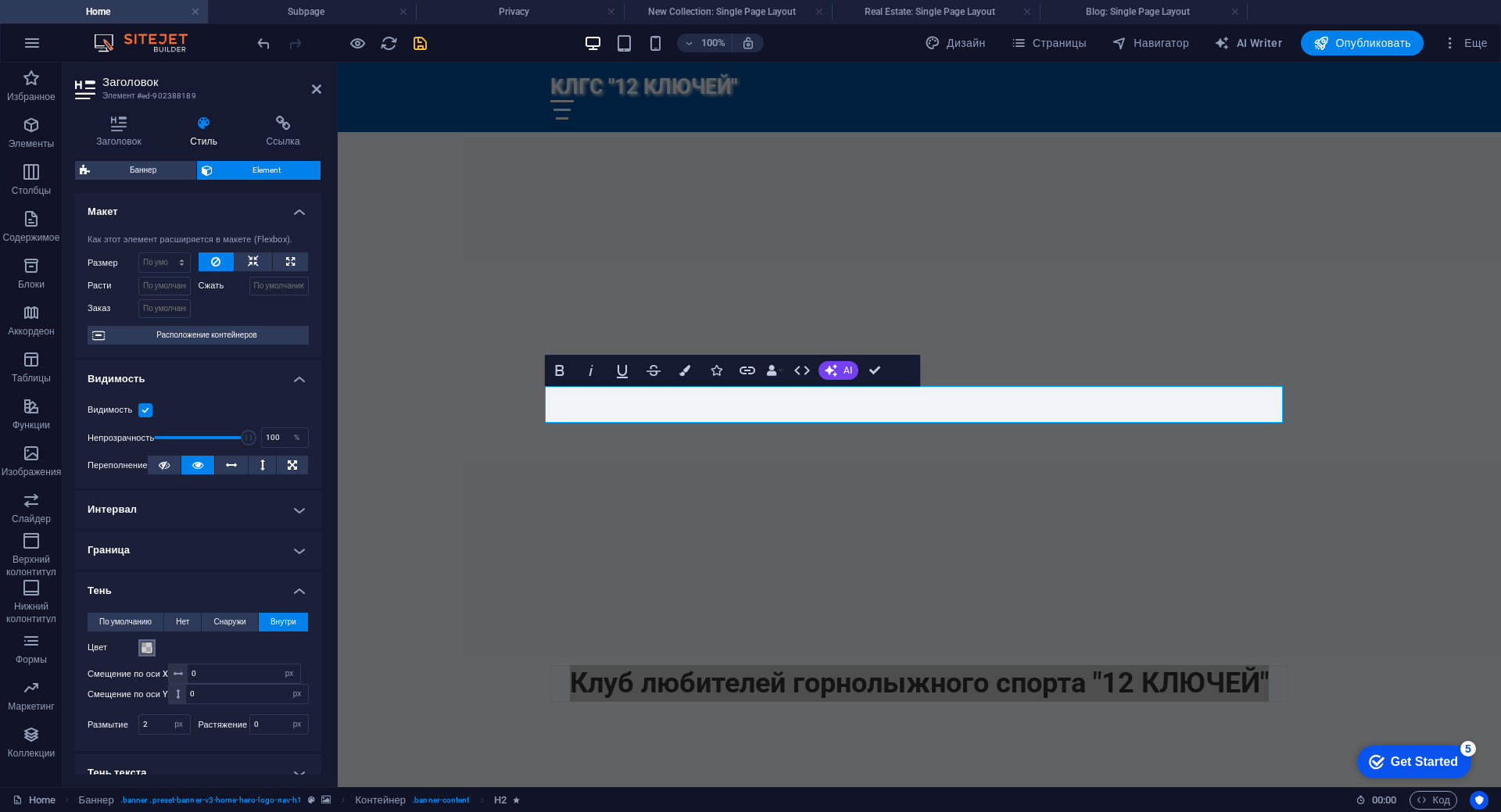
click at [145, 647] on span at bounding box center [146, 647] width 12 height 12
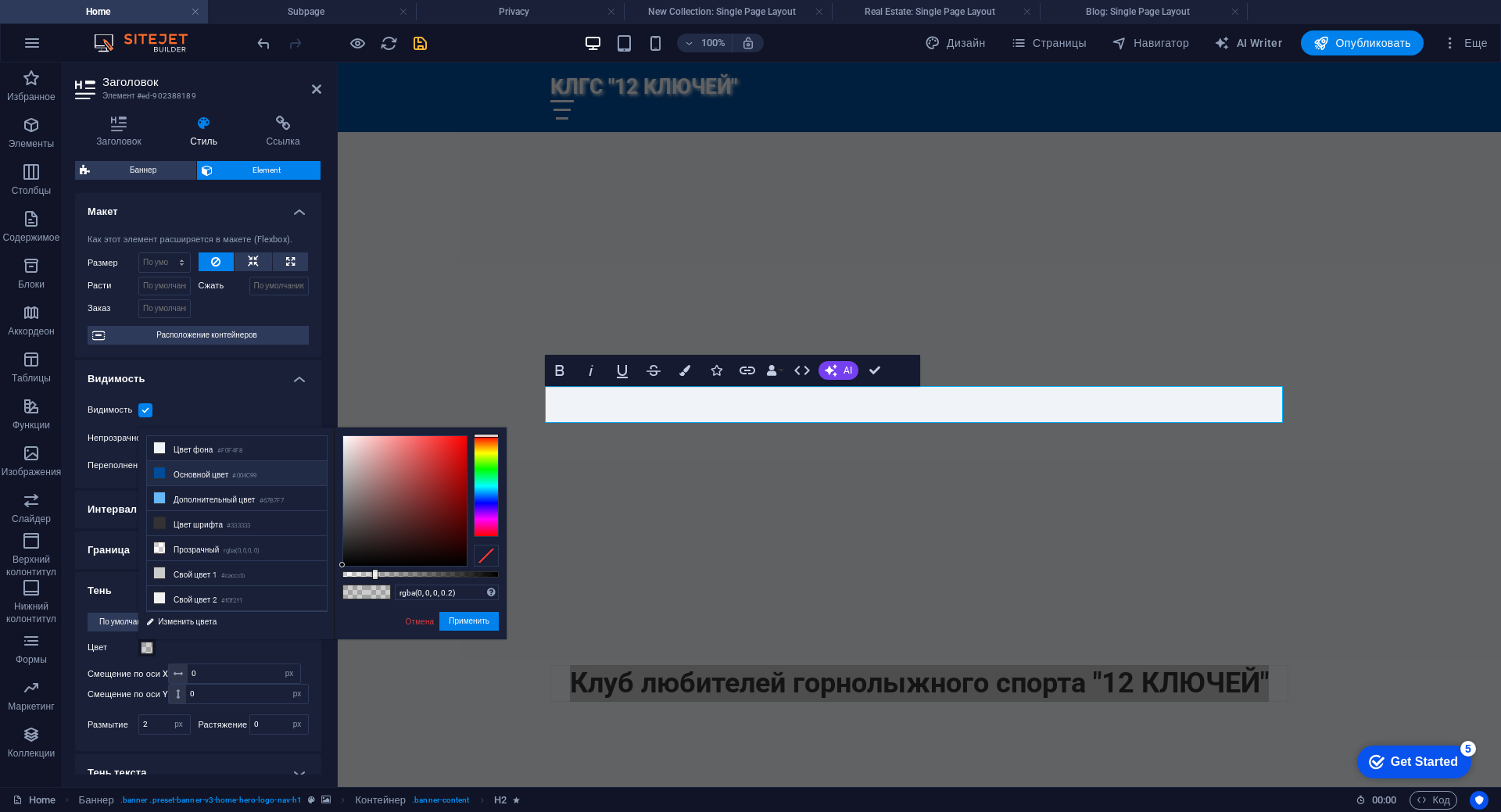
click at [174, 477] on li "Основной цвет #004C99" at bounding box center [237, 473] width 180 height 25
type input "#004c99"
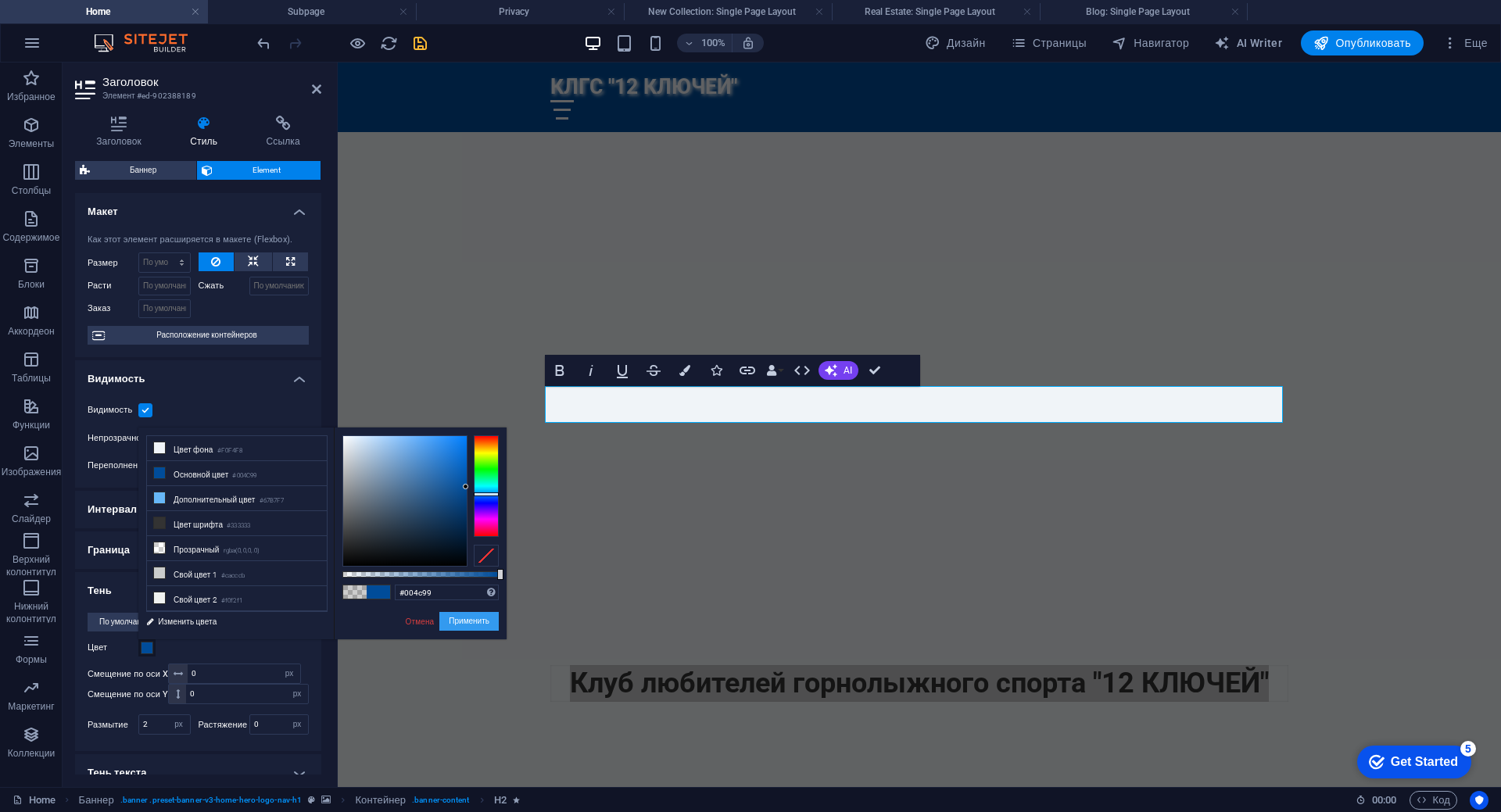
click at [461, 622] on button "Применить" at bounding box center [469, 621] width 60 height 19
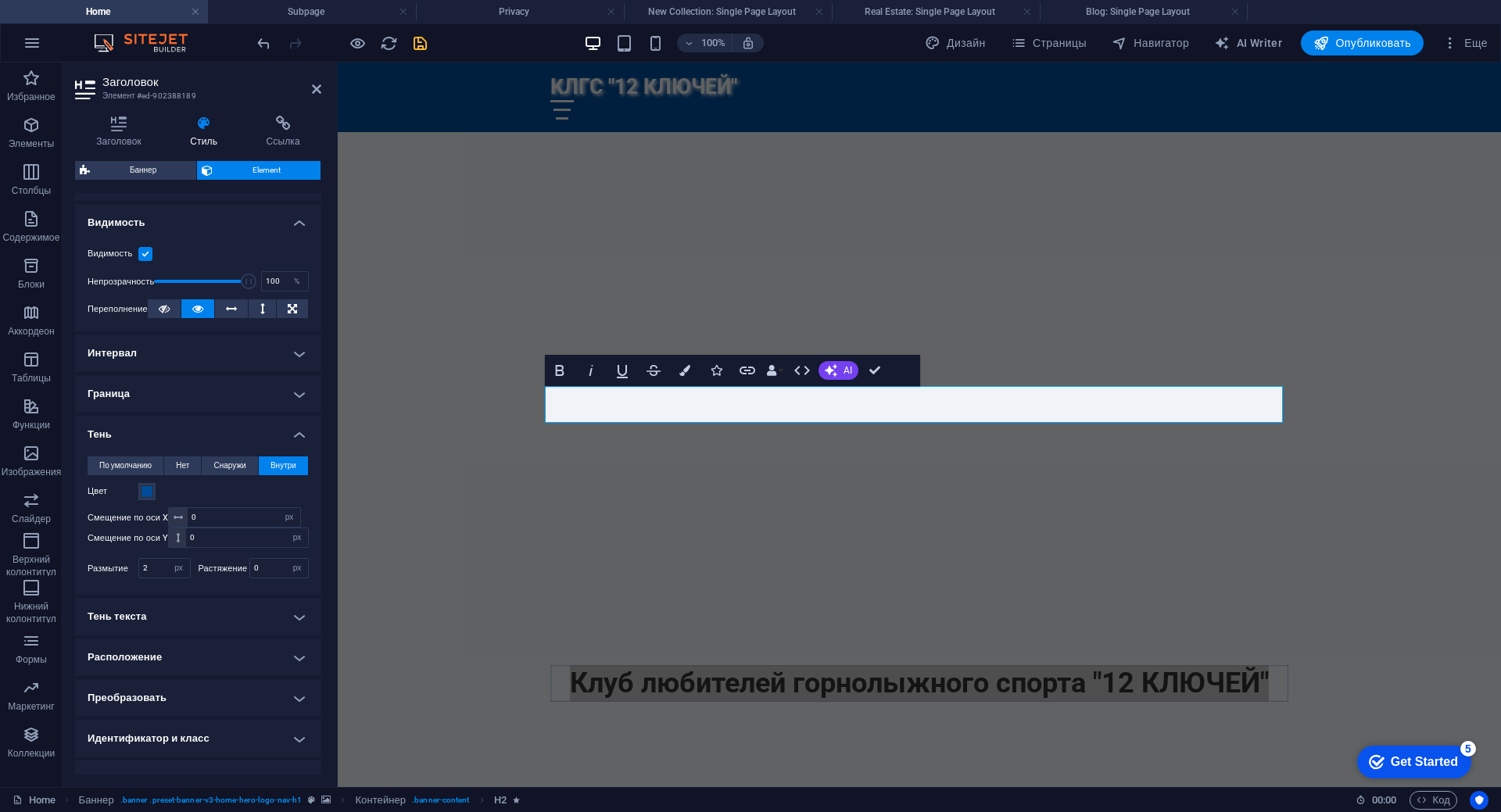
scroll to position [221, 0]
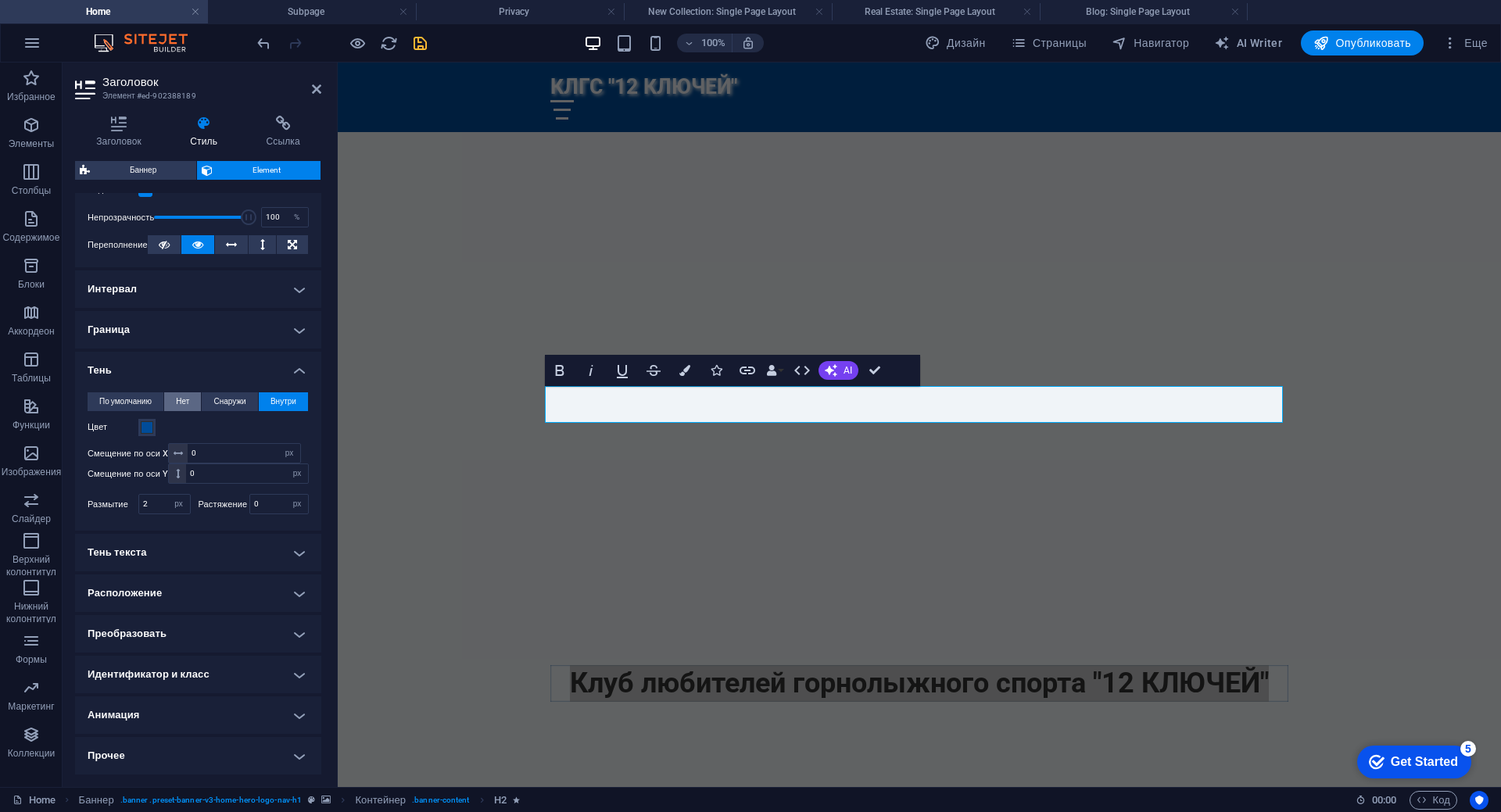
click at [179, 405] on span "Нет" at bounding box center [183, 401] width 13 height 19
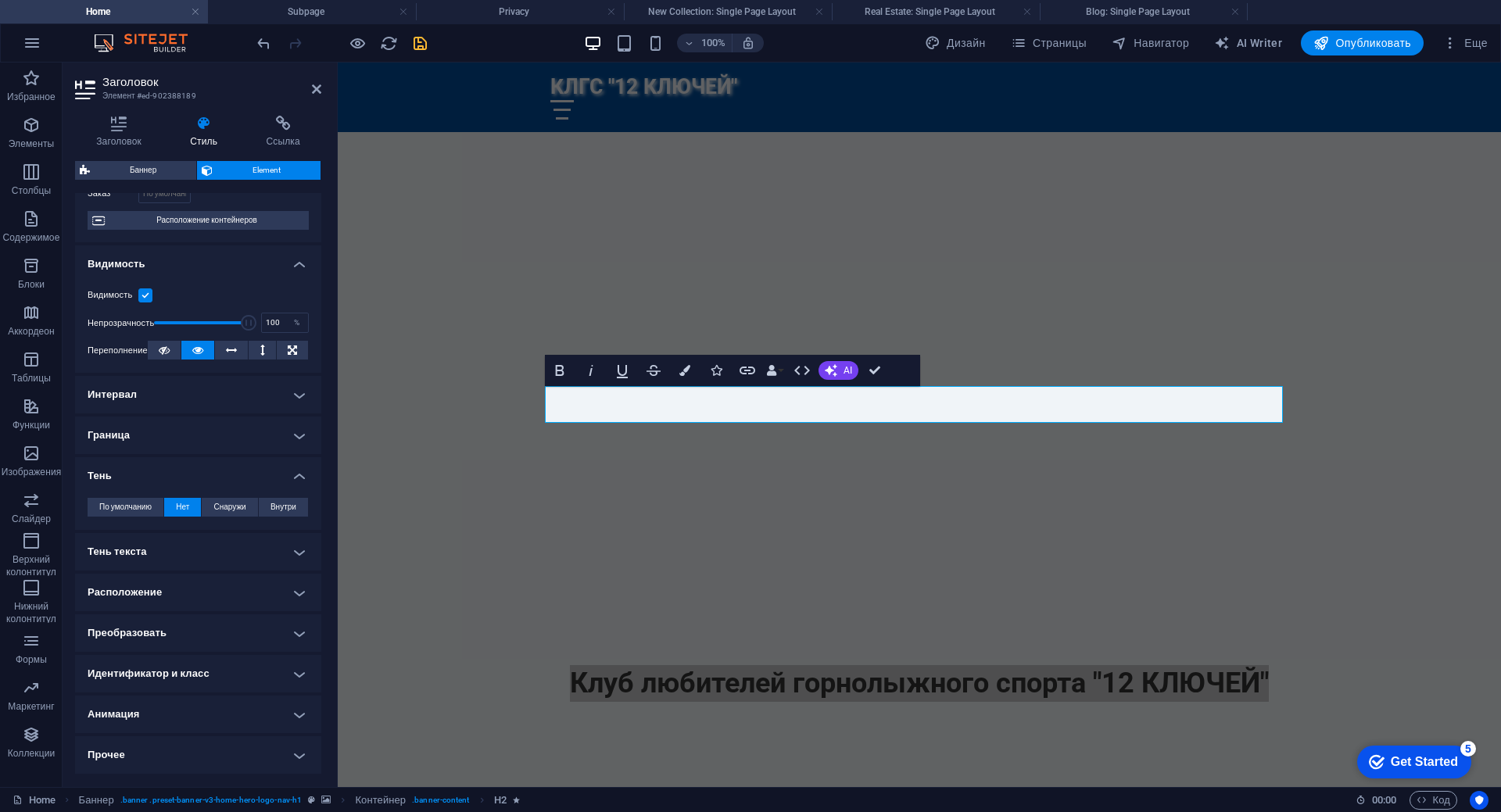
scroll to position [115, 0]
click at [295, 546] on h4 "Тень текста" at bounding box center [198, 551] width 246 height 37
click at [261, 582] on span "Снаружи" at bounding box center [271, 582] width 32 height 19
type input "2"
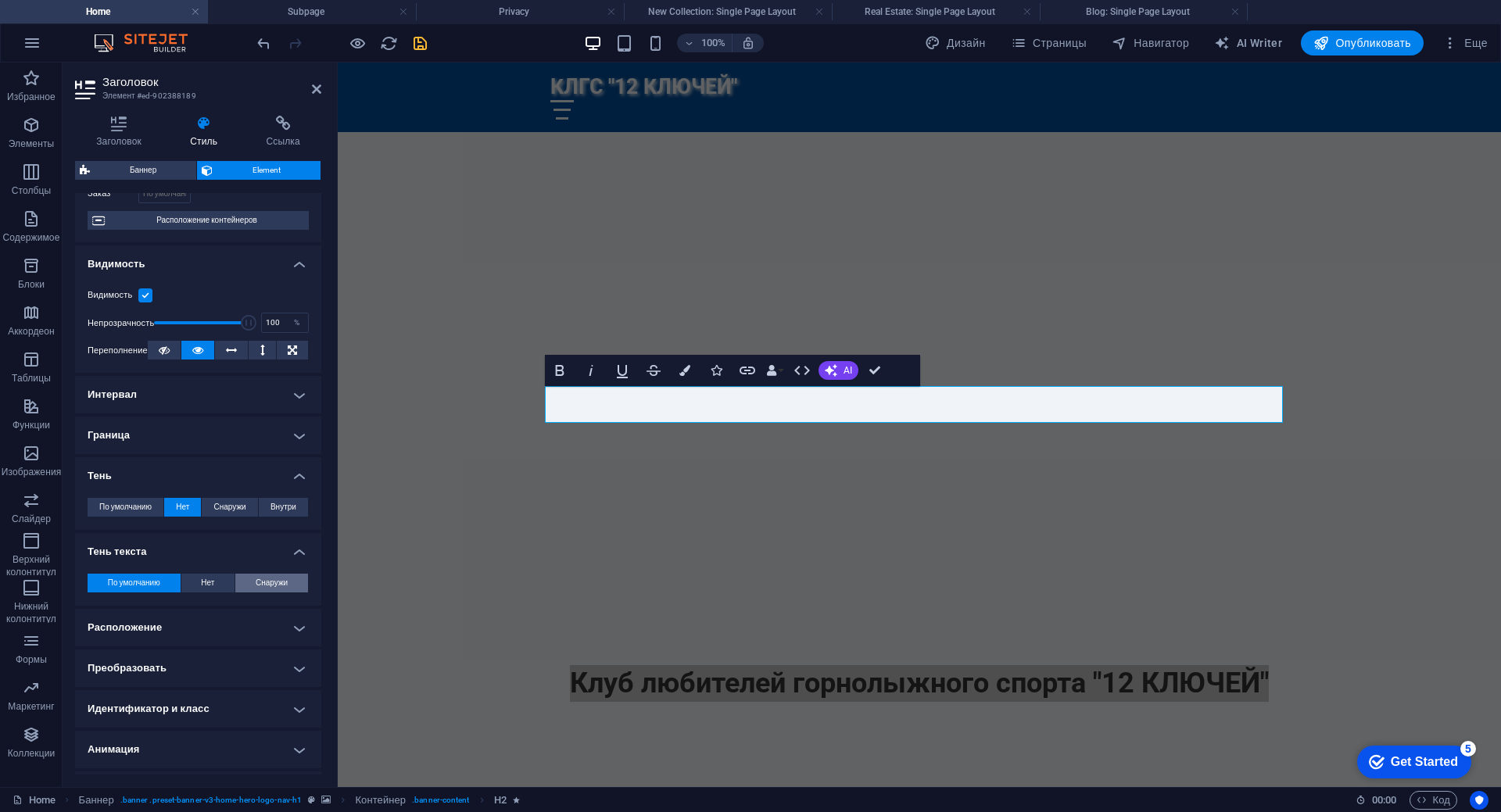
type input "4"
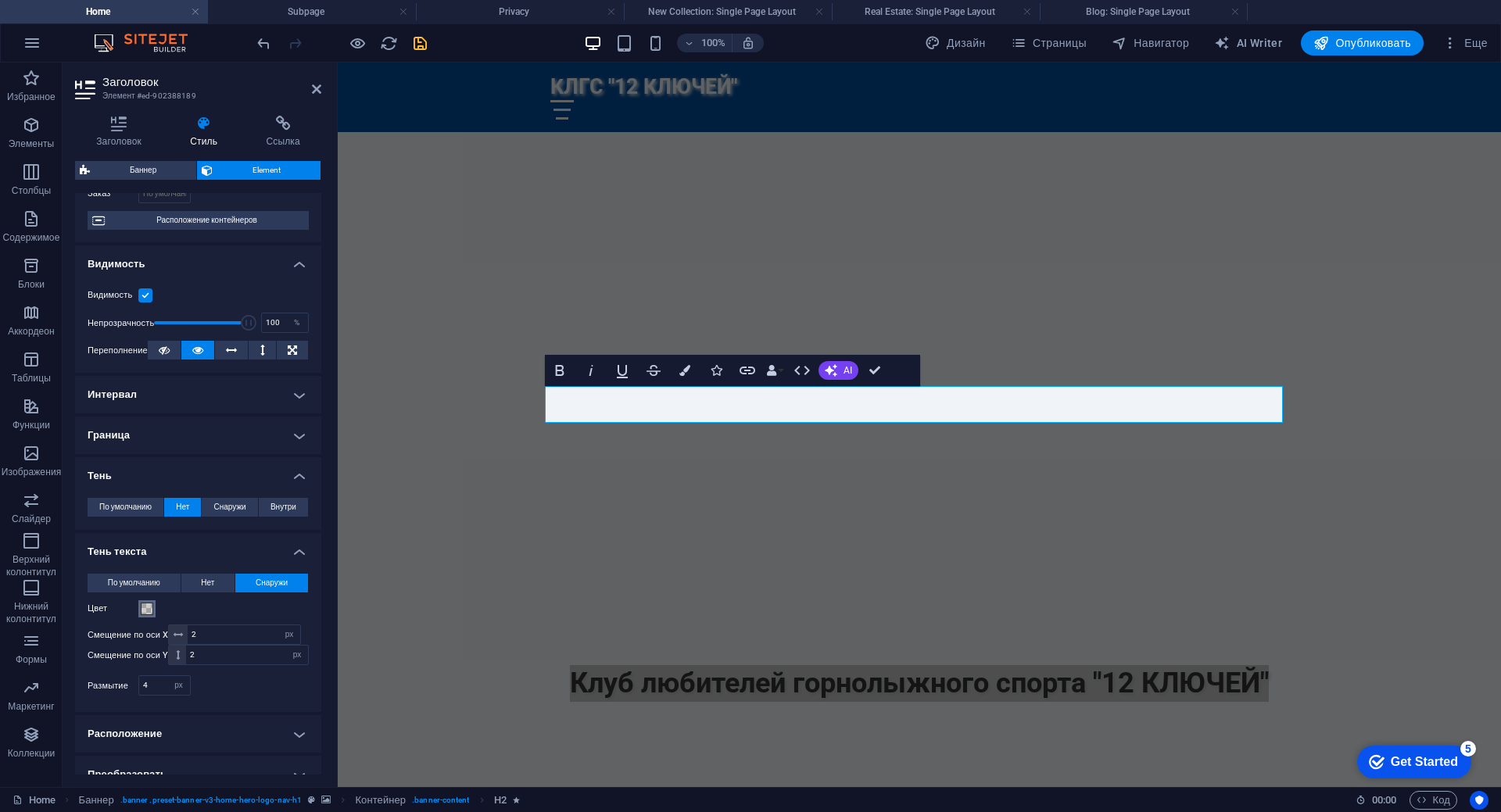
click at [147, 607] on span at bounding box center [146, 608] width 12 height 12
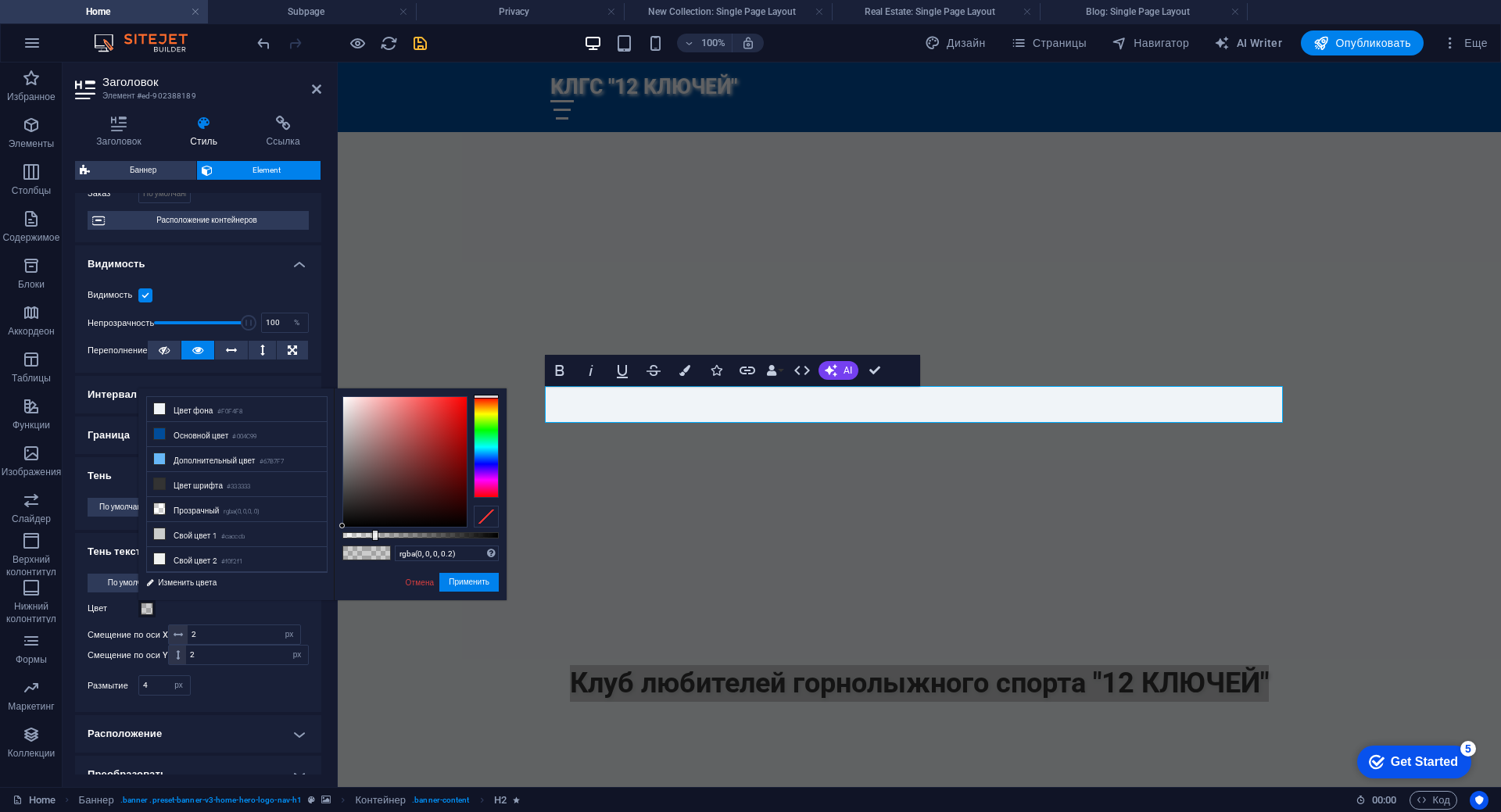
click at [147, 607] on span at bounding box center [146, 608] width 12 height 12
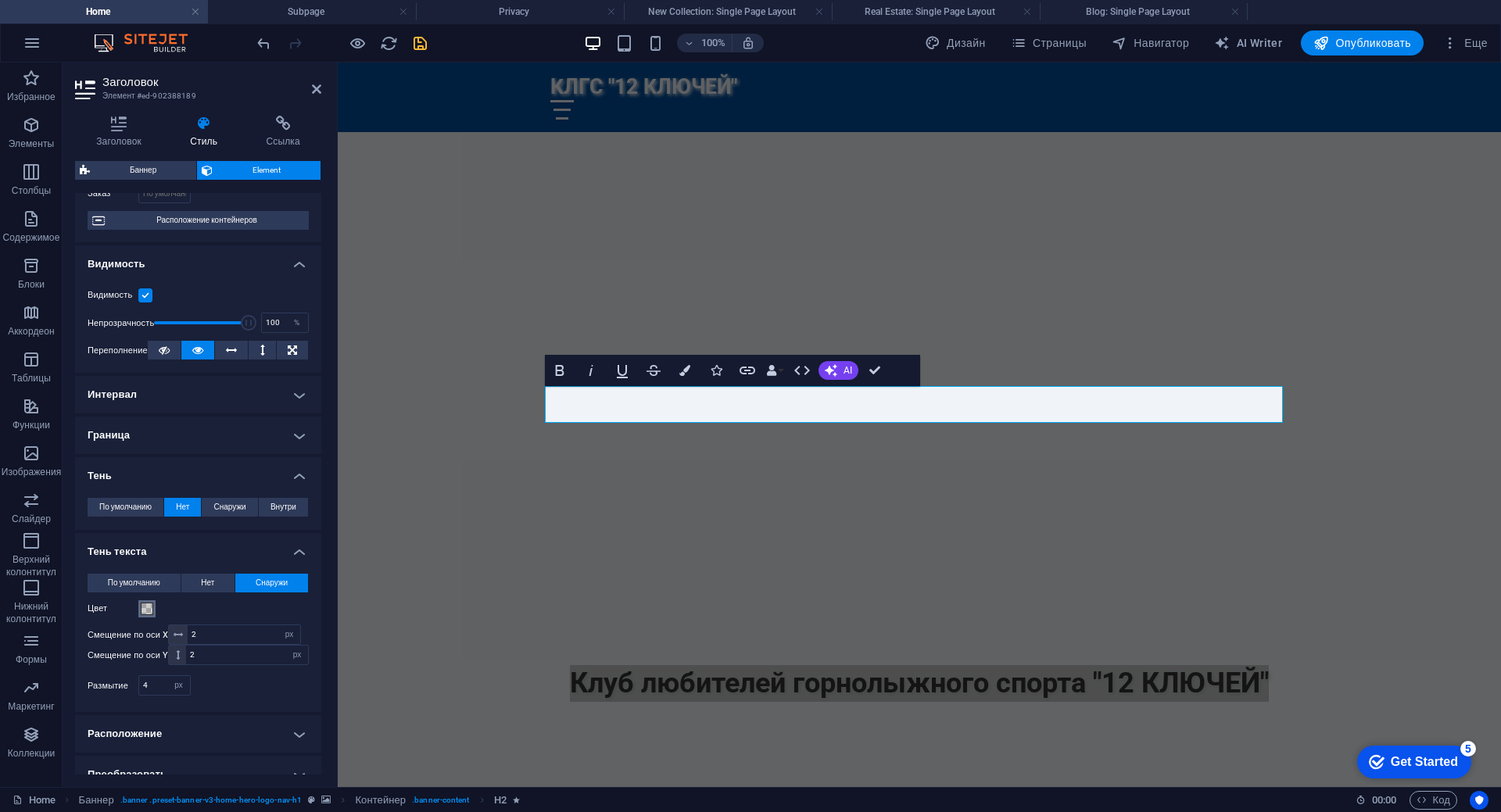
click at [147, 607] on span at bounding box center [146, 608] width 12 height 12
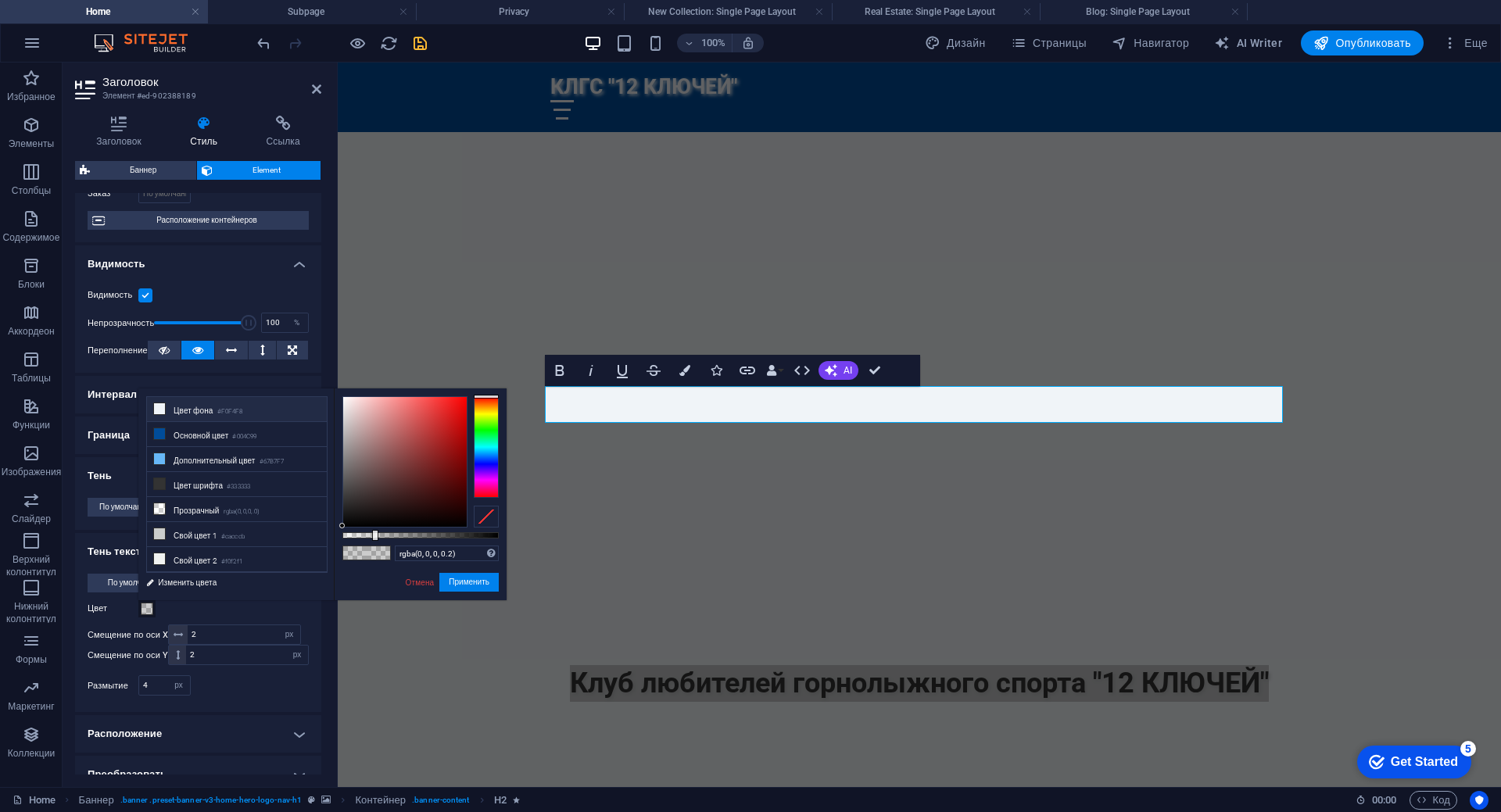
click at [166, 413] on li "Цвет фона #F0F4F8" at bounding box center [237, 409] width 180 height 25
type input "#f0f4f8"
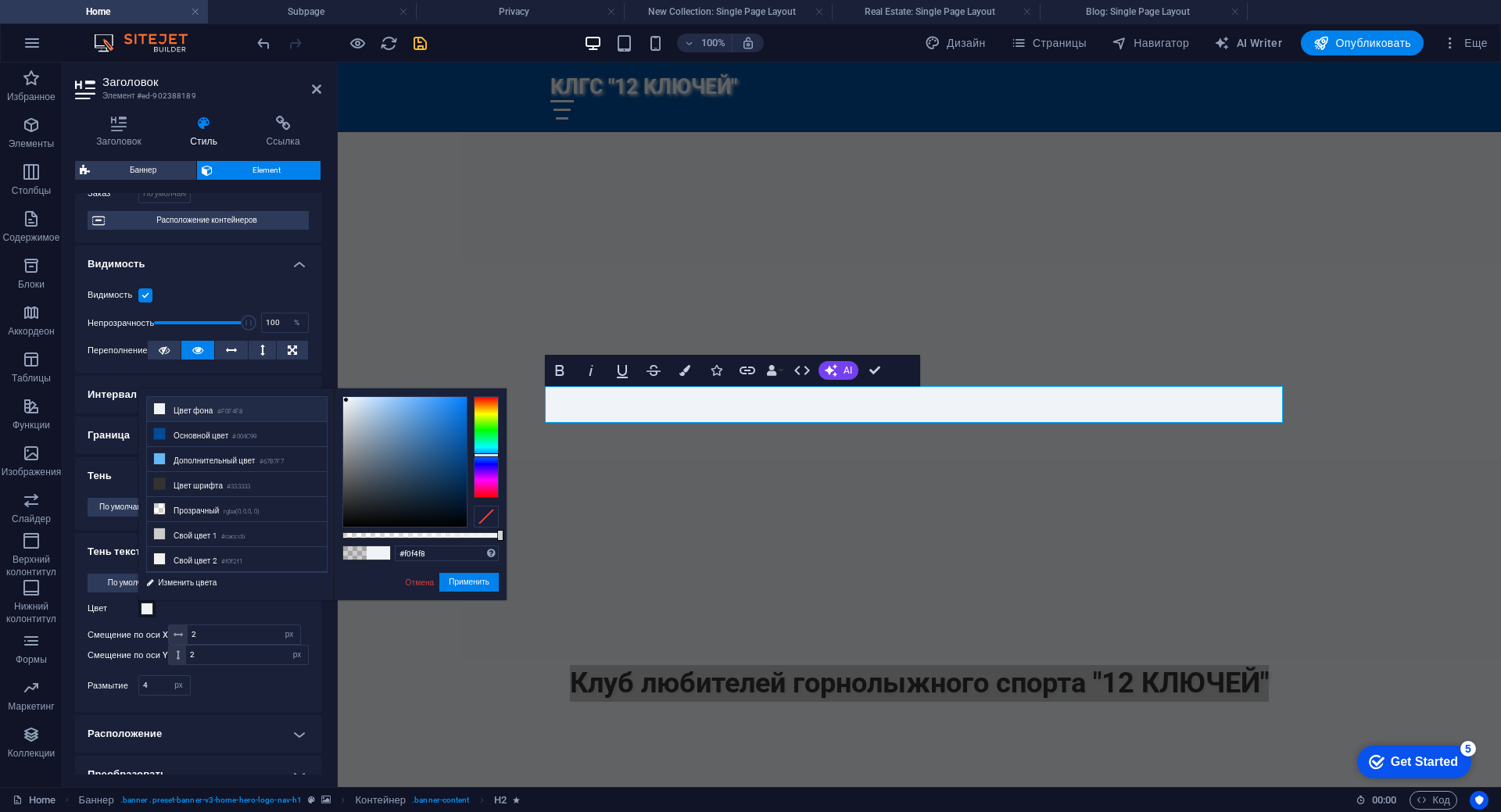
click at [159, 409] on icon at bounding box center [159, 408] width 11 height 11
click at [469, 577] on button "Применить" at bounding box center [469, 582] width 60 height 19
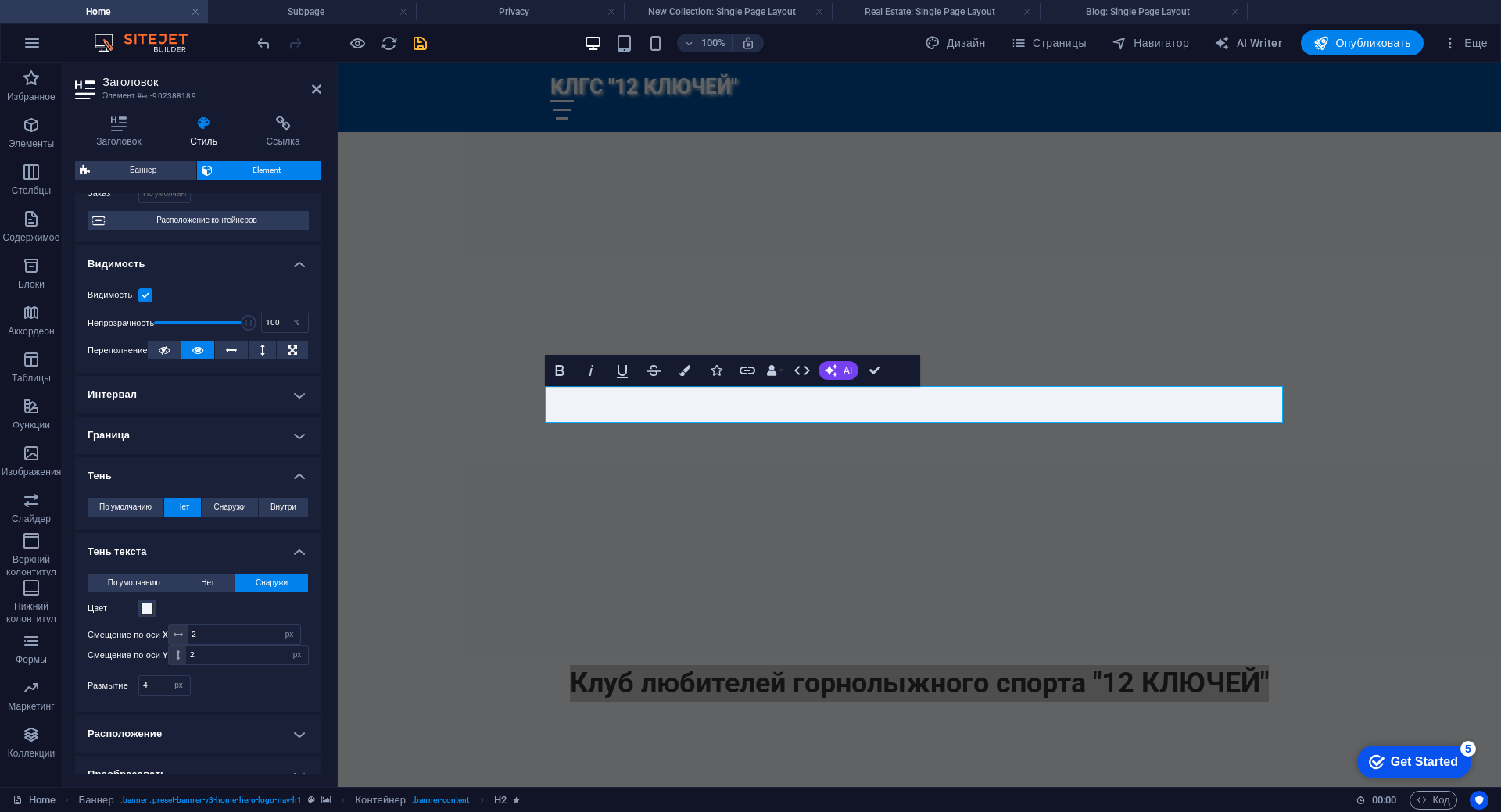
click at [297, 472] on h4 "Тень" at bounding box center [198, 471] width 246 height 28
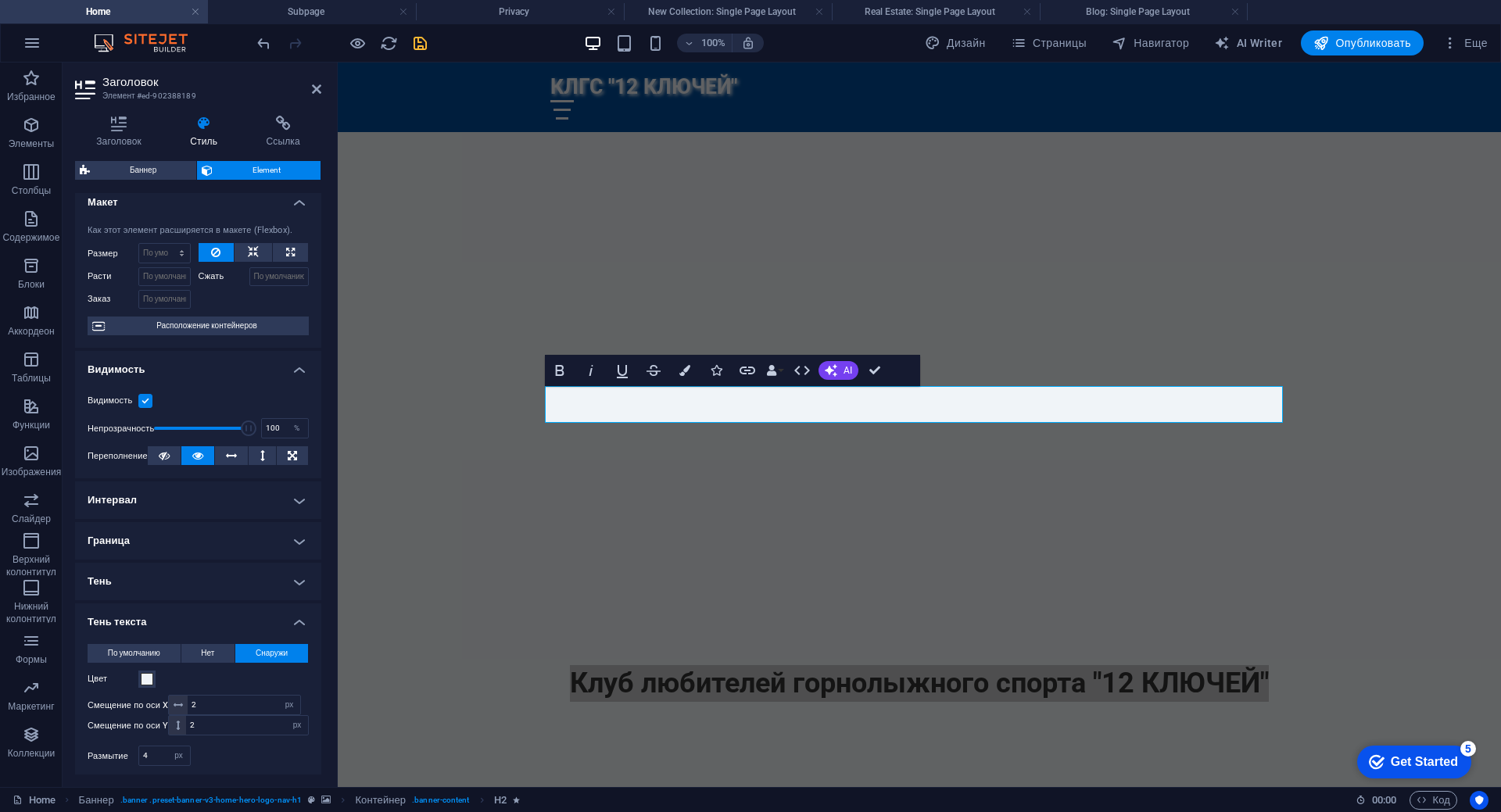
scroll to position [0, 0]
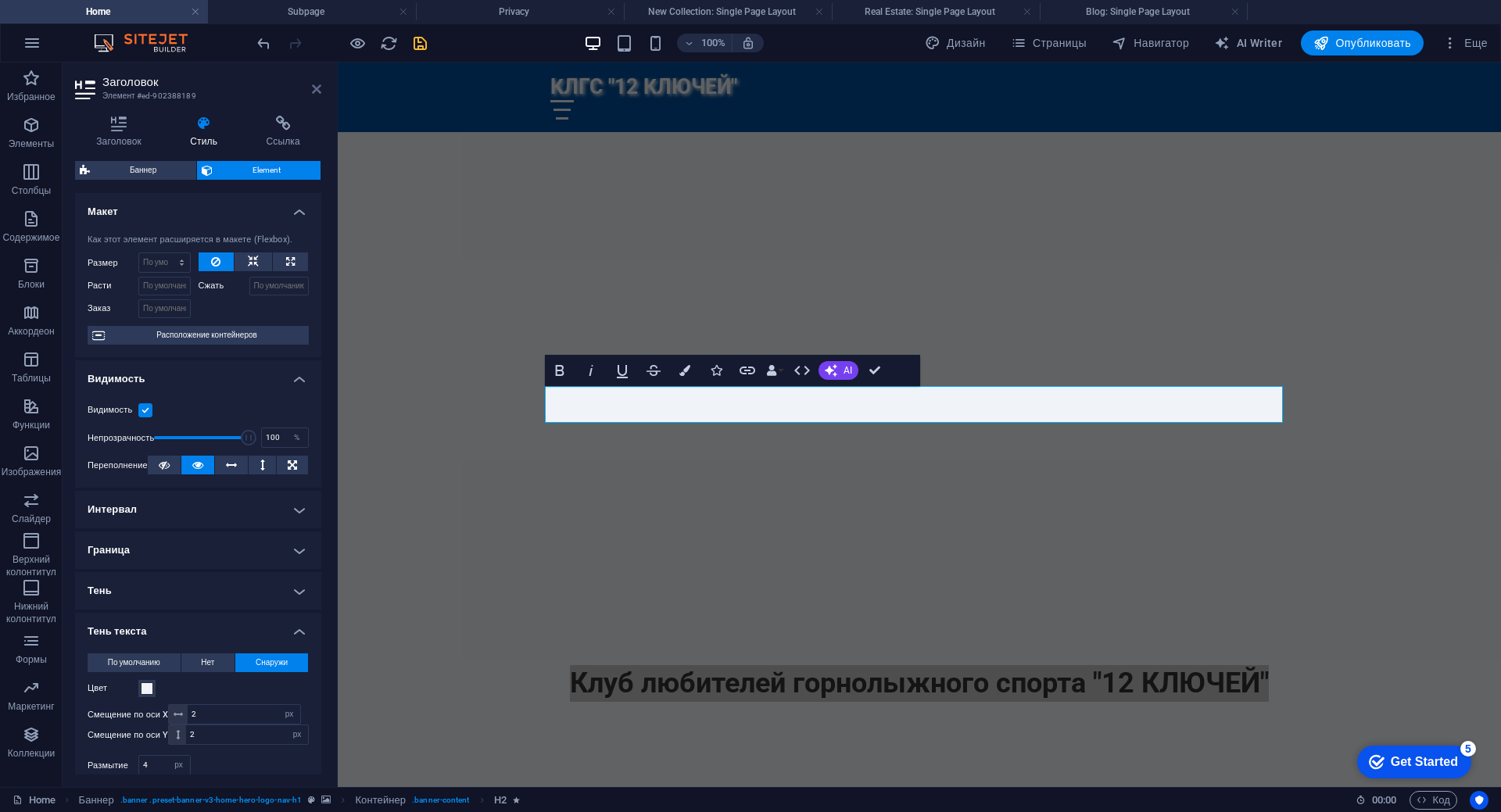
click at [313, 86] on icon at bounding box center [316, 88] width 9 height 12
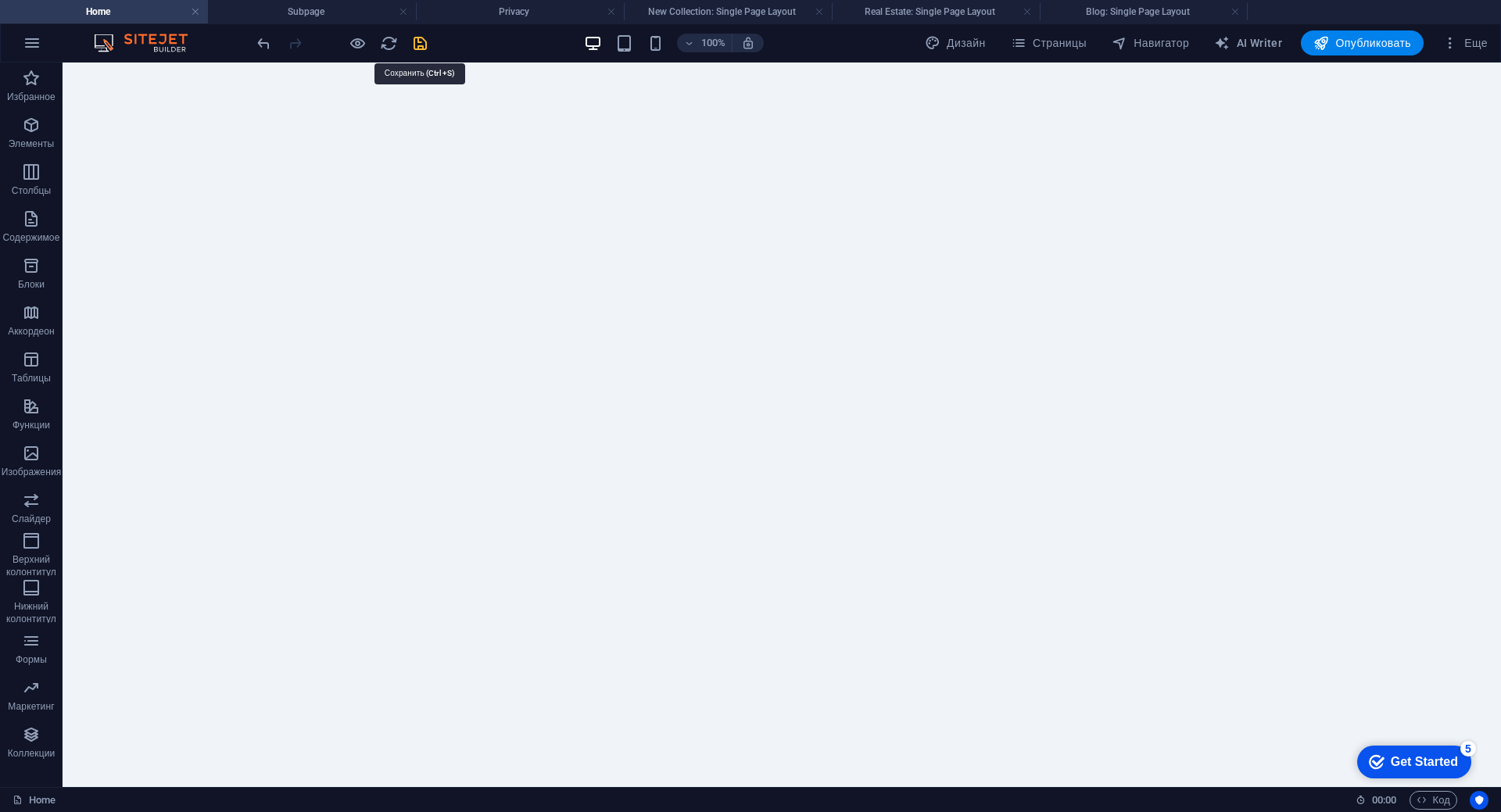
click at [416, 50] on icon "save" at bounding box center [420, 44] width 18 height 18
click at [1361, 41] on span "Опубликовать" at bounding box center [1362, 43] width 98 height 16
click at [27, 40] on icon "button" at bounding box center [31, 43] width 19 height 19
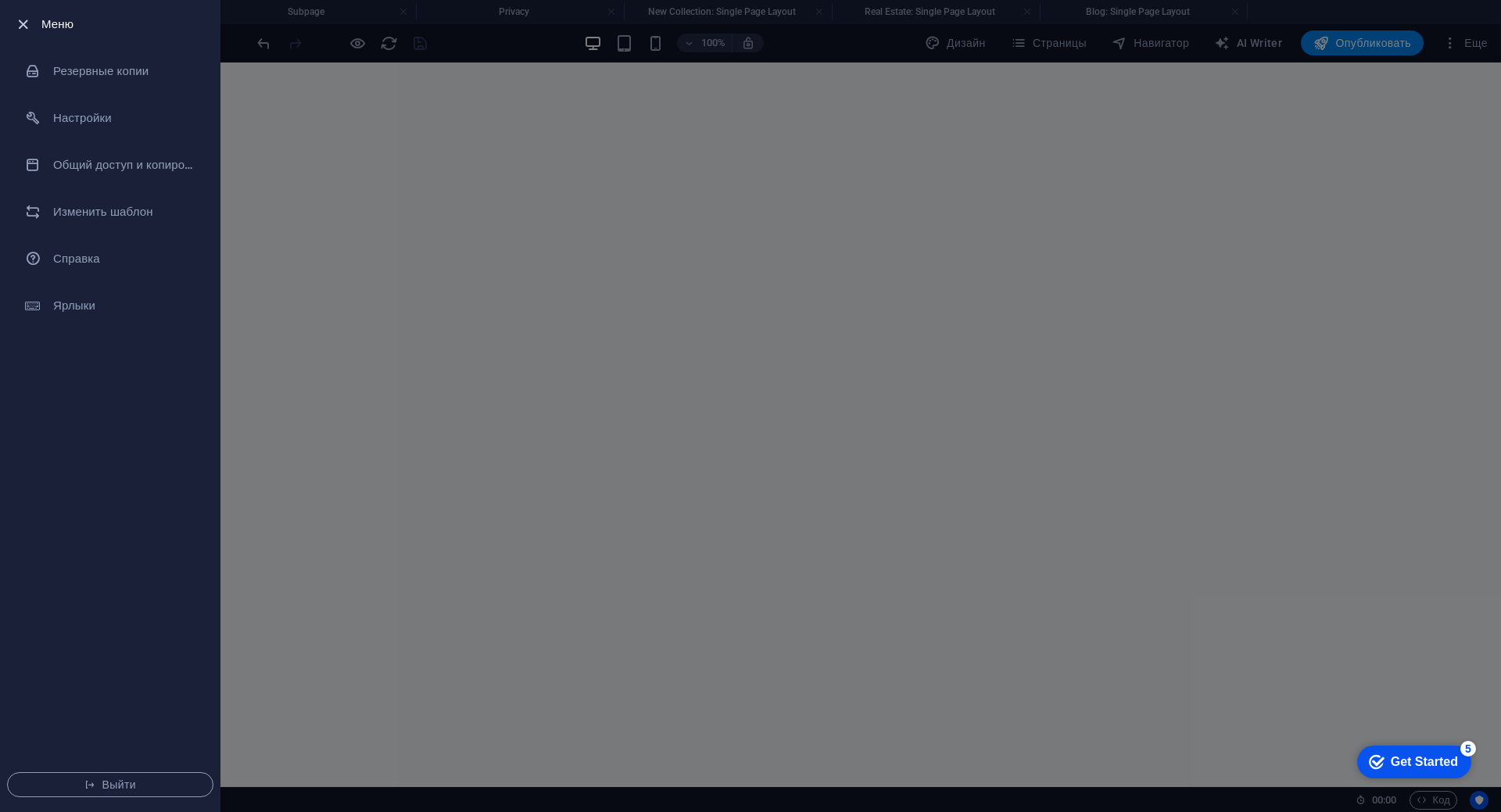
click at [21, 21] on icon "button" at bounding box center [23, 25] width 18 height 18
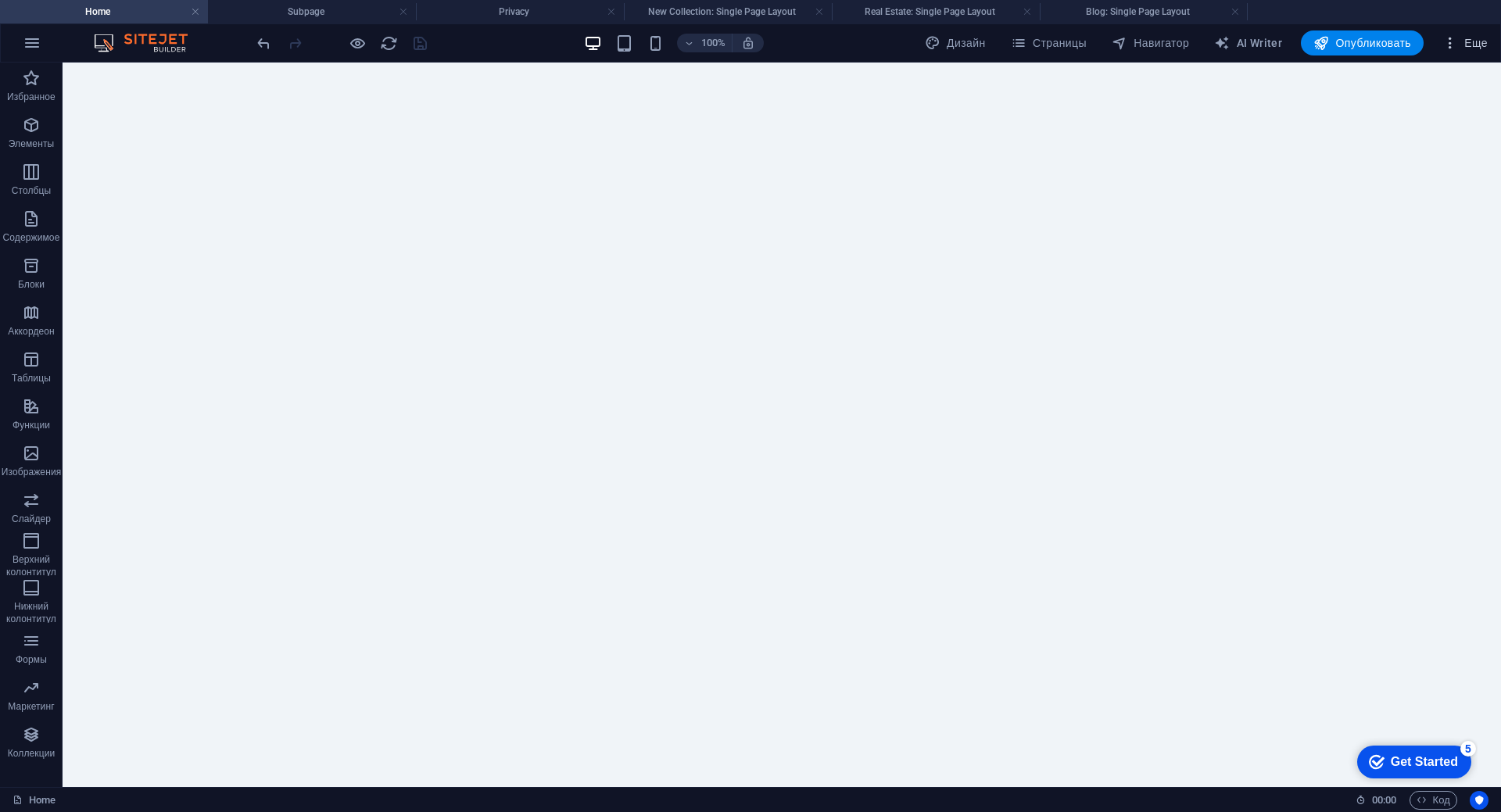
click at [1451, 49] on icon "button" at bounding box center [1450, 43] width 16 height 16
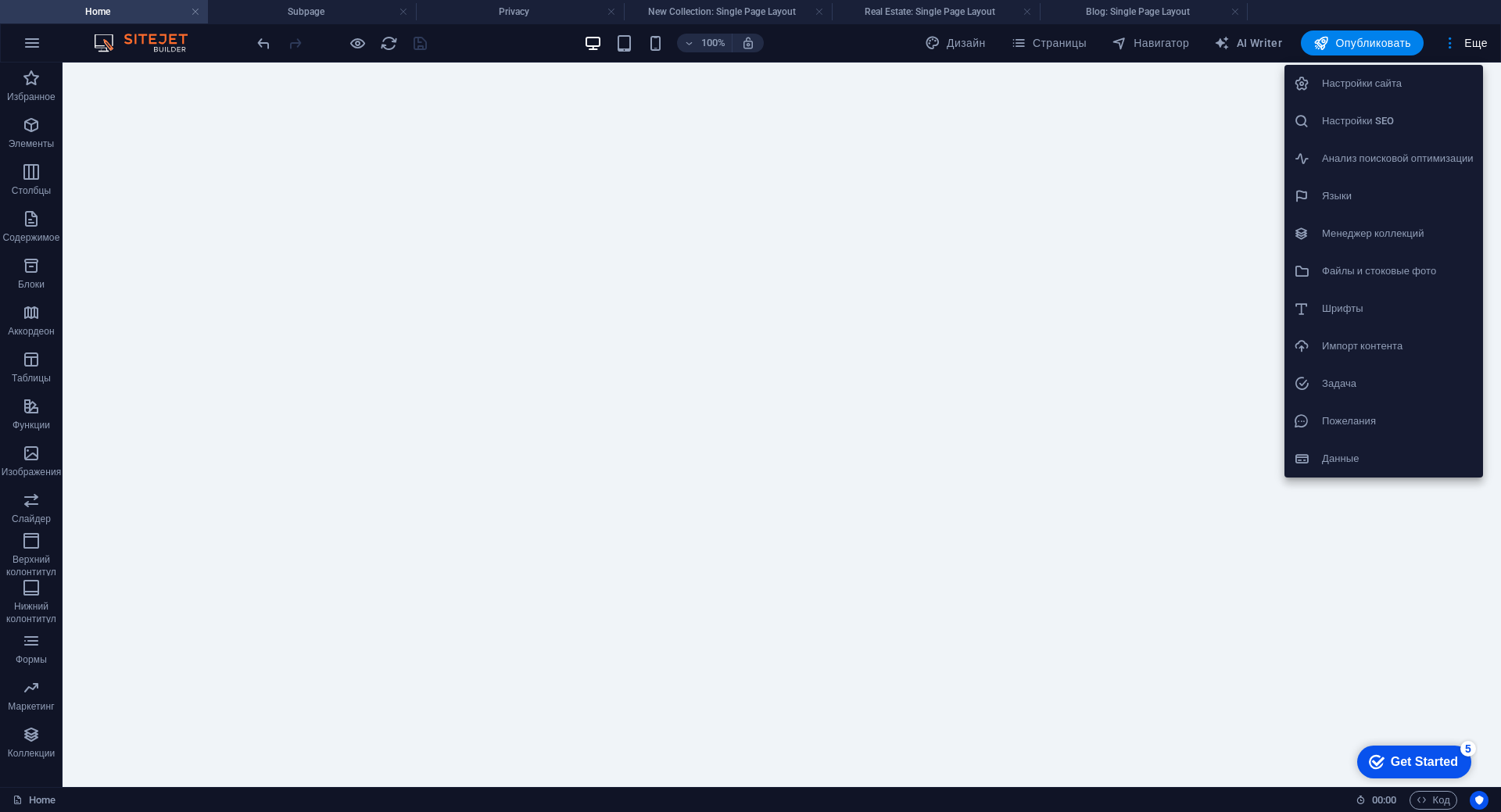
click at [1060, 236] on div at bounding box center [750, 406] width 1501 height 812
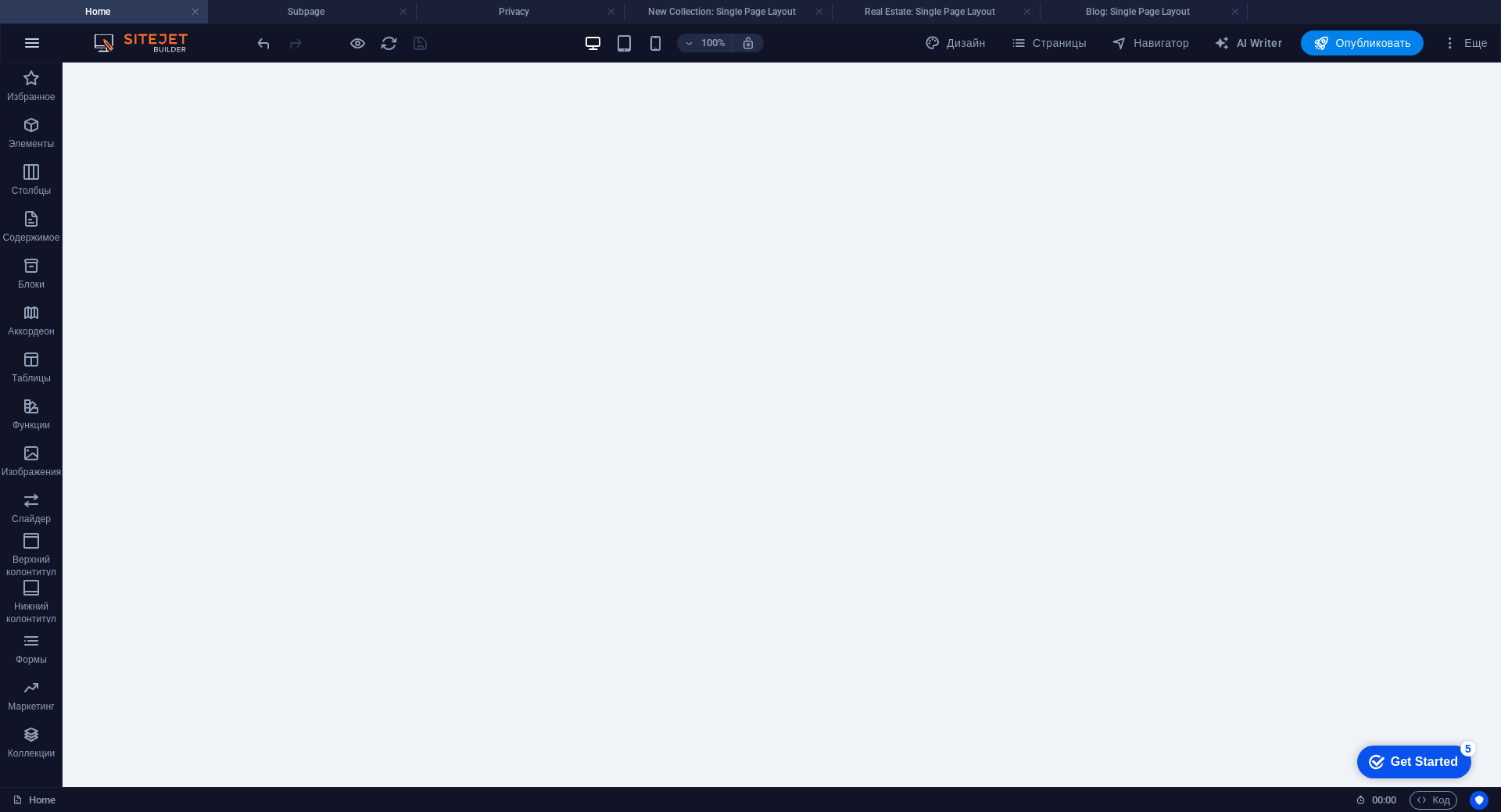
click at [34, 38] on icon "button" at bounding box center [31, 43] width 19 height 19
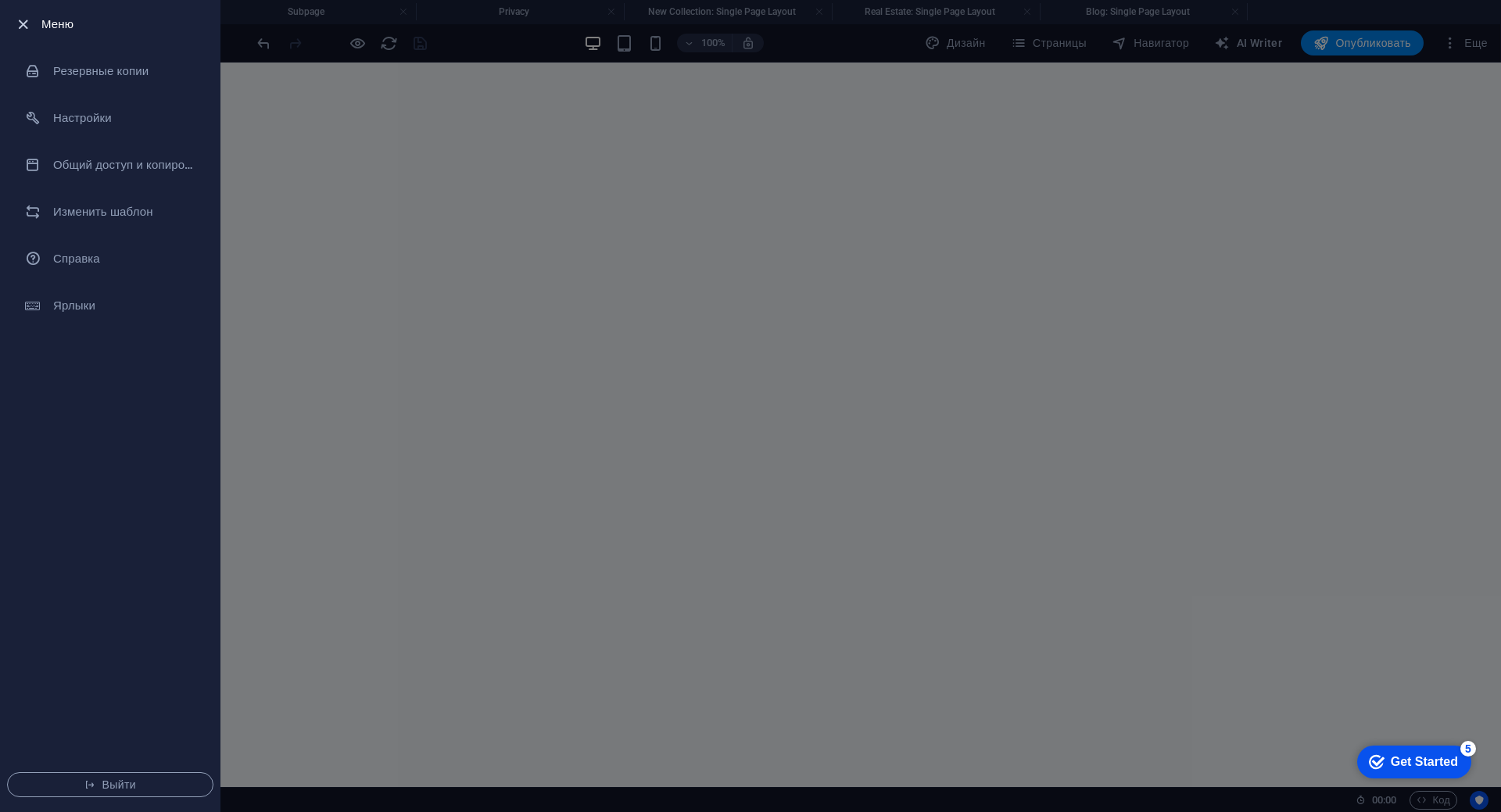
click at [28, 26] on icon "button" at bounding box center [23, 25] width 18 height 18
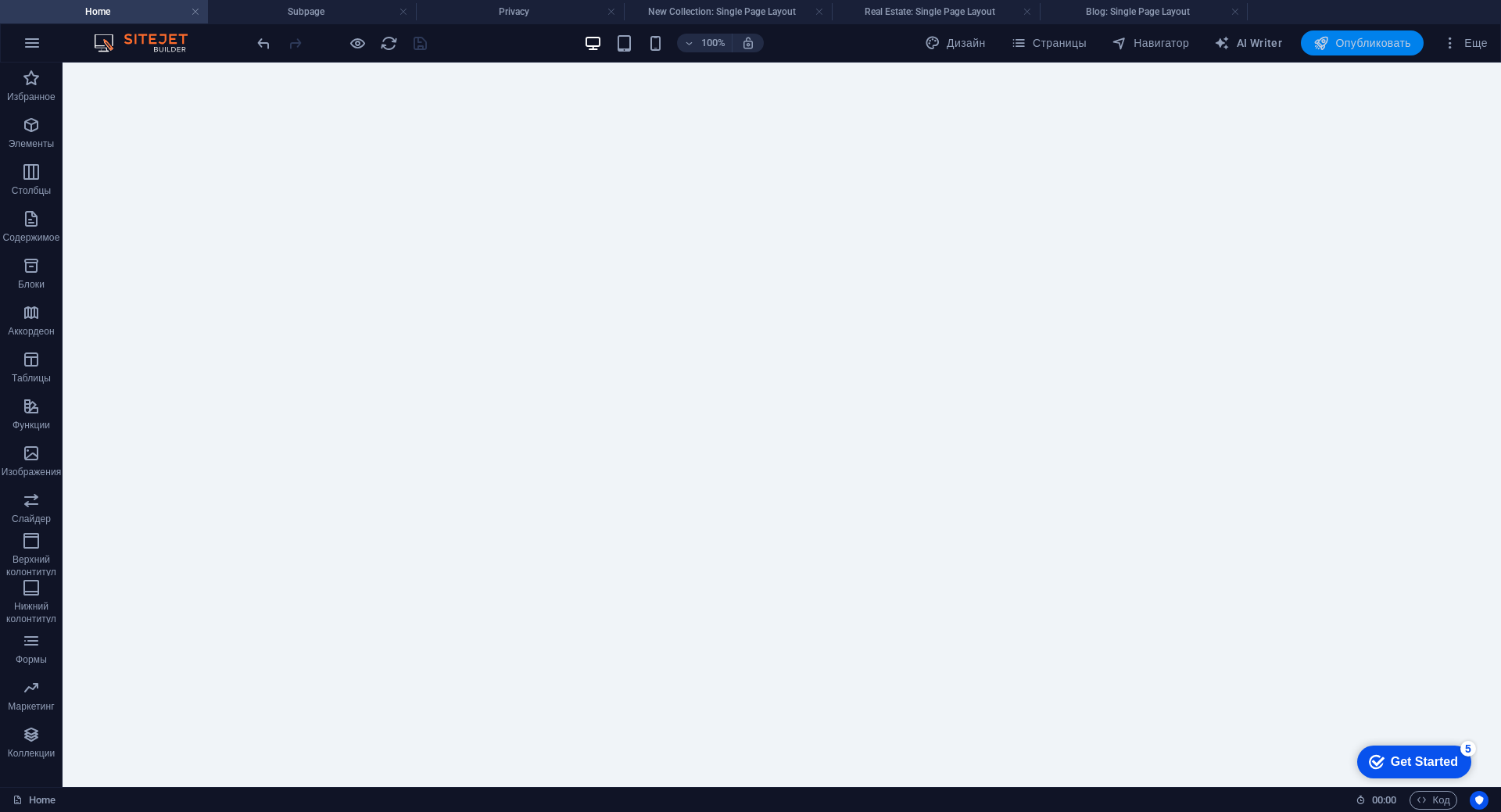
click at [1390, 42] on span "Опубликовать" at bounding box center [1362, 43] width 98 height 16
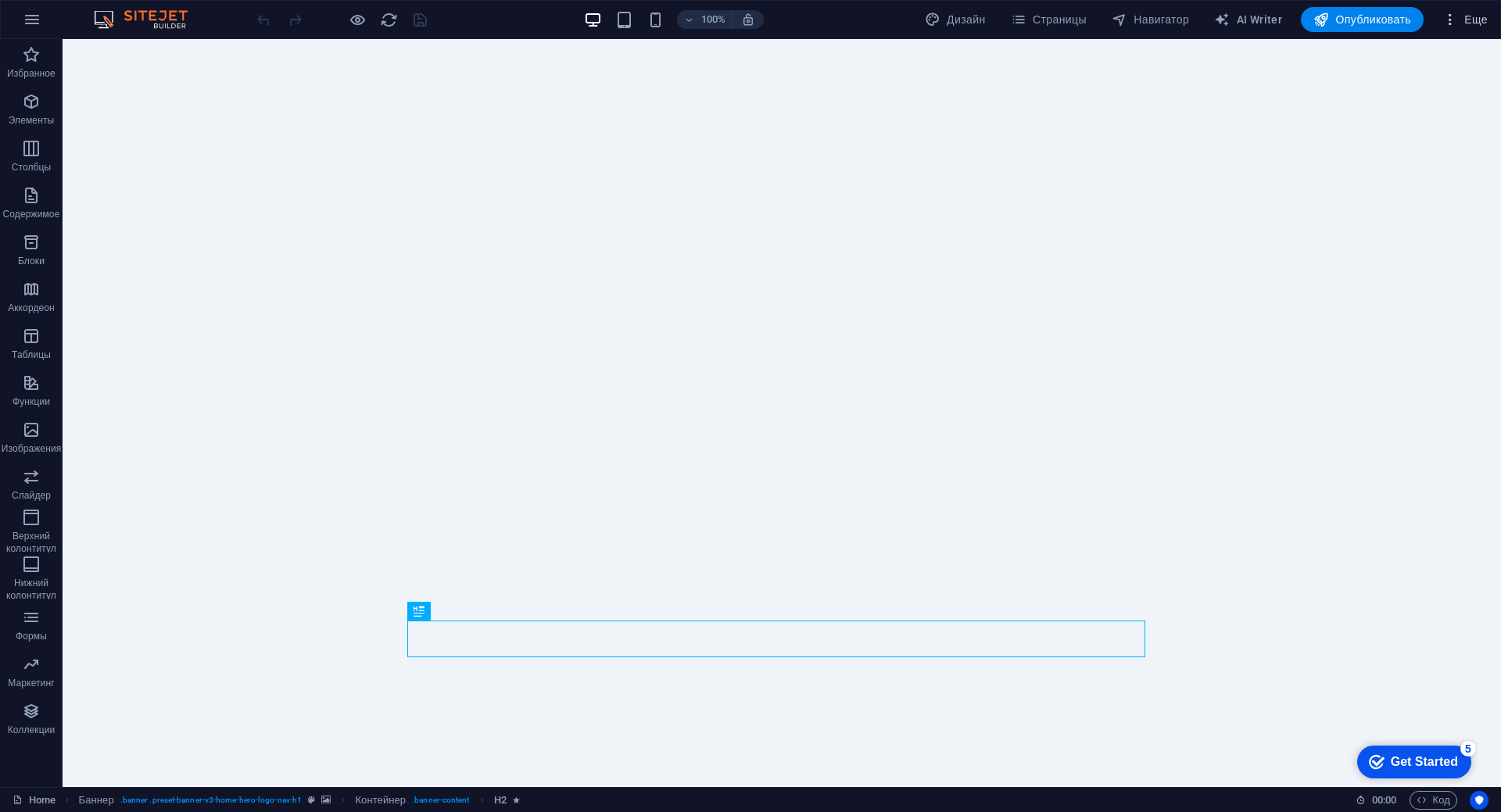
click at [1450, 21] on icon "button" at bounding box center [1450, 19] width 16 height 16
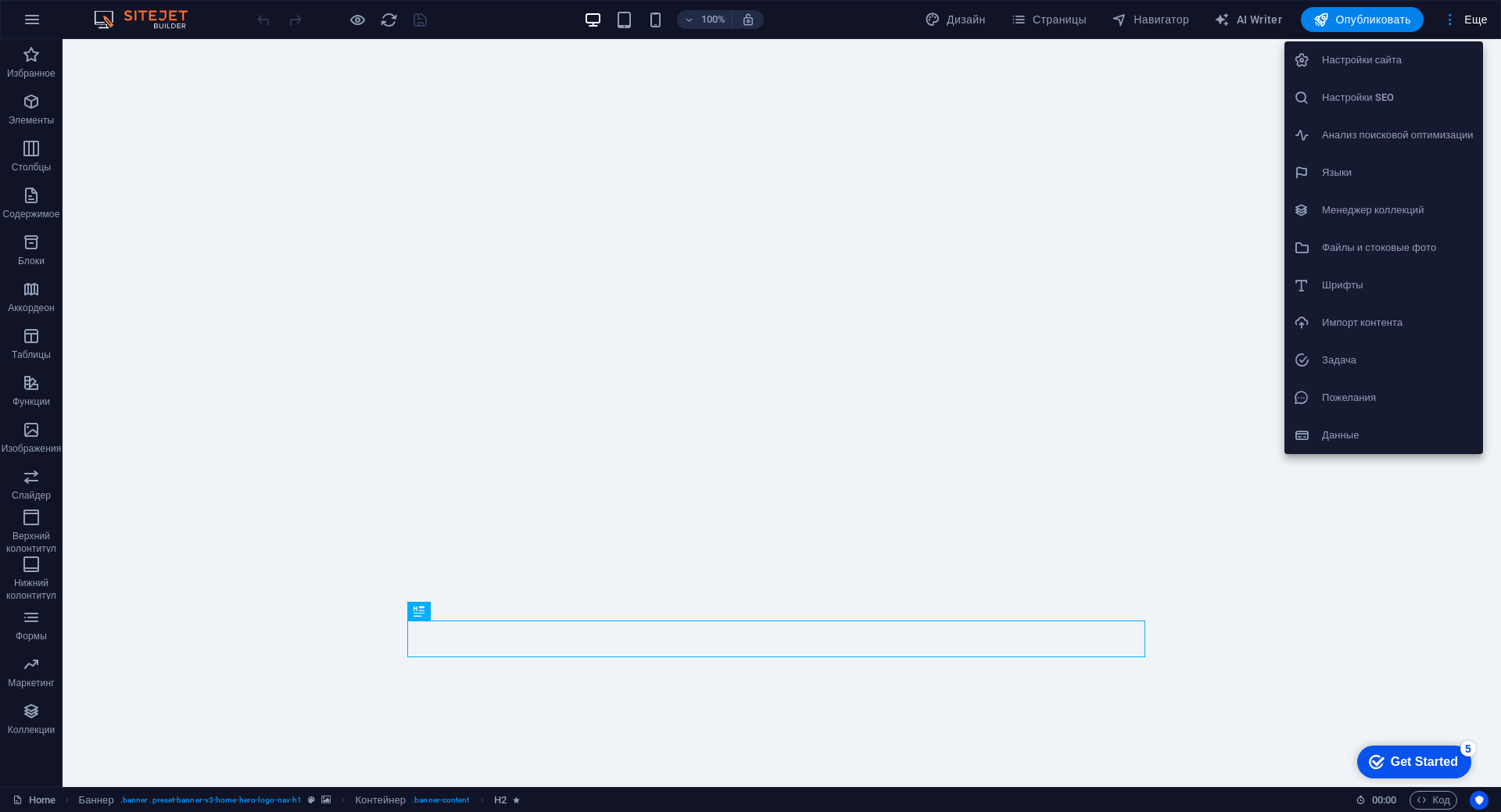
click at [1423, 54] on h6 "Настройки сайта" at bounding box center [1397, 59] width 151 height 19
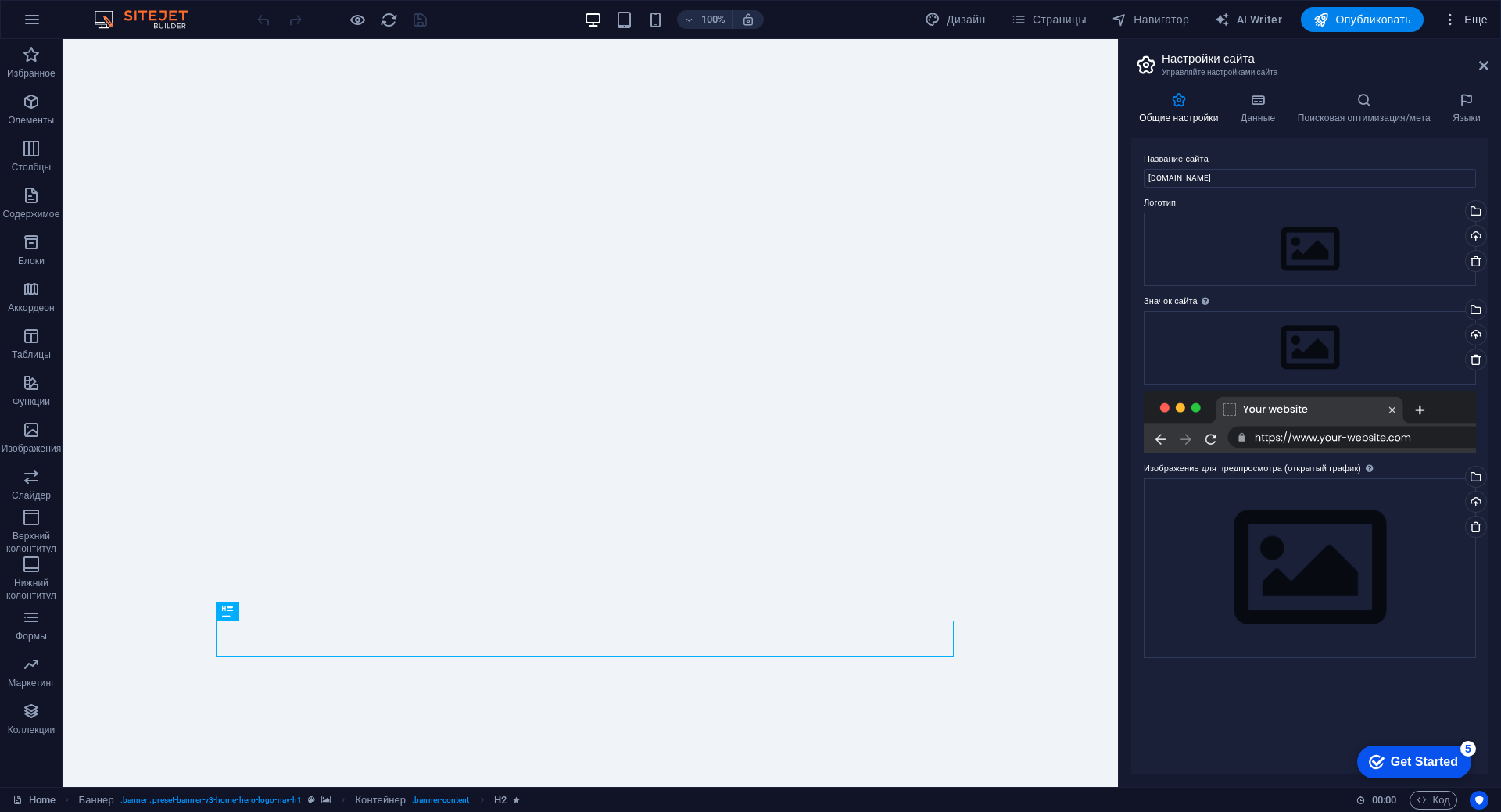
click at [1460, 20] on span "Еще" at bounding box center [1465, 19] width 45 height 16
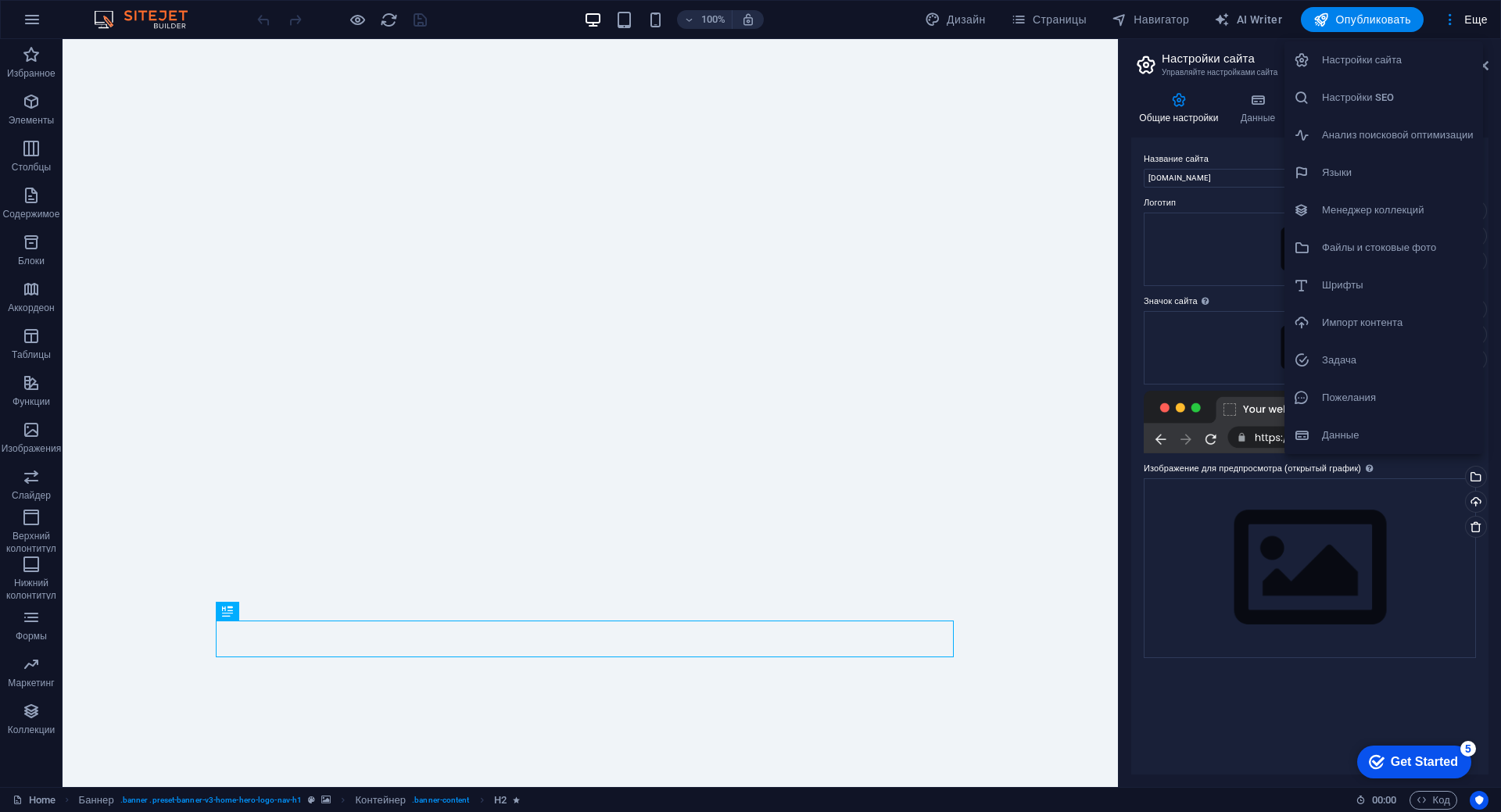
click at [1403, 249] on h6 "Файлы и стоковые фото" at bounding box center [1397, 247] width 151 height 19
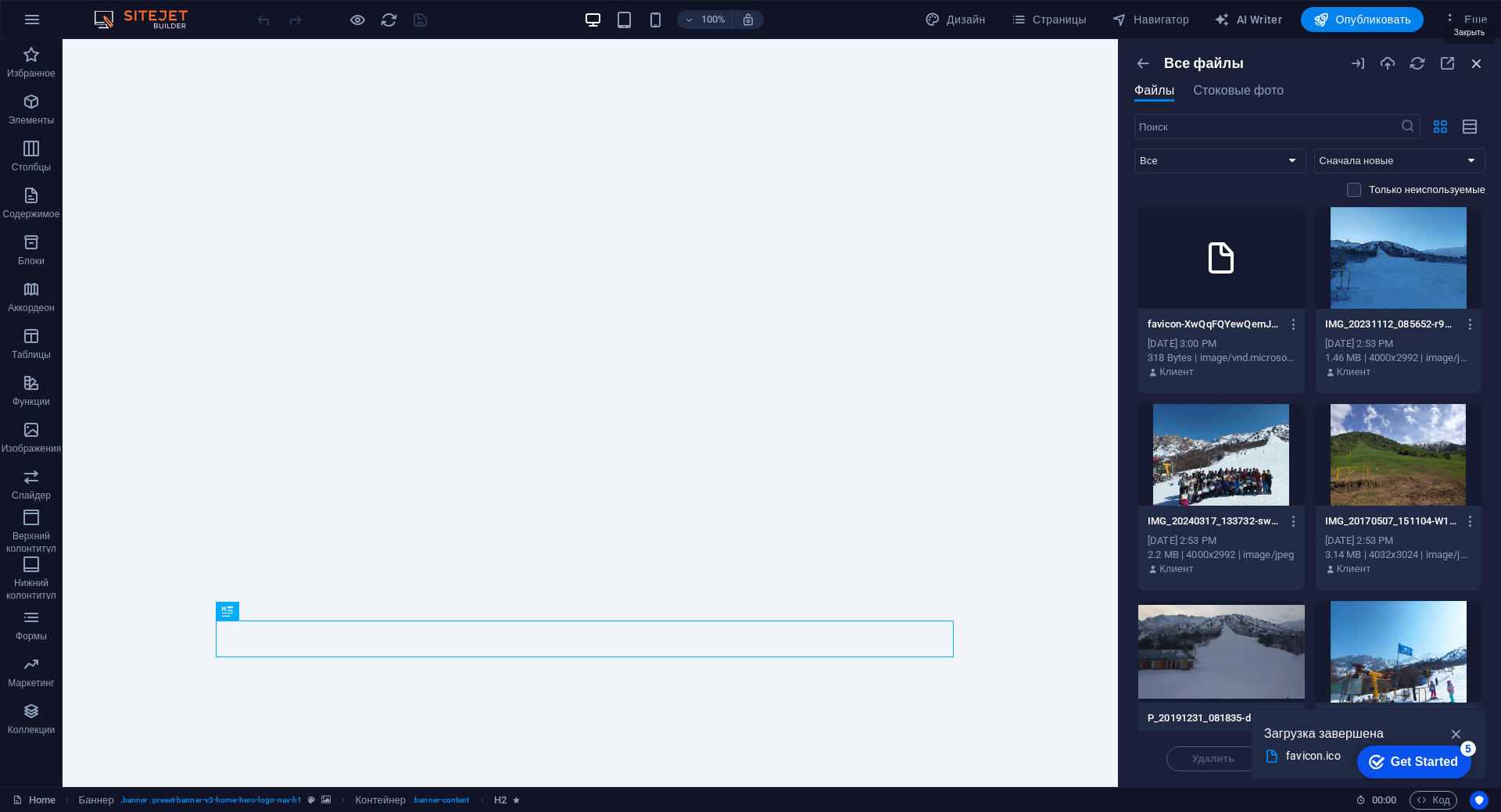
click at [1477, 63] on icon "button" at bounding box center [1476, 63] width 17 height 17
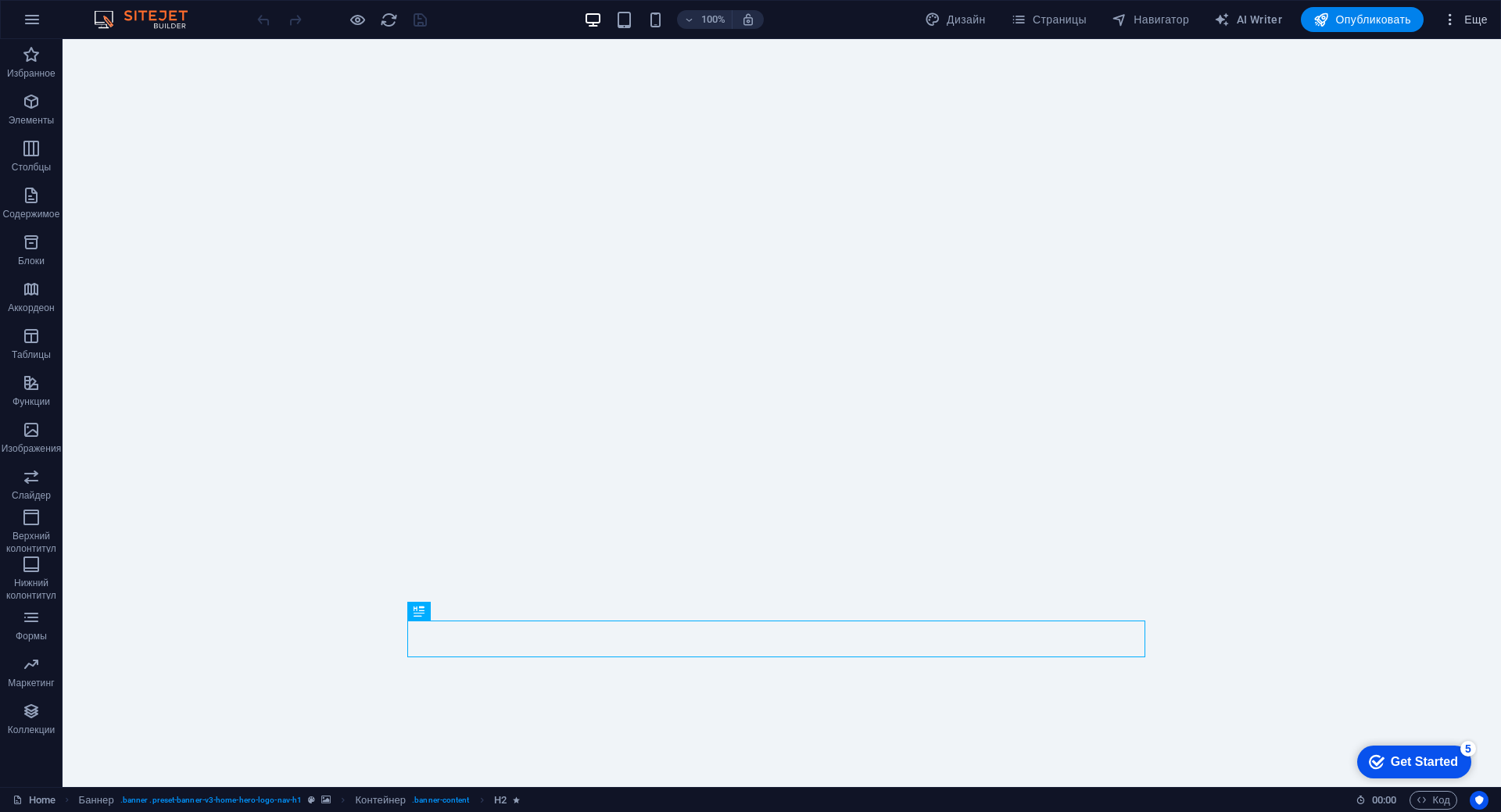
click at [1461, 14] on span "Еще" at bounding box center [1465, 19] width 45 height 16
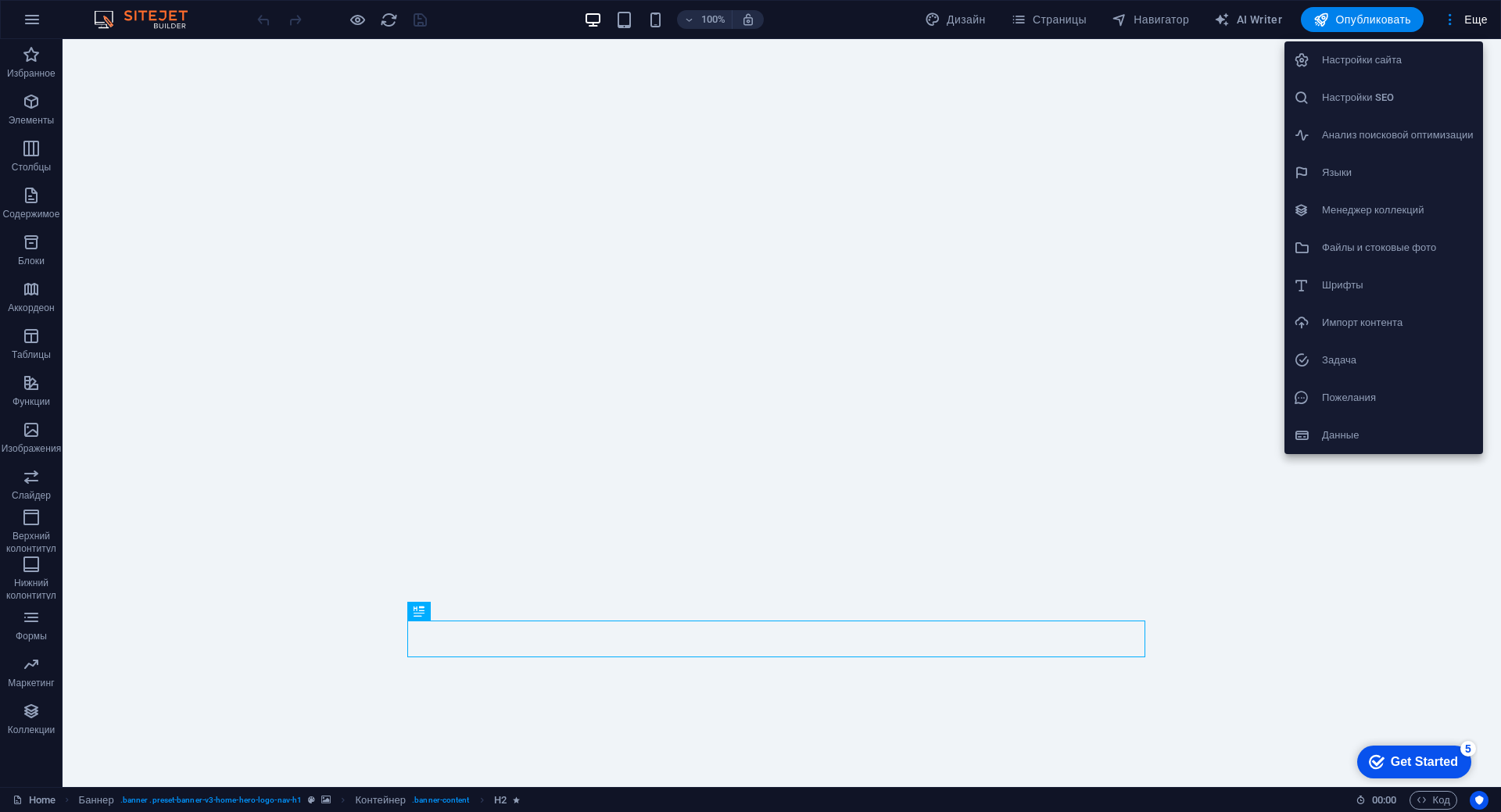
click at [1380, 65] on h6 "Настройки сайта" at bounding box center [1397, 59] width 151 height 19
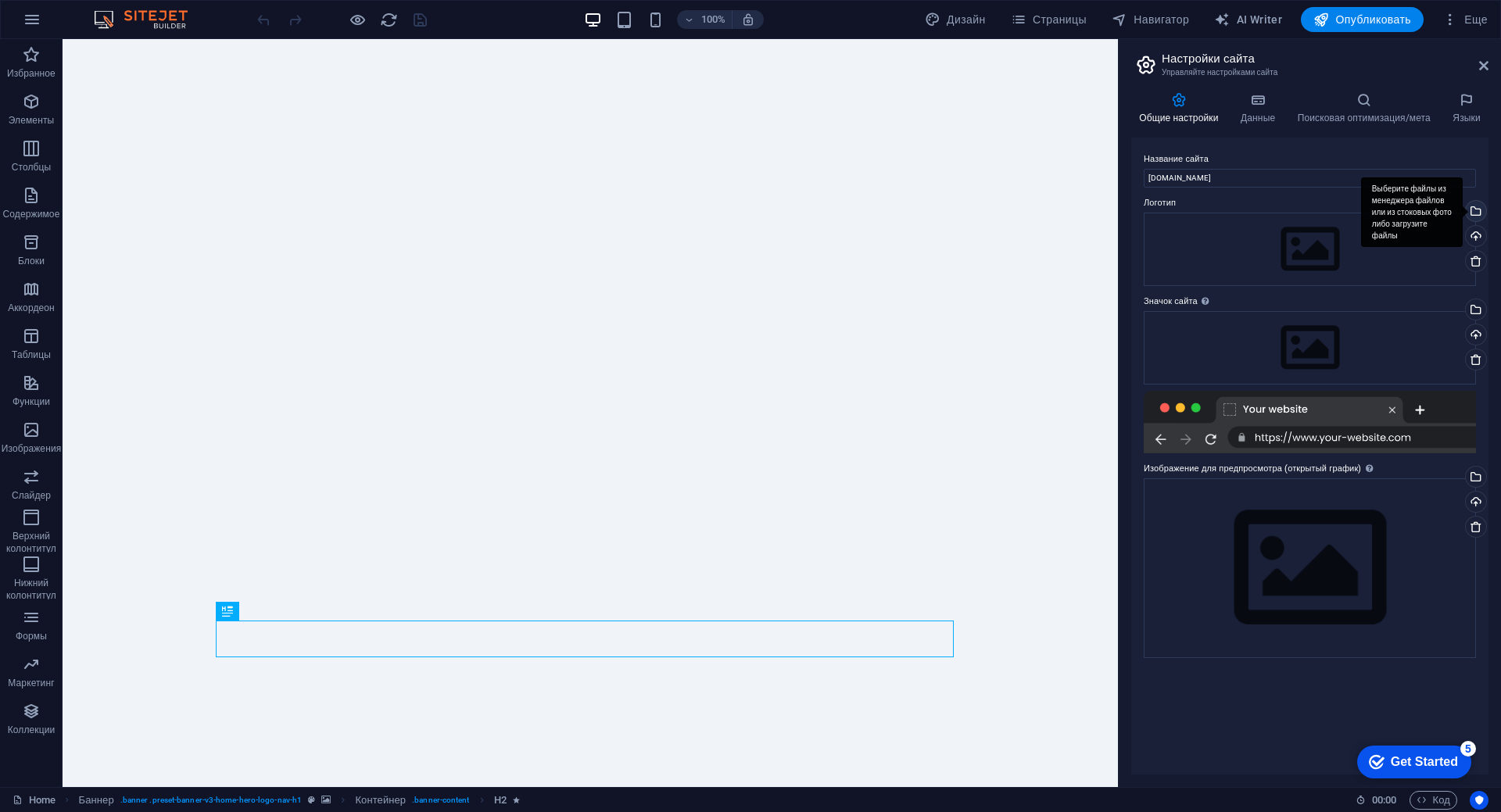
click at [1476, 208] on div "Выберите файлы из менеджера файлов или из стоковых фото либо загрузите файлы" at bounding box center [1475, 212] width 23 height 23
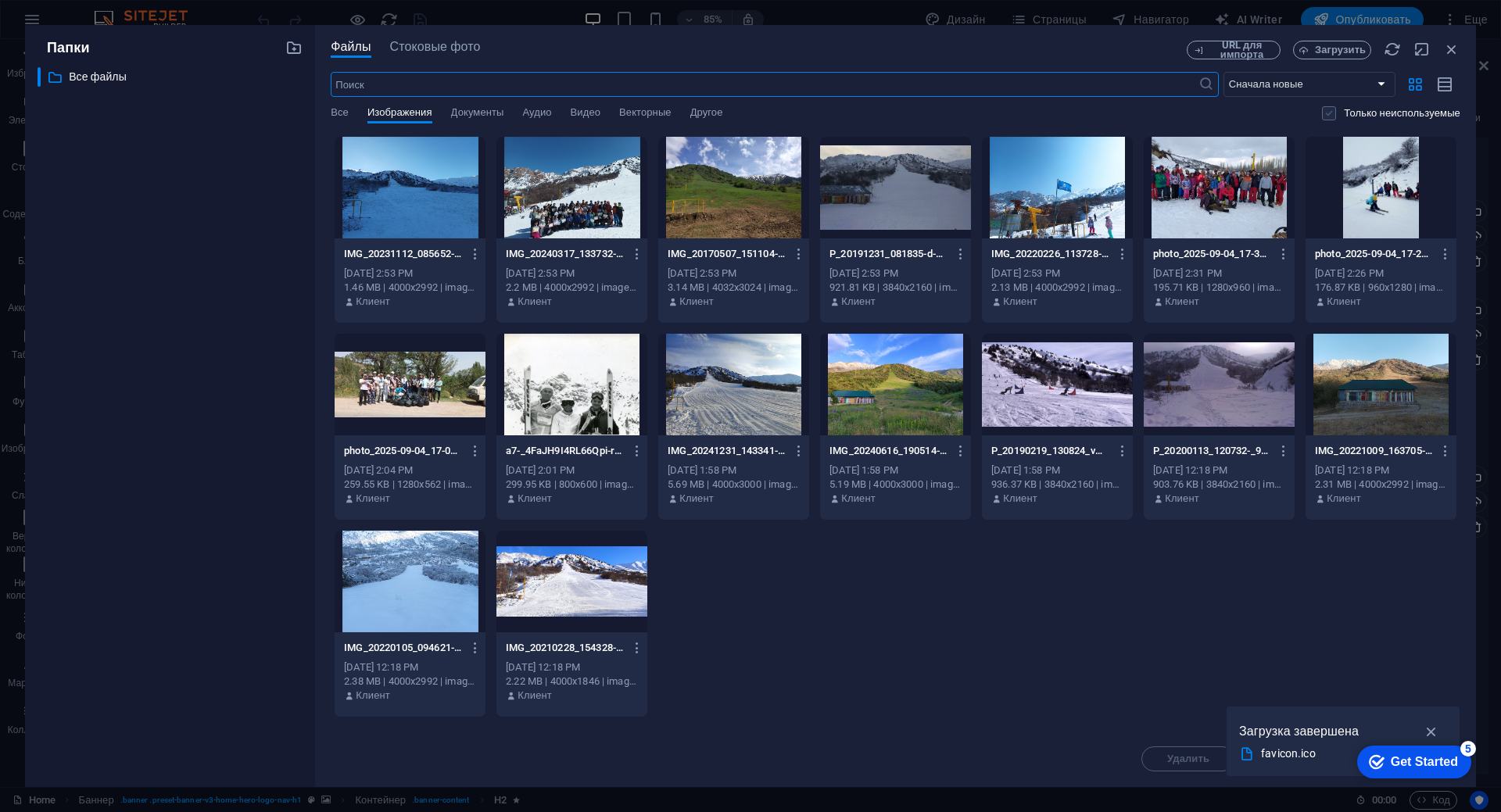
click at [1323, 110] on label at bounding box center [1328, 113] width 14 height 14
click at [0, 0] on input "checkbox" at bounding box center [0, 0] width 0 height 0
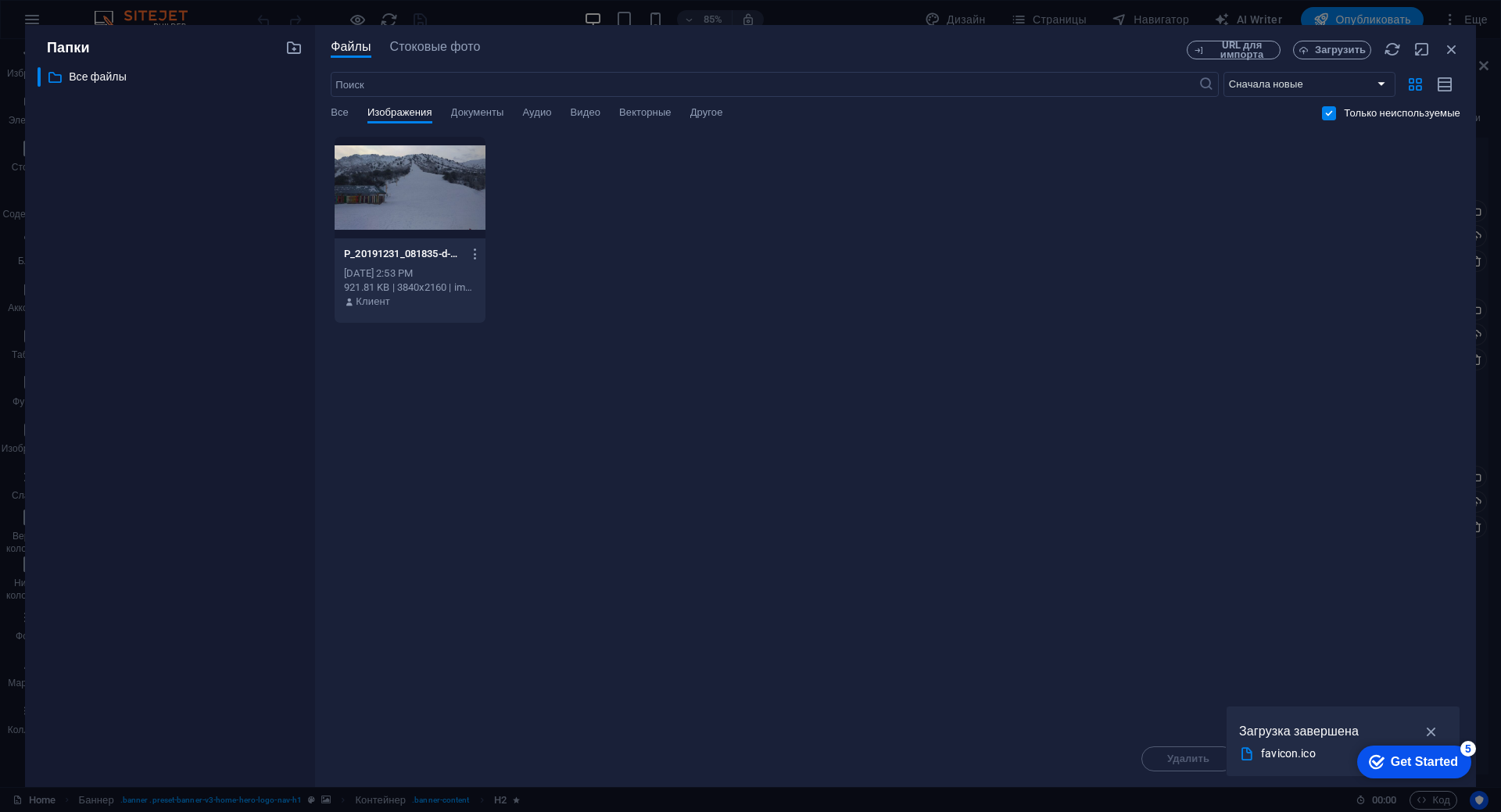
click at [1311, 753] on div "favicon.ico" at bounding box center [1337, 753] width 151 height 18
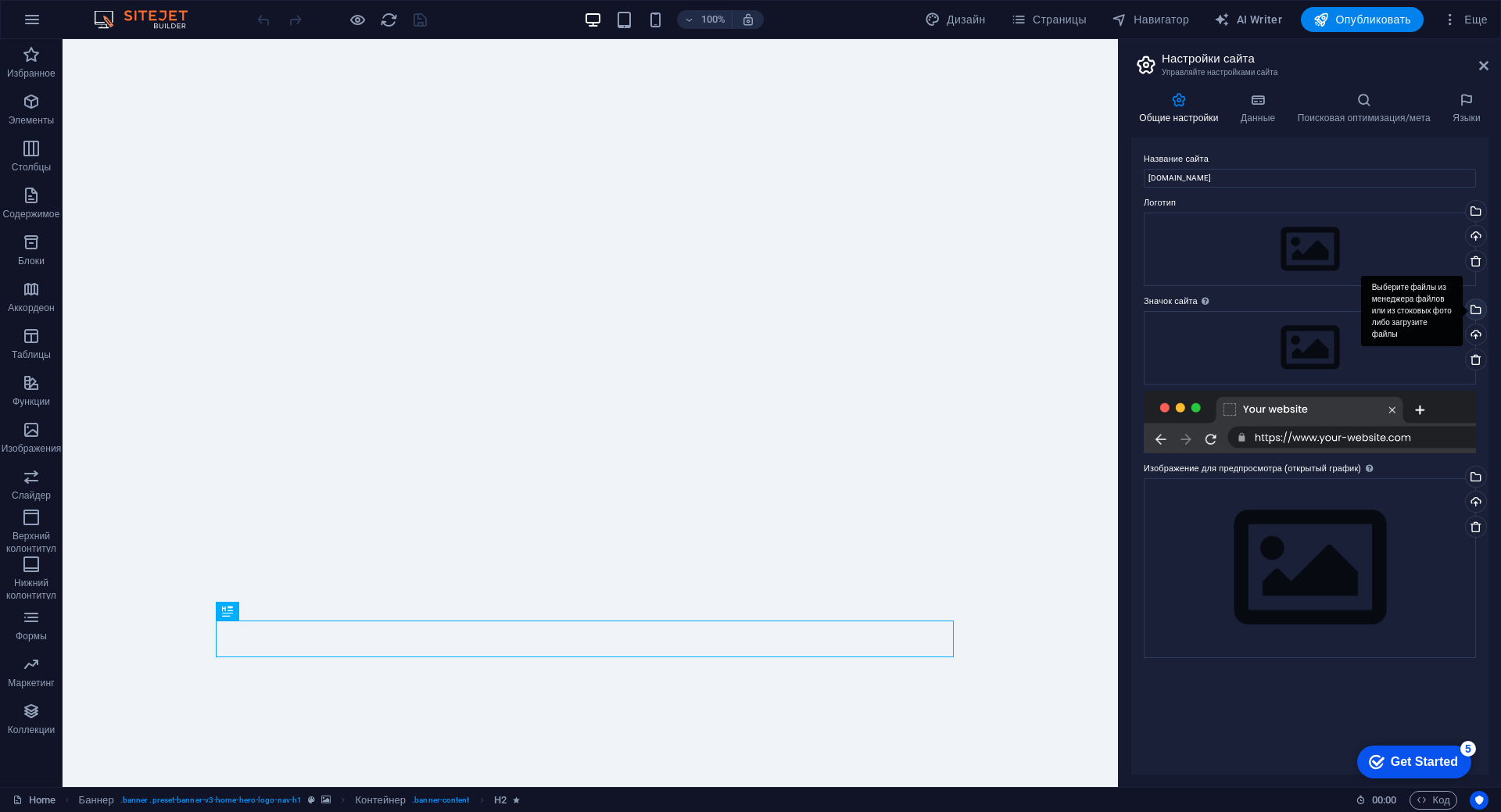
click at [1475, 309] on div "Выберите файлы из менеджера файлов или из стоковых фото либо загрузите файлы" at bounding box center [1475, 311] width 23 height 23
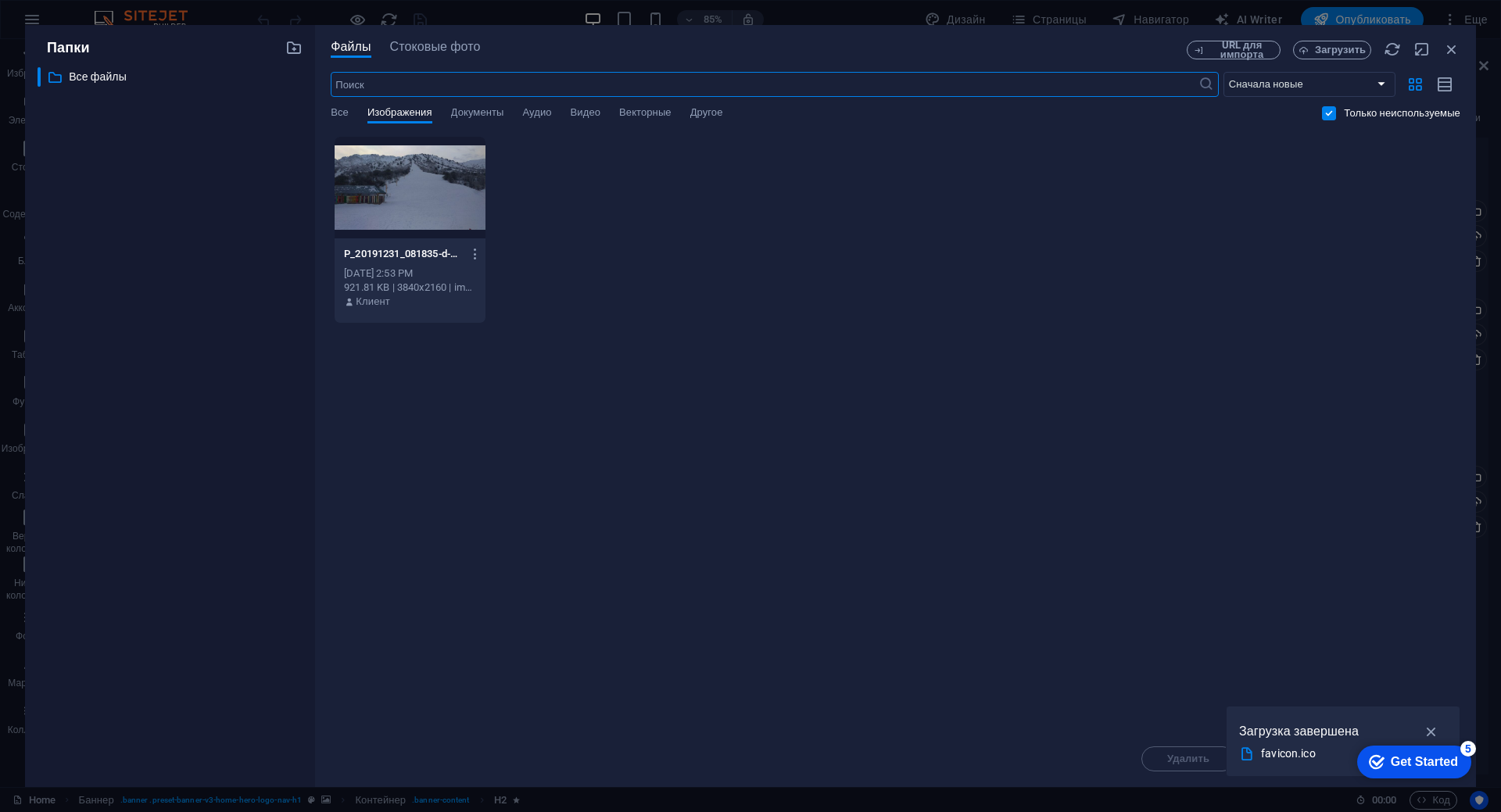
click at [1054, 430] on div "Перетащите файлы сюда, чтобы быстро загрузить их P_20191231_081835-d-PIkZS1T9Af…" at bounding box center [895, 434] width 1130 height 595
click at [656, 116] on span "Векторные" at bounding box center [645, 114] width 52 height 21
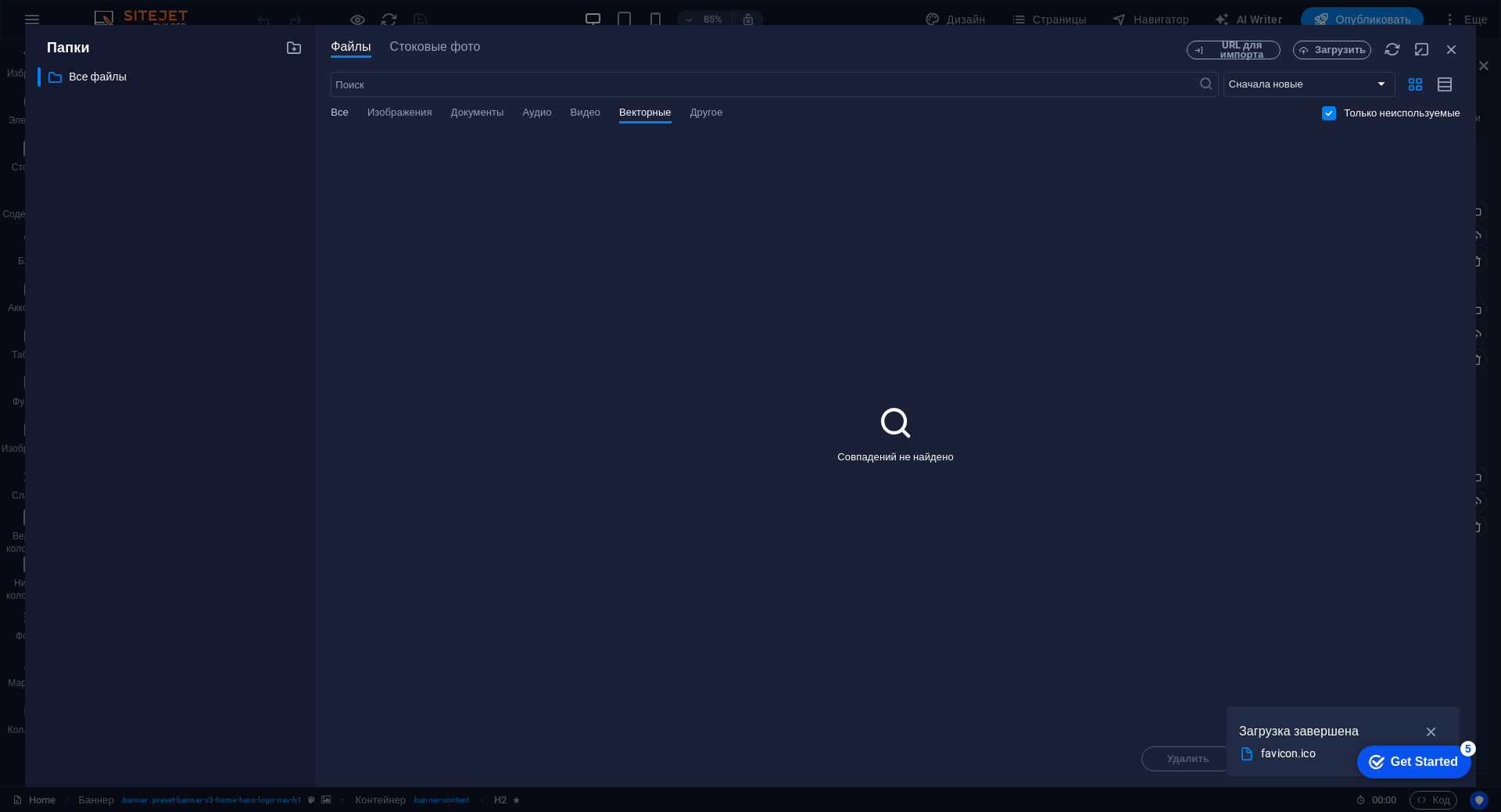
click at [336, 114] on span "Все" at bounding box center [340, 114] width 18 height 21
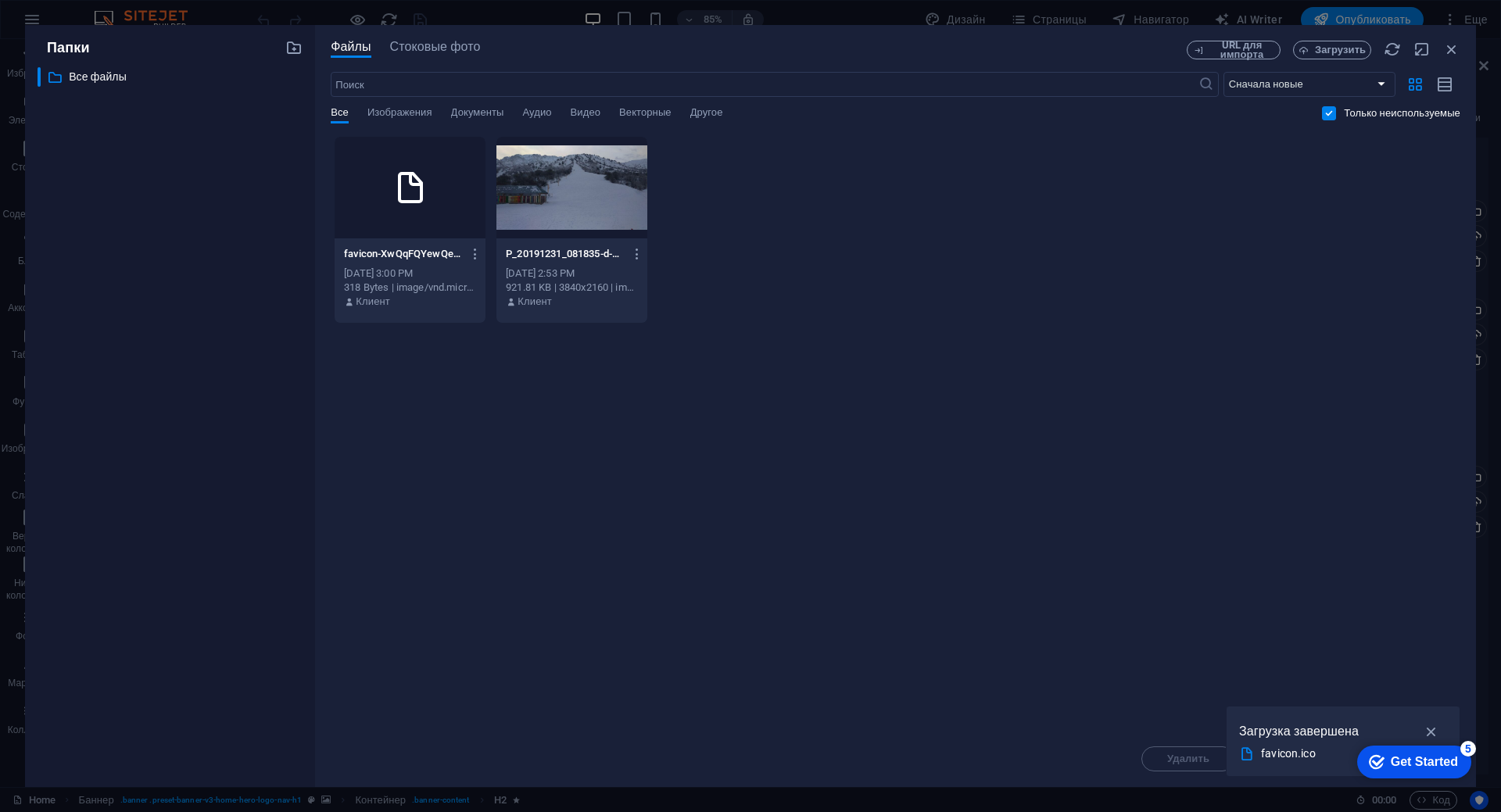
click at [411, 245] on div "favicon-XwQqFQYewQemJyDFFuIojQ.ico favicon-XwQqFQYewQemJyDFFuIojQ.ico" at bounding box center [410, 254] width 132 height 25
click at [407, 271] on div "Sep 4, 2025 3:00 PM" at bounding box center [410, 273] width 132 height 14
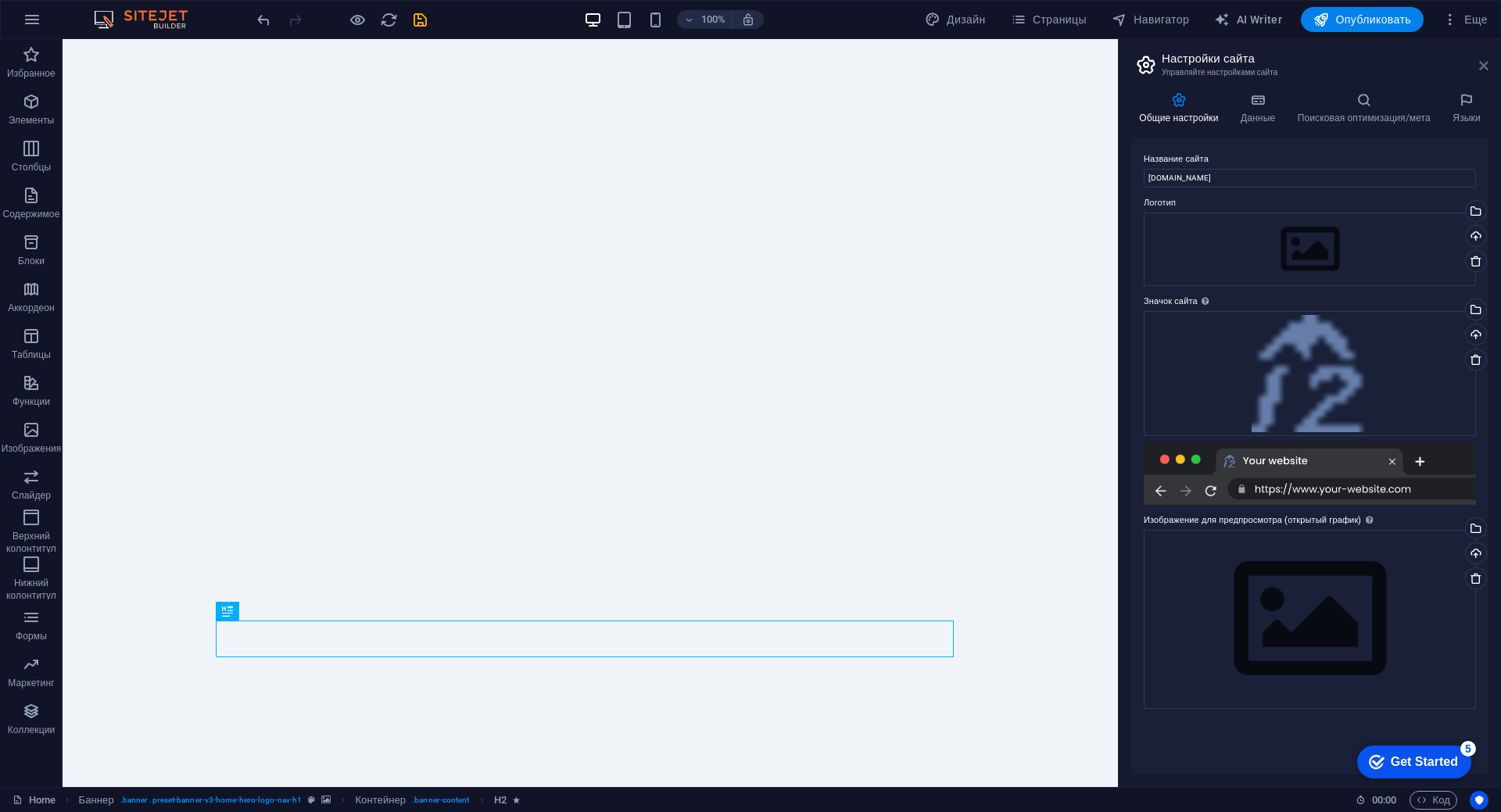
click at [1484, 64] on icon at bounding box center [1483, 65] width 9 height 12
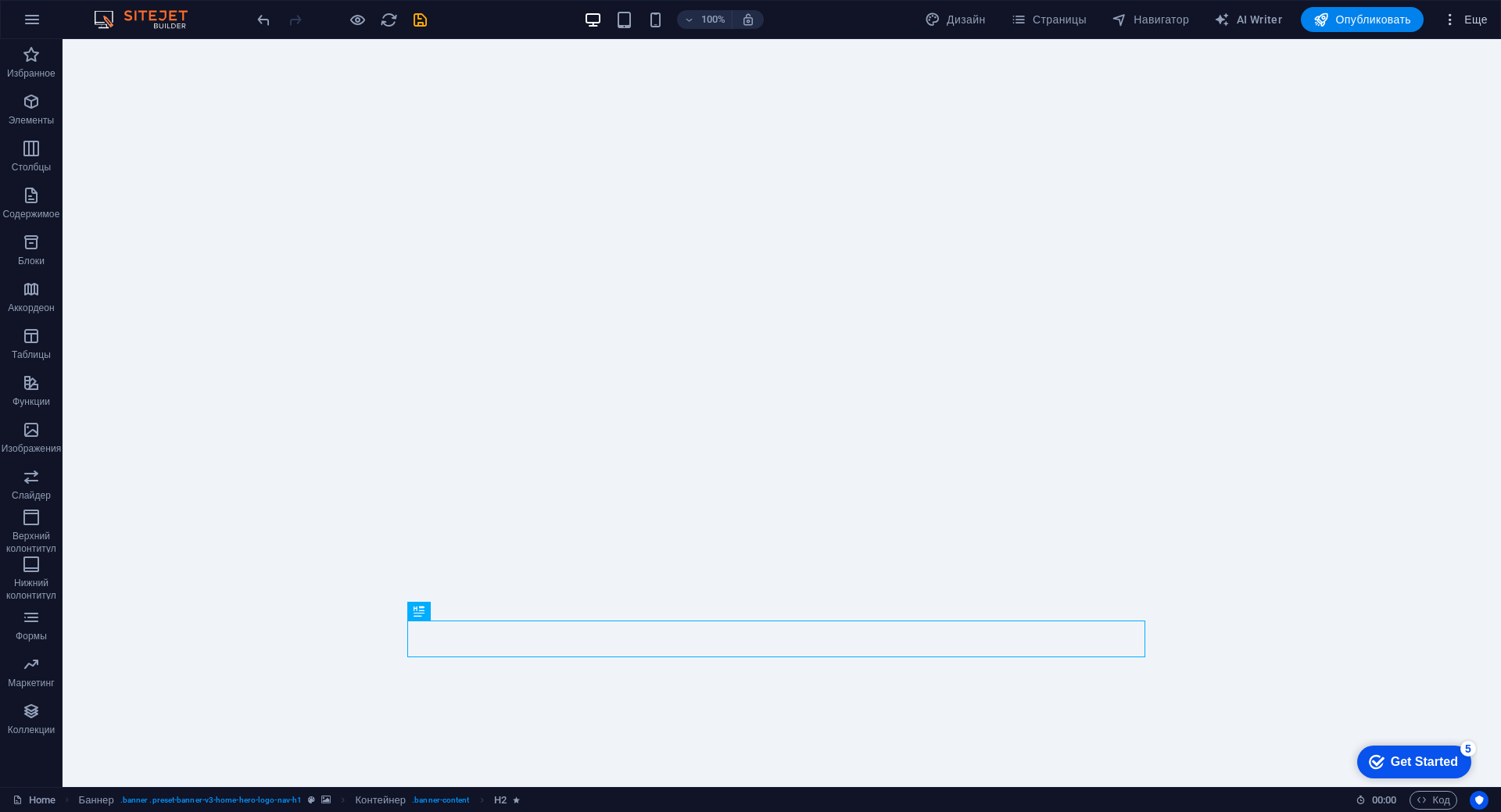
click at [1463, 18] on span "Еще" at bounding box center [1465, 19] width 45 height 16
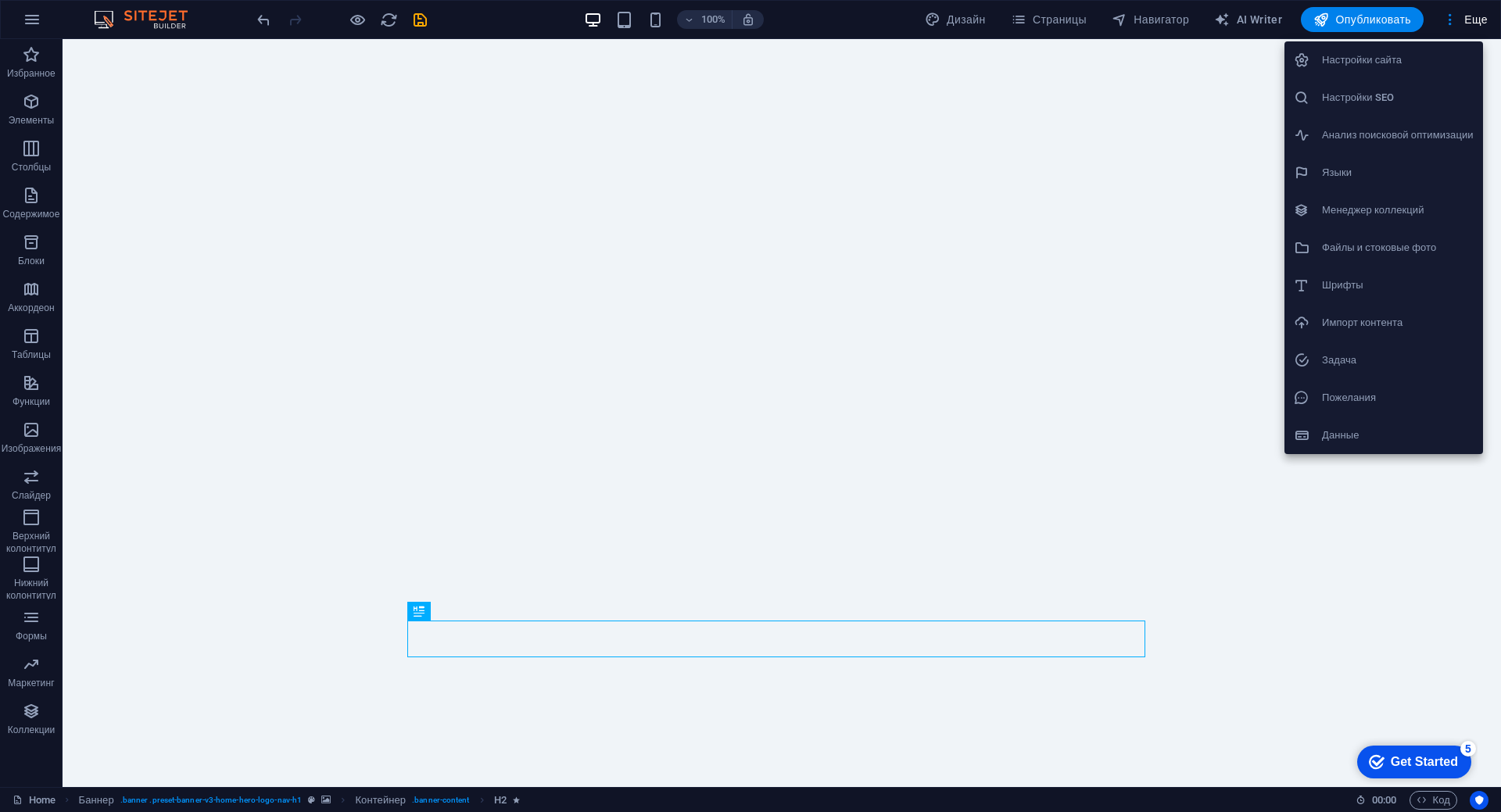
click at [1346, 325] on h6 "Импорт контента" at bounding box center [1397, 322] width 151 height 19
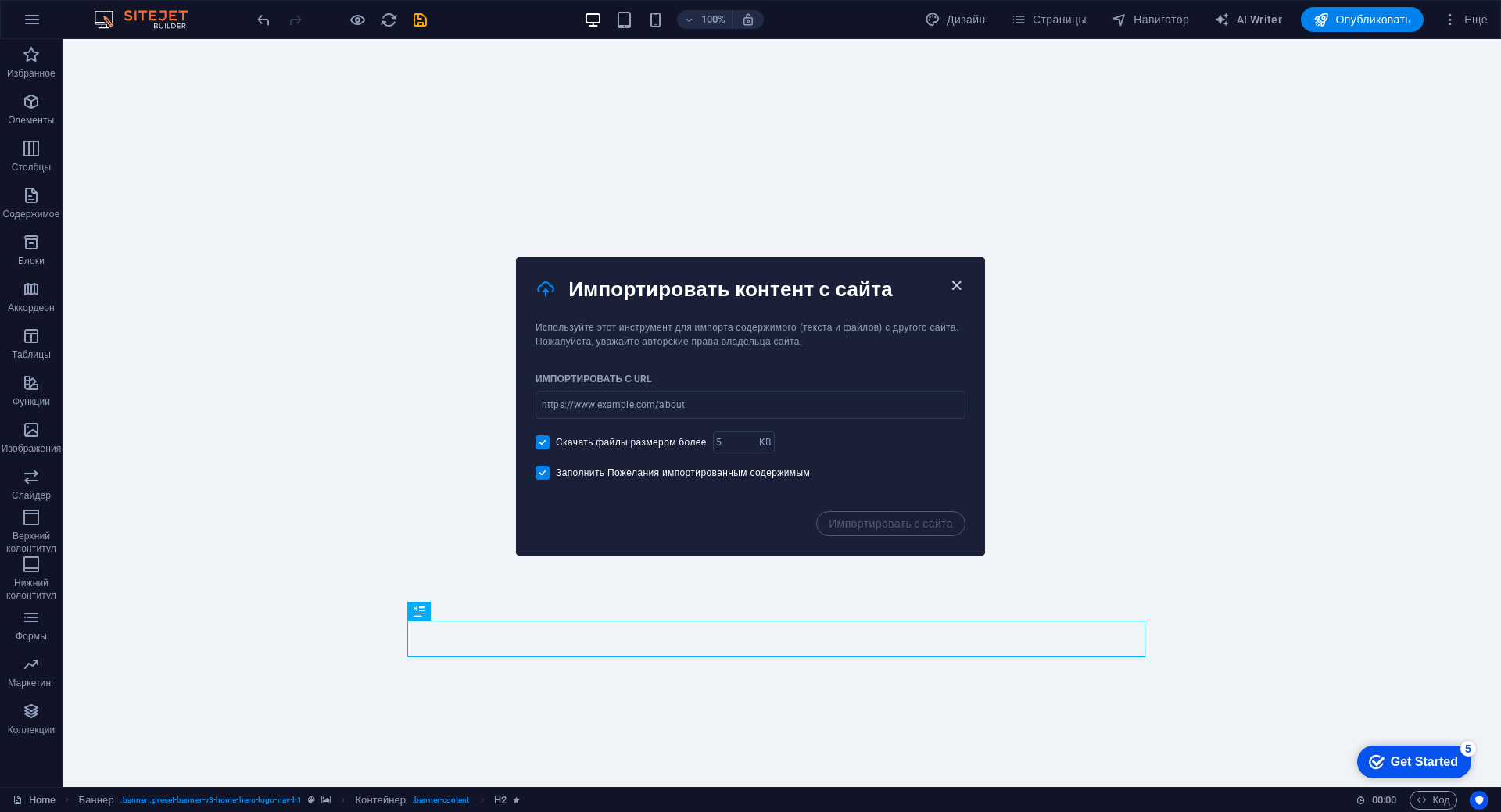
click at [958, 284] on icon "button" at bounding box center [956, 286] width 18 height 18
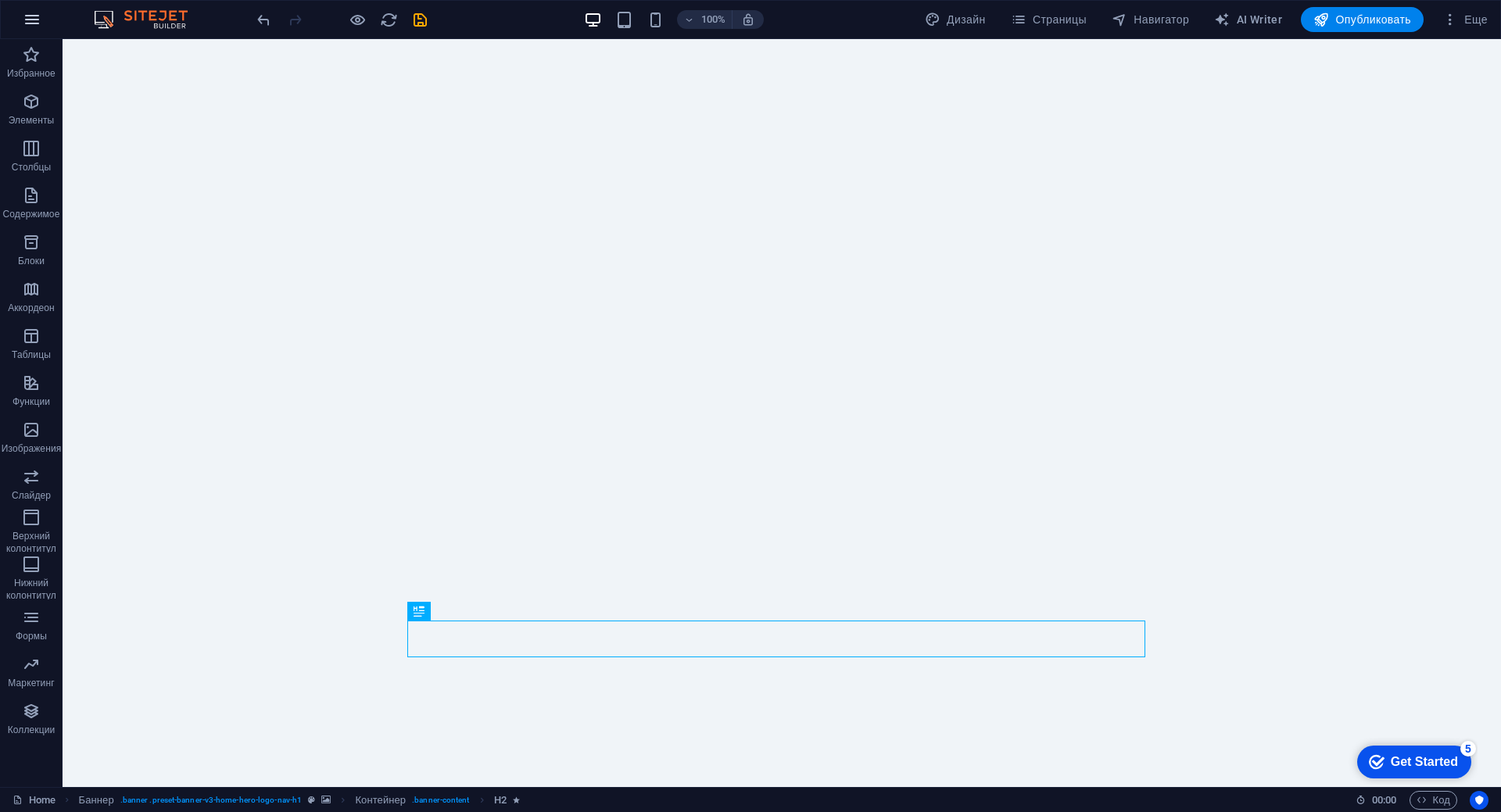
click at [23, 21] on icon "button" at bounding box center [31, 19] width 19 height 19
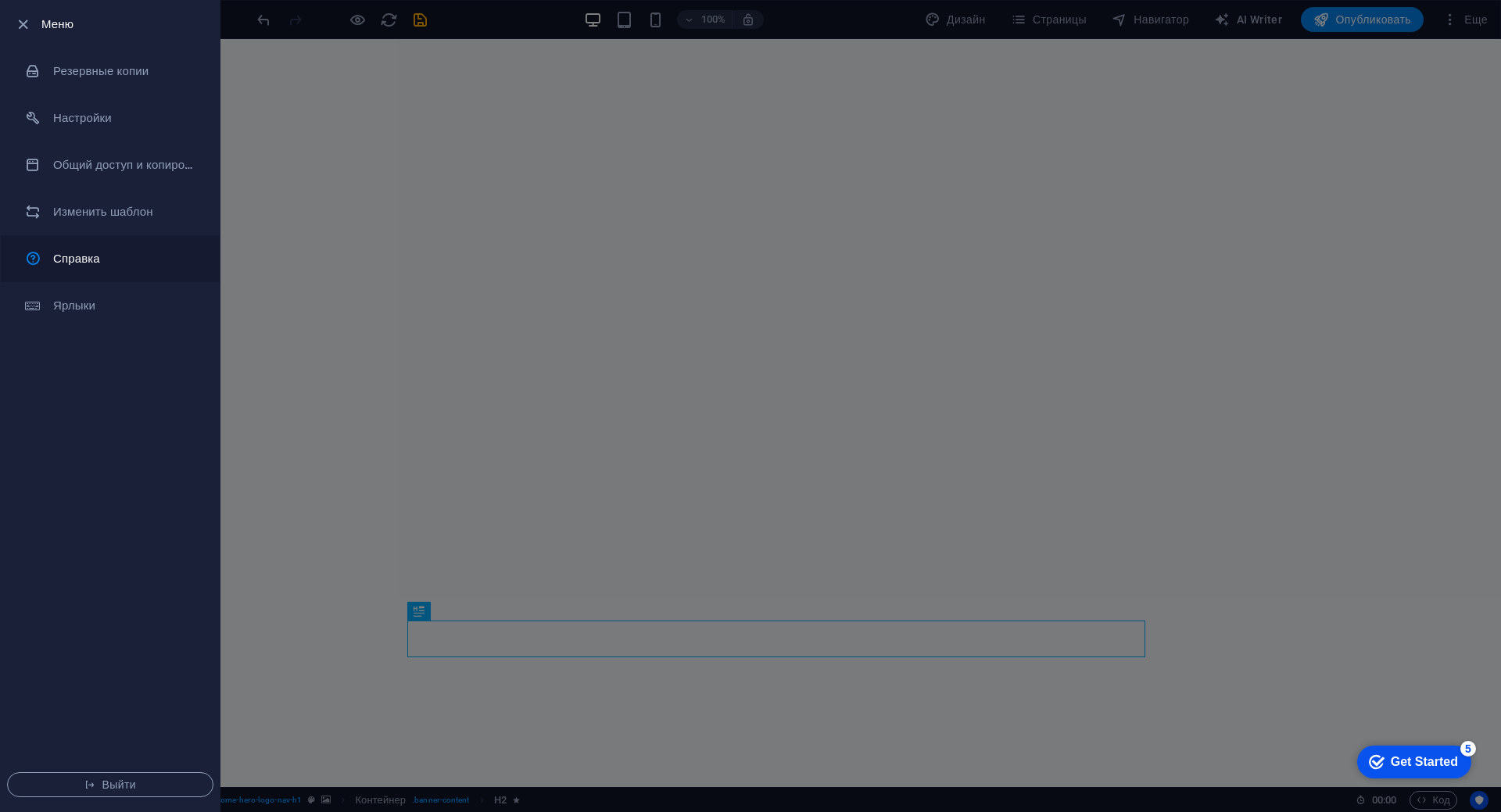
click at [79, 259] on h6 "Справка" at bounding box center [125, 259] width 145 height 19
click at [468, 14] on div at bounding box center [750, 406] width 1501 height 812
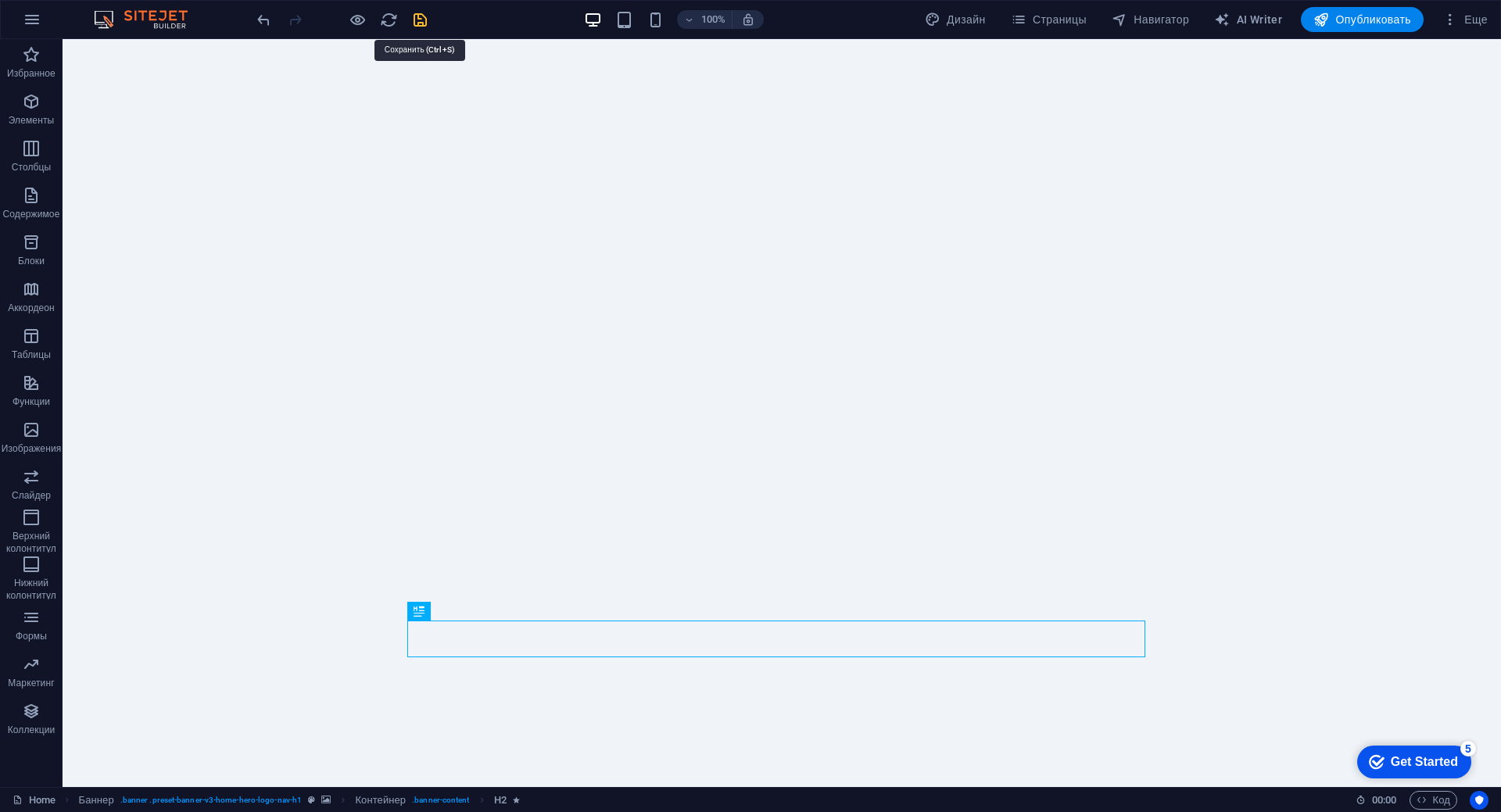
click at [412, 21] on icon "save" at bounding box center [420, 20] width 18 height 18
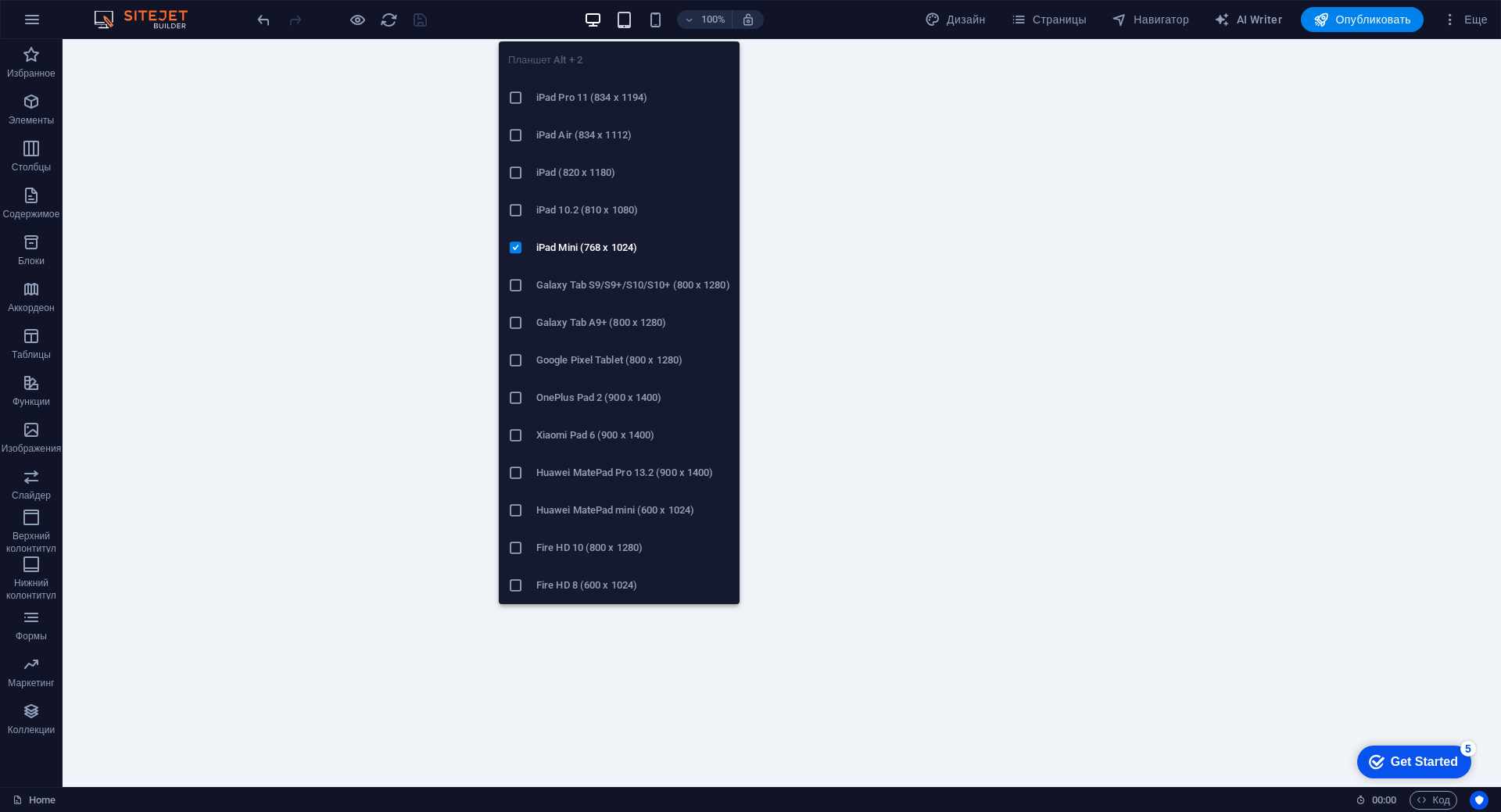
click at [621, 19] on icon "button" at bounding box center [624, 20] width 18 height 18
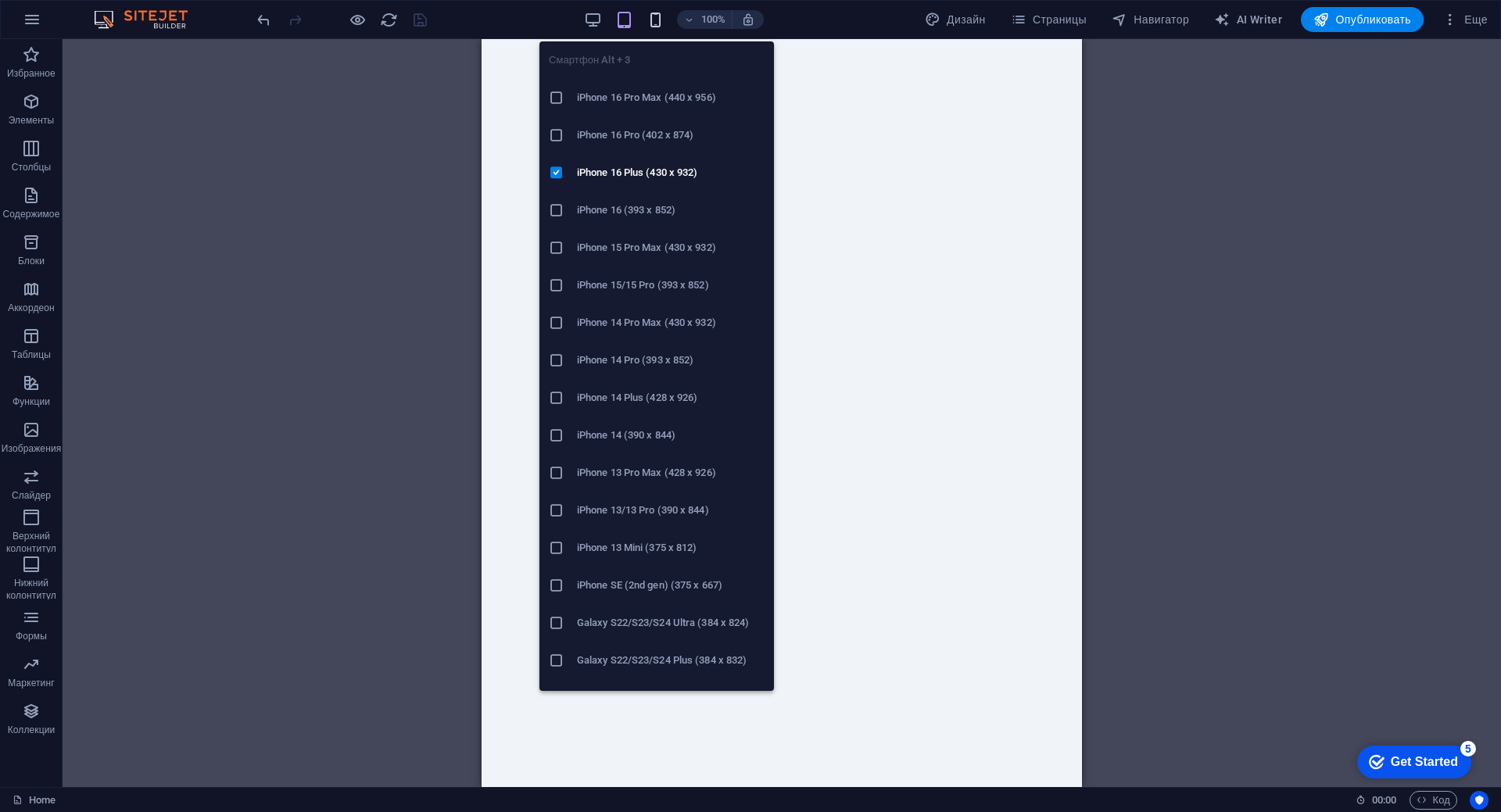
click at [658, 21] on icon "button" at bounding box center [655, 20] width 18 height 18
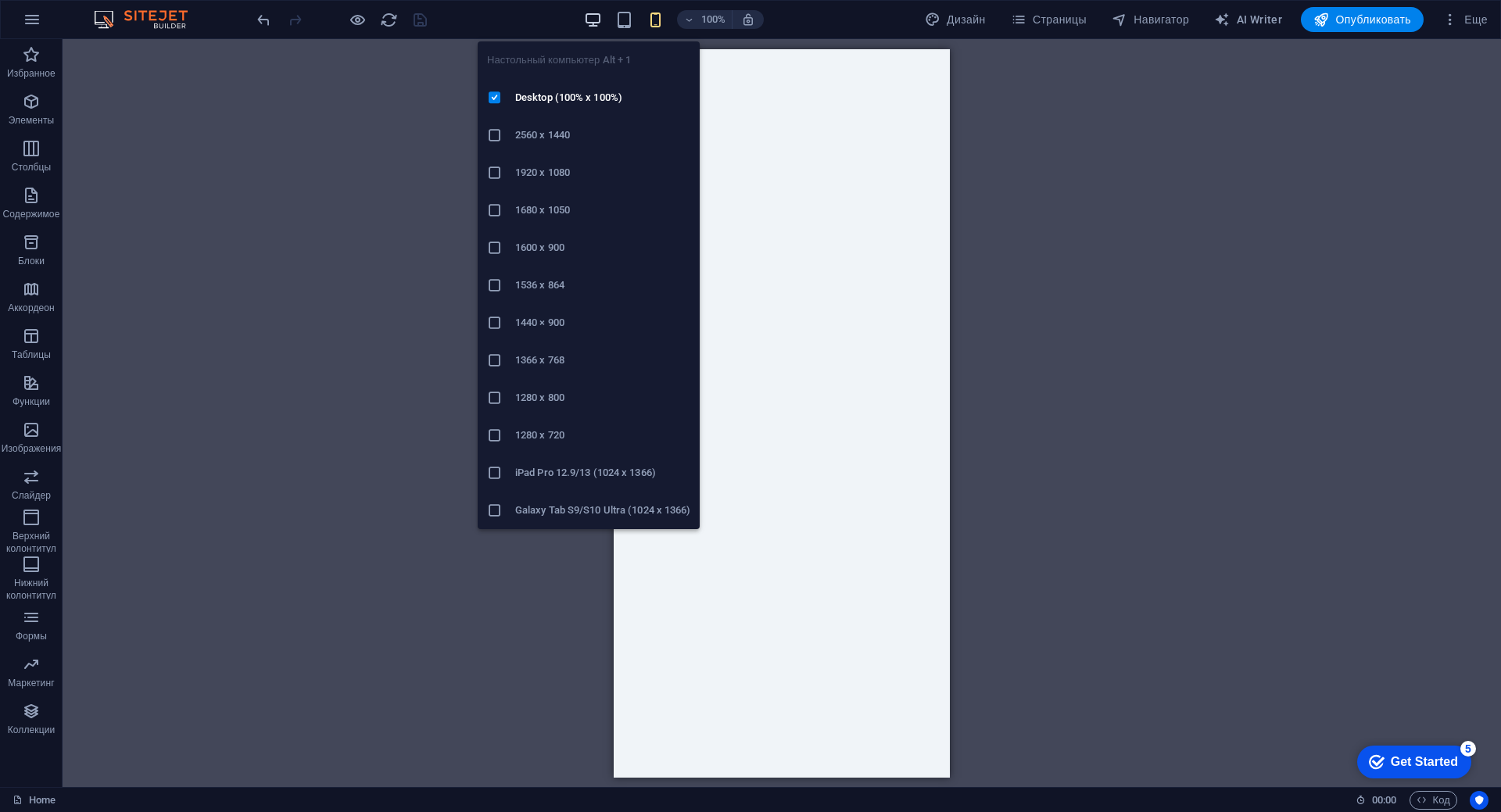
click at [590, 21] on icon "button" at bounding box center [593, 20] width 18 height 18
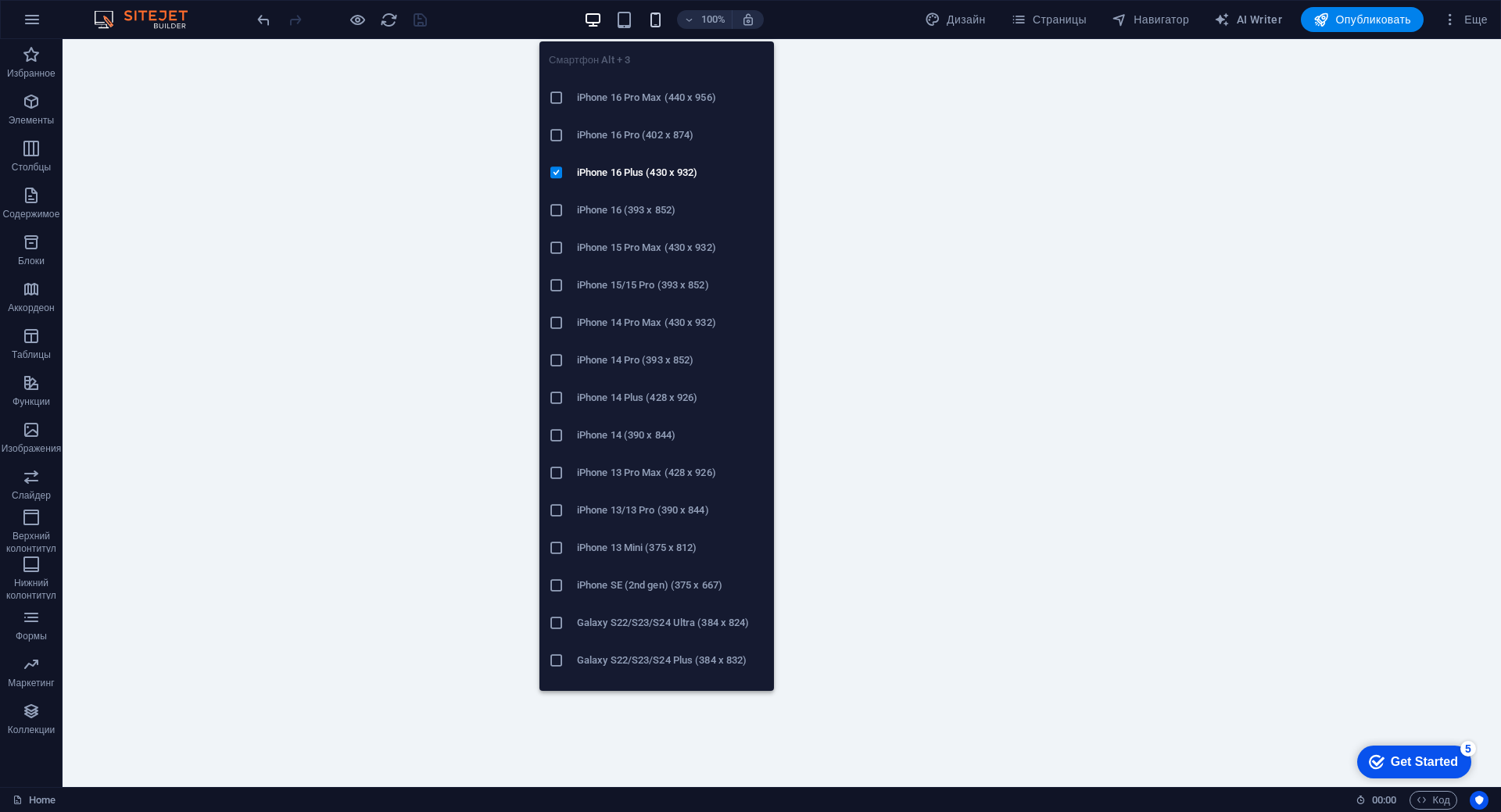
click at [653, 20] on icon "button" at bounding box center [655, 20] width 18 height 18
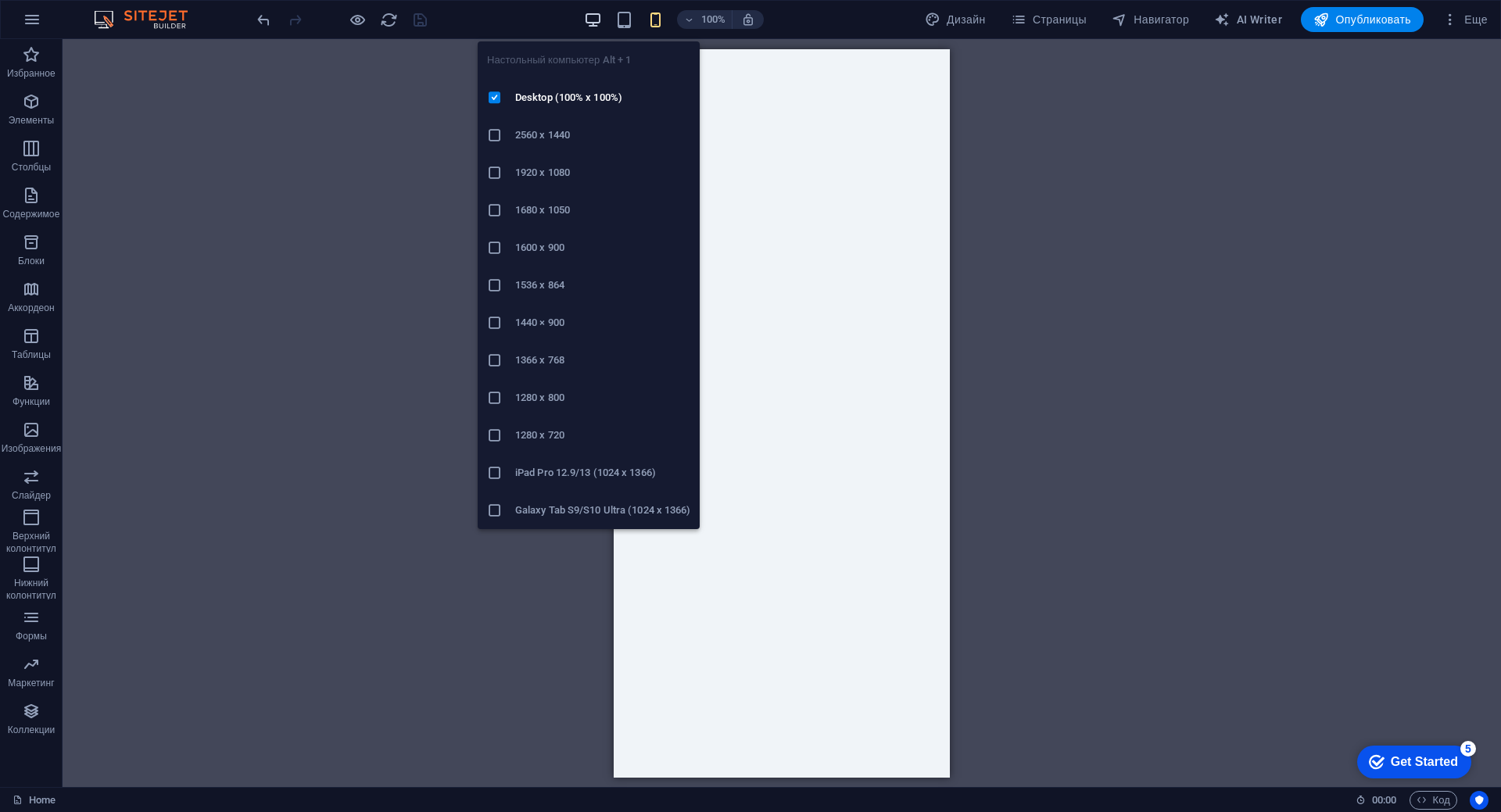
click at [584, 20] on icon "button" at bounding box center [593, 20] width 18 height 18
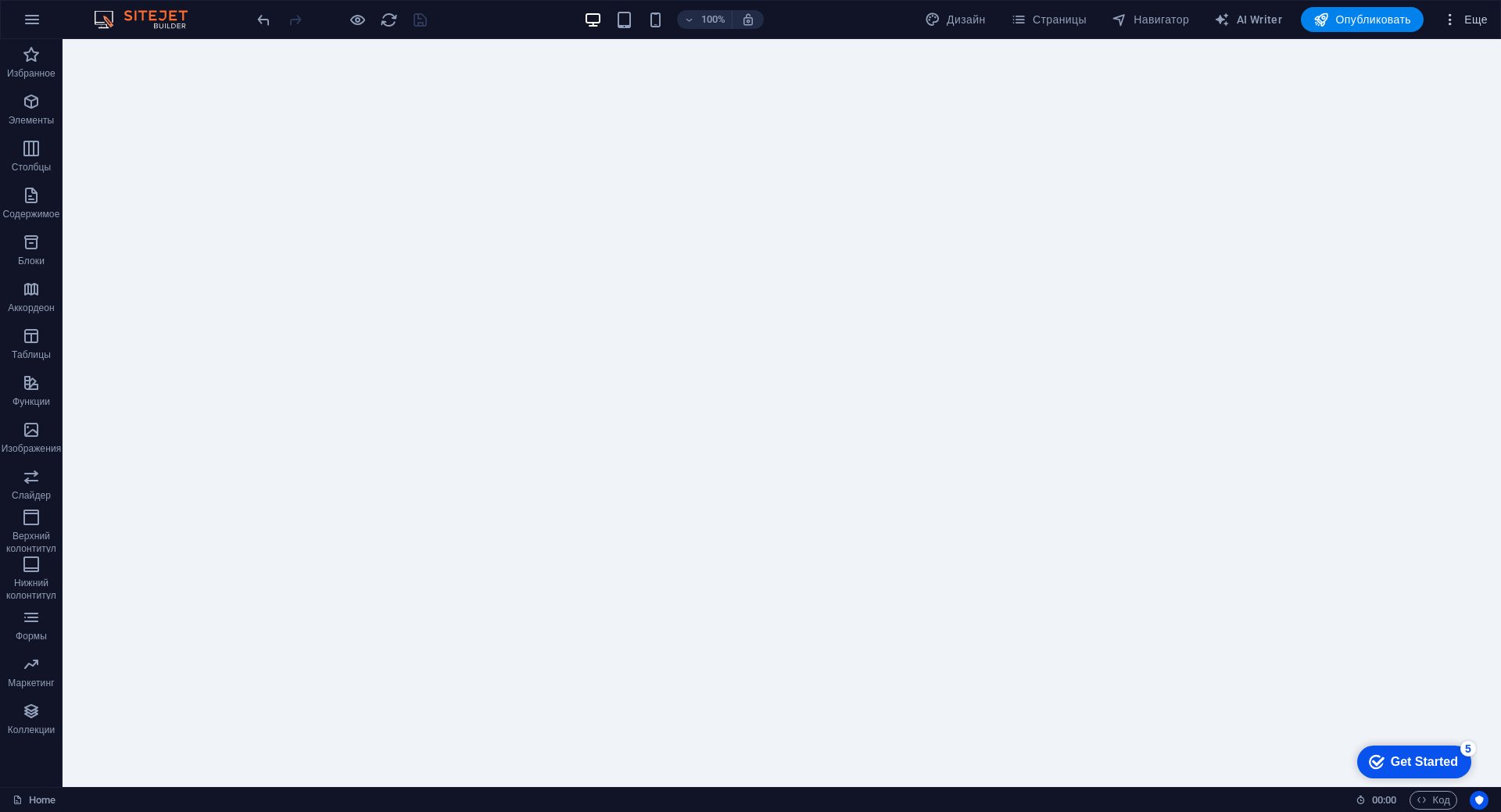
click at [1462, 22] on span "Еще" at bounding box center [1465, 19] width 45 height 16
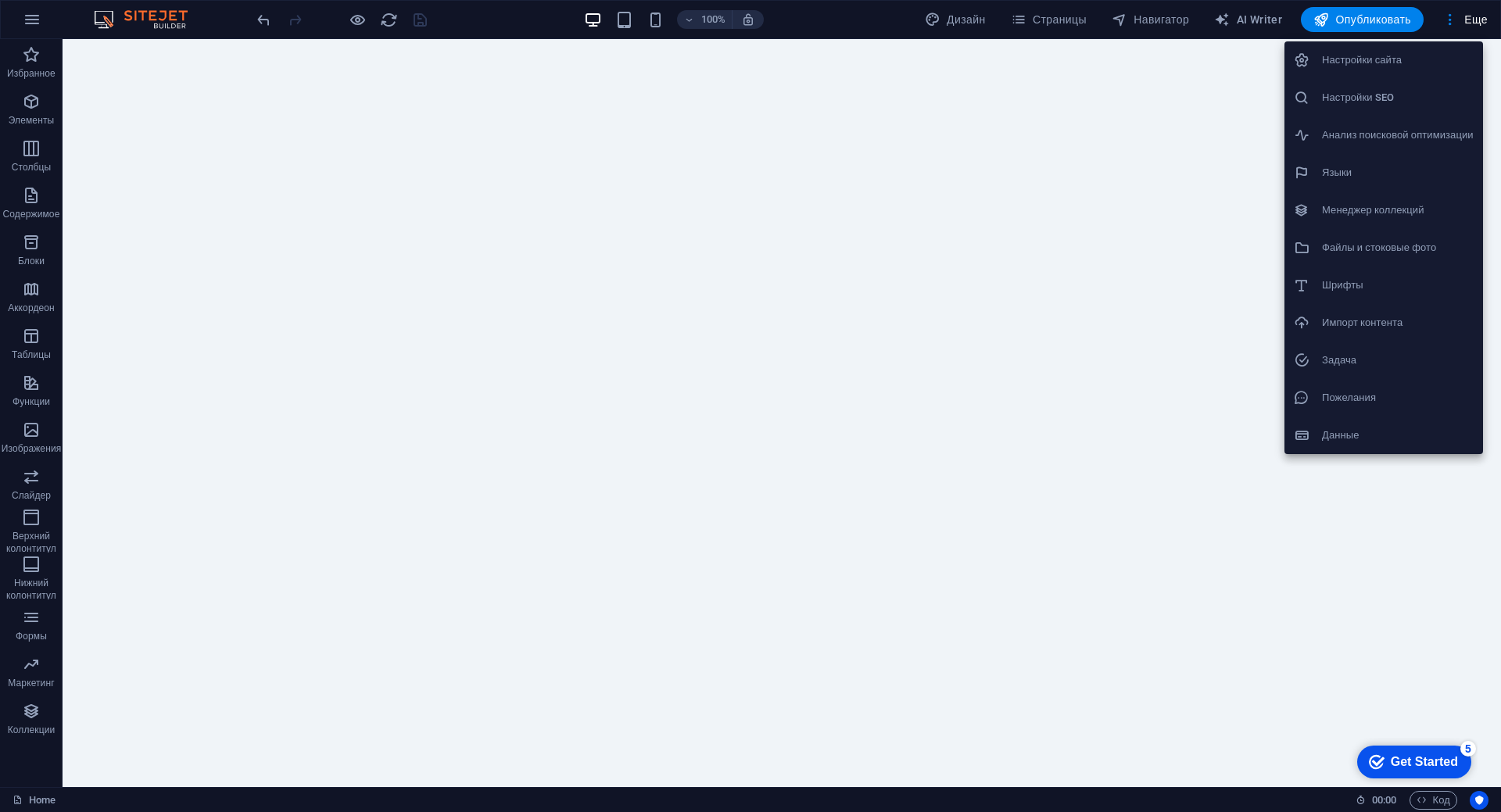
click at [1342, 357] on h6 "Задача" at bounding box center [1397, 360] width 151 height 19
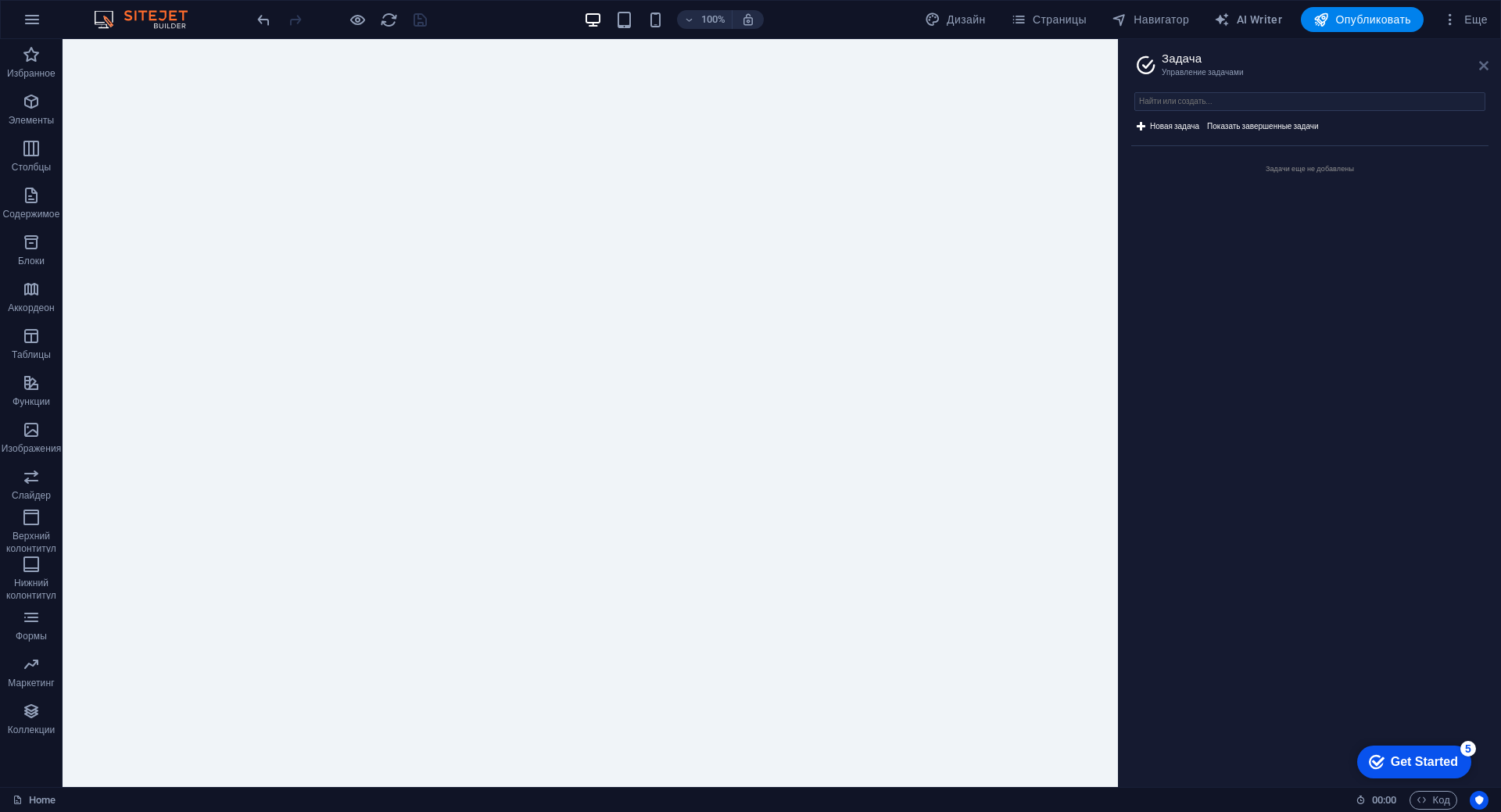
click at [1484, 69] on icon at bounding box center [1483, 65] width 9 height 12
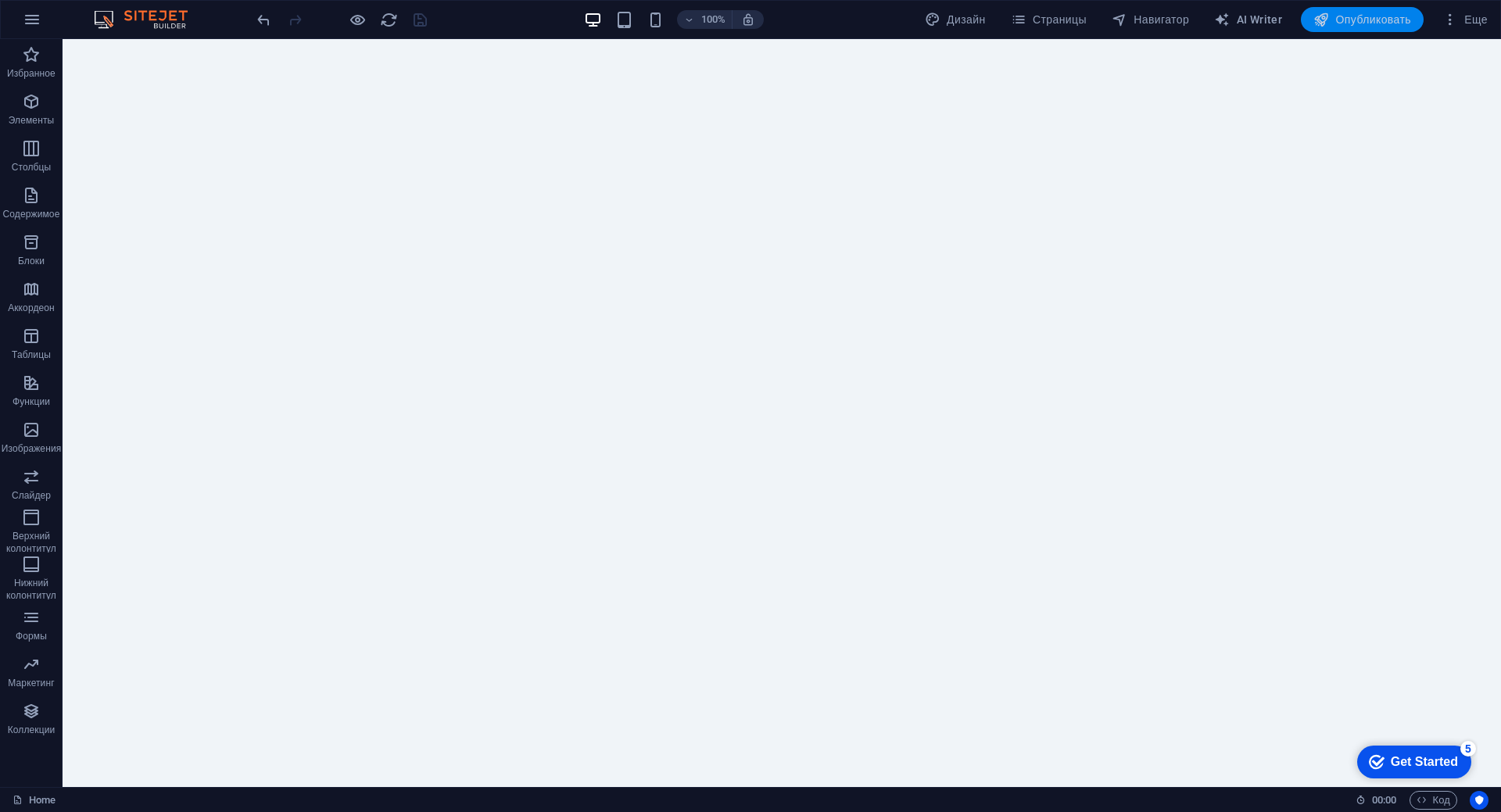
click at [1347, 12] on span "Опубликовать" at bounding box center [1362, 19] width 98 height 16
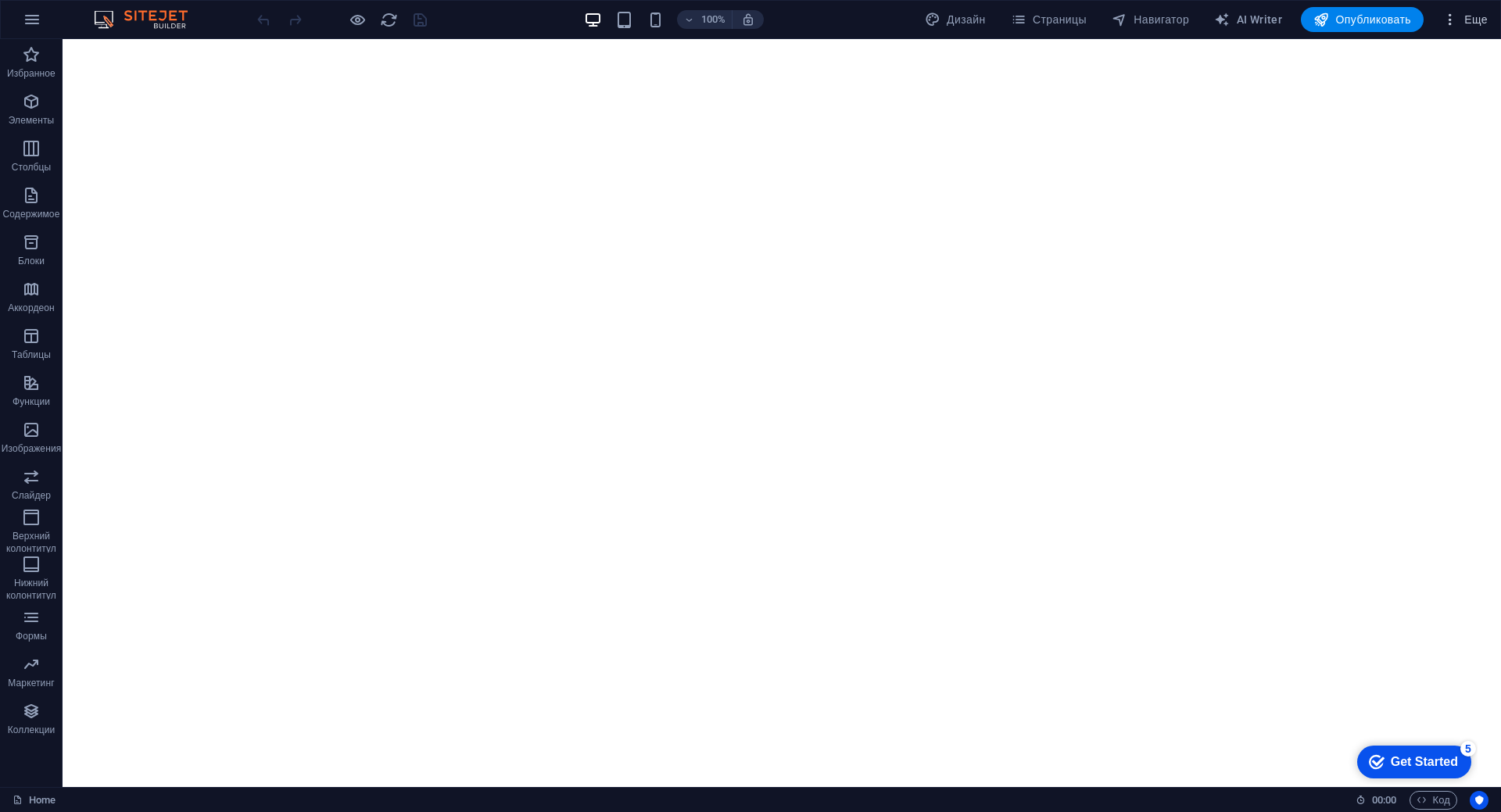
click at [1446, 17] on icon "button" at bounding box center [1450, 19] width 16 height 16
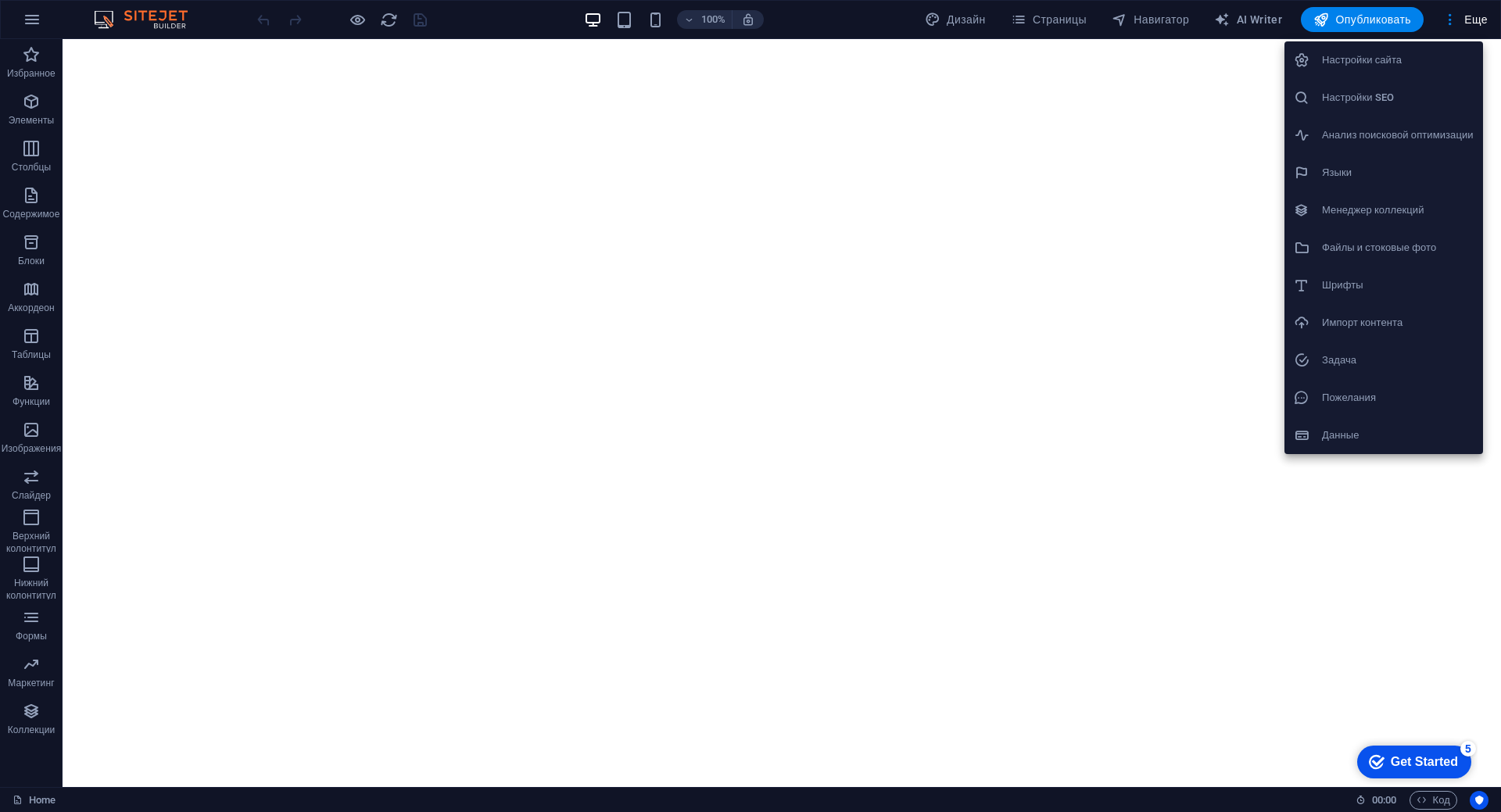
click at [1405, 58] on h6 "Настройки сайта" at bounding box center [1397, 59] width 151 height 19
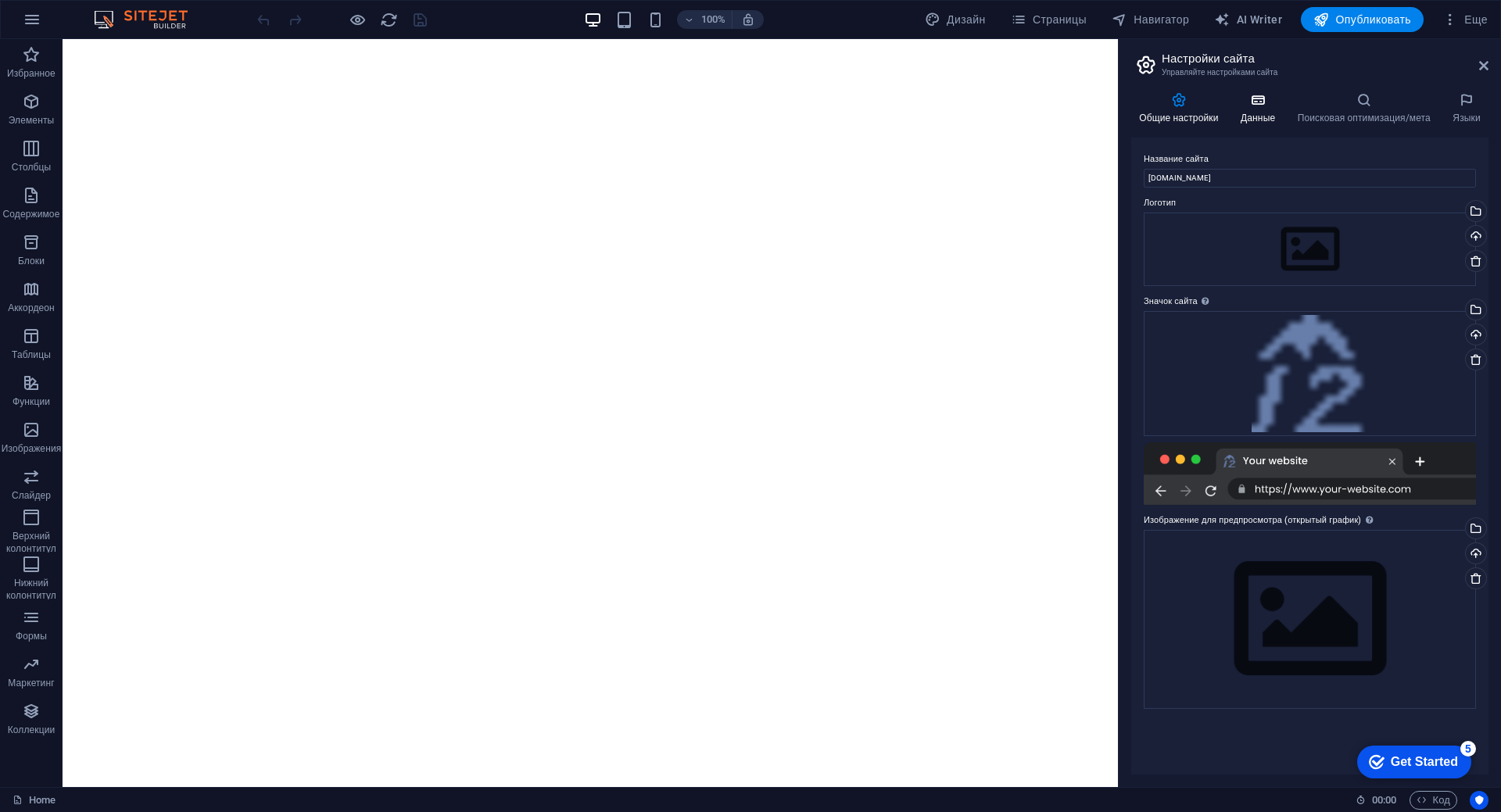
click at [1258, 109] on h4 "Данные" at bounding box center [1260, 109] width 57 height 33
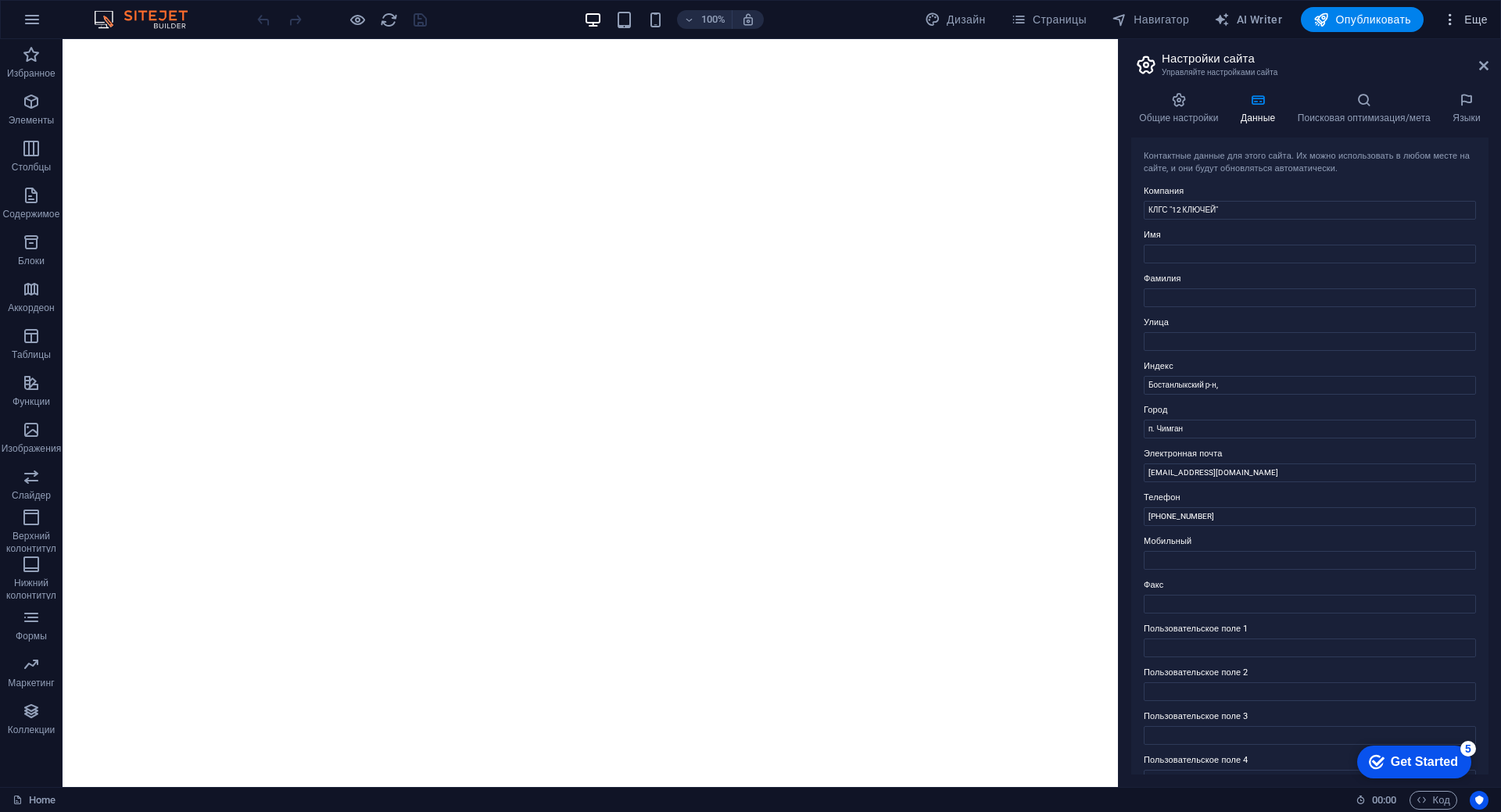
click at [1452, 26] on icon "button" at bounding box center [1450, 19] width 16 height 16
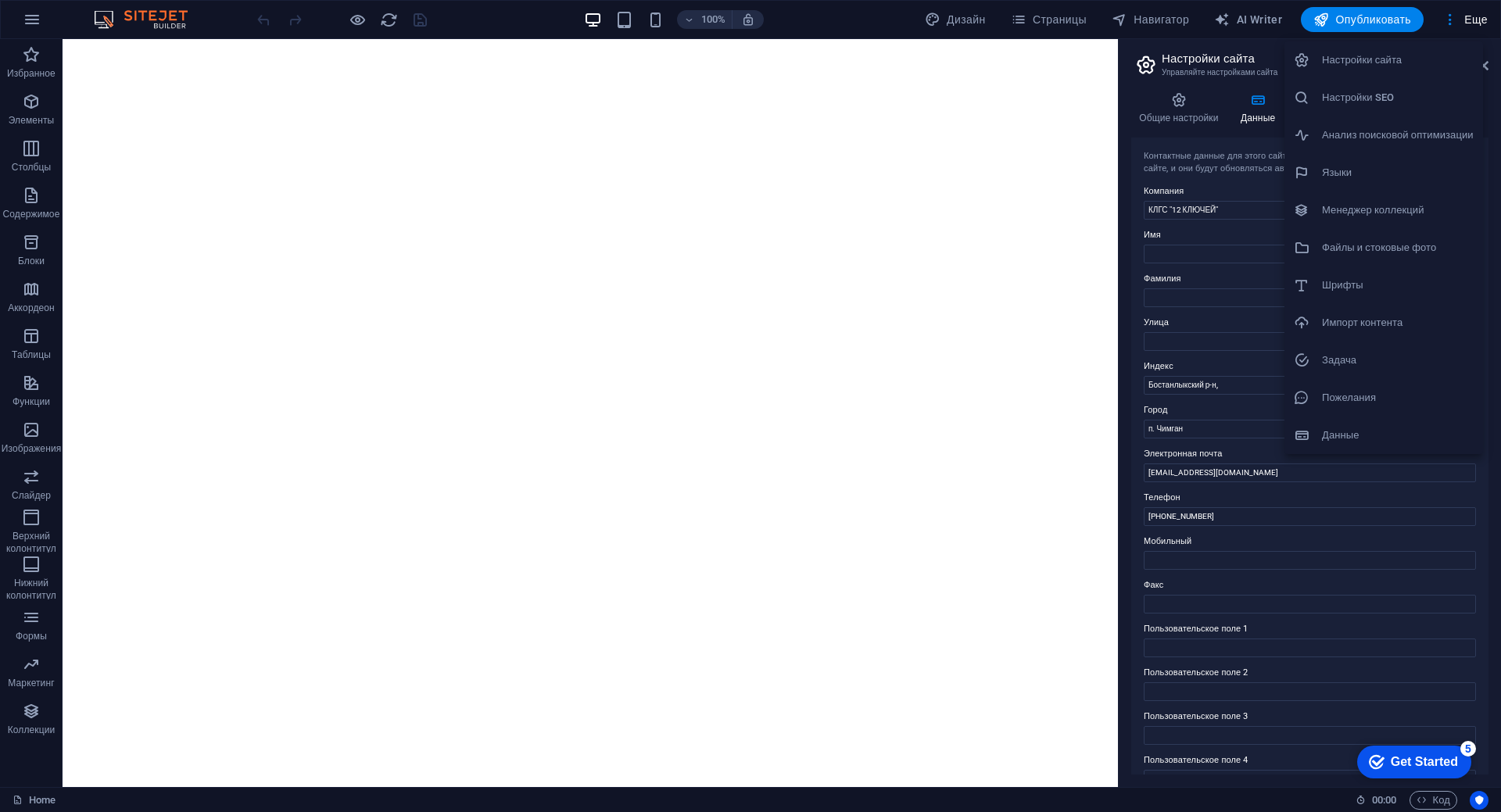
click at [1379, 97] on h6 "Настройки SEO" at bounding box center [1397, 97] width 151 height 19
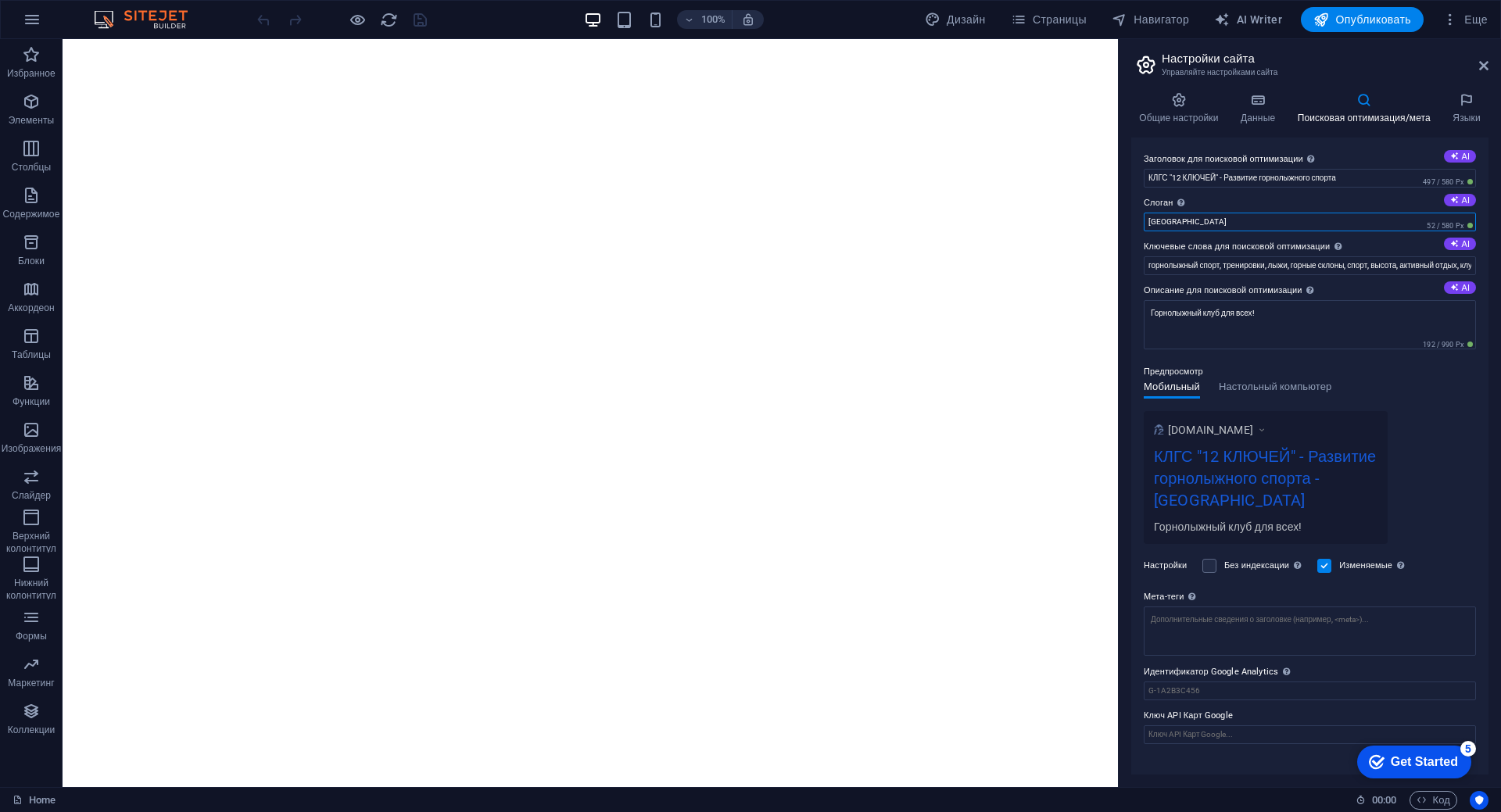
click at [1214, 219] on input "[GEOGRAPHIC_DATA]" at bounding box center [1310, 221] width 332 height 19
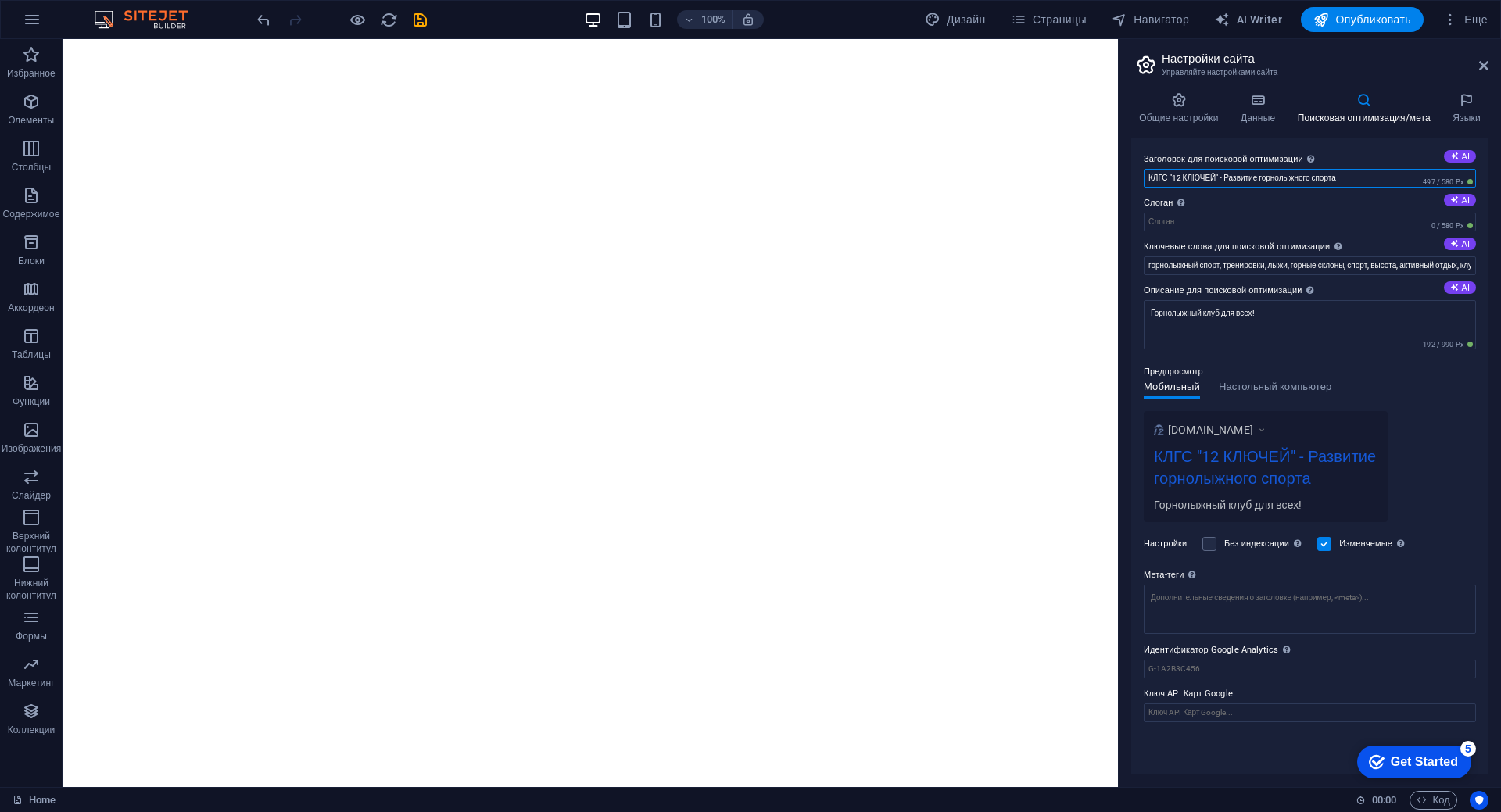
drag, startPoint x: 1225, startPoint y: 178, endPoint x: 1346, endPoint y: 178, distance: 121.0
click at [1346, 178] on input "КЛГС "12 КЛЮЧЕЙ" - Развитие горнолыжного спорта" at bounding box center [1310, 178] width 332 height 19
type input "КЛГС "12 КЛЮЧЕЙ" -"
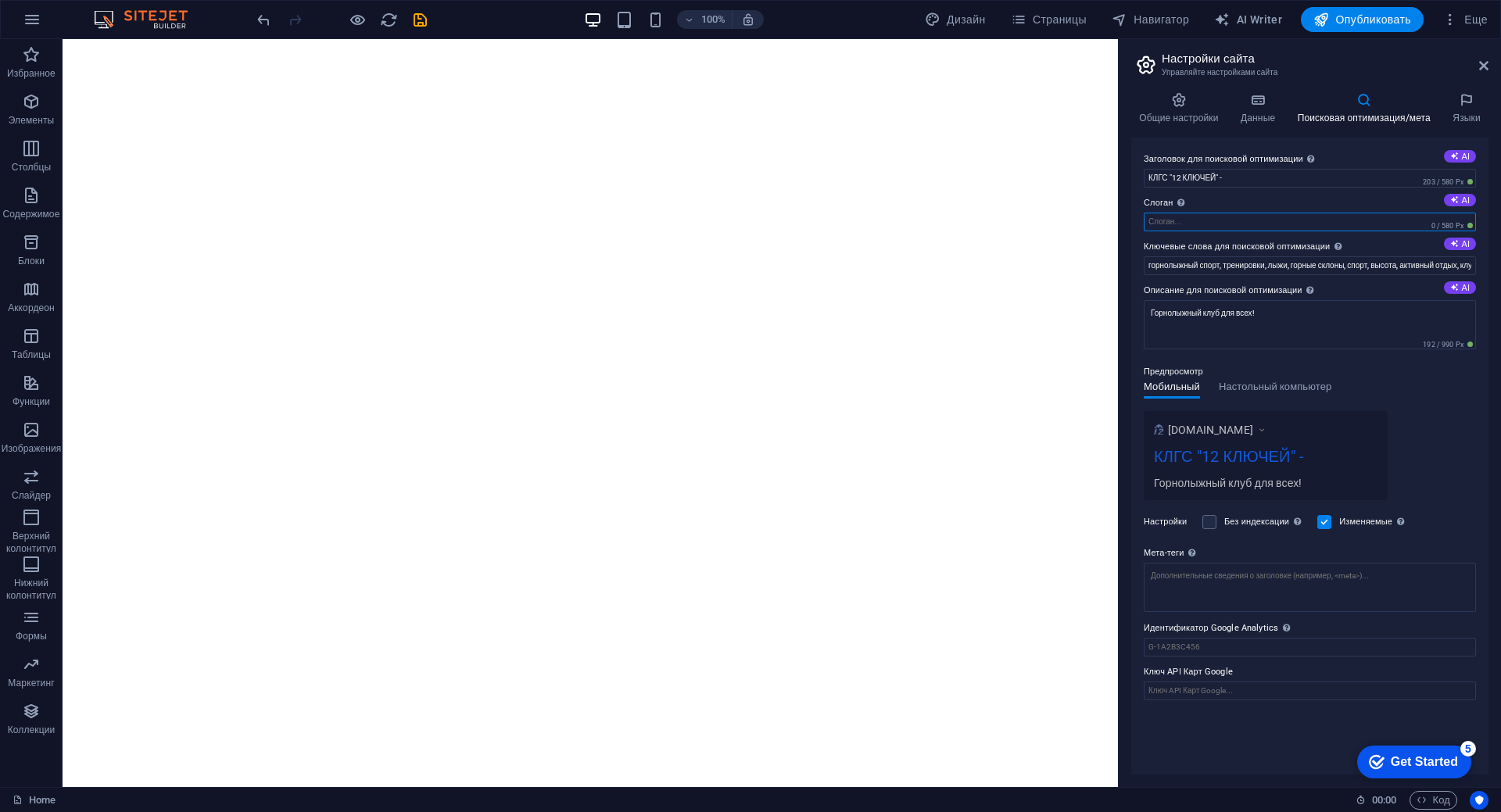
click at [1251, 219] on input "[PERSON_NAME] вашего сайта. AI" at bounding box center [1310, 221] width 332 height 19
paste input "Развитие горнолыжного спорта"
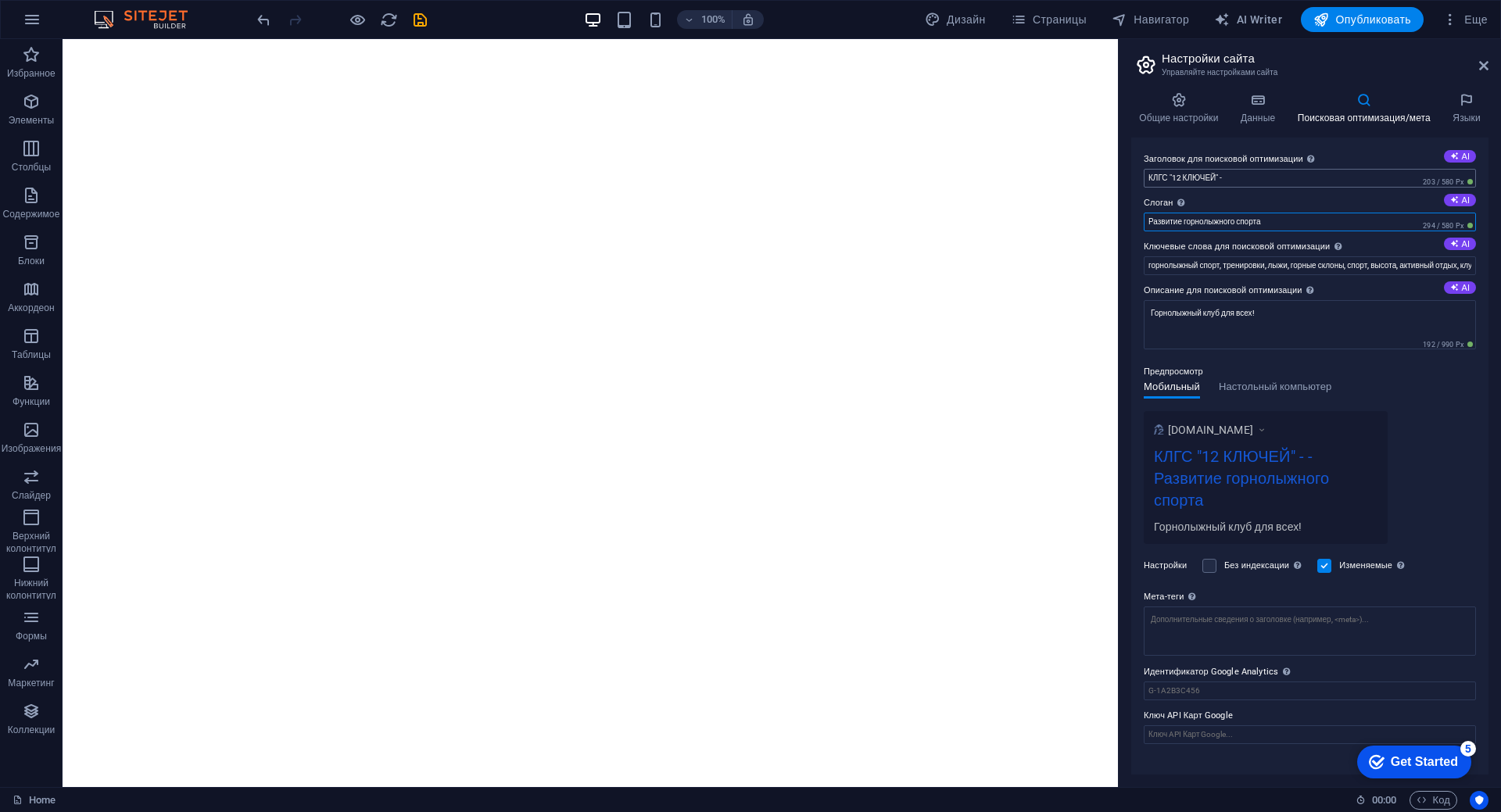
type input "Развитие горнолыжного спорта"
click at [1235, 178] on input "КЛГС "12 КЛЮЧЕЙ" -" at bounding box center [1310, 178] width 332 height 19
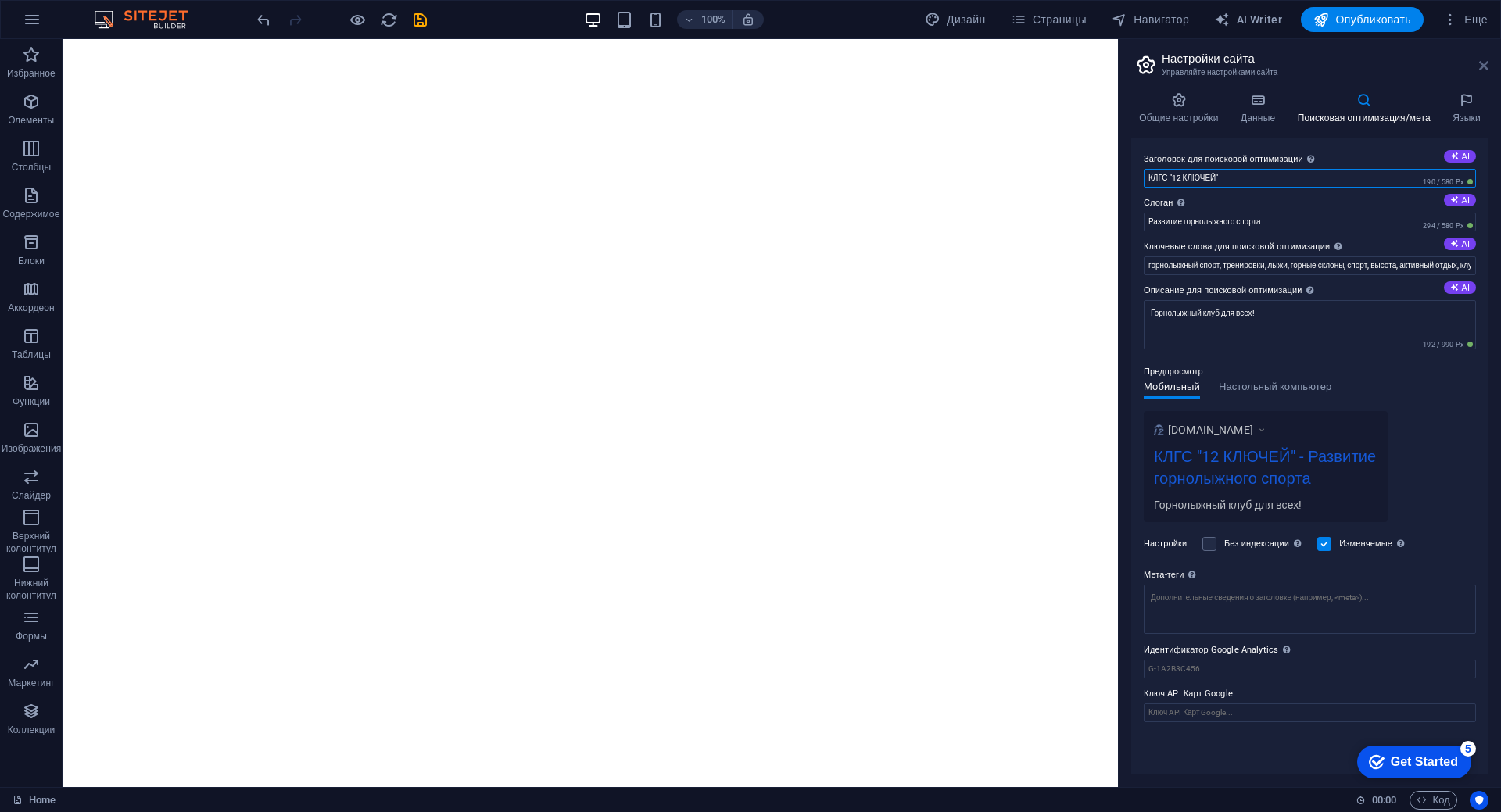
type input "КЛГС "12 КЛЮЧЕЙ""
click at [1482, 64] on icon at bounding box center [1483, 65] width 9 height 12
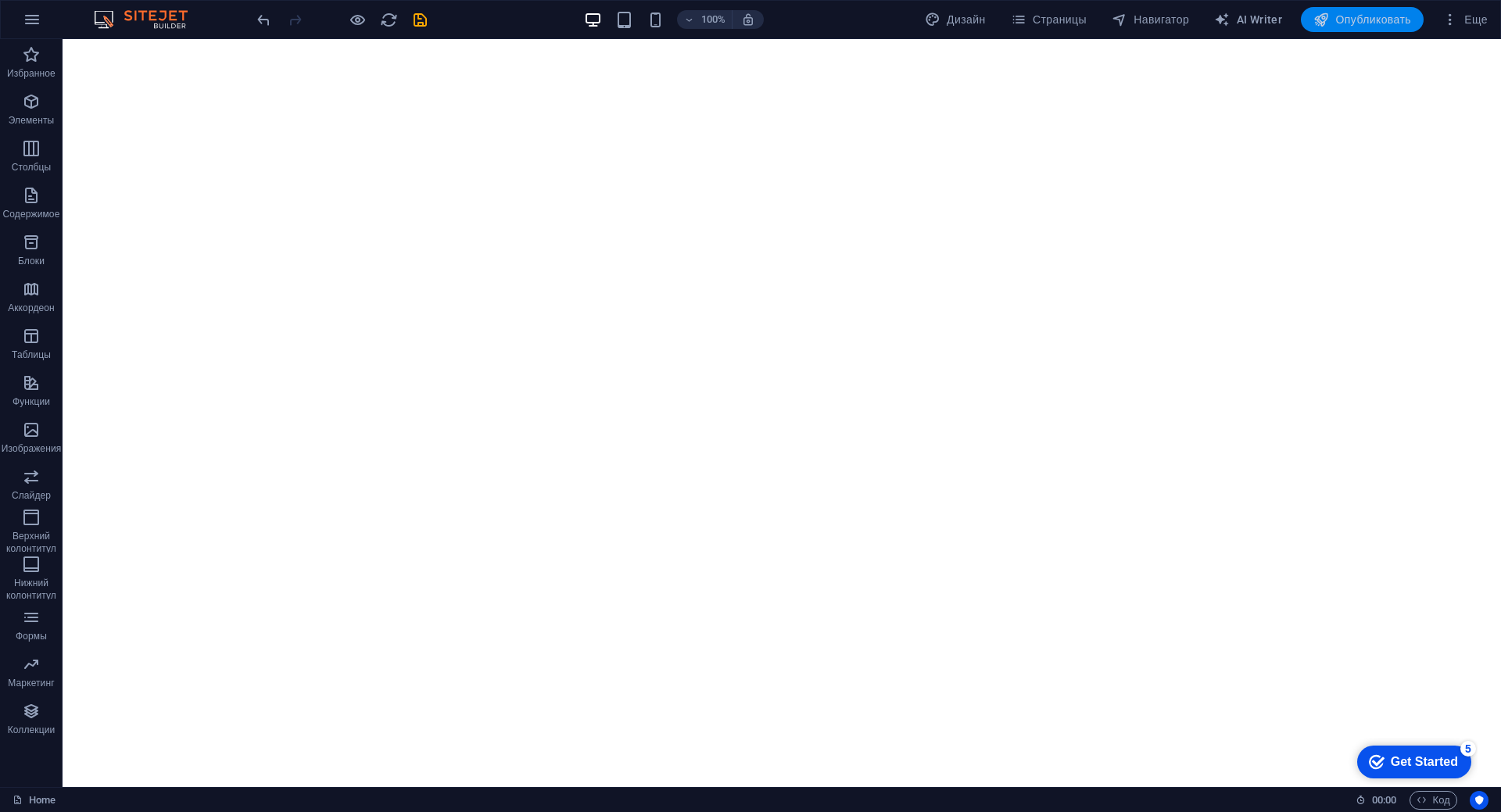
click at [1362, 21] on span "Опубликовать" at bounding box center [1362, 19] width 98 height 16
